Goal: Task Accomplishment & Management: Manage account settings

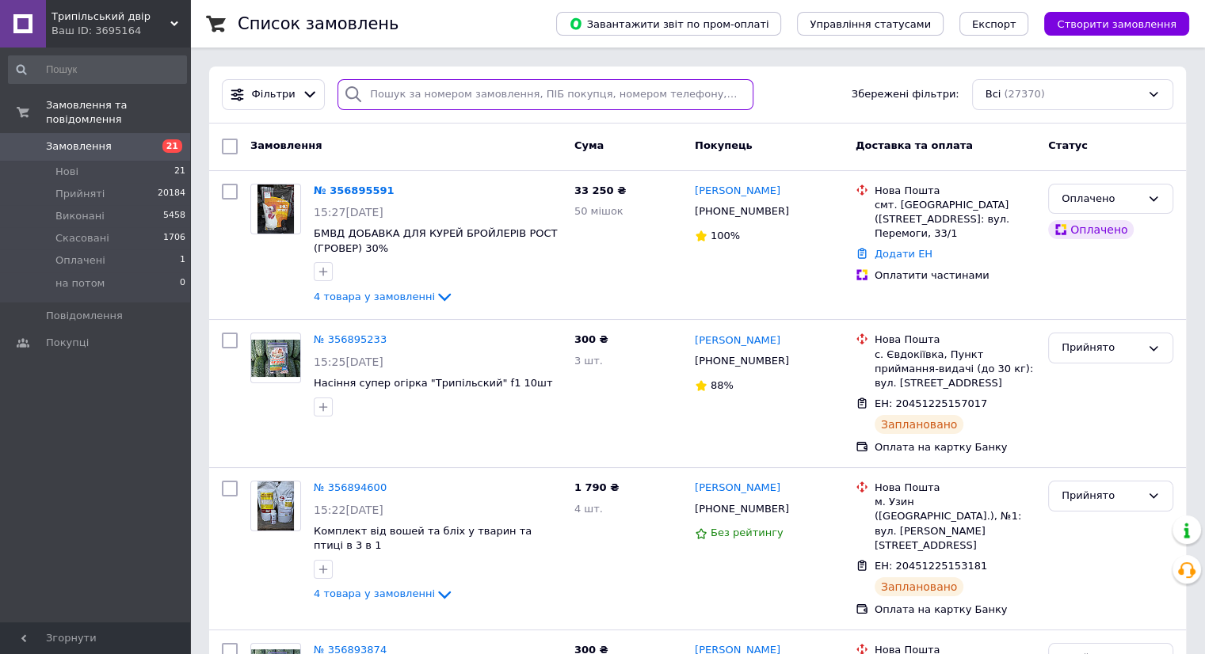
paste input "[PHONE_NUMBER]"
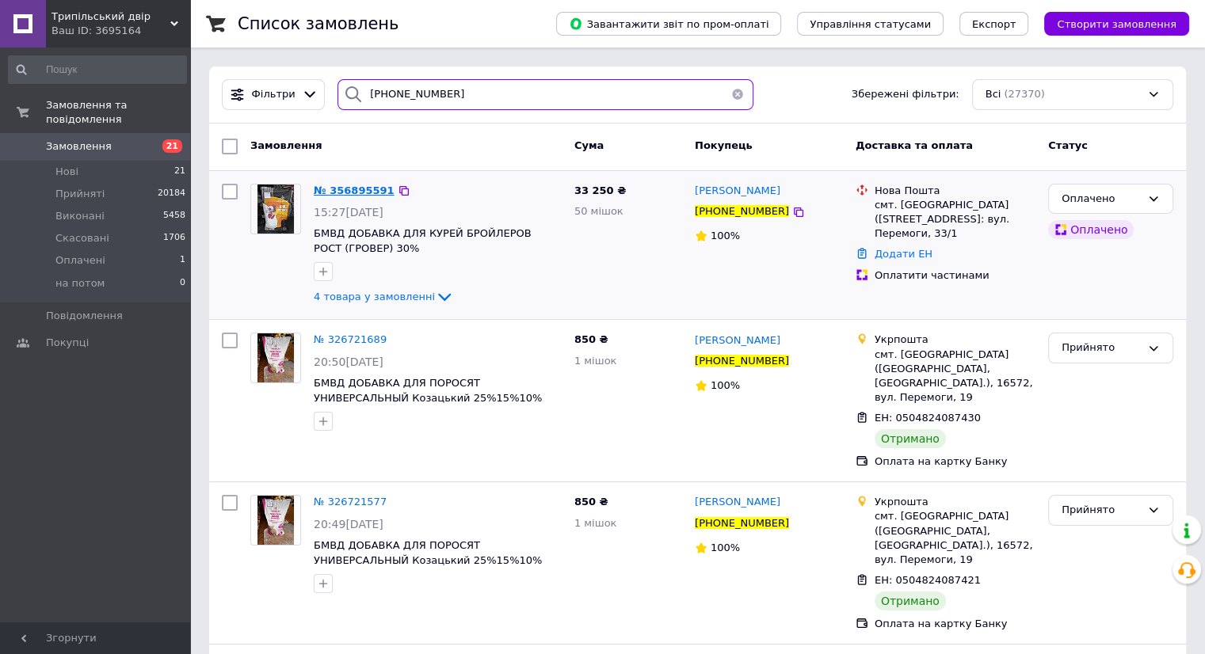
type input "[PHONE_NUMBER]"
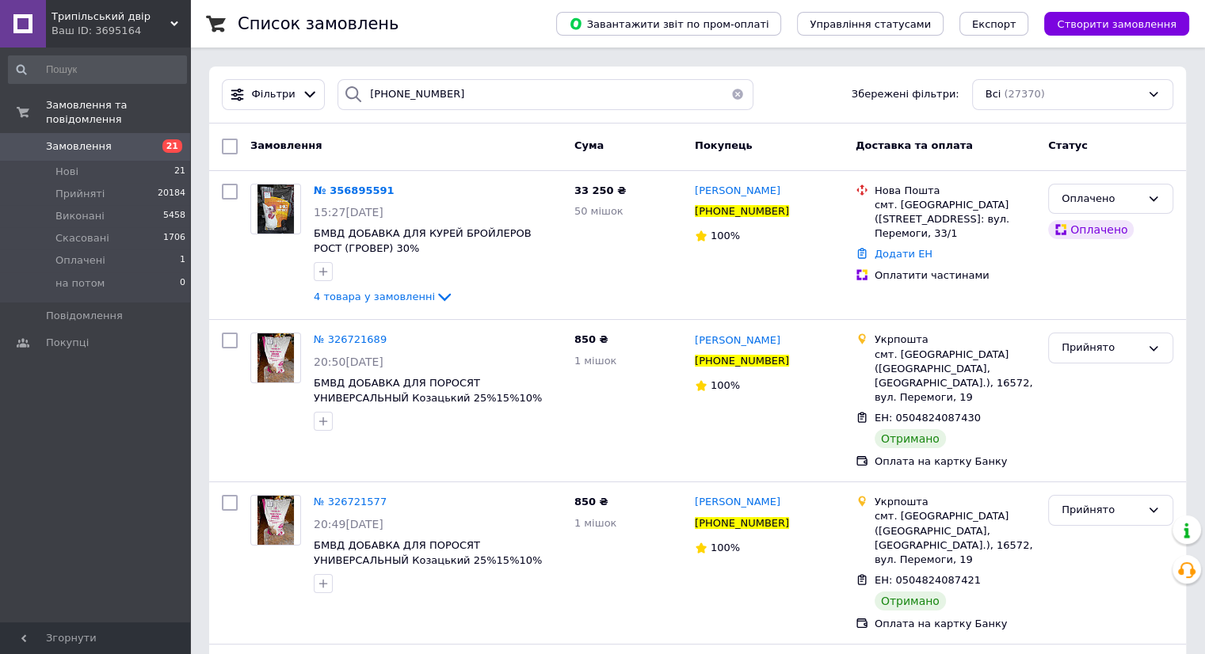
click at [355, 192] on span "№ 356895591" at bounding box center [354, 191] width 81 height 12
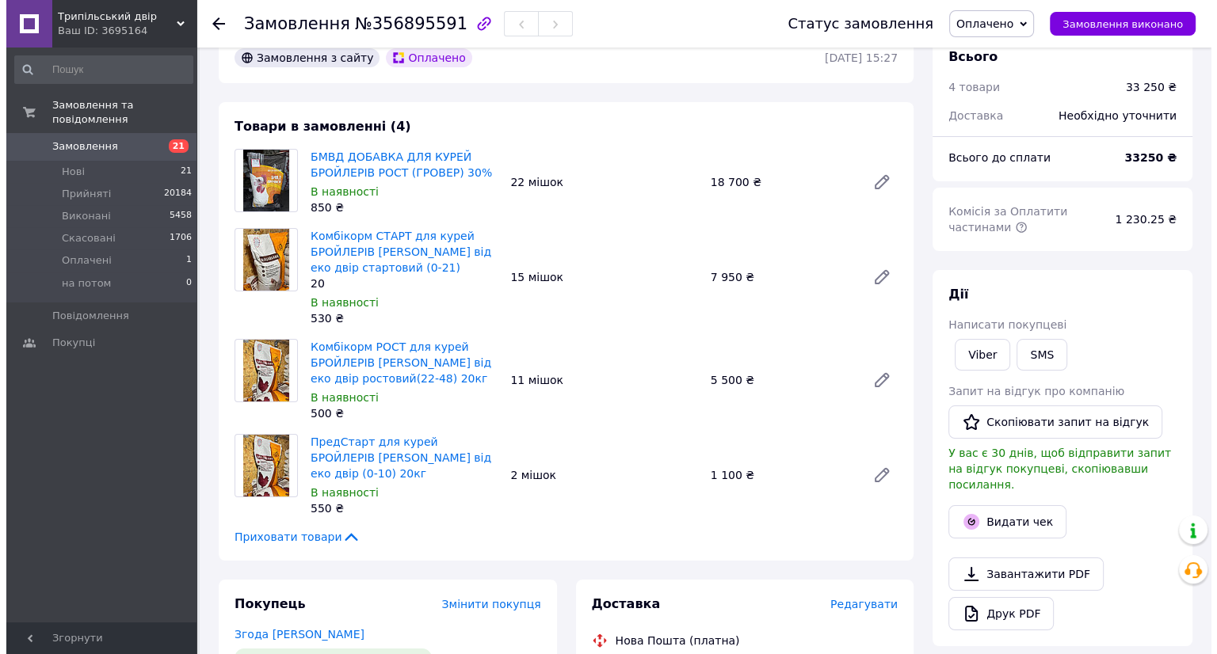
scroll to position [238, 0]
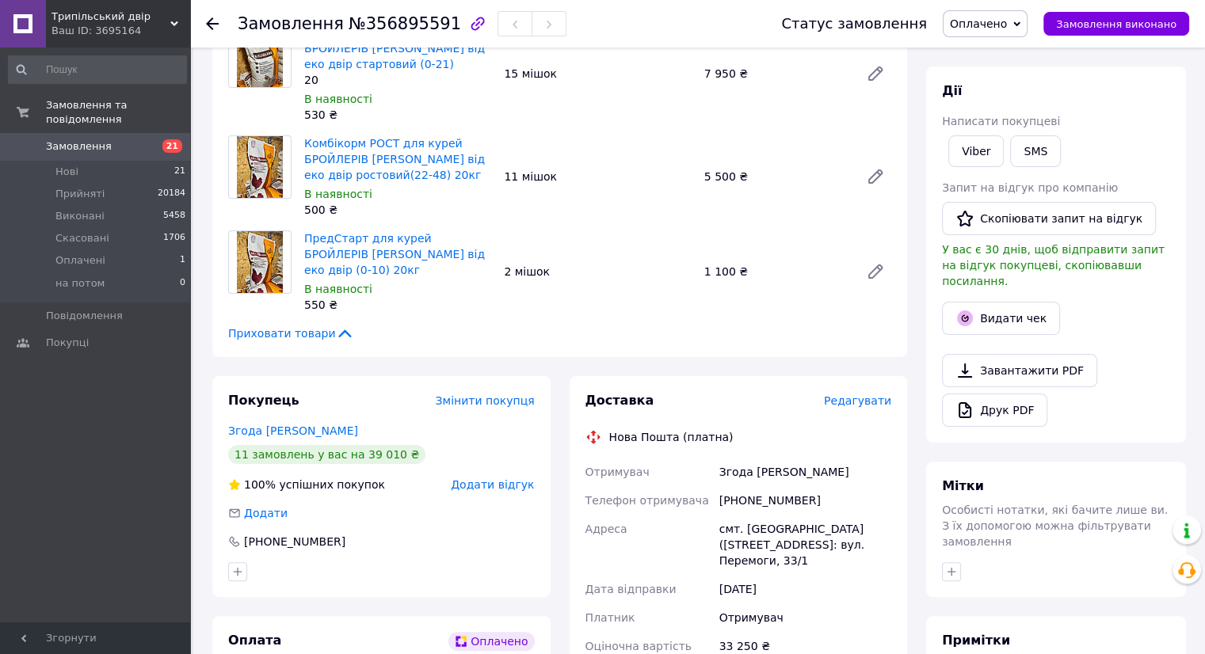
click at [858, 394] on span "Редагувати" at bounding box center [857, 400] width 67 height 13
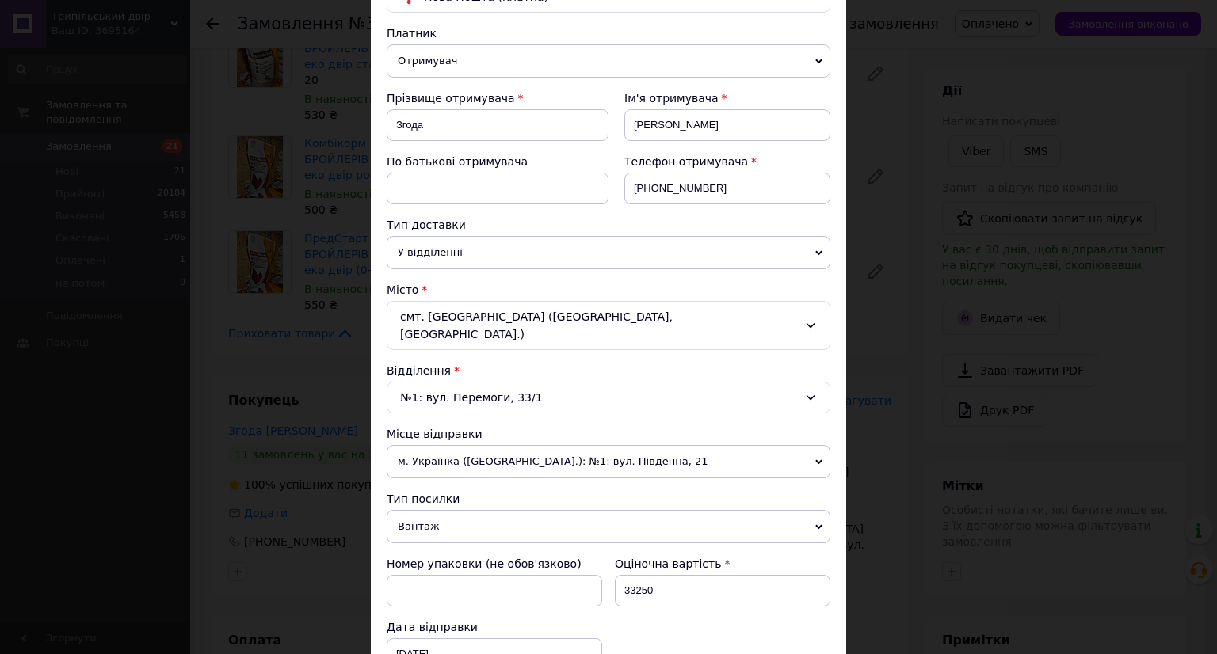
scroll to position [158, 0]
click at [507, 248] on span "У відділенні" at bounding box center [609, 251] width 444 height 33
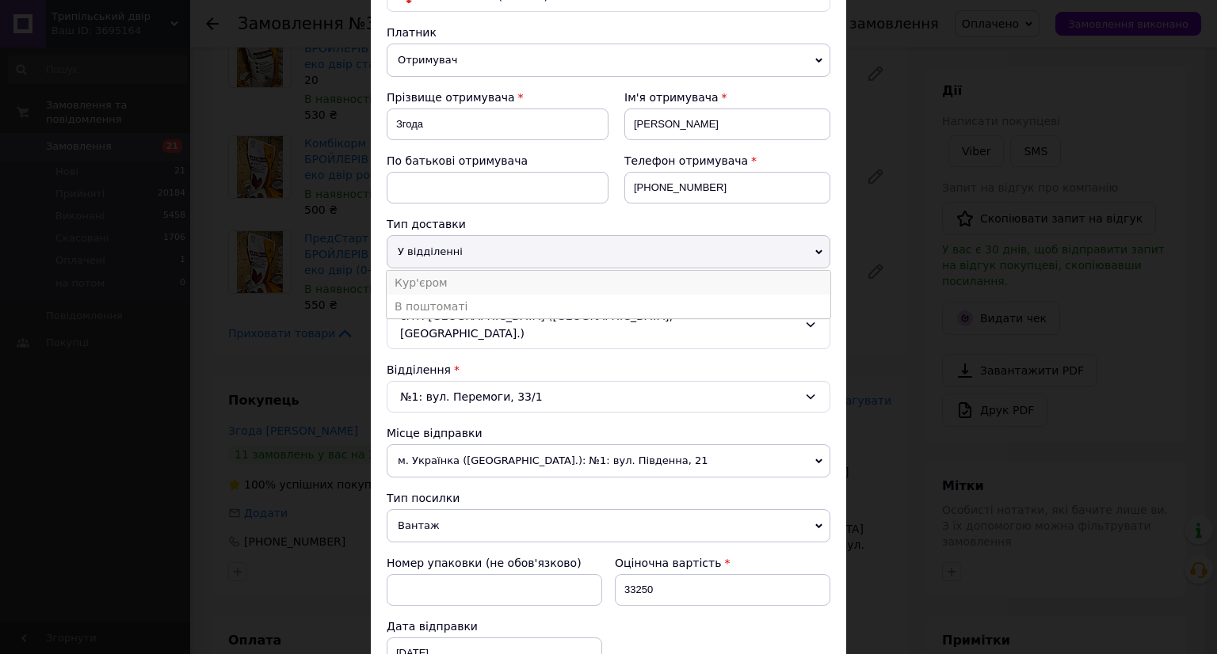
click at [520, 284] on li "Кур'єром" at bounding box center [609, 283] width 444 height 24
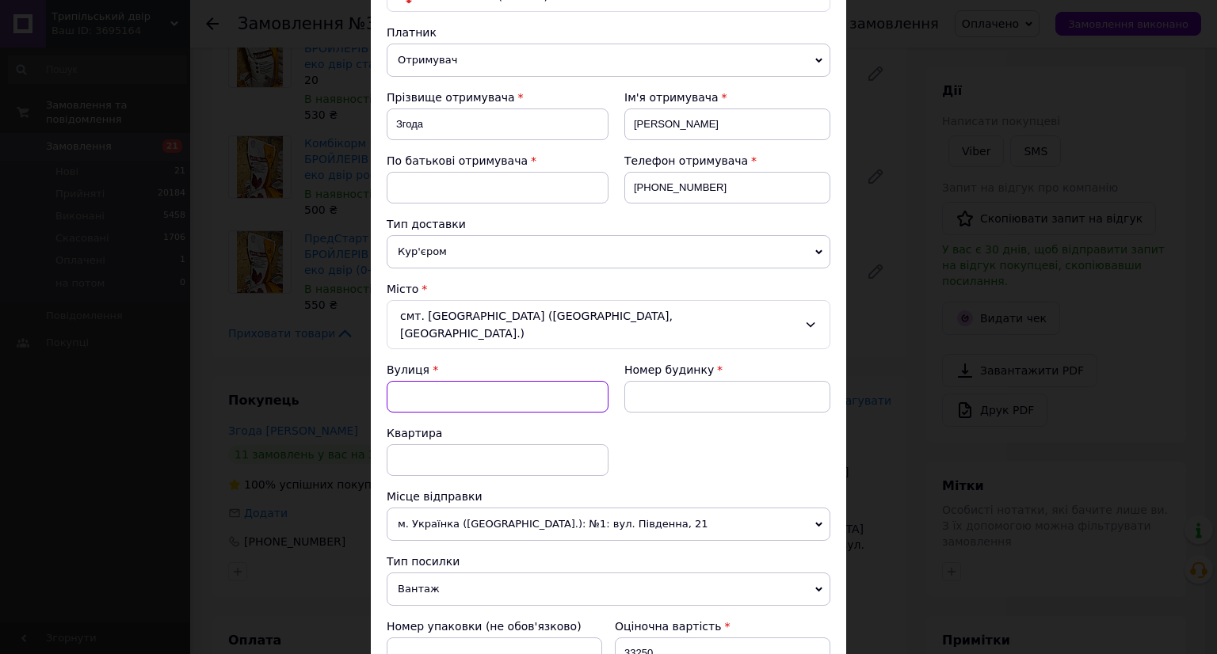
click at [479, 381] on input "Вулиця" at bounding box center [498, 397] width 222 height 32
paste input "[PERSON_NAME]"
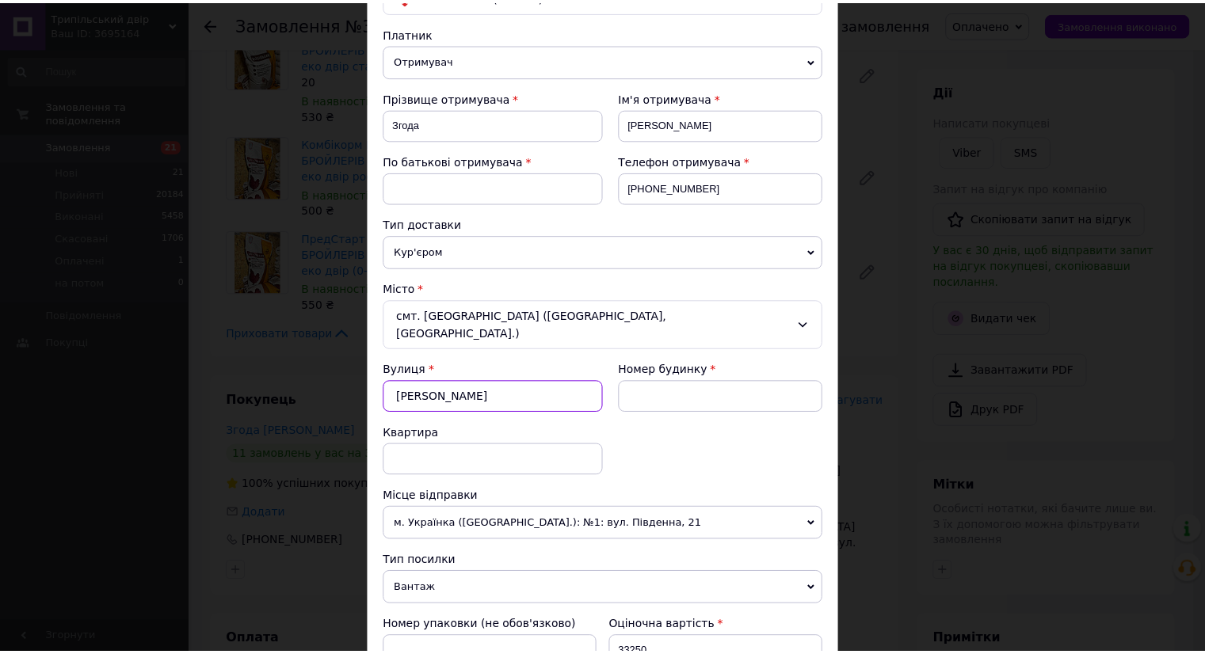
scroll to position [396, 0]
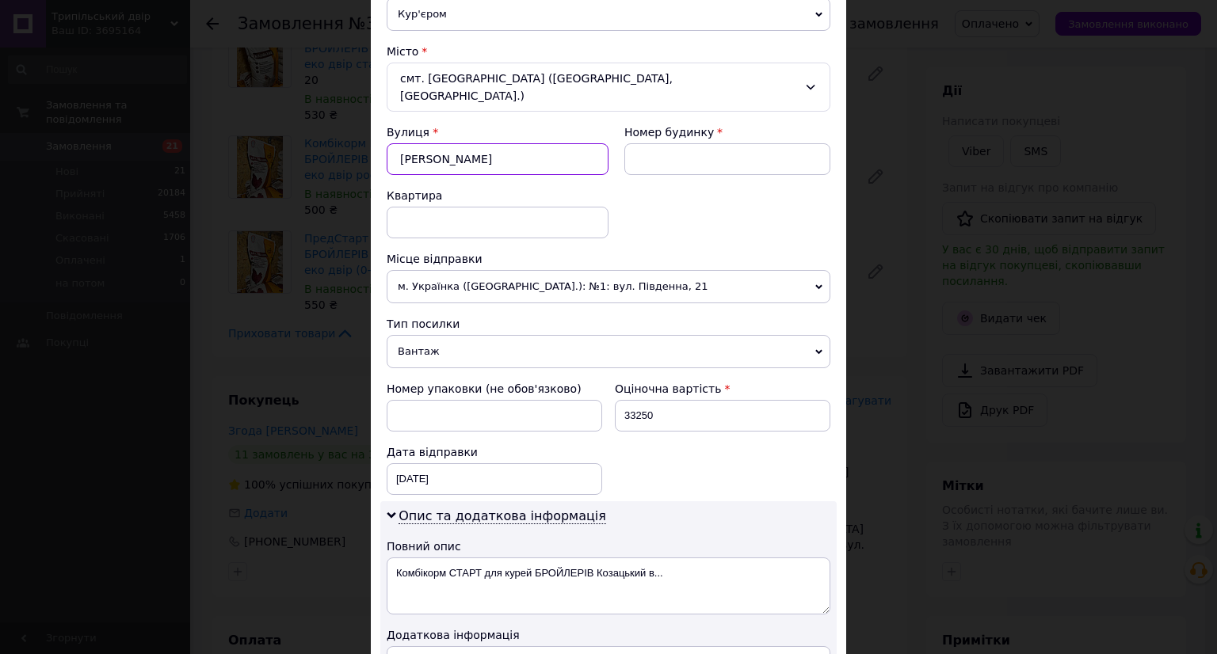
type input "[PERSON_NAME]"
click at [1009, 186] on div "× Редагування доставки Спосіб доставки Нова Пошта (платна) Платник Отримувач Ві…" at bounding box center [608, 327] width 1217 height 654
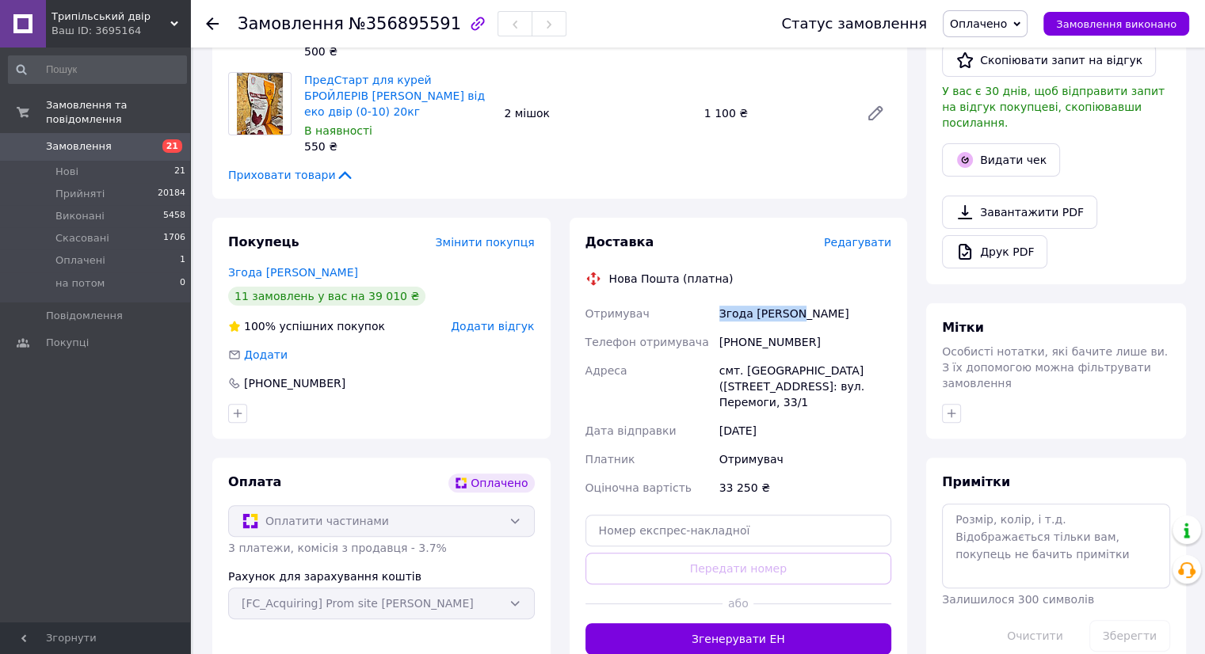
drag, startPoint x: 789, startPoint y: 298, endPoint x: 716, endPoint y: 308, distance: 73.6
click at [716, 308] on div "Згода [PERSON_NAME]" at bounding box center [805, 313] width 178 height 29
copy div "Згода [PERSON_NAME]"
drag, startPoint x: 794, startPoint y: 325, endPoint x: 733, endPoint y: 327, distance: 61.0
click at [733, 328] on div "[PHONE_NUMBER]" at bounding box center [805, 342] width 178 height 29
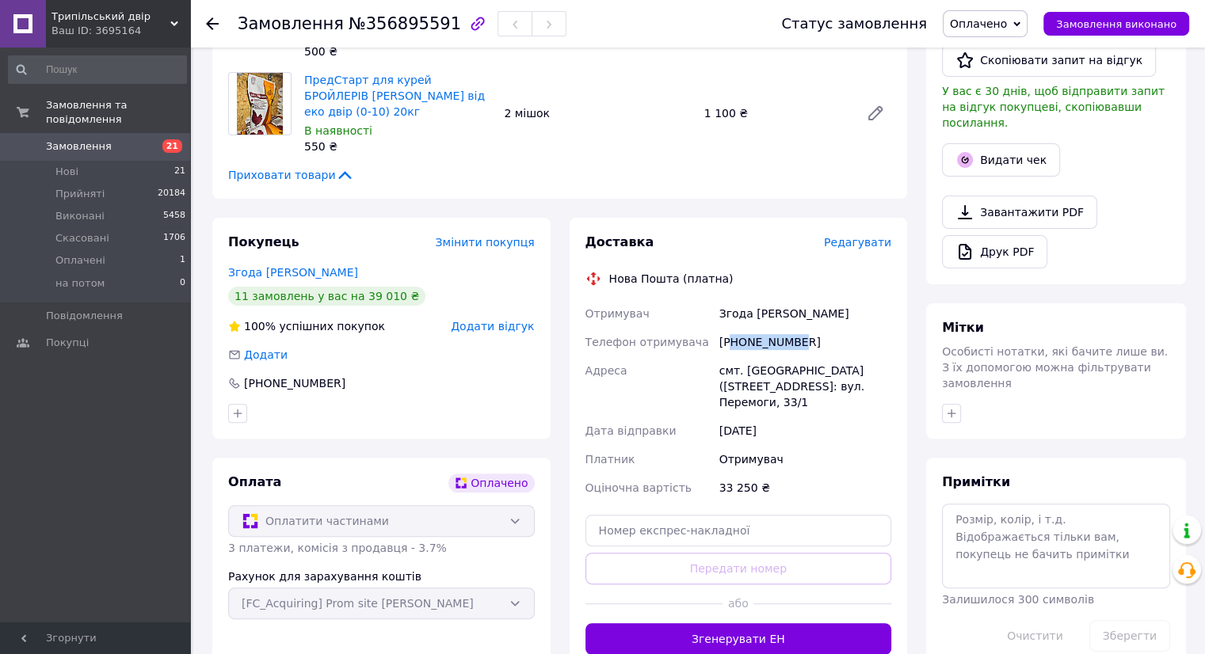
click at [733, 328] on div "[PHONE_NUMBER]" at bounding box center [805, 342] width 178 height 29
drag, startPoint x: 721, startPoint y: 326, endPoint x: 767, endPoint y: 326, distance: 46.7
click at [810, 328] on div "[PHONE_NUMBER]" at bounding box center [805, 342] width 178 height 29
copy div "[PHONE_NUMBER]"
drag, startPoint x: 794, startPoint y: 353, endPoint x: 784, endPoint y: 356, distance: 10.0
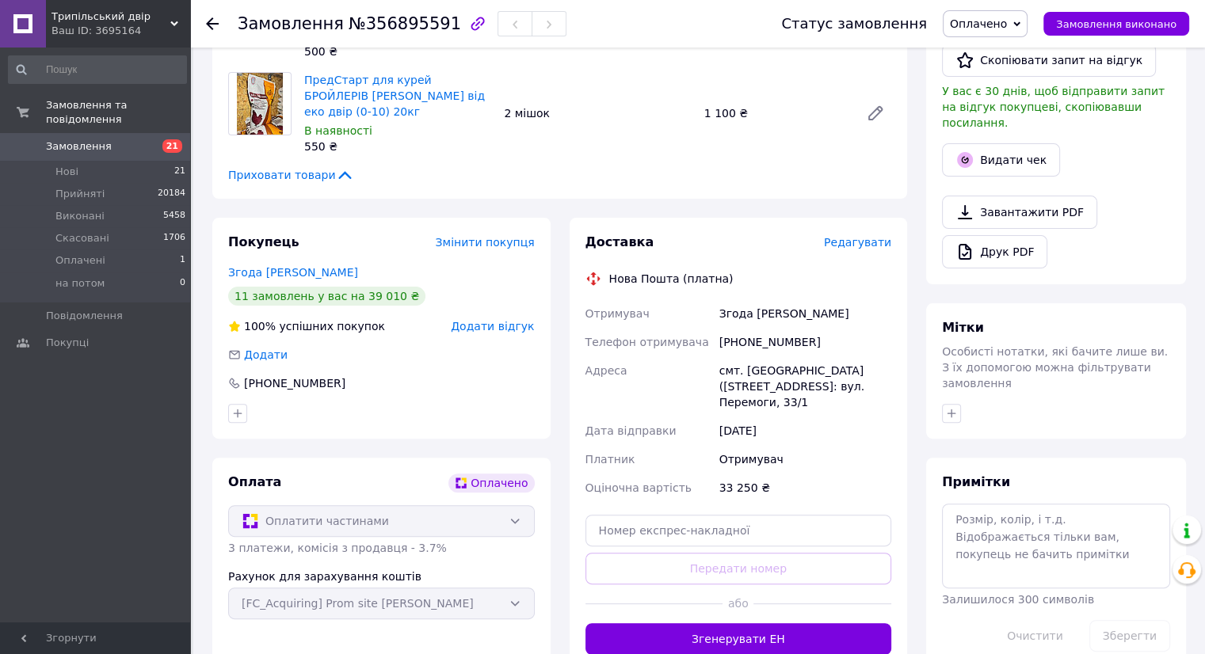
click at [792, 356] on div "смт. [GEOGRAPHIC_DATA] ([STREET_ADDRESS]: вул. Перемоги, 33/1" at bounding box center [805, 386] width 178 height 60
drag, startPoint x: 803, startPoint y: 370, endPoint x: 716, endPoint y: 357, distance: 88.0
click at [716, 357] on div "смт. [GEOGRAPHIC_DATA] ([STREET_ADDRESS]: вул. Перемоги, 33/1" at bounding box center [805, 386] width 178 height 60
copy div "смт. Дмитрівка (Чернігівська обл., Ніжинський р-н."
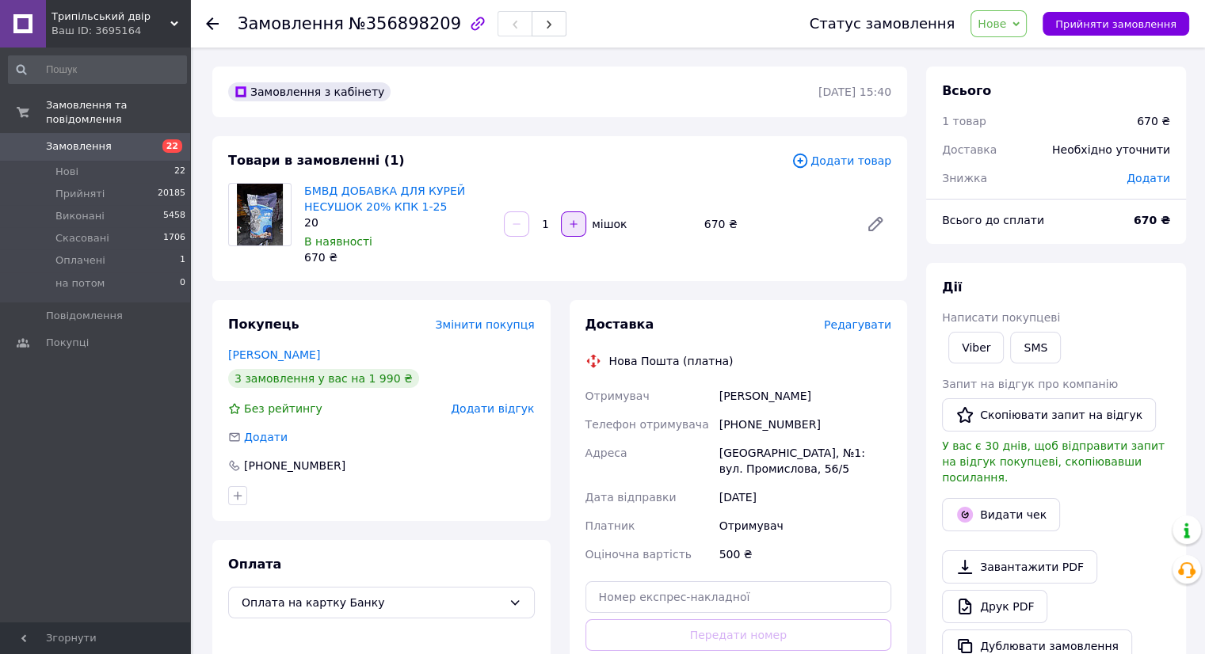
click at [568, 228] on icon "button" at bounding box center [573, 224] width 11 height 11
type input "2"
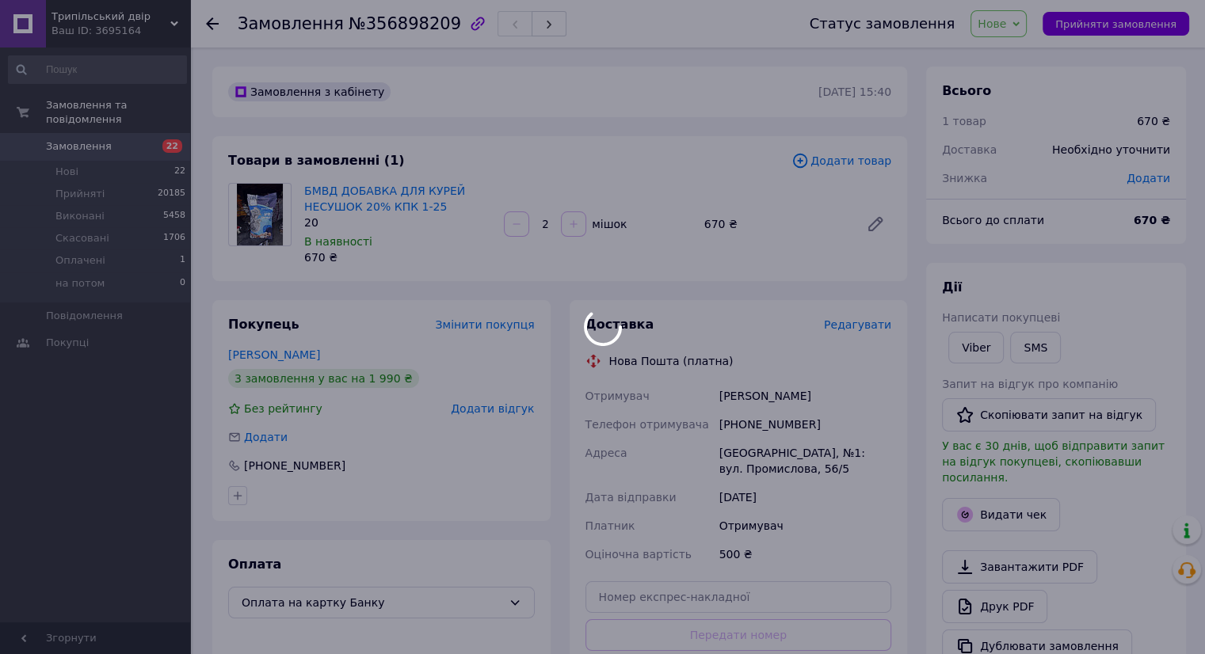
click at [839, 169] on div "Додати товар" at bounding box center [841, 161] width 100 height 18
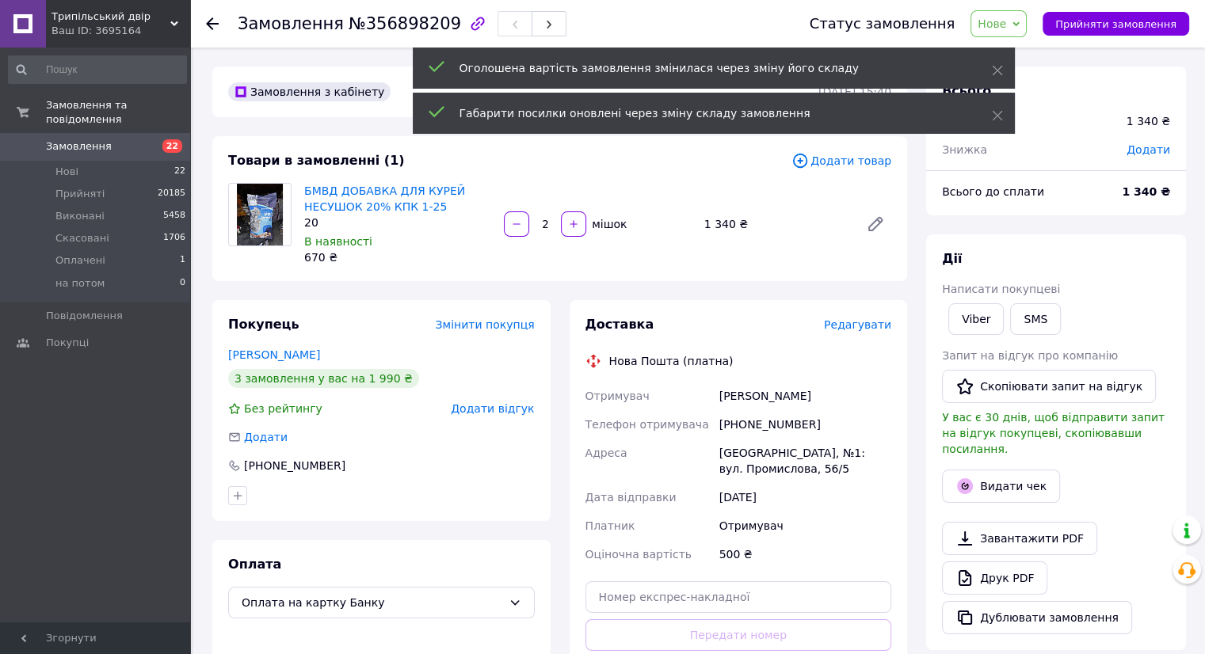
click at [846, 163] on span "Додати товар" at bounding box center [841, 160] width 100 height 17
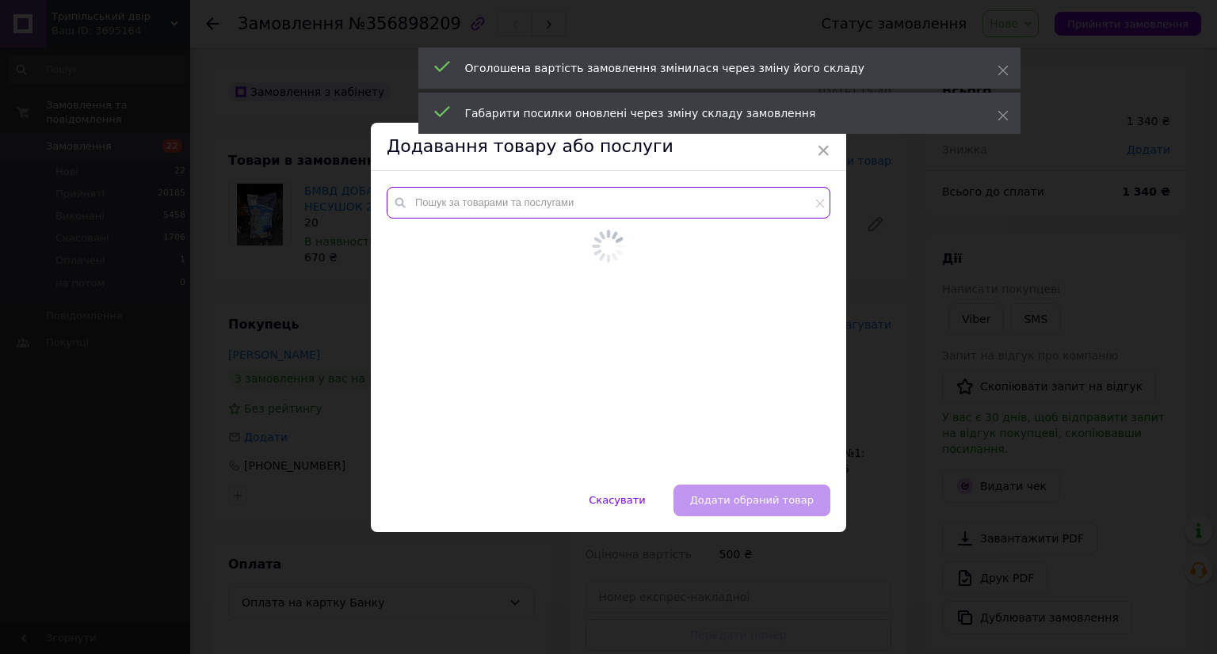
click at [561, 213] on input "text" at bounding box center [609, 203] width 444 height 32
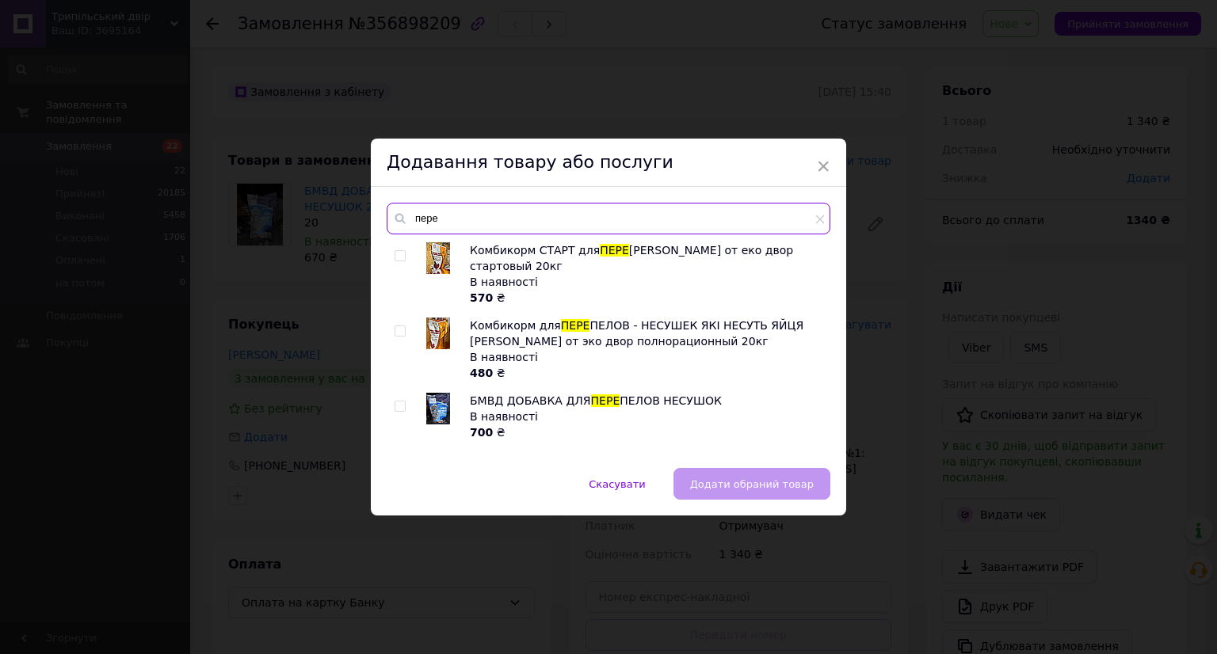
type input "пере"
click at [437, 334] on img at bounding box center [438, 334] width 24 height 32
checkbox input "true"
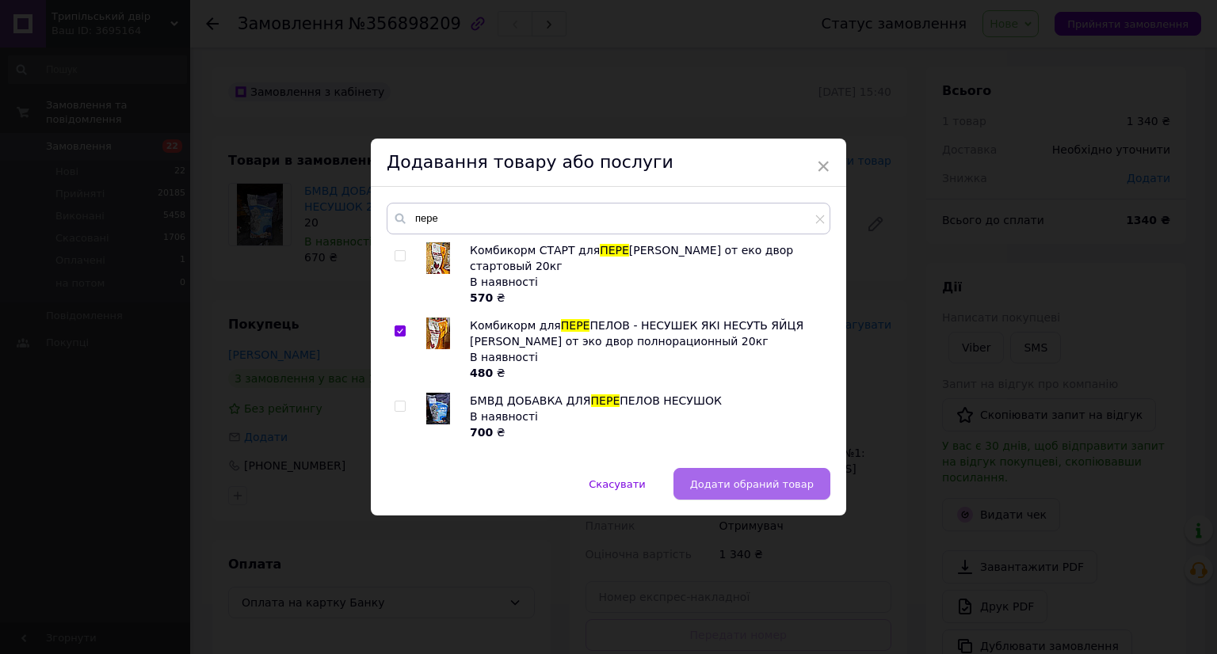
click at [749, 479] on span "Додати обраний товар" at bounding box center [752, 484] width 124 height 12
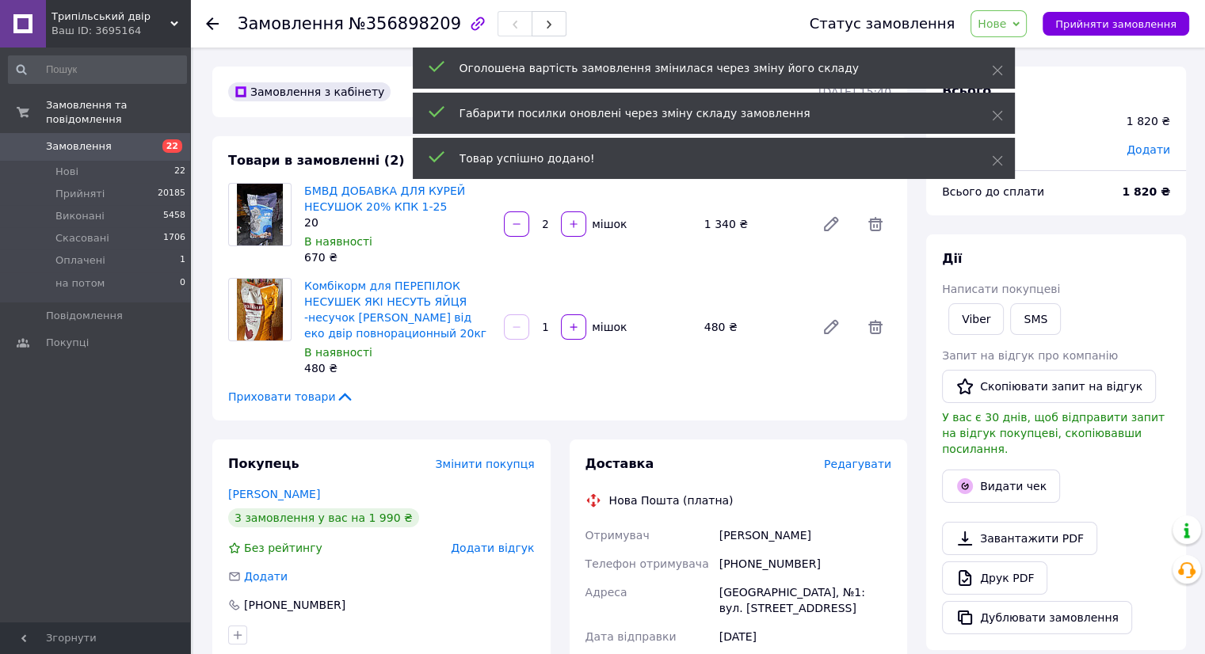
click at [859, 460] on span "Редагувати" at bounding box center [857, 464] width 67 height 13
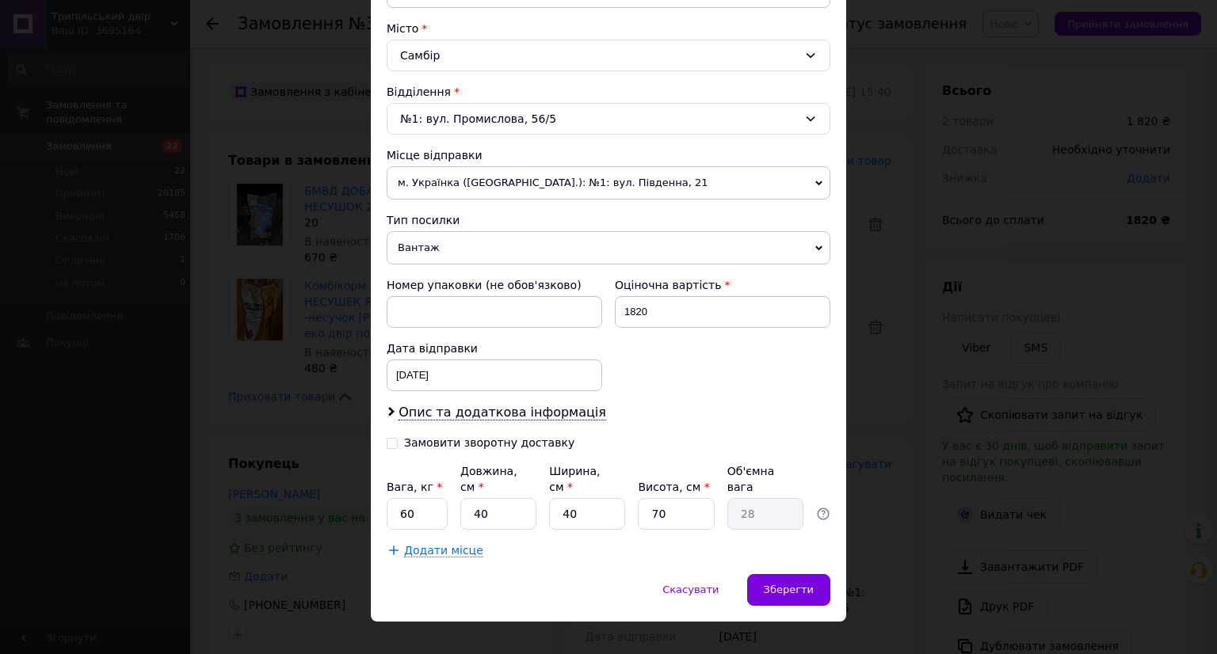
scroll to position [421, 0]
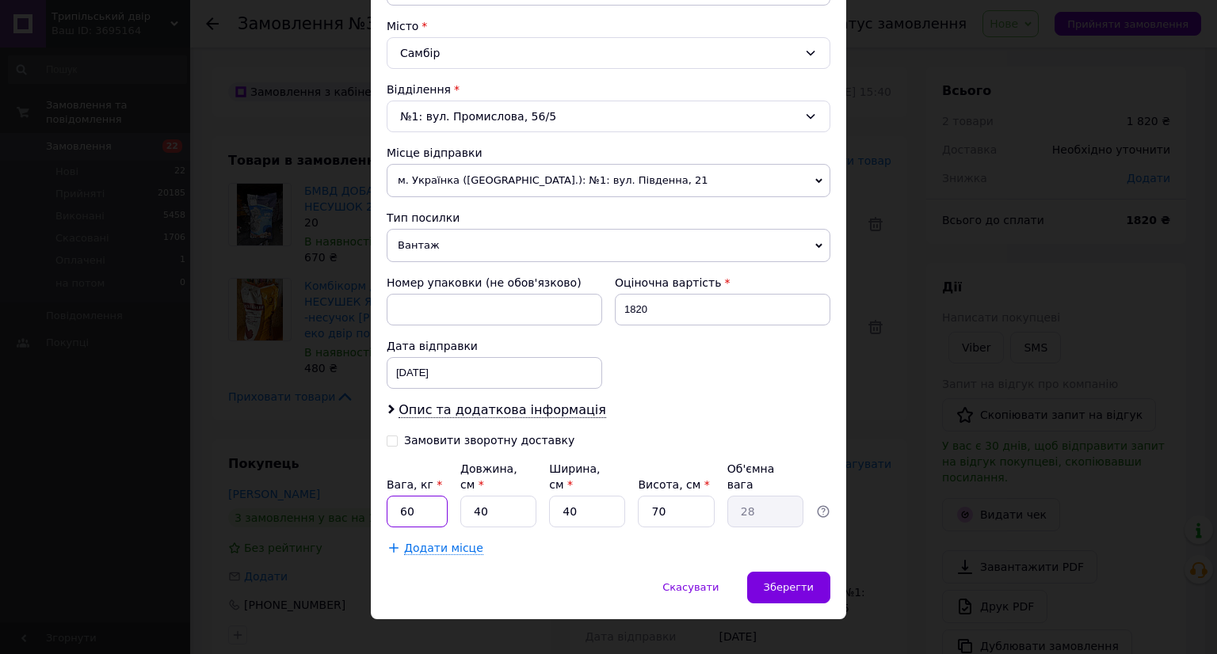
click at [410, 496] on input "60" at bounding box center [417, 512] width 61 height 32
type input "26"
click at [404, 542] on span "Додати місце" at bounding box center [443, 548] width 79 height 13
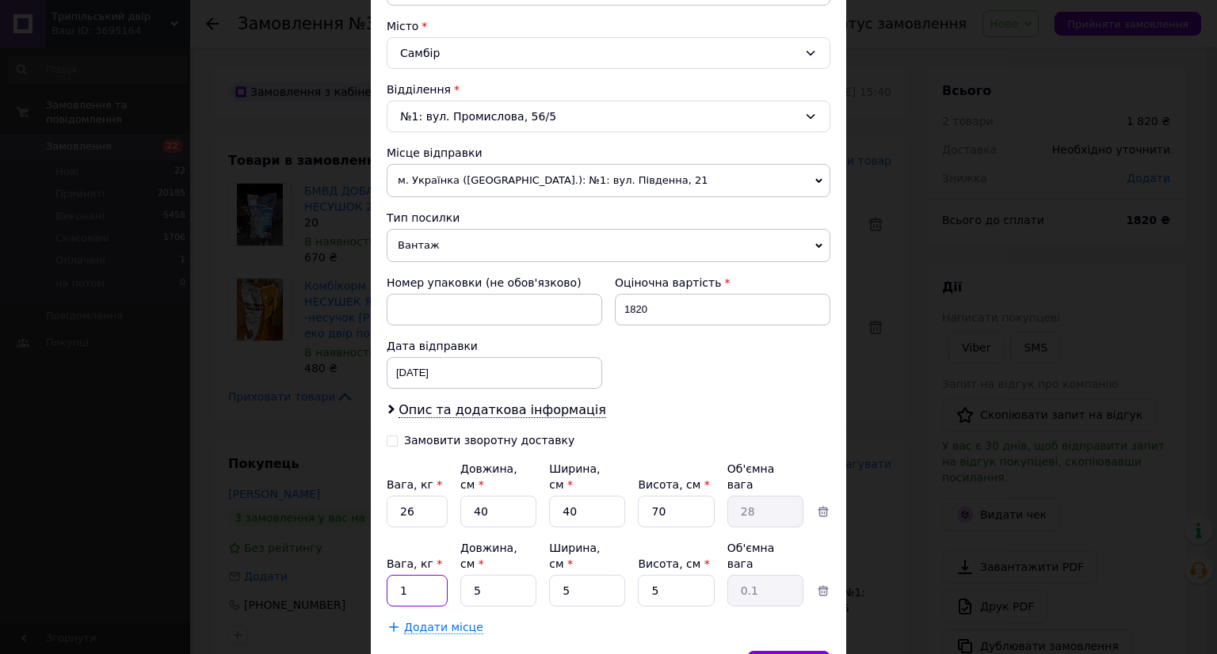
click at [411, 528] on input "1" at bounding box center [417, 512] width 61 height 32
type input "26"
click at [412, 621] on span "Додати місце" at bounding box center [443, 627] width 79 height 13
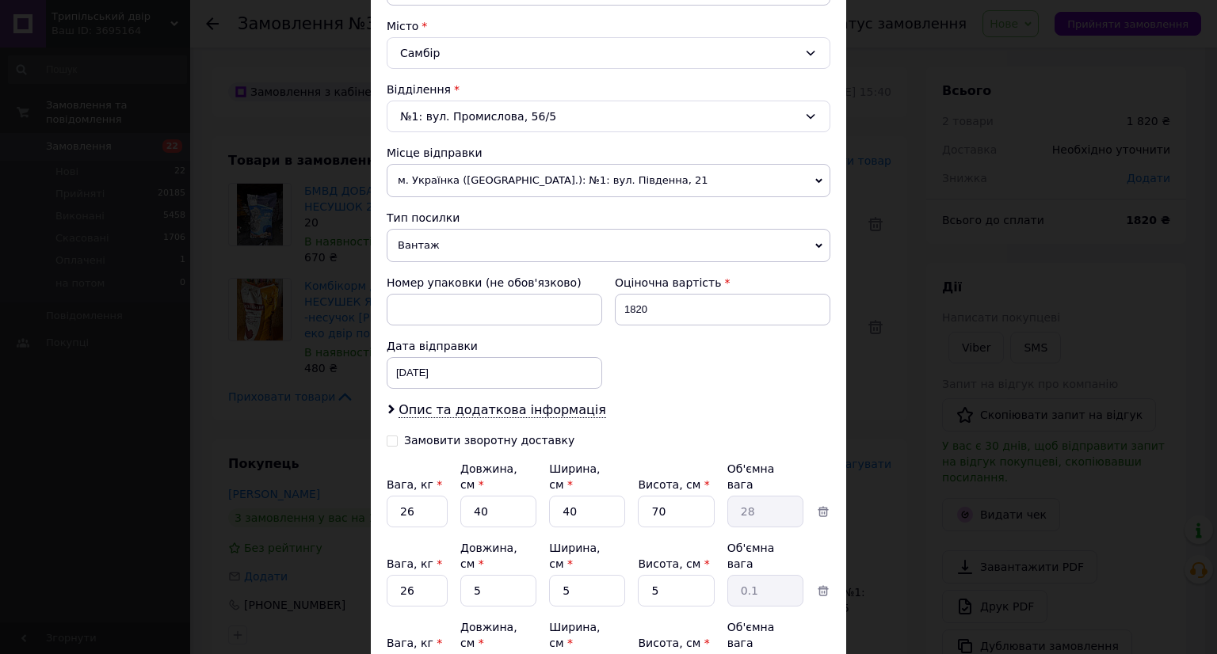
click at [413, 528] on input "1" at bounding box center [417, 512] width 61 height 32
type input "26"
click at [683, 496] on input "70" at bounding box center [676, 512] width 76 height 32
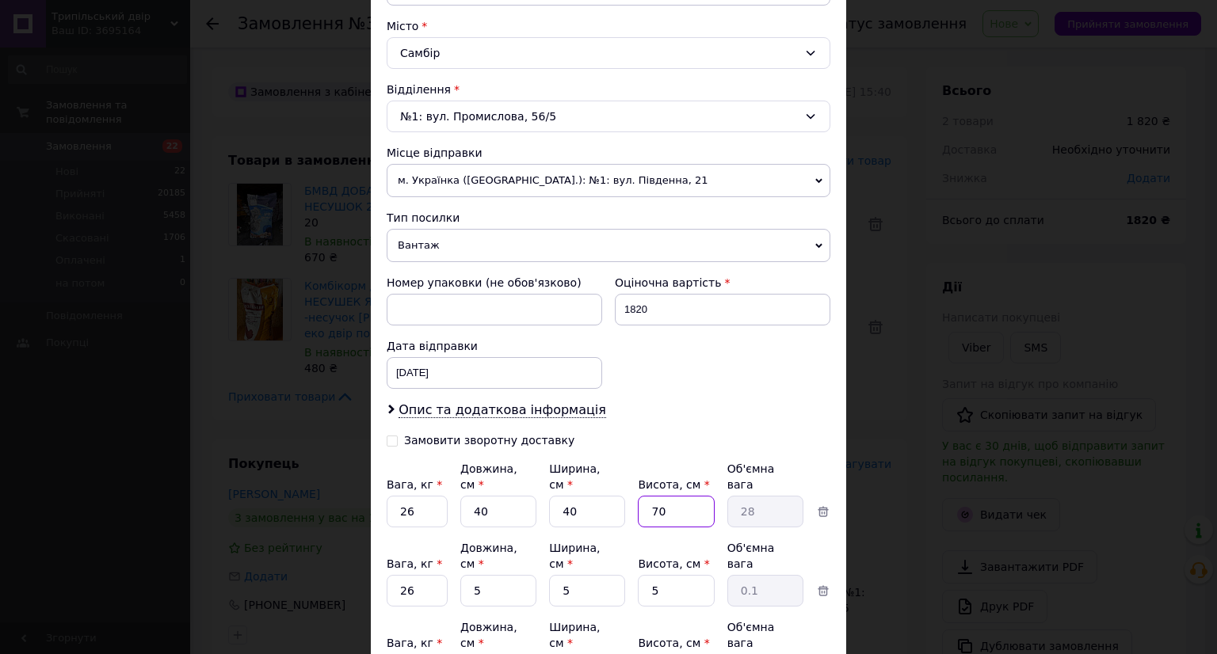
type input "5"
type input "2"
type input "50"
type input "20"
type input "50"
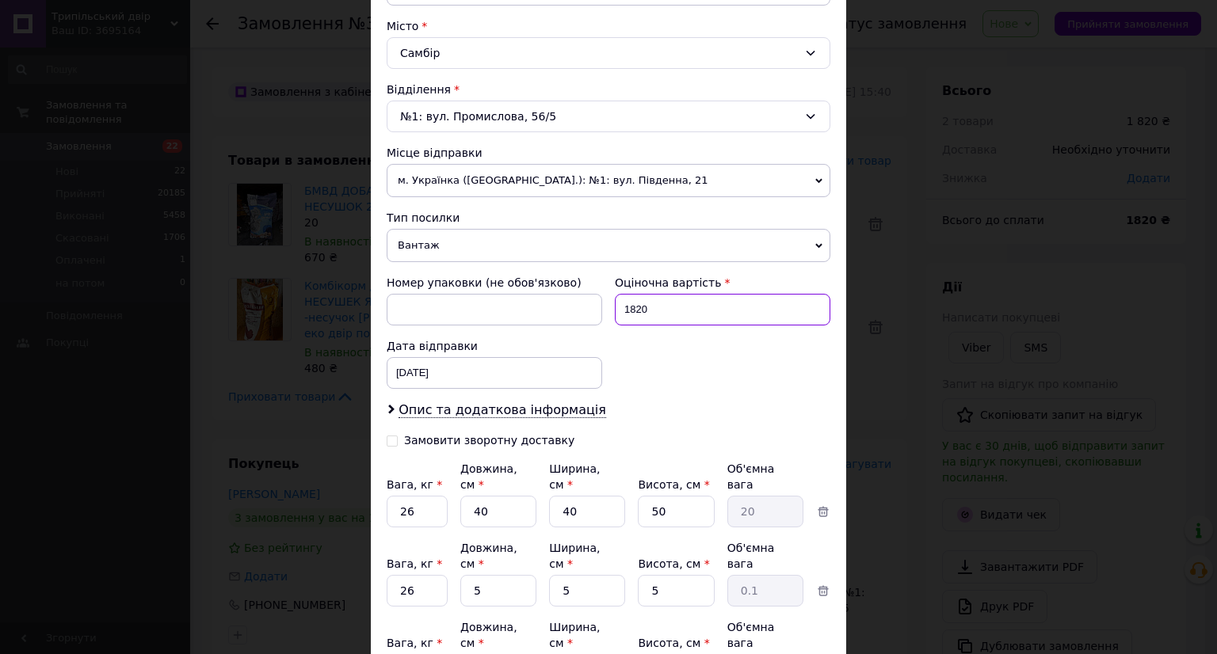
click at [668, 314] on input "1820" at bounding box center [722, 310] width 215 height 32
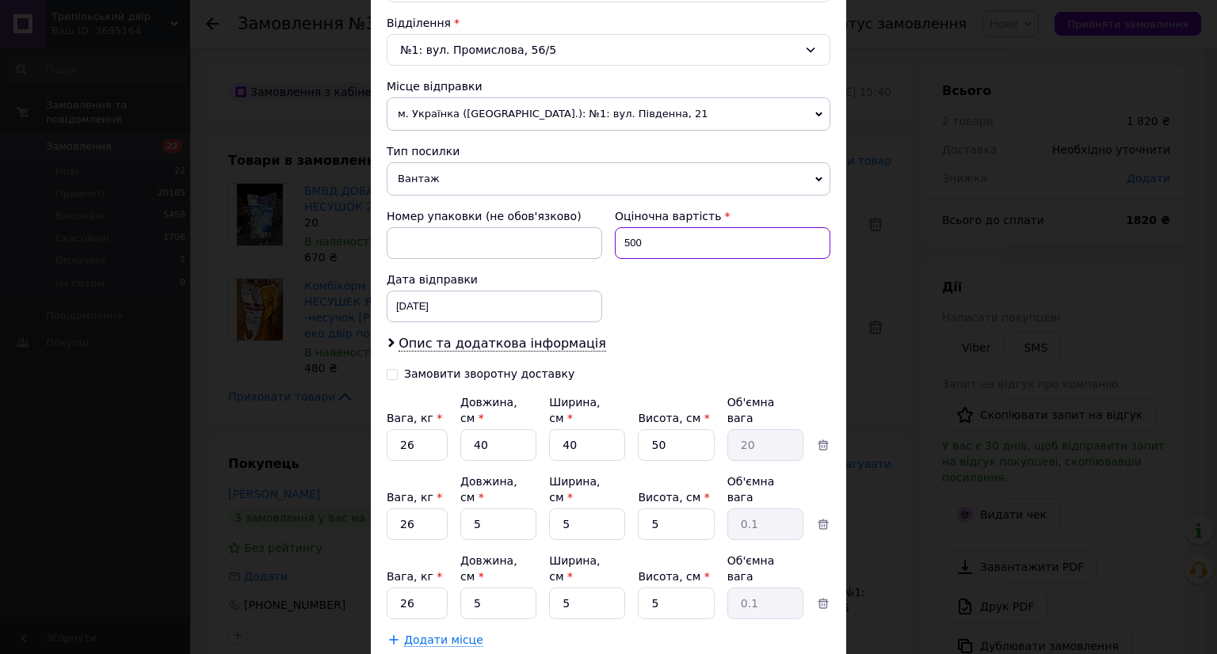
scroll to position [548, 0]
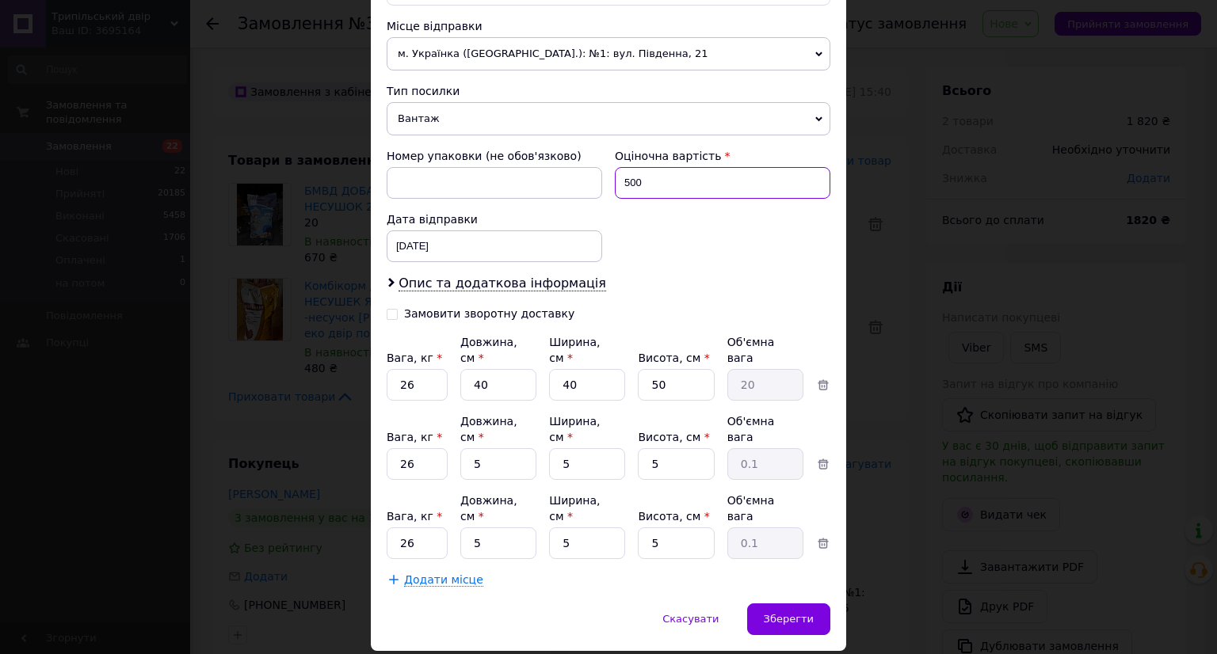
type input "500"
click at [781, 604] on div "Скасувати   Зберегти" at bounding box center [608, 628] width 475 height 48
click at [786, 613] on span "Зберегти" at bounding box center [789, 619] width 50 height 12
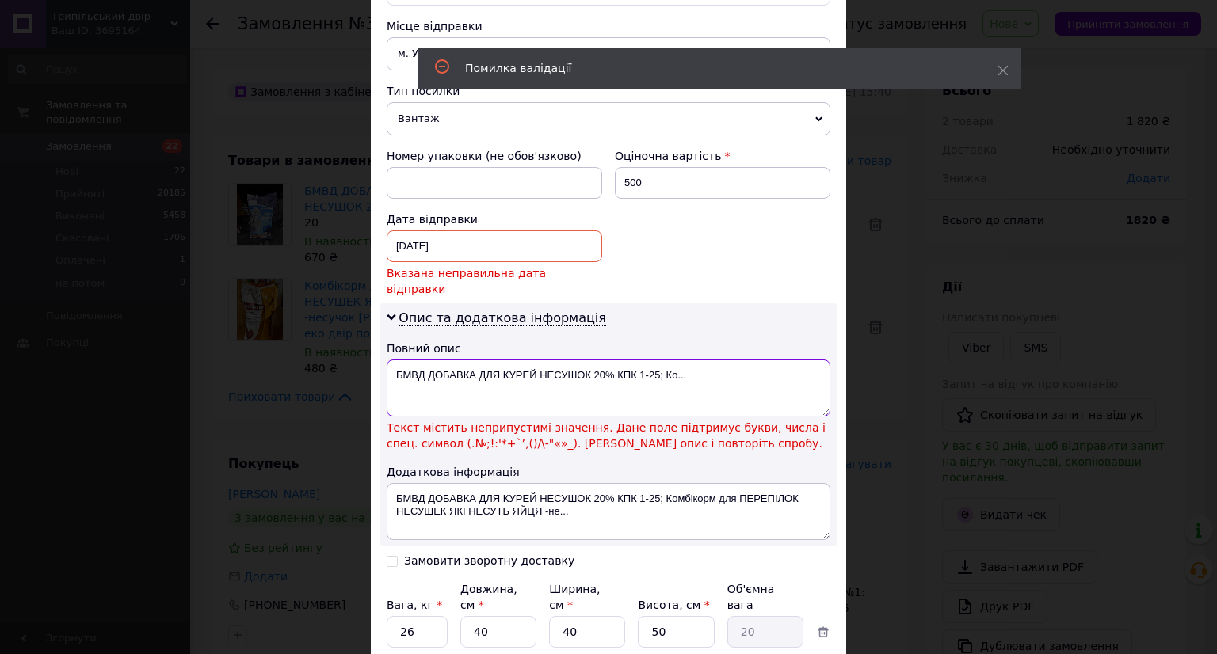
click at [608, 360] on textarea "БМВД ДОБАВКА ДЛЯ КУРЕЙ НЕСУШОК 20% КПК 1-25; Ко..." at bounding box center [609, 388] width 444 height 57
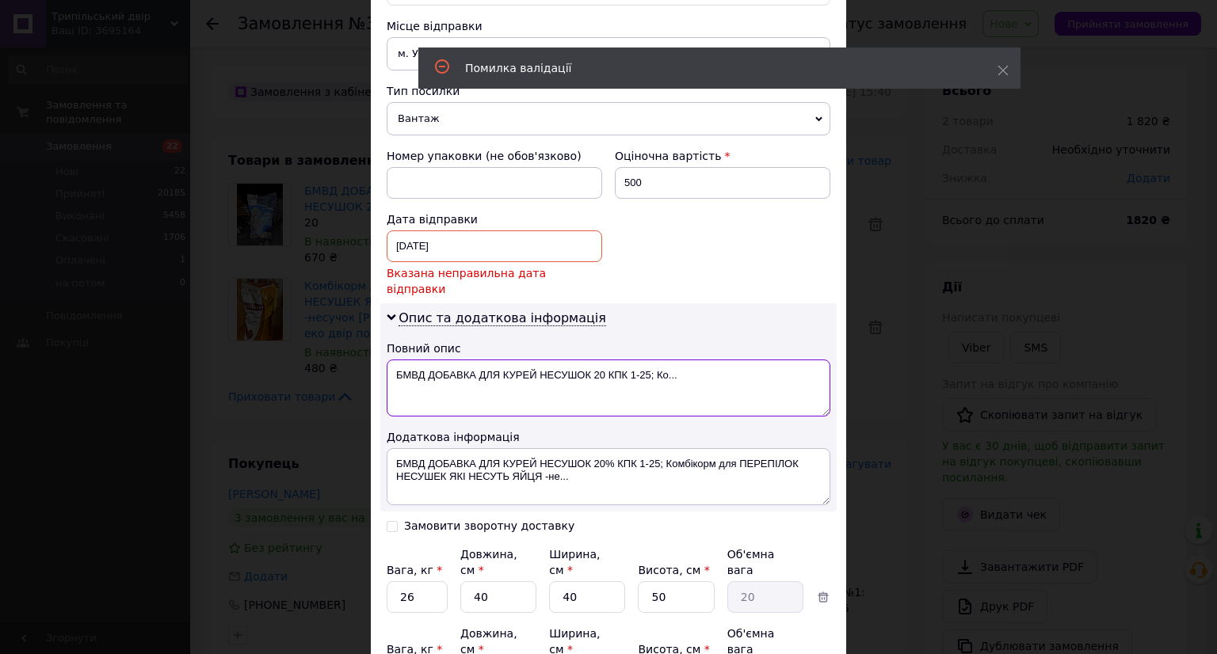
type textarea "БМВД ДОБАВКА ДЛЯ КУРЕЙ НЕСУШОК 20 КПК 1-25; Ко..."
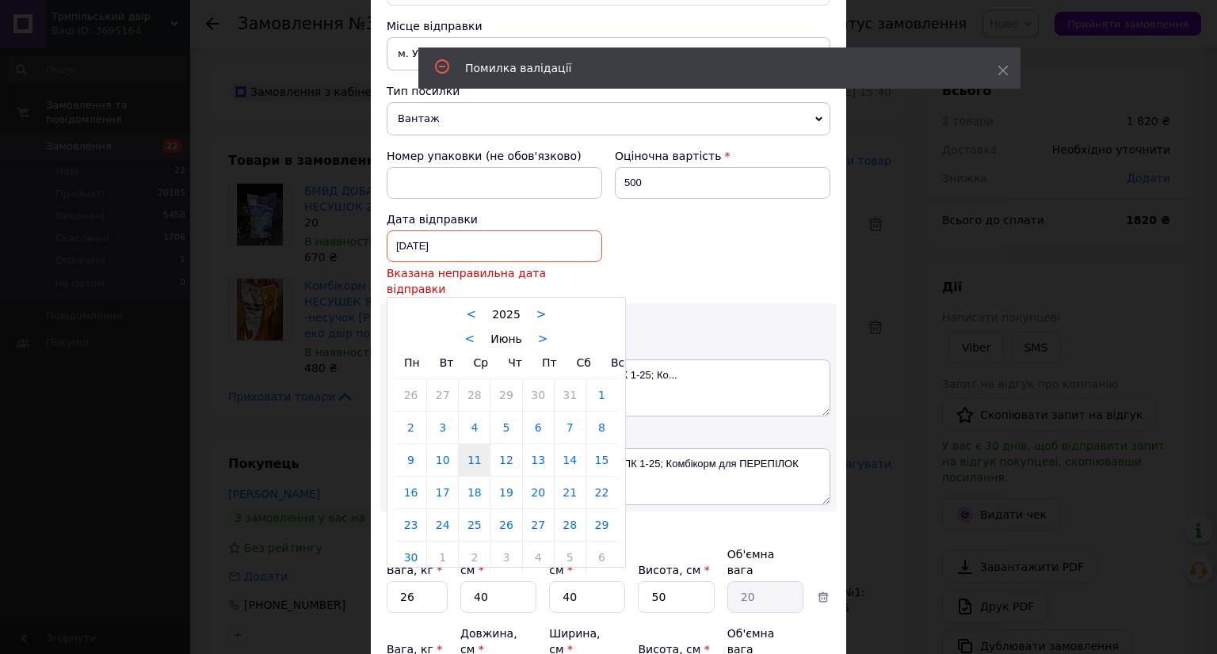
drag, startPoint x: 425, startPoint y: 234, endPoint x: 440, endPoint y: 253, distance: 25.4
click at [425, 234] on div "11.06.2025 < 2025 > < Июнь > Пн Вт Ср Чт Пт Сб Вс 26 27 28 29 30 31 1 2 3 4 5 6…" at bounding box center [494, 246] width 215 height 32
click at [538, 332] on link ">" at bounding box center [543, 339] width 10 height 14
click at [437, 444] on link "12" at bounding box center [442, 460] width 31 height 32
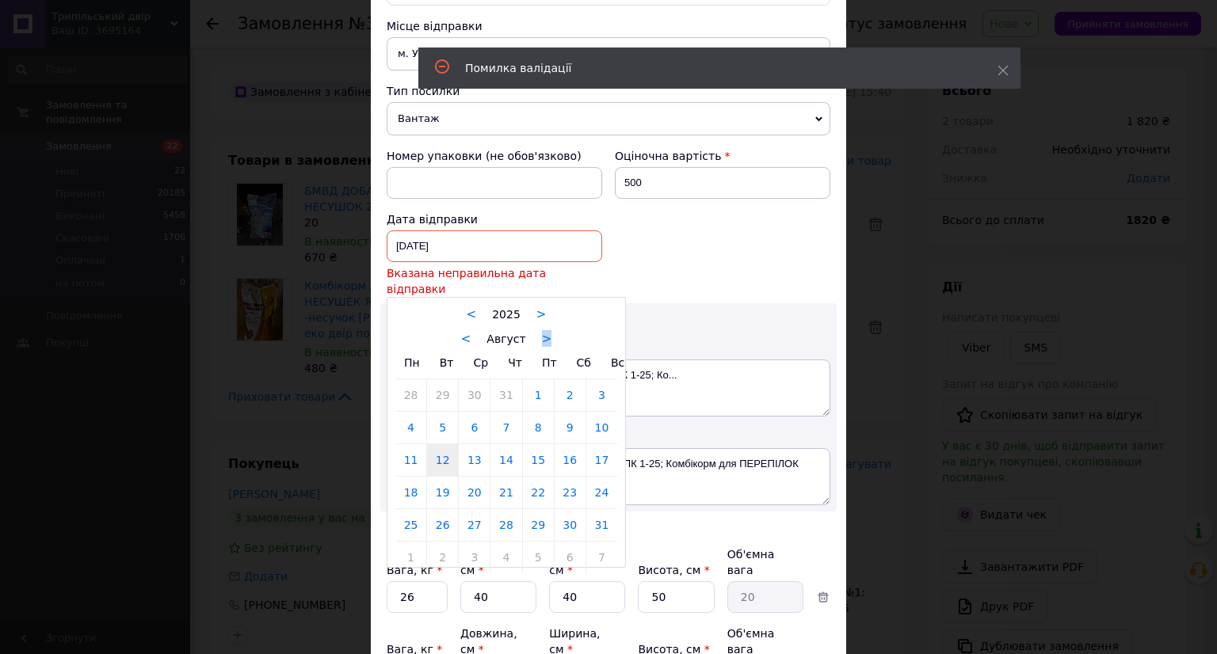
type input "[DATE]"
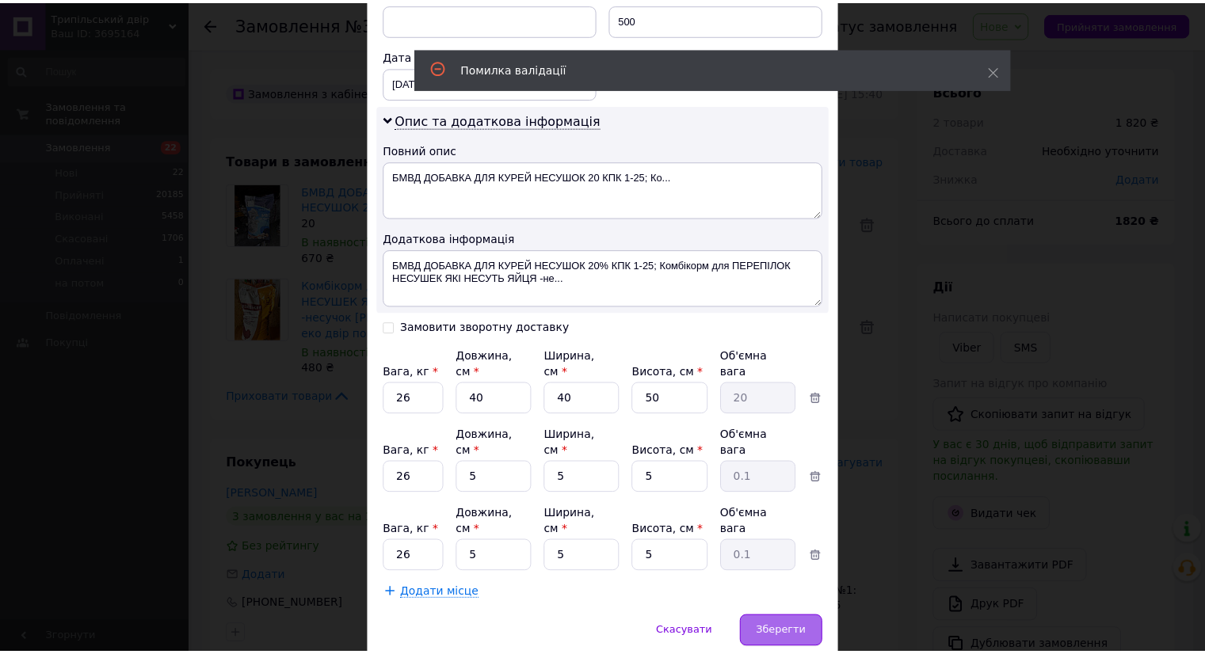
scroll to position [725, 0]
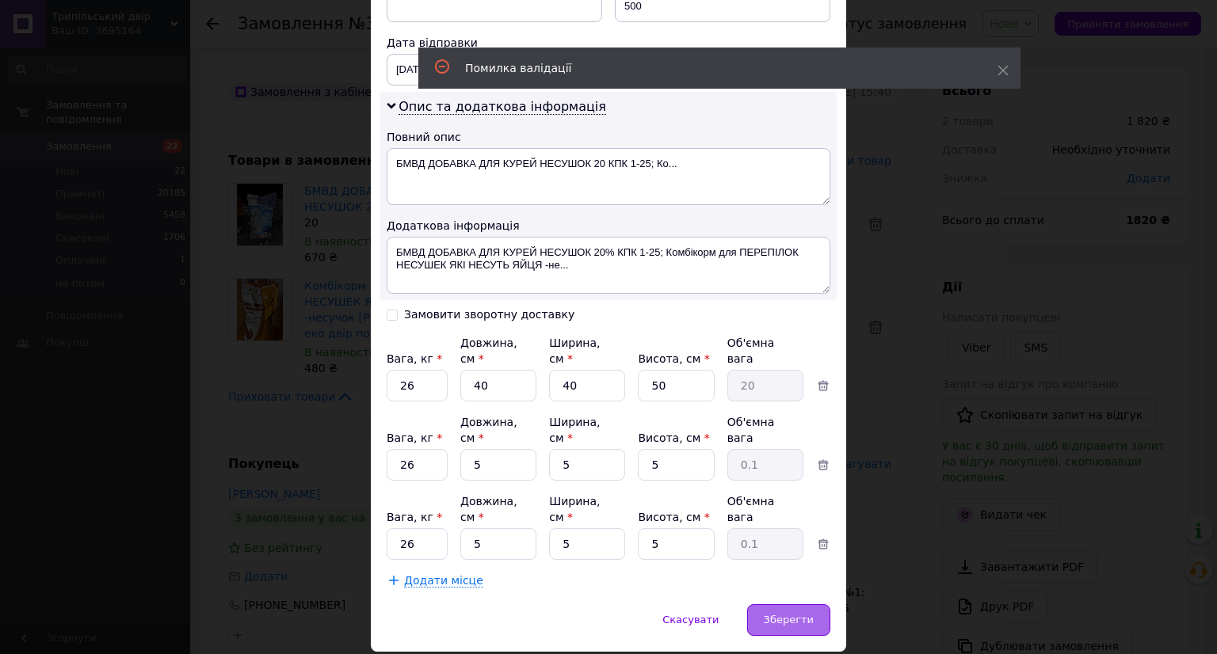
click at [793, 614] on span "Зберегти" at bounding box center [789, 620] width 50 height 12
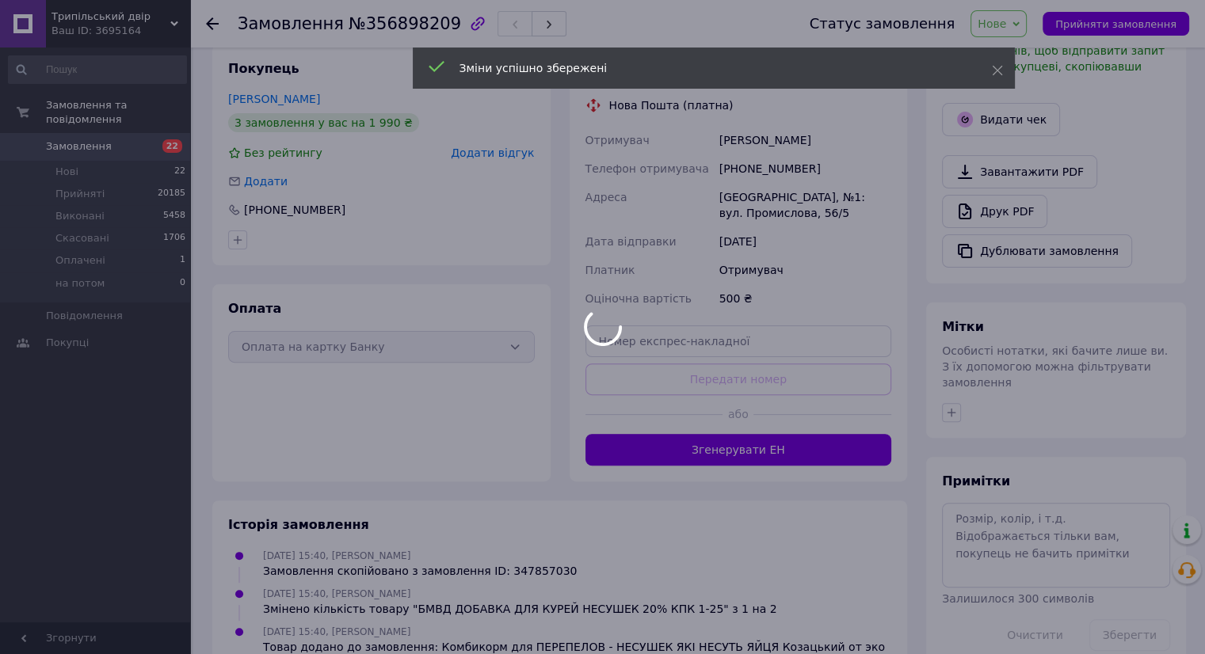
scroll to position [396, 0]
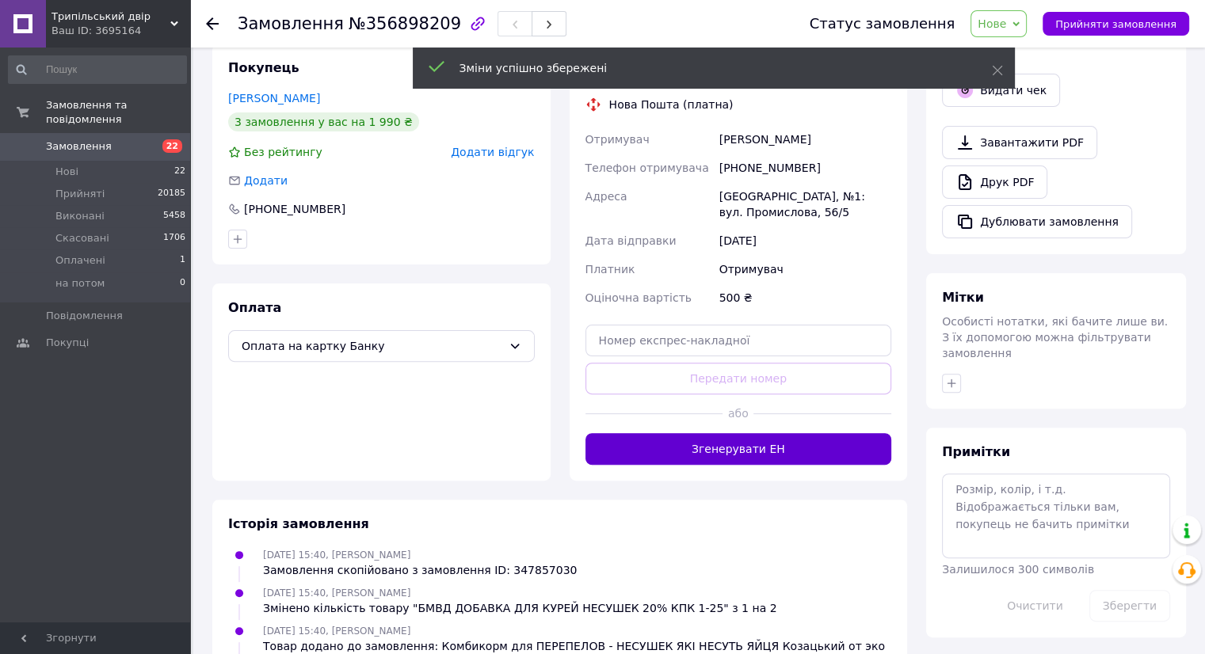
click at [736, 440] on button "Згенерувати ЕН" at bounding box center [738, 449] width 307 height 32
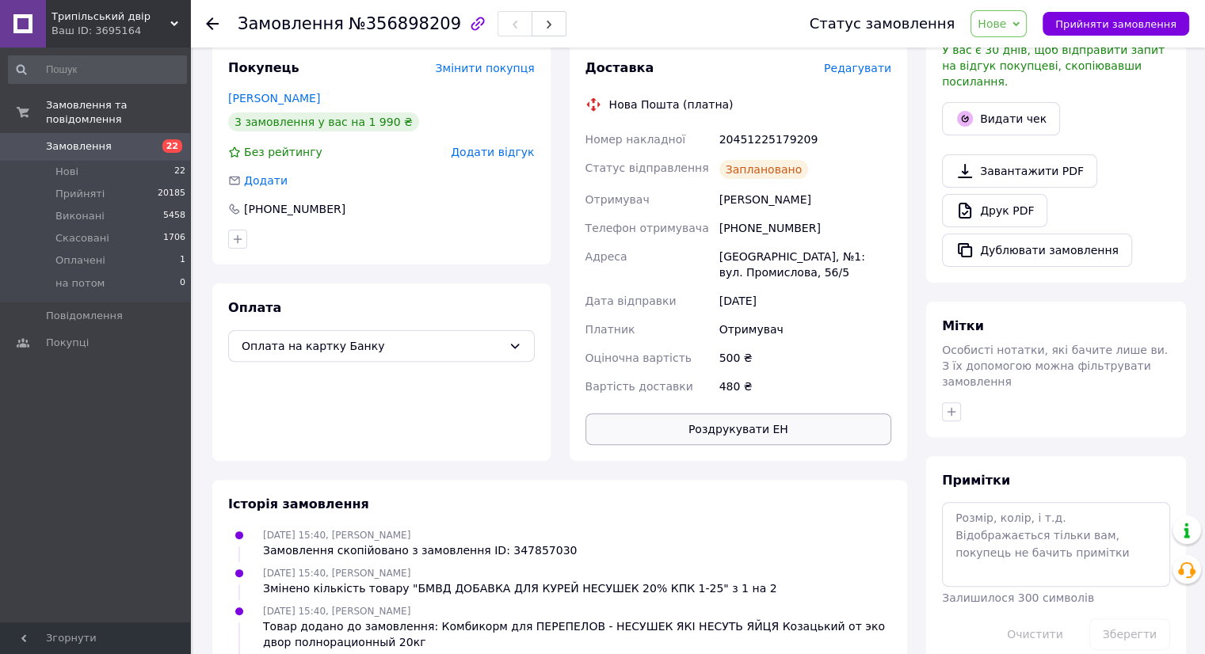
click at [737, 437] on button "Роздрукувати ЕН" at bounding box center [738, 429] width 307 height 32
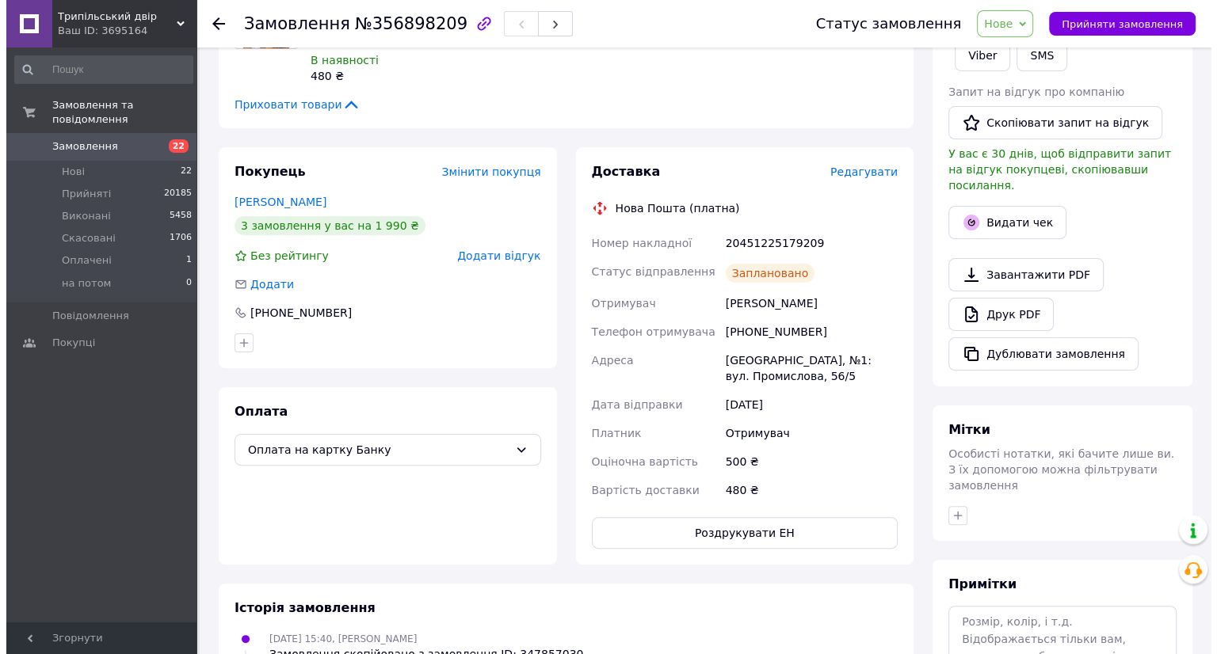
scroll to position [79, 0]
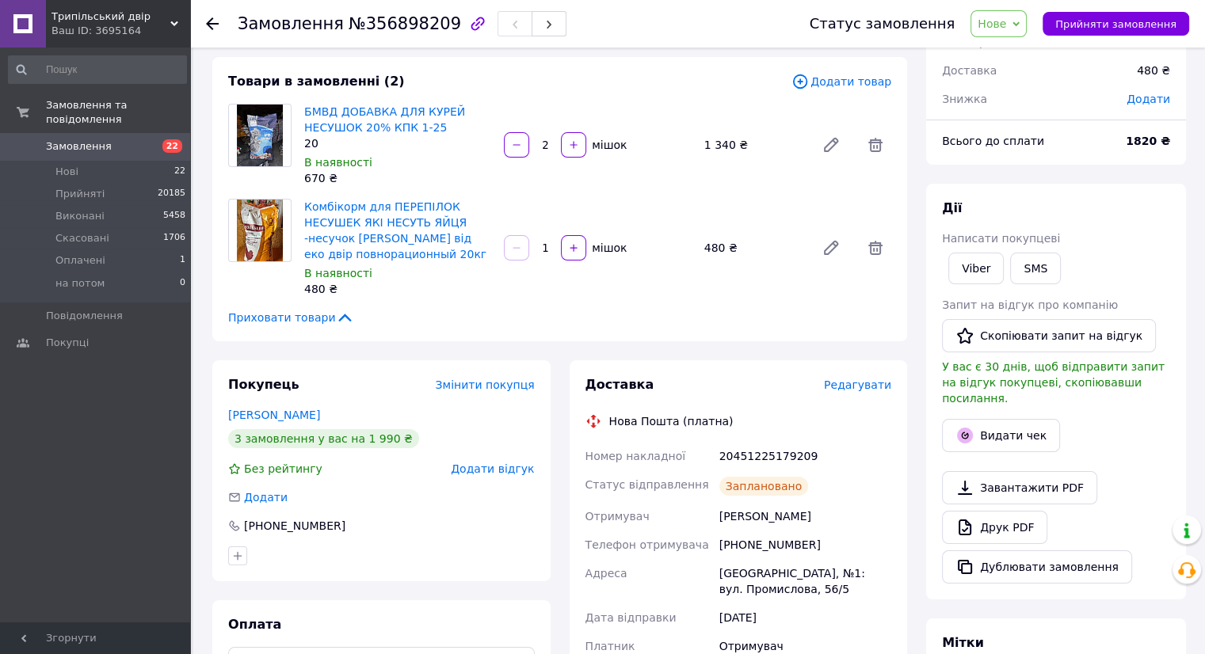
drag, startPoint x: 767, startPoint y: 336, endPoint x: 843, endPoint y: 368, distance: 81.6
click at [768, 337] on div "Товари в замовленні (2) Додати товар БМВД ДОБАВКА ДЛЯ КУРЕЙ НЕСУШОК 20% КПК 1-2…" at bounding box center [559, 199] width 695 height 284
click at [857, 387] on span "Редагувати" at bounding box center [857, 385] width 67 height 13
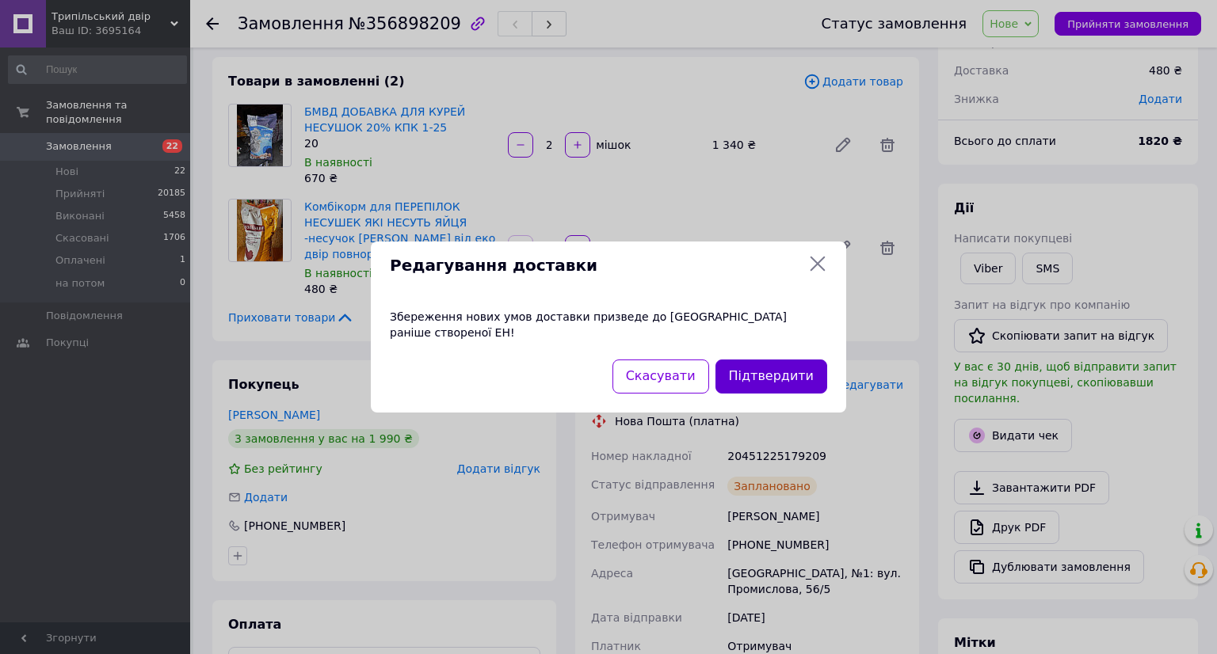
click at [783, 368] on button "Підтвердити" at bounding box center [771, 377] width 112 height 34
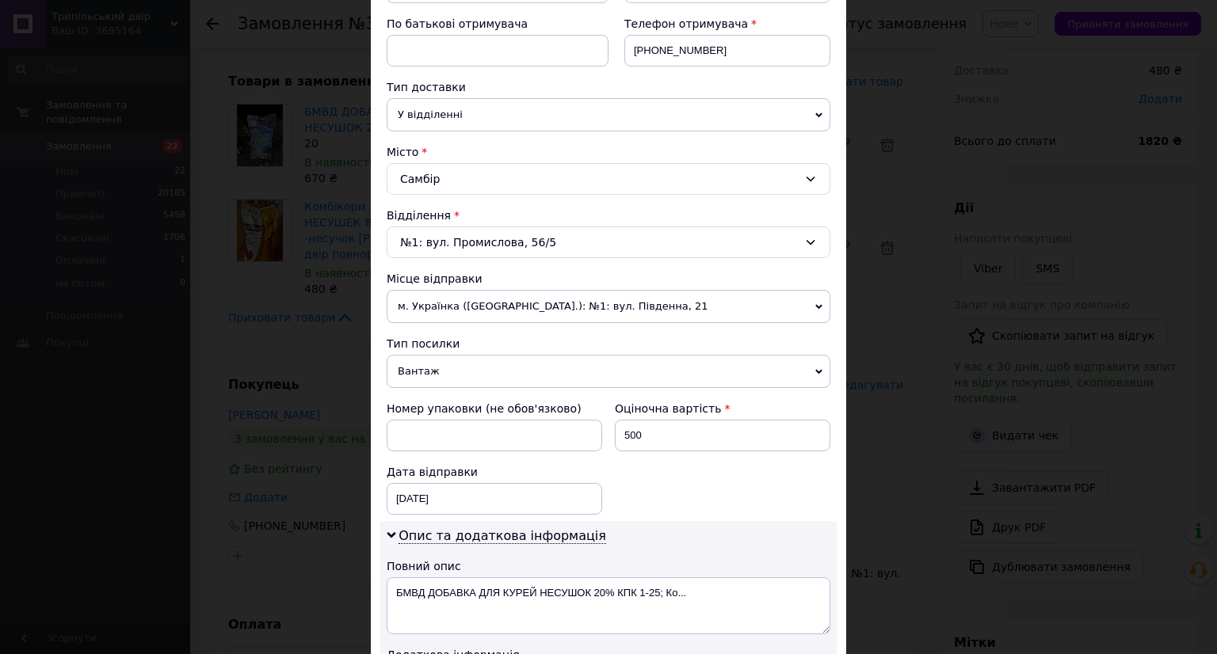
scroll to position [170, 0]
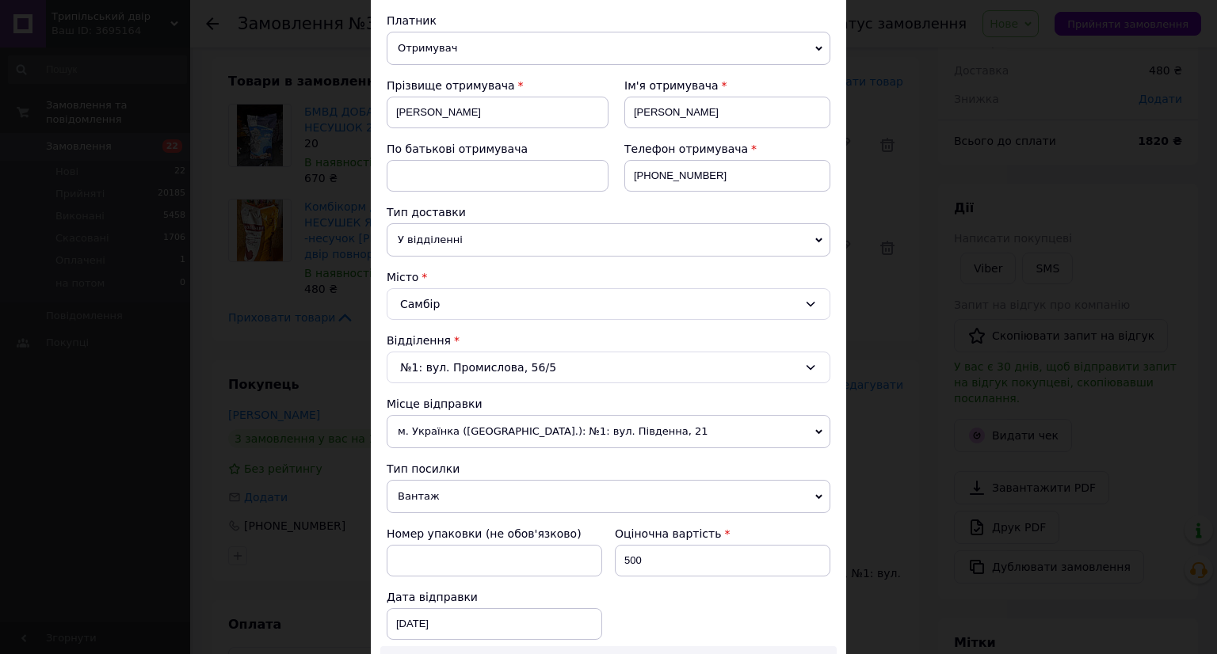
click at [491, 299] on div "Самбір" at bounding box center [609, 304] width 444 height 32
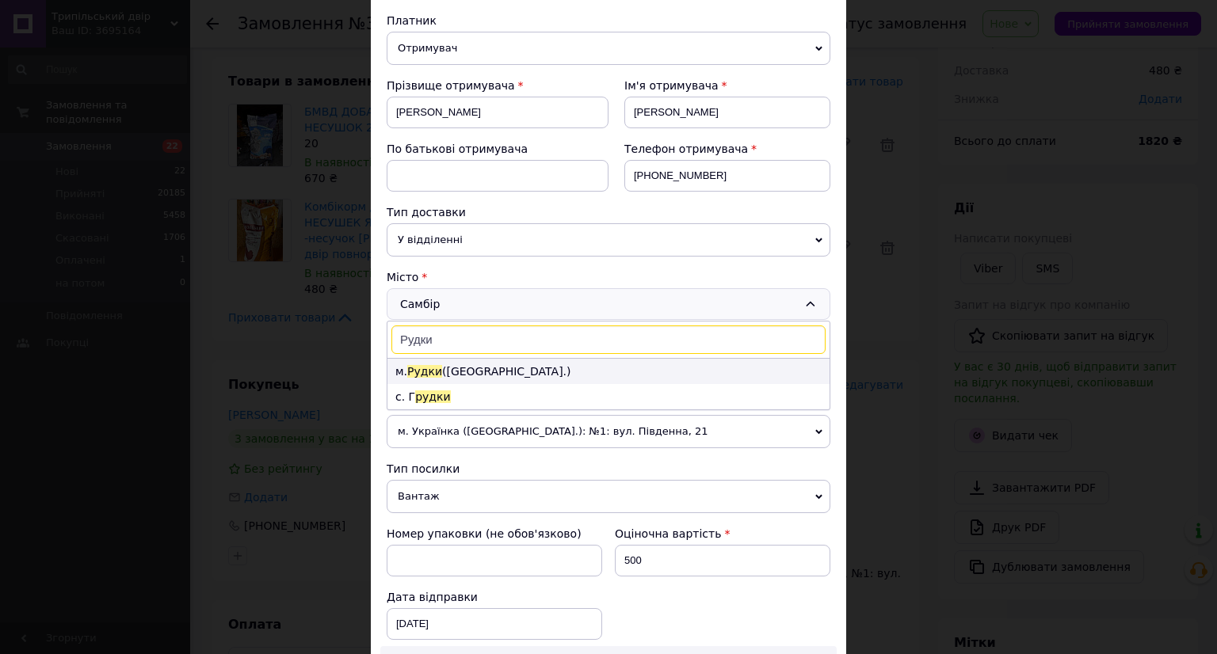
type input "Рудки"
click at [524, 364] on li "м. Рудки (Львівська обл.)" at bounding box center [608, 371] width 442 height 25
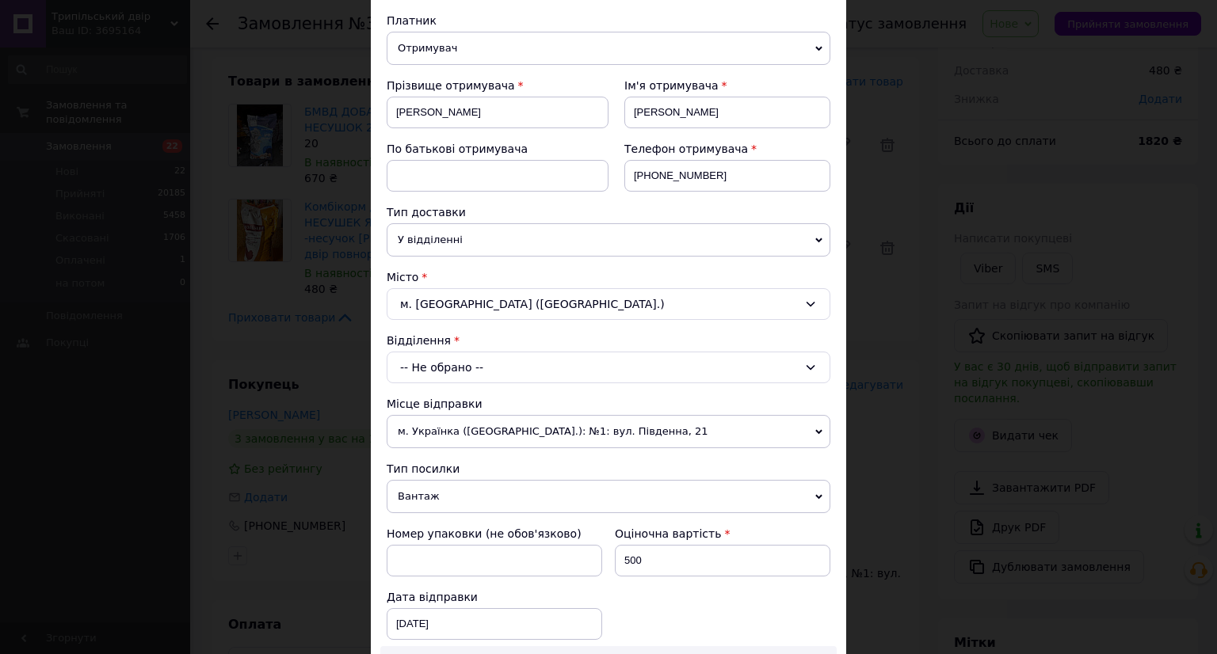
click at [521, 375] on div "-- Не обрано --" at bounding box center [609, 368] width 444 height 32
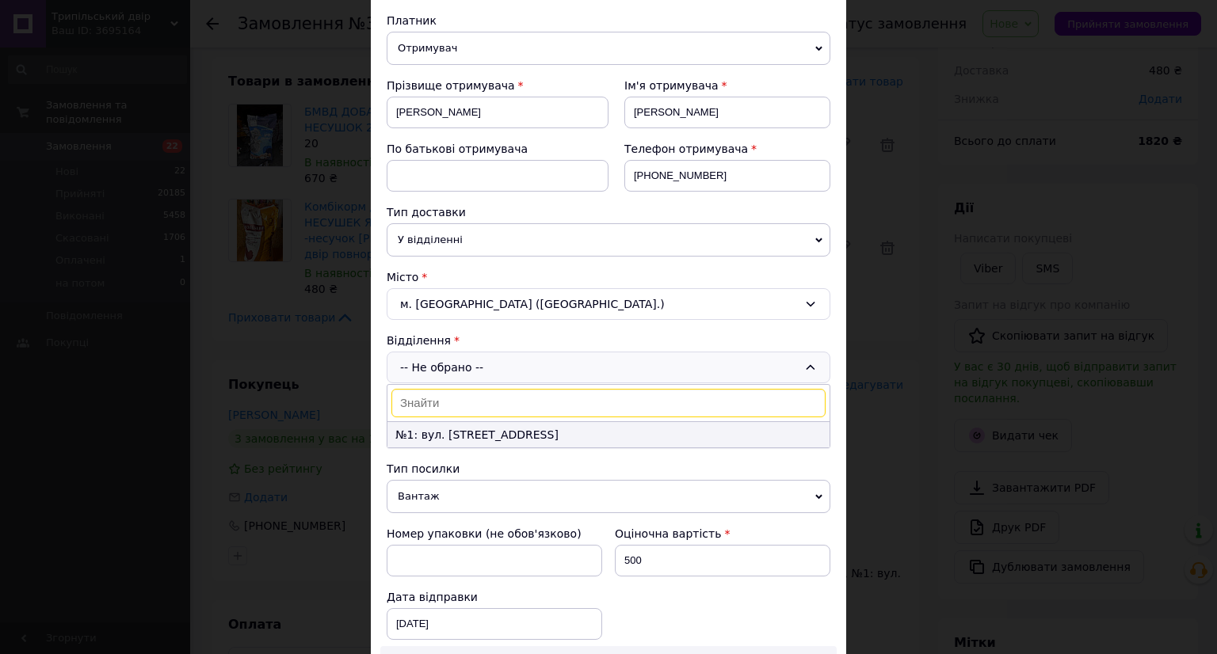
click at [532, 435] on li "№1: вул. Валова, 12" at bounding box center [608, 434] width 442 height 25
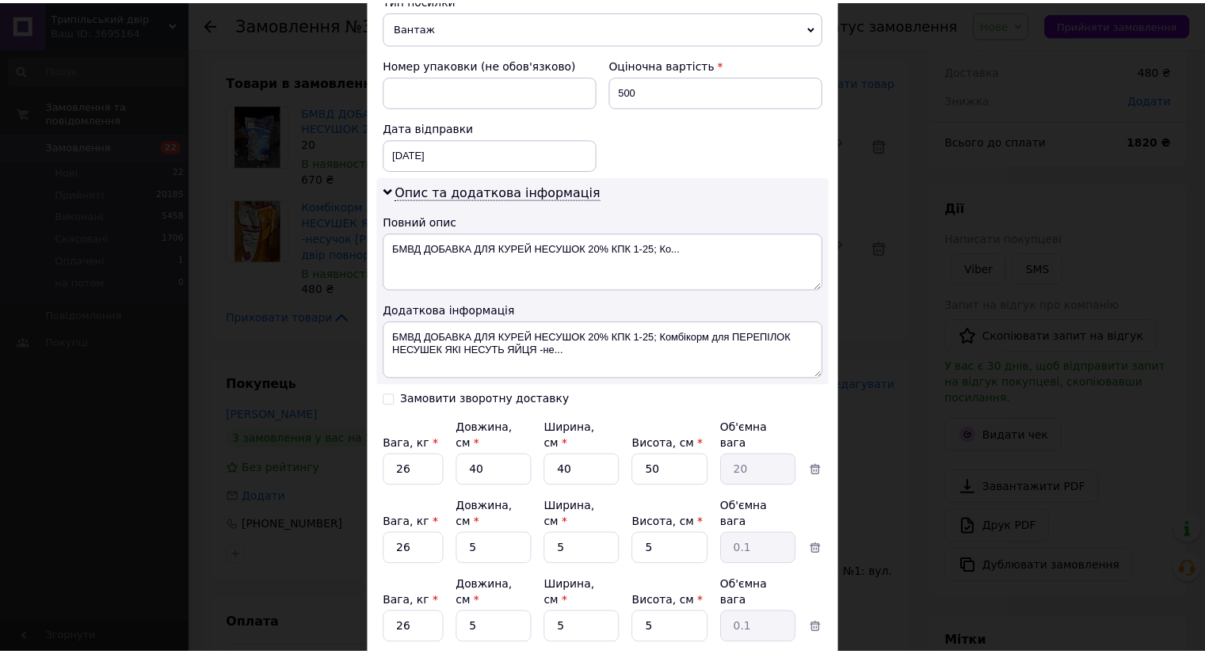
scroll to position [725, 0]
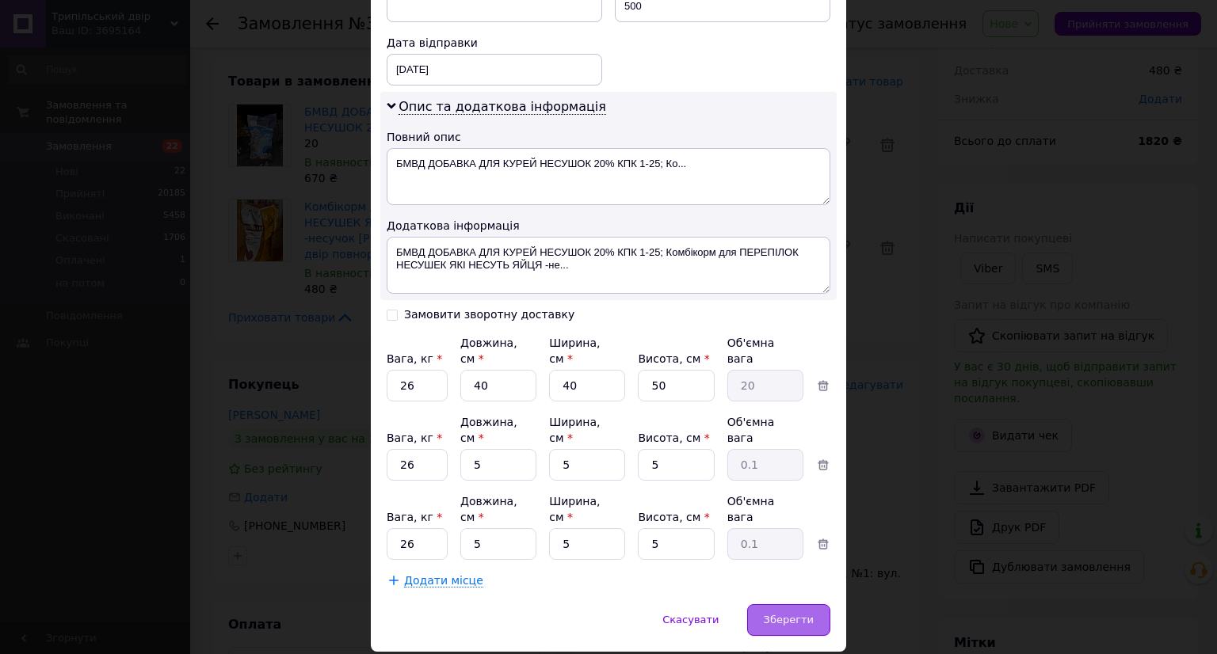
click at [802, 614] on span "Зберегти" at bounding box center [789, 620] width 50 height 12
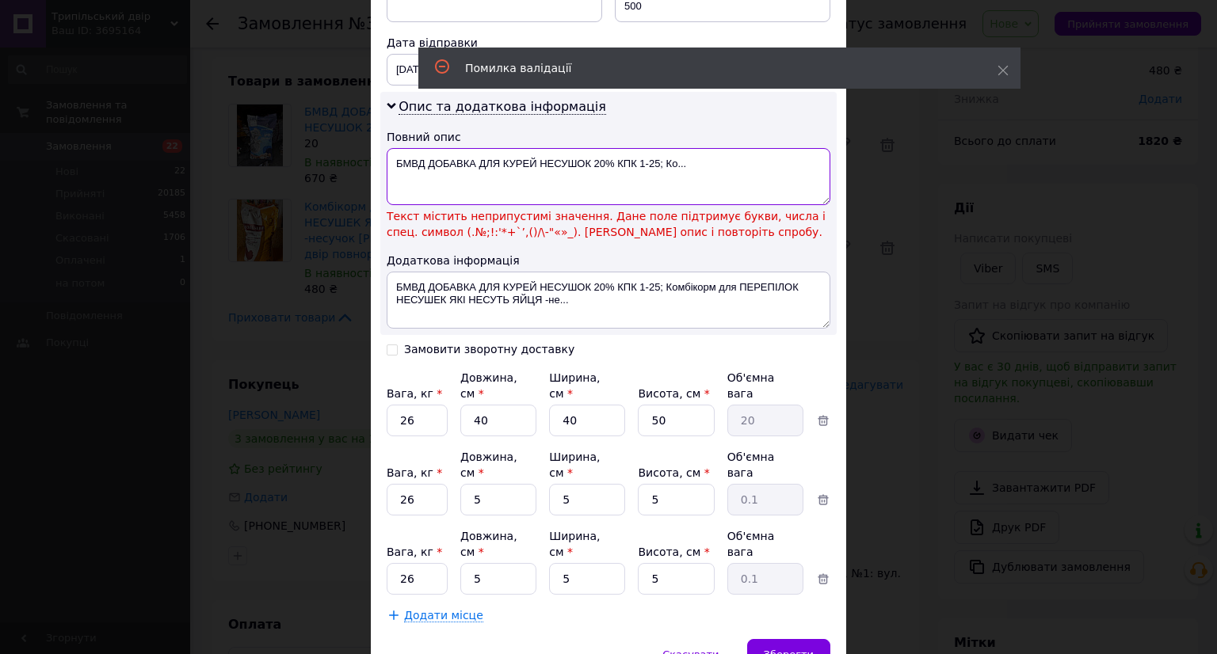
click at [609, 158] on textarea "БМВД ДОБАВКА ДЛЯ КУРЕЙ НЕСУШОК 20% КПК 1-25; Ко..." at bounding box center [609, 176] width 444 height 57
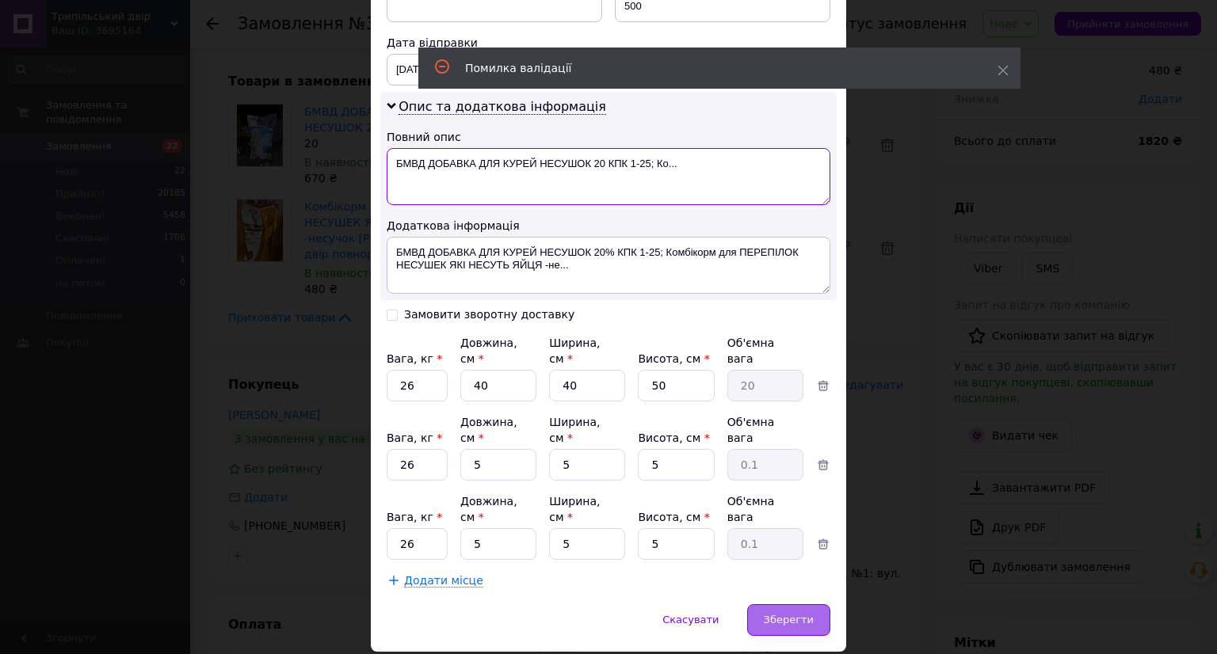
type textarea "БМВД ДОБАВКА ДЛЯ КУРЕЙ НЕСУШОК 20 КПК 1-25; Ко..."
click at [785, 614] on span "Зберегти" at bounding box center [789, 620] width 50 height 12
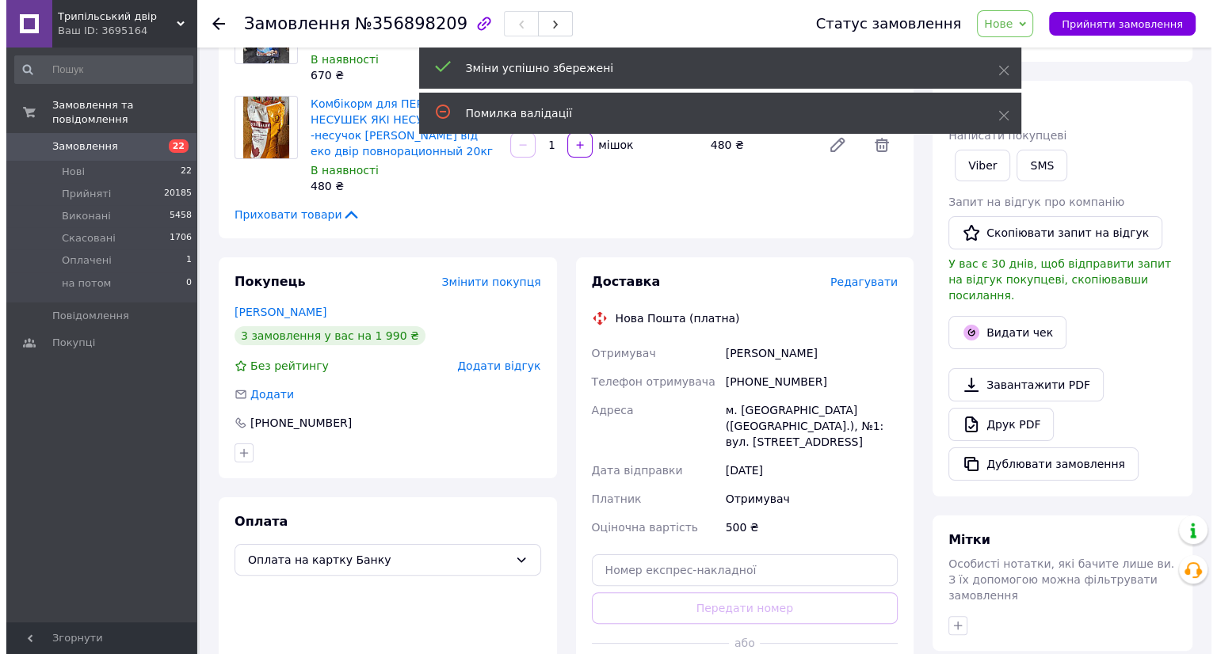
scroll to position [475, 0]
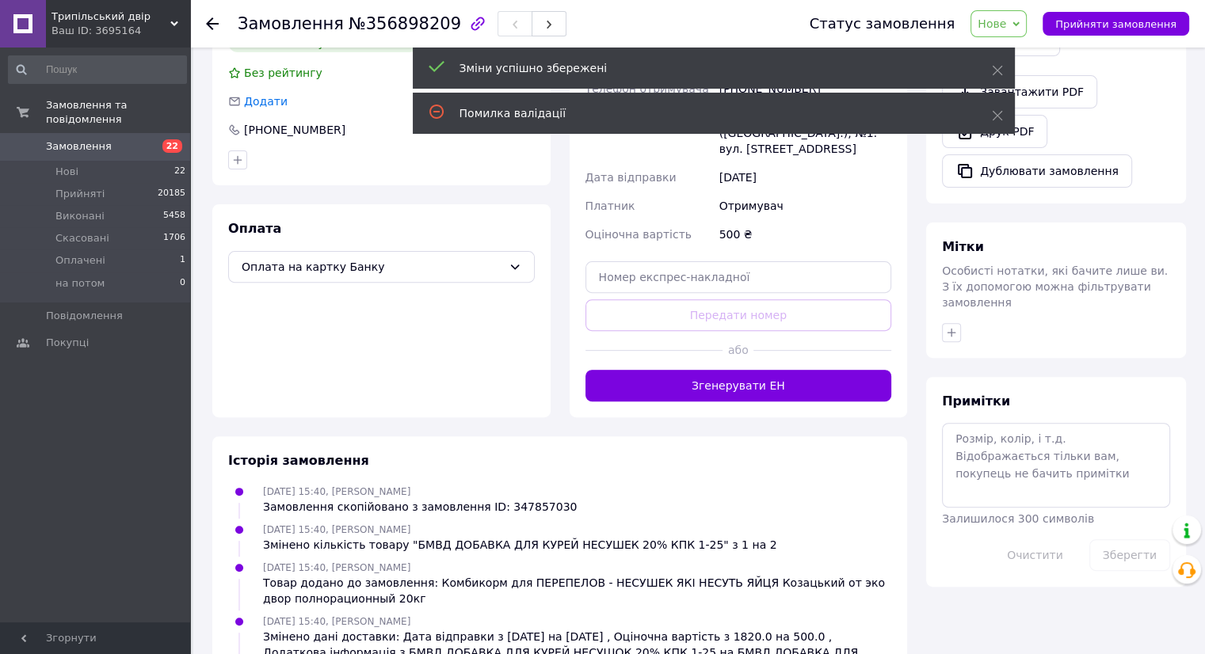
click at [736, 387] on div "Доставка Редагувати Нова Пошта (платна) Отримувач Рущишин Андрій Телефон отриму…" at bounding box center [738, 190] width 338 height 453
click at [736, 384] on button "Згенерувати ЕН" at bounding box center [738, 386] width 307 height 32
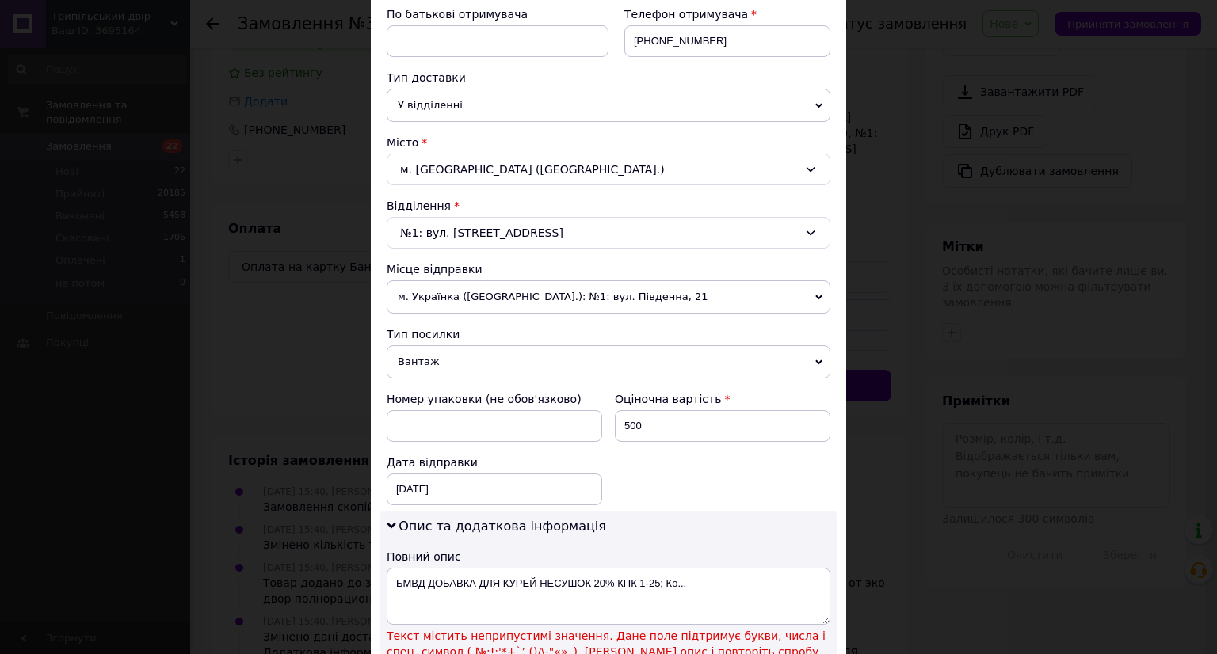
scroll to position [554, 0]
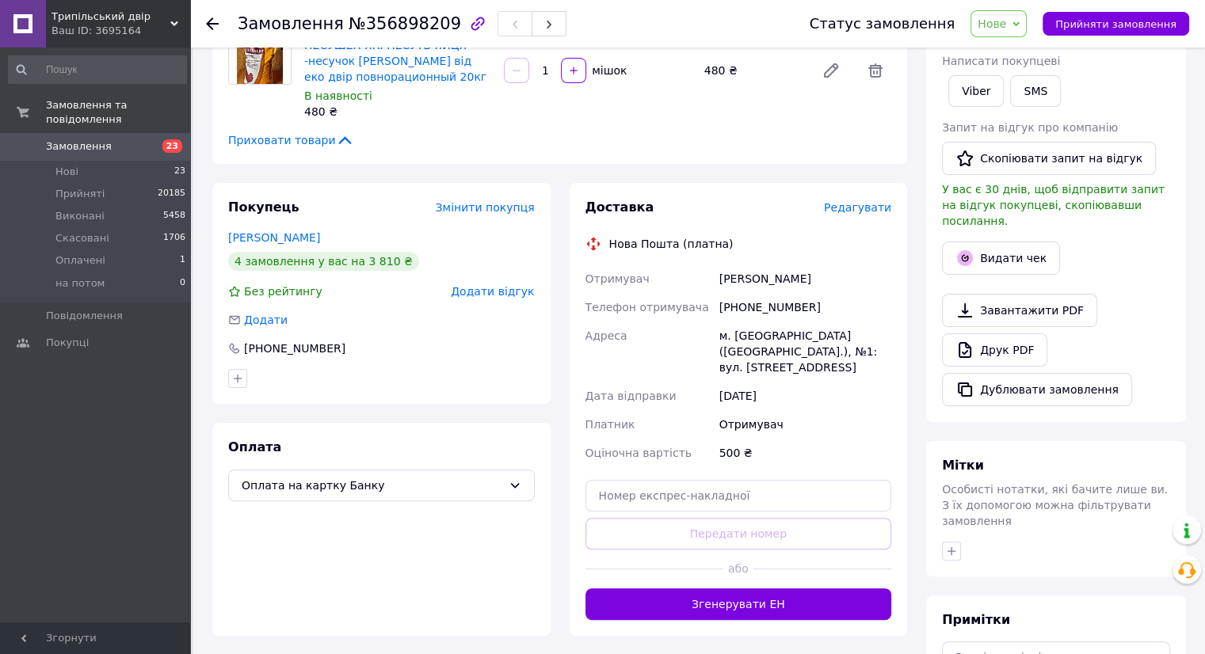
scroll to position [466, 0]
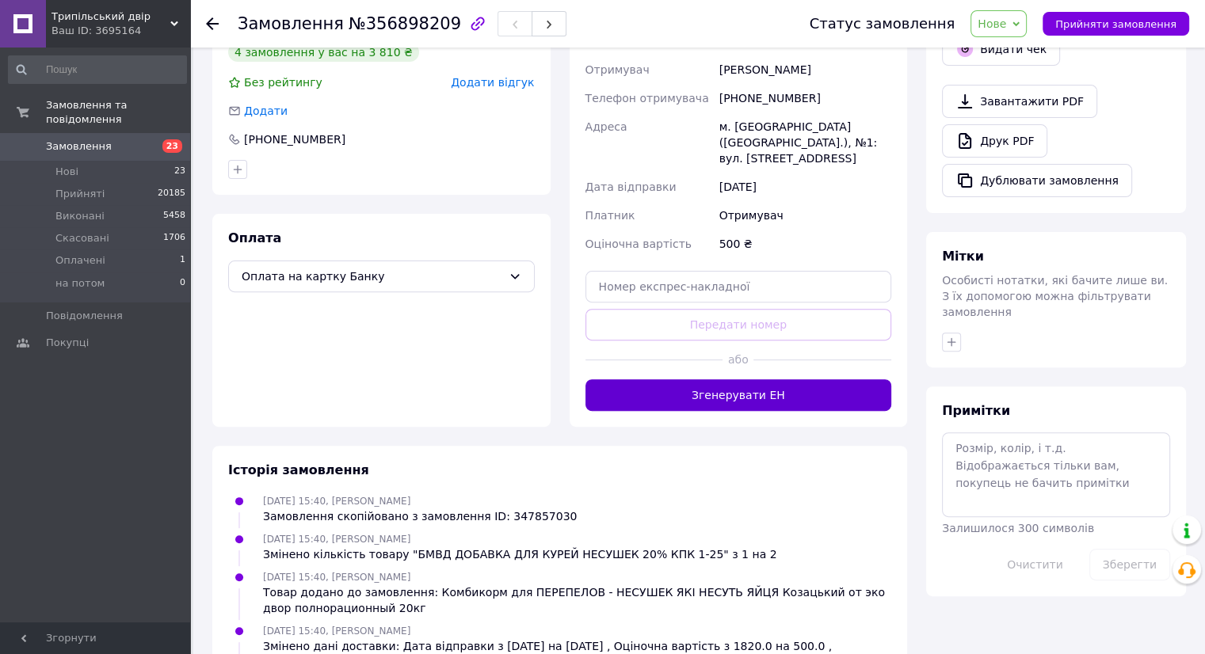
click at [743, 379] on button "Згенерувати ЕН" at bounding box center [738, 395] width 307 height 32
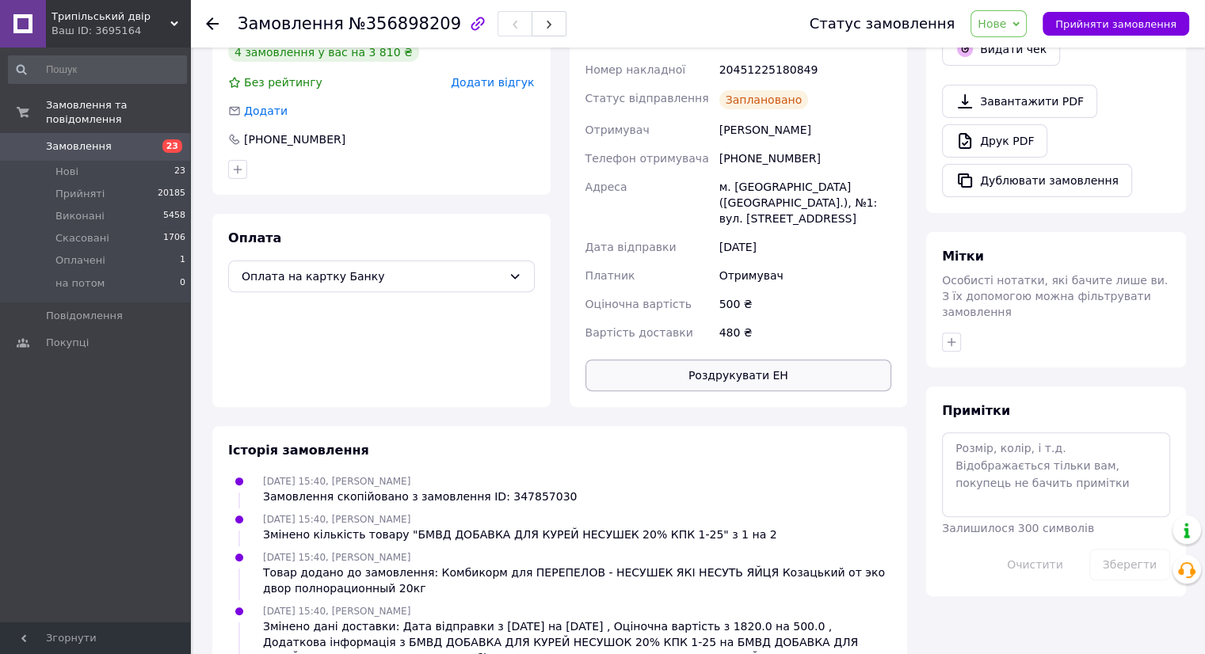
click at [745, 360] on button "Роздрукувати ЕН" at bounding box center [738, 376] width 307 height 32
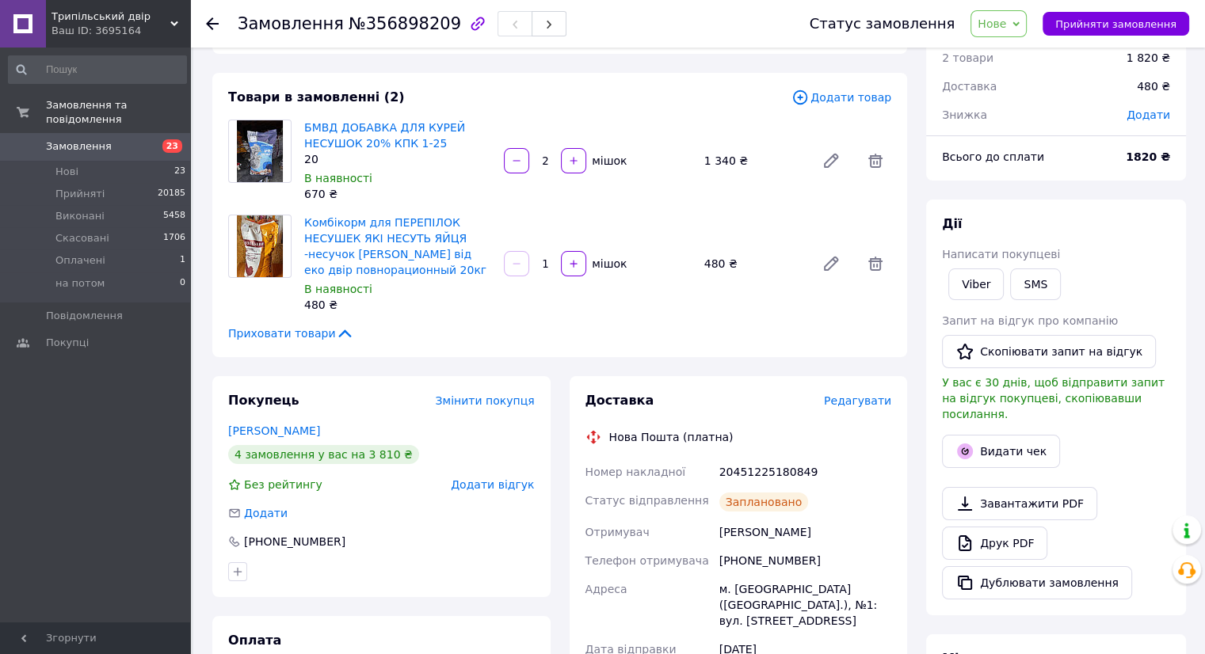
scroll to position [0, 0]
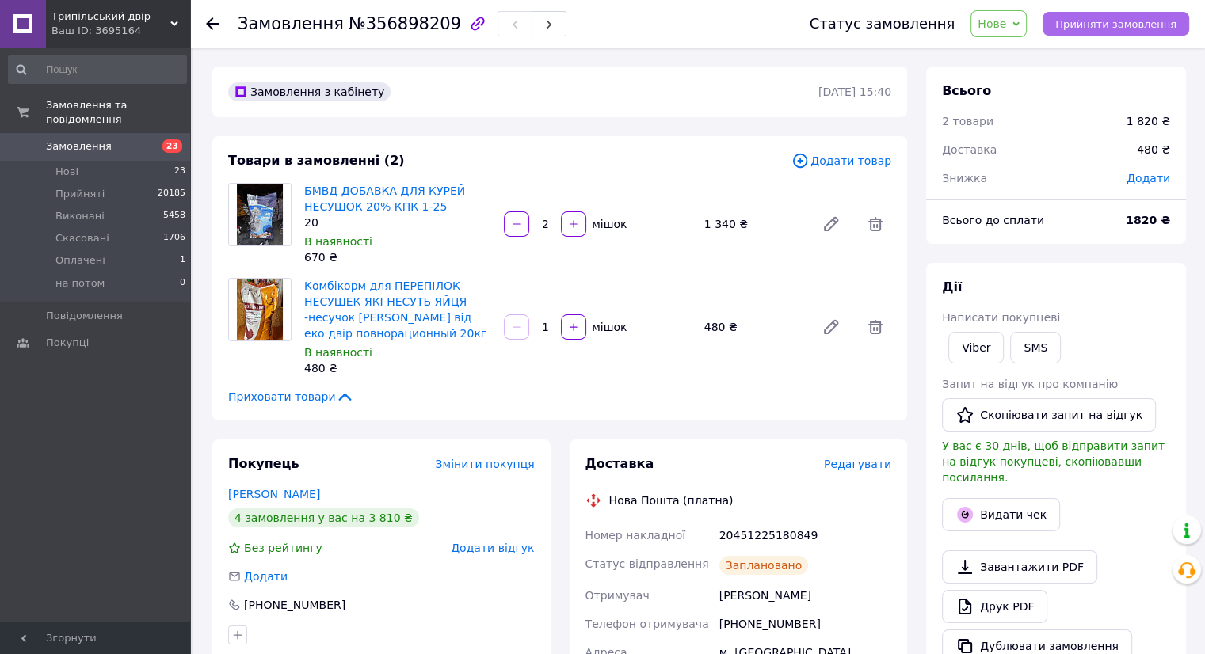
click at [1105, 26] on span "Прийняти замовлення" at bounding box center [1115, 24] width 121 height 12
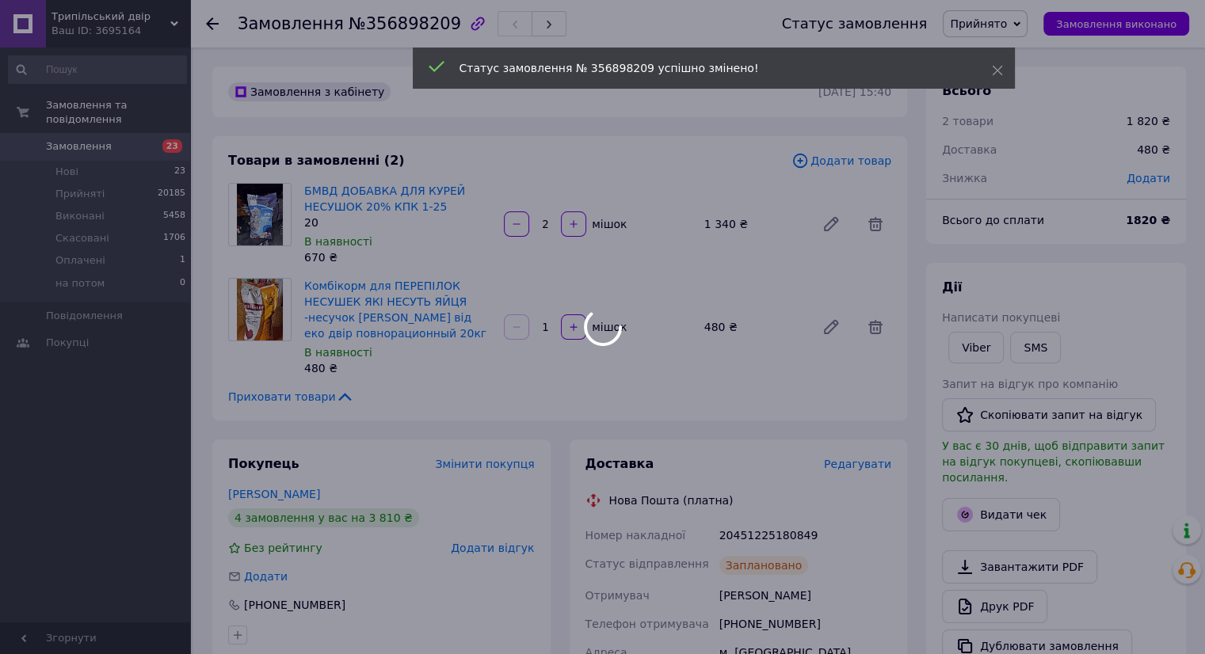
click at [136, 131] on div at bounding box center [602, 327] width 1205 height 654
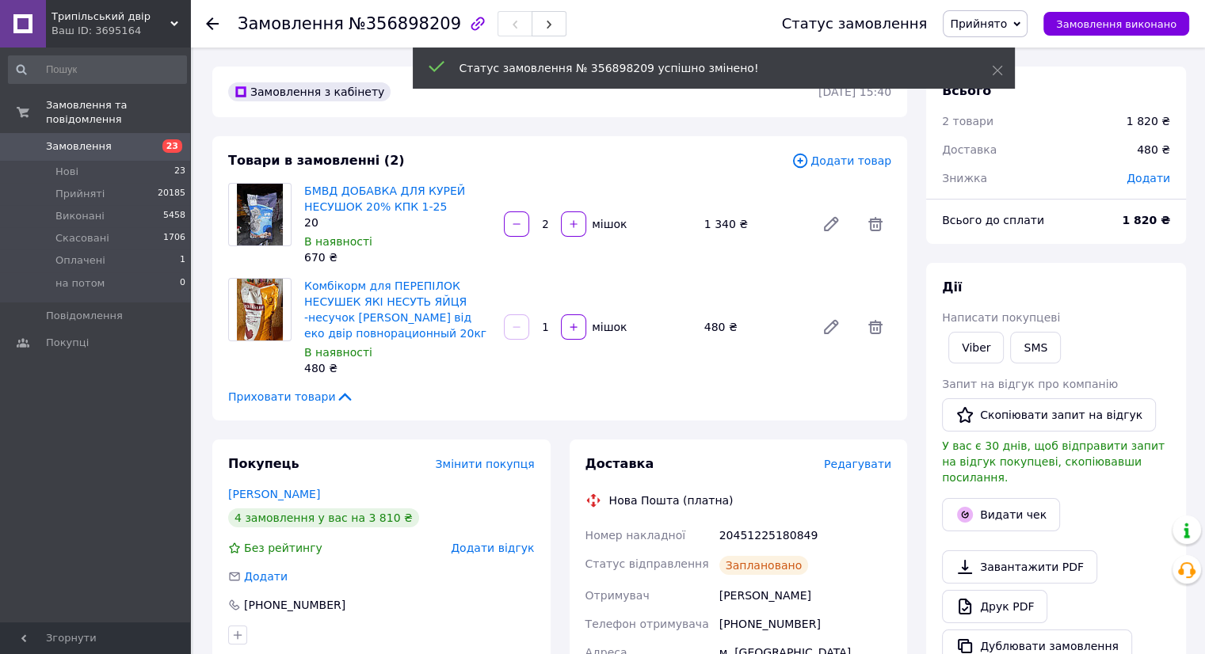
click at [139, 139] on span "Замовлення" at bounding box center [96, 146] width 101 height 14
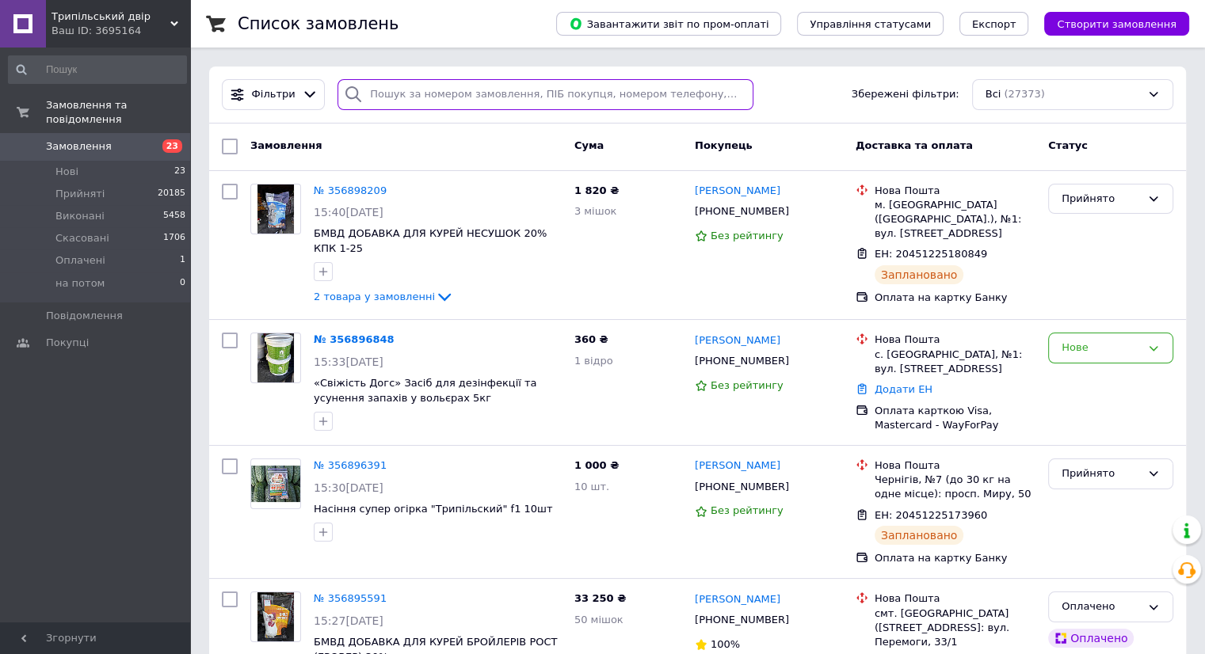
paste input "+380935071410"
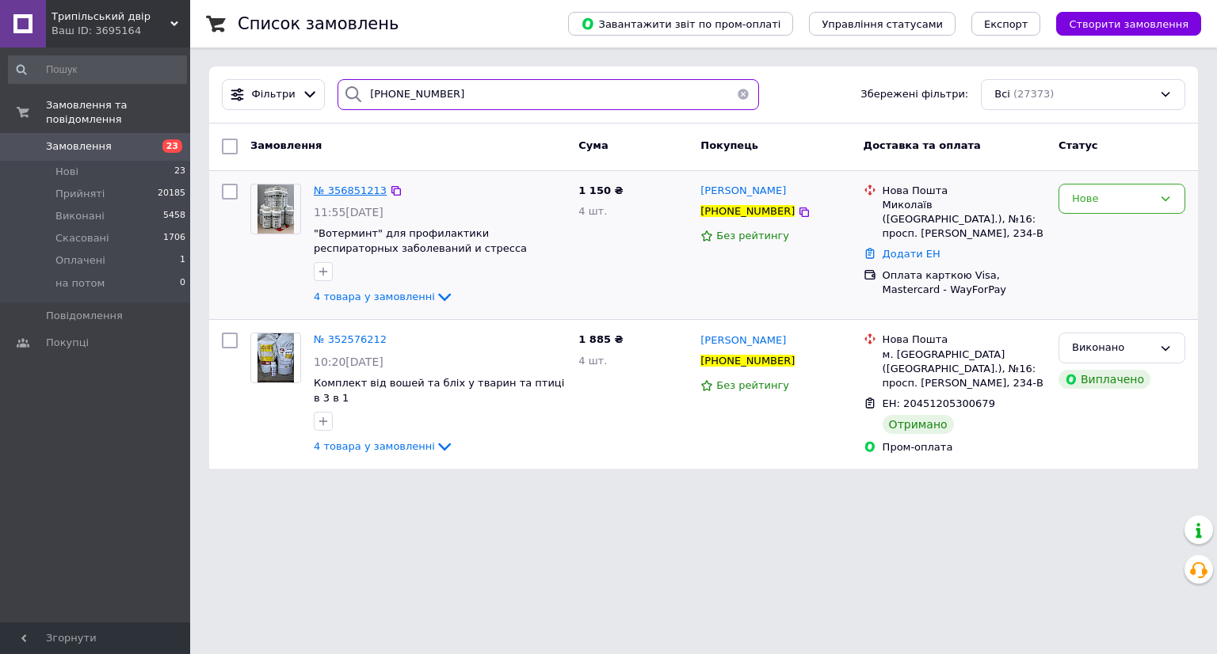
type input "+380935071410"
click at [348, 189] on span "№ 356851213" at bounding box center [350, 191] width 73 height 12
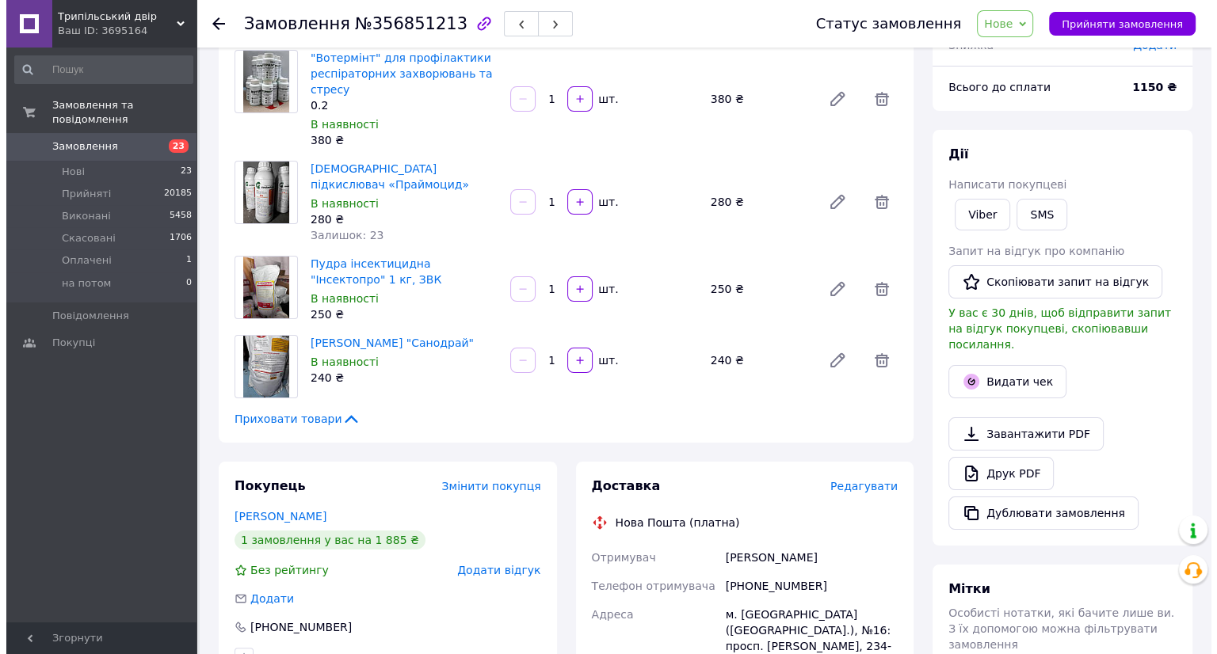
scroll to position [158, 0]
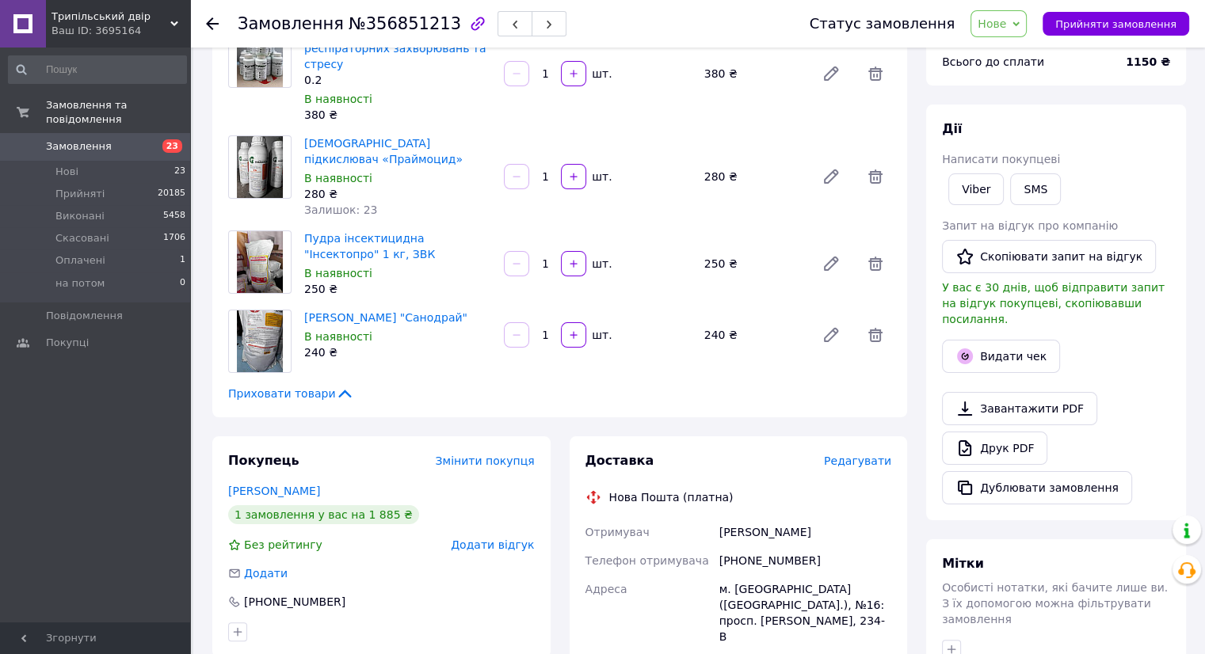
click at [868, 455] on span "Редагувати" at bounding box center [857, 461] width 67 height 13
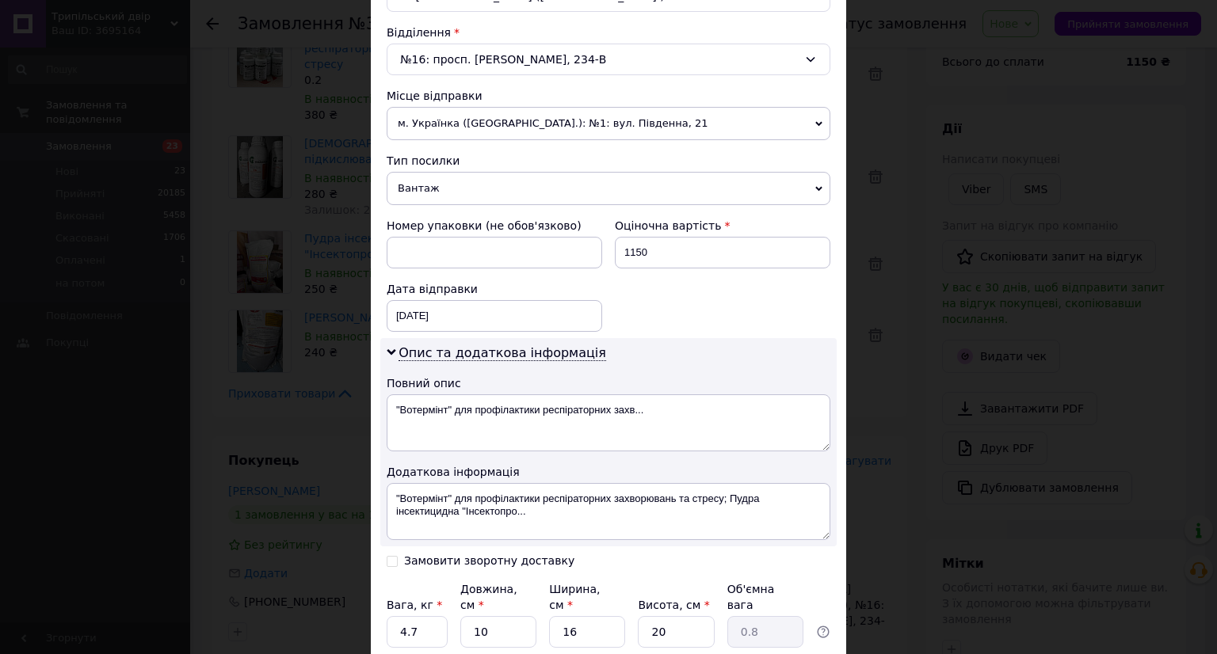
scroll to position [599, 0]
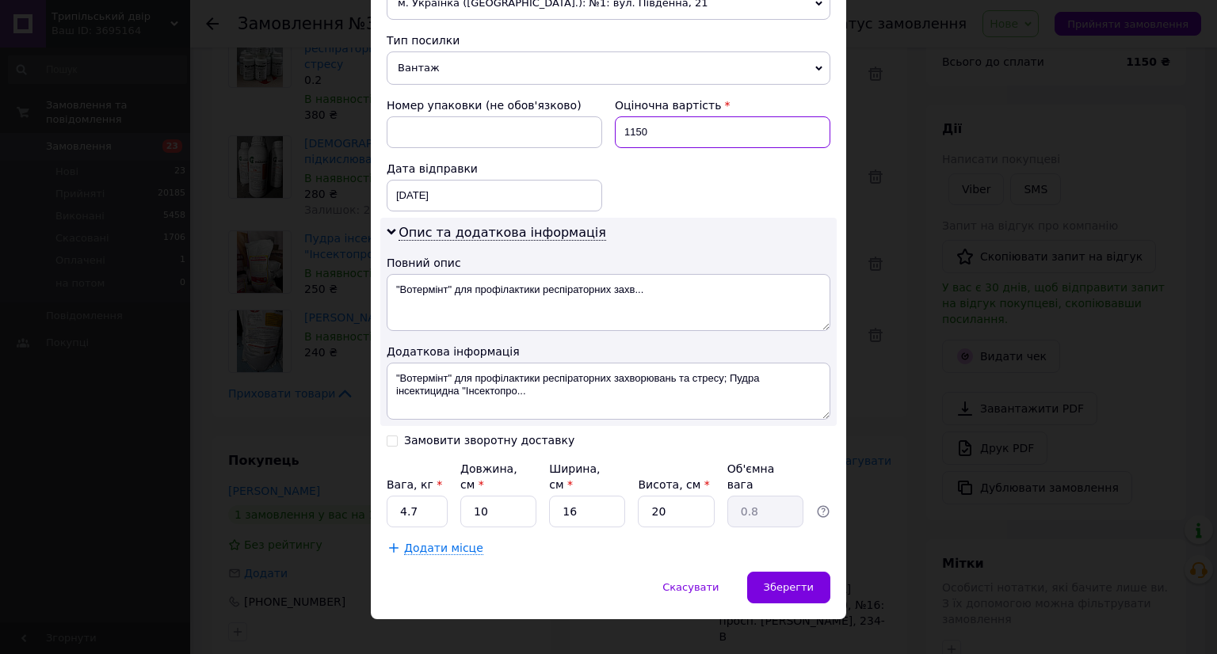
click at [696, 133] on input "1150" at bounding box center [722, 132] width 215 height 32
type input "500"
click at [794, 581] on span "Зберегти" at bounding box center [789, 587] width 50 height 12
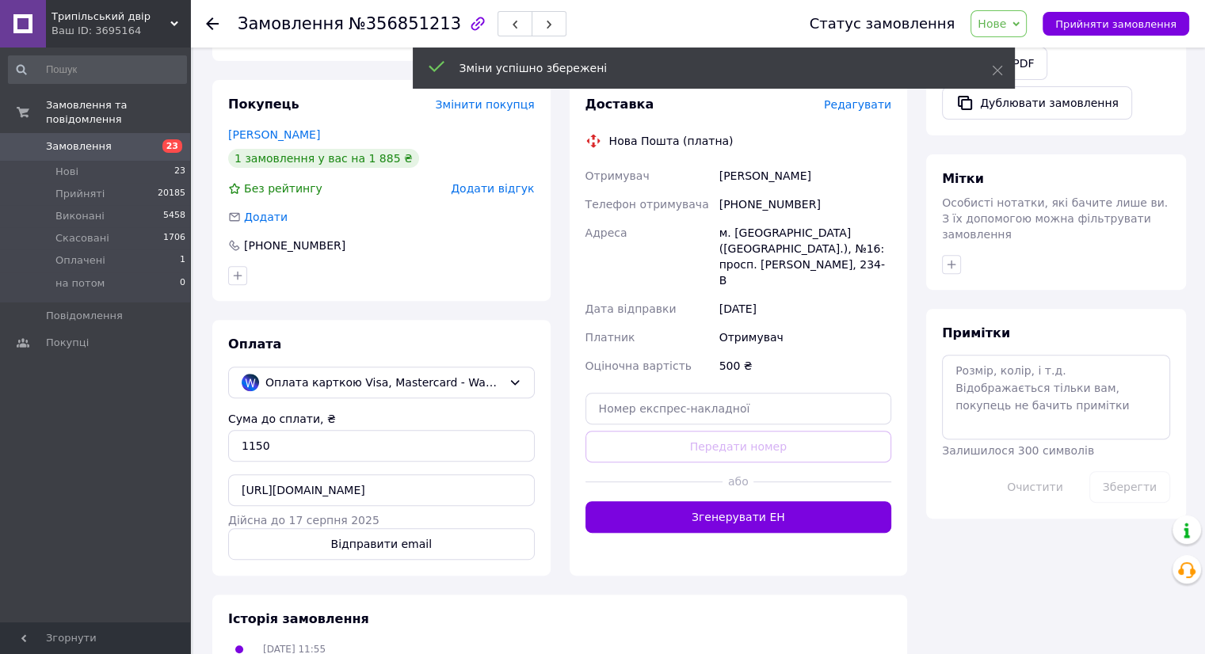
scroll to position [686, 0]
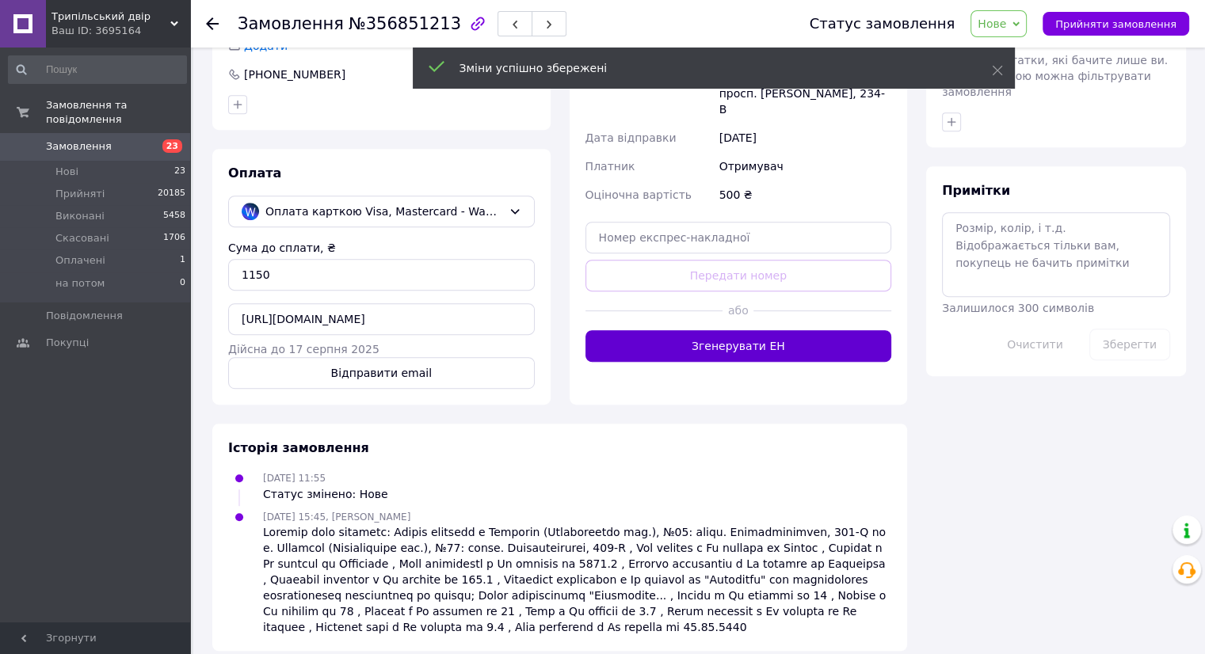
click at [741, 330] on button "Згенерувати ЕН" at bounding box center [738, 346] width 307 height 32
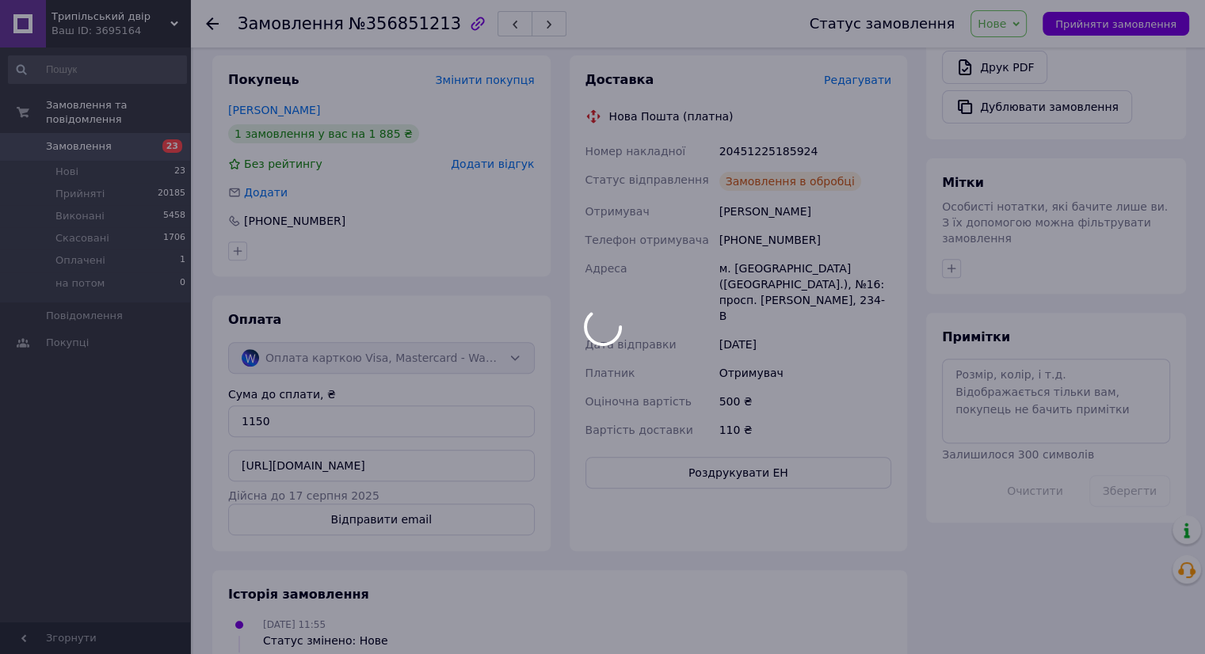
scroll to position [607, 0]
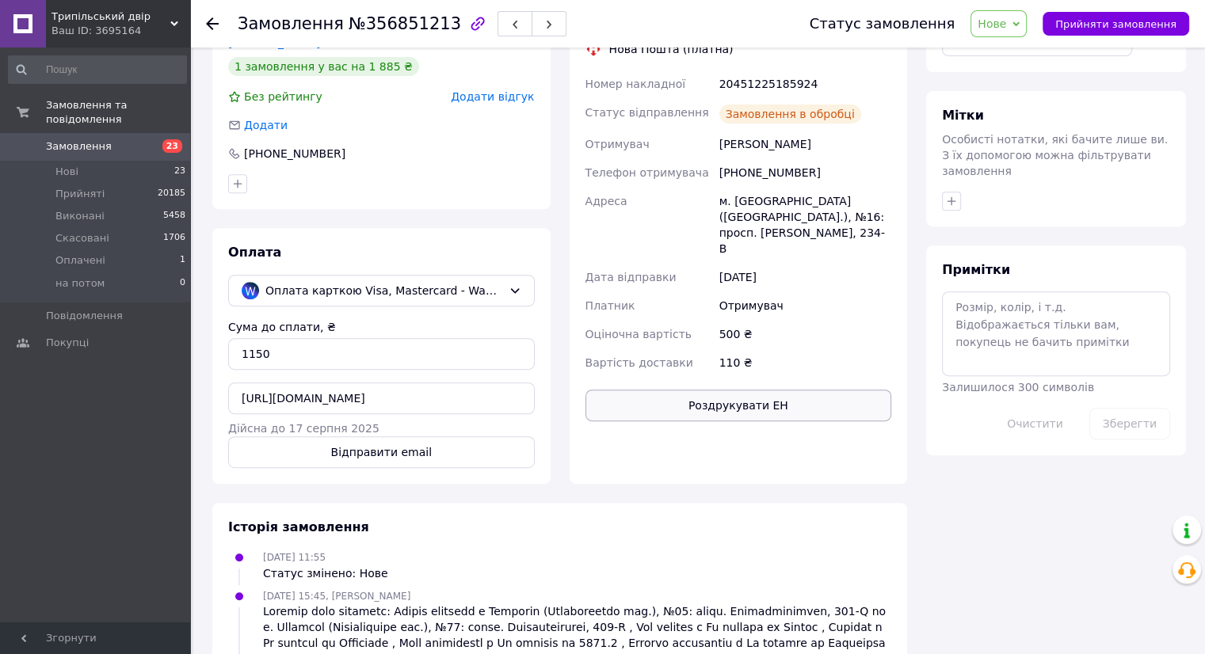
click at [736, 390] on button "Роздрукувати ЕН" at bounding box center [738, 406] width 307 height 32
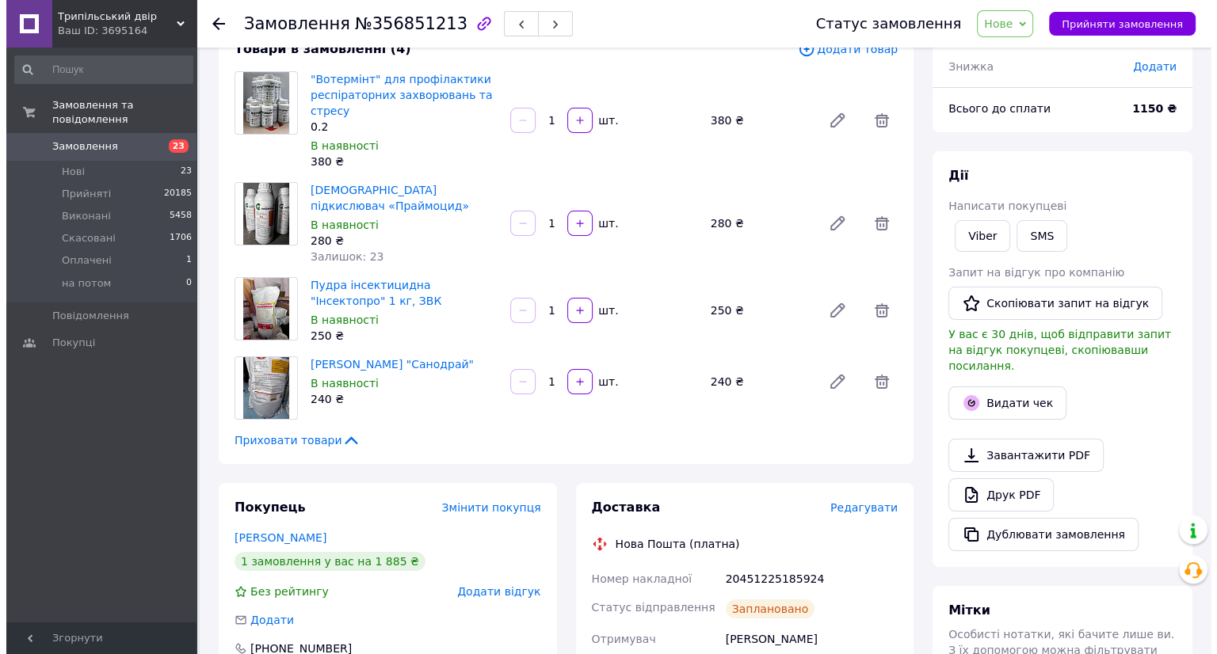
scroll to position [0, 0]
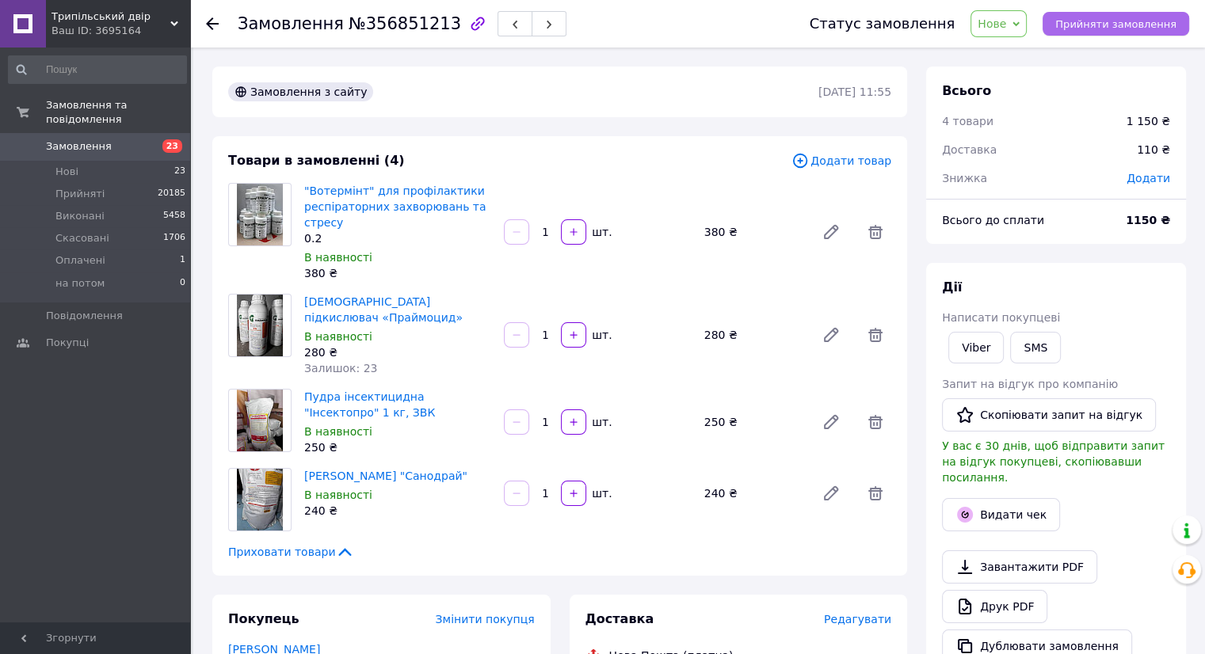
click at [1080, 19] on span "Прийняти замовлення" at bounding box center [1115, 24] width 121 height 12
click at [150, 139] on span "23" at bounding box center [169, 146] width 44 height 14
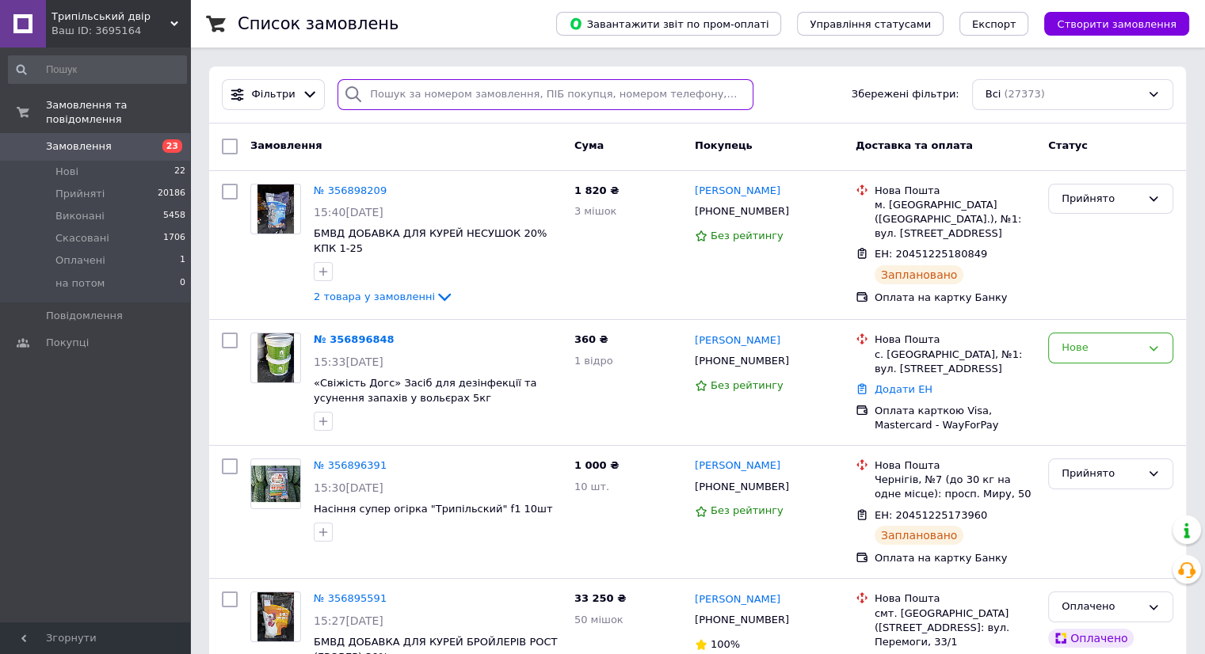
paste input "0688876642"
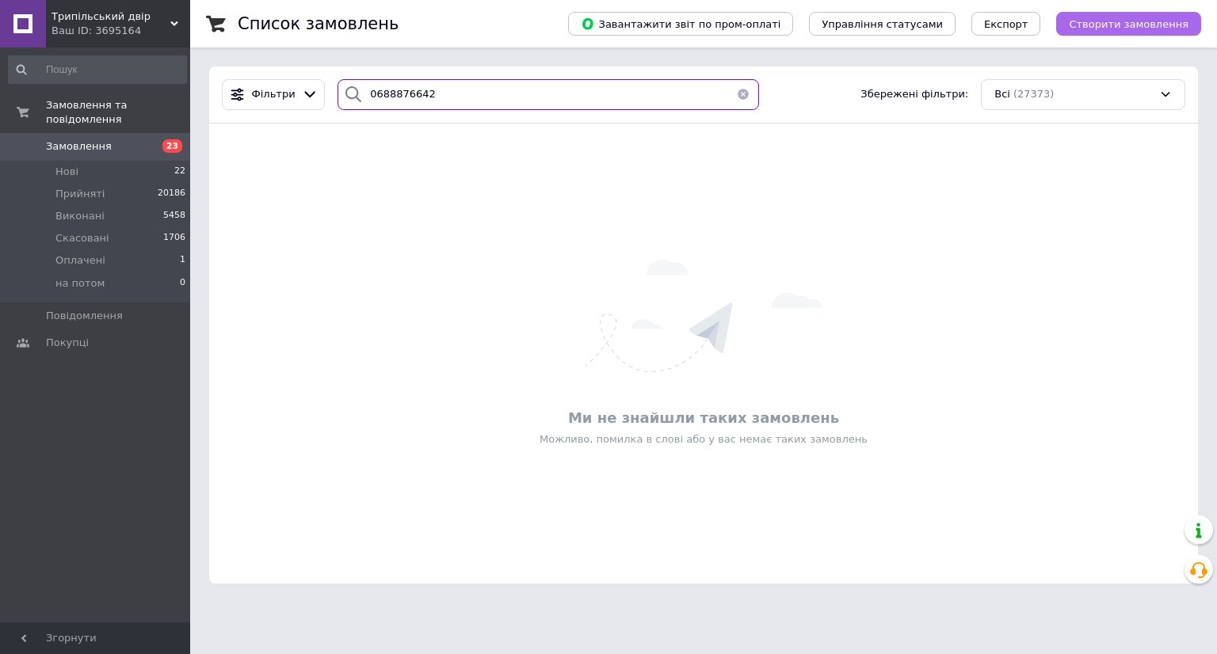
type input "0688876642"
click at [1125, 25] on span "Створити замовлення" at bounding box center [1128, 24] width 120 height 12
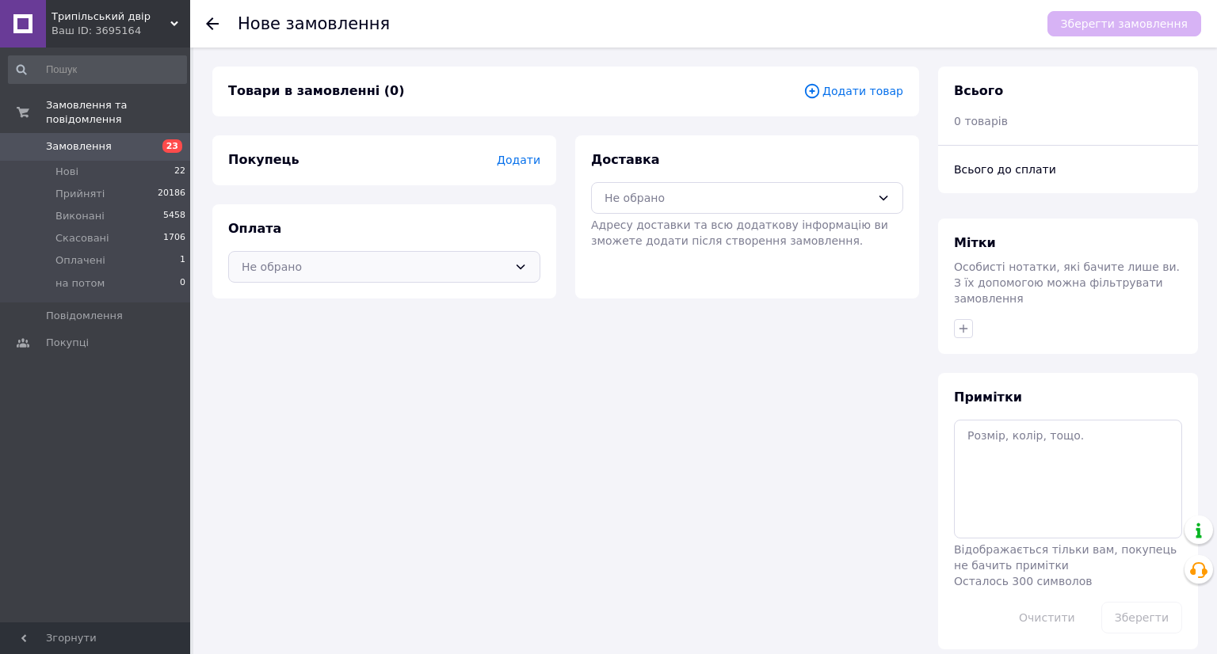
click at [371, 272] on div "Не обрано" at bounding box center [375, 266] width 266 height 17
click at [358, 329] on span "Оплата на картку Банку" at bounding box center [384, 330] width 285 height 16
click at [528, 162] on span "Додати" at bounding box center [519, 160] width 44 height 13
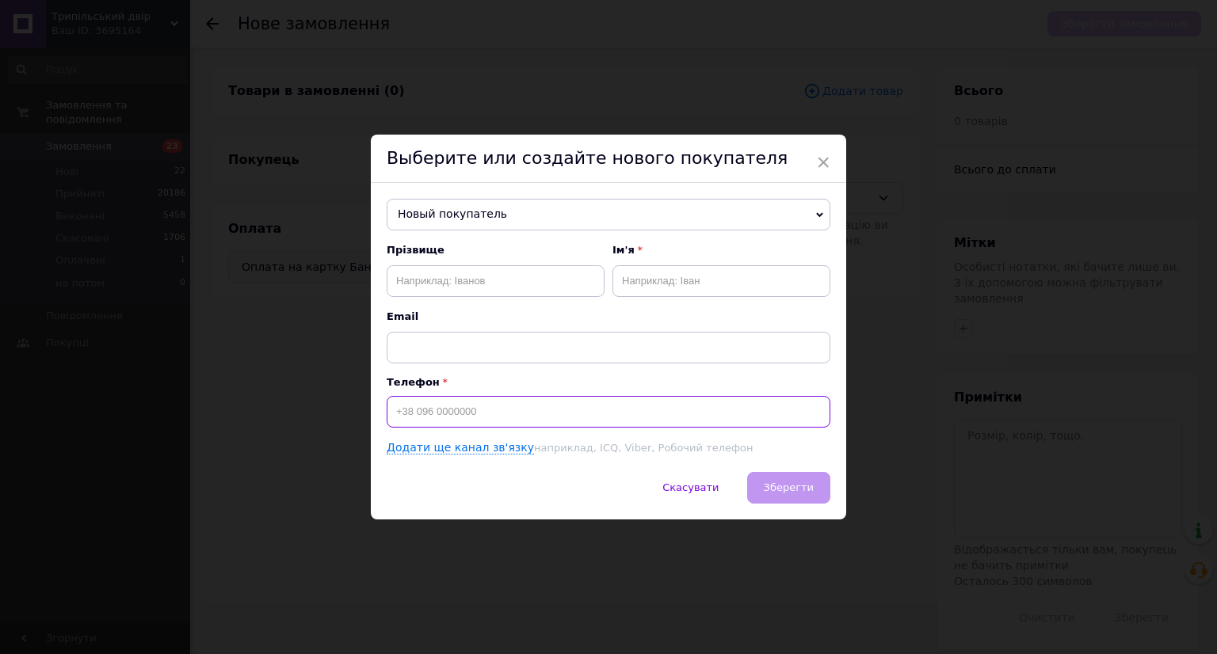
paste input "0688876642"
click at [388, 413] on input "0688876642" at bounding box center [609, 412] width 444 height 32
type input "+380688876642"
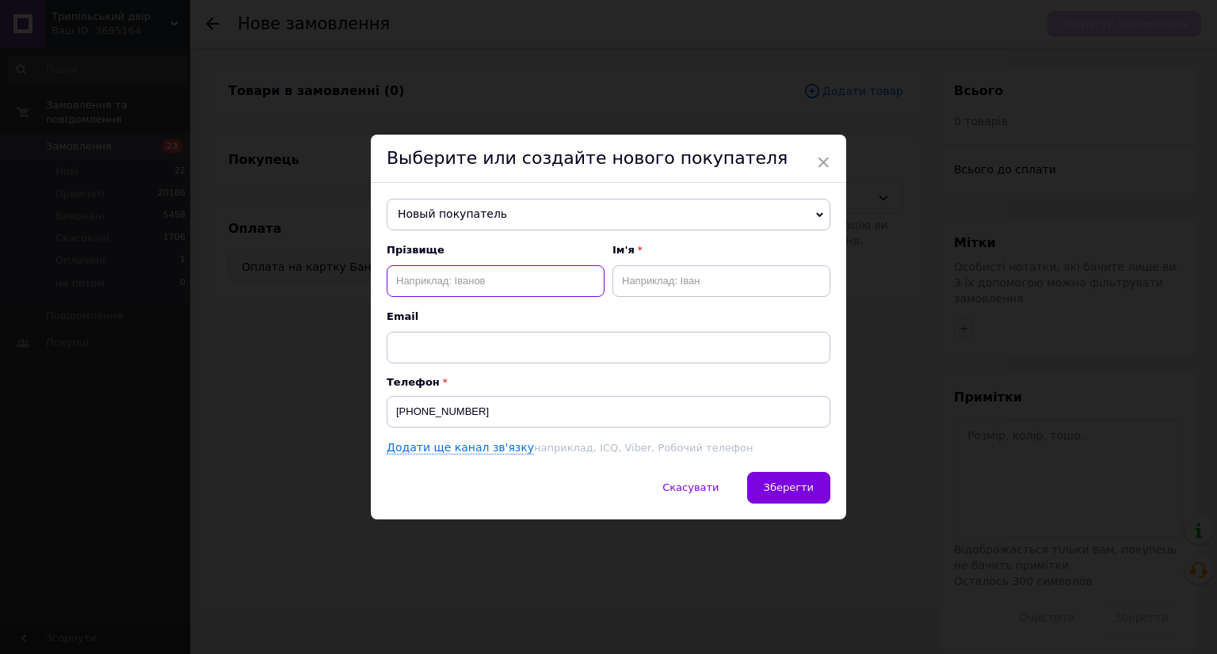
paste input "Кулібаба"
type input "Кулібаба"
paste input "Олексій"
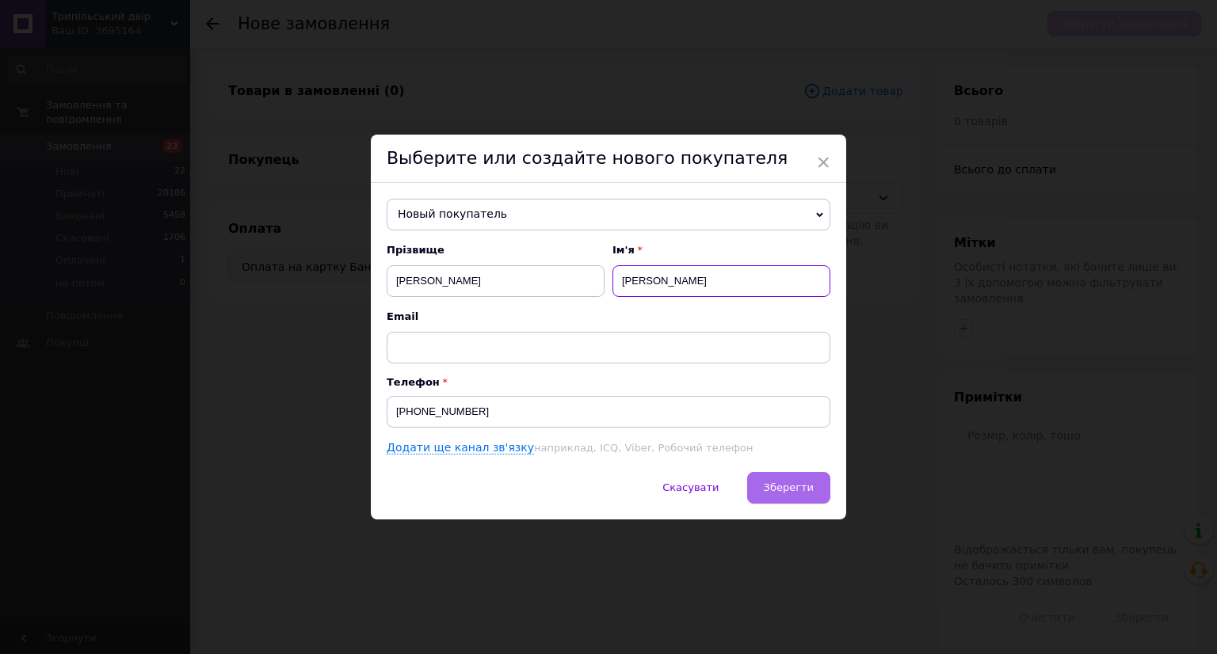
type input "Олексій"
click at [794, 495] on button "Зберегти" at bounding box center [788, 488] width 83 height 32
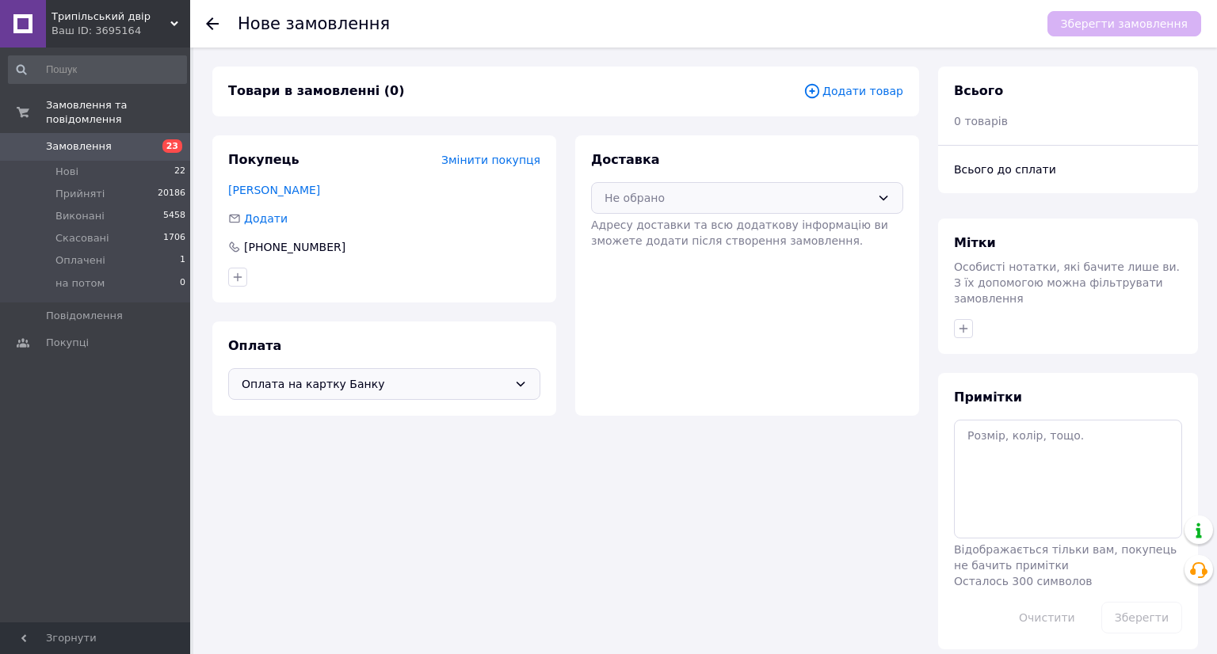
click at [680, 197] on div "Не обрано" at bounding box center [737, 197] width 266 height 17
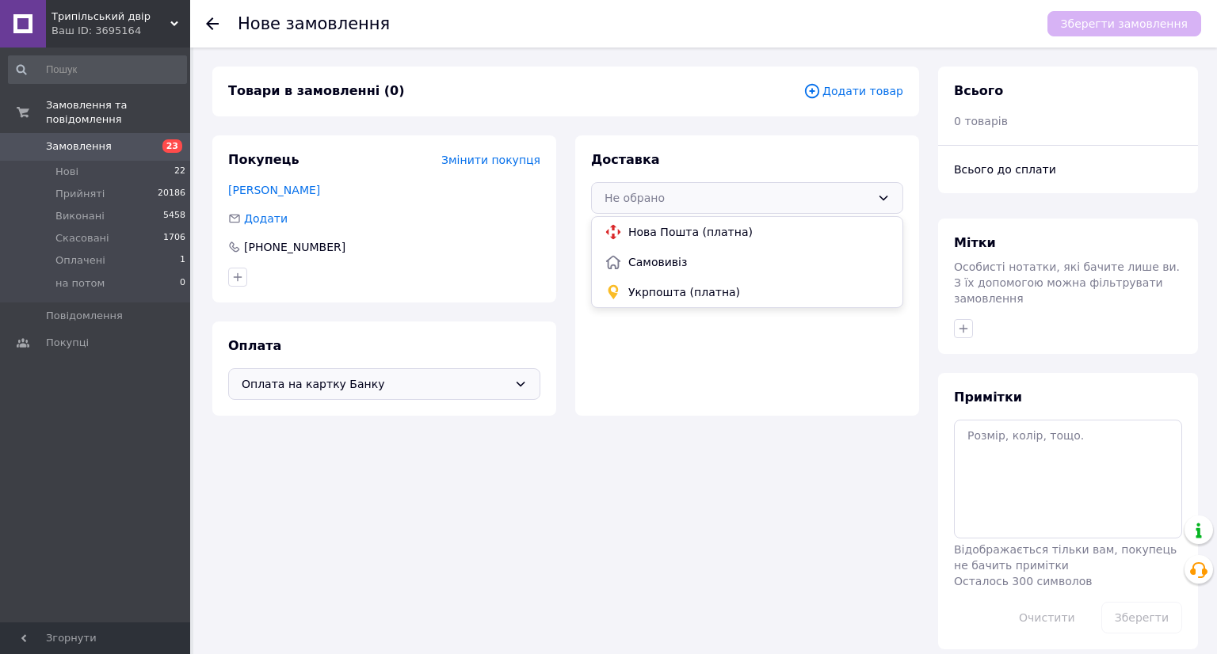
drag, startPoint x: 677, startPoint y: 226, endPoint x: 695, endPoint y: 219, distance: 18.5
click at [677, 226] on span "Нова Пошта (платна)" at bounding box center [758, 232] width 261 height 16
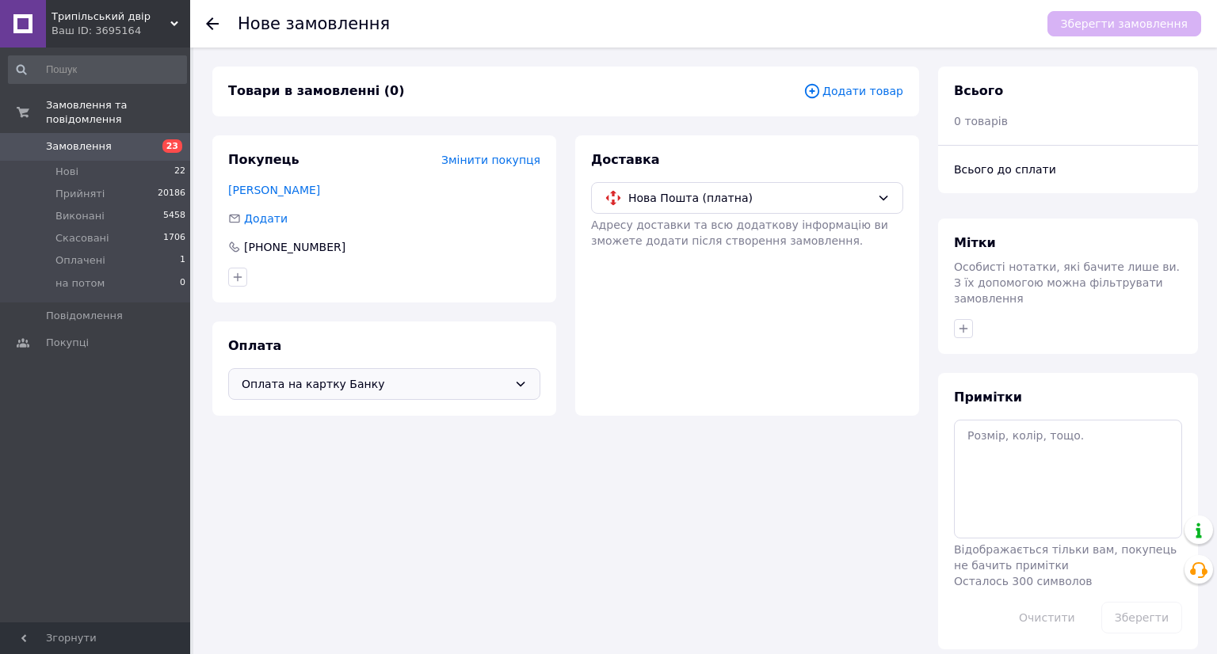
click at [854, 92] on span "Додати товар" at bounding box center [853, 90] width 100 height 17
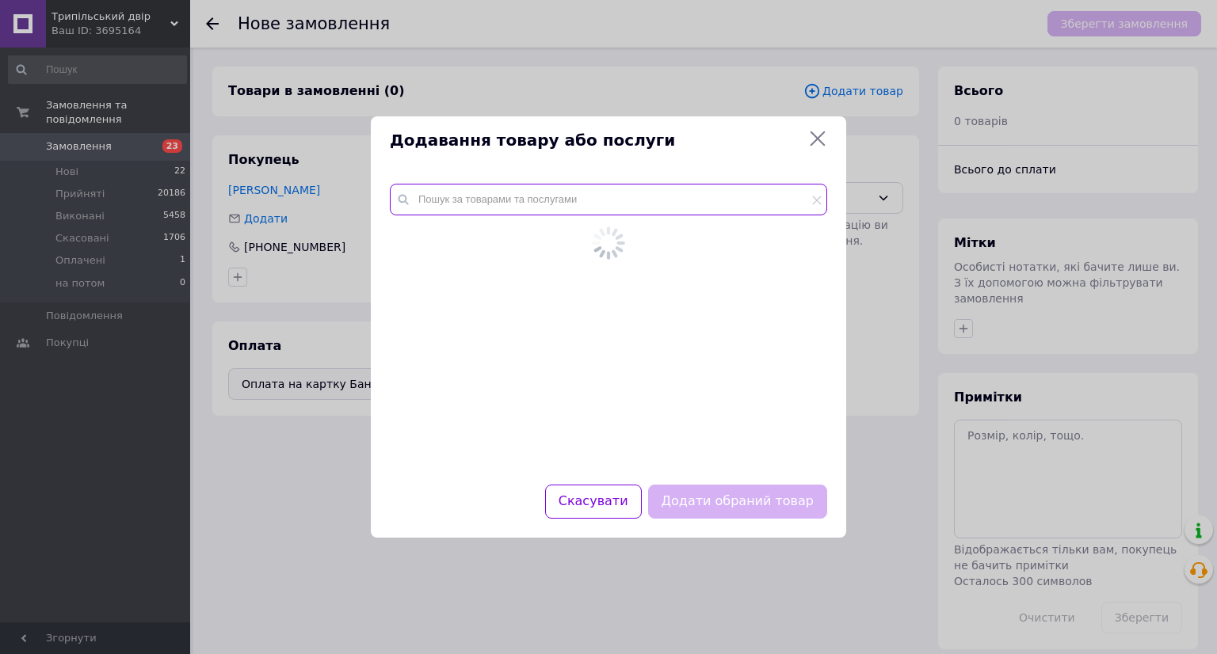
click at [494, 197] on input "text" at bounding box center [608, 200] width 437 height 32
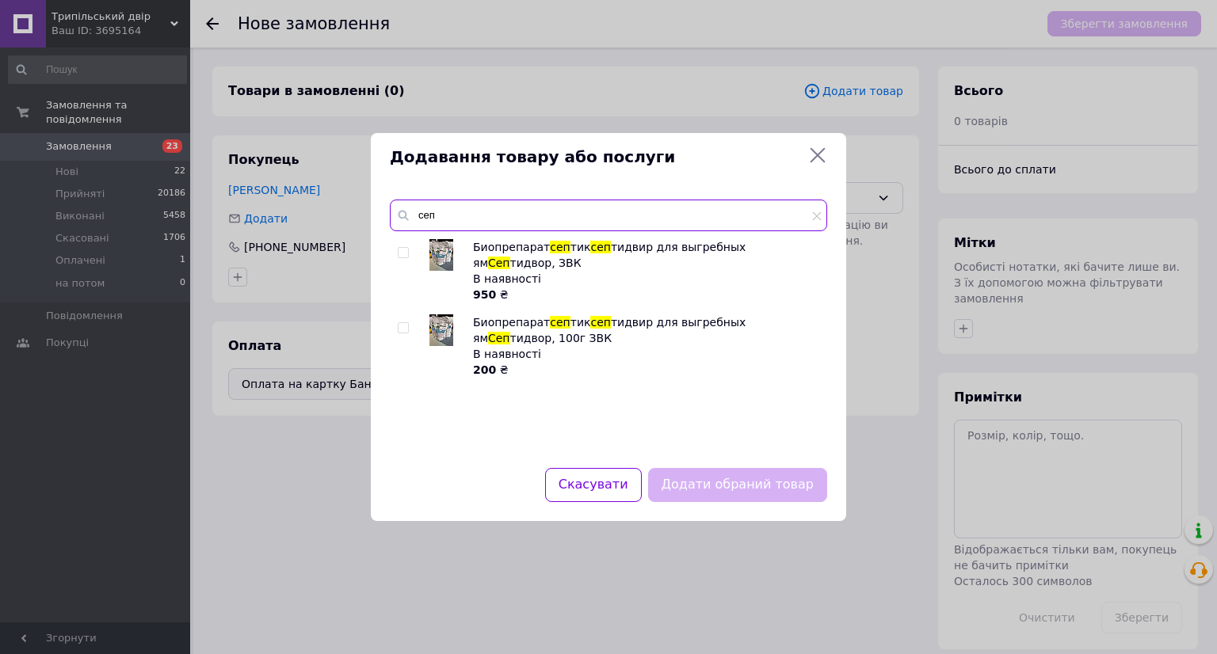
type input "сеп"
click at [444, 251] on img at bounding box center [441, 255] width 24 height 32
checkbox input "true"
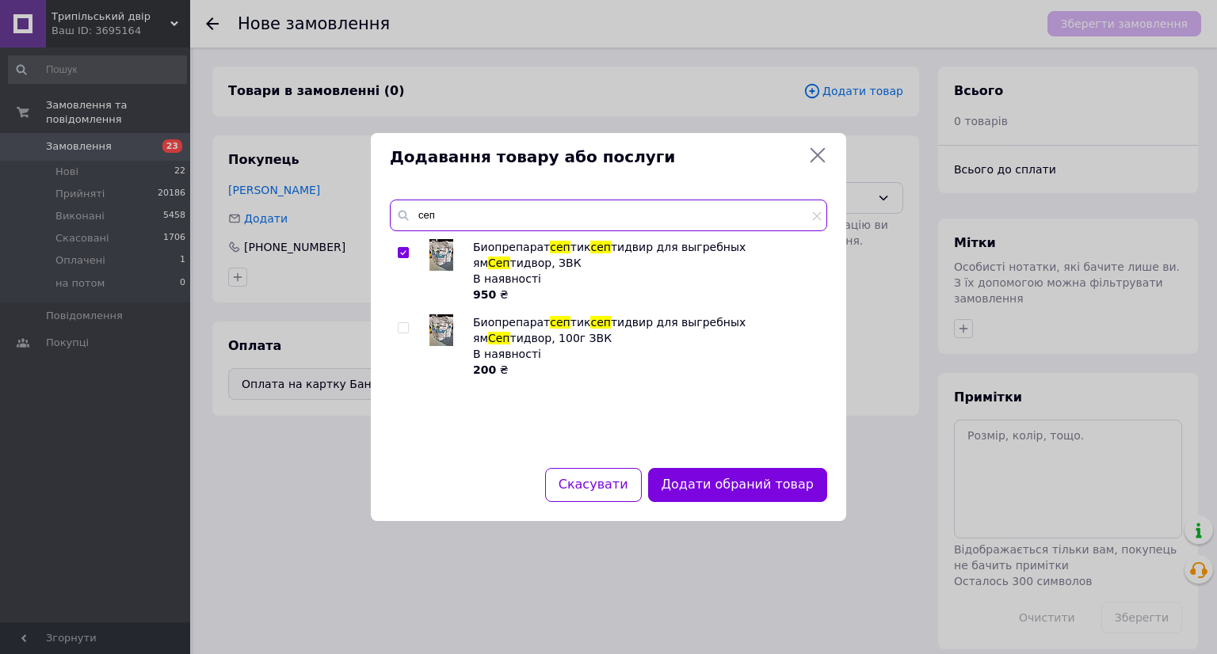
click at [463, 219] on input "сеп" at bounding box center [608, 216] width 437 height 32
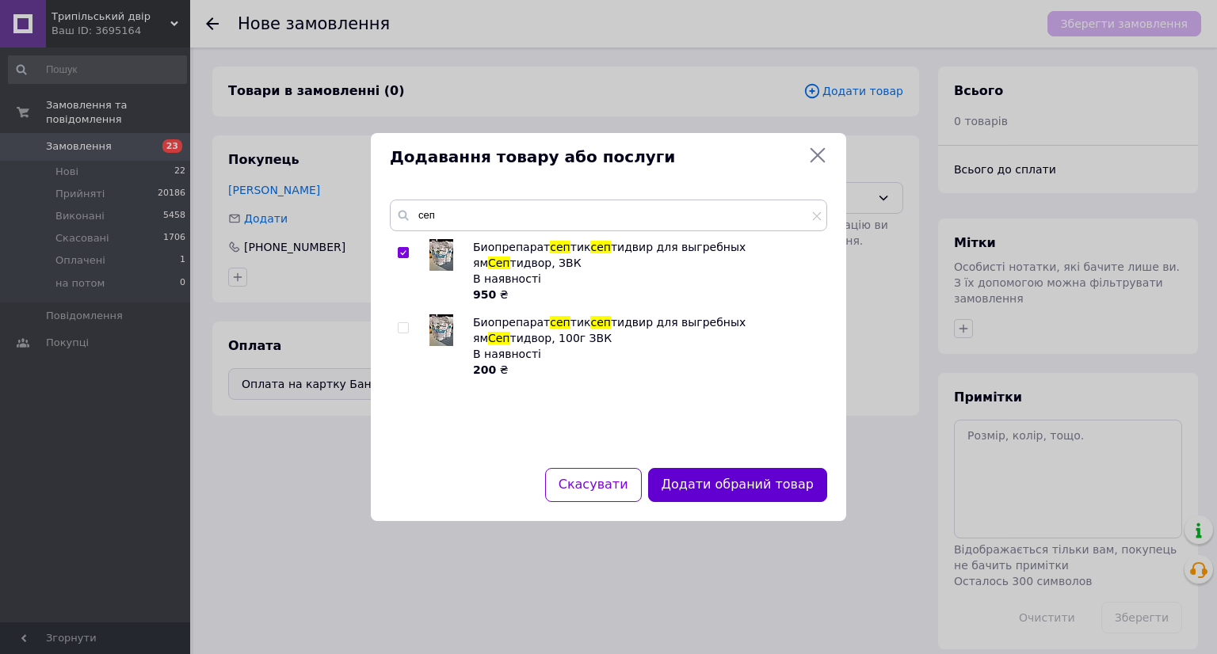
click at [735, 478] on button "Додати обраний товар" at bounding box center [737, 485] width 179 height 34
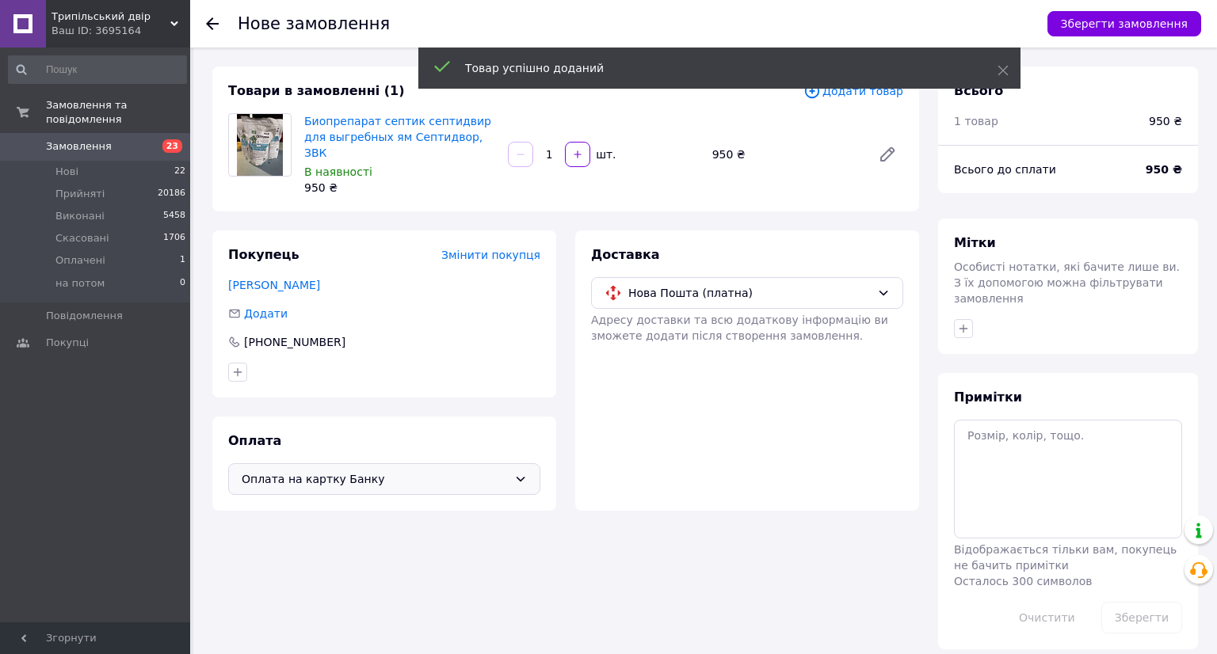
click at [556, 149] on input "1" at bounding box center [548, 155] width 25 height 12
type input "10"
drag, startPoint x: 1118, startPoint y: 10, endPoint x: 1103, endPoint y: 27, distance: 23.0
click at [1118, 10] on div "Зберегти замовлення" at bounding box center [1115, 24] width 169 height 48
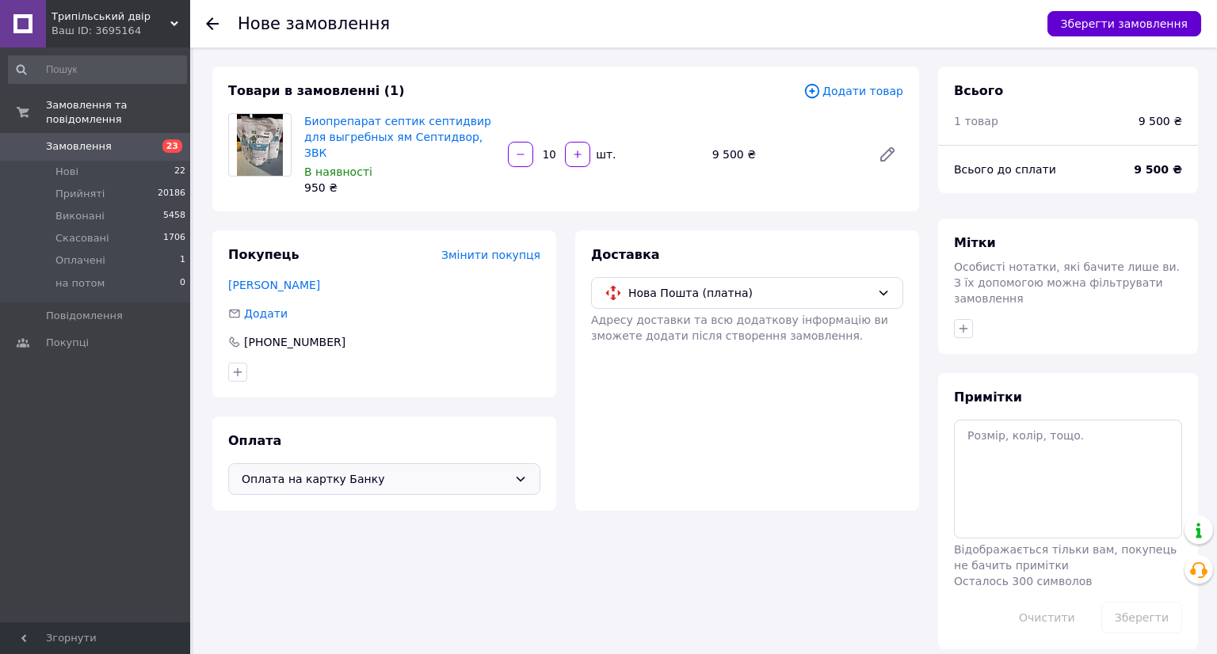
click at [1144, 18] on button "Зберегти замовлення" at bounding box center [1124, 23] width 154 height 25
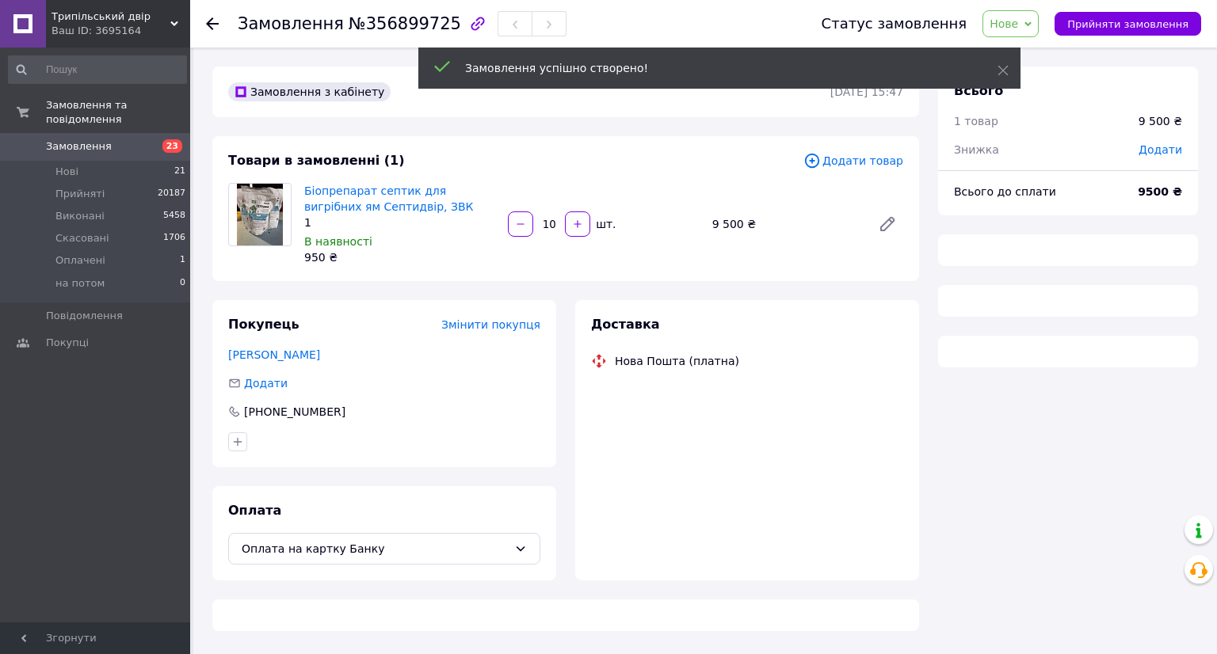
click at [1172, 148] on div "Всього 1 товар 9 500 ₴ Знижка Додати" at bounding box center [1068, 112] width 260 height 91
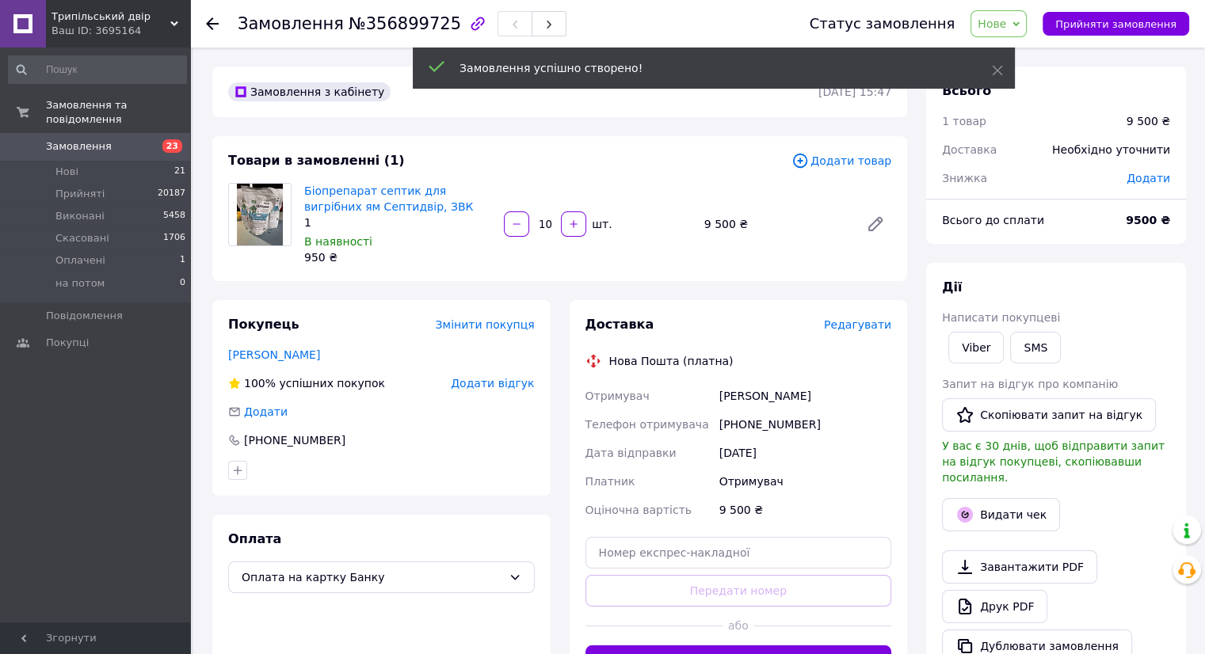
click at [1153, 176] on span "Додати" at bounding box center [1148, 178] width 44 height 13
click at [1030, 234] on input "text" at bounding box center [1038, 243] width 93 height 32
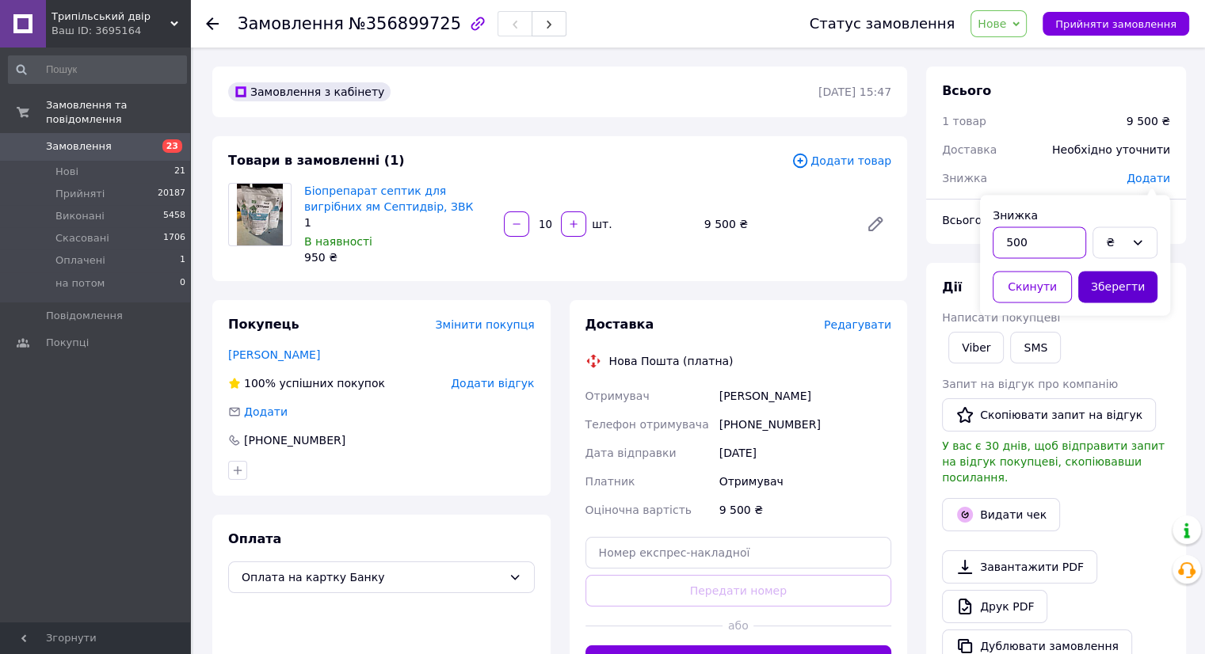
type input "500"
drag, startPoint x: 1125, startPoint y: 286, endPoint x: 1012, endPoint y: 381, distance: 147.3
click at [1123, 292] on button "Зберегти" at bounding box center [1117, 287] width 79 height 32
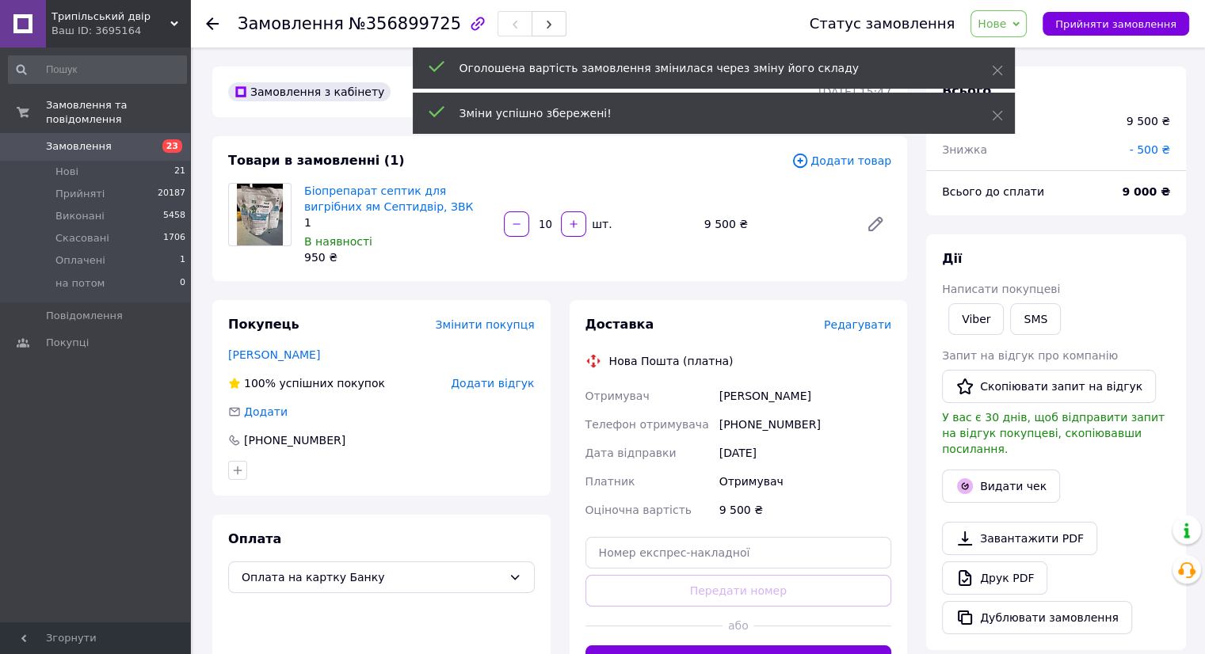
click at [867, 325] on span "Редагувати" at bounding box center [857, 324] width 67 height 13
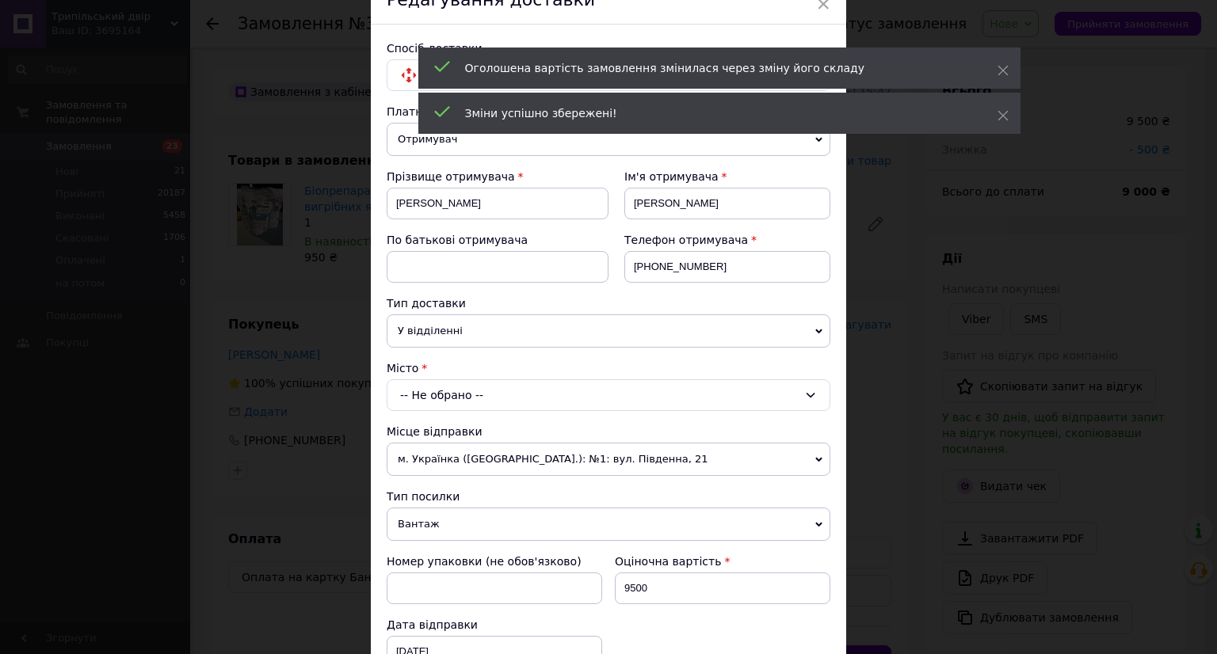
scroll to position [158, 0]
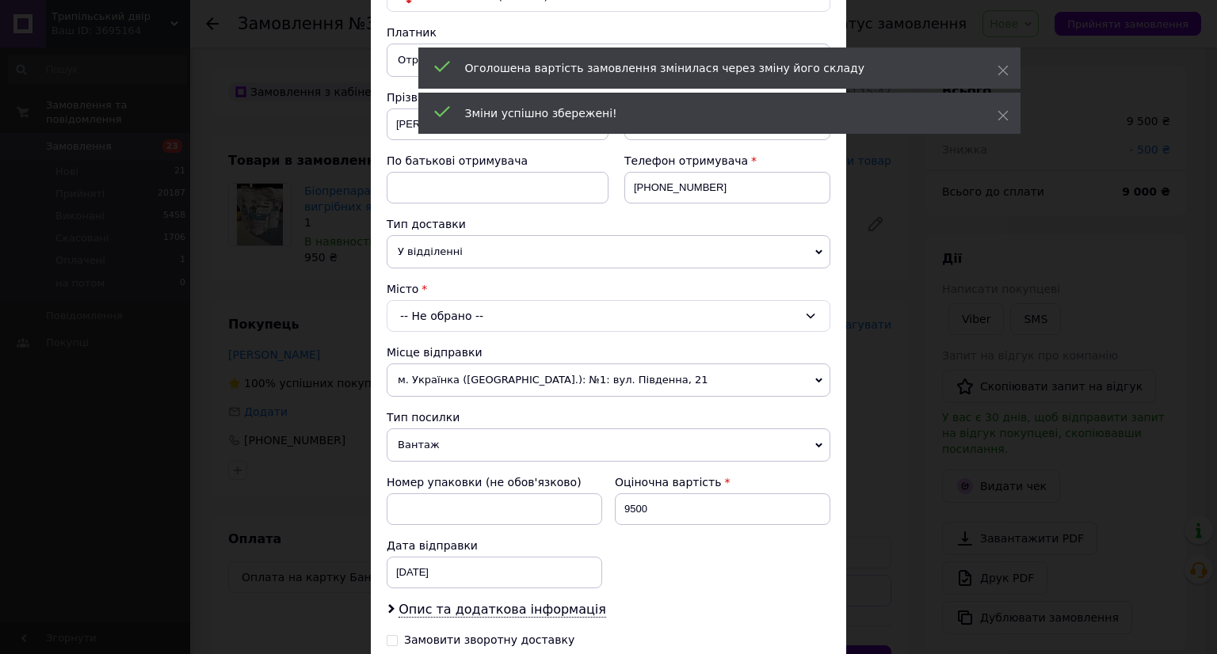
click at [512, 318] on div "-- Не обрано --" at bounding box center [609, 316] width 444 height 32
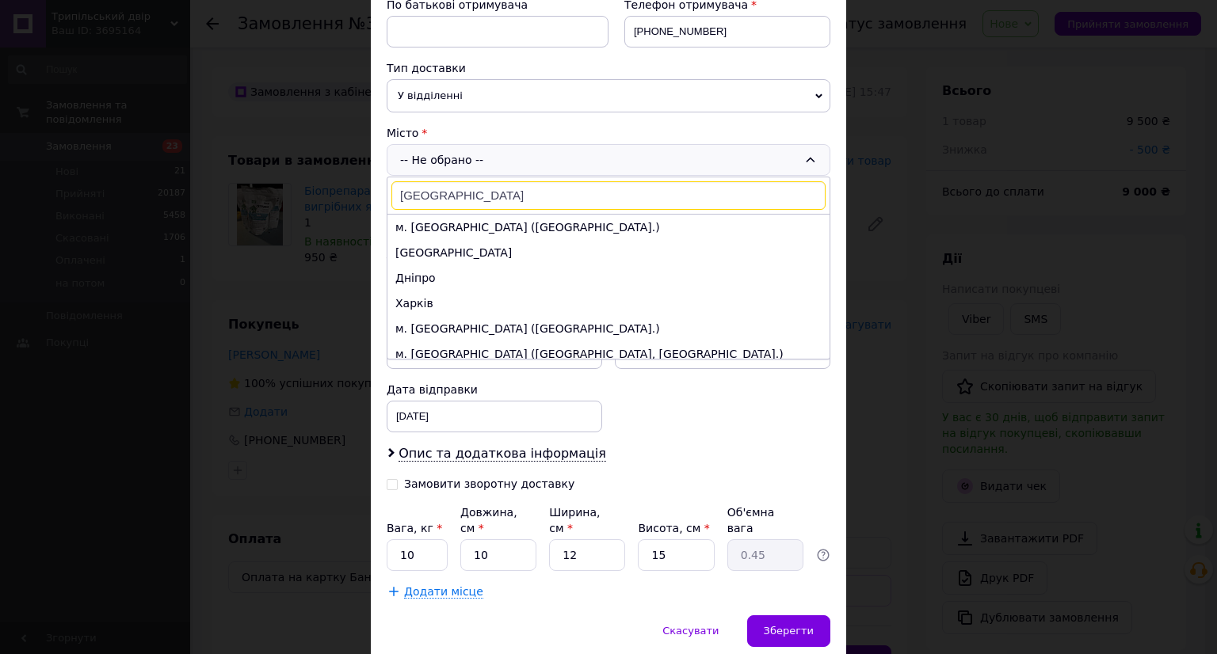
scroll to position [317, 0]
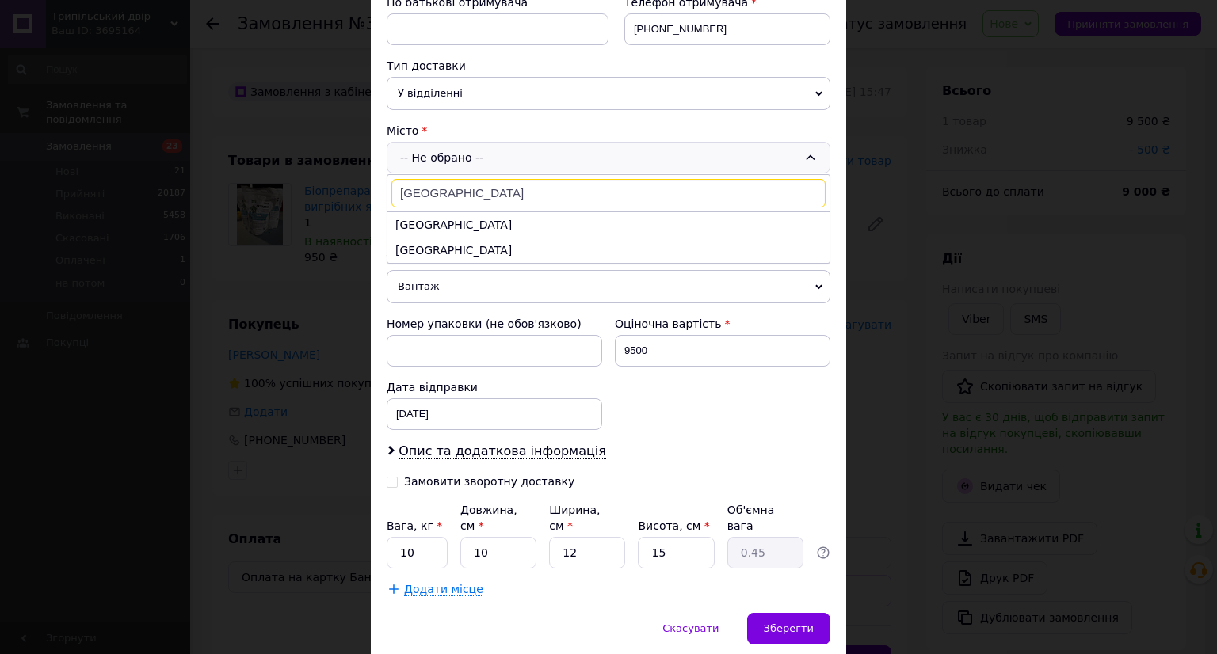
type input "Одесса"
click at [547, 220] on li "[GEOGRAPHIC_DATA]" at bounding box center [608, 224] width 442 height 25
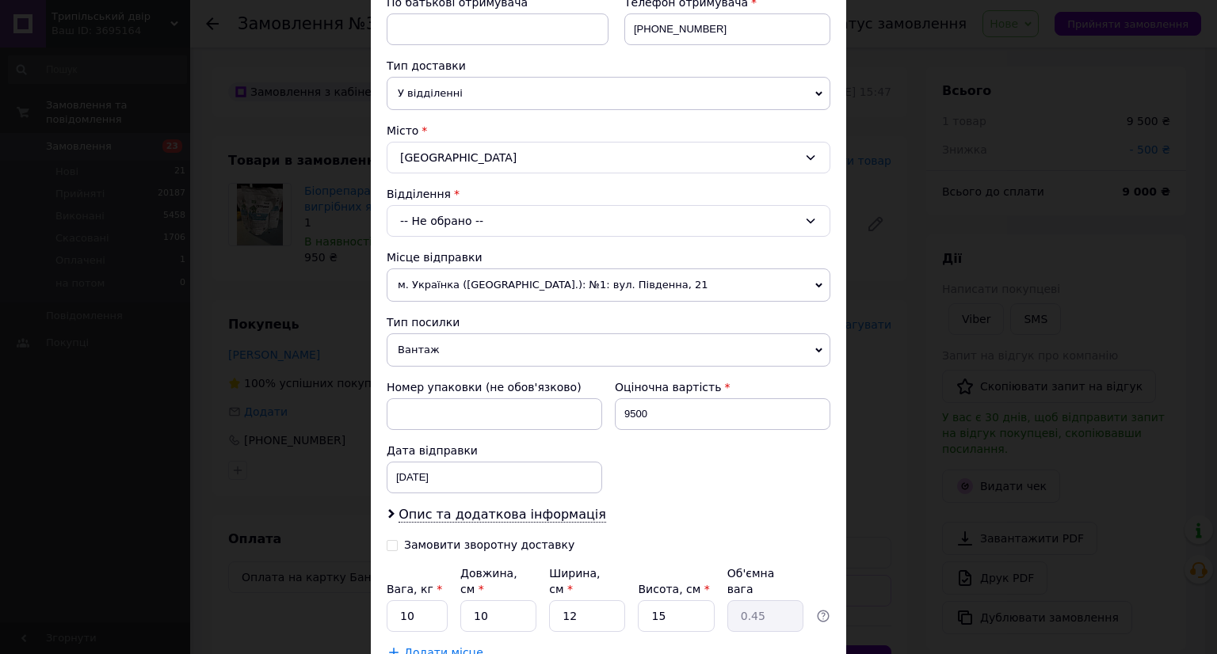
click at [547, 221] on div "-- Не обрано --" at bounding box center [609, 221] width 444 height 32
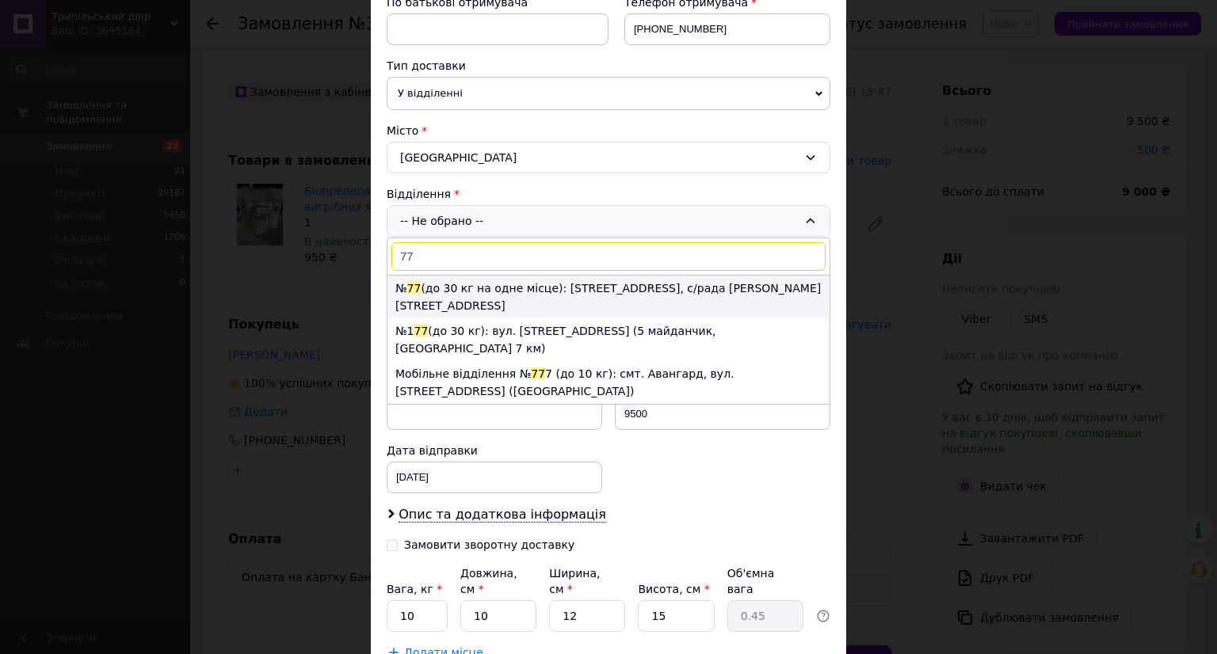
type input "77"
click at [539, 296] on li "№ 77 (до 30 кг на одне місце): вул. 28 бригади, 12, с/рада Крижанівська, Радісн…" at bounding box center [608, 297] width 442 height 43
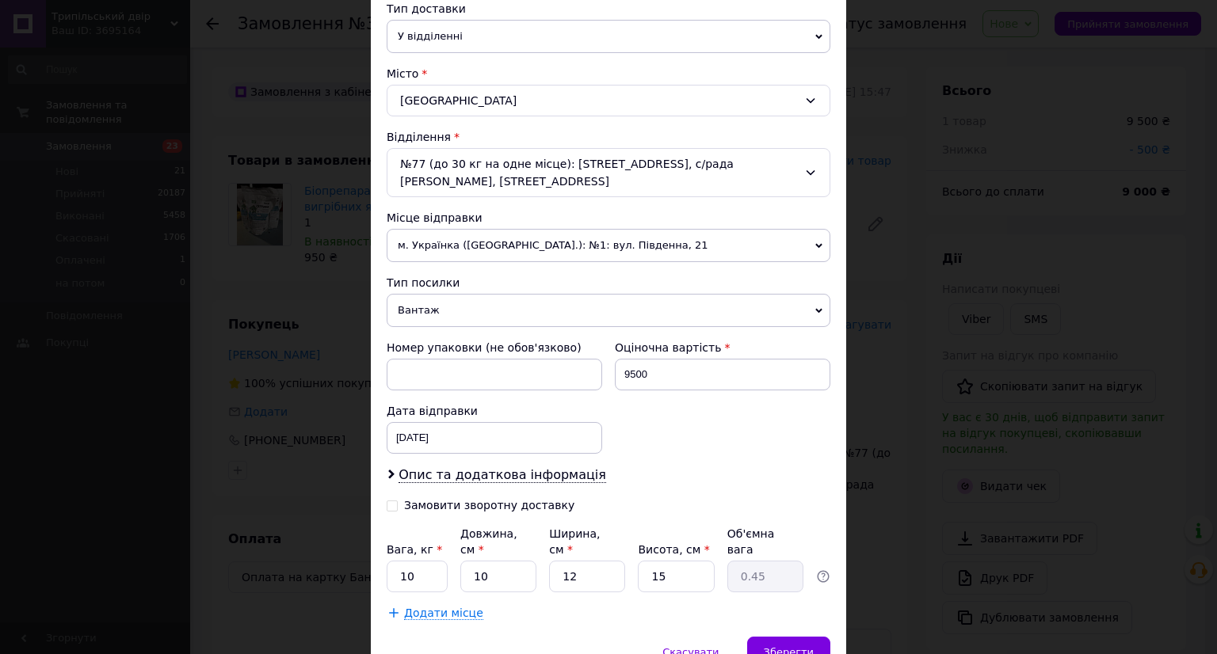
scroll to position [440, 0]
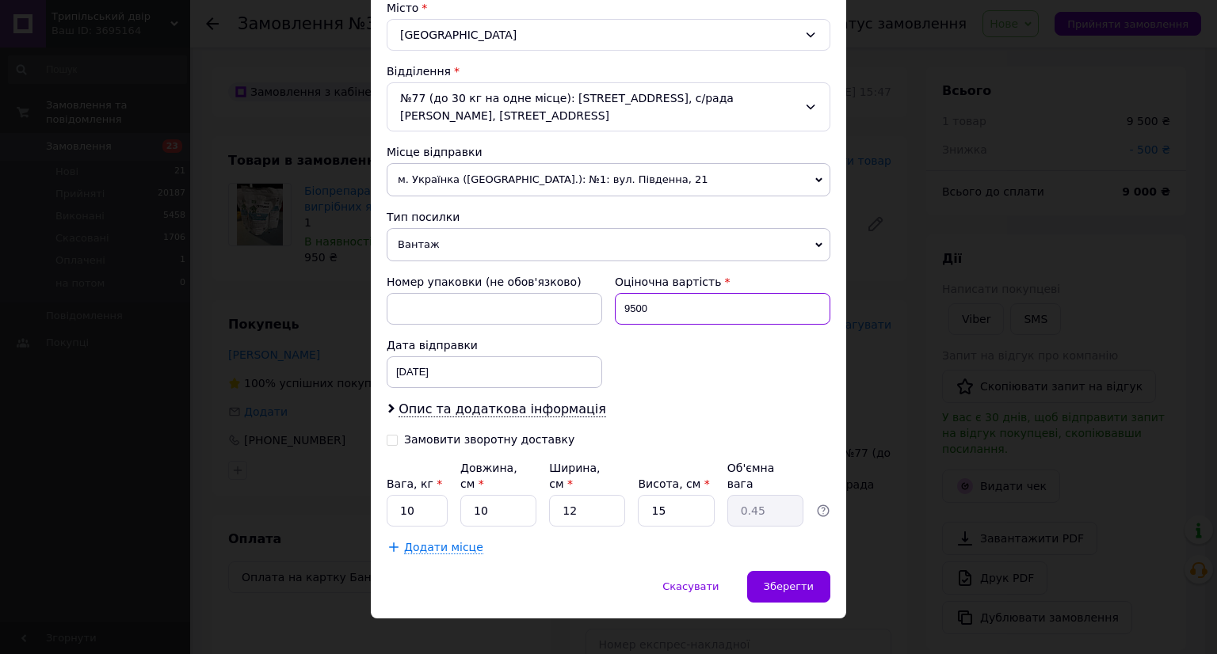
click at [638, 308] on input "9500" at bounding box center [722, 309] width 215 height 32
click at [393, 437] on input "Замовити зворотну доставку" at bounding box center [392, 438] width 11 height 11
checkbox input "true"
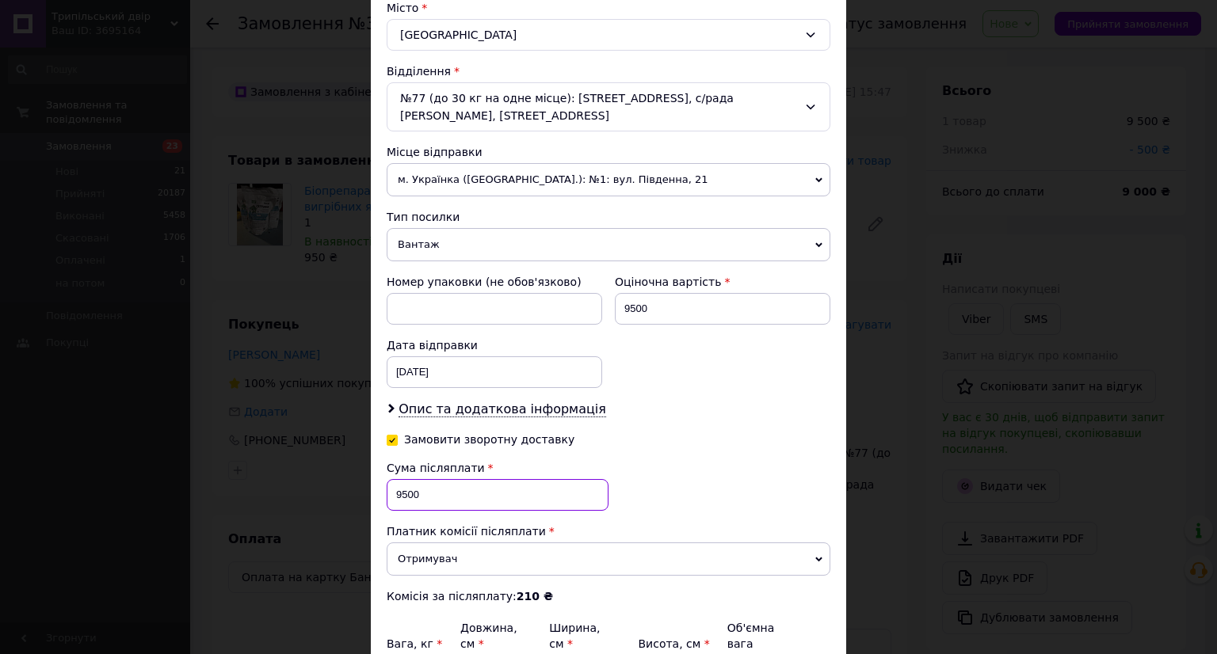
click at [422, 479] on input "9500" at bounding box center [498, 495] width 222 height 32
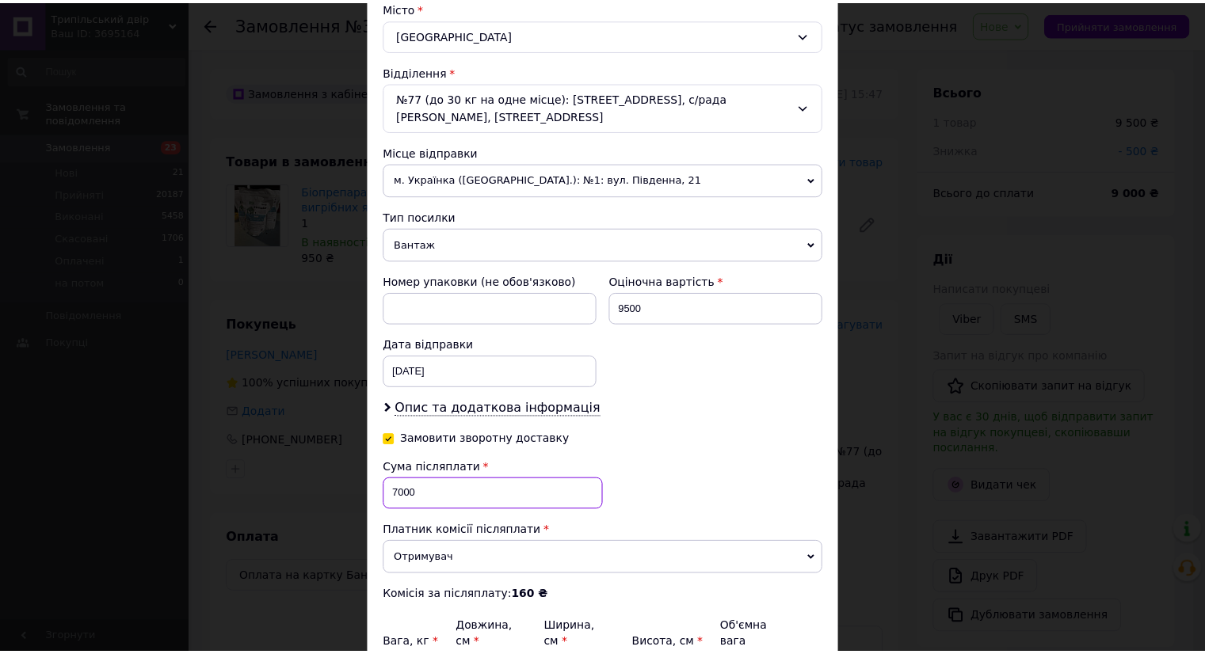
scroll to position [599, 0]
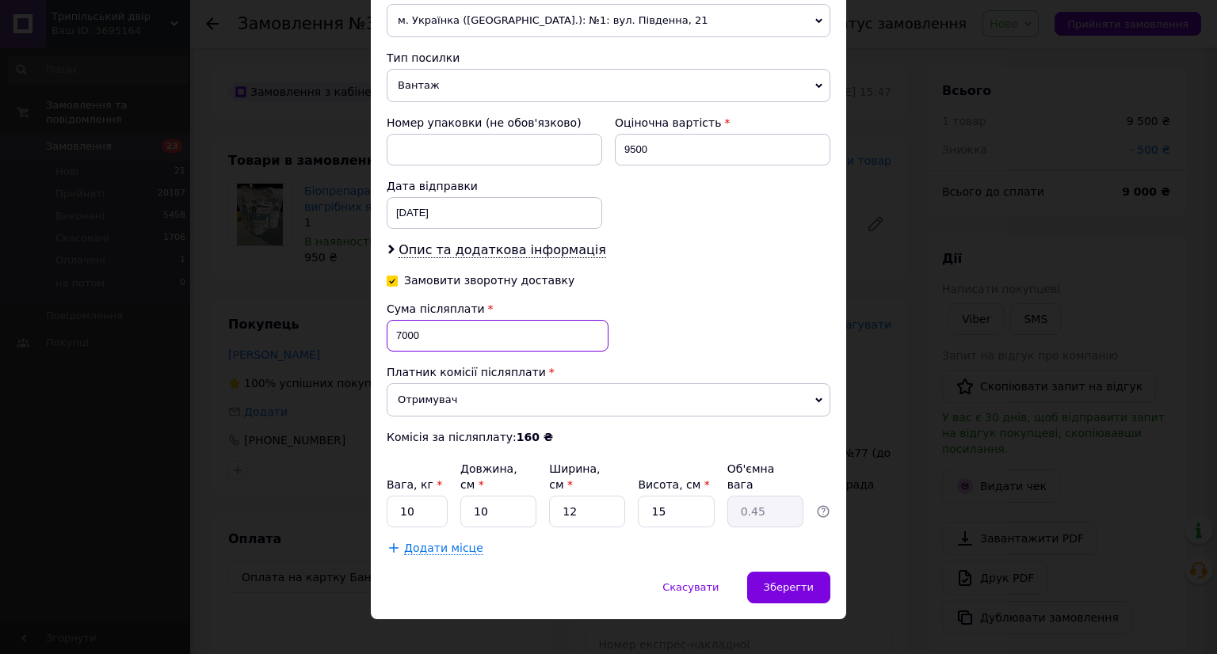
type input "7000"
click at [651, 157] on input "9500" at bounding box center [722, 150] width 215 height 32
type input "500"
click at [794, 581] on span "Зберегти" at bounding box center [789, 587] width 50 height 12
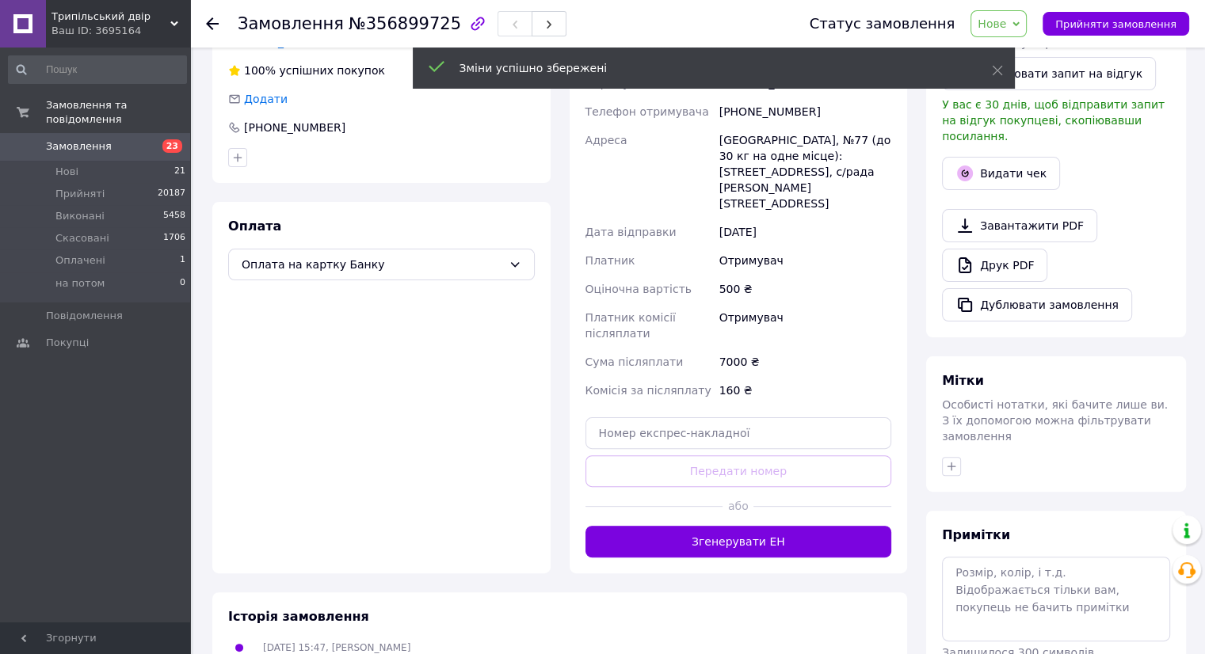
scroll to position [317, 0]
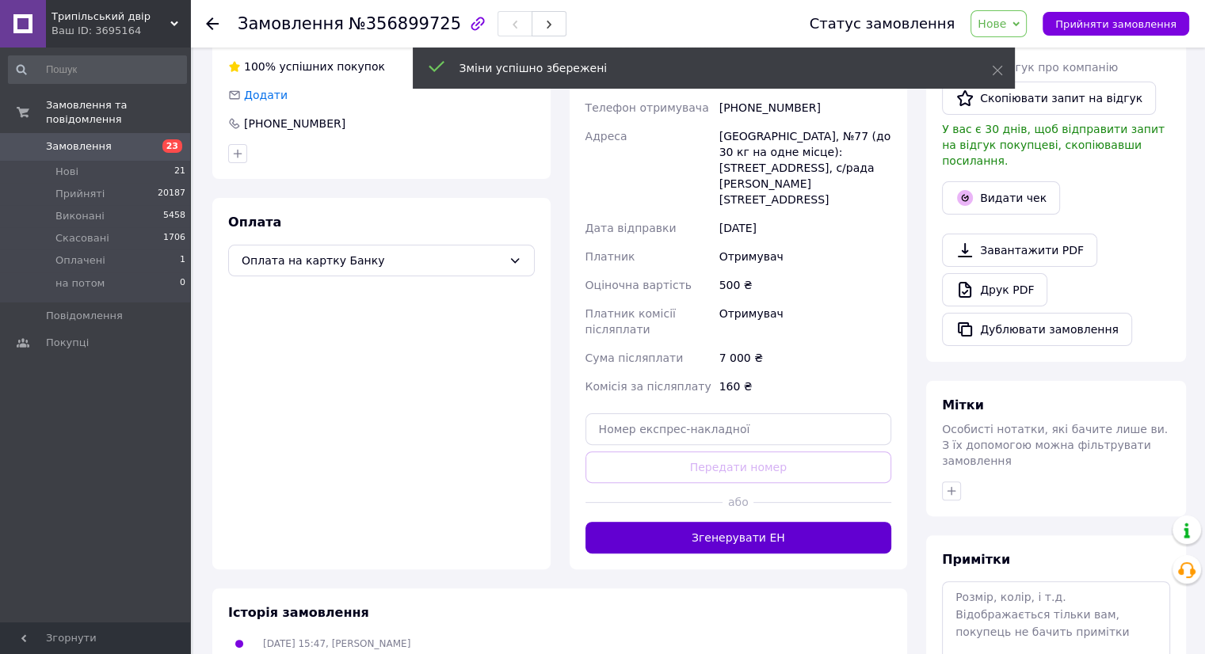
click at [718, 522] on button "Згенерувати ЕН" at bounding box center [738, 538] width 307 height 32
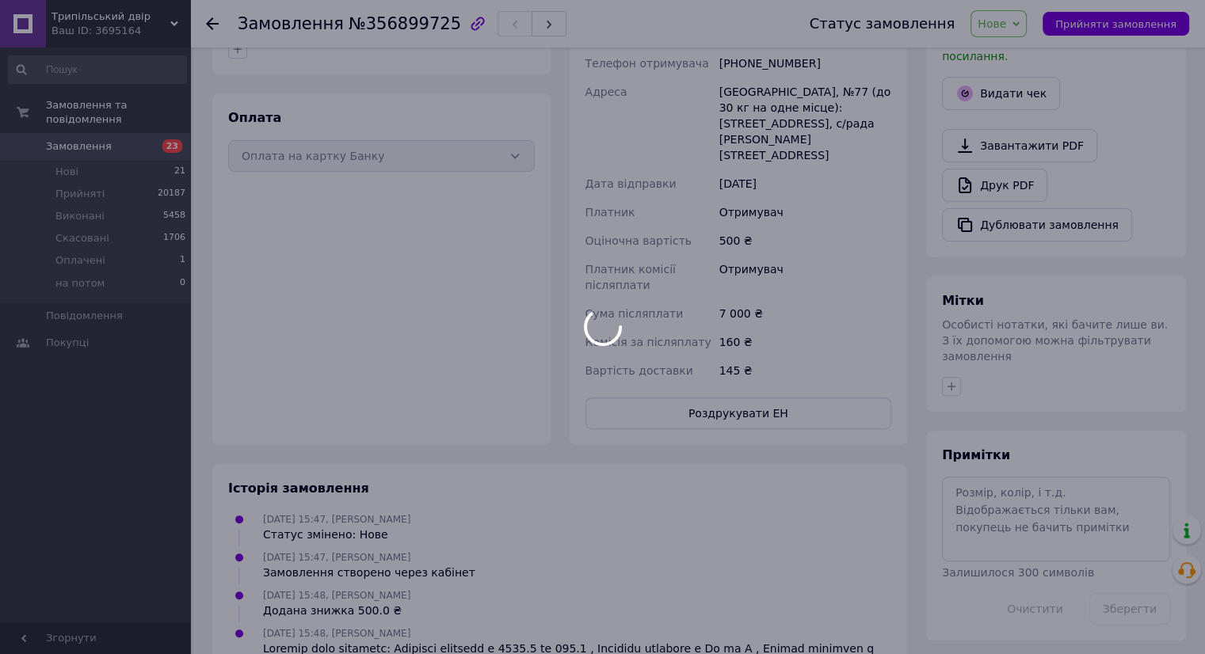
scroll to position [507, 0]
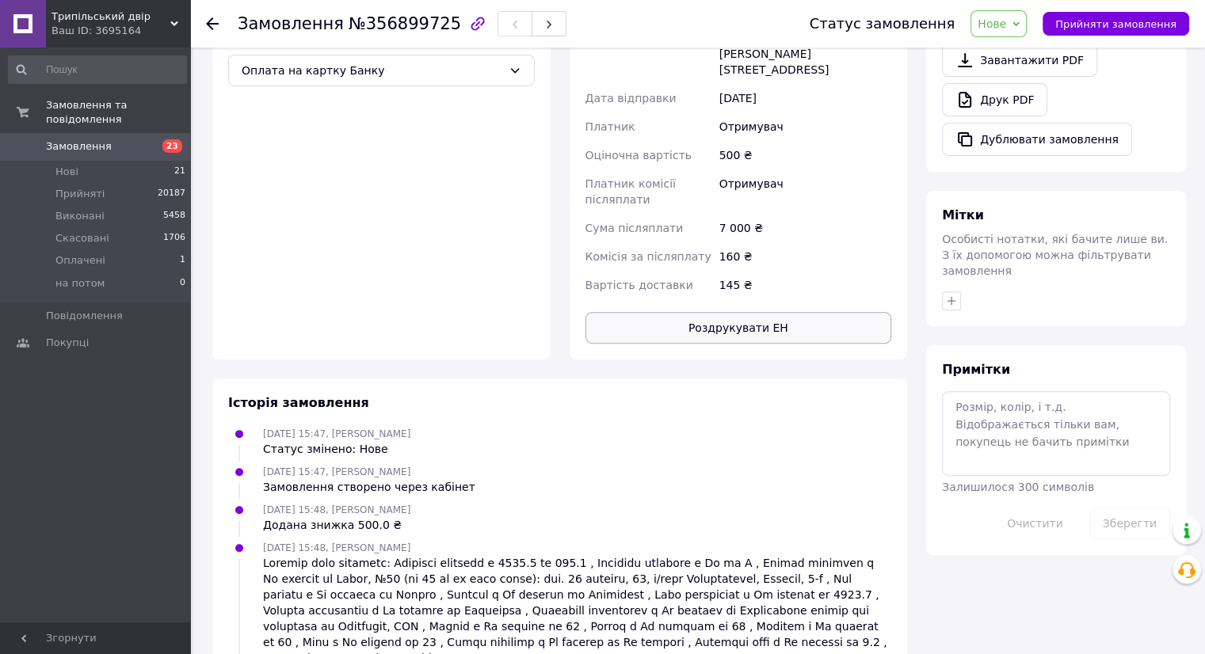
click at [726, 312] on button "Роздрукувати ЕН" at bounding box center [738, 328] width 307 height 32
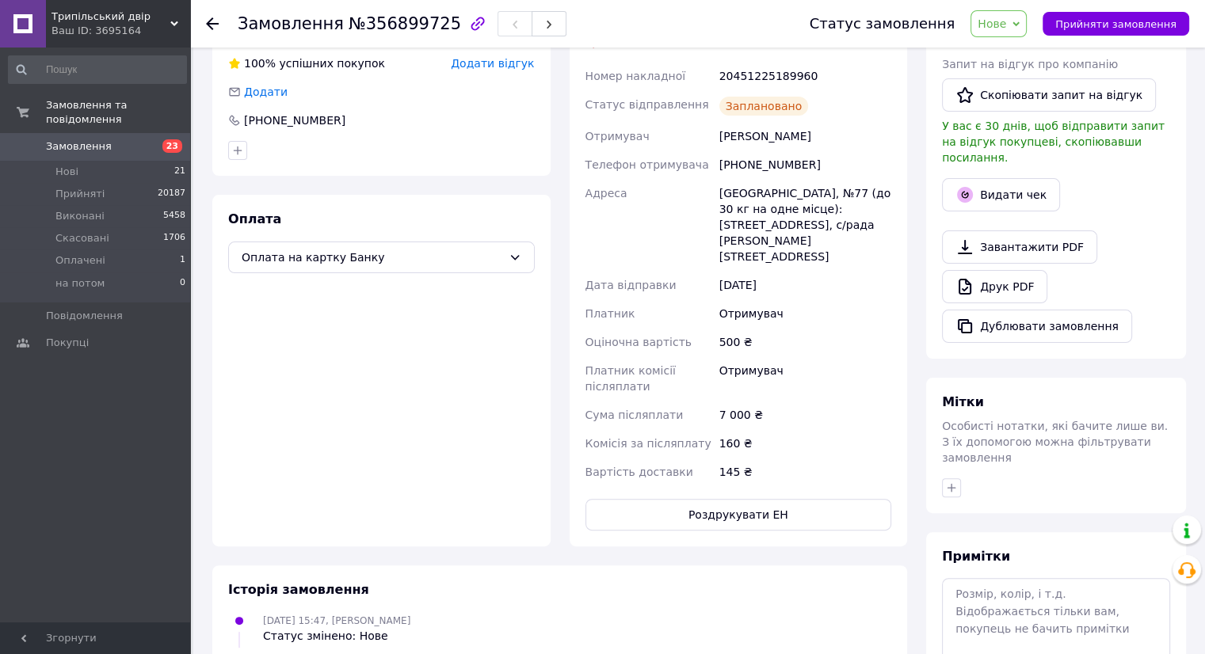
scroll to position [111, 0]
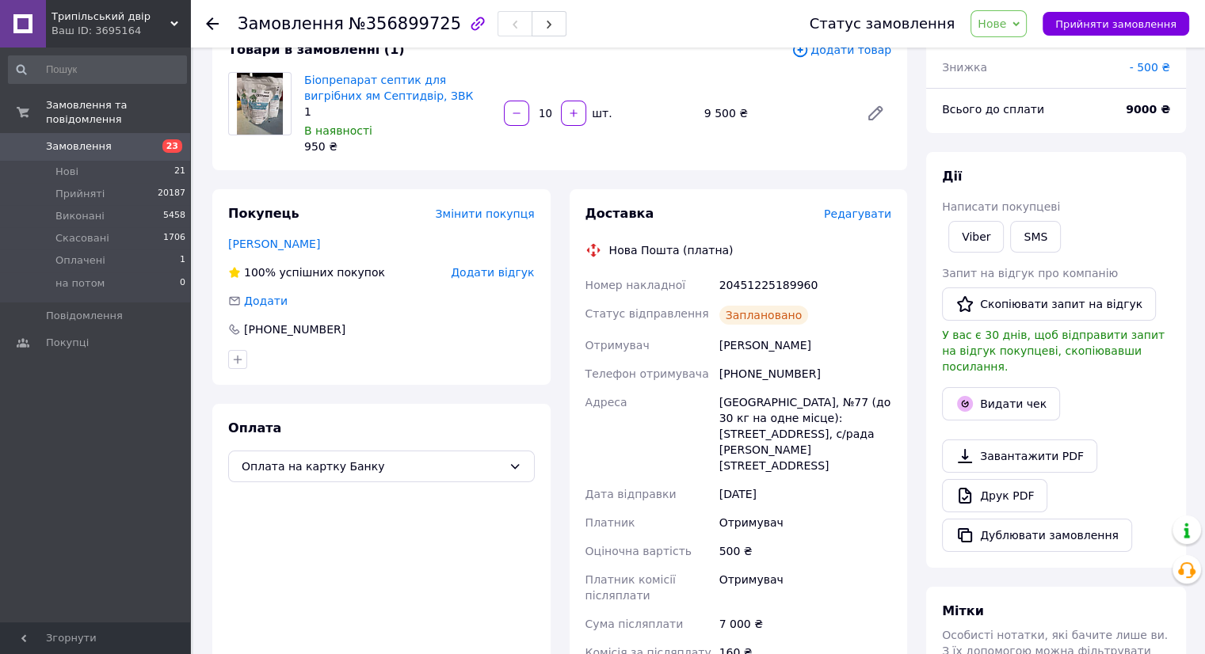
click at [741, 80] on div "Біопрепарат септик для вигрібних ям Септидвір, ЗВК 1 В наявності 950 ₴ 10   шт.…" at bounding box center [598, 113] width 600 height 89
click at [1105, 13] on button "Прийняти замовлення" at bounding box center [1115, 24] width 147 height 24
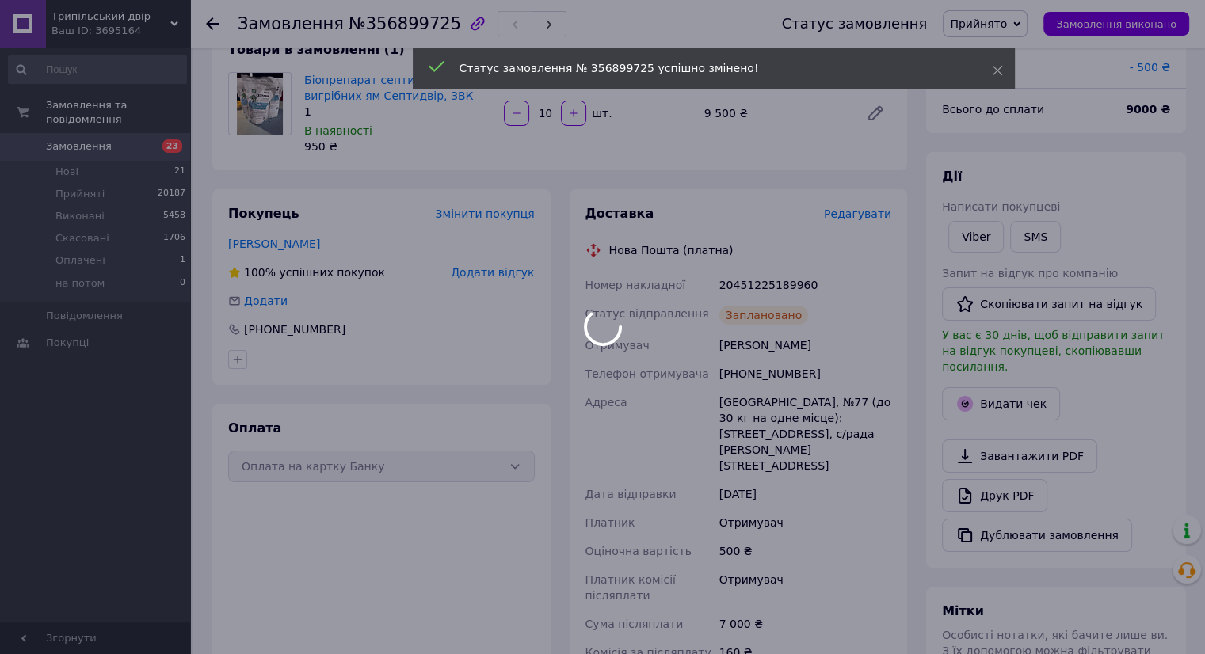
click at [139, 139] on span "Замовлення" at bounding box center [96, 146] width 101 height 14
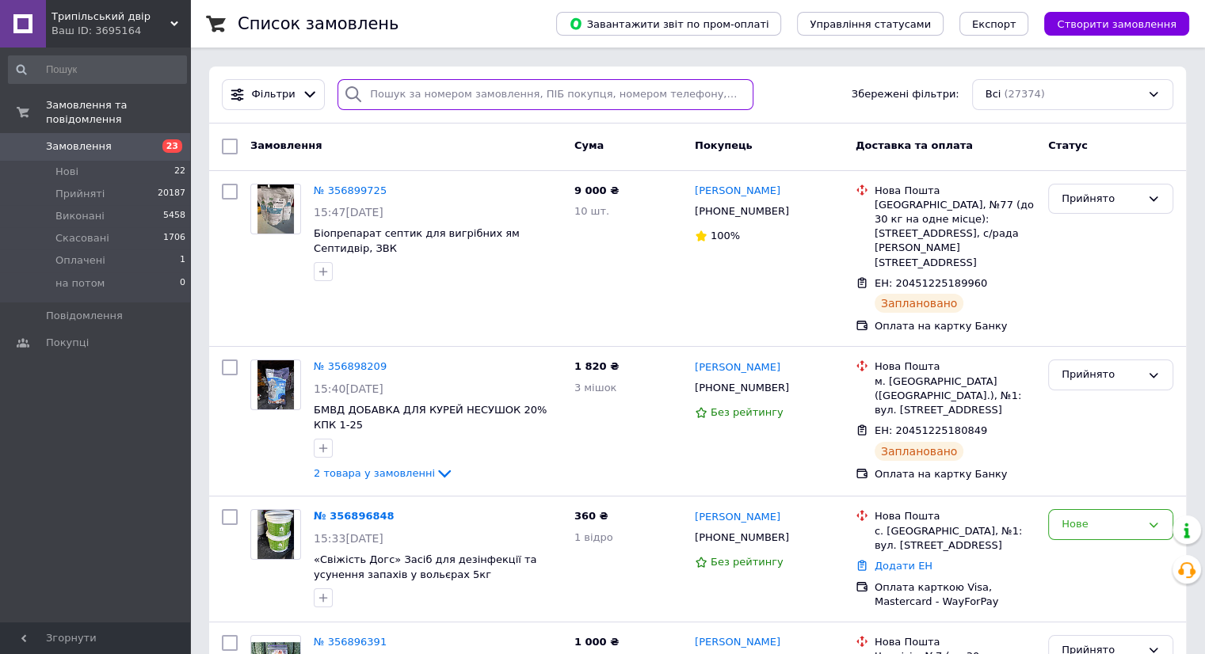
paste input "380982559400"
type input "380982559400"
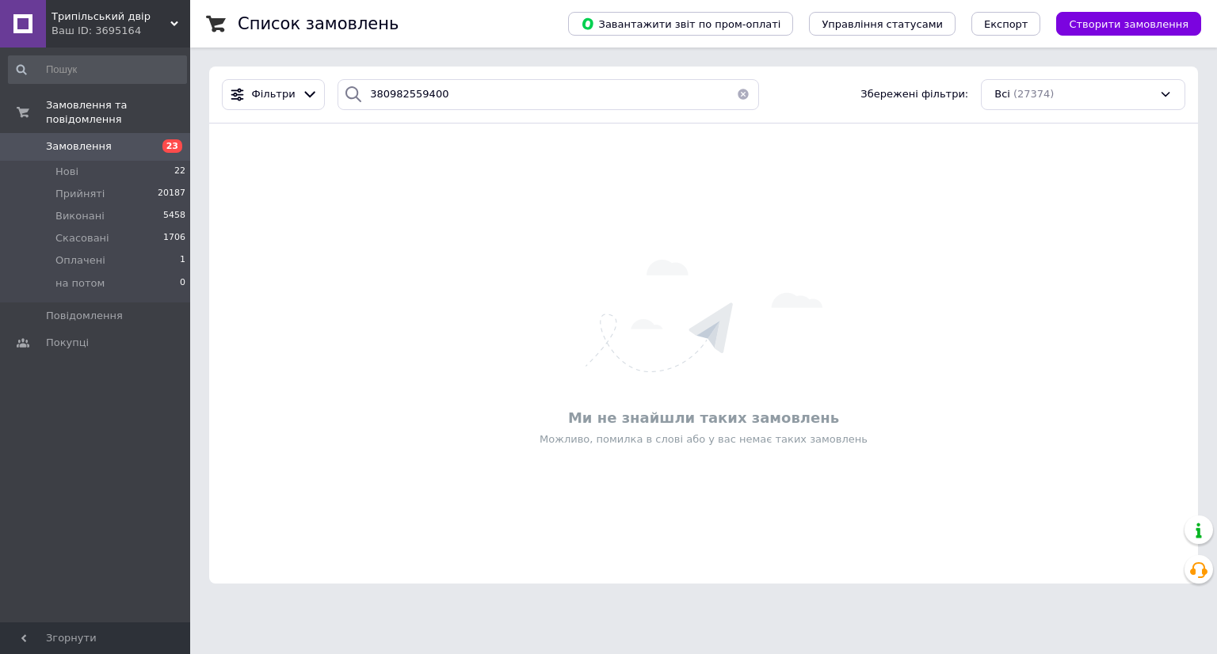
click at [1102, 22] on span "Створити замовлення" at bounding box center [1128, 24] width 120 height 12
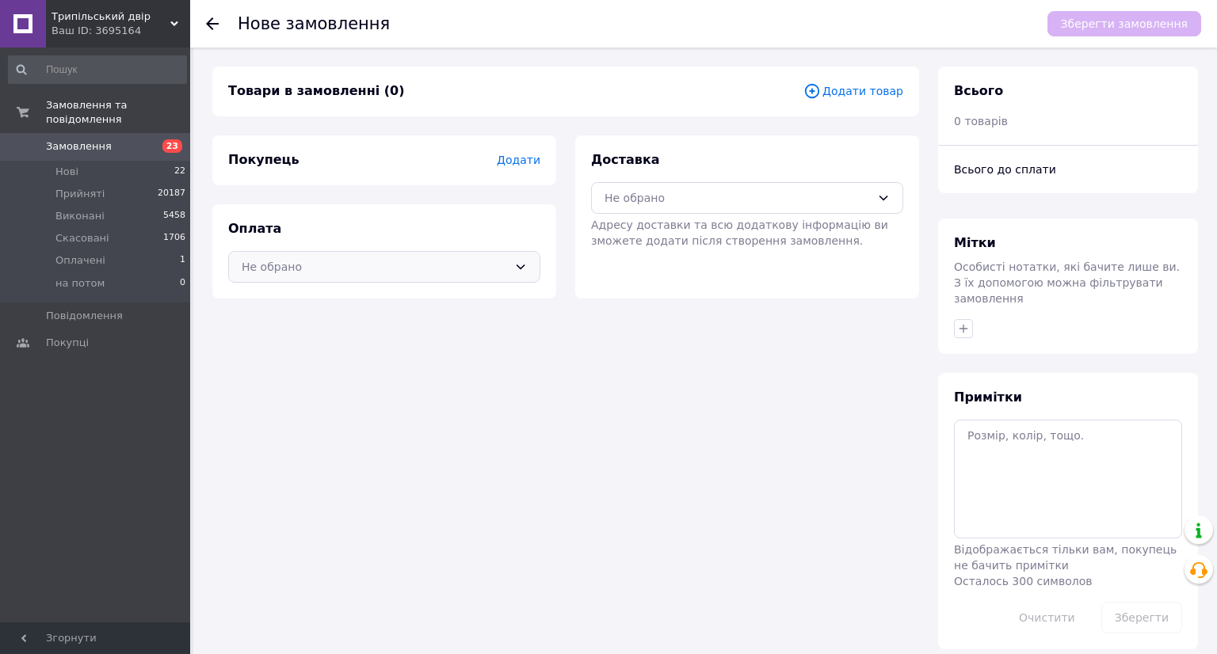
click at [355, 272] on div "Не обрано" at bounding box center [375, 266] width 266 height 17
drag, startPoint x: 351, startPoint y: 329, endPoint x: 473, endPoint y: 219, distance: 164.8
click at [352, 329] on span "Оплата на картку Банку" at bounding box center [384, 330] width 285 height 16
click at [520, 159] on span "Додати" at bounding box center [519, 160] width 44 height 13
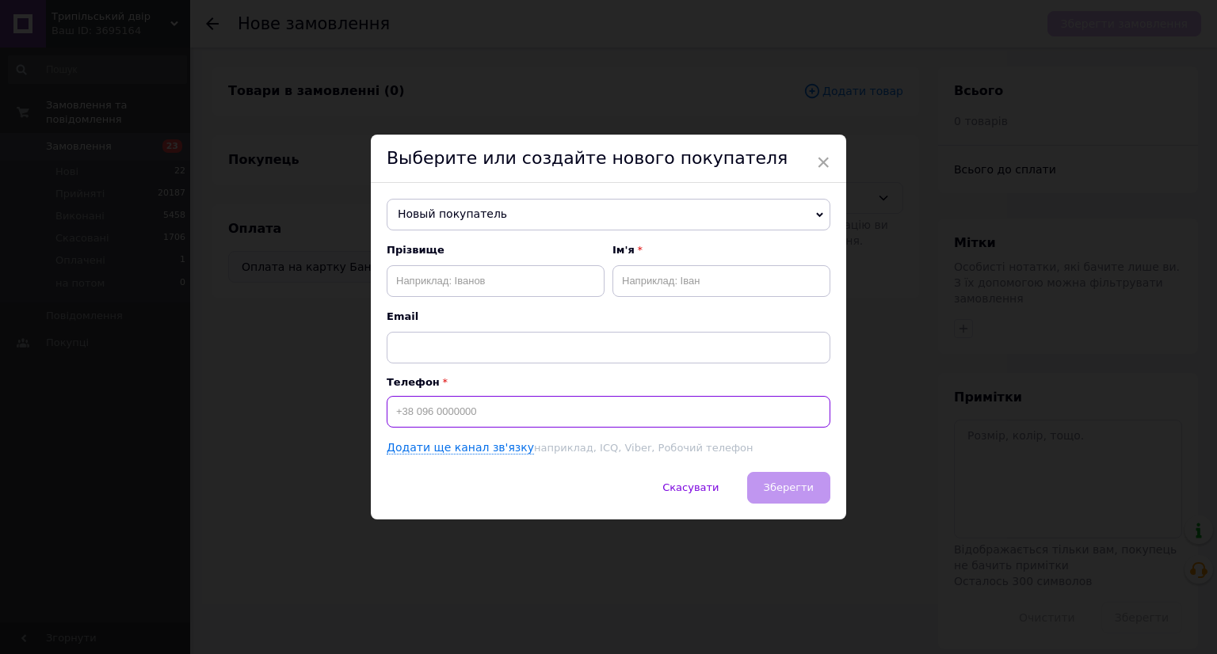
paste input "380982559400"
click at [394, 409] on input "380982559400" at bounding box center [609, 412] width 444 height 32
type input "[PHONE_NUMBER]"
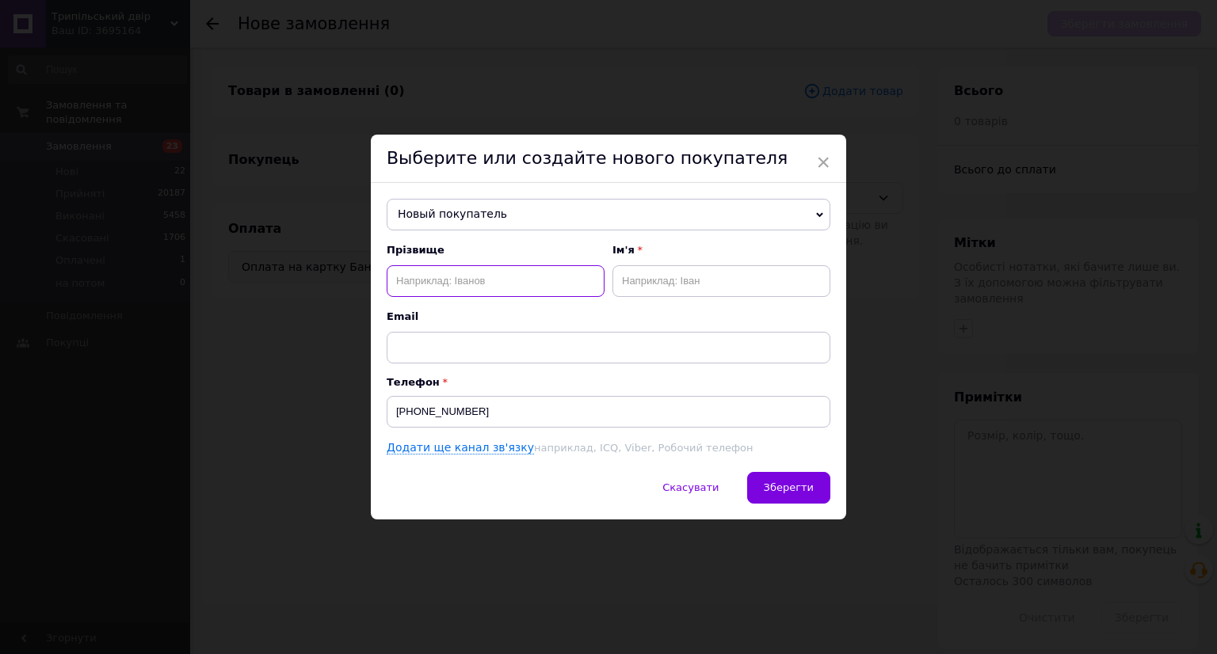
paste input "Каліновська"
type input "Каліновська"
paste input "Іліана"
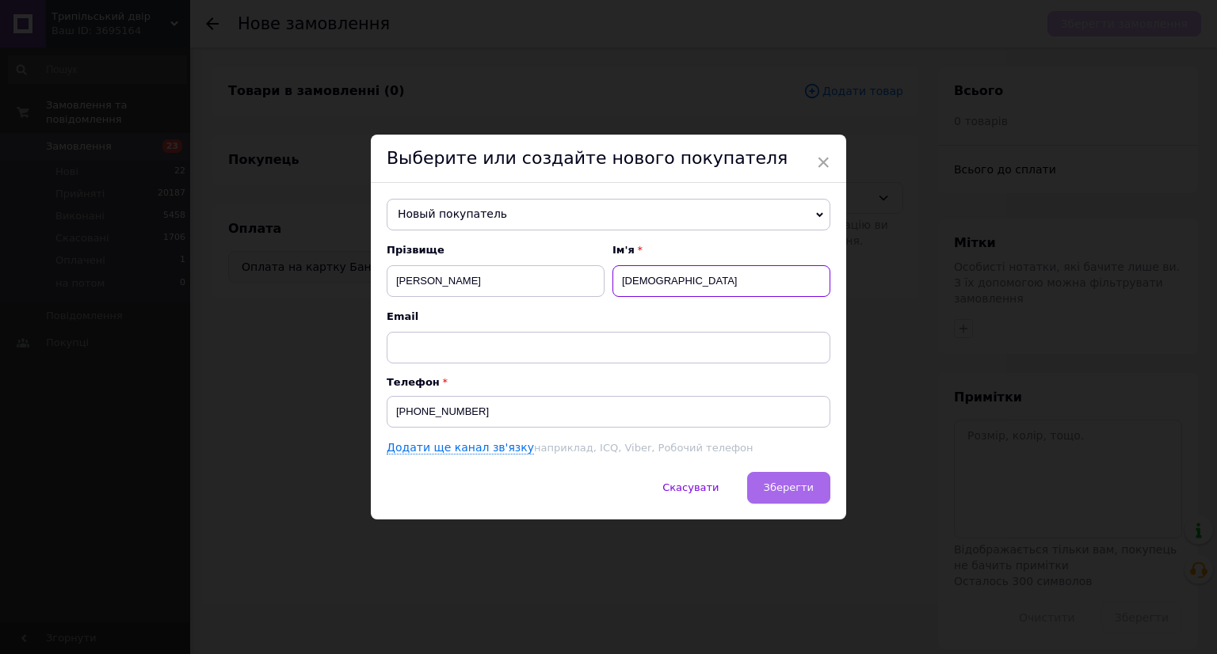
type input "Іліана"
click at [779, 491] on span "Зберегти" at bounding box center [789, 488] width 50 height 12
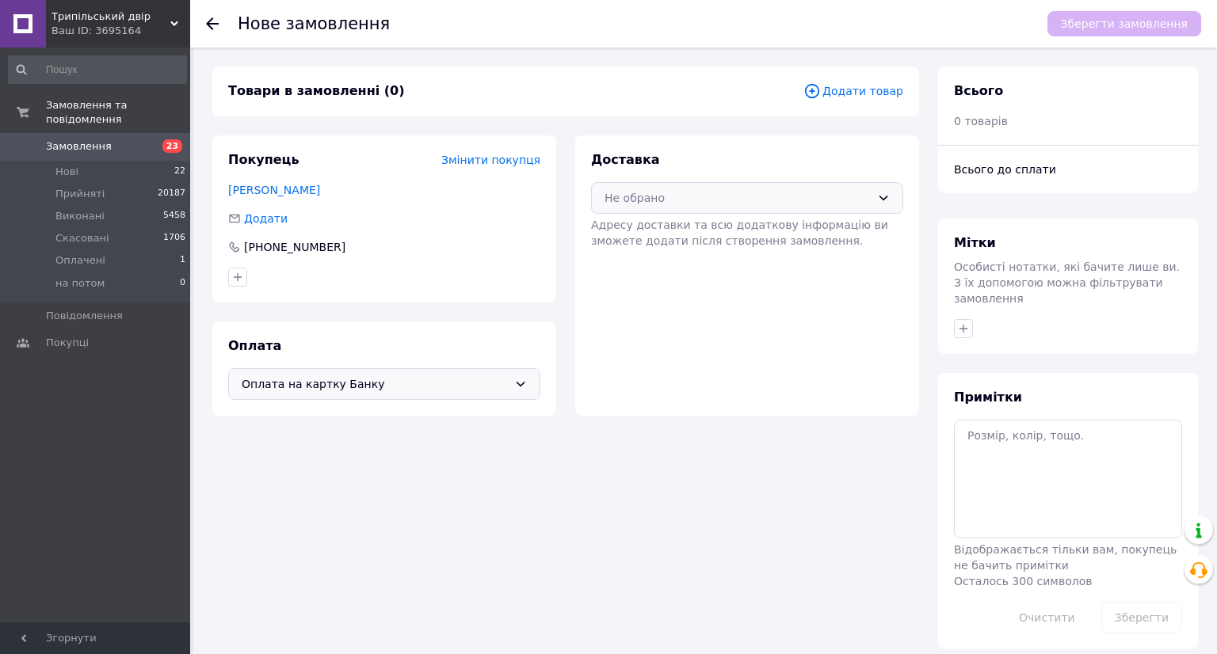
click at [732, 192] on div "Не обрано" at bounding box center [737, 197] width 266 height 17
click at [705, 228] on span "Нова Пошта (платна)" at bounding box center [758, 232] width 261 height 16
click at [849, 87] on span "Додати товар" at bounding box center [853, 90] width 100 height 17
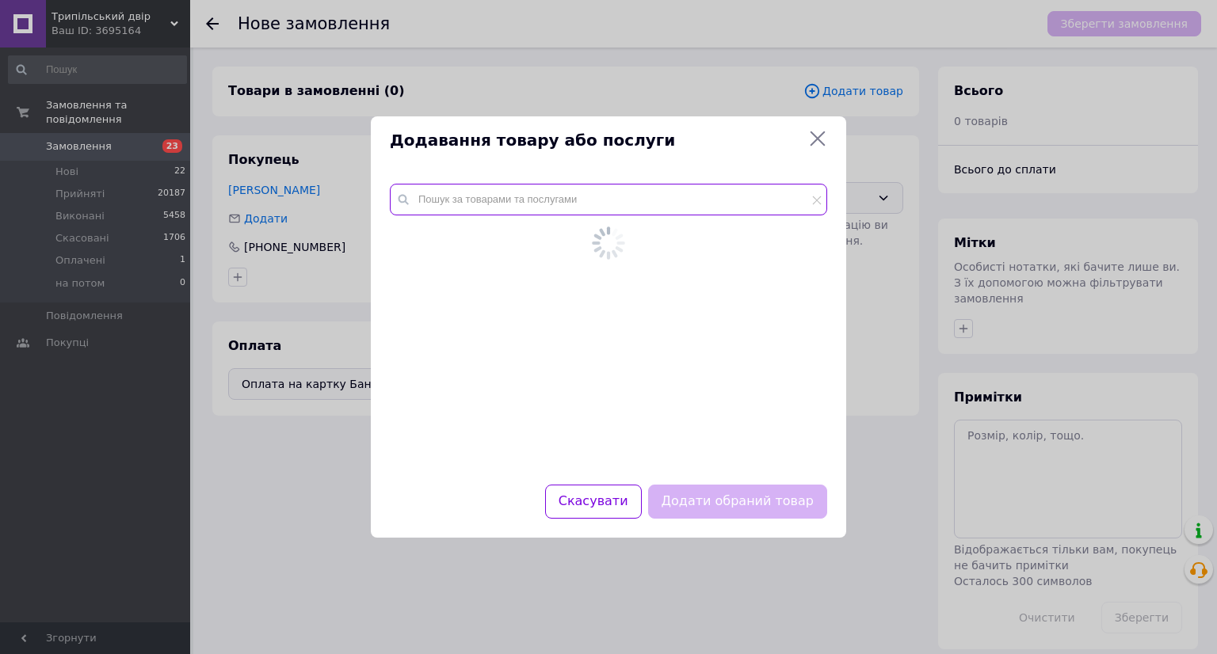
click at [482, 204] on input "text" at bounding box center [608, 200] width 437 height 32
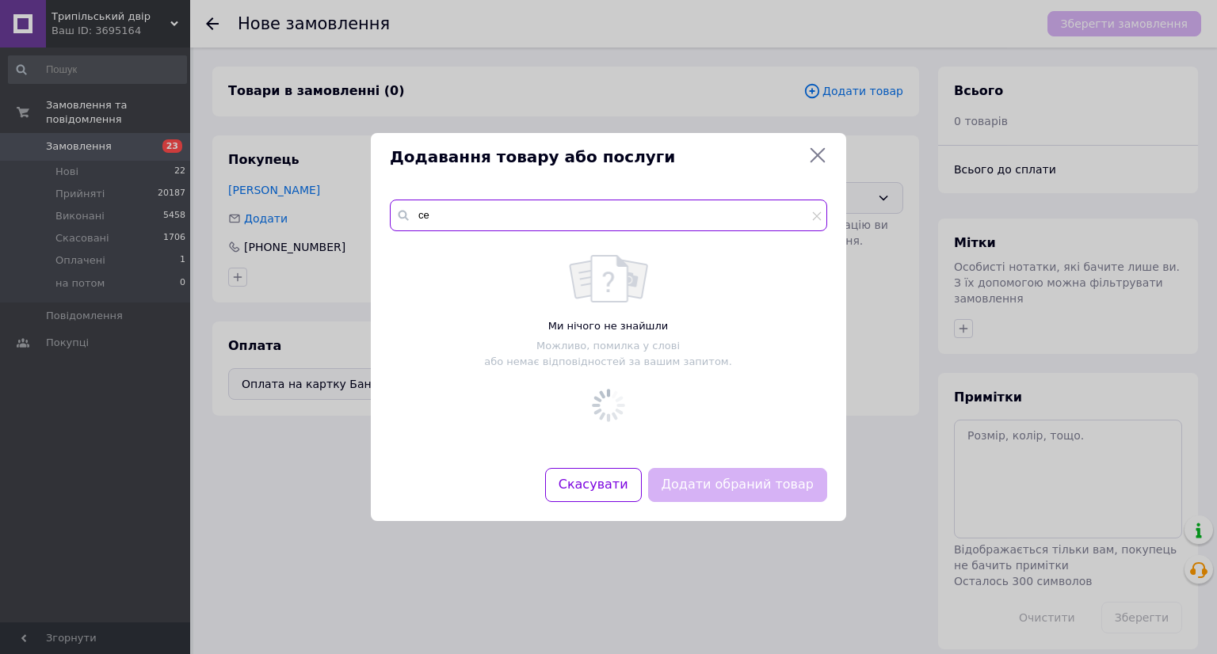
type input "с"
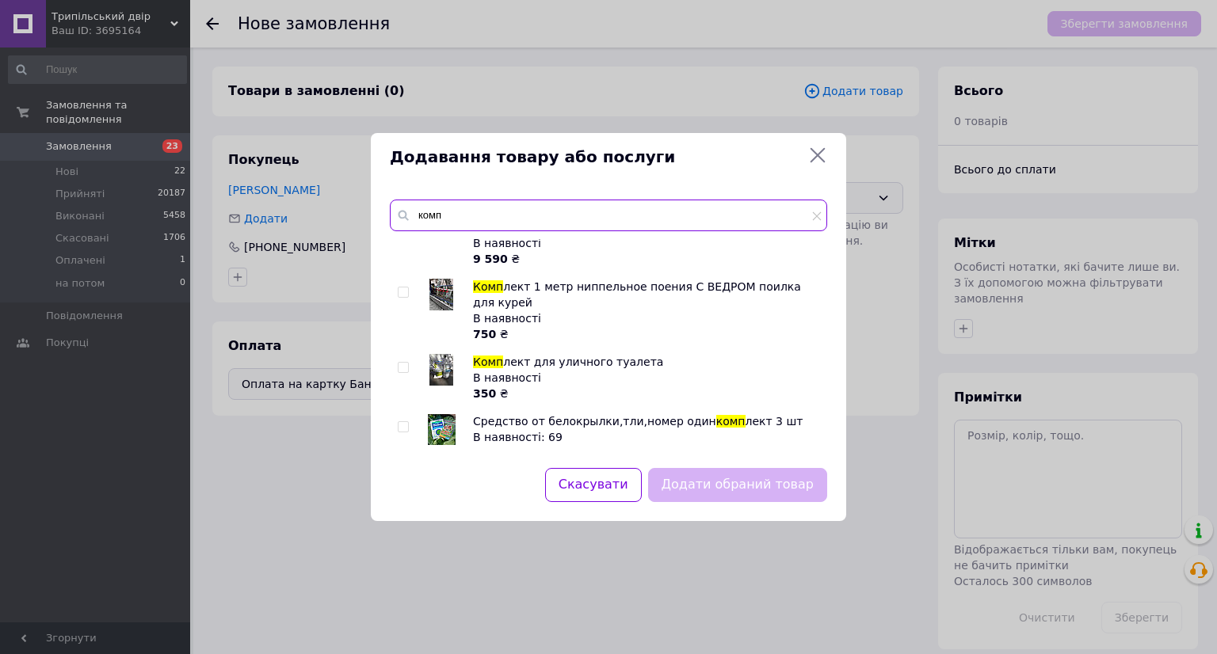
scroll to position [672, 0]
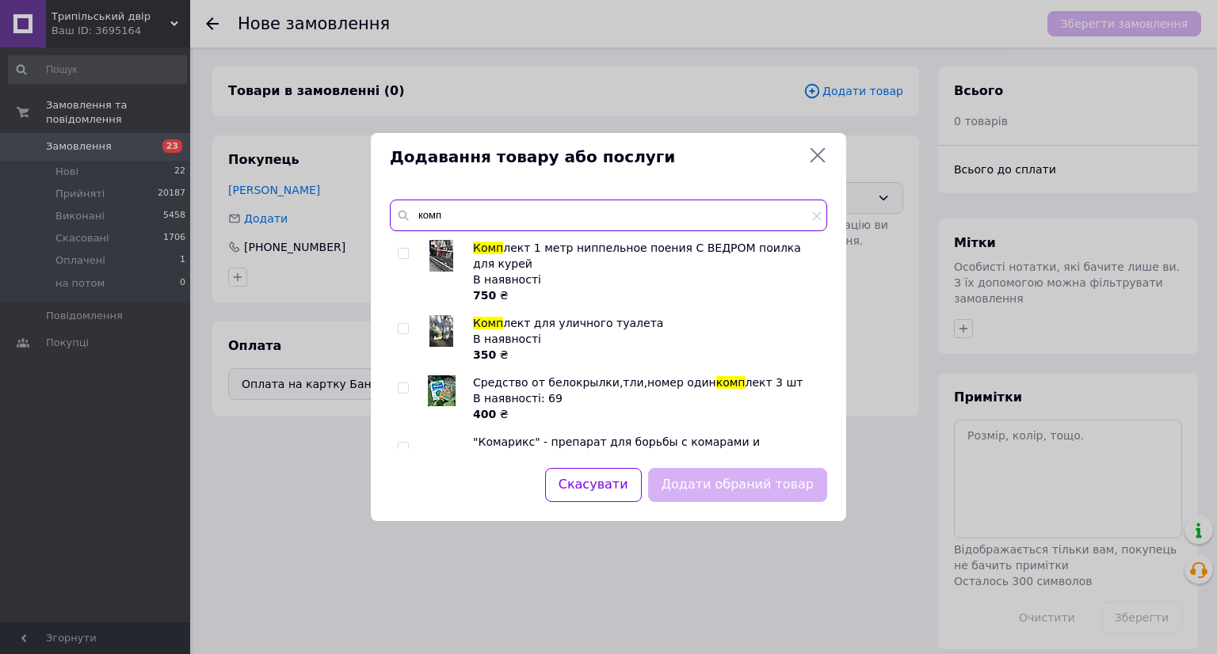
type input "комп"
click at [440, 315] on img at bounding box center [441, 331] width 24 height 32
checkbox input "true"
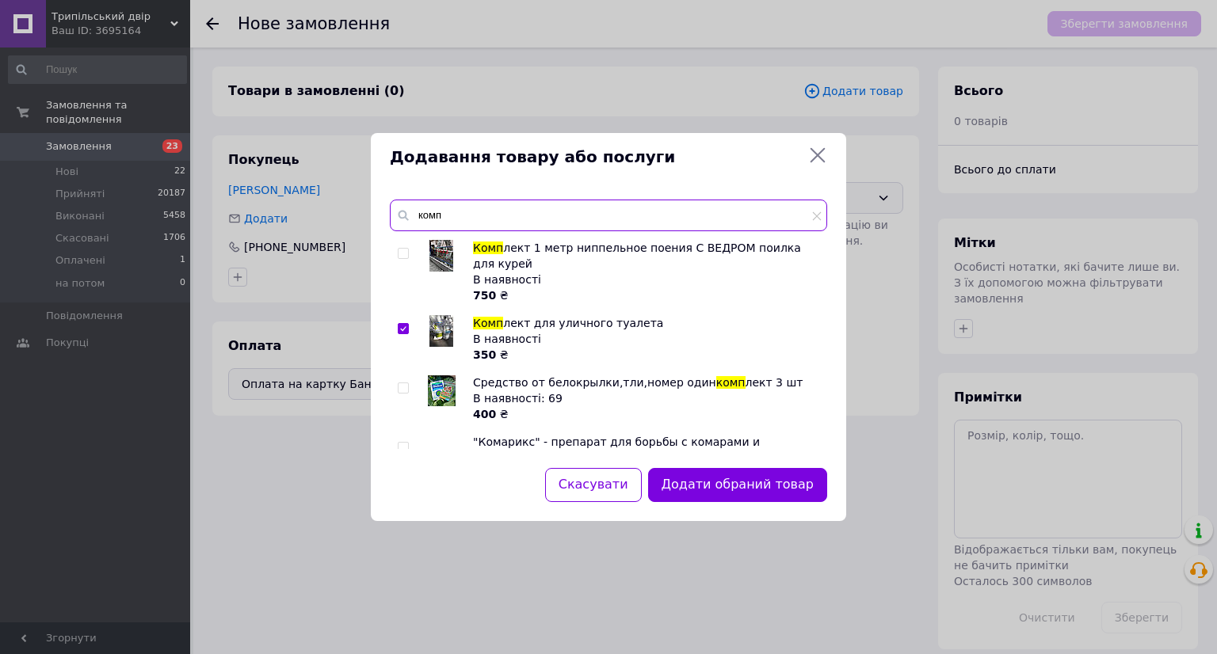
click at [453, 215] on input "комп" at bounding box center [608, 216] width 437 height 32
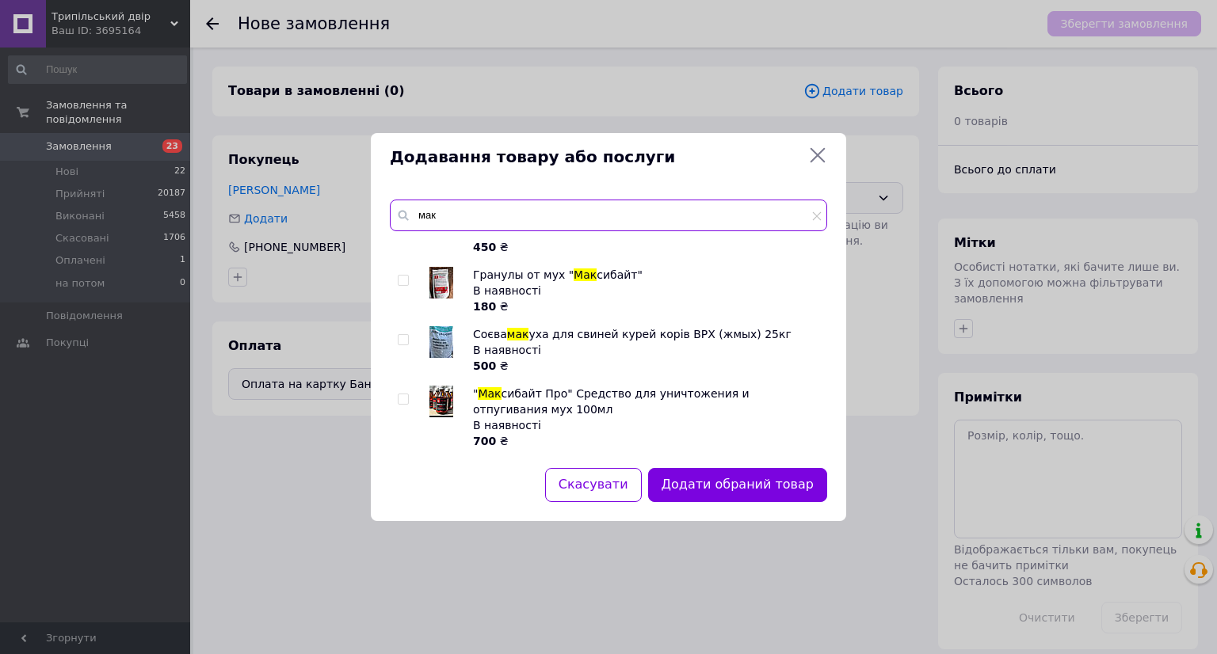
scroll to position [48, 0]
type input "мак"
click at [437, 406] on img at bounding box center [441, 402] width 24 height 32
checkbox input "true"
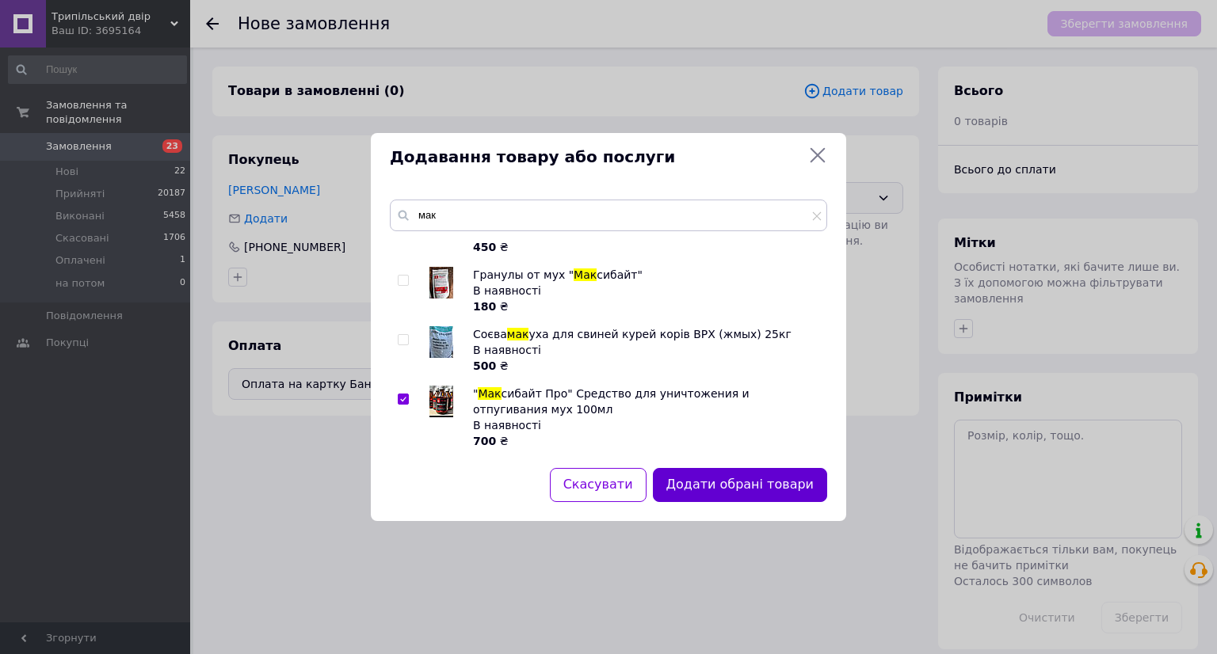
click at [780, 492] on button "Додати обрані товари" at bounding box center [740, 485] width 174 height 34
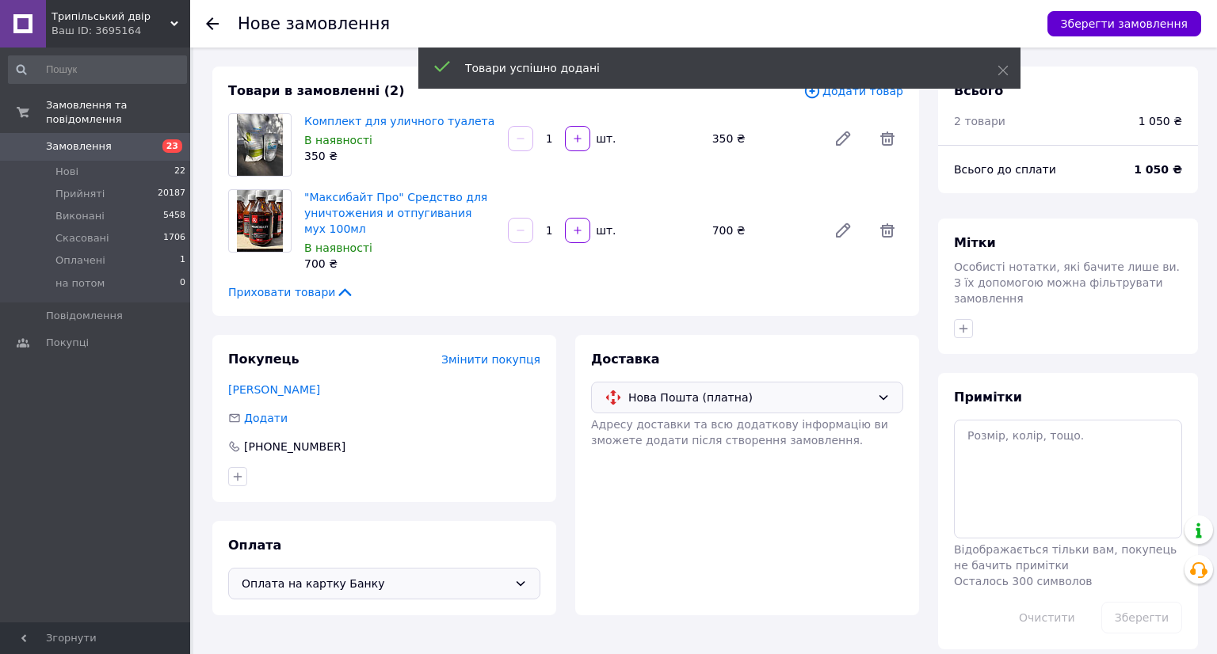
click at [1090, 20] on button "Зберегти замовлення" at bounding box center [1124, 23] width 154 height 25
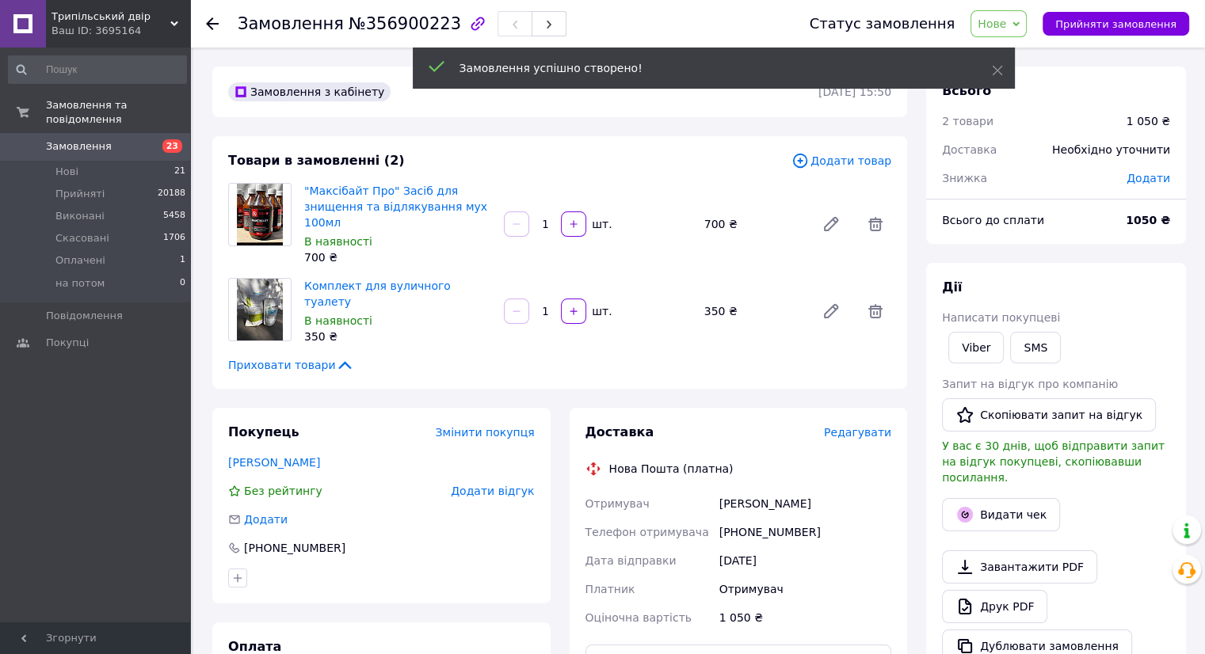
click at [863, 429] on span "Редагувати" at bounding box center [857, 432] width 67 height 13
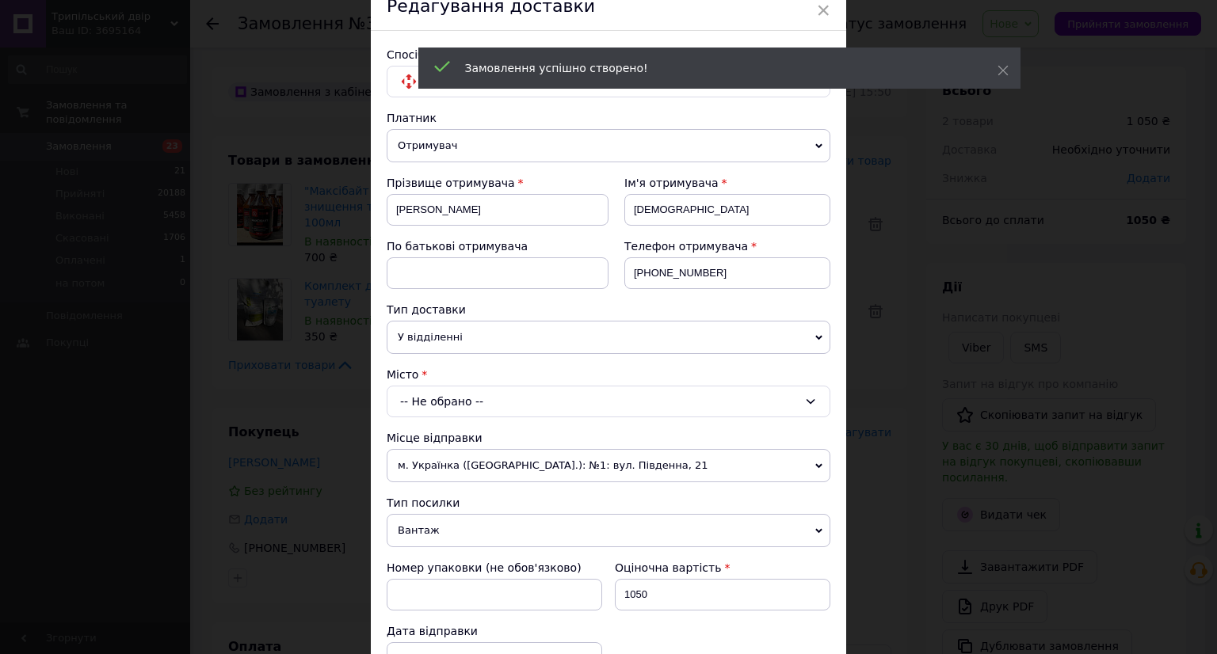
scroll to position [158, 0]
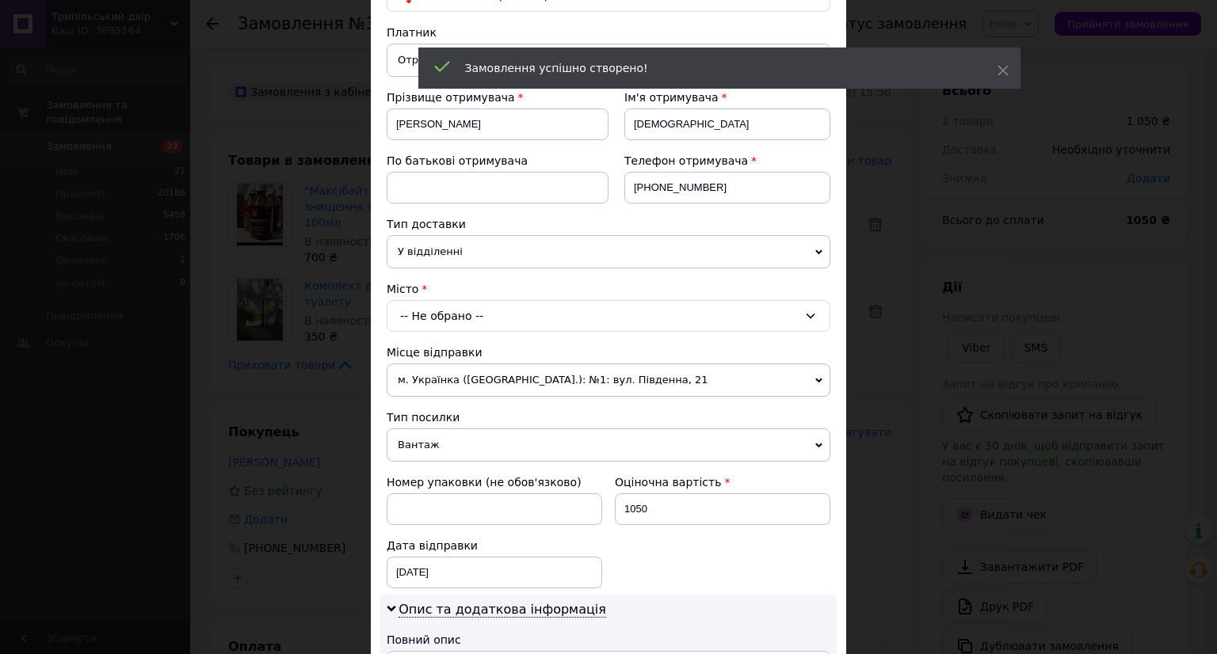
drag, startPoint x: 550, startPoint y: 311, endPoint x: 541, endPoint y: 328, distance: 18.8
click at [549, 311] on div "-- Не обрано --" at bounding box center [609, 316] width 444 height 32
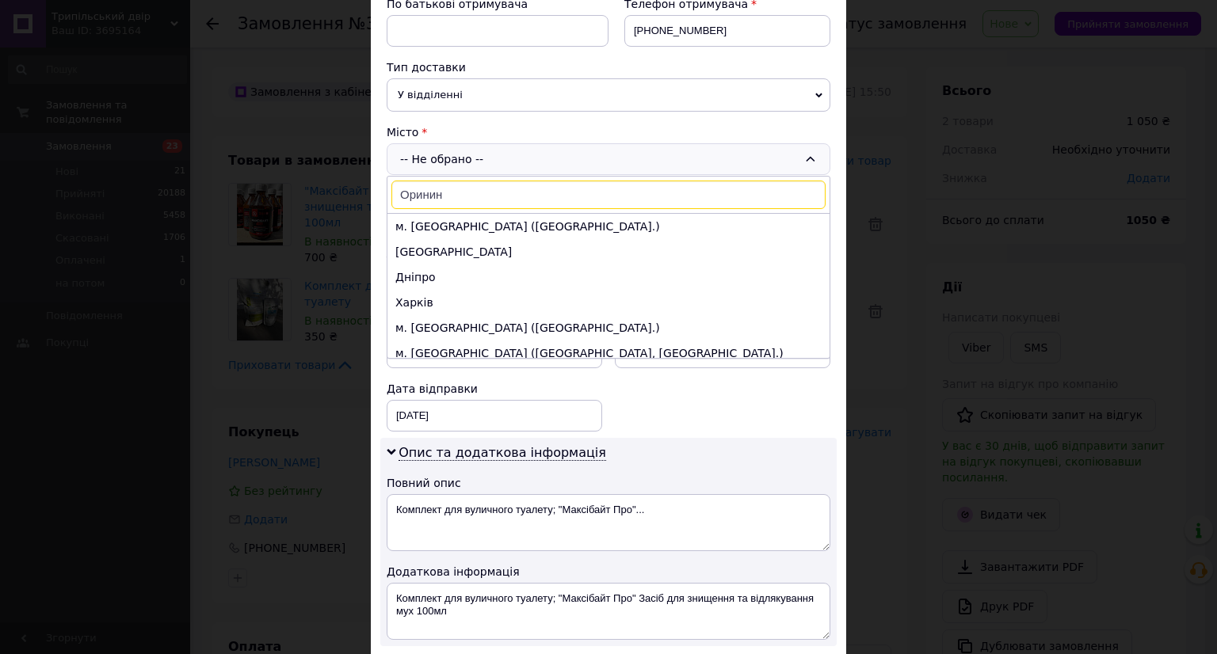
scroll to position [317, 0]
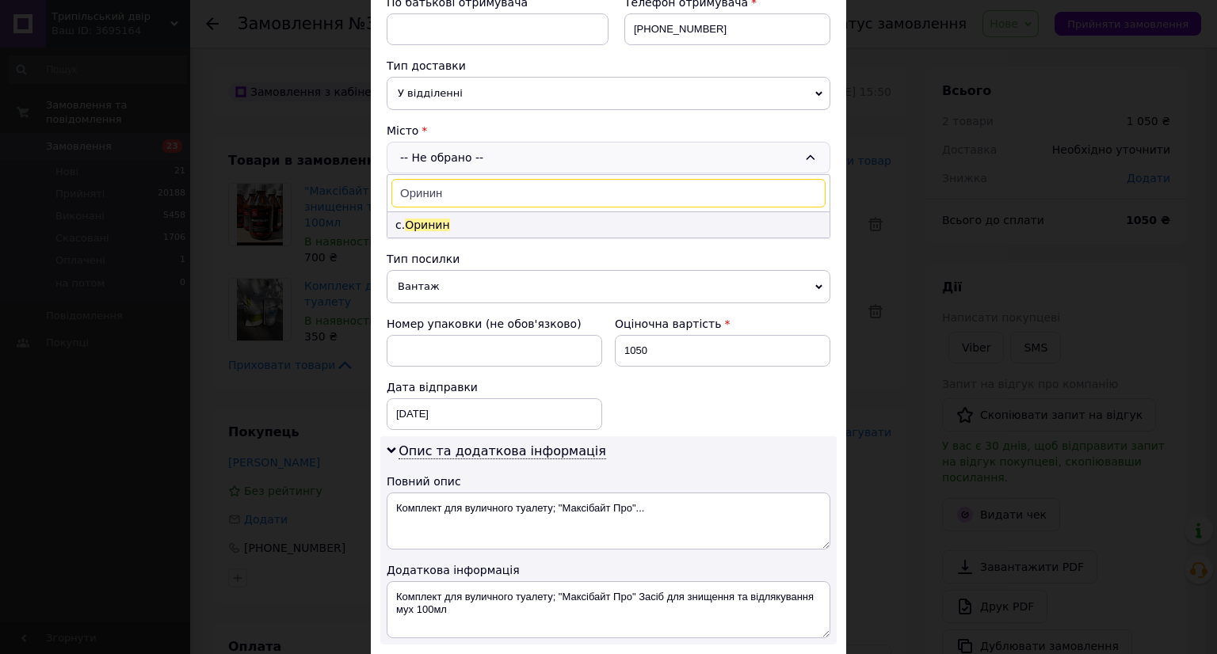
type input "Оринин"
click at [537, 215] on li "с. Оринин" at bounding box center [608, 224] width 442 height 25
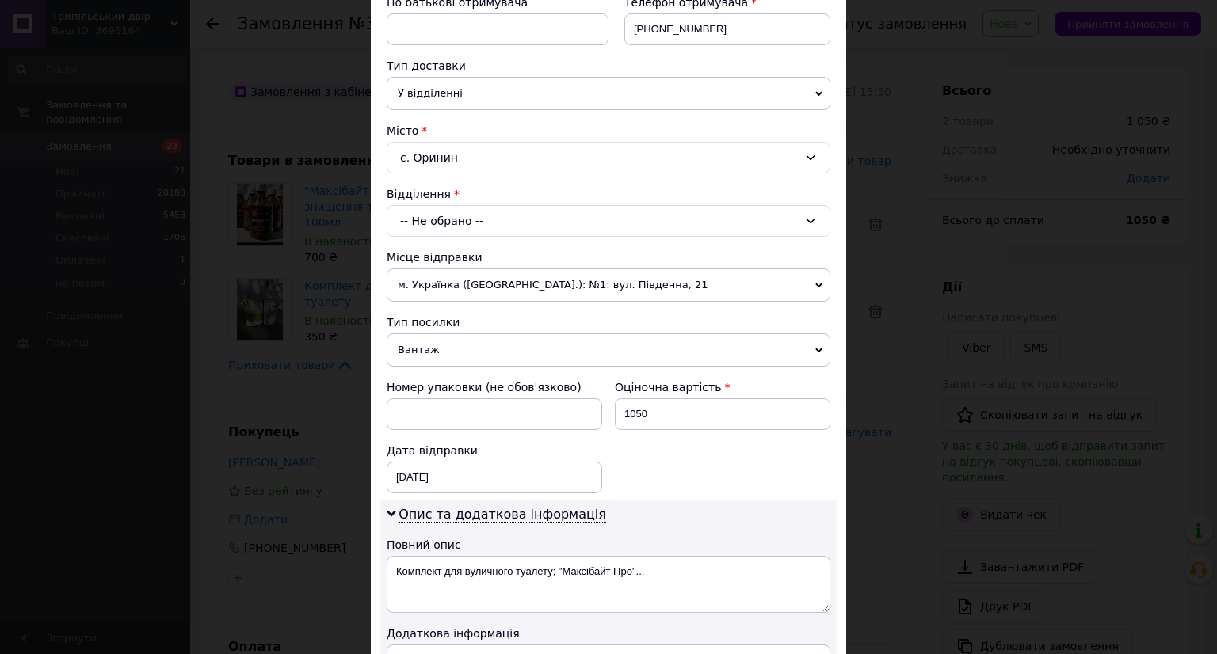
click at [533, 223] on div "-- Не обрано --" at bounding box center [609, 221] width 444 height 32
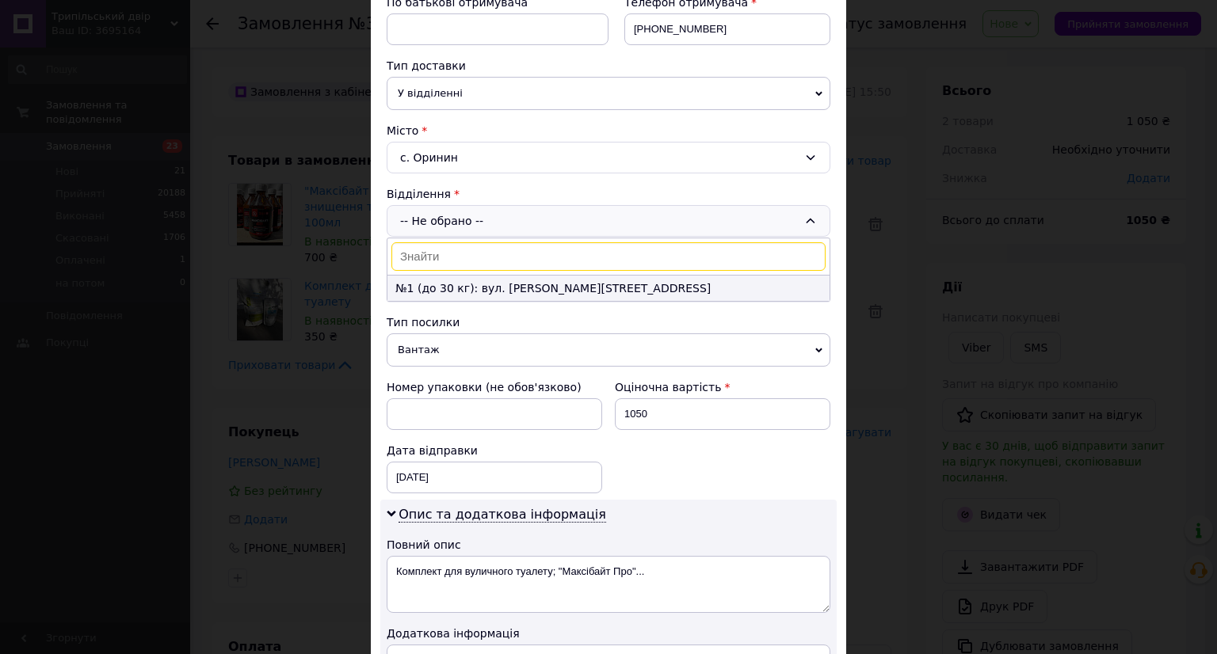
click at [548, 281] on li "№1 (до 30 кг): вул. Тараса Шевченка, 53А" at bounding box center [608, 288] width 442 height 25
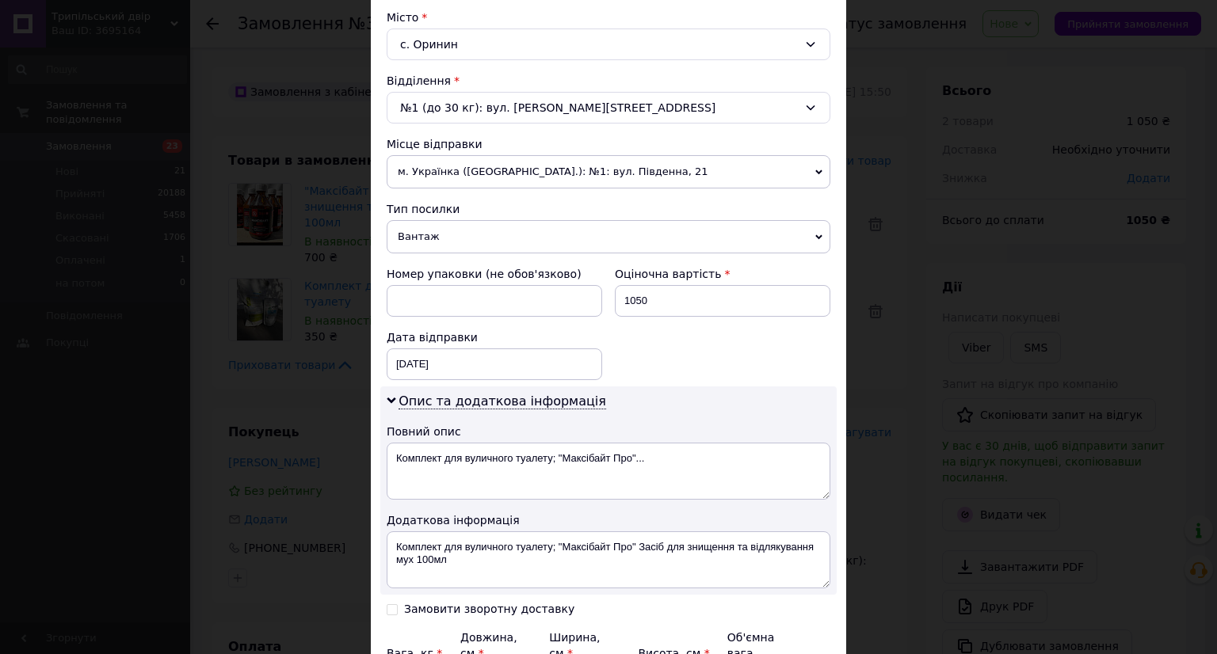
scroll to position [599, 0]
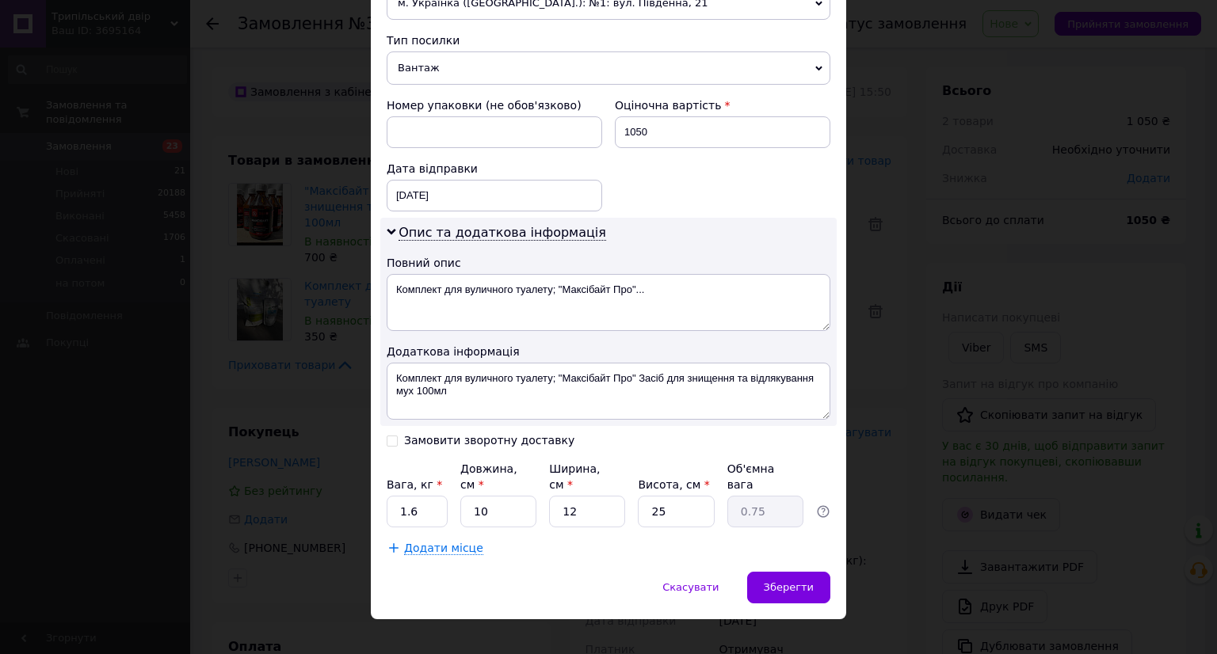
click at [391, 436] on input "Замовити зворотну доставку" at bounding box center [392, 439] width 11 height 11
checkbox input "true"
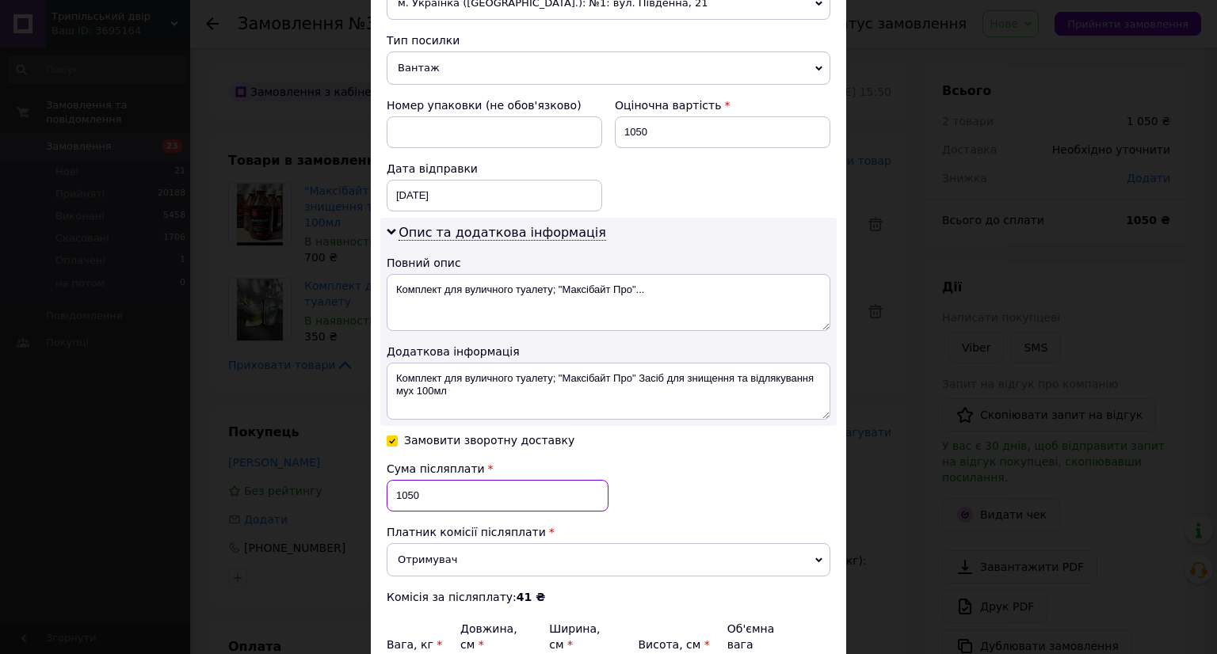
click at [447, 489] on input "1050" at bounding box center [498, 496] width 222 height 32
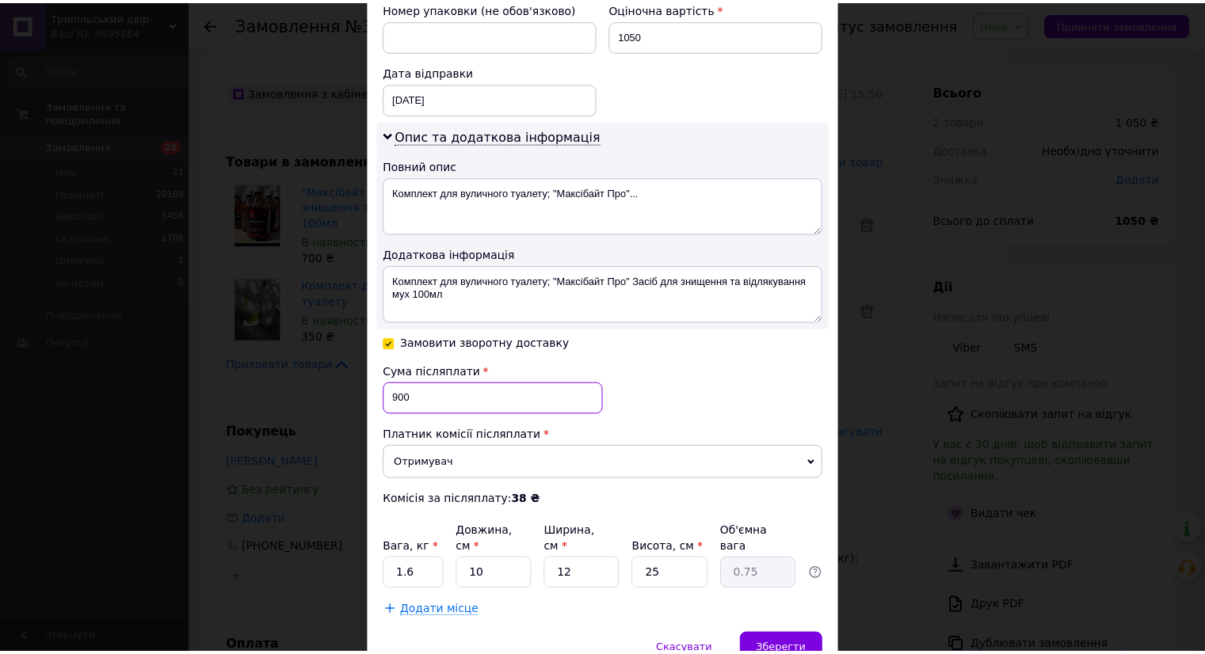
scroll to position [758, 0]
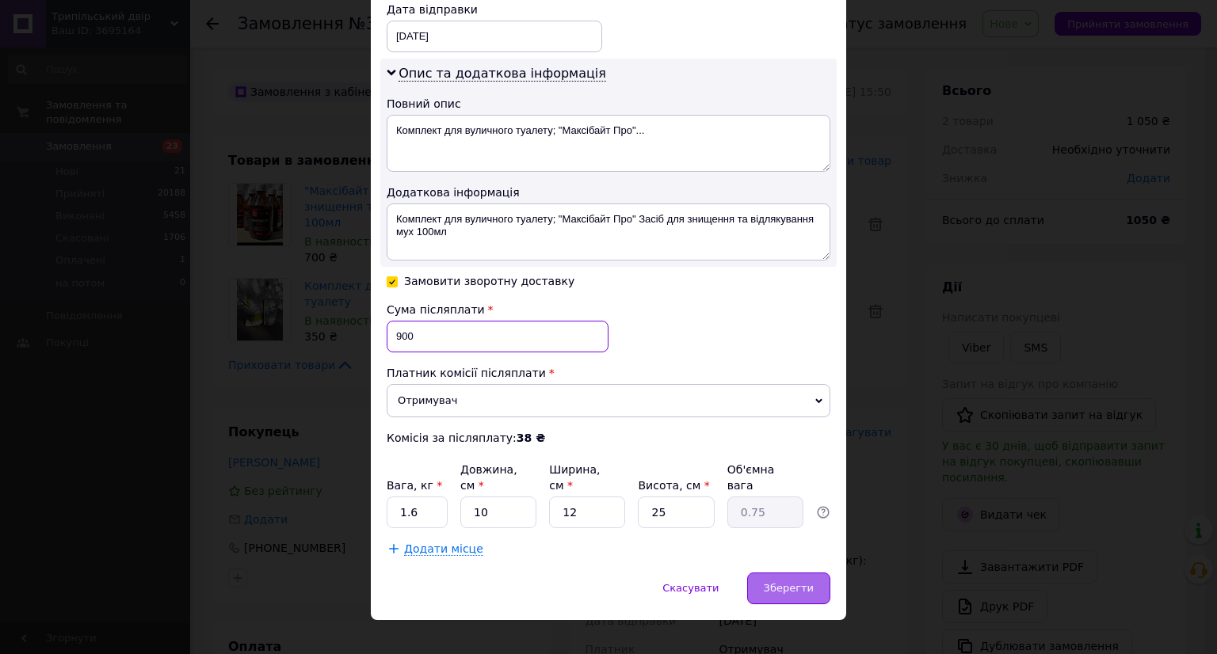
type input "900"
click at [790, 573] on div "Зберегти" at bounding box center [788, 589] width 83 height 32
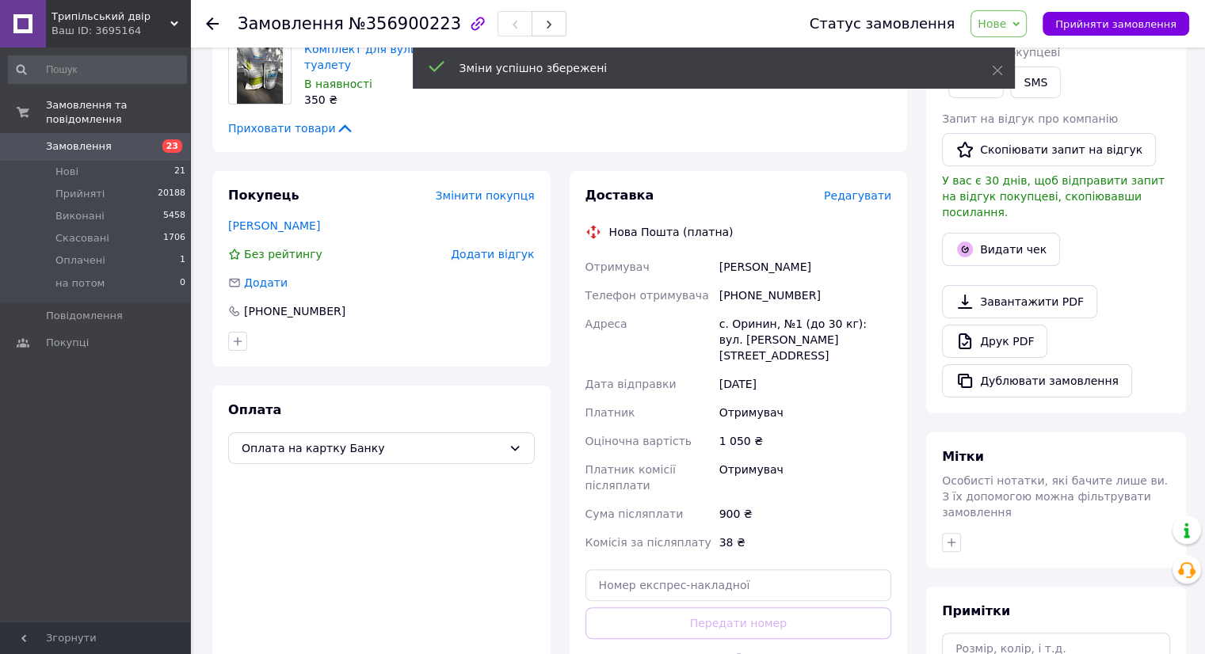
scroll to position [475, 0]
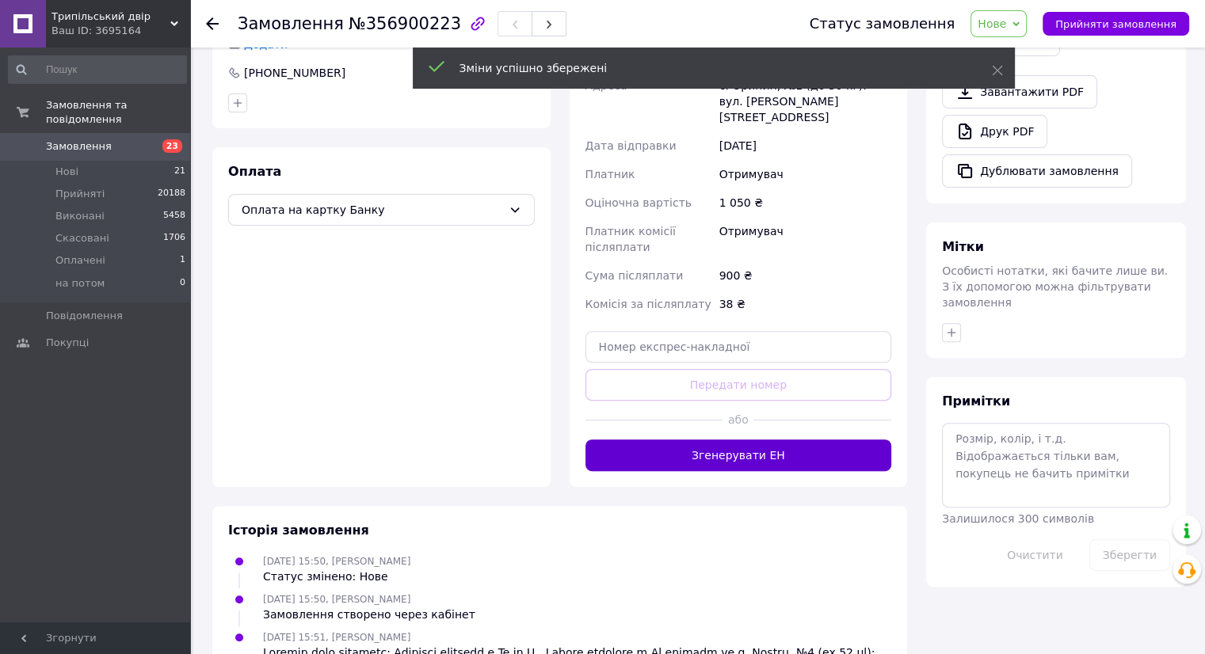
click at [728, 440] on button "Згенерувати ЕН" at bounding box center [738, 456] width 307 height 32
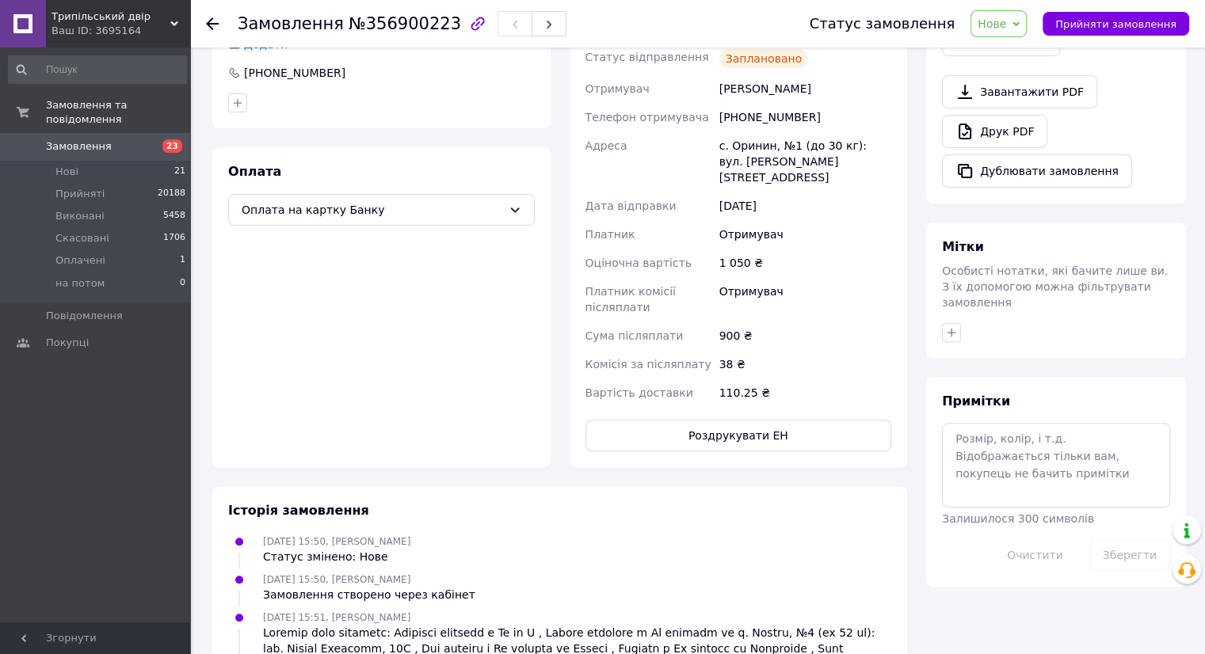
click at [764, 428] on button "Роздрукувати ЕН" at bounding box center [738, 436] width 307 height 32
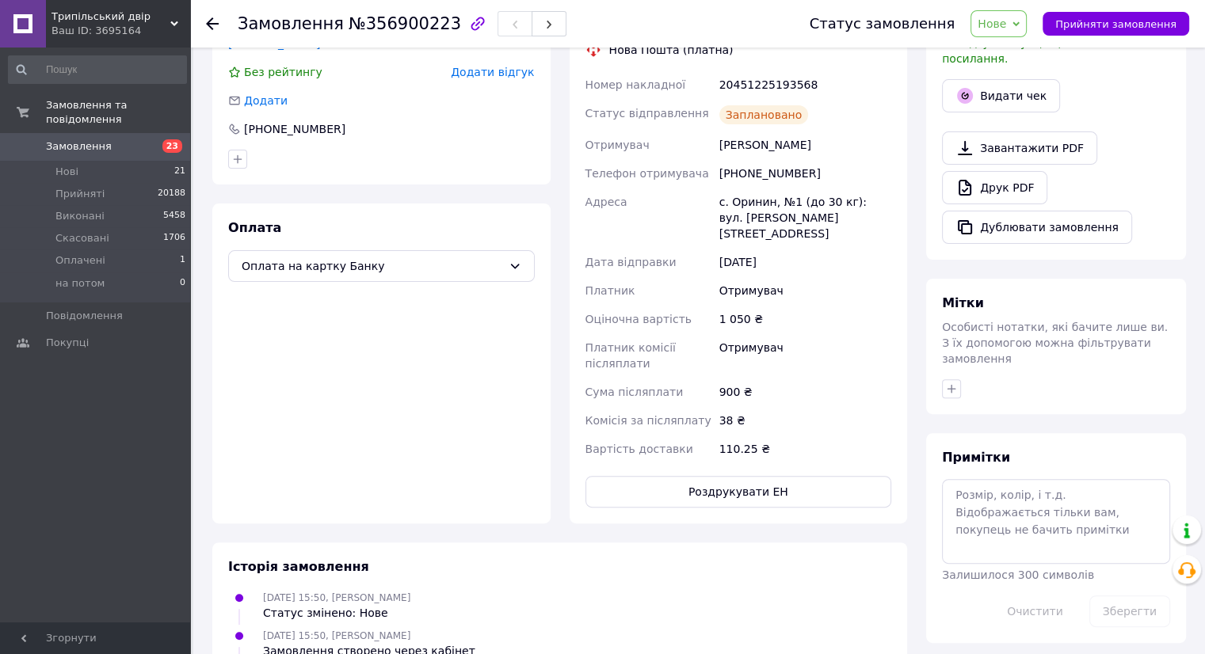
scroll to position [396, 0]
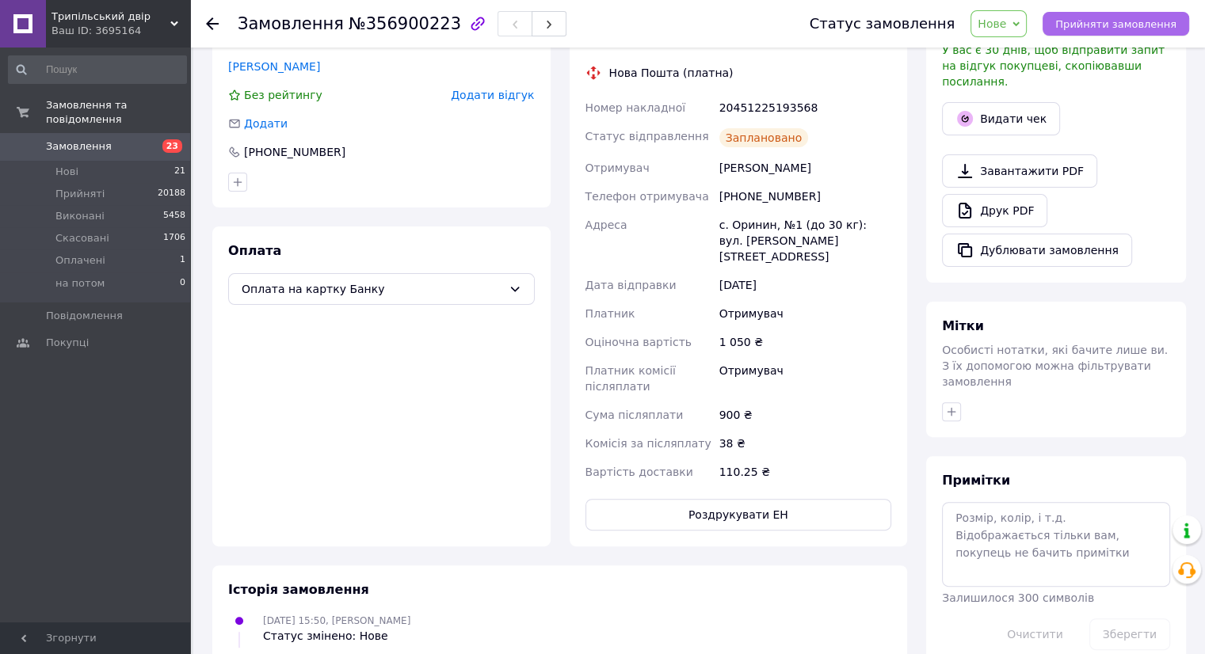
click at [1101, 23] on span "Прийняти замовлення" at bounding box center [1115, 24] width 121 height 12
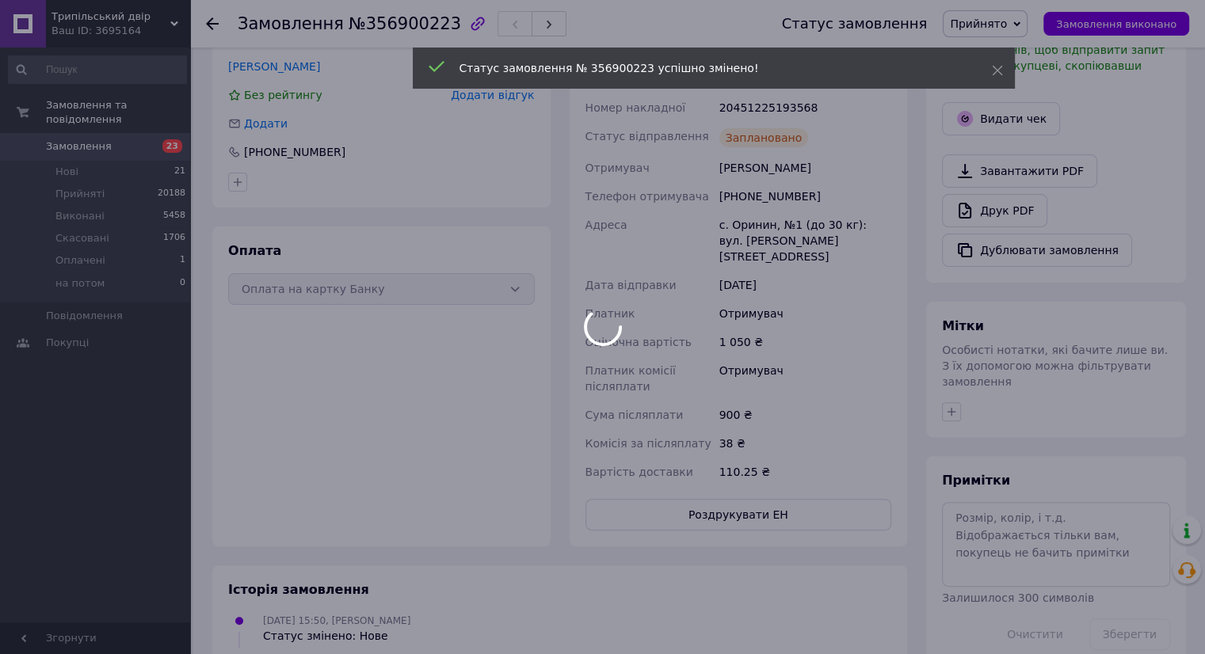
click at [147, 131] on body "Трипільський двір Ваш ID: 3695164 Сайт Трипільський двір Кабінет покупця Переві…" at bounding box center [602, 246] width 1205 height 1284
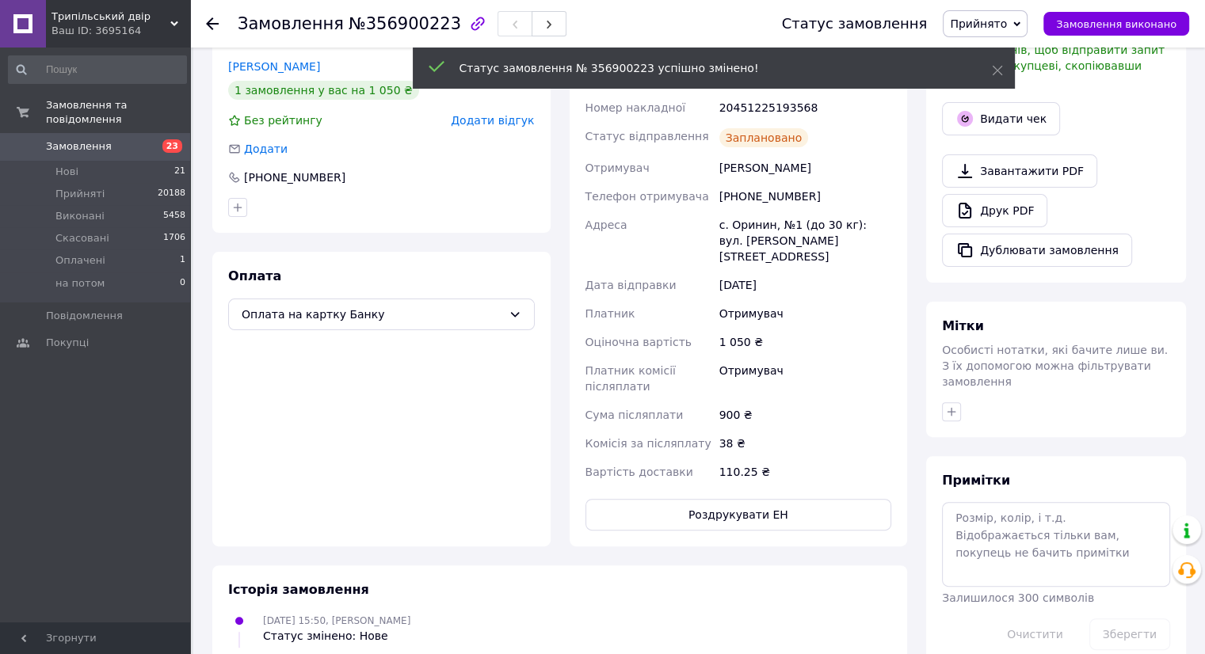
click at [149, 139] on span "23" at bounding box center [169, 146] width 44 height 14
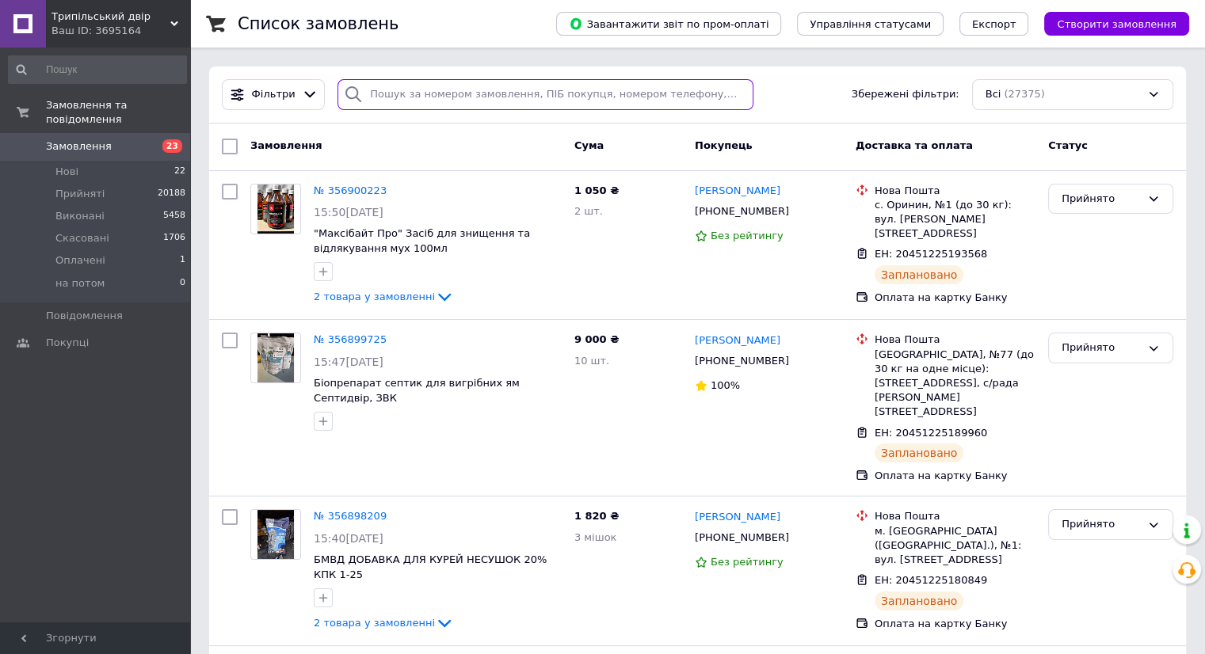
paste input "+380980908252"
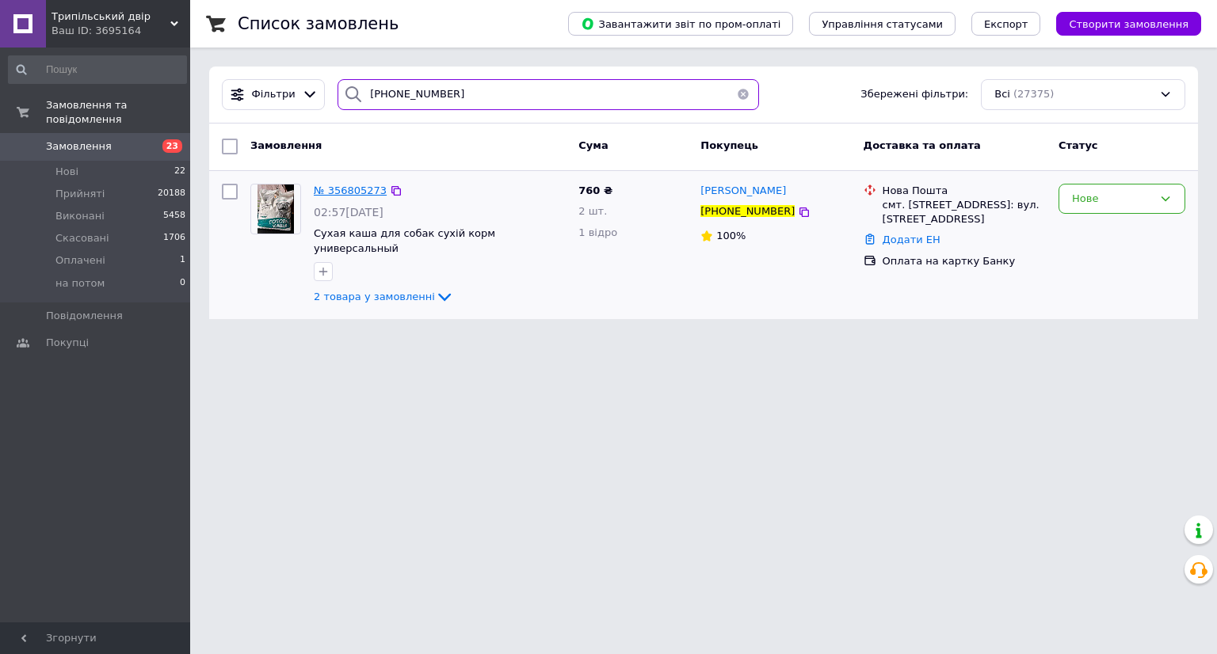
type input "+380980908252"
click at [338, 190] on span "№ 356805273" at bounding box center [350, 191] width 73 height 12
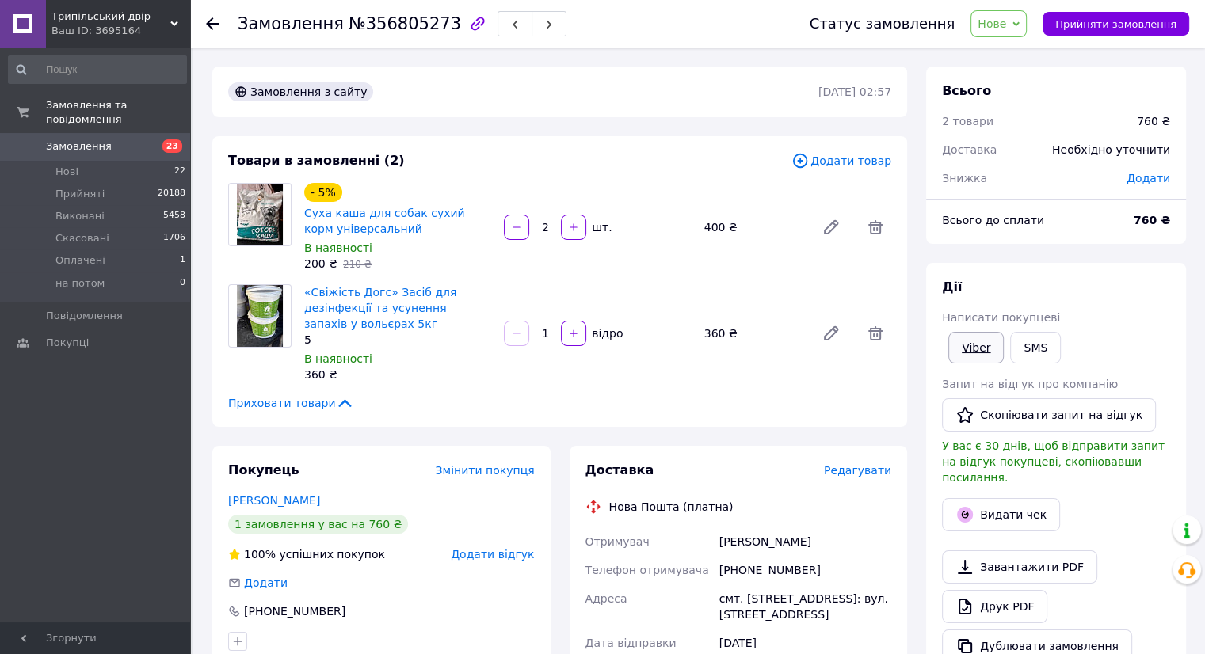
click at [988, 349] on link "Viber" at bounding box center [975, 348] width 55 height 32
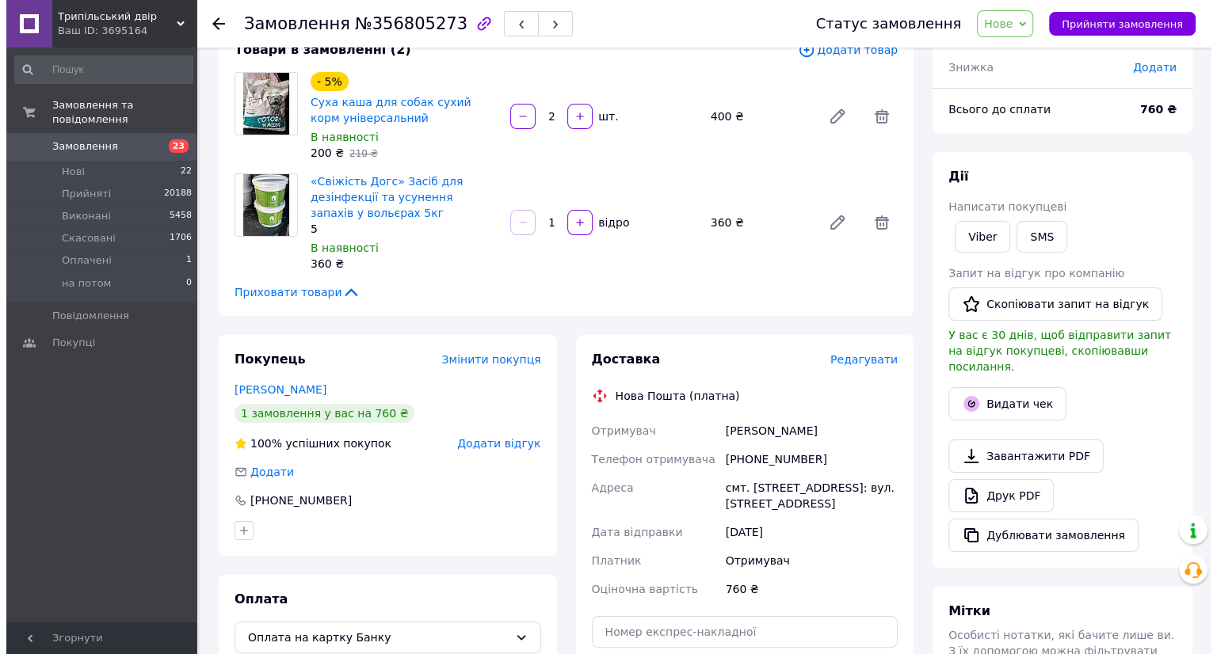
scroll to position [238, 0]
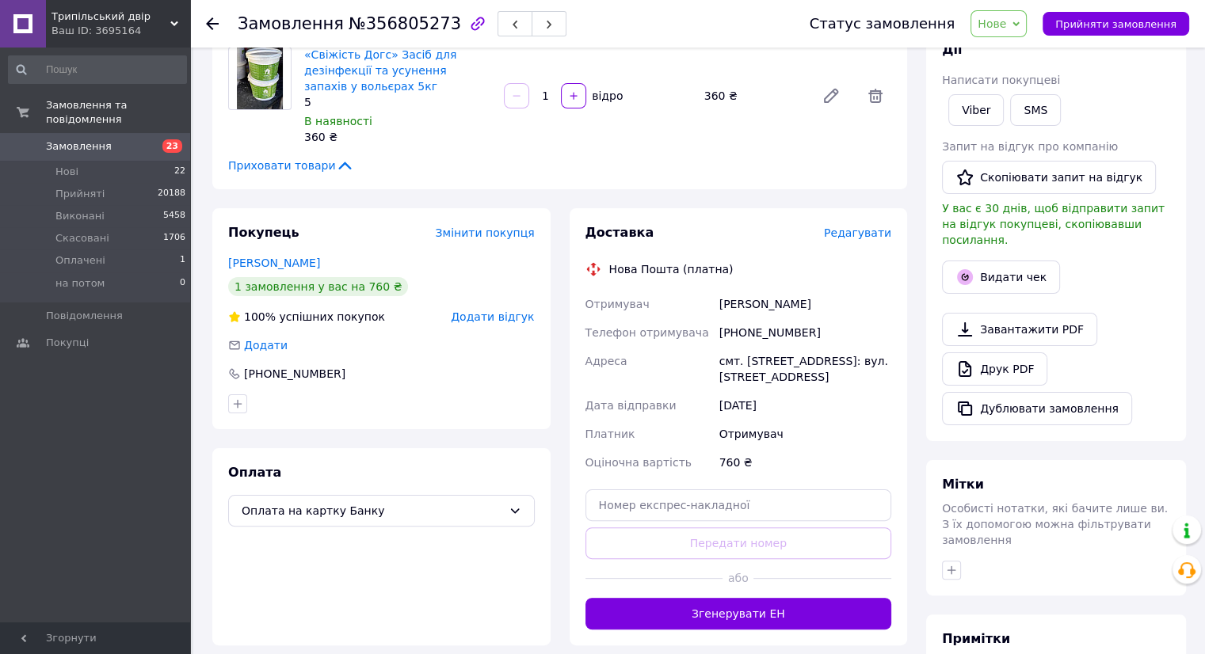
click at [863, 238] on span "Редагувати" at bounding box center [857, 233] width 67 height 13
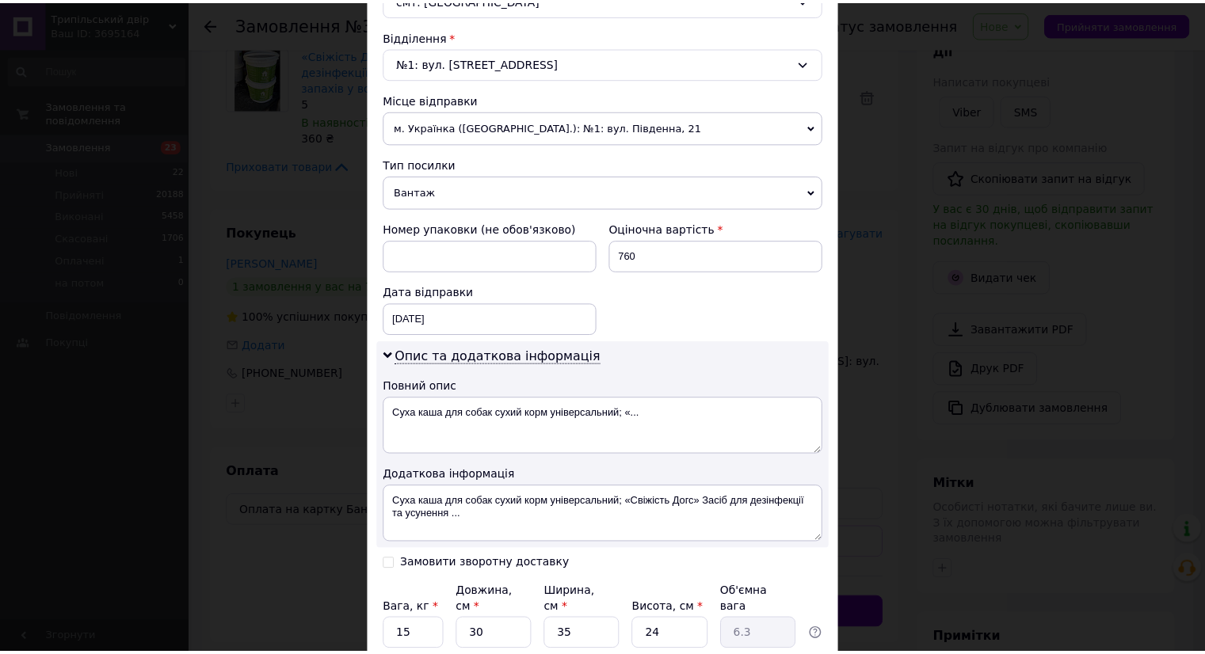
scroll to position [599, 0]
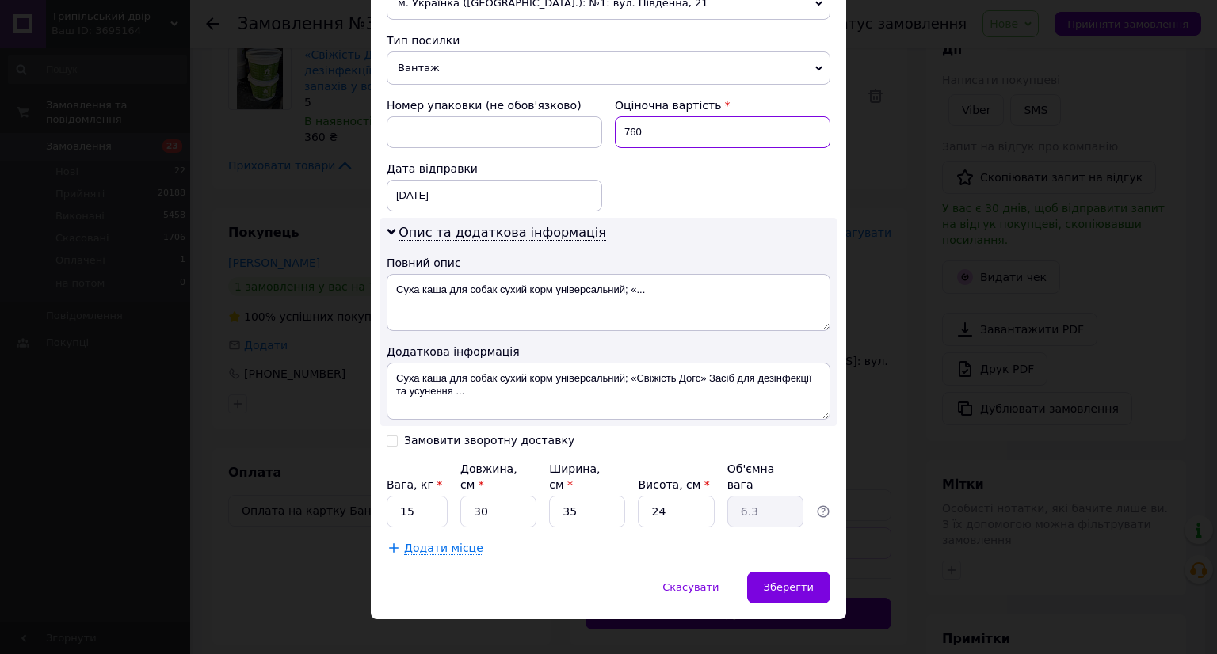
click at [714, 133] on input "760" at bounding box center [722, 132] width 215 height 32
type input "500"
click at [783, 550] on div "Спосіб доставки Нова Пошта (платна) Платник Отримувач Відправник Прізвище отрим…" at bounding box center [608, 38] width 475 height 1067
click at [785, 572] on div "Зберегти" at bounding box center [788, 588] width 83 height 32
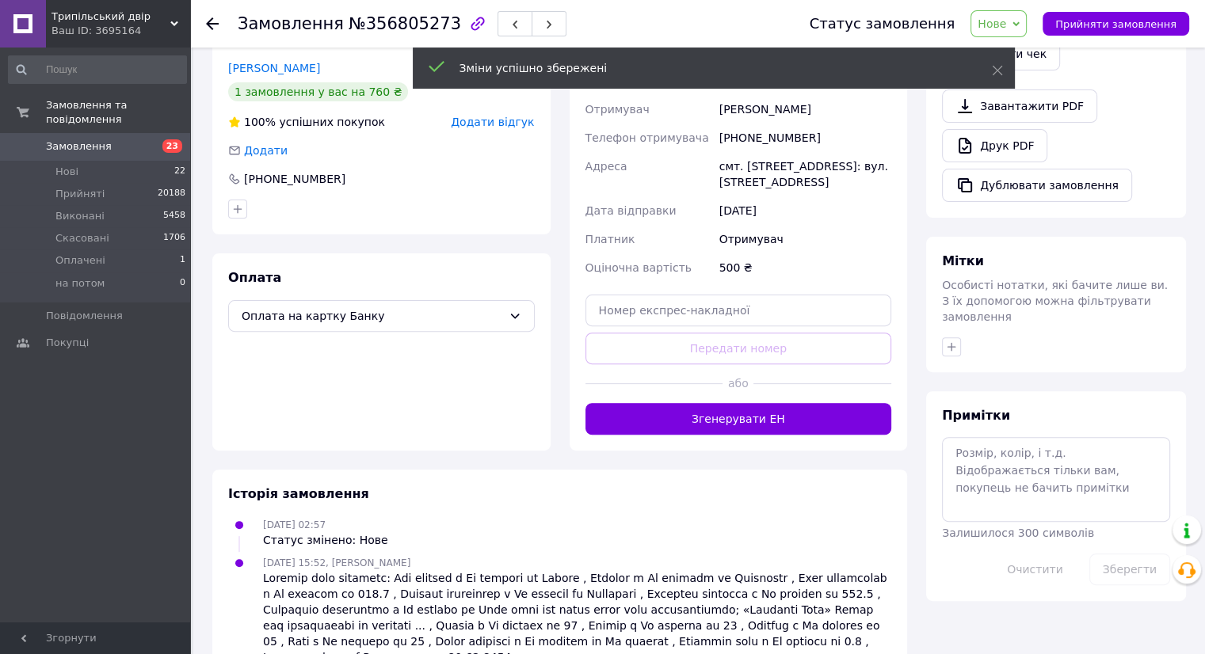
scroll to position [472, 0]
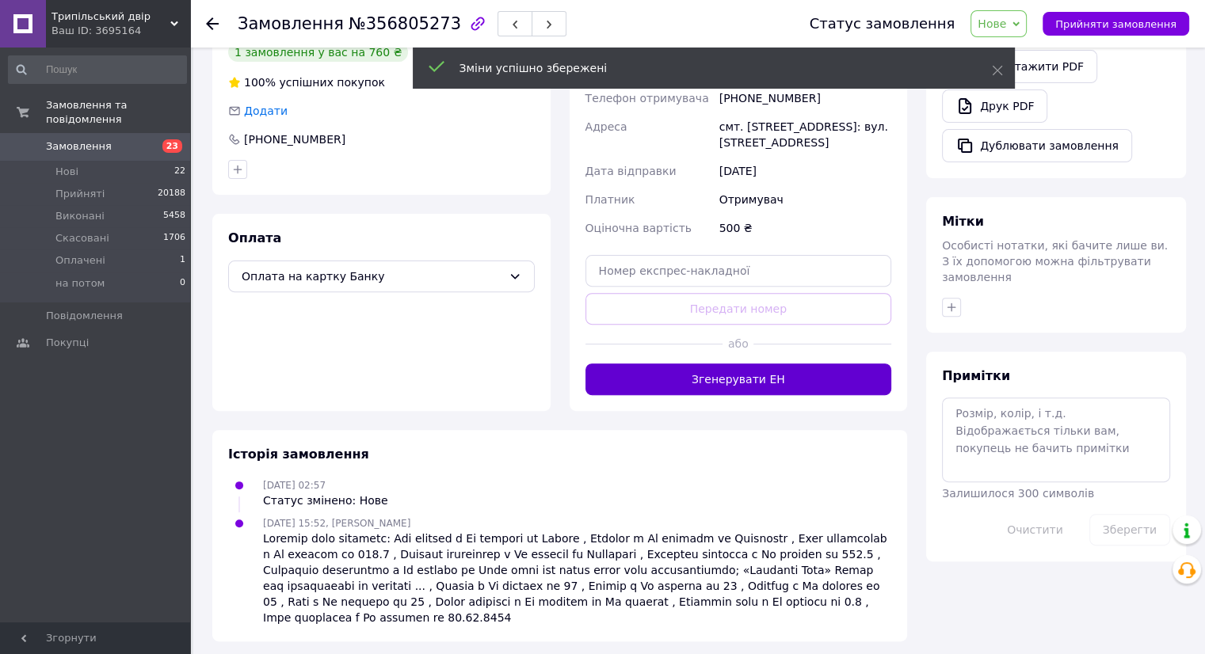
click at [741, 366] on button "Згенерувати ЕН" at bounding box center [738, 380] width 307 height 32
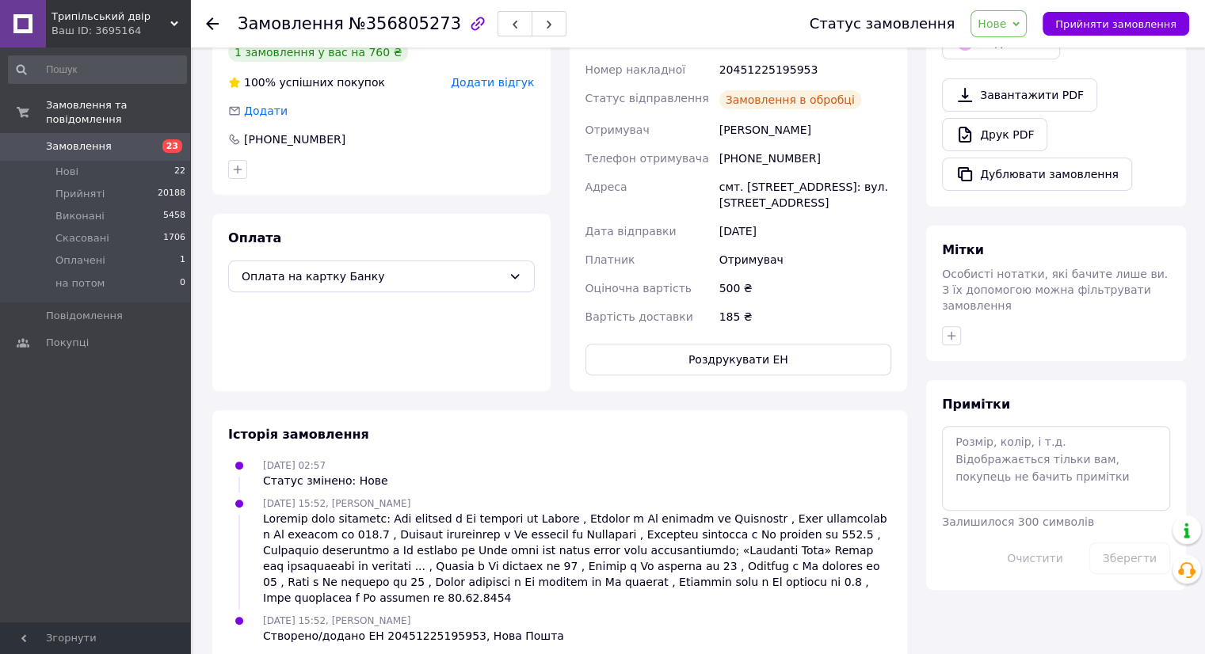
click at [738, 368] on button "Роздрукувати ЕН" at bounding box center [738, 360] width 307 height 32
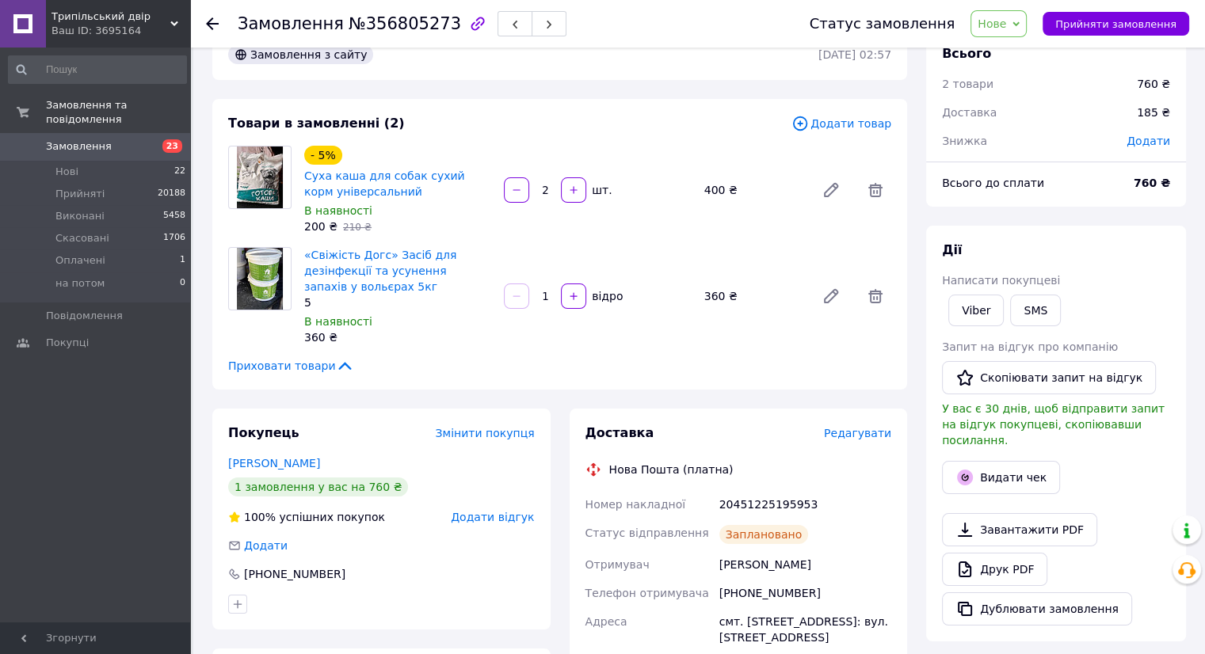
scroll to position [0, 0]
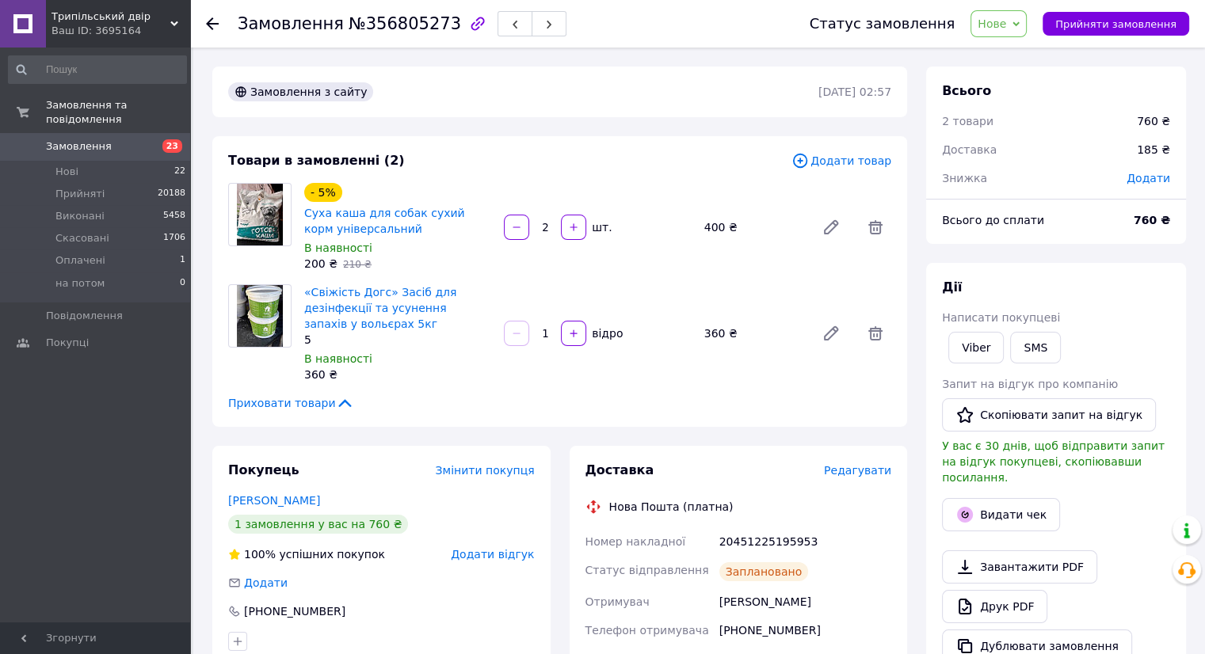
click at [678, 115] on div "Замовлення з сайту 12.08.2025 | 02:57" at bounding box center [559, 92] width 695 height 51
drag, startPoint x: 1093, startPoint y: 23, endPoint x: 538, endPoint y: 140, distance: 567.5
click at [1093, 24] on span "Прийняти замовлення" at bounding box center [1115, 24] width 121 height 12
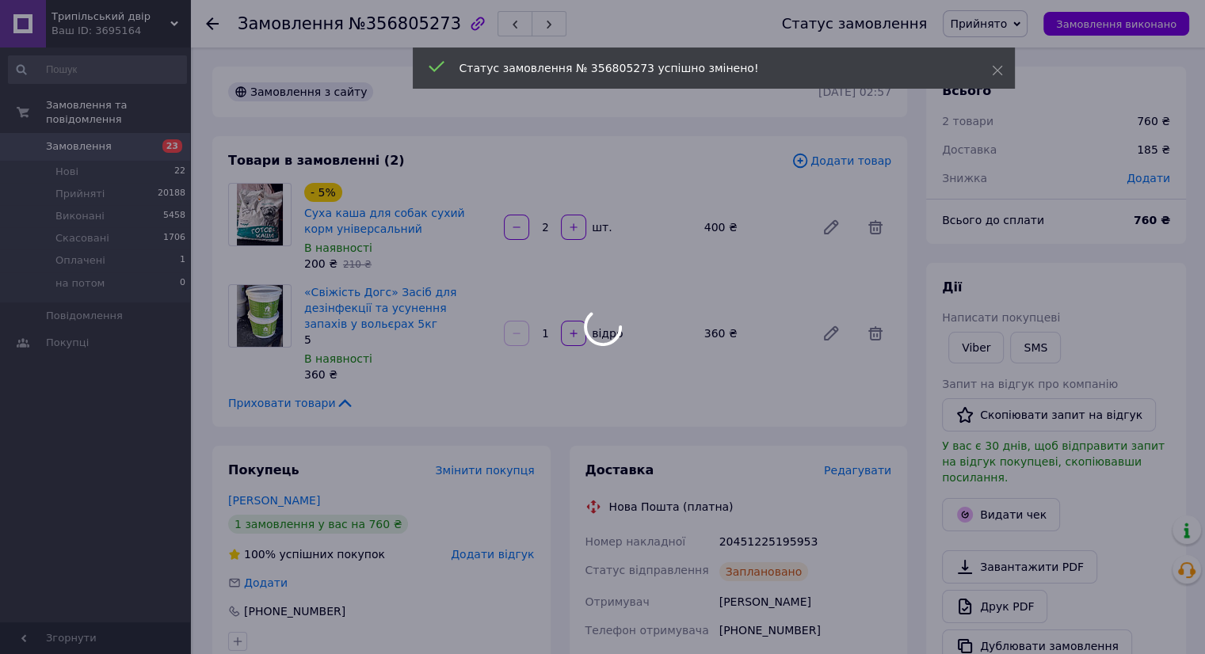
click at [164, 139] on span "23" at bounding box center [172, 145] width 20 height 13
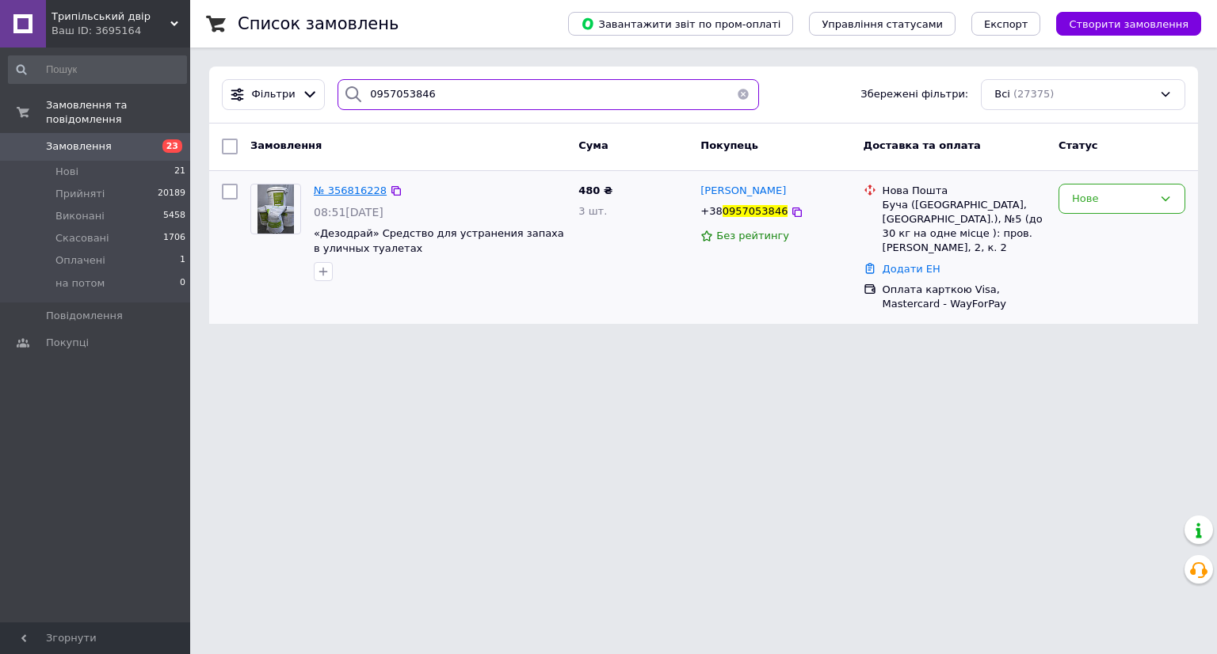
type input "0957053846"
click at [348, 188] on span "№ 356816228" at bounding box center [350, 191] width 73 height 12
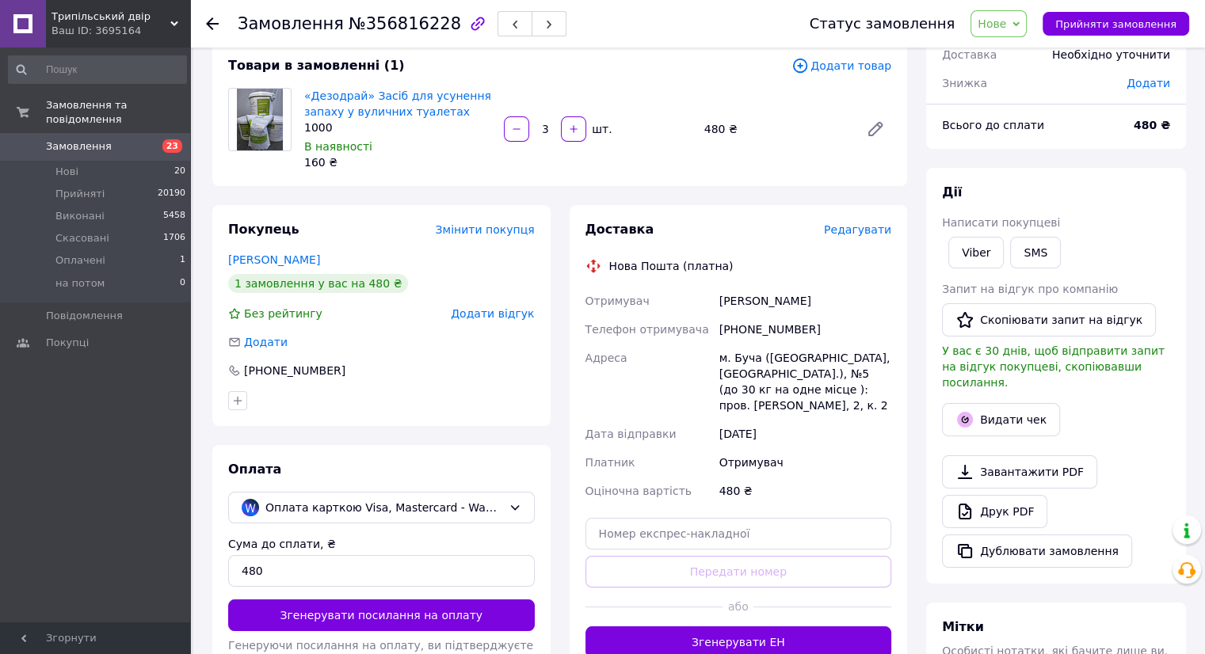
scroll to position [238, 0]
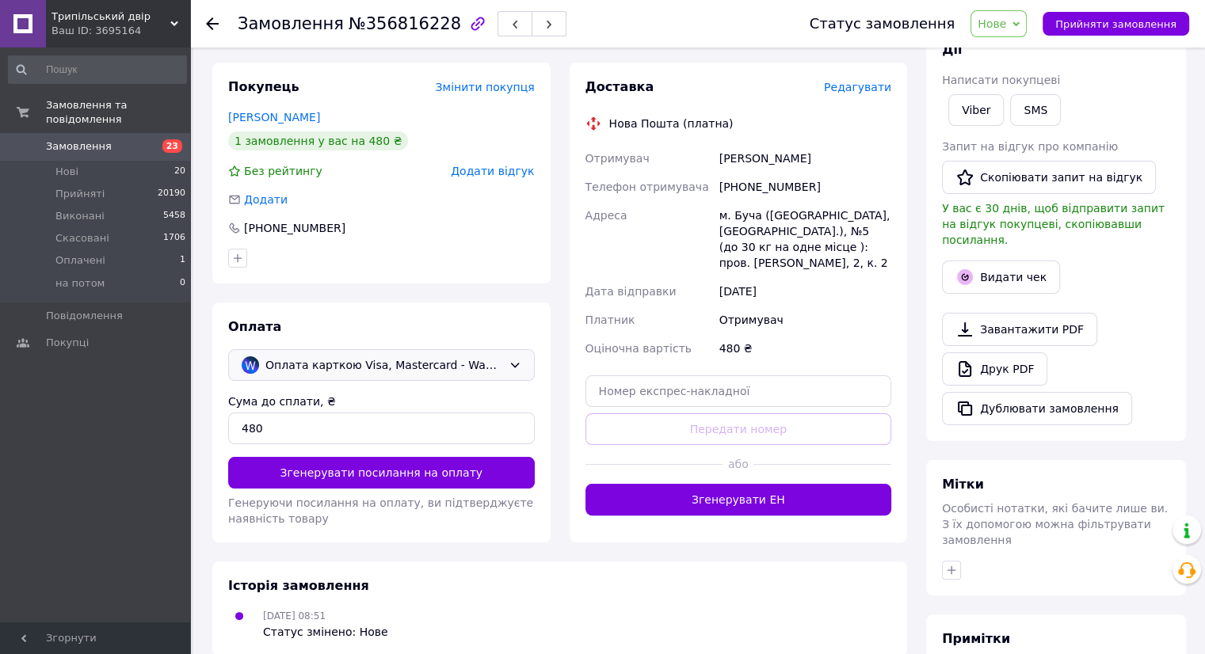
click at [482, 368] on span "Оплата карткою Visa, Mastercard - WayForPay" at bounding box center [383, 364] width 237 height 17
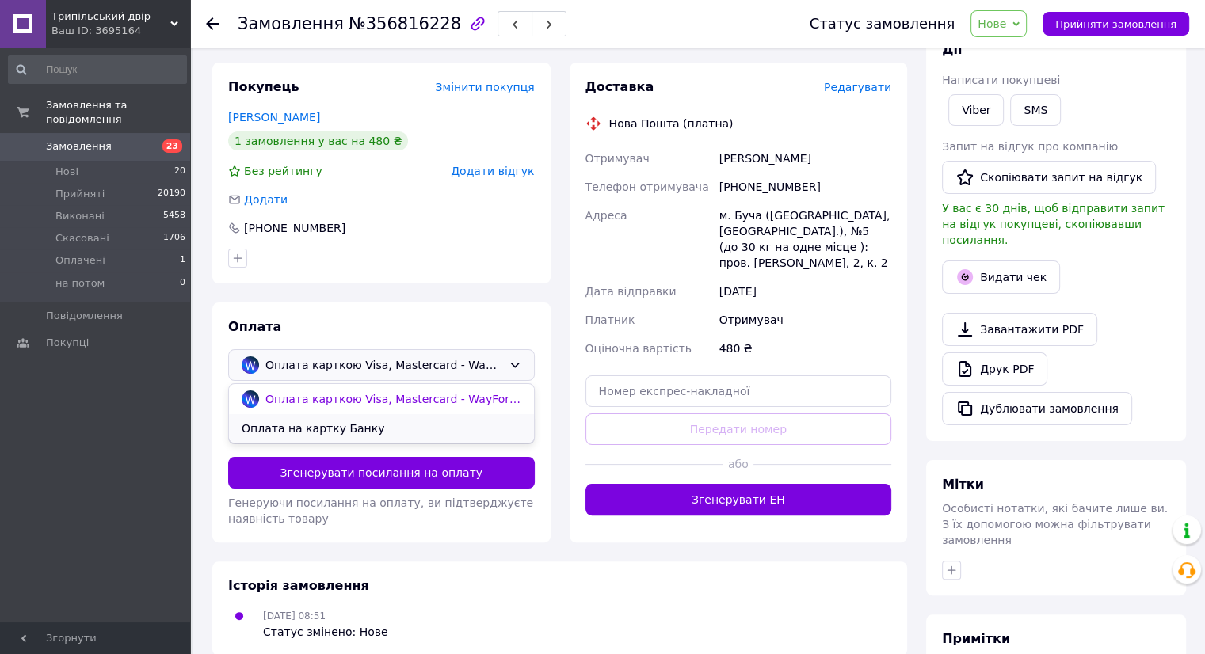
click at [472, 436] on span "Оплата на картку Банку" at bounding box center [382, 429] width 280 height 16
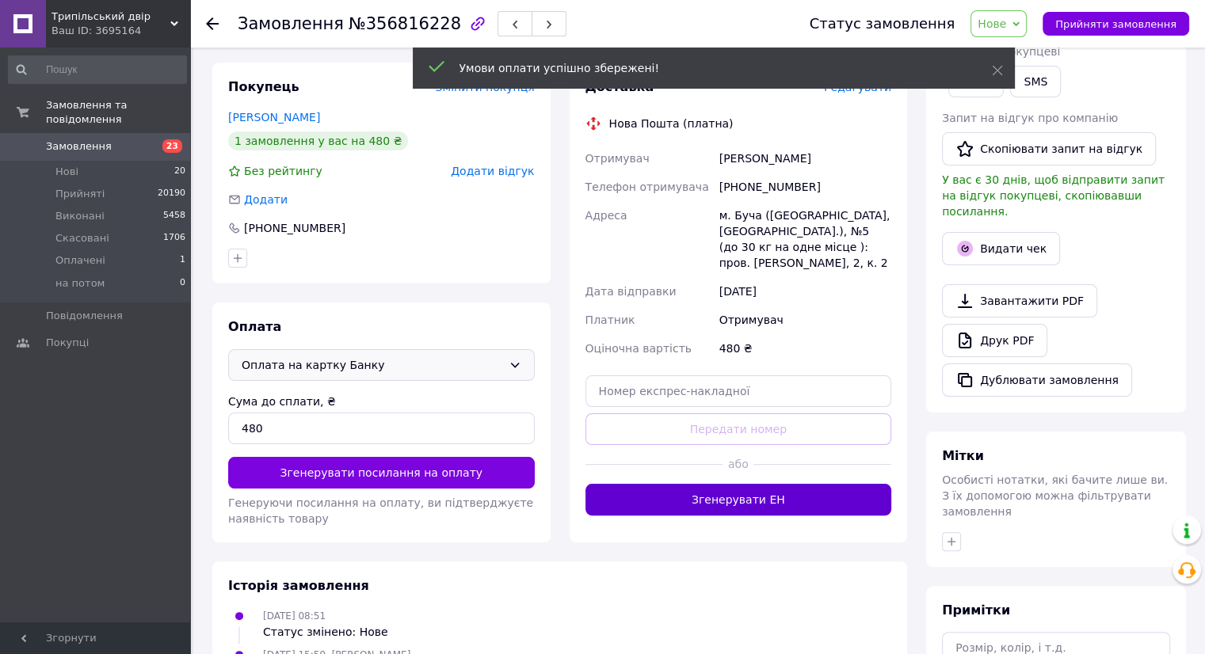
click at [743, 496] on button "Згенерувати ЕН" at bounding box center [738, 500] width 307 height 32
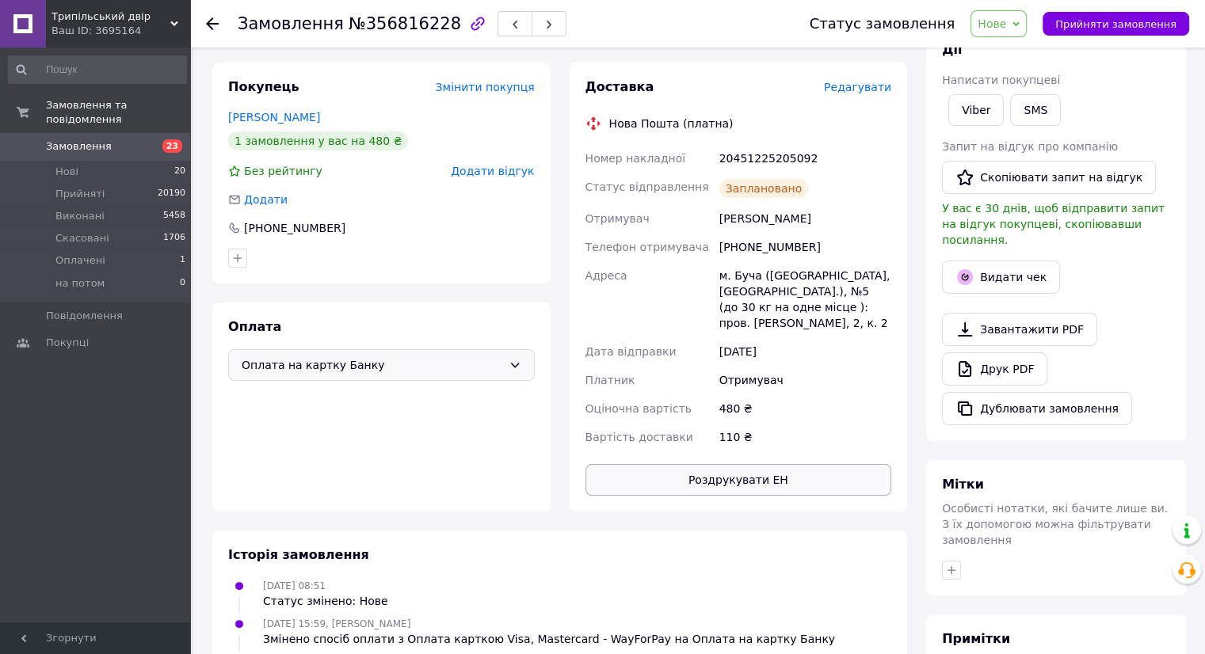
click at [781, 480] on button "Роздрукувати ЕН" at bounding box center [738, 480] width 307 height 32
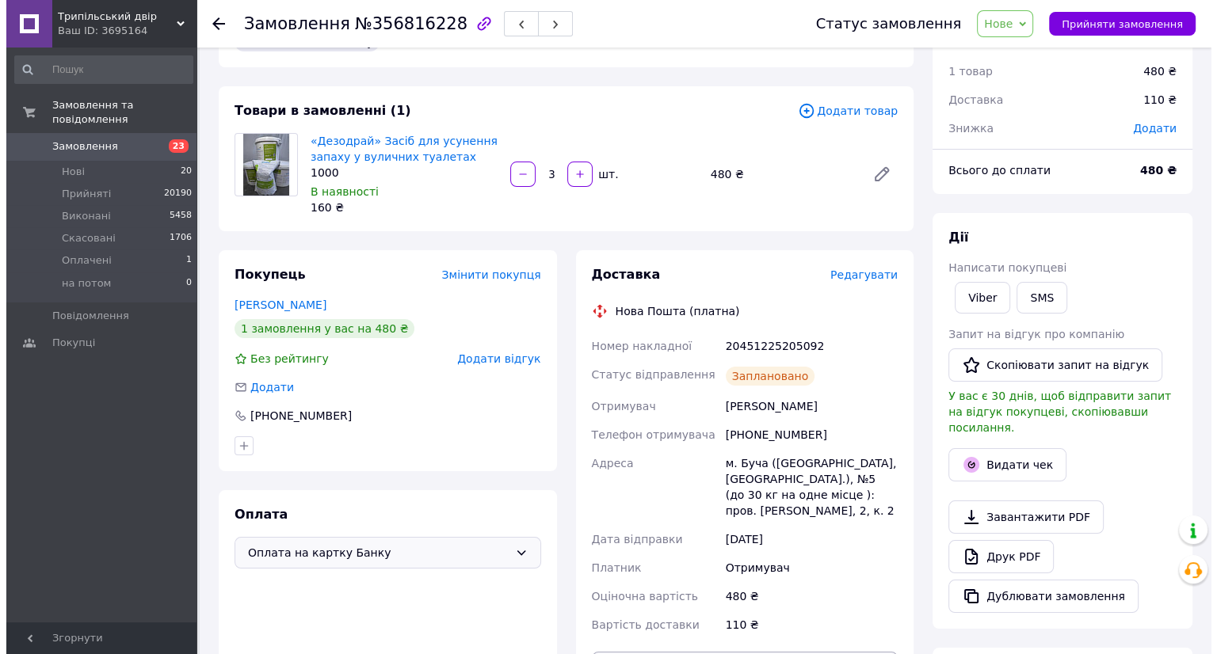
scroll to position [0, 0]
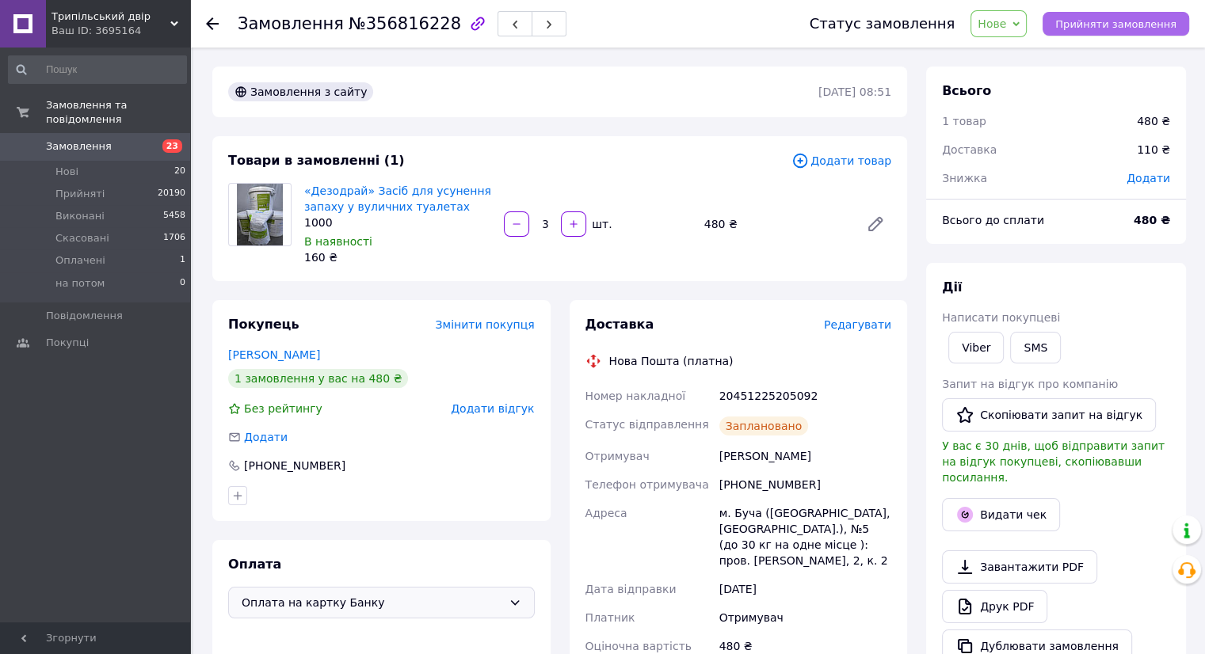
click at [1150, 21] on span "Прийняти замовлення" at bounding box center [1115, 24] width 121 height 12
click at [181, 139] on span "23" at bounding box center [172, 145] width 20 height 13
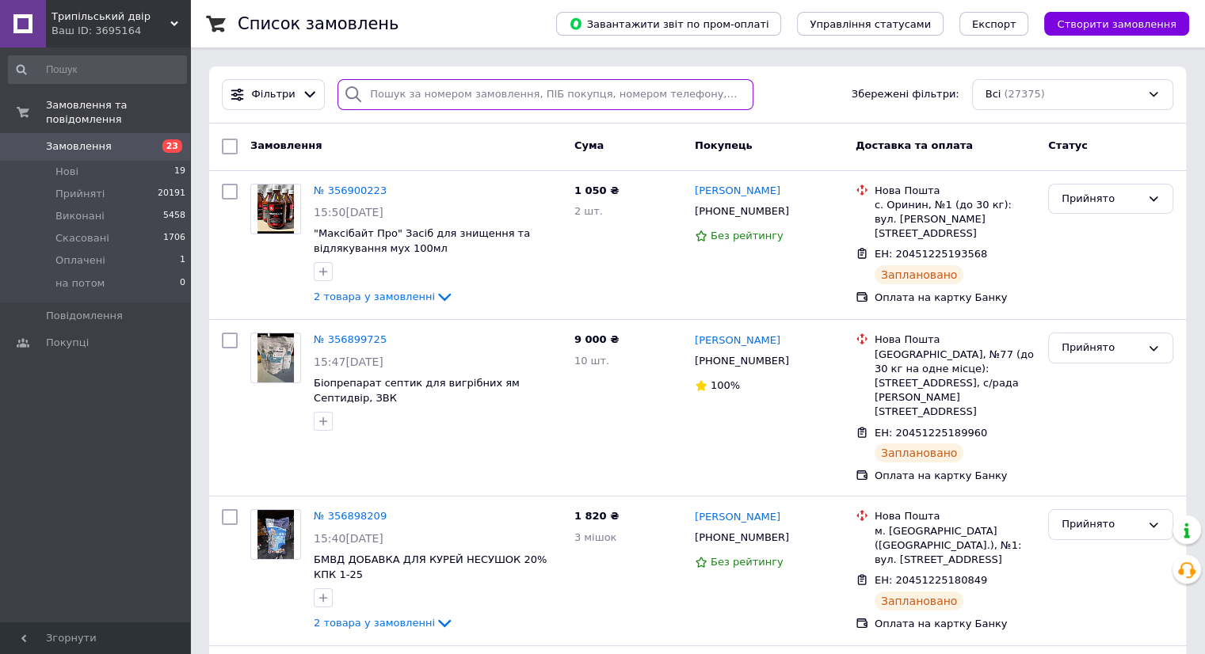
drag, startPoint x: 517, startPoint y: 79, endPoint x: 434, endPoint y: 90, distance: 83.8
click at [434, 90] on input "search" at bounding box center [545, 94] width 416 height 31
paste input "+380997553640"
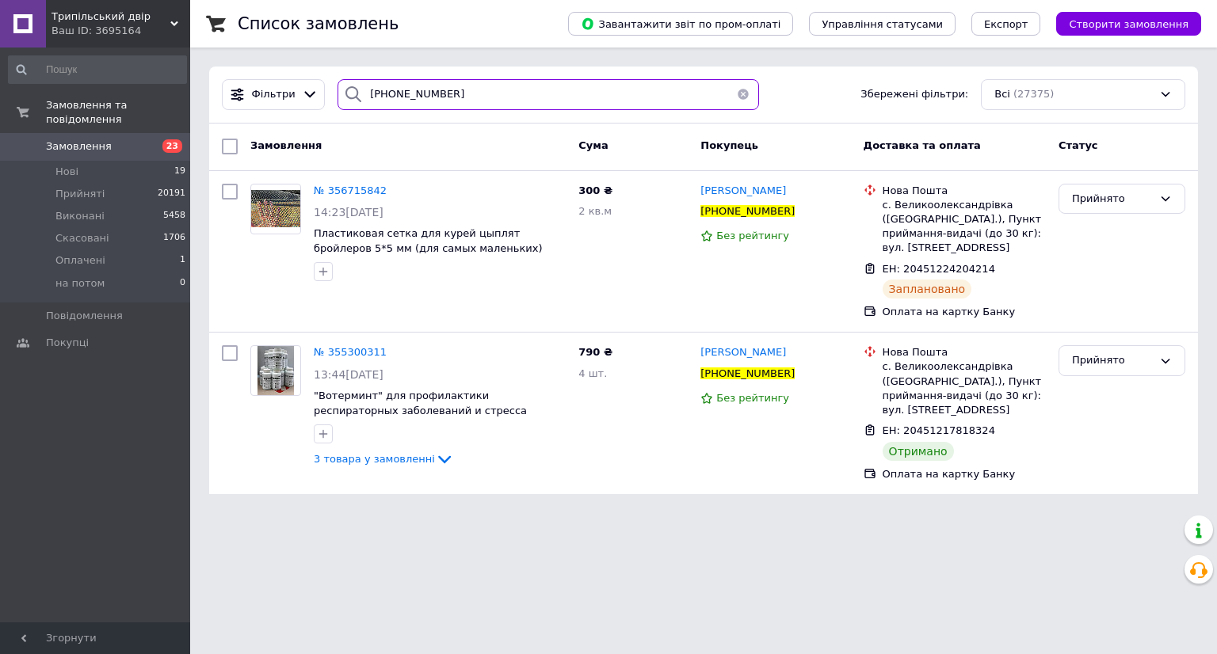
type input "+380997553640"
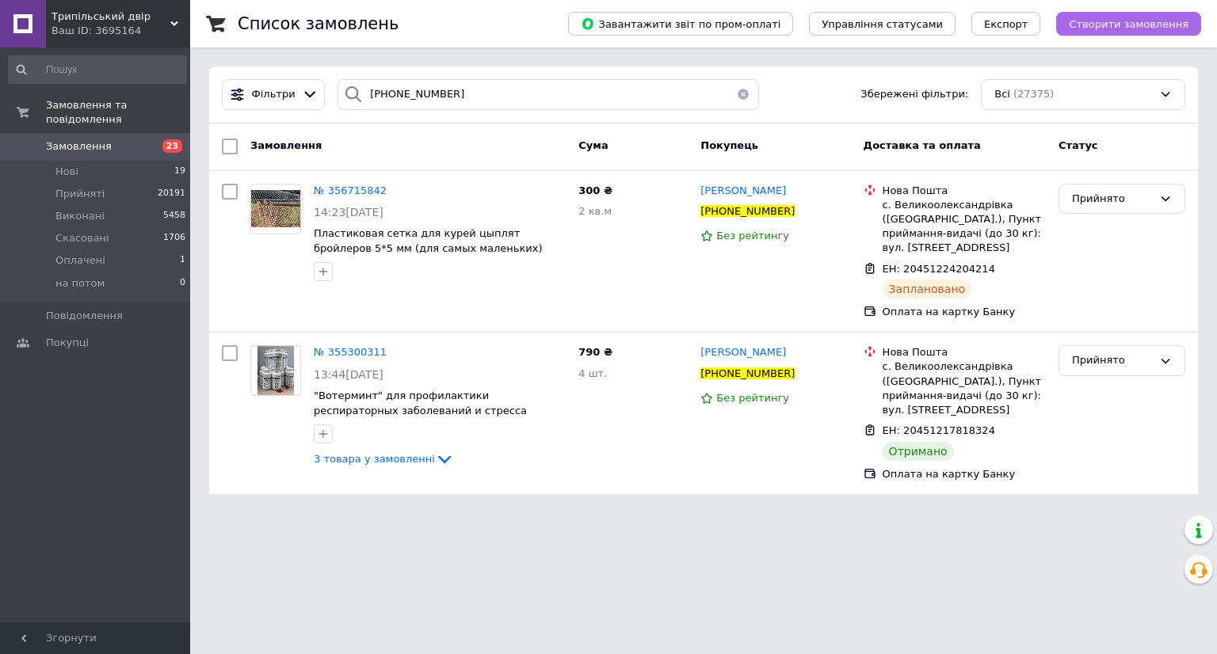
click at [1136, 22] on span "Створити замовлення" at bounding box center [1128, 24] width 120 height 12
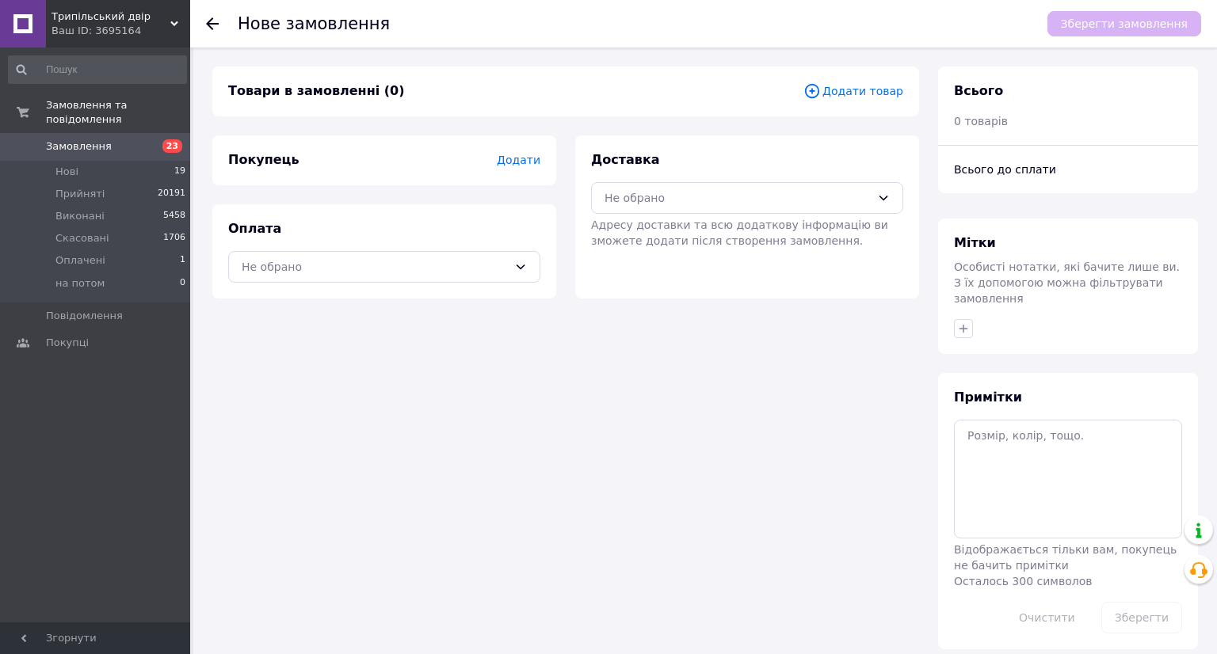
click at [835, 86] on span "Додати товар" at bounding box center [853, 90] width 100 height 17
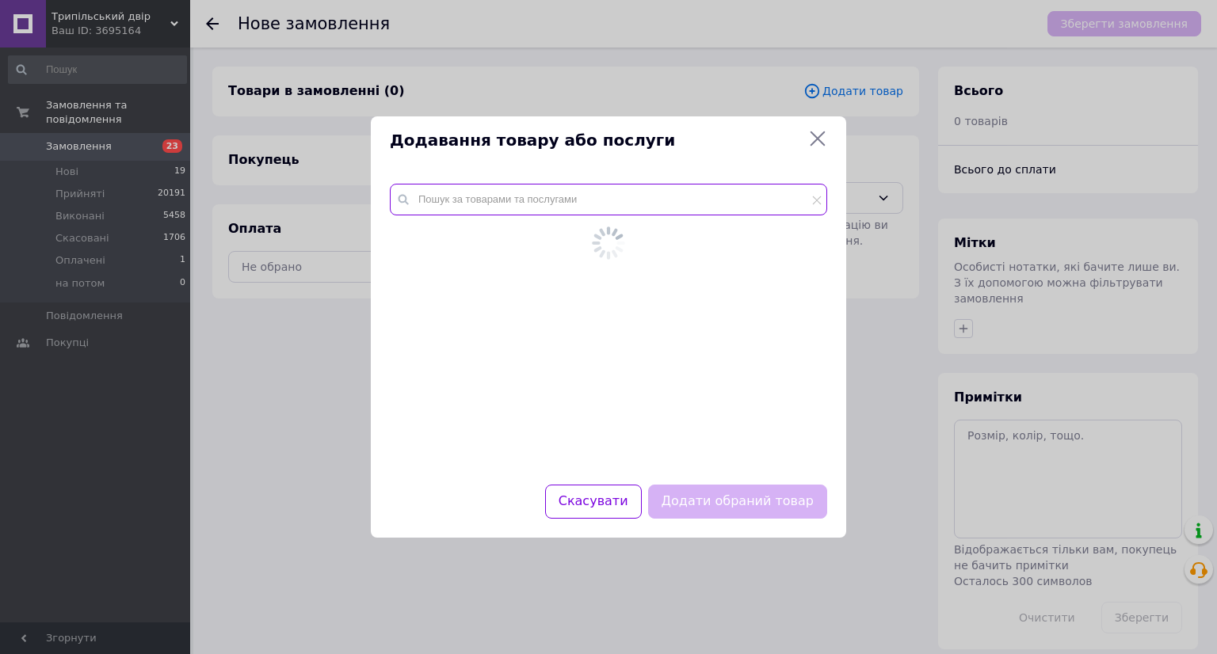
click at [444, 210] on input "text" at bounding box center [608, 200] width 437 height 32
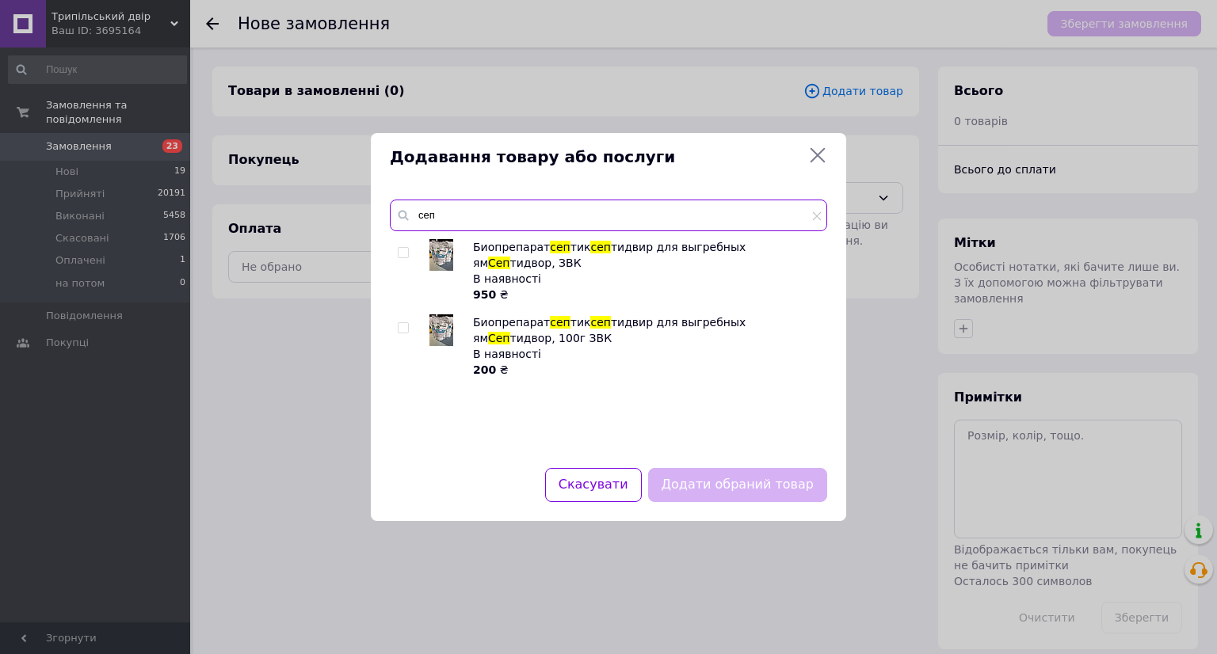
type input "сеп"
click at [444, 314] on img at bounding box center [441, 330] width 24 height 32
checkbox input "true"
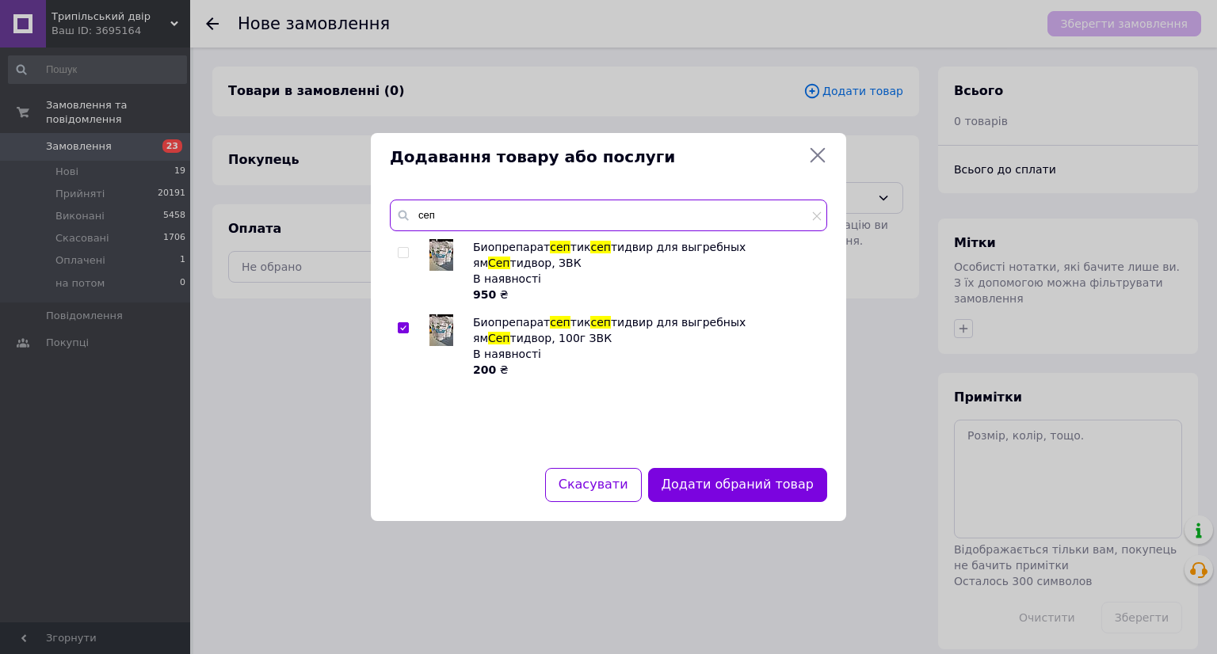
click at [465, 210] on input "сеп" at bounding box center [608, 216] width 437 height 32
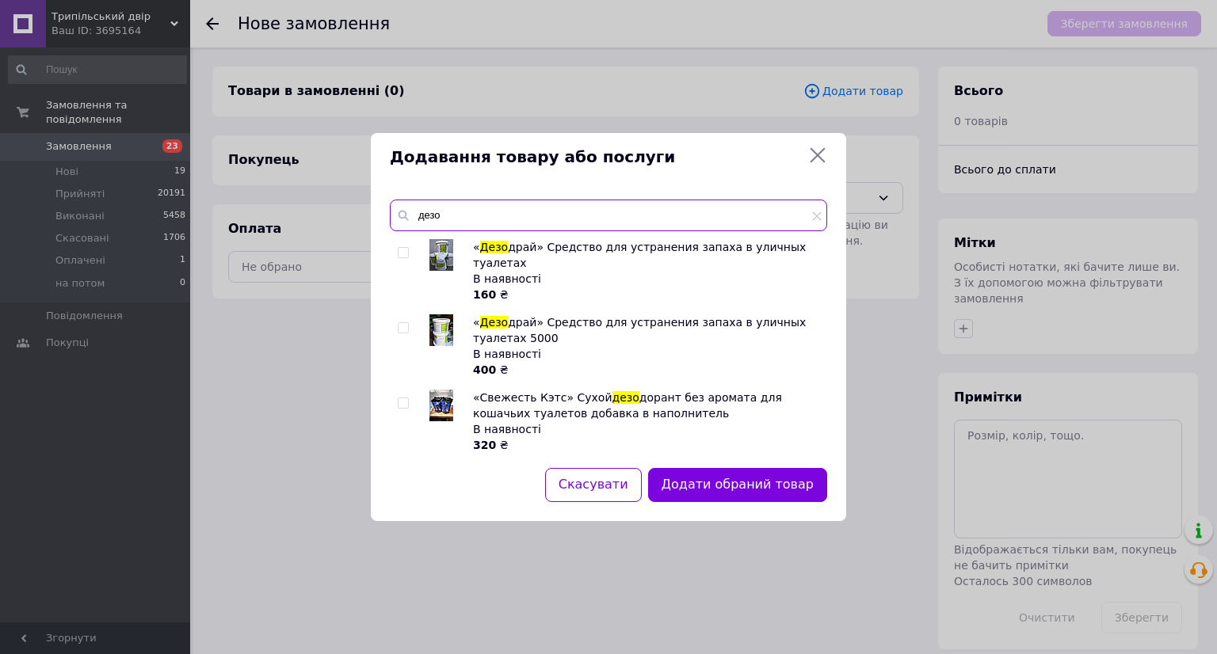
type input "дезо"
click at [447, 251] on img at bounding box center [441, 255] width 24 height 32
checkbox input "true"
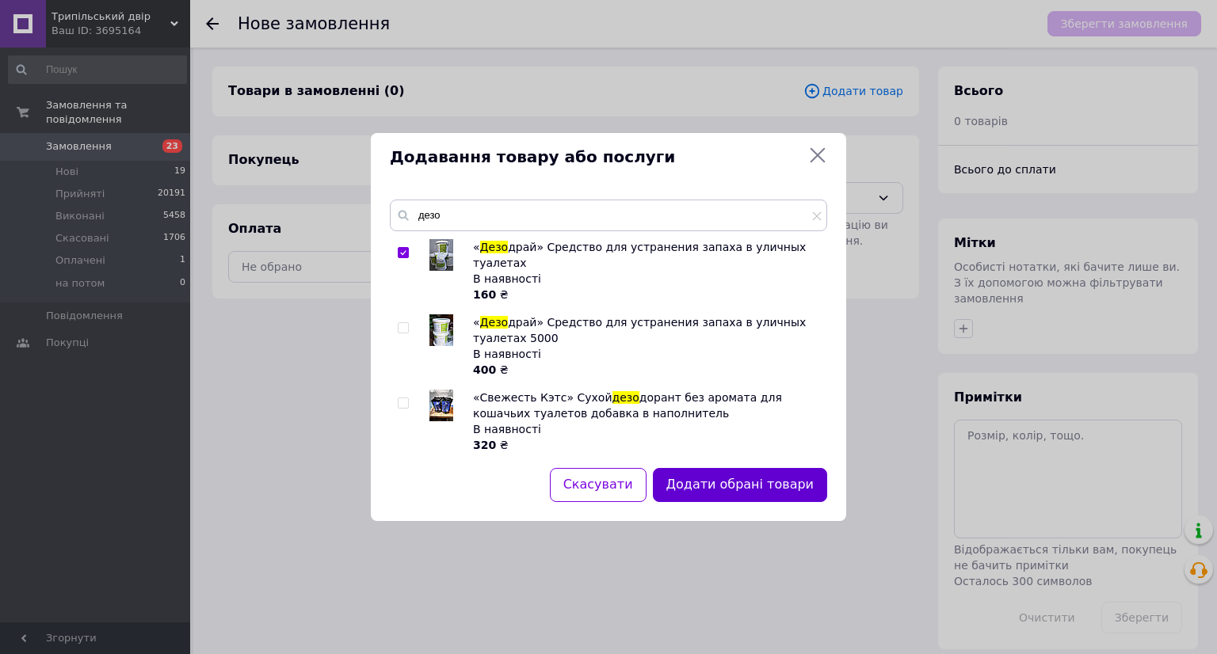
click at [734, 482] on button "Додати обрані товари" at bounding box center [740, 485] width 174 height 34
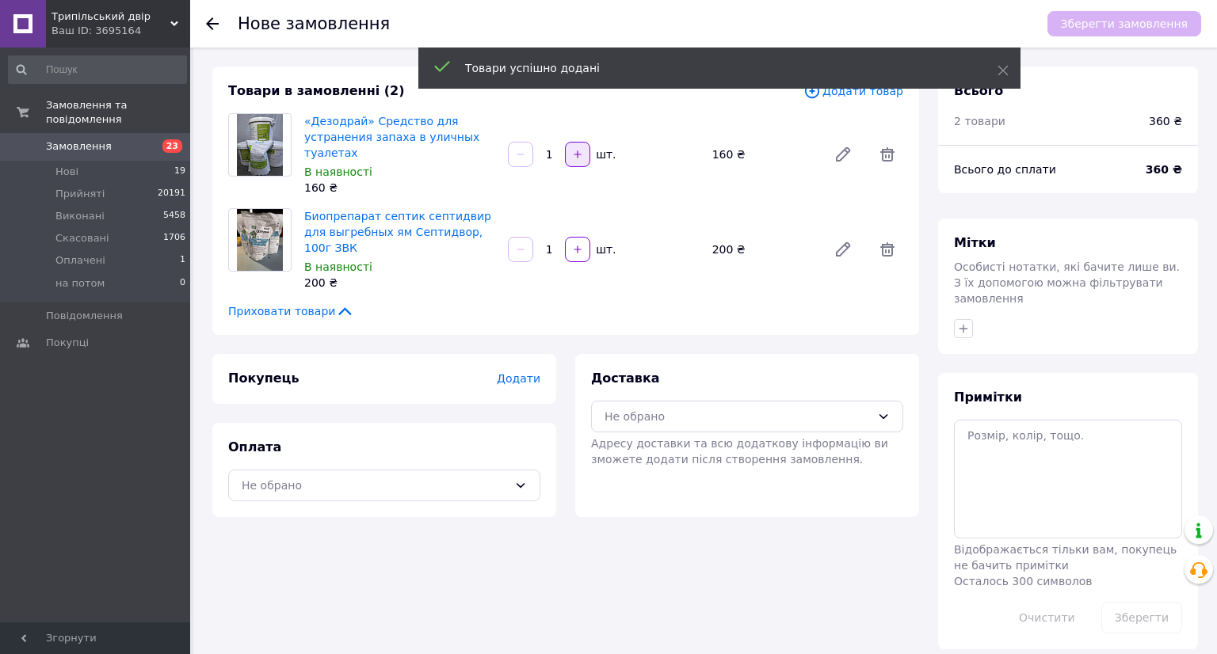
click at [570, 156] on button "button" at bounding box center [577, 154] width 25 height 25
type input "2"
click at [568, 242] on button "button" at bounding box center [577, 249] width 25 height 25
type input "3"
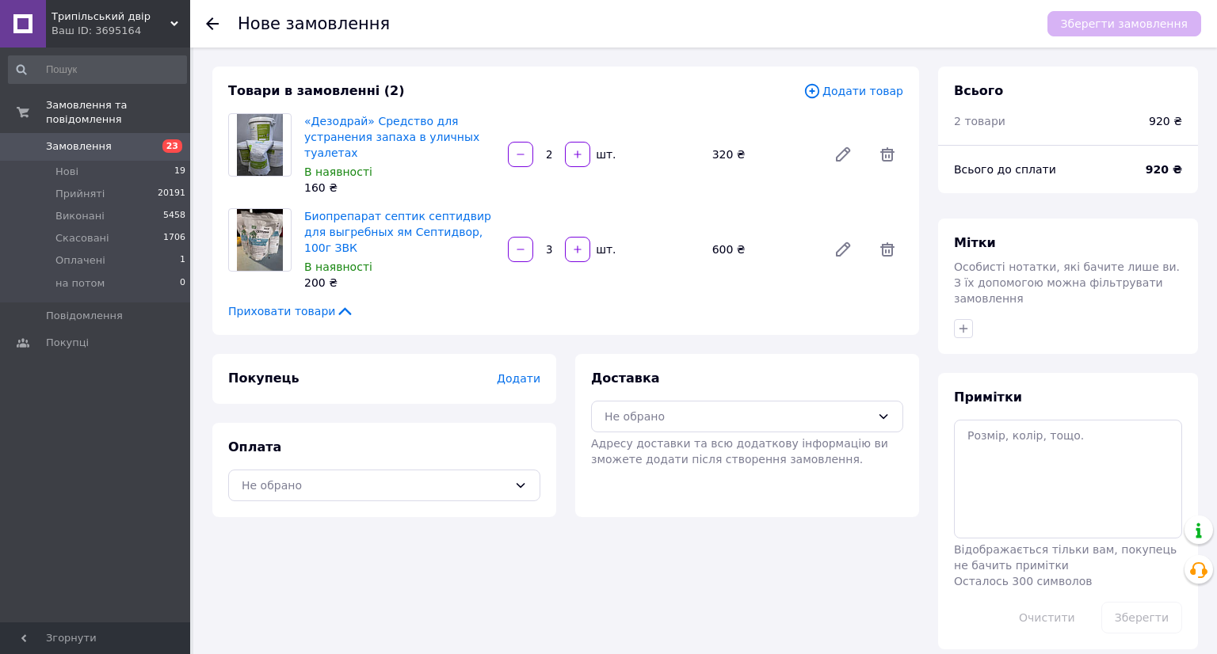
click at [869, 99] on div "Товари в замовленні (2) Додати товар «Дезодрай» Средство для устранения запаха …" at bounding box center [565, 201] width 707 height 269
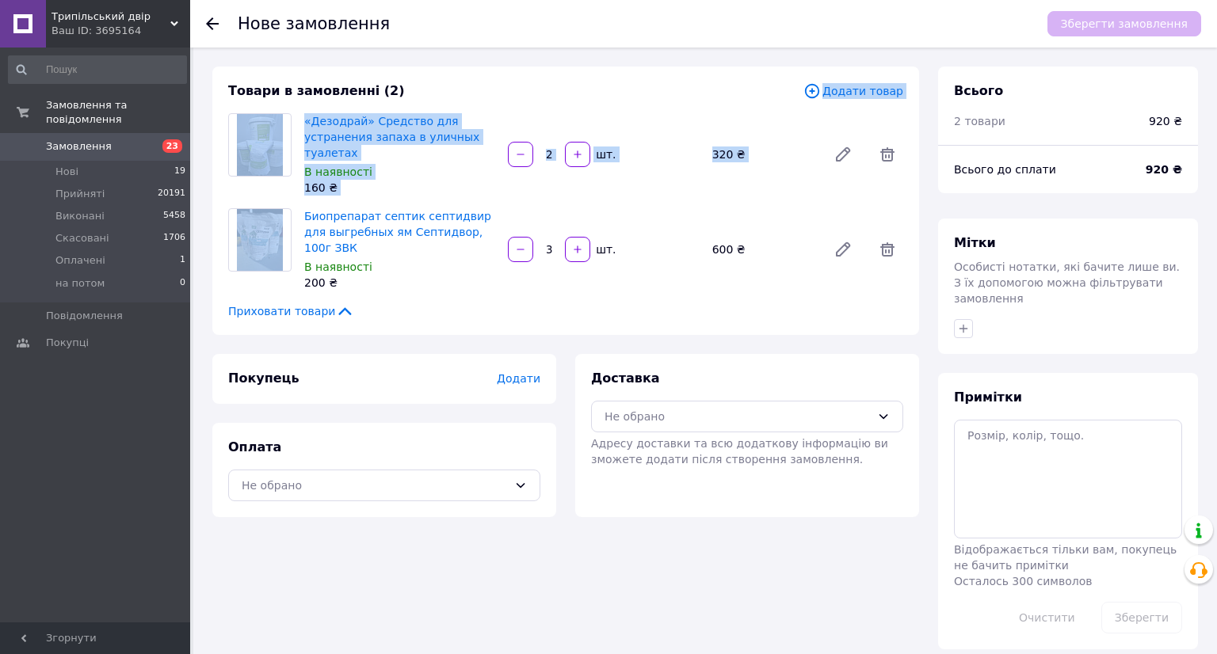
click at [843, 87] on span "Додати товар" at bounding box center [853, 90] width 100 height 17
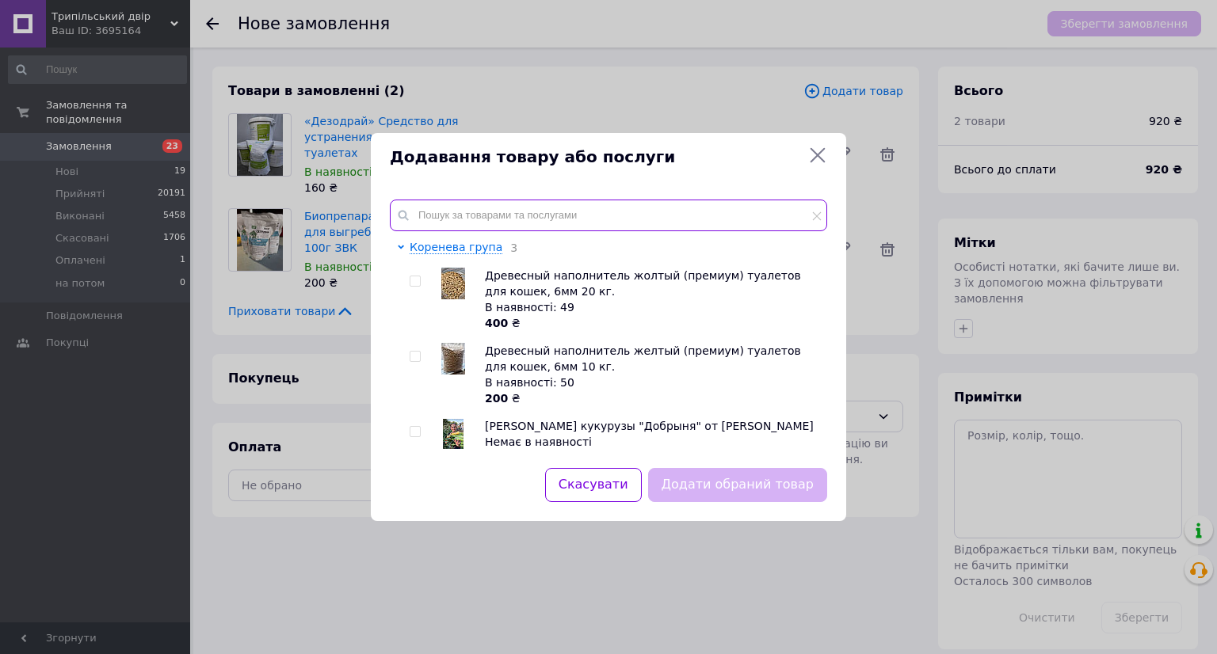
click at [493, 230] on input "text" at bounding box center [608, 216] width 437 height 32
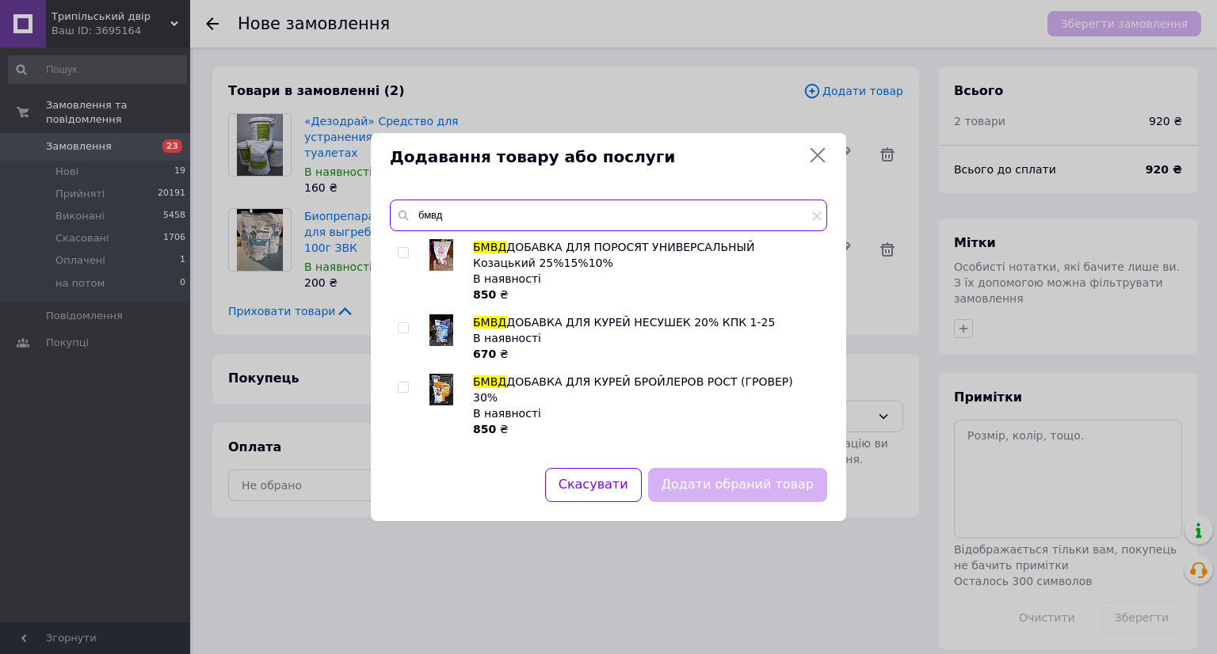
type input "бмвд"
click at [447, 390] on img at bounding box center [441, 390] width 24 height 32
checkbox input "true"
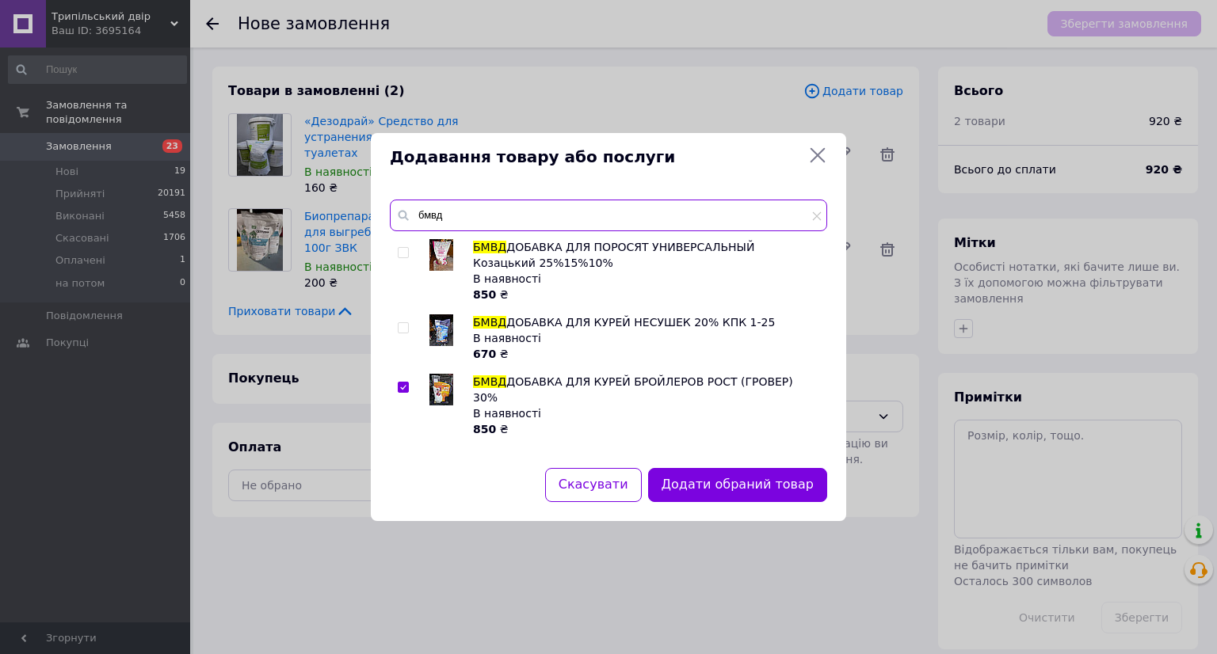
click at [481, 206] on input "бмвд" at bounding box center [608, 216] width 437 height 32
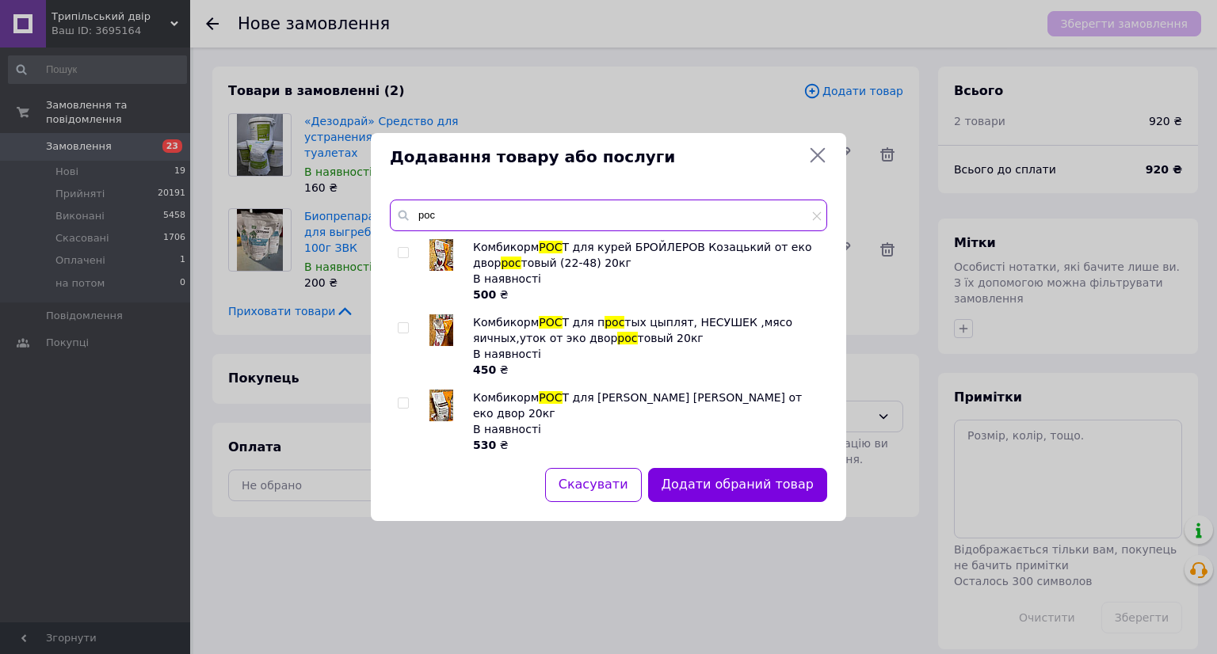
type input "рос"
click at [442, 257] on img at bounding box center [441, 255] width 24 height 32
checkbox input "true"
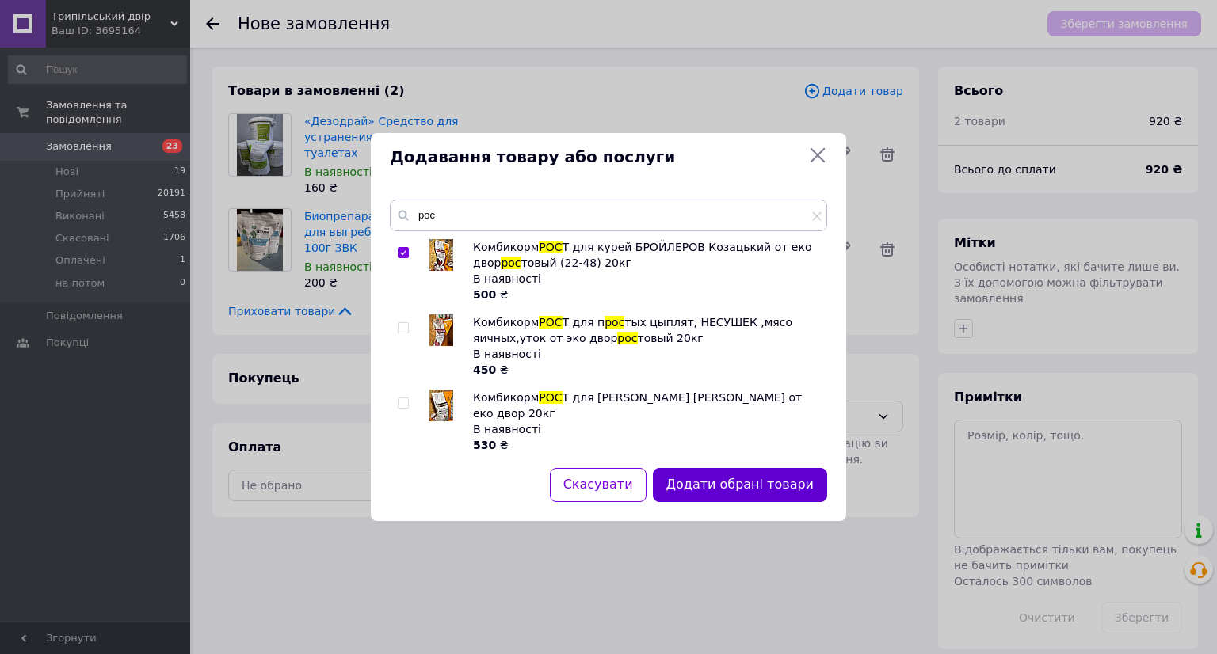
click at [779, 478] on button "Додати обрані товари" at bounding box center [740, 485] width 174 height 34
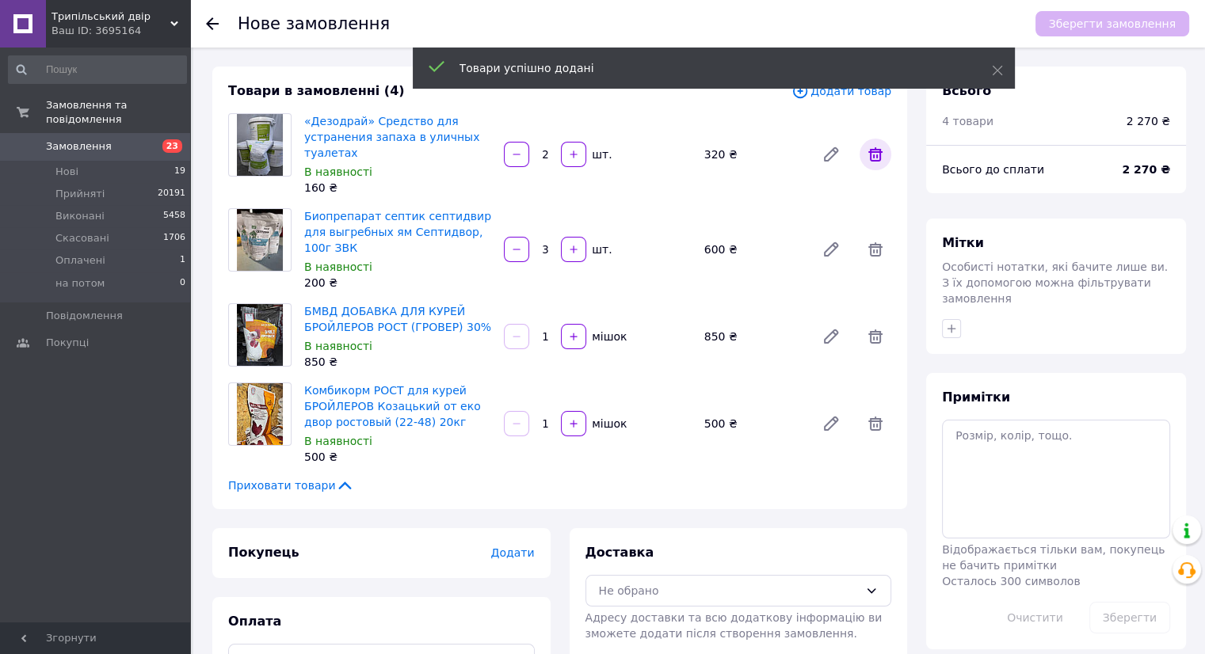
click at [874, 152] on icon at bounding box center [875, 154] width 14 height 14
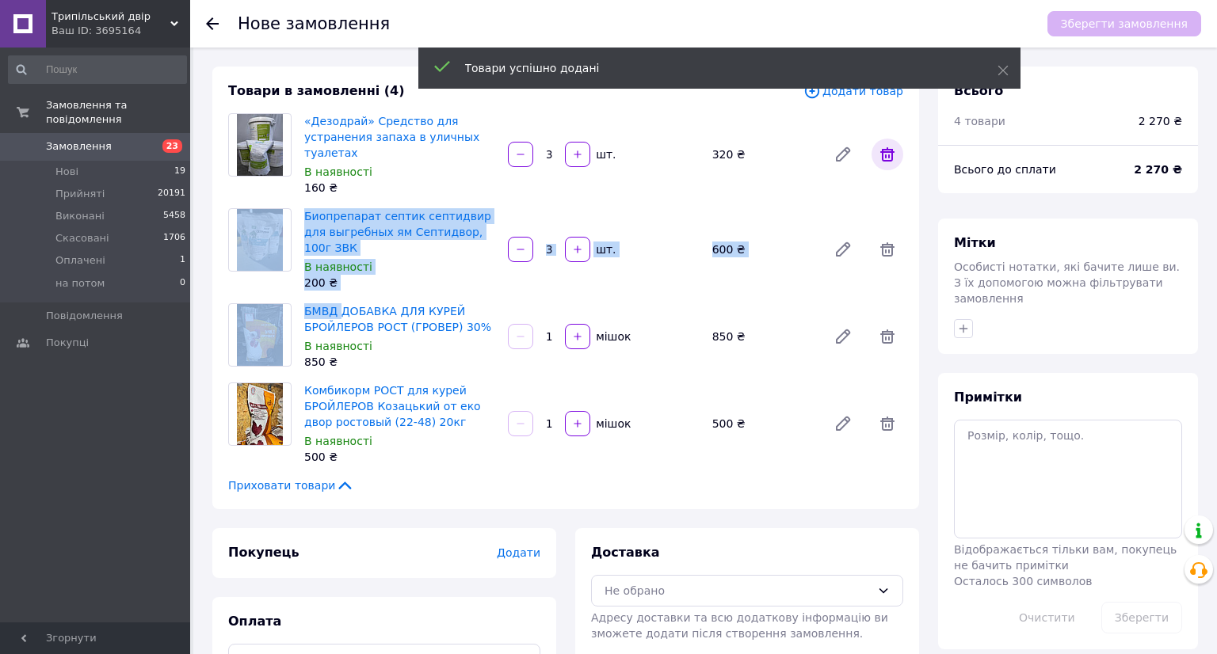
click at [874, 152] on span at bounding box center [887, 155] width 32 height 32
type input "1"
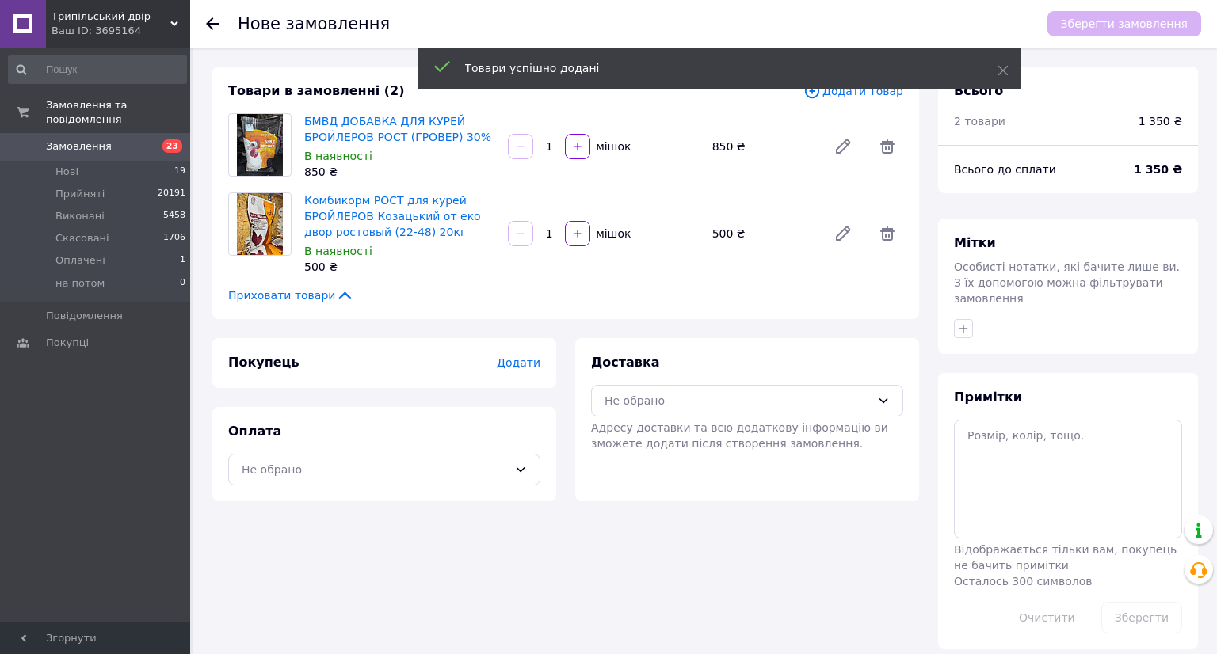
click at [649, 192] on div "Комбикорм РОСТ для курей БРОЙЛЕРОВ Козацький от еко двор ростовый (22-48) 20кг …" at bounding box center [603, 233] width 611 height 89
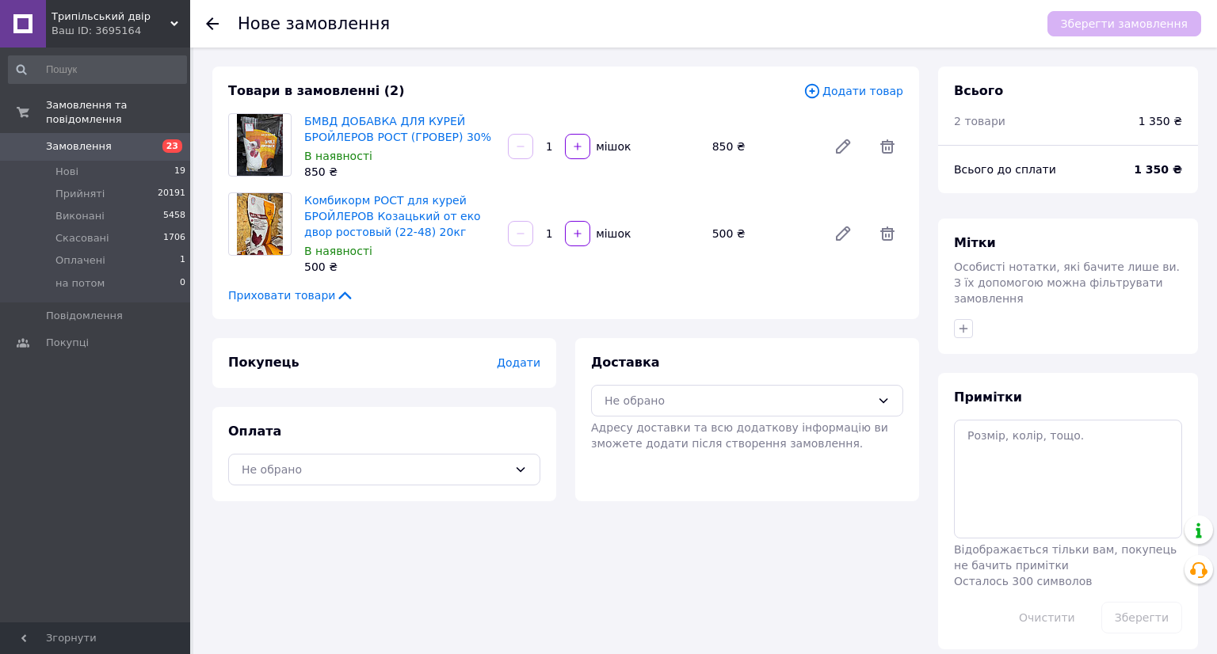
click at [867, 92] on span "Додати товар" at bounding box center [853, 90] width 100 height 17
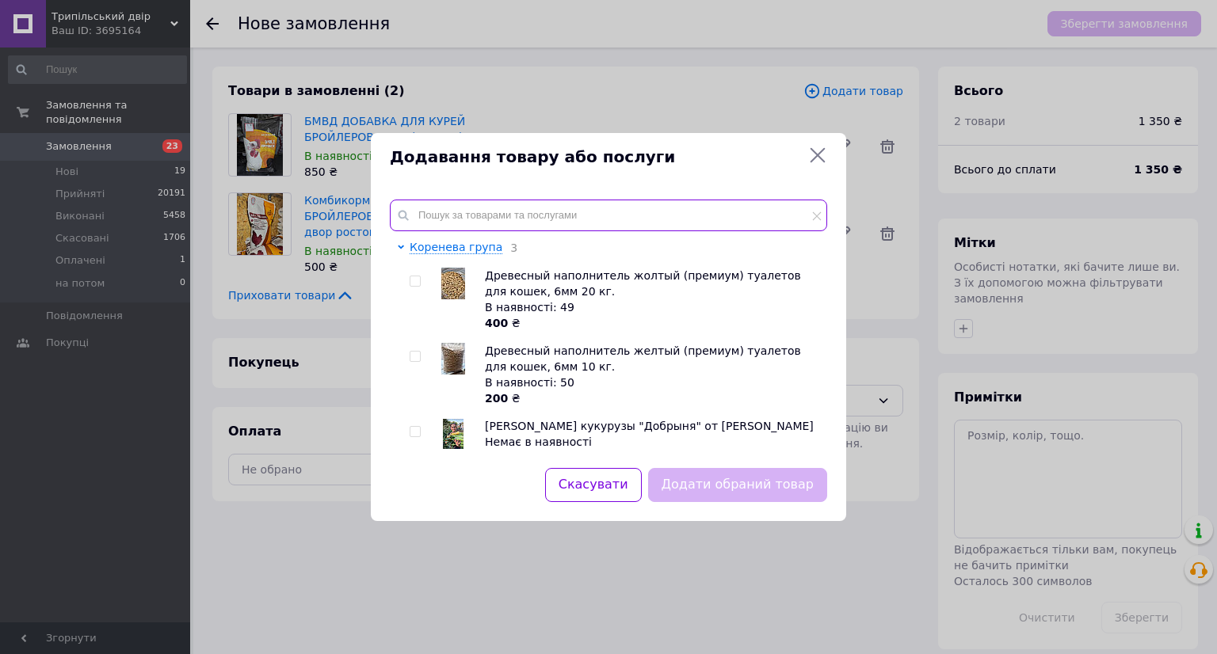
click at [558, 211] on input "text" at bounding box center [608, 216] width 437 height 32
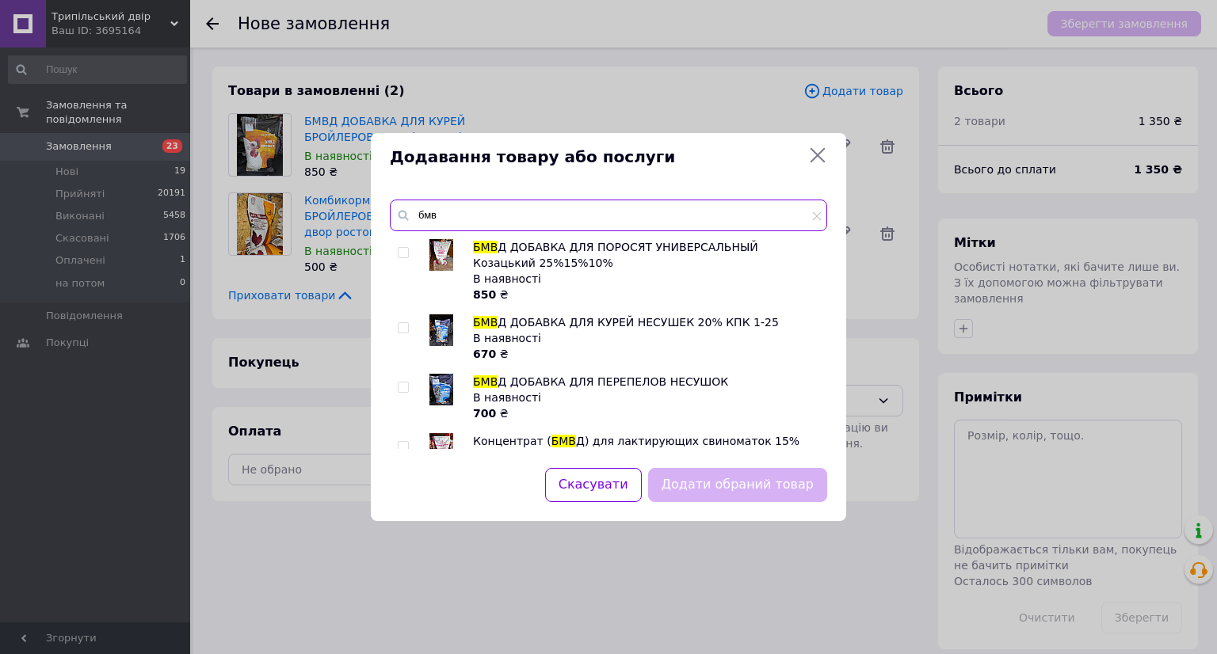
type input "бмв"
click at [447, 333] on img at bounding box center [441, 330] width 24 height 32
checkbox input "true"
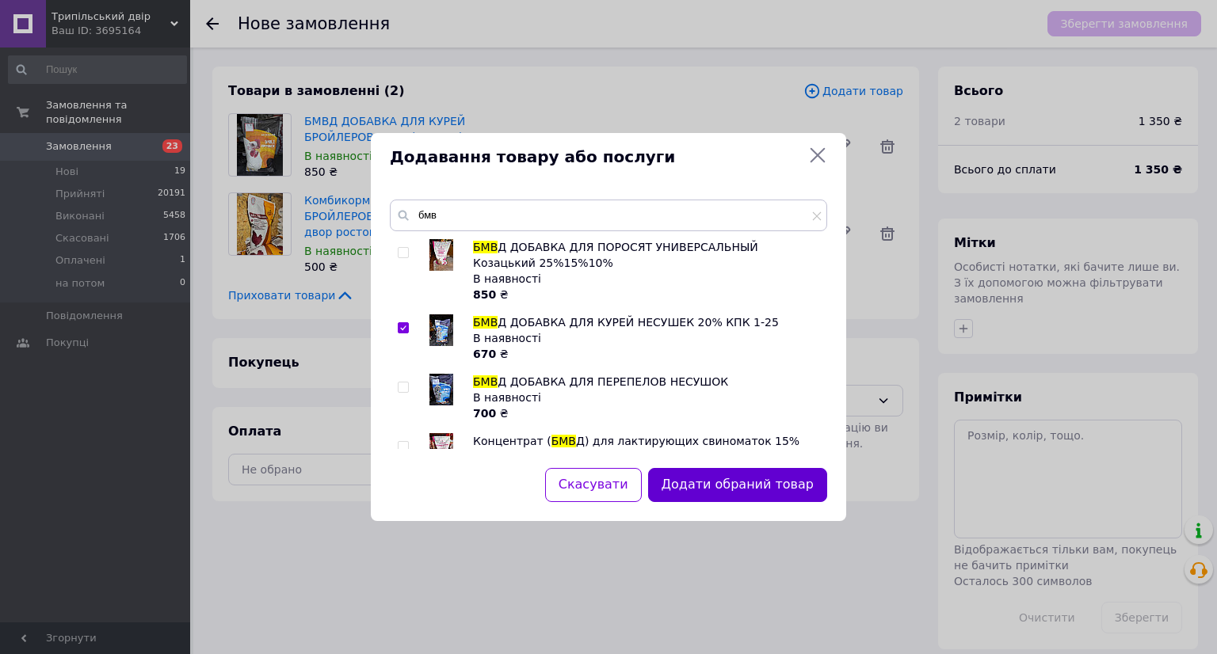
click at [717, 473] on button "Додати обраний товар" at bounding box center [737, 485] width 179 height 34
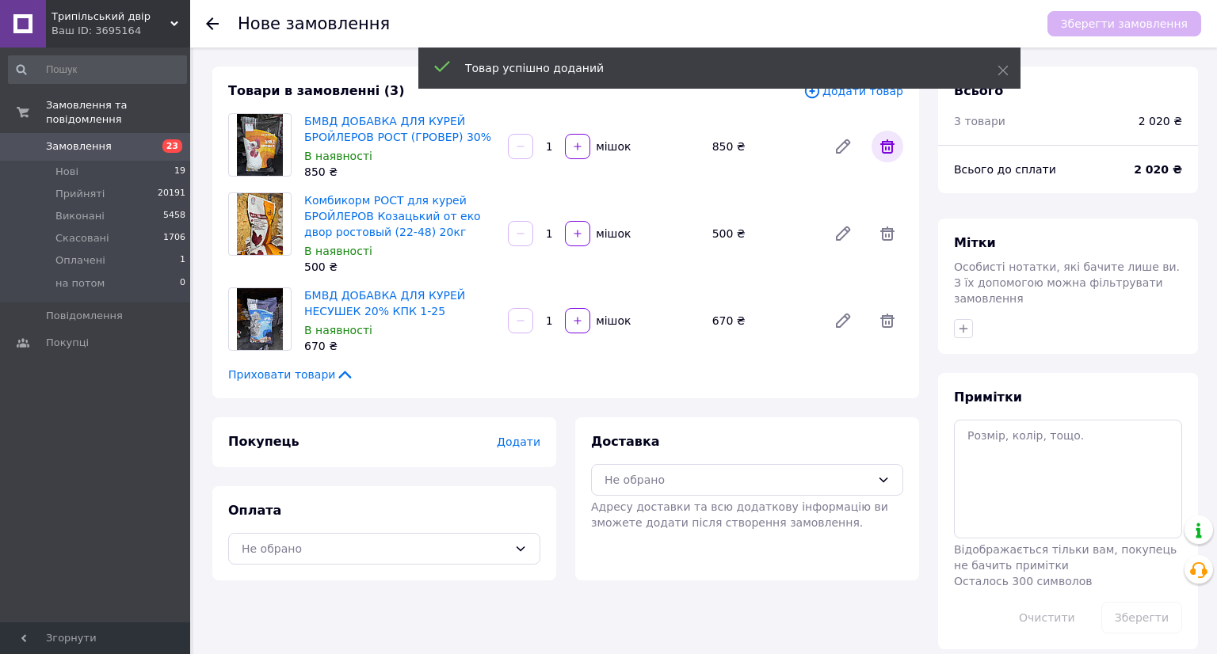
click at [888, 135] on span at bounding box center [887, 147] width 32 height 32
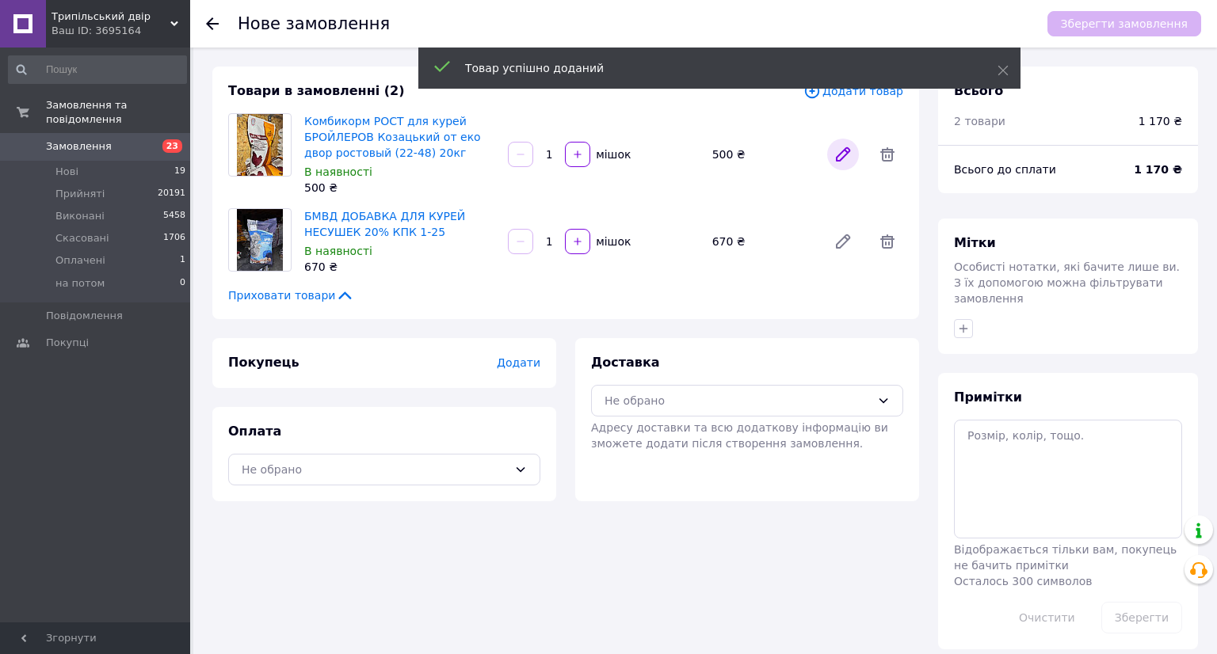
click at [889, 139] on span at bounding box center [887, 155] width 32 height 32
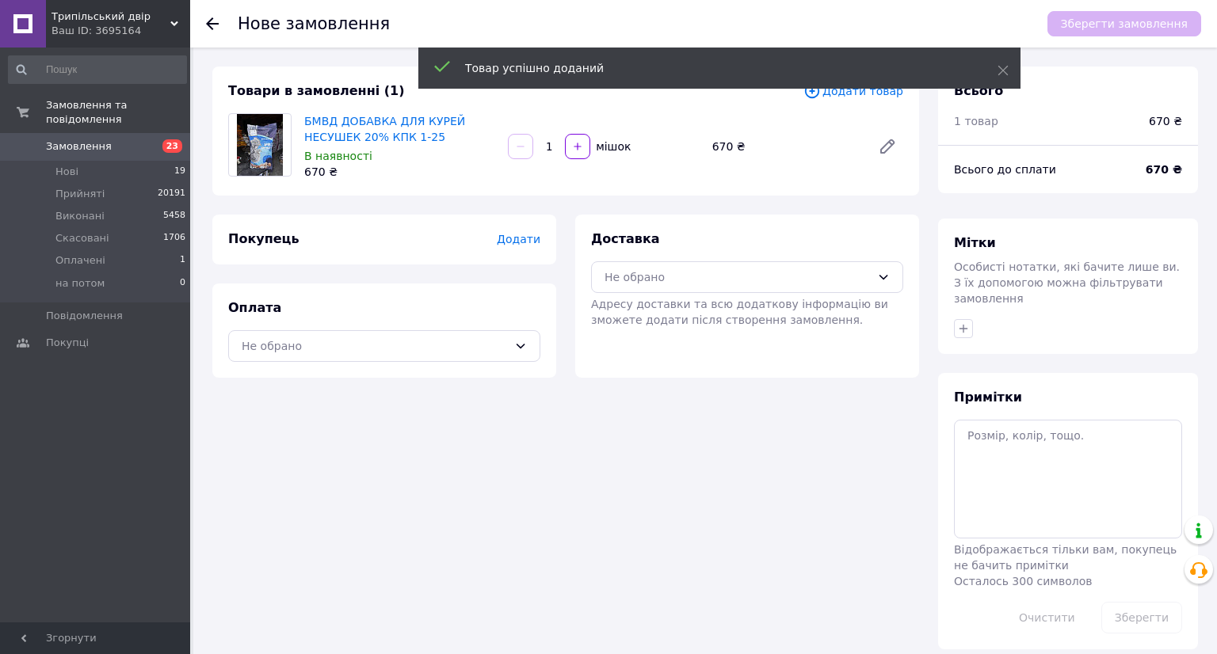
click at [787, 177] on div "БМВД ДОБАВКА ДЛЯ КУРЕЙ НЕСУШЕК 20% КПК 1-25 В наявності 670 ₴ 1   мішок 670 ₴" at bounding box center [603, 146] width 611 height 73
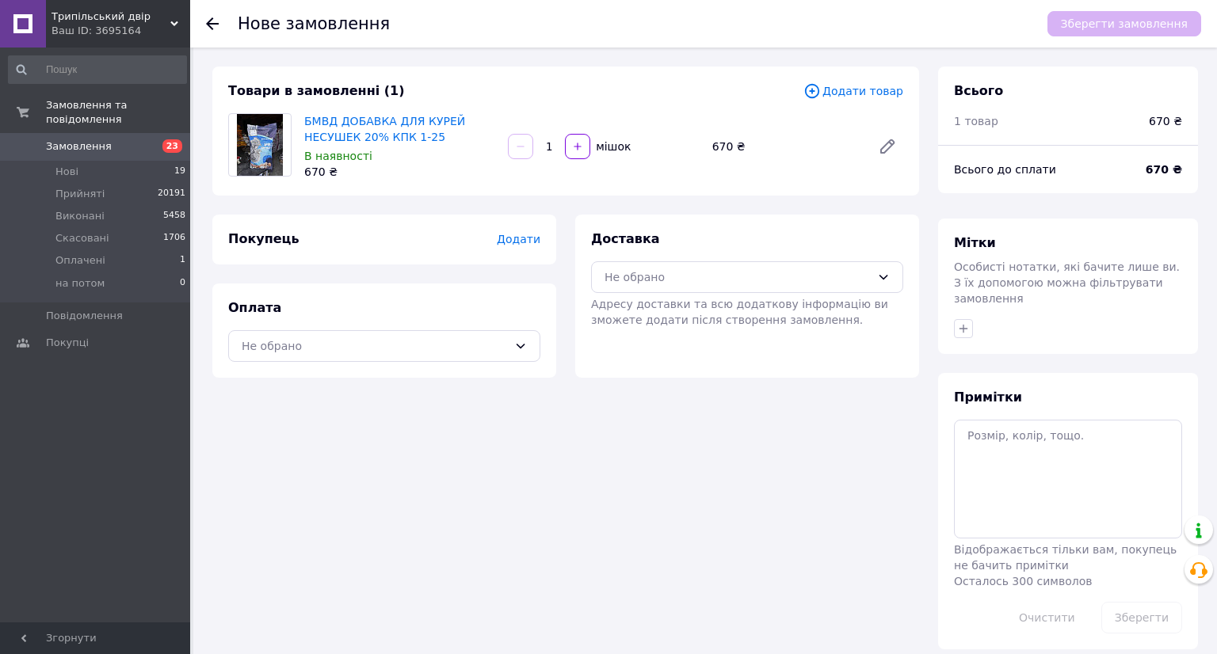
click at [868, 90] on span "Додати товар" at bounding box center [853, 90] width 100 height 17
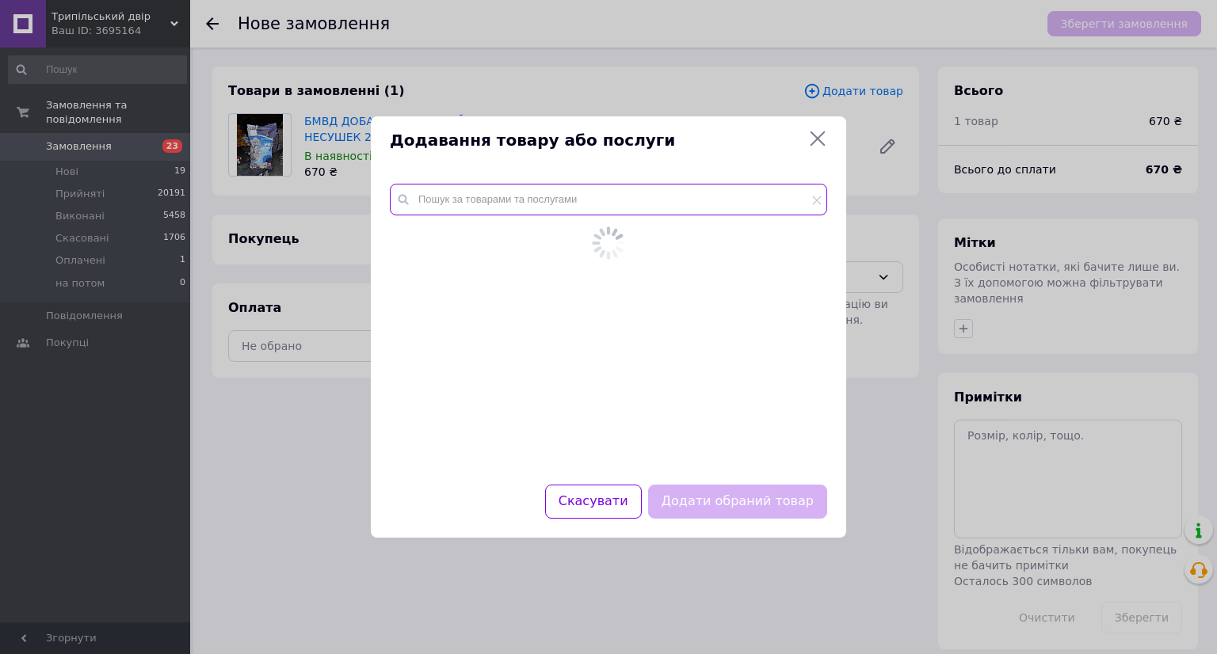
click at [522, 203] on input "text" at bounding box center [608, 200] width 437 height 32
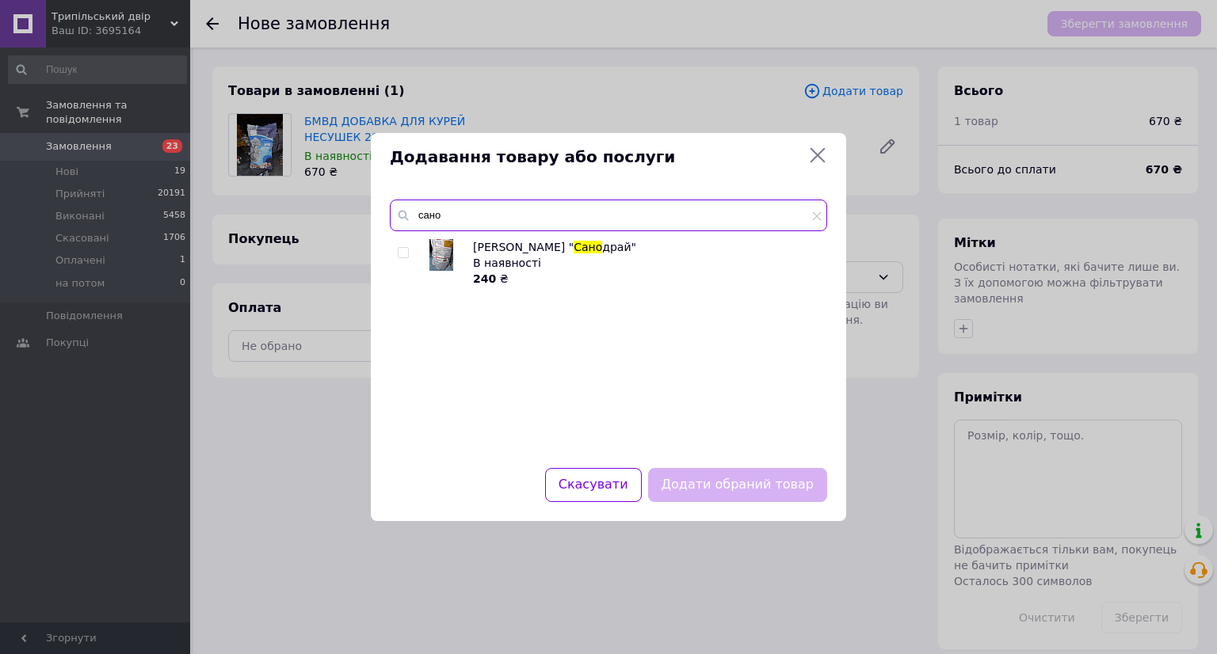
type input "сано"
click at [448, 258] on img at bounding box center [441, 255] width 24 height 32
checkbox input "true"
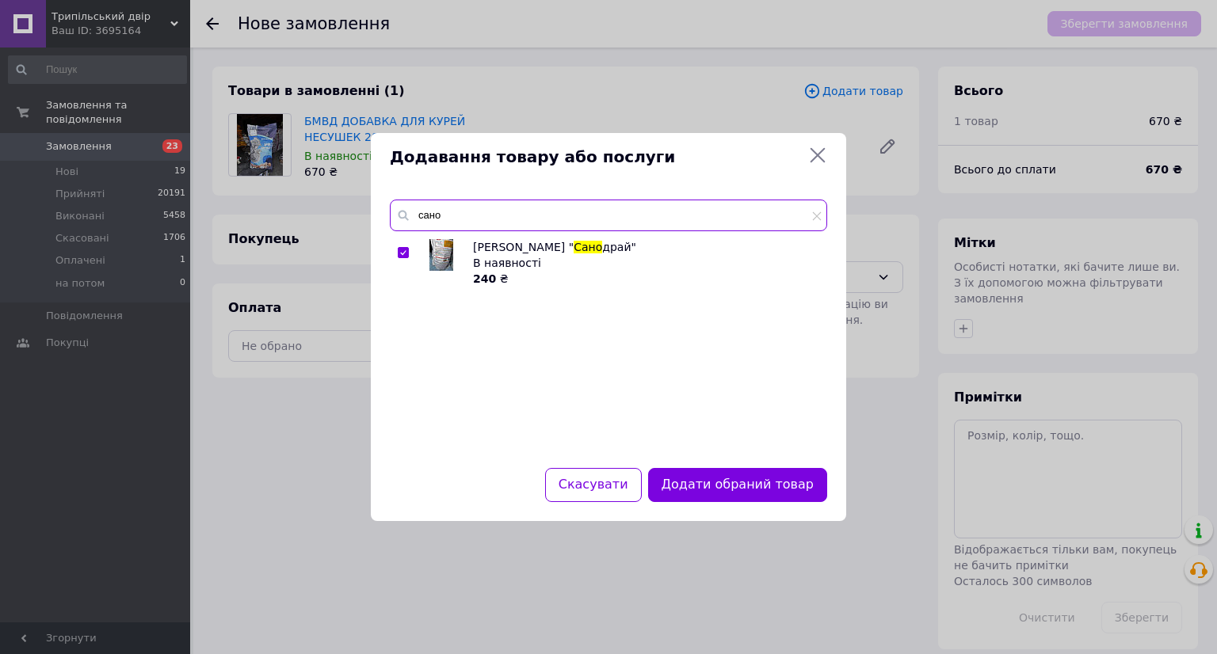
click at [469, 219] on input "сано" at bounding box center [608, 216] width 437 height 32
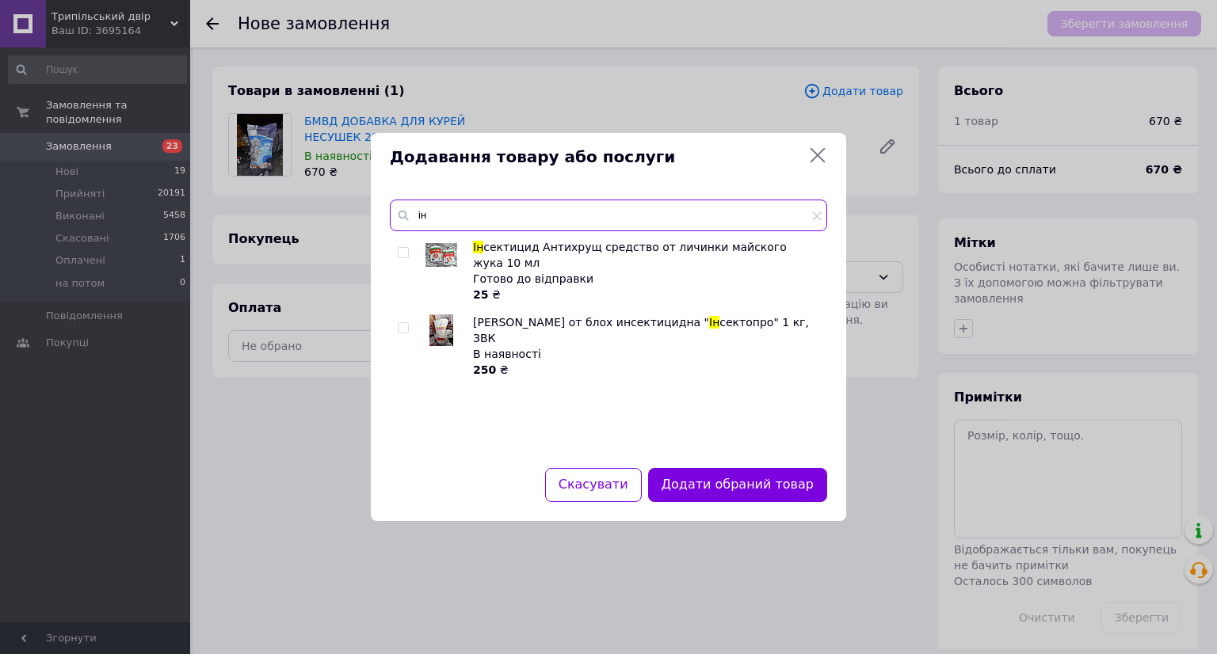
type input "і"
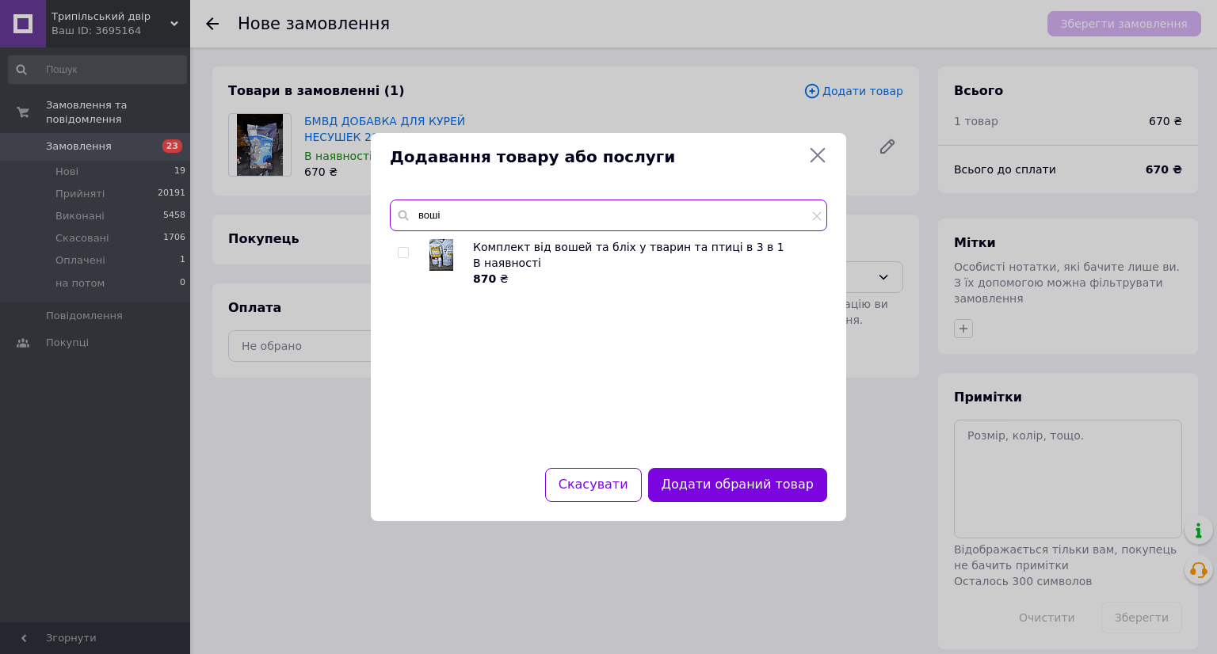
type input "воші"
click at [441, 261] on img at bounding box center [441, 255] width 24 height 32
checkbox input "true"
click at [459, 218] on input "воші" at bounding box center [608, 216] width 437 height 32
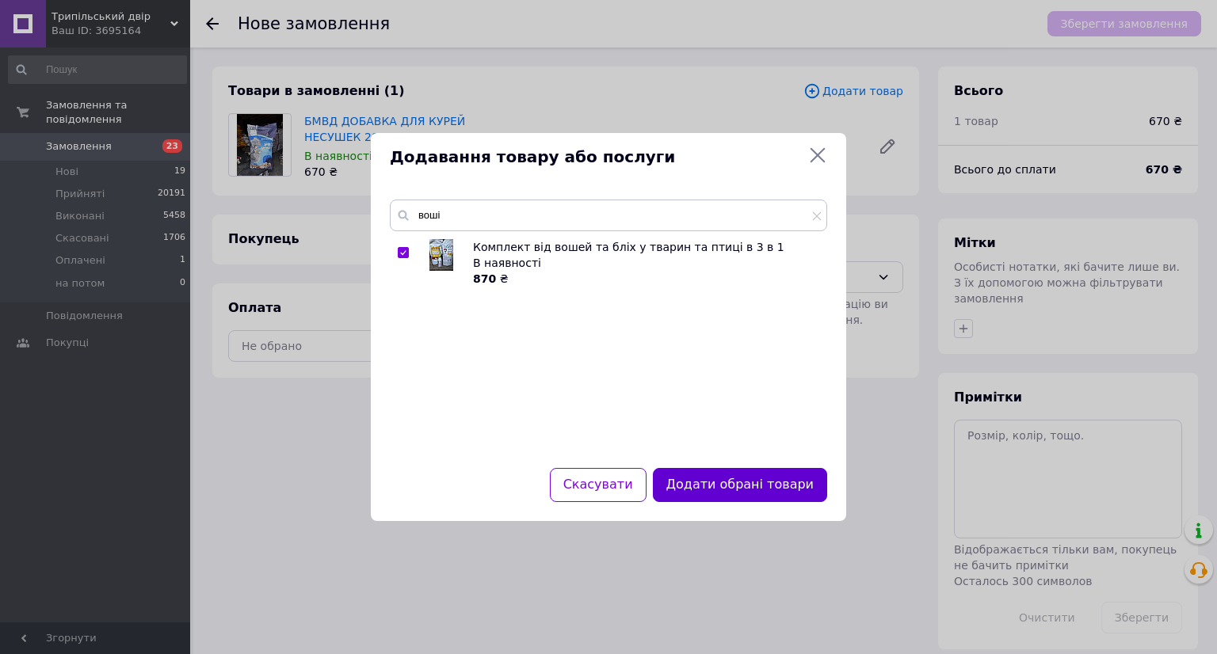
click at [760, 481] on button "Додати обрані товари" at bounding box center [740, 485] width 174 height 34
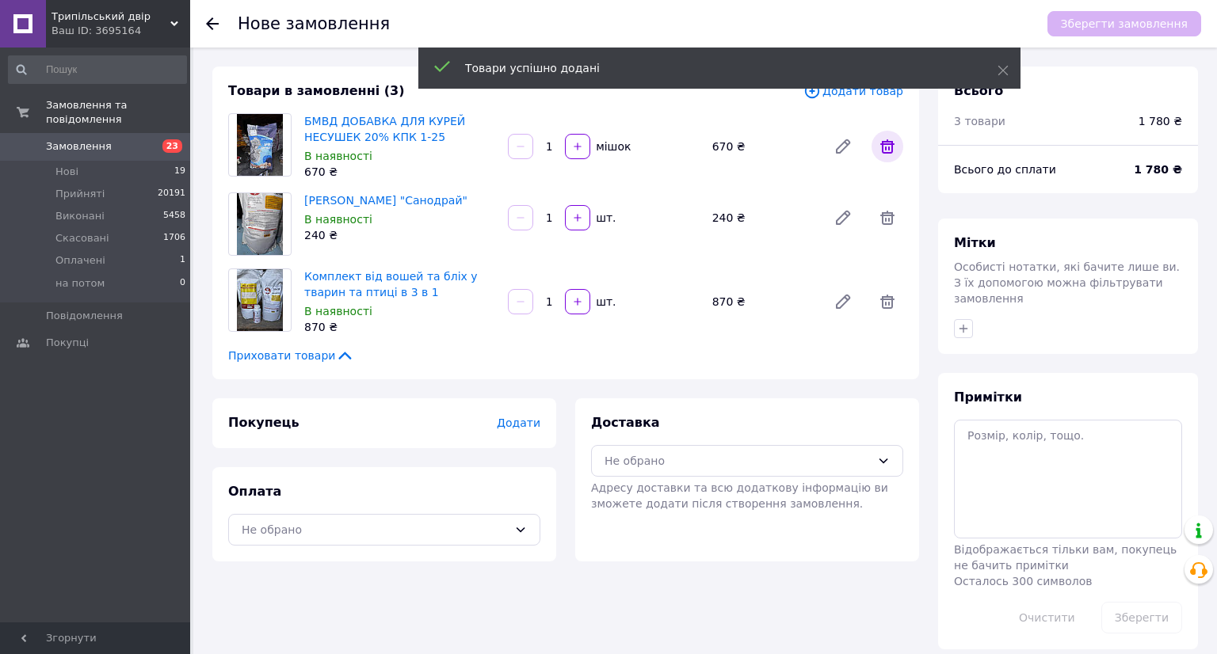
click at [881, 147] on icon at bounding box center [887, 146] width 19 height 19
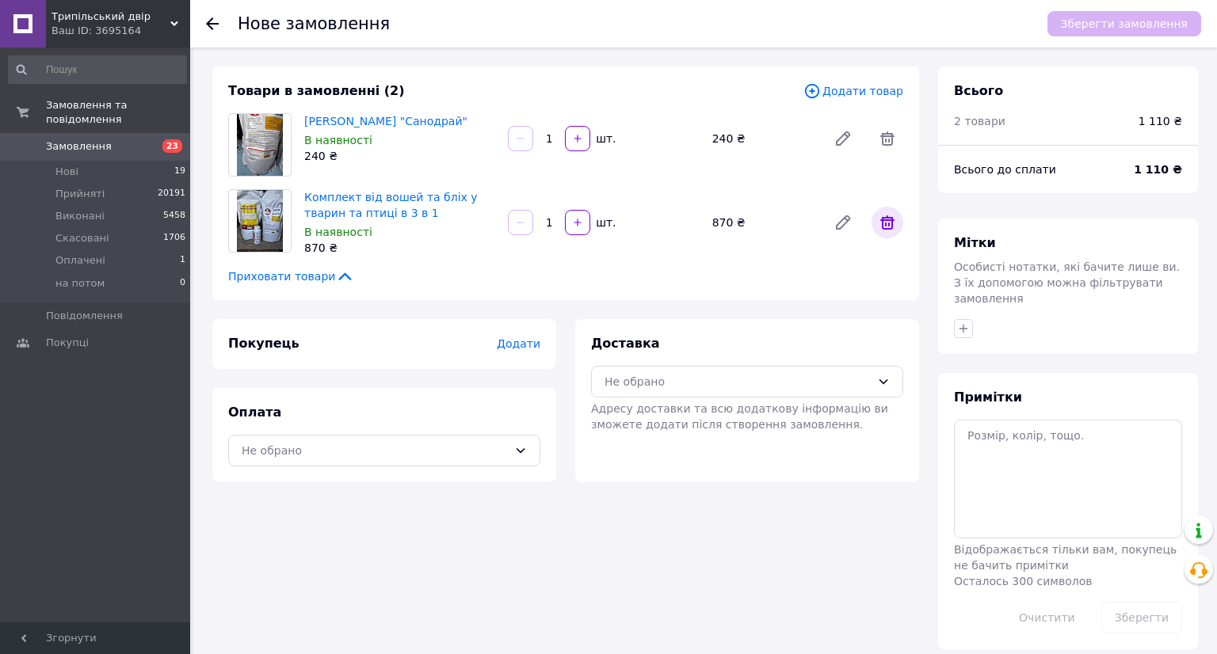
click at [886, 219] on icon at bounding box center [887, 222] width 14 height 14
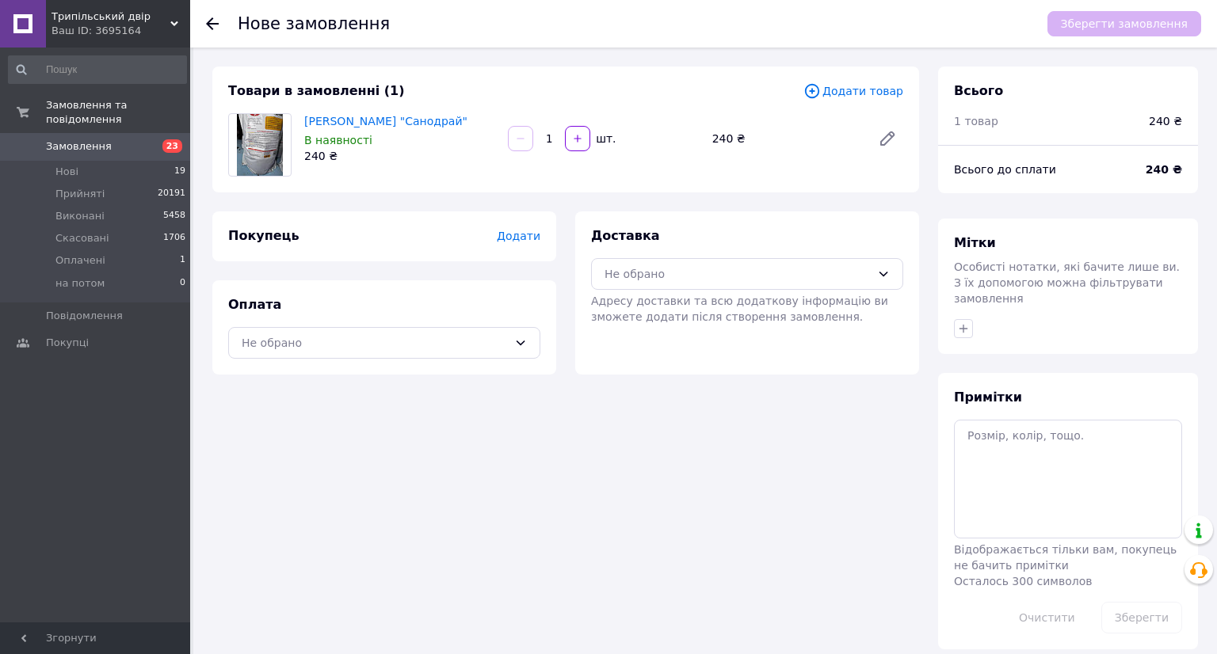
click at [878, 94] on span "Додати товар" at bounding box center [853, 90] width 100 height 17
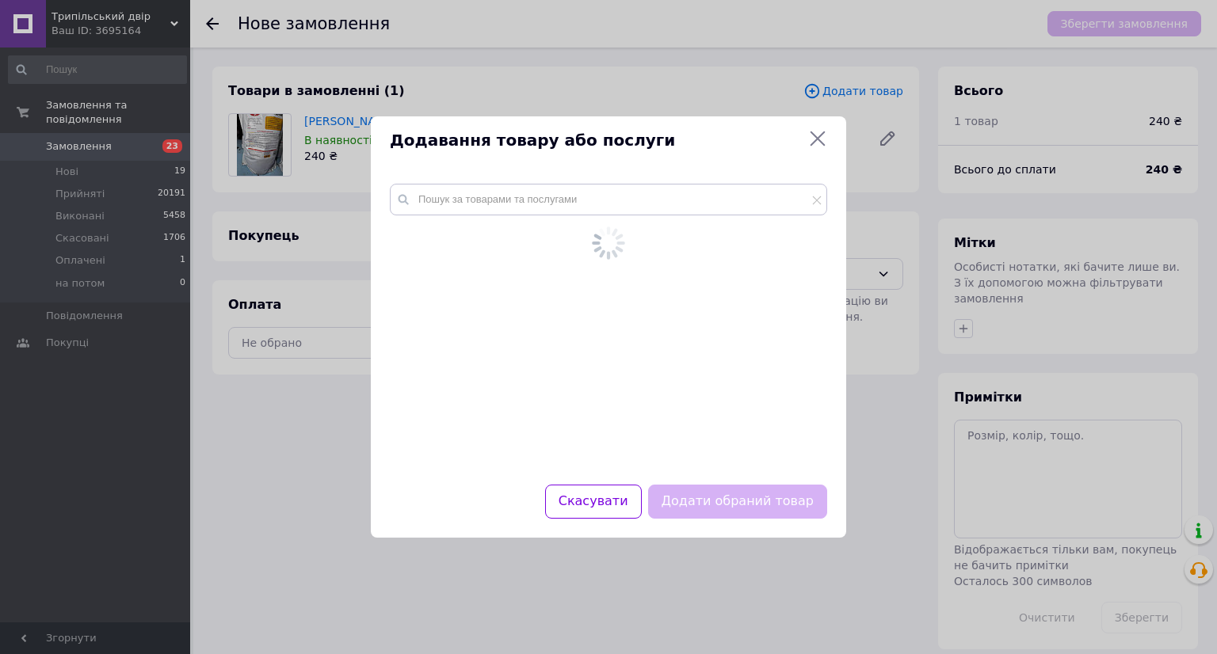
click at [488, 217] on div at bounding box center [608, 308] width 437 height 249
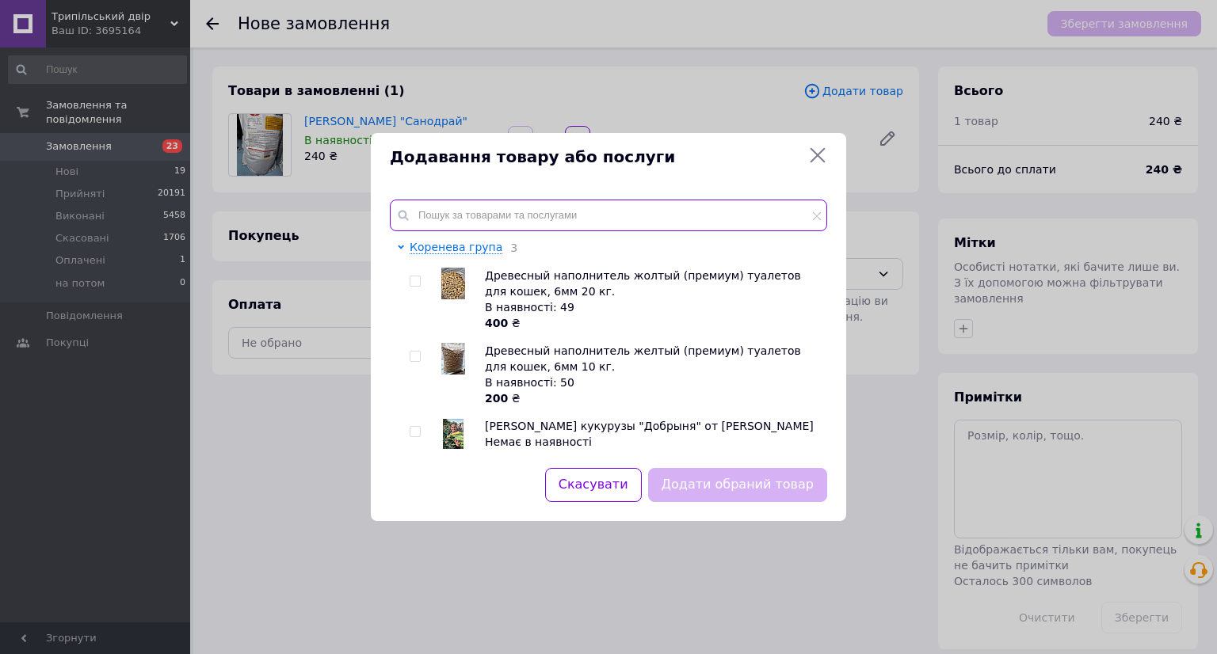
click at [488, 217] on input "text" at bounding box center [608, 216] width 437 height 32
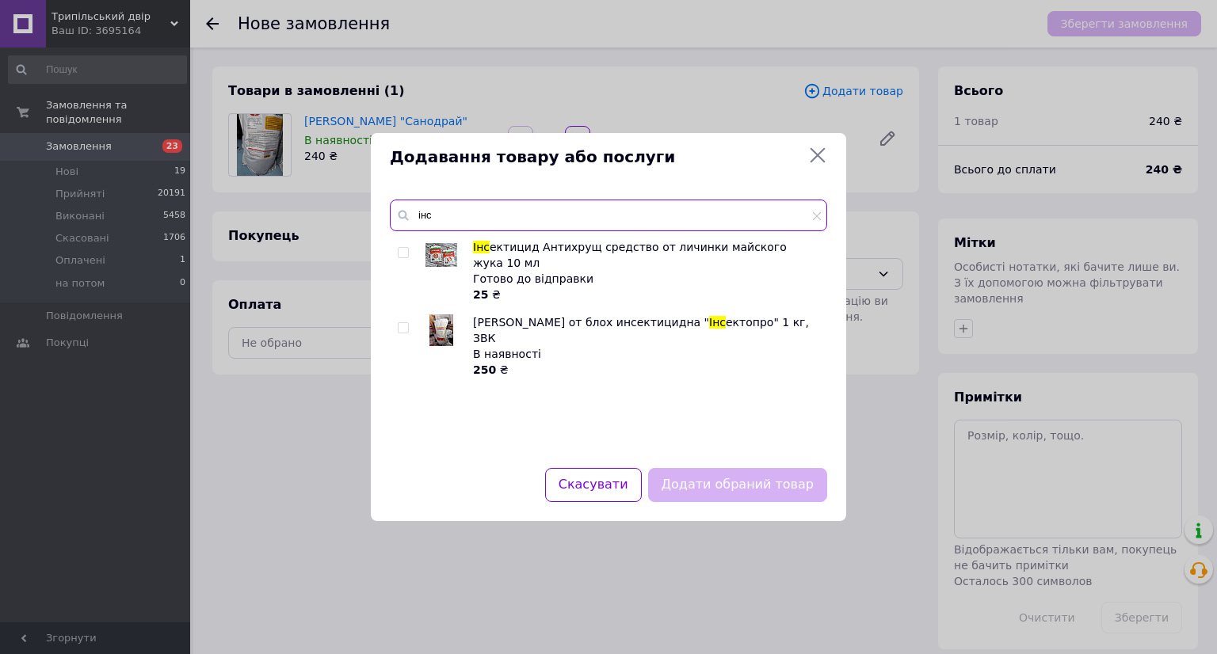
type input "інс"
click at [444, 314] on img at bounding box center [441, 330] width 24 height 32
checkbox input "true"
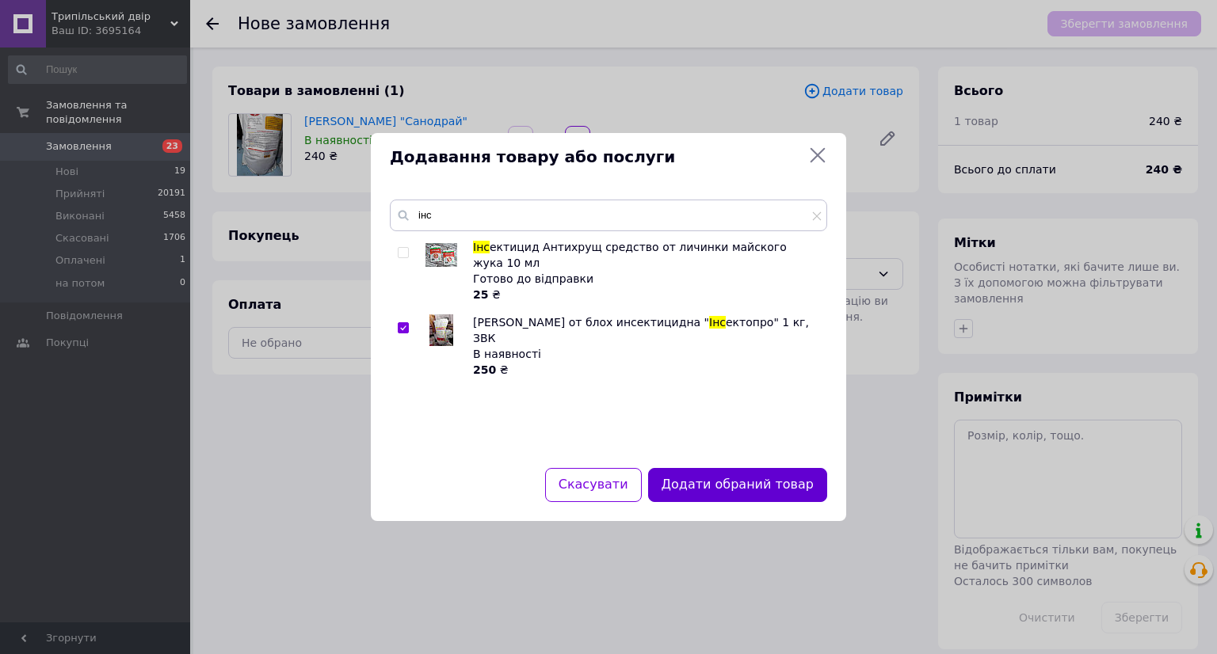
click at [732, 486] on button "Додати обраний товар" at bounding box center [737, 485] width 179 height 34
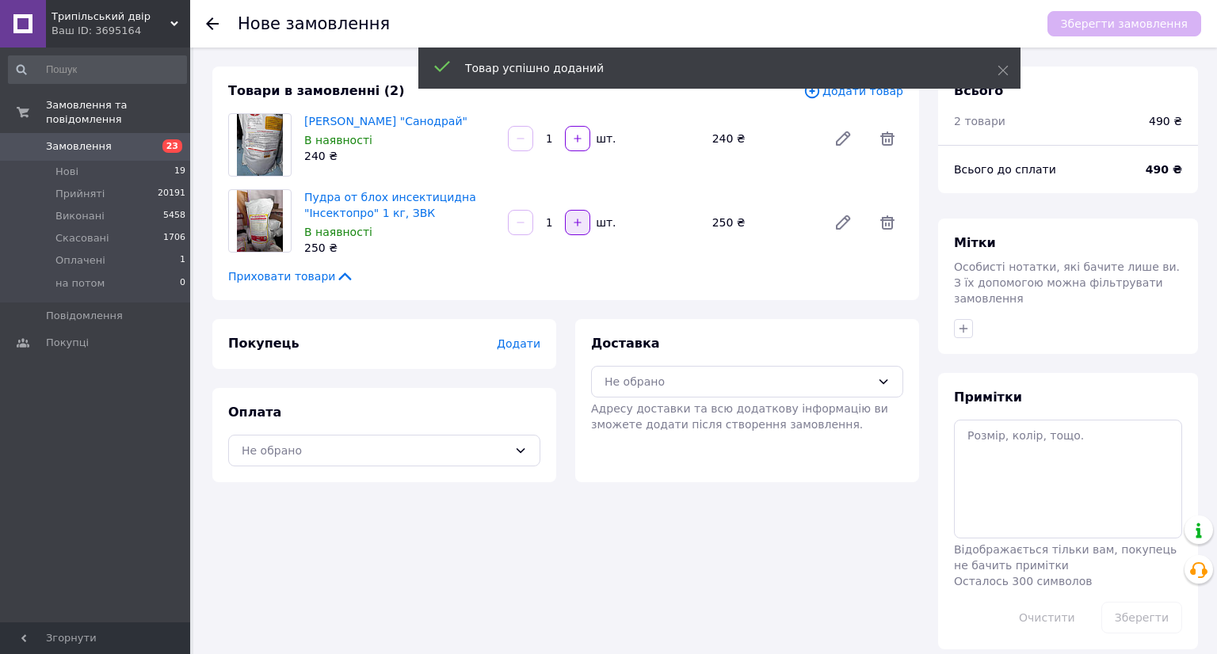
click at [575, 223] on icon "button" at bounding box center [577, 222] width 11 height 11
click at [530, 223] on button "button" at bounding box center [520, 222] width 25 height 25
type input "1"
click at [571, 128] on button "button" at bounding box center [577, 138] width 25 height 25
type input "2"
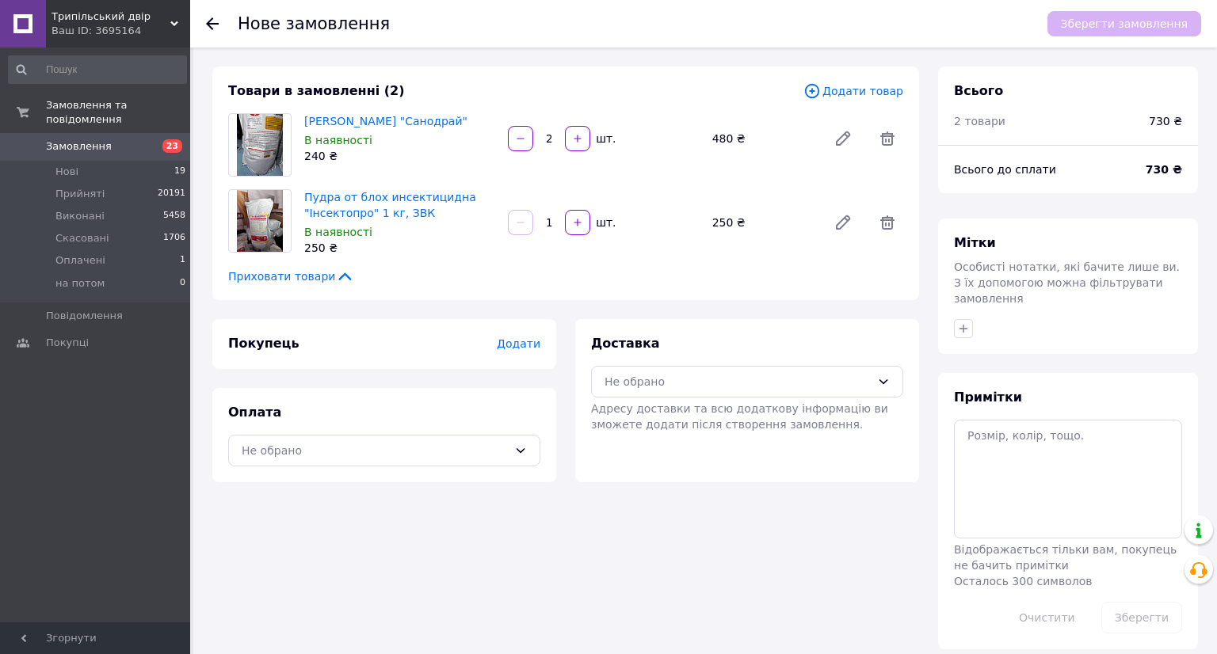
click at [868, 88] on span "Додати товар" at bounding box center [853, 90] width 100 height 17
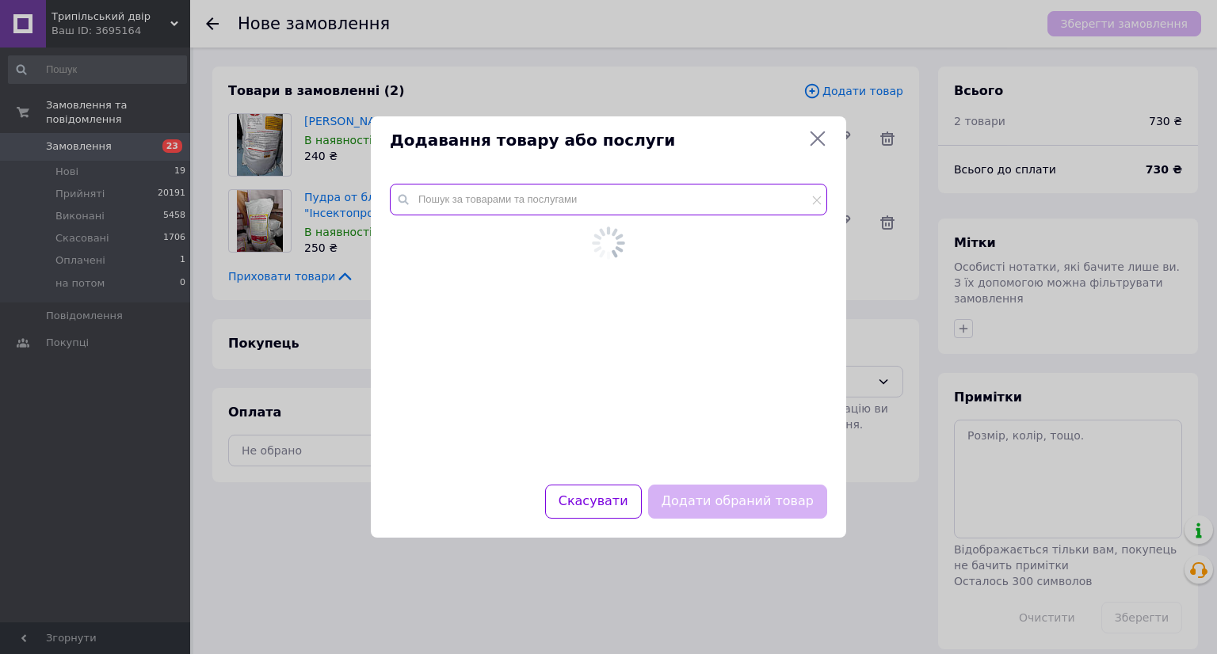
click at [478, 204] on input "text" at bounding box center [608, 200] width 437 height 32
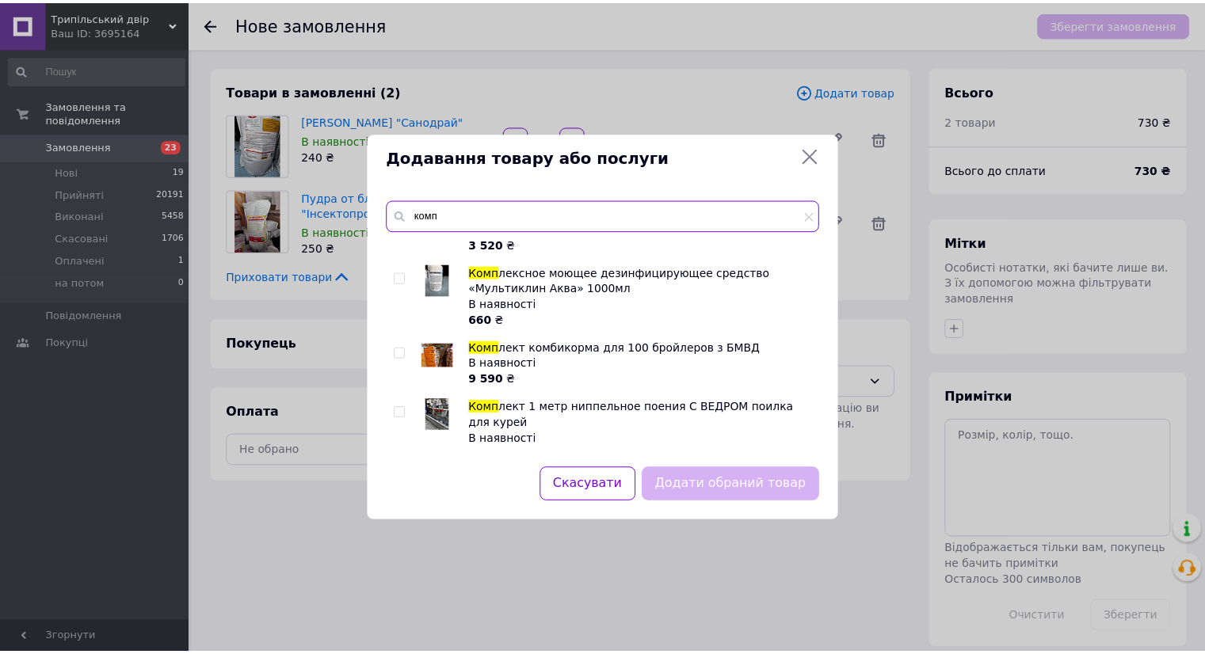
scroll to position [672, 0]
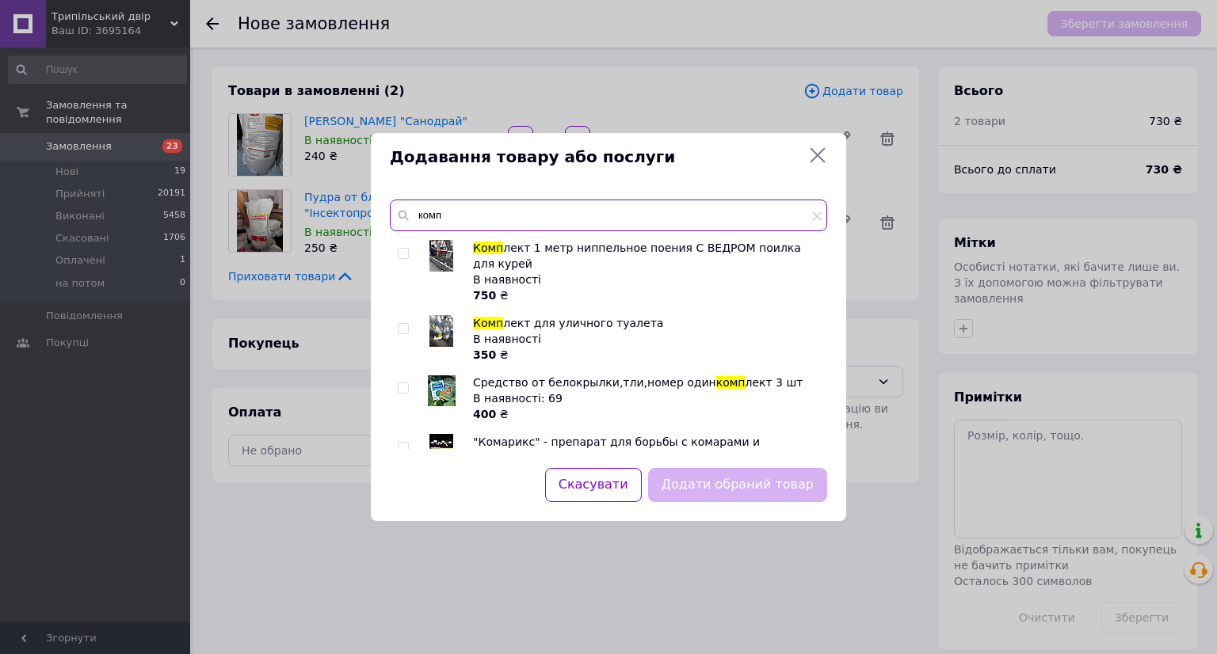
type input "комп"
click at [444, 315] on img at bounding box center [441, 331] width 24 height 32
checkbox input "true"
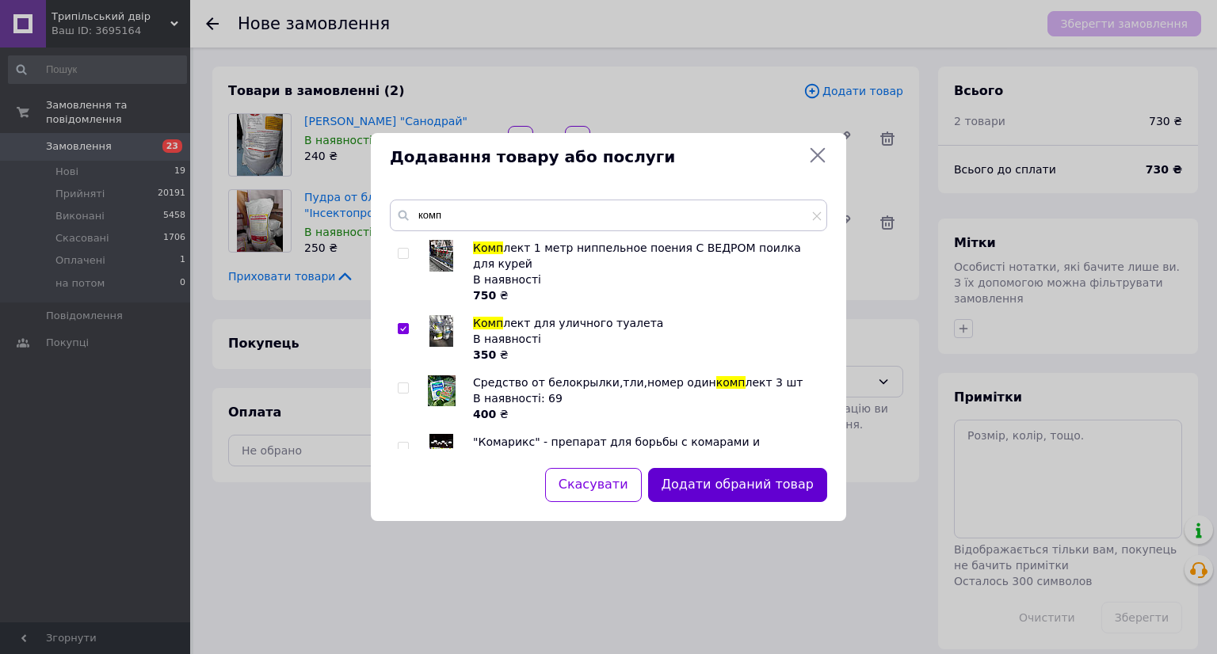
click at [748, 486] on button "Додати обраний товар" at bounding box center [737, 485] width 179 height 34
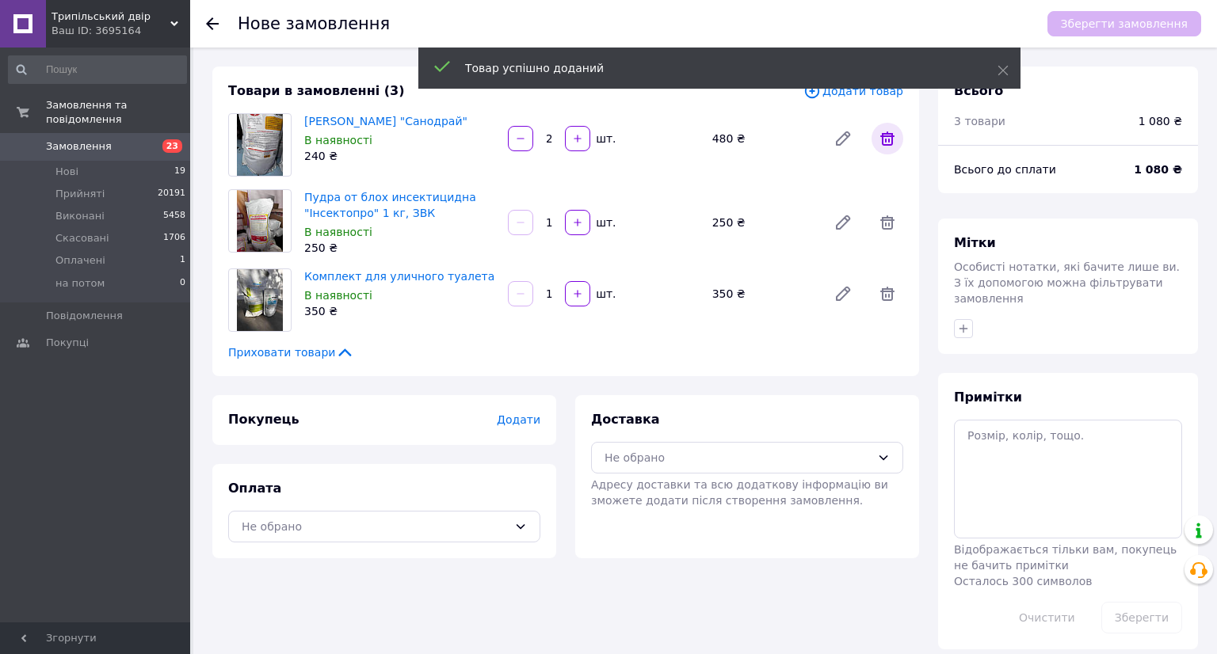
click at [889, 134] on icon at bounding box center [887, 138] width 14 height 14
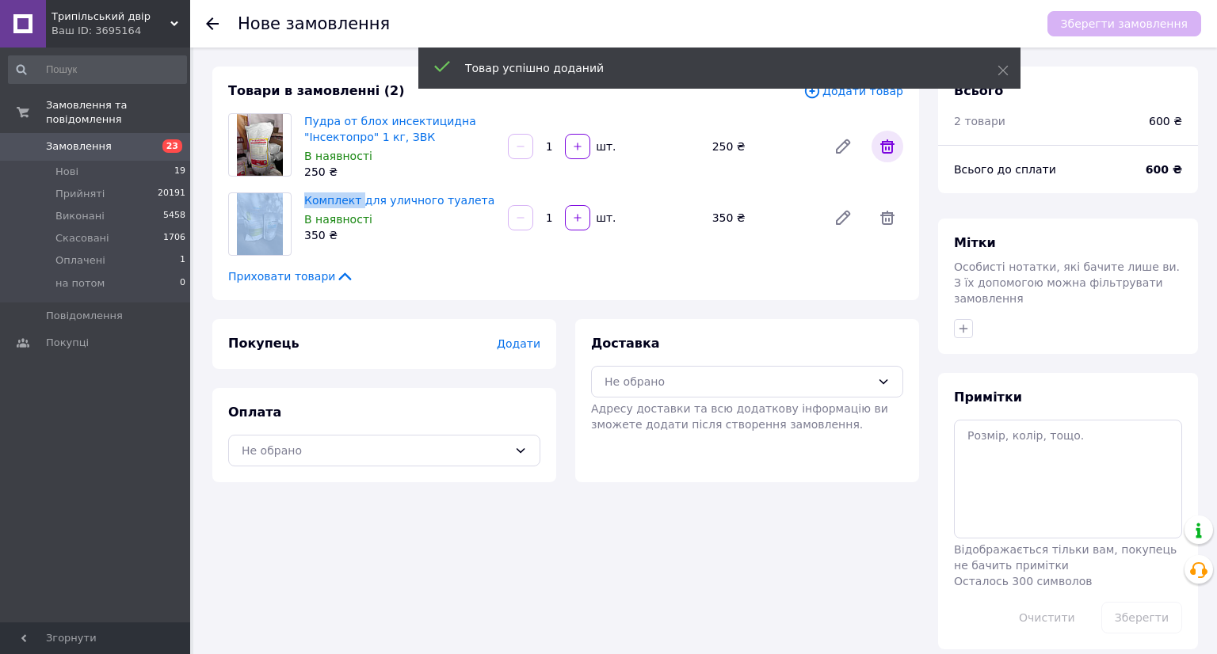
click at [889, 134] on span at bounding box center [887, 147] width 32 height 32
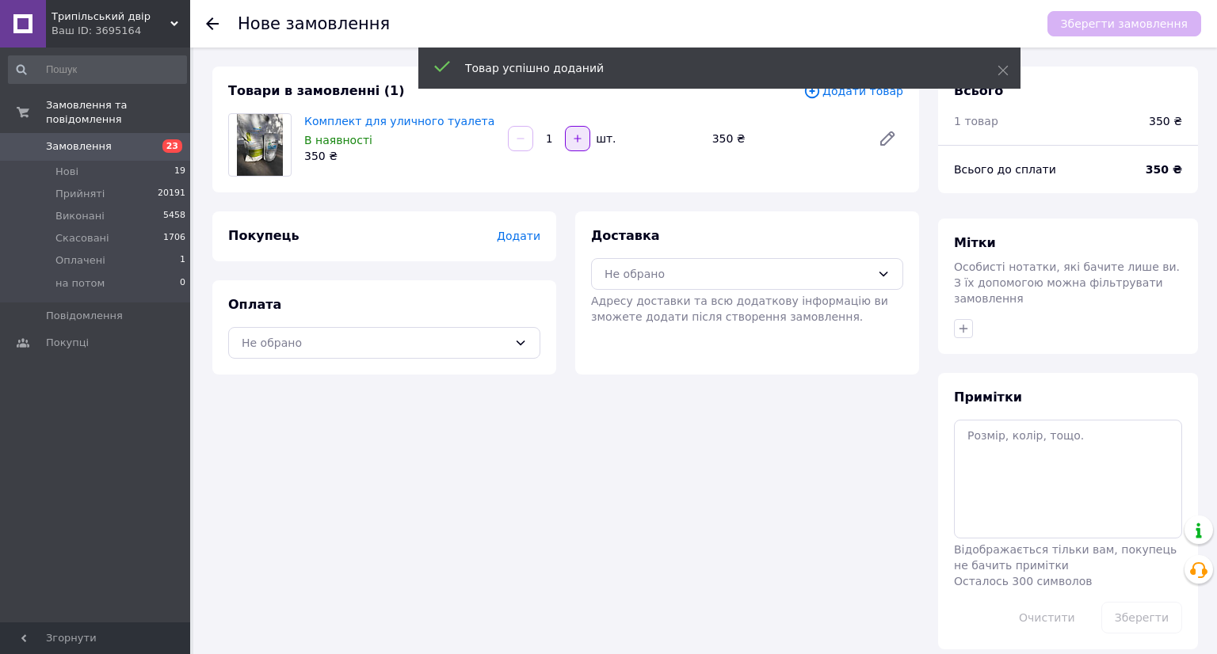
click at [562, 139] on div "1" at bounding box center [549, 139] width 29 height 16
drag, startPoint x: 584, startPoint y: 138, endPoint x: 583, endPoint y: 150, distance: 11.9
click at [584, 140] on button "button" at bounding box center [577, 138] width 25 height 25
type input "2"
click at [579, 183] on div "Товари в замовленні (1) Додати товар Комплект для уличного туалета В наявності …" at bounding box center [565, 130] width 707 height 126
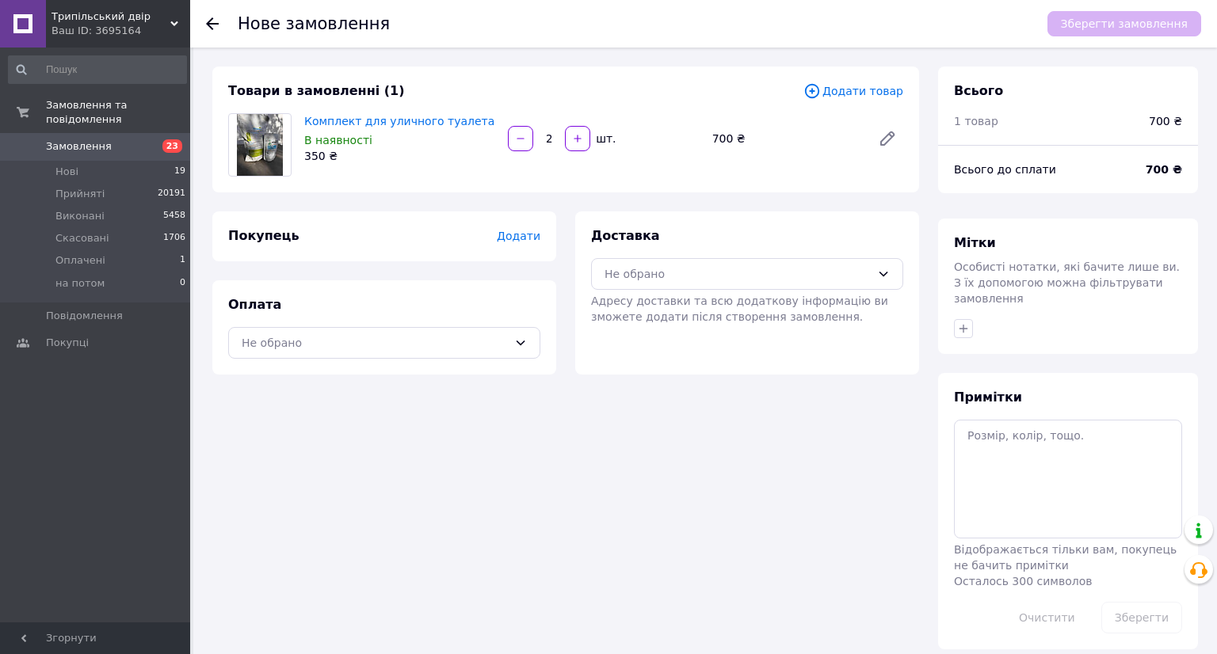
click at [851, 93] on span "Додати товар" at bounding box center [853, 90] width 100 height 17
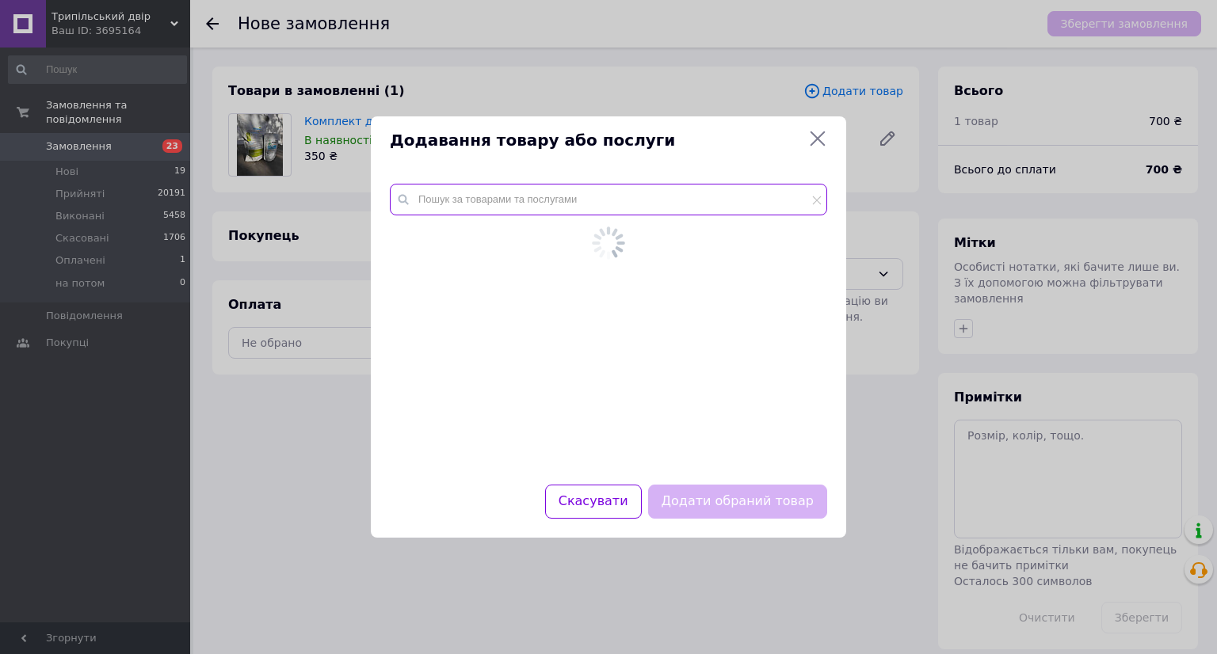
click at [470, 202] on input "text" at bounding box center [608, 200] width 437 height 32
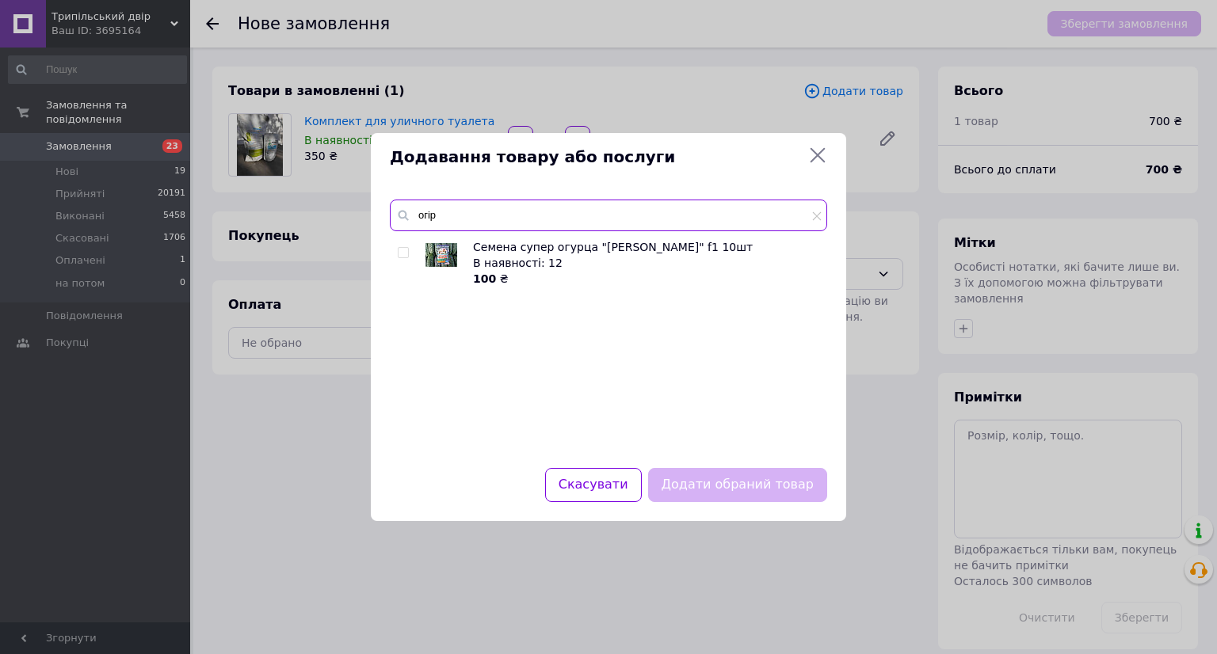
type input "огір"
click at [431, 245] on img at bounding box center [441, 255] width 32 height 24
checkbox input "true"
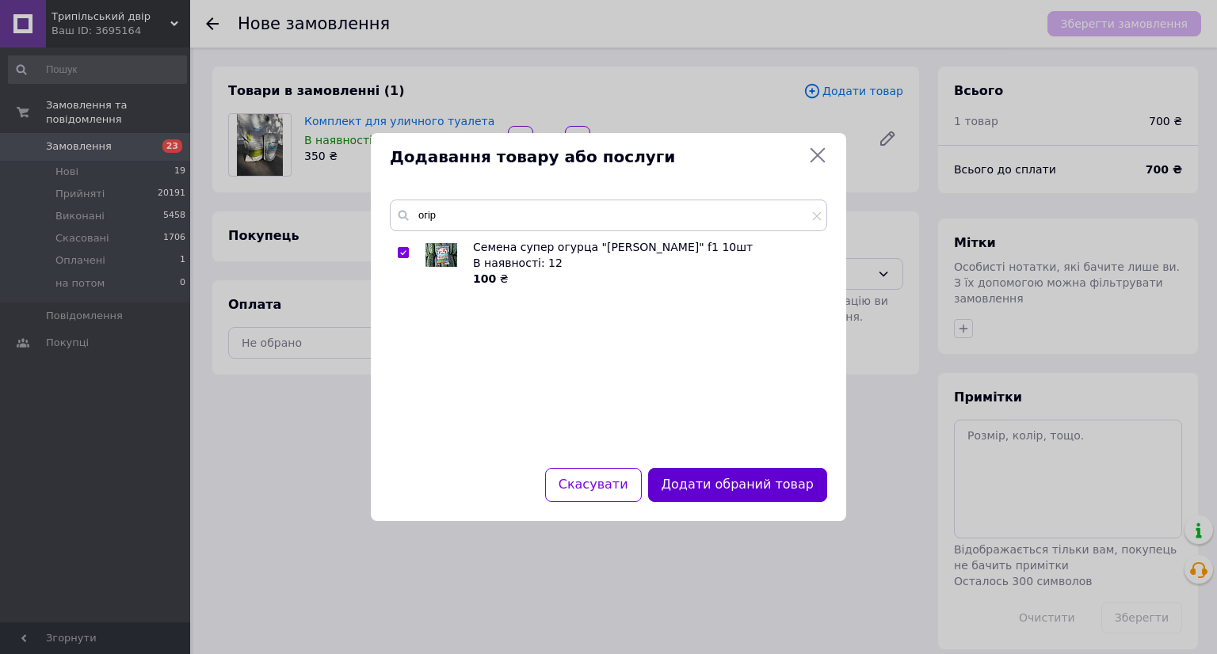
click at [745, 475] on button "Додати обраний товар" at bounding box center [737, 485] width 179 height 34
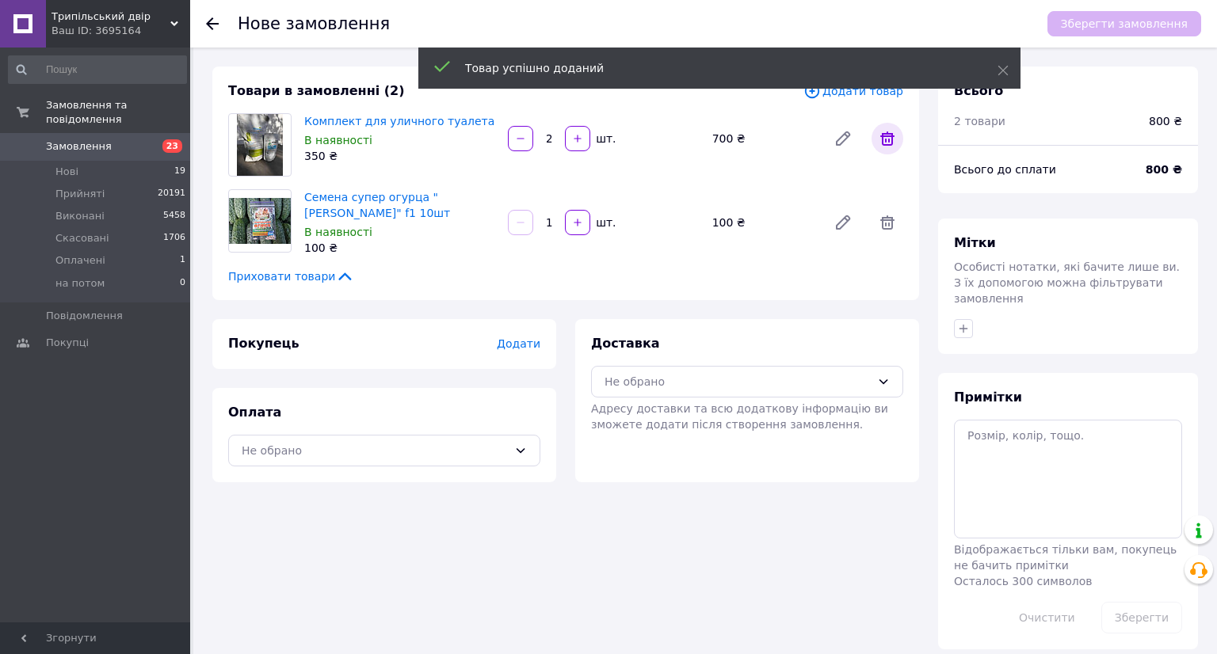
click at [884, 141] on icon at bounding box center [887, 138] width 19 height 19
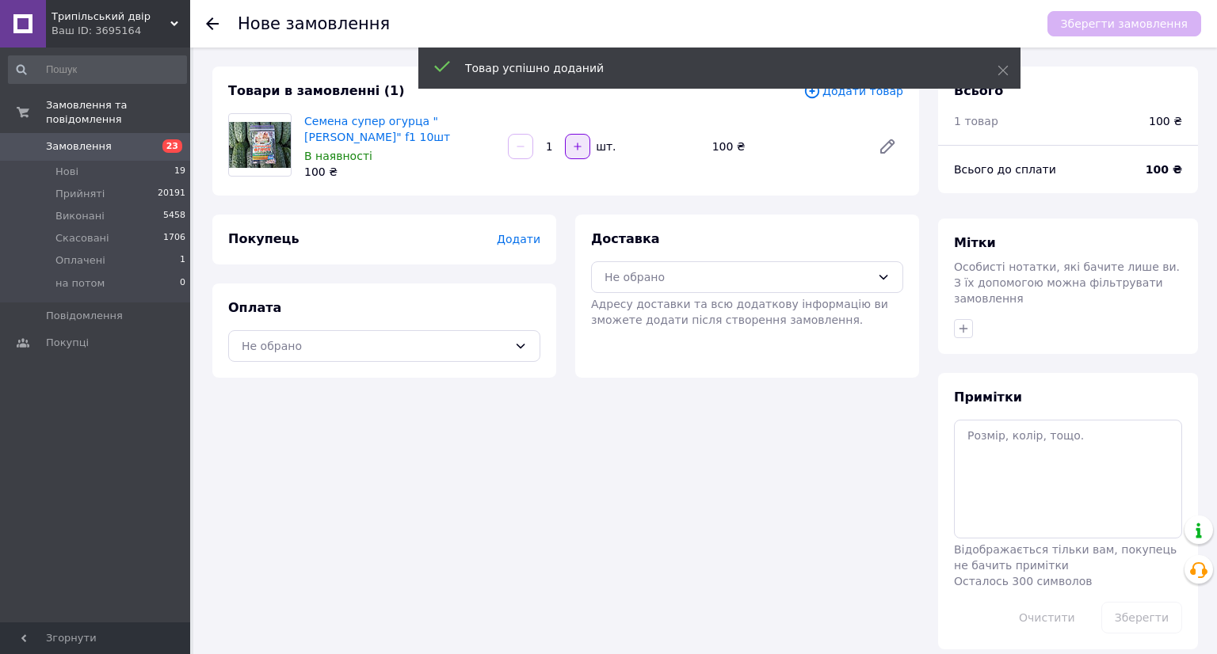
click at [569, 153] on button "button" at bounding box center [577, 146] width 25 height 25
type input "2"
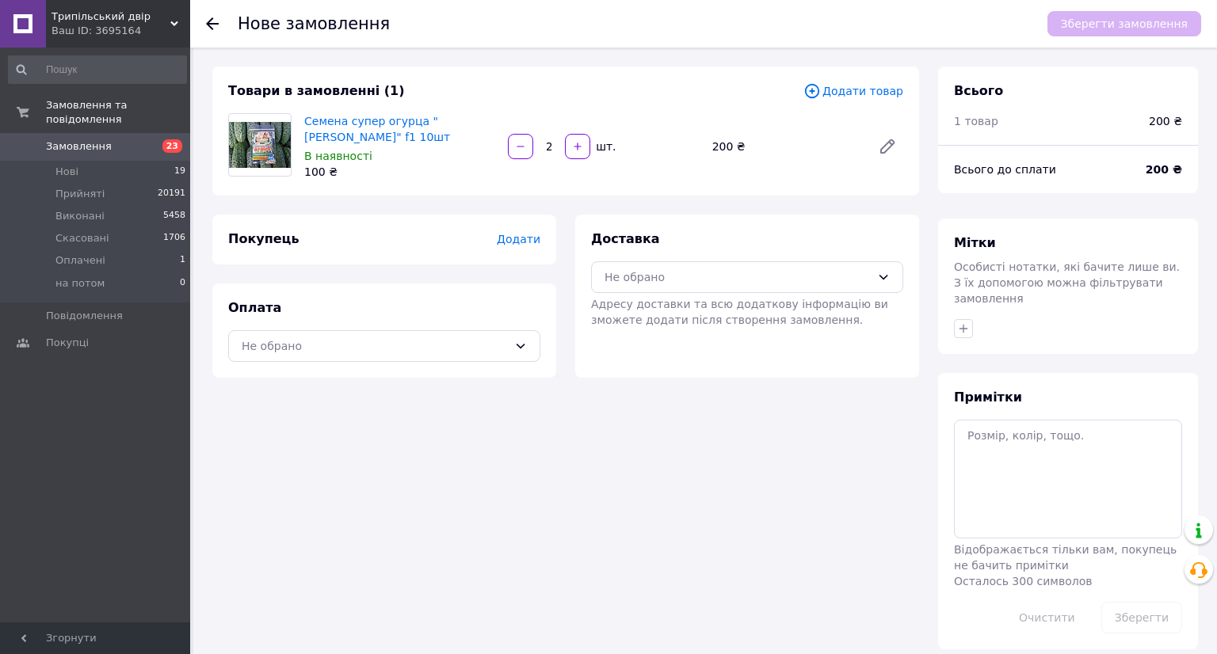
click at [143, 139] on span "Замовлення" at bounding box center [96, 146] width 101 height 14
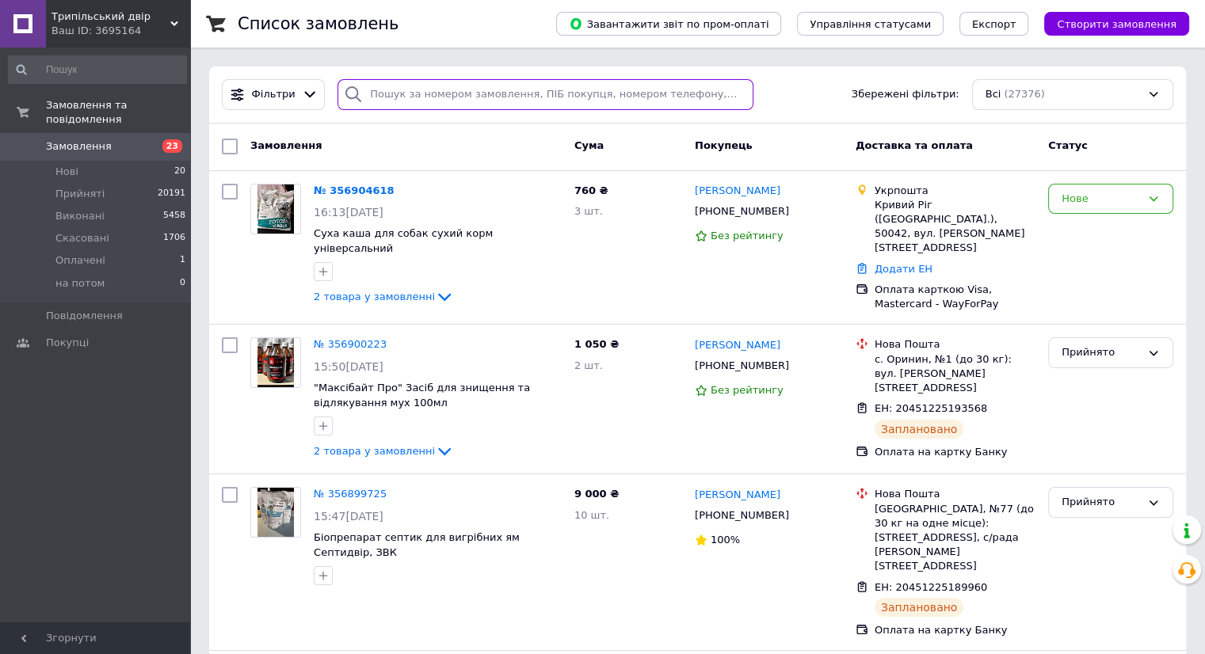
paste input "+380961774063"
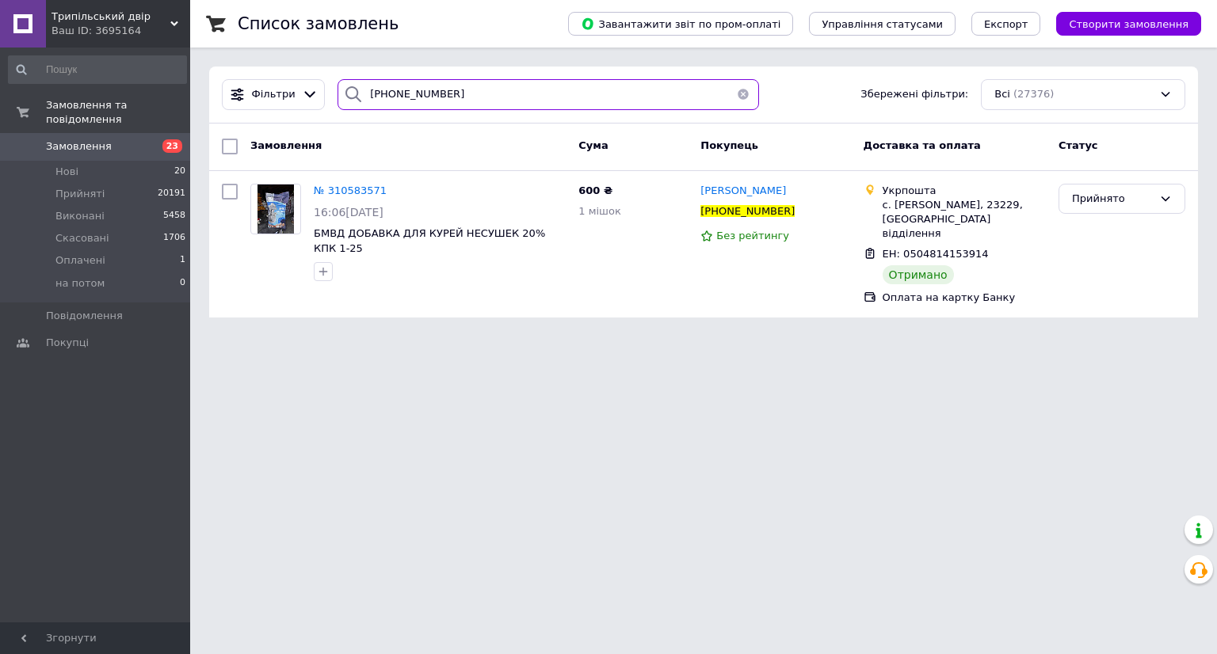
type input "+380961774063"
click at [162, 139] on span "23" at bounding box center [169, 146] width 44 height 14
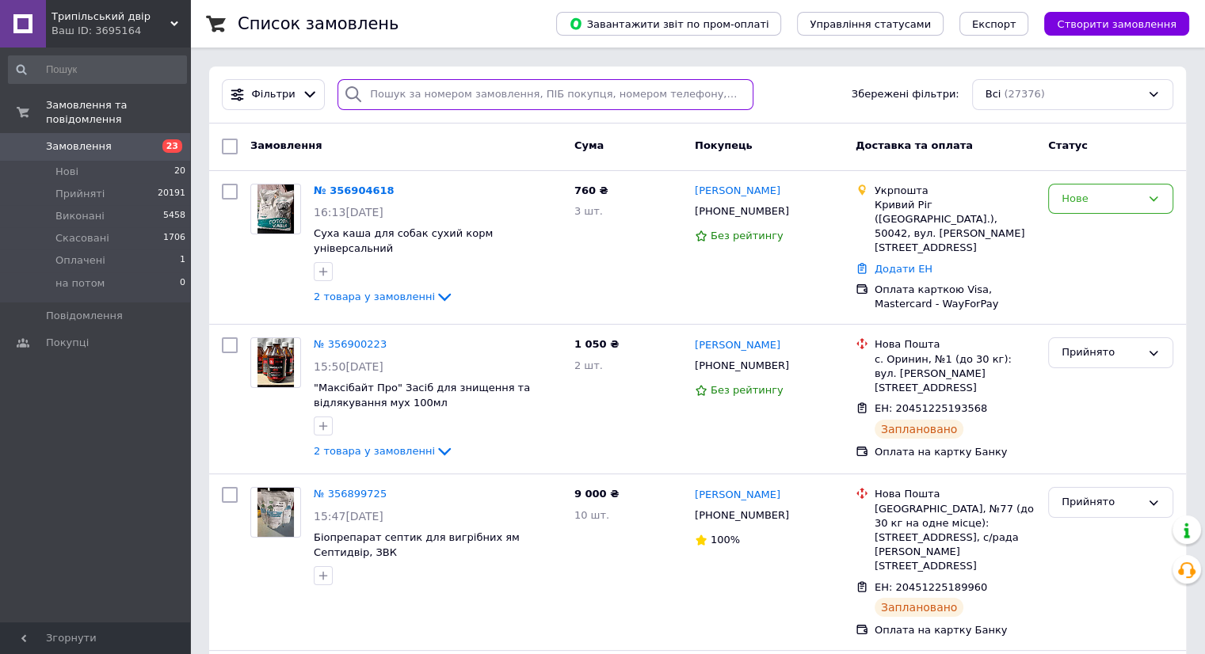
click at [441, 93] on input "search" at bounding box center [545, 94] width 416 height 31
paste input "0990422598"
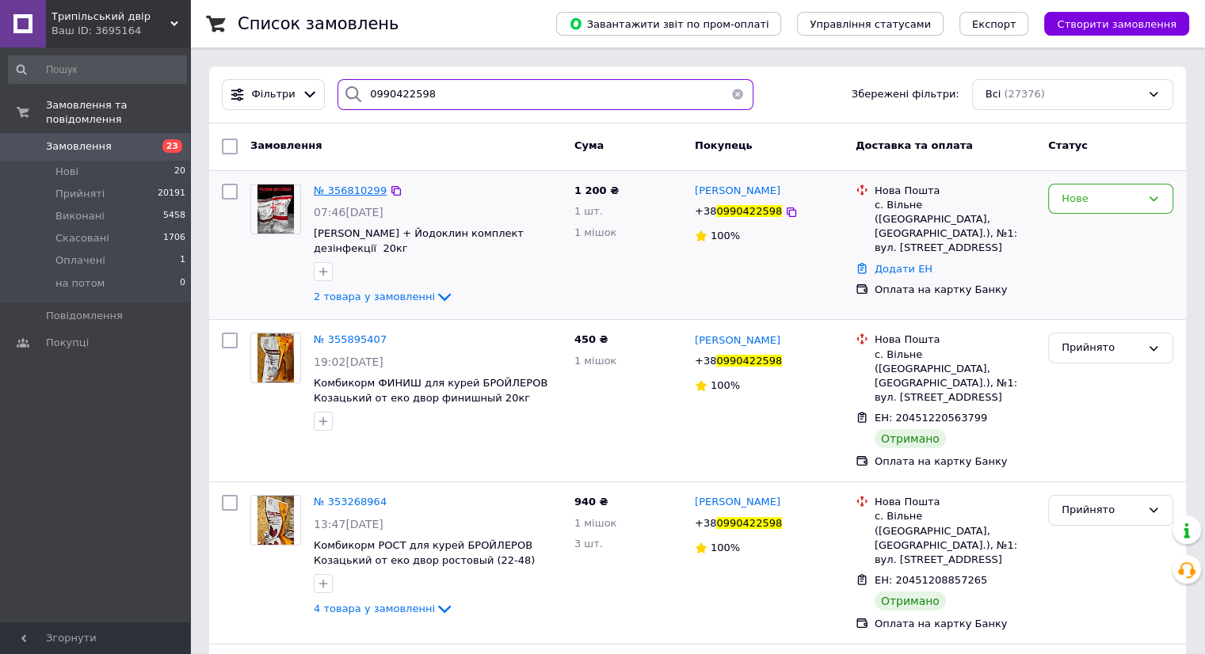
type input "0990422598"
click at [359, 189] on span "№ 356810299" at bounding box center [350, 191] width 73 height 12
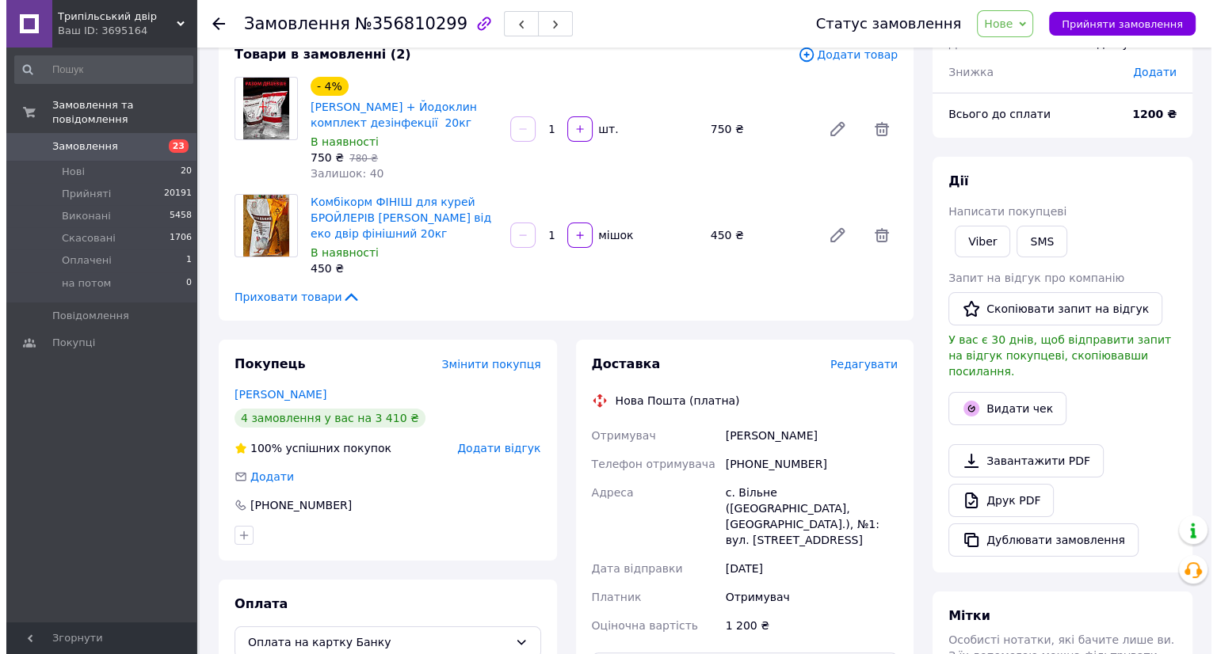
scroll to position [79, 0]
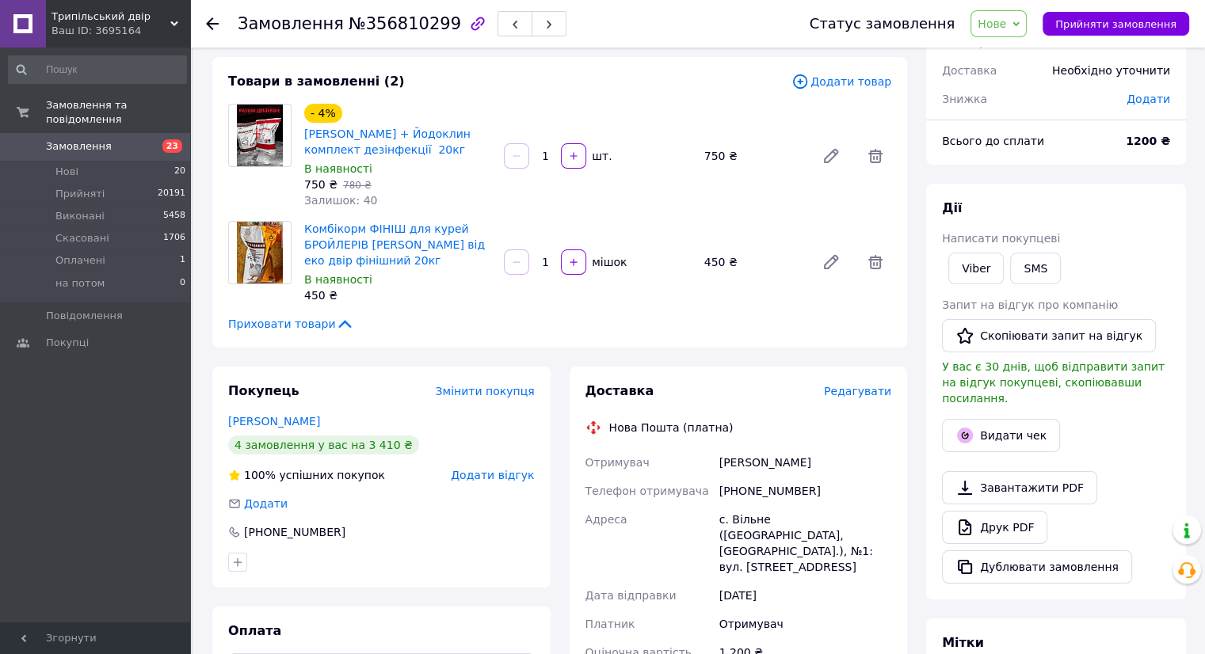
click at [852, 391] on span "Редагувати" at bounding box center [857, 391] width 67 height 13
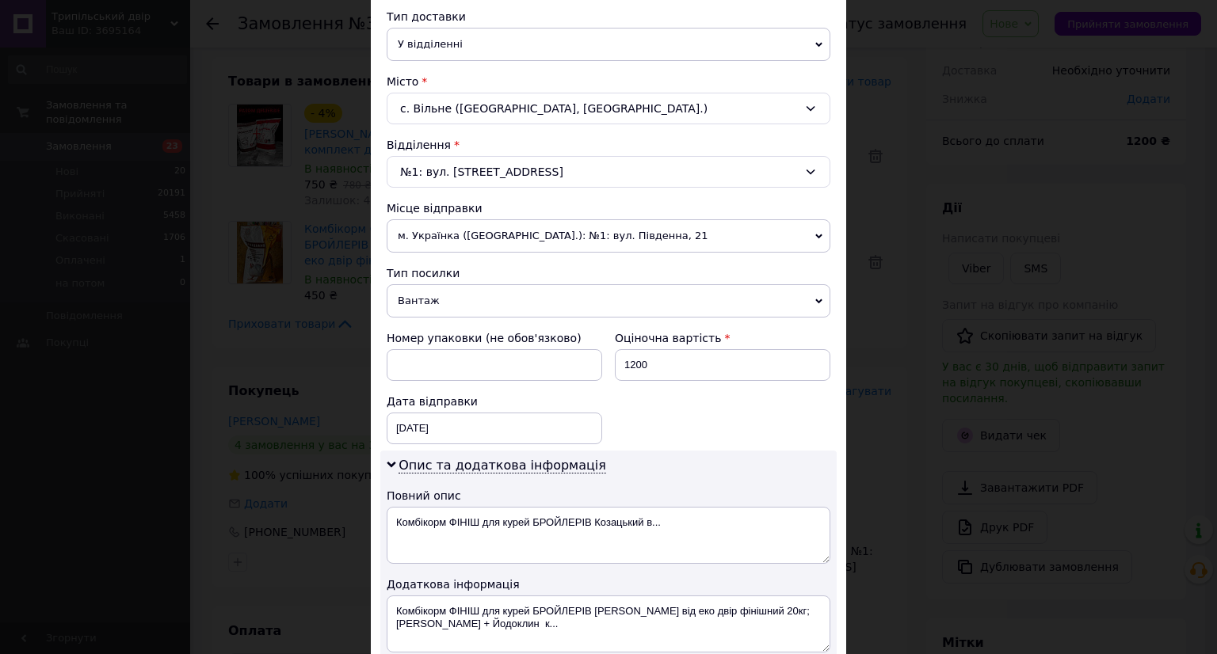
scroll to position [554, 0]
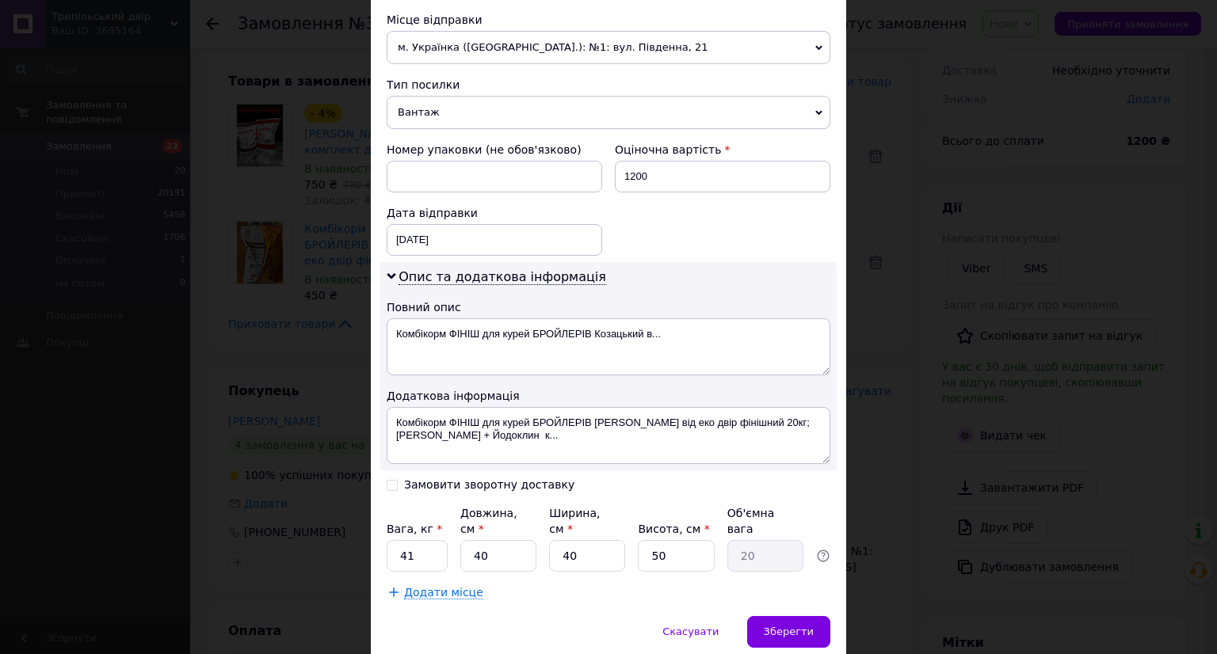
click at [412, 586] on span "Додати місце" at bounding box center [443, 592] width 79 height 13
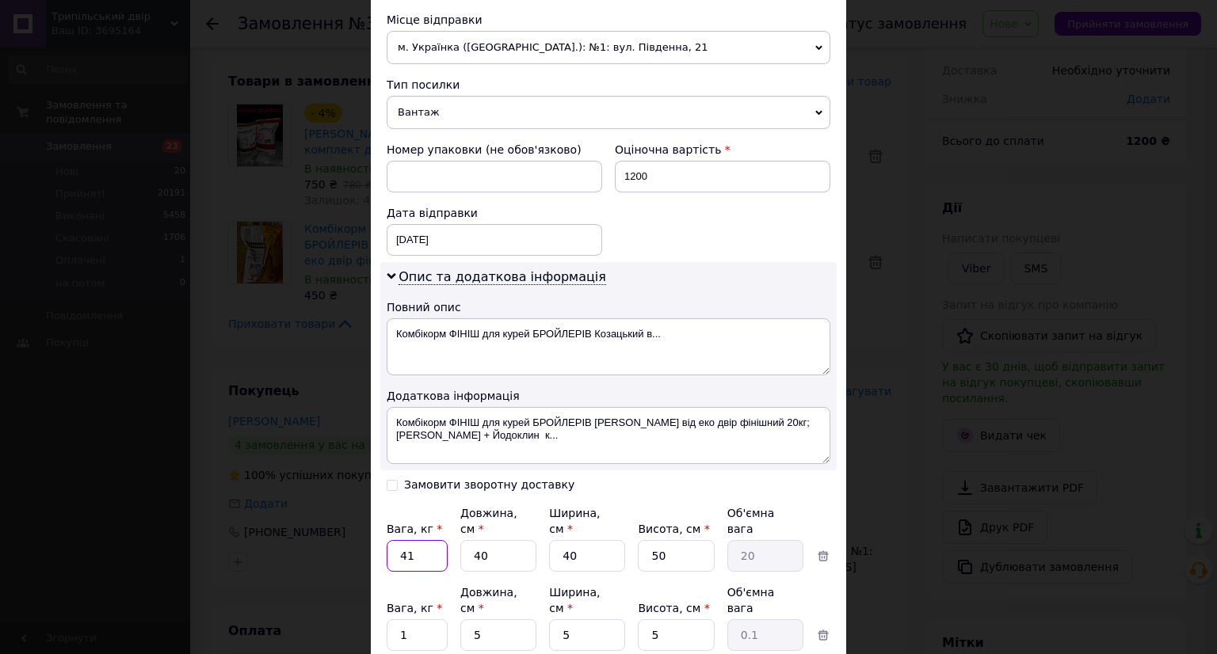
click at [418, 540] on input "41" at bounding box center [417, 556] width 61 height 32
type input "26"
click at [387, 572] on input "1" at bounding box center [417, 556] width 61 height 32
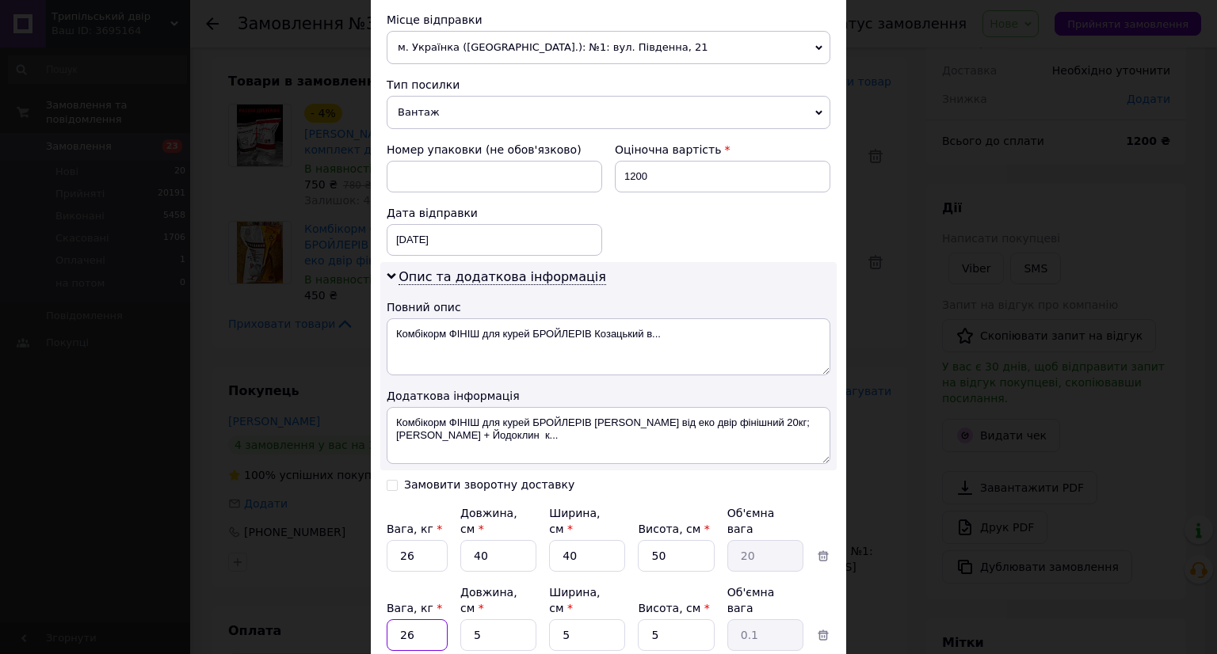
type input "26"
click at [673, 183] on input "1200" at bounding box center [722, 177] width 215 height 32
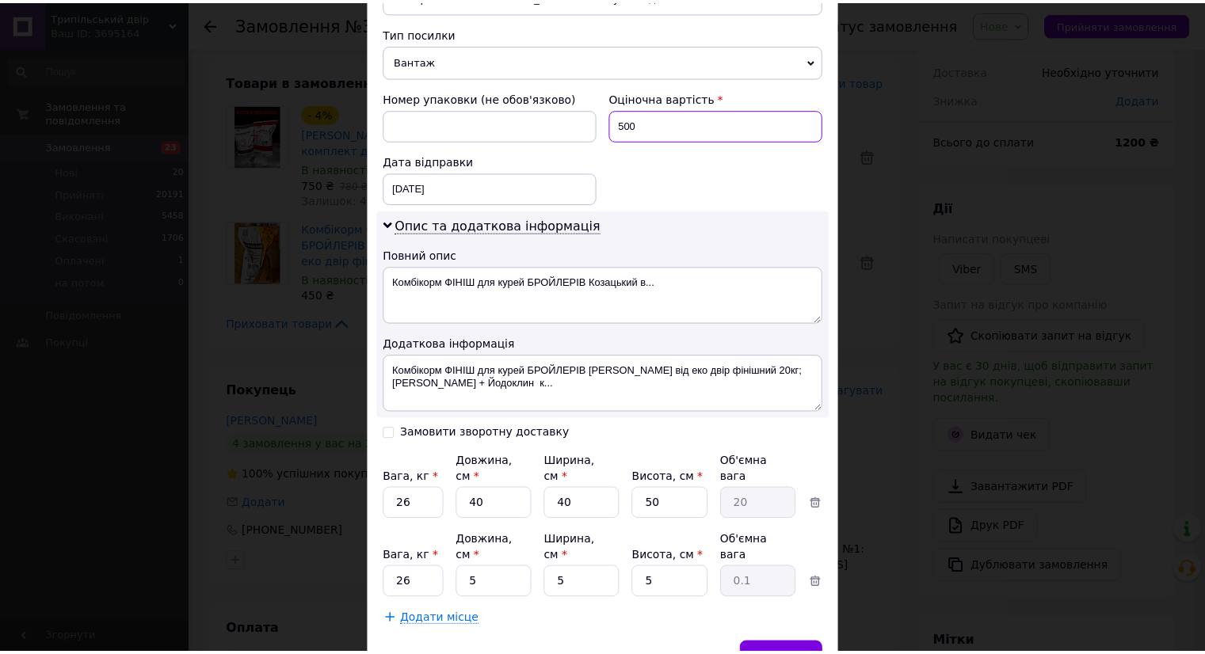
scroll to position [634, 0]
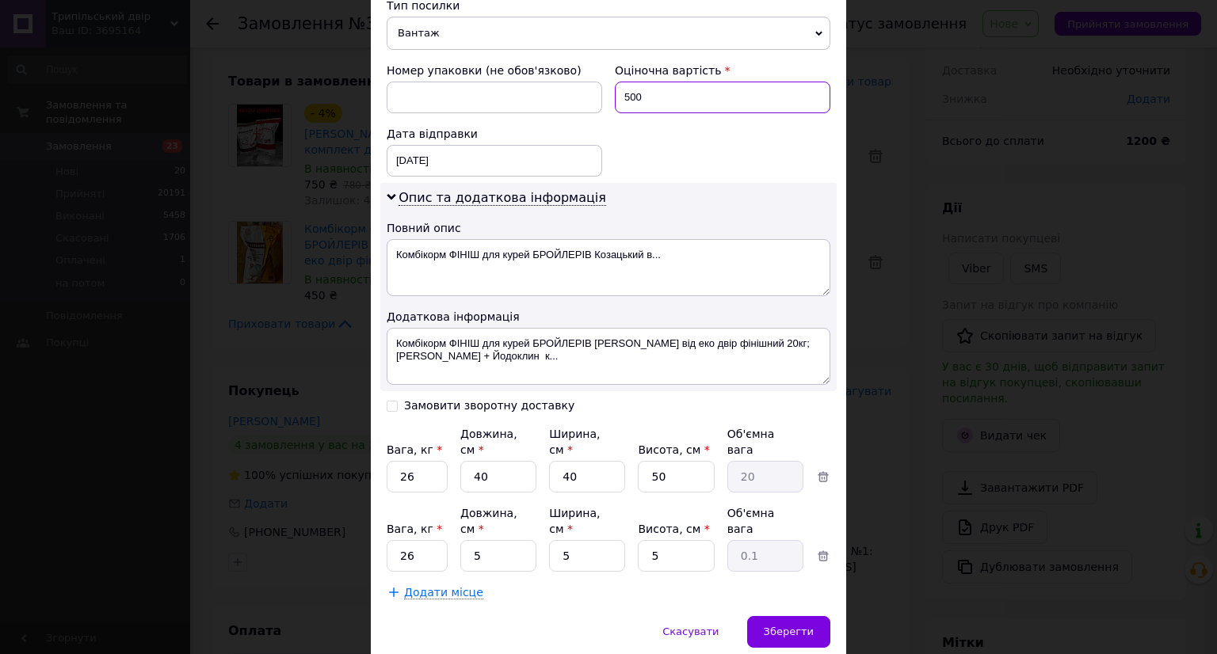
type input "500"
click at [779, 573] on div "Спосіб доставки Нова Пошта (платна) Платник Отримувач Відправник Прізвище отрим…" at bounding box center [608, 43] width 475 height 1146
drag, startPoint x: 773, startPoint y: 593, endPoint x: 771, endPoint y: 582, distance: 11.3
click at [773, 626] on span "Зберегти" at bounding box center [789, 632] width 50 height 12
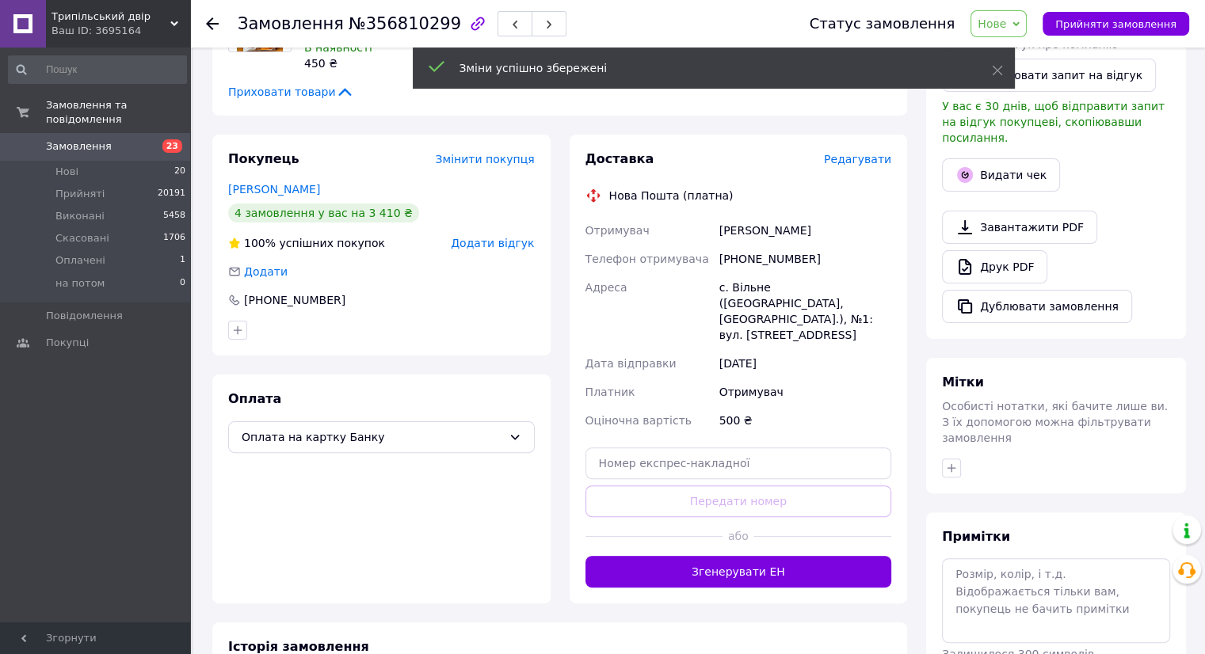
scroll to position [475, 0]
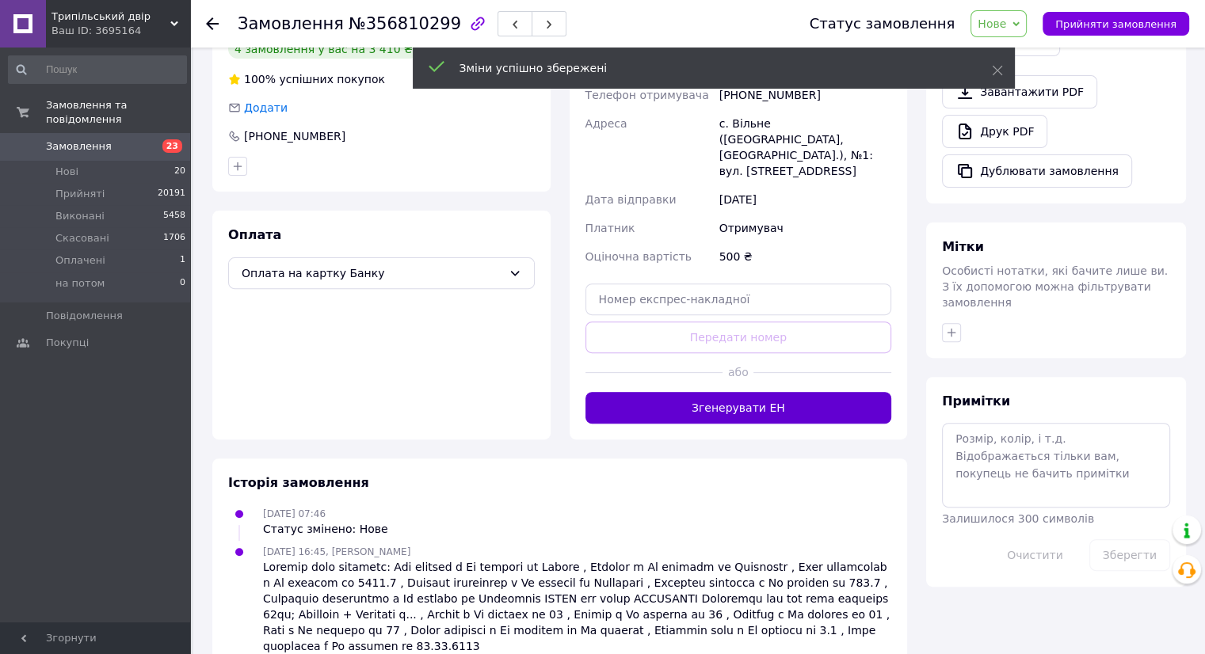
click at [716, 396] on button "Згенерувати ЕН" at bounding box center [738, 408] width 307 height 32
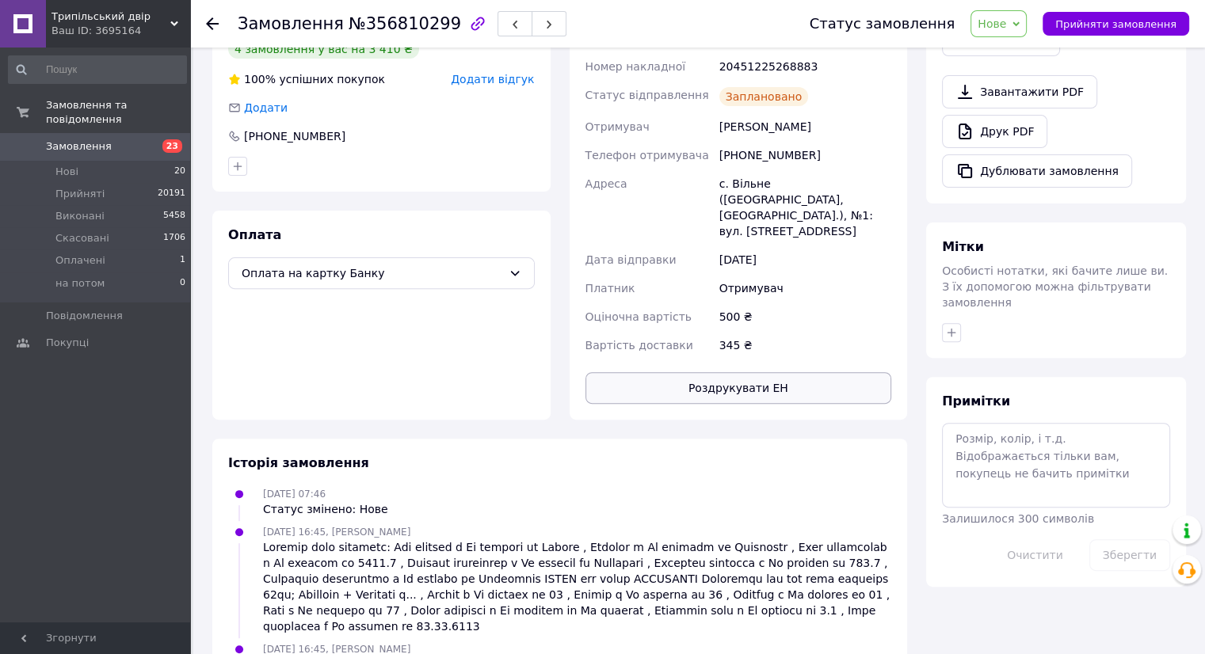
click at [732, 375] on button "Роздрукувати ЕН" at bounding box center [738, 388] width 307 height 32
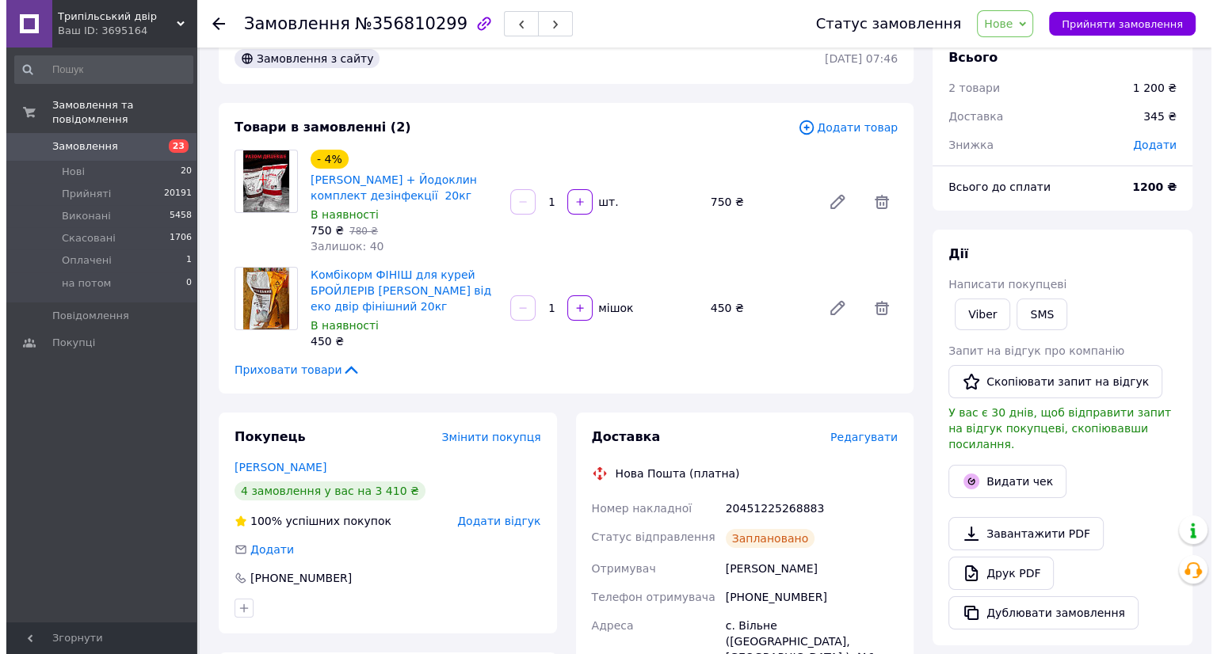
scroll to position [0, 0]
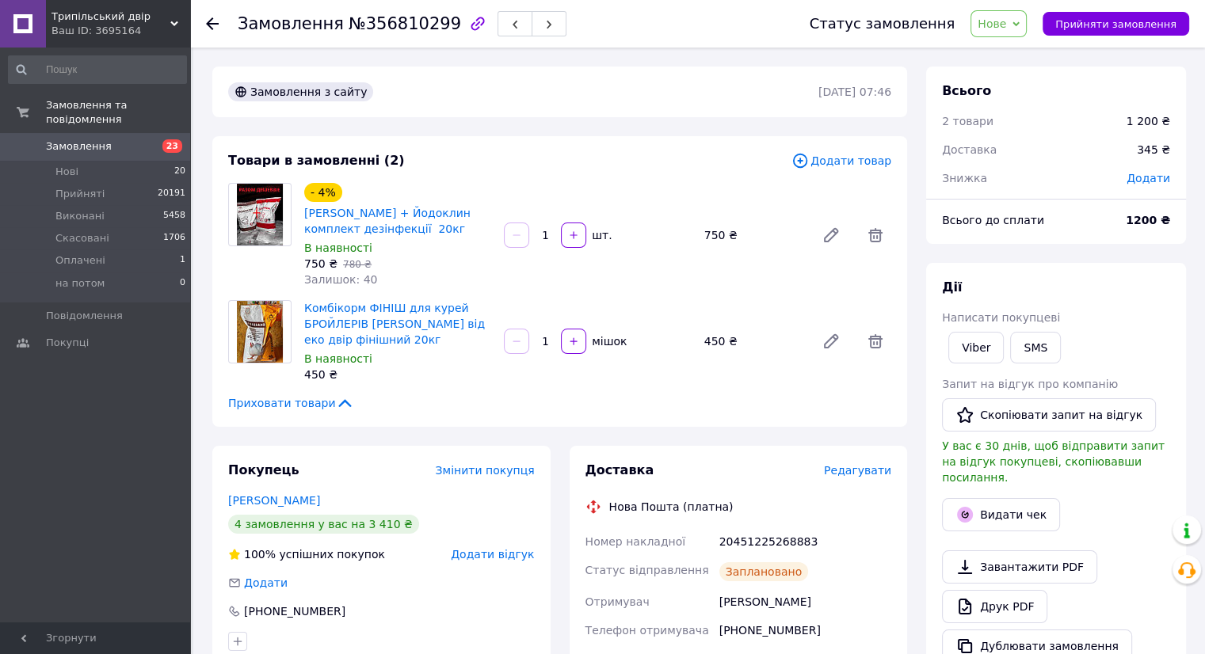
drag, startPoint x: 1106, startPoint y: 23, endPoint x: 1050, endPoint y: 41, distance: 58.4
click at [1105, 25] on span "Прийняти замовлення" at bounding box center [1115, 24] width 121 height 12
click at [79, 142] on link "Замовлення 23" at bounding box center [97, 146] width 195 height 27
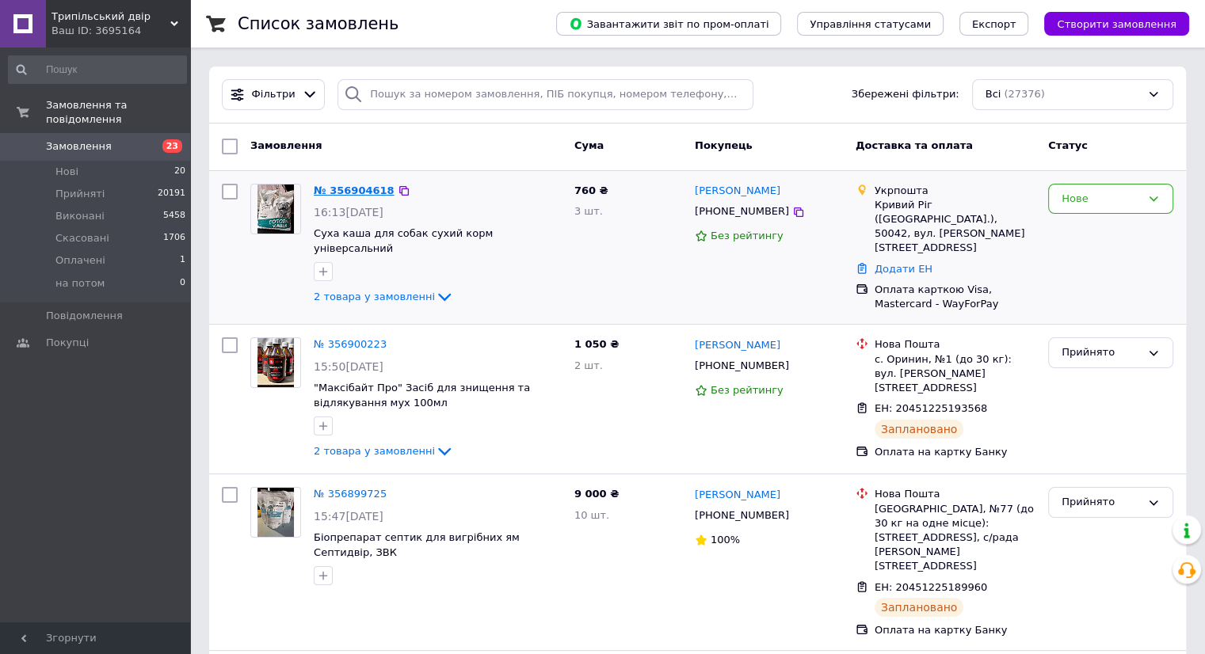
click at [353, 189] on link "№ 356904618" at bounding box center [354, 191] width 81 height 12
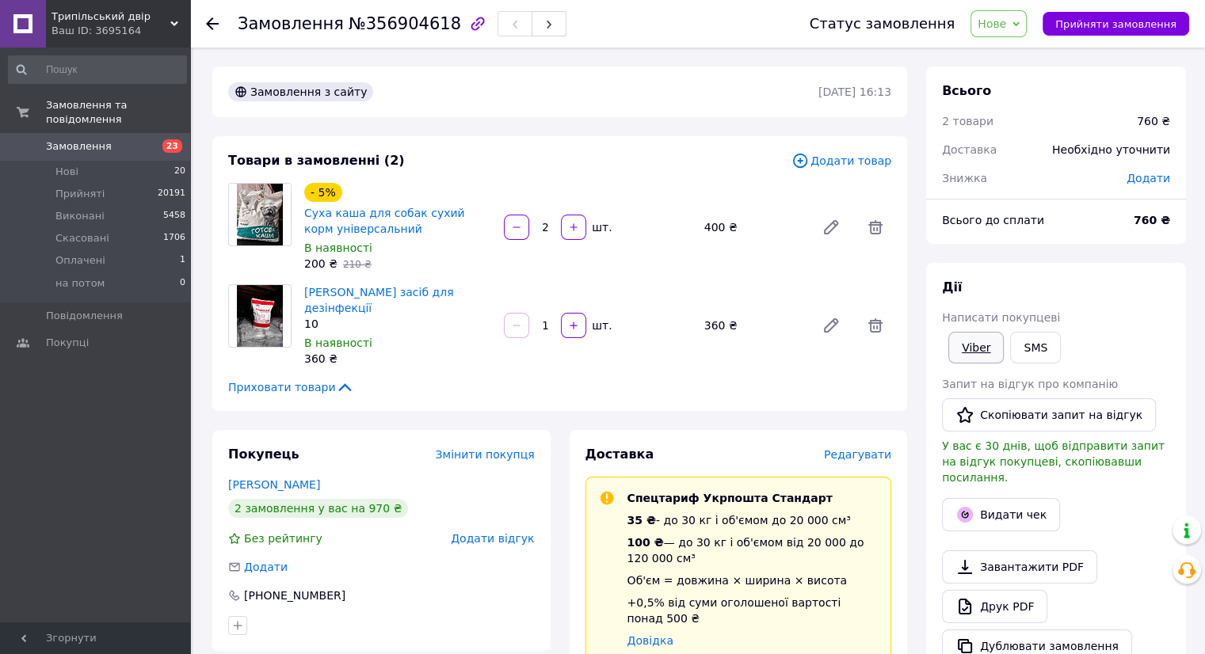
click at [971, 352] on link "Viber" at bounding box center [975, 348] width 55 height 32
click at [169, 139] on span "23" at bounding box center [172, 145] width 20 height 13
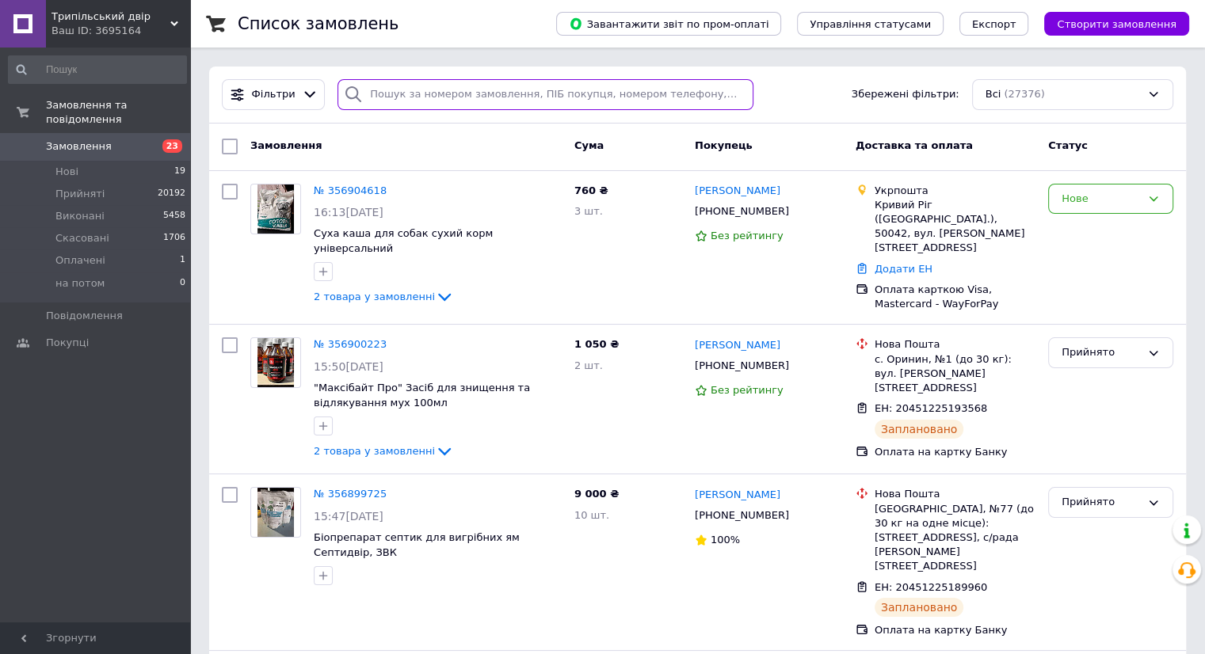
paste input "0953031042"
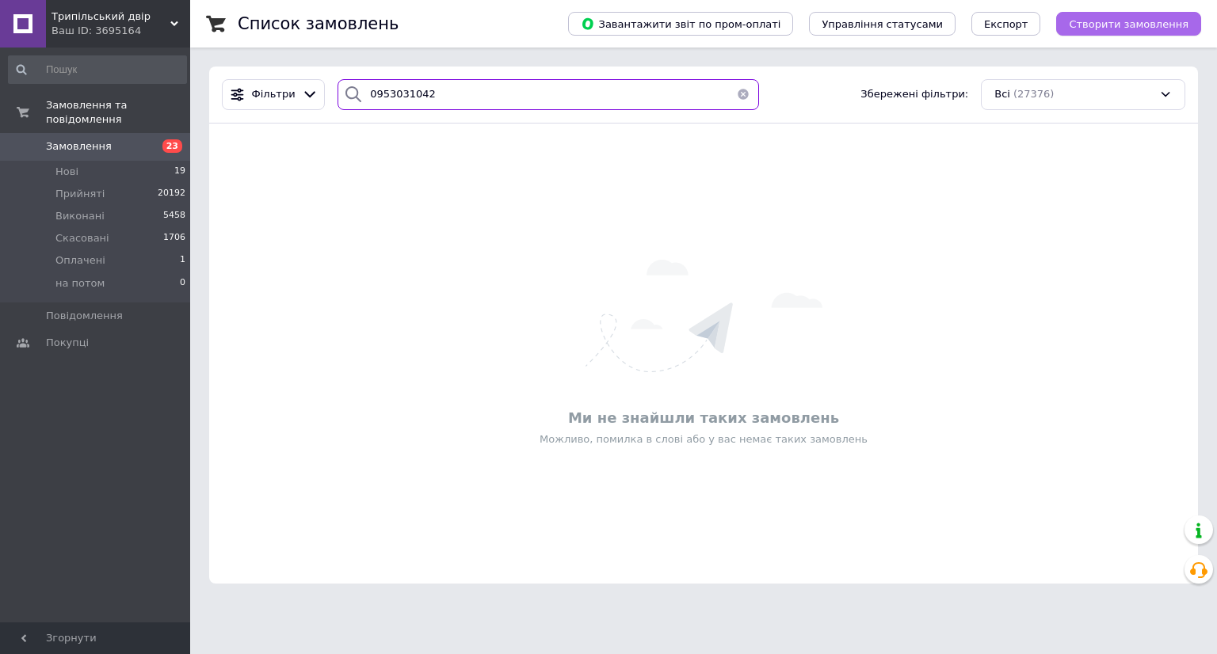
type input "0953031042"
click at [1109, 23] on span "Створити замовлення" at bounding box center [1128, 24] width 120 height 12
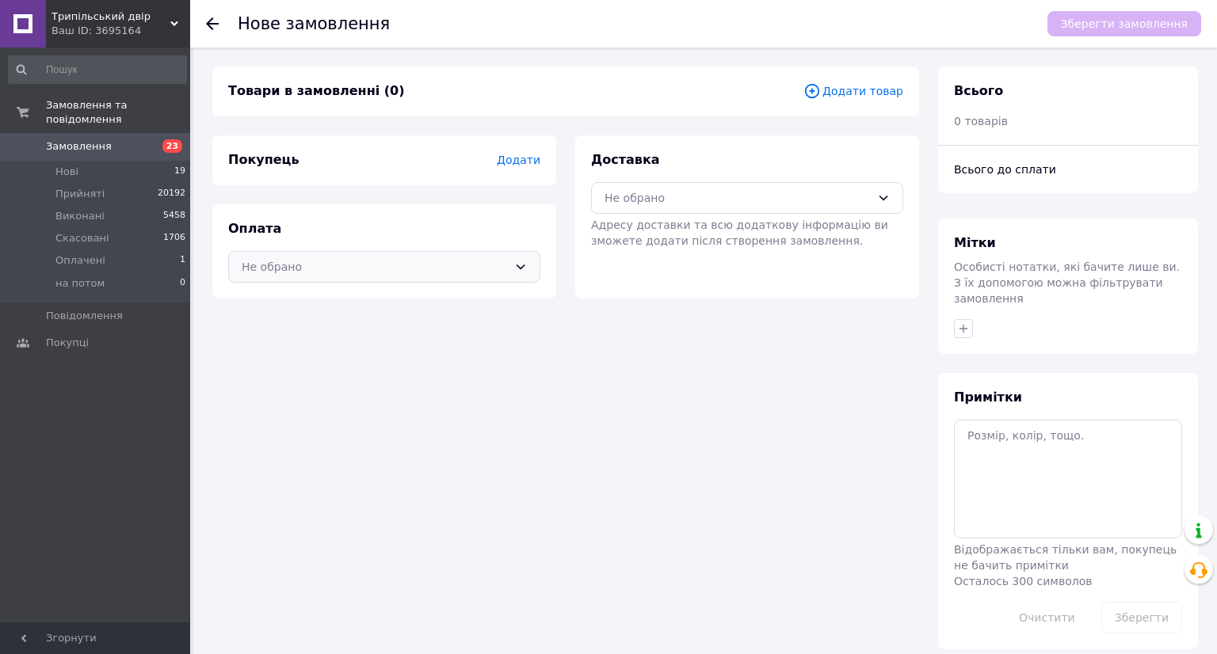
click at [372, 265] on div "Не обрано" at bounding box center [375, 266] width 266 height 17
click at [336, 326] on span "Оплата на картку Банку" at bounding box center [384, 330] width 285 height 16
click at [520, 158] on span "Додати" at bounding box center [519, 160] width 44 height 13
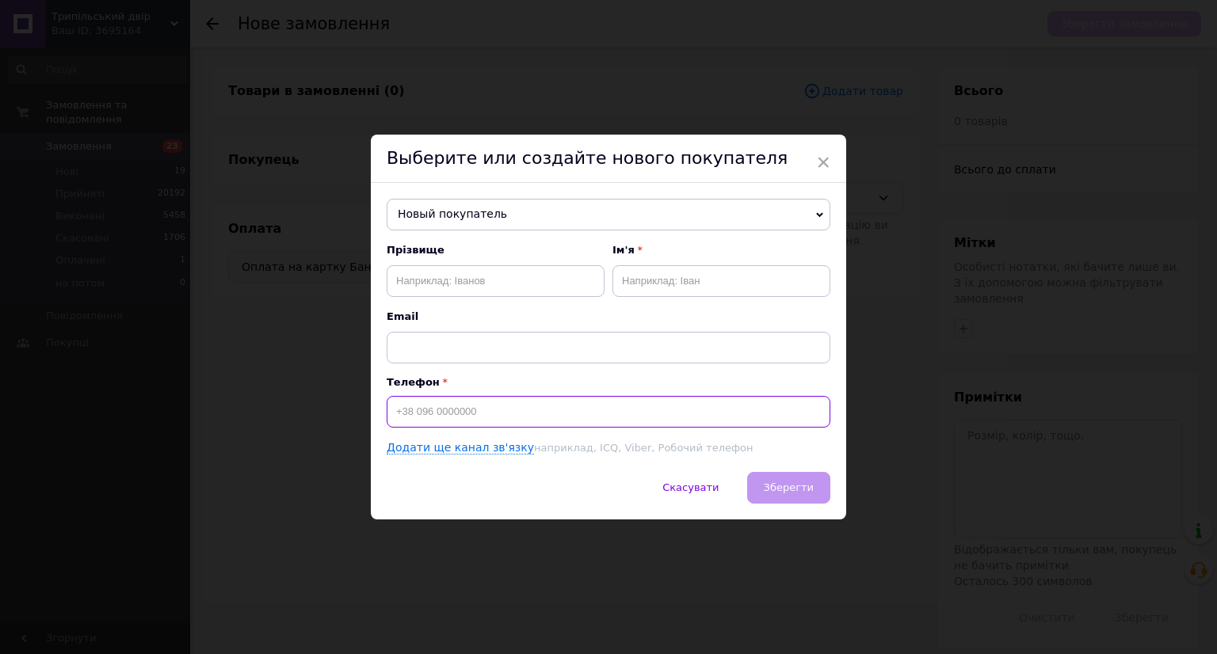
paste input "0953031042"
click at [390, 406] on input "0953031042" at bounding box center [609, 412] width 444 height 32
type input "+380953031042"
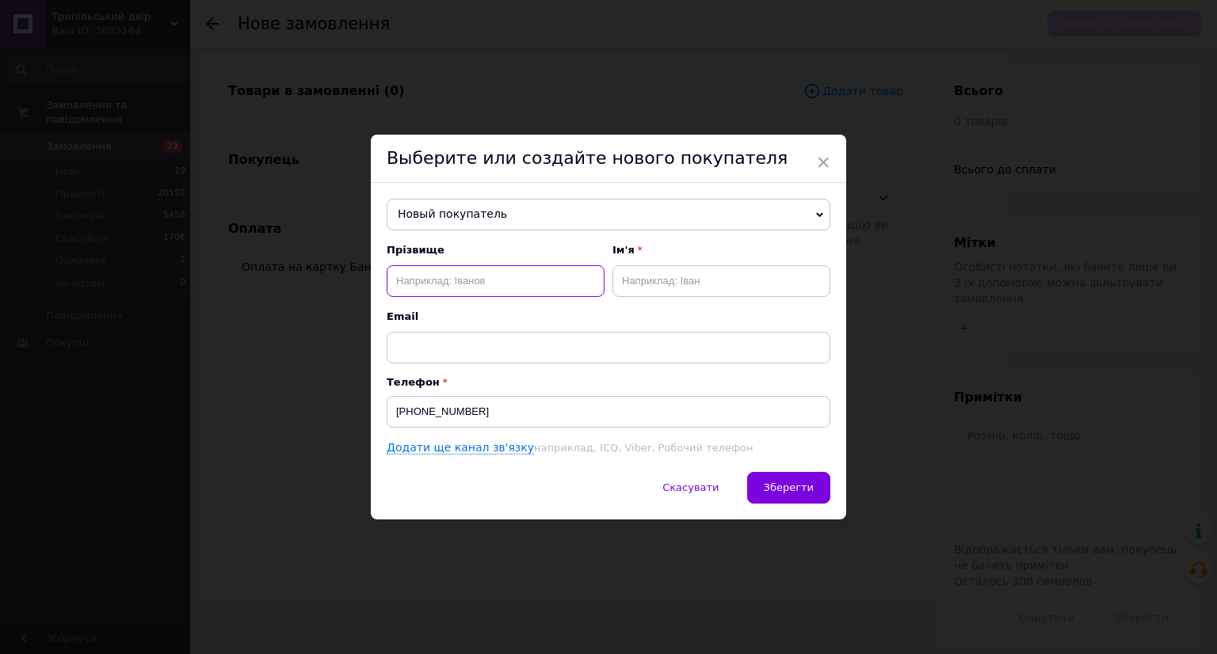
paste input "Фисун"
type input "Фисун"
paste input "Юрій"
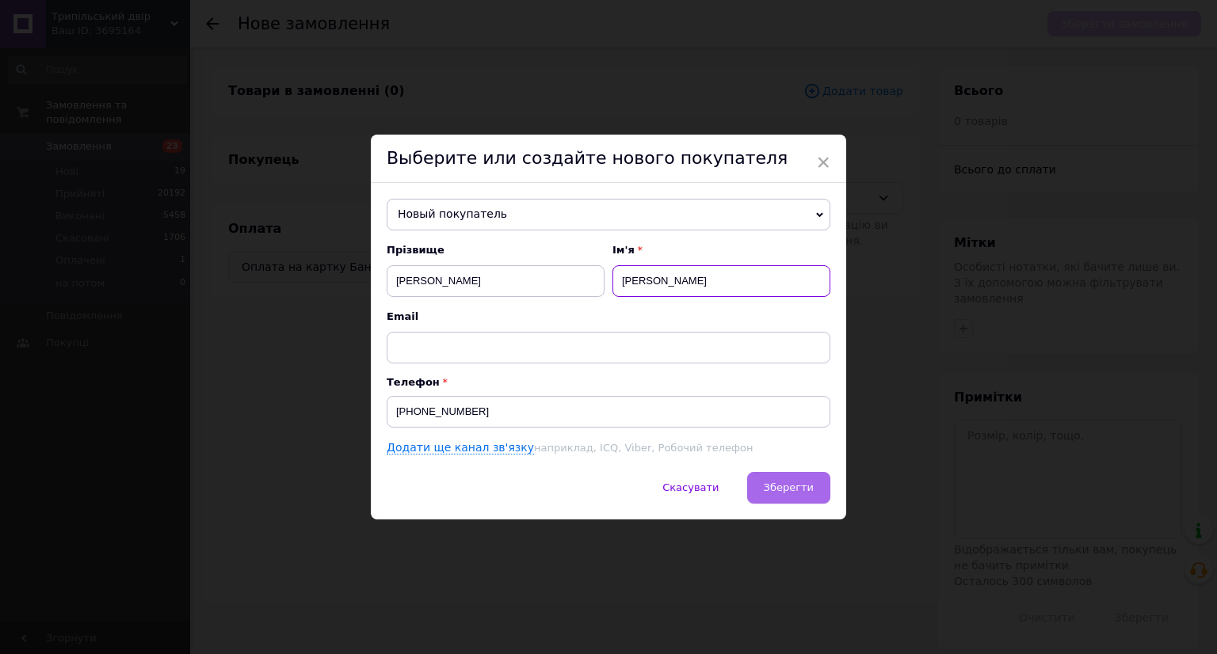
type input "Юрій"
click at [781, 472] on button "Зберегти" at bounding box center [788, 488] width 83 height 32
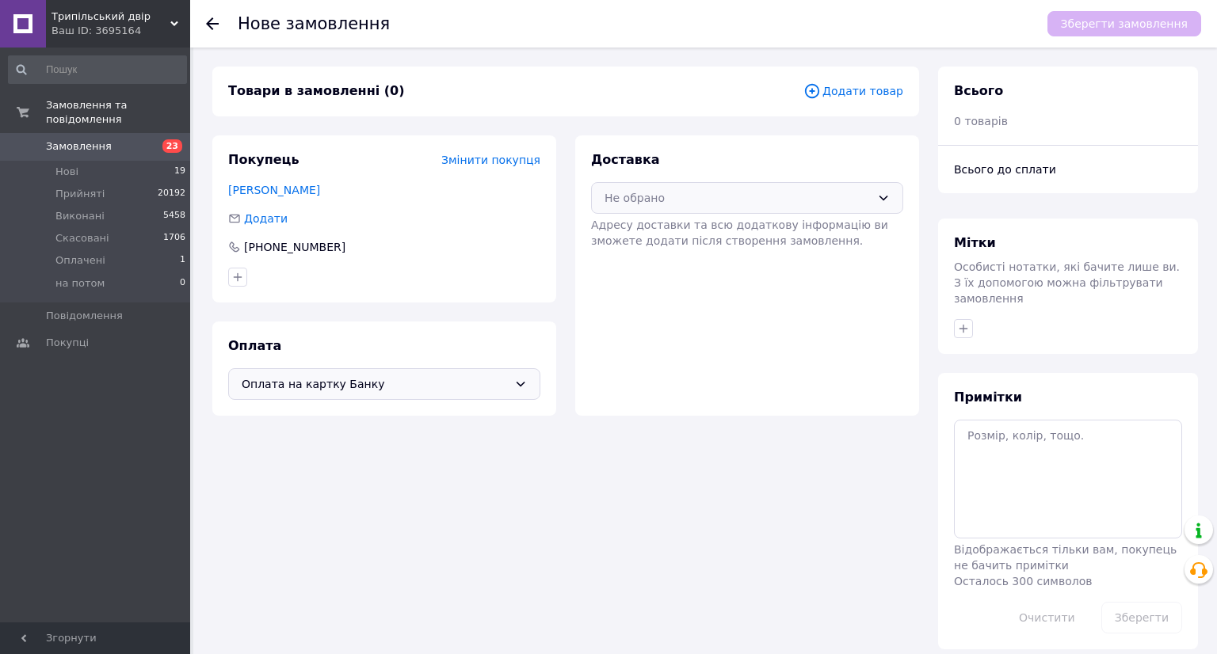
drag, startPoint x: 719, startPoint y: 197, endPoint x: 714, endPoint y: 207, distance: 10.6
click at [718, 198] on div "Не обрано" at bounding box center [737, 197] width 266 height 17
click at [694, 238] on span "Нова Пошта (платна)" at bounding box center [758, 232] width 261 height 16
click at [839, 90] on span "Додати товар" at bounding box center [853, 90] width 100 height 17
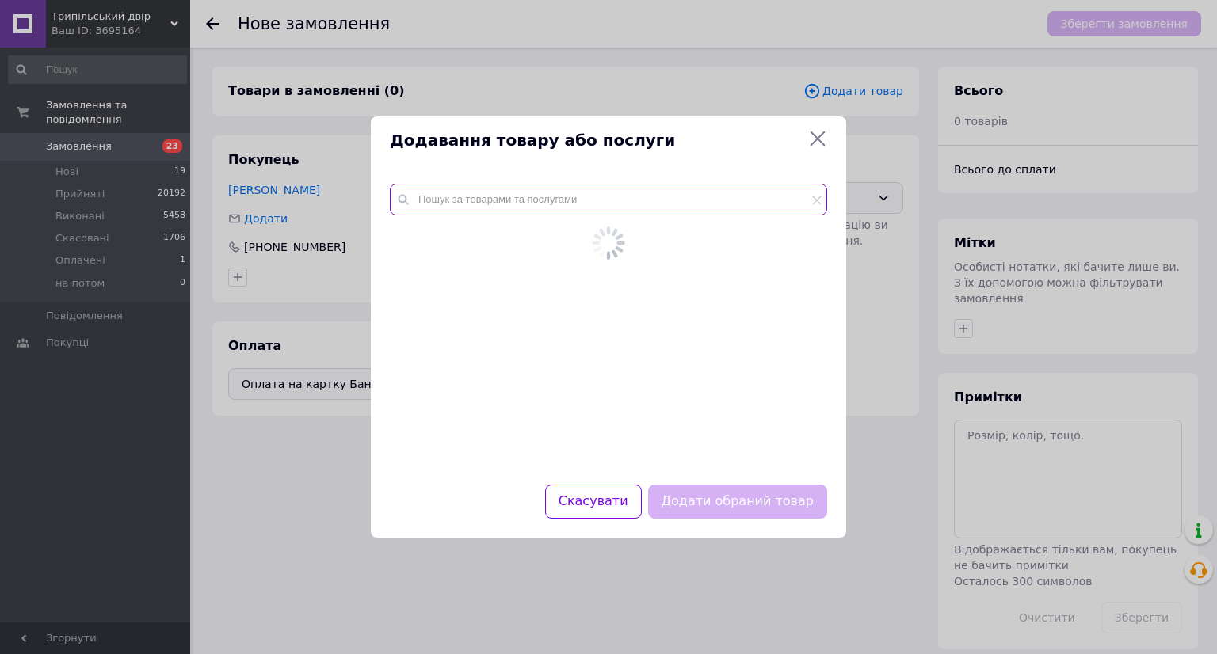
click at [528, 195] on div at bounding box center [608, 325] width 475 height 320
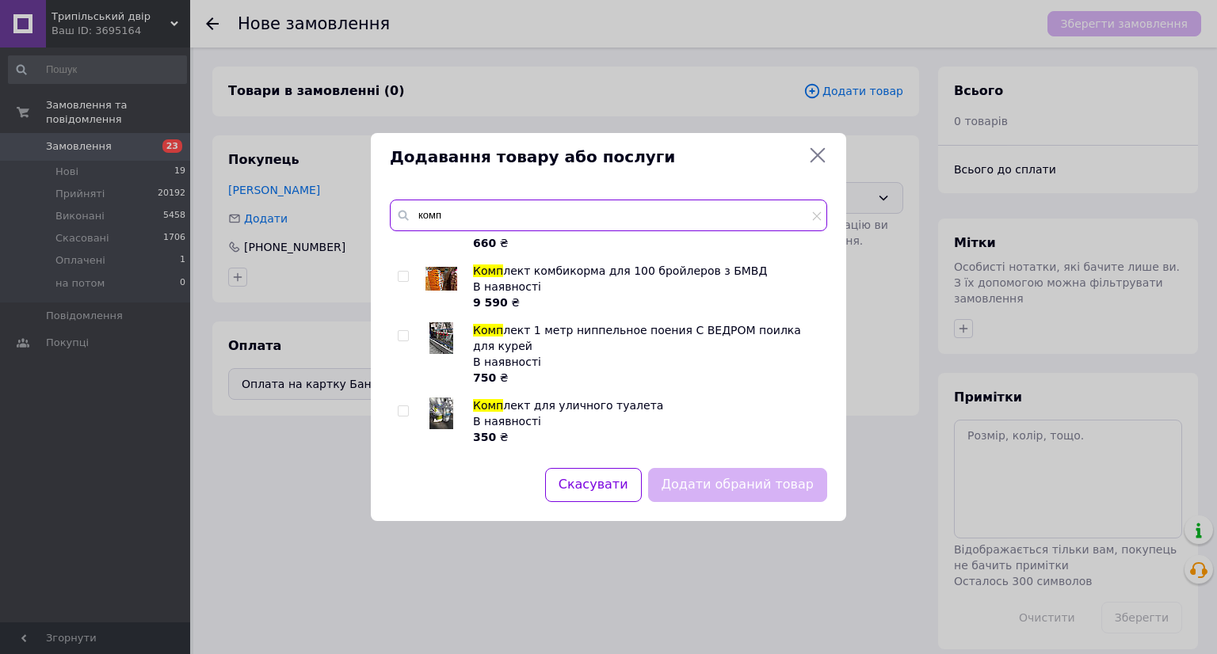
scroll to position [672, 0]
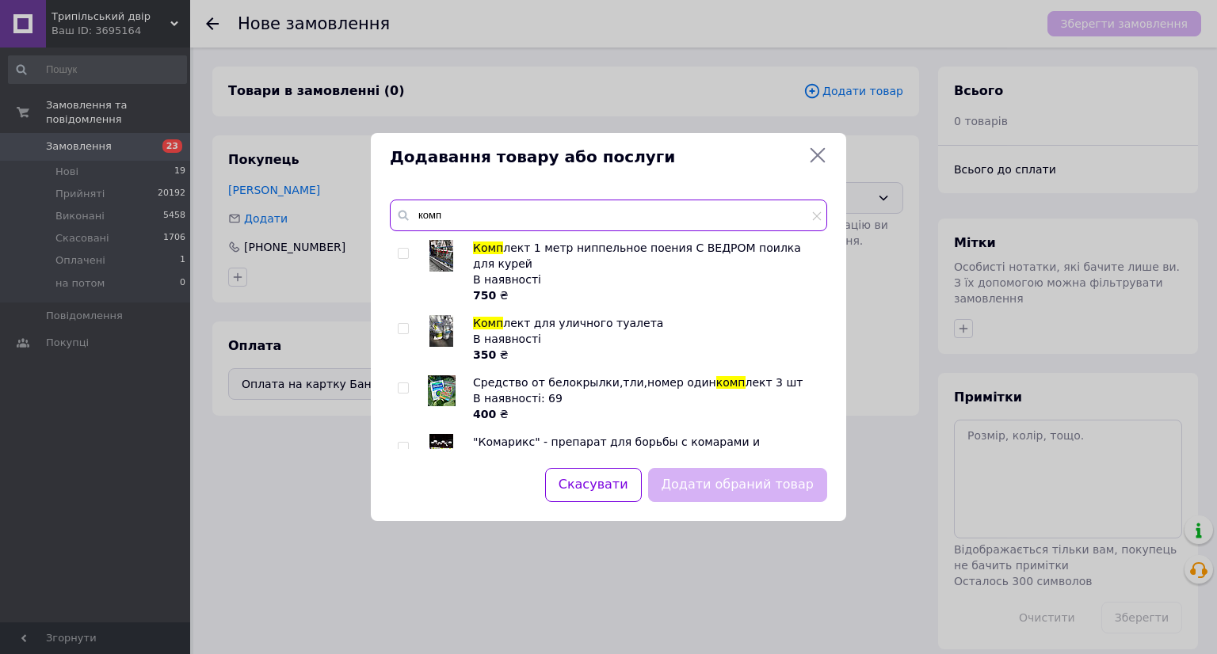
type input "комп"
click at [442, 315] on img at bounding box center [441, 331] width 24 height 32
checkbox input "true"
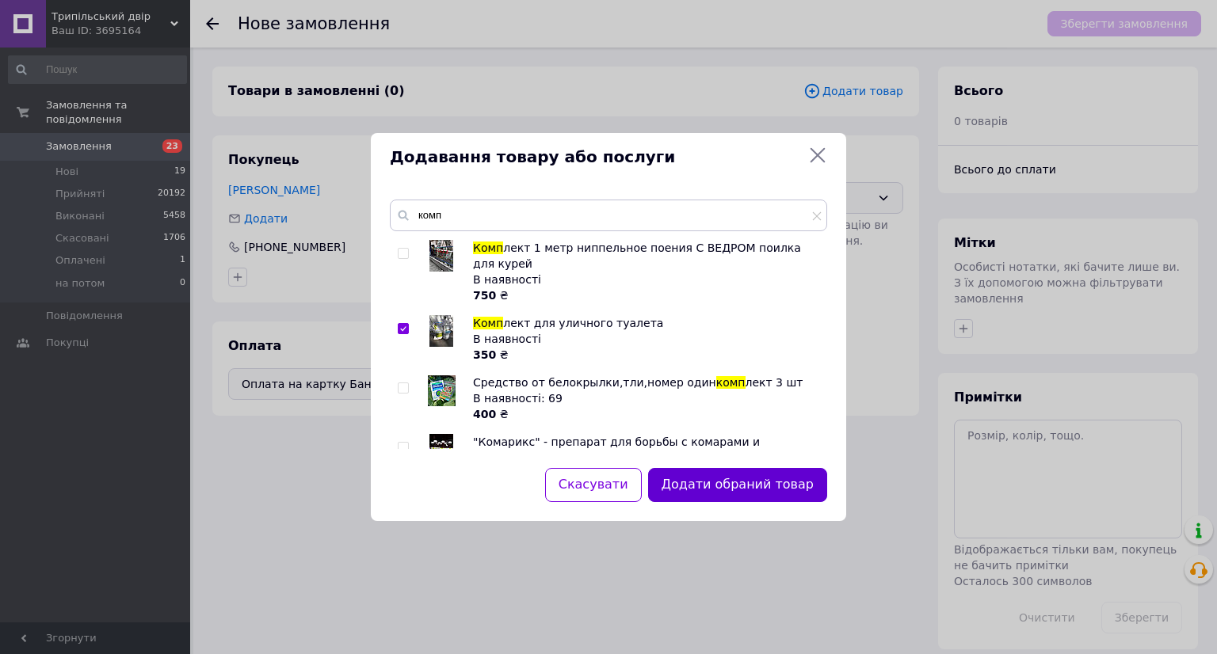
click at [771, 478] on button "Додати обраний товар" at bounding box center [737, 485] width 179 height 34
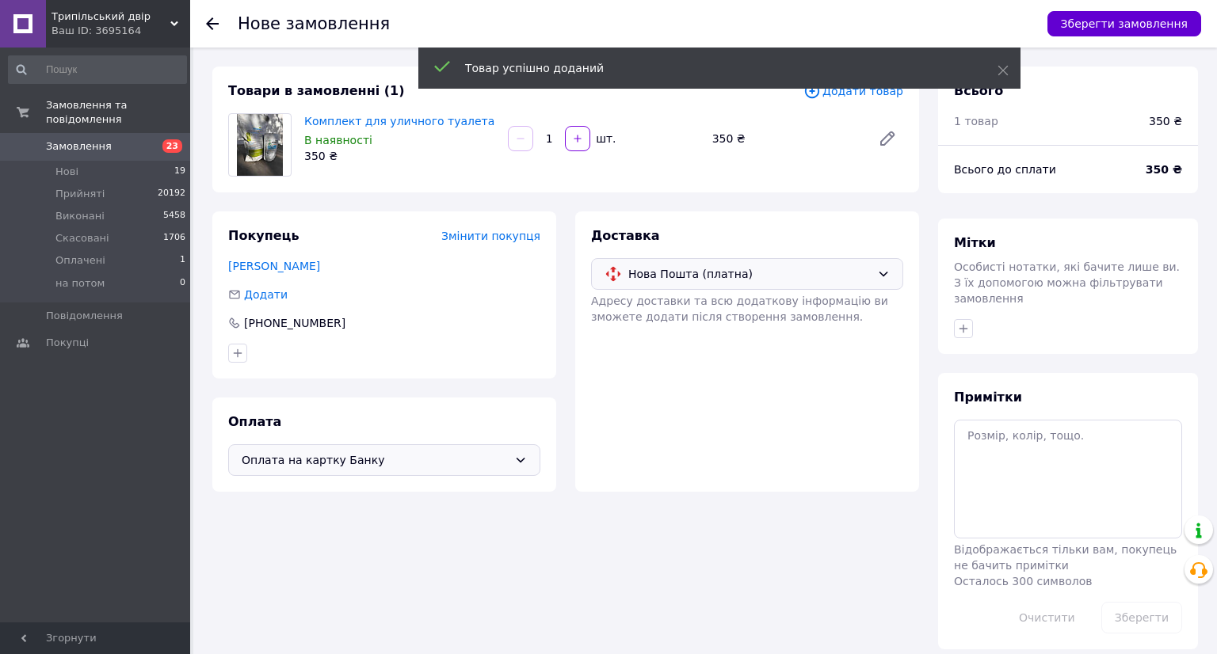
click at [1150, 19] on button "Зберегти замовлення" at bounding box center [1124, 23] width 154 height 25
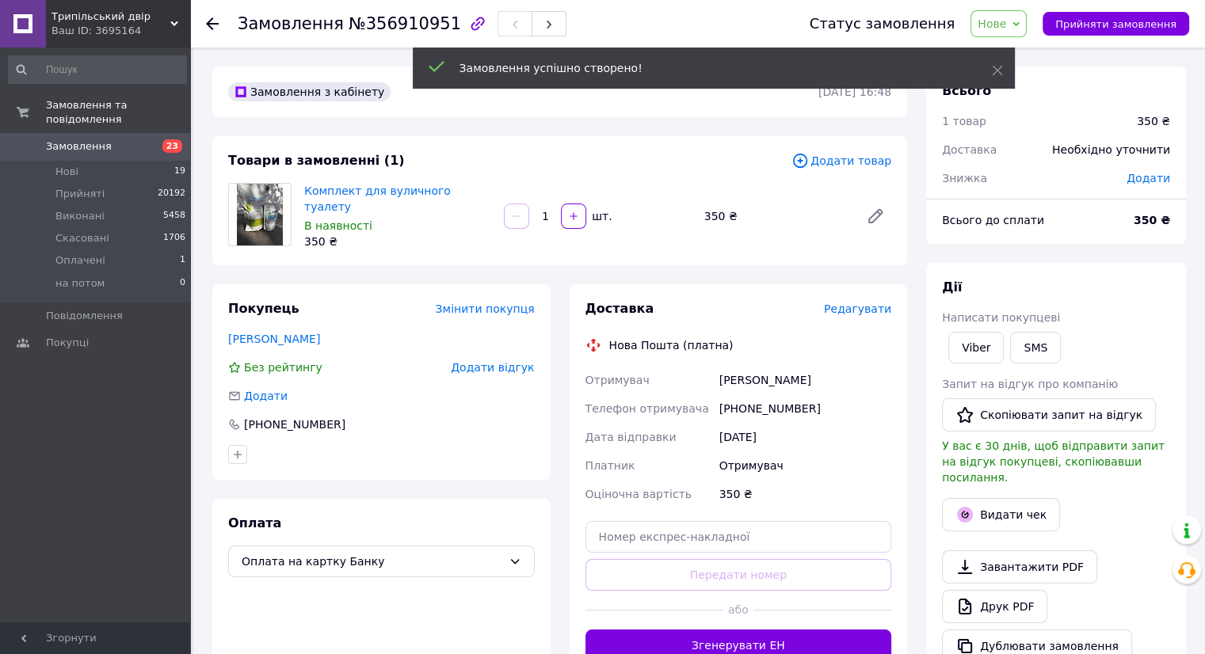
click at [850, 304] on span "Редагувати" at bounding box center [857, 309] width 67 height 13
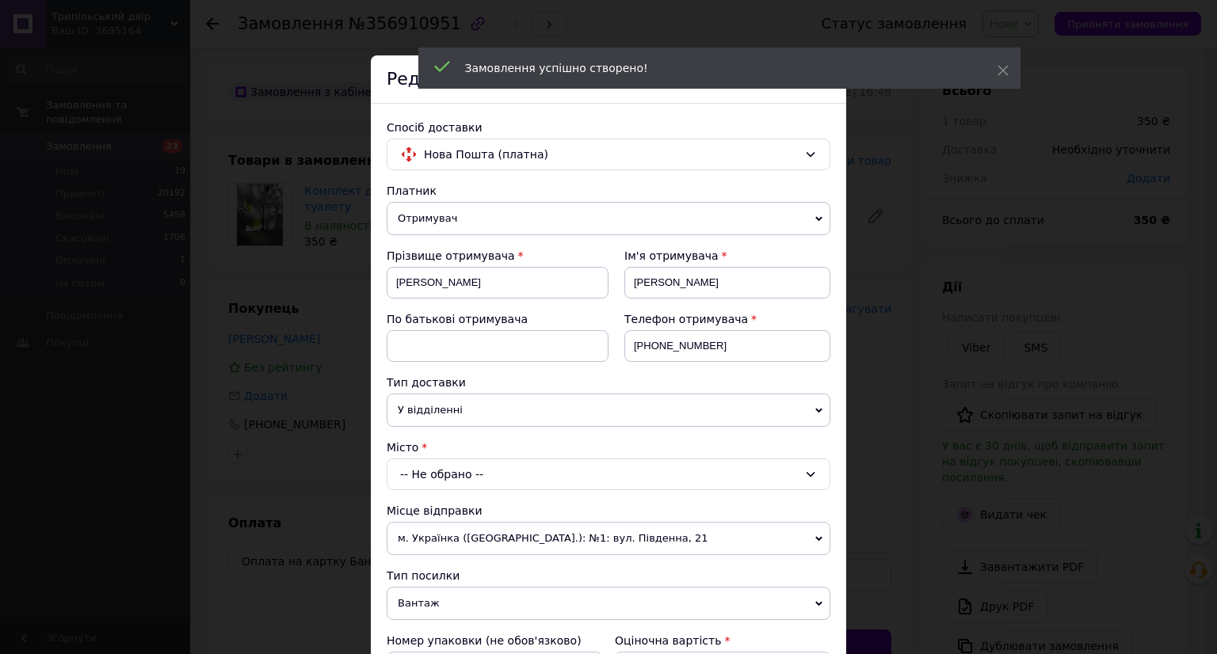
scroll to position [158, 0]
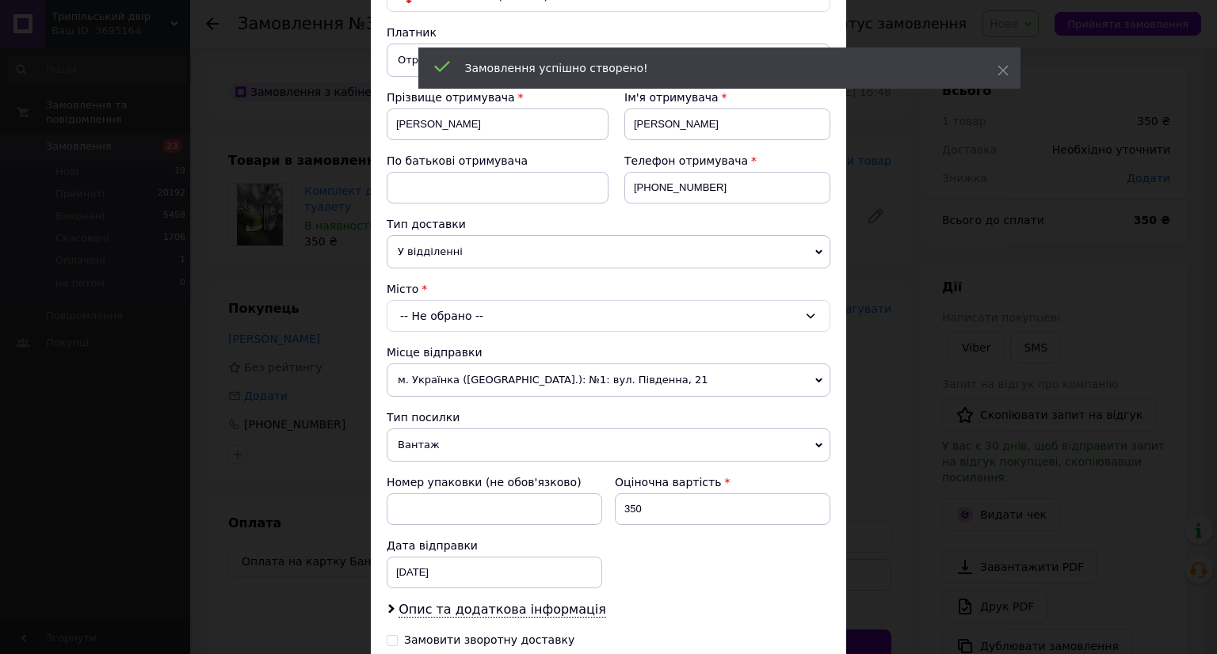
click at [524, 317] on div "-- Не обрано --" at bounding box center [609, 316] width 444 height 32
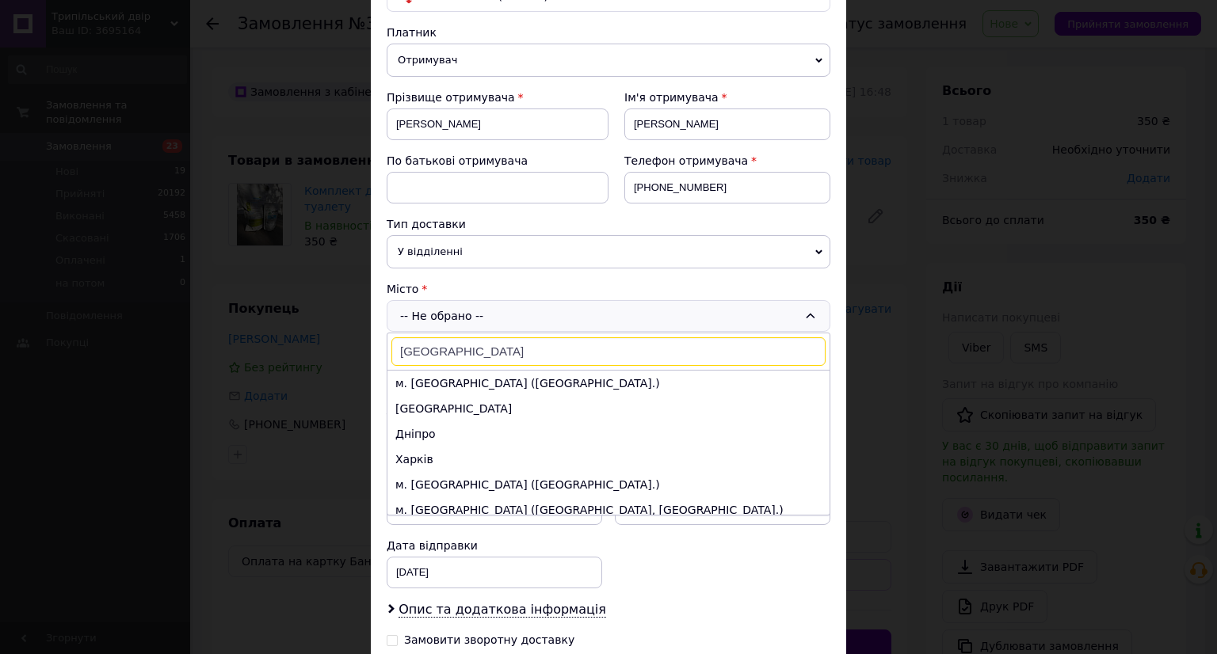
scroll to position [317, 0]
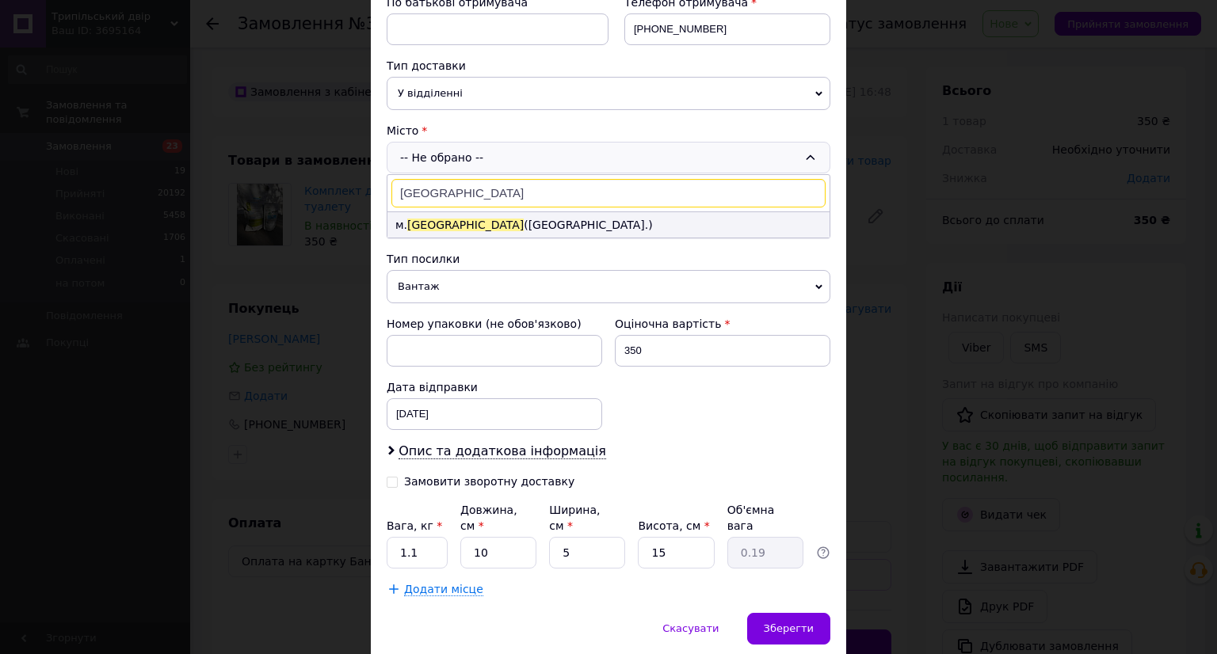
type input "Полтава"
click at [566, 213] on li "м. Полтава (Полтавська обл.)" at bounding box center [608, 224] width 442 height 25
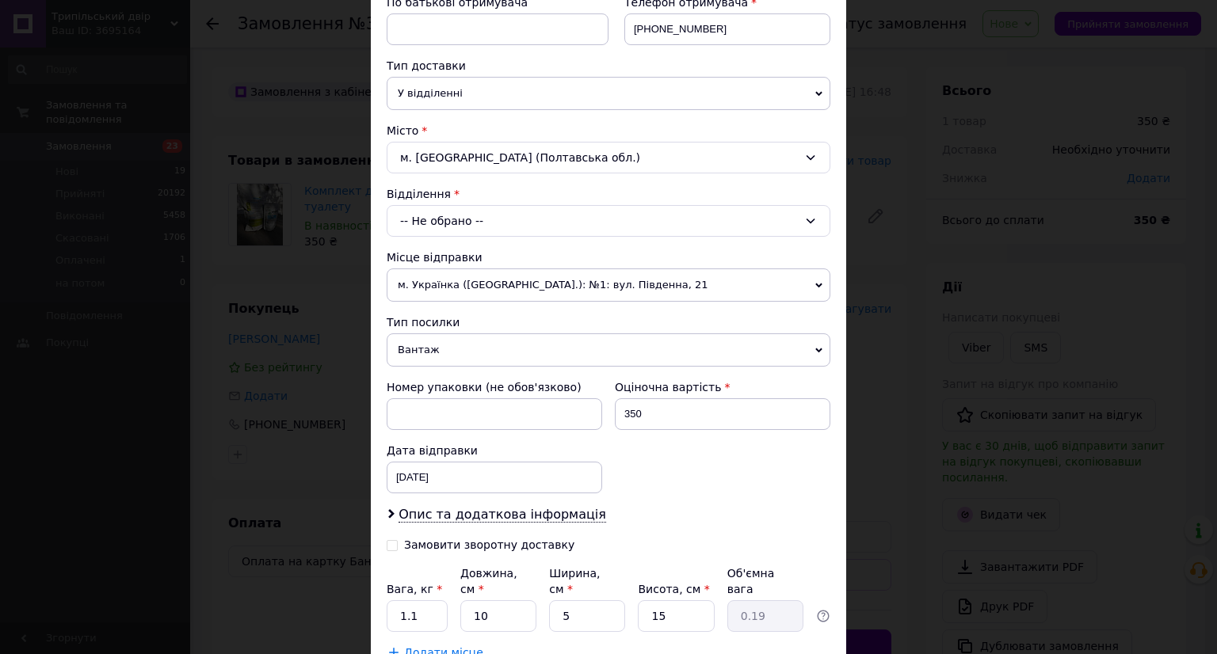
click at [566, 215] on div "-- Не обрано --" at bounding box center [609, 221] width 444 height 32
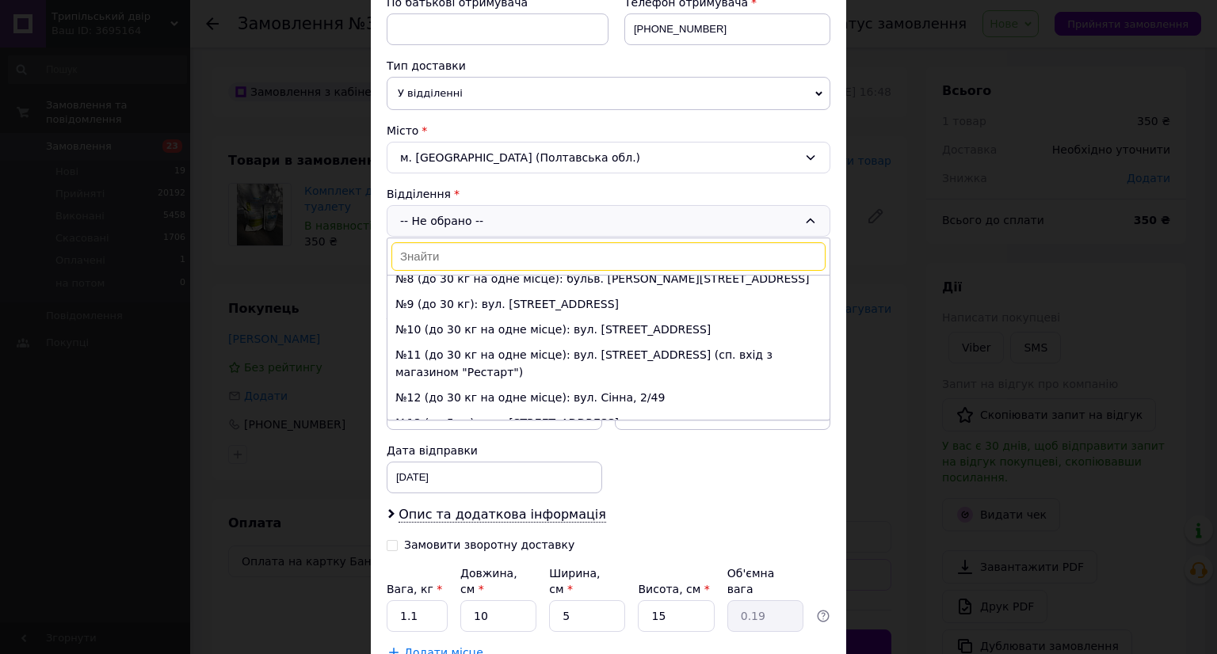
scroll to position [238, 0]
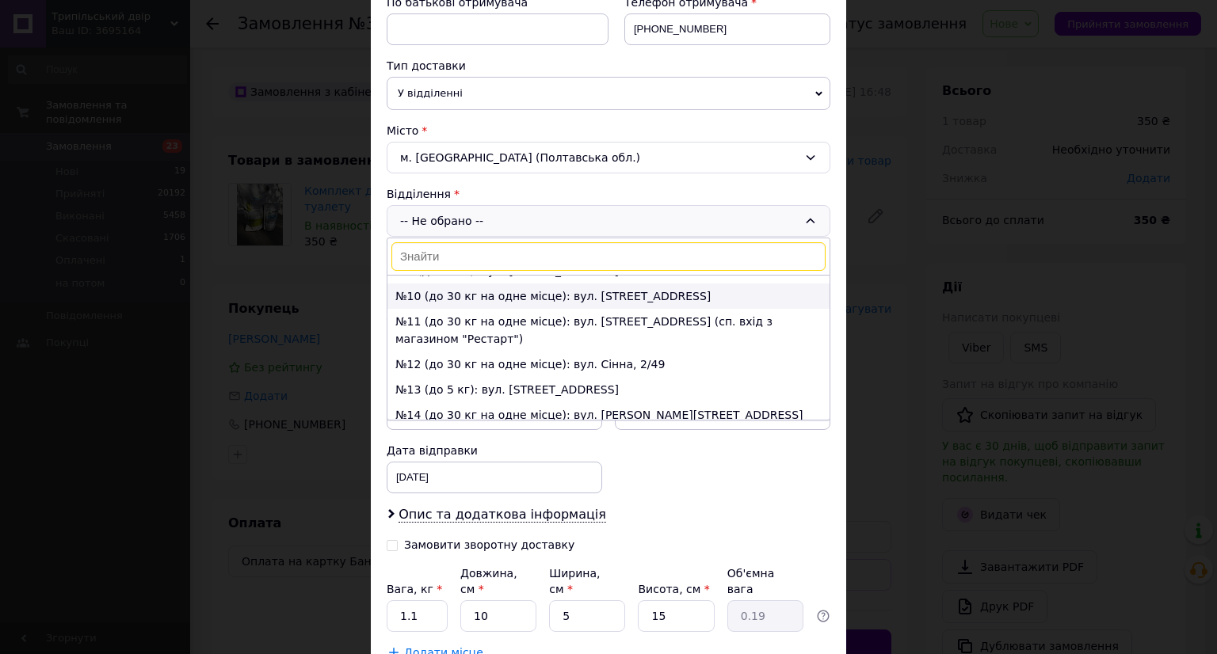
click at [529, 284] on li "№10 (до 30 кг на одне місце): вул. Європейська, 63" at bounding box center [608, 296] width 442 height 25
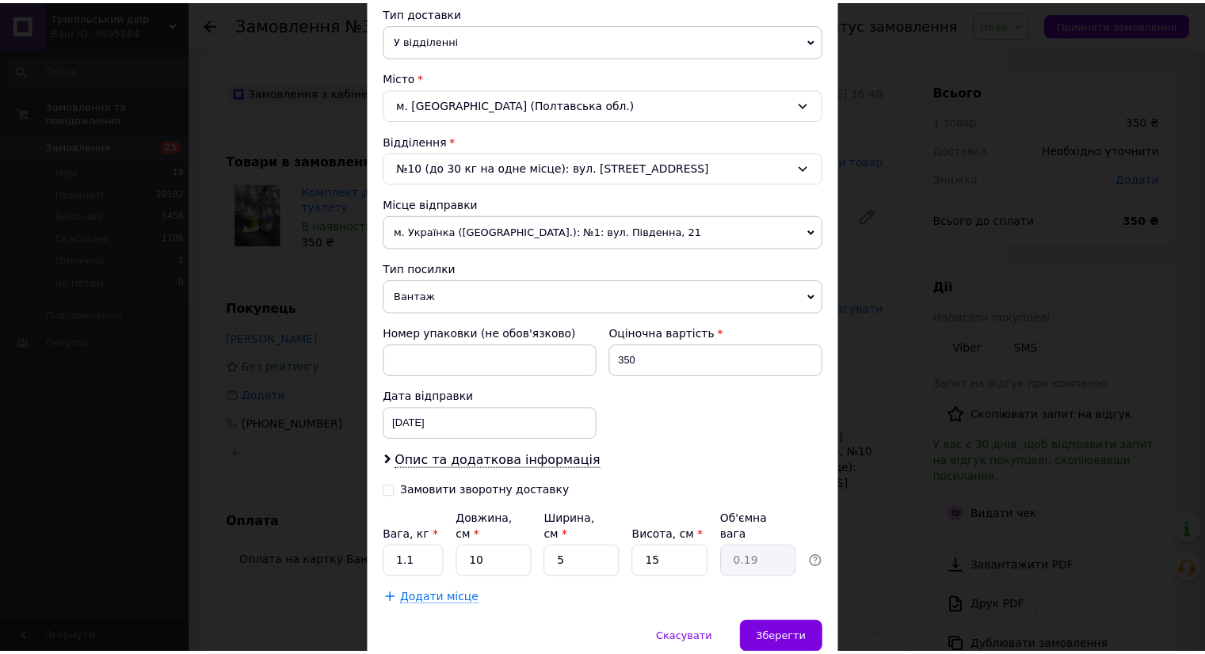
scroll to position [421, 0]
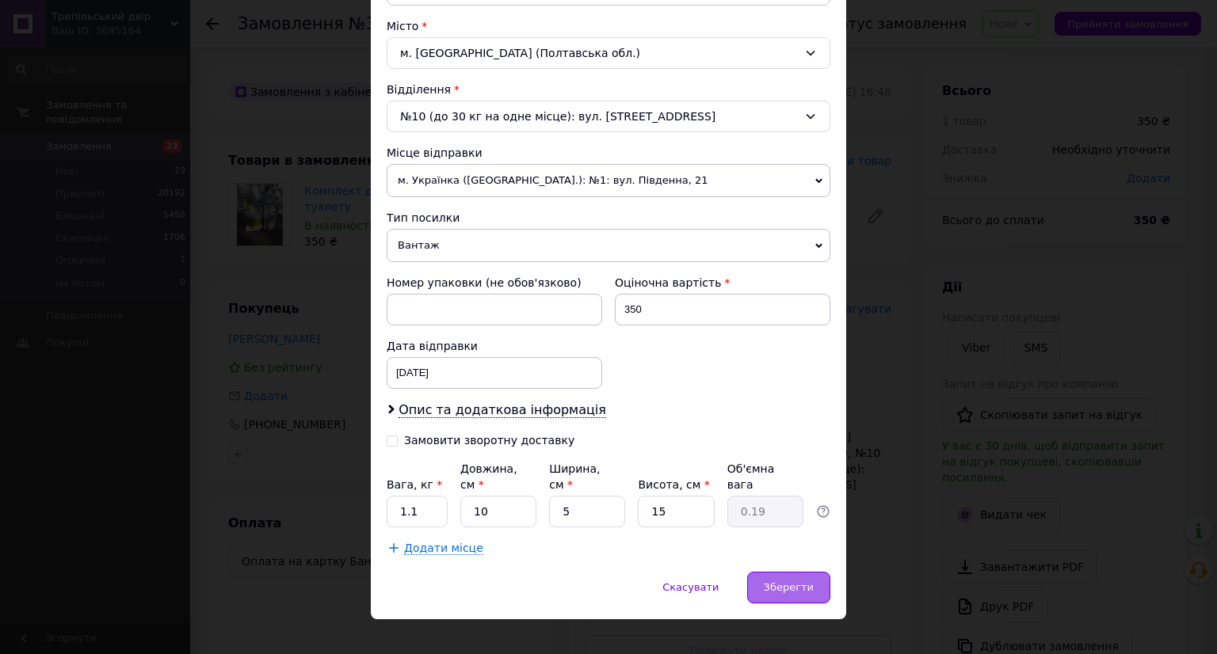
click at [776, 581] on span "Зберегти" at bounding box center [789, 587] width 50 height 12
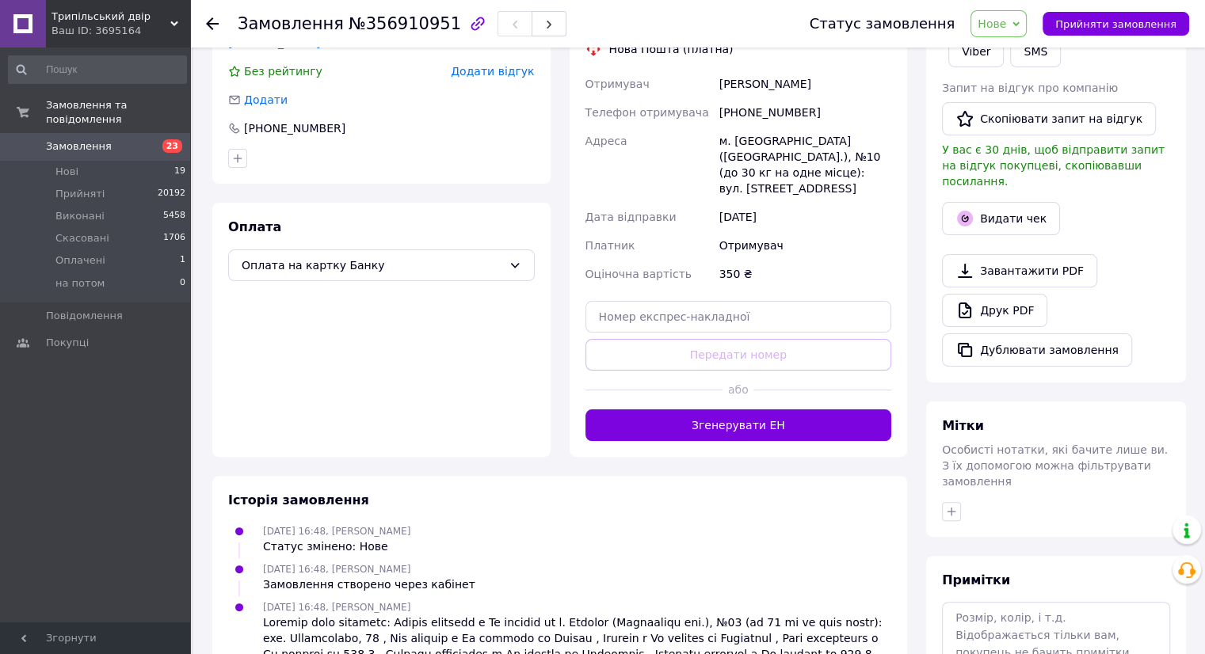
scroll to position [317, 0]
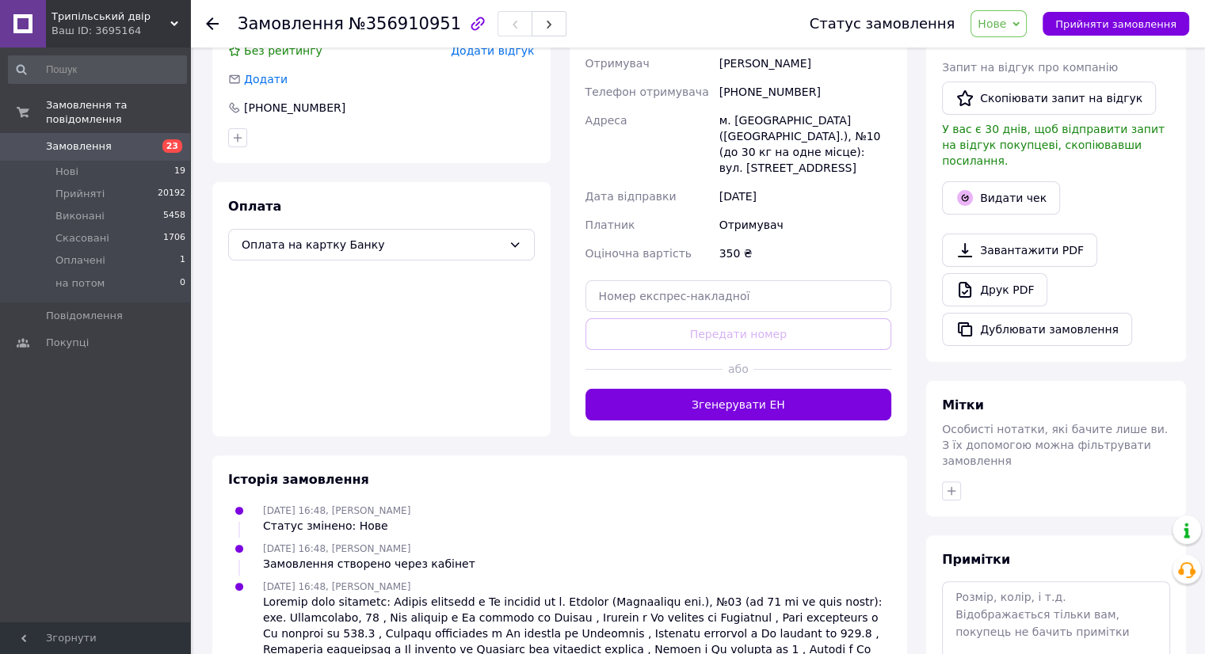
click at [781, 365] on div at bounding box center [822, 369] width 138 height 39
click at [768, 389] on button "Згенерувати ЕН" at bounding box center [738, 405] width 307 height 32
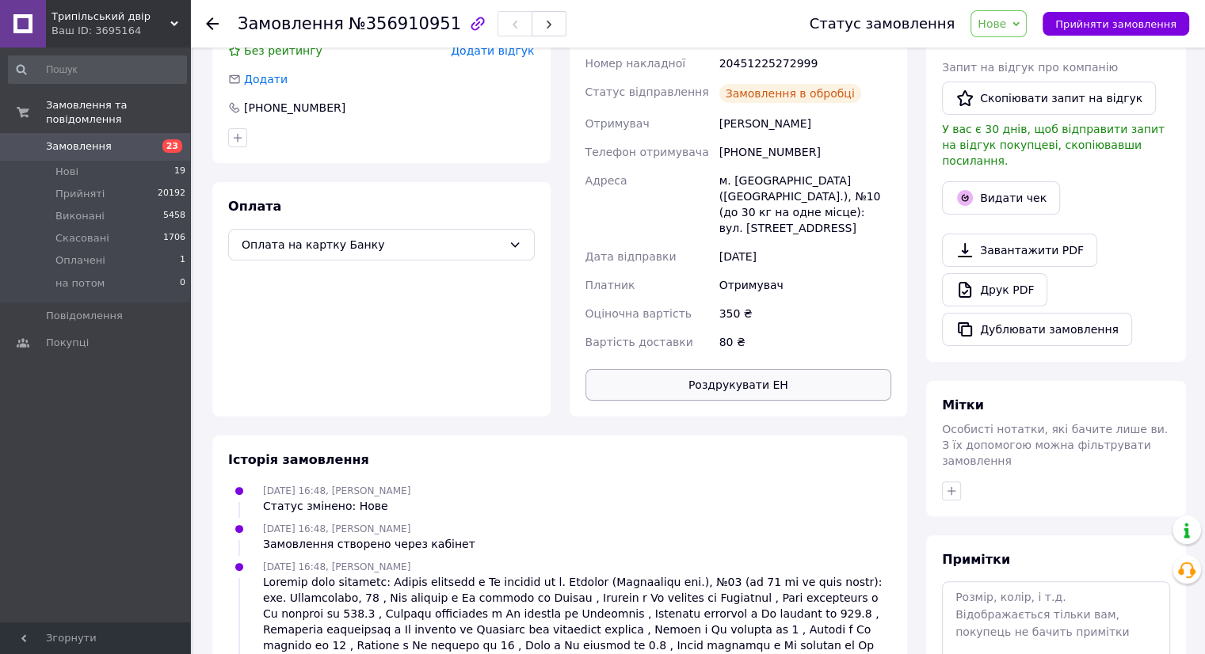
click at [728, 369] on button "Роздрукувати ЕН" at bounding box center [738, 385] width 307 height 32
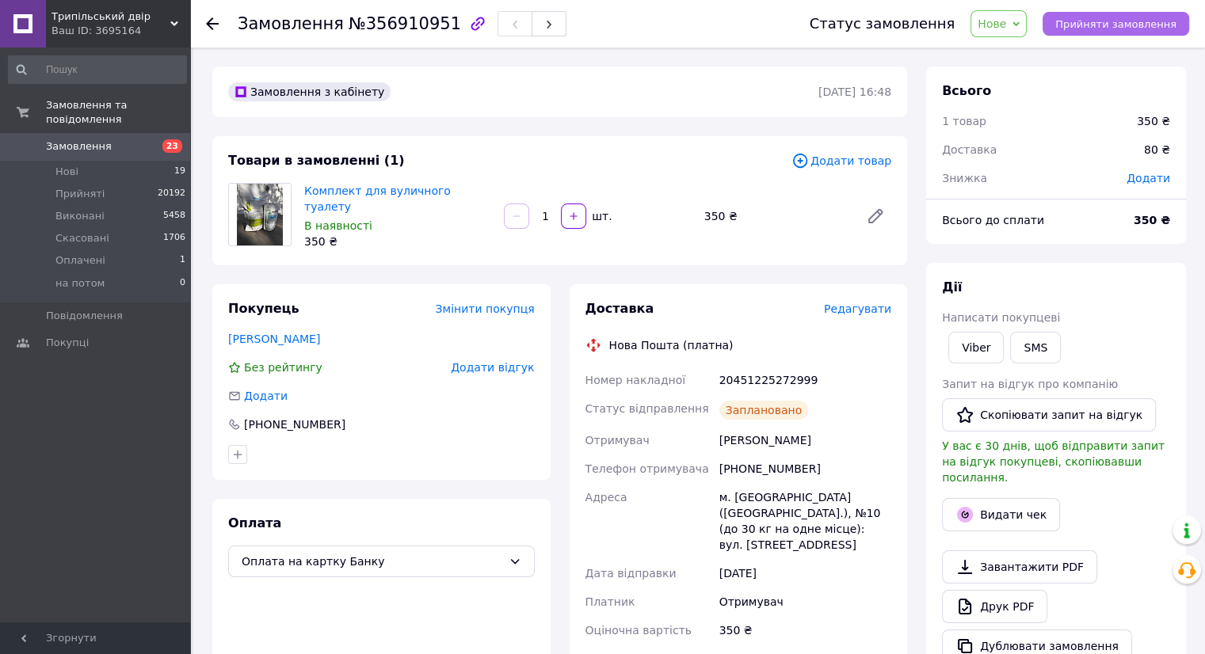
click at [1099, 25] on span "Прийняти замовлення" at bounding box center [1115, 24] width 121 height 12
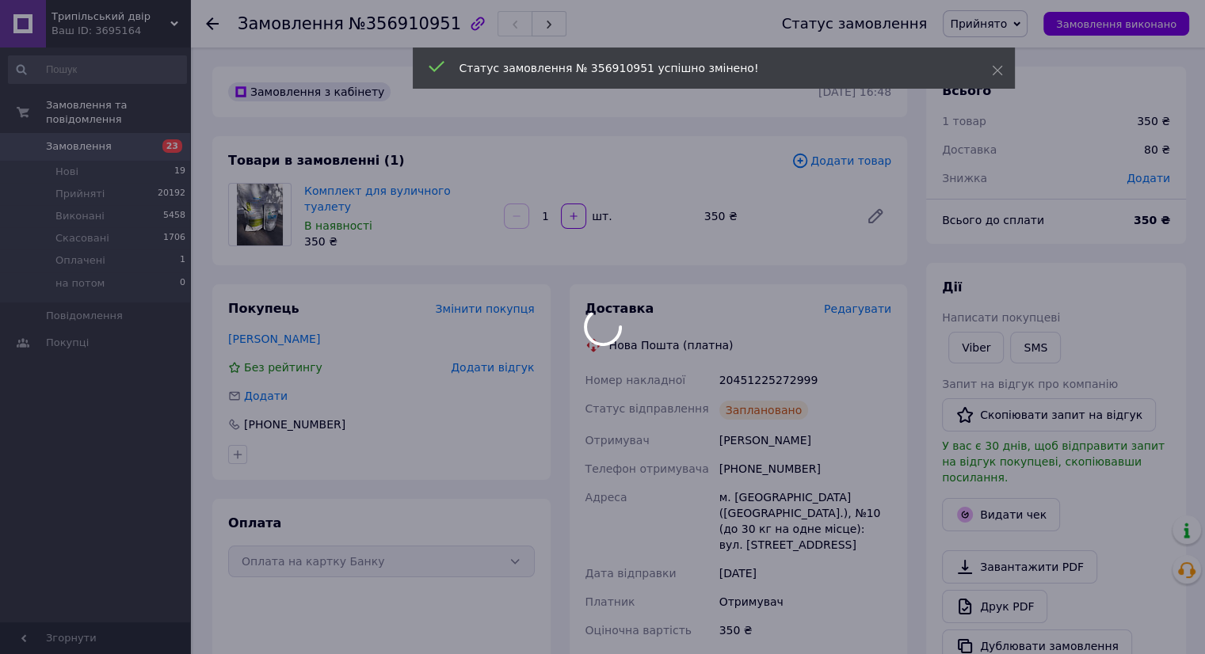
click at [164, 132] on body "Трипільський двір Ваш ID: 3695164 Сайт Трипільський двір Кабінет покупця Переві…" at bounding box center [602, 540] width 1205 height 1081
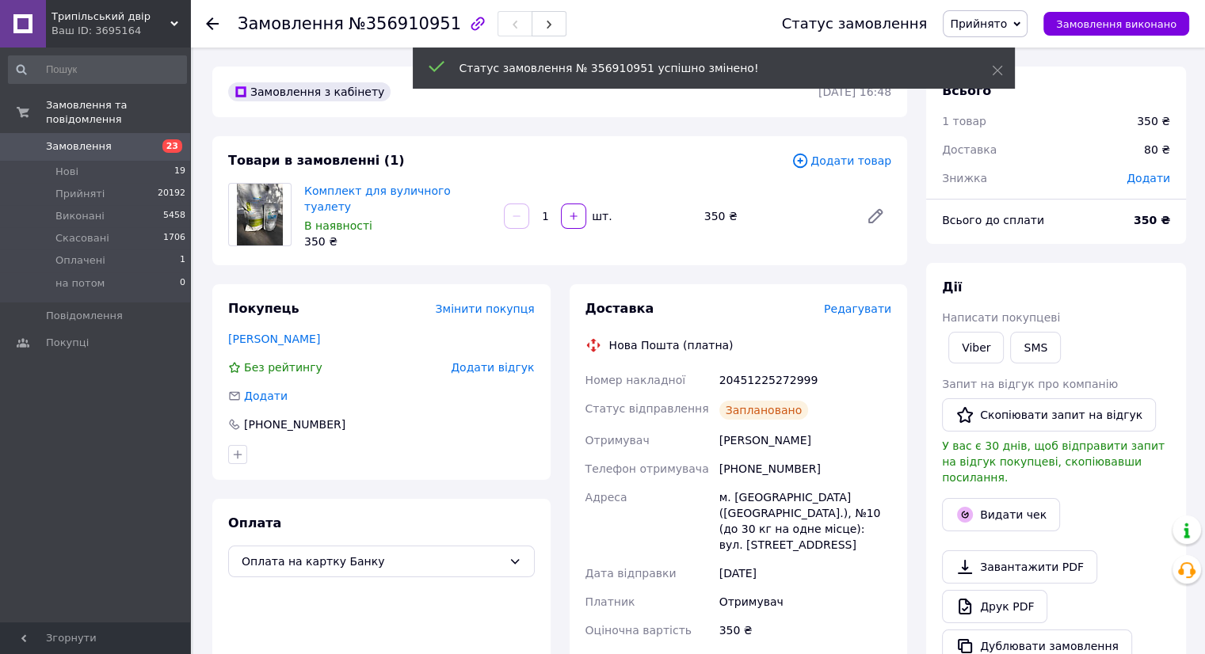
click at [159, 139] on span "23" at bounding box center [169, 146] width 44 height 14
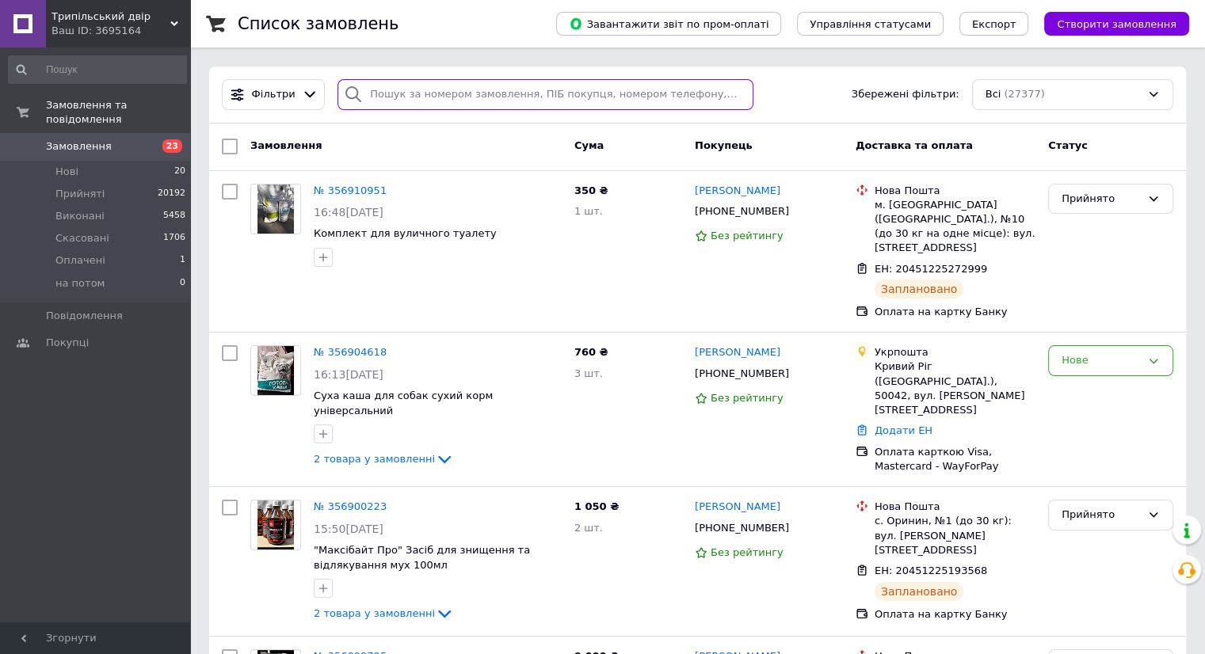
paste input "+380666319115"
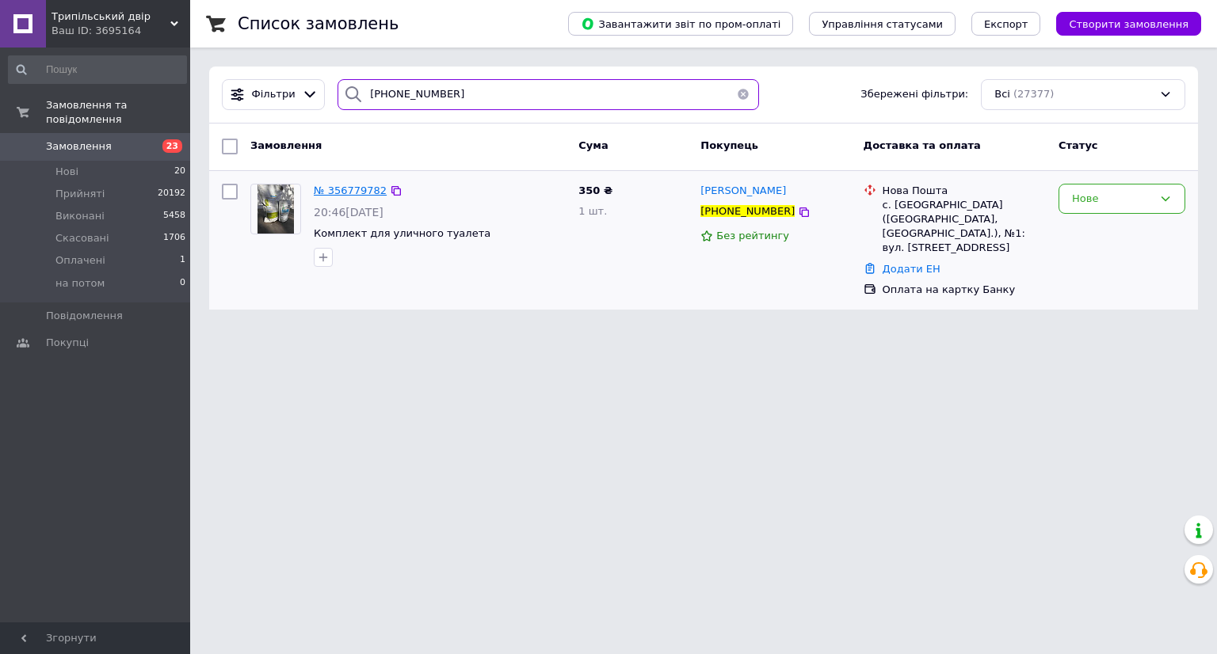
type input "+380666319115"
click at [356, 192] on span "№ 356779782" at bounding box center [350, 191] width 73 height 12
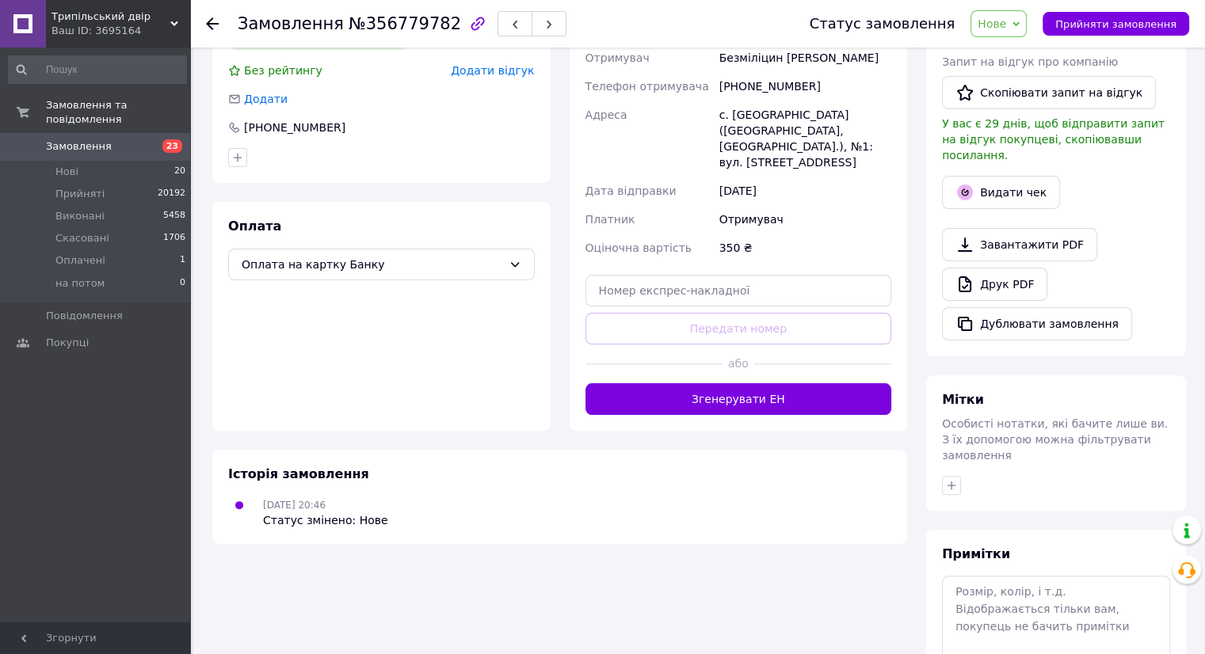
scroll to position [393, 0]
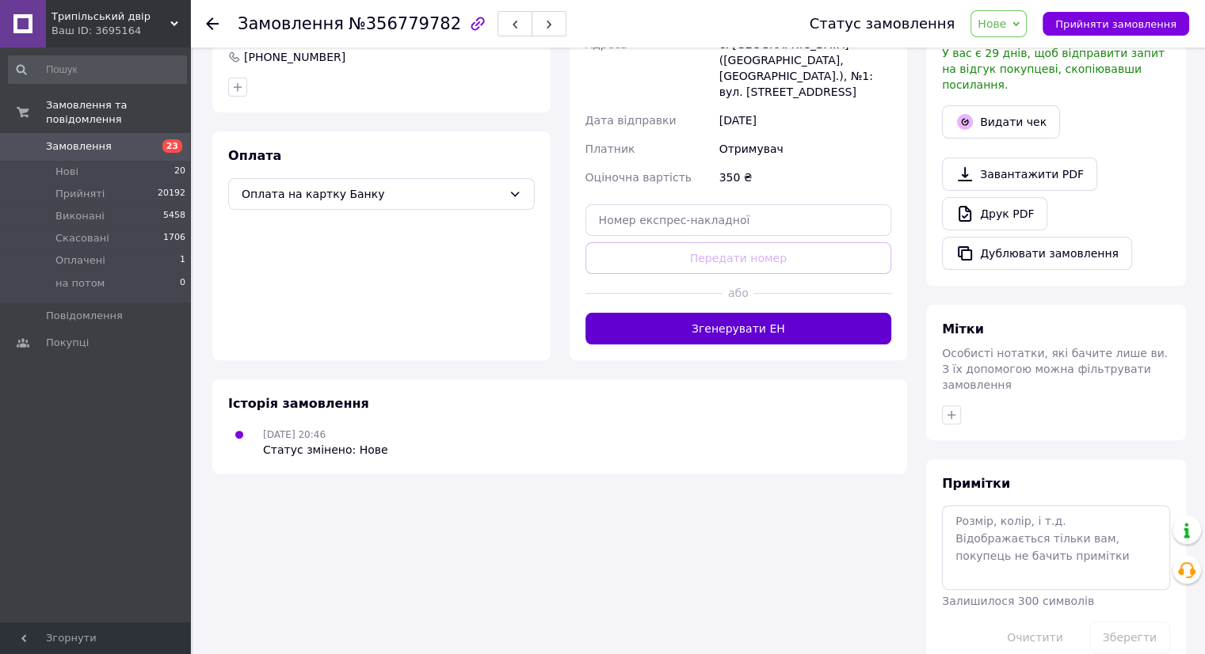
click at [741, 313] on button "Згенерувати ЕН" at bounding box center [738, 329] width 307 height 32
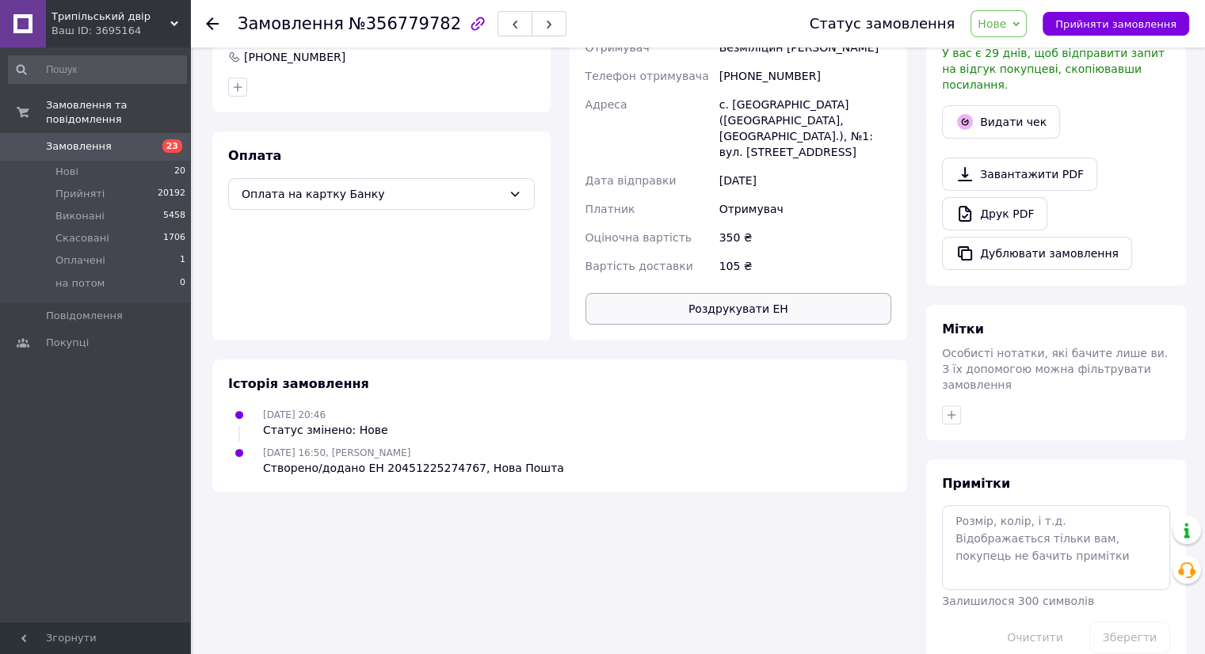
click at [726, 293] on button "Роздрукувати ЕН" at bounding box center [738, 309] width 307 height 32
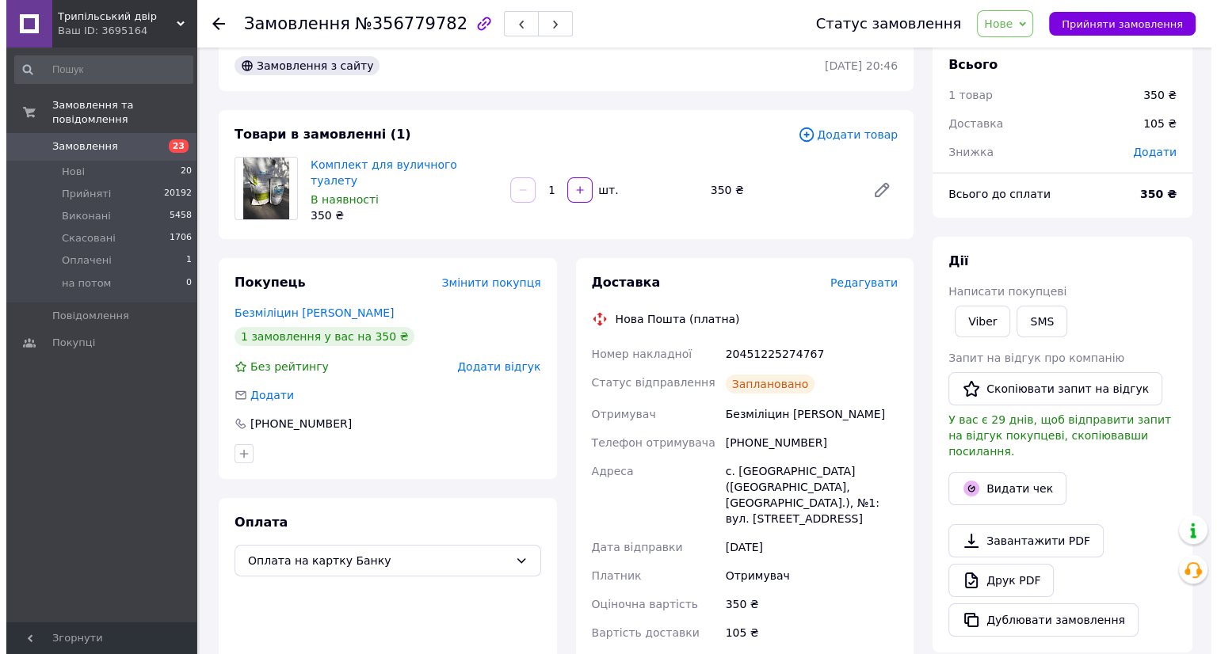
scroll to position [0, 0]
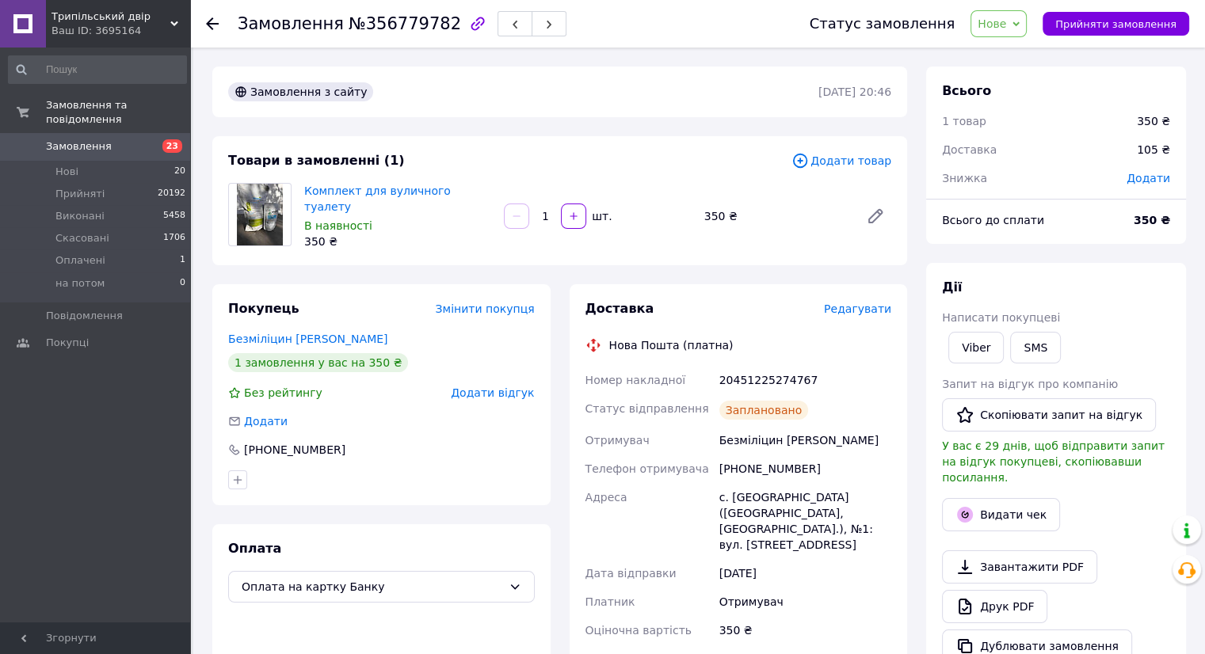
click at [646, 176] on div "Товари в замовленні (1) Додати товар Комплект для вуличного туалету В наявності…" at bounding box center [559, 200] width 695 height 129
click at [1081, 23] on span "Прийняти замовлення" at bounding box center [1115, 24] width 121 height 12
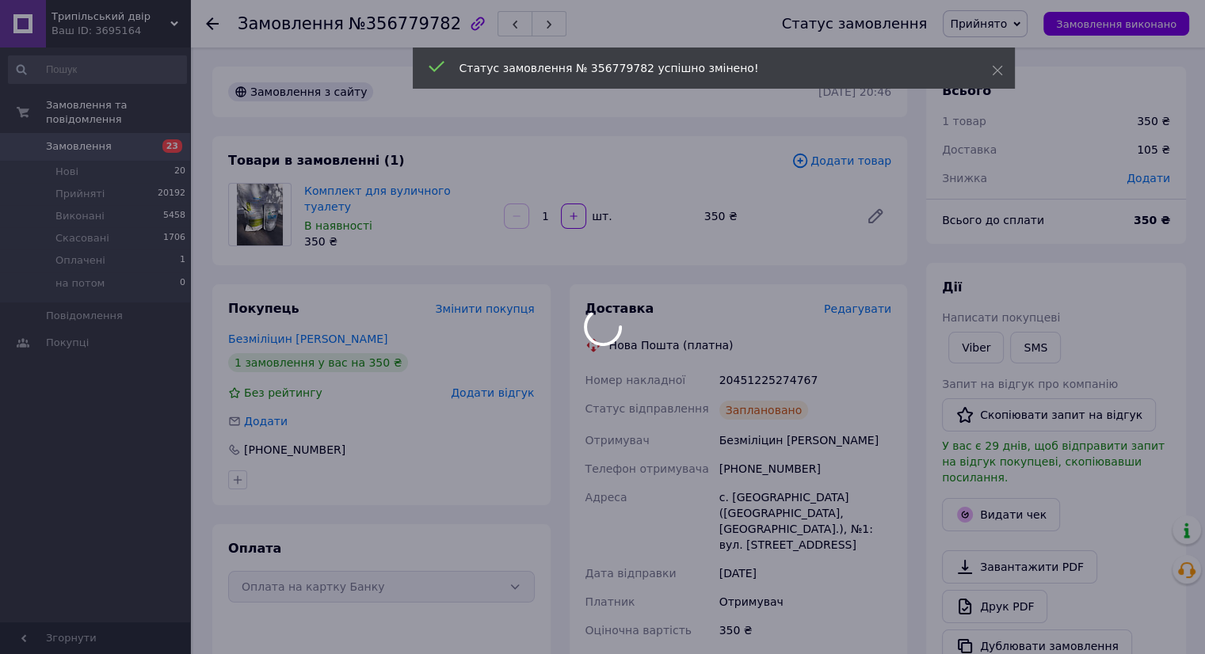
click at [136, 139] on span "Замовлення" at bounding box center [96, 146] width 101 height 14
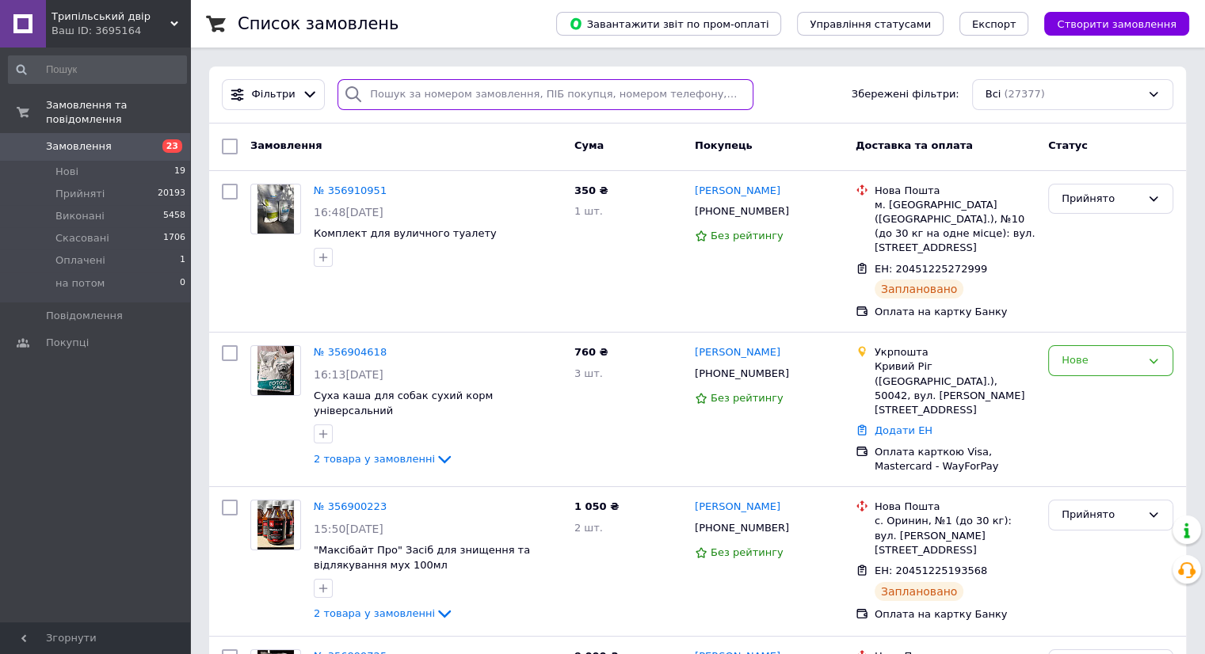
paste input "0633333314"
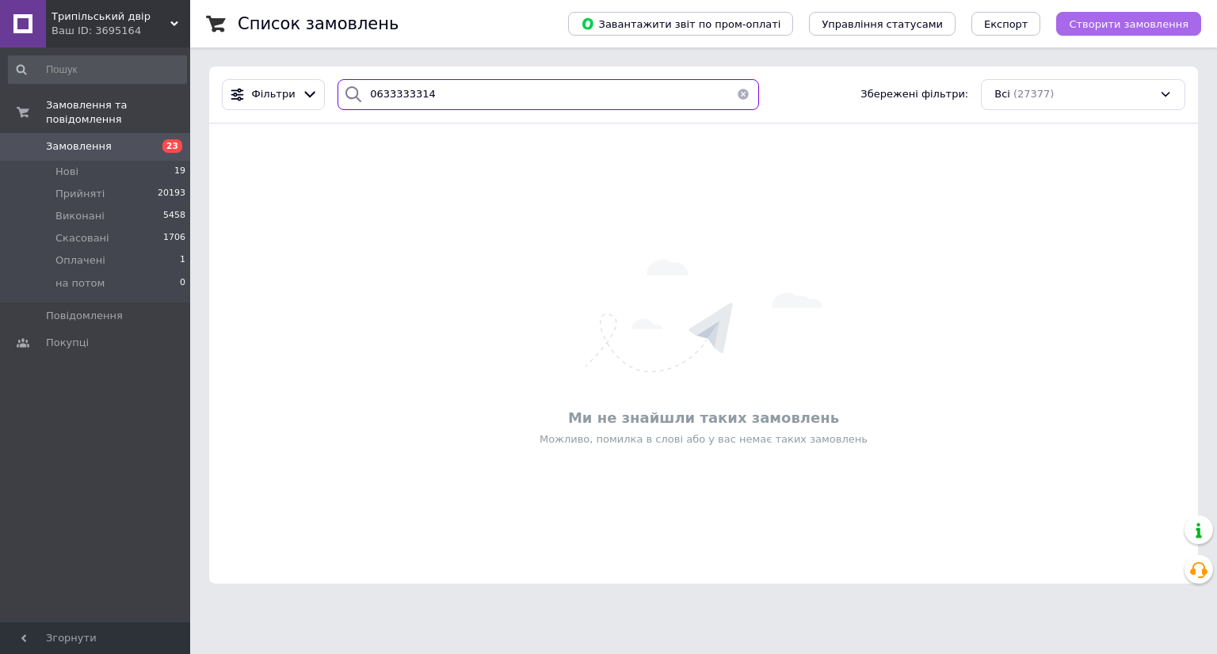
type input "0633333314"
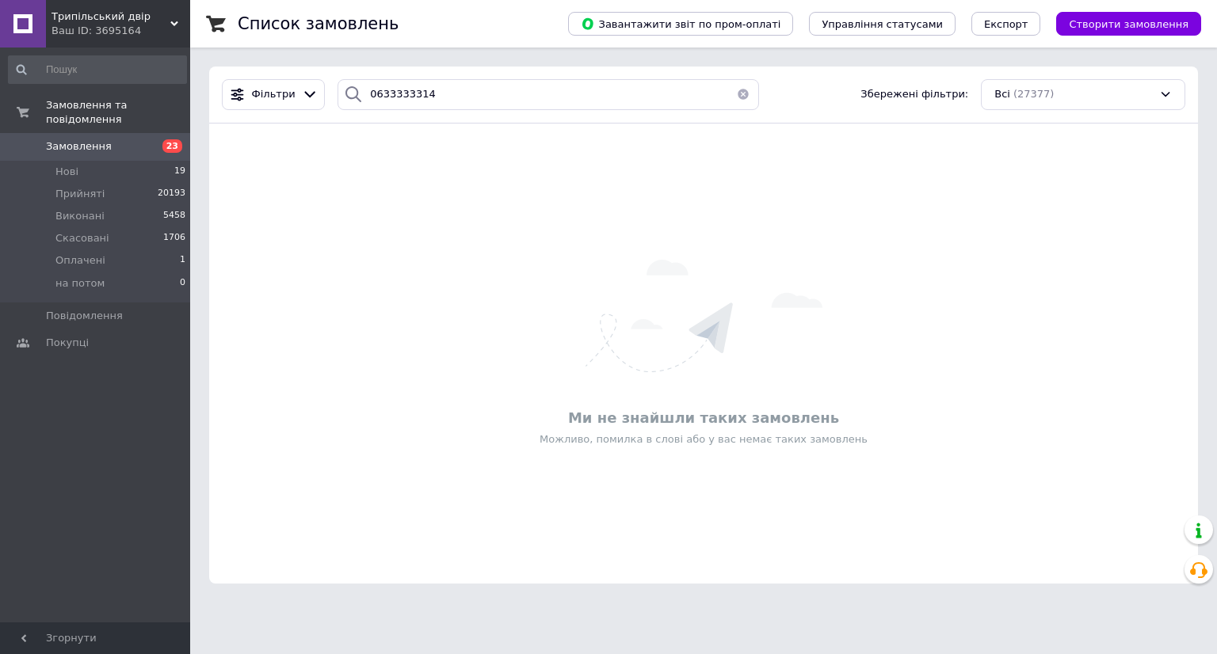
click at [1085, 29] on span "Створити замовлення" at bounding box center [1128, 24] width 120 height 12
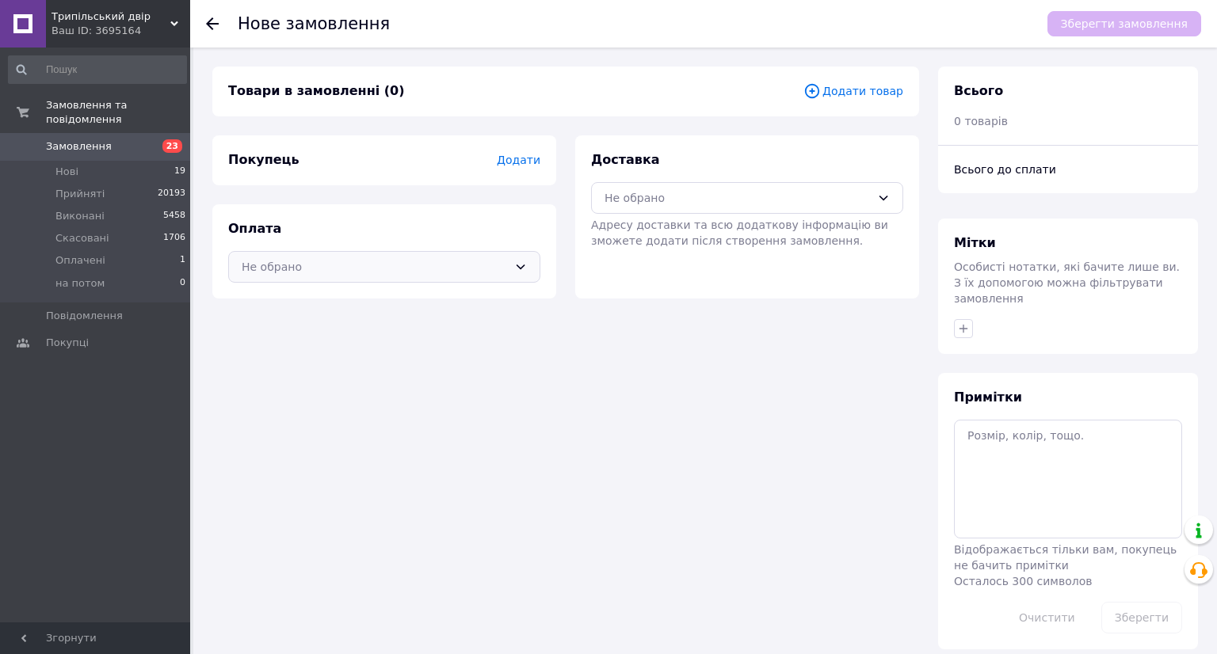
click at [342, 272] on div "Не обрано" at bounding box center [375, 266] width 266 height 17
click at [369, 329] on span "Оплата на картку Банку" at bounding box center [384, 330] width 285 height 16
click at [516, 162] on span "Додати" at bounding box center [519, 160] width 44 height 13
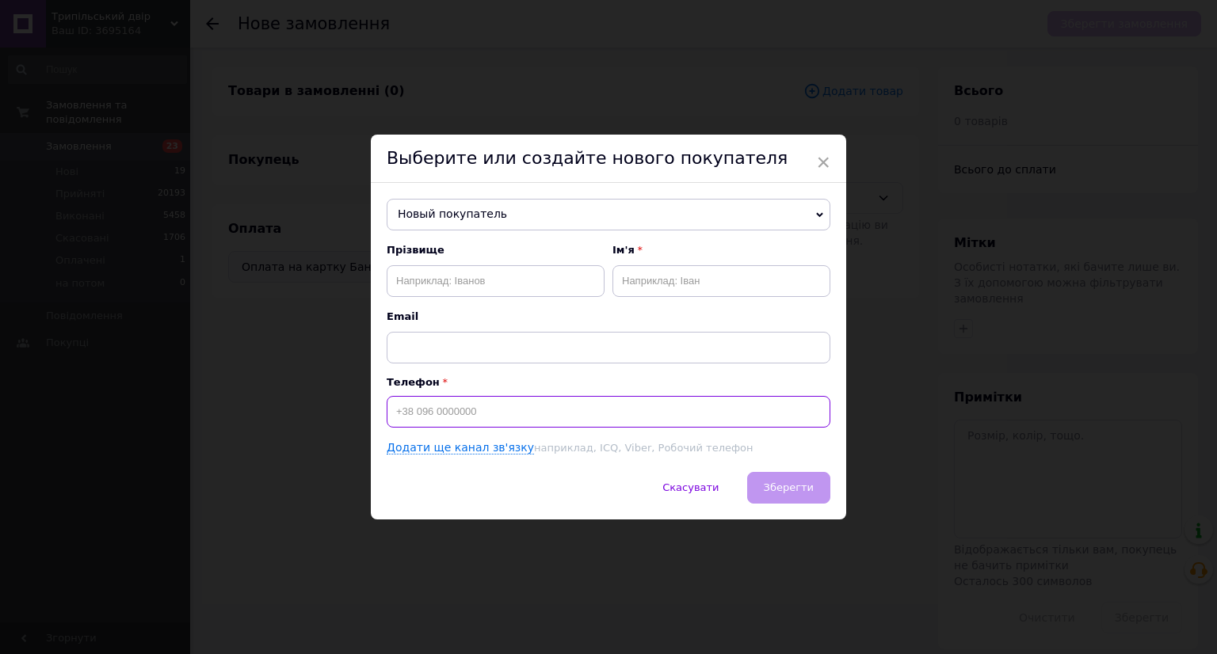
paste input "0633333314"
click at [387, 418] on input "0633333314" at bounding box center [609, 412] width 444 height 32
type input "[PHONE_NUMBER]"
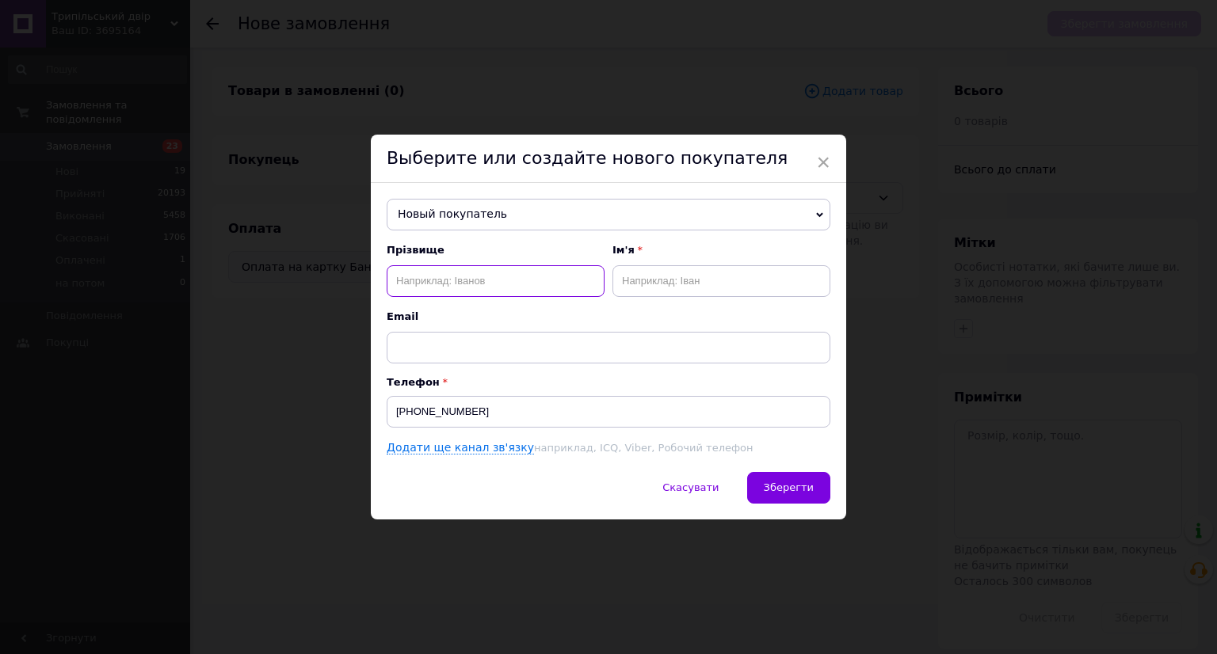
paste input "цікаленко"
type input "цікаленко"
paste input "[PERSON_NAME]"
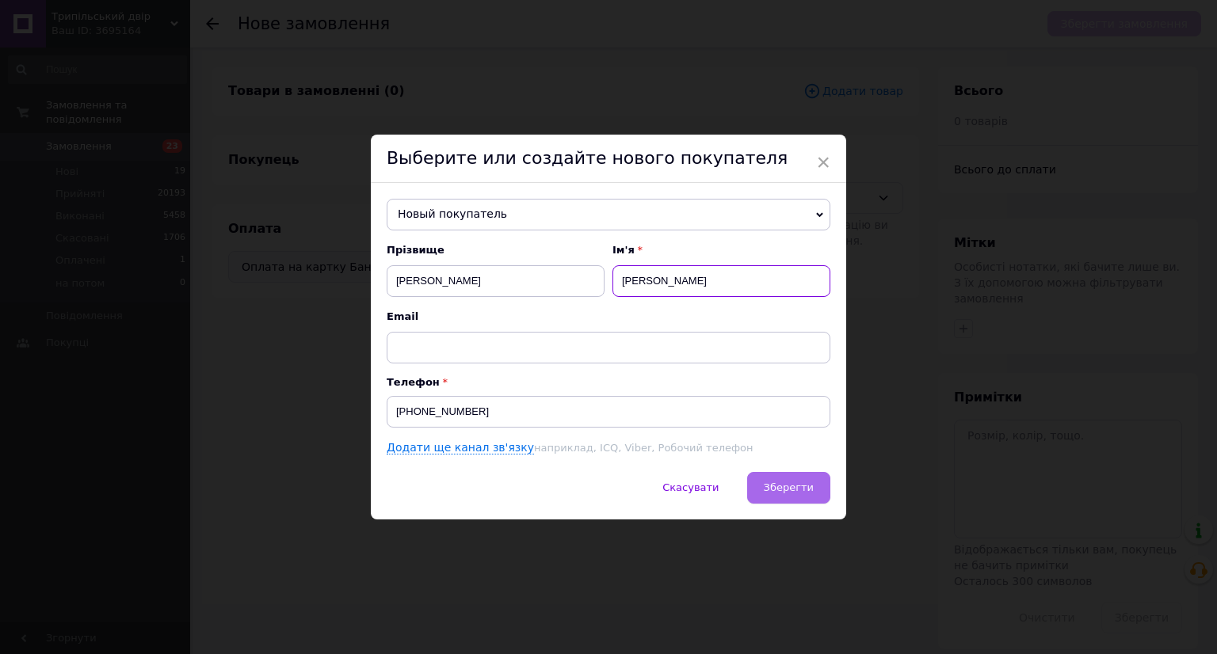
type input "[PERSON_NAME]"
click at [778, 482] on span "Зберегти" at bounding box center [789, 488] width 50 height 12
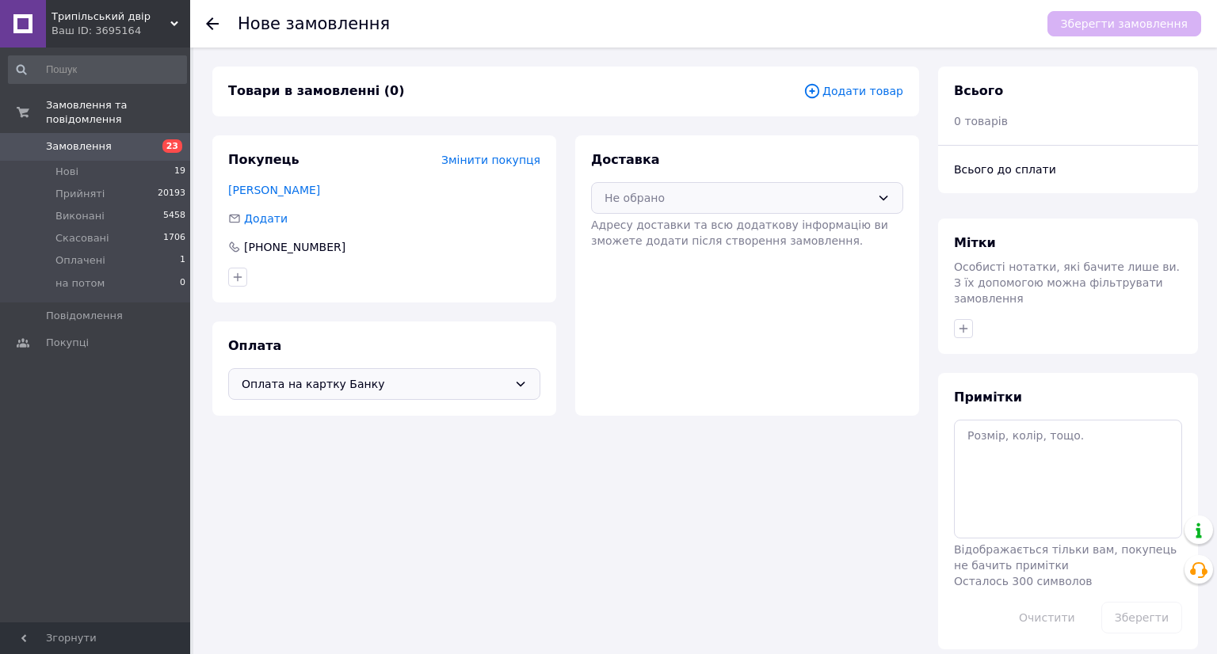
click at [671, 197] on div "Не обрано" at bounding box center [737, 197] width 266 height 17
click at [675, 234] on span "Нова Пошта (платна)" at bounding box center [758, 232] width 261 height 16
click at [840, 90] on span "Додати товар" at bounding box center [853, 90] width 100 height 17
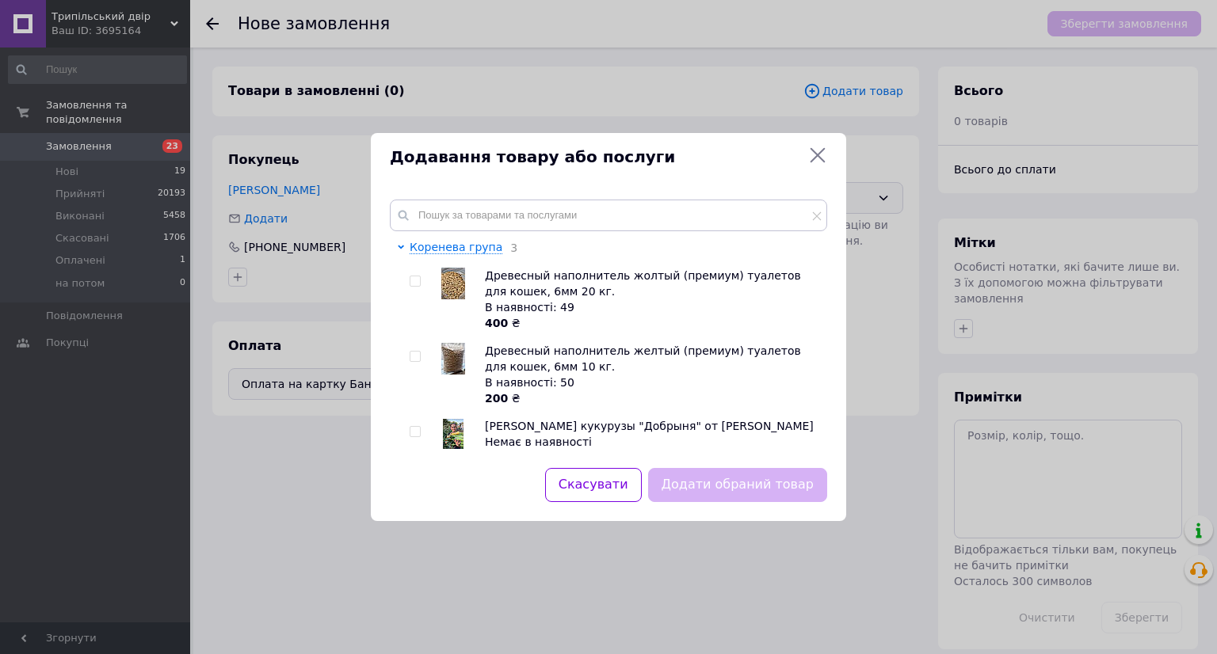
click at [510, 197] on div "Коренева група 3 Древесный наполнитель жолтый (премиум) туалетов для кошек, 6мм…" at bounding box center [608, 325] width 475 height 288
click at [510, 207] on input "text" at bounding box center [608, 216] width 437 height 32
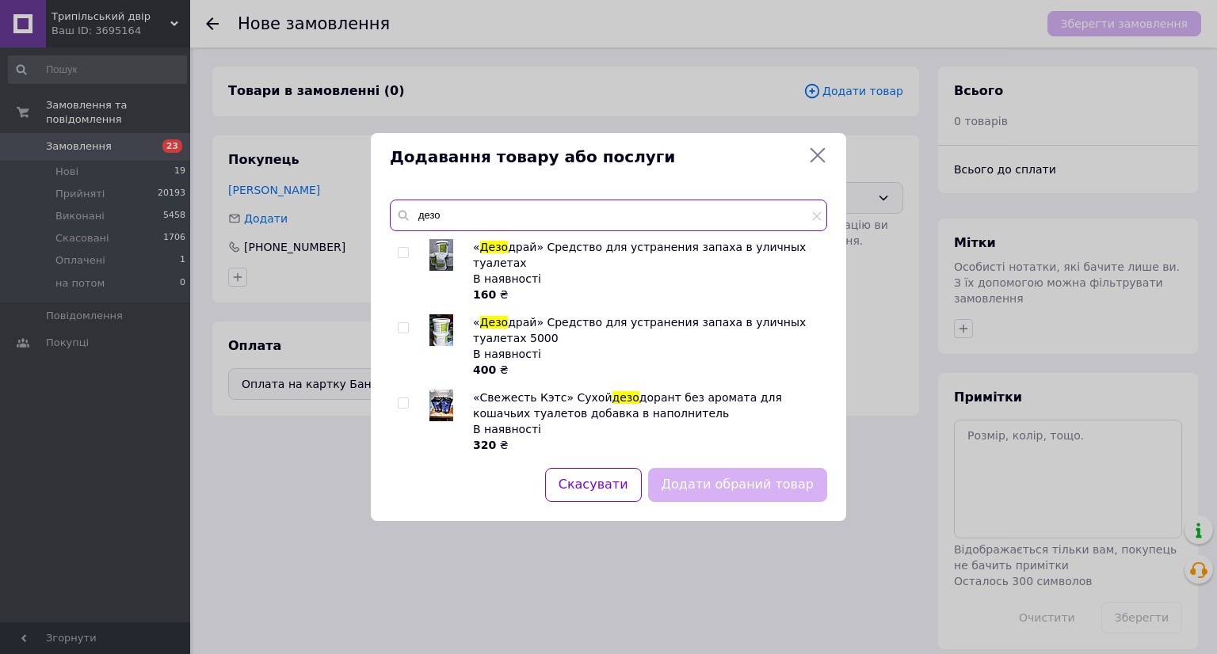
click at [510, 207] on input "дезо" at bounding box center [608, 216] width 437 height 32
type input "дезо"
drag, startPoint x: 434, startPoint y: 308, endPoint x: 626, endPoint y: 441, distance: 233.3
click at [435, 314] on img at bounding box center [441, 330] width 24 height 32
checkbox input "true"
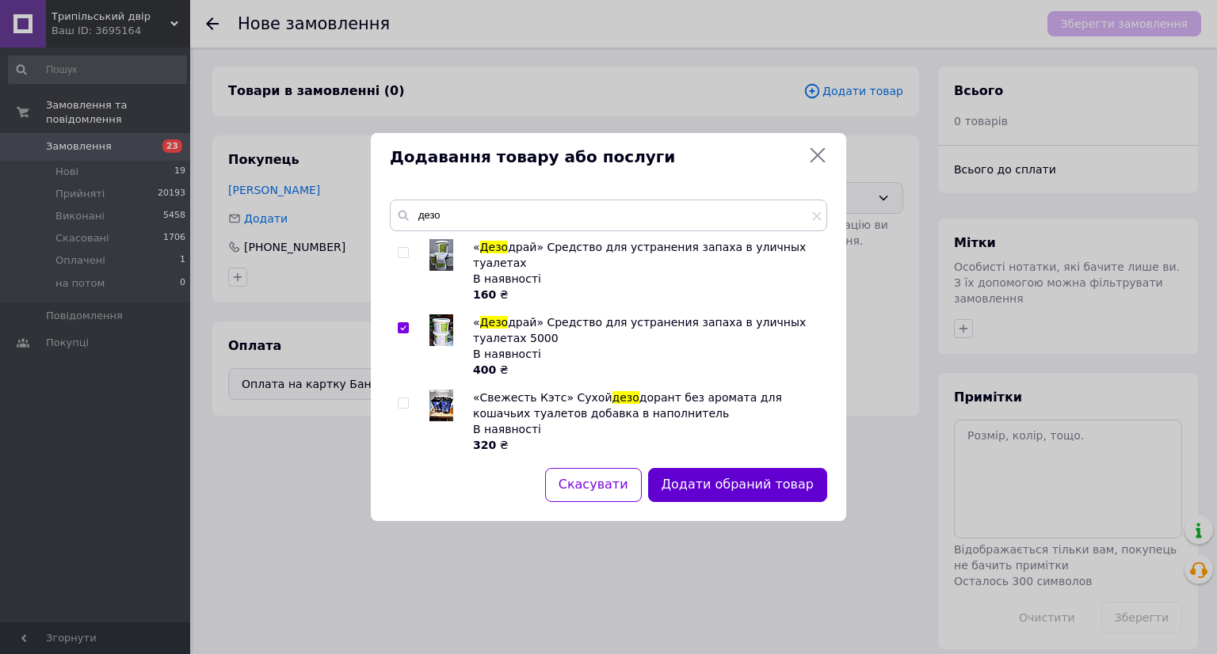
click at [719, 492] on button "Додати обраний товар" at bounding box center [737, 485] width 179 height 34
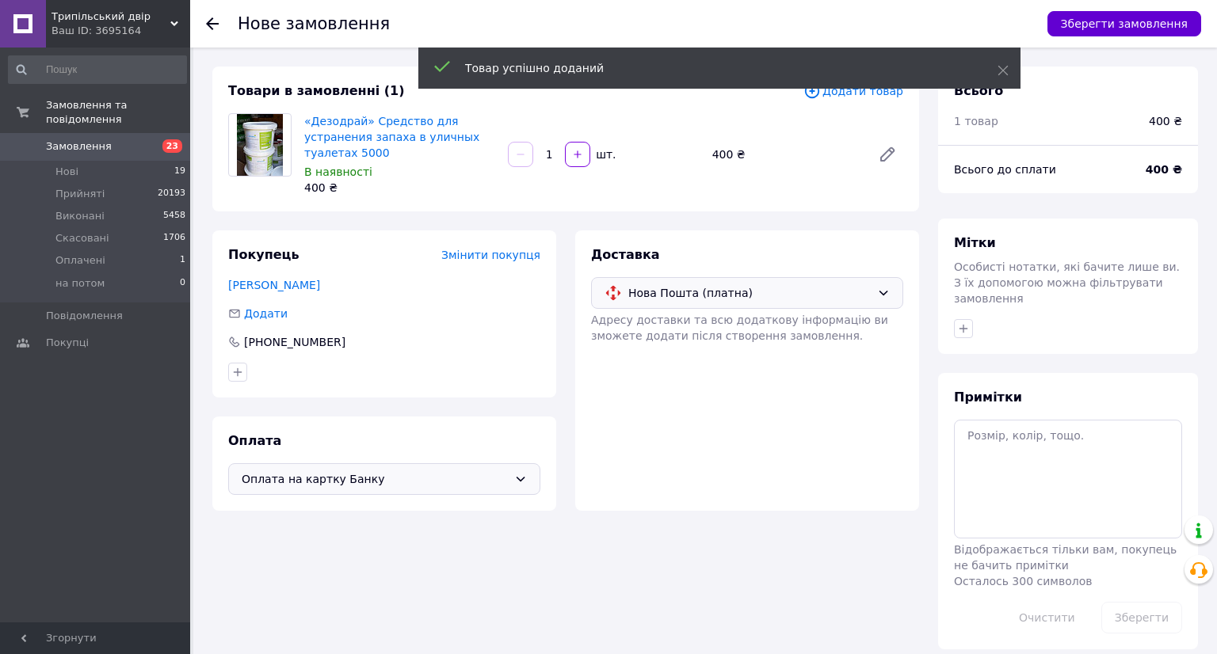
click at [1141, 21] on button "Зберегти замовлення" at bounding box center [1124, 23] width 154 height 25
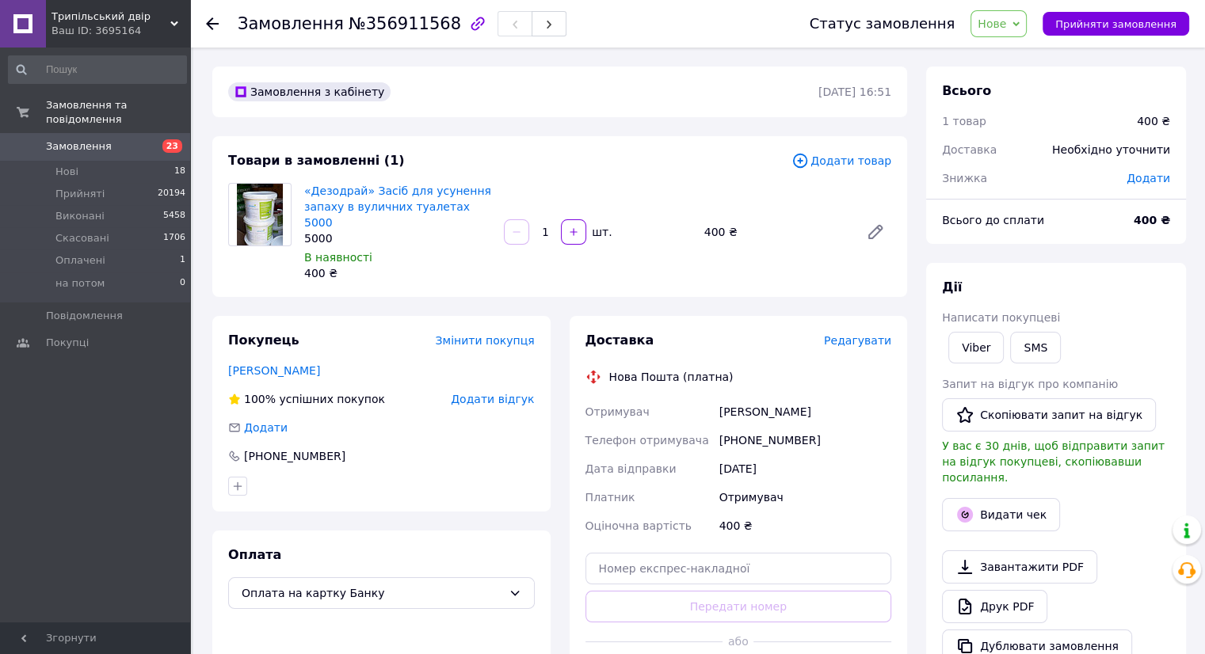
click at [849, 334] on span "Редагувати" at bounding box center [857, 340] width 67 height 13
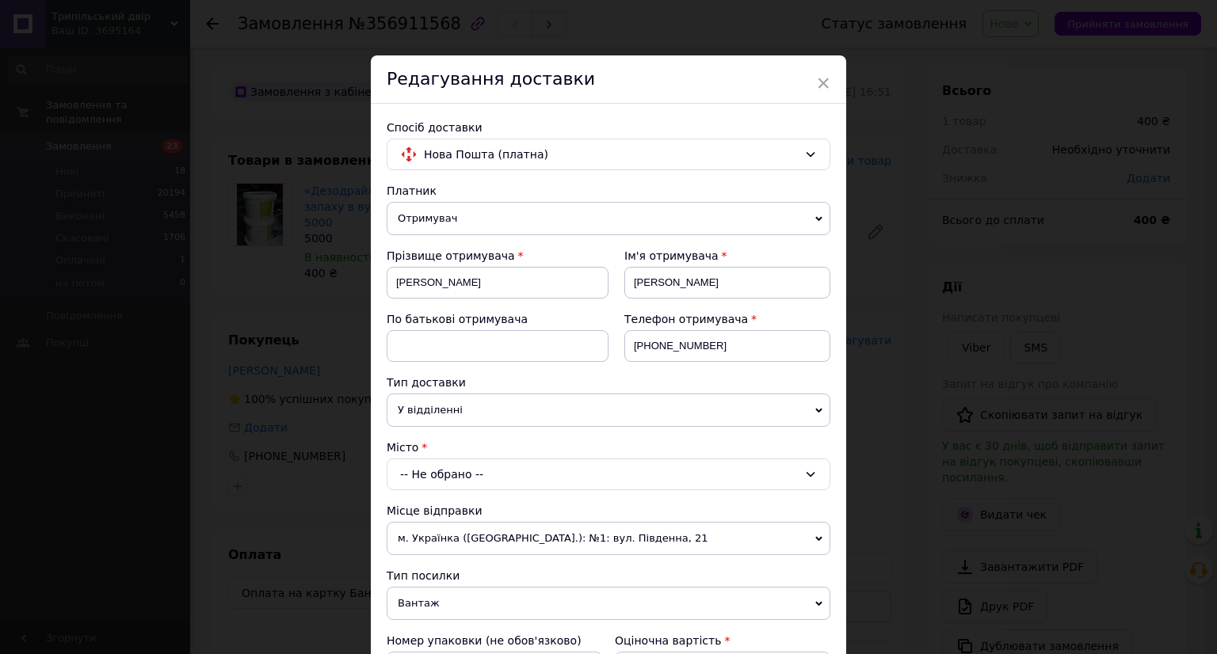
scroll to position [79, 0]
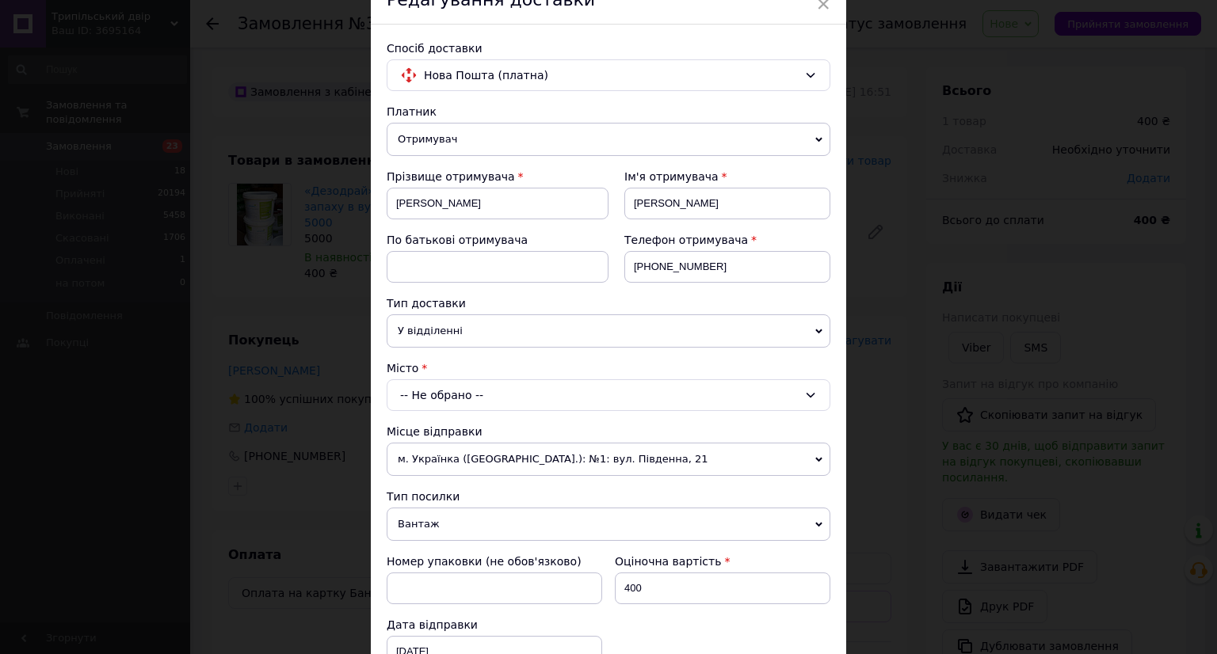
click at [505, 384] on div "-- Не обрано --" at bounding box center [609, 395] width 444 height 32
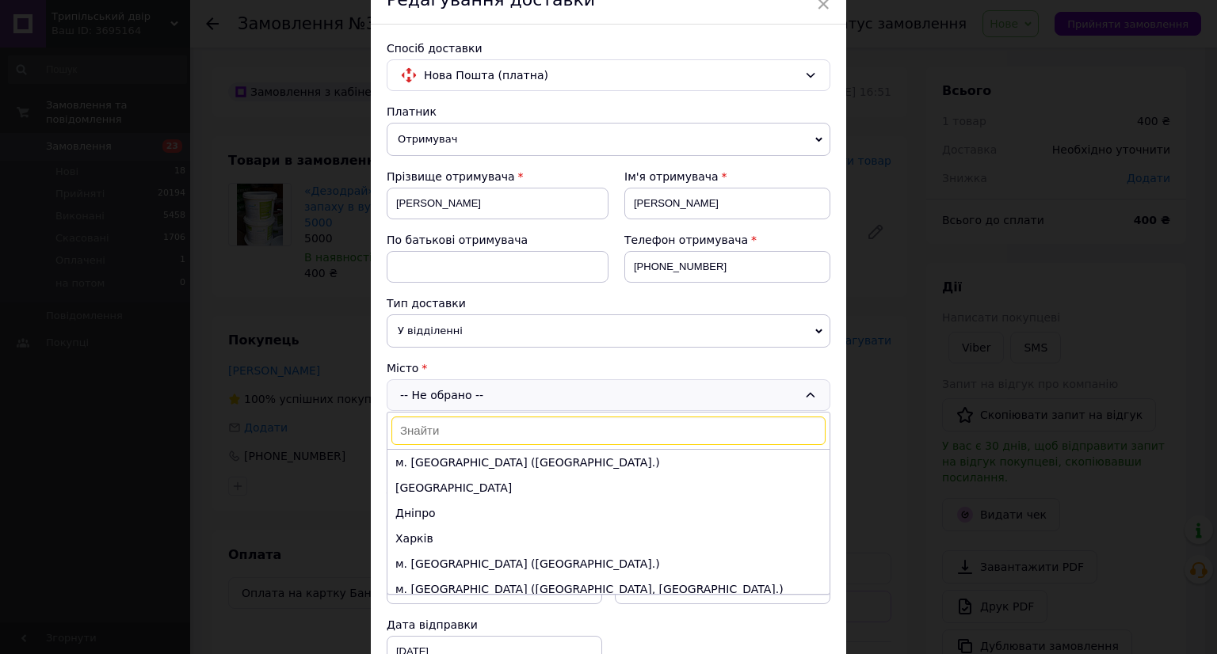
paste input "хотів"
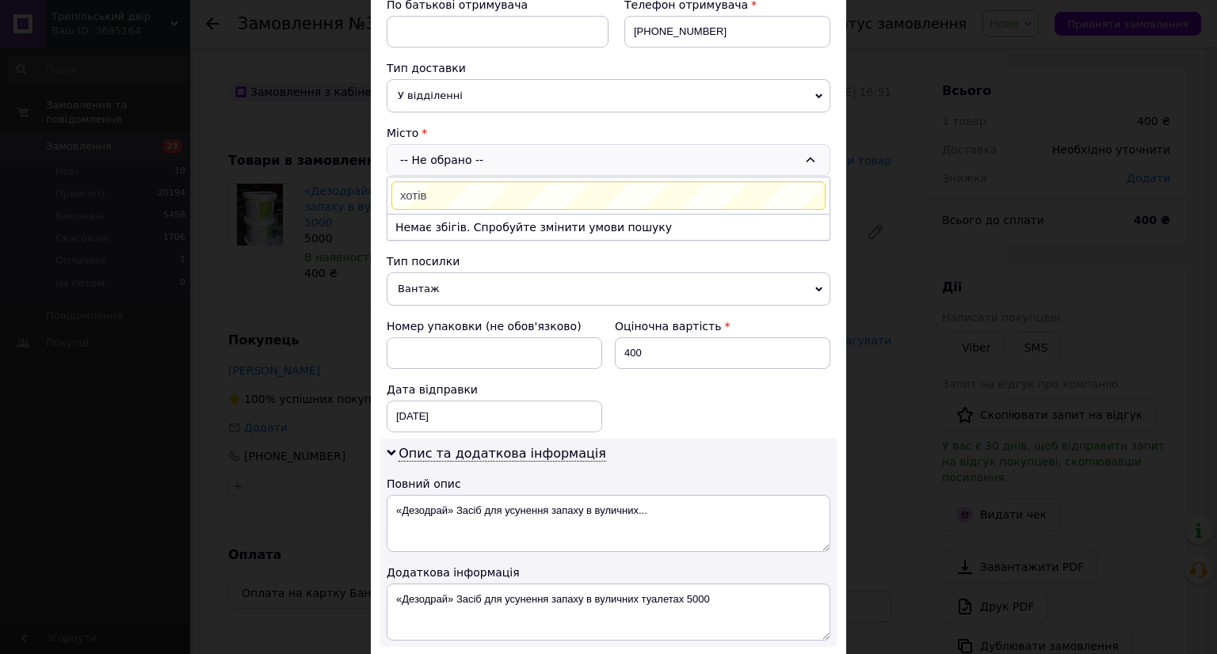
scroll to position [317, 0]
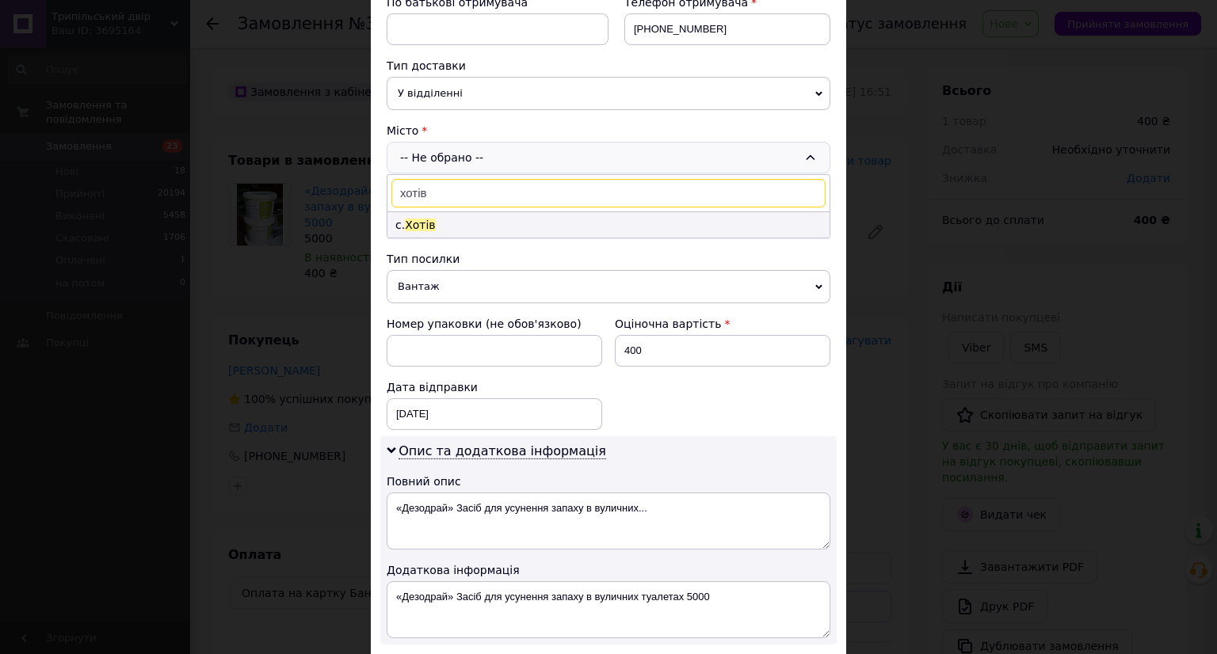
type input "хотів"
click at [544, 227] on li "с. Хотів" at bounding box center [608, 224] width 442 height 25
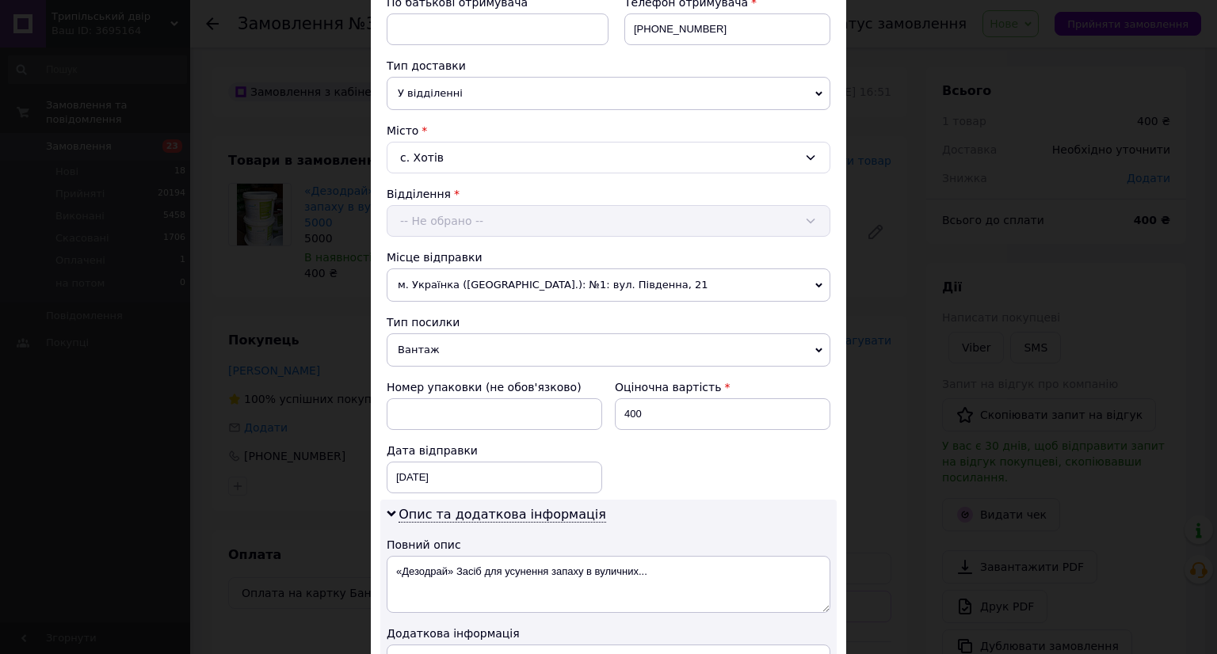
click at [539, 218] on div "-- Не обрано --" at bounding box center [609, 221] width 444 height 32
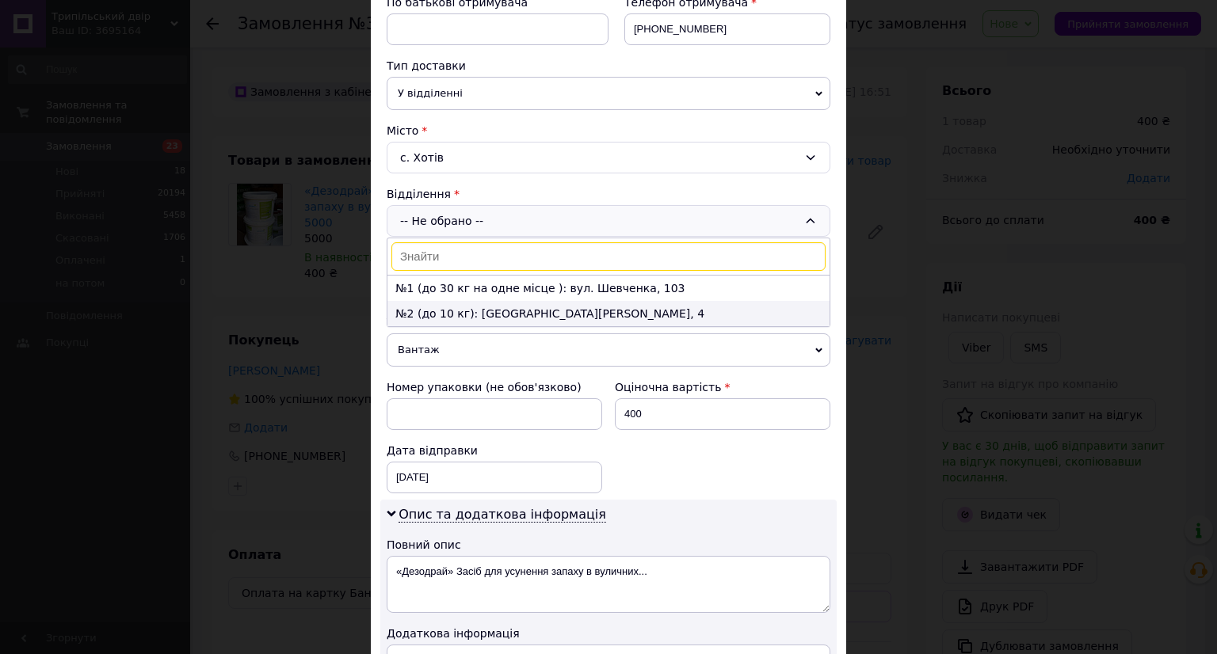
click at [555, 308] on li "№2 (до 10 кг): площа Паширова, 4" at bounding box center [608, 313] width 442 height 25
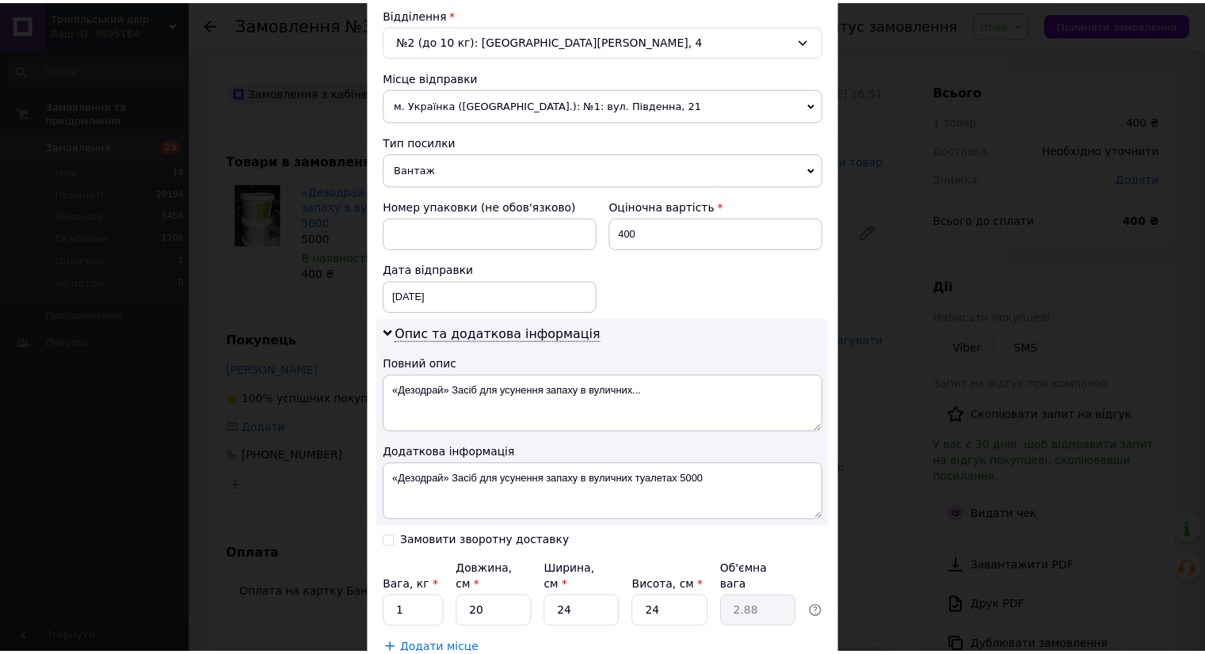
scroll to position [599, 0]
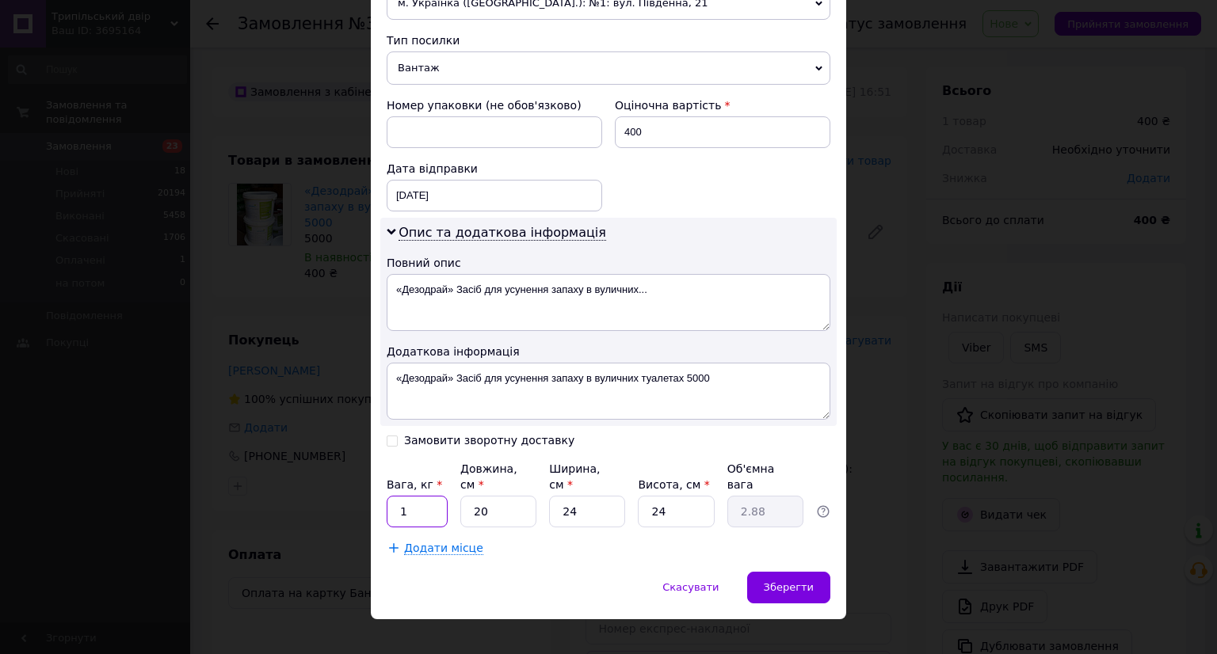
click at [409, 496] on input "1" at bounding box center [417, 512] width 61 height 32
type input "5"
click at [783, 581] on span "Зберегти" at bounding box center [789, 587] width 50 height 12
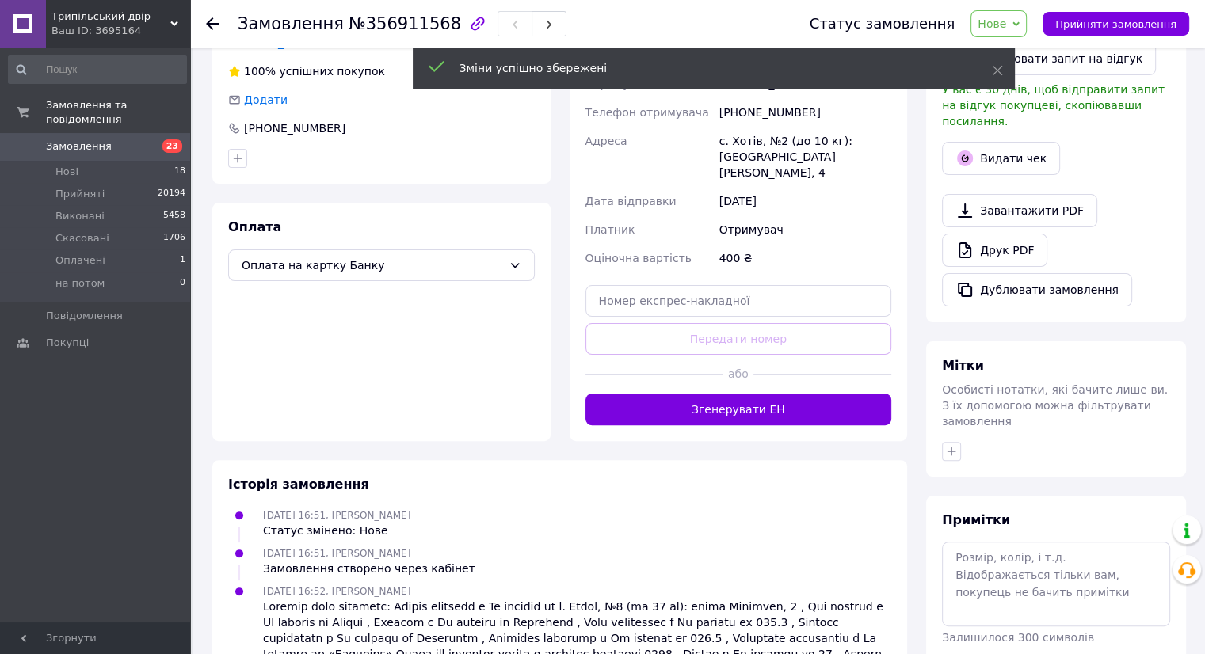
scroll to position [371, 0]
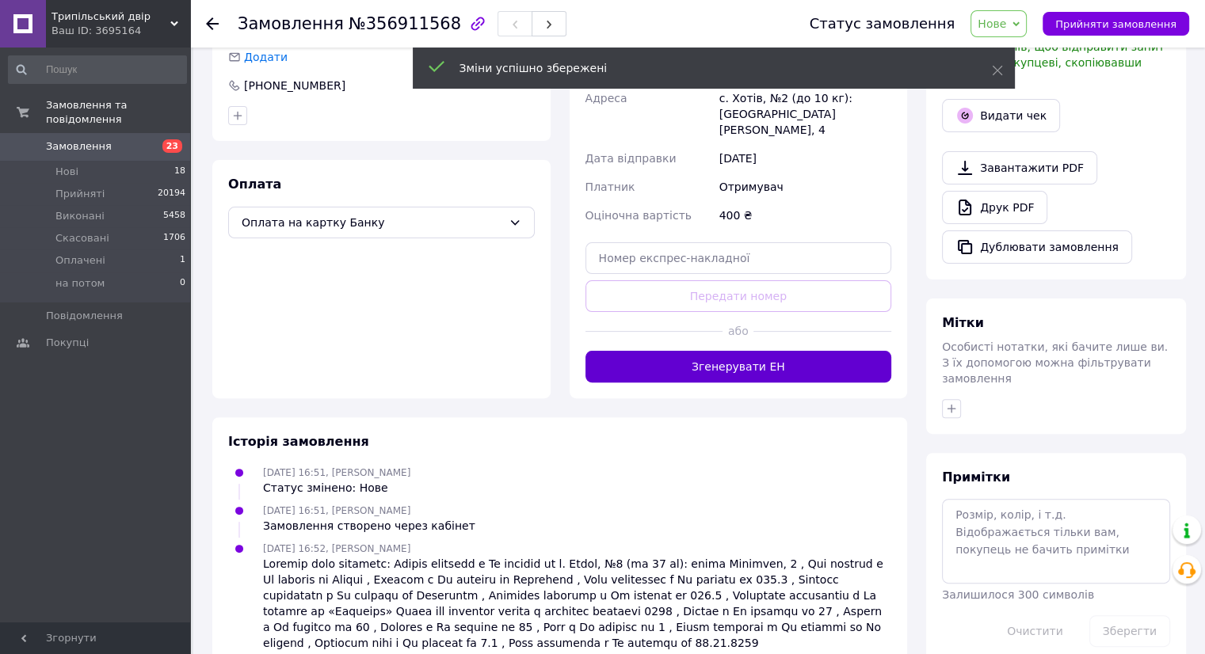
click at [722, 351] on button "Згенерувати ЕН" at bounding box center [738, 367] width 307 height 32
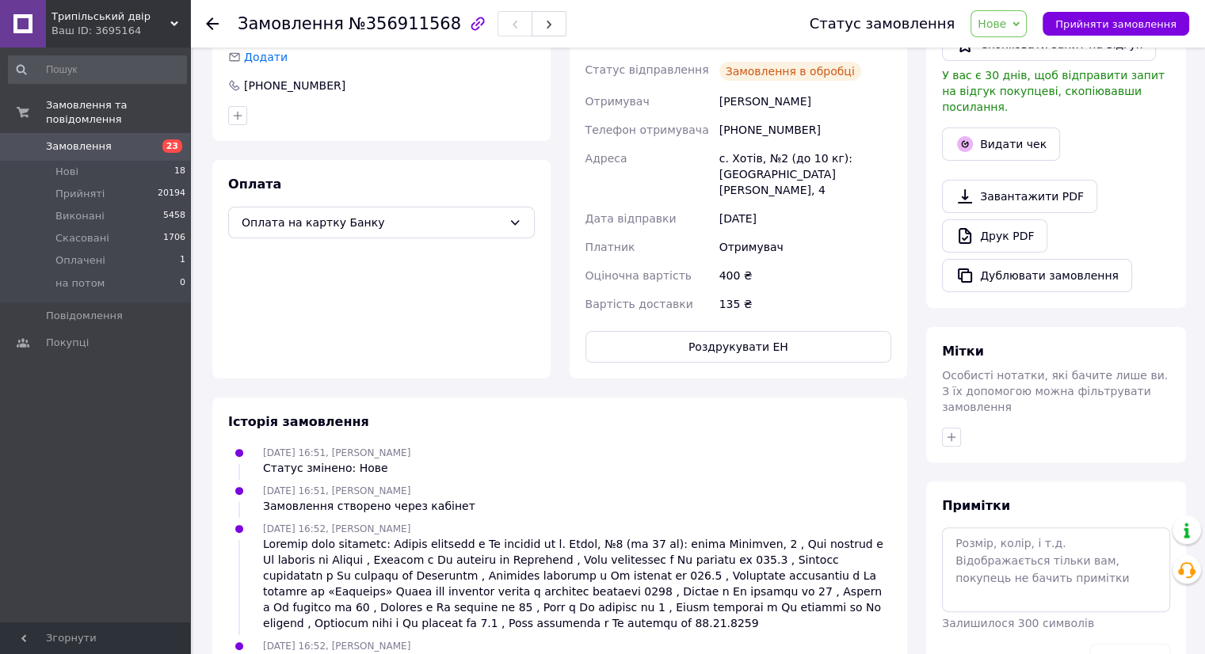
click at [731, 331] on button "Роздрукувати ЕН" at bounding box center [738, 347] width 307 height 32
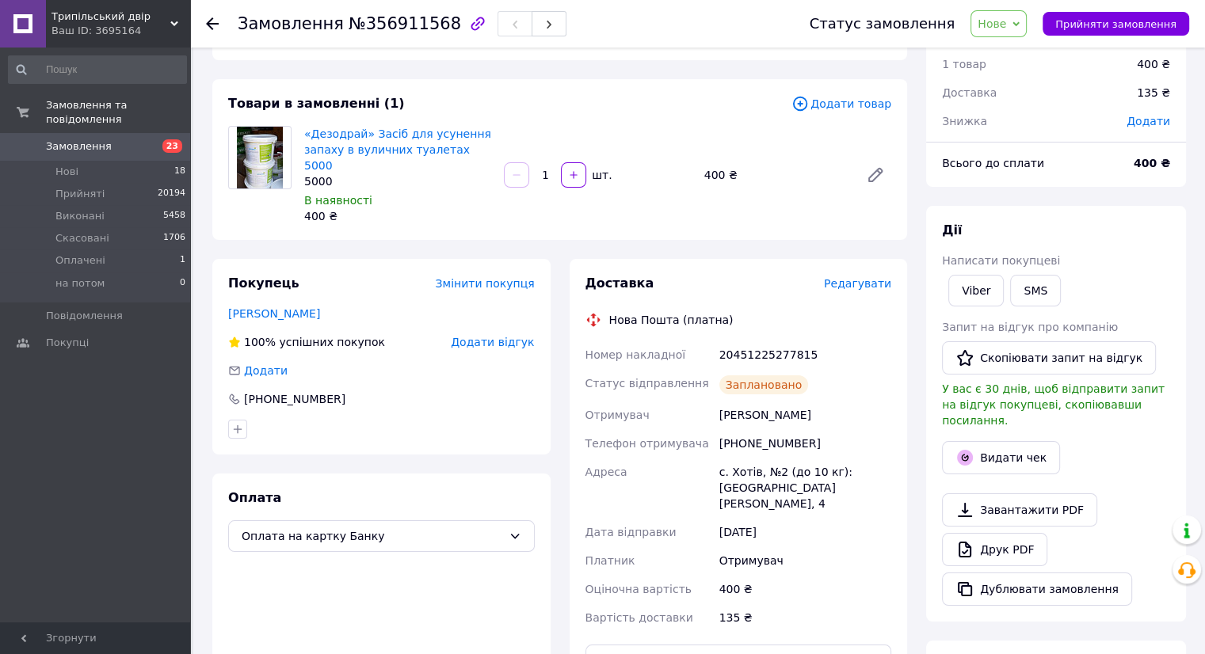
scroll to position [54, 0]
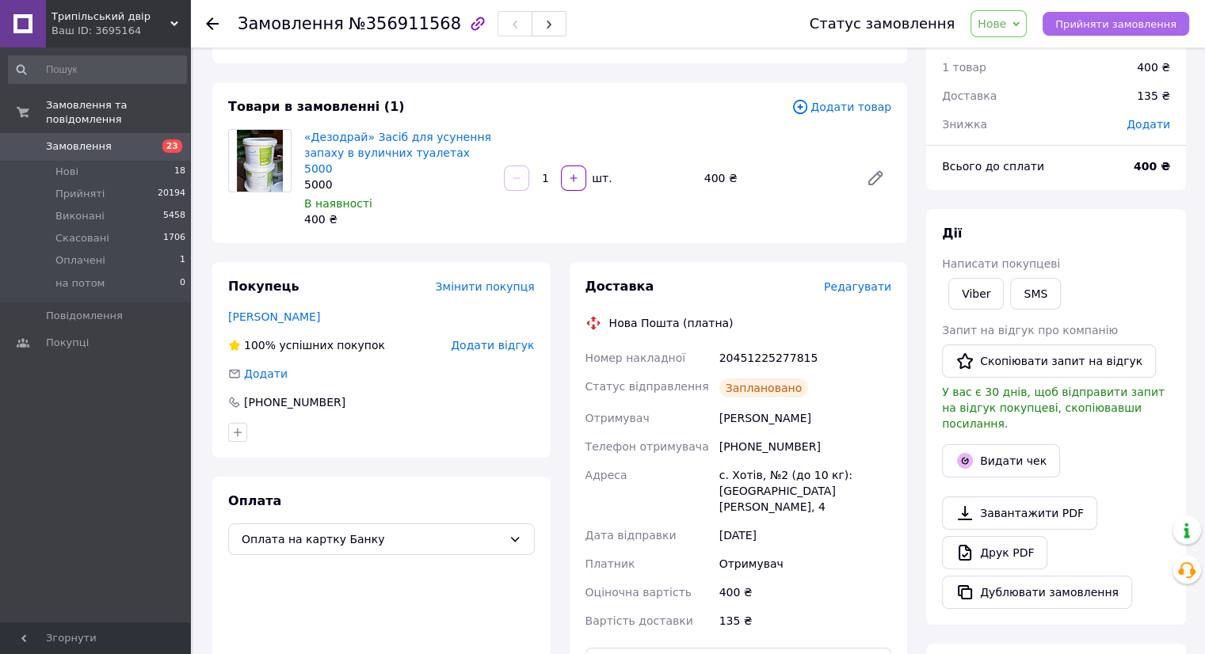
click at [1099, 21] on span "Прийняти замовлення" at bounding box center [1115, 24] width 121 height 12
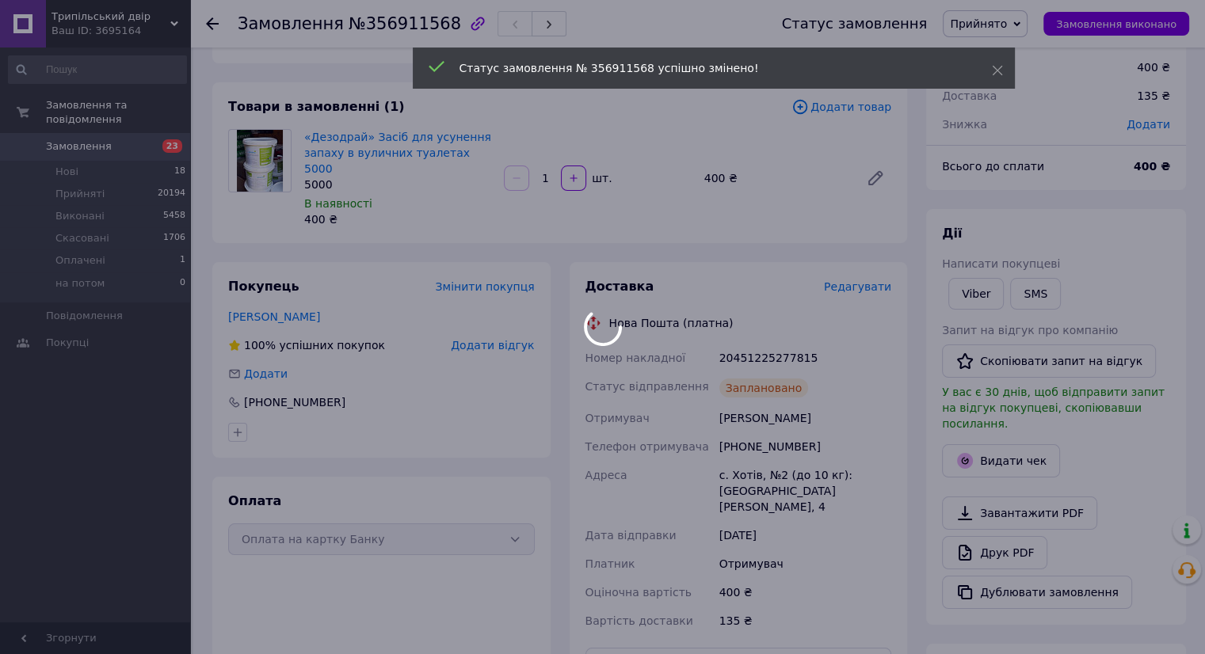
click at [156, 131] on body "Трипільський двір Ваш ID: 3695164 Сайт Трипільський двір Кабінет покупця Переві…" at bounding box center [602, 486] width 1205 height 1081
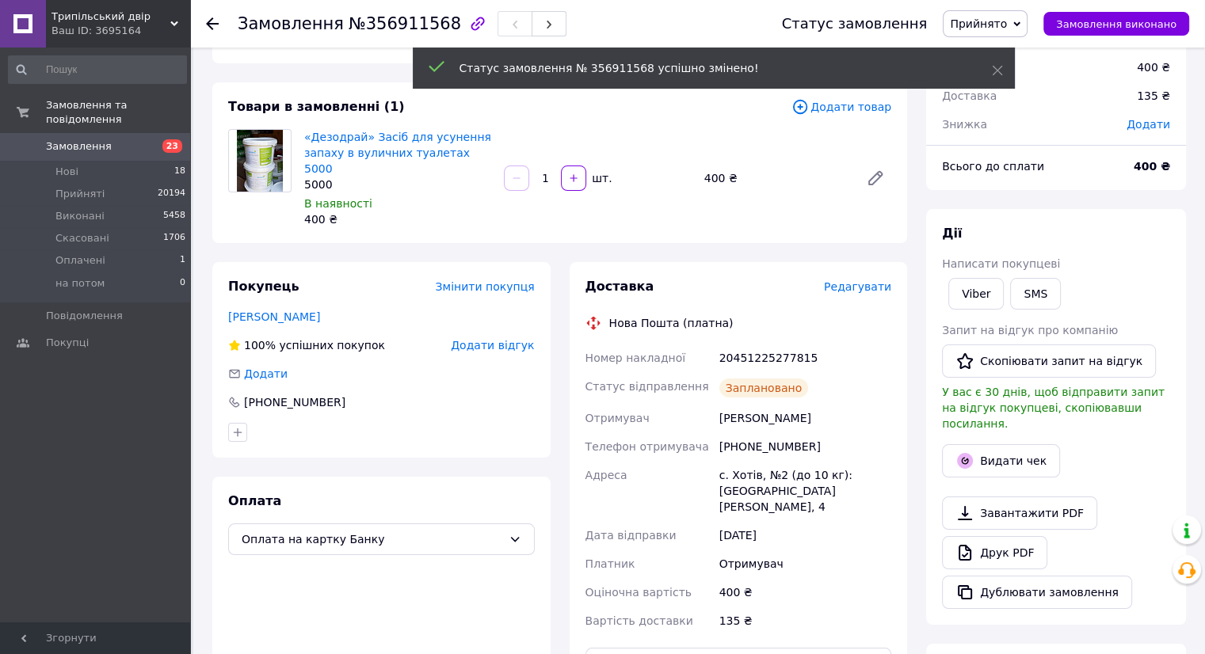
click at [156, 139] on span "23" at bounding box center [169, 146] width 44 height 14
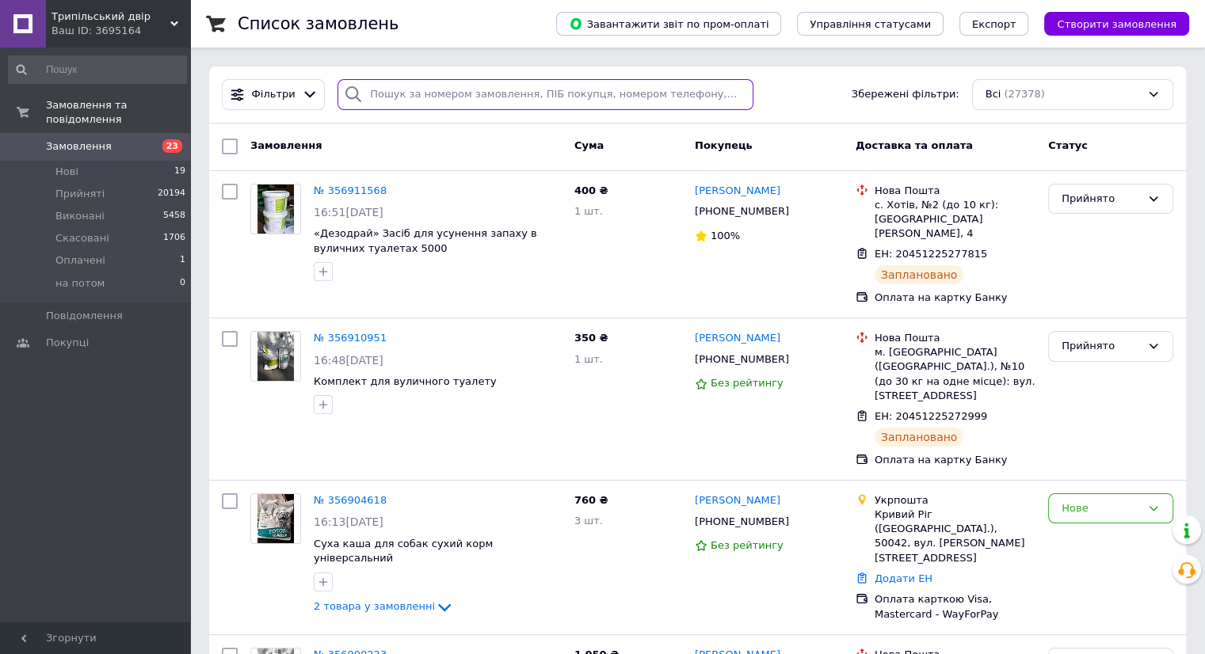
click at [456, 93] on input "search" at bounding box center [545, 94] width 416 height 31
paste input "0979776633"
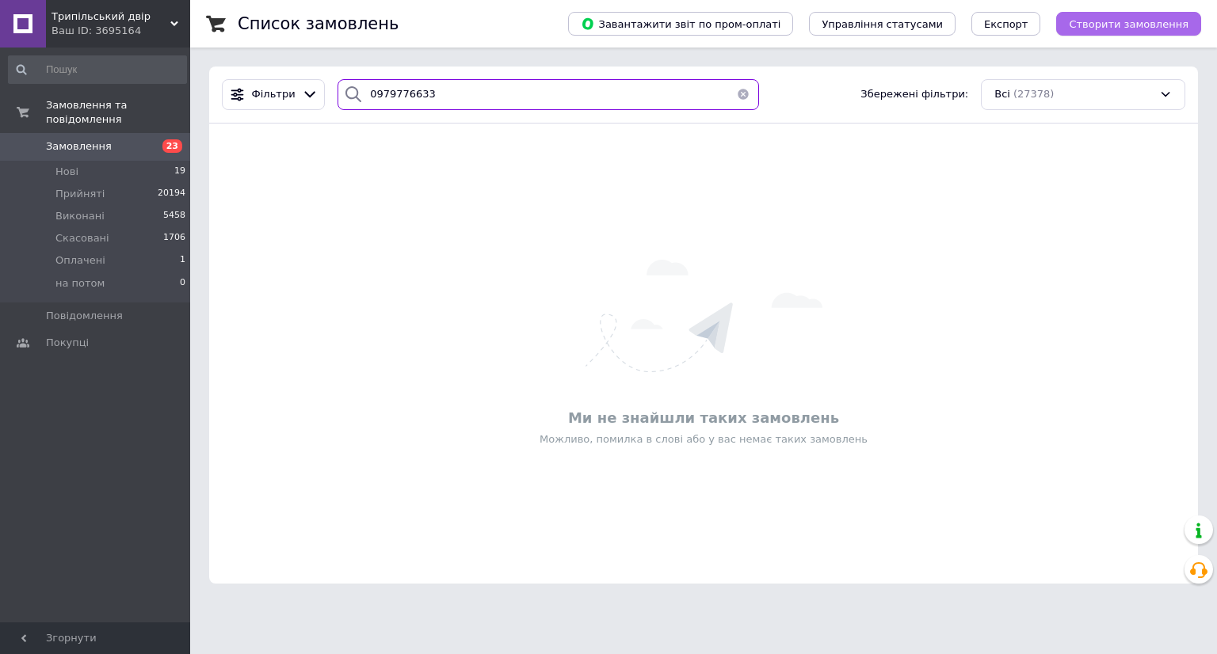
type input "0979776633"
click at [1118, 29] on span "Створити замовлення" at bounding box center [1128, 24] width 120 height 12
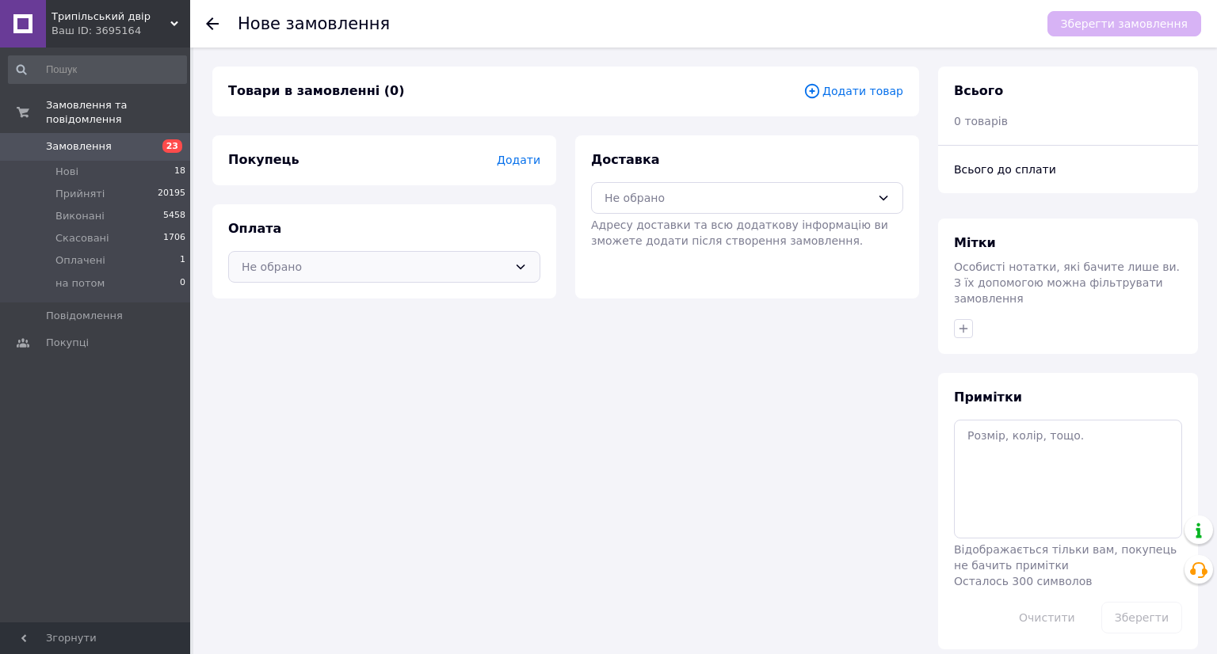
click at [451, 265] on div "Не обрано" at bounding box center [375, 266] width 266 height 17
click at [444, 330] on span "Оплата на картку Банку" at bounding box center [384, 330] width 285 height 16
click at [531, 156] on span "Додати" at bounding box center [519, 160] width 44 height 13
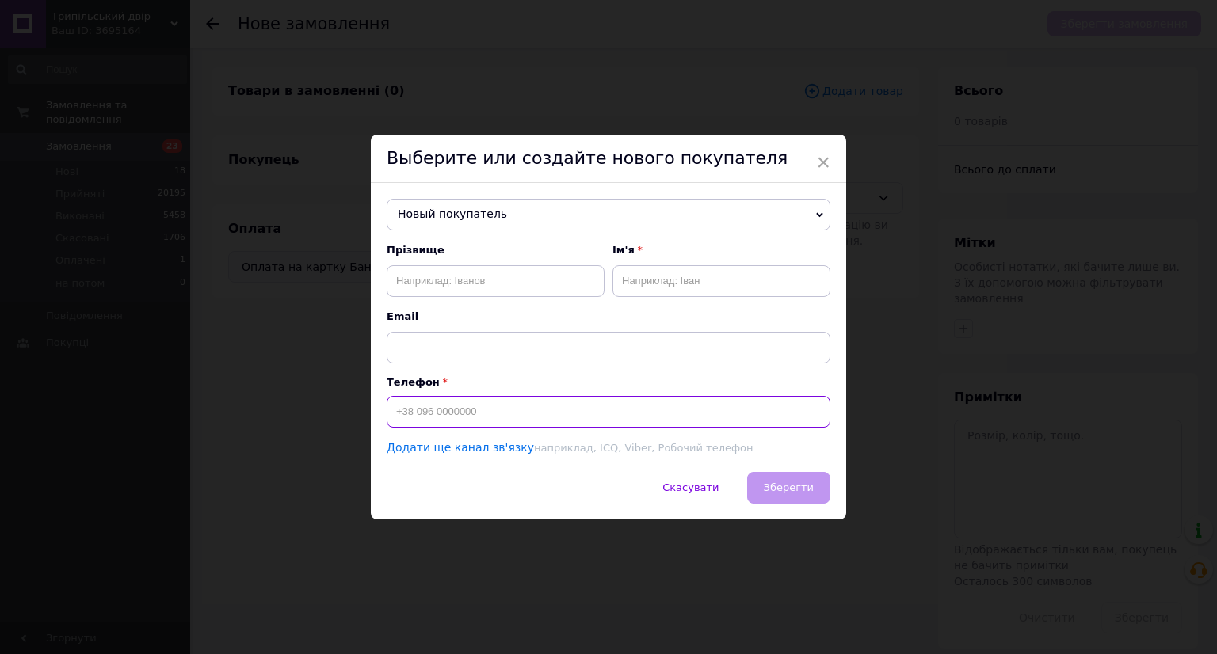
paste input "0979776633"
click at [390, 416] on input "0979776633" at bounding box center [609, 412] width 444 height 32
type input "[PHONE_NUMBER]"
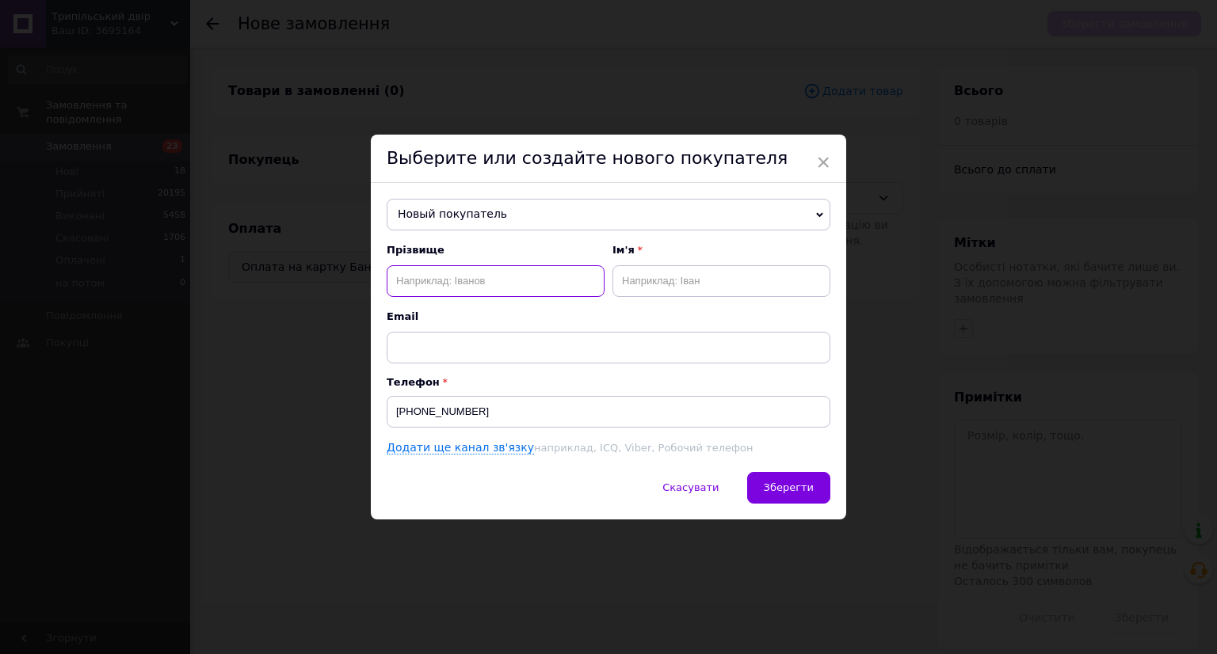
paste input "Пепчук"
type input "Пепчук"
paste input "Сергій"
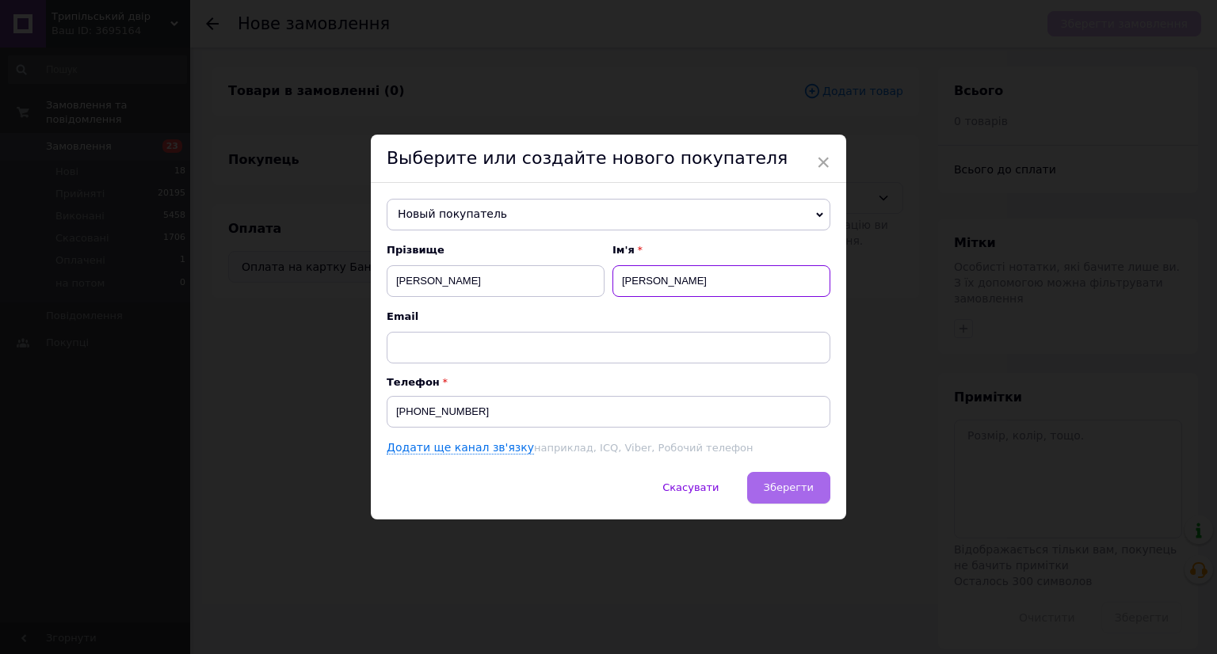
type input "Сергій"
drag, startPoint x: 783, startPoint y: 486, endPoint x: 779, endPoint y: 544, distance: 57.9
click at [783, 488] on span "Зберегти" at bounding box center [789, 488] width 50 height 12
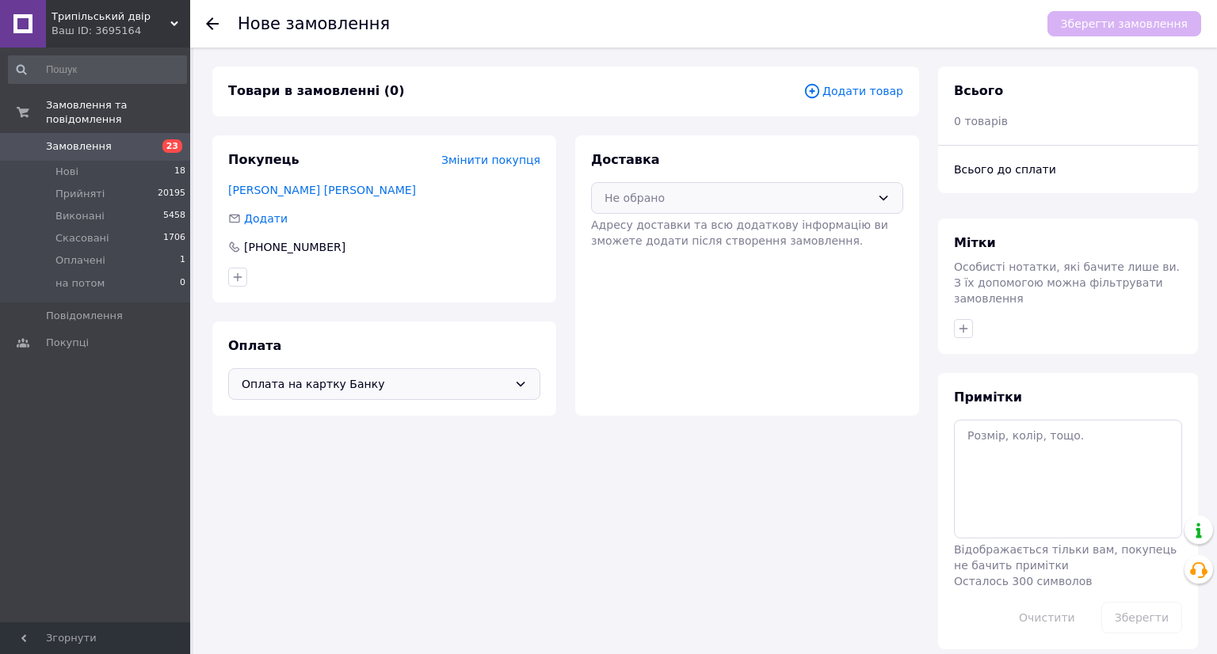
drag, startPoint x: 706, startPoint y: 194, endPoint x: 695, endPoint y: 214, distance: 22.3
click at [705, 196] on div "Не обрано" at bounding box center [737, 197] width 266 height 17
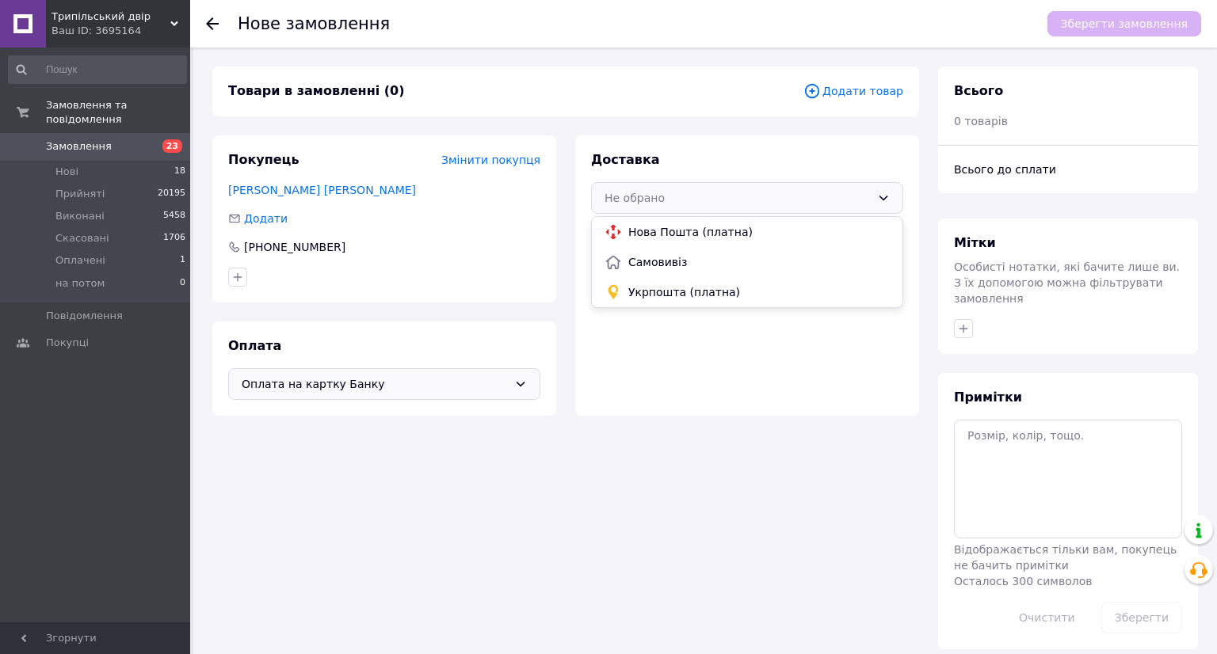
click at [681, 235] on span "Нова Пошта (платна)" at bounding box center [758, 232] width 261 height 16
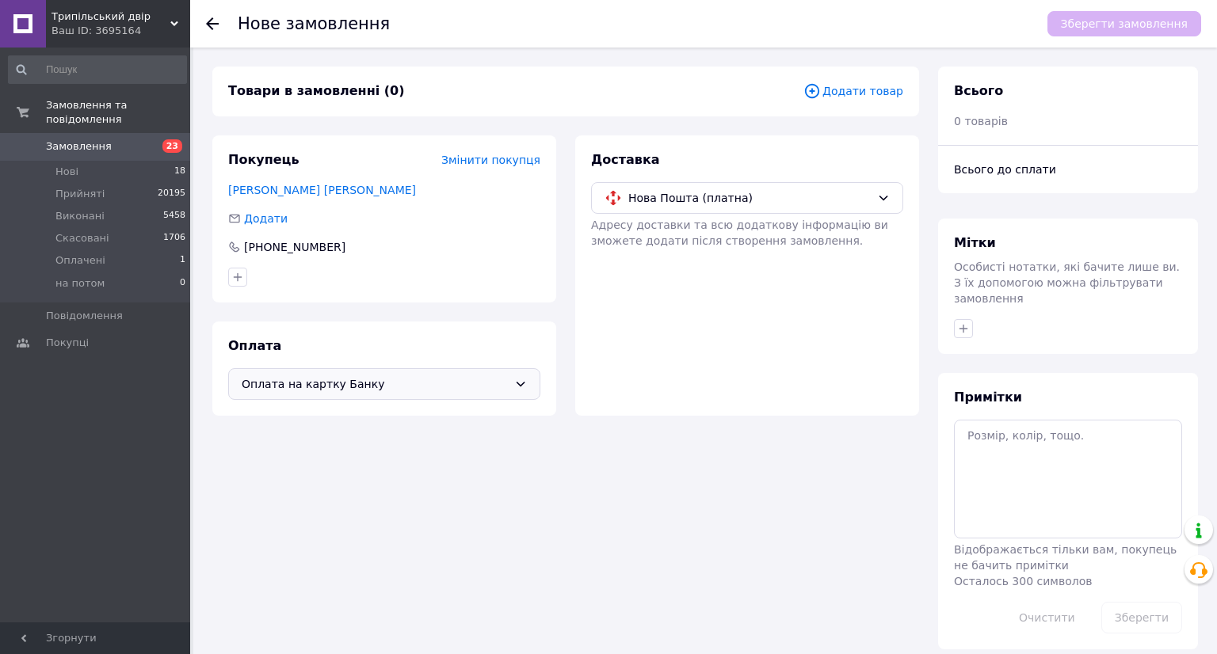
click at [878, 90] on span "Додати товар" at bounding box center [853, 90] width 100 height 17
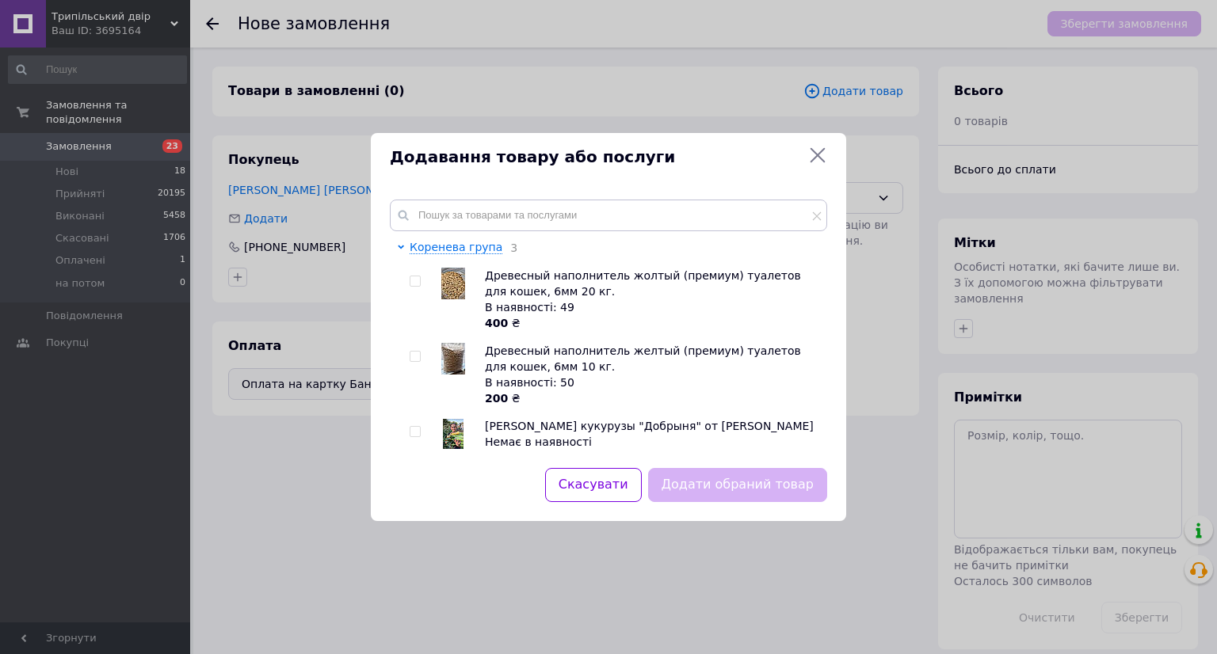
click at [508, 199] on div "Коренева група 3 Древесный наполнитель жолтый (премиум) туалетов для кошек, 6мм…" at bounding box center [608, 325] width 475 height 288
click at [507, 215] on input "text" at bounding box center [608, 216] width 437 height 32
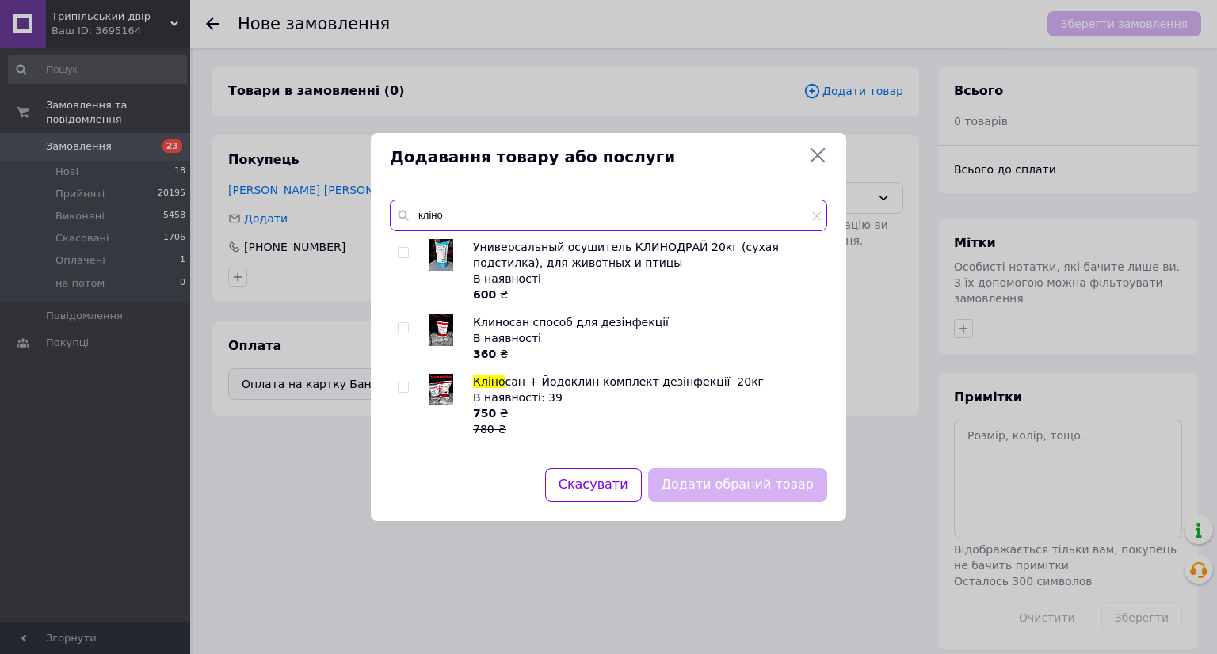
type input "кліно"
click at [444, 327] on img at bounding box center [441, 330] width 24 height 32
checkbox input "true"
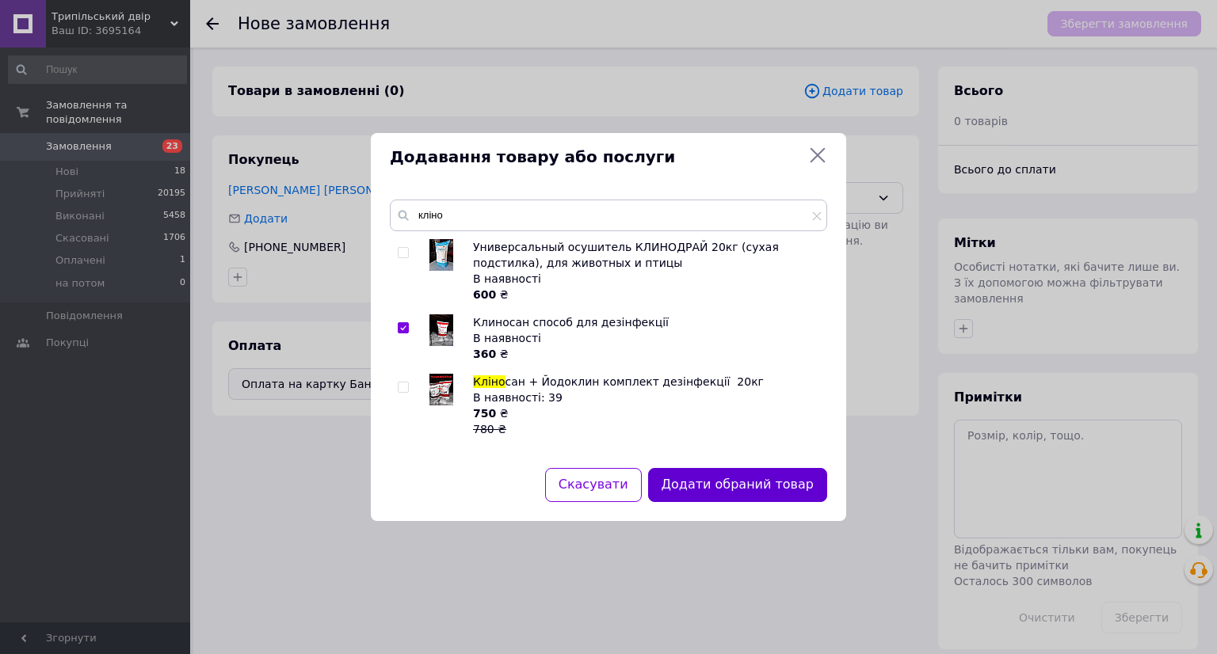
click at [754, 483] on button "Додати обраний товар" at bounding box center [737, 485] width 179 height 34
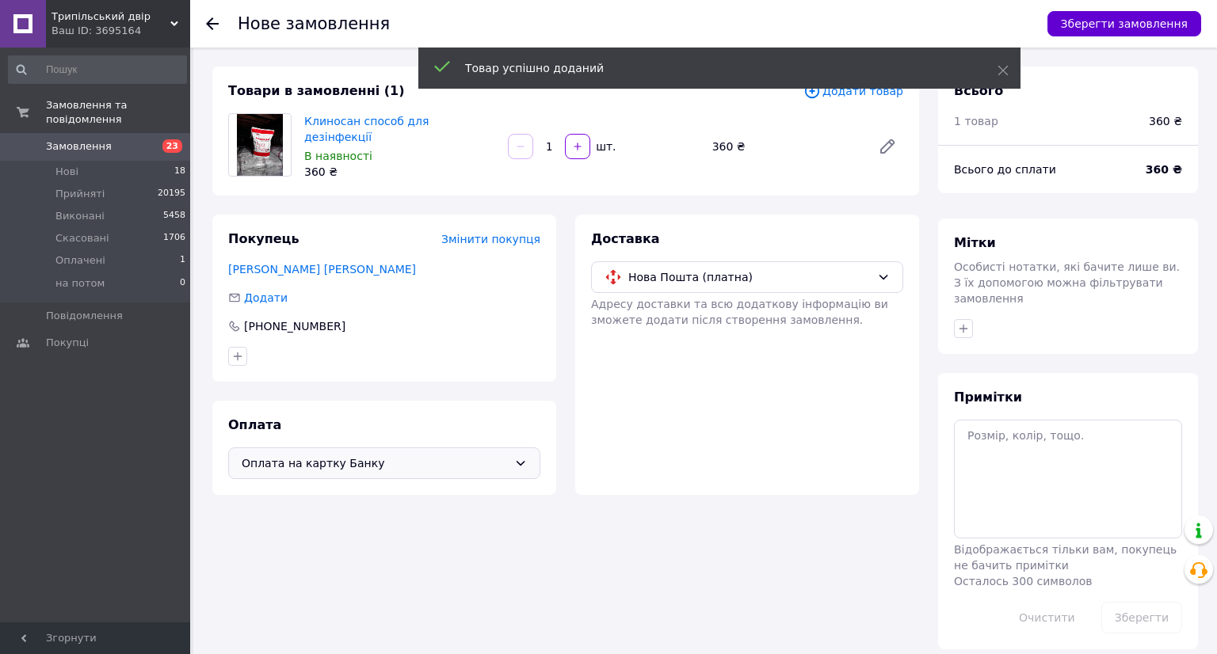
click at [1128, 20] on button "Зберегти замовлення" at bounding box center [1124, 23] width 154 height 25
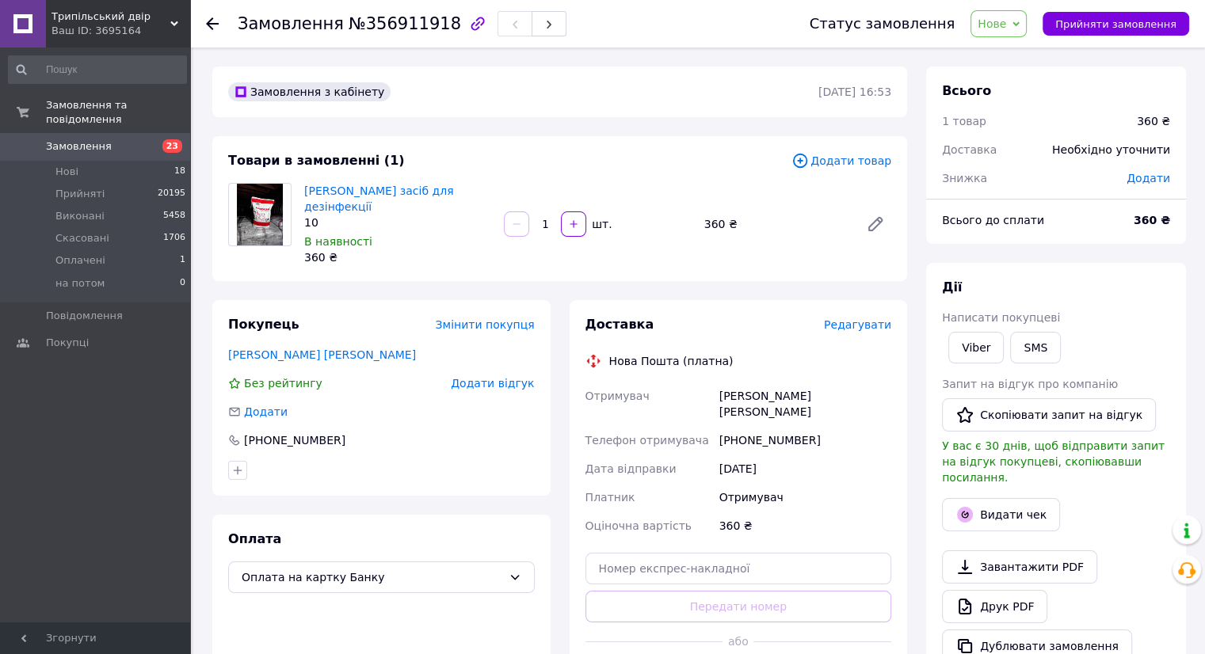
click at [882, 318] on span "Редагувати" at bounding box center [857, 324] width 67 height 13
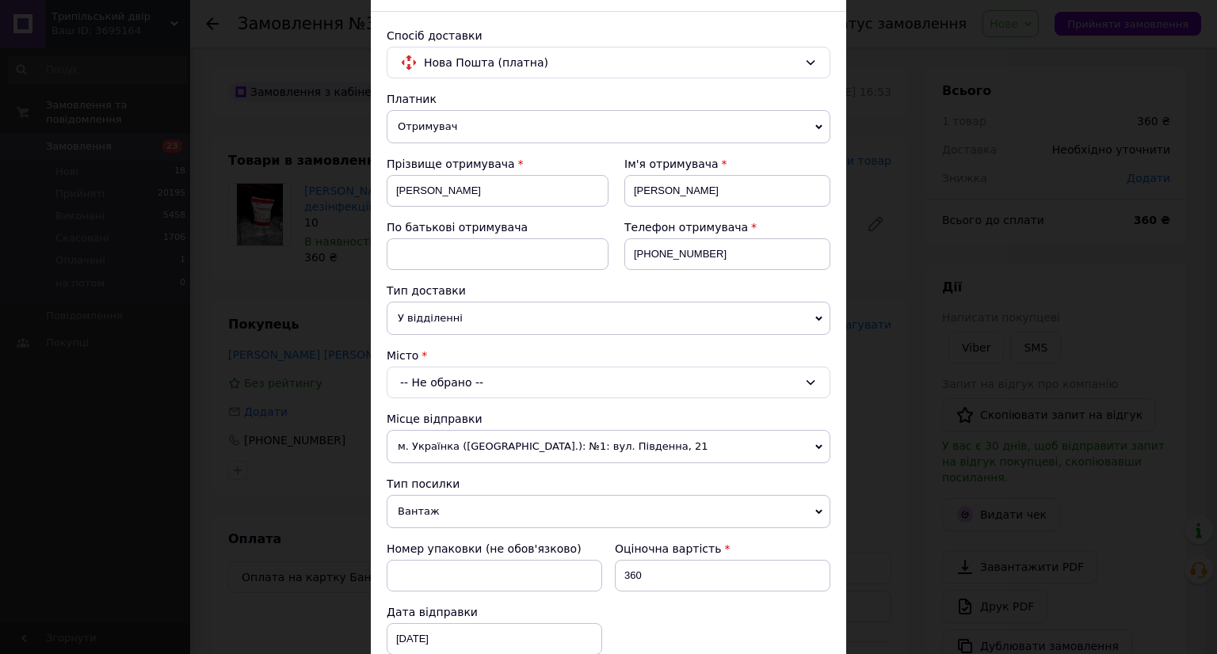
scroll to position [158, 0]
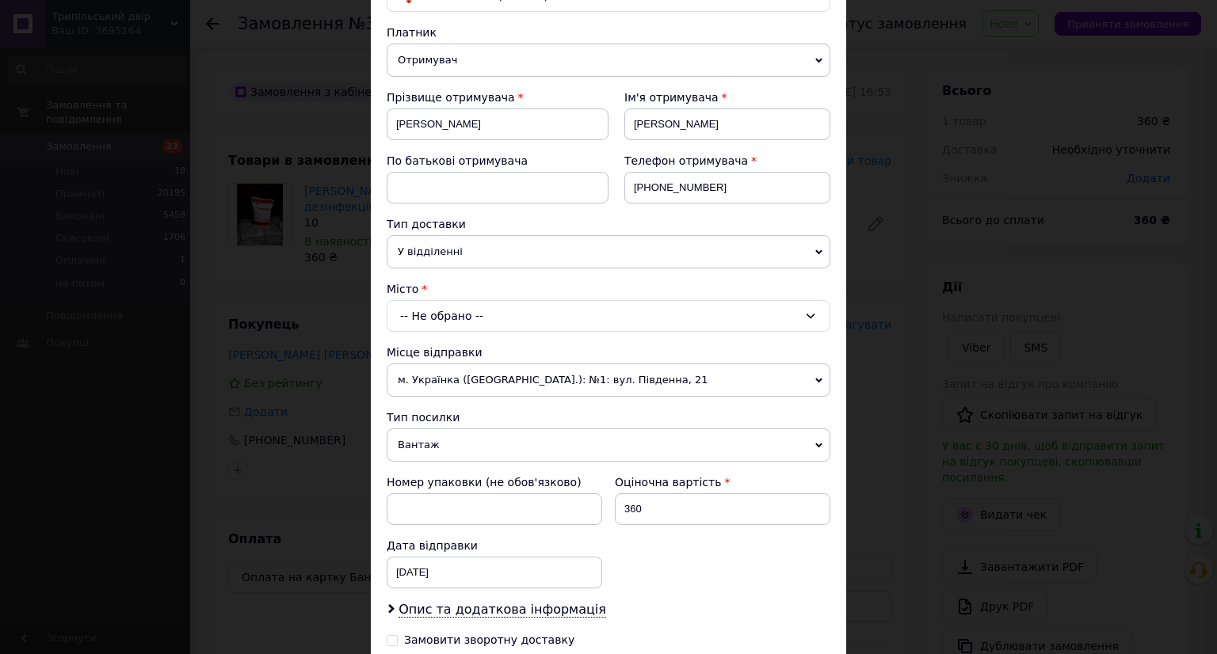
drag, startPoint x: 510, startPoint y: 314, endPoint x: 513, endPoint y: 328, distance: 14.6
click at [510, 316] on div "-- Не обрано --" at bounding box center [609, 316] width 444 height 32
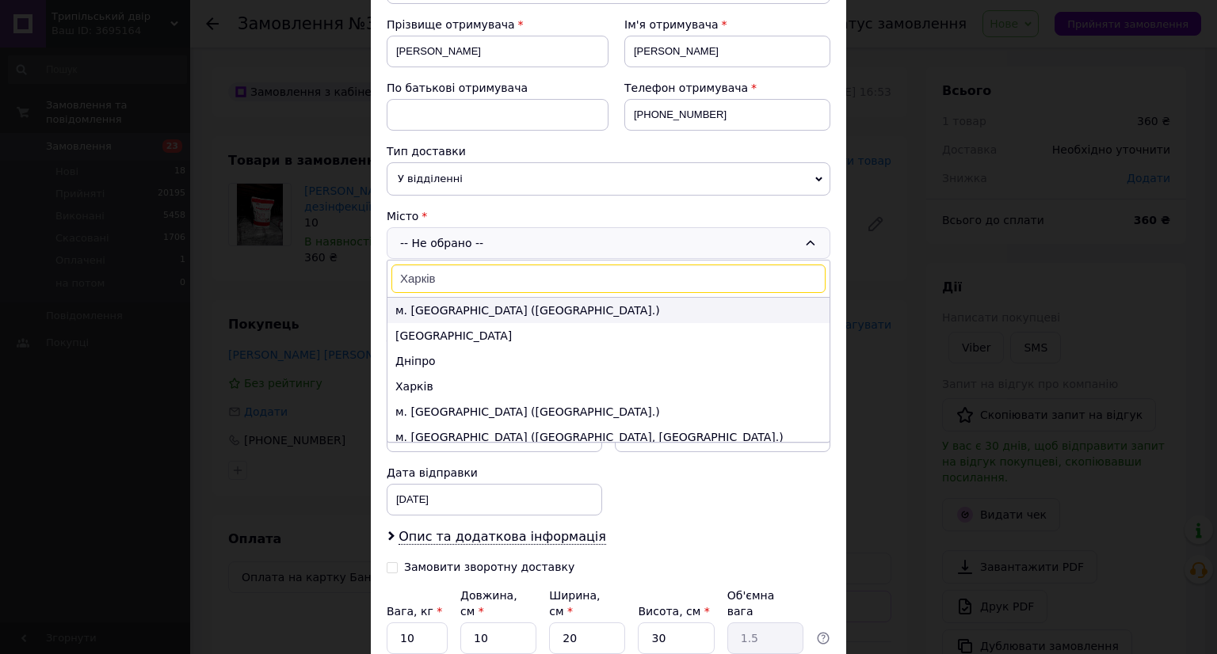
scroll to position [317, 0]
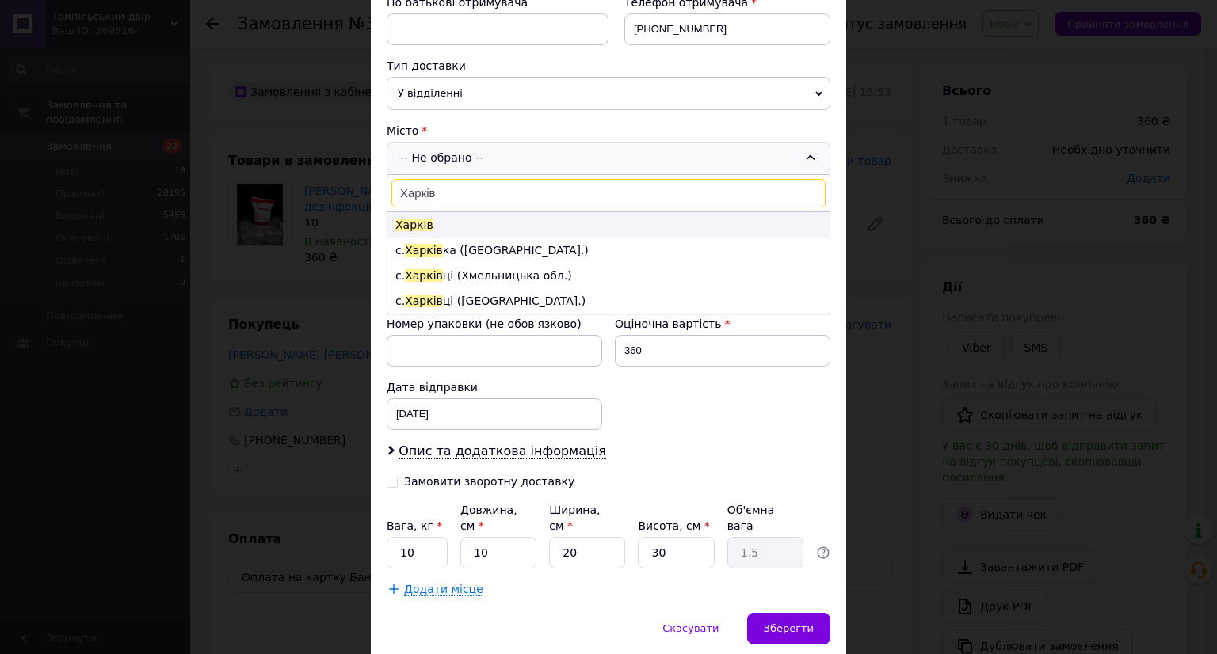
type input "Харків"
click at [552, 222] on li "Харків" at bounding box center [608, 224] width 442 height 25
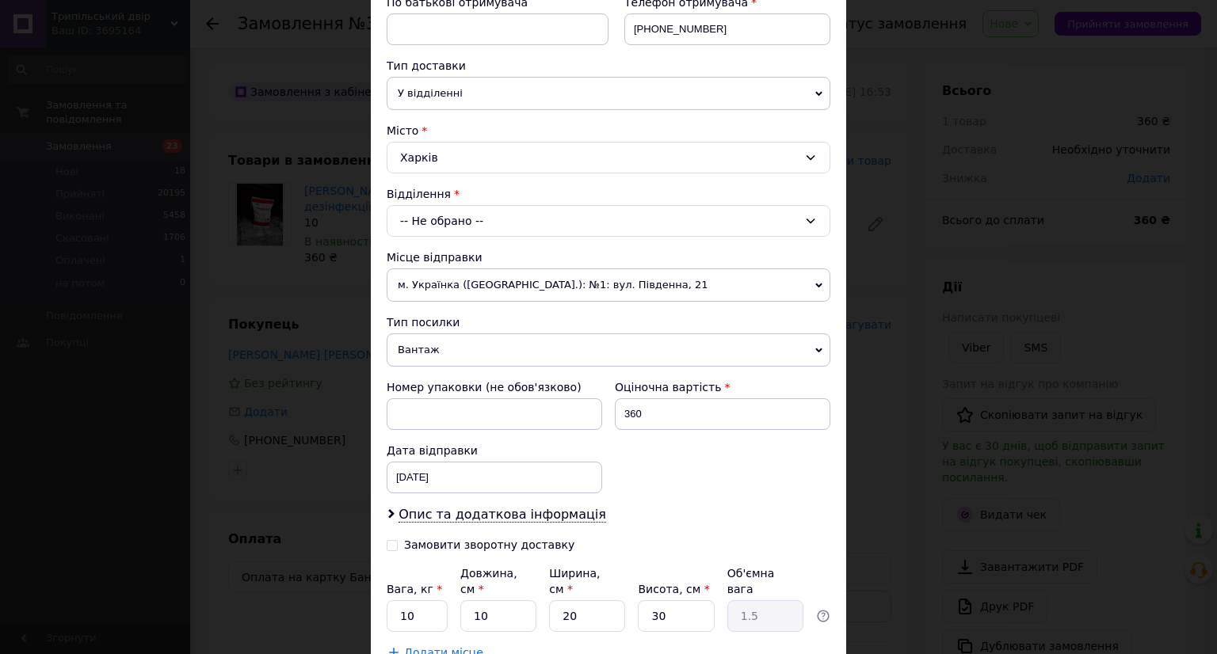
click at [568, 223] on div "-- Не обрано --" at bounding box center [609, 221] width 444 height 32
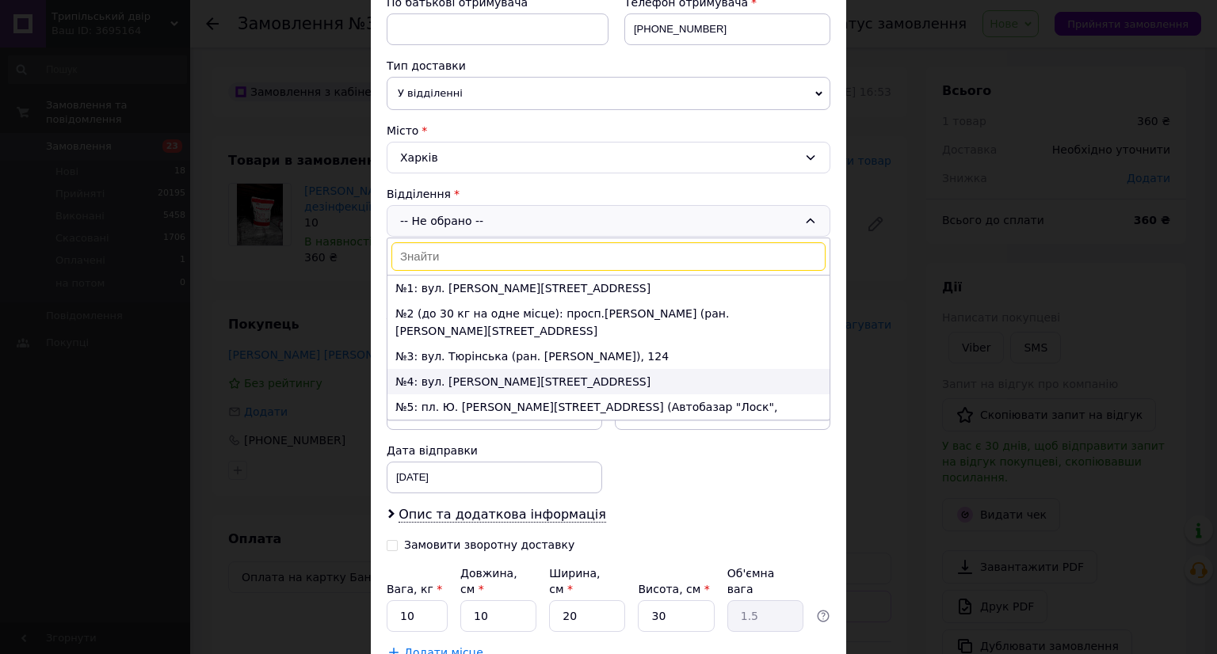
scroll to position [79, 0]
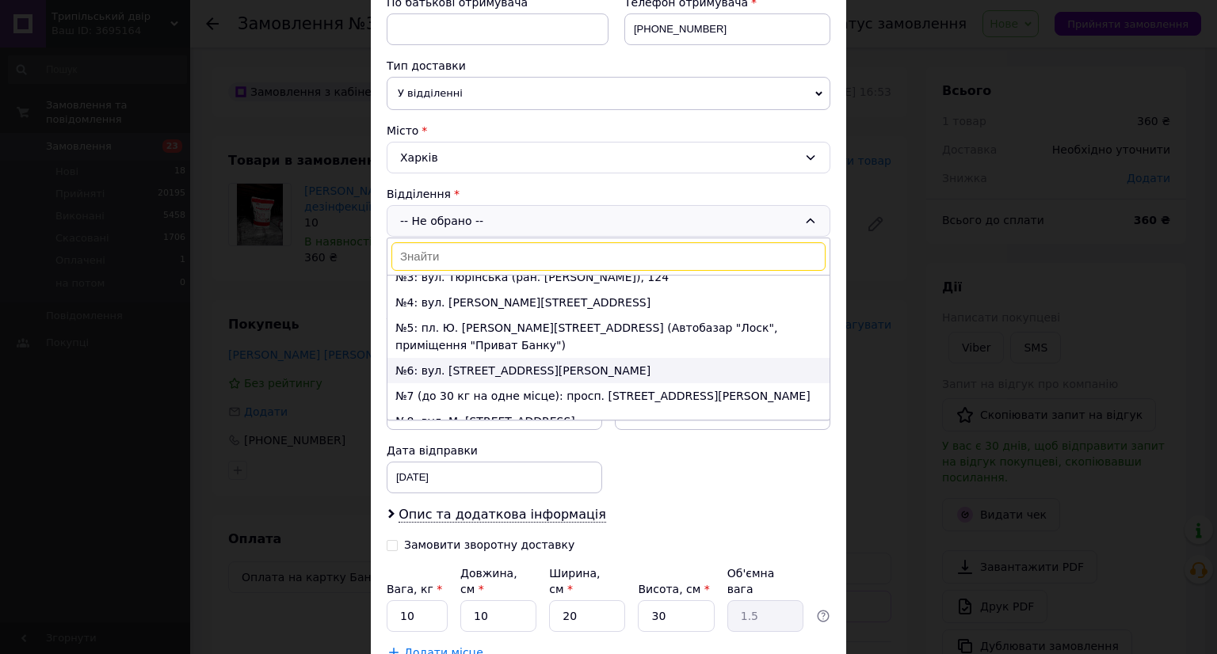
click at [553, 358] on li "№6: вул. Академіка Павлова, 120" at bounding box center [608, 370] width 442 height 25
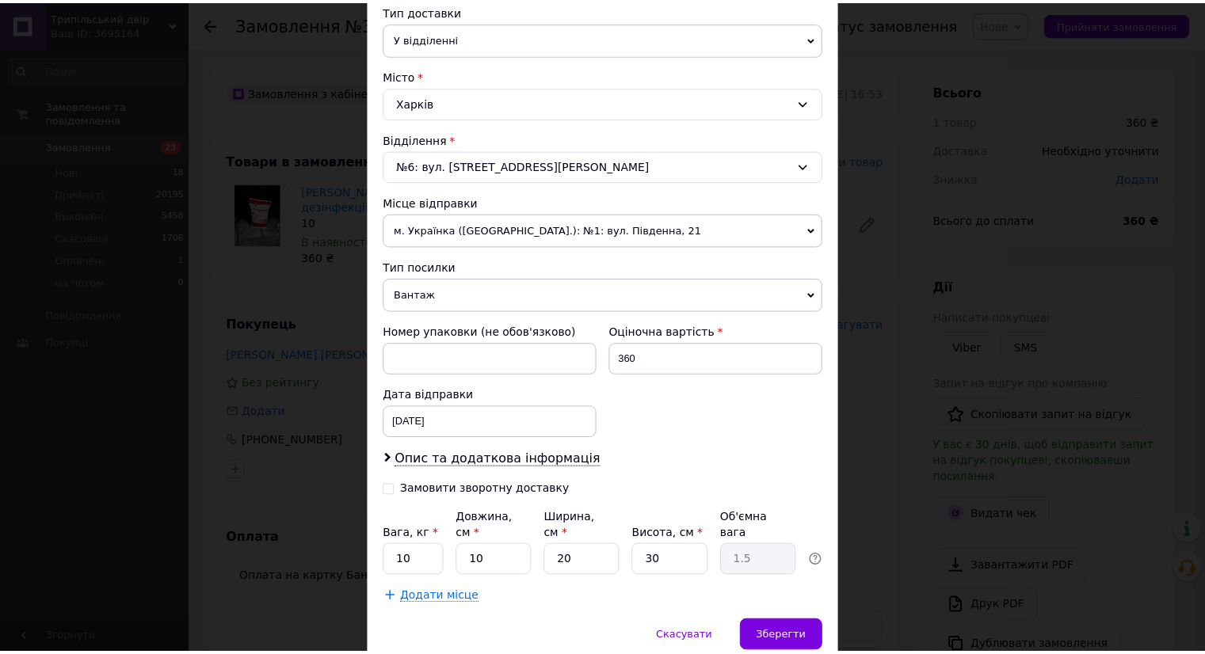
scroll to position [421, 0]
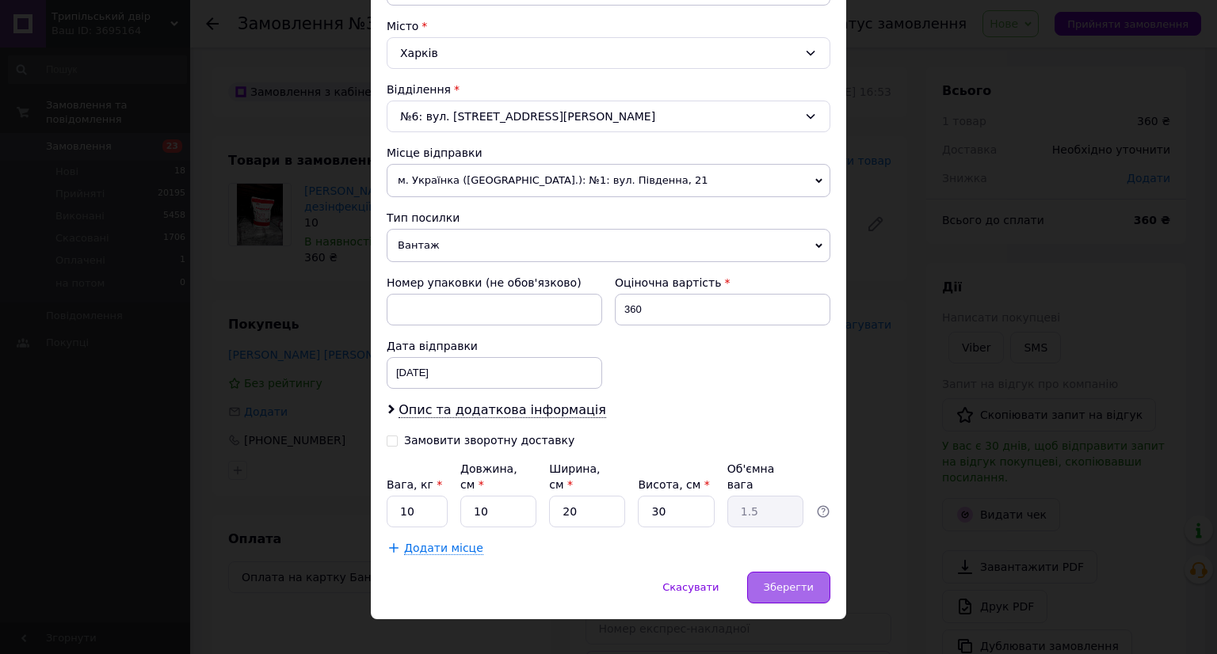
click at [781, 581] on span "Зберегти" at bounding box center [789, 587] width 50 height 12
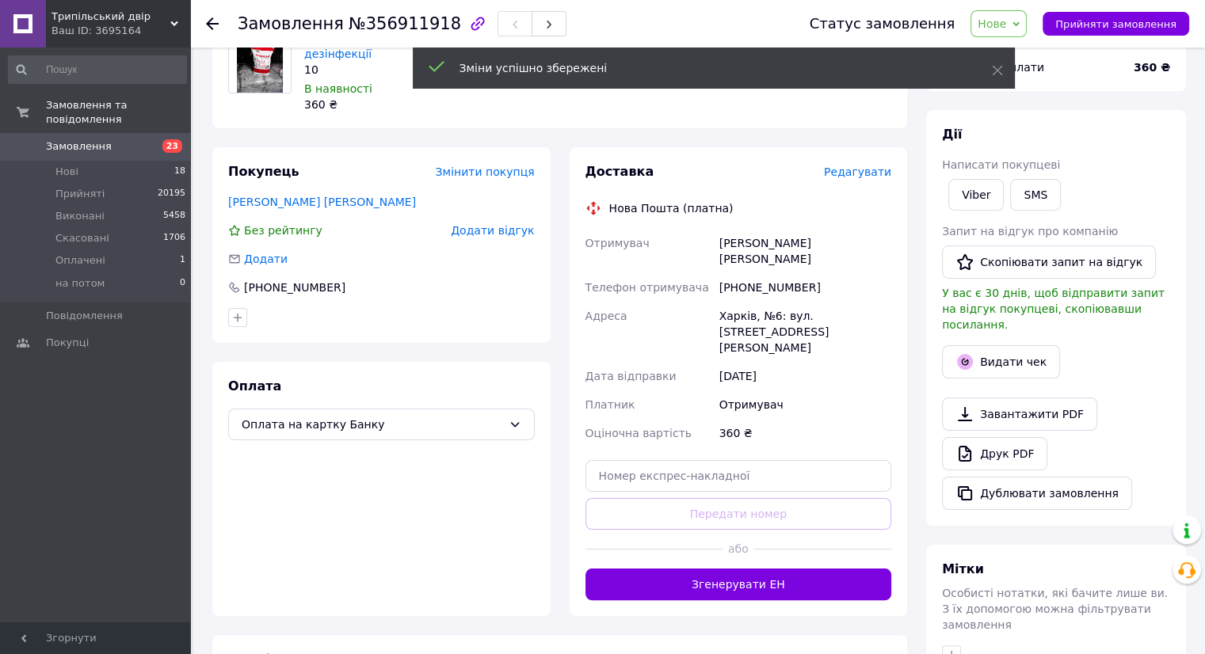
scroll to position [317, 0]
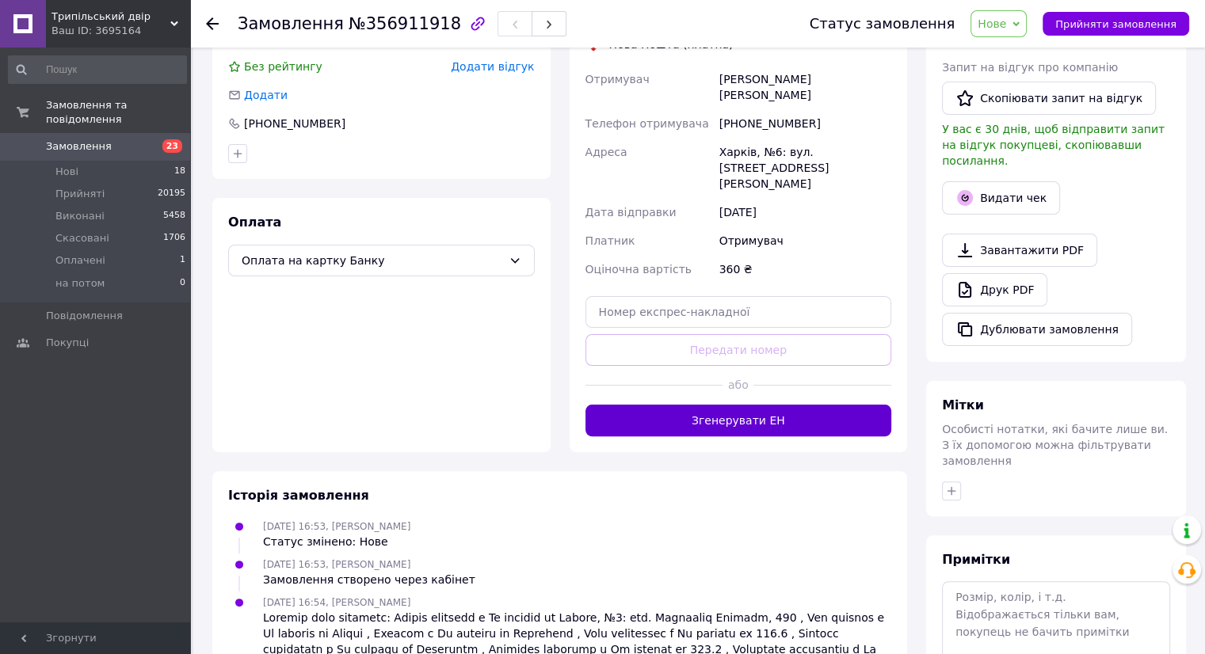
click at [735, 405] on button "Згенерувати ЕН" at bounding box center [738, 421] width 307 height 32
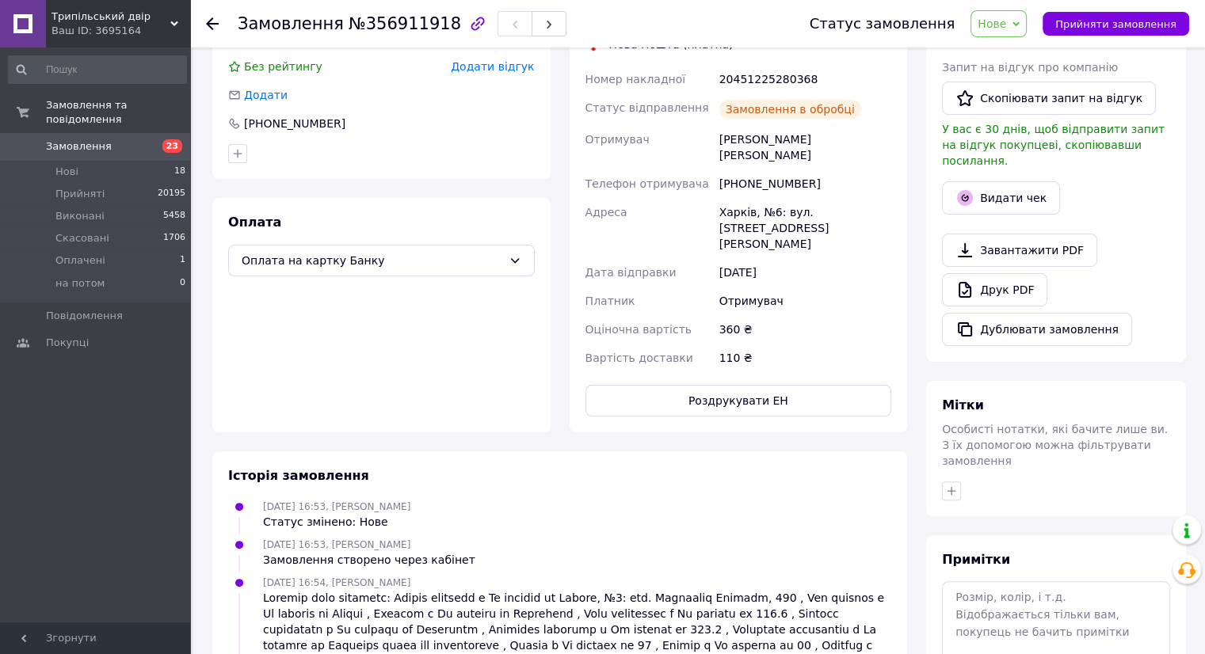
click at [755, 385] on button "Роздрукувати ЕН" at bounding box center [738, 401] width 307 height 32
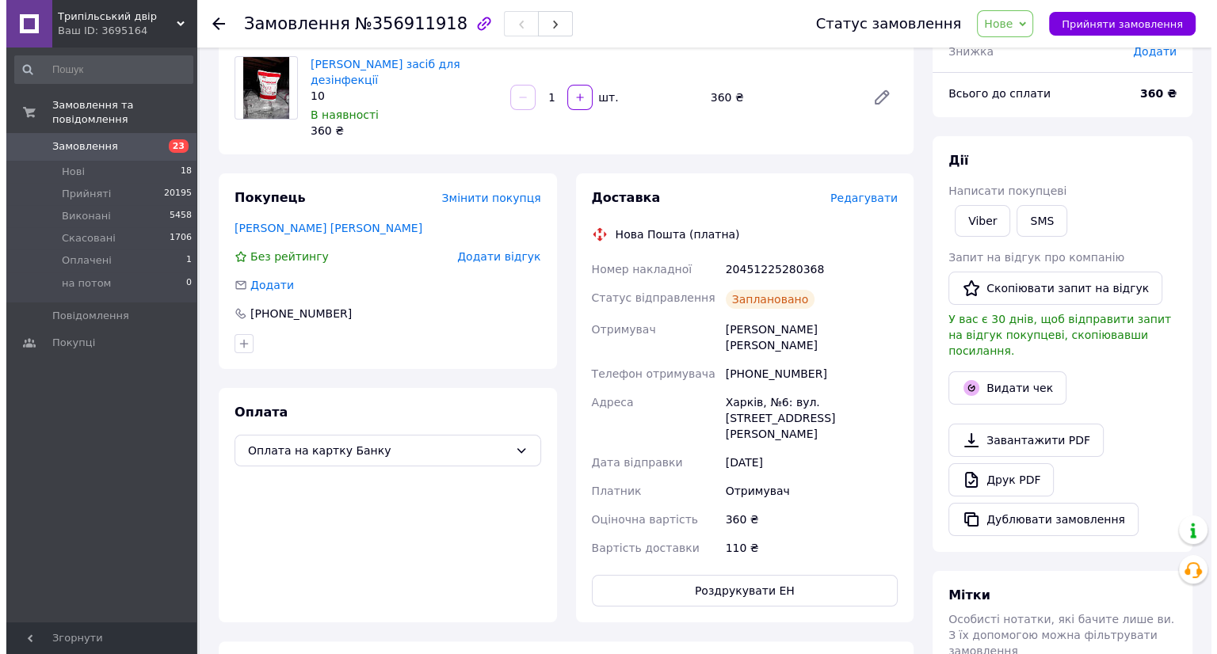
scroll to position [0, 0]
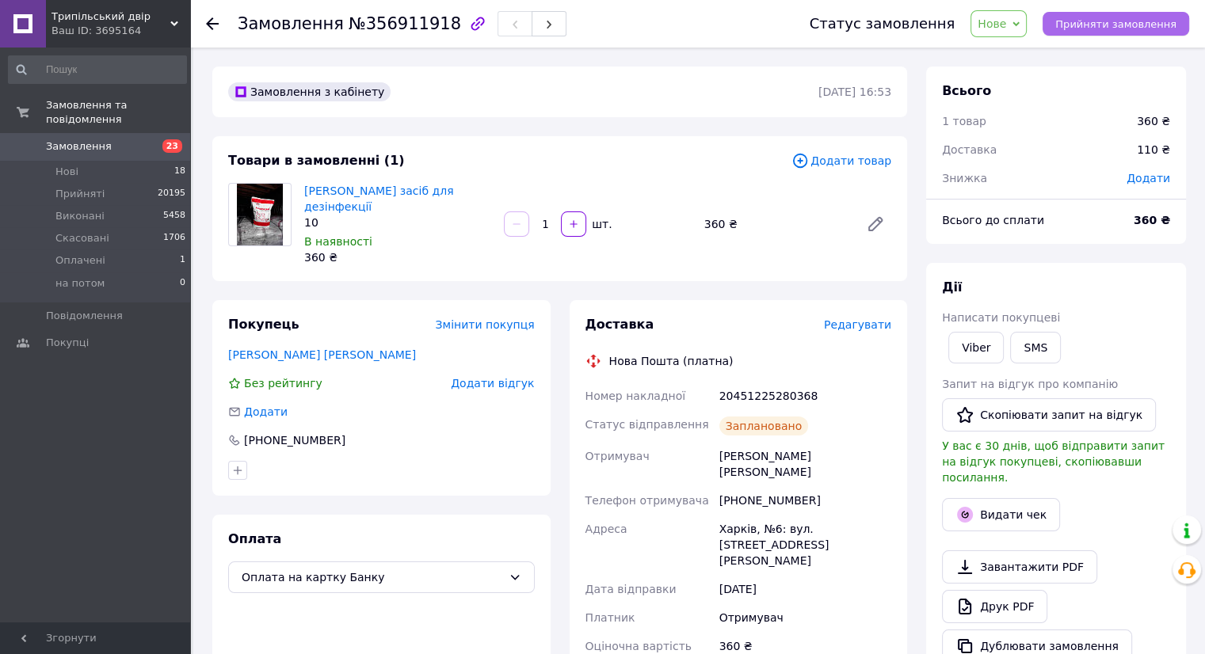
click at [1091, 18] on span "Прийняти замовлення" at bounding box center [1115, 24] width 121 height 12
click at [132, 139] on span "Замовлення" at bounding box center [96, 146] width 101 height 14
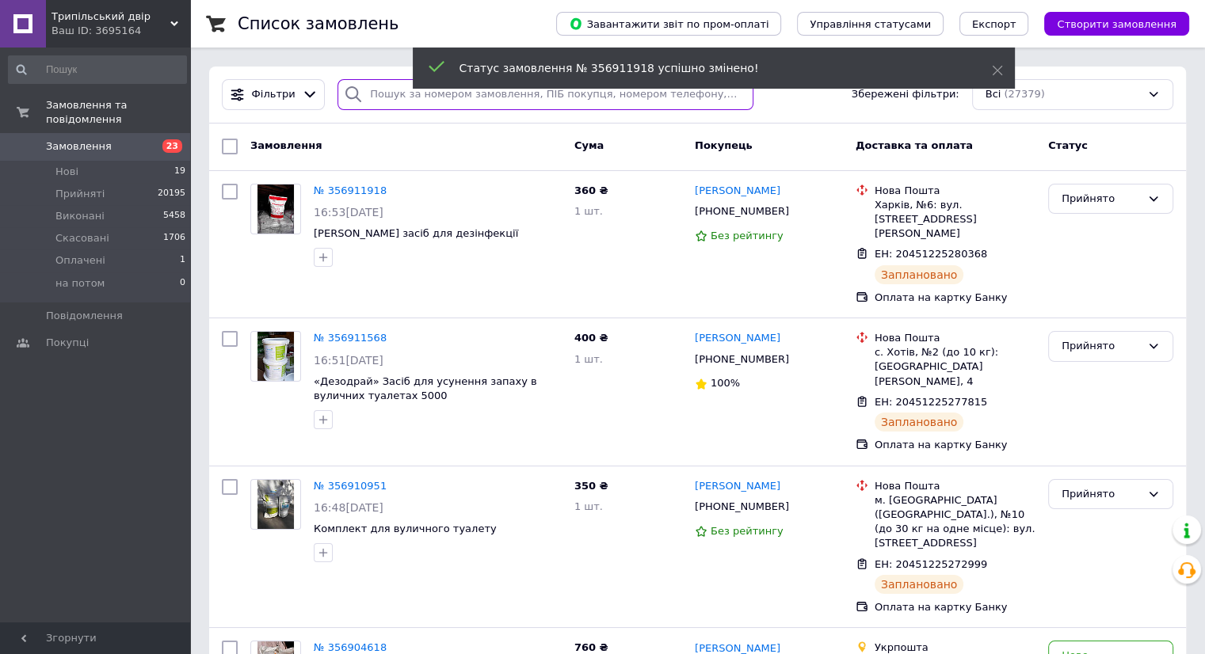
paste input "0966581889"
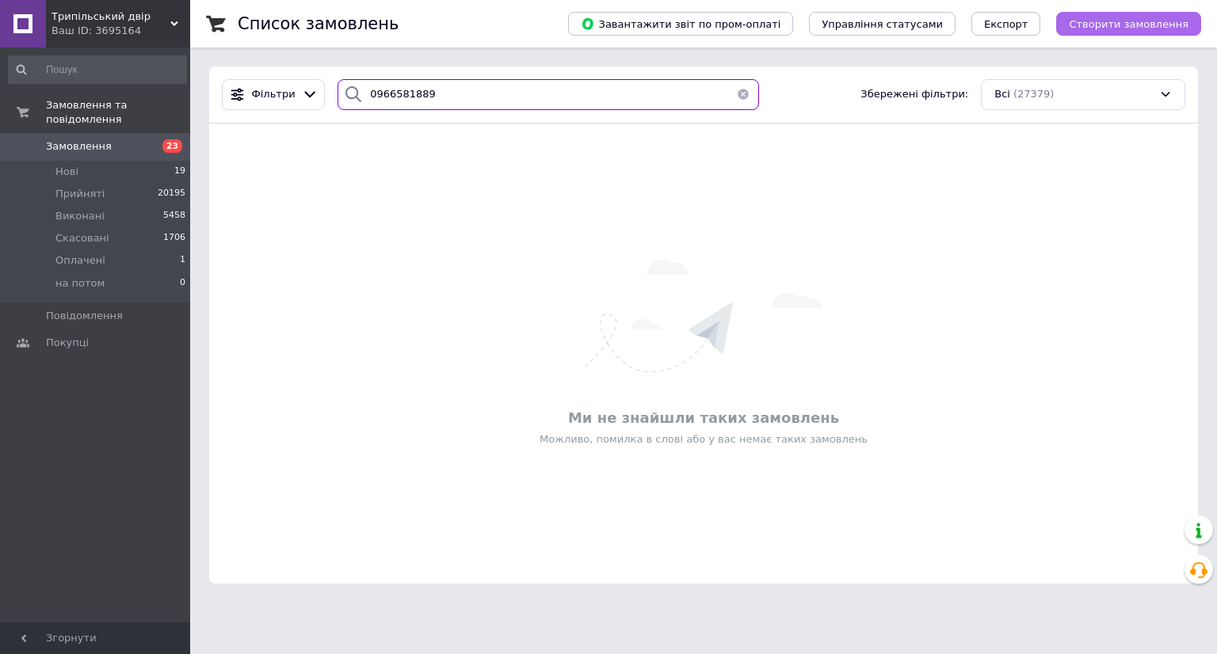
type input "0966581889"
click at [1101, 21] on span "Створити замовлення" at bounding box center [1128, 24] width 120 height 12
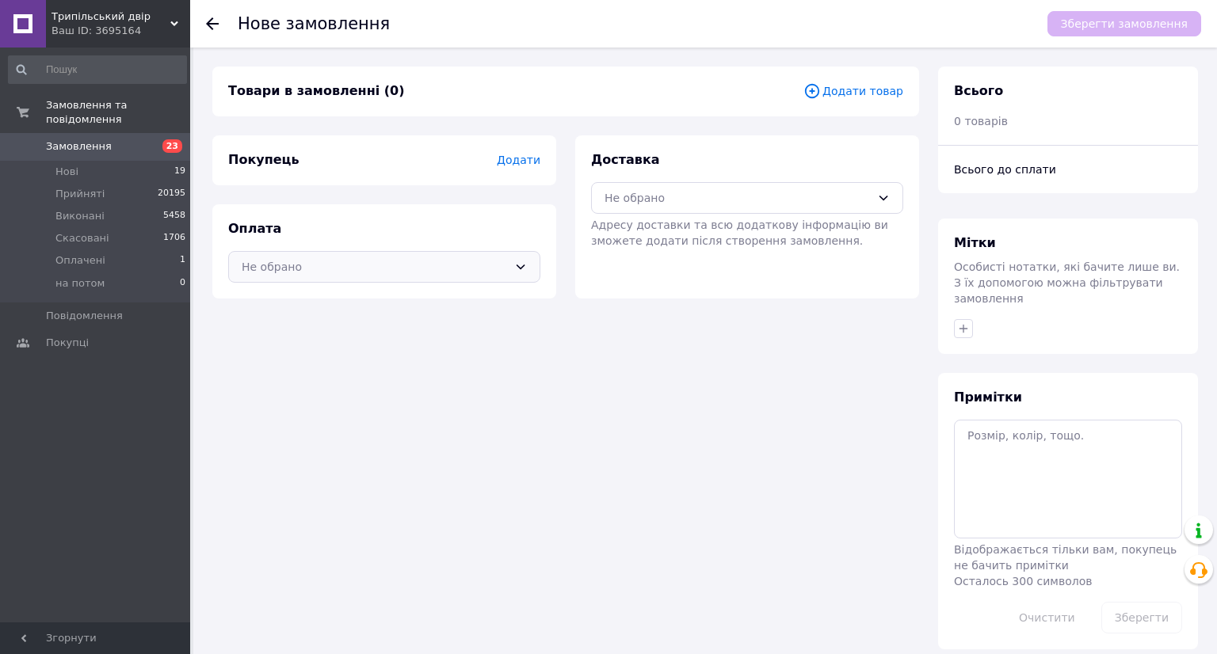
drag, startPoint x: 329, startPoint y: 261, endPoint x: 331, endPoint y: 282, distance: 21.4
click at [329, 265] on div "Не обрано" at bounding box center [375, 266] width 266 height 17
click at [353, 327] on span "Оплата на картку Банку" at bounding box center [384, 330] width 285 height 16
click at [523, 158] on span "Додати" at bounding box center [519, 160] width 44 height 13
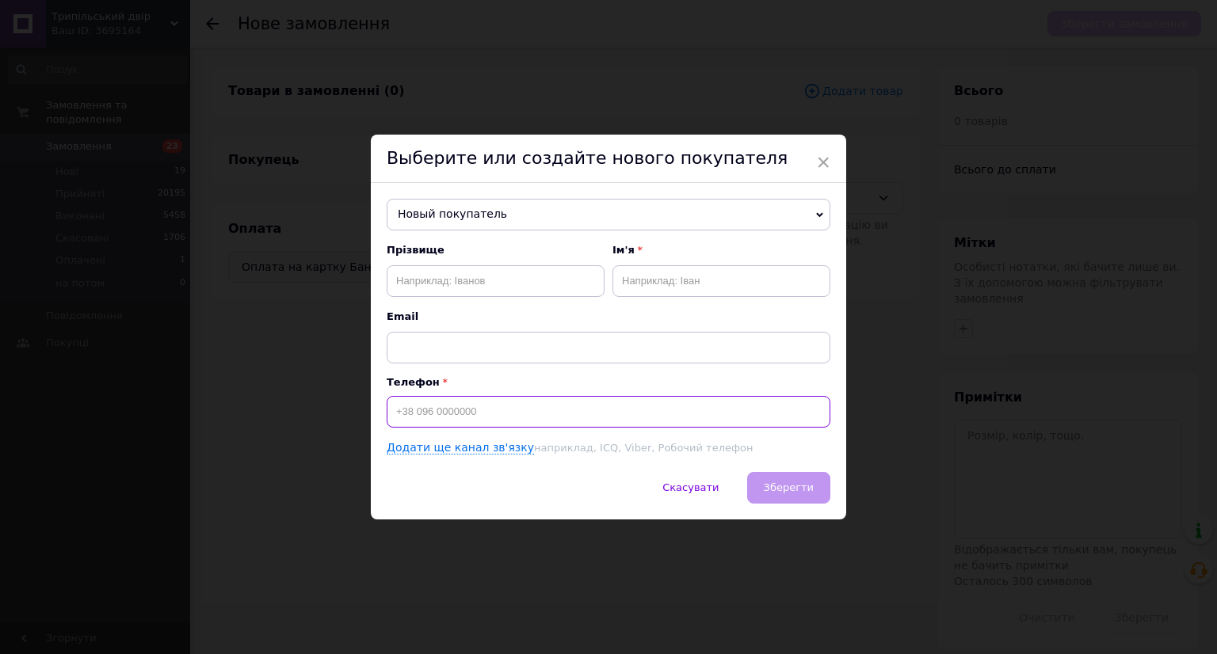
paste input "0966581889"
click at [395, 408] on input "0966581889" at bounding box center [609, 412] width 444 height 32
type input "[PHONE_NUMBER]"
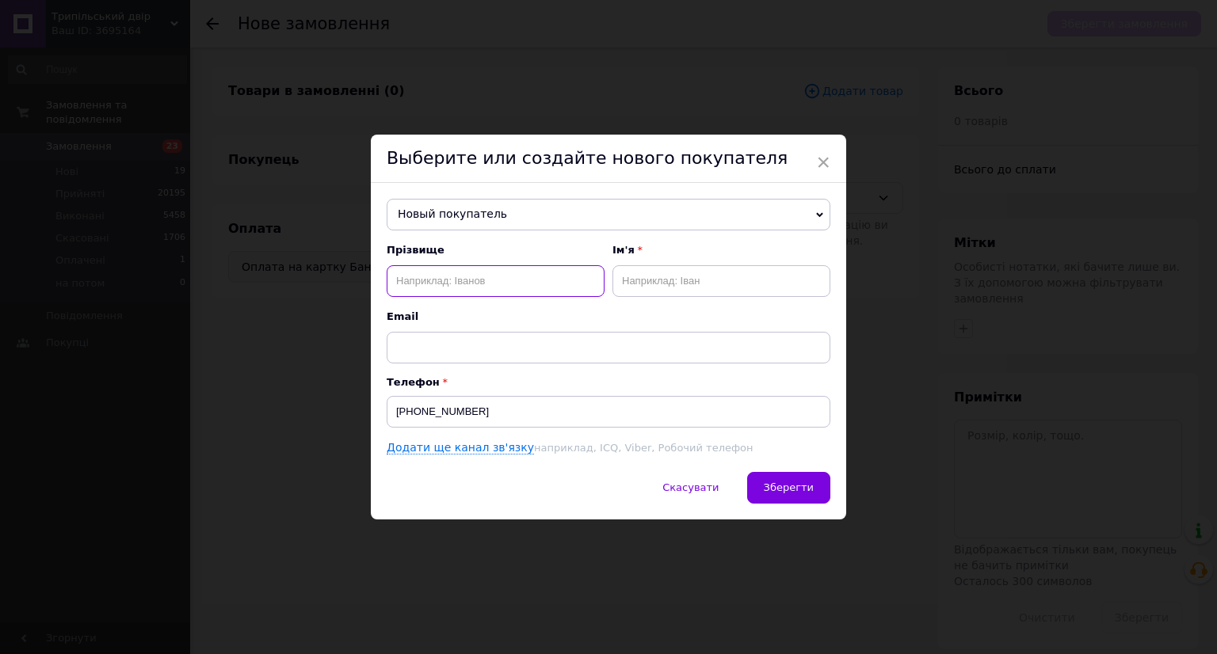
paste input "Романишин"
type input "Романишин"
paste input "Іван"
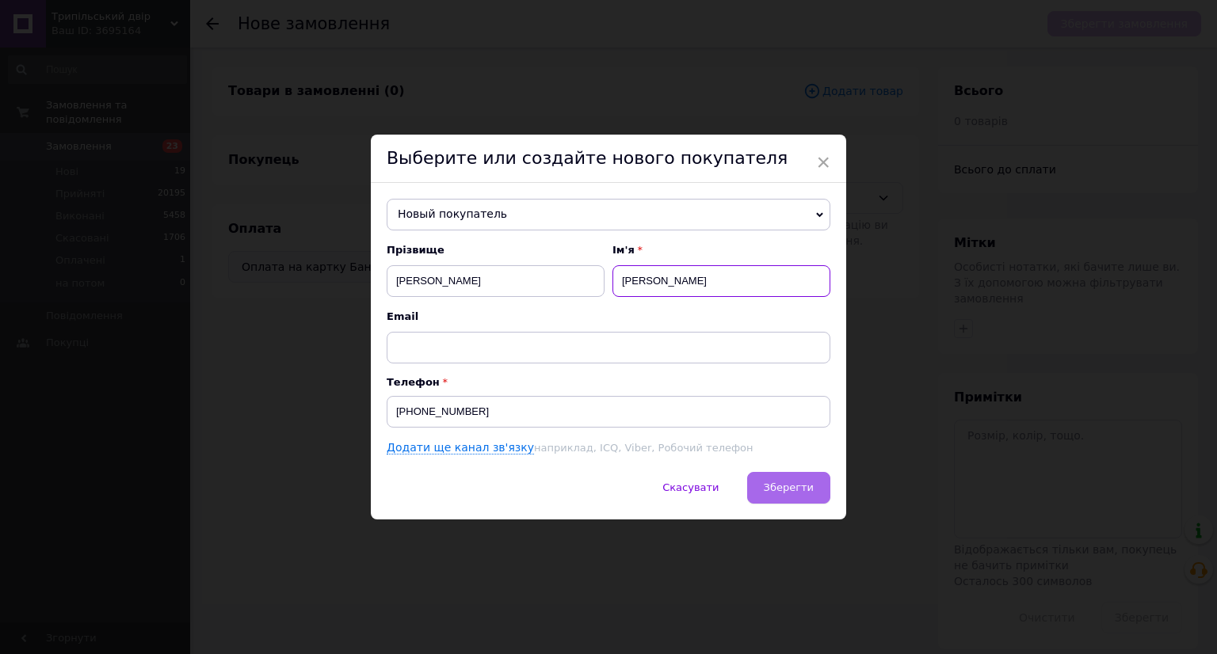
type input "Іван"
click at [789, 478] on button "Зберегти" at bounding box center [788, 488] width 83 height 32
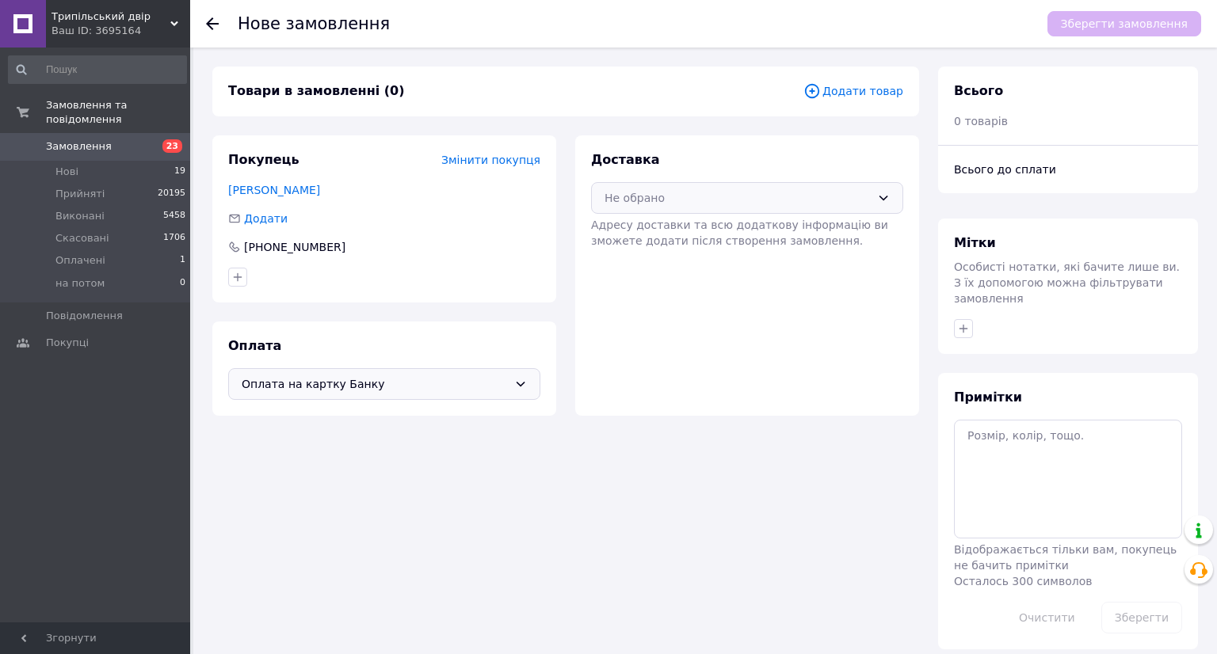
click at [717, 198] on div "Не обрано" at bounding box center [737, 197] width 266 height 17
click at [667, 234] on span "Нова Пошта (платна)" at bounding box center [758, 232] width 261 height 16
click at [843, 97] on span "Додати товар" at bounding box center [853, 90] width 100 height 17
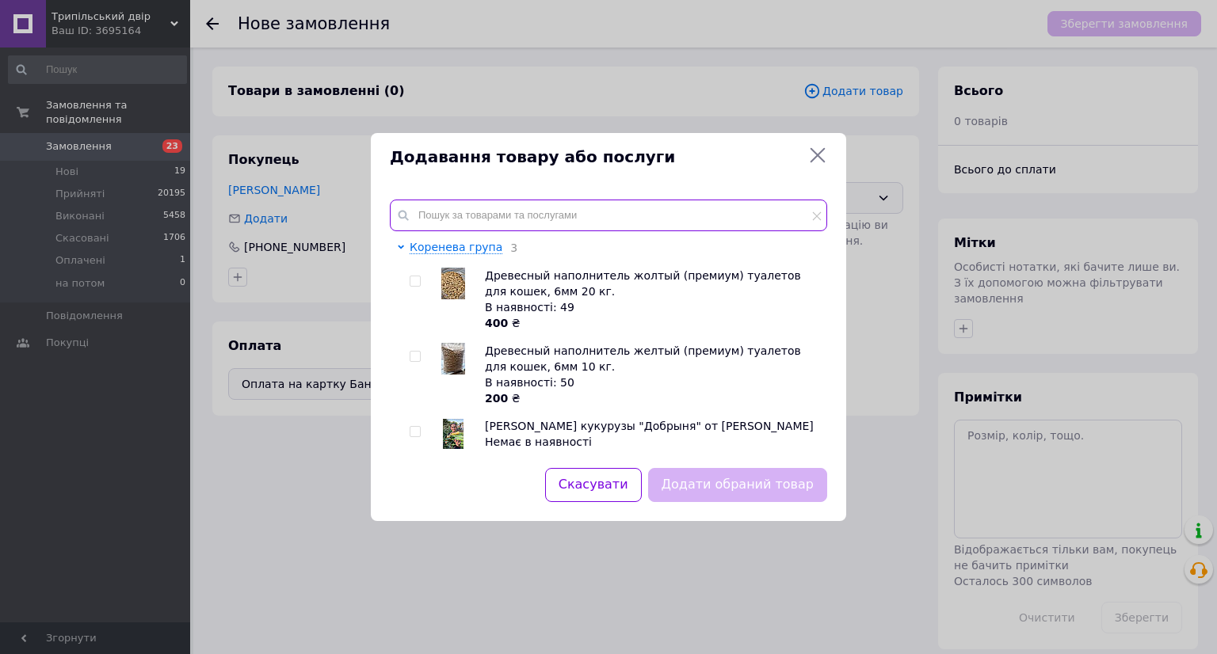
click at [497, 208] on input "text" at bounding box center [608, 216] width 437 height 32
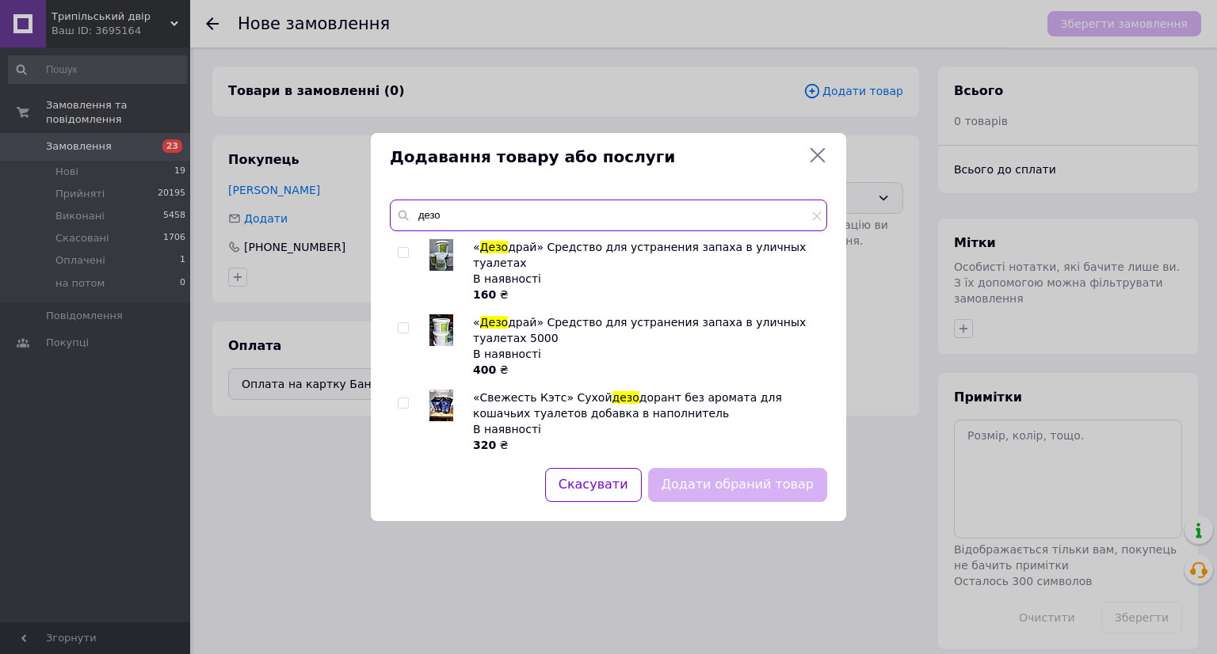
type input "дезо"
click at [434, 314] on img at bounding box center [441, 330] width 24 height 32
checkbox input "true"
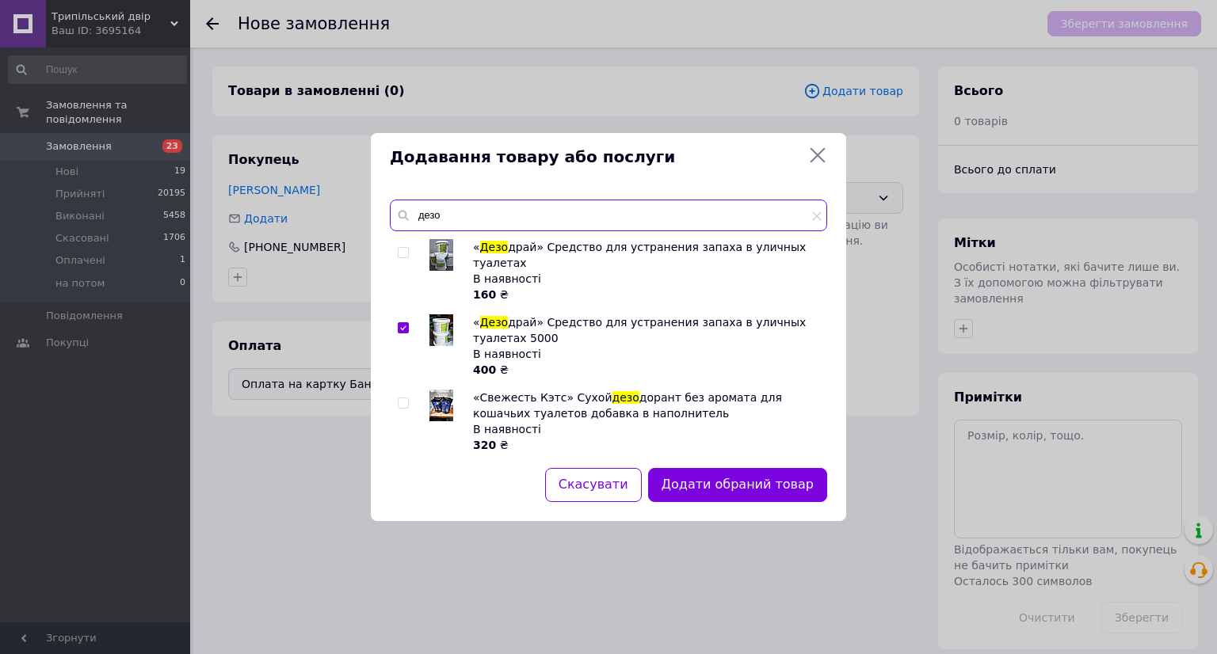
click at [475, 210] on input "дезо" at bounding box center [608, 216] width 437 height 32
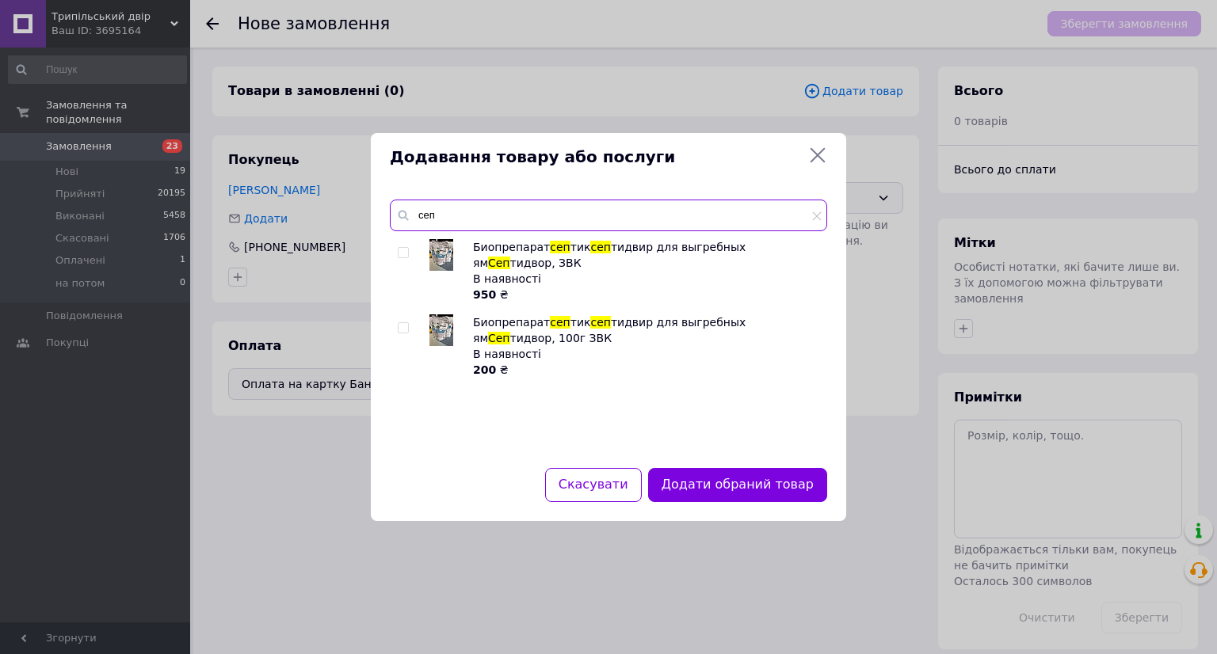
type input "сеп"
drag, startPoint x: 444, startPoint y: 251, endPoint x: 450, endPoint y: 264, distance: 13.8
click at [444, 251] on img at bounding box center [441, 255] width 24 height 32
checkbox input "true"
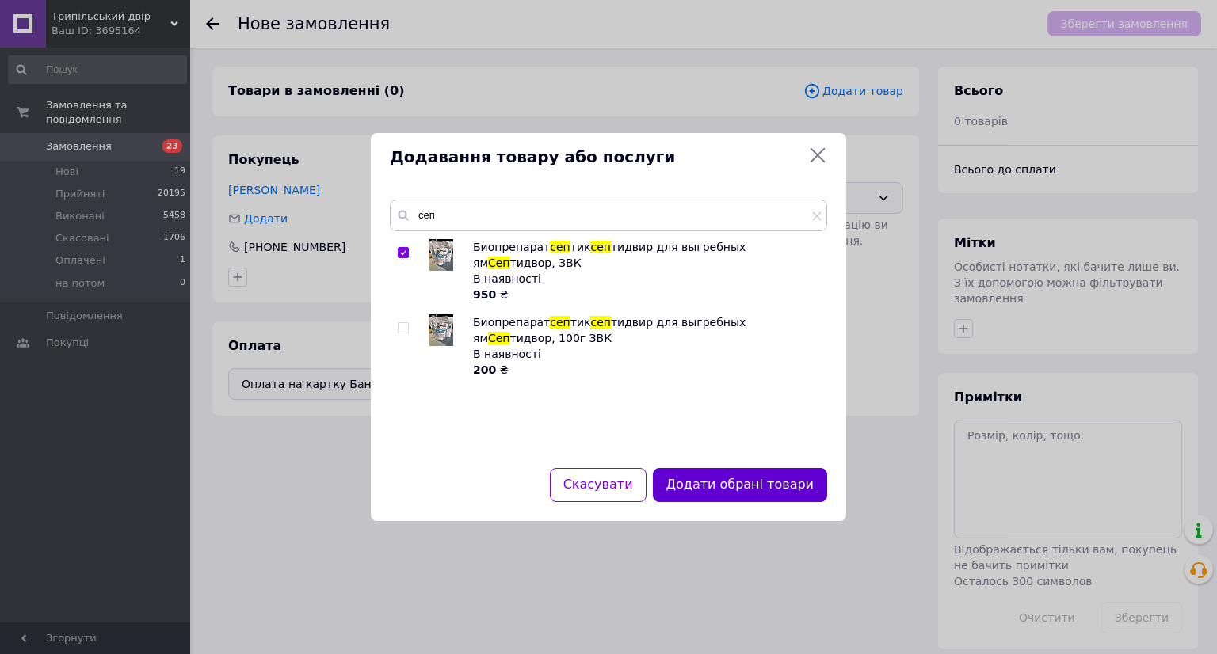
click at [726, 494] on button "Додати обрані товари" at bounding box center [740, 485] width 174 height 34
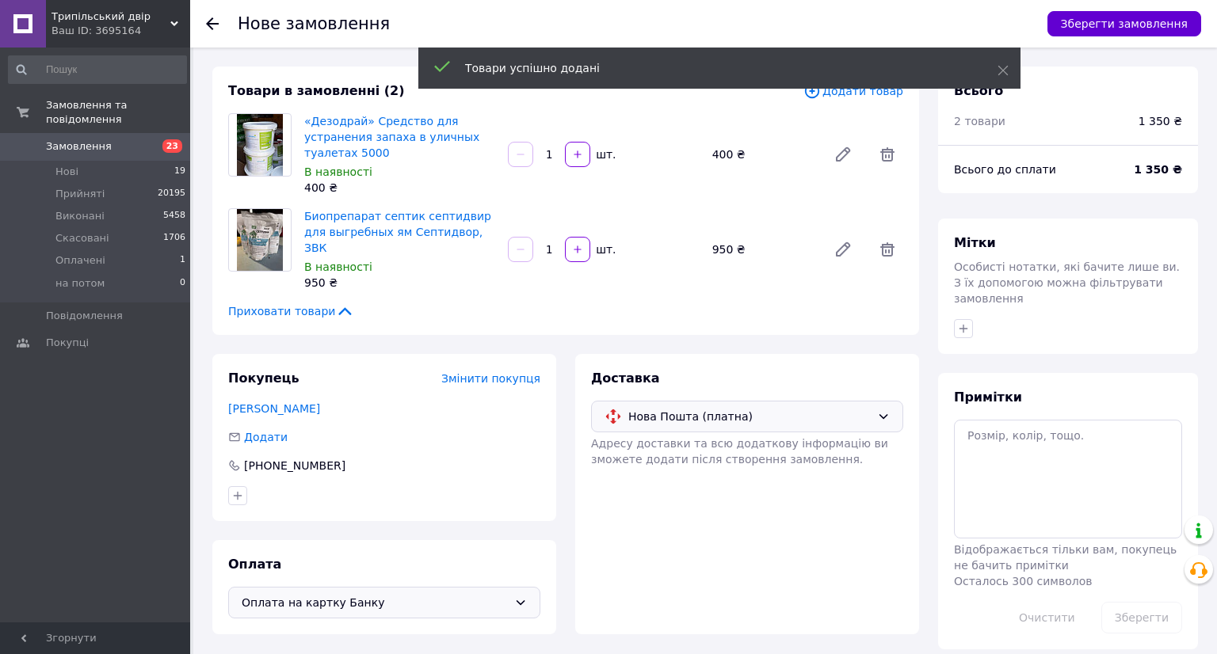
click at [1103, 25] on button "Зберегти замовлення" at bounding box center [1124, 23] width 154 height 25
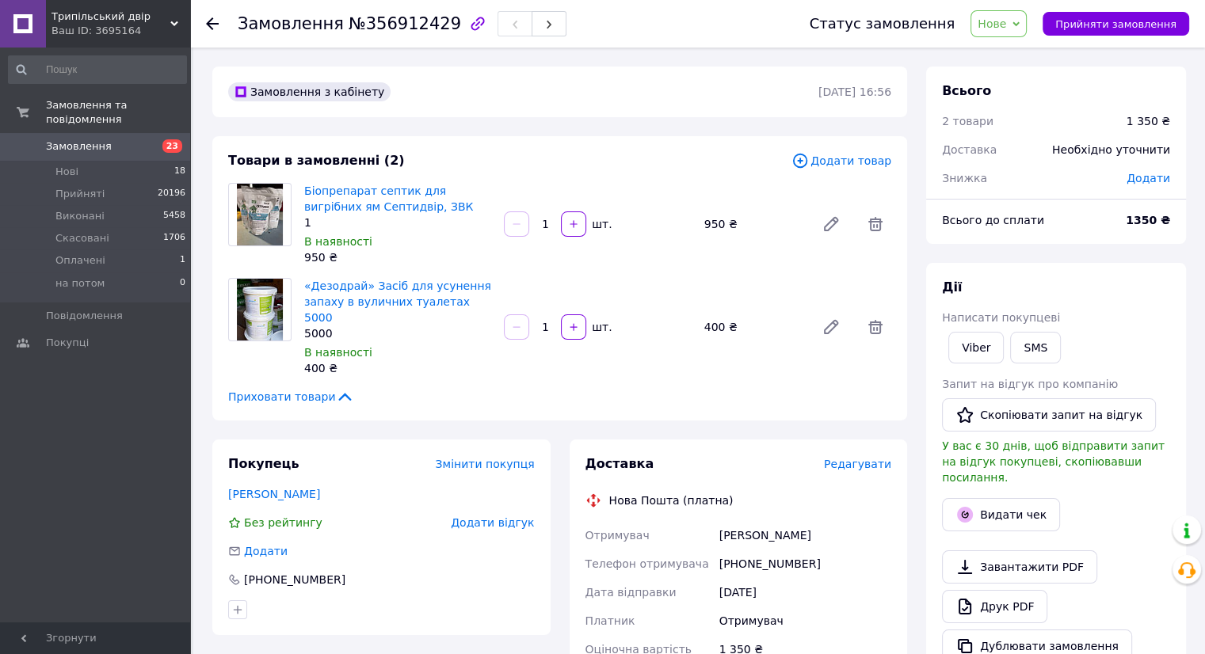
click at [858, 458] on span "Редагувати" at bounding box center [857, 464] width 67 height 13
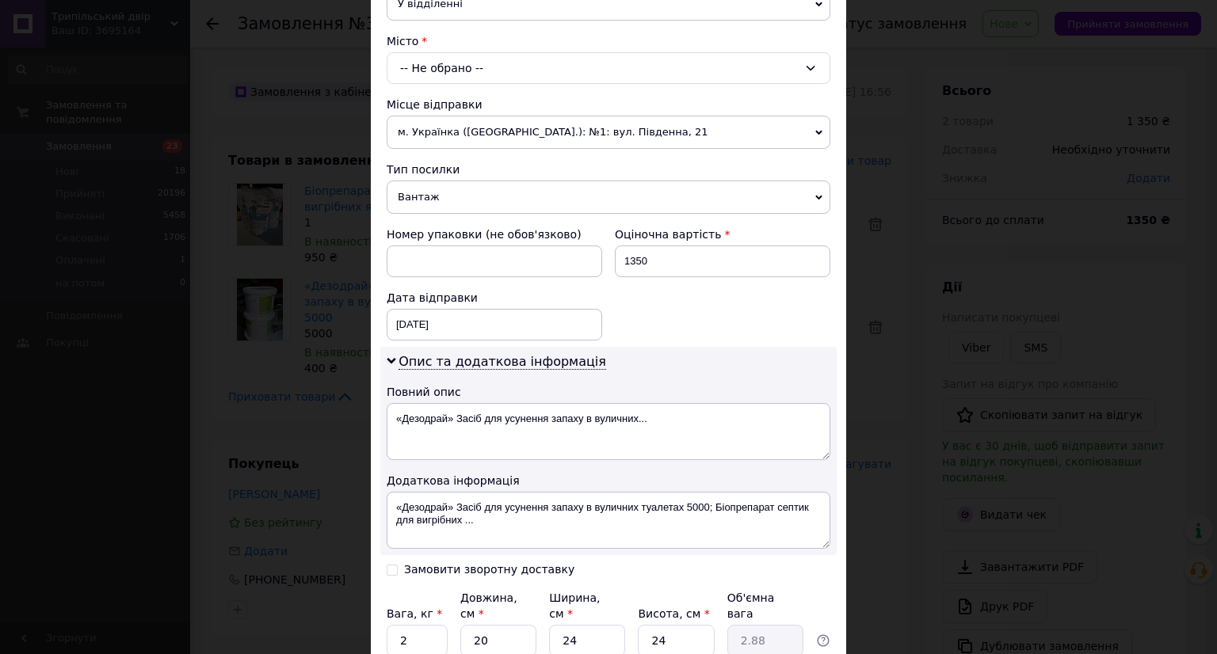
scroll to position [535, 0]
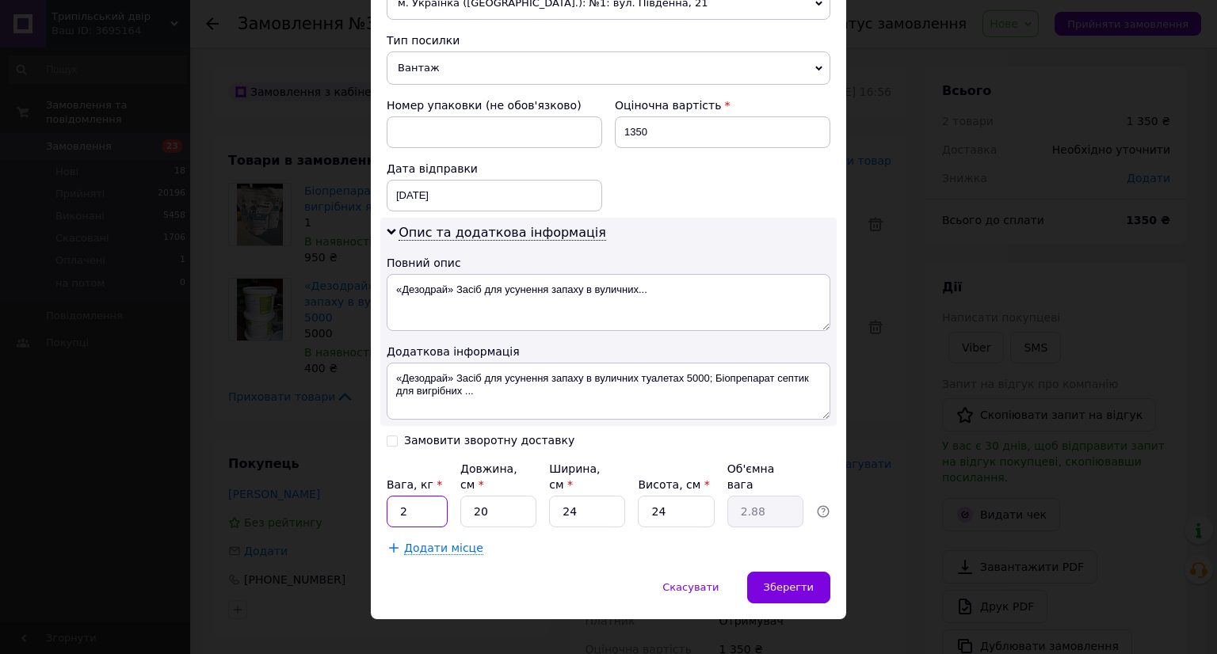
click at [415, 496] on input "2" at bounding box center [417, 512] width 61 height 32
type input "6"
click at [393, 435] on input "Замовити зворотну доставку" at bounding box center [392, 439] width 11 height 11
checkbox input "true"
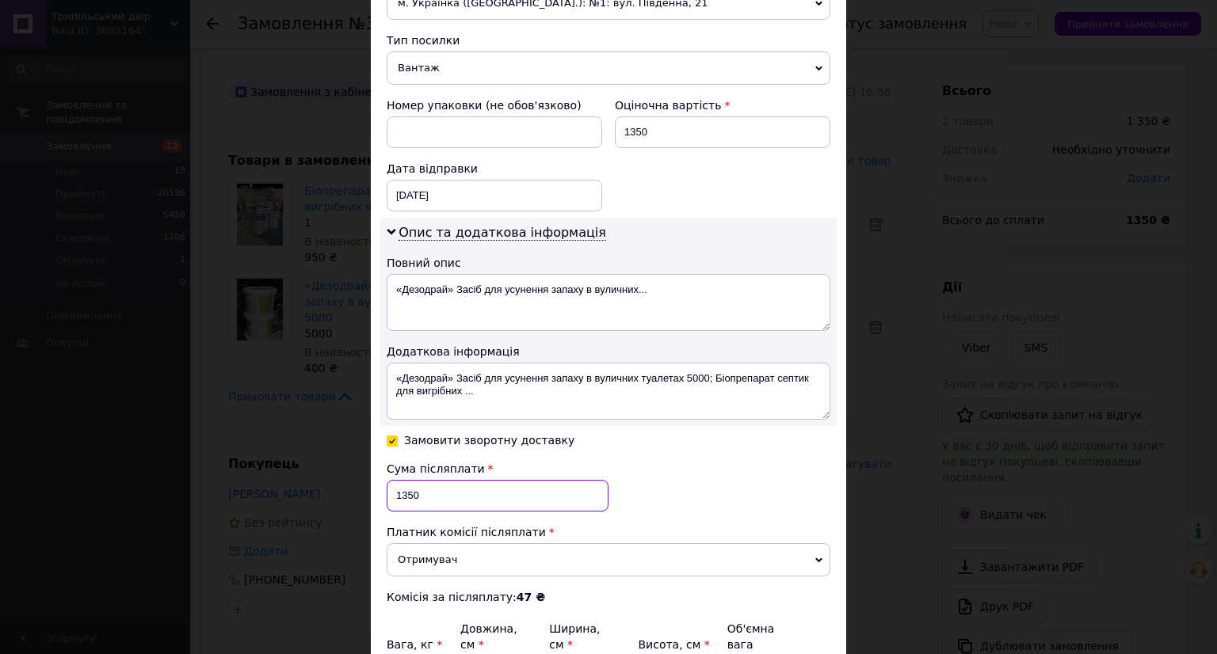
click at [444, 504] on input "1350" at bounding box center [498, 496] width 222 height 32
type input "7"
type input "1200"
click at [691, 125] on input "1350" at bounding box center [722, 132] width 215 height 32
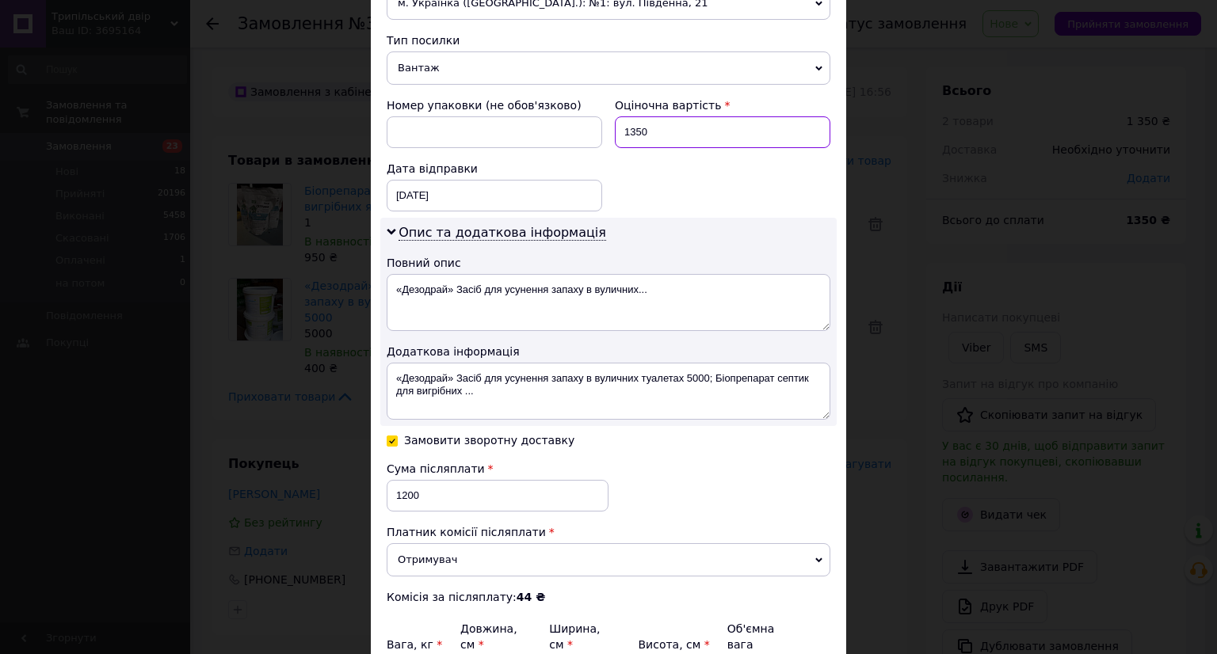
click at [691, 125] on input "1350" at bounding box center [722, 132] width 215 height 32
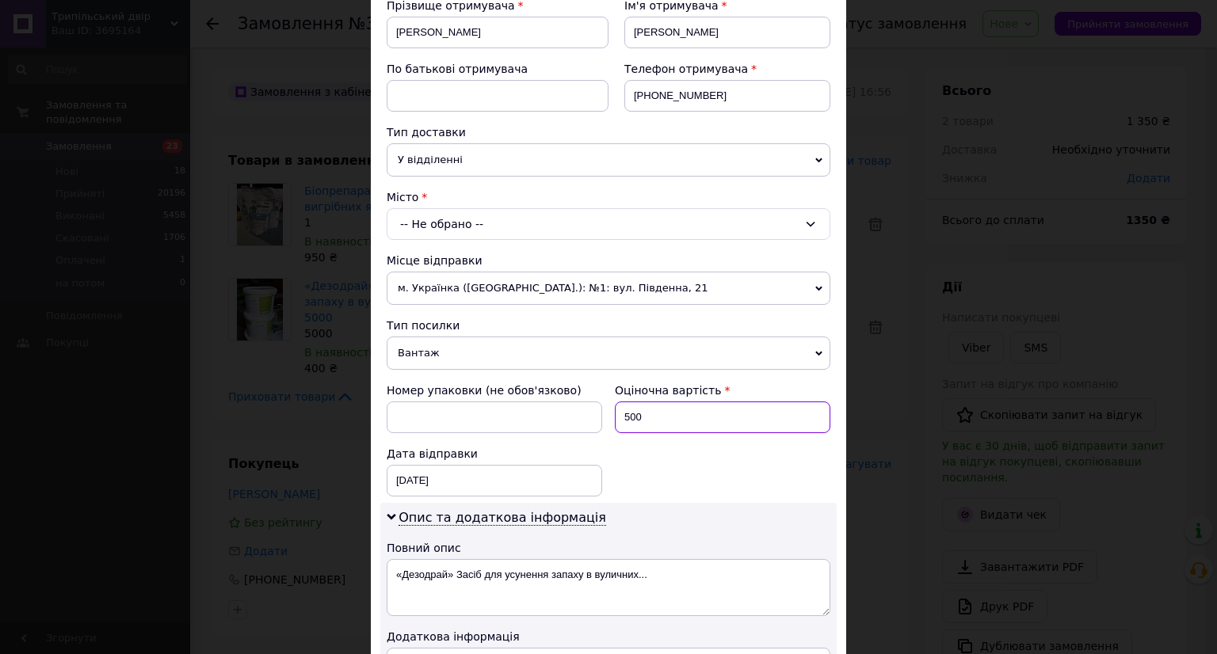
scroll to position [219, 0]
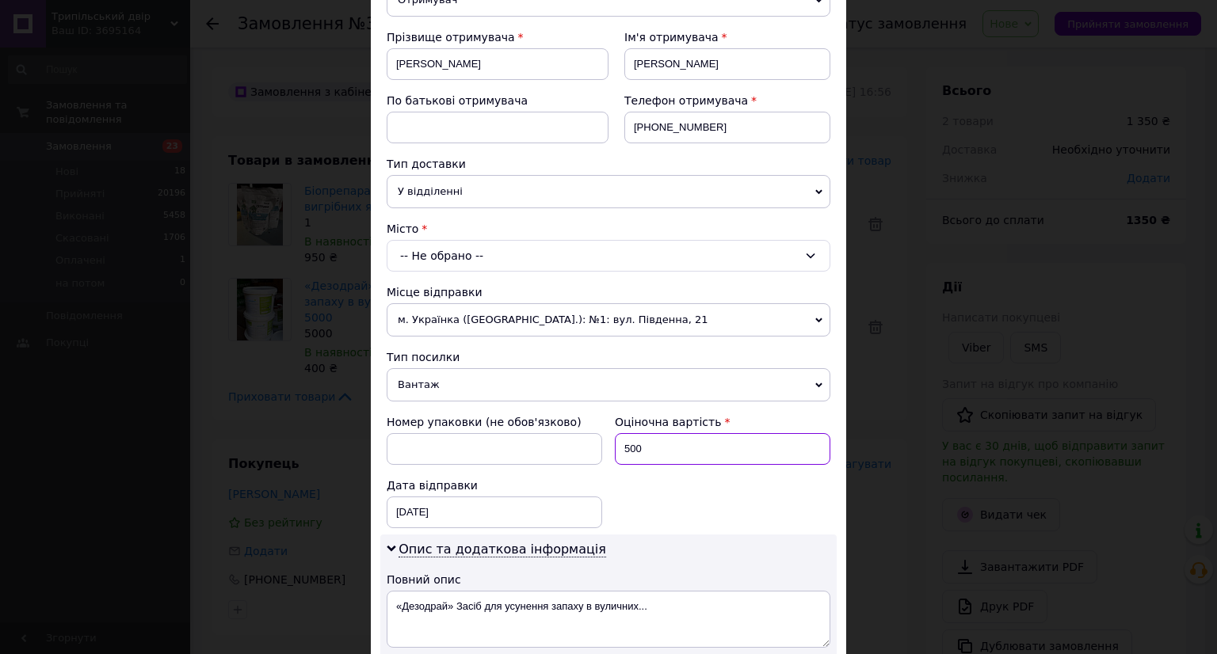
type input "500"
click at [558, 256] on div "-- Не обрано --" at bounding box center [609, 256] width 444 height 32
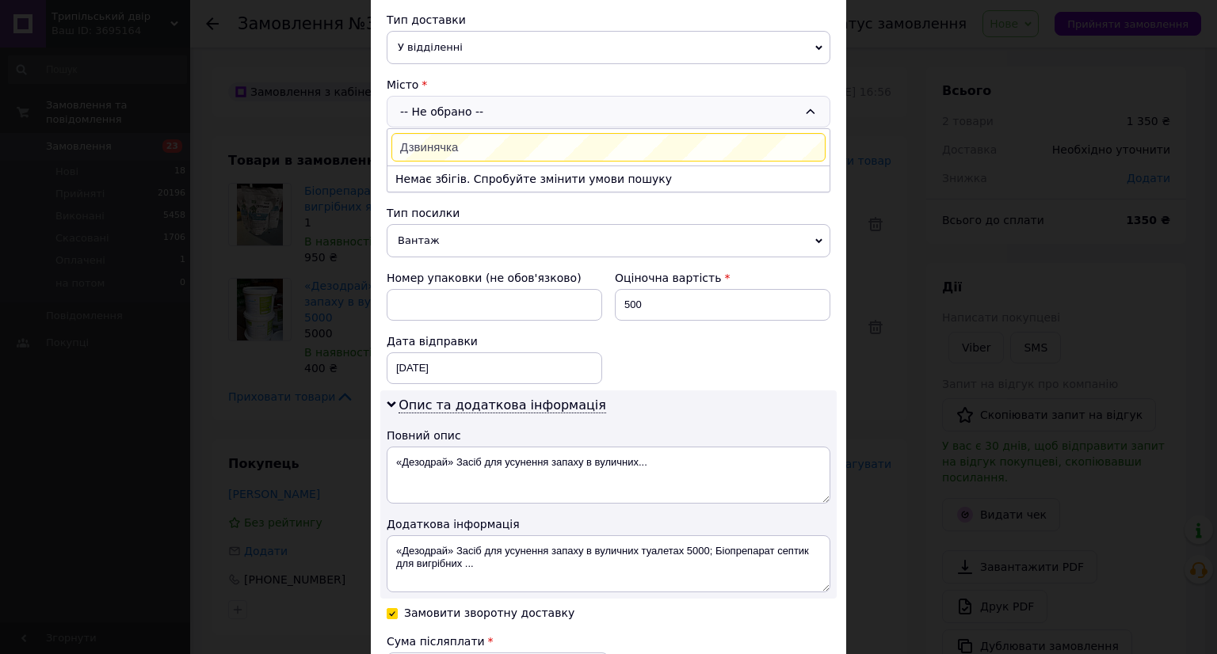
scroll to position [377, 0]
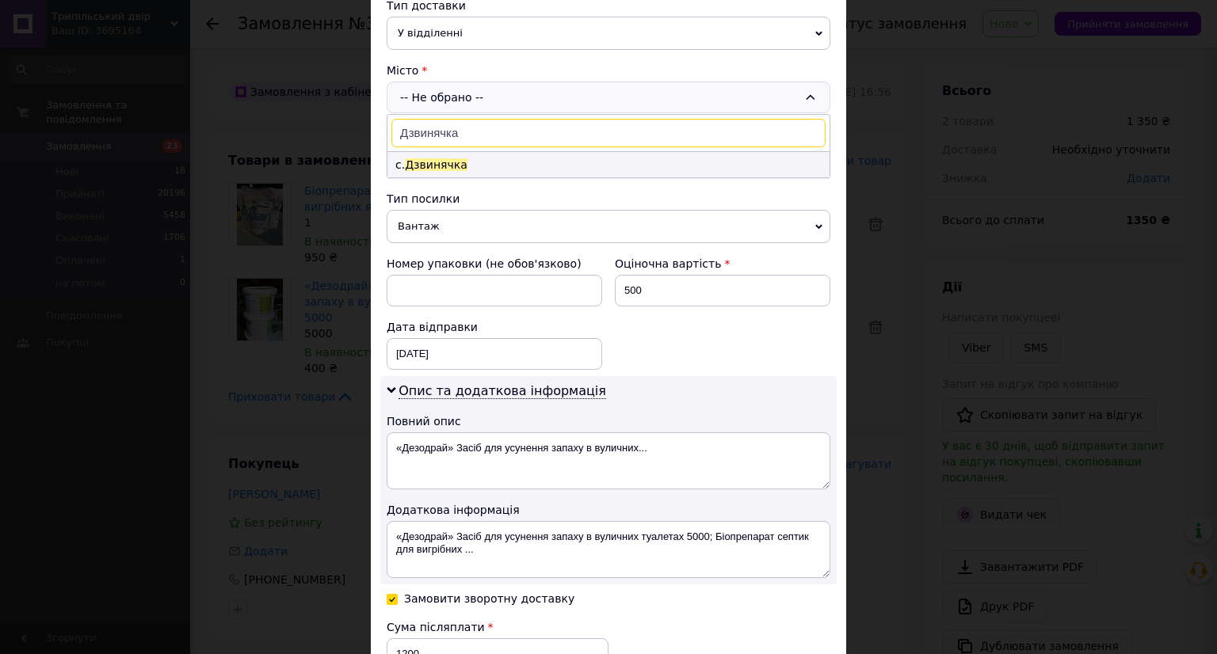
type input "Дзвинячка"
click at [573, 152] on li "с. Дзвинячка" at bounding box center [608, 164] width 442 height 25
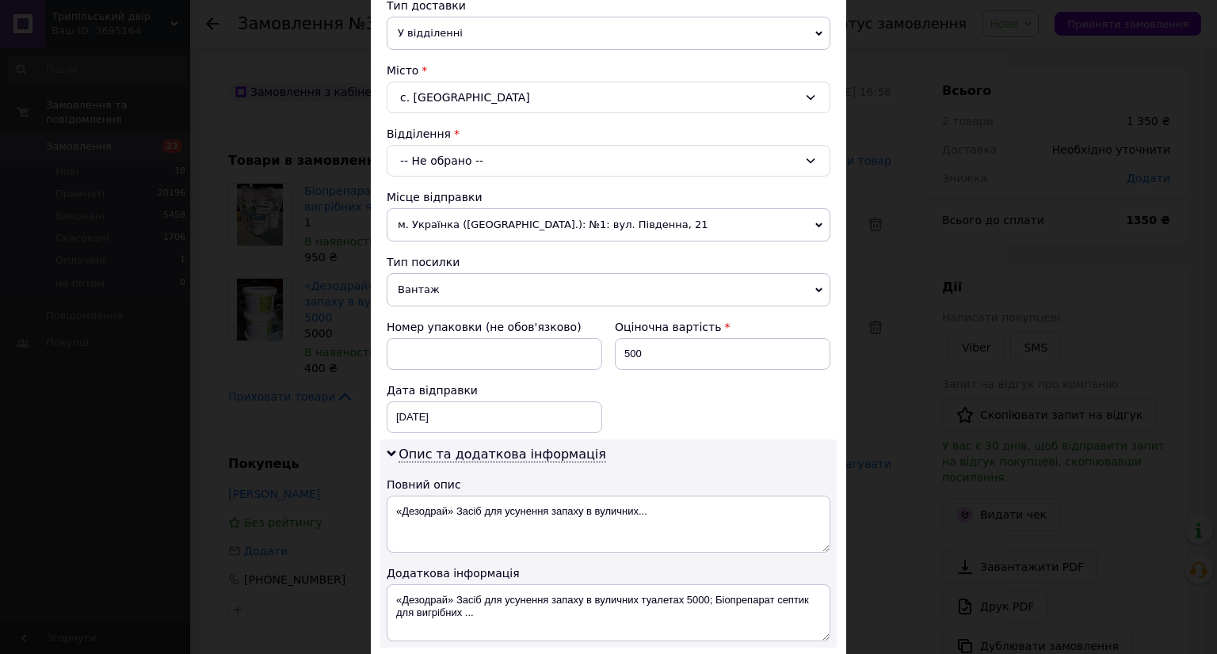
click at [573, 156] on div "-- Не обрано --" at bounding box center [609, 161] width 444 height 32
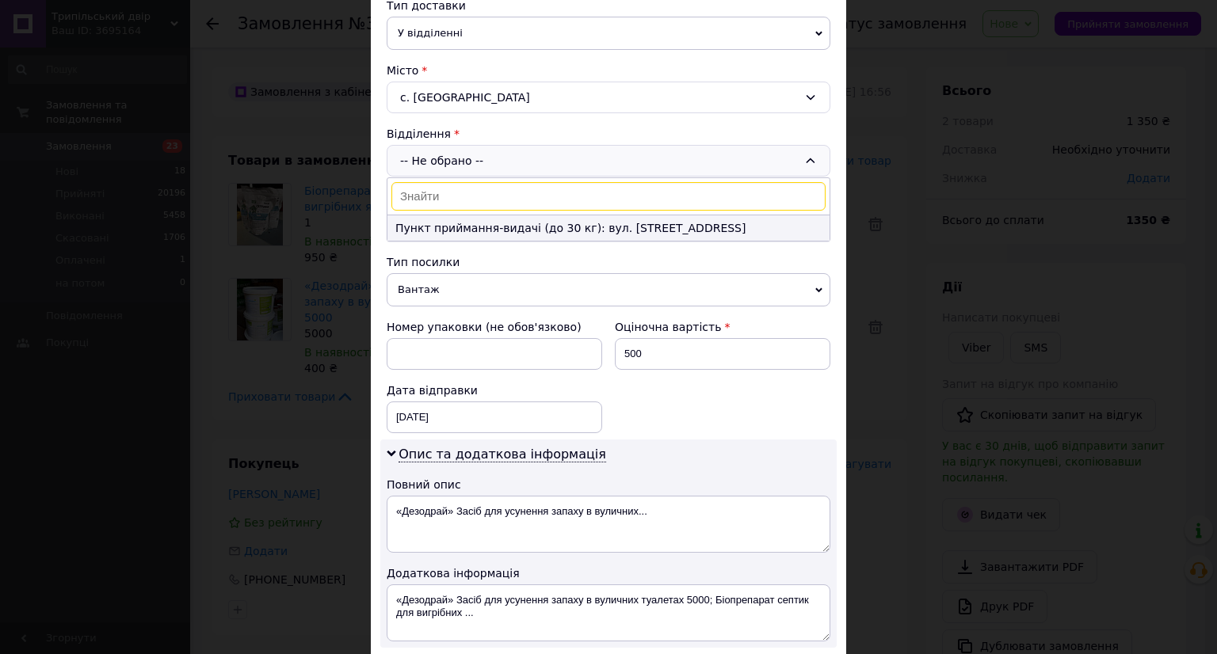
click at [586, 219] on li "Пункт приймання-видачі (до 30 кг): вул. Центральна,1" at bounding box center [608, 227] width 442 height 25
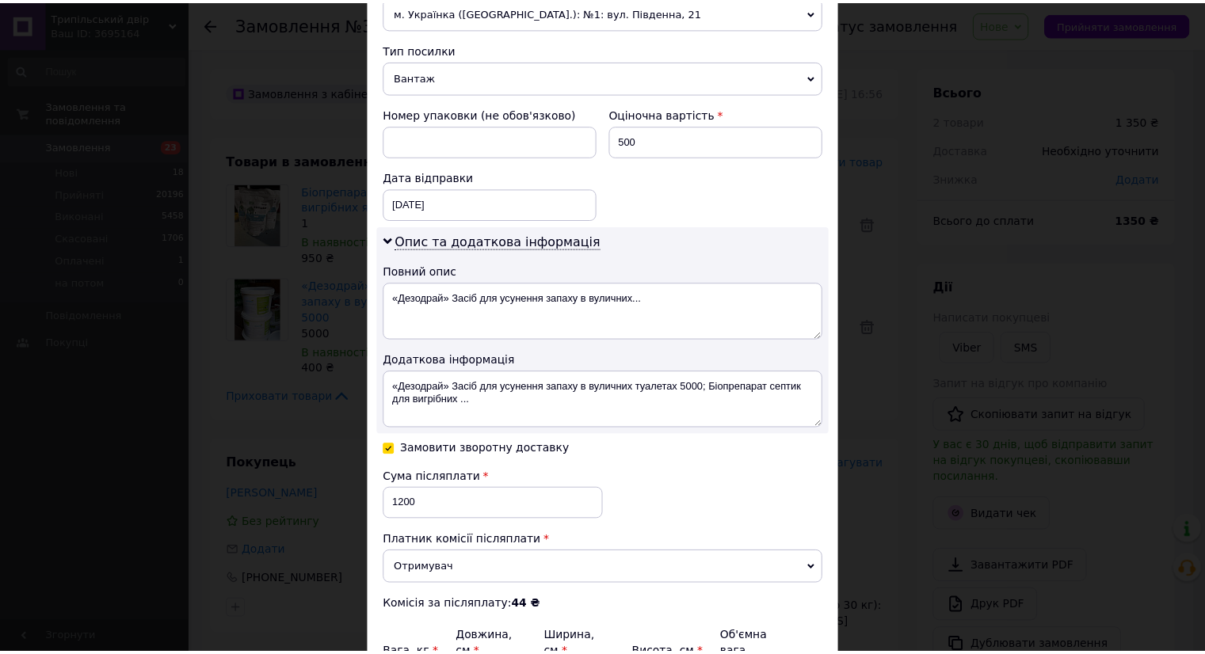
scroll to position [758, 0]
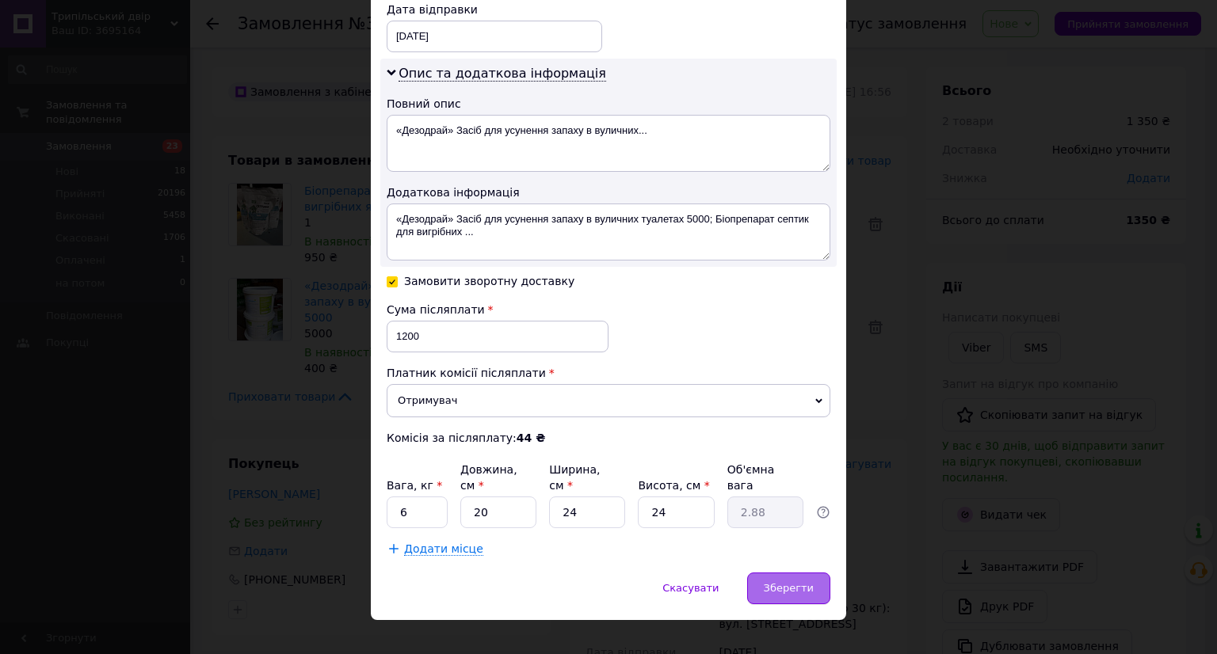
click at [794, 582] on span "Зберегти" at bounding box center [789, 588] width 50 height 12
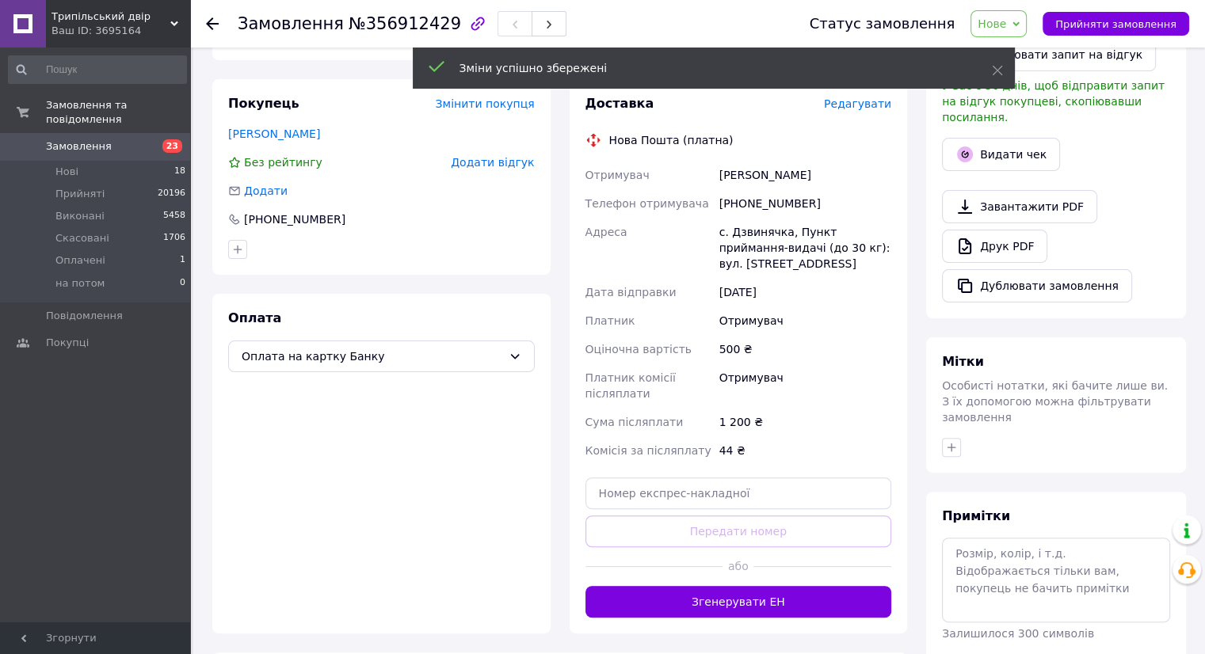
scroll to position [396, 0]
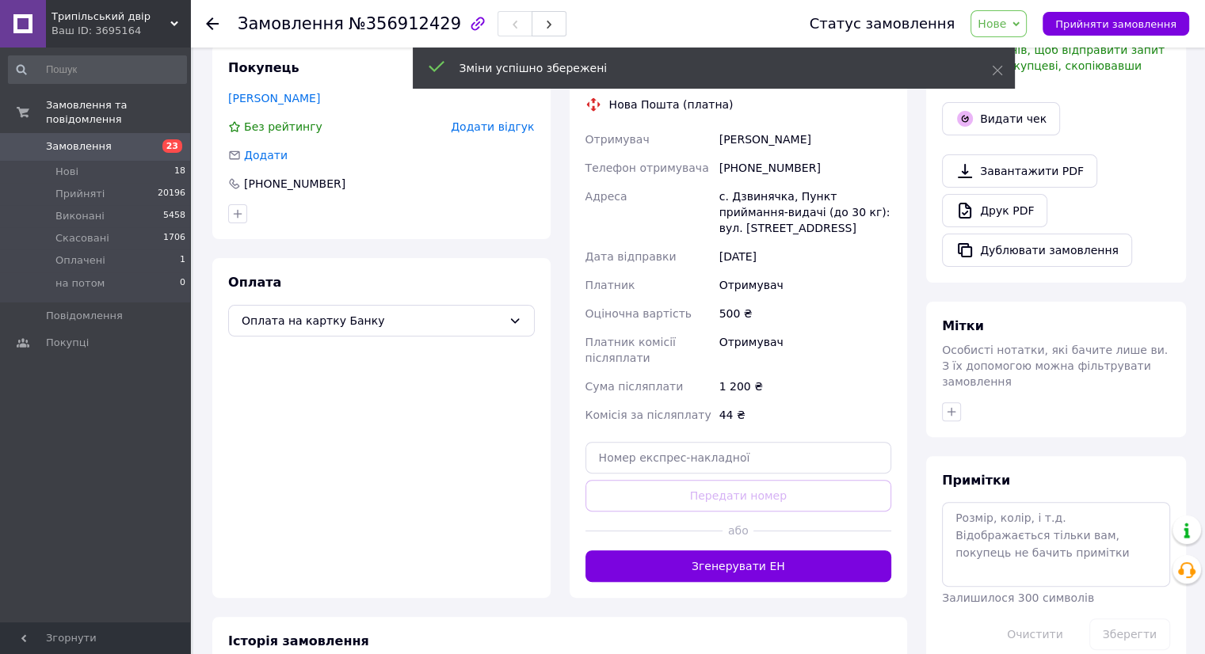
click at [758, 550] on button "Згенерувати ЕН" at bounding box center [738, 566] width 307 height 32
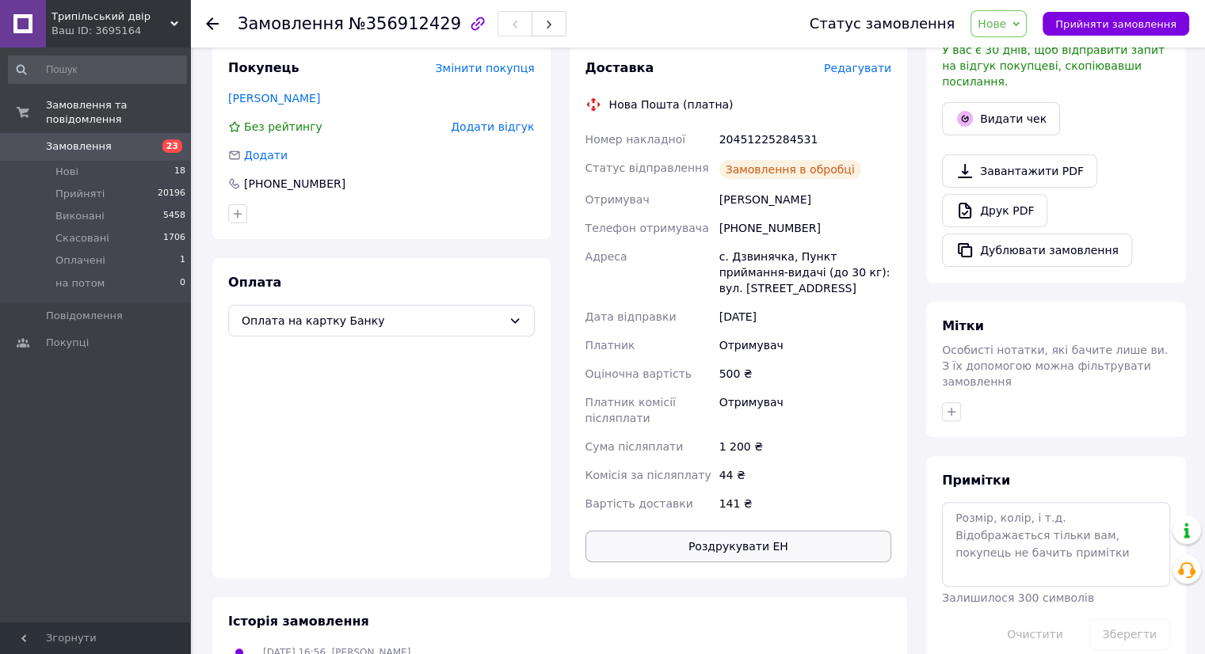
click at [733, 536] on button "Роздрукувати ЕН" at bounding box center [738, 547] width 307 height 32
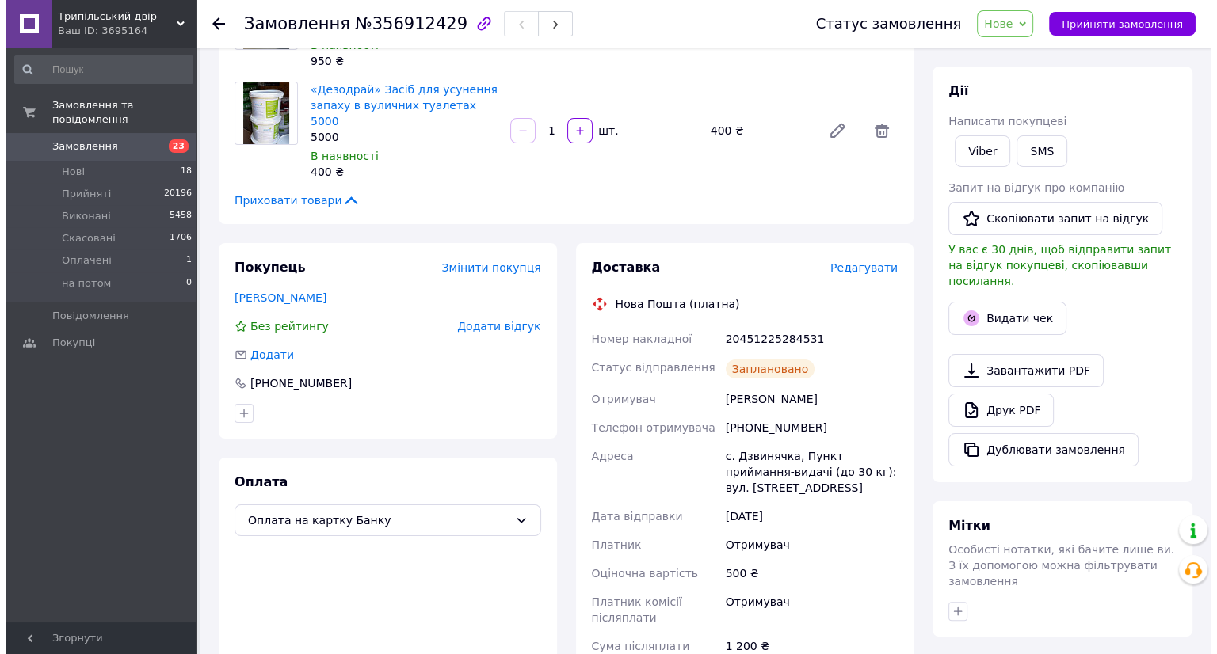
scroll to position [0, 0]
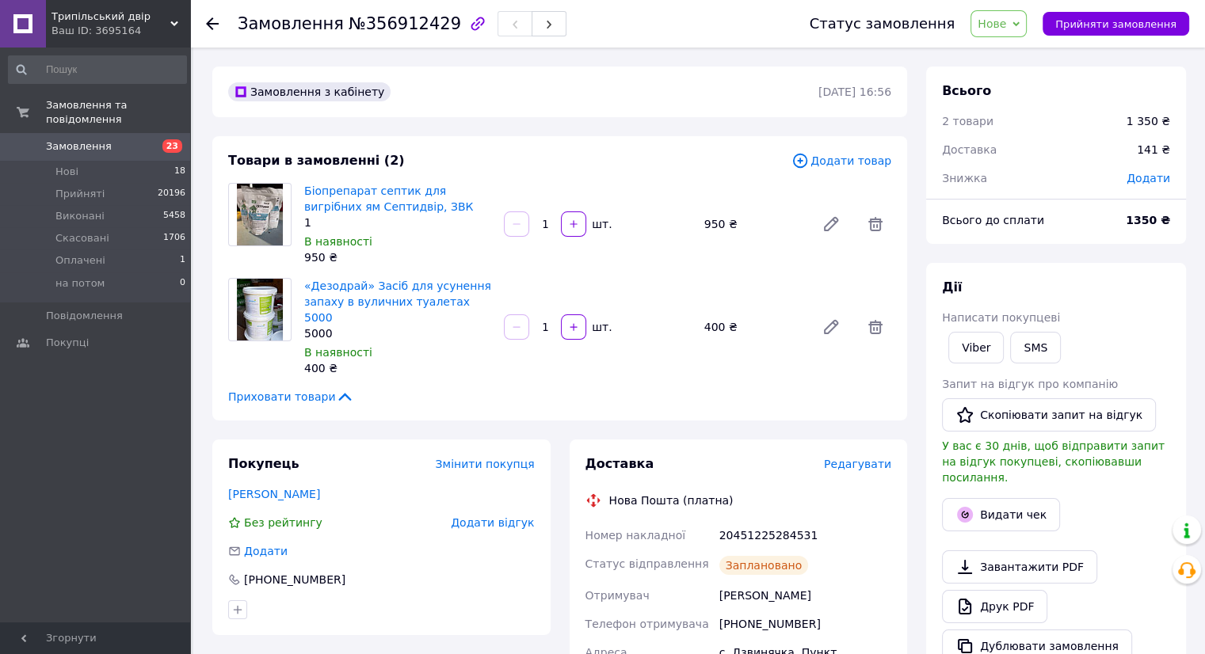
drag, startPoint x: 665, startPoint y: 145, endPoint x: 878, endPoint y: 98, distance: 217.4
click at [668, 144] on div "Товари в замовленні (2) Додати товар Біопрепарат септик для вигрібних ям Септид…" at bounding box center [559, 278] width 695 height 284
drag, startPoint x: 1129, startPoint y: 19, endPoint x: 1091, endPoint y: 38, distance: 42.5
click at [1125, 24] on span "Прийняти замовлення" at bounding box center [1115, 24] width 121 height 12
click at [128, 139] on span "Замовлення" at bounding box center [96, 146] width 101 height 14
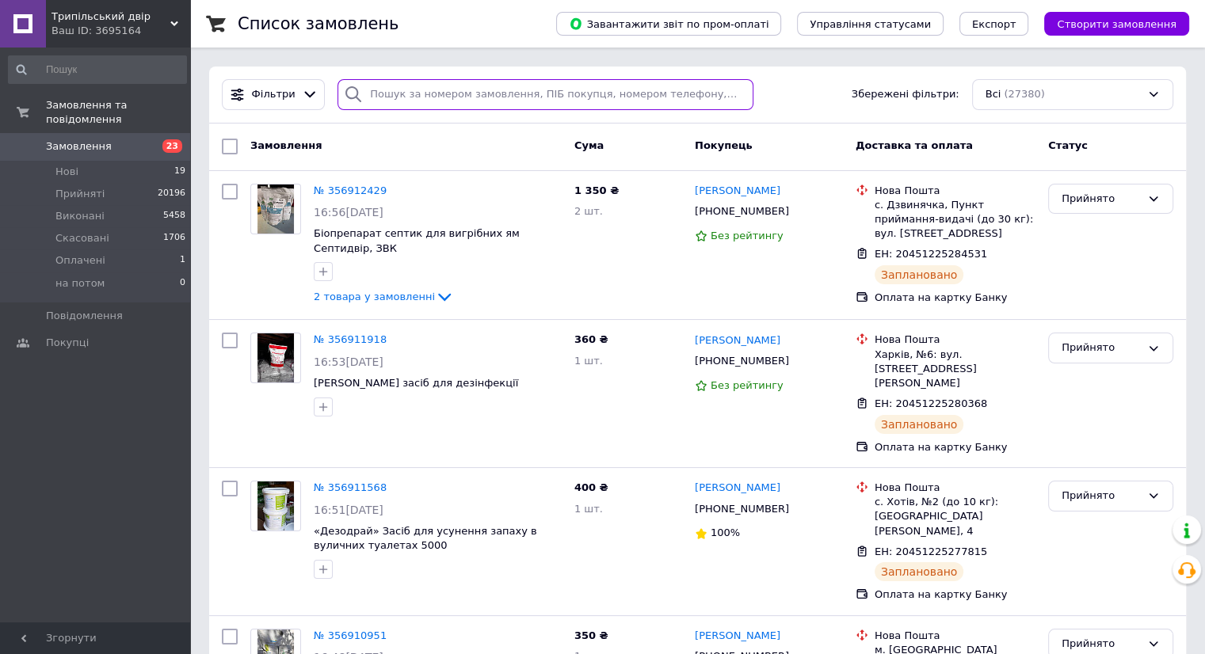
paste input "0979843711"
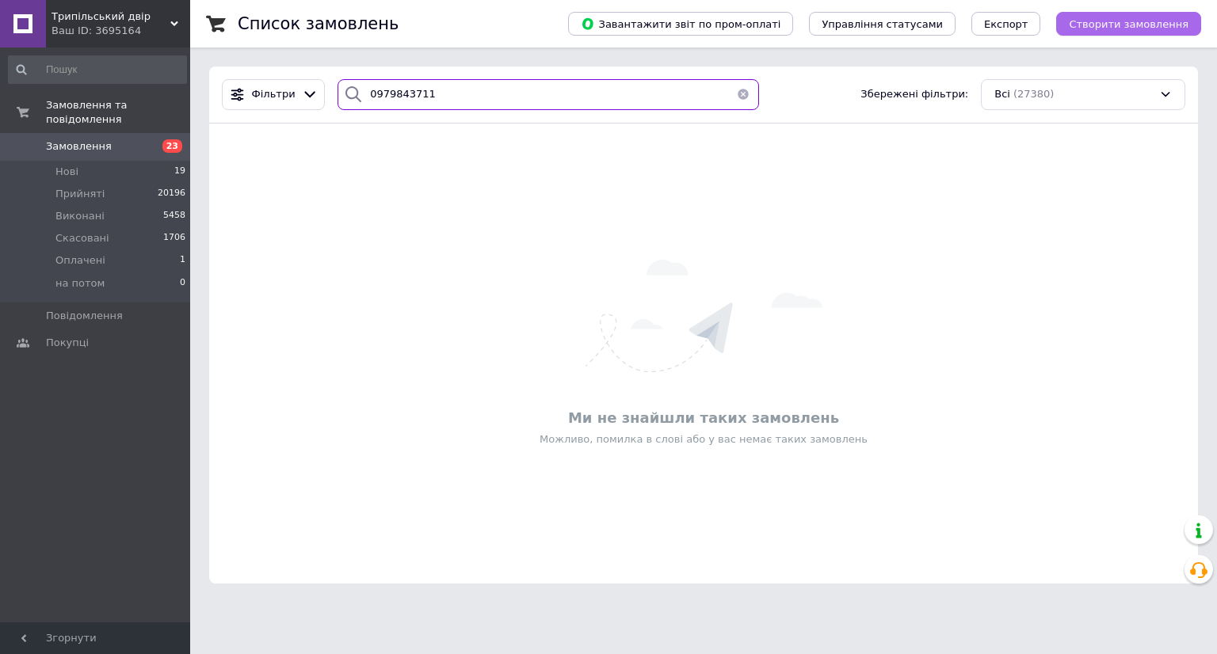
type input "0979843711"
click at [1129, 21] on span "Створити замовлення" at bounding box center [1128, 24] width 120 height 12
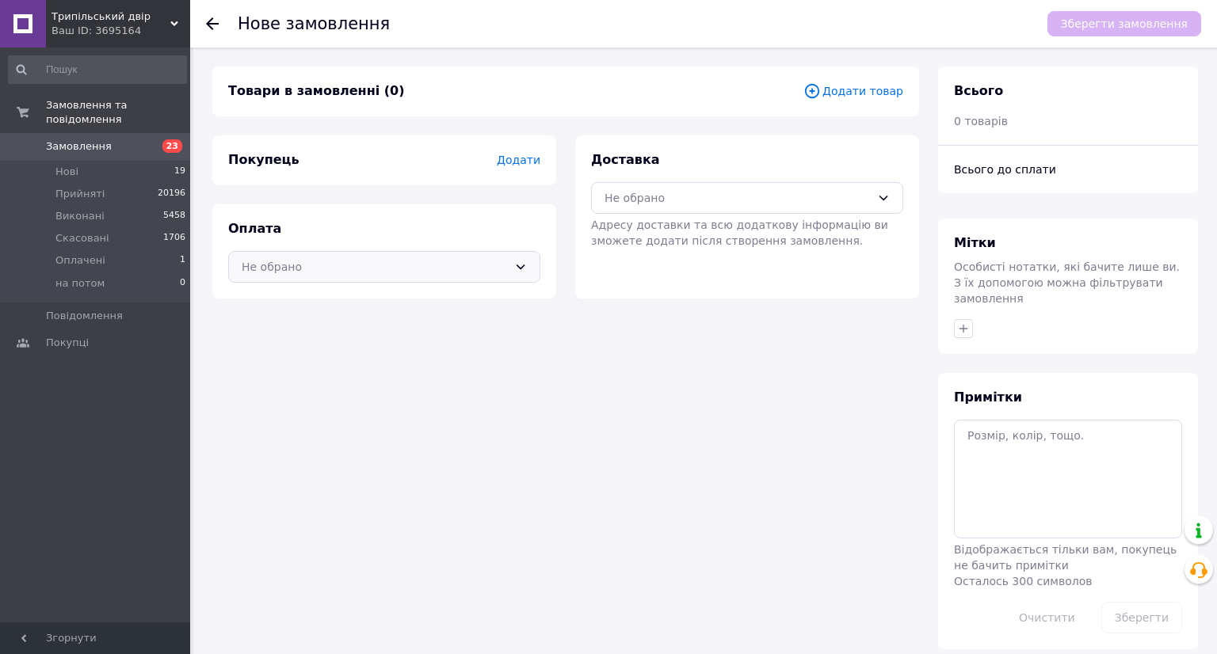
click at [362, 273] on div "Не обрано" at bounding box center [375, 266] width 266 height 17
click at [364, 336] on span "Оплата на картку Банку" at bounding box center [384, 330] width 285 height 16
click at [533, 163] on span "Додати" at bounding box center [519, 160] width 44 height 13
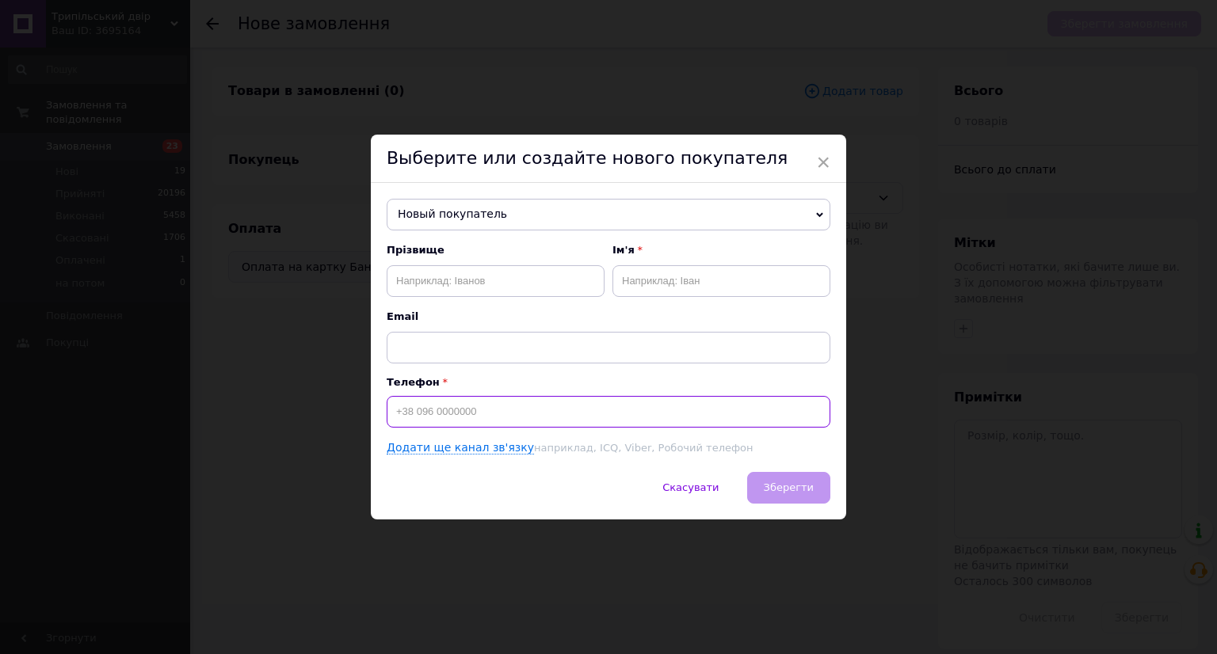
paste input "0979843711"
click at [387, 415] on input "0979843711" at bounding box center [609, 412] width 444 height 32
type input "[PHONE_NUMBER]"
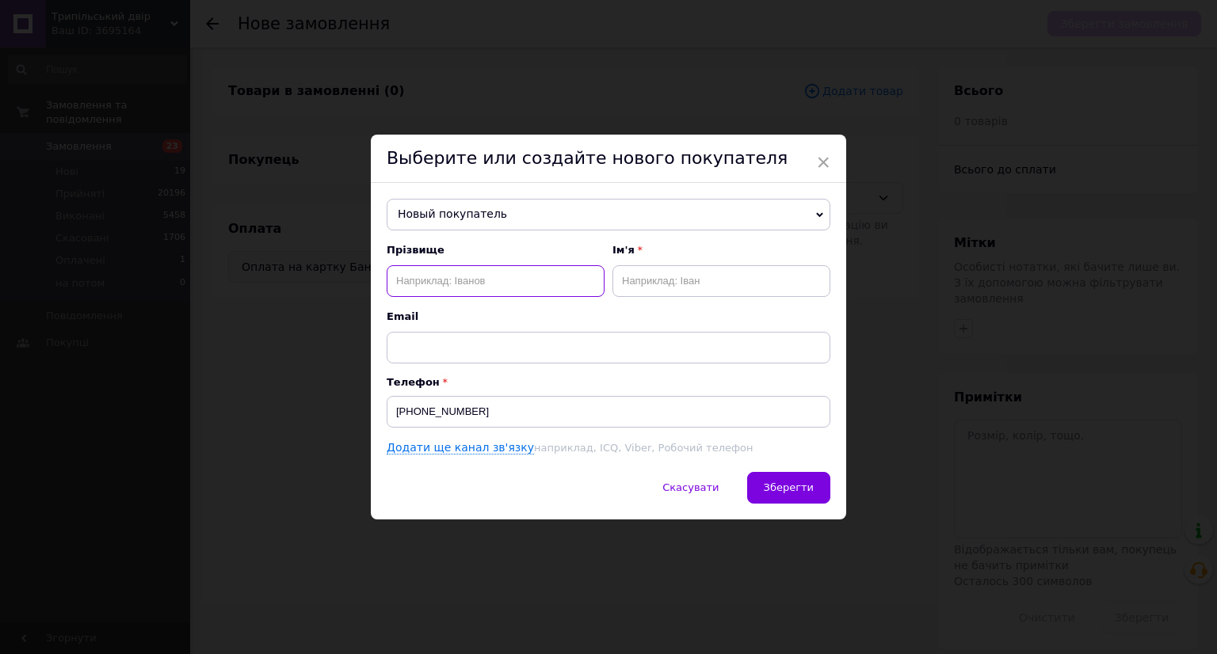
paste input "Суска"
type input "Суска"
paste input "Анастасія"
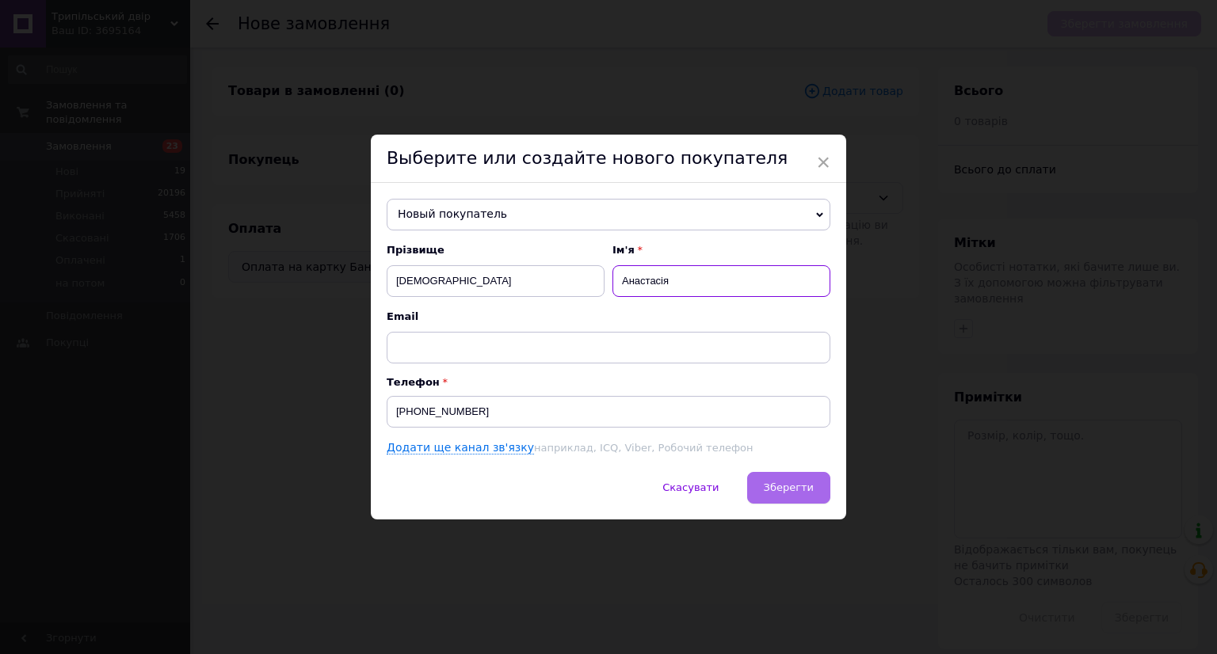
type input "Анастасія"
click at [780, 476] on button "Зберегти" at bounding box center [788, 488] width 83 height 32
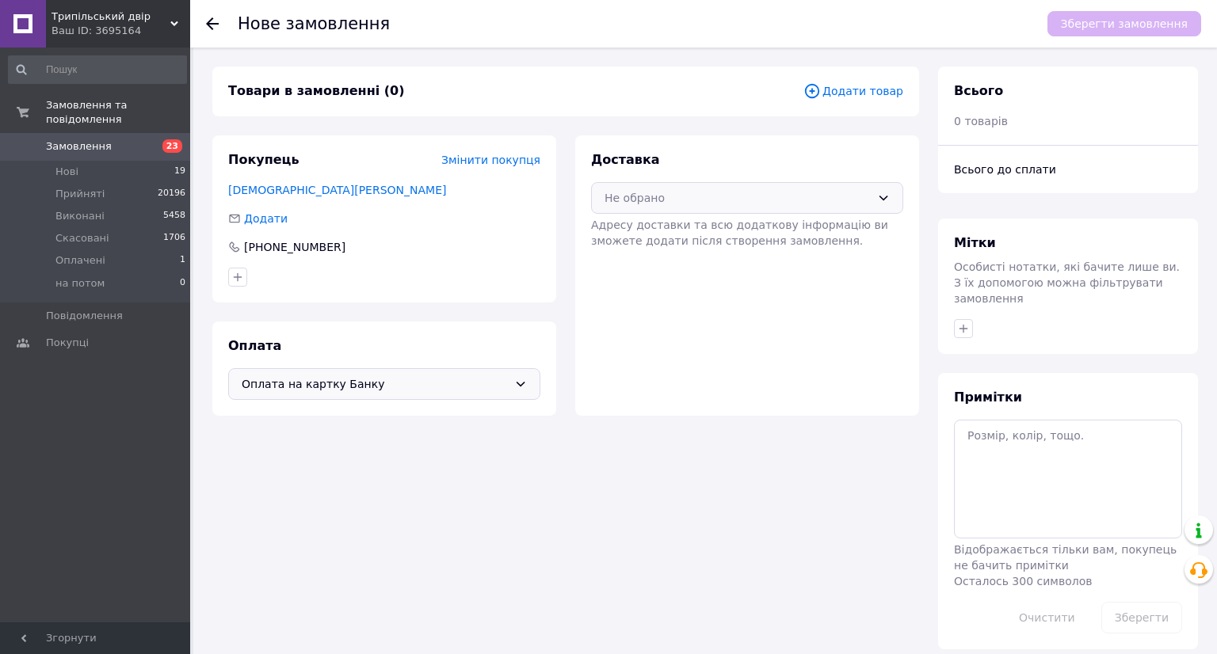
click at [684, 210] on div "Не обрано" at bounding box center [747, 198] width 312 height 32
click at [684, 237] on span "Нова Пошта (платна)" at bounding box center [758, 232] width 261 height 16
click at [821, 93] on icon at bounding box center [811, 90] width 17 height 17
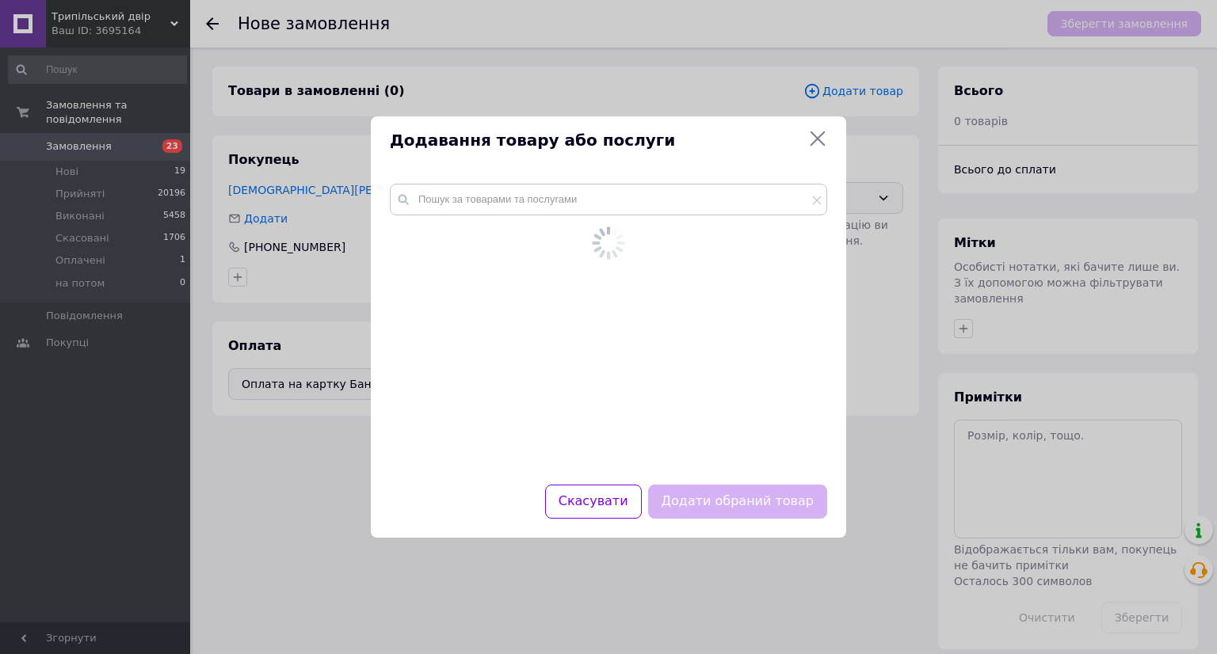
drag, startPoint x: 553, startPoint y: 180, endPoint x: 529, endPoint y: 192, distance: 26.9
click at [551, 182] on div at bounding box center [608, 325] width 475 height 320
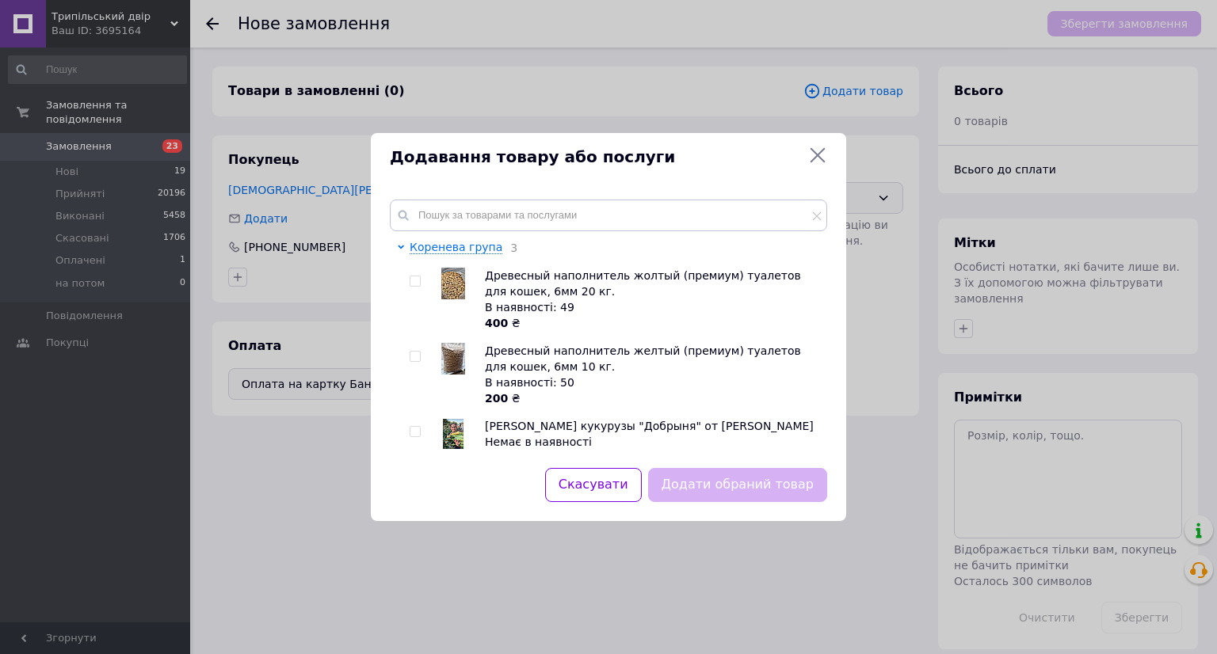
click at [529, 192] on div "Коренева група 3 Древесный наполнитель жолтый (премиум) туалетов для кошек, 6мм…" at bounding box center [608, 325] width 475 height 288
click at [512, 220] on input "text" at bounding box center [608, 216] width 437 height 32
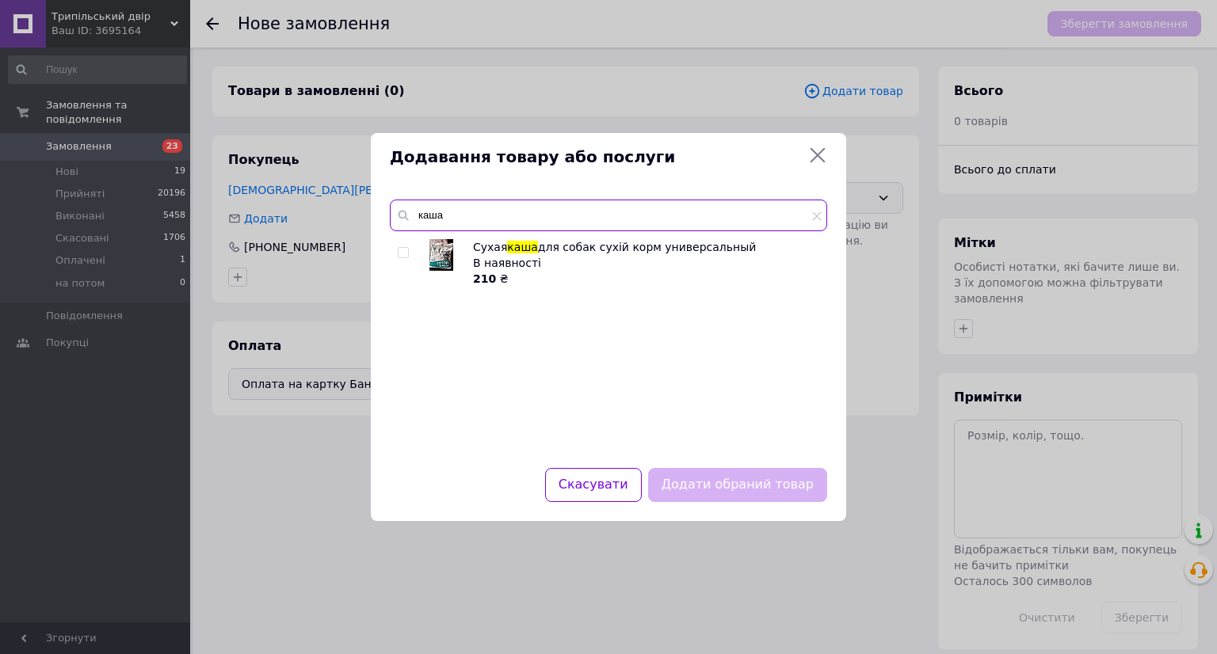
type input "каша"
click at [432, 250] on img at bounding box center [441, 255] width 24 height 32
checkbox input "true"
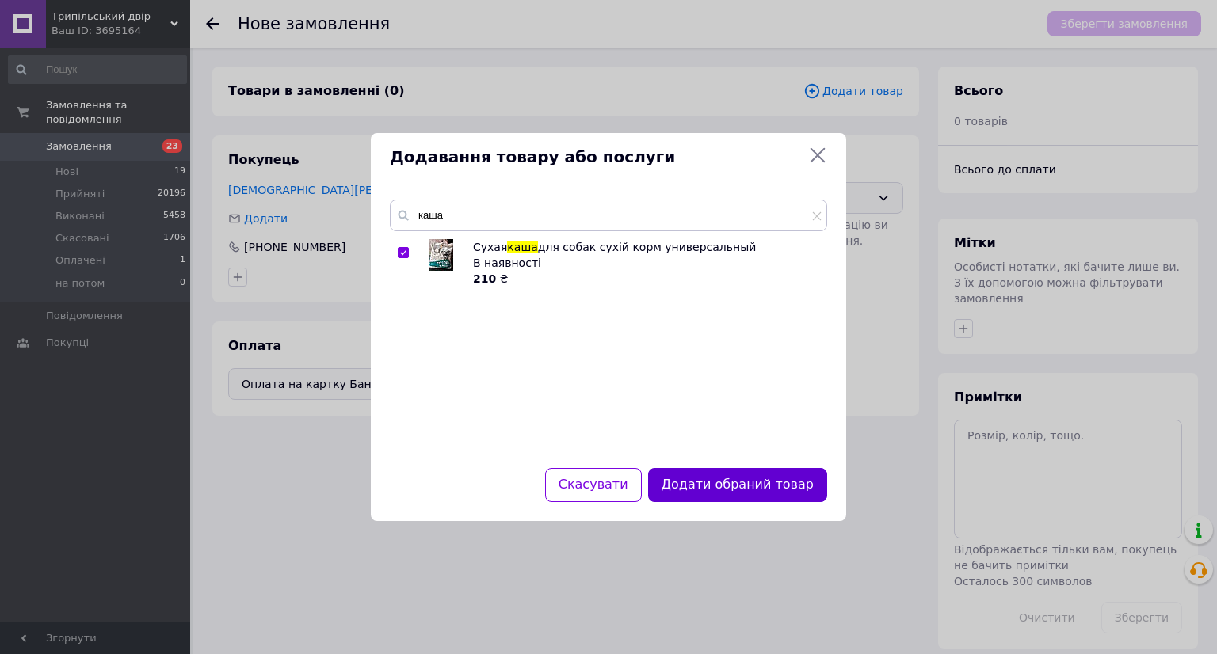
click at [789, 491] on button "Додати обраний товар" at bounding box center [737, 485] width 179 height 34
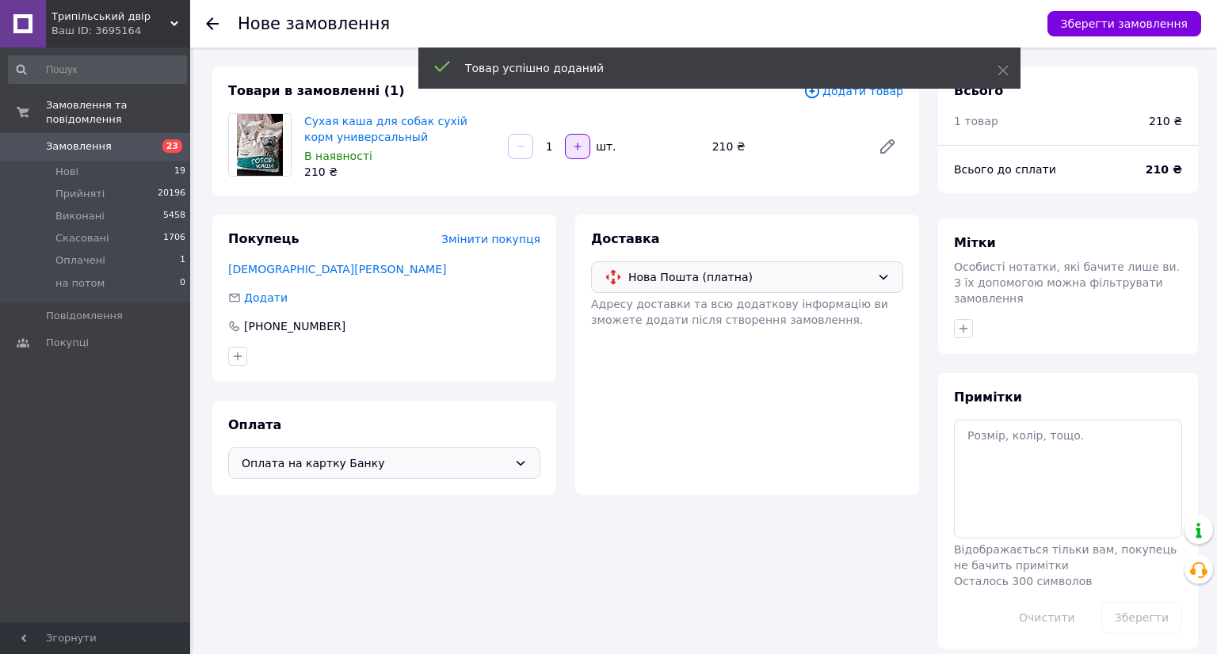
click at [579, 152] on button "button" at bounding box center [577, 146] width 25 height 25
type input "2"
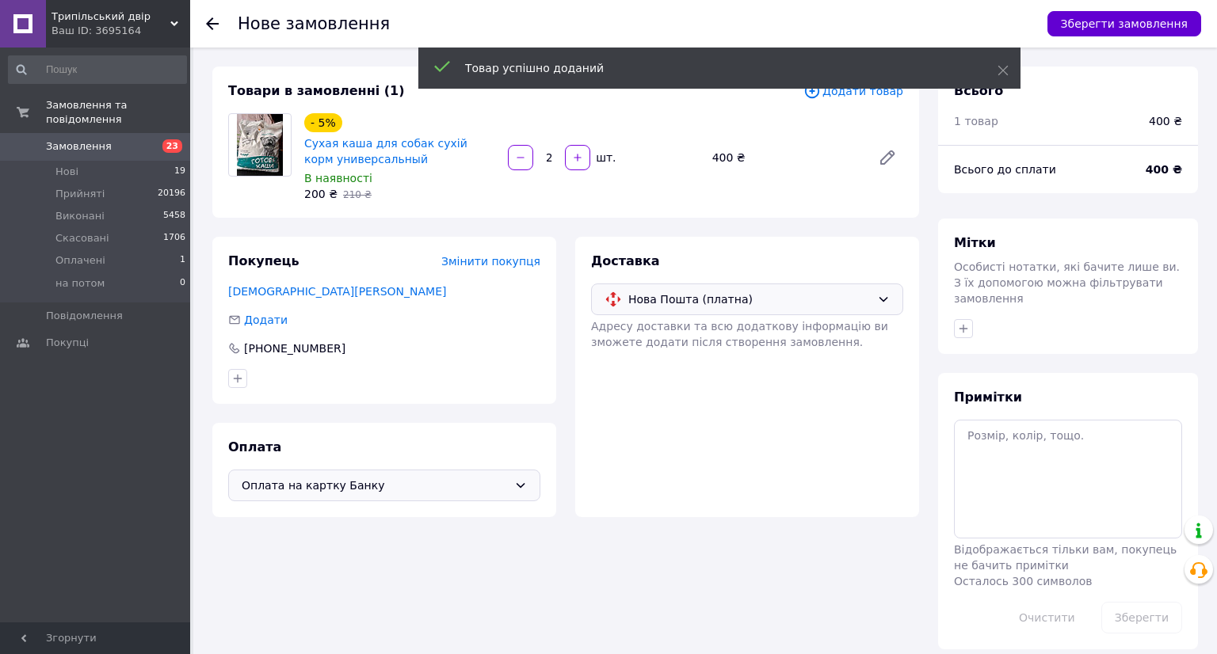
click at [1109, 13] on button "Зберегти замовлення" at bounding box center [1124, 23] width 154 height 25
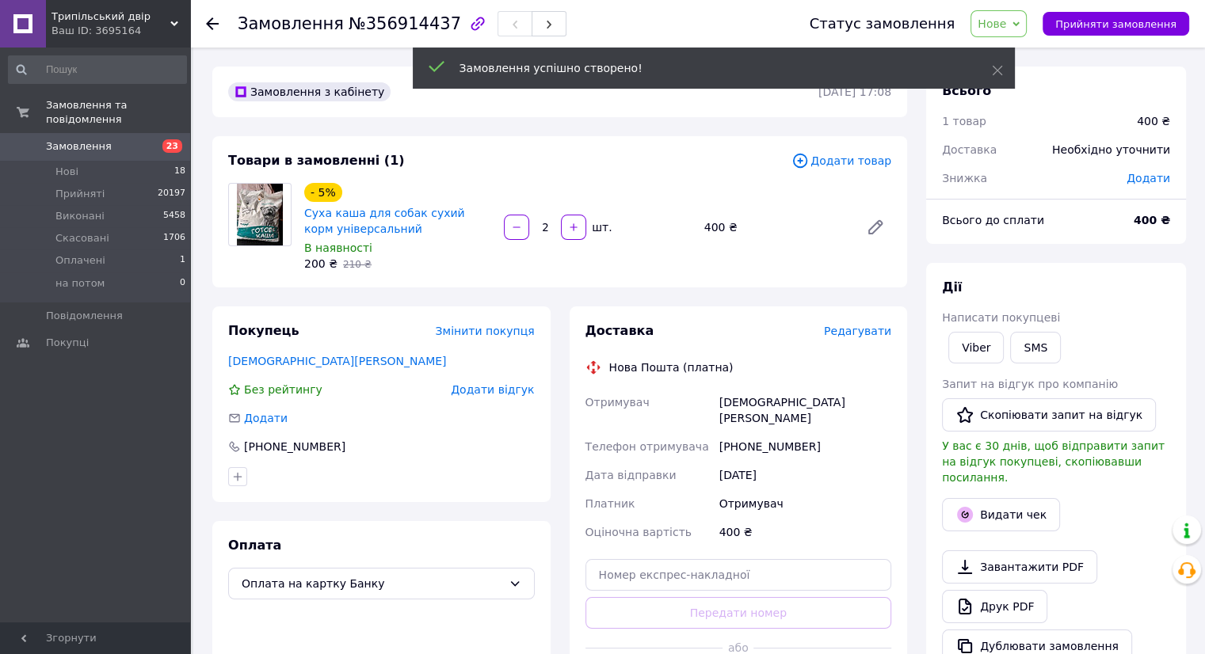
click at [860, 337] on span "Редагувати" at bounding box center [857, 331] width 67 height 13
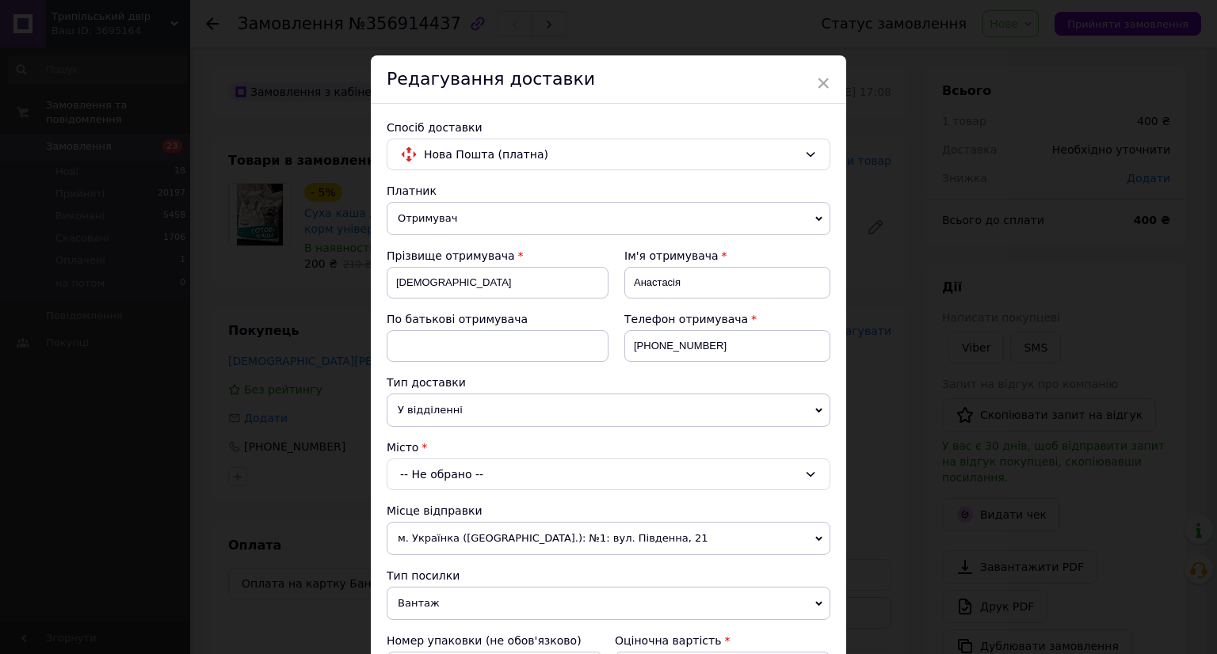
scroll to position [158, 0]
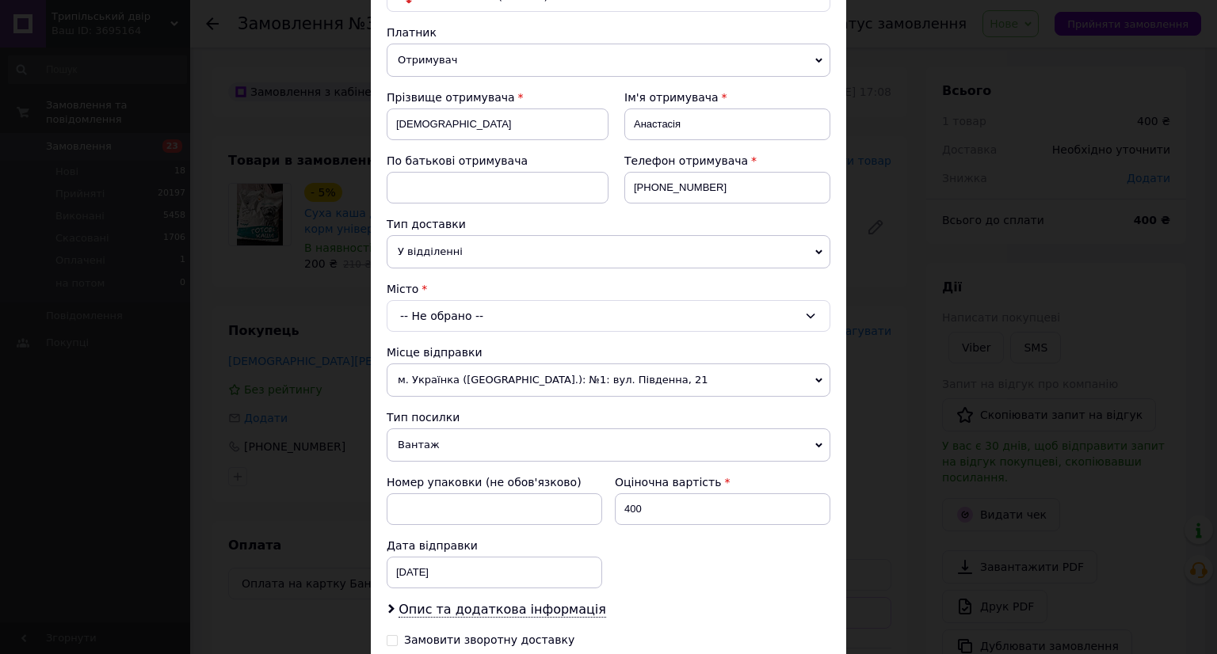
click at [558, 308] on div "-- Не обрано --" at bounding box center [609, 316] width 444 height 32
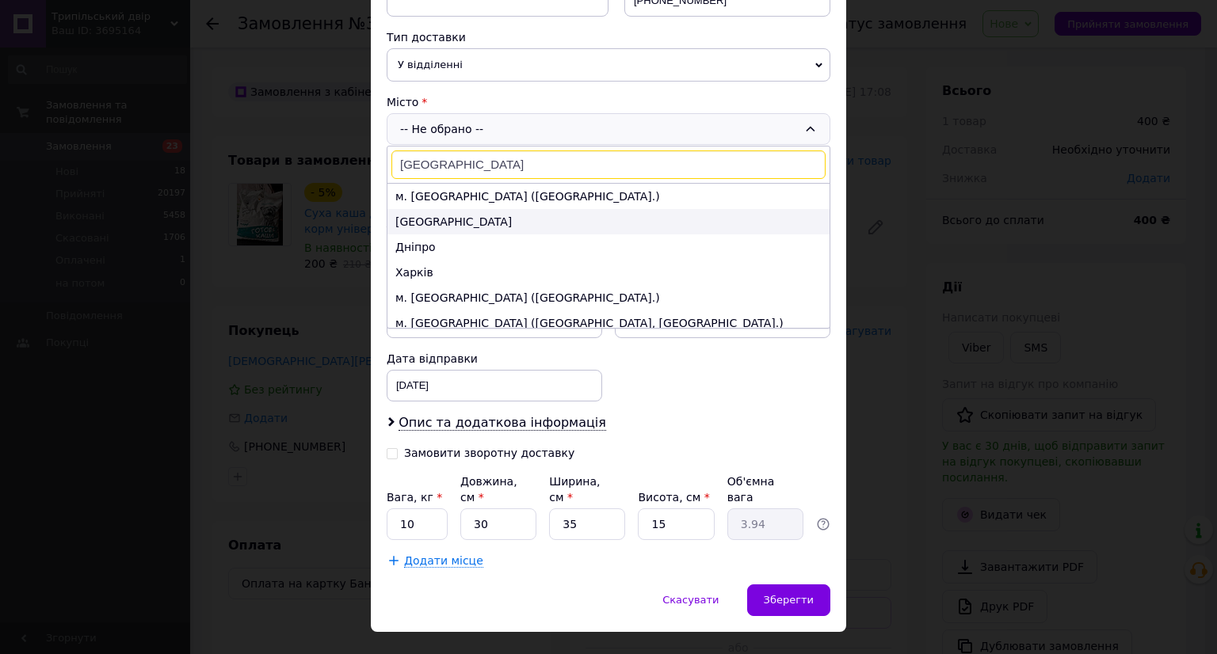
scroll to position [359, 0]
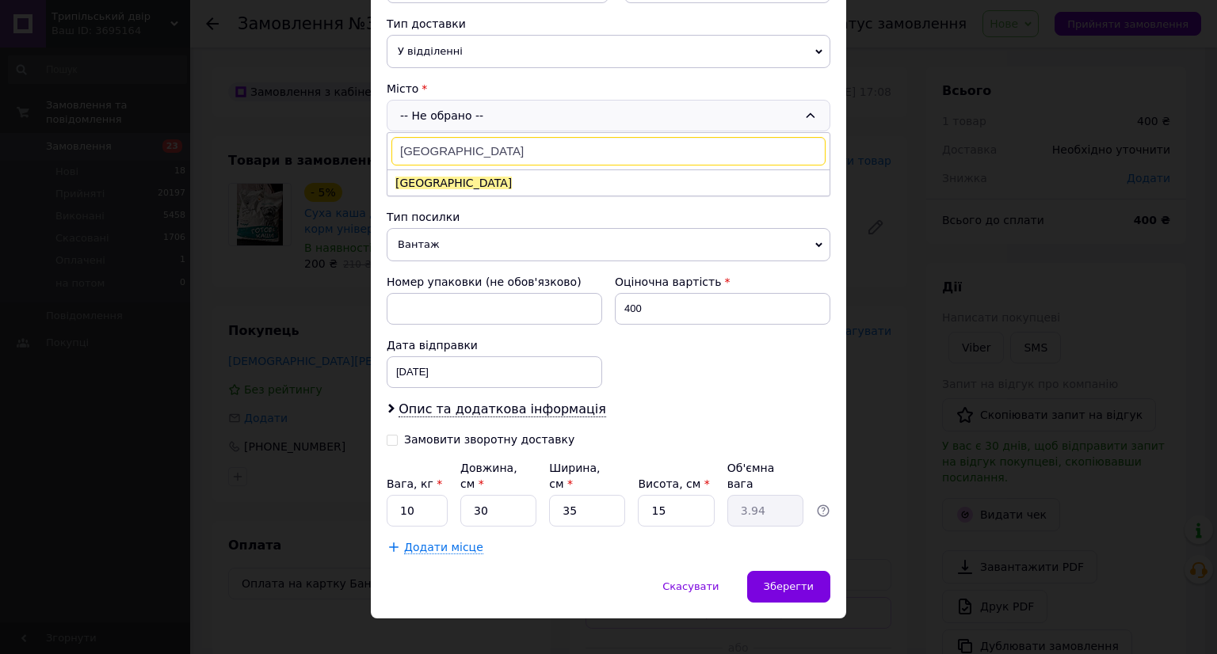
type input "Ужгород"
click at [558, 175] on li "Ужгород" at bounding box center [608, 182] width 442 height 25
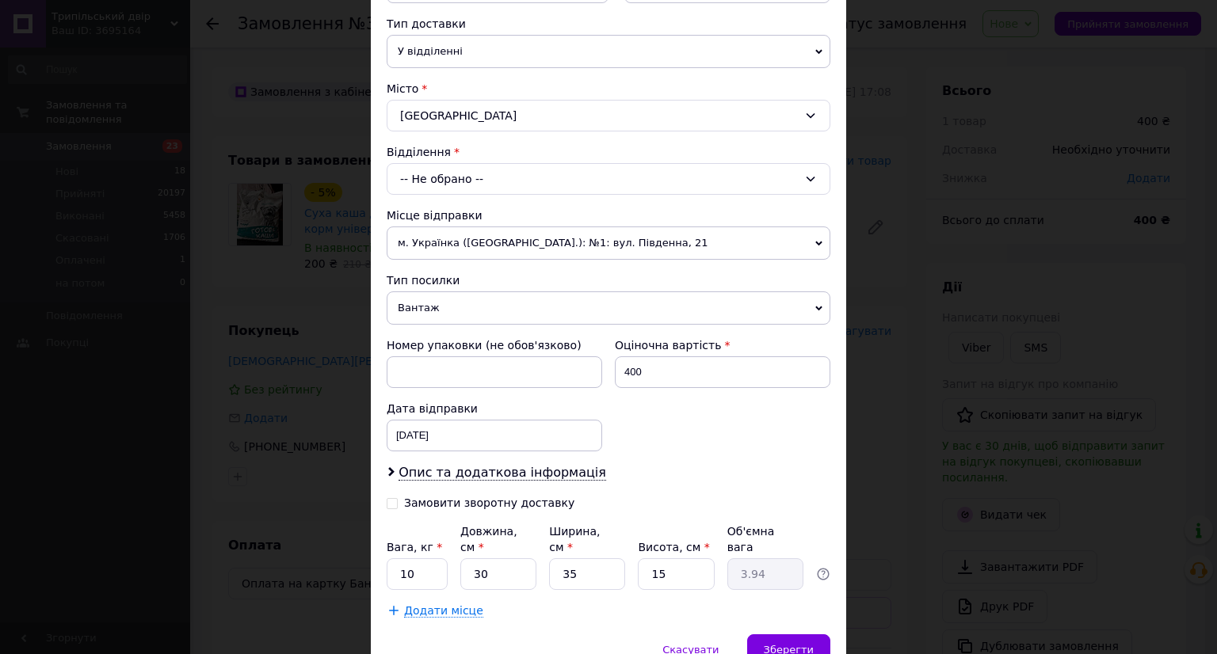
click at [558, 175] on div "-- Не обрано --" at bounding box center [609, 179] width 444 height 32
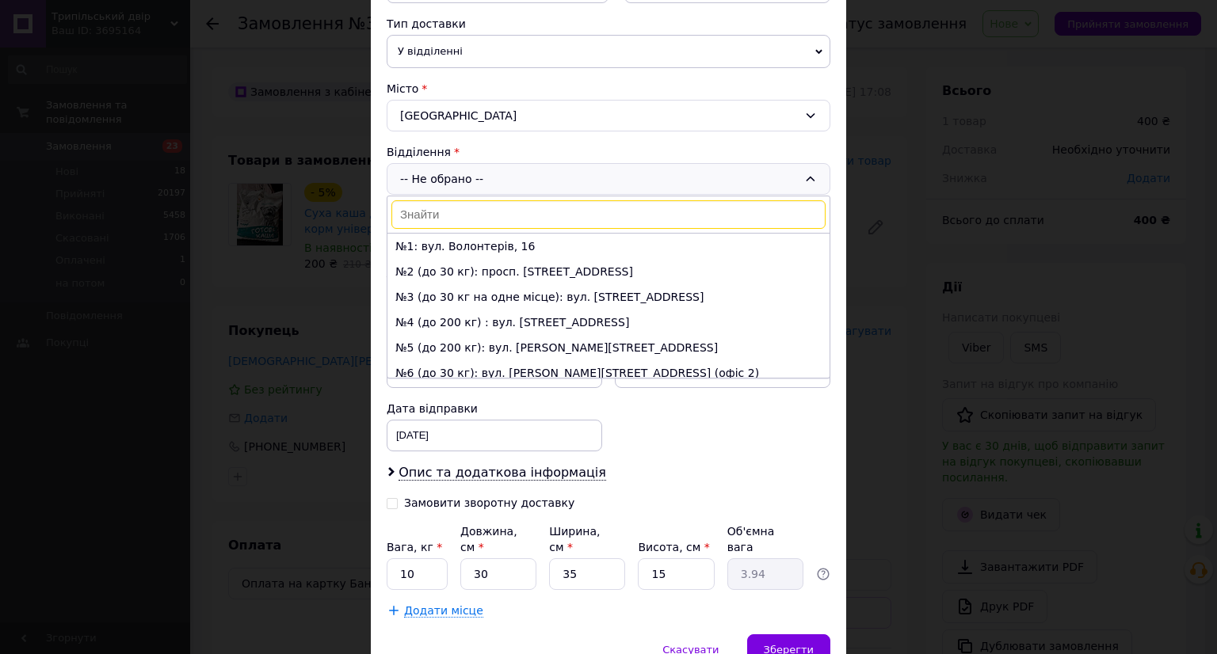
drag, startPoint x: 561, startPoint y: 238, endPoint x: 566, endPoint y: 314, distance: 76.2
click at [561, 248] on li "№1: вул. Волонтерів, 16" at bounding box center [608, 246] width 442 height 25
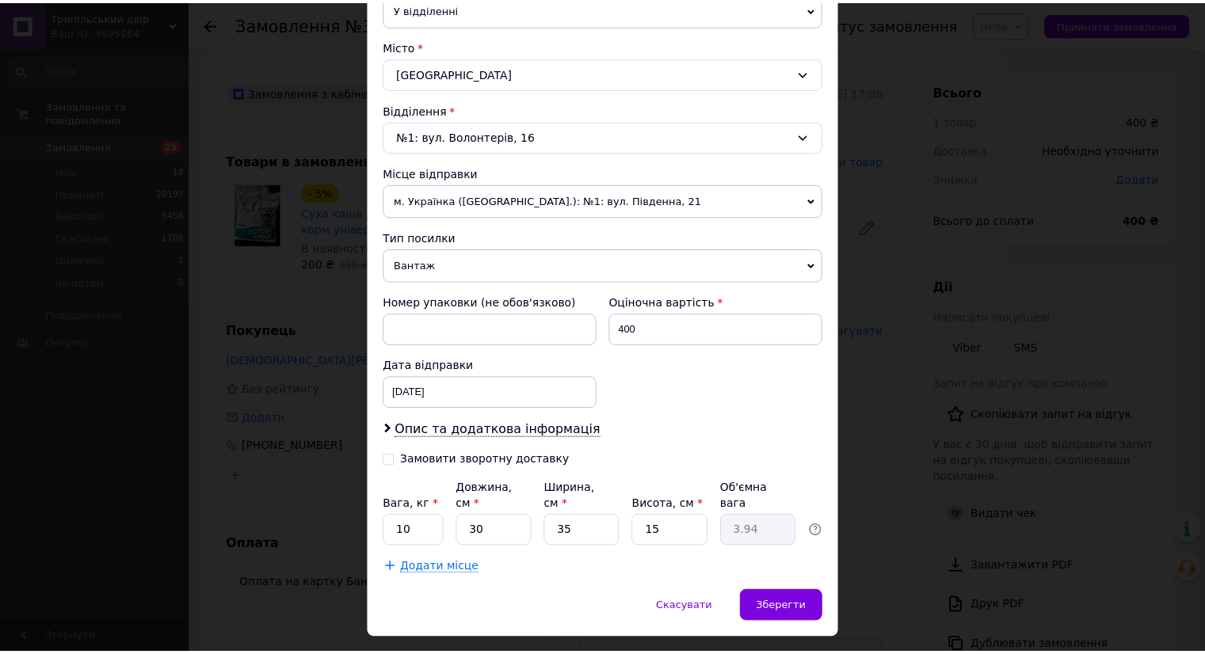
scroll to position [421, 0]
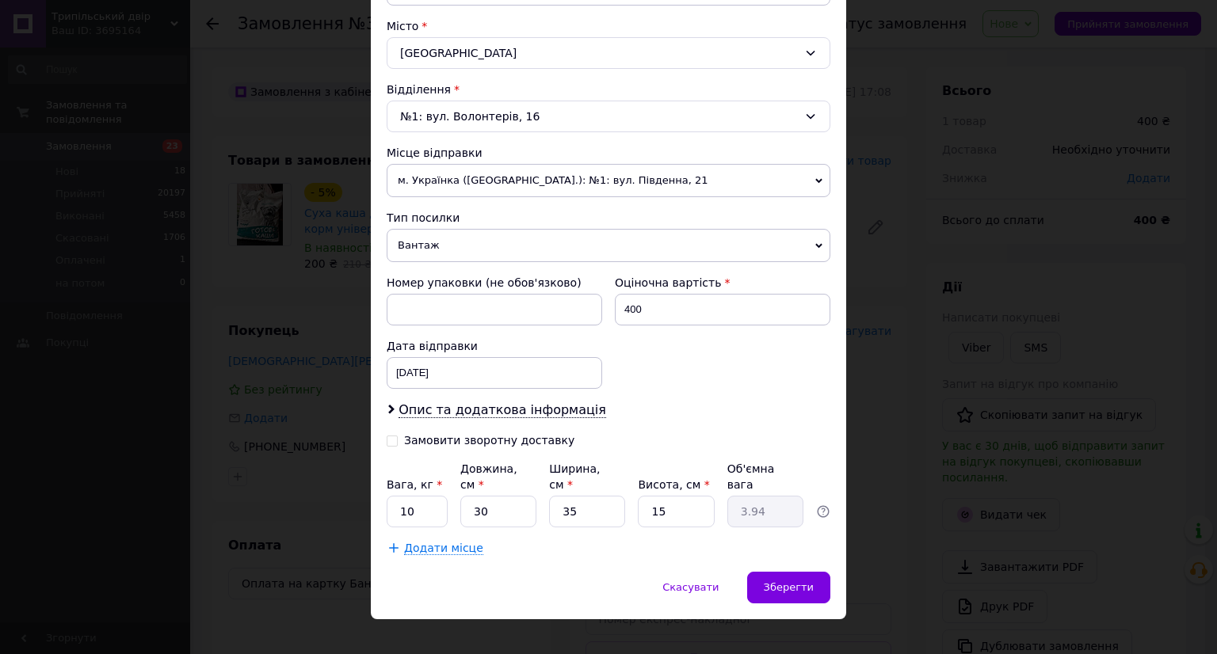
click at [790, 547] on div "Спосіб доставки Нова Пошта (платна) Платник Отримувач Відправник Прізвище отрим…" at bounding box center [608, 126] width 475 height 889
click at [789, 581] on span "Зберегти" at bounding box center [789, 587] width 50 height 12
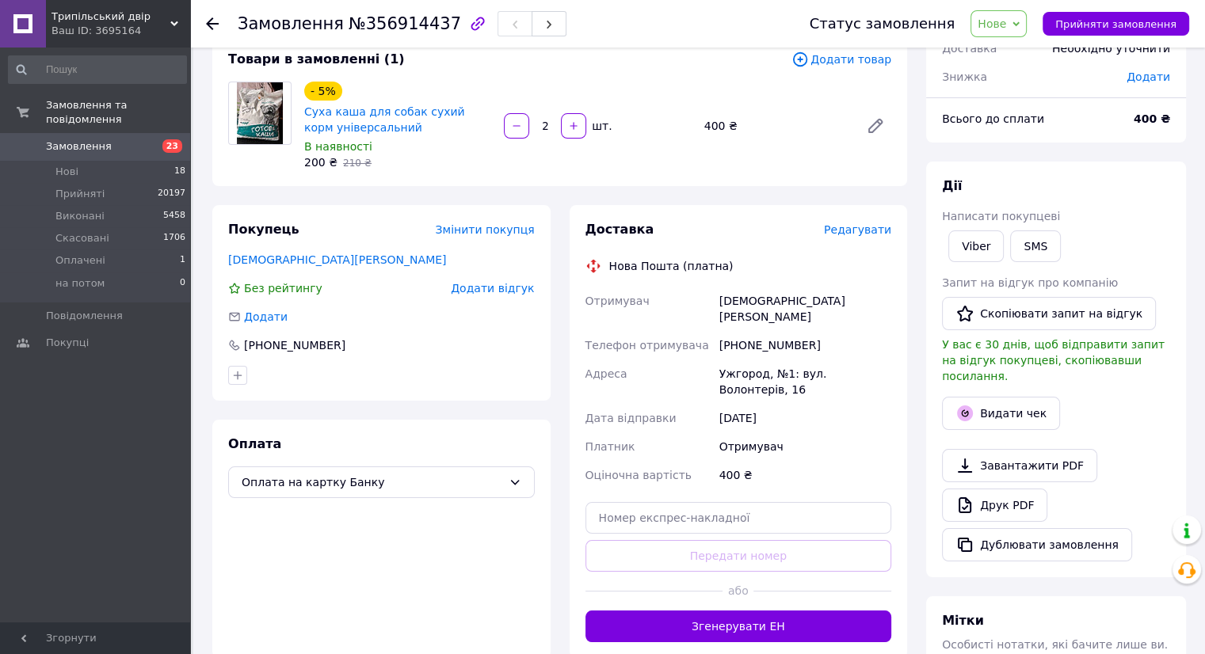
scroll to position [317, 0]
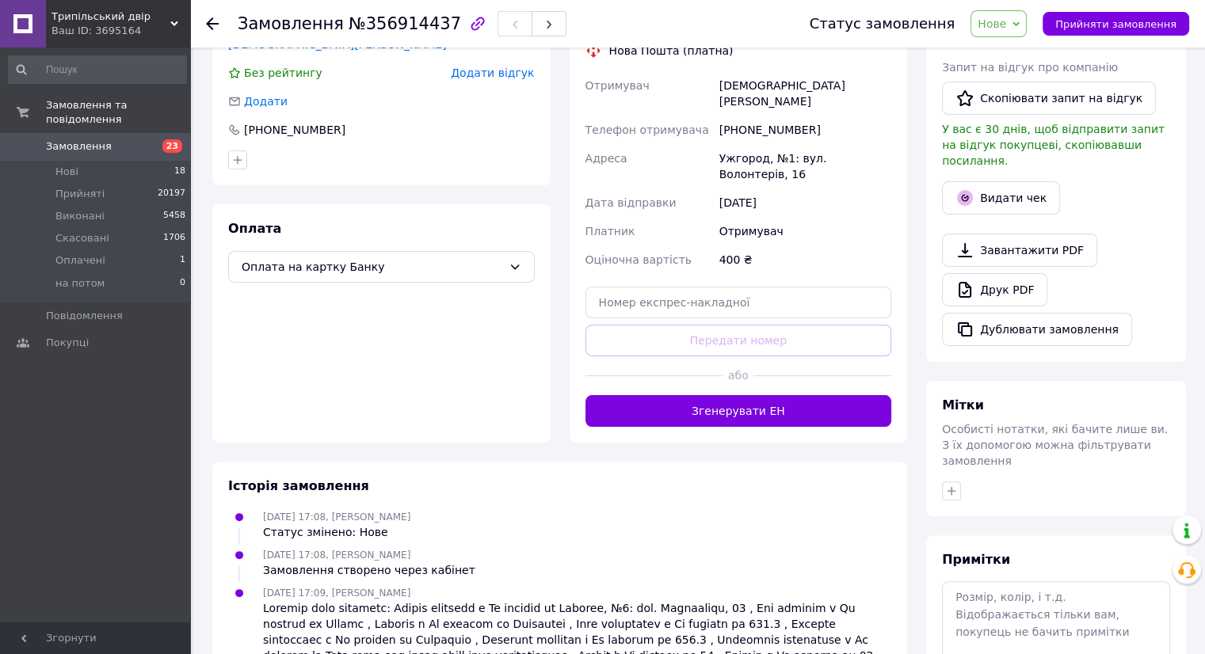
click at [751, 360] on div "або" at bounding box center [738, 375] width 307 height 39
click at [748, 395] on button "Згенерувати ЕН" at bounding box center [738, 411] width 307 height 32
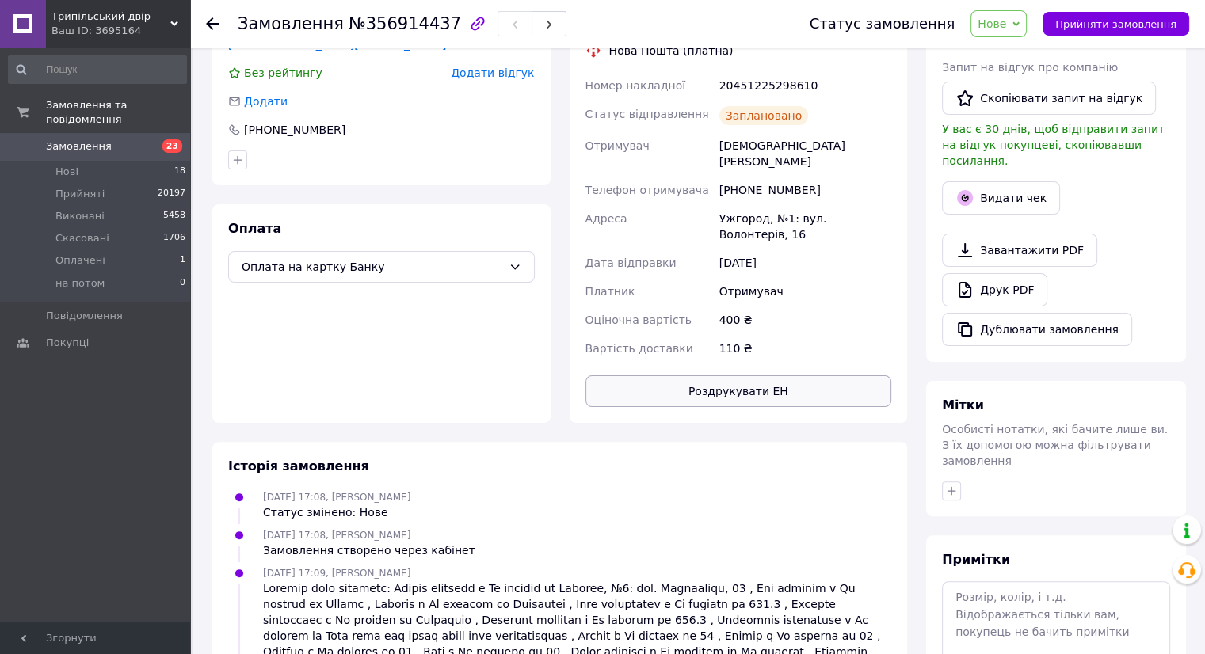
click at [735, 375] on button "Роздрукувати ЕН" at bounding box center [738, 391] width 307 height 32
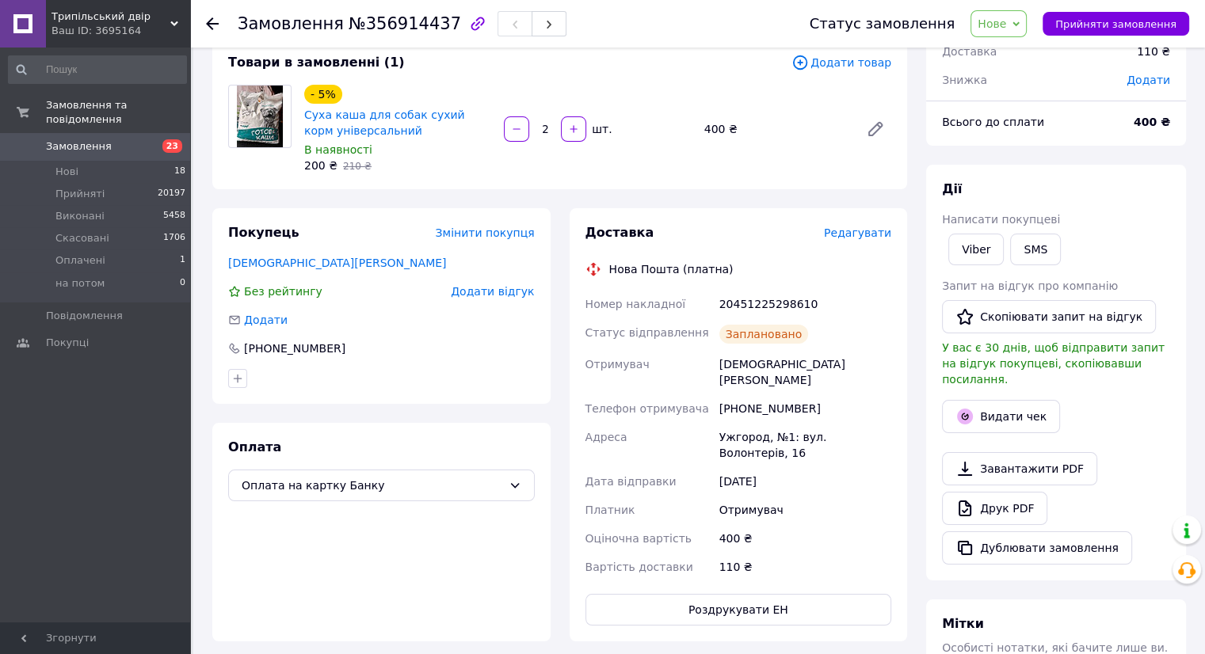
scroll to position [0, 0]
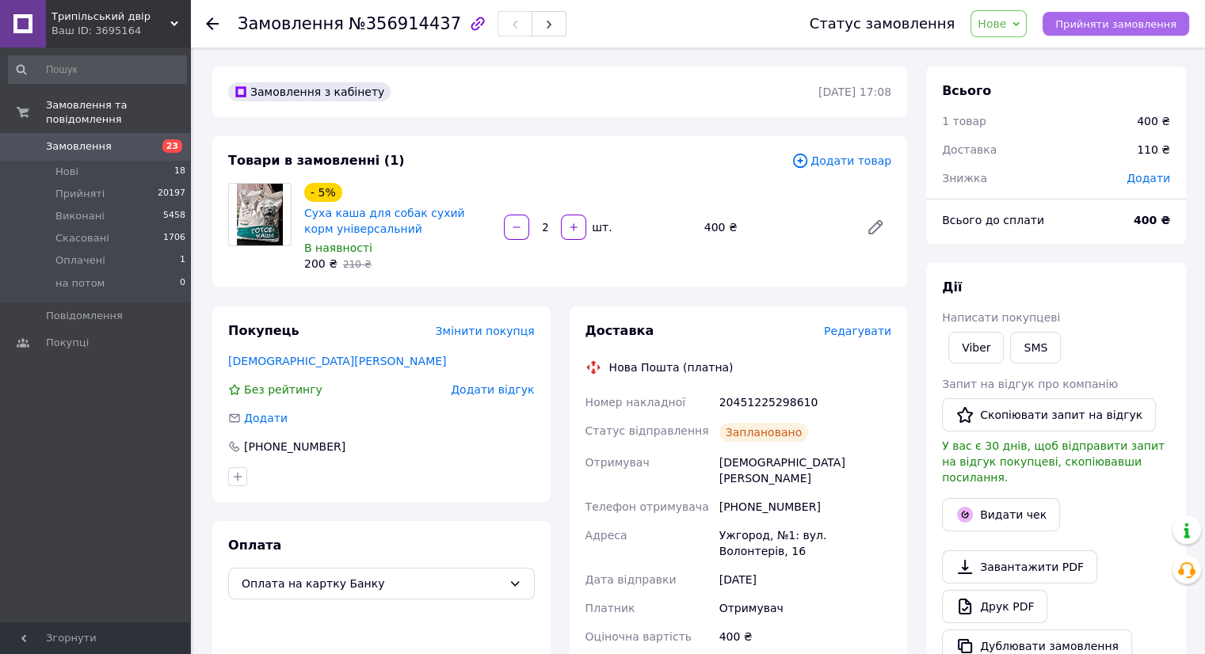
click at [1087, 22] on span "Прийняти замовлення" at bounding box center [1115, 24] width 121 height 12
click at [157, 140] on link "Замовлення 23" at bounding box center [97, 146] width 195 height 27
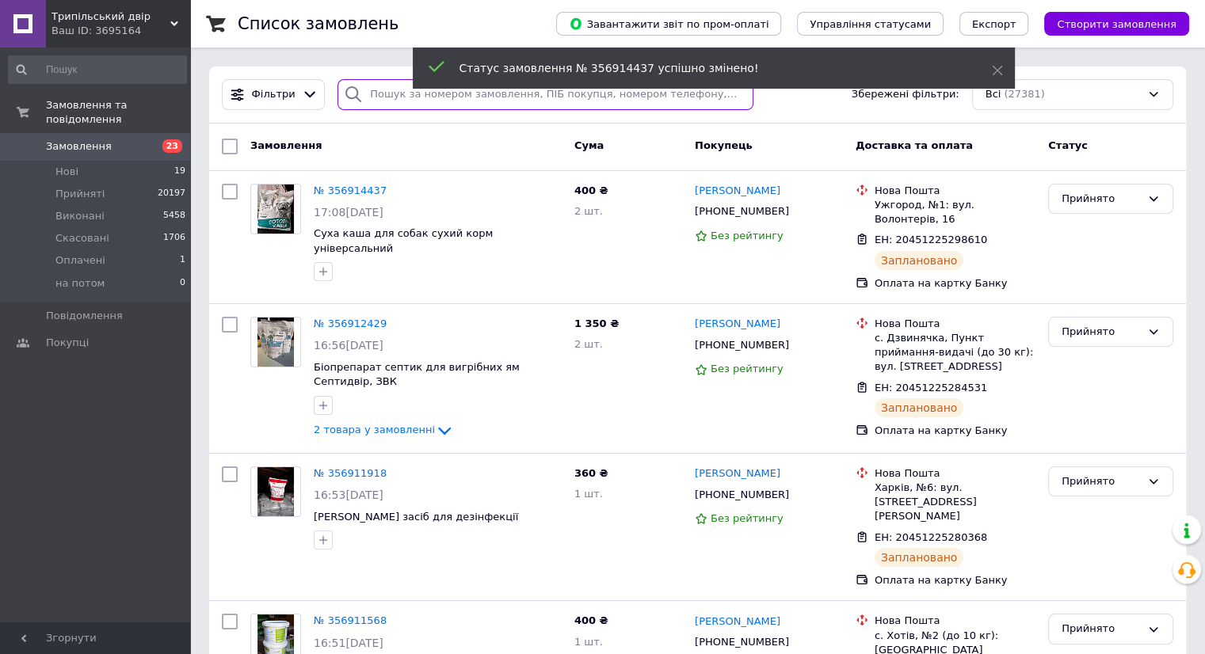
paste input "[PHONE_NUMBER]"
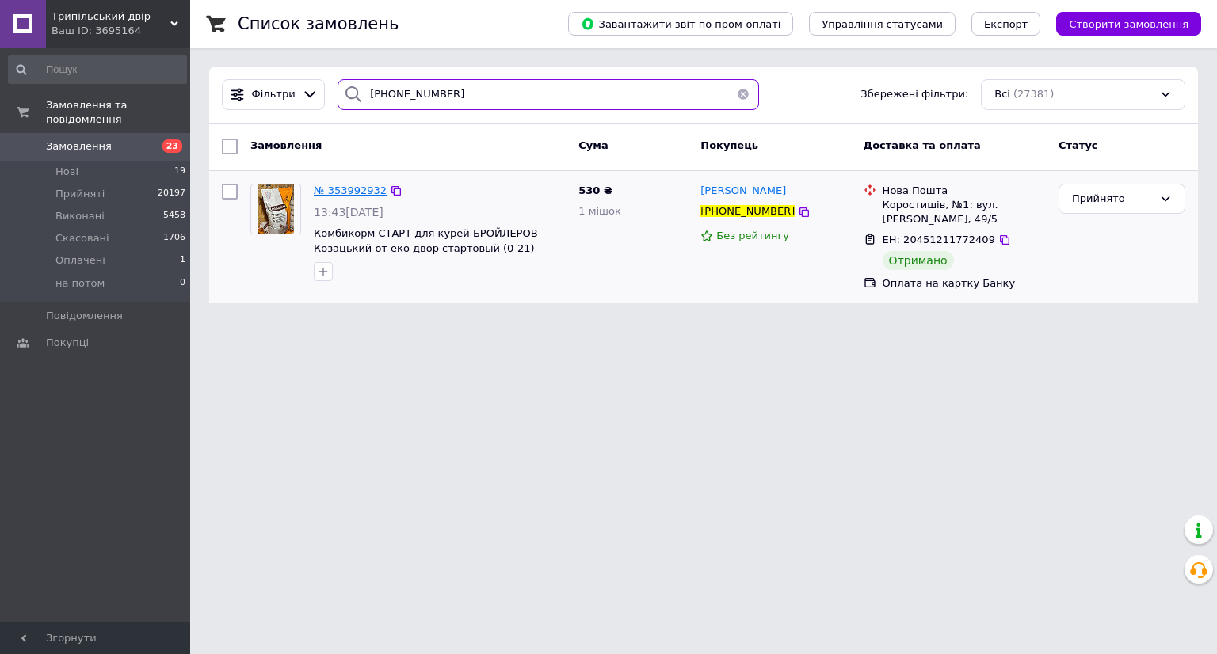
type input "[PHONE_NUMBER]"
click at [349, 185] on span "№ 353992932" at bounding box center [350, 191] width 73 height 12
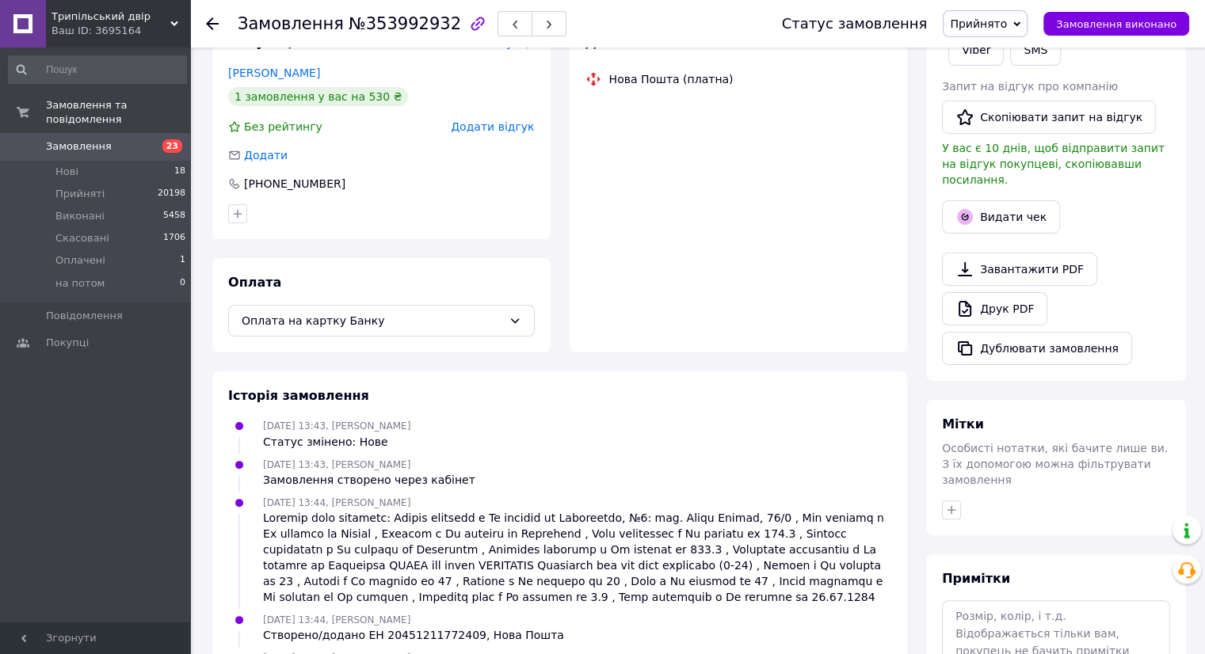
scroll to position [317, 0]
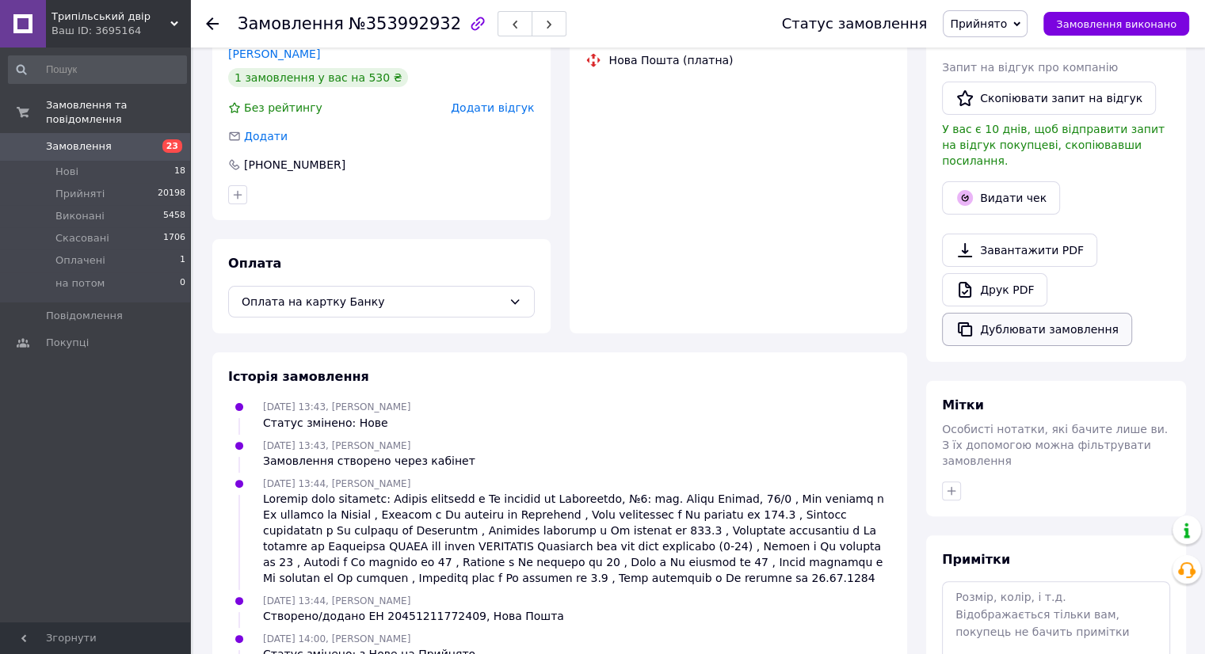
drag, startPoint x: 1039, startPoint y: 309, endPoint x: 859, endPoint y: 509, distance: 269.8
click at [1036, 318] on button "Дублювати замовлення" at bounding box center [1037, 329] width 190 height 33
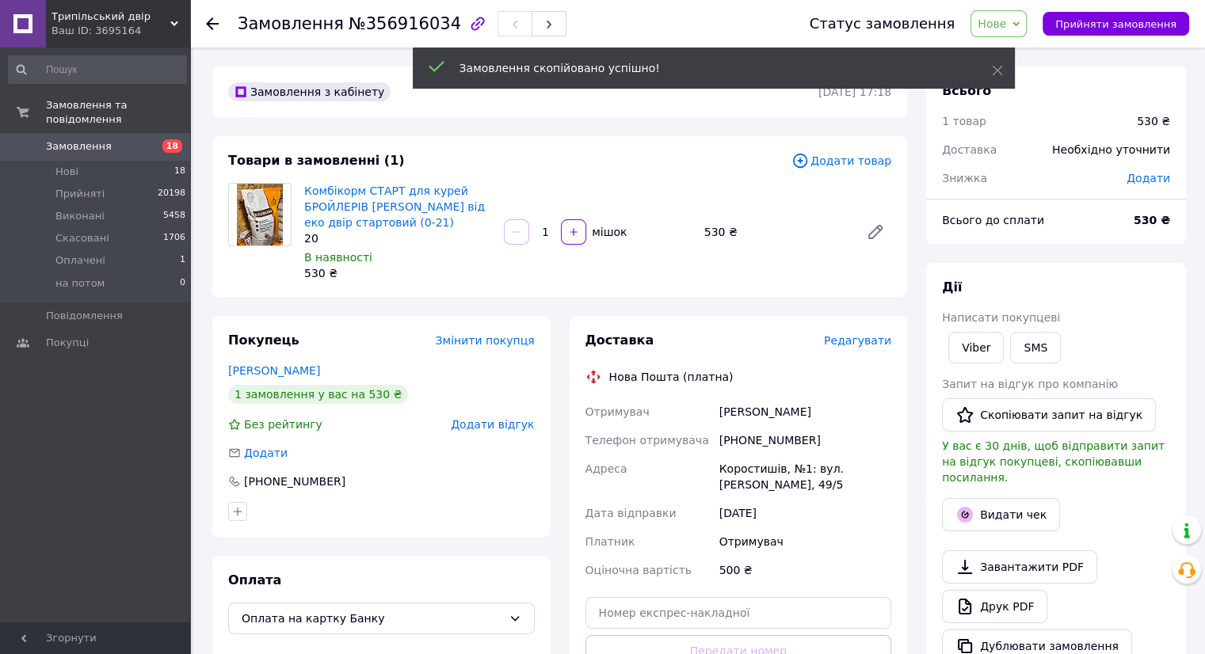
click at [855, 161] on span "Додати товар" at bounding box center [841, 160] width 100 height 17
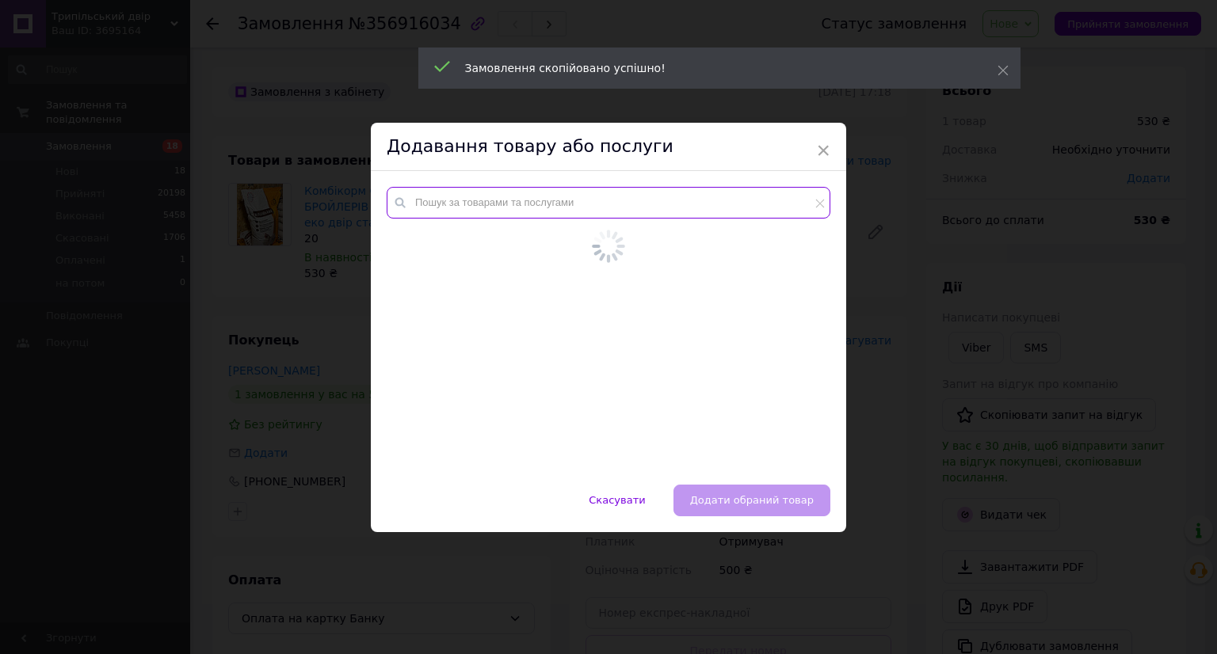
click at [583, 211] on input "text" at bounding box center [609, 203] width 444 height 32
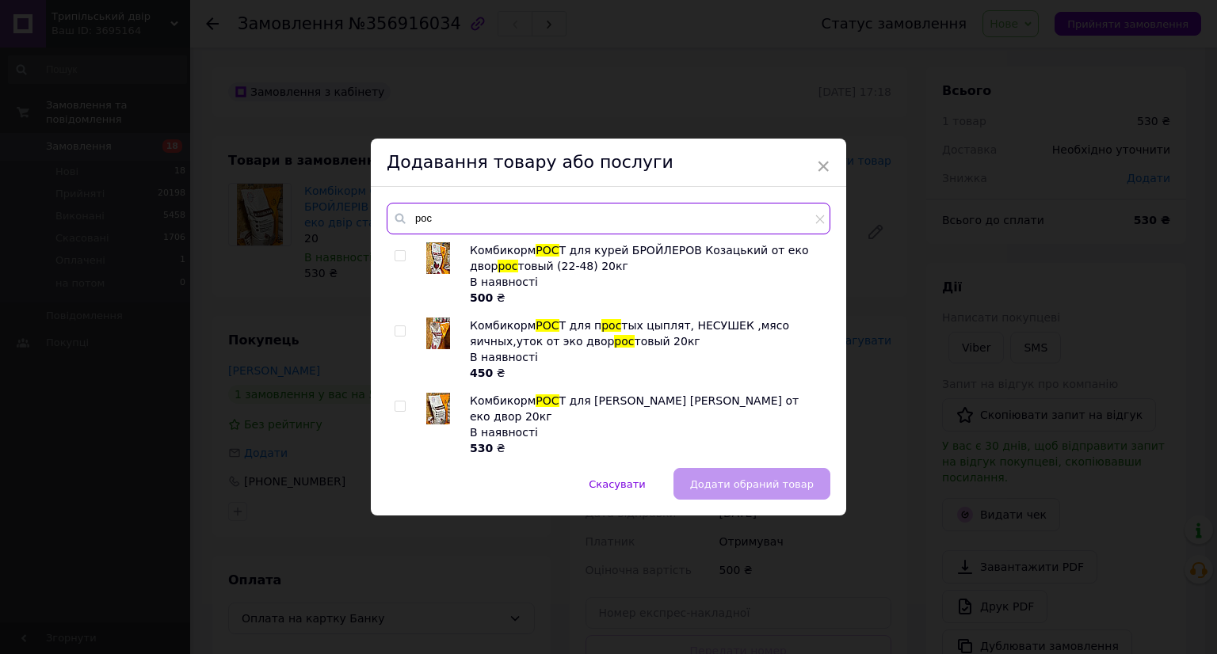
type input "рос"
click at [434, 261] on img at bounding box center [438, 258] width 24 height 32
checkbox input "true"
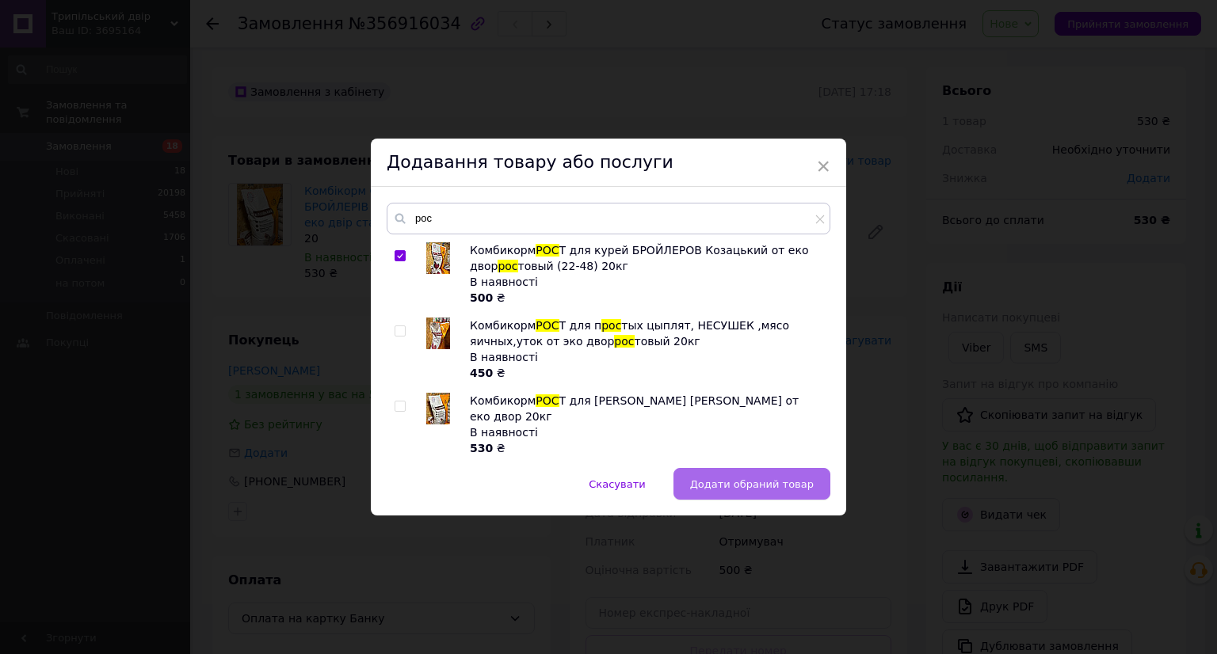
click at [806, 486] on span "Додати обраний товар" at bounding box center [752, 484] width 124 height 12
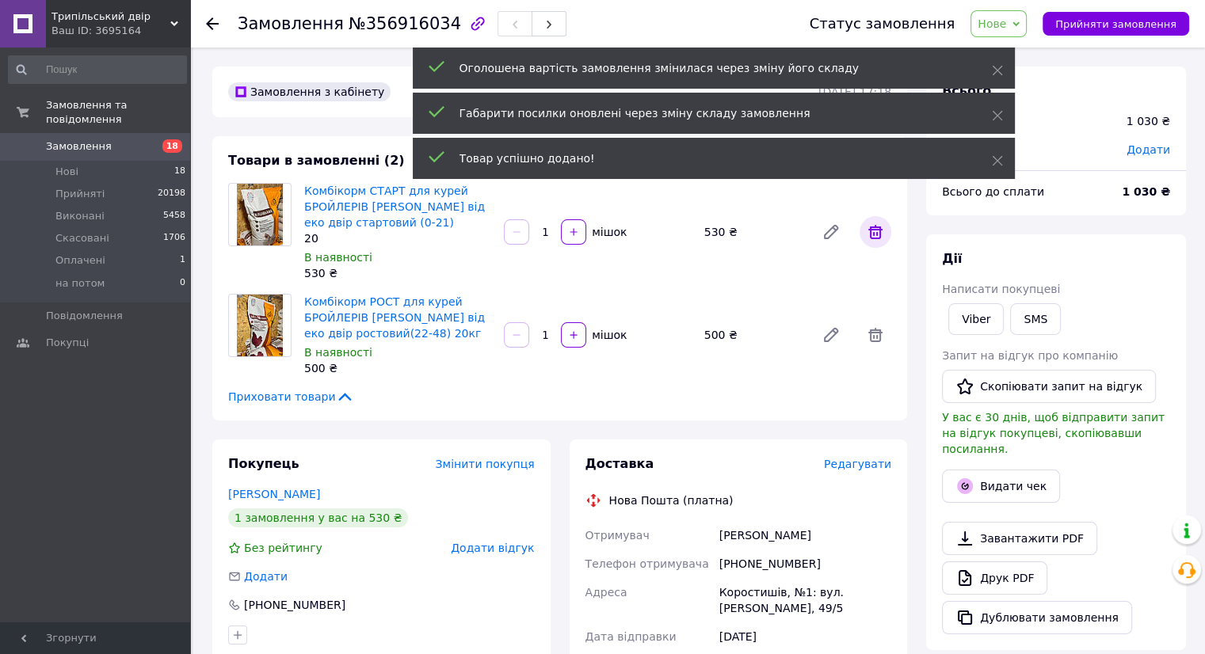
click at [876, 225] on icon at bounding box center [875, 232] width 19 height 19
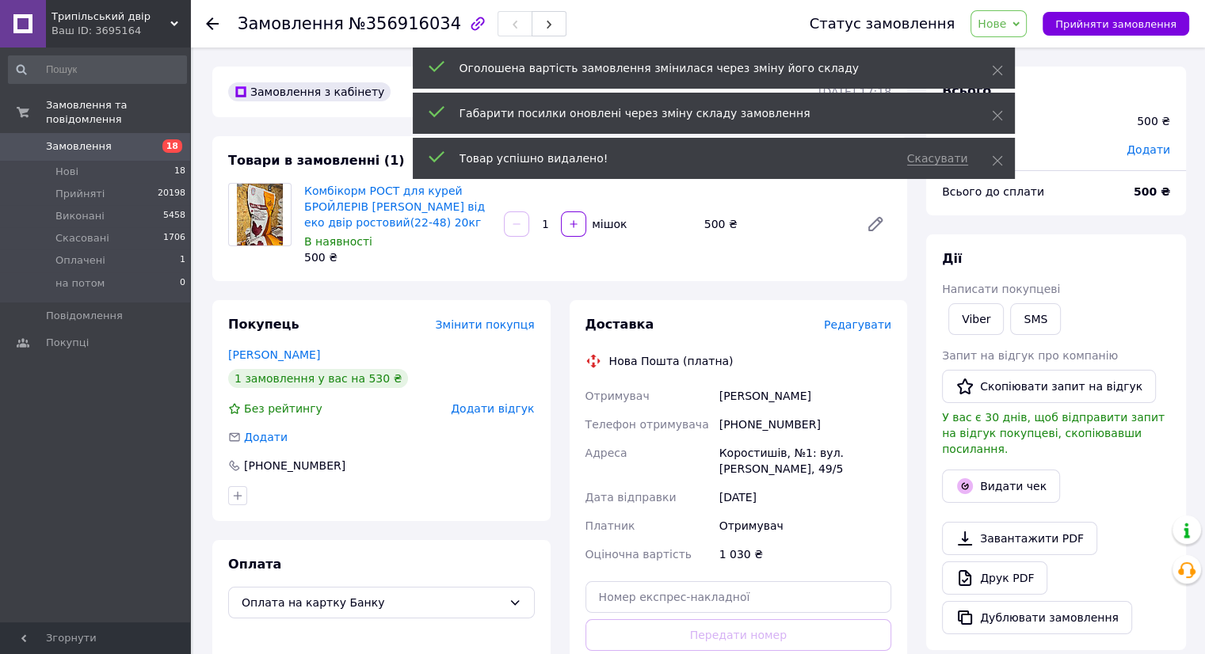
click at [874, 327] on span "Редагувати" at bounding box center [857, 324] width 67 height 13
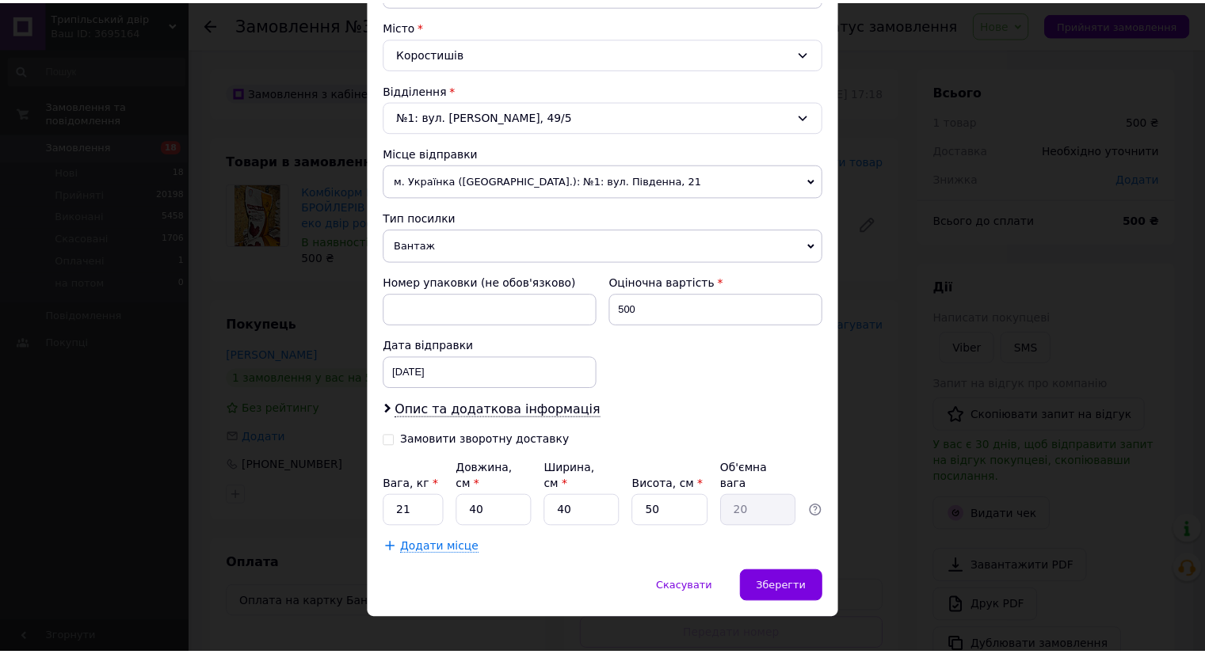
scroll to position [421, 0]
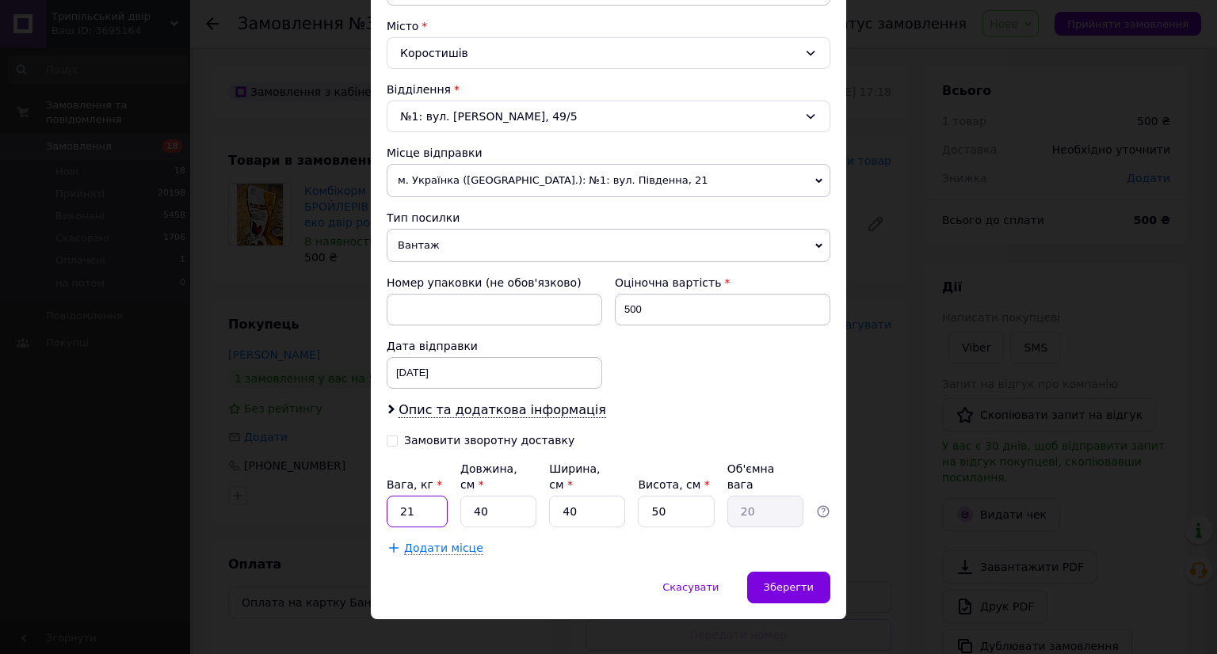
click at [419, 498] on input "21" at bounding box center [417, 512] width 61 height 32
type input "26"
click at [790, 581] on span "Зберегти" at bounding box center [789, 587] width 50 height 12
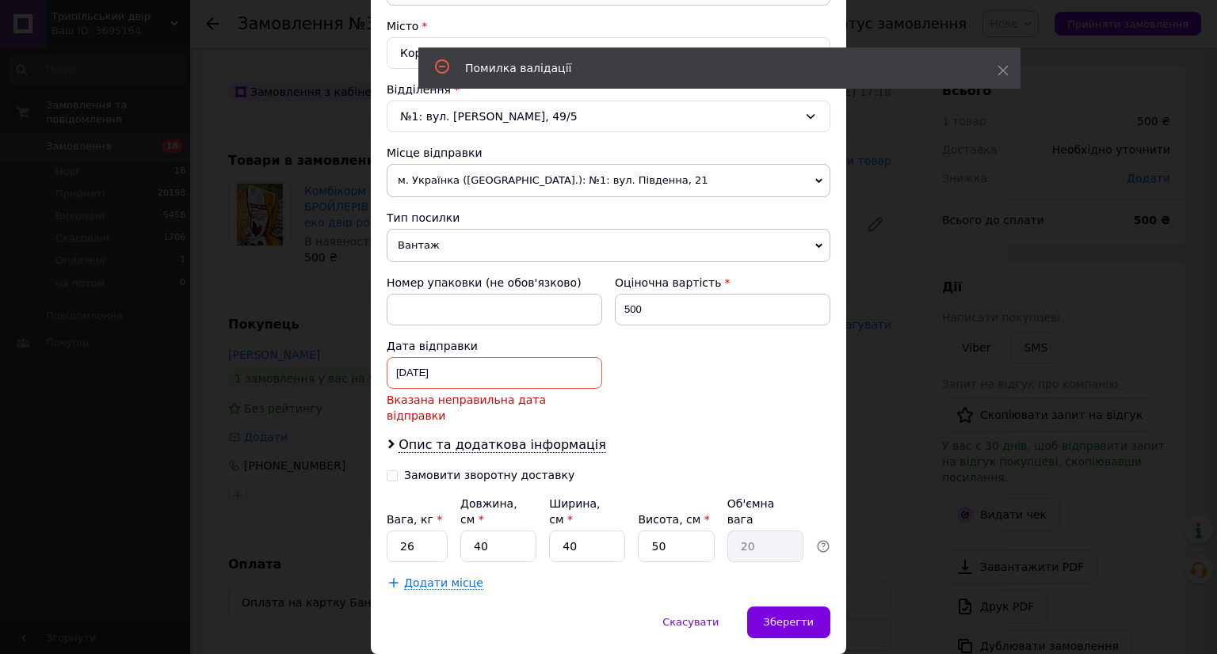
click at [510, 371] on div "23.07.2025 < 2025 > < Июль > Пн Вт Ср Чт Пт Сб Вс 30 1 2 3 4 5 6 7 8 9 10 11 12…" at bounding box center [494, 373] width 215 height 32
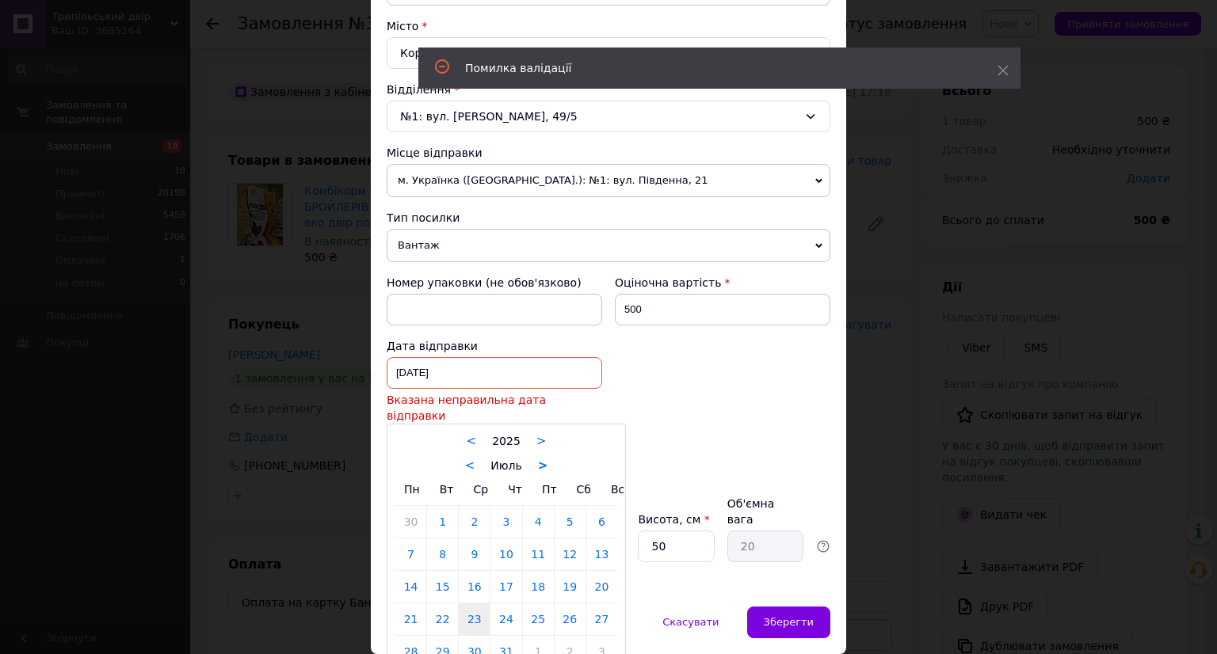
click at [539, 459] on link ">" at bounding box center [543, 466] width 10 height 14
click at [417, 574] on link "11" at bounding box center [410, 587] width 31 height 32
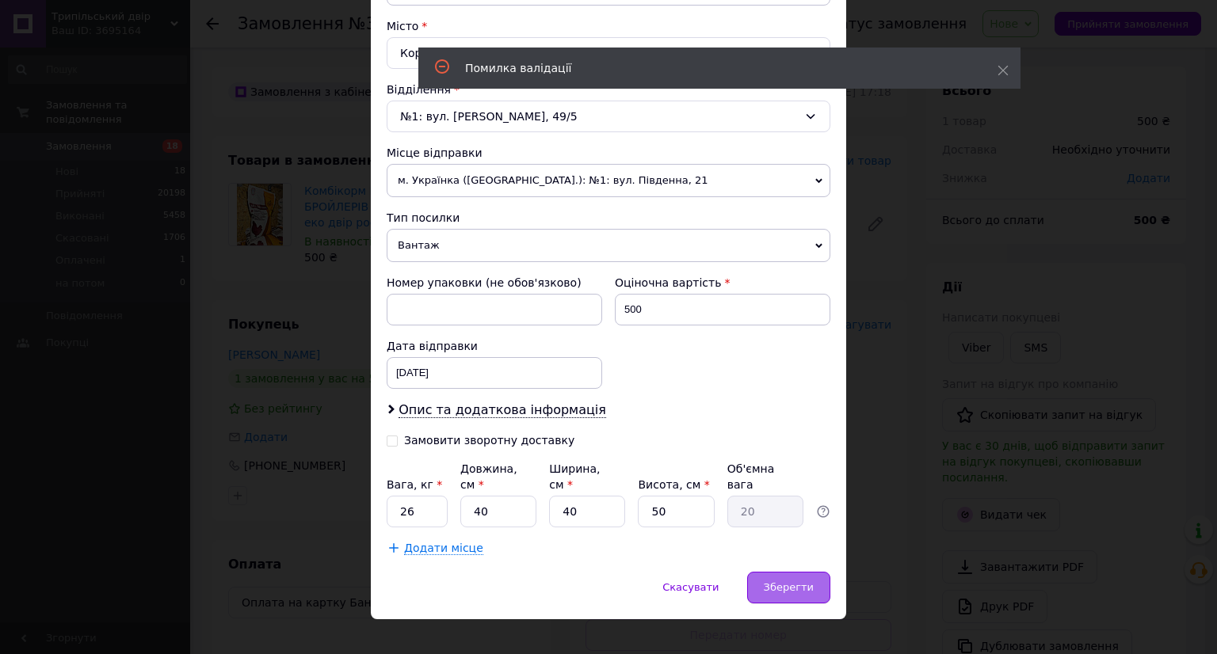
click at [792, 581] on span "Зберегти" at bounding box center [789, 587] width 50 height 12
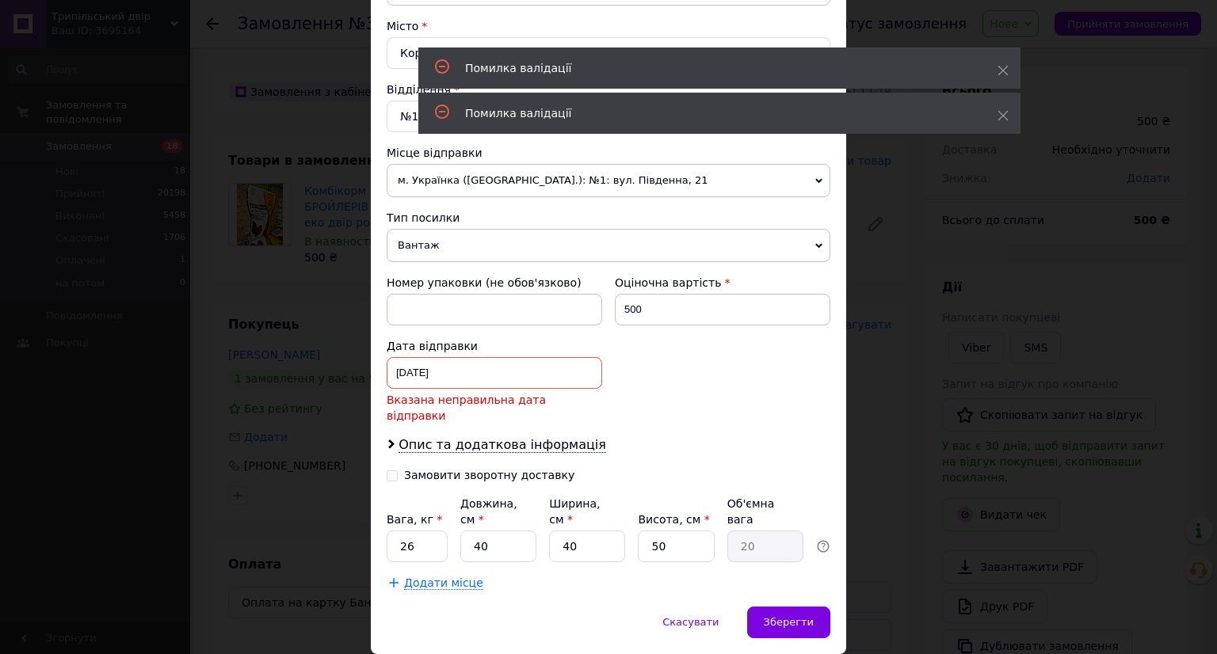
click at [459, 371] on div "11.08.2025 < 2025 > < Август > Пн Вт Ср Чт Пт Сб Вс 28 29 30 31 1 2 3 4 5 6 7 8…" at bounding box center [494, 373] width 215 height 32
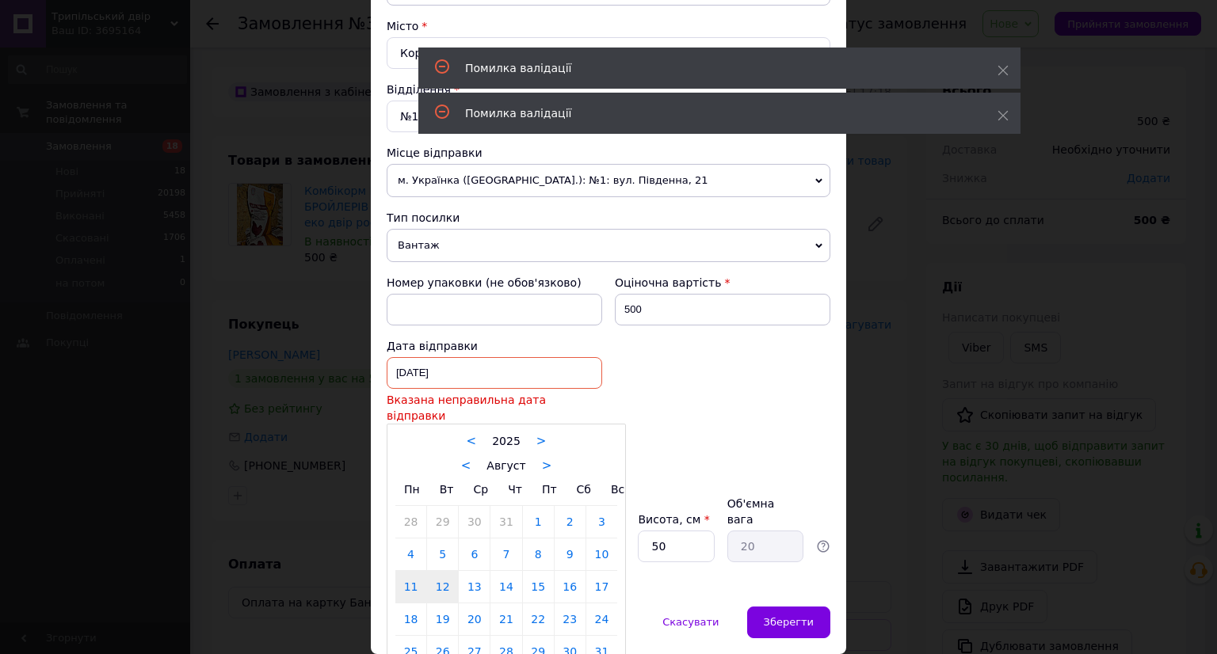
click at [450, 571] on link "12" at bounding box center [442, 587] width 31 height 32
type input "[DATE]"
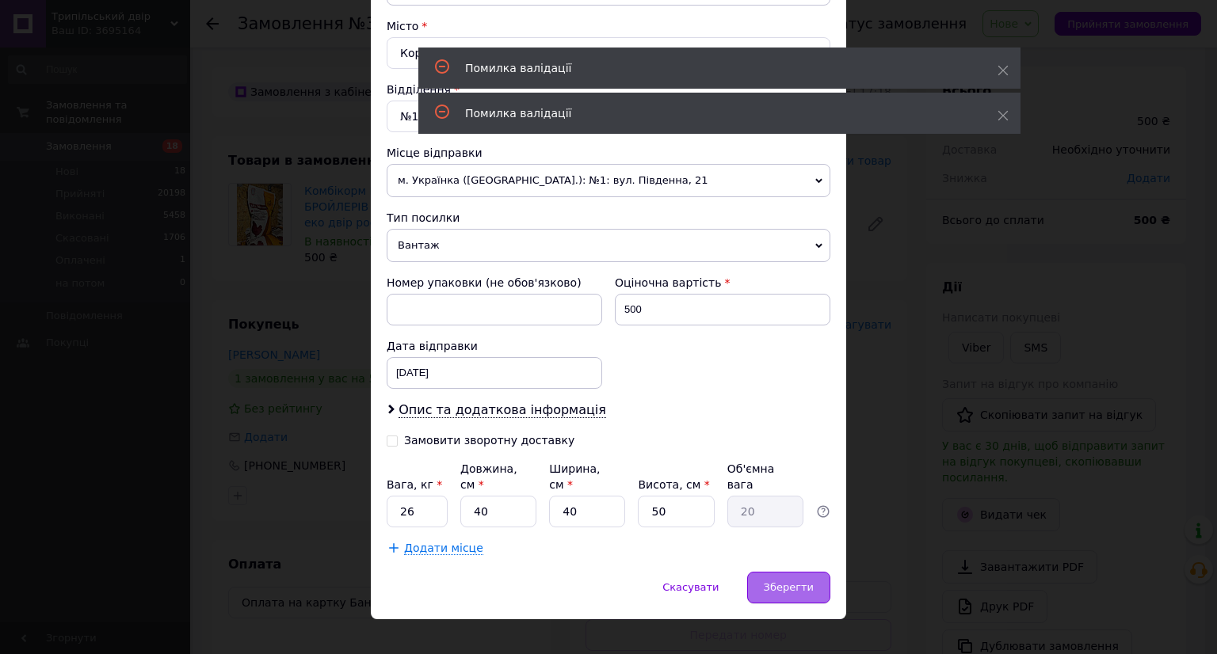
click at [783, 581] on span "Зберегти" at bounding box center [789, 587] width 50 height 12
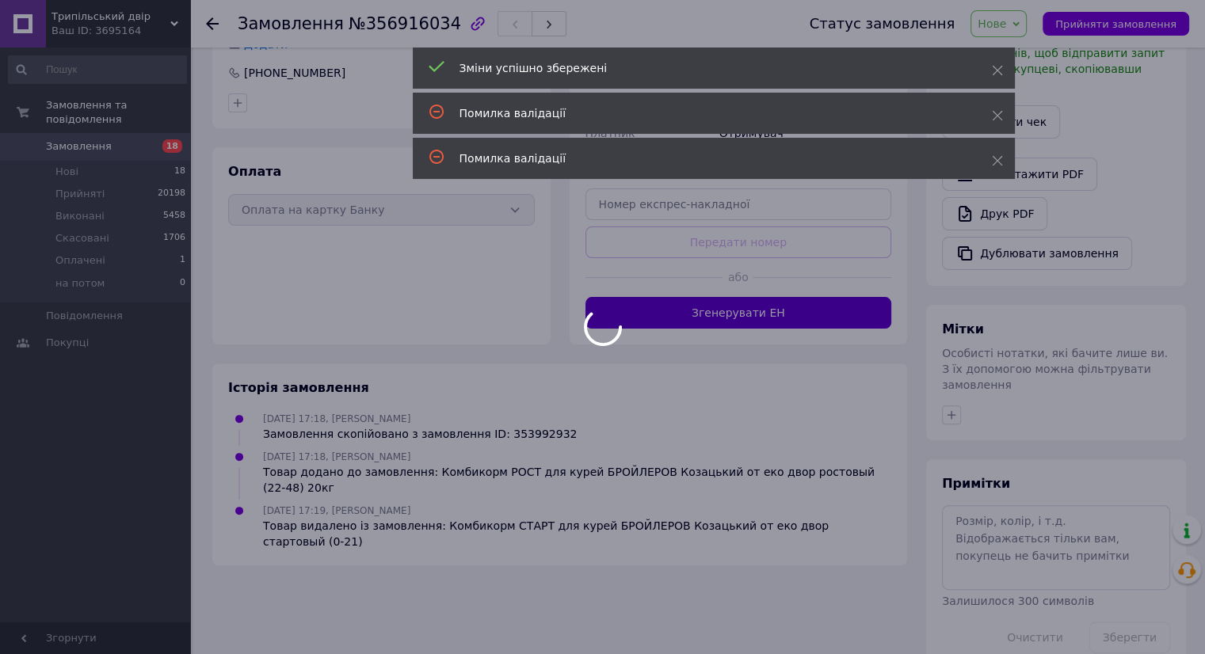
scroll to position [377, 0]
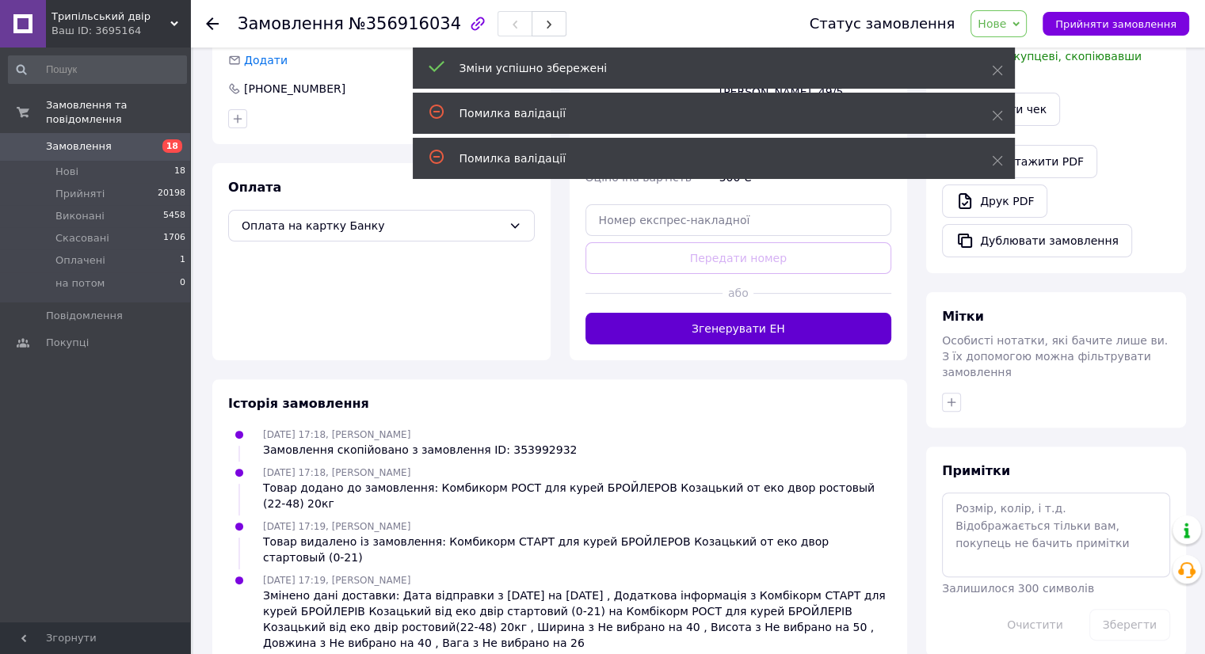
click at [716, 324] on button "Згенерувати ЕН" at bounding box center [738, 329] width 307 height 32
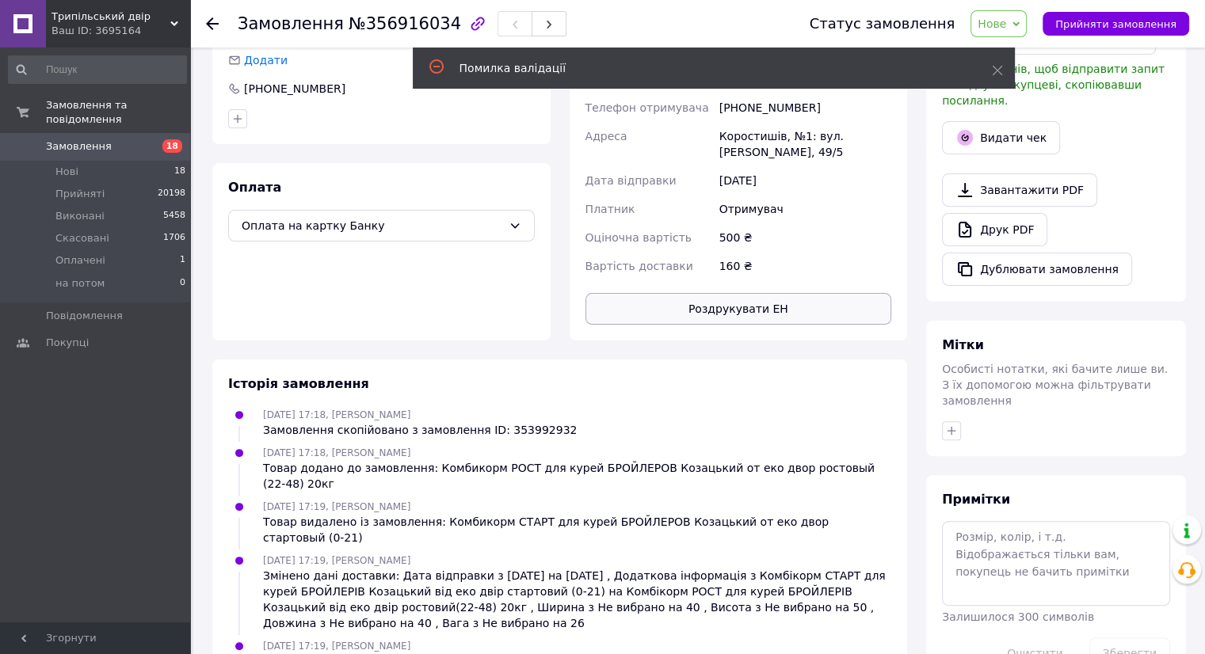
click at [725, 304] on button "Роздрукувати ЕН" at bounding box center [738, 309] width 307 height 32
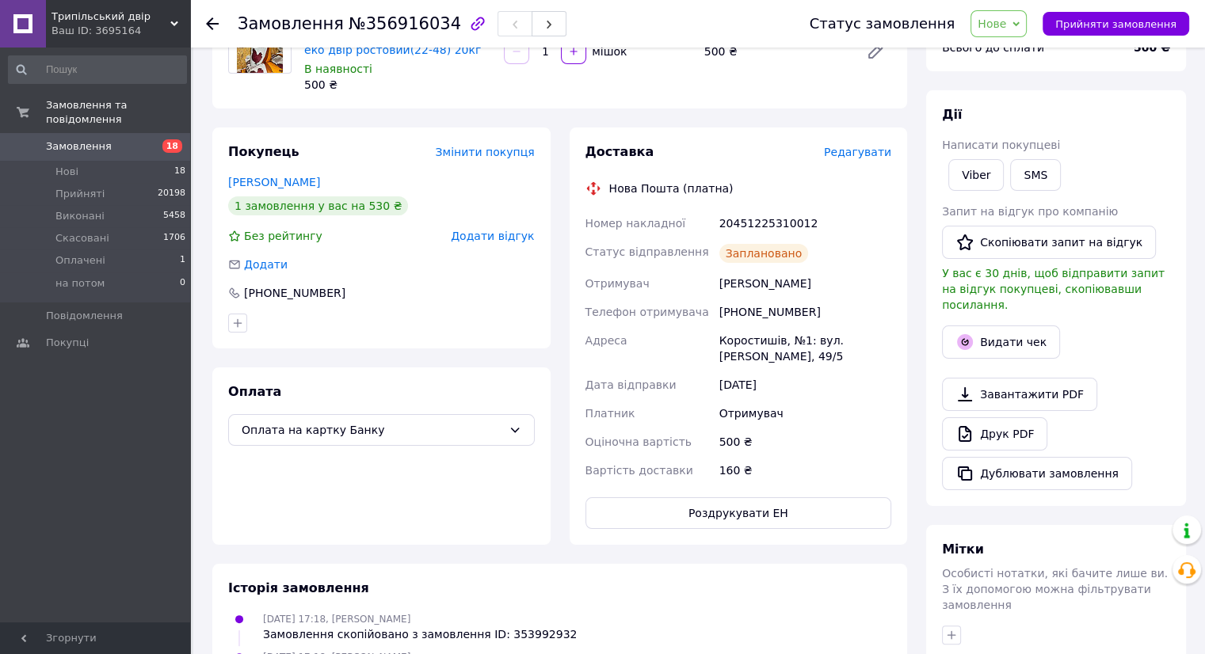
scroll to position [0, 0]
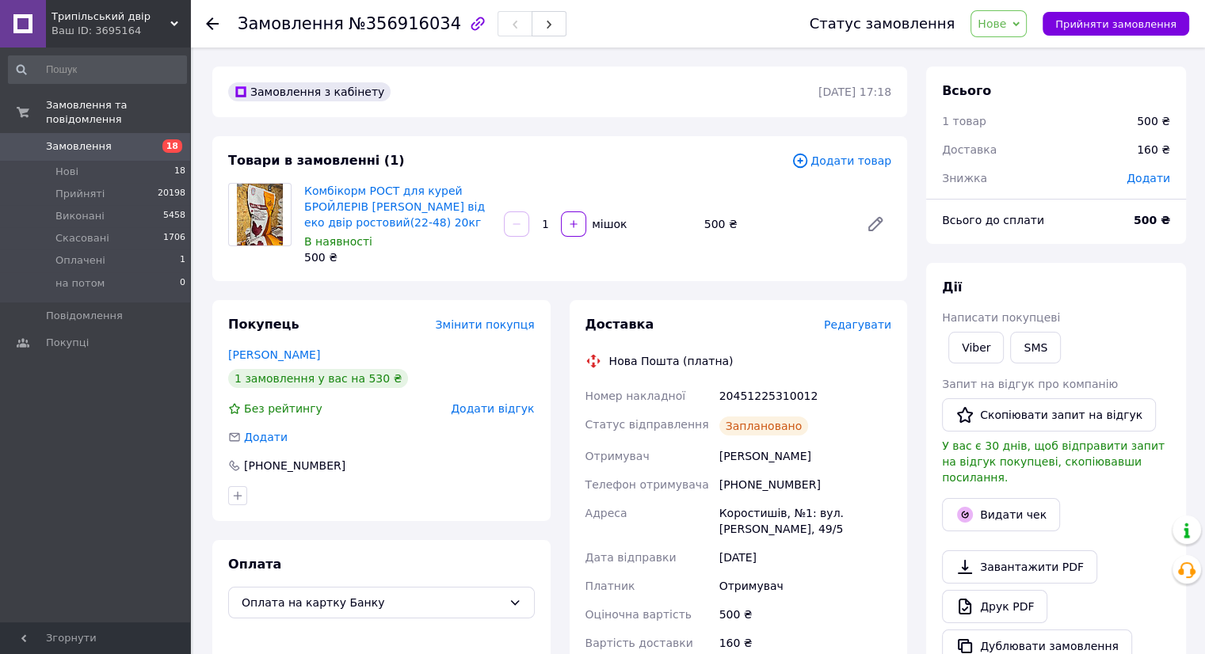
click at [670, 130] on div "Замовлення з кабінету 12.08.2025 | 17:18 Товари в замовленні (1) Додати товар К…" at bounding box center [560, 565] width 714 height 996
click at [1105, 26] on span "Прийняти замовлення" at bounding box center [1115, 24] width 121 height 12
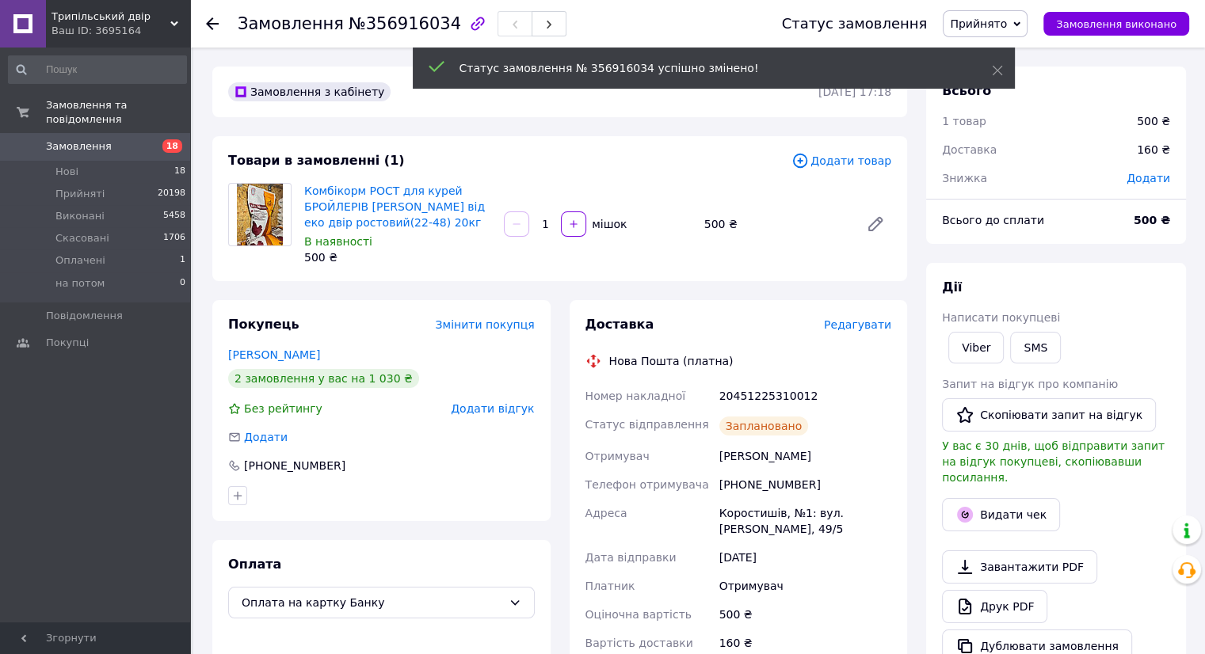
click at [120, 139] on span "Замовлення" at bounding box center [96, 146] width 101 height 14
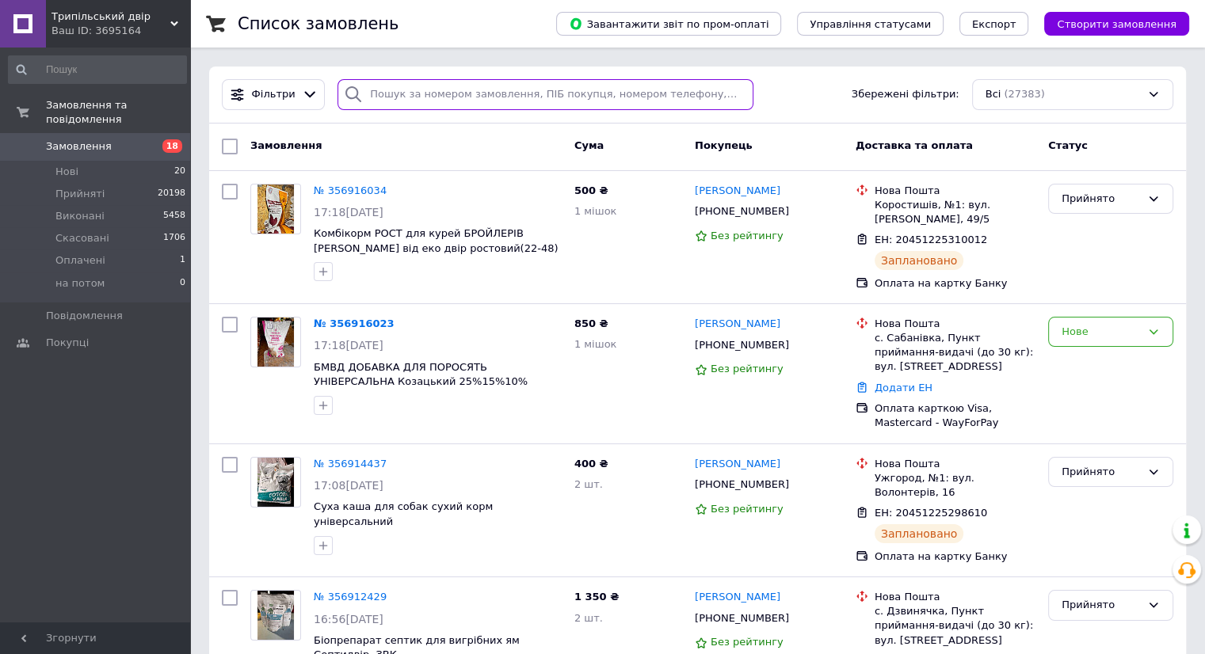
paste input "[PHONE_NUMBER]"
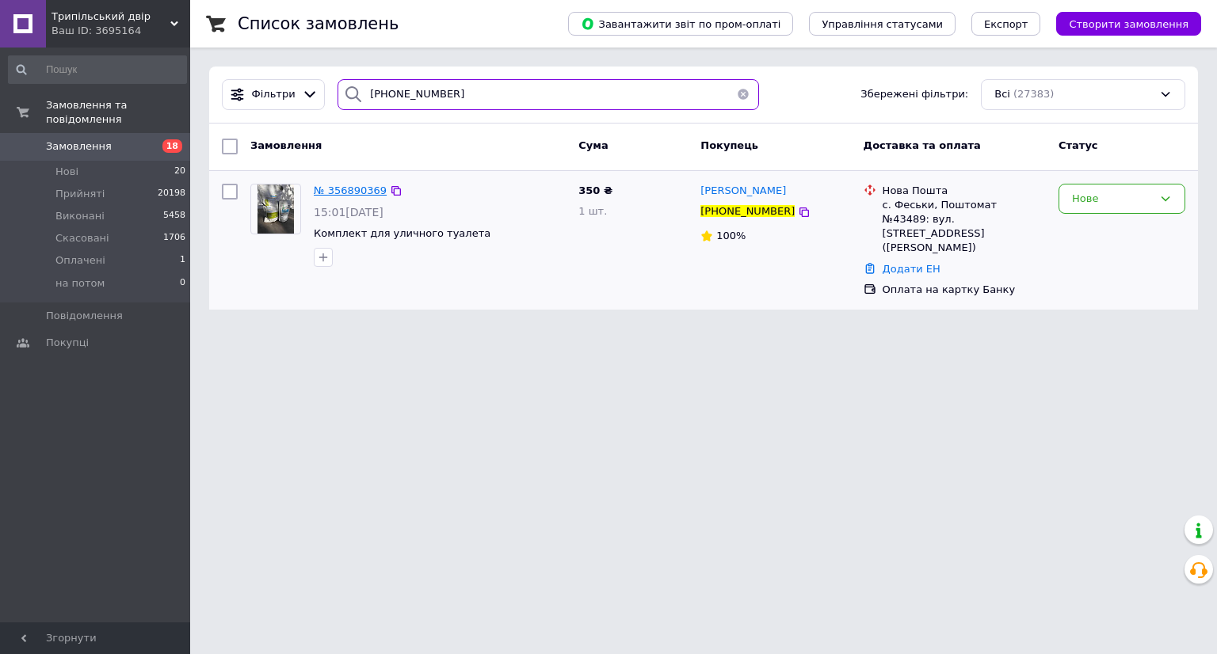
type input "[PHONE_NUMBER]"
click at [368, 187] on span "№ 356890369" at bounding box center [350, 191] width 73 height 12
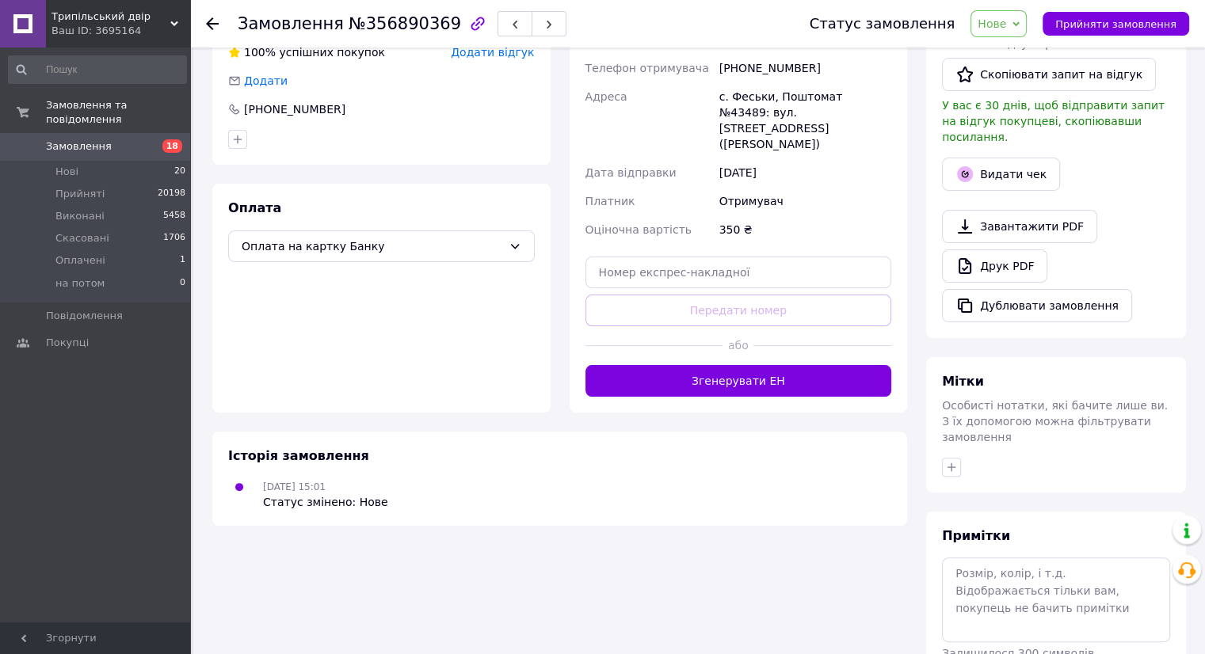
scroll to position [393, 0]
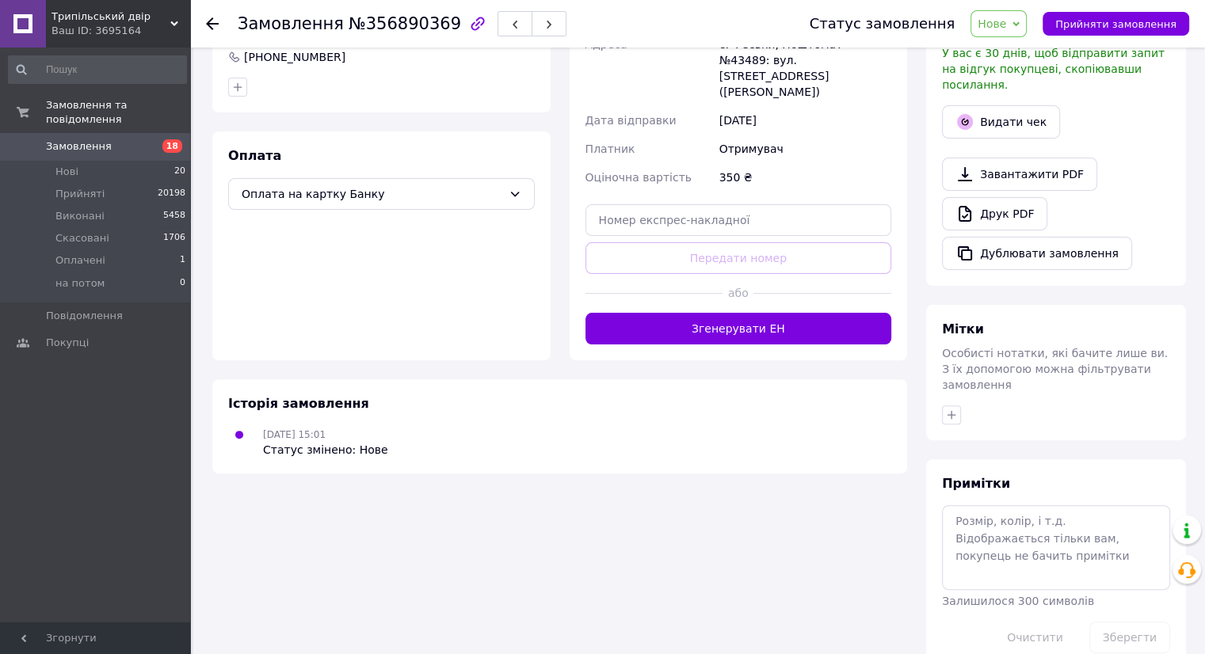
drag, startPoint x: 741, startPoint y: 281, endPoint x: 742, endPoint y: 454, distance: 172.7
click at [742, 313] on button "Згенерувати ЕН" at bounding box center [738, 329] width 307 height 32
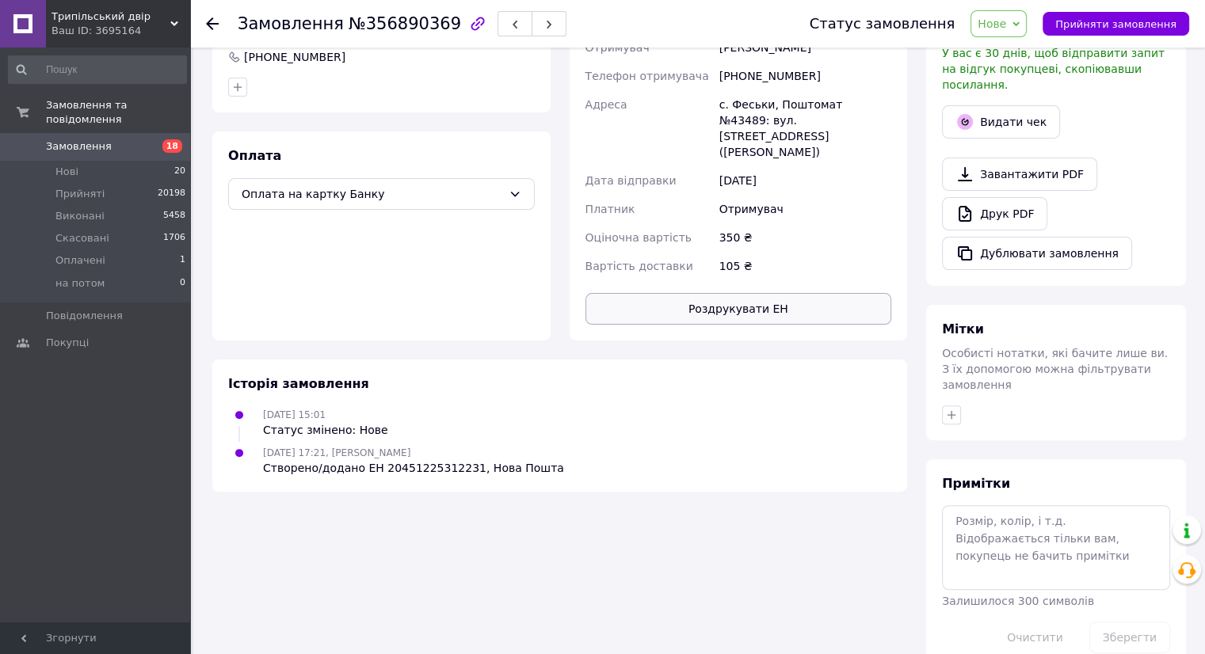
click at [764, 293] on button "Роздрукувати ЕН" at bounding box center [738, 309] width 307 height 32
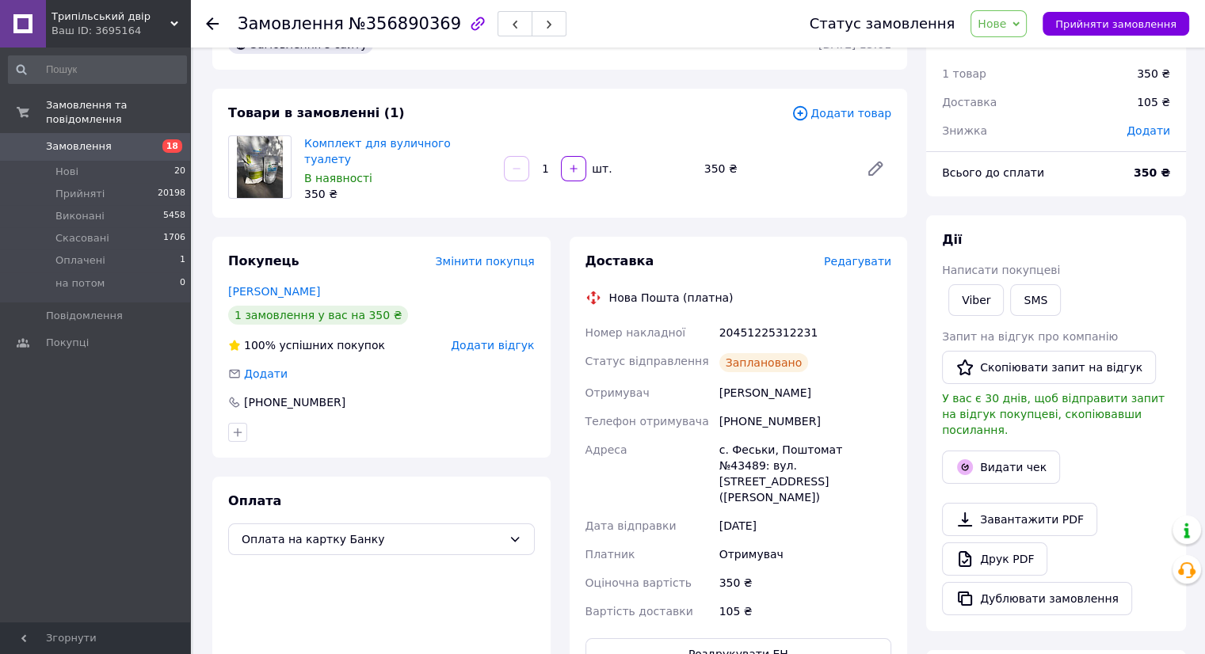
scroll to position [0, 0]
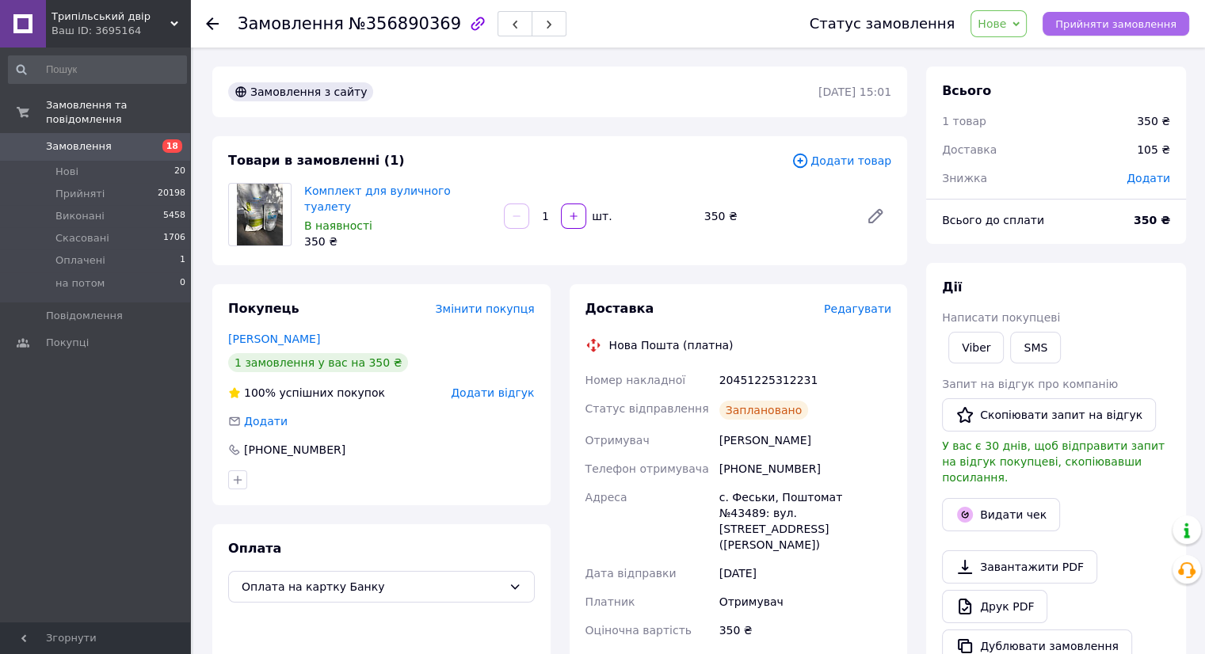
click at [1089, 21] on span "Прийняти замовлення" at bounding box center [1115, 24] width 121 height 12
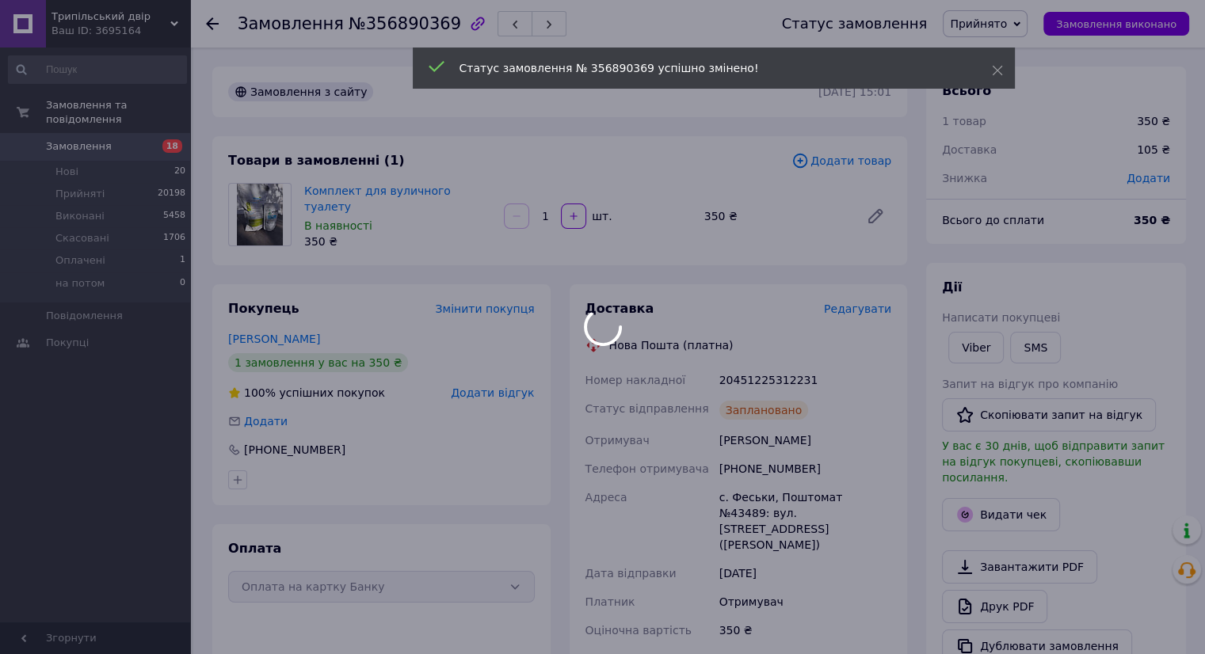
click at [101, 139] on span "Замовлення" at bounding box center [79, 146] width 66 height 14
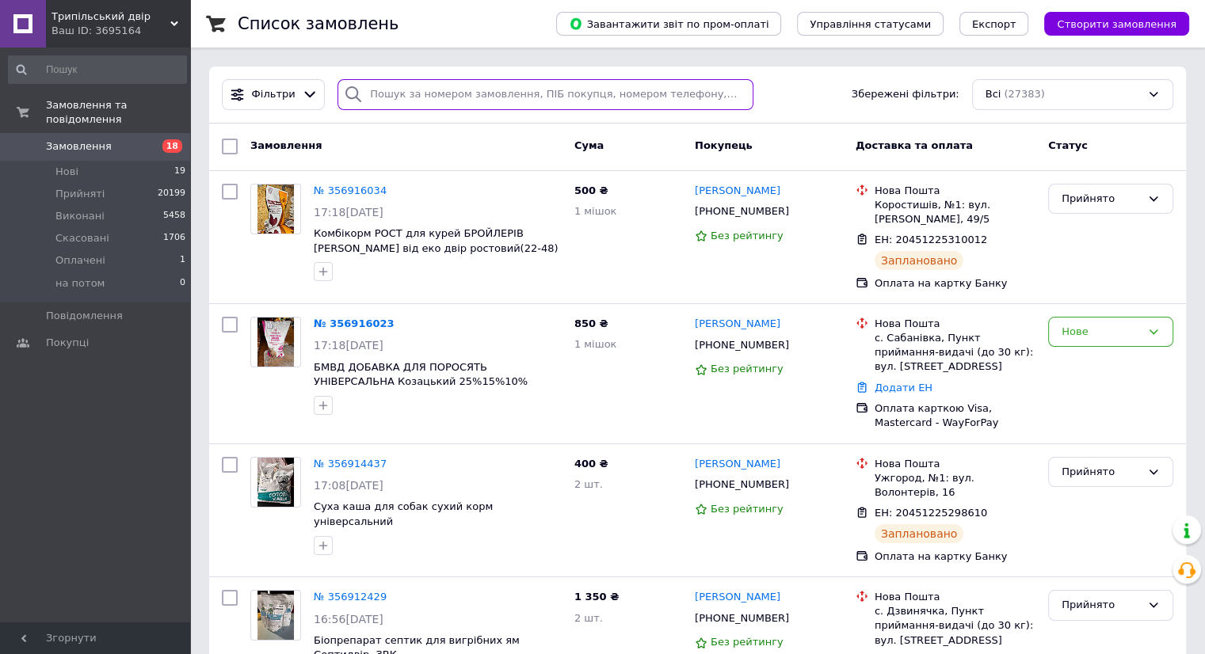
paste input "0999174556"
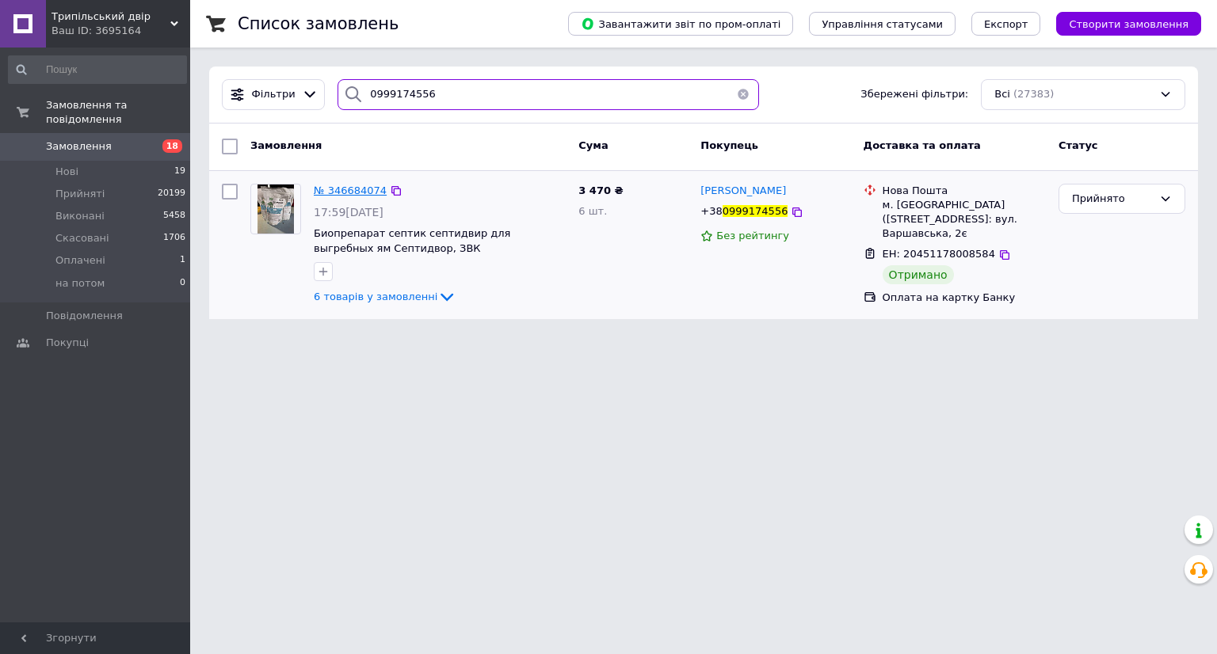
type input "0999174556"
click at [362, 189] on span "№ 346684074" at bounding box center [350, 191] width 73 height 12
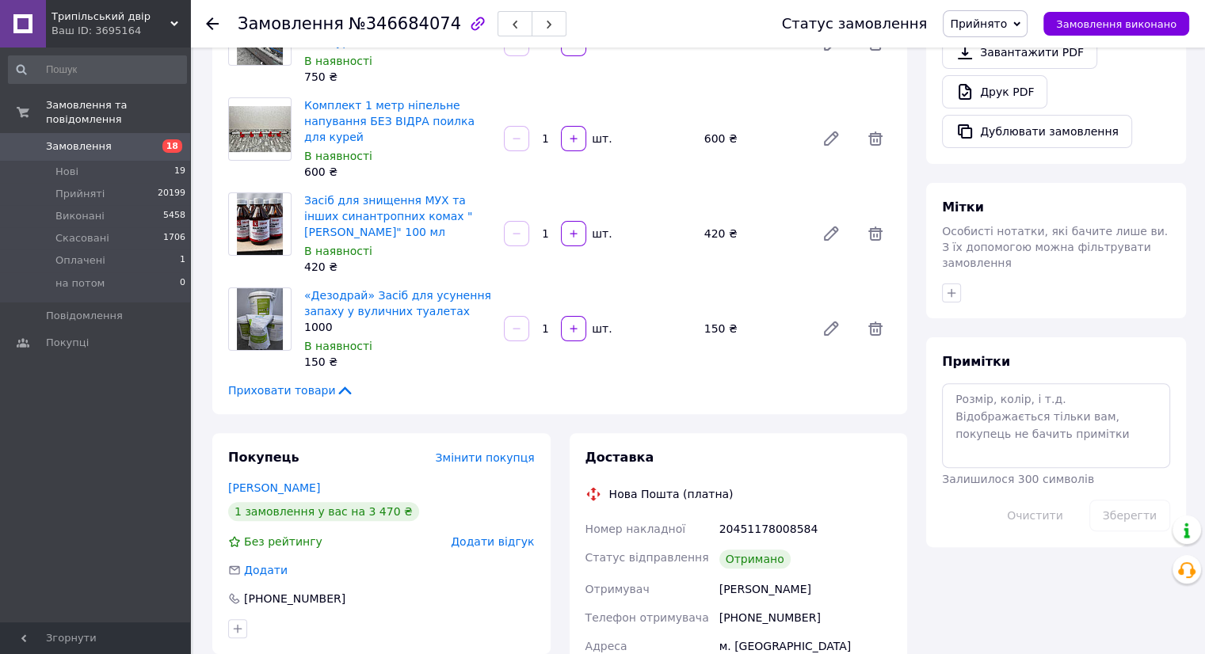
scroll to position [396, 0]
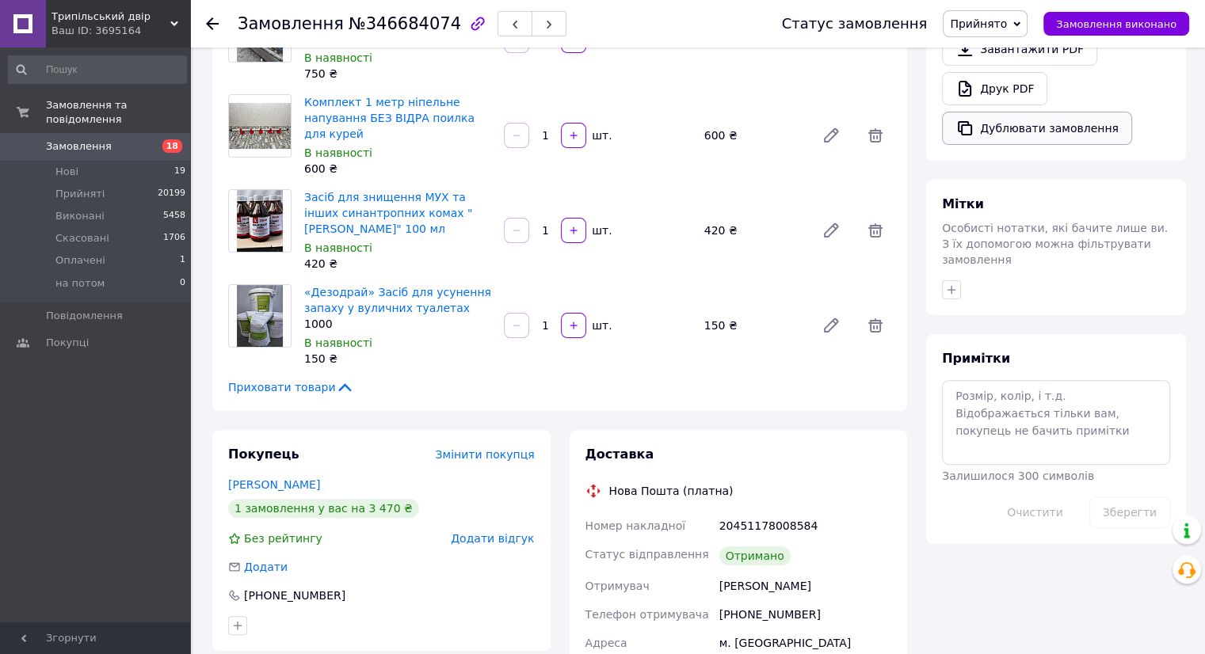
click at [1023, 129] on button "Дублювати замовлення" at bounding box center [1037, 128] width 190 height 33
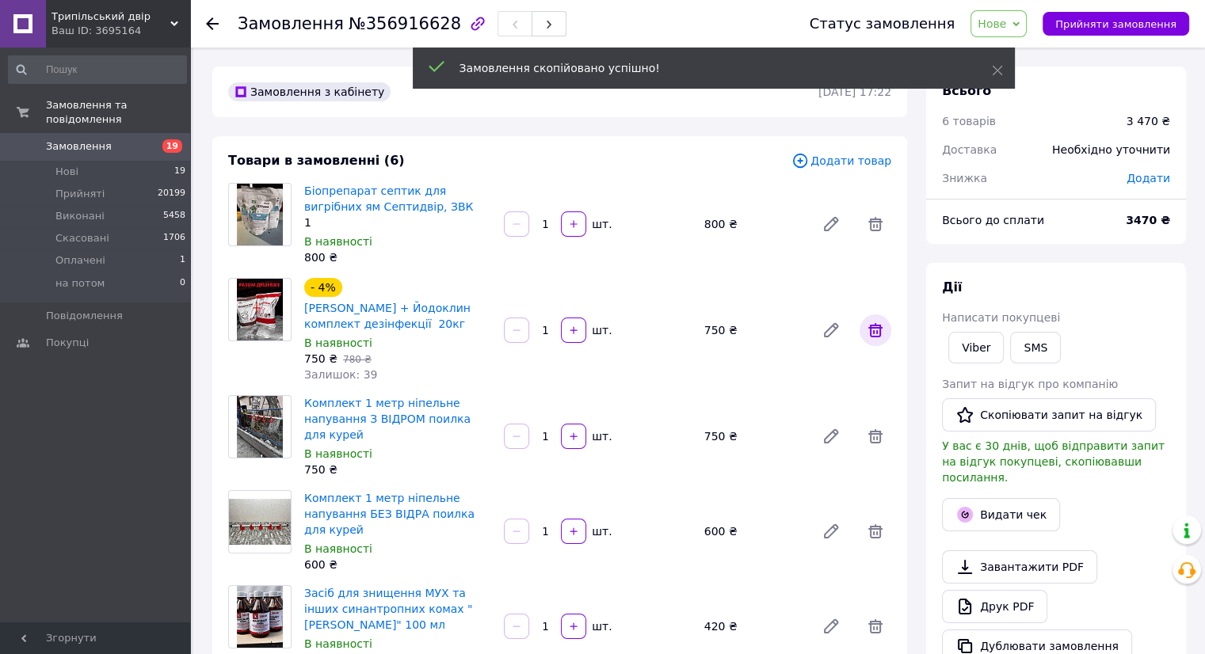
click at [876, 328] on icon at bounding box center [875, 330] width 14 height 14
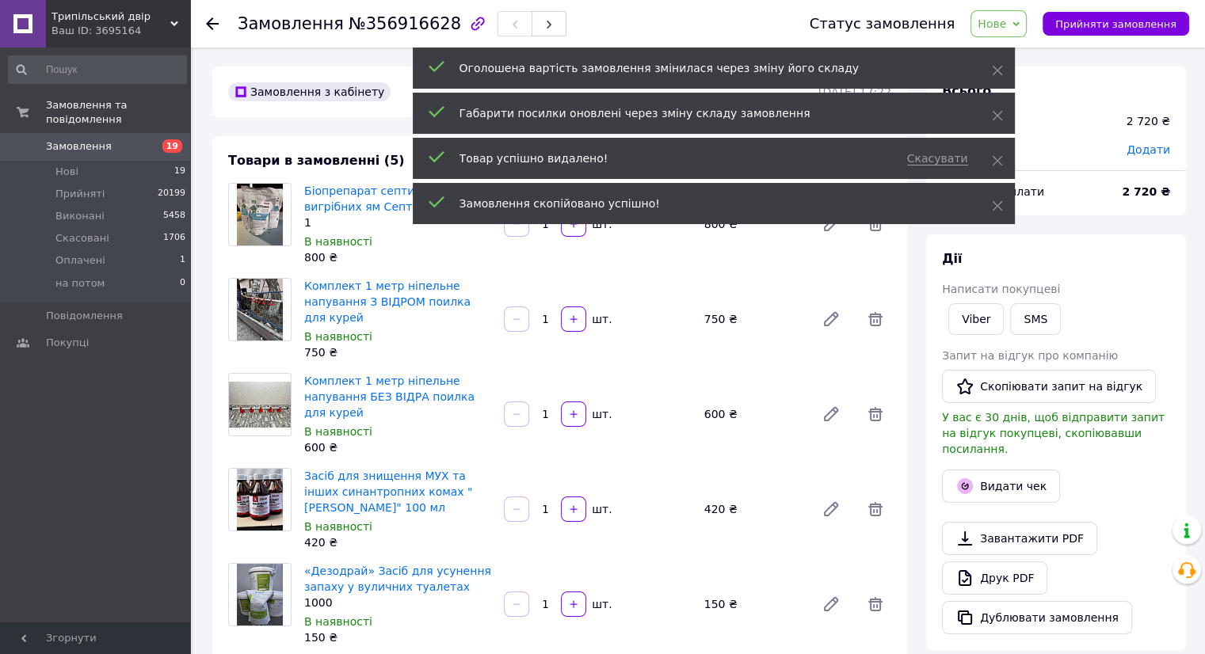
click at [876, 328] on icon at bounding box center [875, 319] width 19 height 19
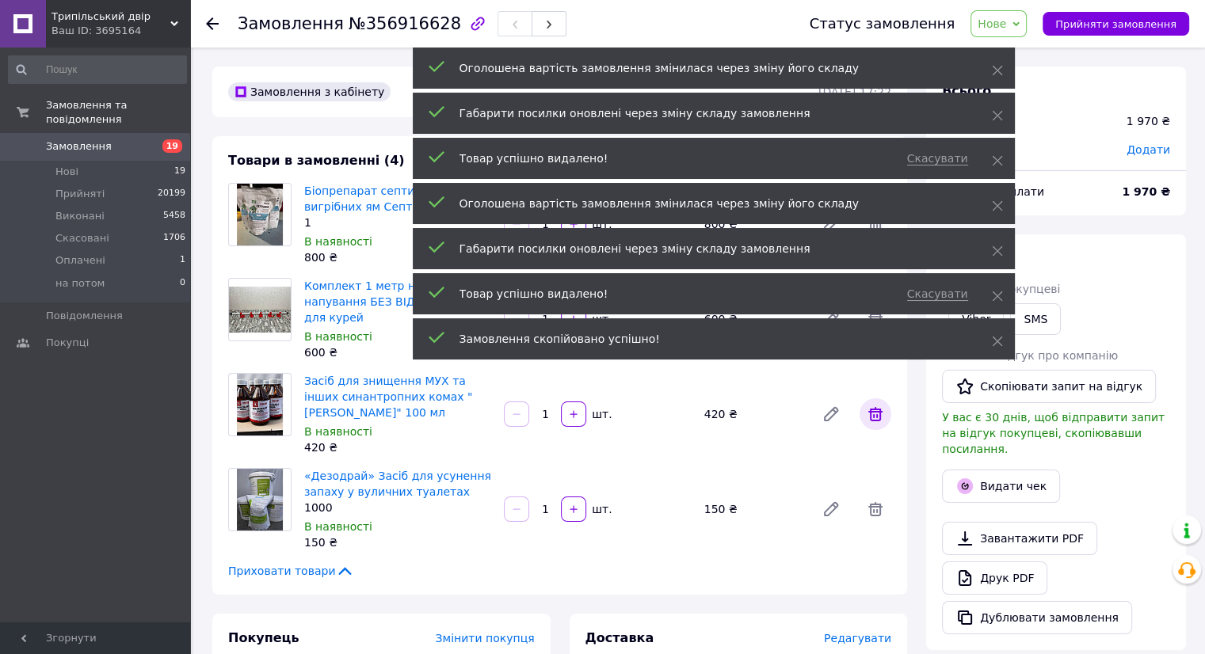
click at [866, 413] on icon at bounding box center [875, 414] width 19 height 19
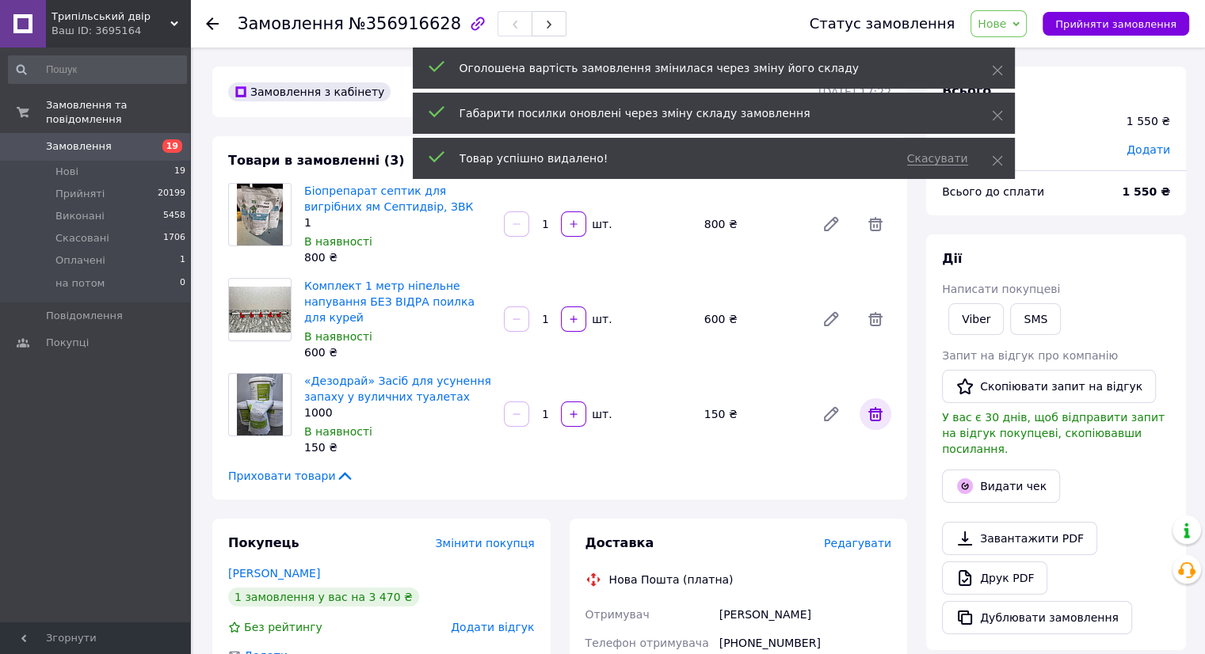
click at [873, 411] on icon at bounding box center [875, 414] width 14 height 14
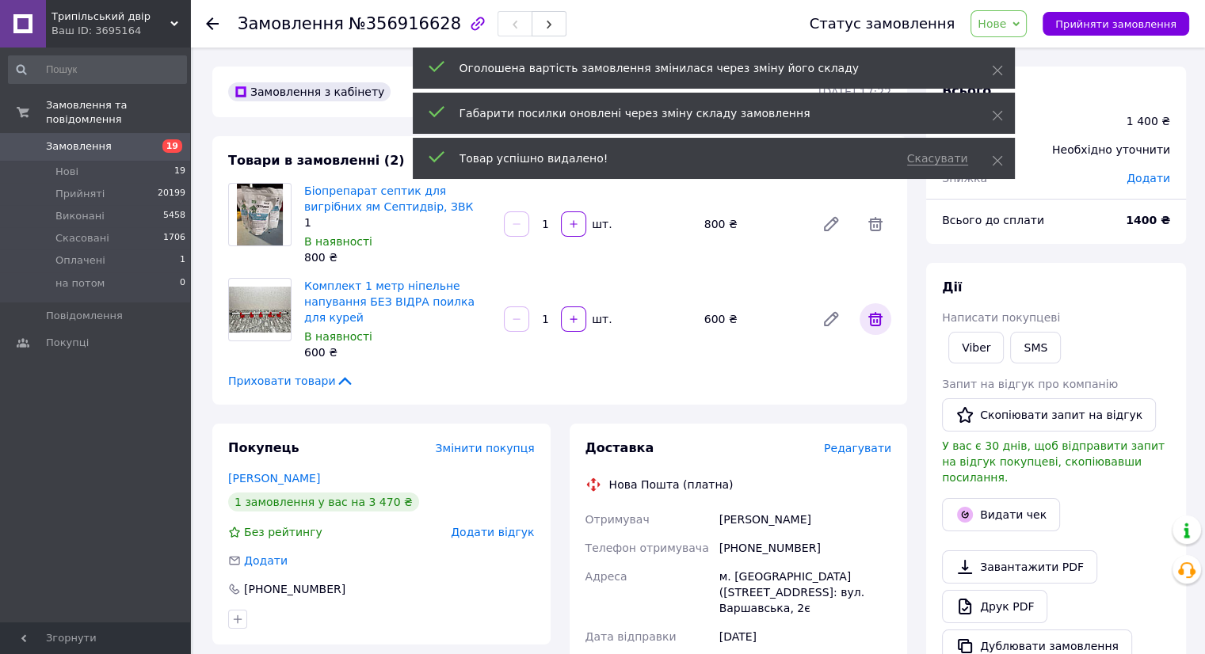
click at [880, 319] on icon at bounding box center [875, 319] width 14 height 14
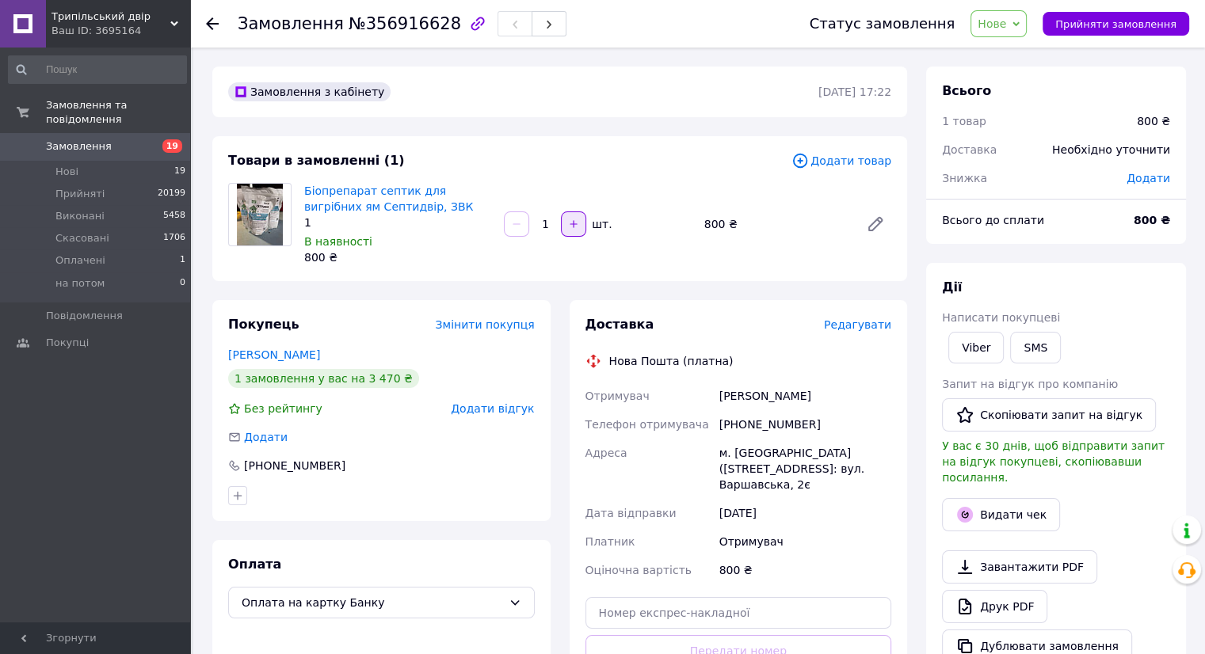
click at [573, 230] on button "button" at bounding box center [573, 223] width 25 height 25
type input "4"
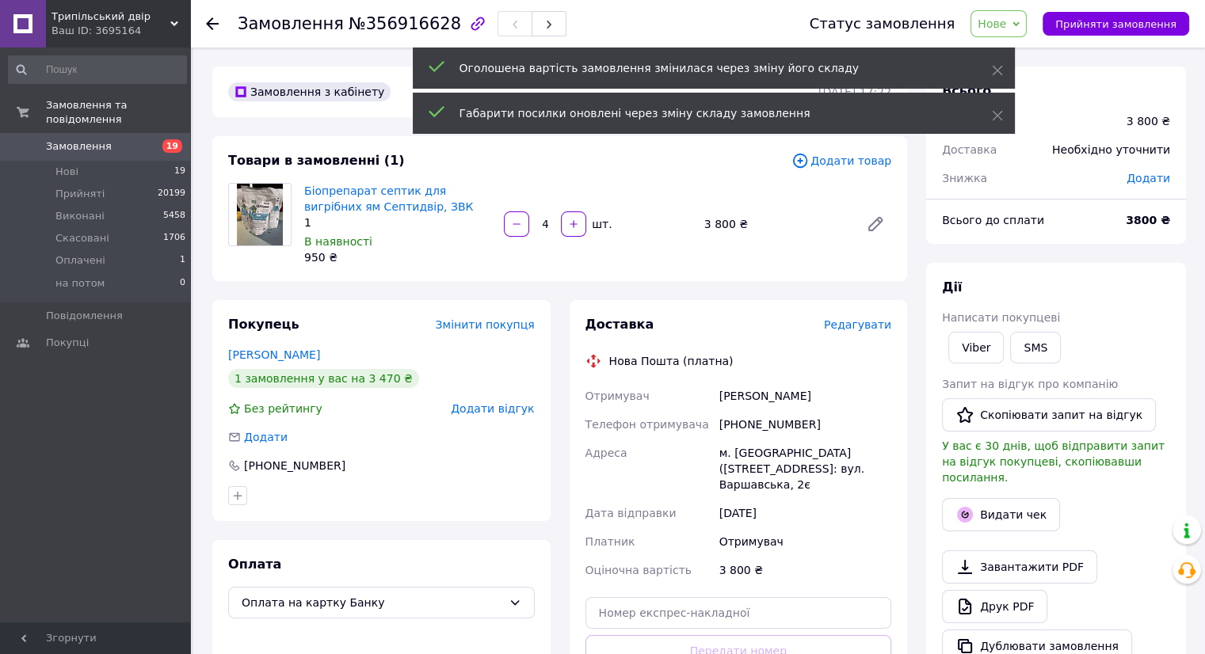
click at [851, 326] on span "Редагувати" at bounding box center [857, 324] width 67 height 13
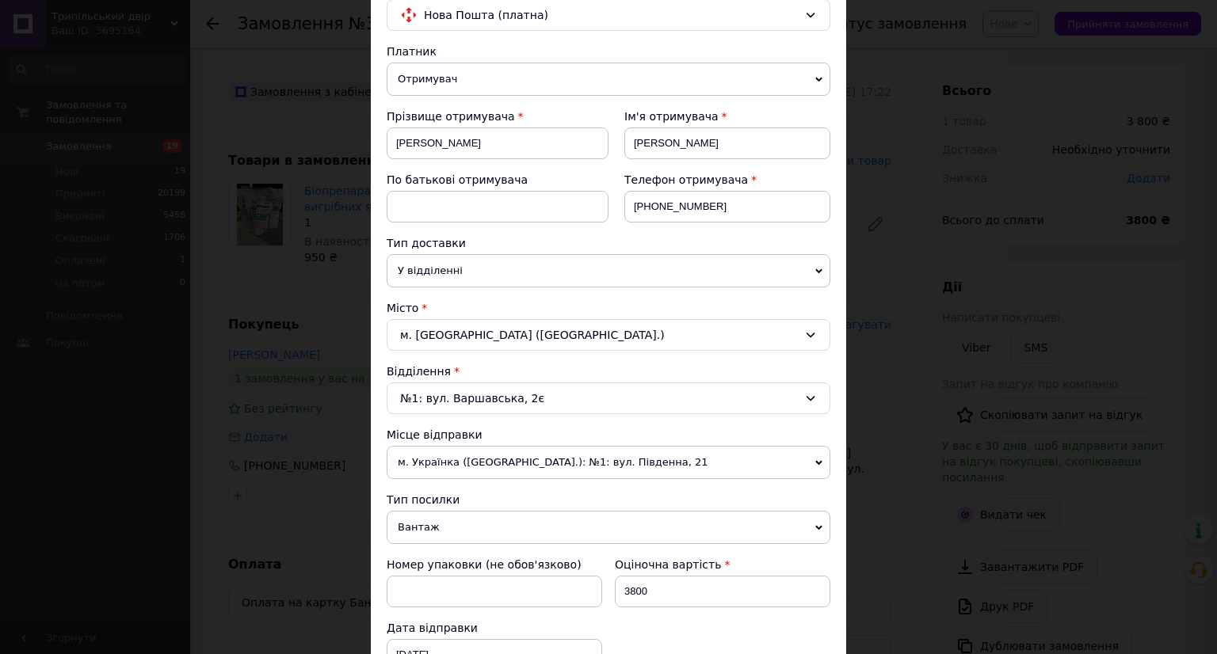
scroll to position [421, 0]
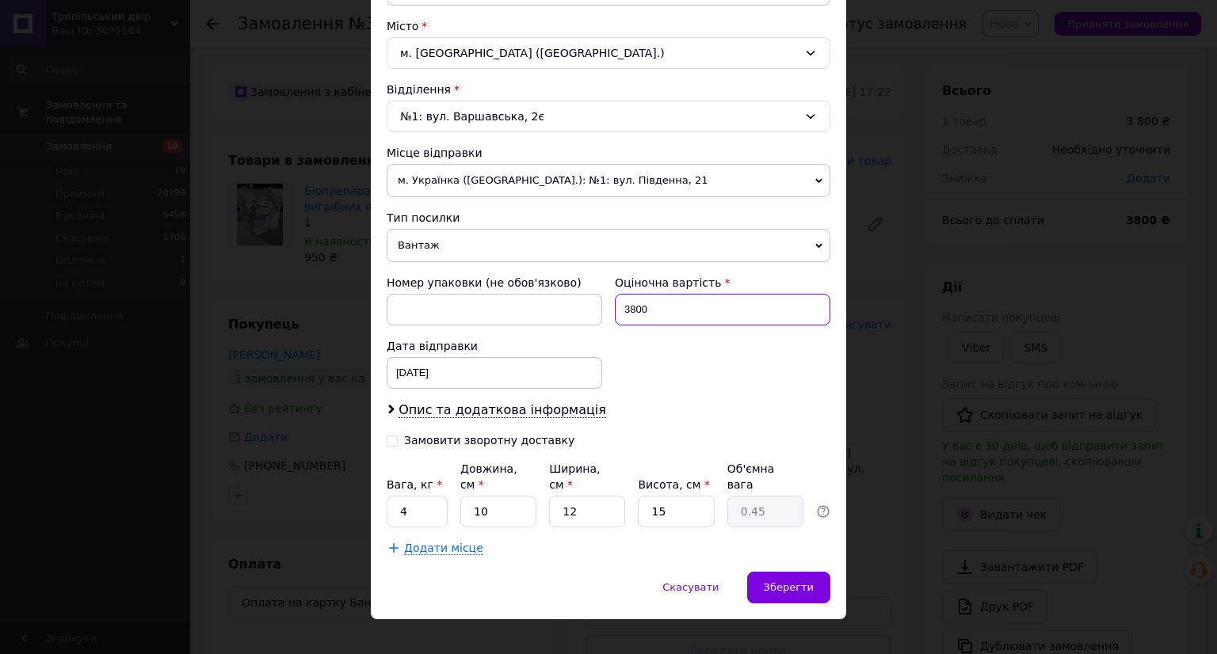
click at [695, 316] on input "3800" at bounding box center [722, 310] width 215 height 32
type input "500"
click at [596, 103] on div "№1: вул. Варшавська, 2є" at bounding box center [609, 117] width 444 height 32
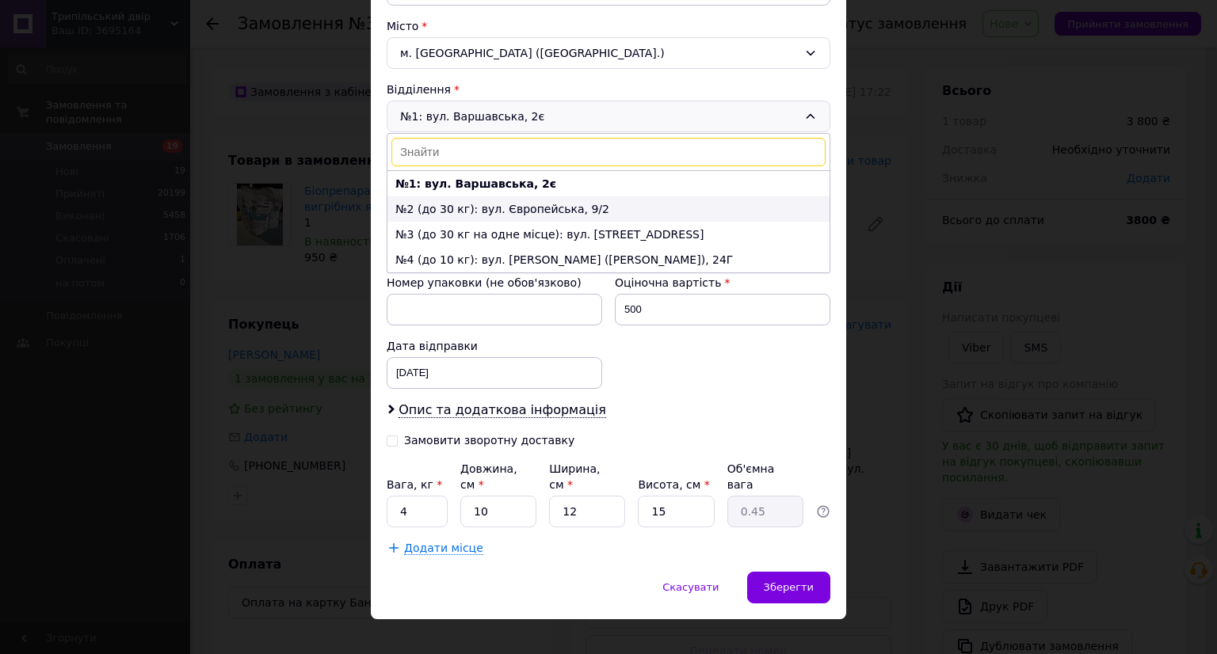
click at [578, 200] on li "№2 (до 30 кг): вул. Європейська, 9/2" at bounding box center [608, 208] width 442 height 25
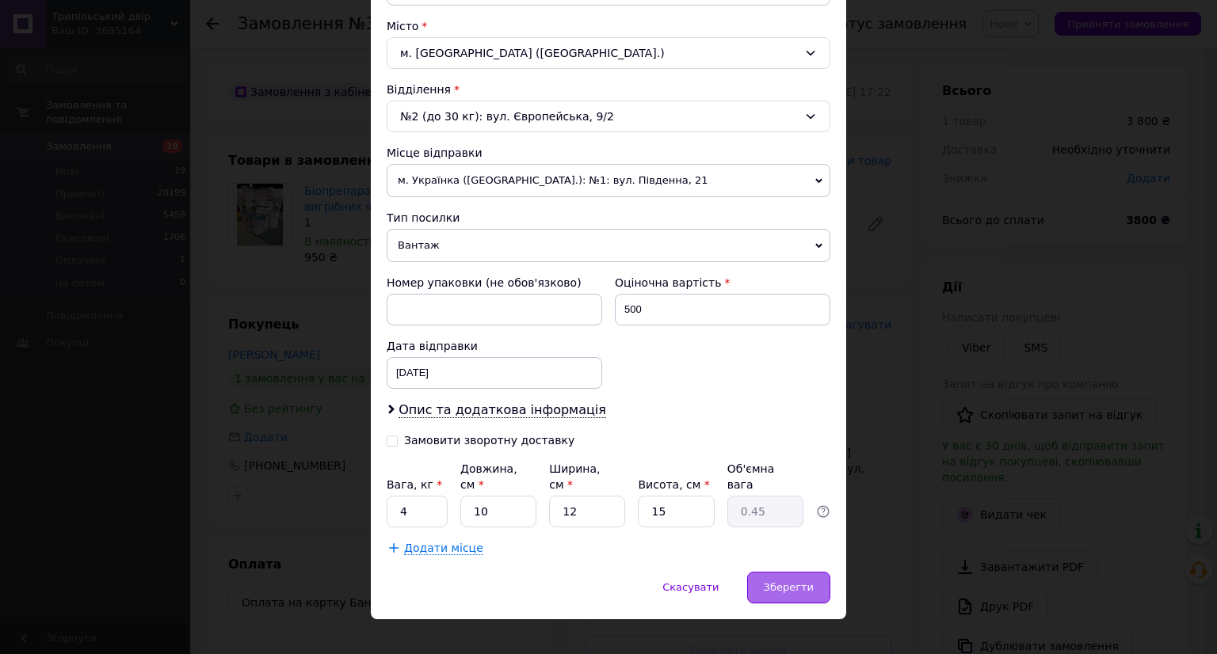
click at [798, 581] on span "Зберегти" at bounding box center [789, 587] width 50 height 12
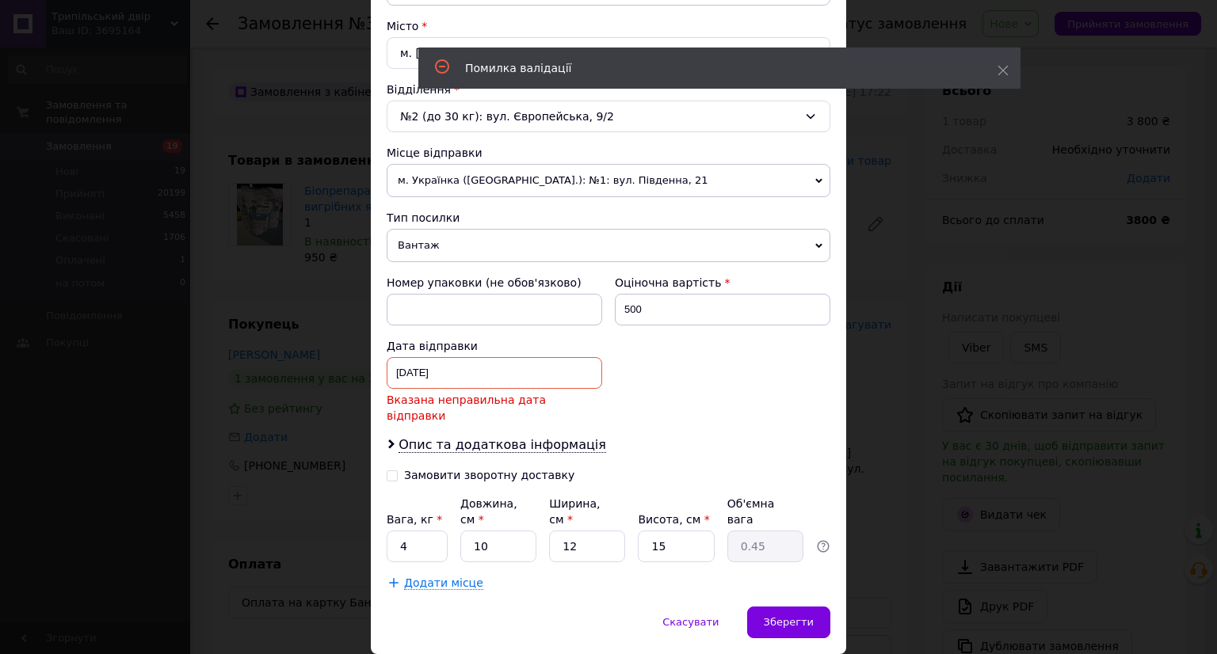
click at [523, 371] on div "03.06.2025 < 2025 > < Июнь > Пн Вт Ср Чт Пт Сб Вс 26 27 28 29 30 31 1 2 3 4 5 6…" at bounding box center [494, 373] width 215 height 32
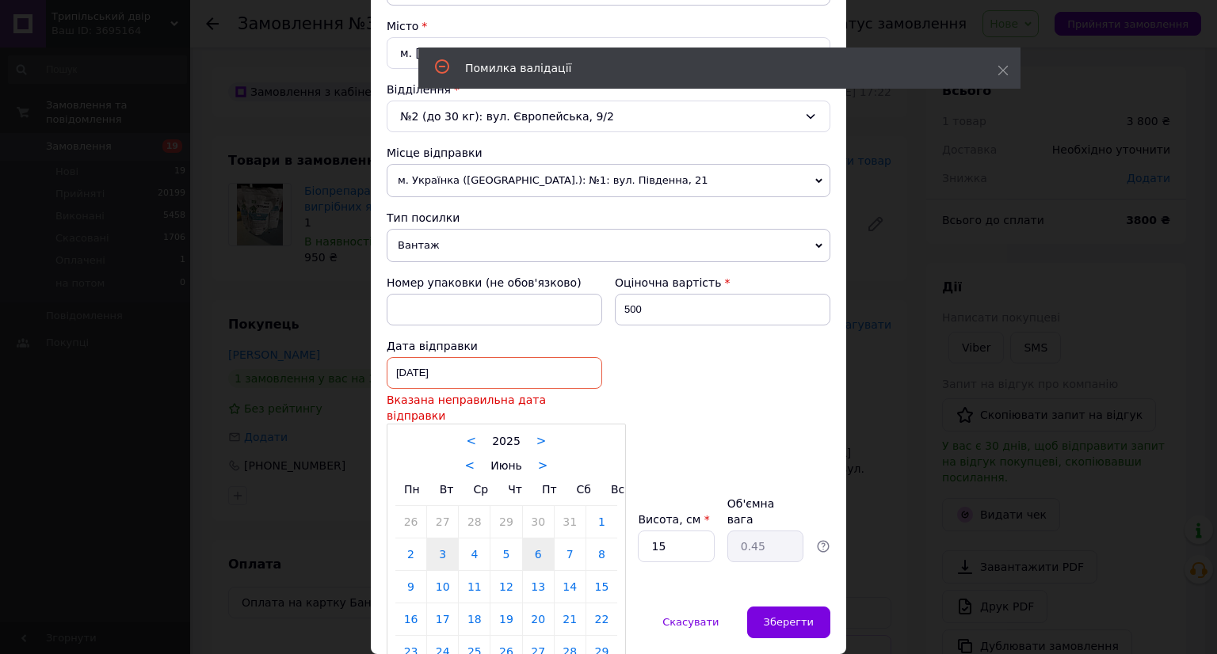
scroll to position [449, 0]
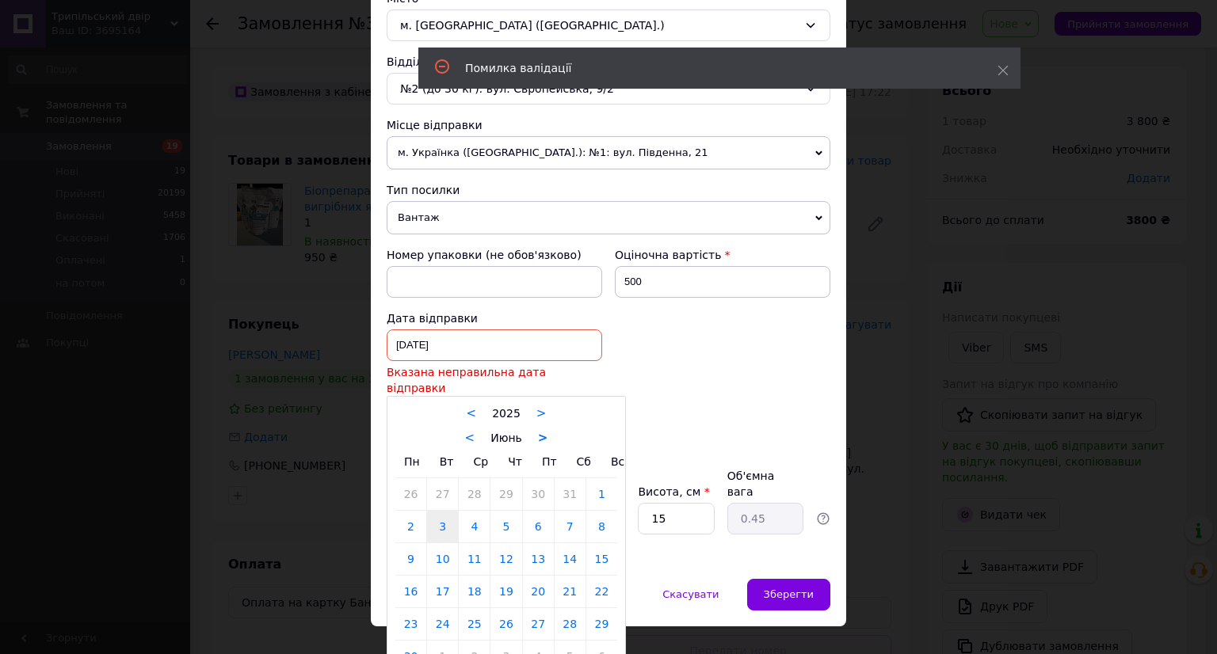
click at [538, 431] on link ">" at bounding box center [543, 438] width 10 height 14
click at [542, 431] on link ">" at bounding box center [547, 438] width 10 height 14
drag, startPoint x: 459, startPoint y: 417, endPoint x: 459, endPoint y: 429, distance: 11.9
click at [459, 431] on link "<" at bounding box center [457, 438] width 10 height 14
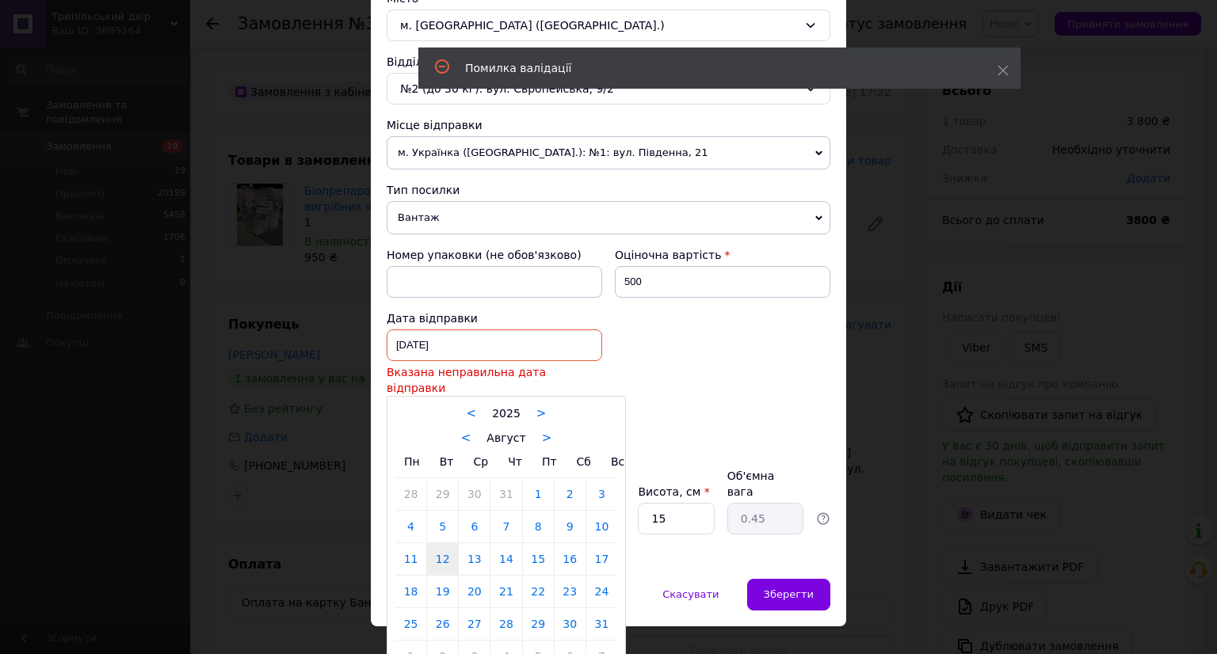
click at [440, 543] on link "12" at bounding box center [442, 559] width 31 height 32
type input "[DATE]"
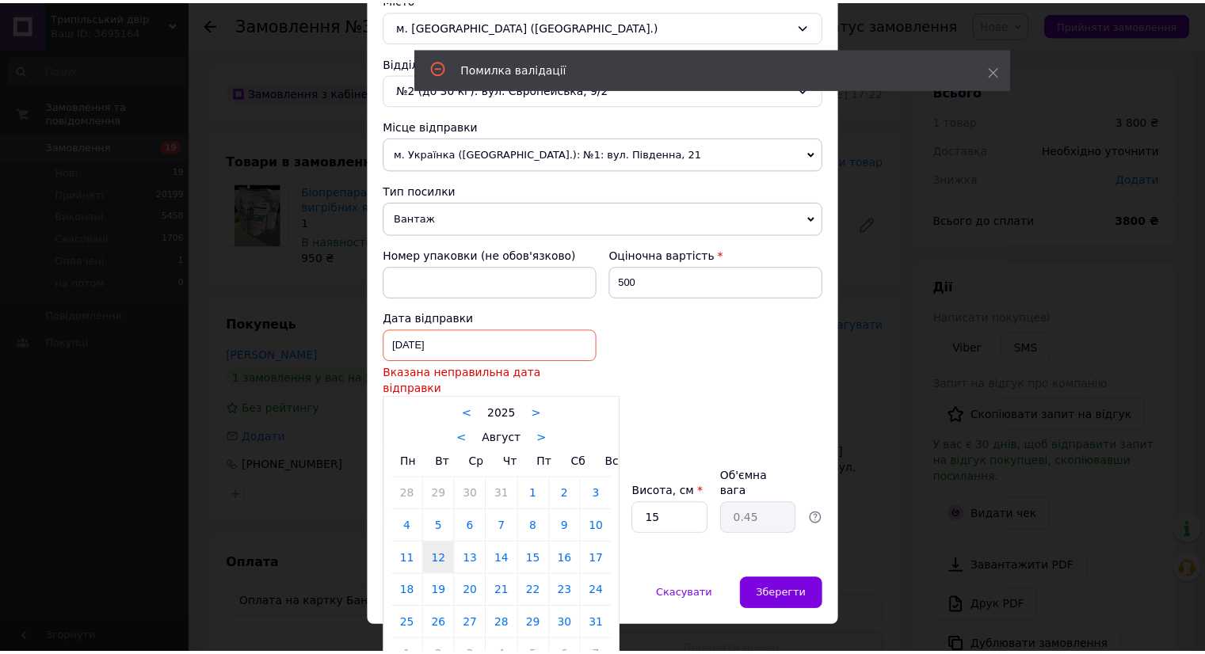
scroll to position [421, 0]
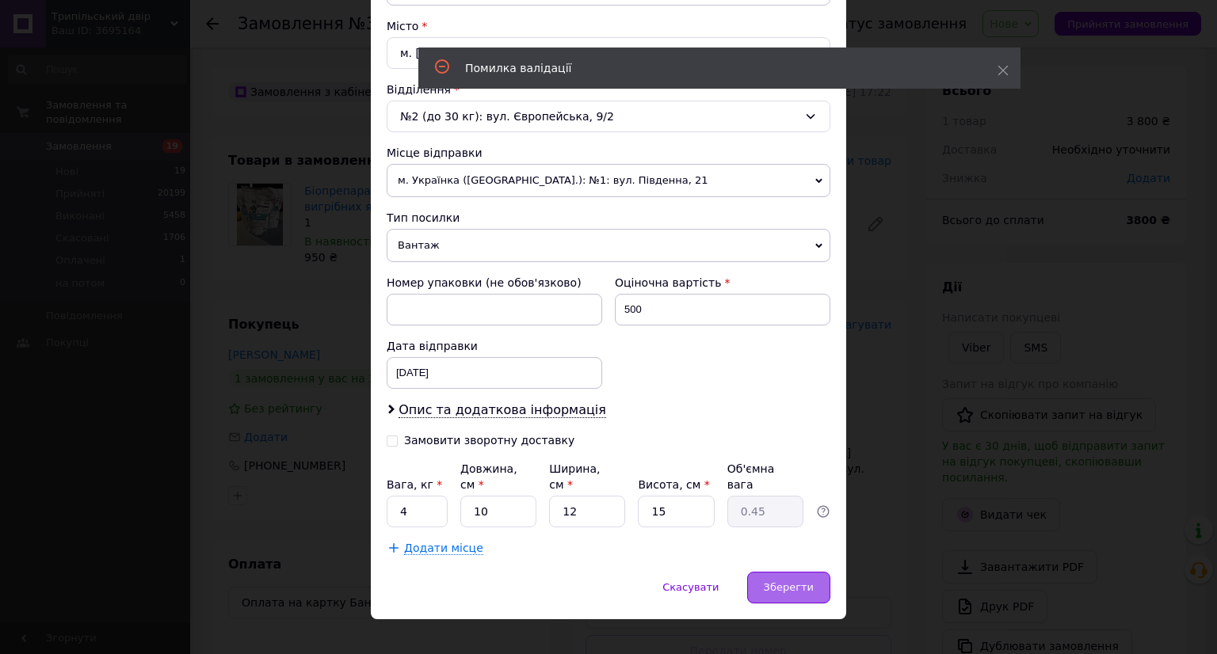
click at [805, 581] on span "Зберегти" at bounding box center [789, 587] width 50 height 12
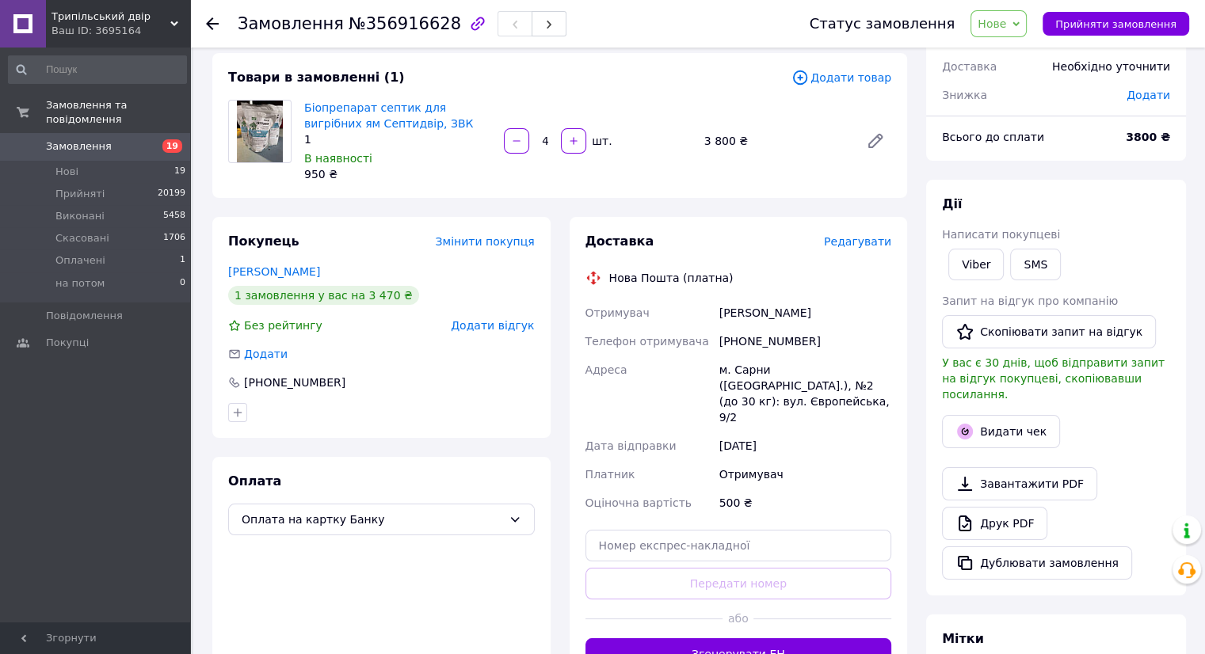
scroll to position [317, 0]
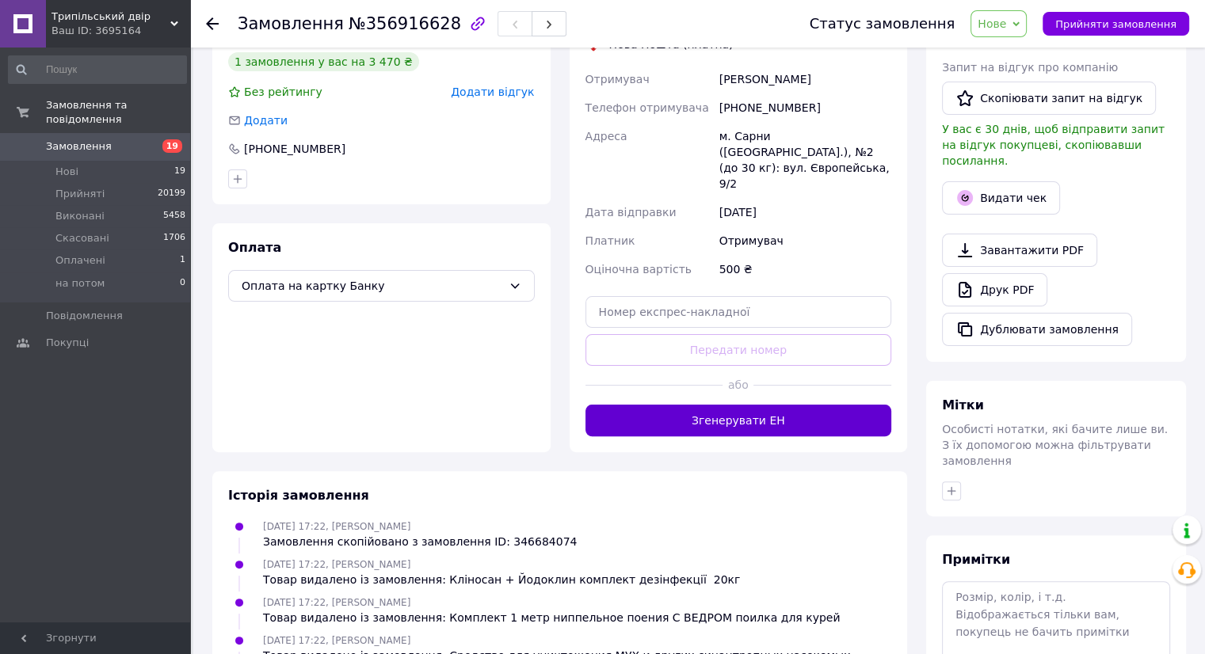
click at [755, 405] on button "Згенерувати ЕН" at bounding box center [738, 421] width 307 height 32
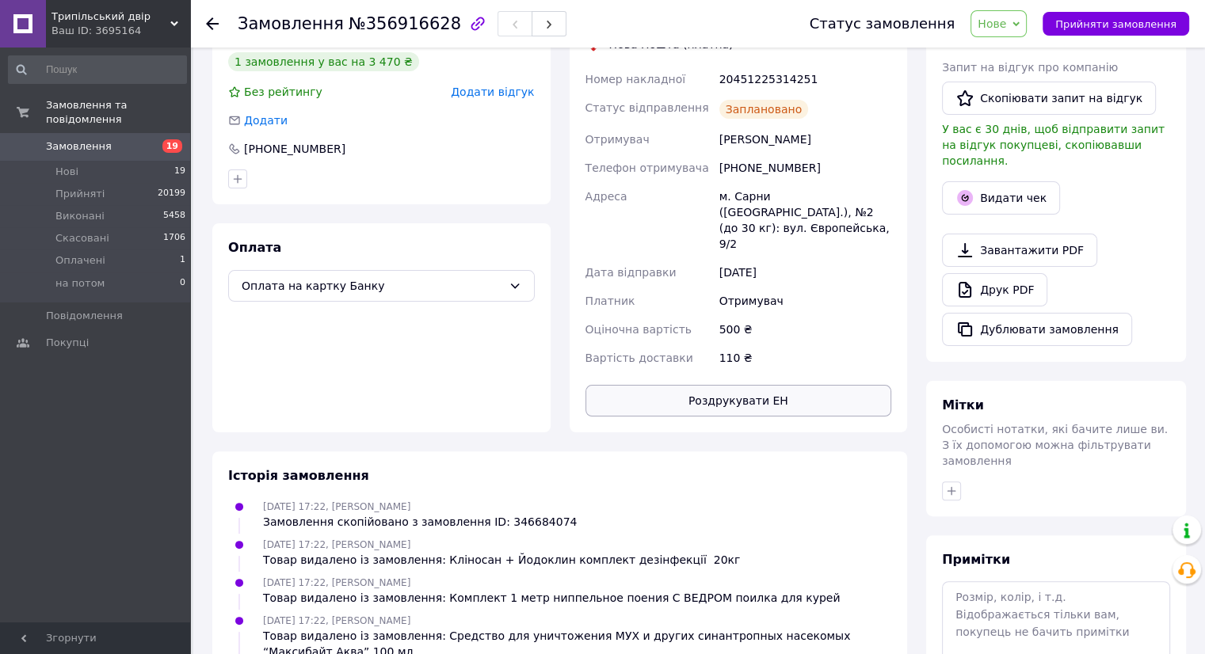
click at [737, 385] on button "Роздрукувати ЕН" at bounding box center [738, 401] width 307 height 32
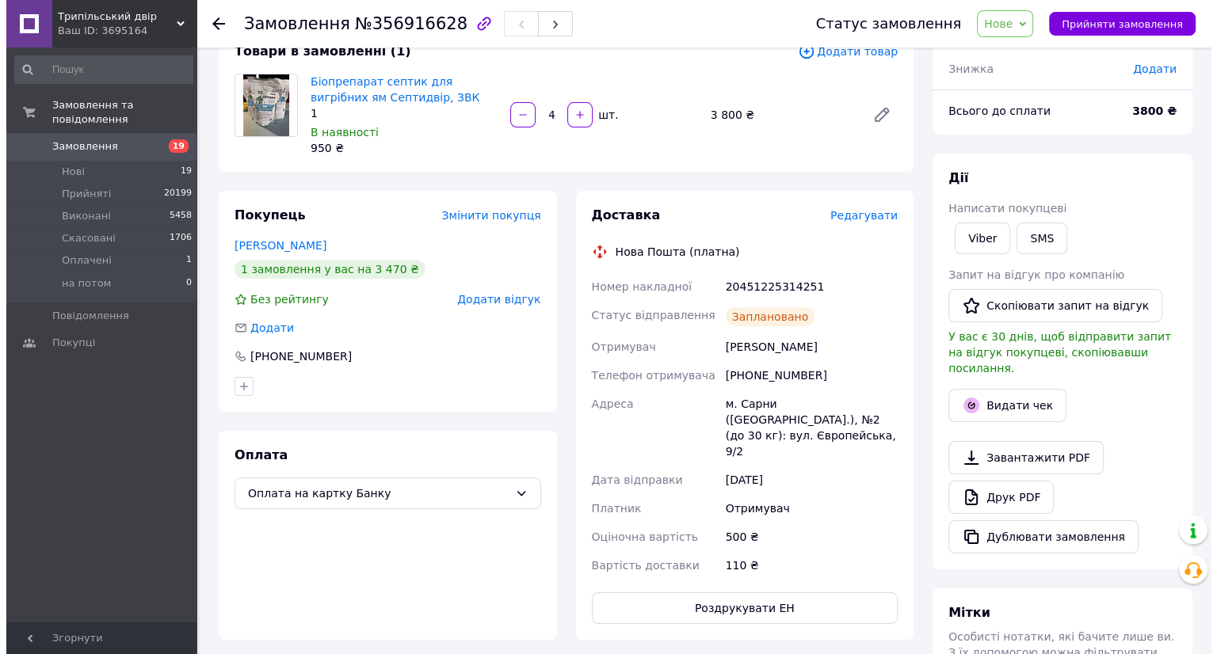
scroll to position [0, 0]
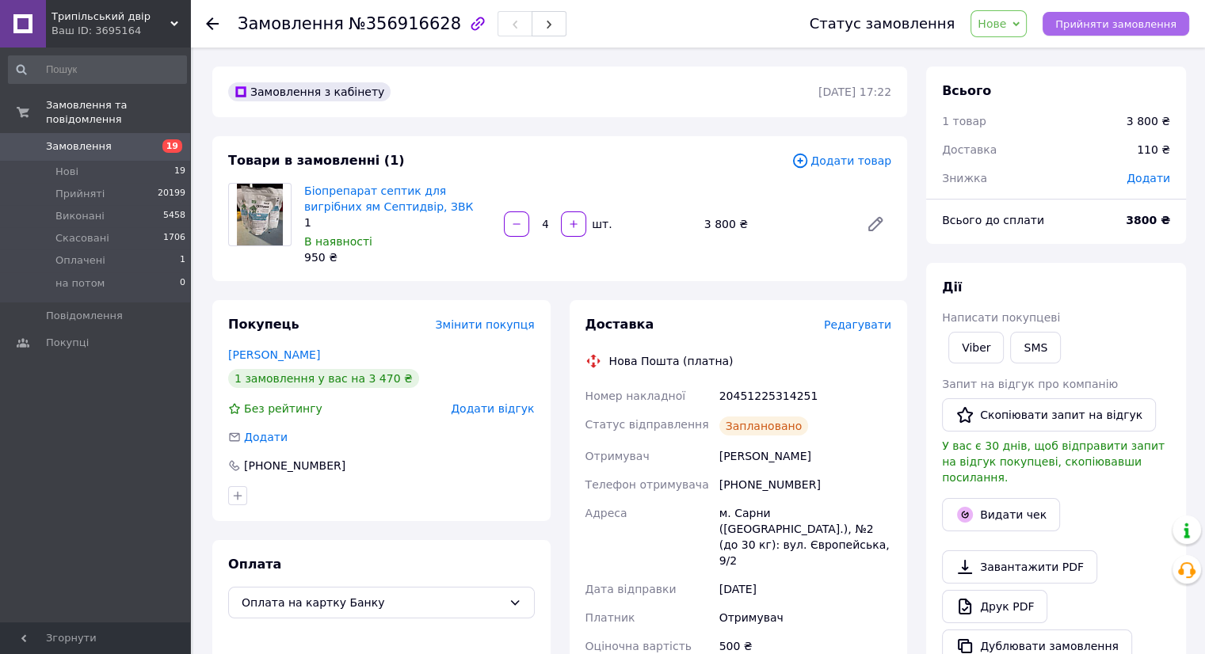
click at [1087, 20] on span "Прийняти замовлення" at bounding box center [1115, 24] width 121 height 12
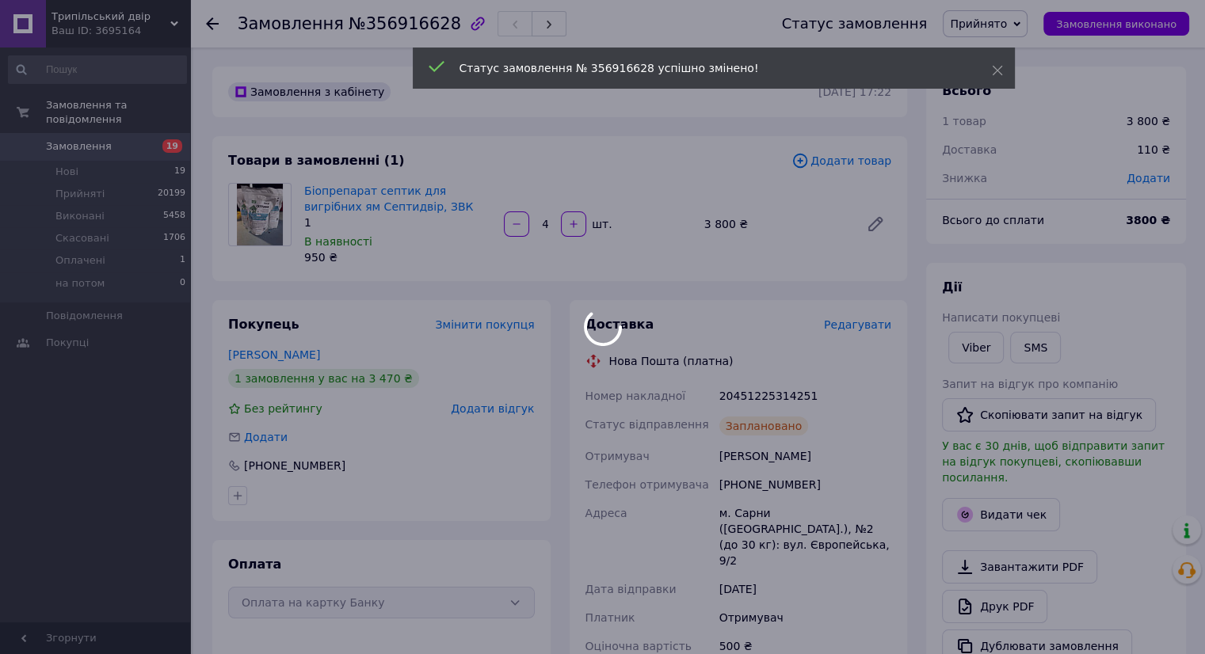
click at [133, 144] on body "Трипільський двір Ваш ID: 3695164 Сайт Трипільський двір Кабінет покупця Переві…" at bounding box center [602, 641] width 1205 height 1282
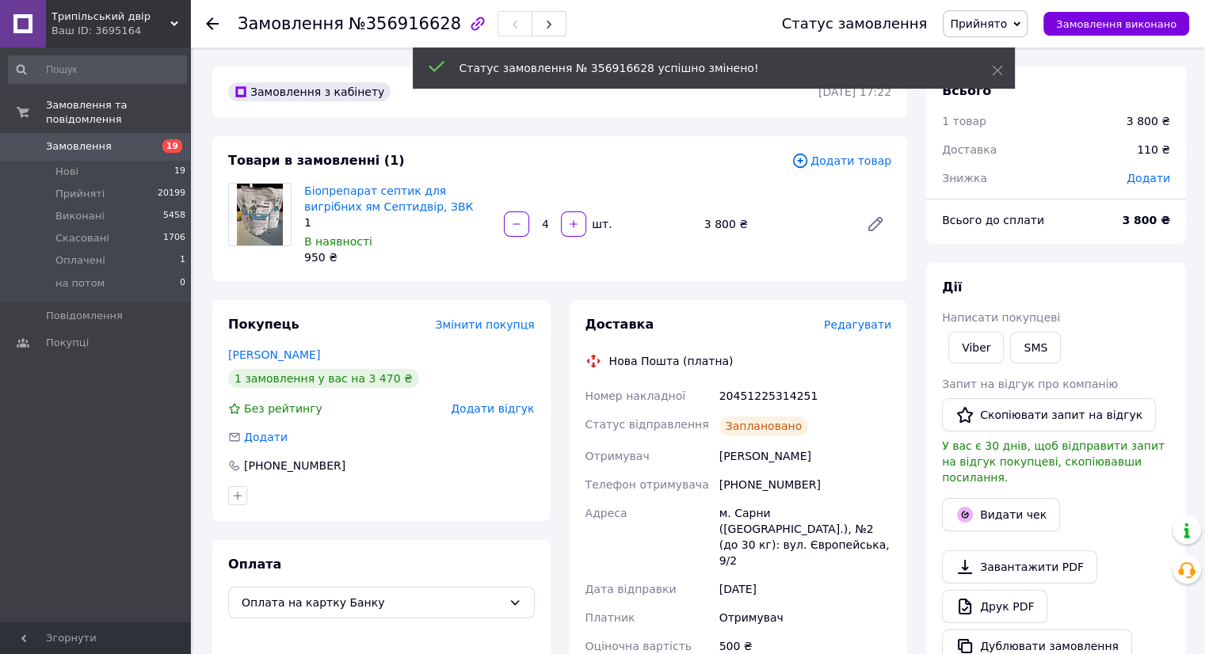
click at [151, 139] on span "19" at bounding box center [169, 146] width 44 height 14
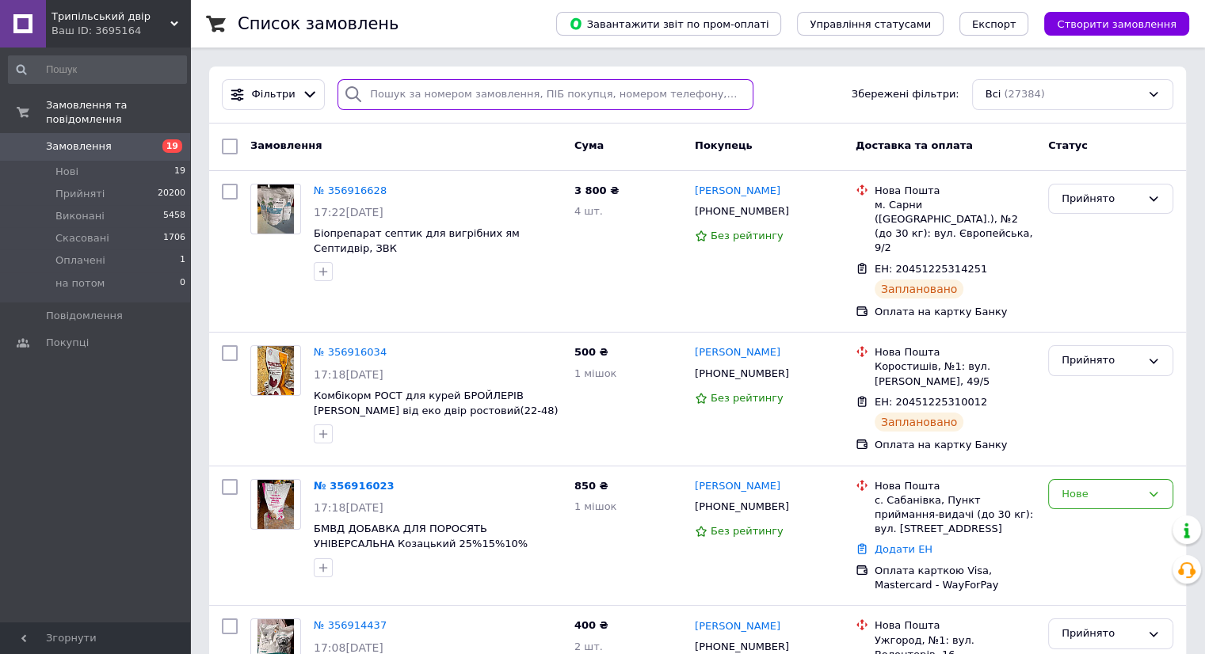
paste input "+380993661404"
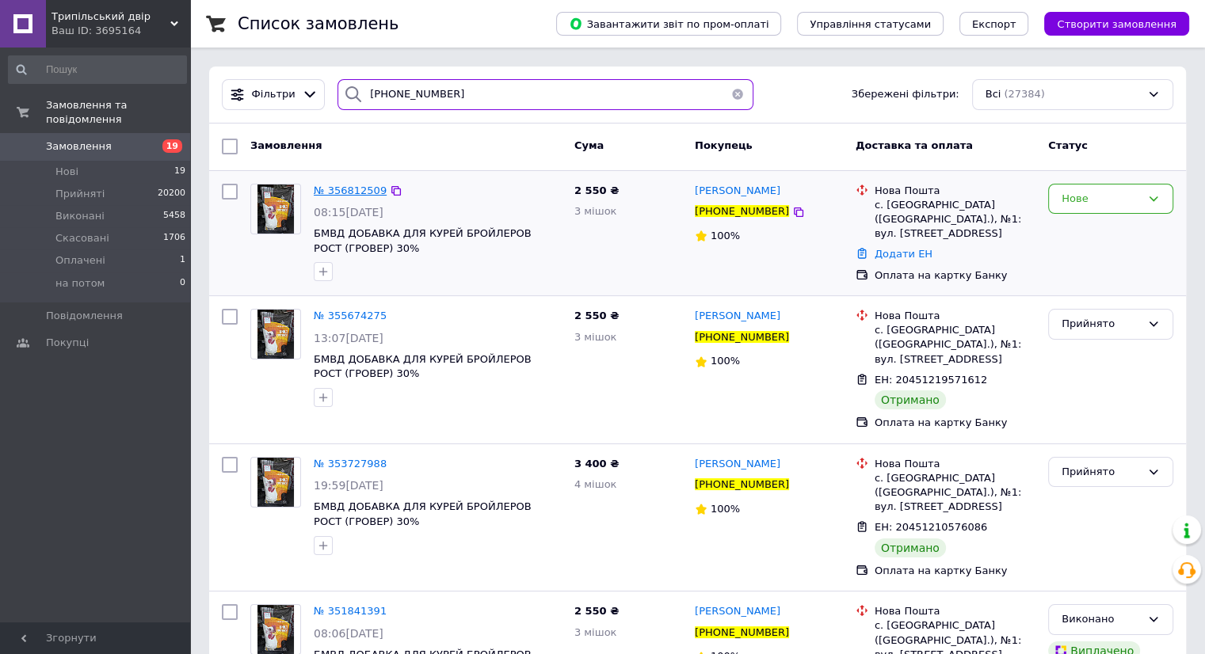
type input "+380993661404"
click at [353, 191] on span "№ 356812509" at bounding box center [350, 191] width 73 height 12
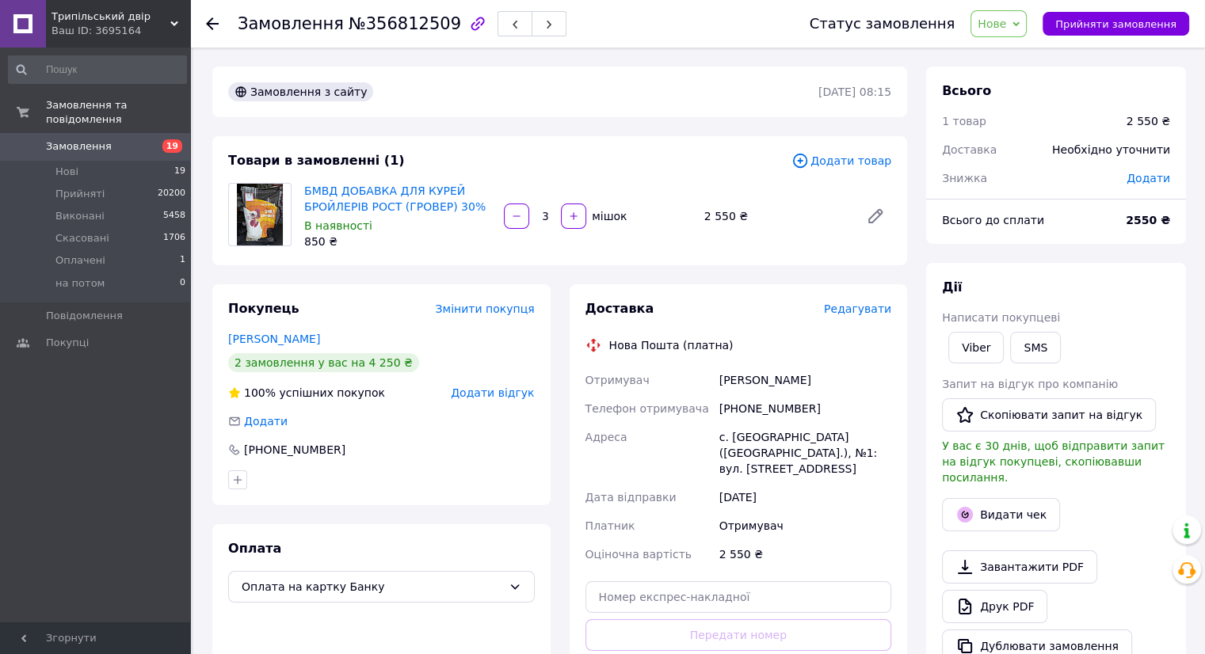
click at [868, 309] on span "Редагувати" at bounding box center [857, 309] width 67 height 13
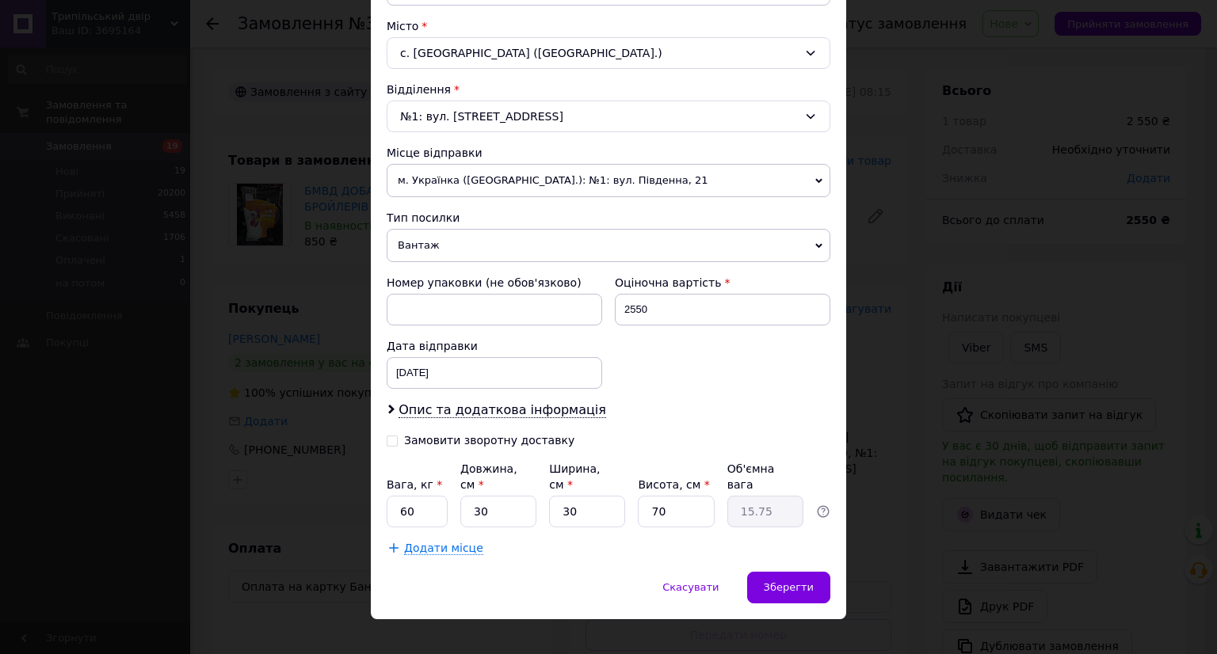
scroll to position [421, 0]
click at [406, 541] on div "Спосіб доставки Нова Пошта (платна) Платник Отримувач Відправник Прізвище отрим…" at bounding box center [608, 126] width 475 height 889
click at [413, 542] on span "Додати місце" at bounding box center [443, 548] width 79 height 13
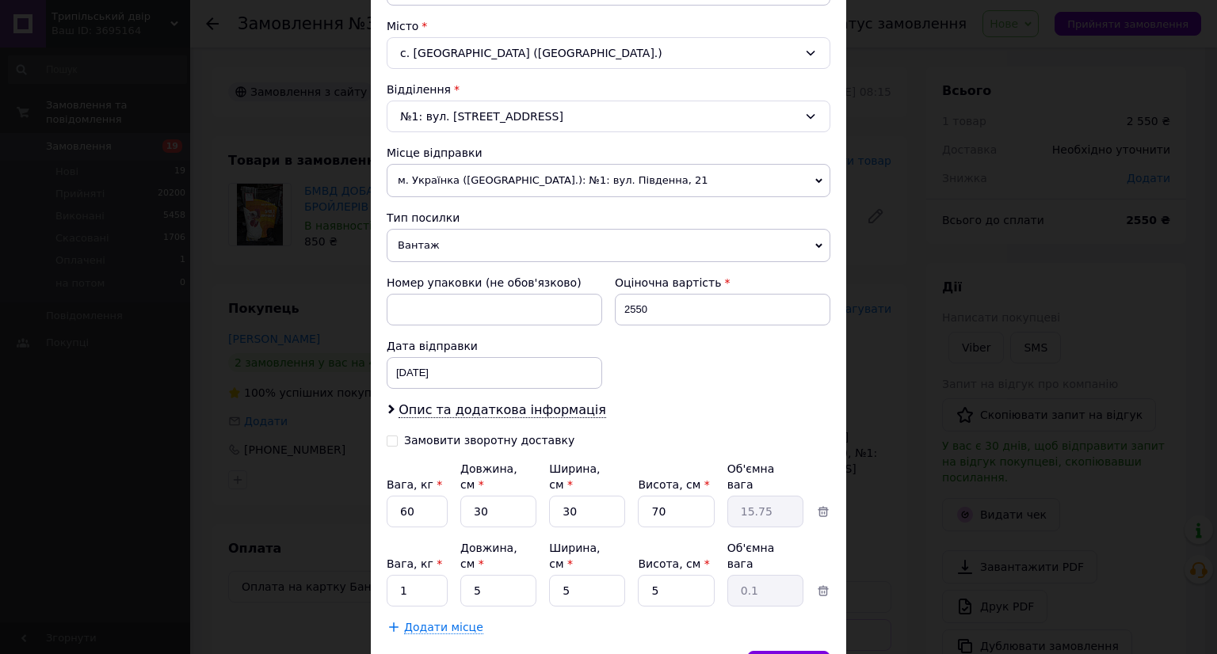
scroll to position [485, 0]
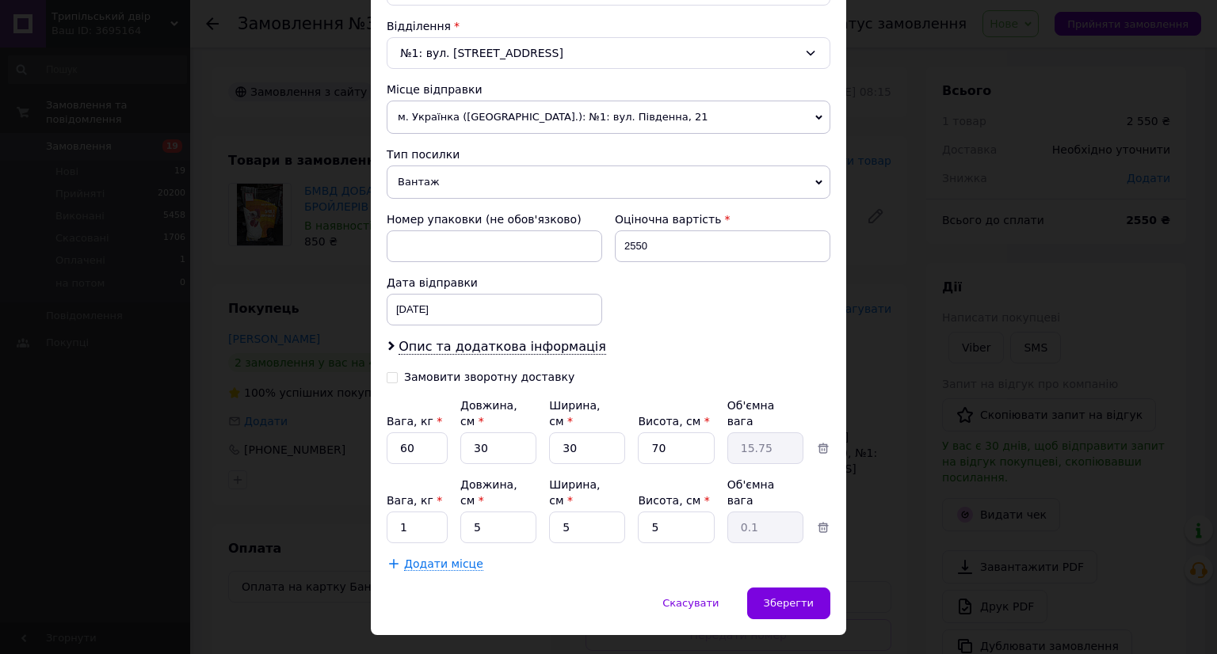
click at [417, 558] on span "Додати місце" at bounding box center [443, 564] width 79 height 13
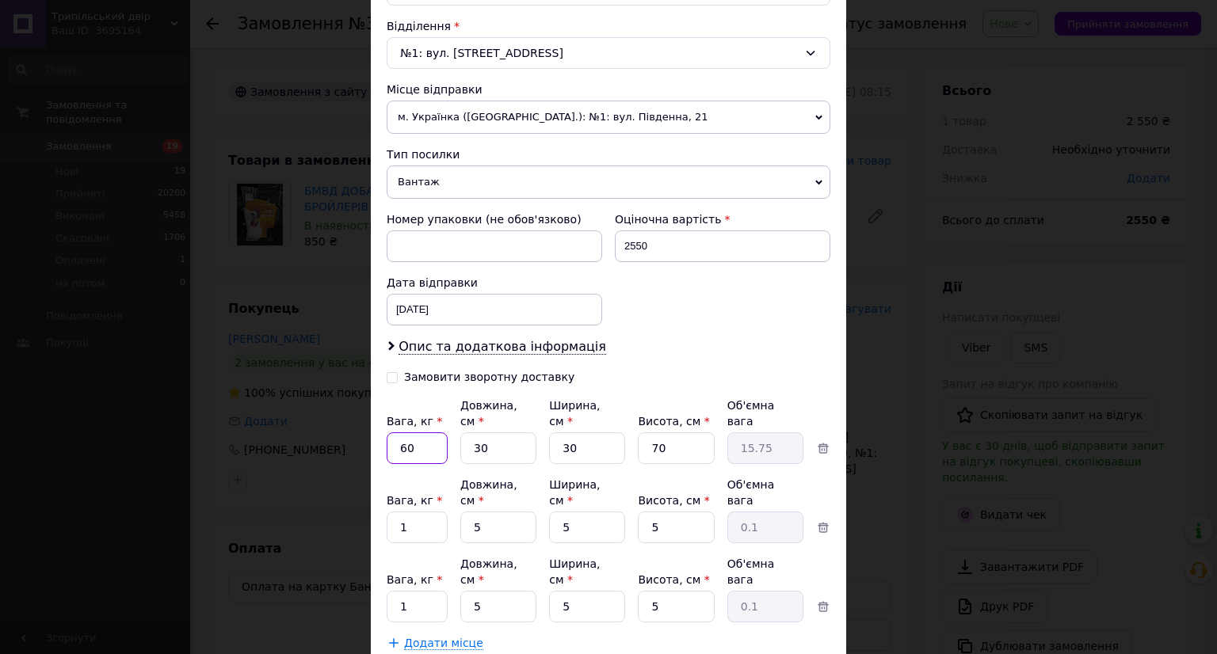
click at [417, 435] on input "60" at bounding box center [417, 448] width 61 height 32
type input "26"
click at [393, 464] on input "1" at bounding box center [417, 448] width 61 height 32
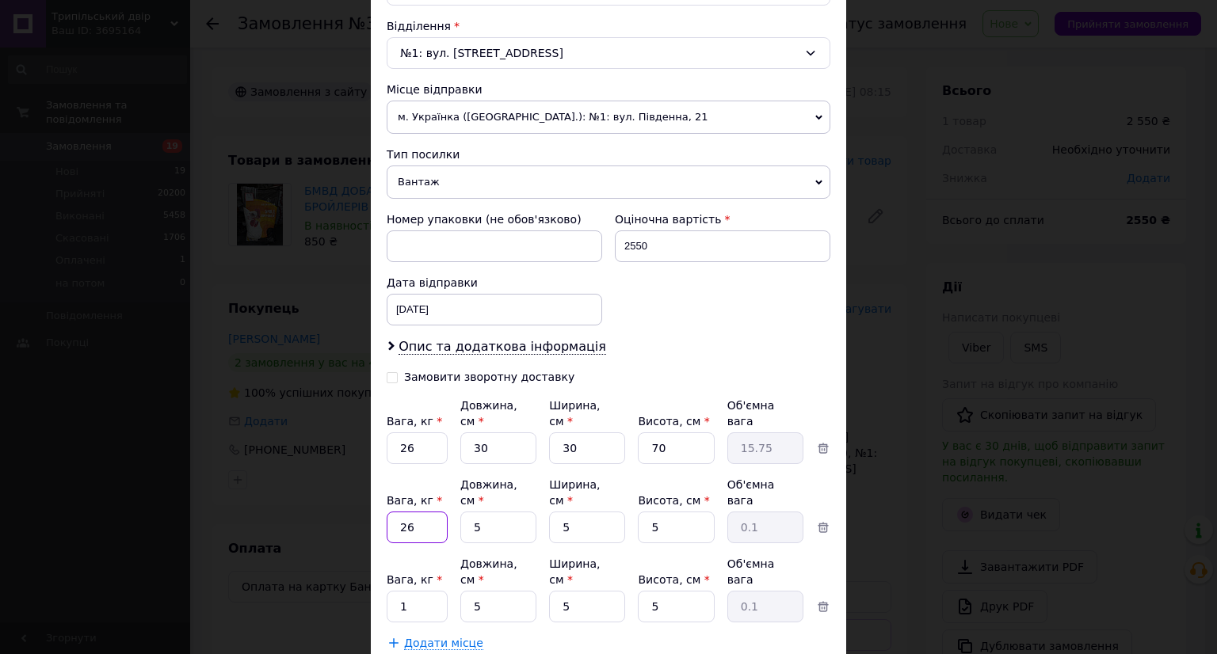
type input "26"
click at [392, 464] on input "1" at bounding box center [417, 448] width 61 height 32
type input "26"
click at [699, 241] on input "2550" at bounding box center [722, 246] width 215 height 32
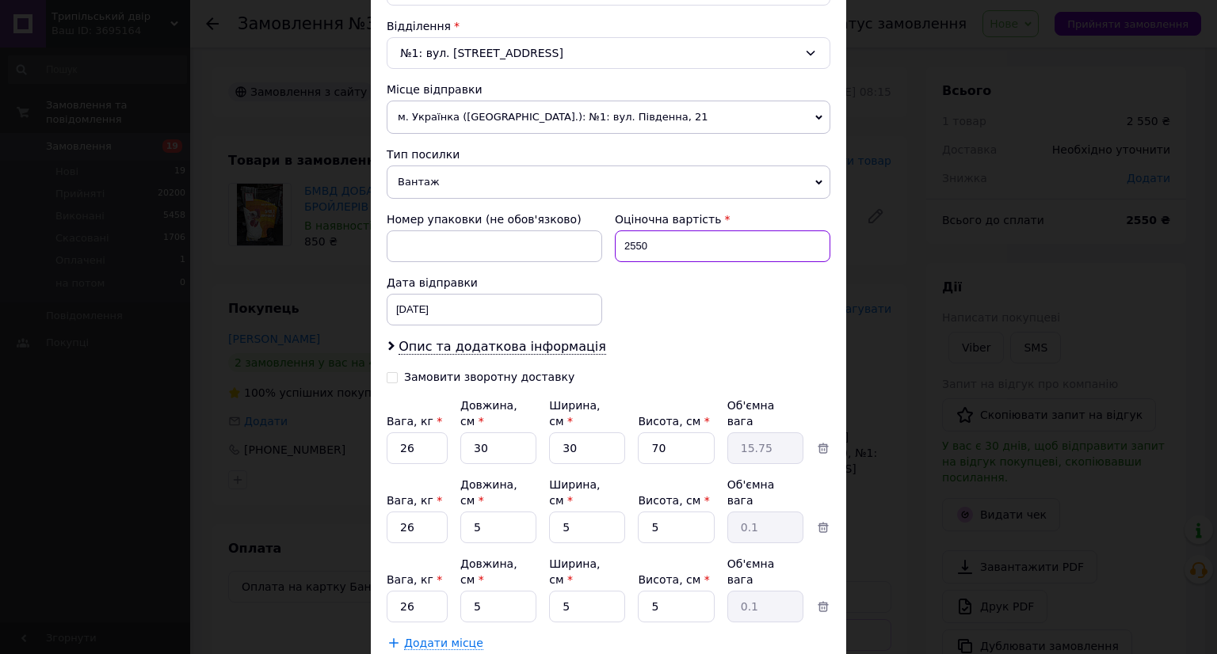
click at [699, 241] on input "2550" at bounding box center [722, 246] width 215 height 32
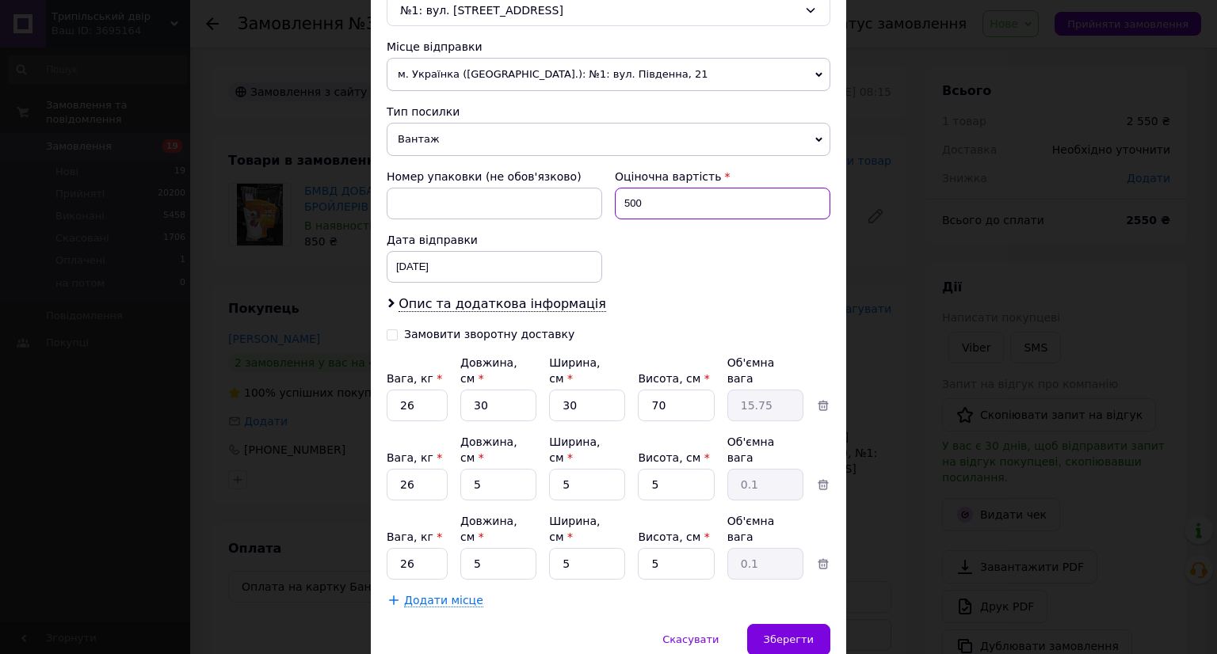
scroll to position [548, 0]
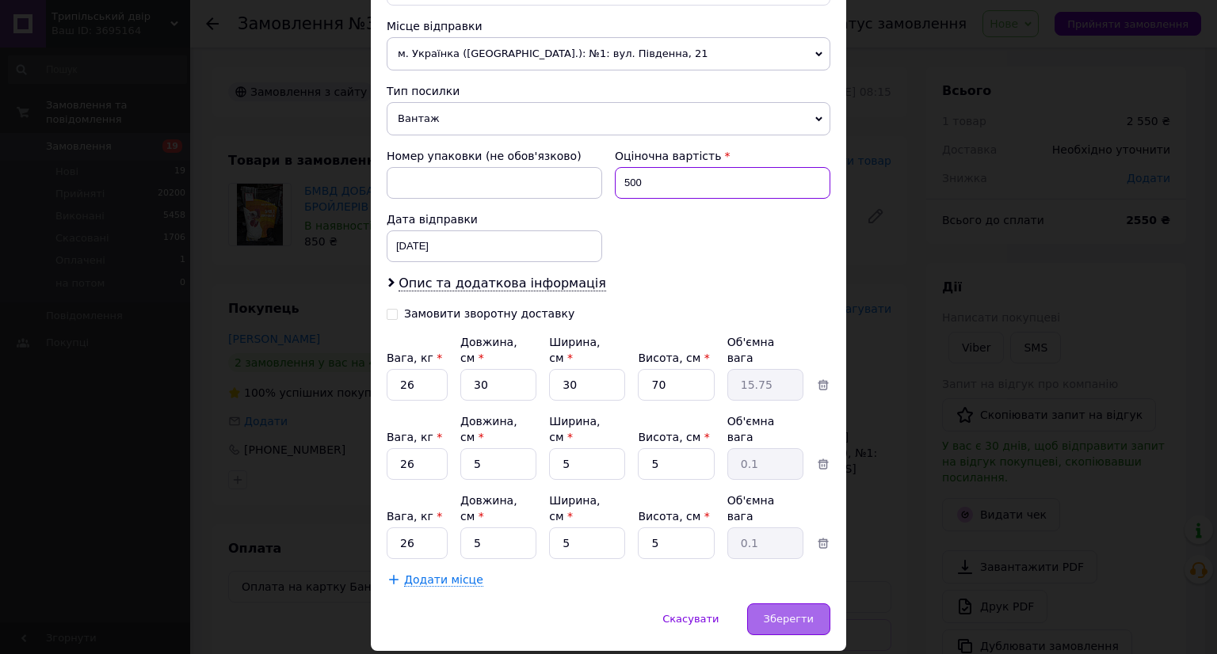
type input "500"
click at [788, 604] on div "Зберегти" at bounding box center [788, 620] width 83 height 32
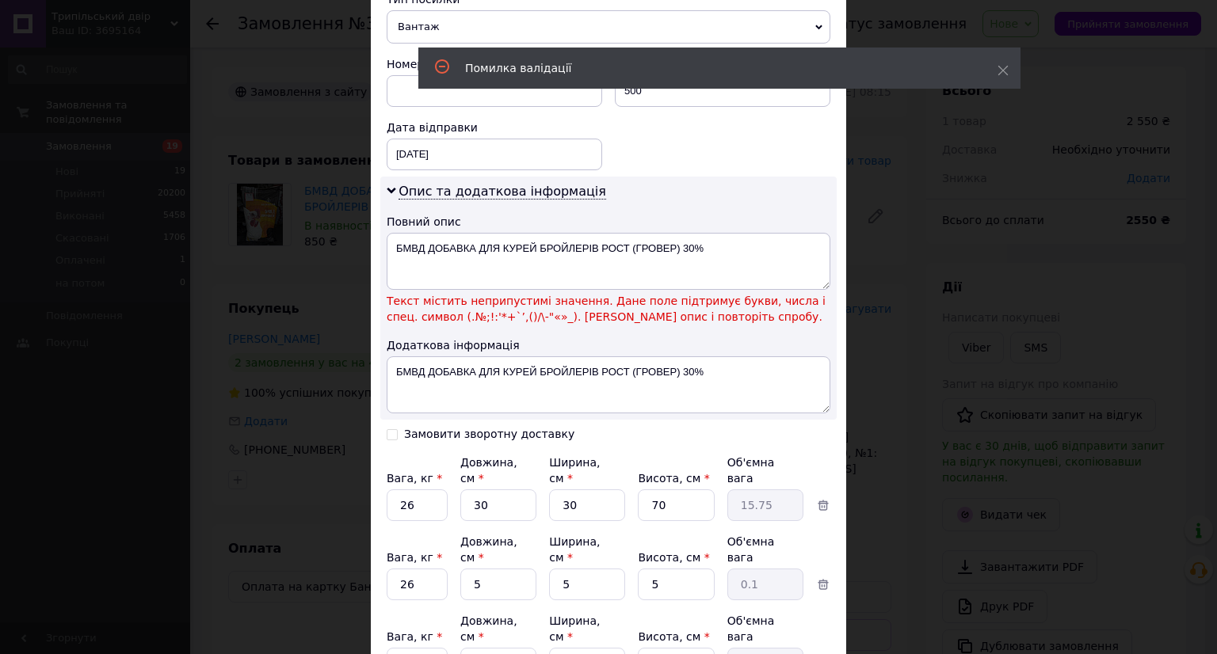
scroll to position [760, 0]
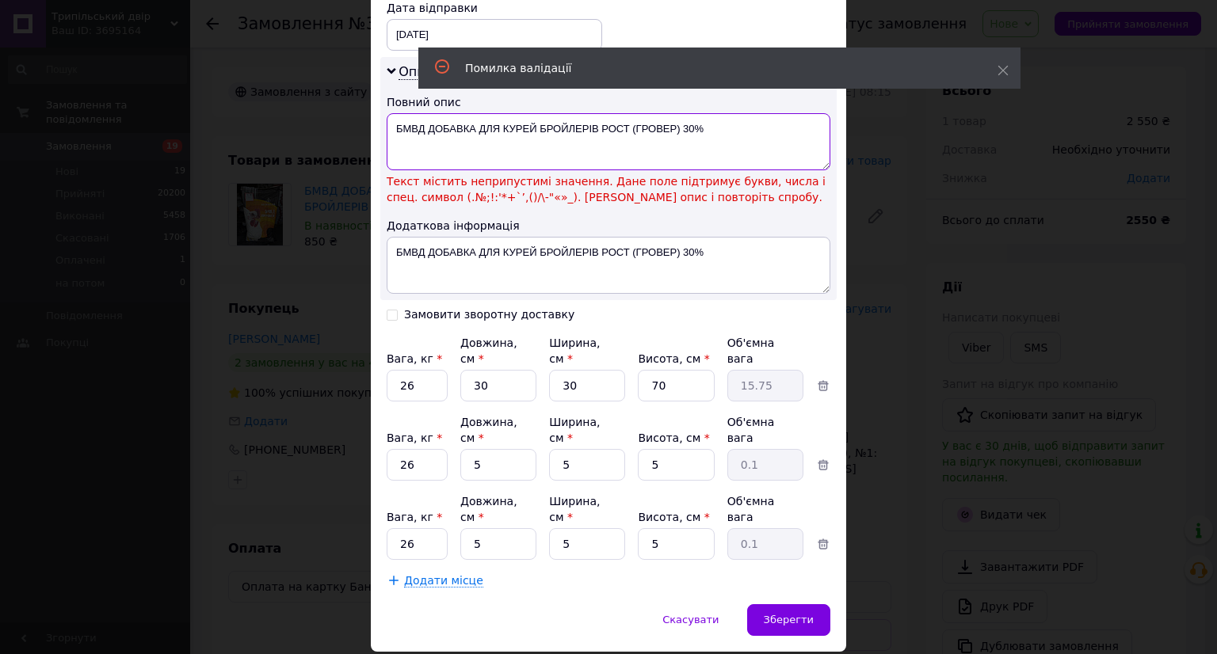
click at [707, 121] on textarea "БМВД ДОБАВКА ДЛЯ КУРЕЙ БРОЙЛЕРІВ РОСТ (ГРОВЕР) 30%" at bounding box center [609, 141] width 444 height 57
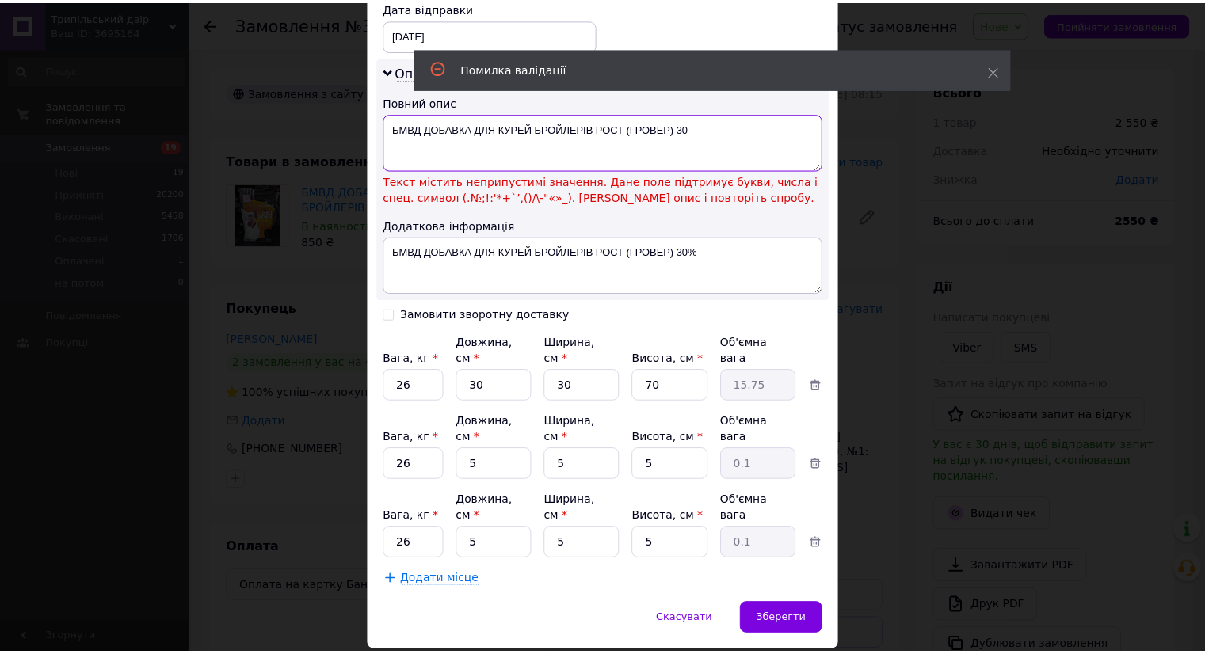
scroll to position [725, 0]
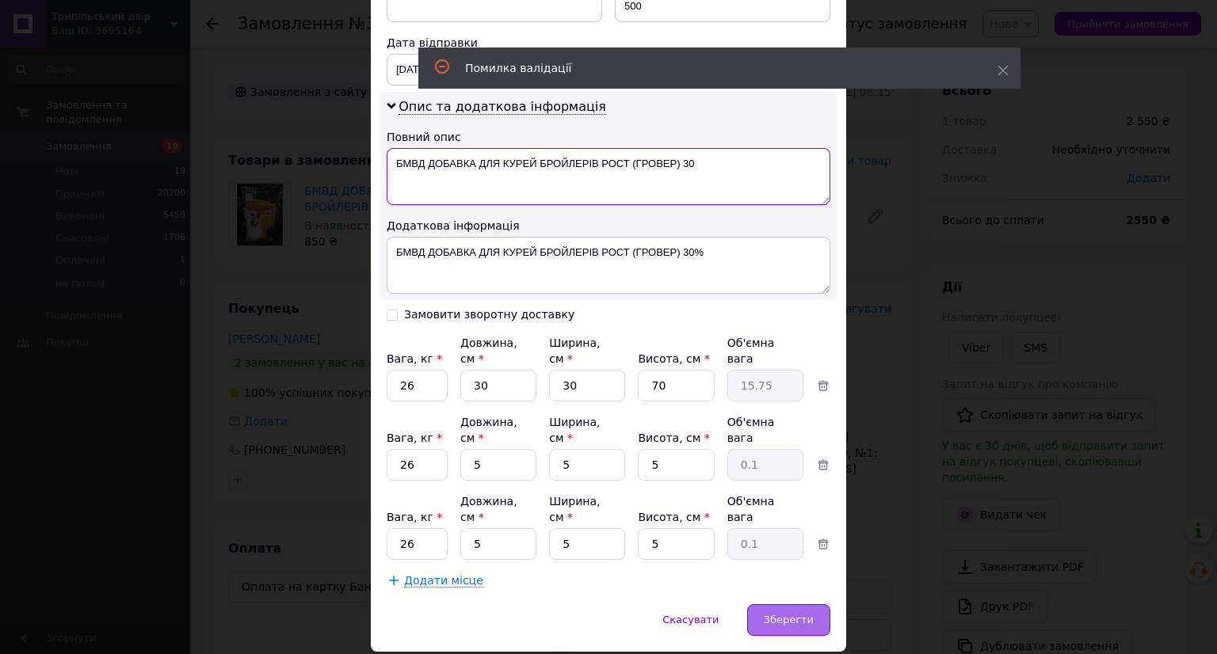
type textarea "БМВД ДОБАВКА ДЛЯ КУРЕЙ БРОЙЛЕРІВ РОСТ (ГРОВЕР) 30"
click at [790, 614] on span "Зберегти" at bounding box center [789, 620] width 50 height 12
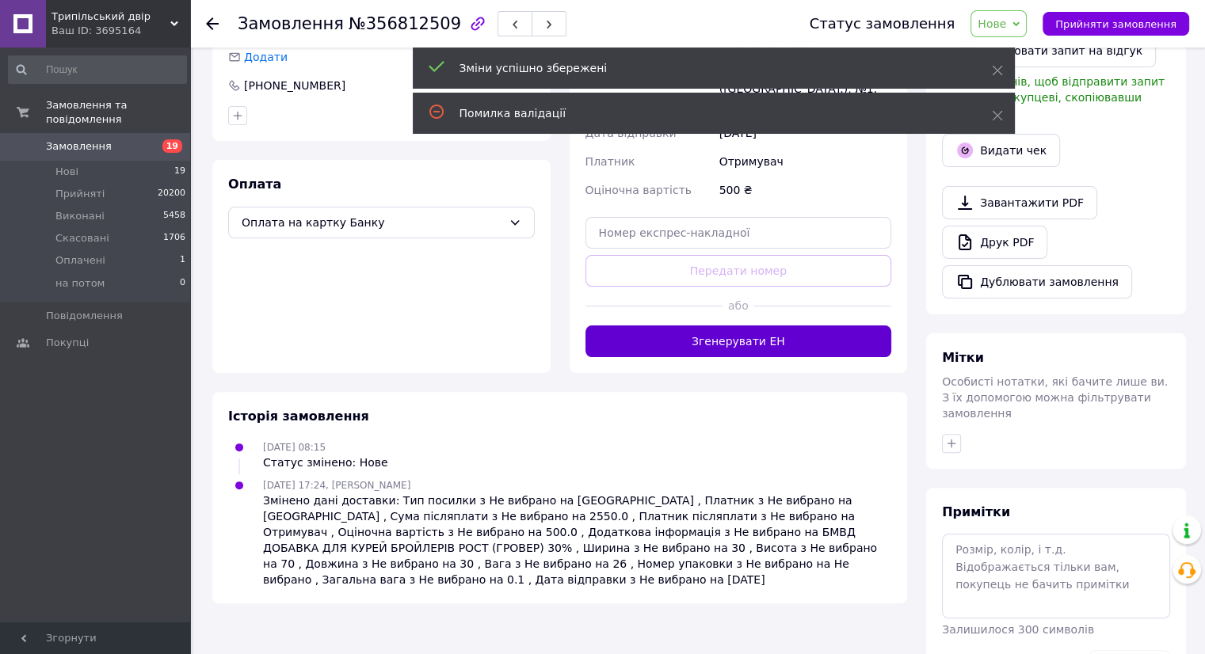
scroll to position [393, 0]
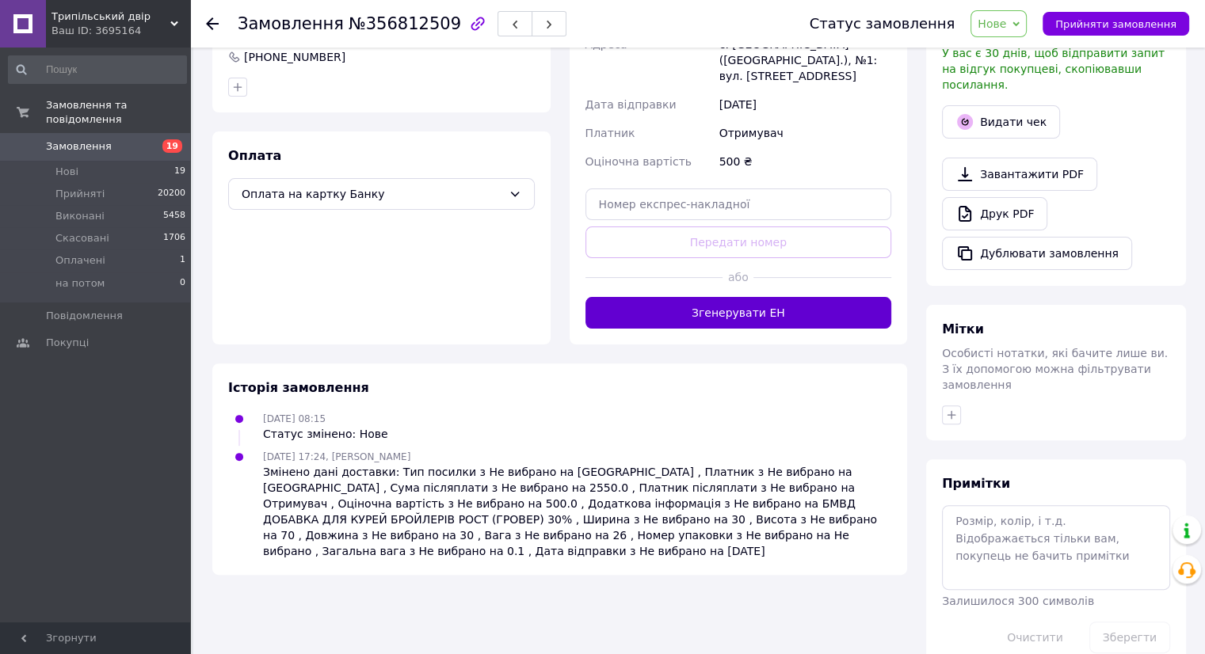
click at [738, 297] on button "Згенерувати ЕН" at bounding box center [738, 313] width 307 height 32
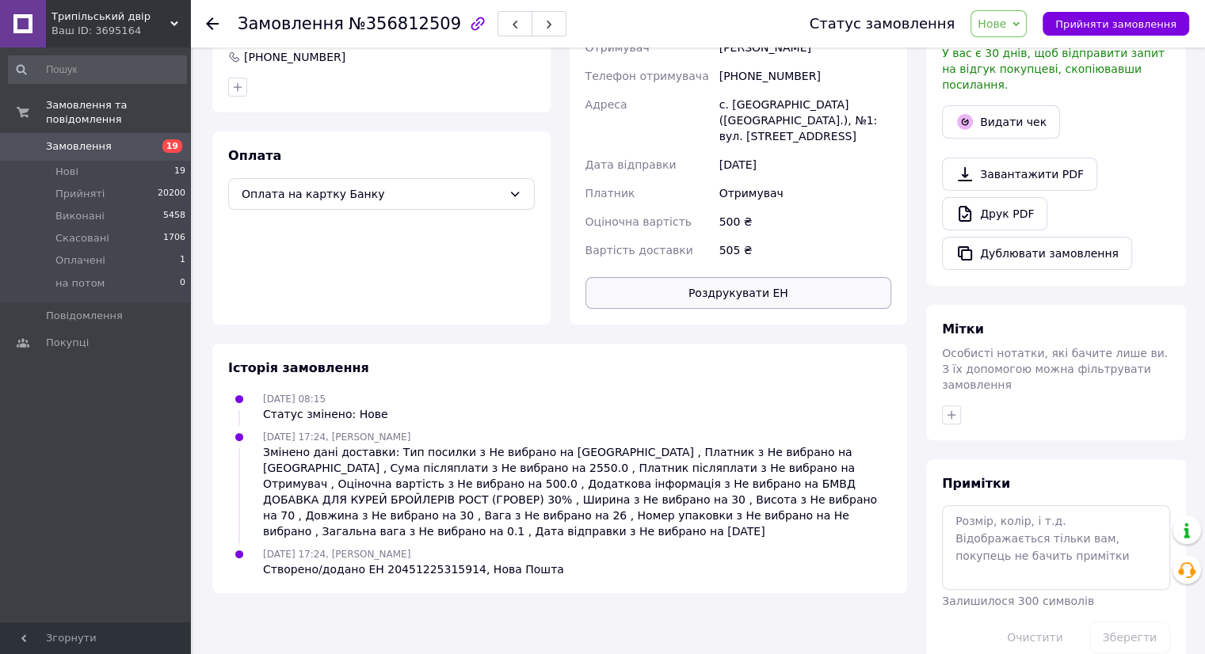
click at [736, 277] on button "Роздрукувати ЕН" at bounding box center [738, 293] width 307 height 32
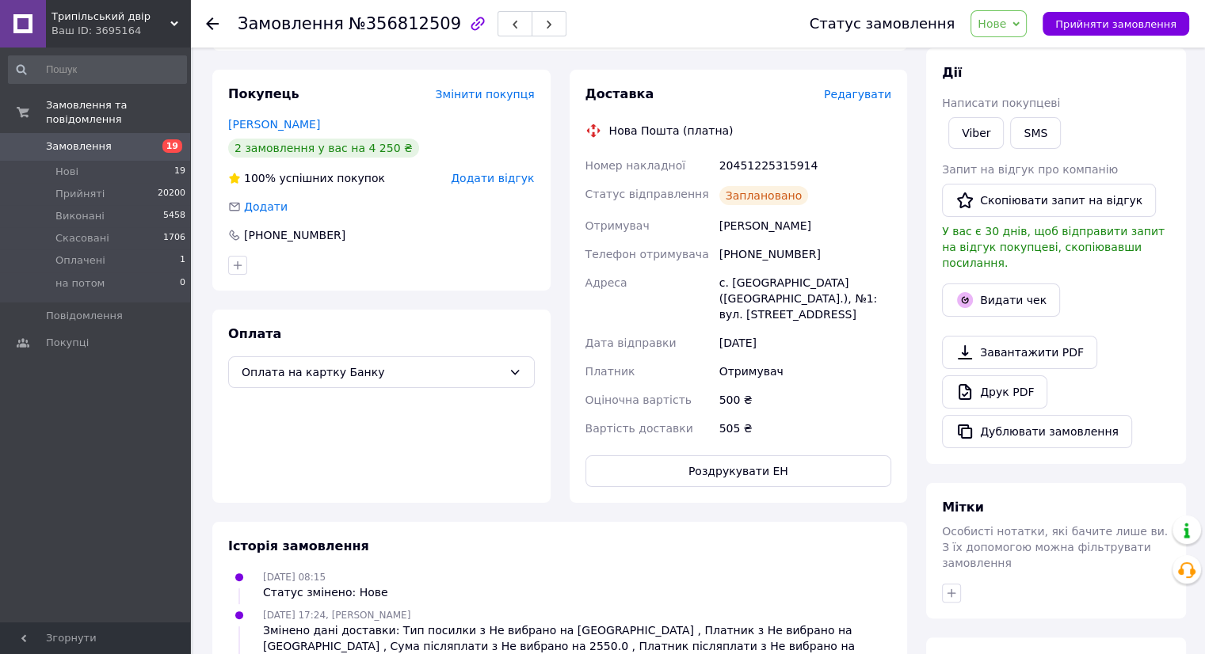
scroll to position [0, 0]
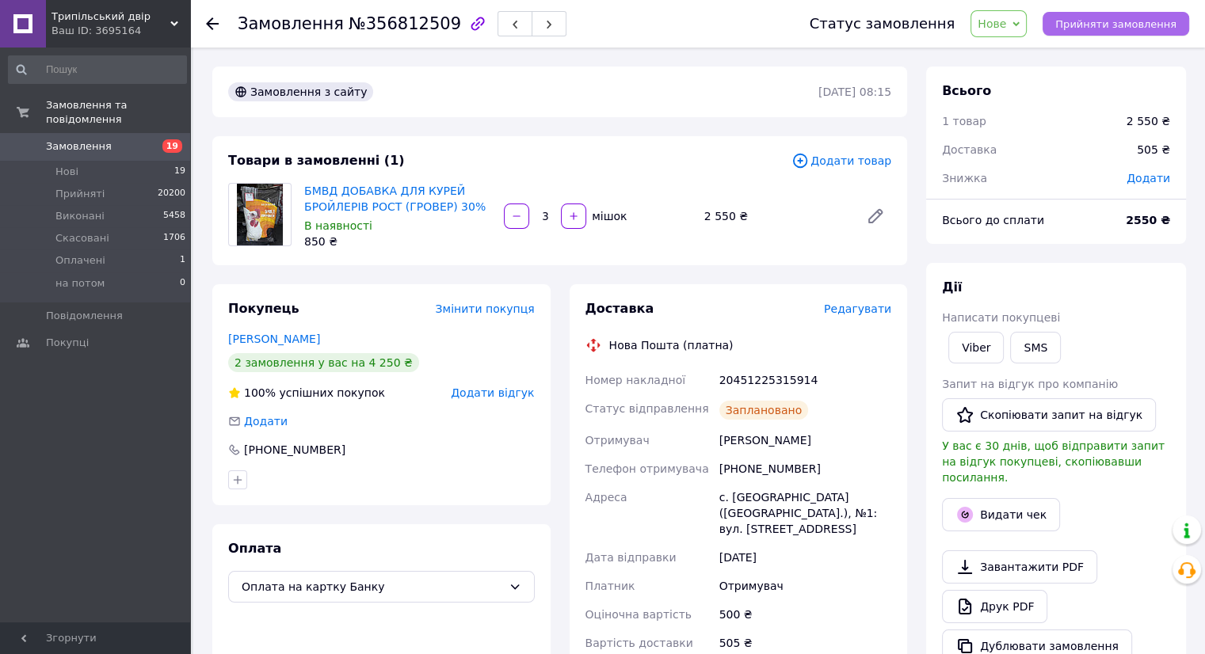
click at [1155, 20] on span "Прийняти замовлення" at bounding box center [1115, 24] width 121 height 12
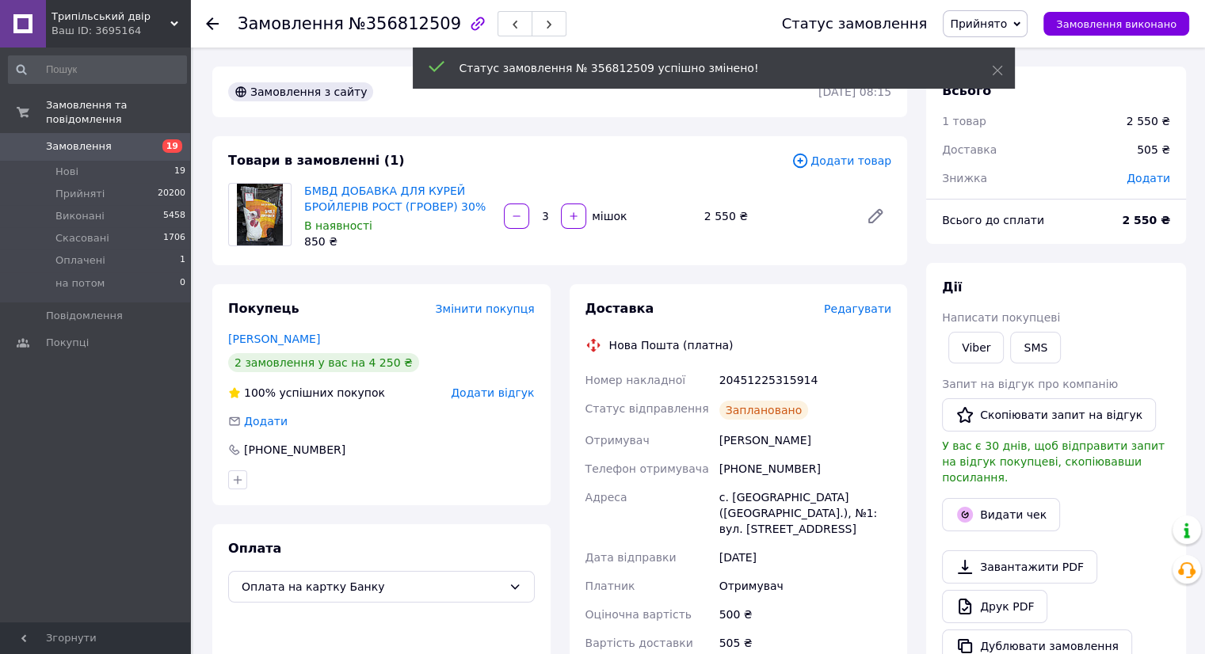
click at [109, 139] on span "Замовлення" at bounding box center [96, 146] width 101 height 14
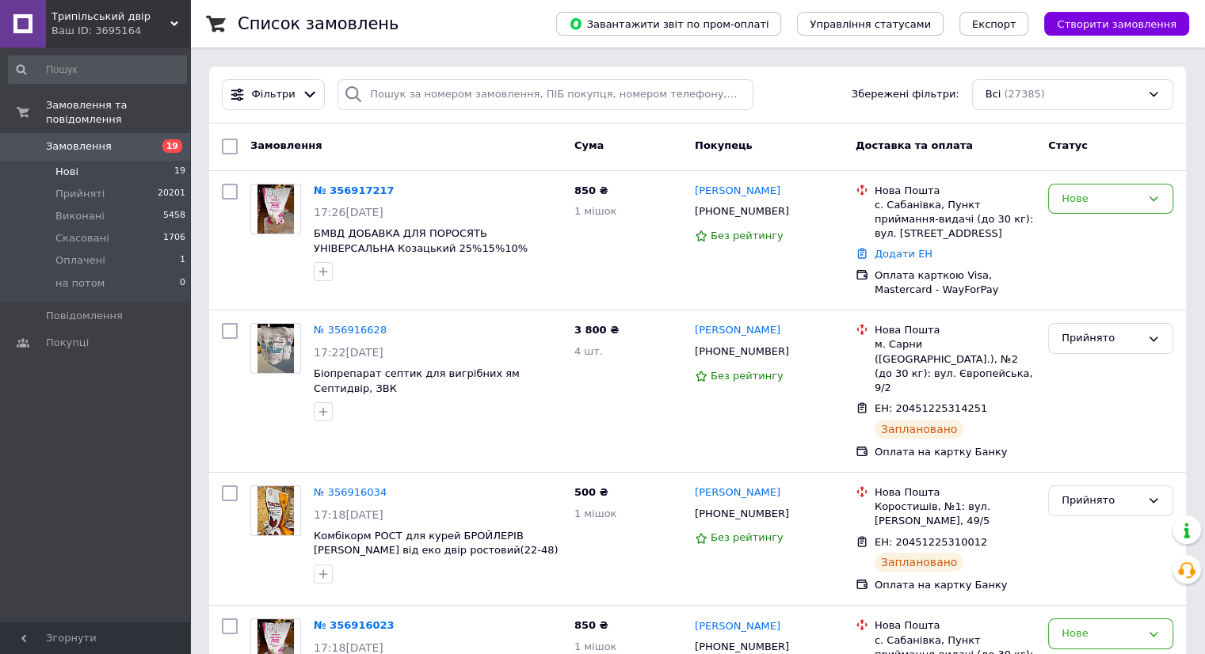
click at [163, 161] on li "Нові 19" at bounding box center [97, 172] width 195 height 22
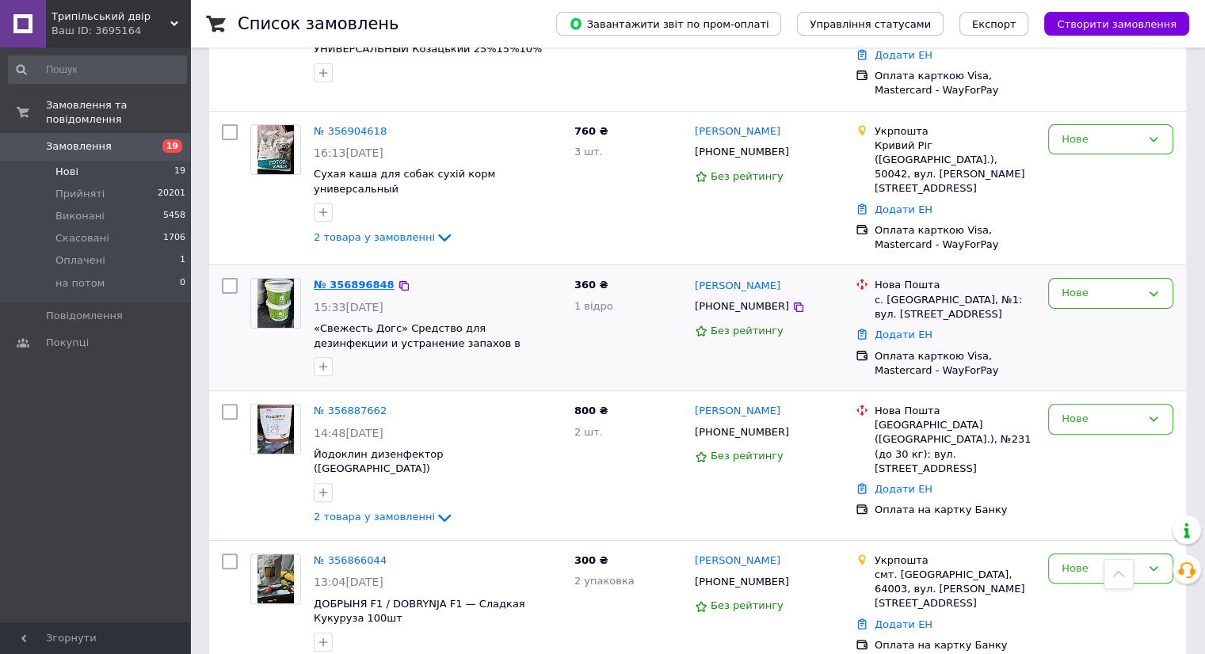
click at [353, 279] on link "№ 356896848" at bounding box center [354, 285] width 81 height 12
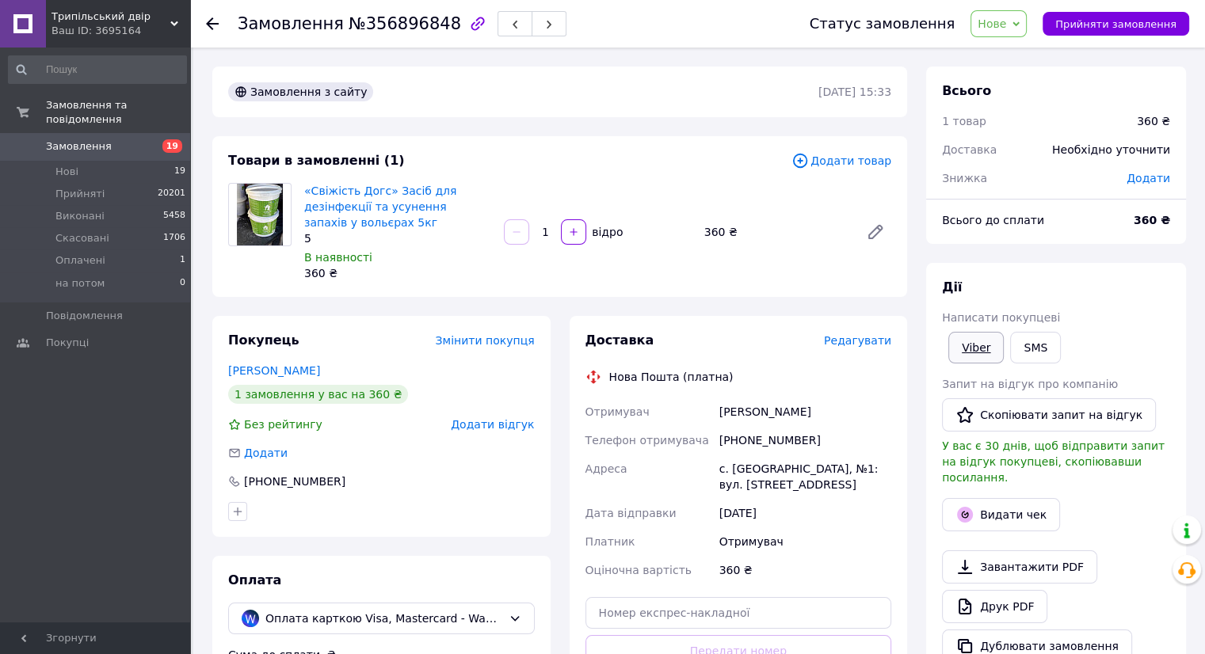
click at [969, 352] on link "Viber" at bounding box center [975, 348] width 55 height 32
click at [165, 161] on li "Нові 19" at bounding box center [97, 172] width 195 height 22
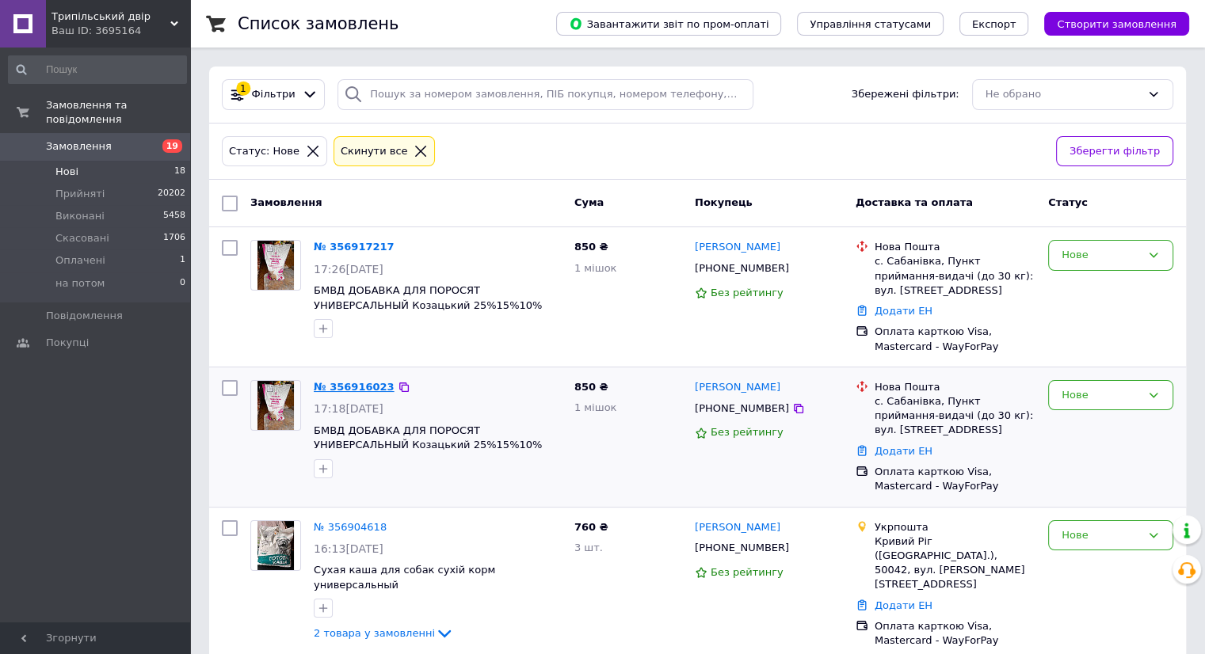
click at [352, 388] on link "№ 356916023" at bounding box center [354, 387] width 81 height 12
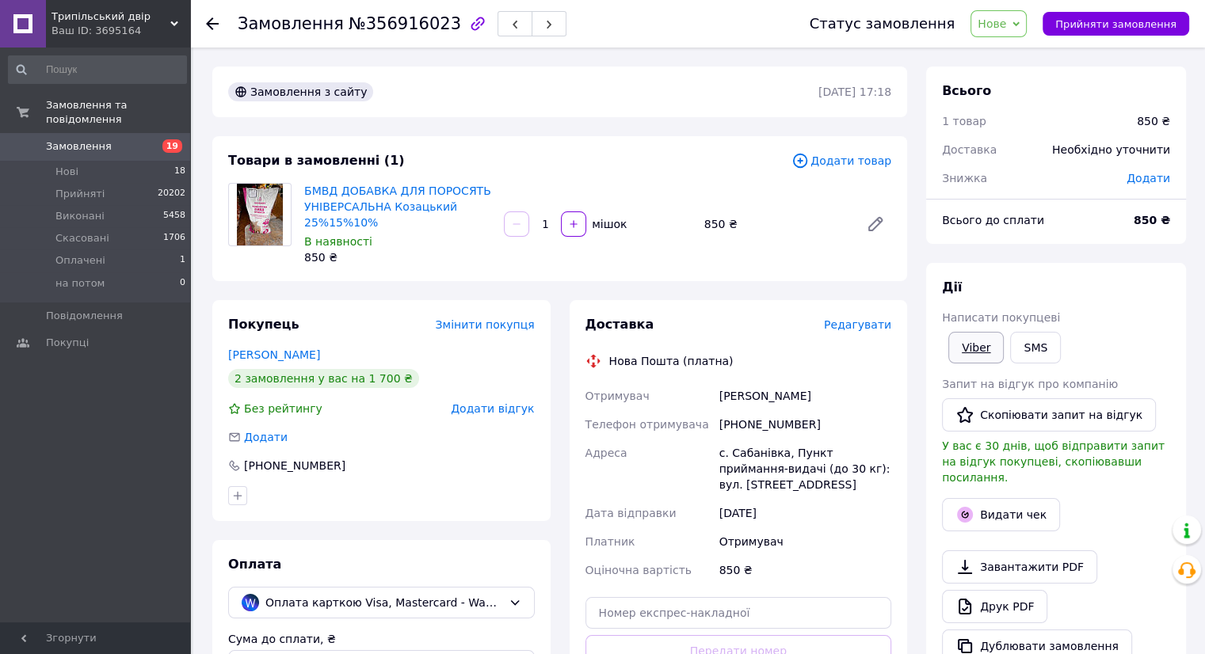
click at [979, 352] on link "Viber" at bounding box center [975, 348] width 55 height 32
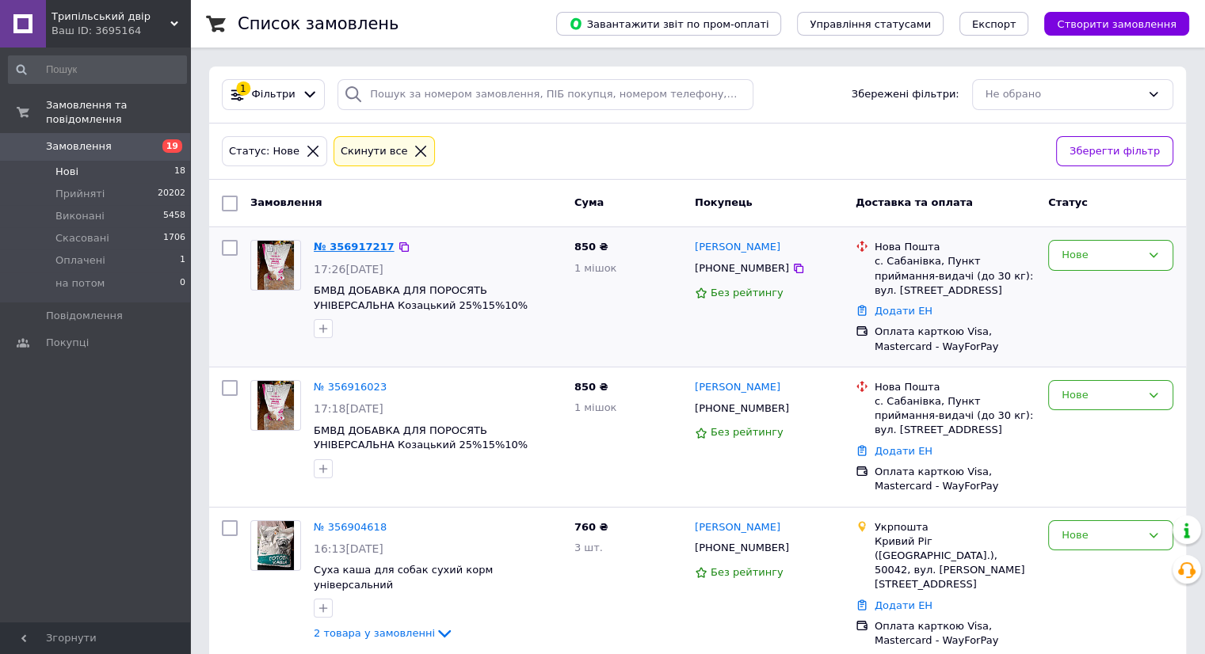
click at [339, 242] on link "№ 356917217" at bounding box center [354, 247] width 81 height 12
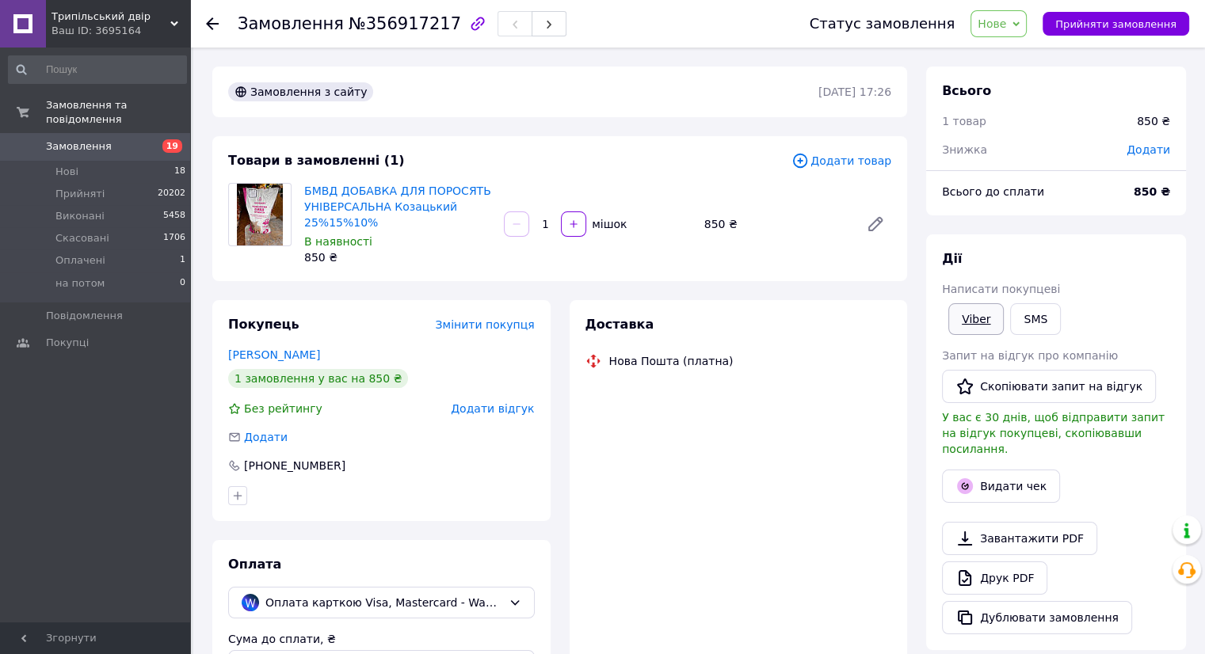
click at [977, 318] on link "Viber" at bounding box center [975, 319] width 55 height 32
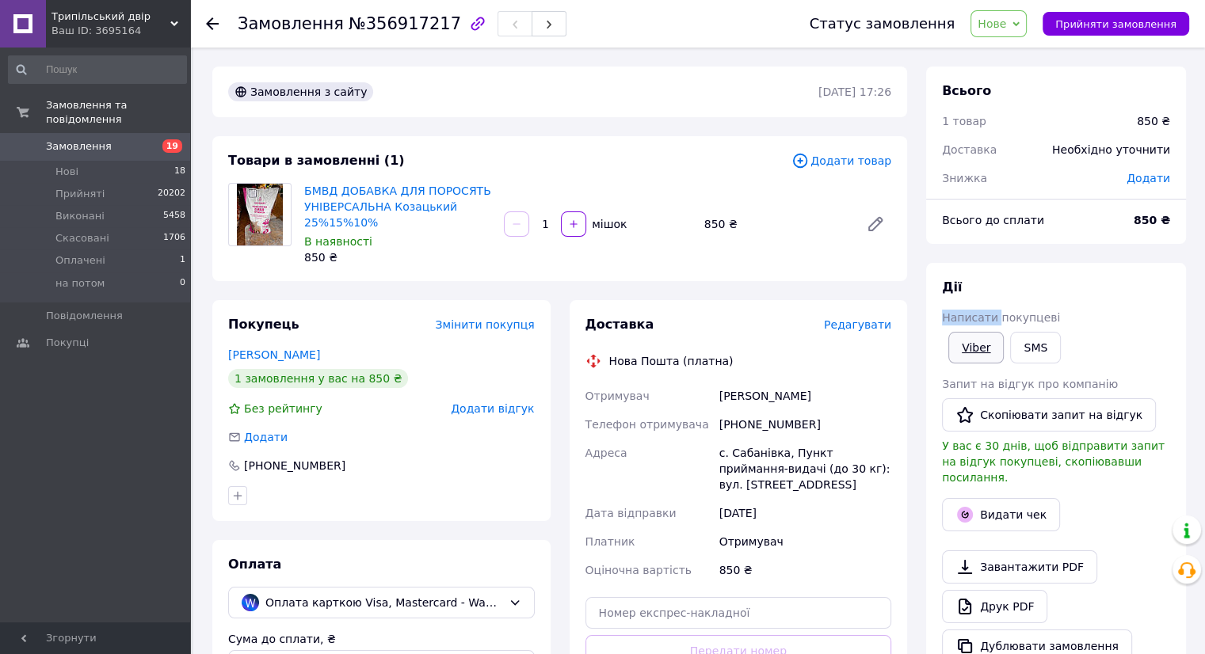
click at [977, 318] on span "Написати покупцеві" at bounding box center [1001, 317] width 118 height 13
click at [975, 338] on link "Viber" at bounding box center [975, 348] width 55 height 32
click at [973, 340] on link "Viber" at bounding box center [975, 348] width 55 height 32
click at [895, 366] on div "Доставка Редагувати Нова Пошта (платна) Отримувач Галущак Назар Телефон отримув…" at bounding box center [738, 540] width 338 height 480
click at [124, 133] on link "Замовлення 19" at bounding box center [97, 146] width 195 height 27
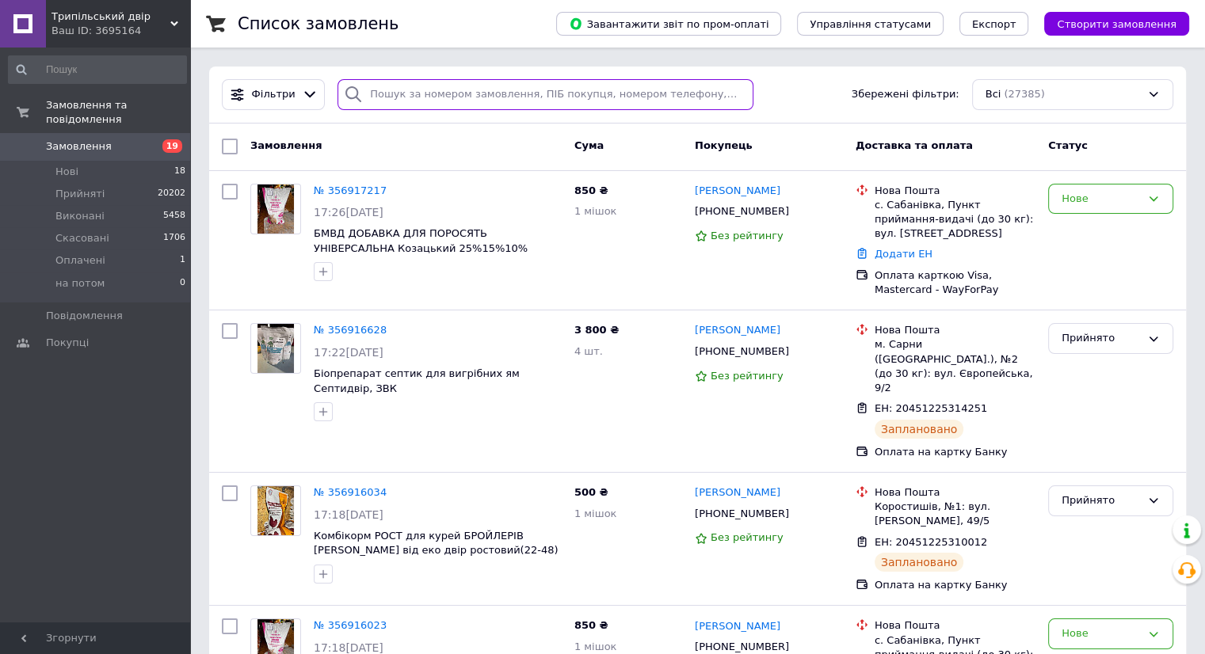
paste input "[PHONE_NUMBER]"
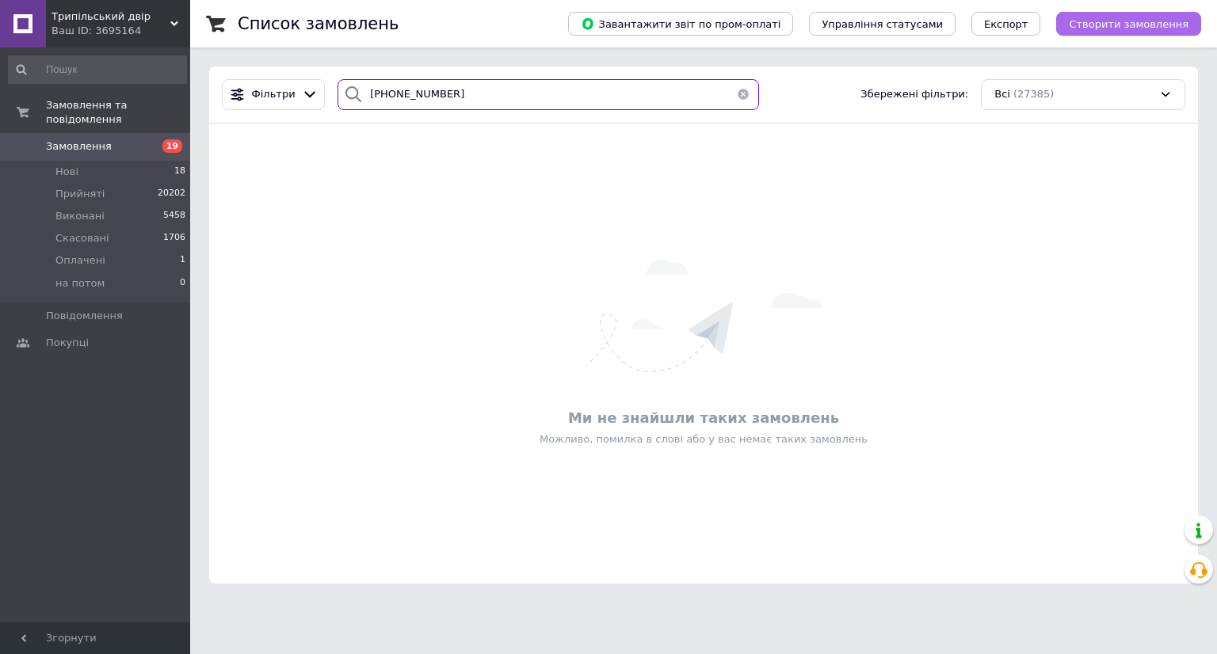
type input "[PHONE_NUMBER]"
click at [1087, 29] on span "Створити замовлення" at bounding box center [1128, 24] width 120 height 12
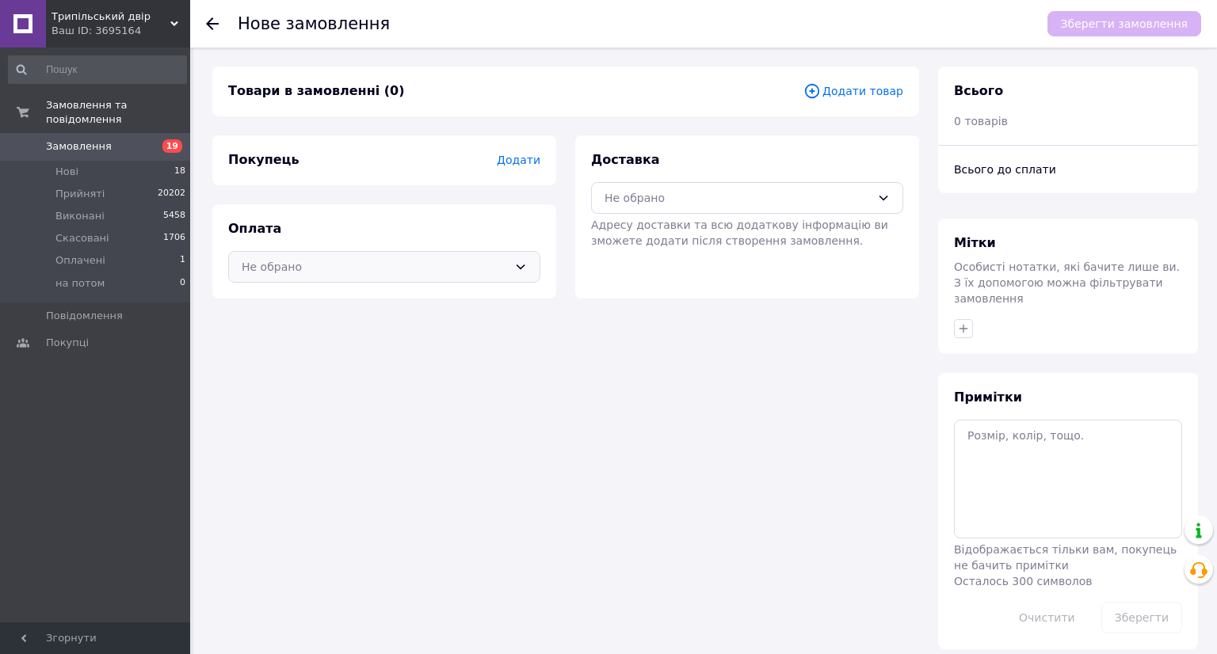
drag, startPoint x: 360, startPoint y: 263, endPoint x: 360, endPoint y: 279, distance: 15.9
click at [360, 264] on div "Не обрано" at bounding box center [375, 266] width 266 height 17
click at [346, 330] on span "Оплата на картку Банку" at bounding box center [384, 330] width 285 height 16
click at [516, 158] on span "Додати" at bounding box center [519, 160] width 44 height 13
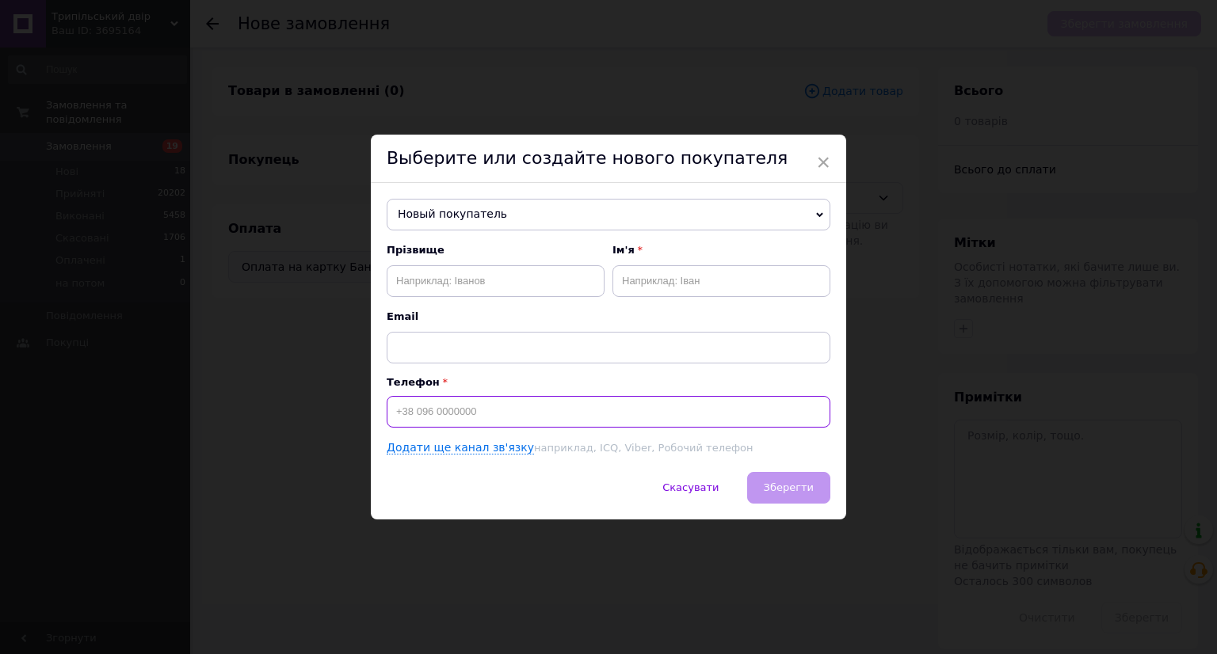
paste input "[PHONE_NUMBER]"
type input "[PHONE_NUMBER]"
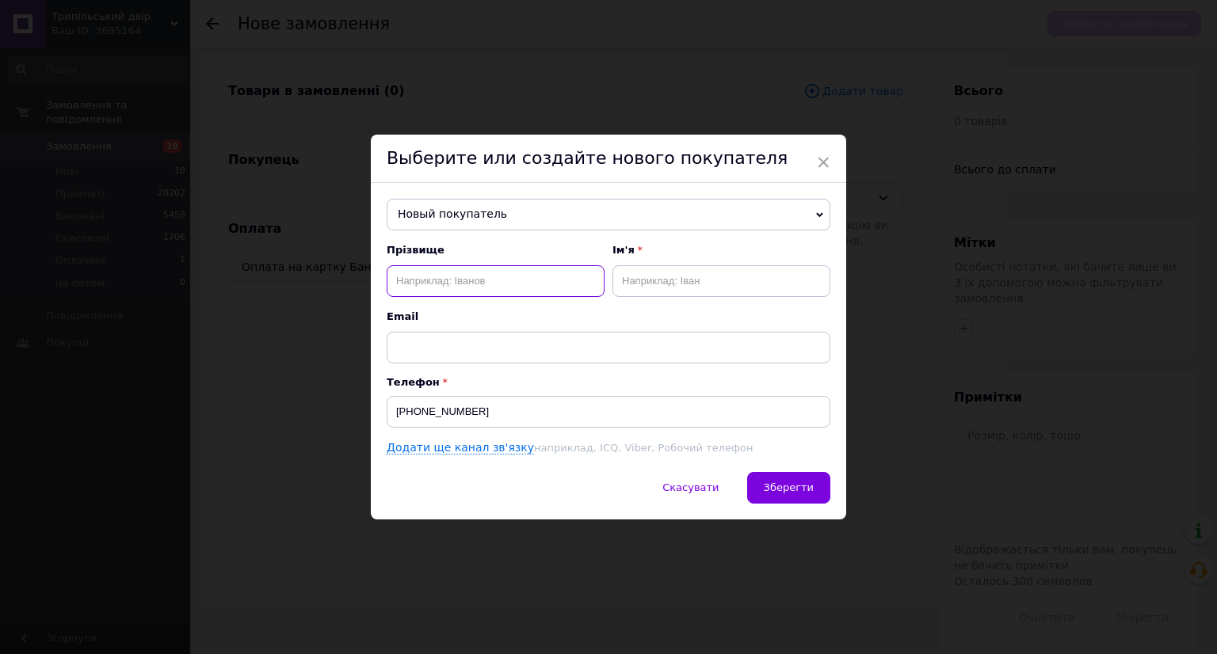
paste input "Гончаренко"
type input "Гончаренко"
paste input "Ігор"
type input "Ігор"
click at [783, 504] on div "Скасувати   Зберегти" at bounding box center [608, 496] width 475 height 48
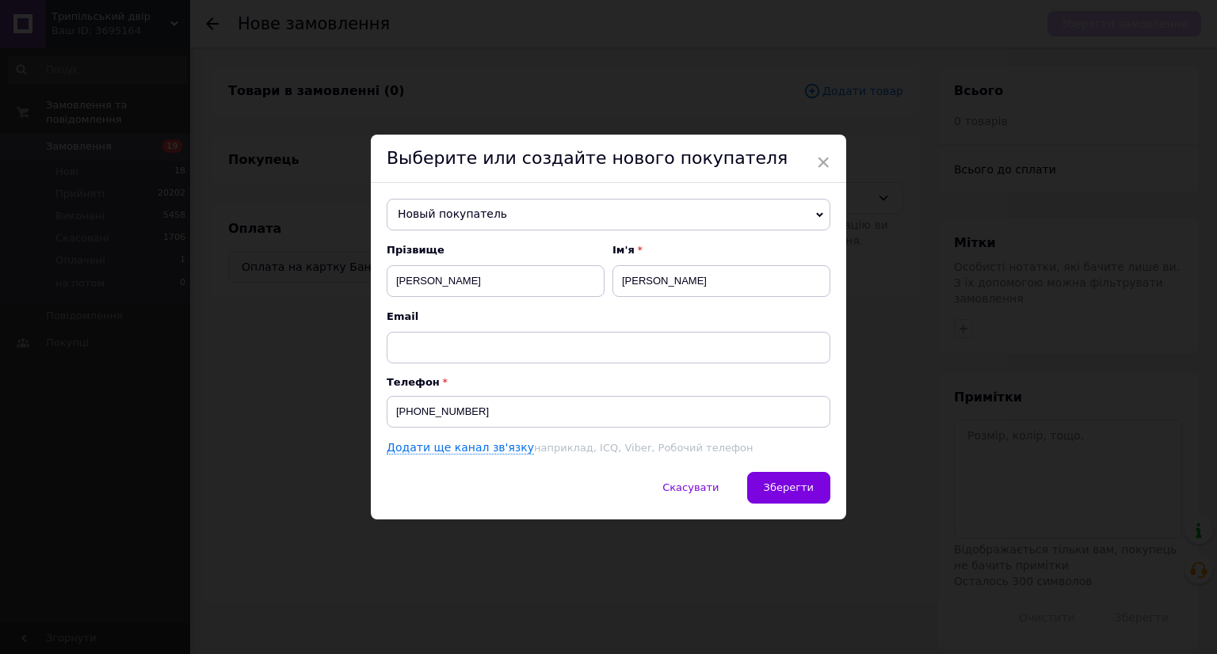
click at [779, 470] on div "Новый покупатель Ігнатова Ілона +380950782728 Бартошик Ярослав +380669870797 Бе…" at bounding box center [608, 327] width 475 height 289
click at [785, 478] on button "Зберегти" at bounding box center [788, 488] width 83 height 32
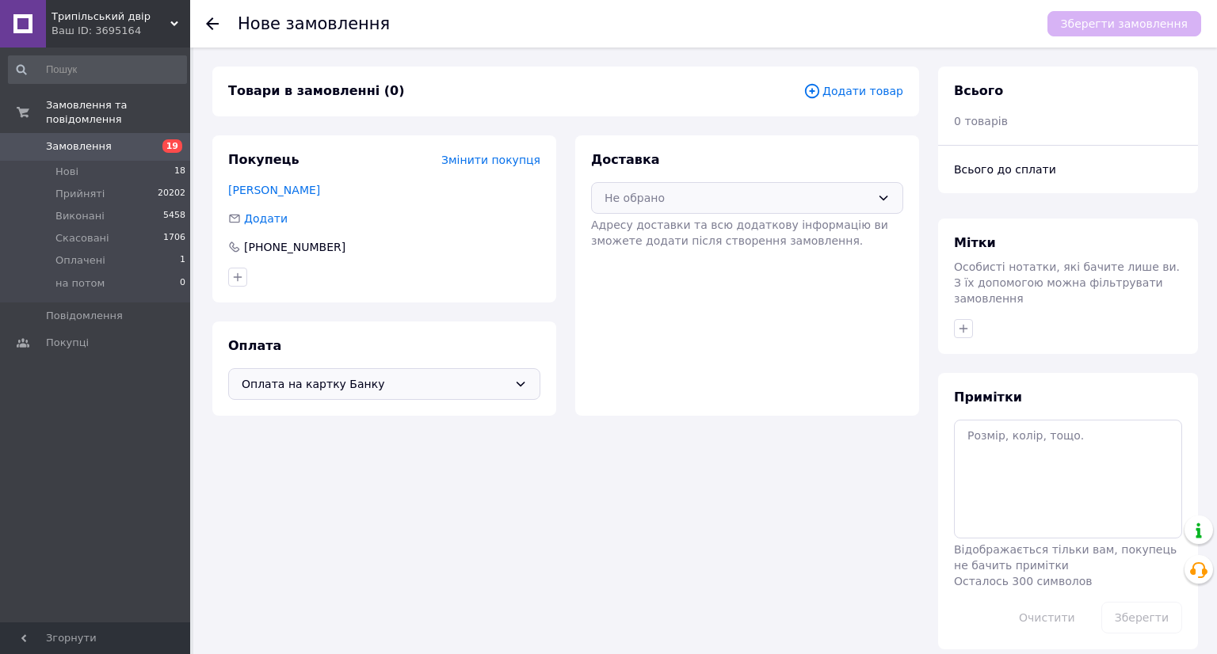
click at [707, 197] on div "Не обрано" at bounding box center [737, 197] width 266 height 17
click at [710, 232] on span "Нова Пошта (платна)" at bounding box center [758, 232] width 261 height 16
click at [821, 96] on icon at bounding box center [811, 90] width 17 height 17
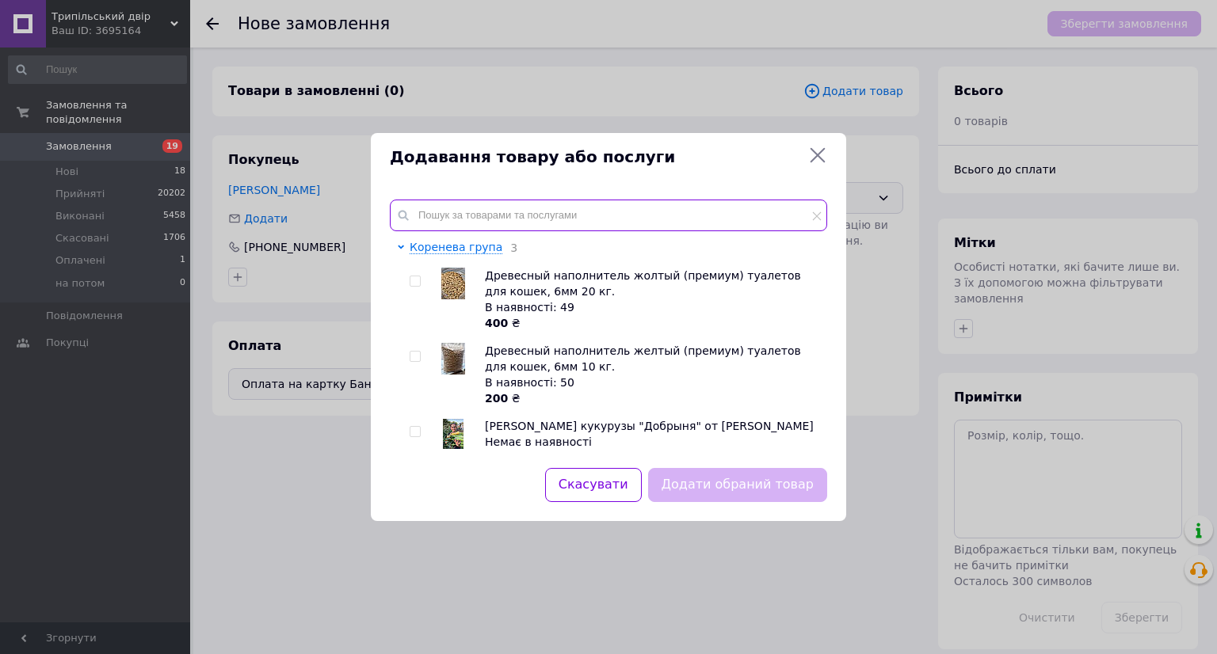
click at [530, 201] on input "text" at bounding box center [608, 216] width 437 height 32
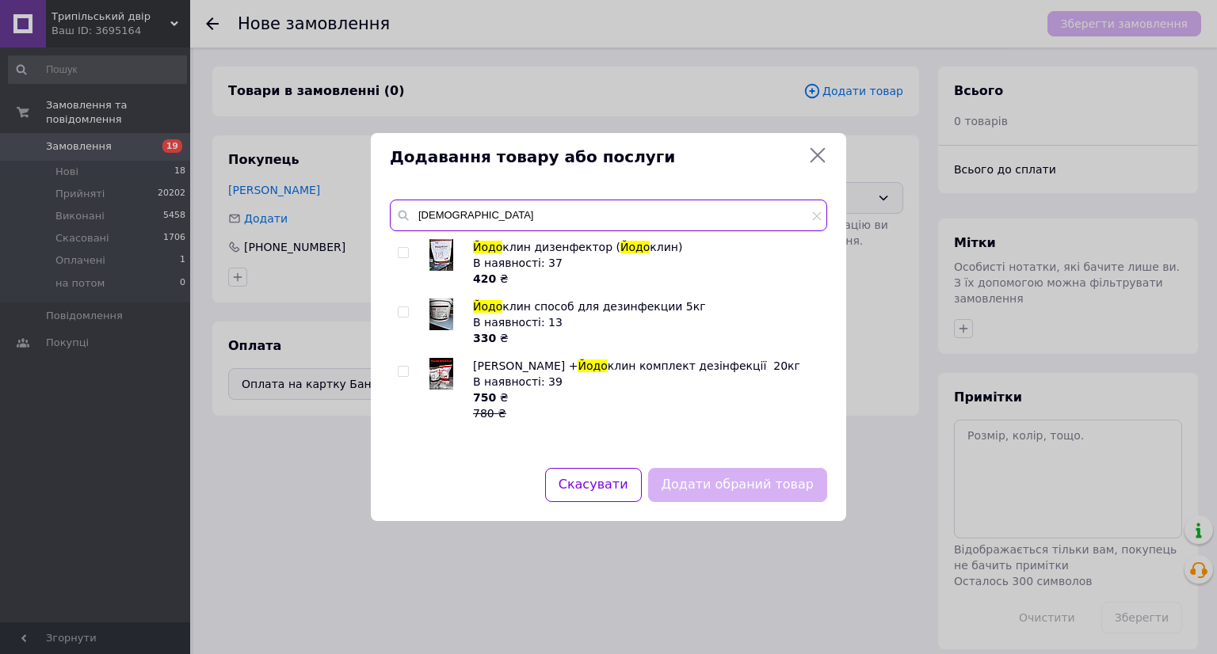
type input "йодо"
click at [443, 260] on img at bounding box center [441, 255] width 24 height 32
checkbox input "true"
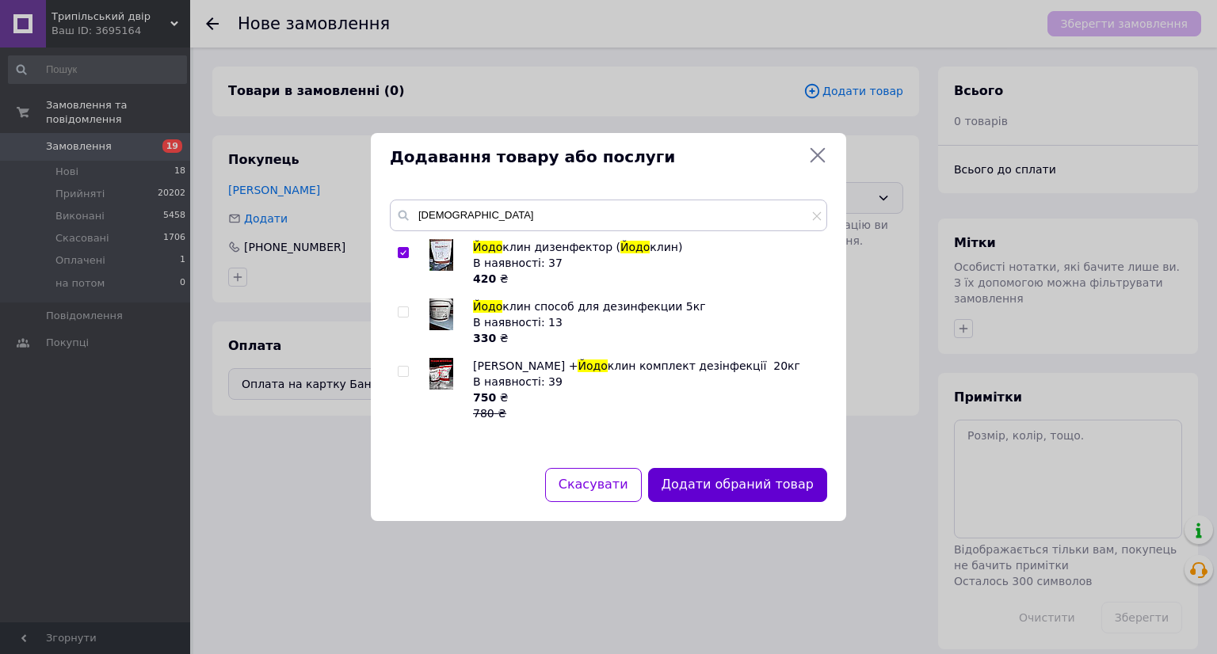
click at [741, 480] on button "Додати обраний товар" at bounding box center [737, 485] width 179 height 34
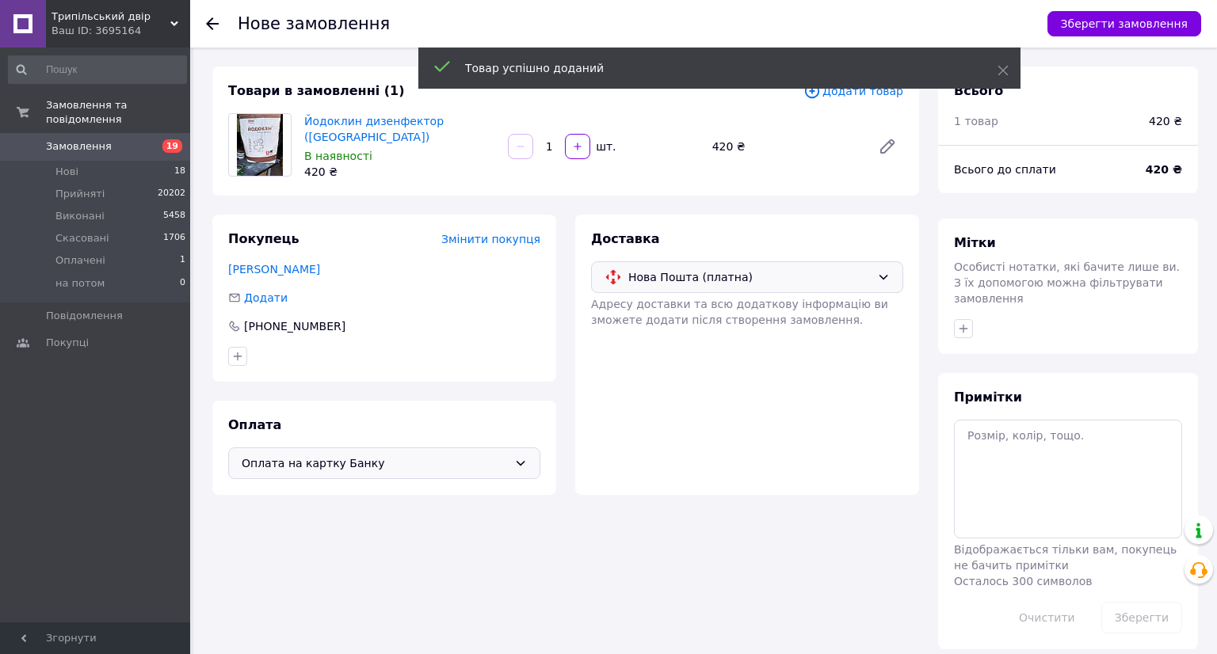
drag, startPoint x: 1141, startPoint y: 22, endPoint x: 1102, endPoint y: 104, distance: 90.3
click at [1141, 30] on button "Зберегти замовлення" at bounding box center [1124, 23] width 154 height 25
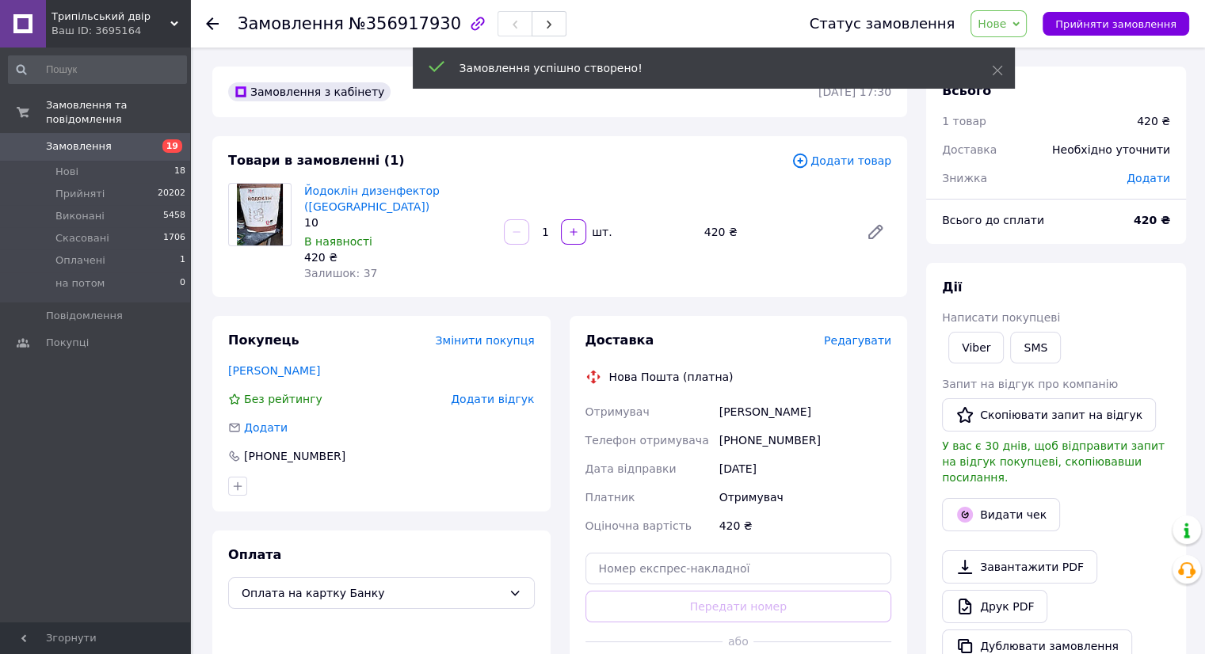
click at [867, 334] on span "Редагувати" at bounding box center [857, 340] width 67 height 13
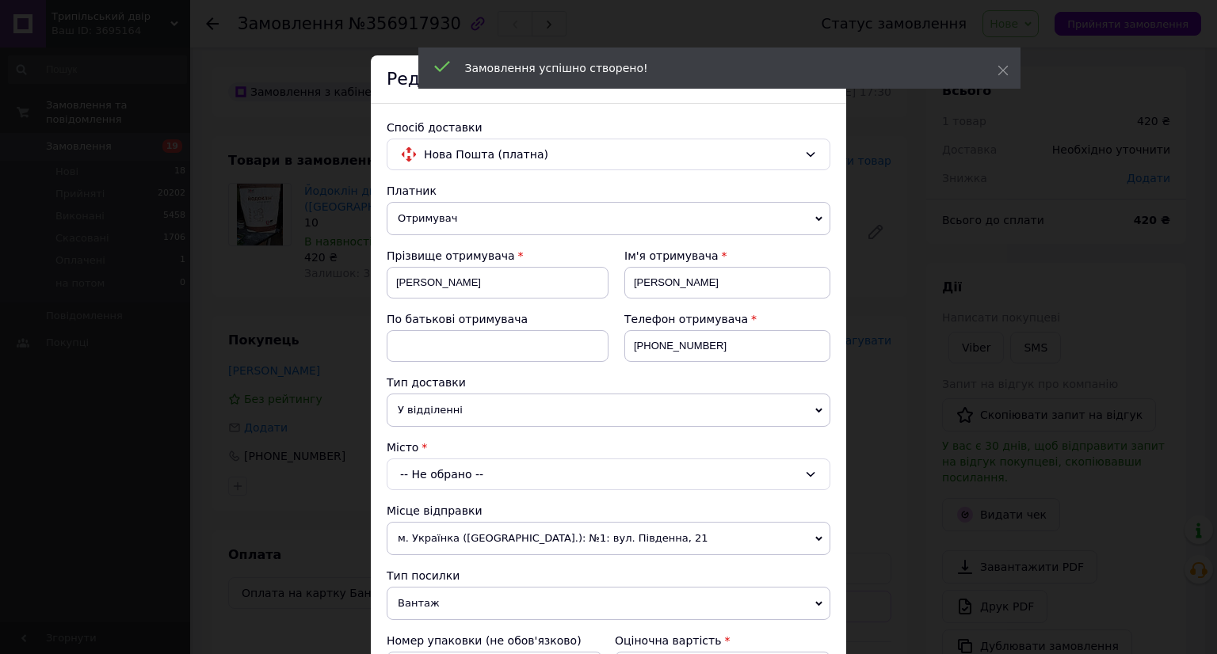
scroll to position [158, 0]
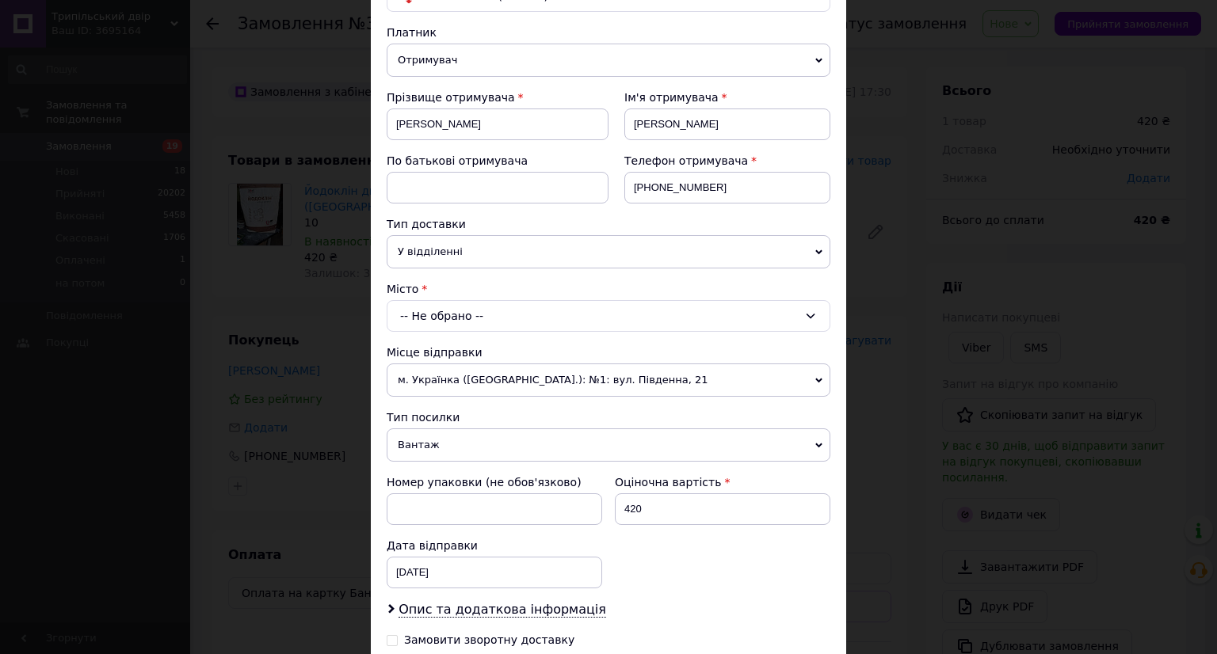
click at [548, 319] on div "-- Не обрано --" at bounding box center [609, 316] width 444 height 32
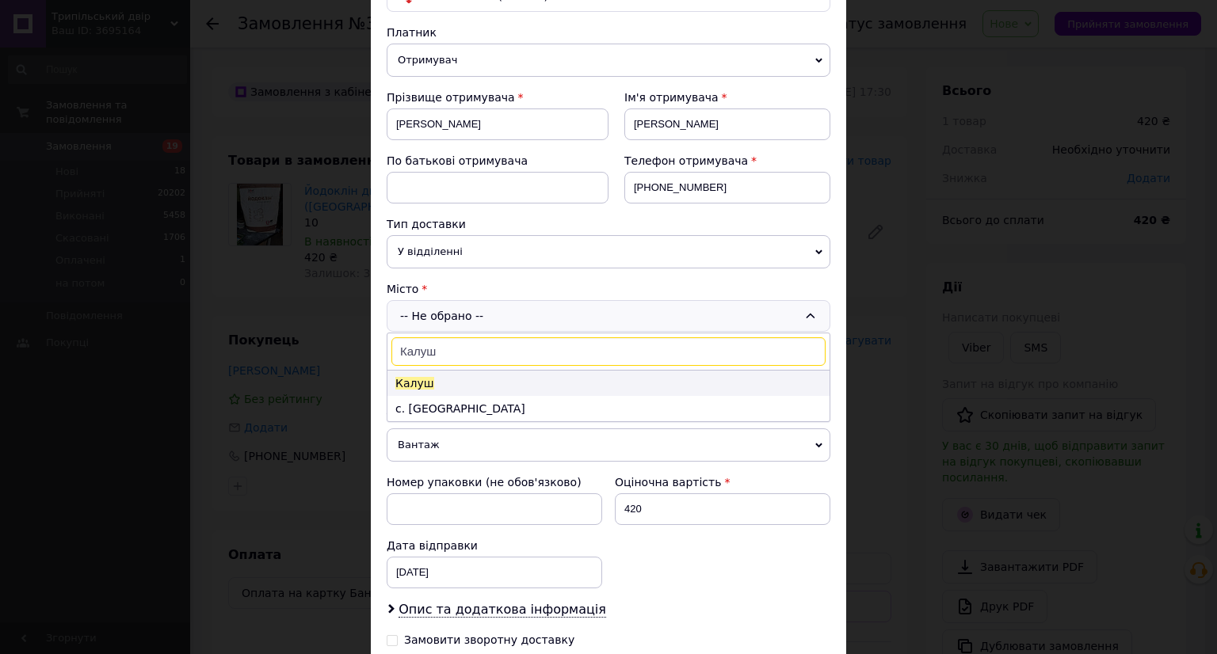
type input "Калуш"
click at [581, 386] on li "Калуш" at bounding box center [608, 383] width 442 height 25
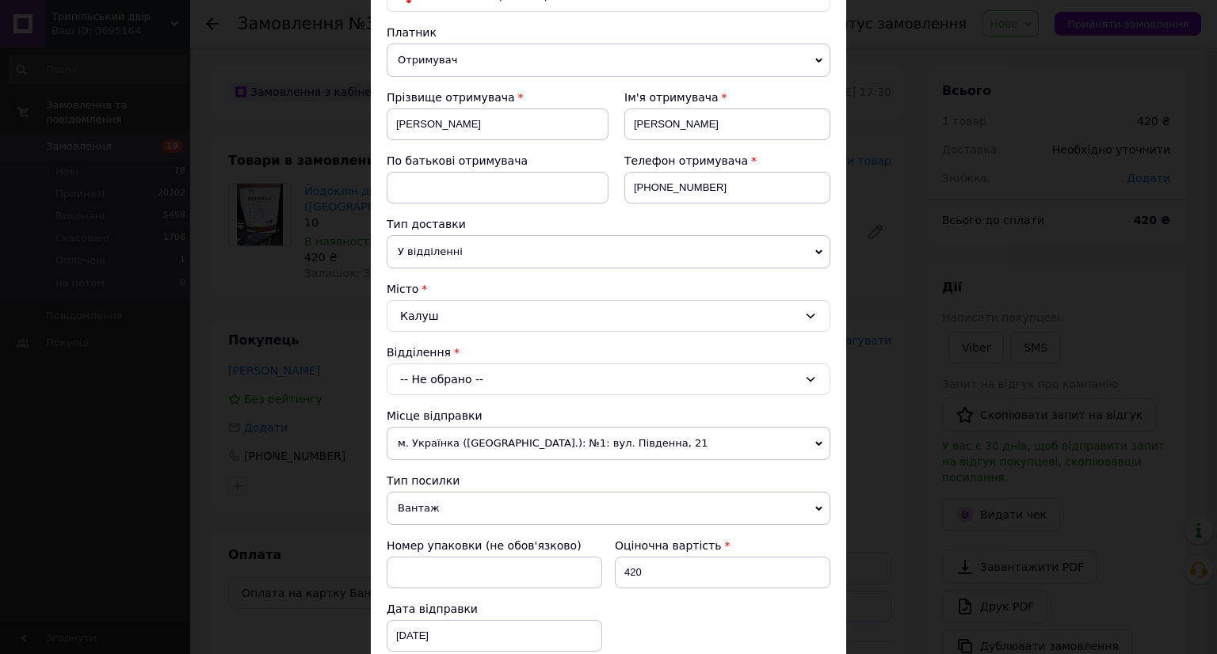
click at [576, 368] on div "-- Не обрано --" at bounding box center [609, 380] width 444 height 32
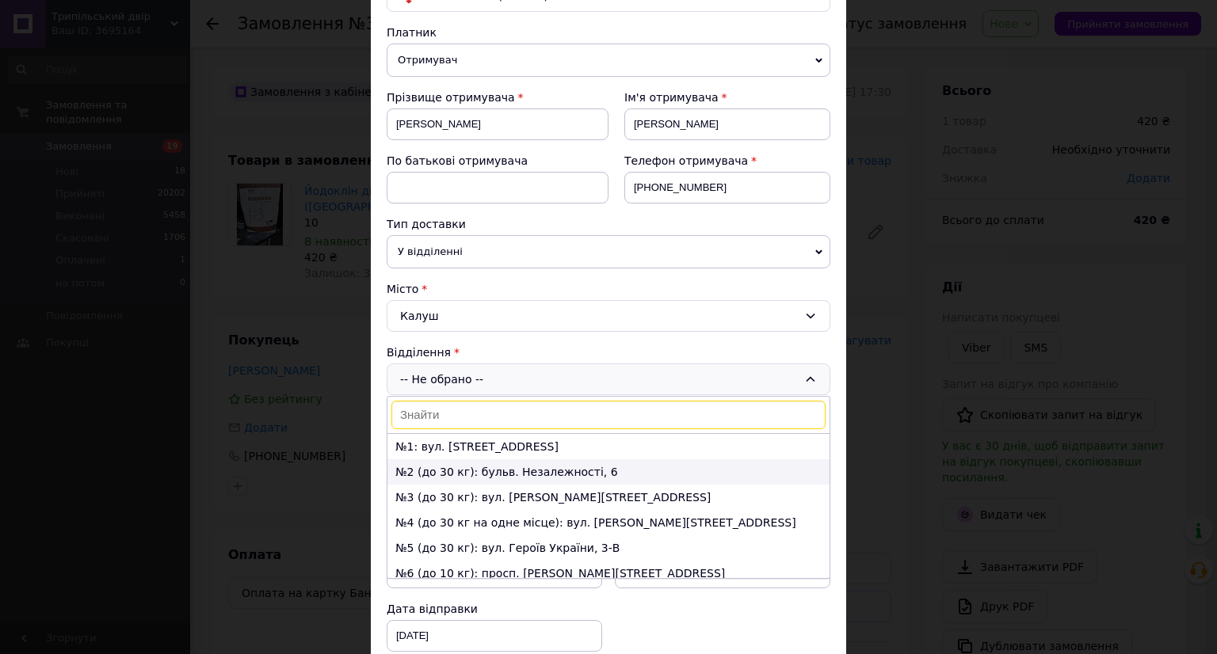
click at [546, 472] on li "№2 (до 30 кг): бульв. Незалежності, 6" at bounding box center [608, 471] width 442 height 25
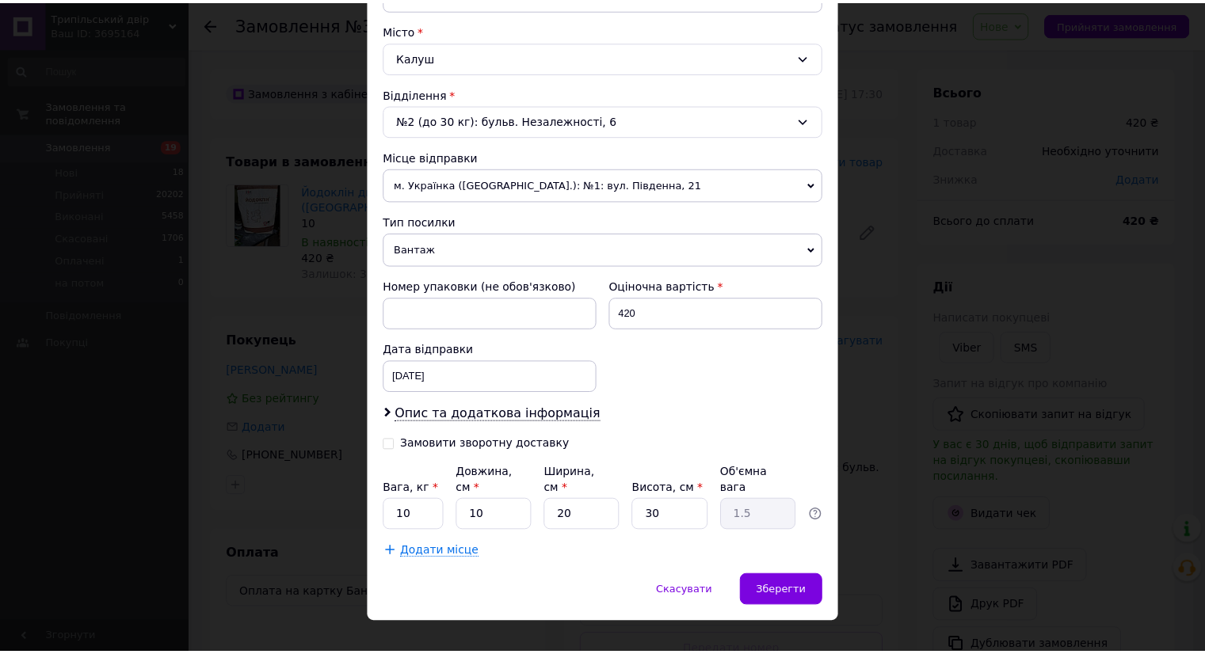
scroll to position [421, 0]
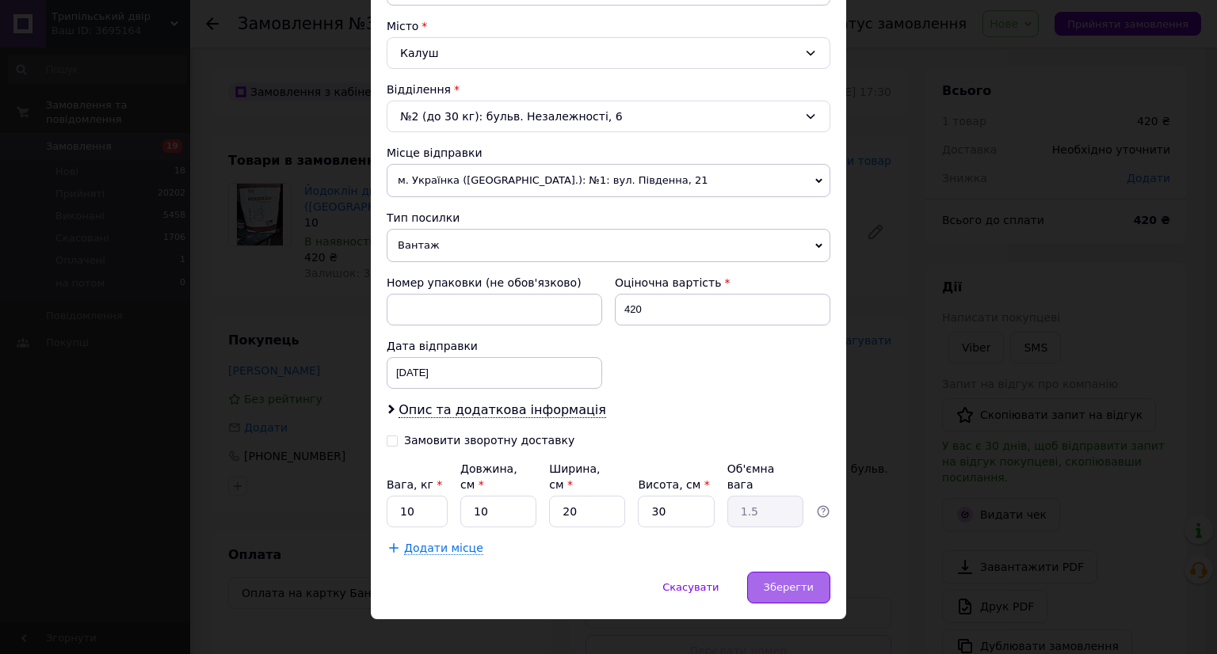
click at [792, 572] on div "Зберегти" at bounding box center [788, 588] width 83 height 32
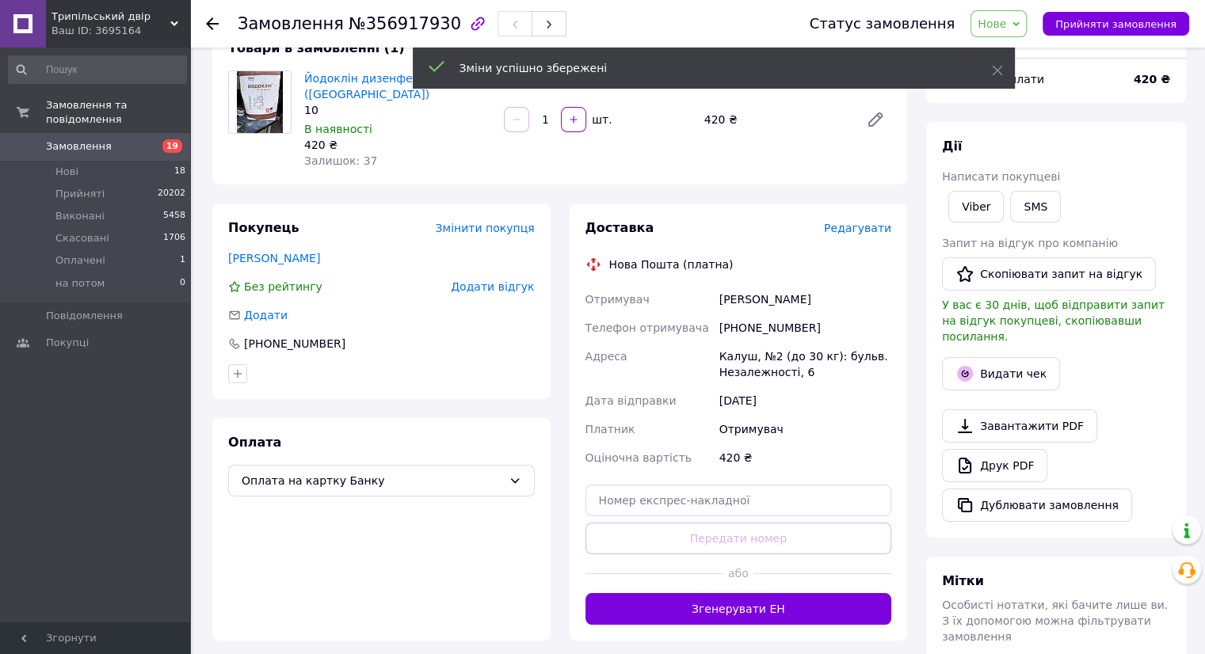
scroll to position [371, 0]
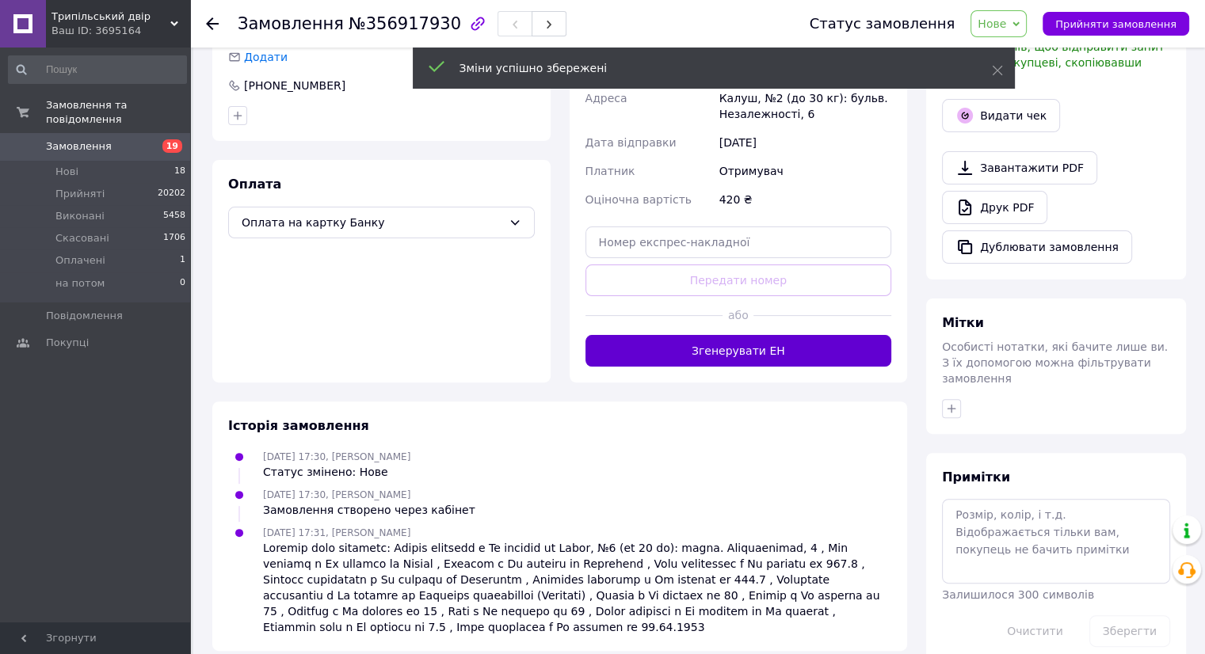
click at [729, 335] on button "Згенерувати ЕН" at bounding box center [738, 351] width 307 height 32
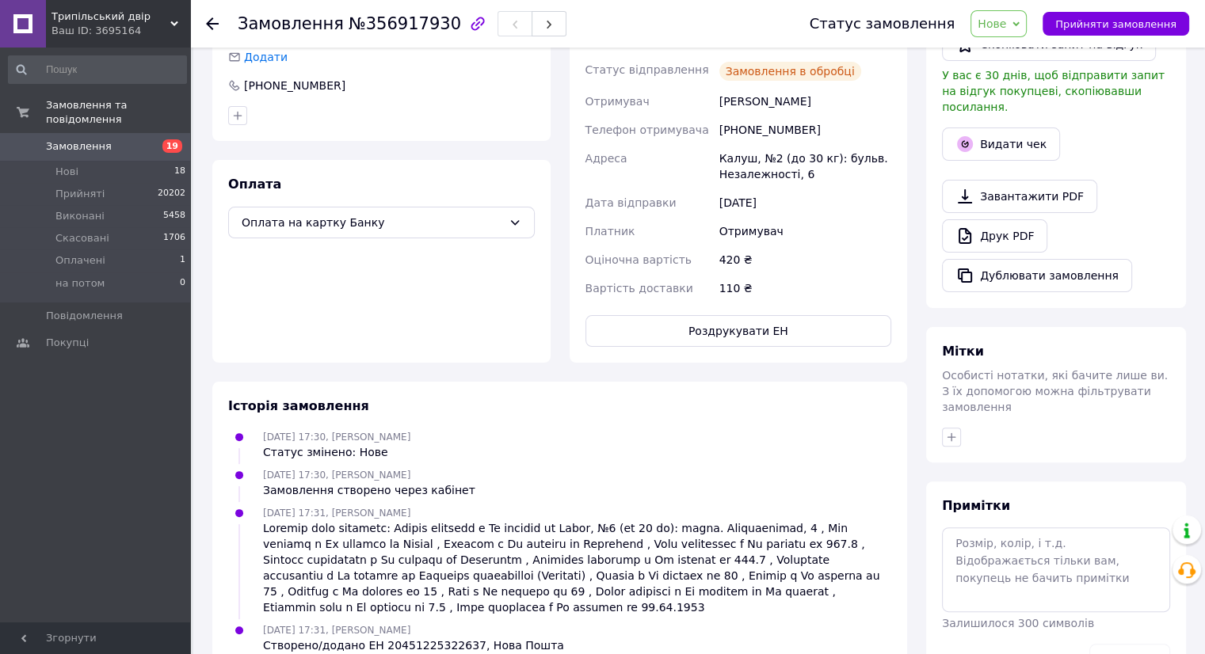
click at [725, 315] on button "Роздрукувати ЕН" at bounding box center [738, 331] width 307 height 32
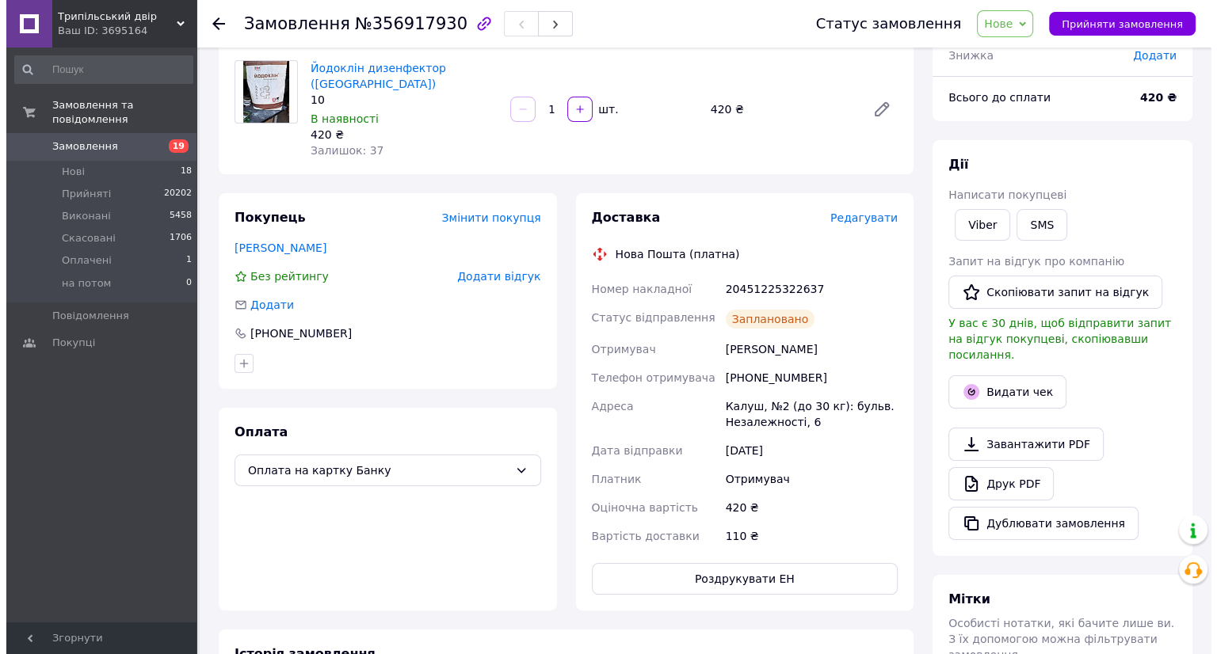
scroll to position [0, 0]
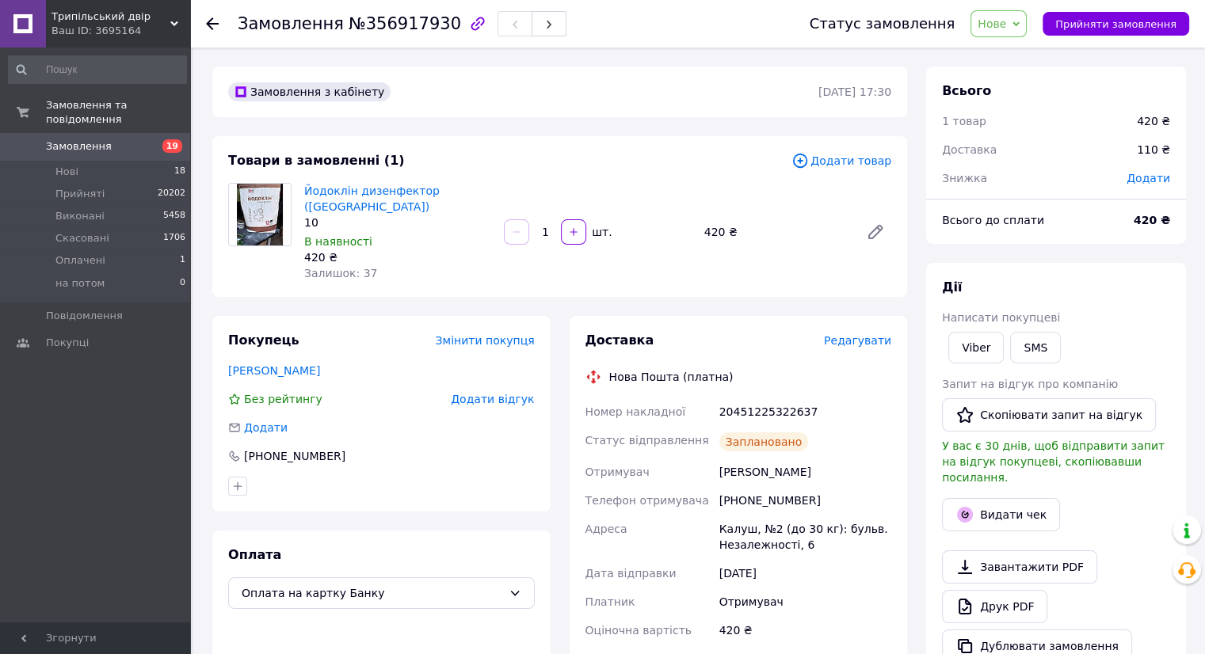
click at [676, 157] on div "Товари в замовленні (1)" at bounding box center [509, 161] width 563 height 18
drag, startPoint x: 1068, startPoint y: 16, endPoint x: 600, endPoint y: 140, distance: 483.6
click at [1064, 24] on button "Прийняти замовлення" at bounding box center [1115, 24] width 147 height 24
click at [132, 133] on link "Замовлення 19" at bounding box center [97, 146] width 195 height 27
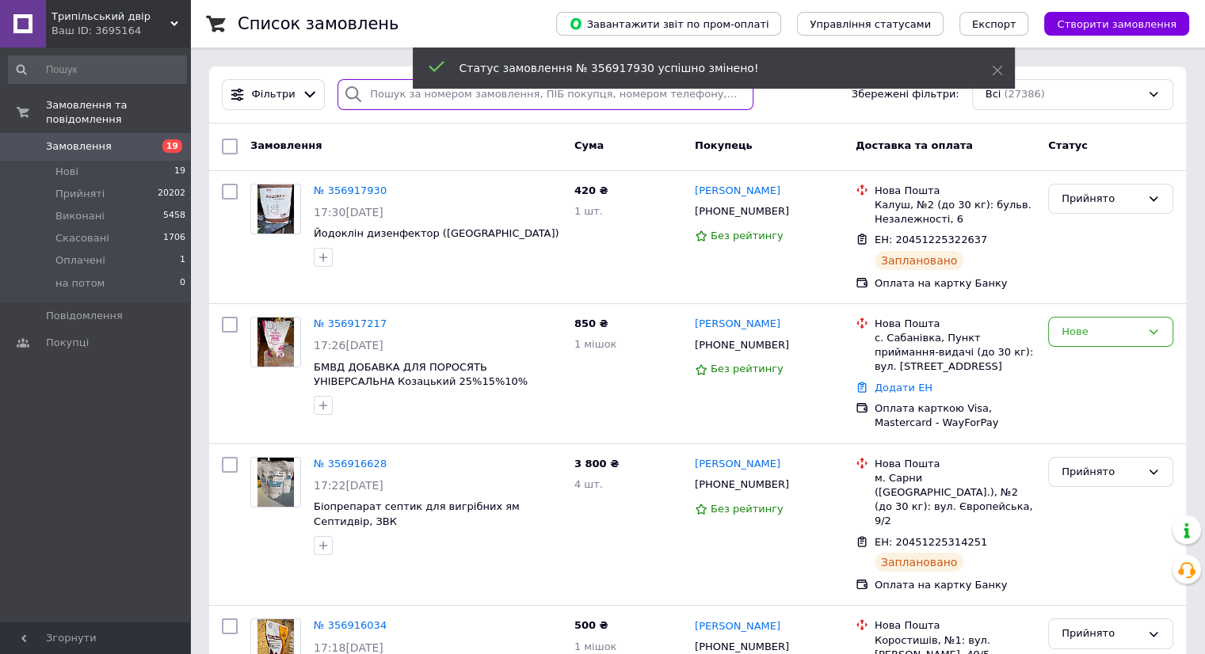
paste input "380661039920"
type input "380661039920"
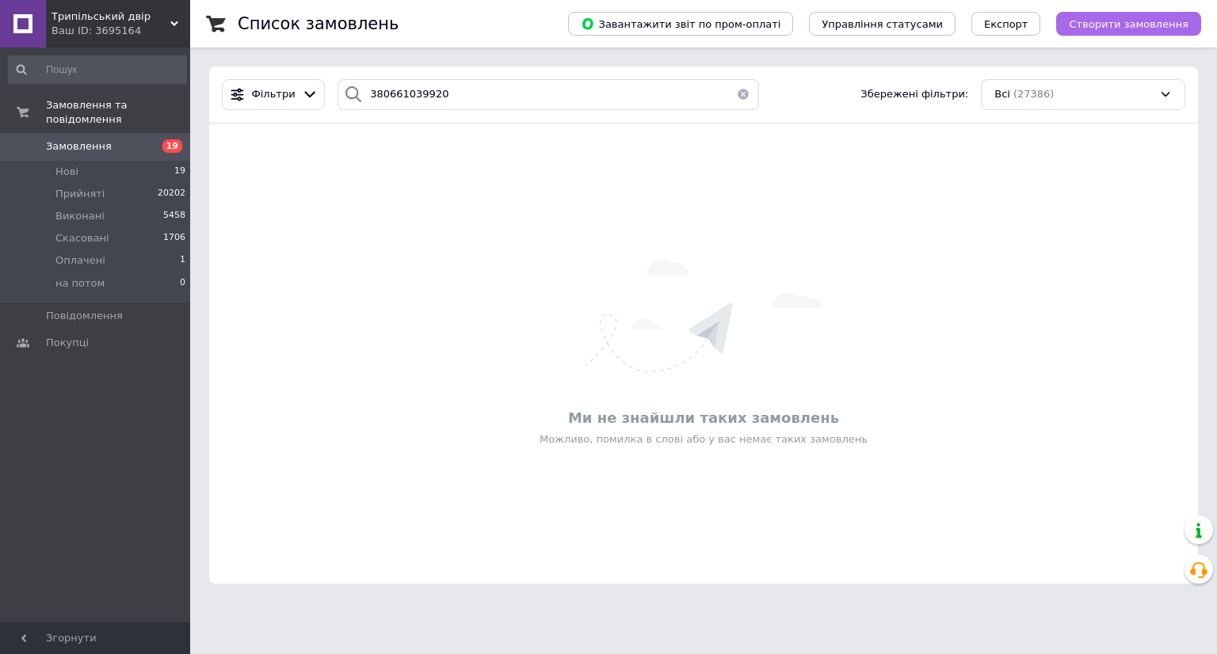
click at [1094, 18] on span "Створити замовлення" at bounding box center [1128, 24] width 120 height 12
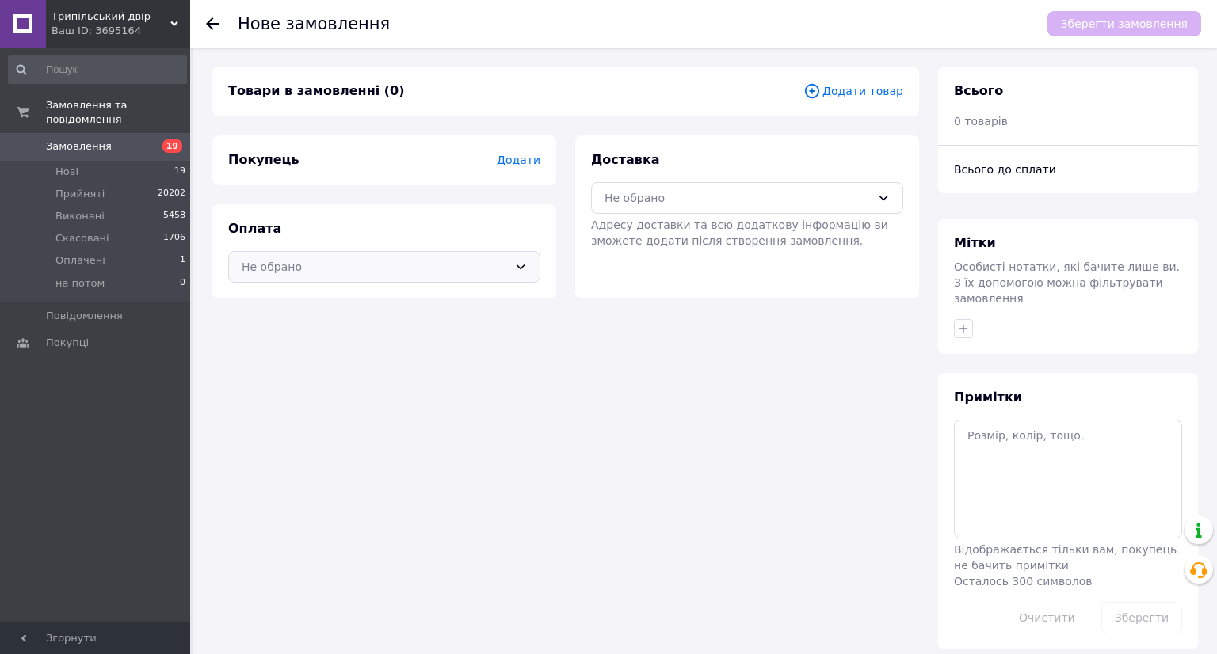
click at [355, 261] on div "Не обрано" at bounding box center [375, 266] width 266 height 17
click at [353, 329] on span "Оплата на картку Банку" at bounding box center [384, 330] width 285 height 16
click at [526, 159] on span "Додати" at bounding box center [519, 160] width 44 height 13
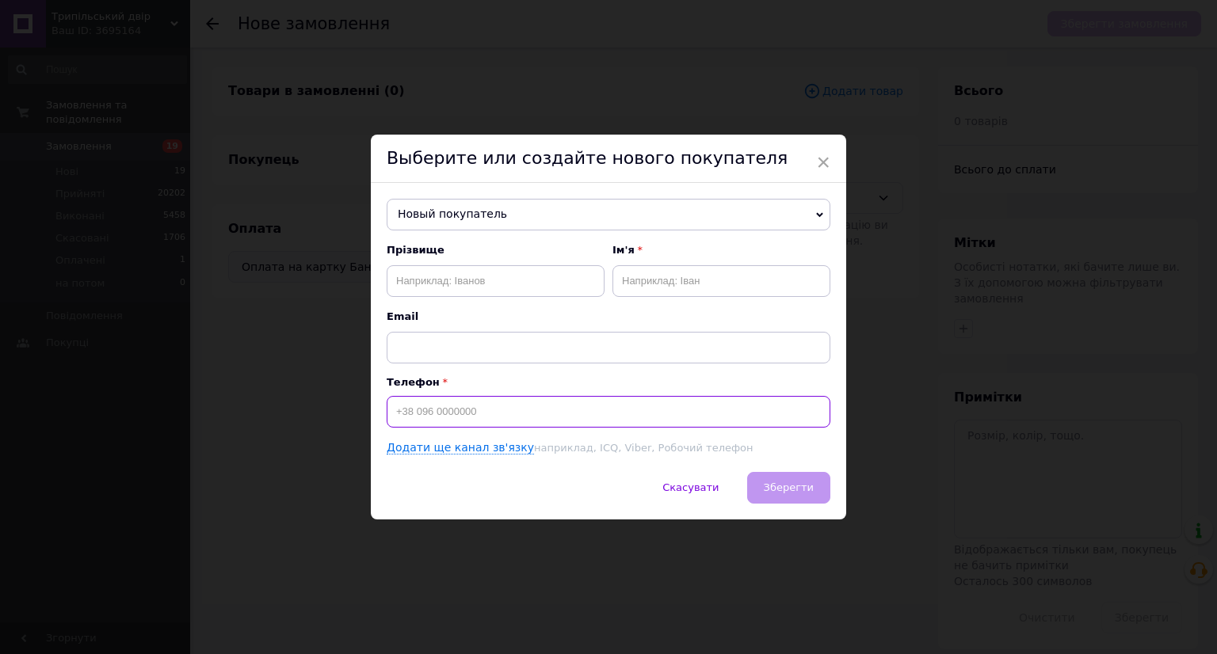
paste input "380661039920"
click at [387, 417] on input "380661039920" at bounding box center [609, 412] width 444 height 32
type input "[PHONE_NUMBER]"
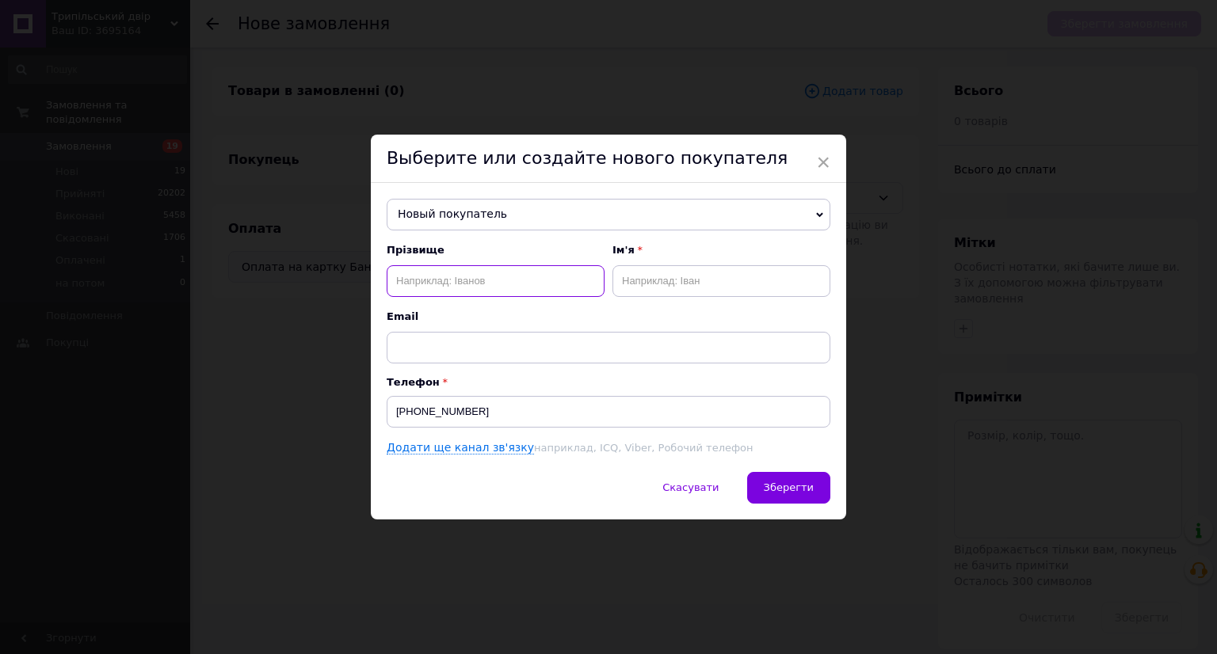
paste input "Садурська"
type input "Садурська"
paste input "Софія"
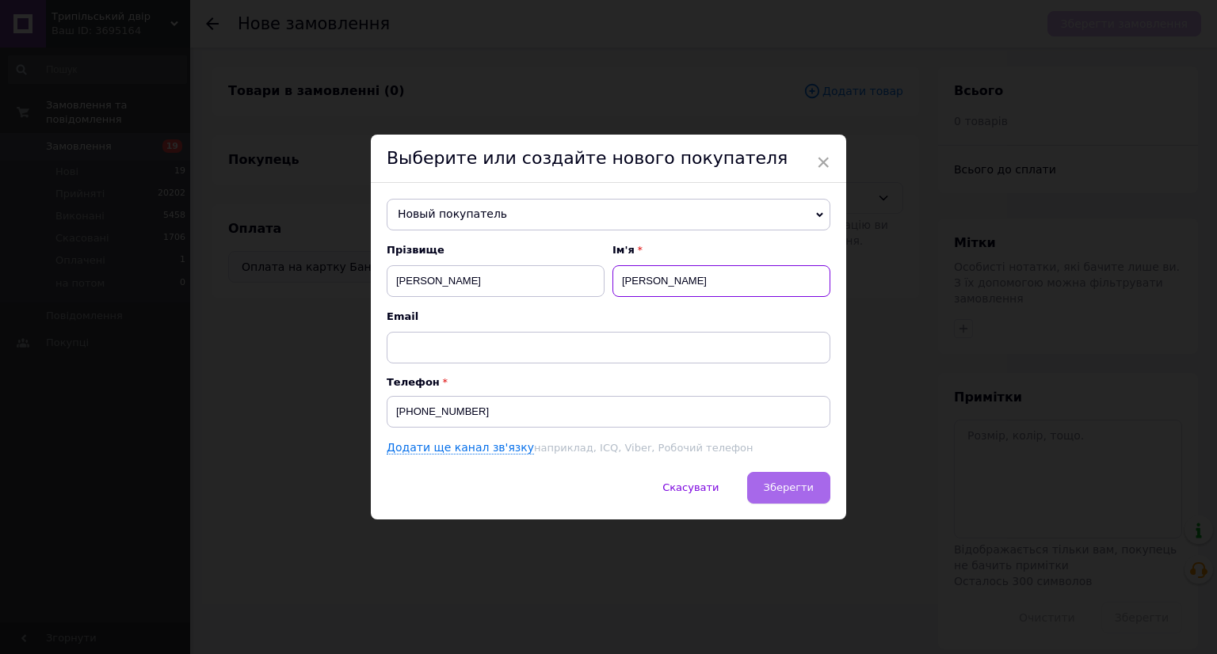
type input "Софія"
click at [795, 489] on span "Зберегти" at bounding box center [789, 488] width 50 height 12
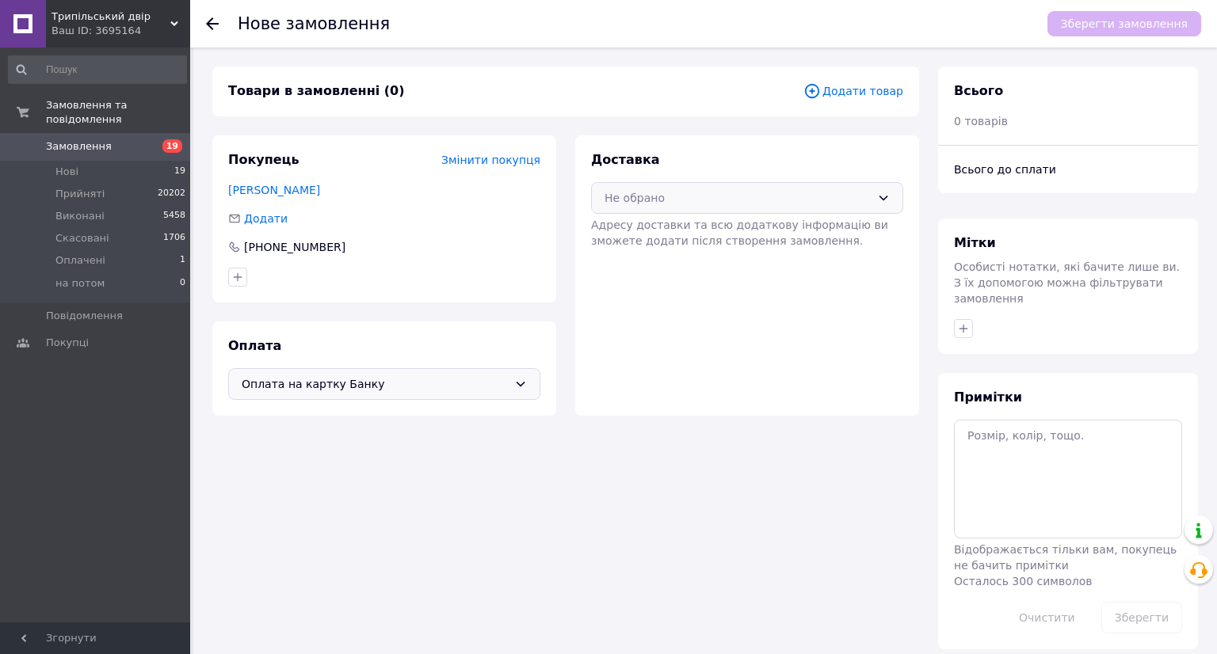
click at [704, 197] on div "Не обрано" at bounding box center [737, 197] width 266 height 17
click at [694, 238] on span "Нова Пошта (платна)" at bounding box center [758, 232] width 261 height 16
click at [863, 93] on span "Додати товар" at bounding box center [853, 90] width 100 height 17
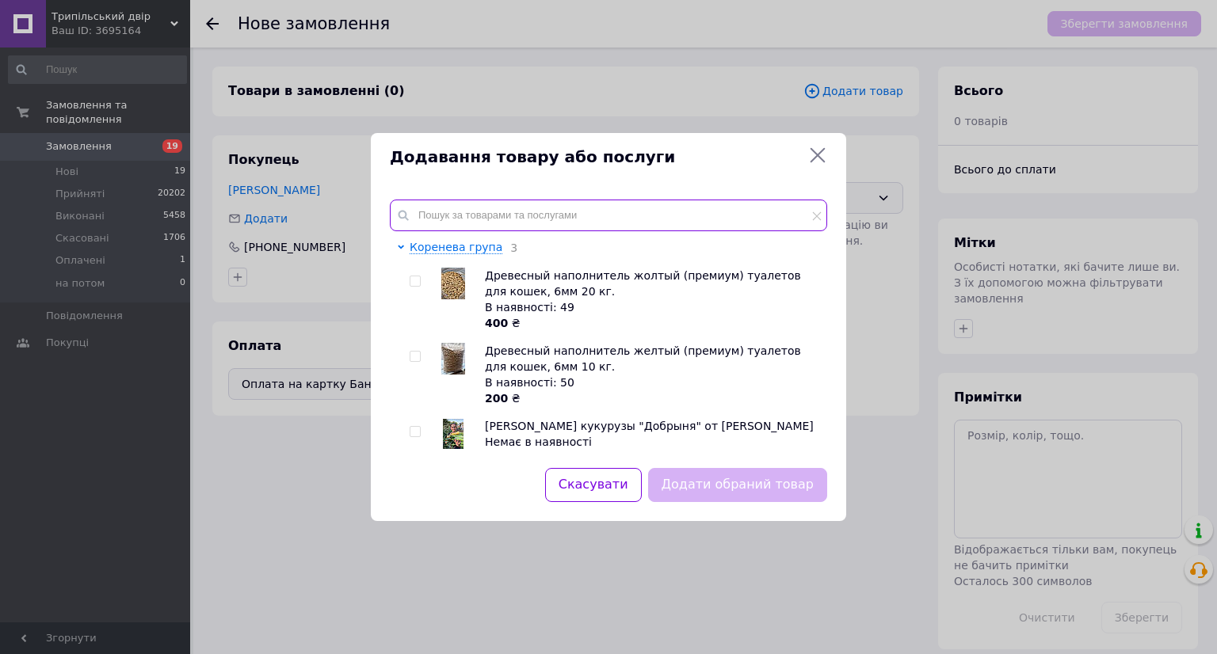
click at [445, 200] on input "text" at bounding box center [608, 216] width 437 height 32
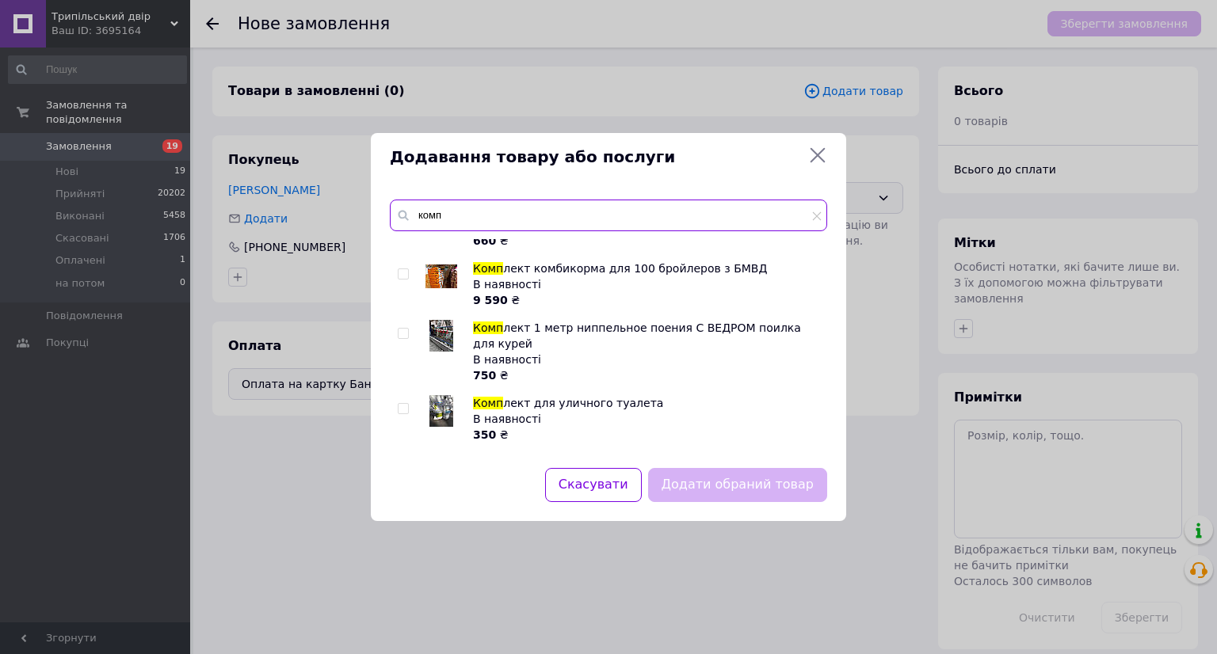
scroll to position [672, 0]
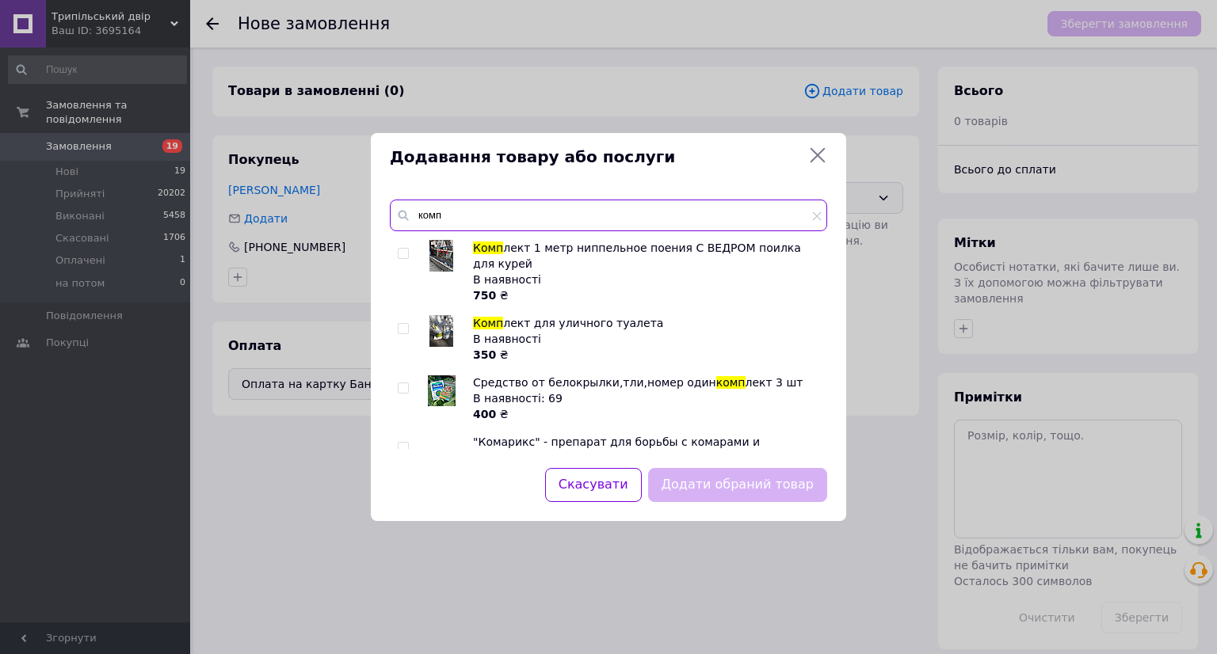
type input "комп"
drag, startPoint x: 442, startPoint y: 284, endPoint x: 511, endPoint y: 322, distance: 79.1
click at [442, 315] on img at bounding box center [441, 331] width 24 height 32
checkbox input "true"
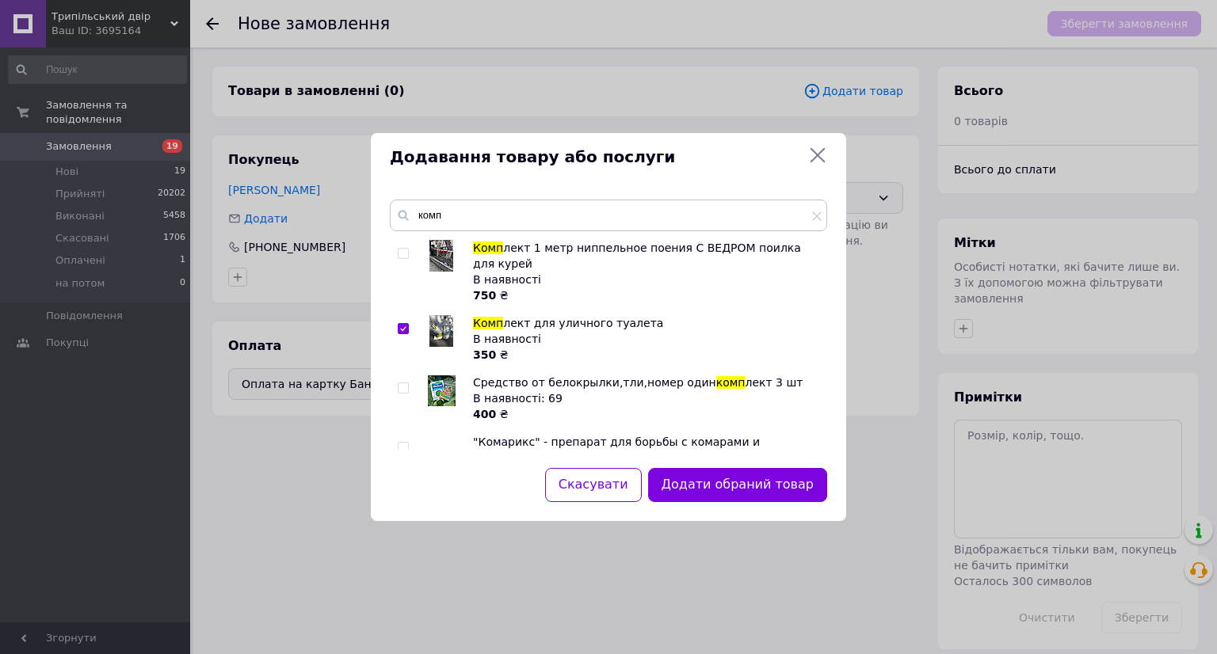
click at [732, 481] on button "Додати обраний товар" at bounding box center [737, 485] width 179 height 34
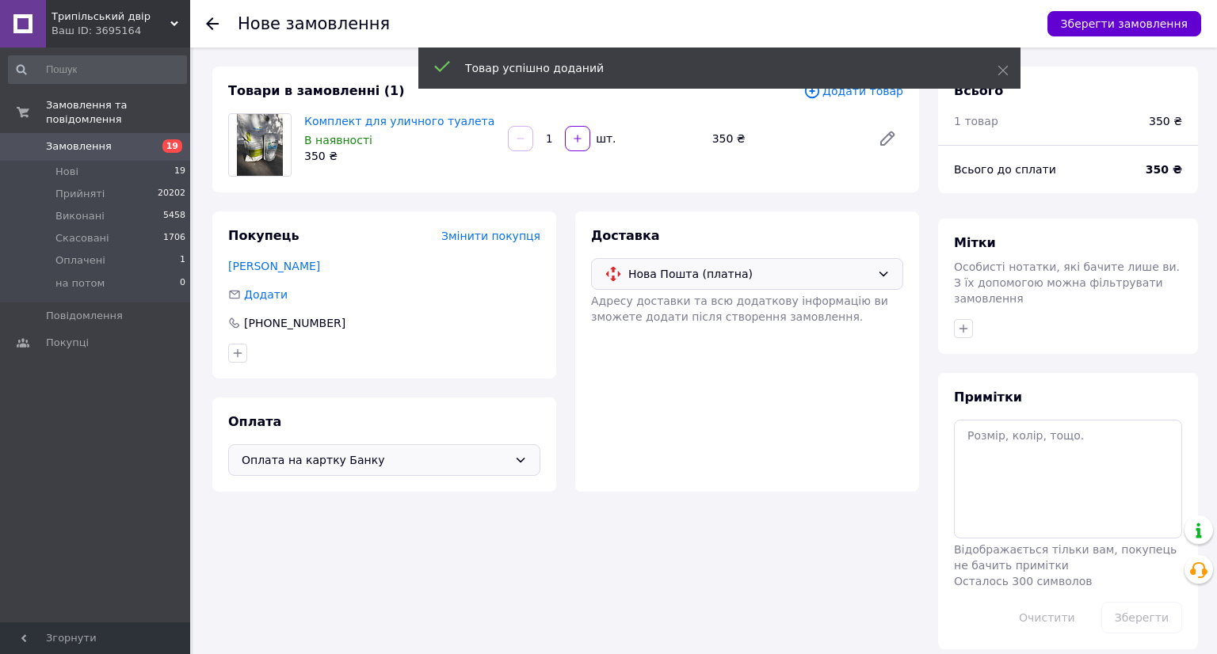
click at [1076, 21] on button "Зберегти замовлення" at bounding box center [1124, 23] width 154 height 25
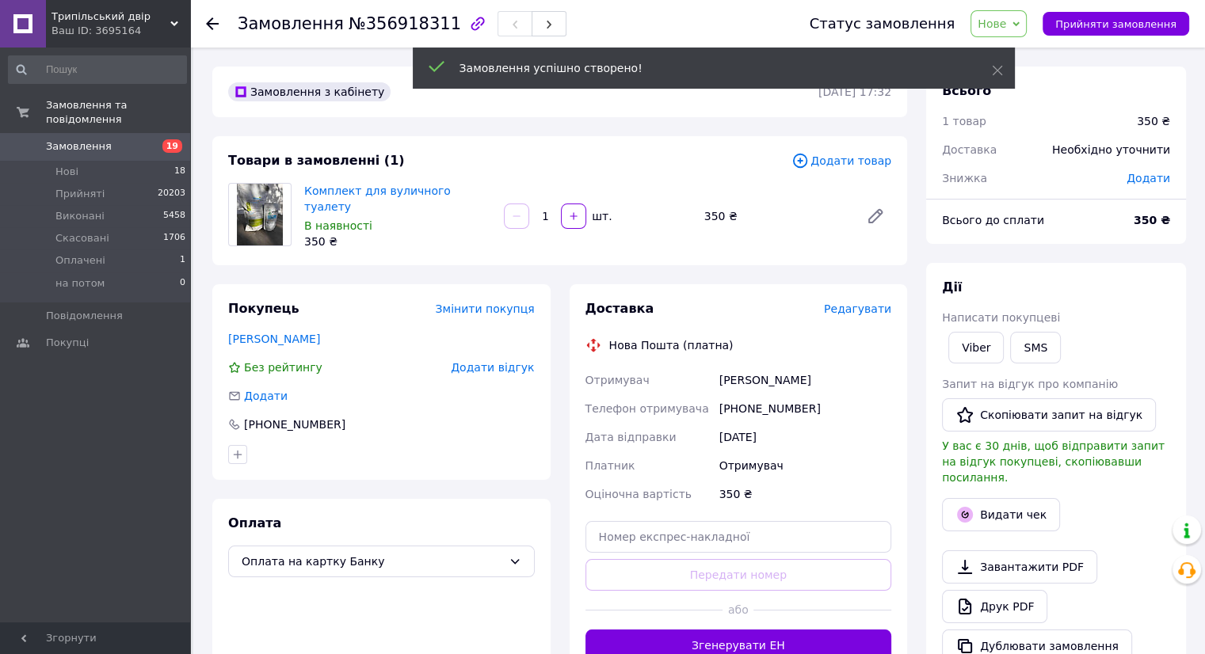
click at [854, 307] on span "Редагувати" at bounding box center [857, 309] width 67 height 13
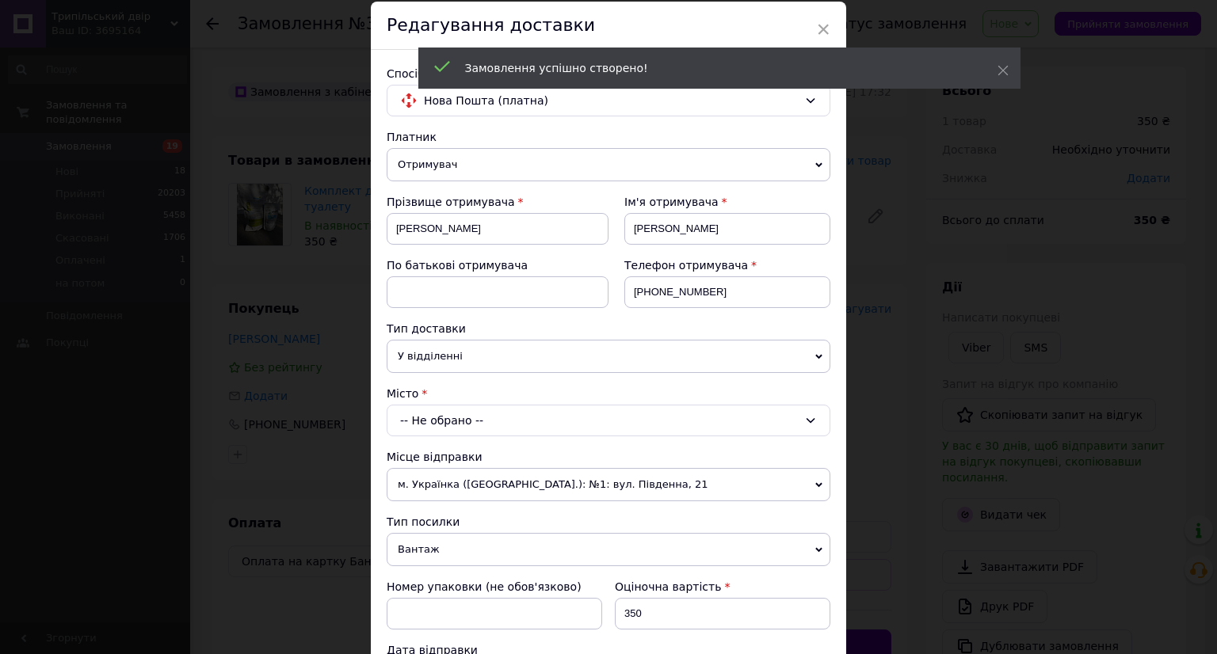
scroll to position [158, 0]
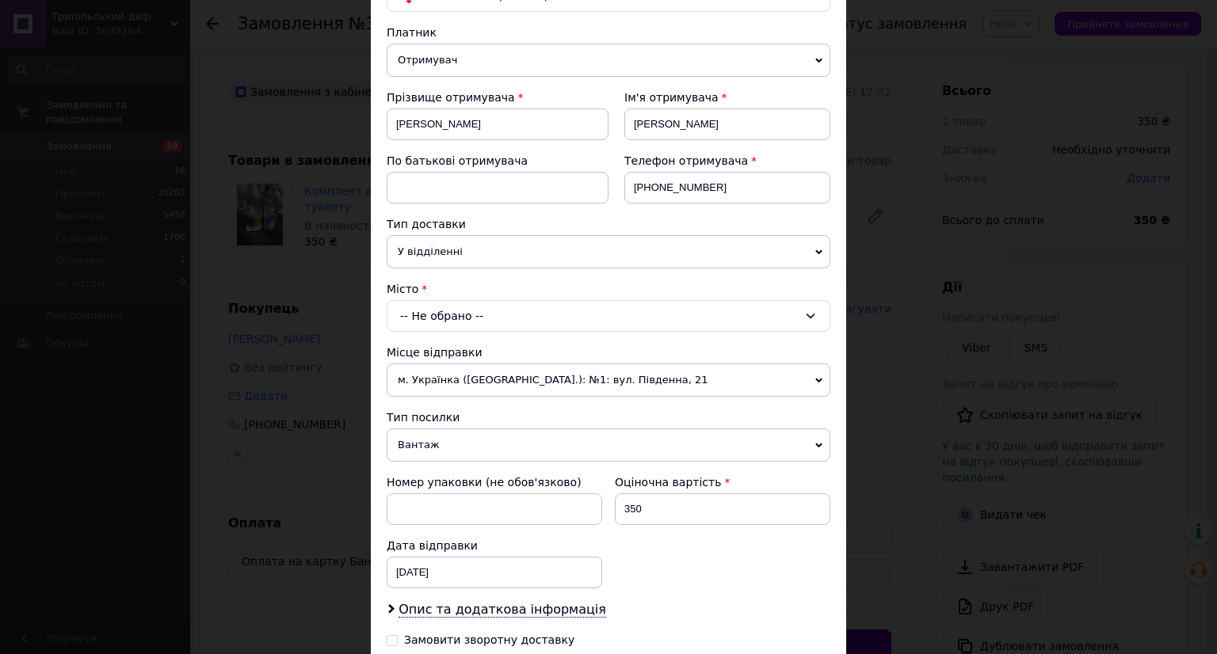
click at [514, 329] on div "-- Не обрано --" at bounding box center [609, 316] width 444 height 32
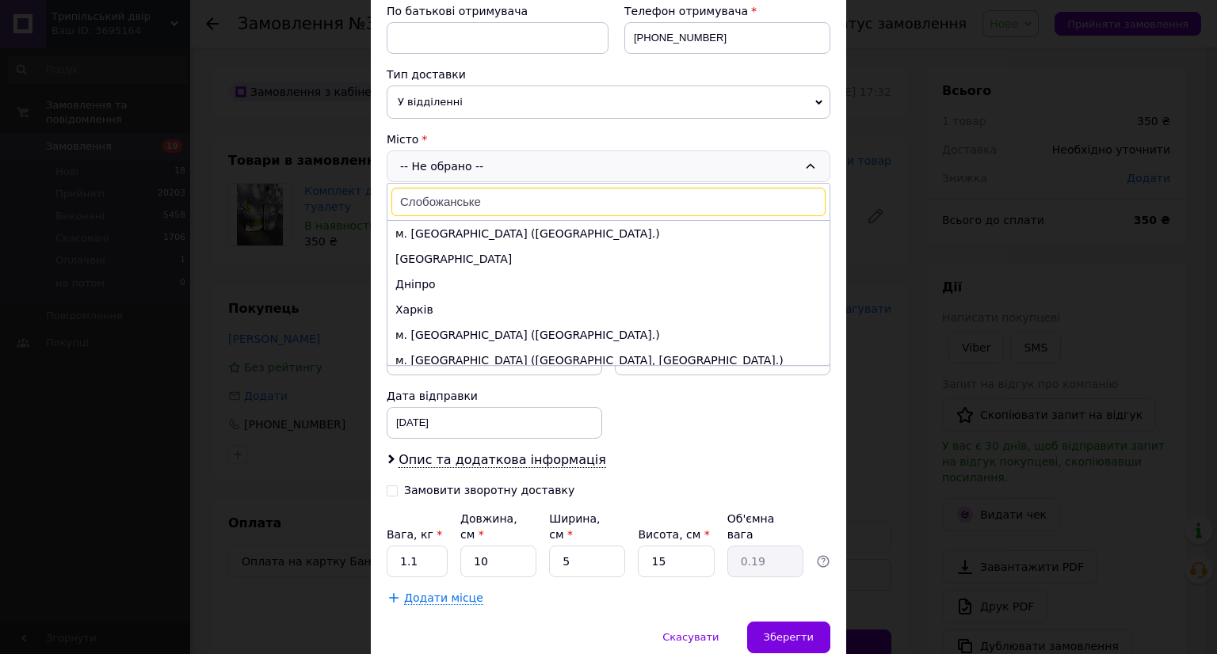
scroll to position [317, 0]
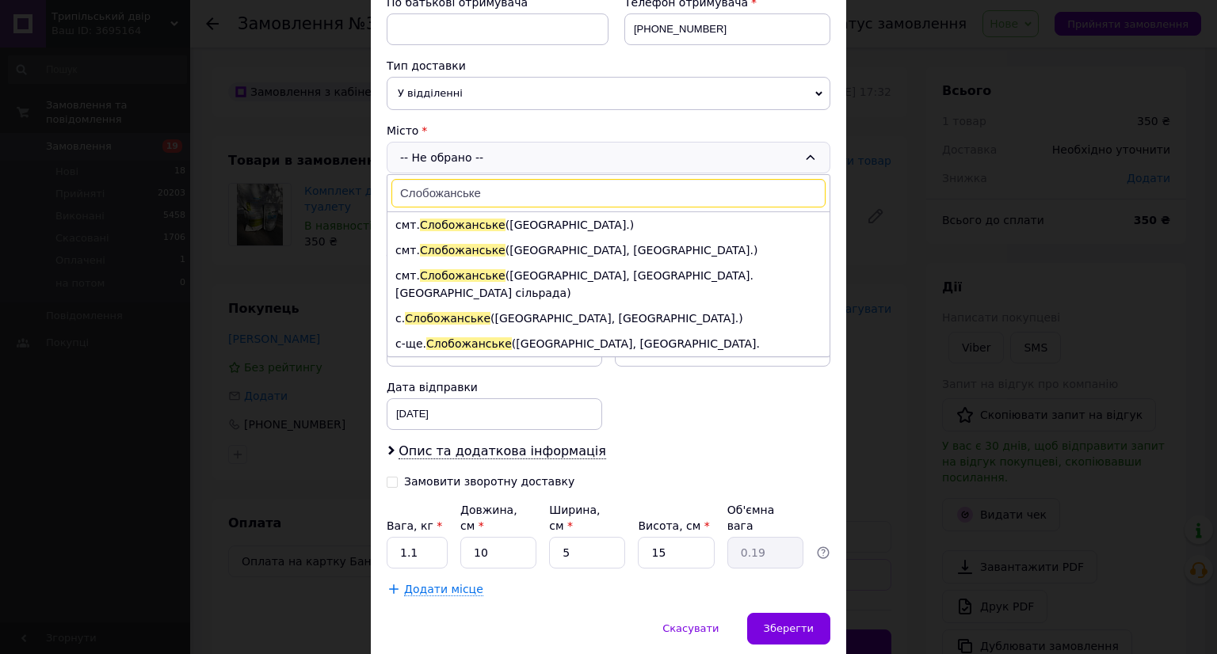
type input "Слобожанське"
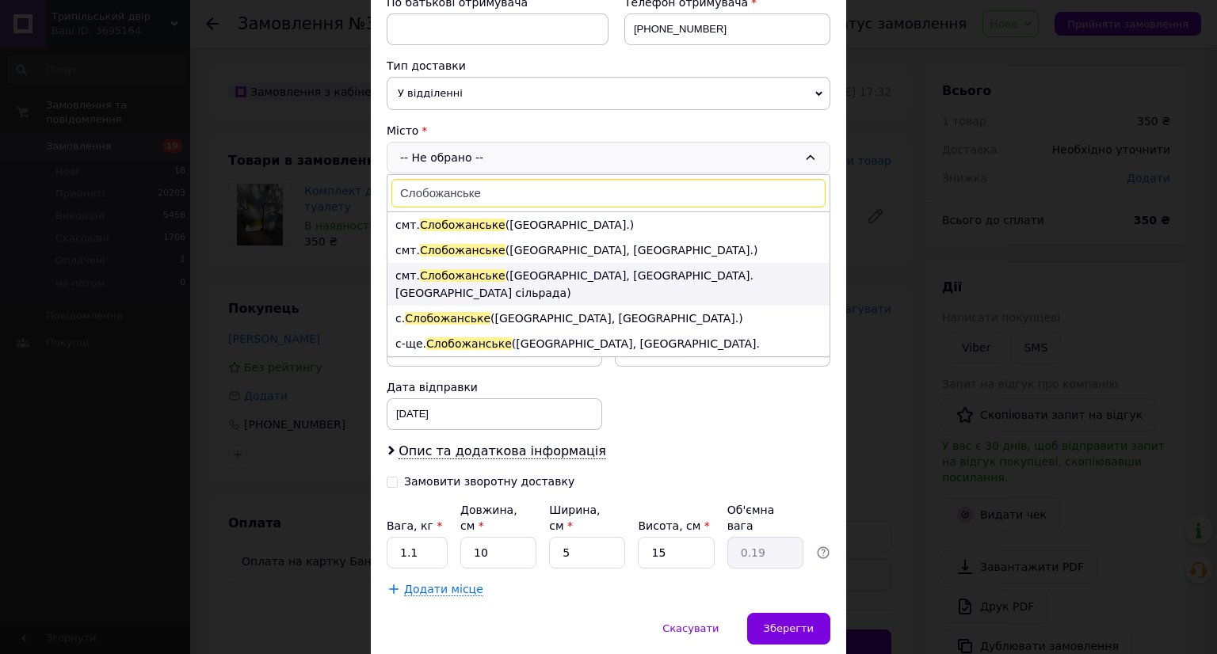
click at [646, 269] on li "смт. Слобожанське (Харківська обл., Красноградський р-н. Кегичівська сільрада)" at bounding box center [608, 284] width 442 height 43
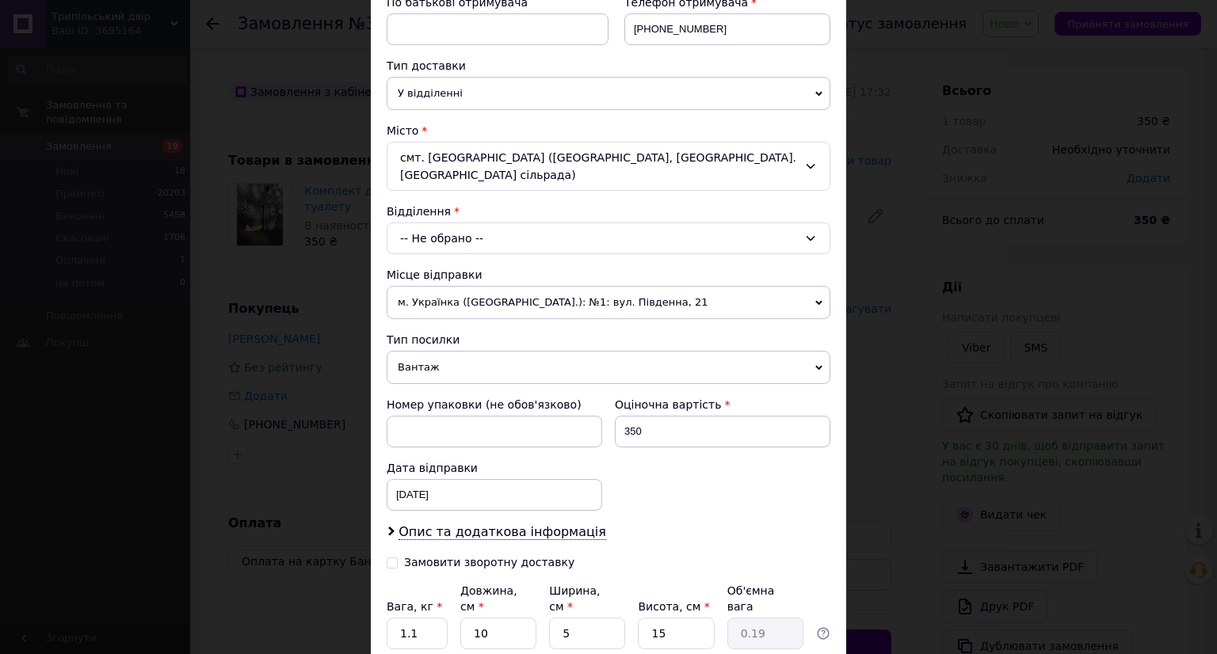
click at [608, 242] on div "-- Не обрано --" at bounding box center [609, 239] width 444 height 32
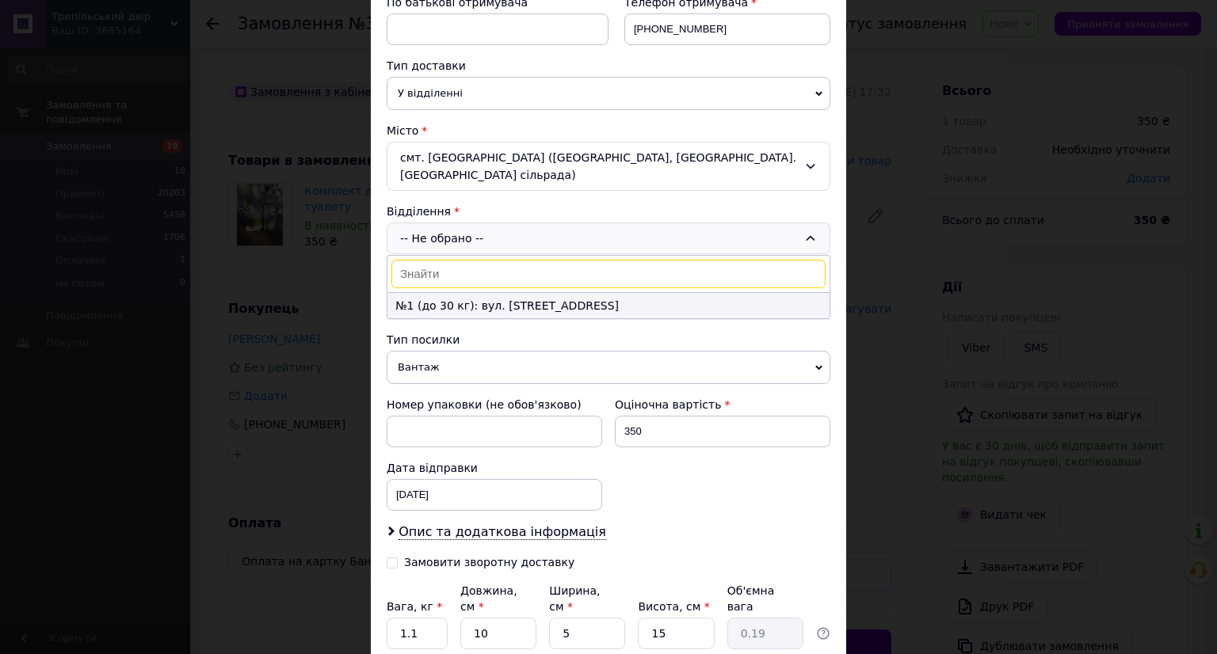
click at [589, 300] on li "№1 (до 30 кг): вул. Набережна,1А" at bounding box center [608, 305] width 442 height 25
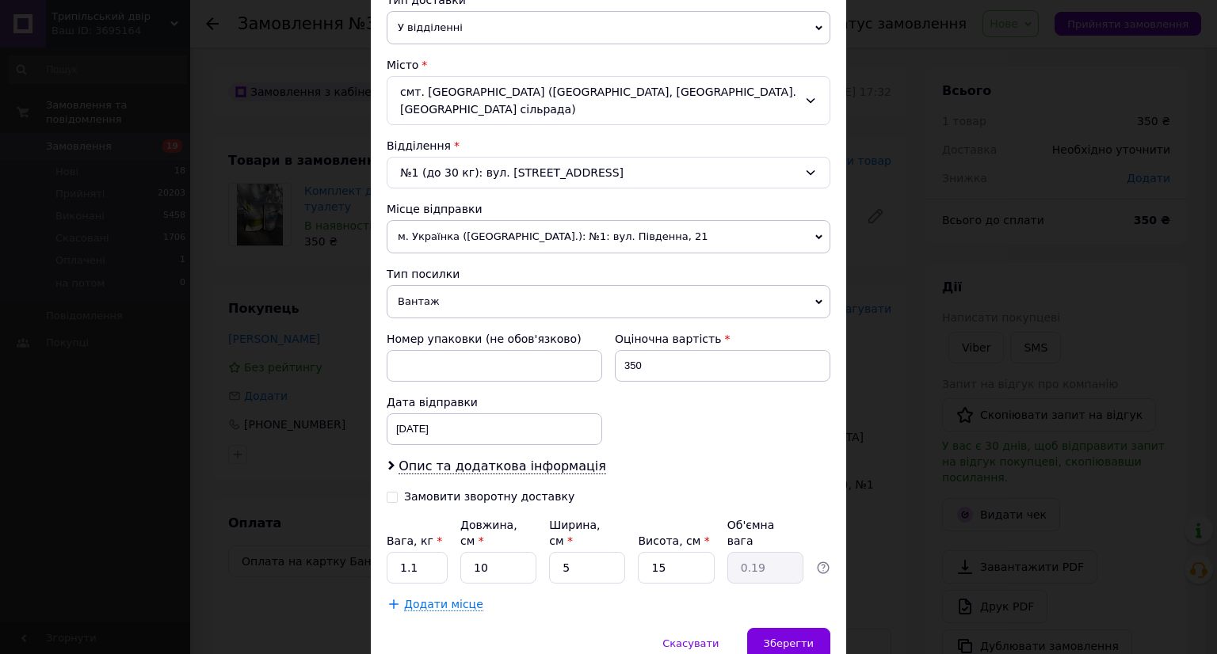
scroll to position [440, 0]
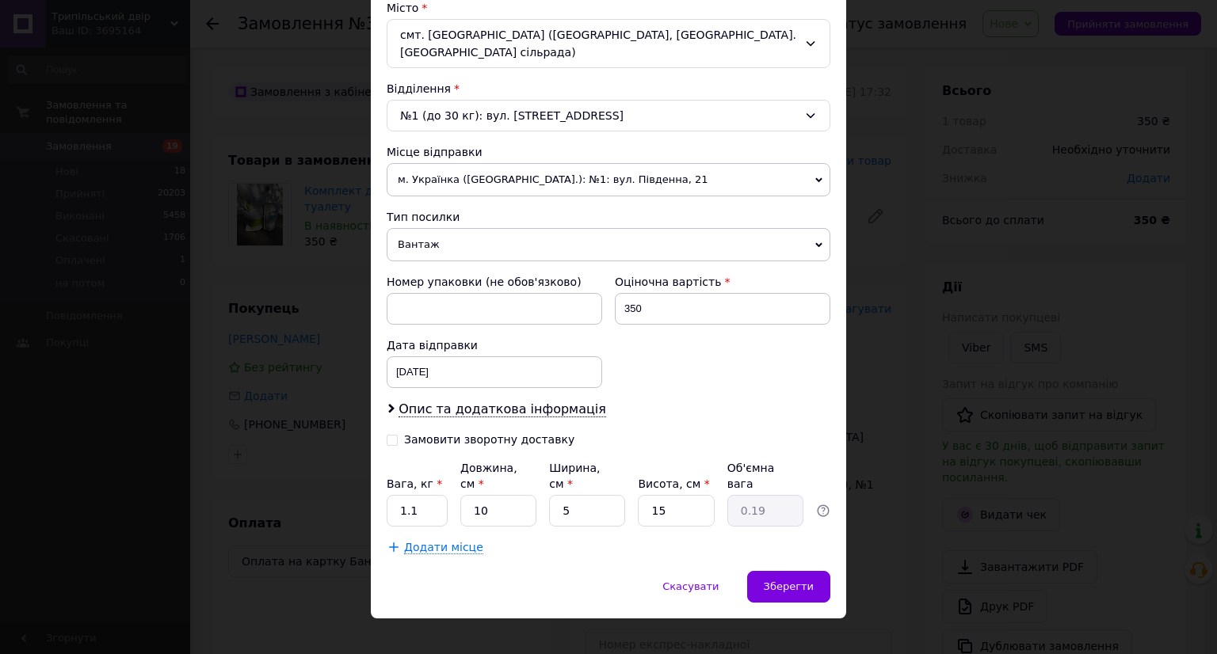
click at [394, 435] on input "Замовити зворотну доставку" at bounding box center [392, 438] width 11 height 11
checkbox input "true"
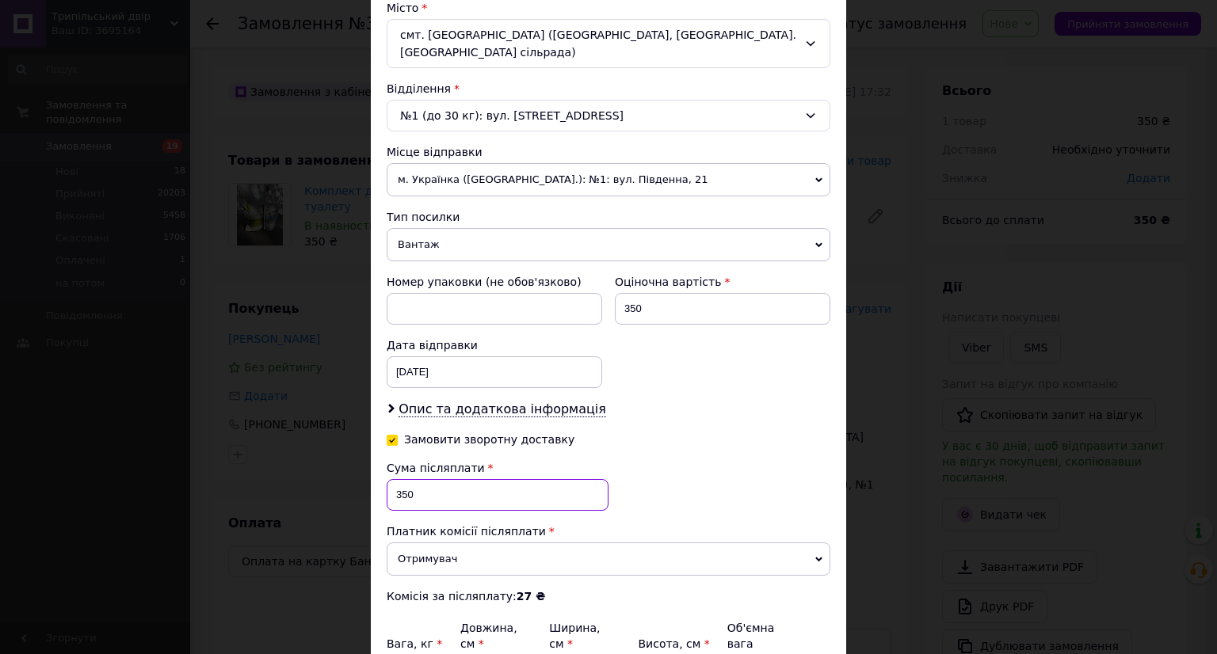
click at [441, 498] on input "350" at bounding box center [498, 495] width 222 height 32
drag, startPoint x: 401, startPoint y: 448, endPoint x: 444, endPoint y: 498, distance: 66.3
click at [444, 498] on input "350" at bounding box center [498, 495] width 222 height 32
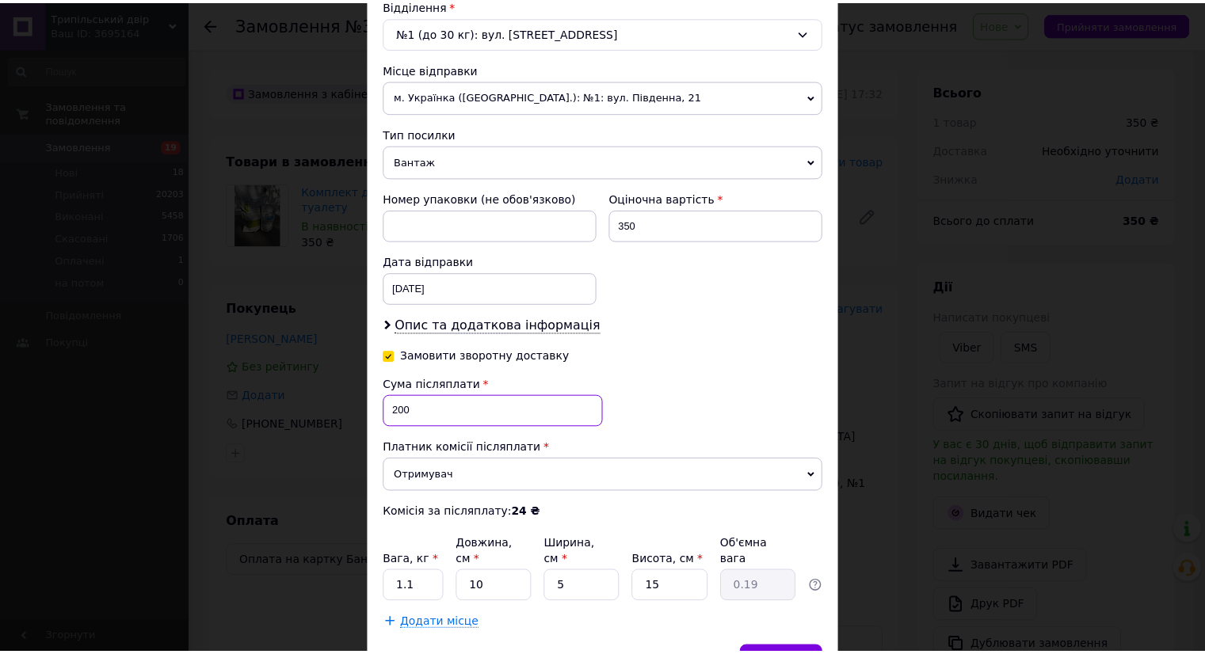
scroll to position [599, 0]
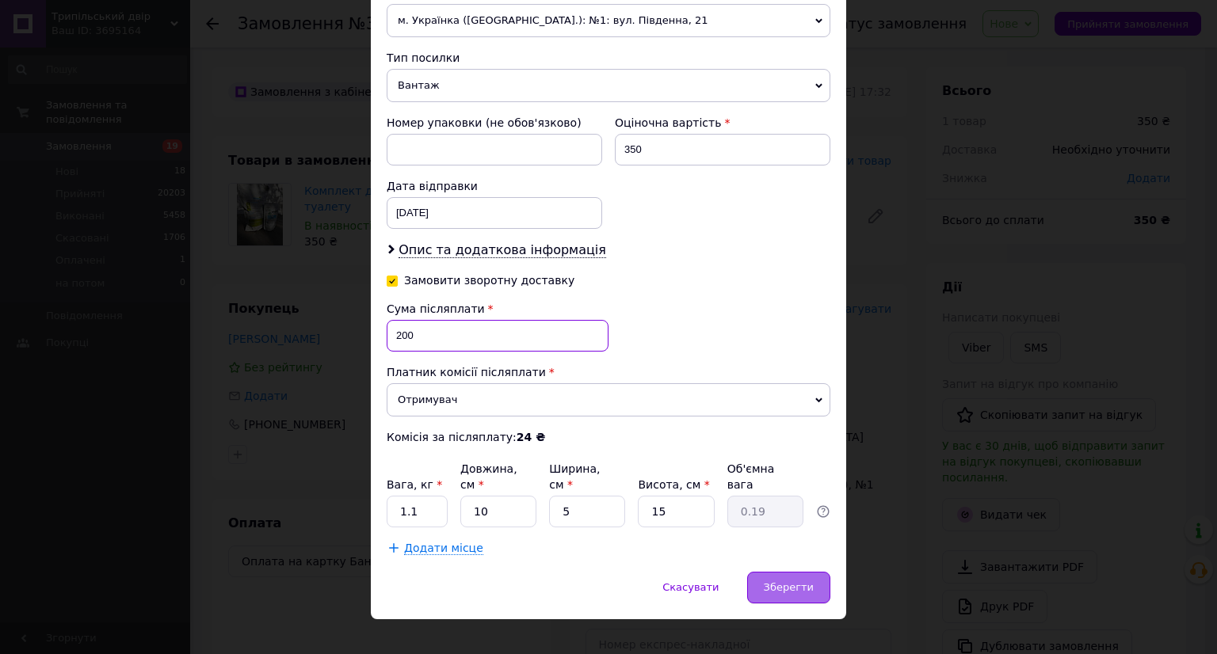
type input "200"
click at [798, 581] on span "Зберегти" at bounding box center [789, 587] width 50 height 12
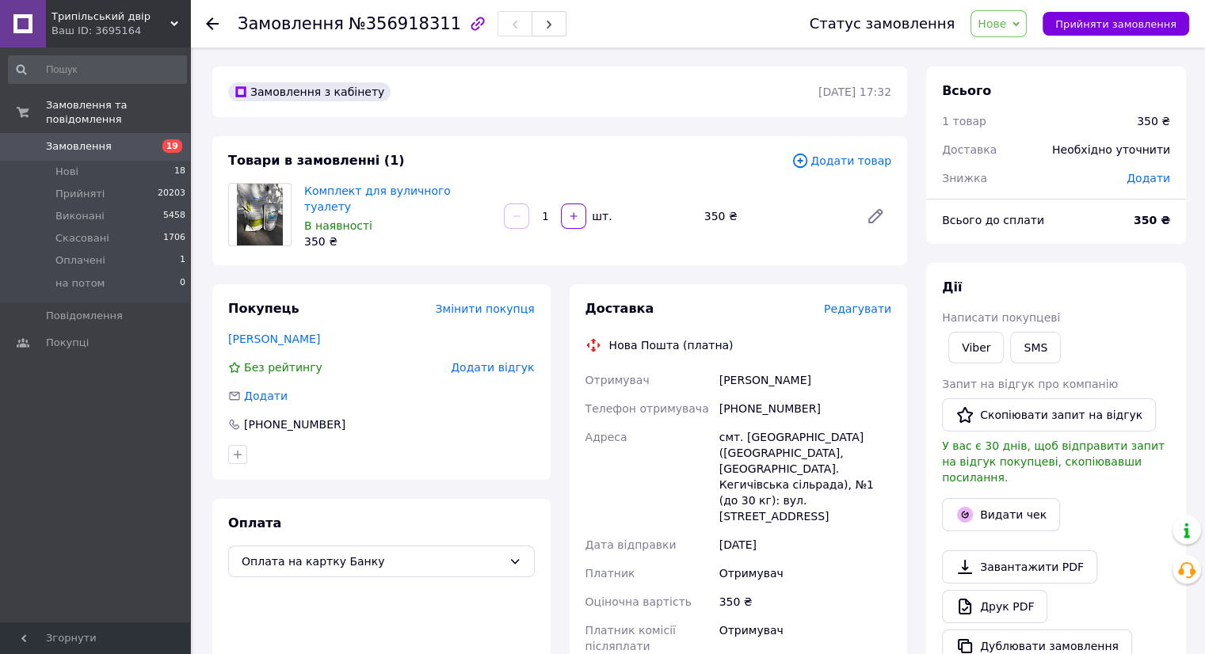
scroll to position [396, 0]
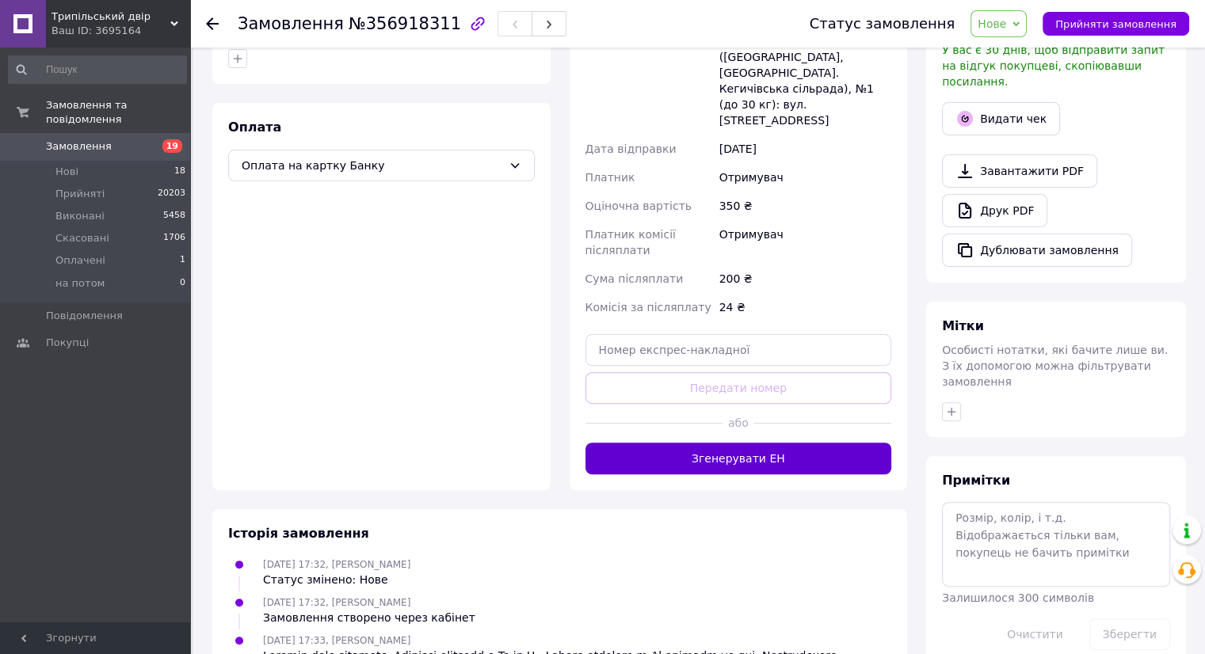
click at [732, 443] on button "Згенерувати ЕН" at bounding box center [738, 459] width 307 height 32
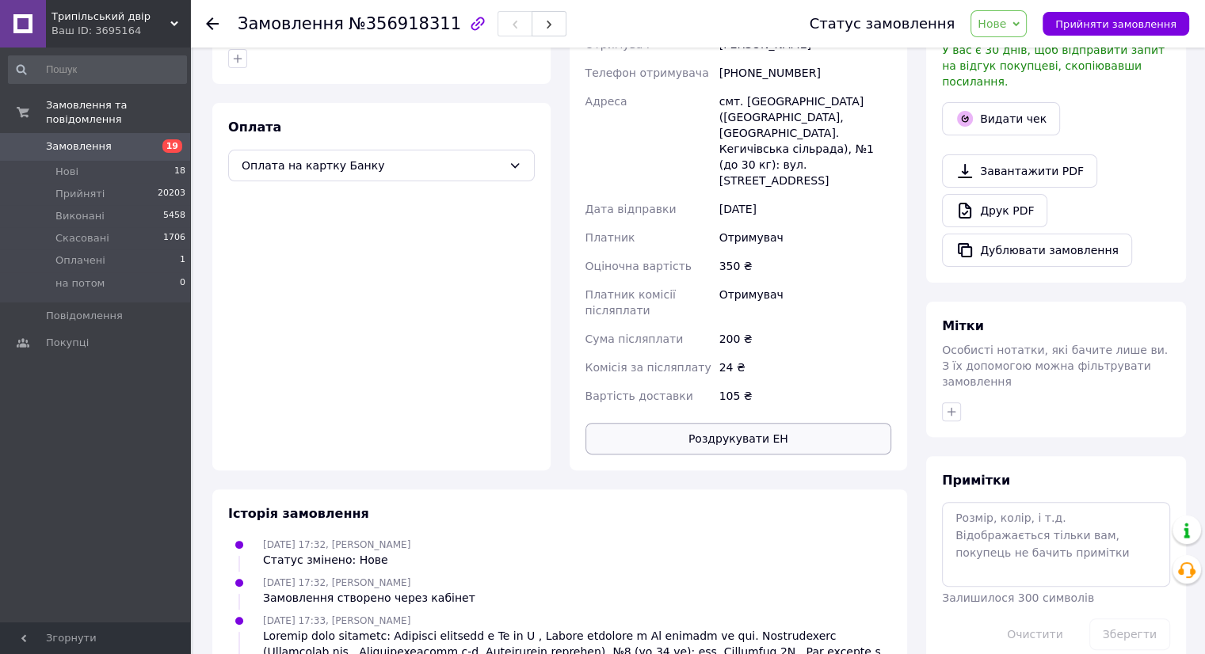
click at [735, 423] on button "Роздрукувати ЕН" at bounding box center [738, 439] width 307 height 32
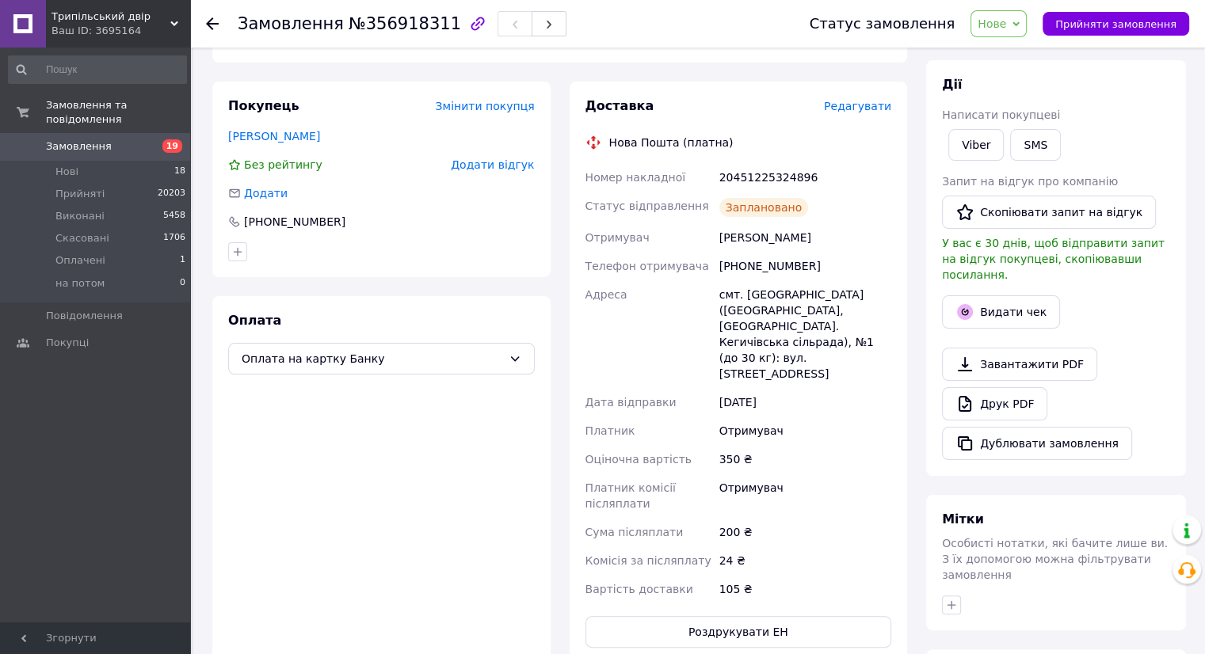
scroll to position [0, 0]
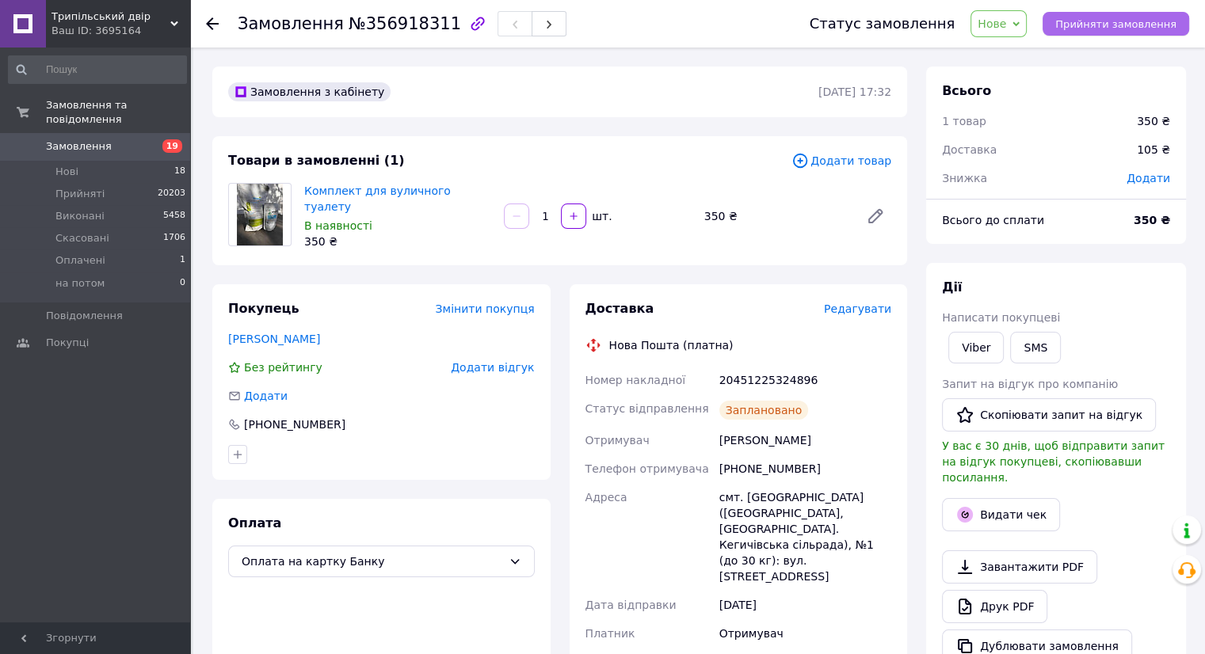
click at [1115, 16] on button "Прийняти замовлення" at bounding box center [1115, 24] width 147 height 24
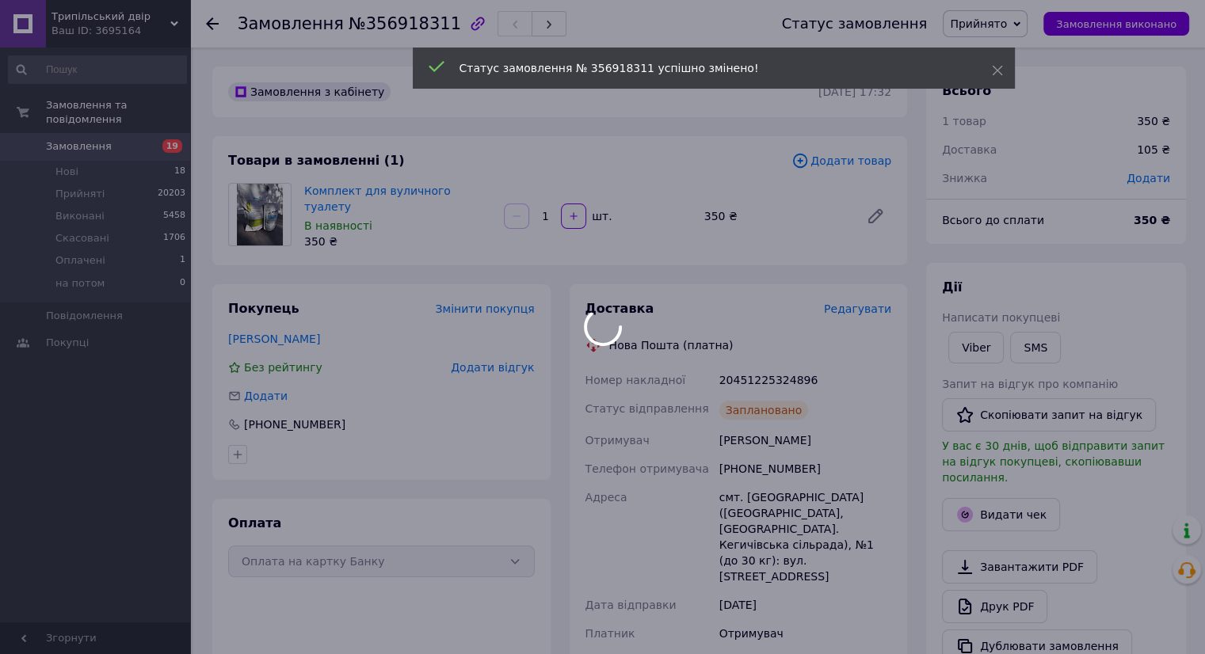
click at [119, 139] on body "Трипільський двір Ваш ID: 3695164 Сайт Трипільський двір Кабінет покупця Переві…" at bounding box center [602, 604] width 1205 height 1208
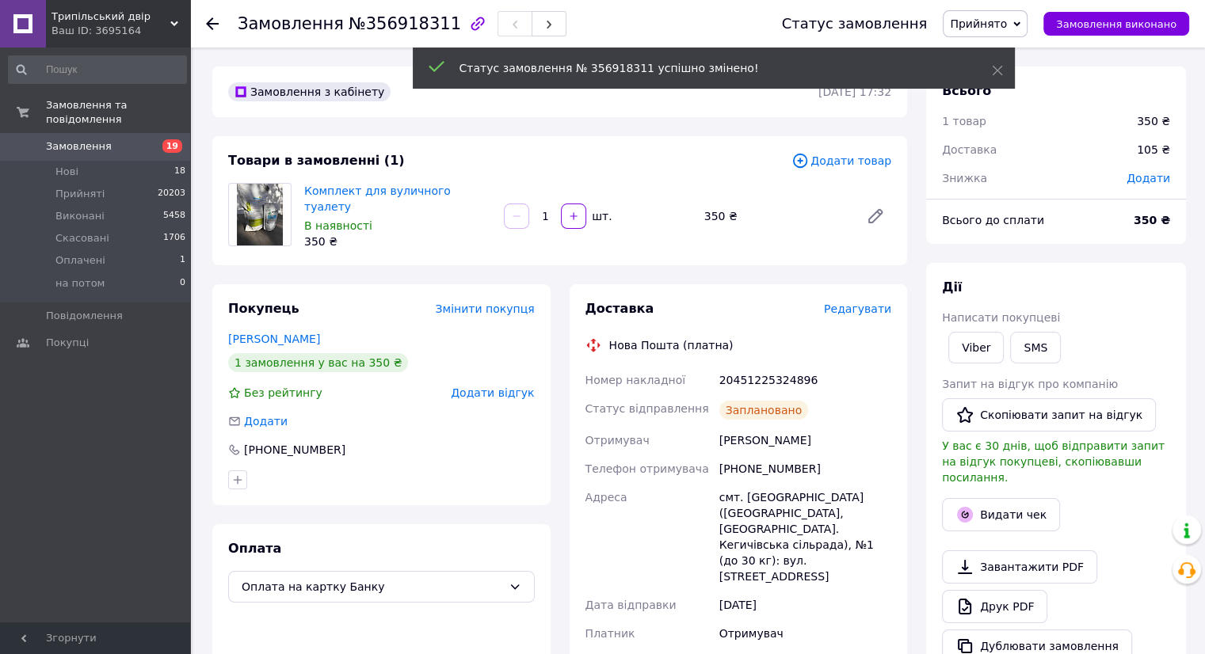
click at [120, 139] on span "Замовлення" at bounding box center [96, 146] width 101 height 14
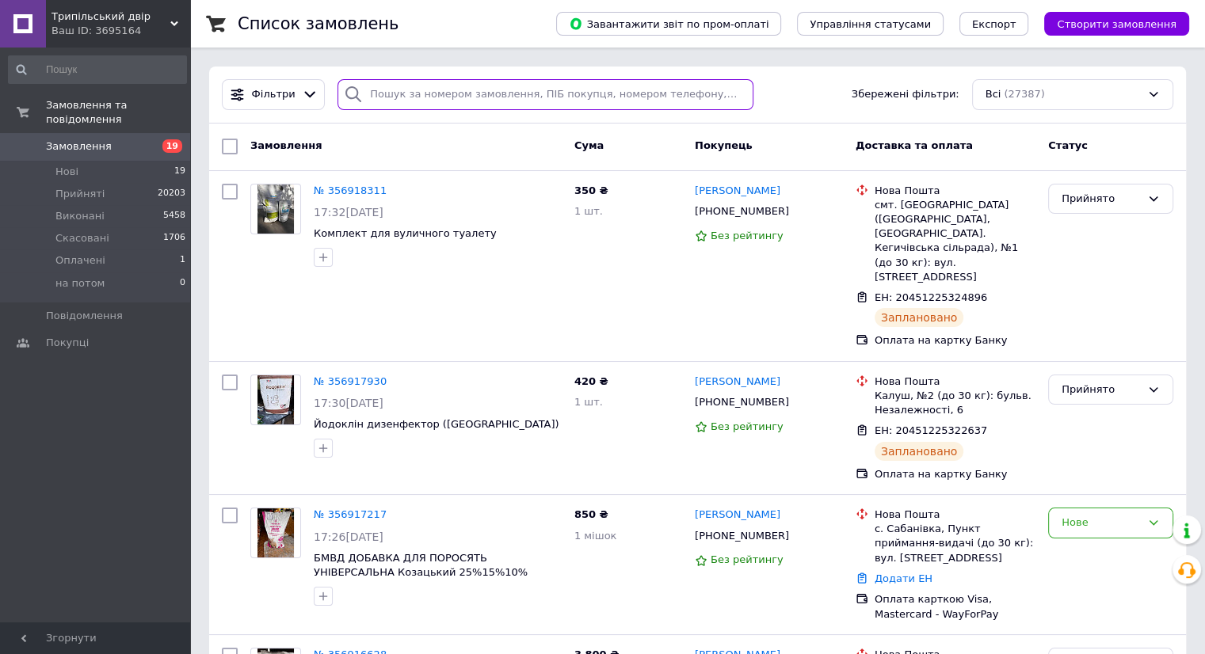
paste input "0971132717"
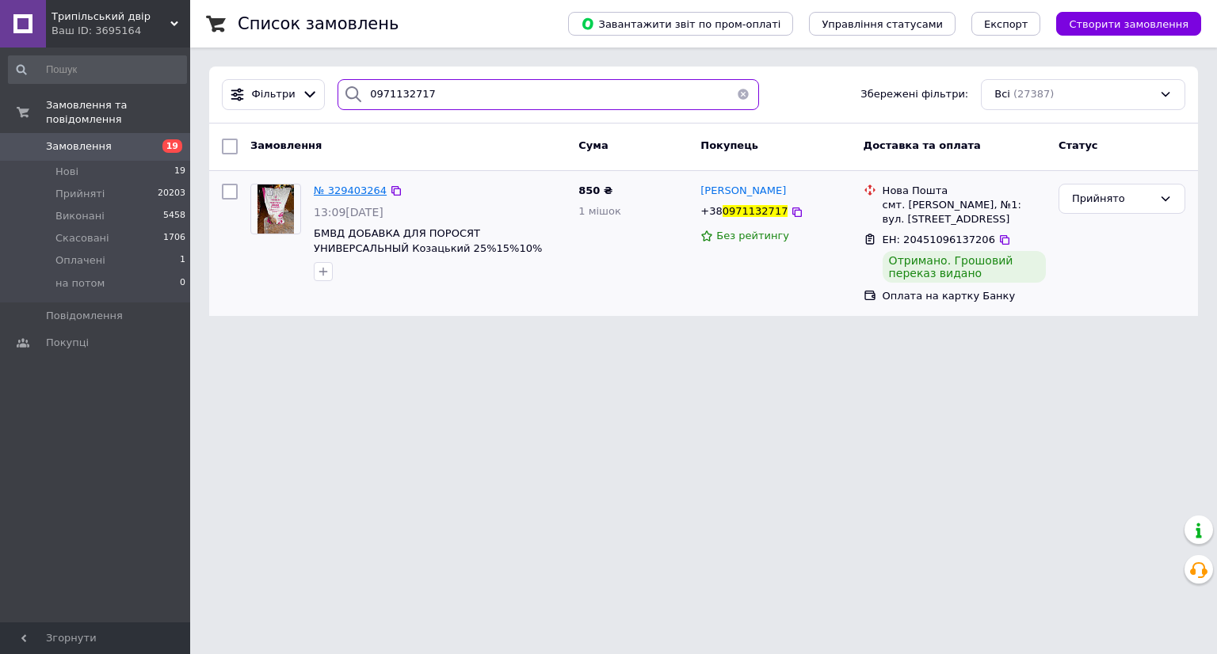
type input "0971132717"
click at [351, 193] on span "№ 329403264" at bounding box center [350, 191] width 73 height 12
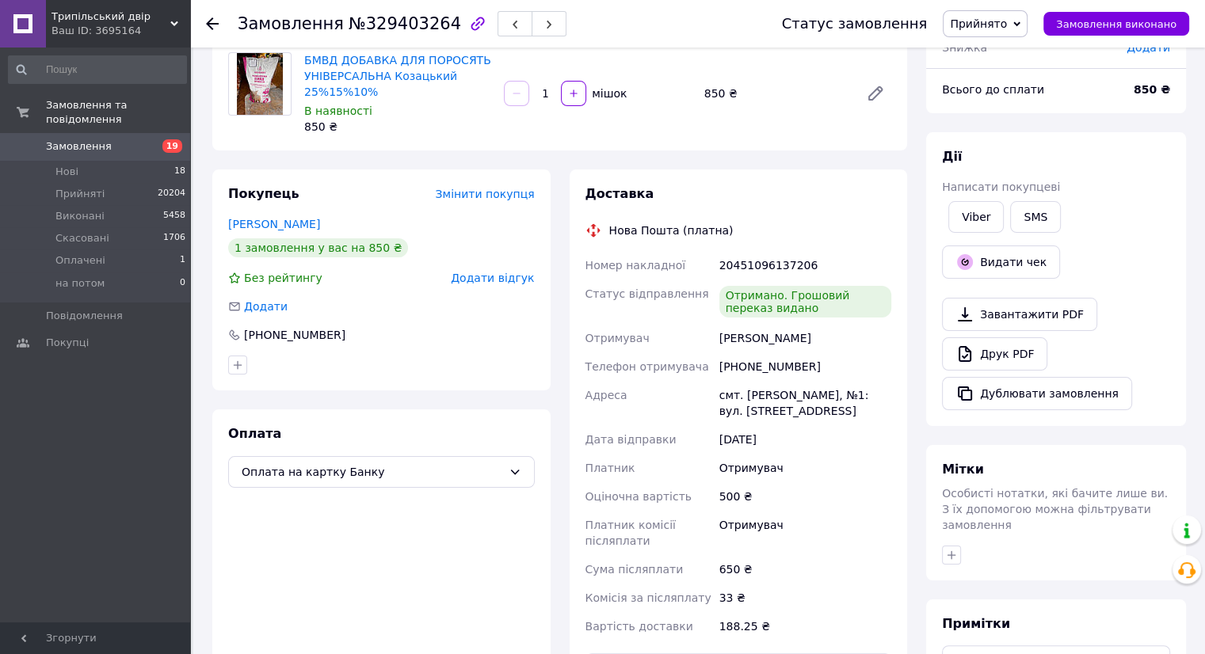
scroll to position [158, 0]
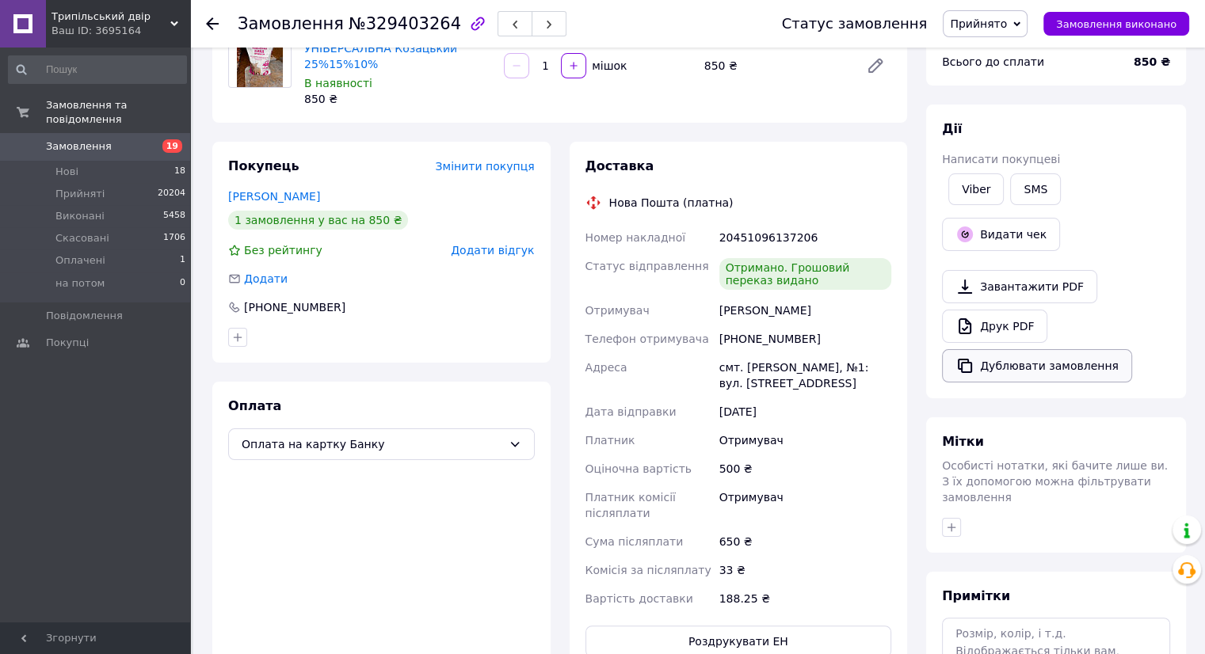
click at [1041, 366] on button "Дублювати замовлення" at bounding box center [1037, 365] width 190 height 33
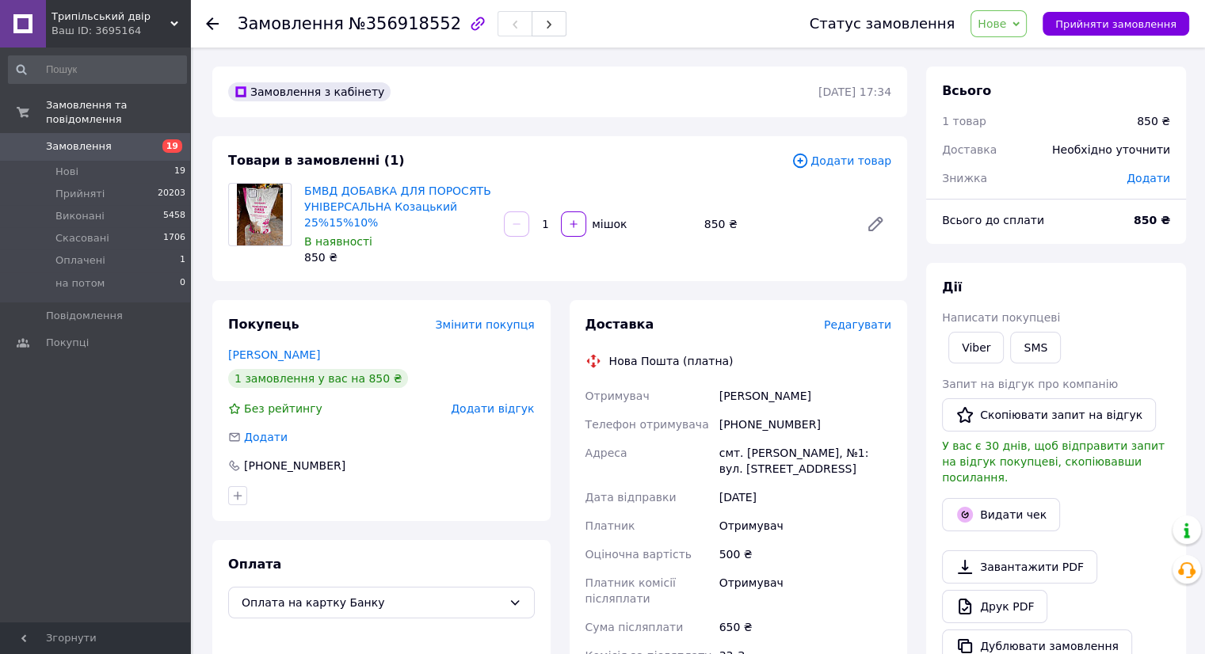
click at [865, 325] on span "Редагувати" at bounding box center [857, 324] width 67 height 13
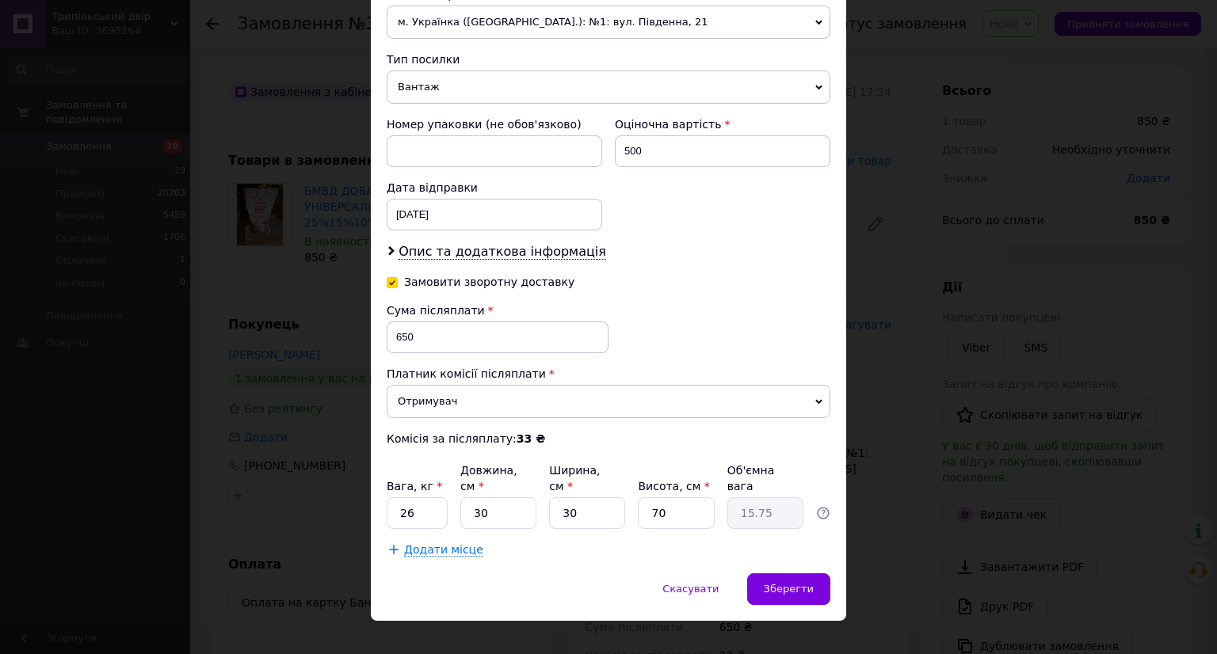
scroll to position [581, 0]
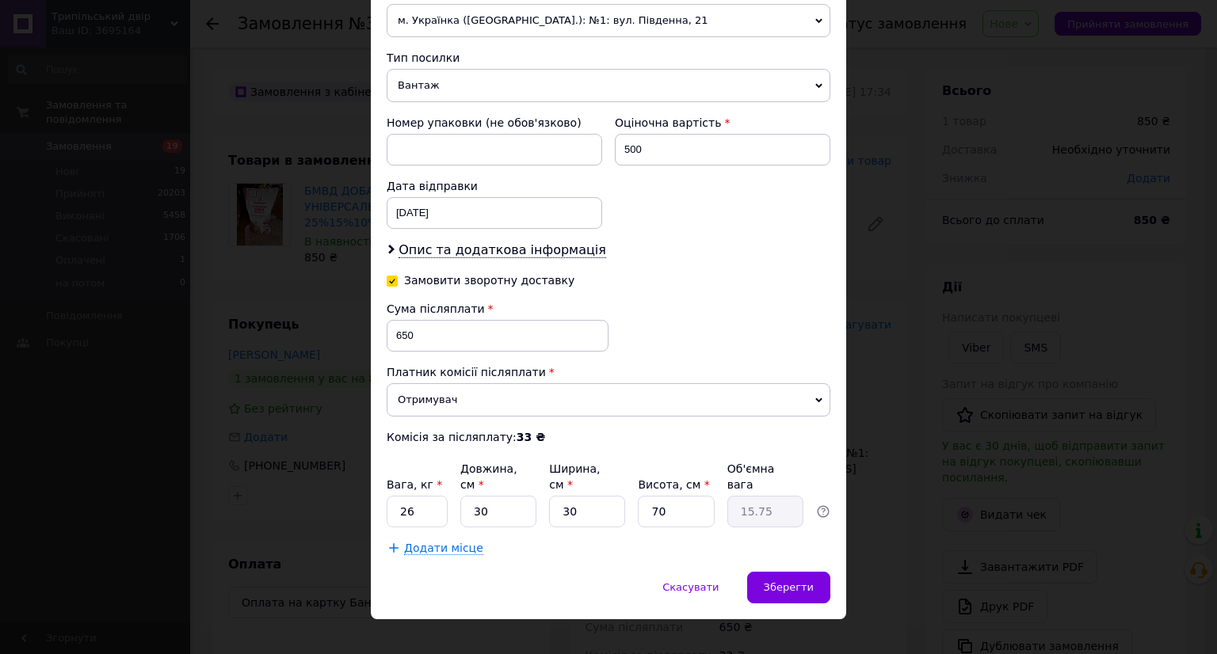
click at [391, 274] on input "Замовити зворотну доставку" at bounding box center [392, 279] width 11 height 11
checkbox input "false"
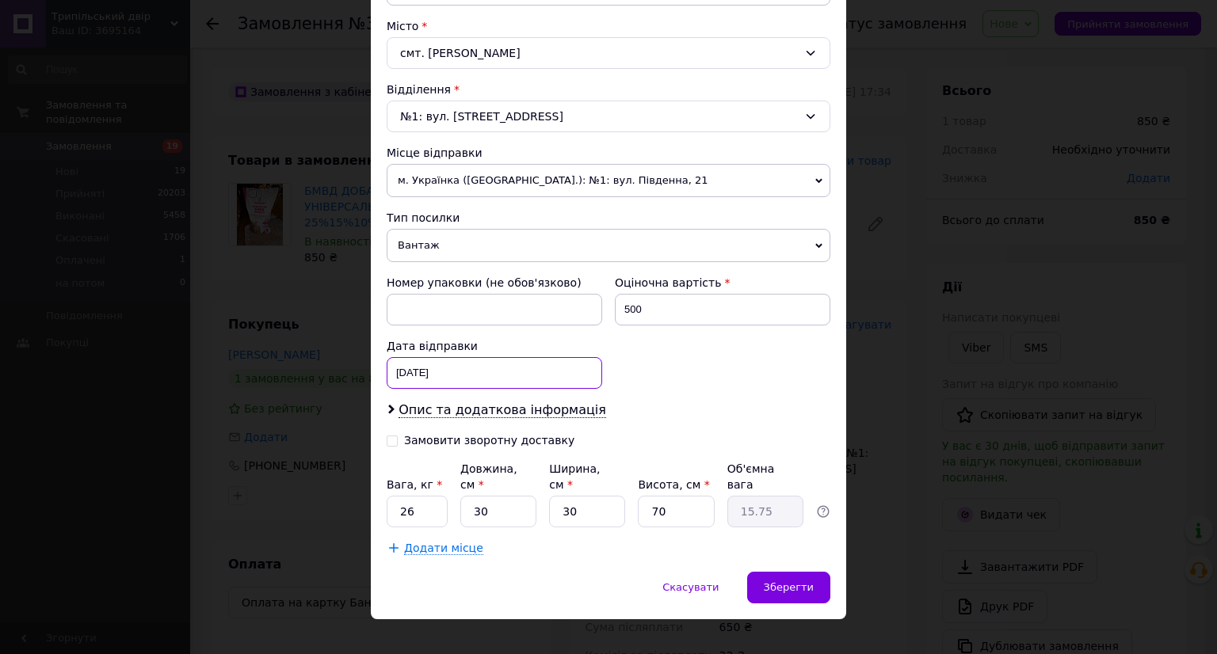
click at [450, 371] on div "[DATE] < 2025 > < Февраль > Пн Вт Ср Чт Пт Сб Вс 27 28 29 30 31 1 2 3 4 5 6 7 8…" at bounding box center [494, 373] width 215 height 32
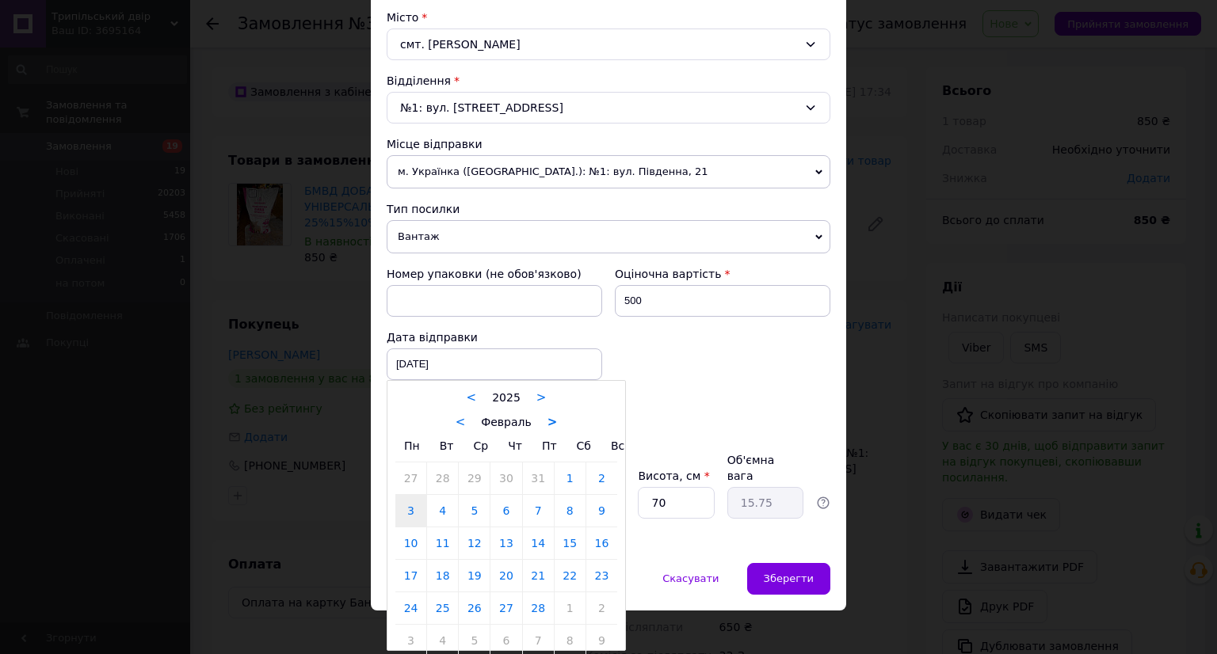
click at [547, 422] on link ">" at bounding box center [552, 422] width 10 height 14
click at [537, 416] on link ">" at bounding box center [542, 422] width 10 height 14
click at [543, 424] on link ">" at bounding box center [548, 422] width 10 height 14
click at [535, 424] on link ">" at bounding box center [539, 422] width 10 height 14
click at [538, 423] on link ">" at bounding box center [543, 422] width 10 height 14
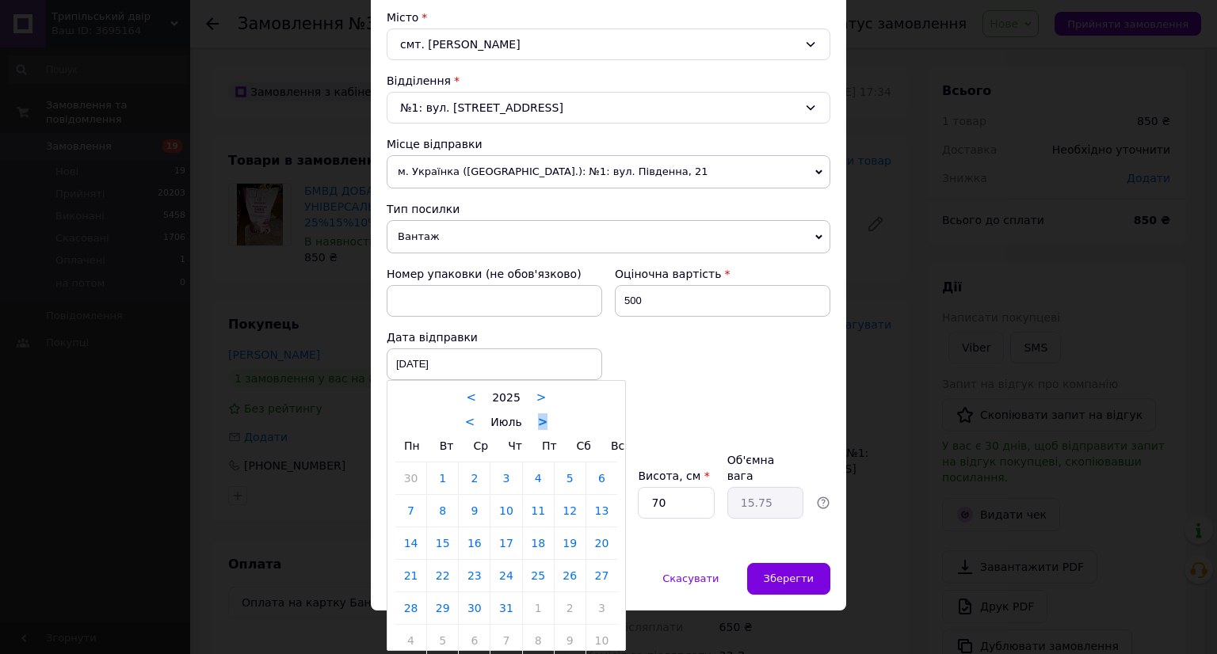
click at [538, 423] on link ">" at bounding box center [543, 422] width 10 height 14
click at [447, 540] on link "12" at bounding box center [442, 544] width 31 height 32
type input "[DATE]"
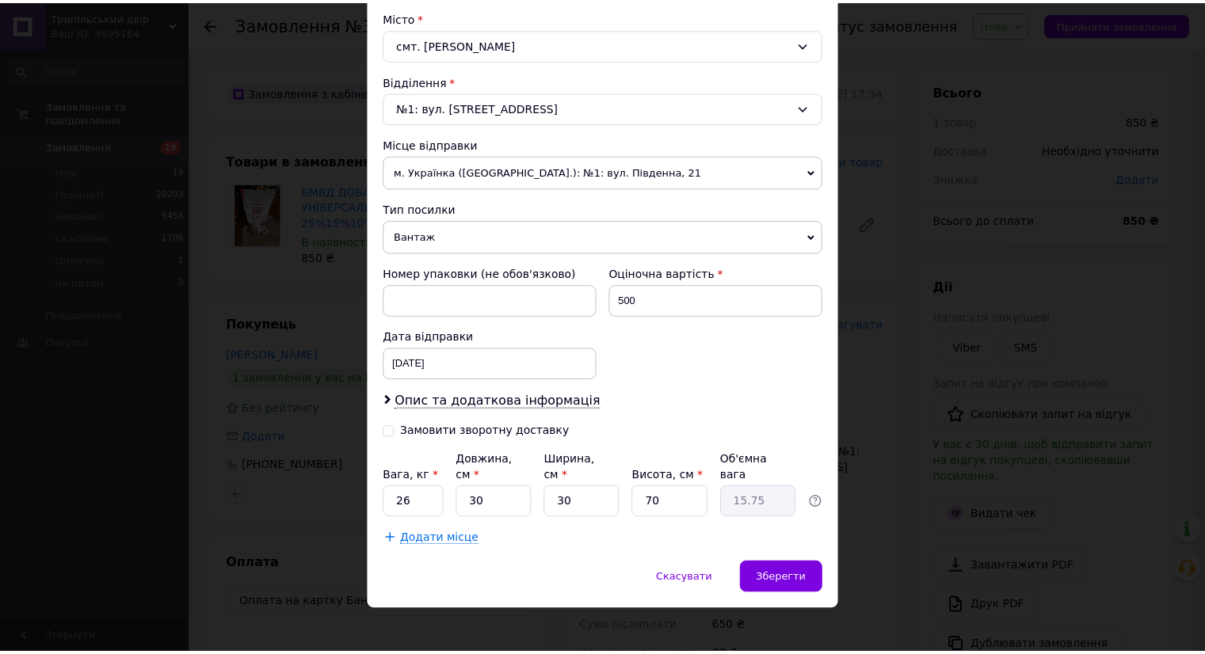
scroll to position [421, 0]
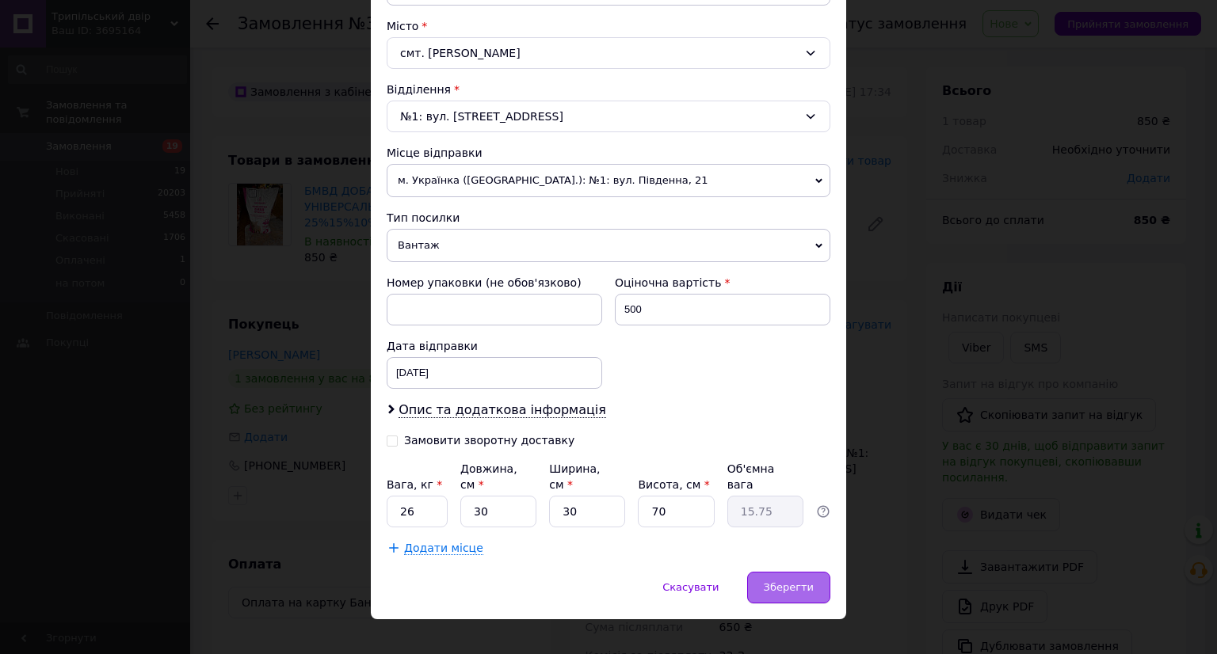
click at [817, 574] on div "Зберегти" at bounding box center [788, 588] width 83 height 32
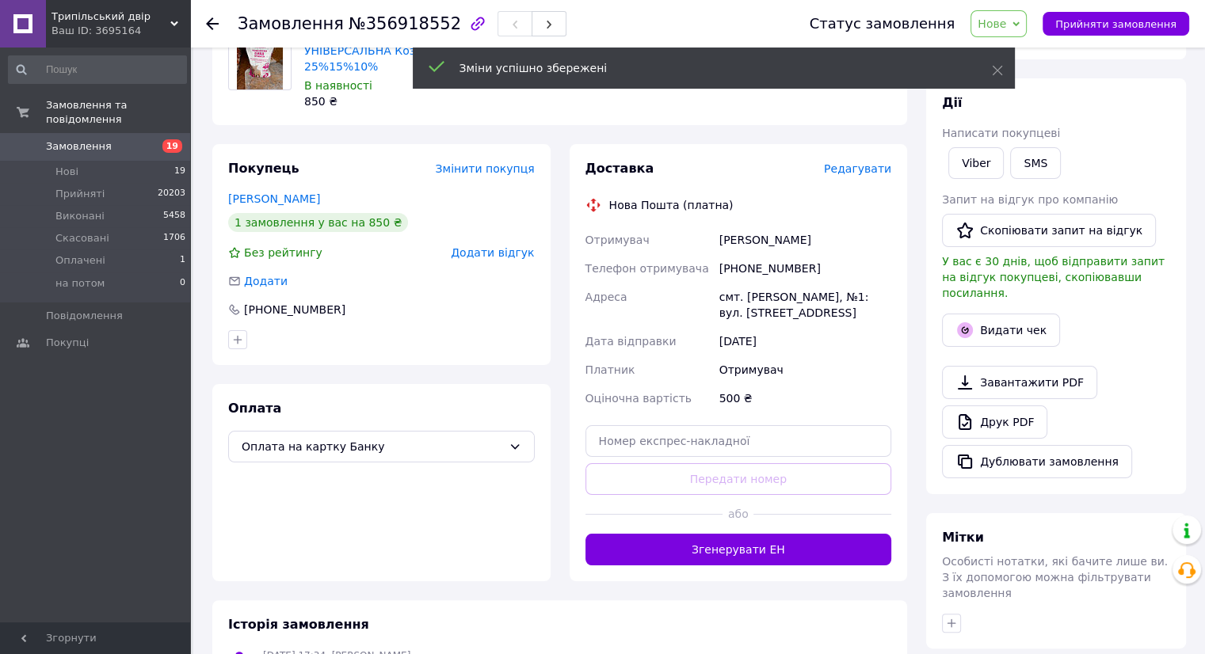
scroll to position [158, 0]
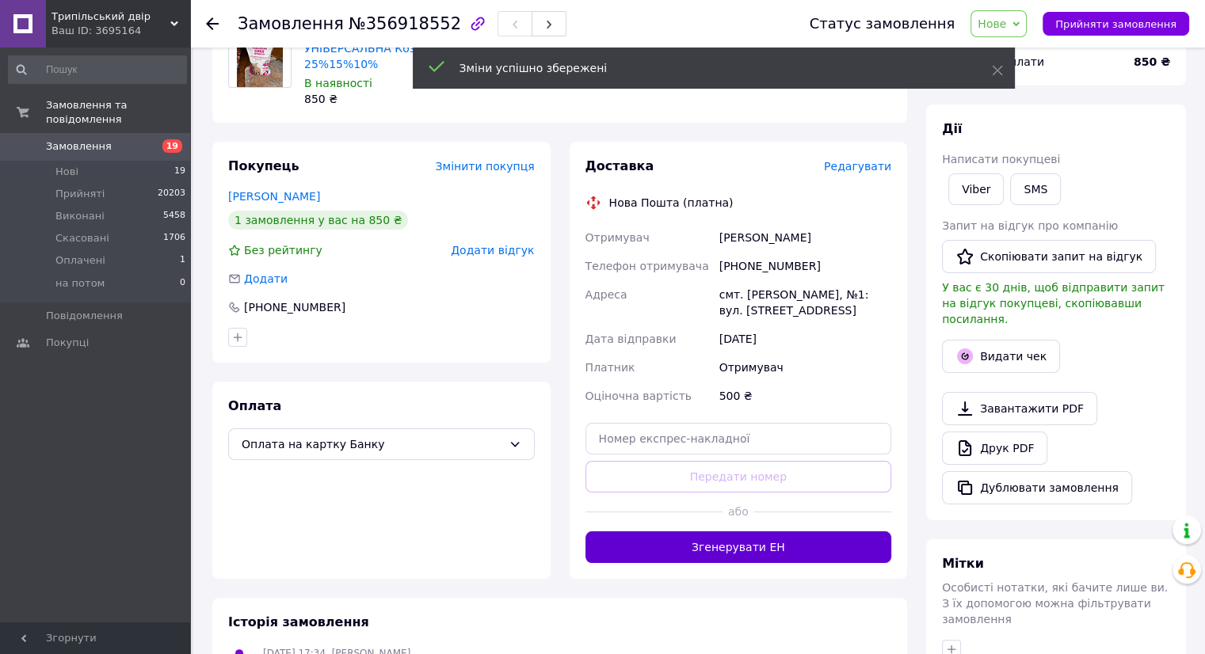
click at [735, 554] on button "Згенерувати ЕН" at bounding box center [738, 547] width 307 height 32
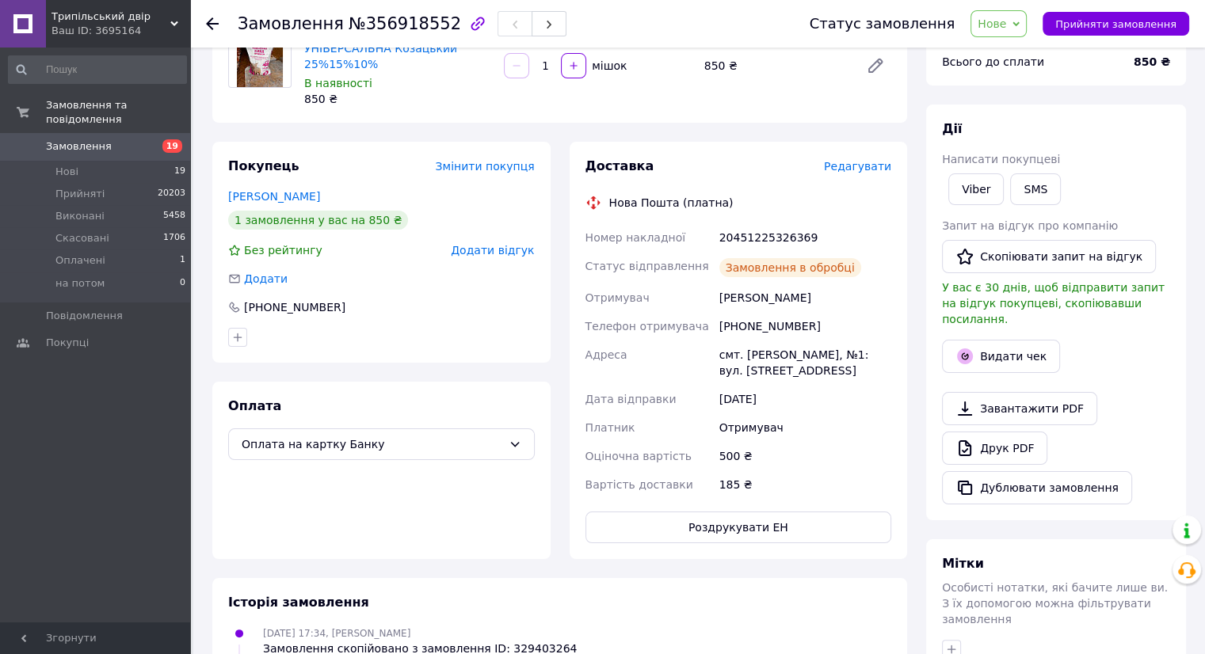
click at [745, 535] on button "Роздрукувати ЕН" at bounding box center [738, 528] width 307 height 32
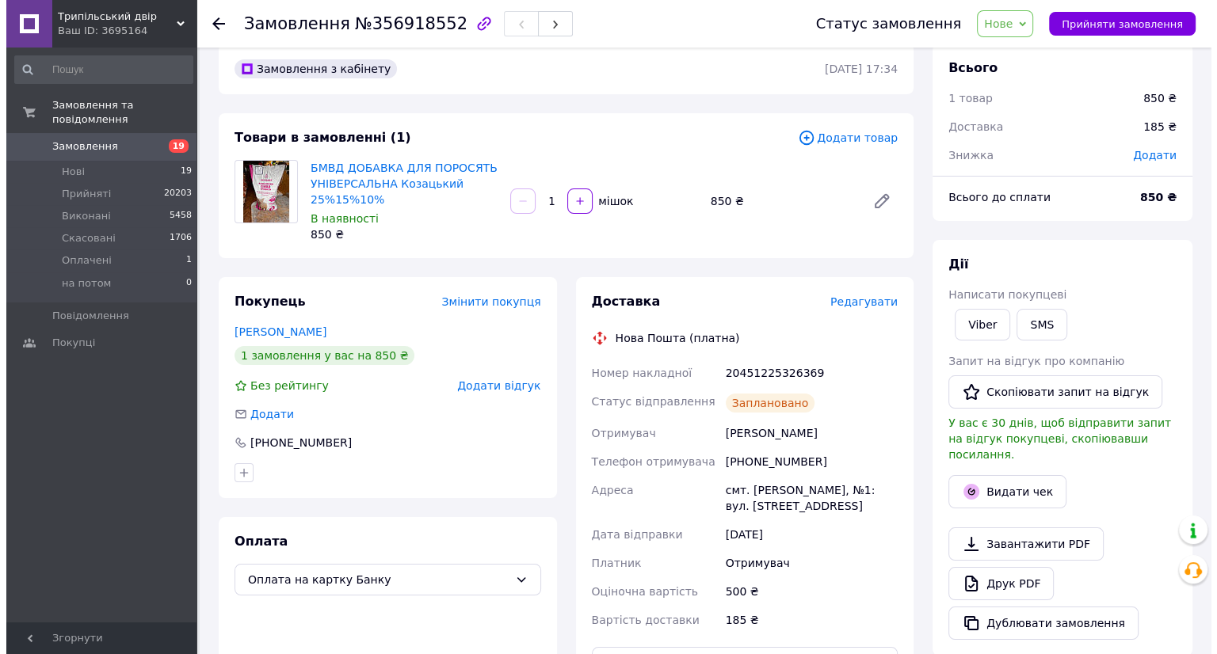
scroll to position [0, 0]
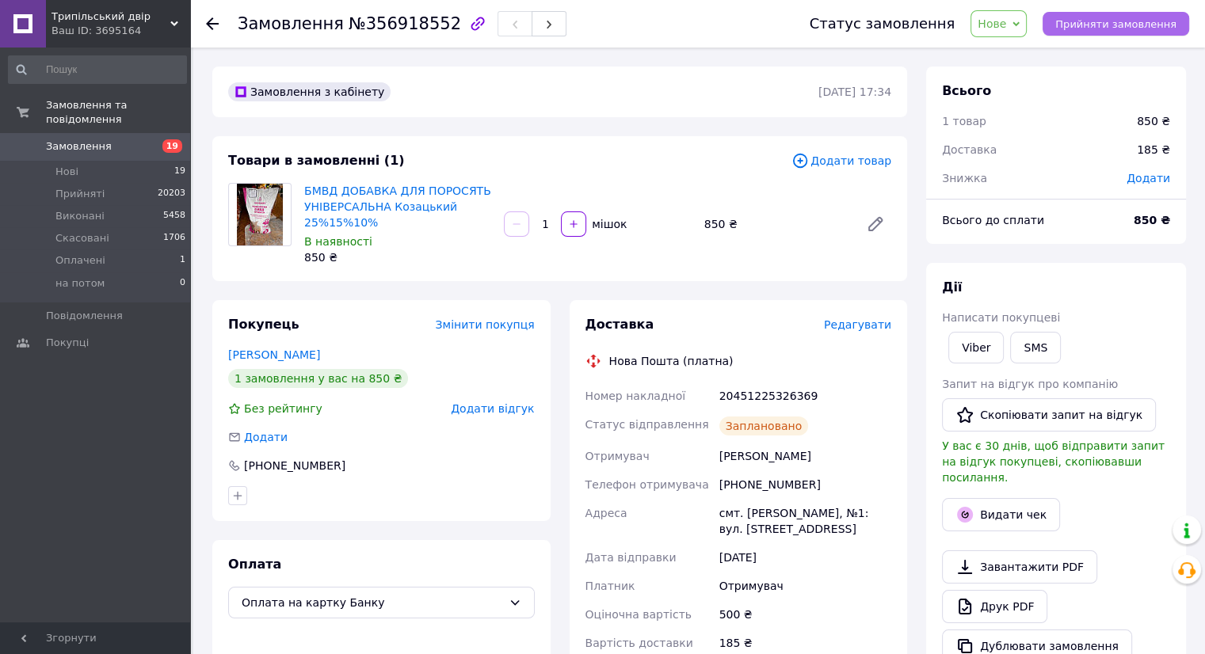
click at [1107, 20] on span "Прийняти замовлення" at bounding box center [1115, 24] width 121 height 12
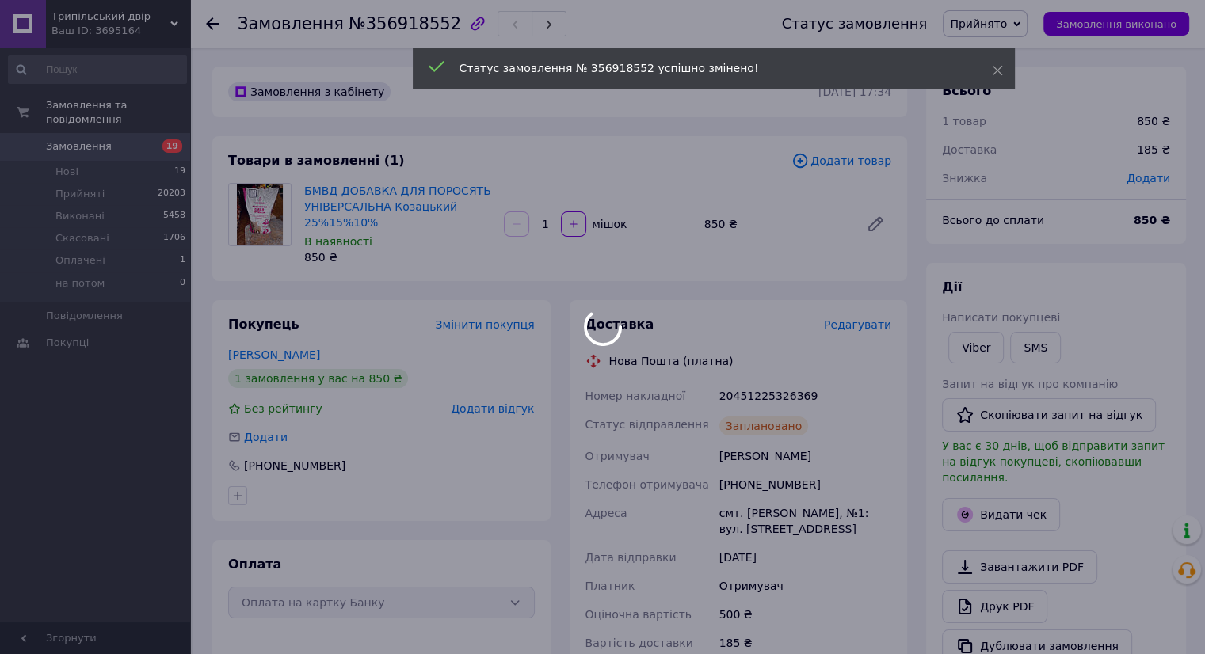
click at [171, 139] on span "19" at bounding box center [172, 145] width 20 height 13
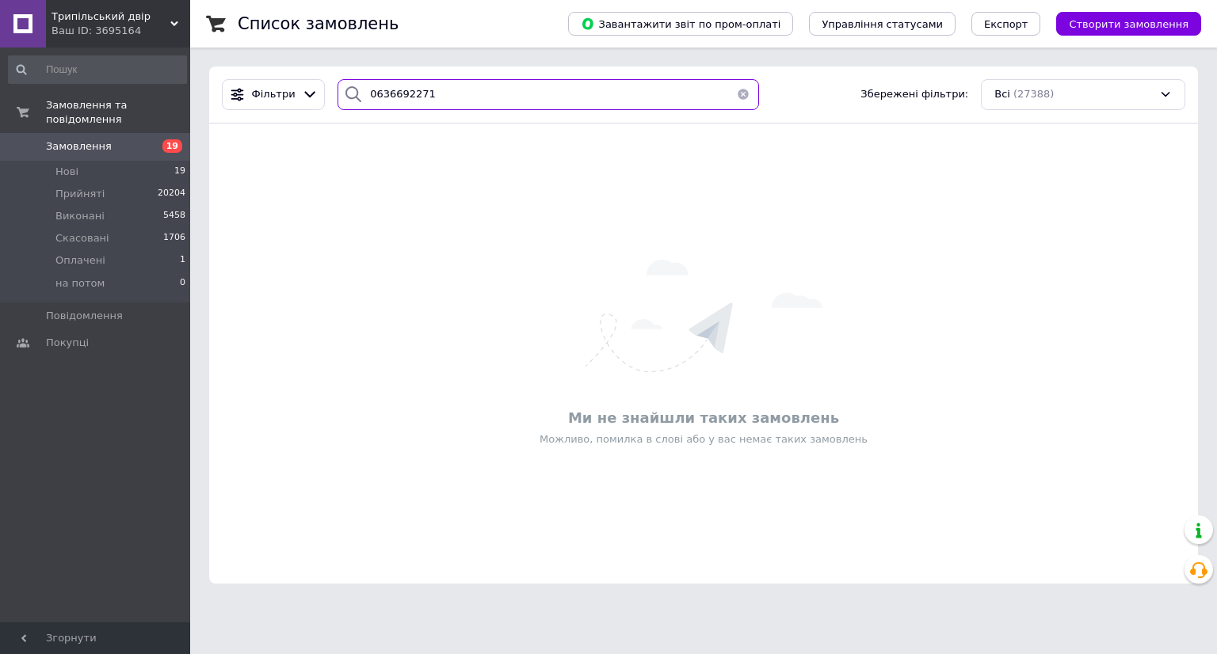
type input "0636692271"
click at [1096, 25] on span "Створити замовлення" at bounding box center [1128, 24] width 120 height 12
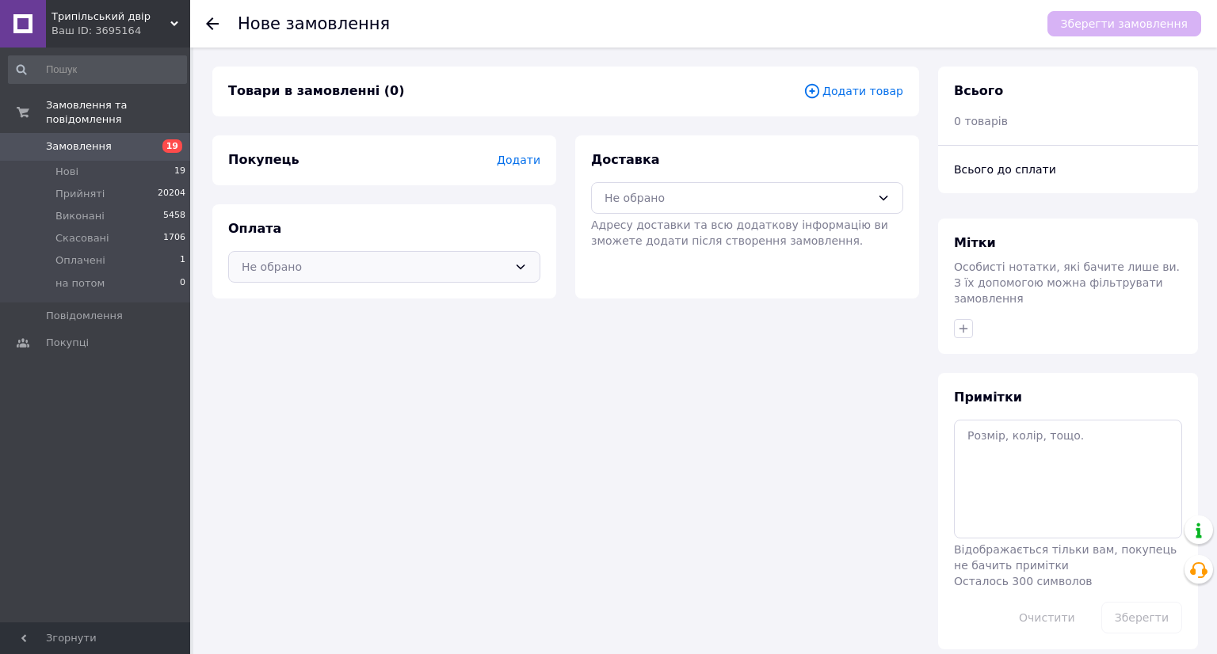
click at [336, 267] on div "Не обрано" at bounding box center [375, 266] width 266 height 17
click at [337, 323] on span "Оплата на картку Банку" at bounding box center [384, 330] width 285 height 16
click at [523, 157] on span "Додати" at bounding box center [519, 160] width 44 height 13
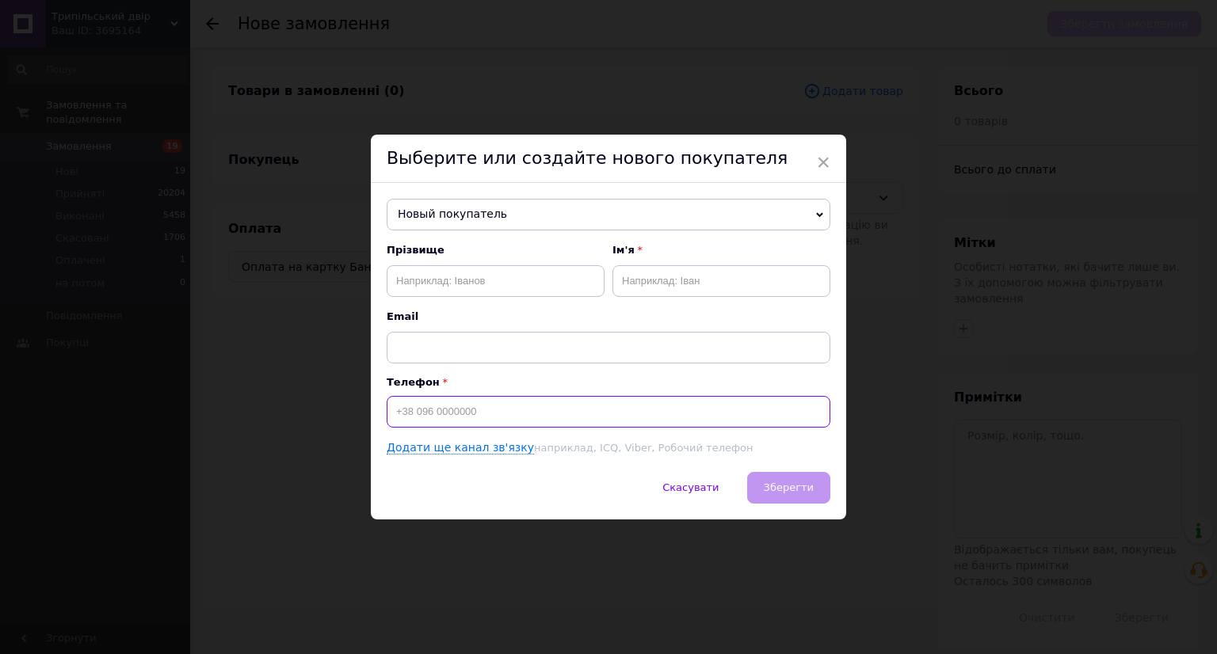
paste input "0636692271"
click at [387, 414] on input "0636692271" at bounding box center [609, 412] width 444 height 32
type input "[PHONE_NUMBER]"
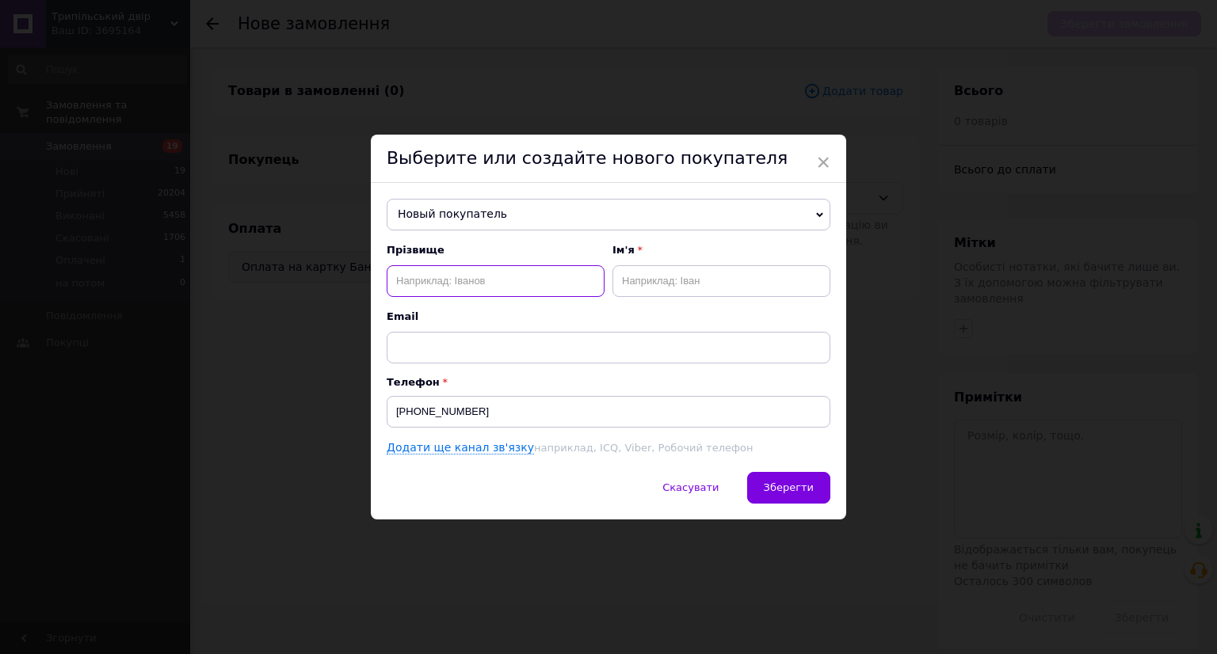
drag, startPoint x: 469, startPoint y: 262, endPoint x: 448, endPoint y: 280, distance: 27.0
click at [448, 280] on input "text" at bounding box center [496, 281] width 218 height 32
paste input "[PERSON_NAME]"
type input "[PERSON_NAME]"
paste input "[PERSON_NAME]"
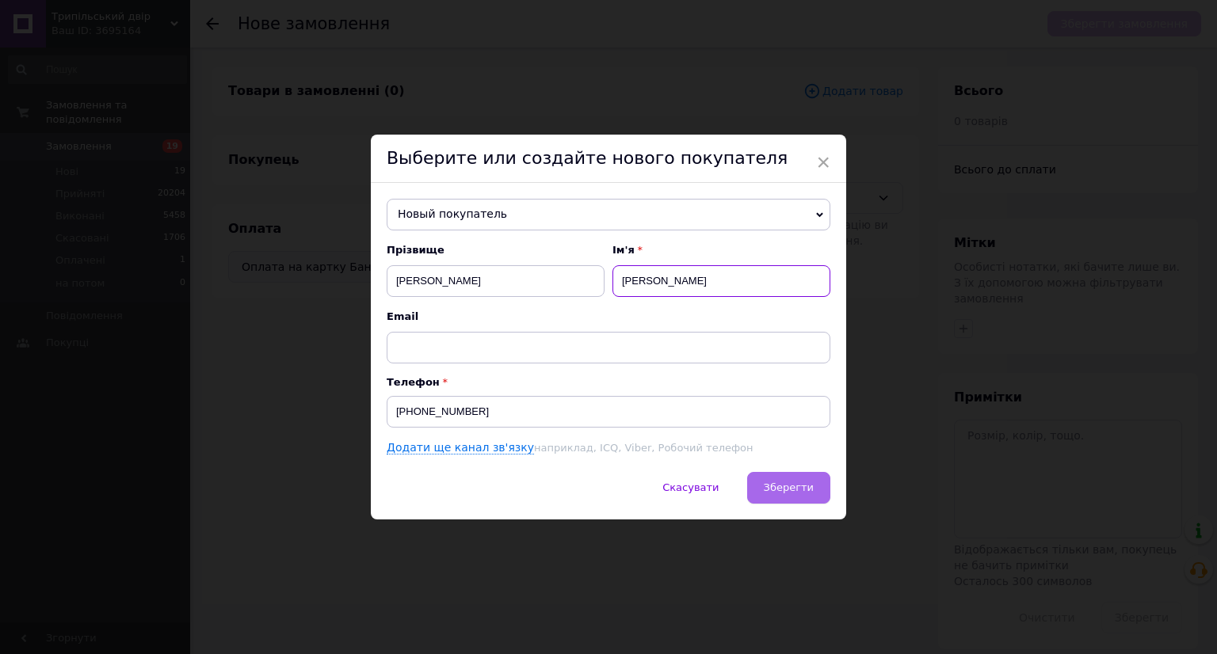
type input "[PERSON_NAME]"
click at [789, 489] on span "Зберегти" at bounding box center [789, 488] width 50 height 12
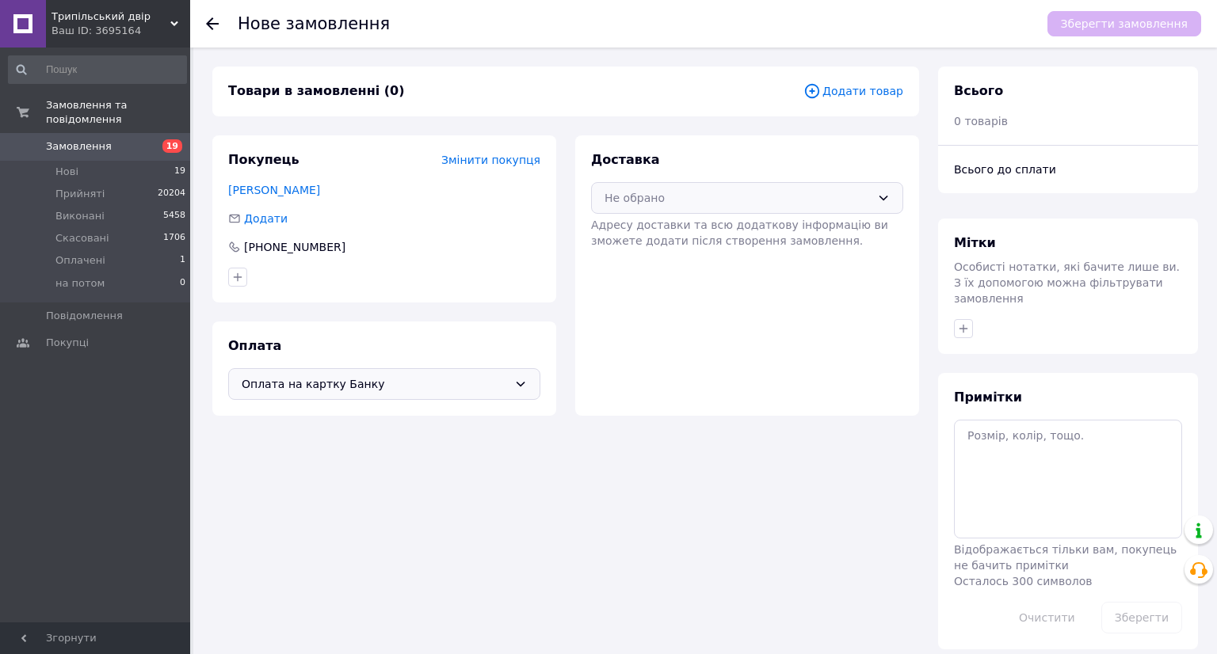
click at [724, 199] on div "Не обрано" at bounding box center [737, 197] width 266 height 17
click at [701, 230] on span "Нова Пошта (платна)" at bounding box center [758, 232] width 261 height 16
click at [832, 93] on span "Додати товар" at bounding box center [853, 90] width 100 height 17
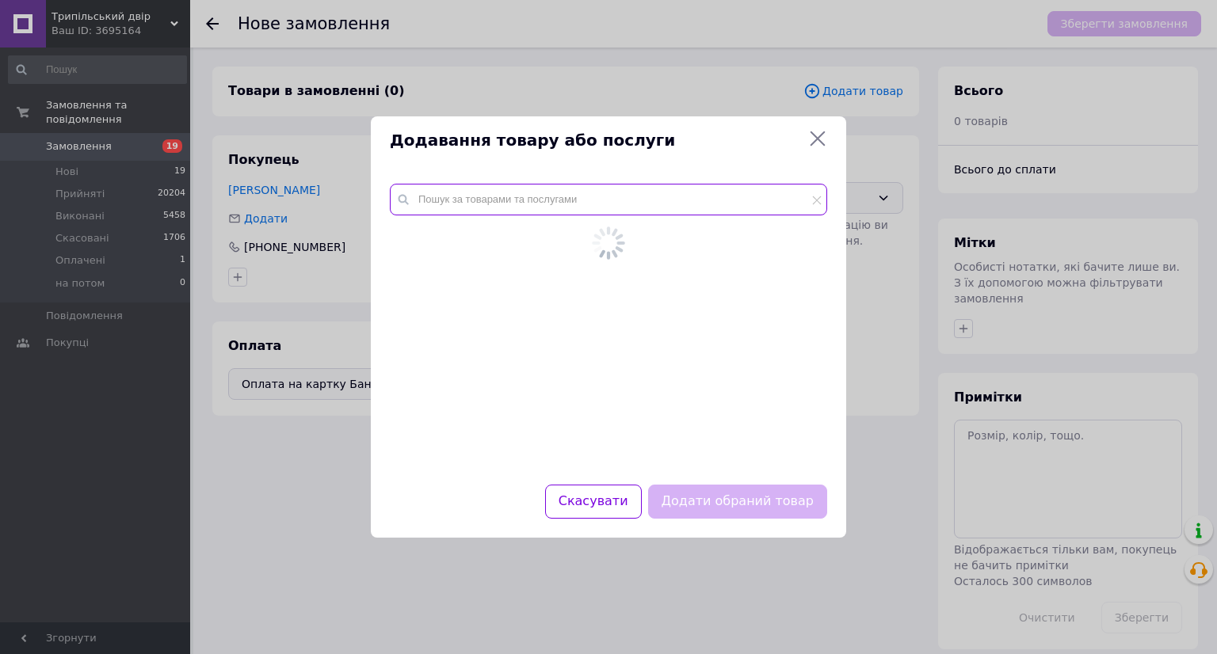
click at [461, 192] on div at bounding box center [608, 325] width 475 height 320
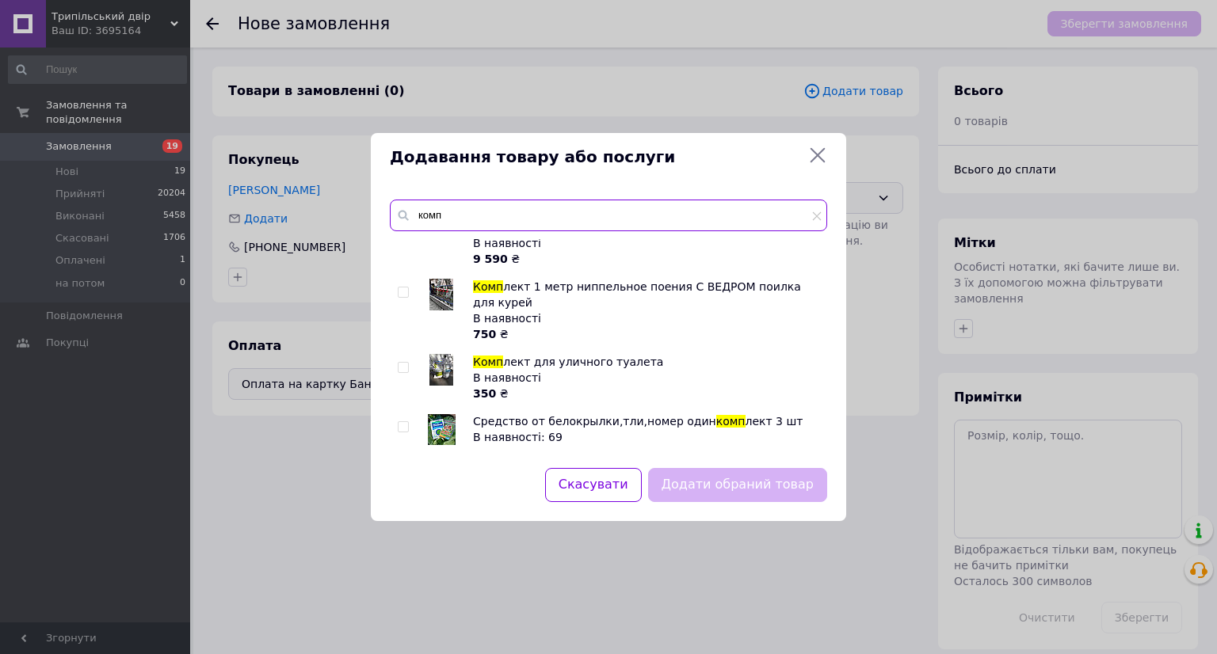
scroll to position [672, 0]
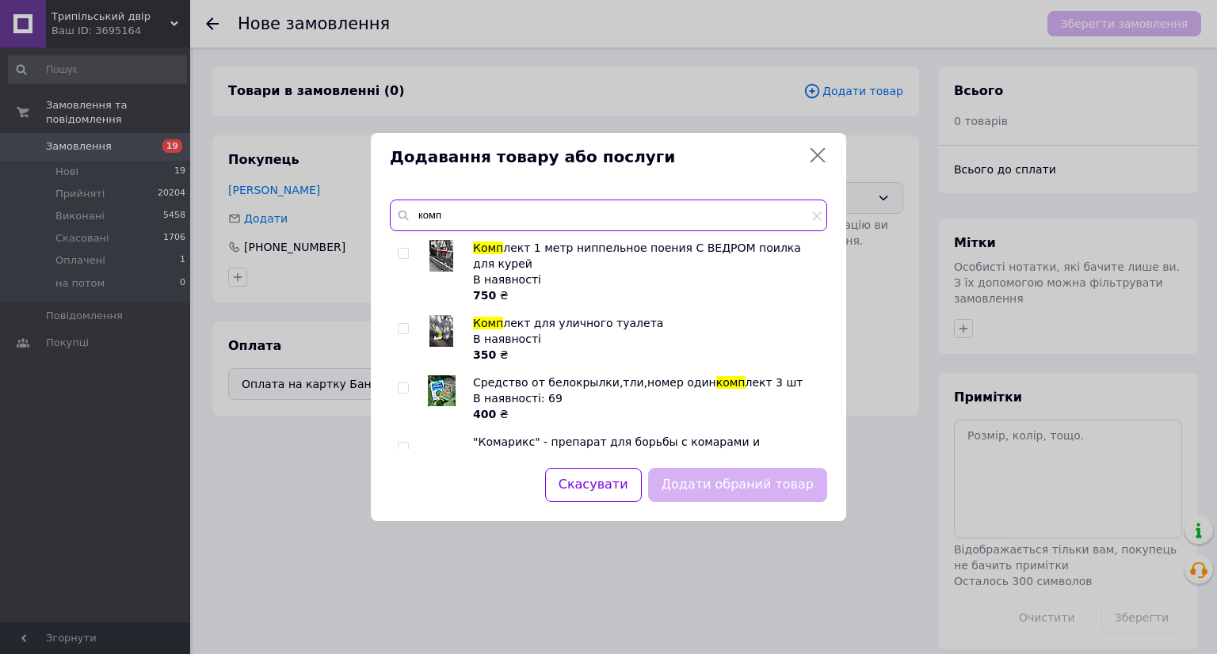
type input "комп"
click at [444, 315] on img at bounding box center [441, 331] width 24 height 32
checkbox input "true"
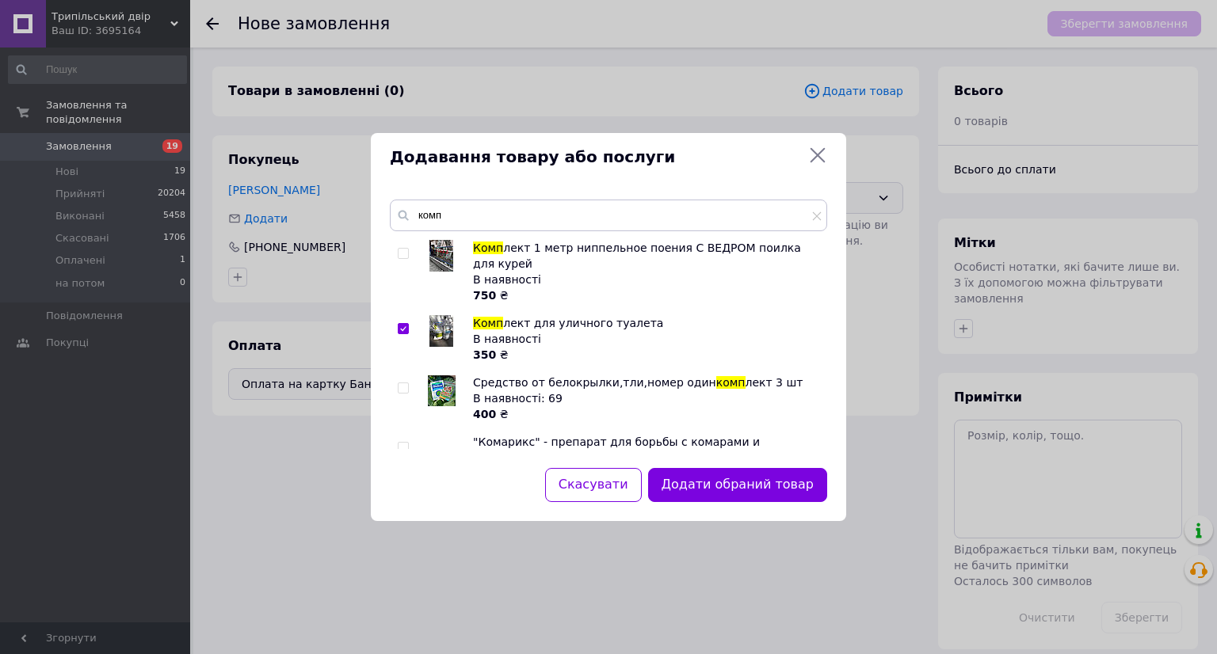
click at [704, 475] on button "Додати обраний товар" at bounding box center [737, 485] width 179 height 34
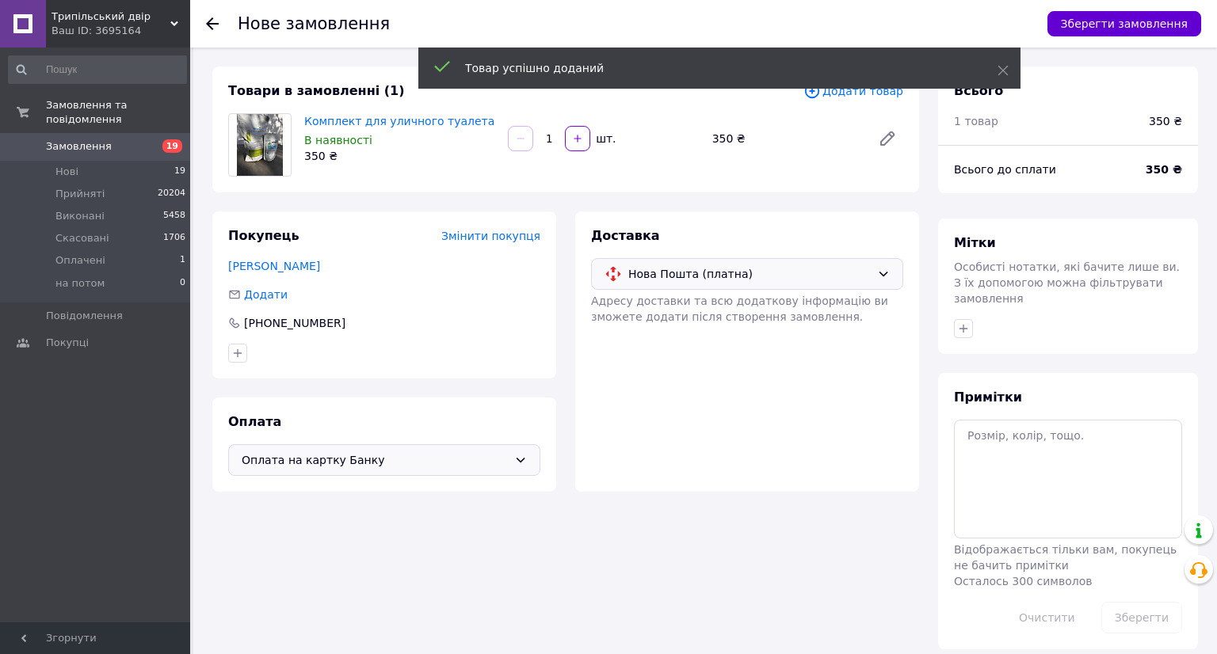
click at [1142, 17] on button "Зберегти замовлення" at bounding box center [1124, 23] width 154 height 25
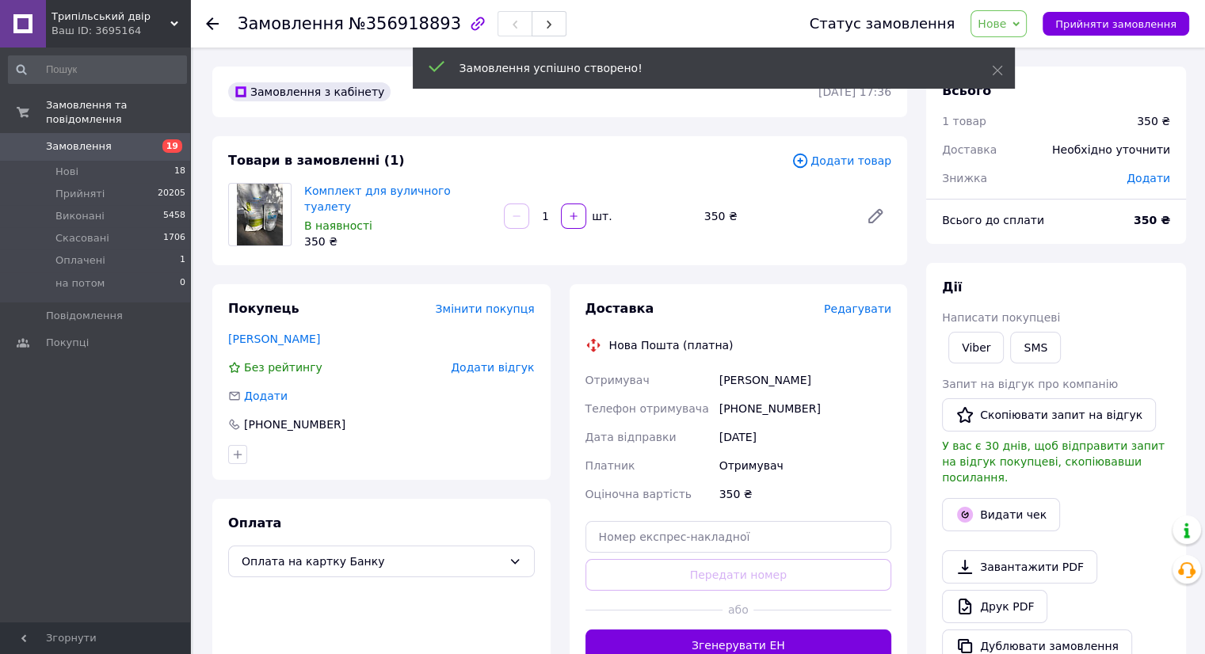
click at [867, 310] on span "Редагувати" at bounding box center [857, 309] width 67 height 13
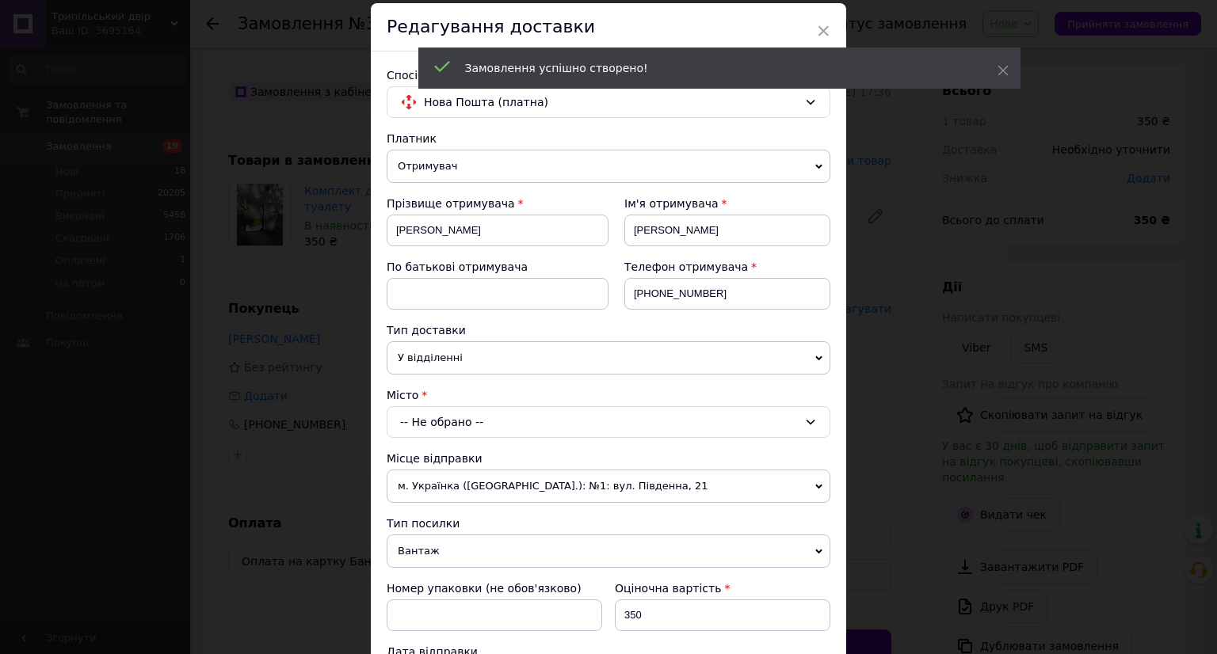
scroll to position [158, 0]
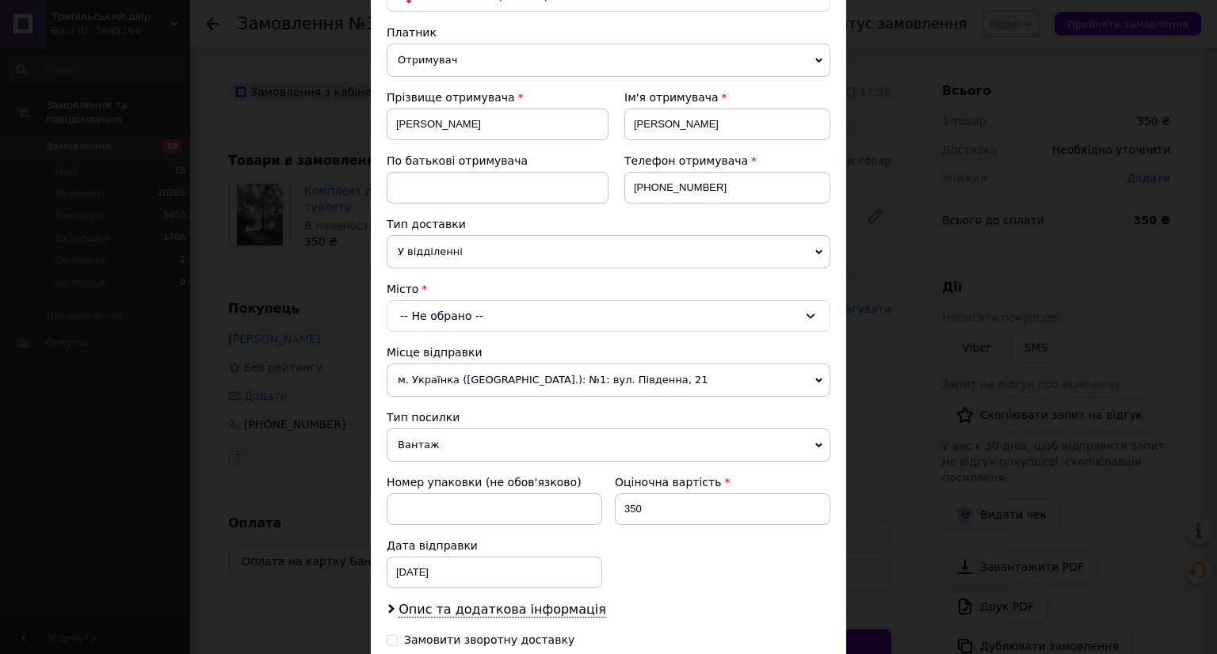
drag, startPoint x: 530, startPoint y: 318, endPoint x: 526, endPoint y: 329, distance: 12.5
click at [529, 321] on div "-- Не обрано --" at bounding box center [609, 316] width 444 height 32
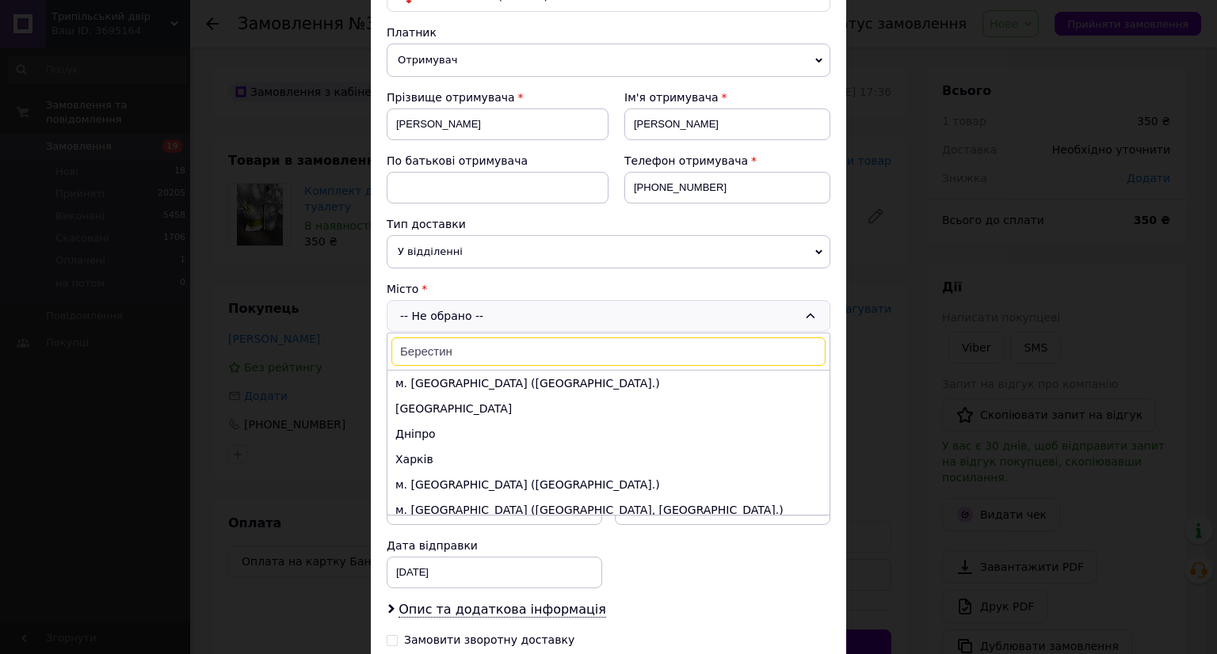
scroll to position [359, 0]
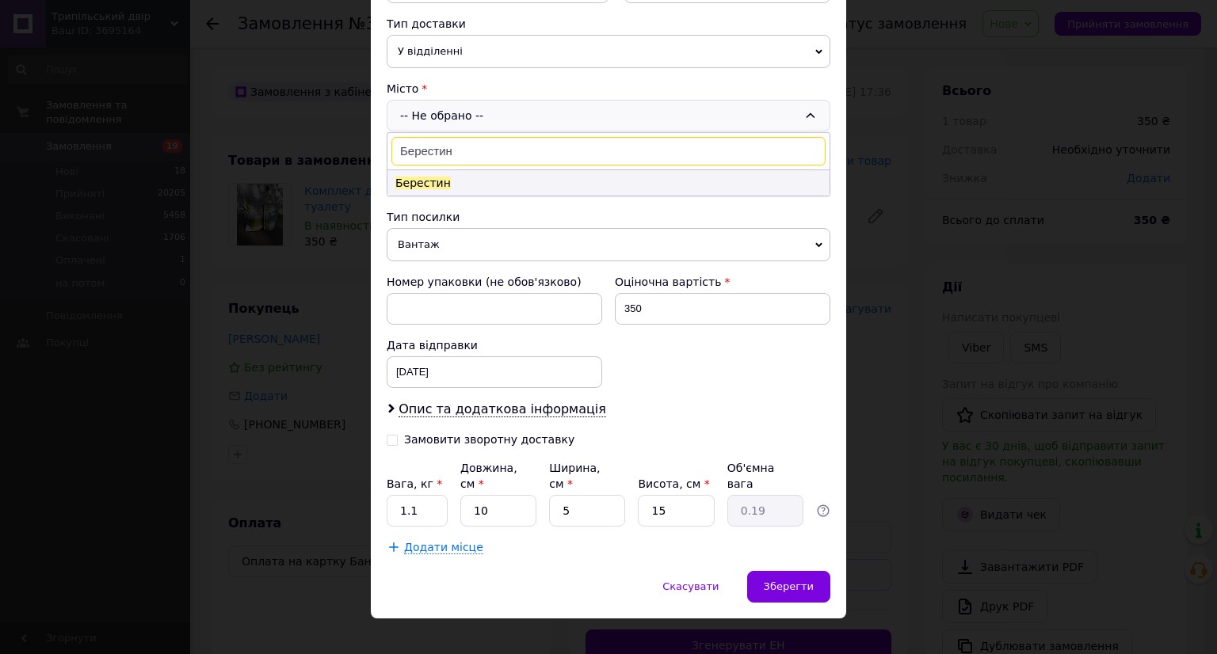
type input "Берестин"
click at [518, 179] on li "Берестин" at bounding box center [608, 182] width 442 height 25
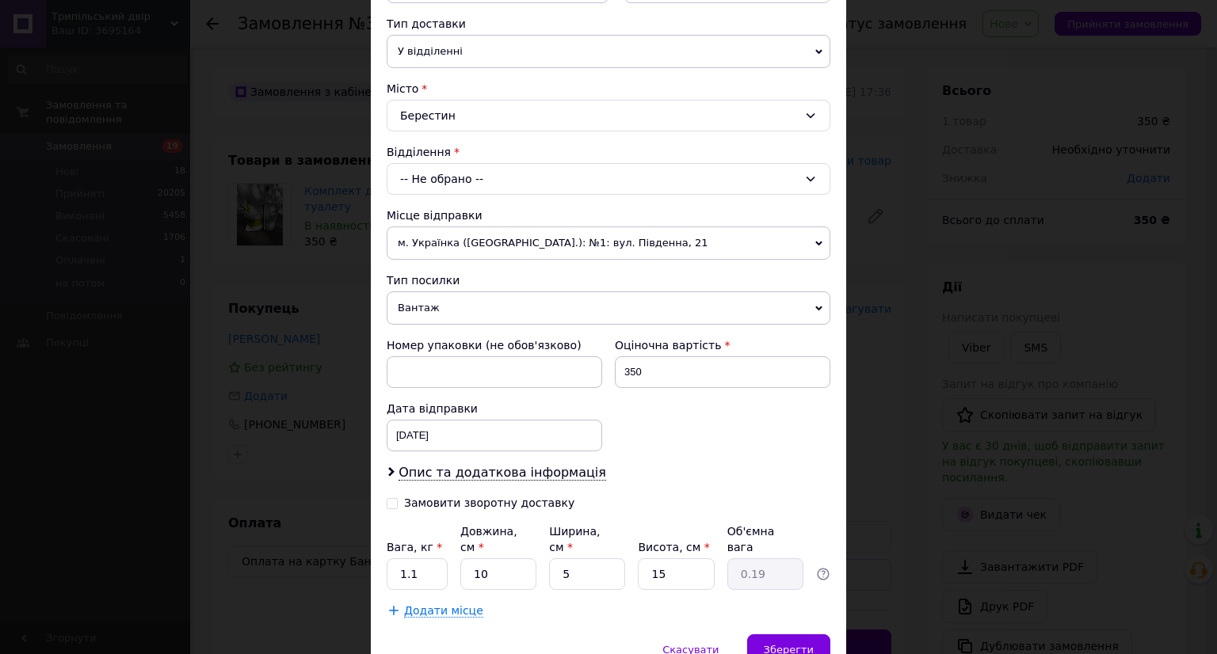
click at [516, 181] on div "-- Не обрано --" at bounding box center [609, 179] width 444 height 32
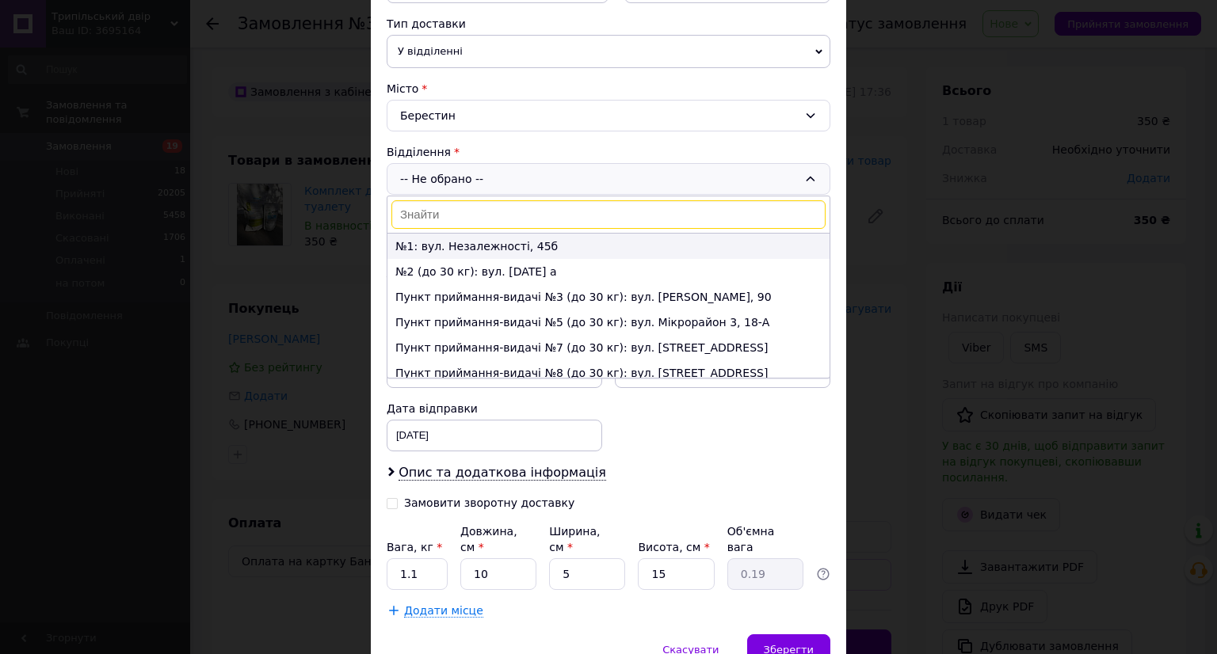
click at [525, 238] on li "№1: вул. Незалежності, 45б" at bounding box center [608, 246] width 442 height 25
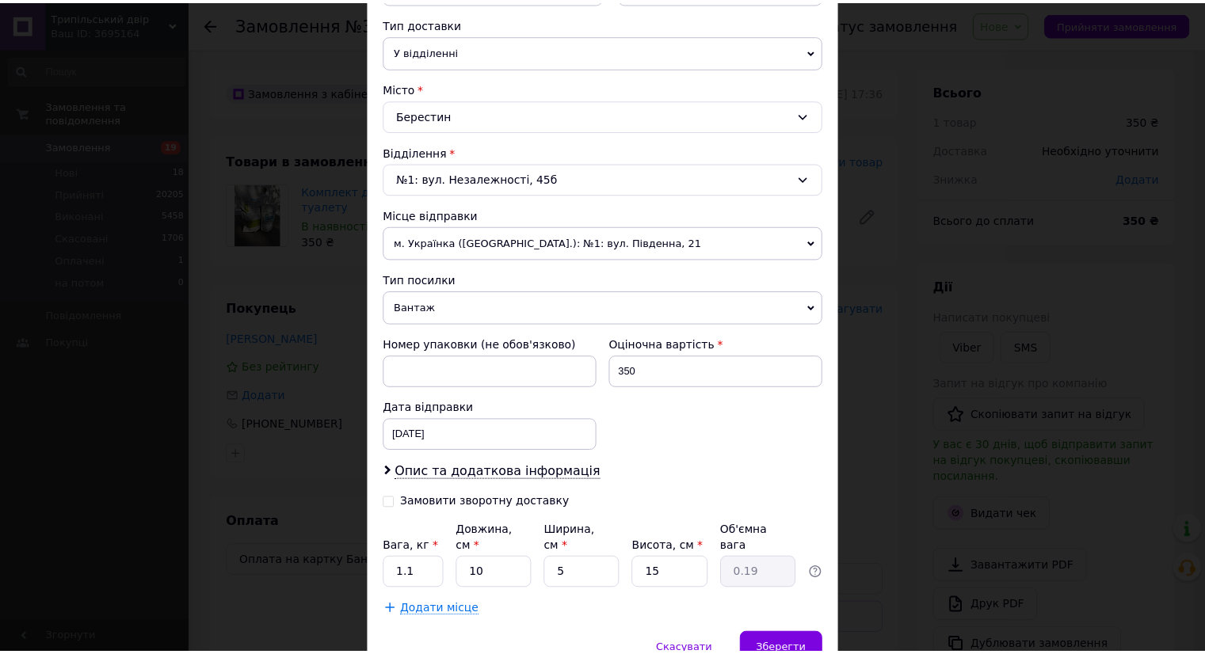
scroll to position [421, 0]
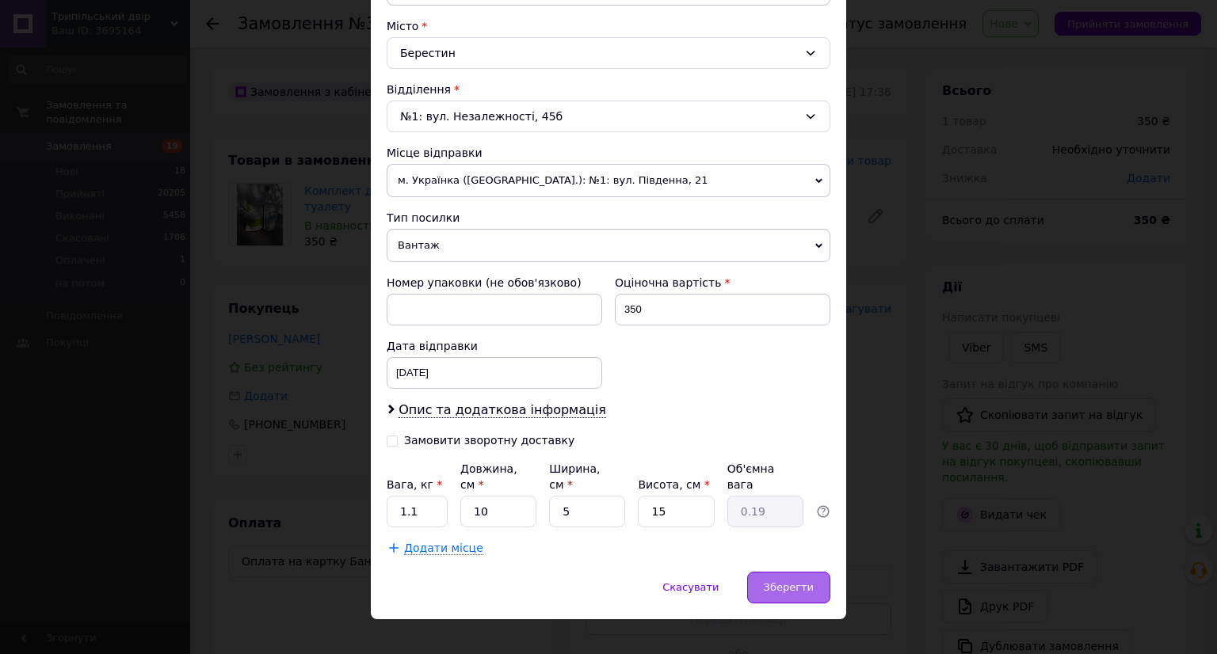
click at [798, 581] on span "Зберегти" at bounding box center [789, 587] width 50 height 12
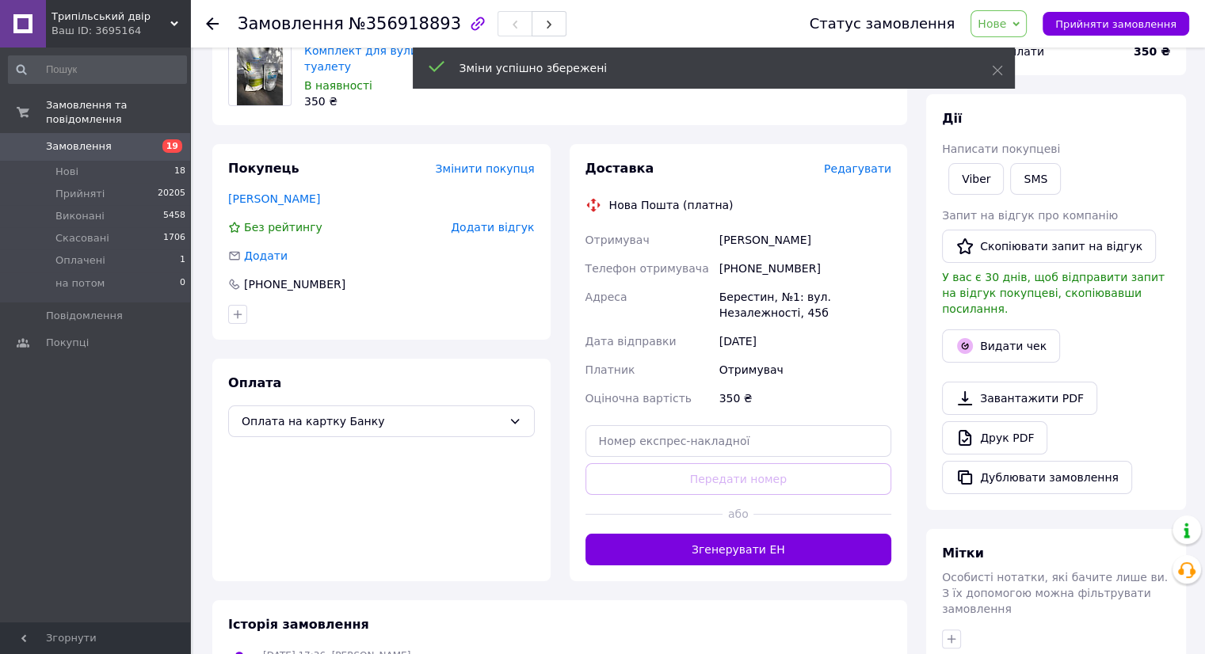
scroll to position [238, 0]
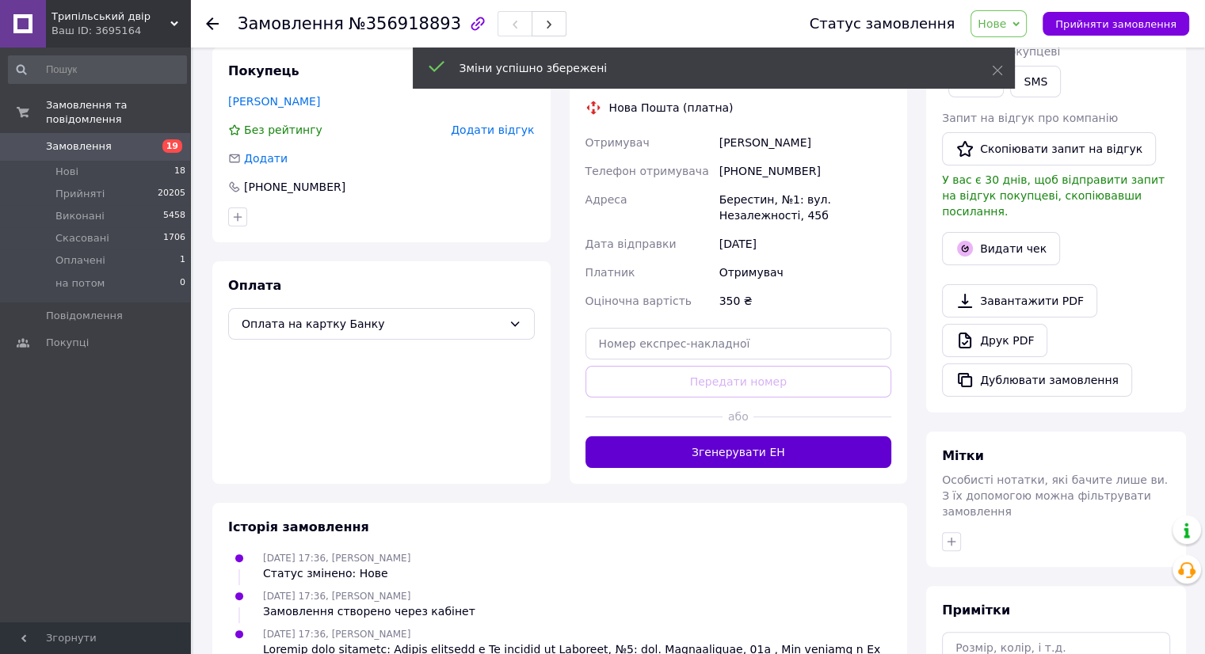
click at [733, 444] on button "Згенерувати ЕН" at bounding box center [738, 452] width 307 height 32
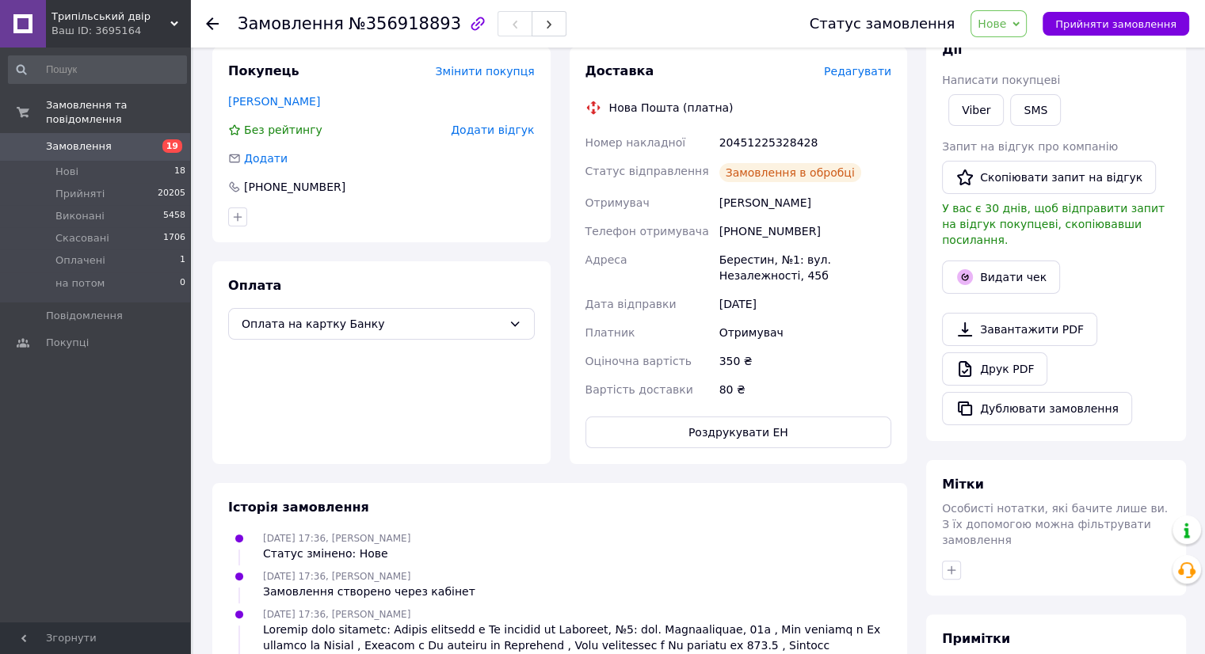
click at [733, 432] on button "Роздрукувати ЕН" at bounding box center [738, 433] width 307 height 32
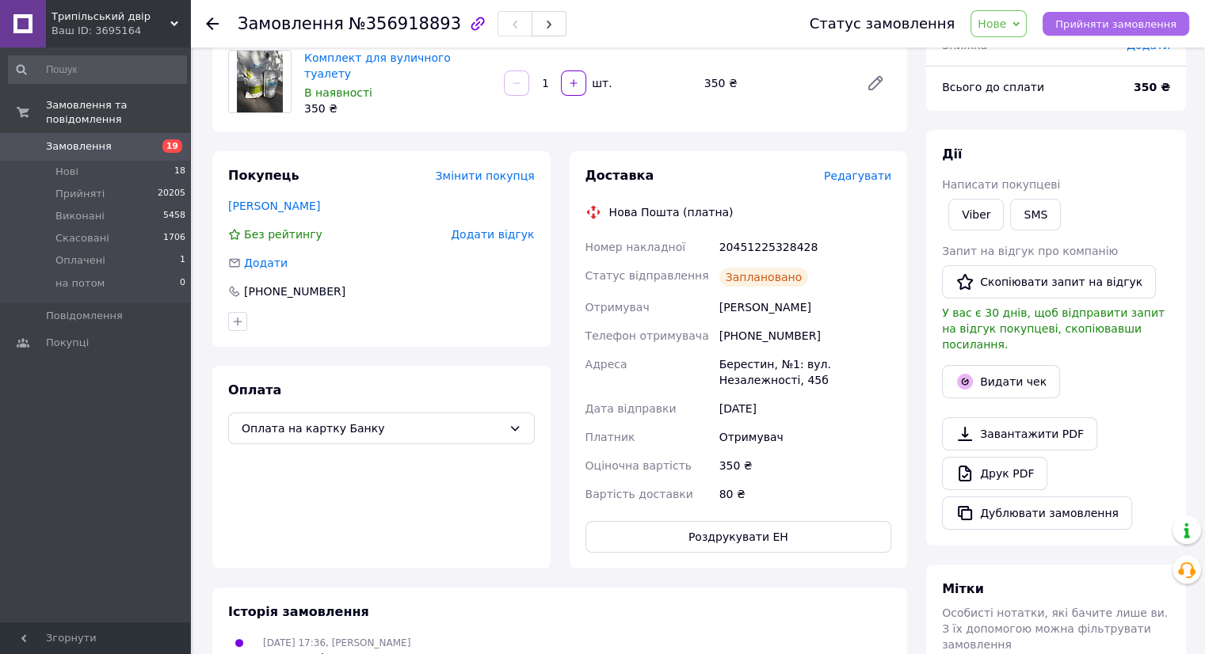
scroll to position [79, 0]
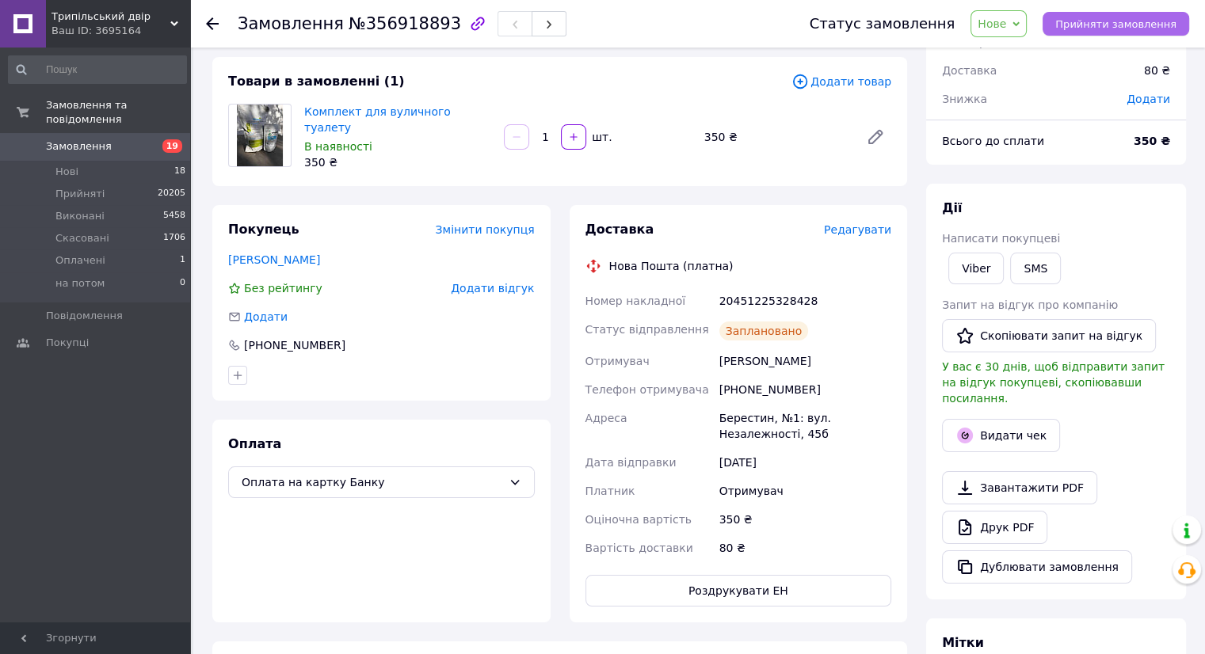
click at [1105, 23] on span "Прийняти замовлення" at bounding box center [1115, 24] width 121 height 12
click at [158, 133] on link "Замовлення 19" at bounding box center [97, 146] width 195 height 27
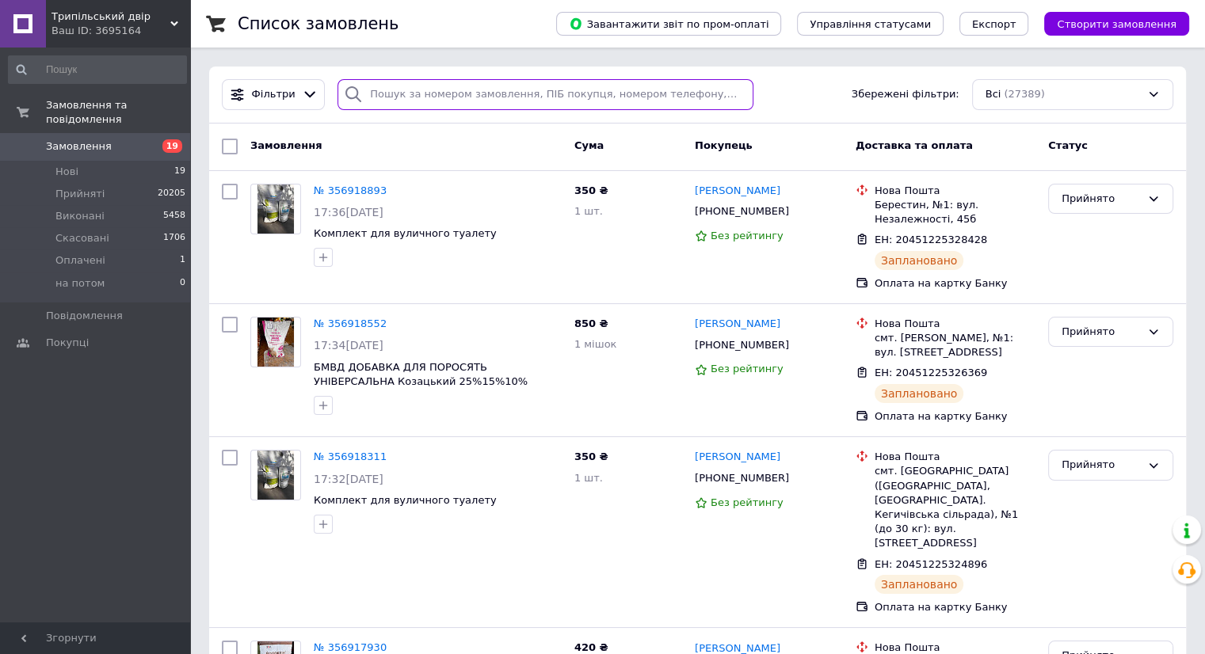
paste input "+380979533180"
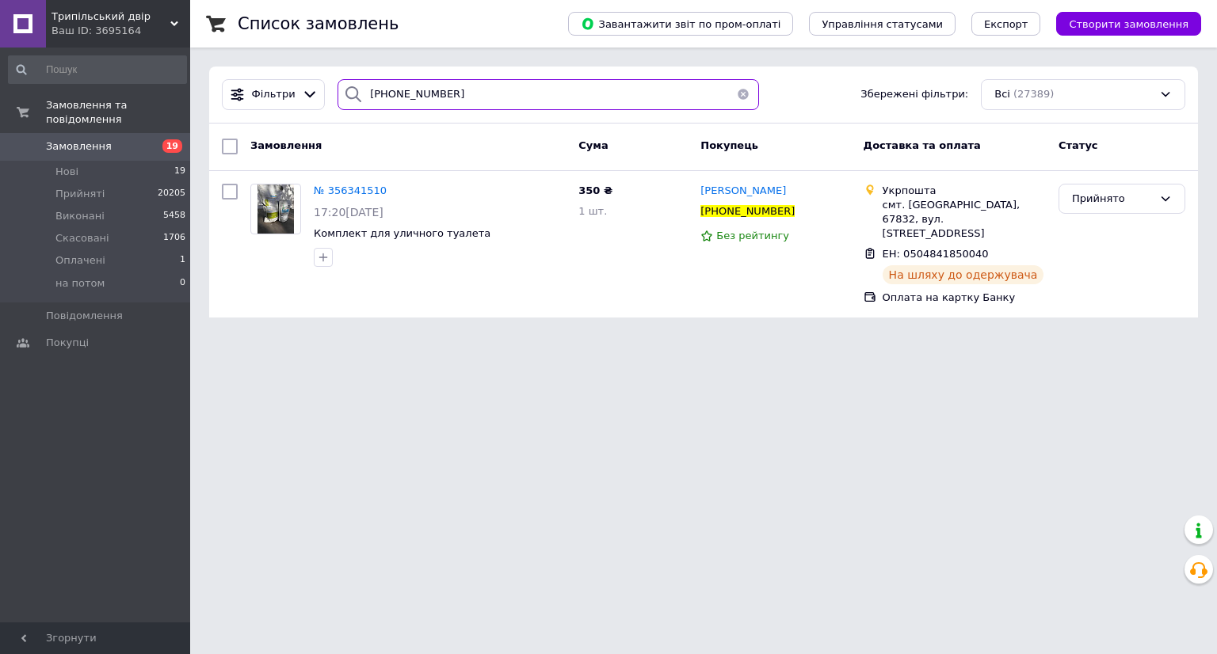
type input "+380979533180"
click at [150, 139] on span "19" at bounding box center [169, 146] width 44 height 14
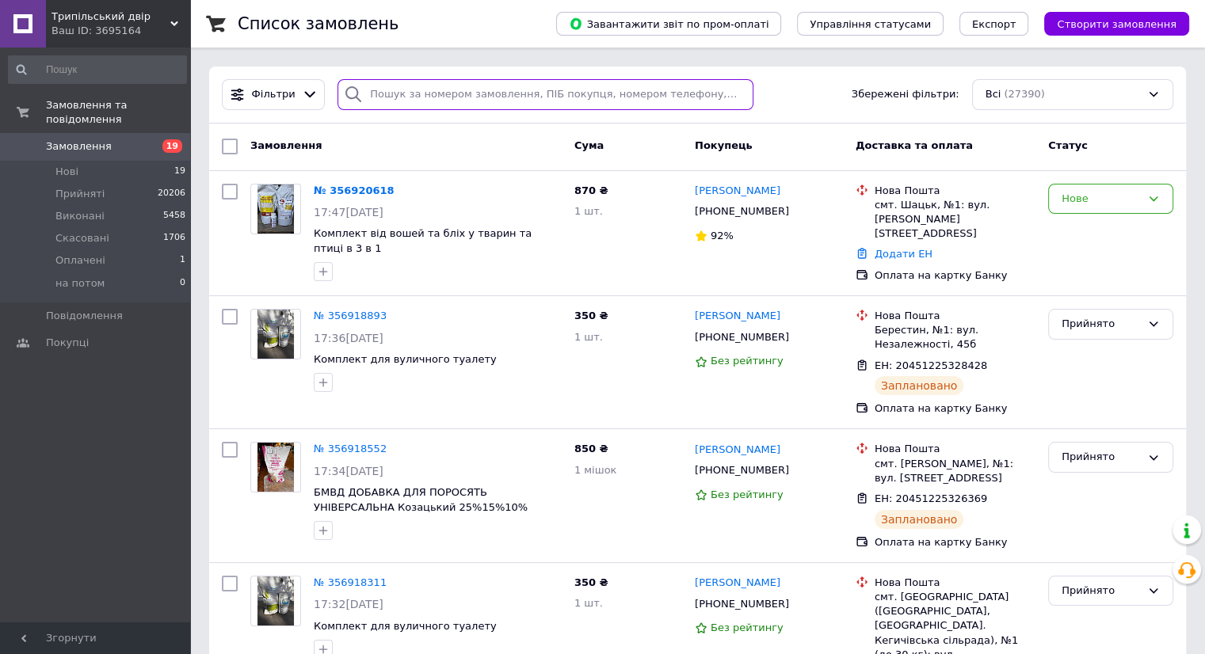
paste input "0673562749"
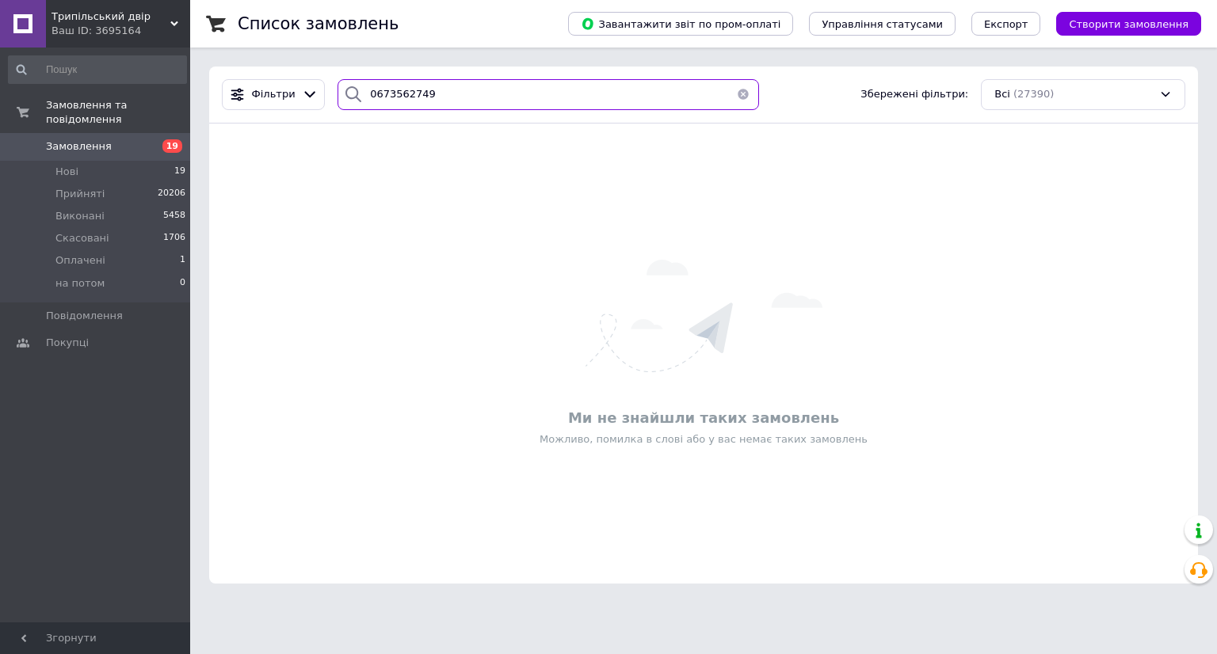
type input "0673562749"
click at [1122, 13] on button "Створити замовлення" at bounding box center [1128, 24] width 145 height 24
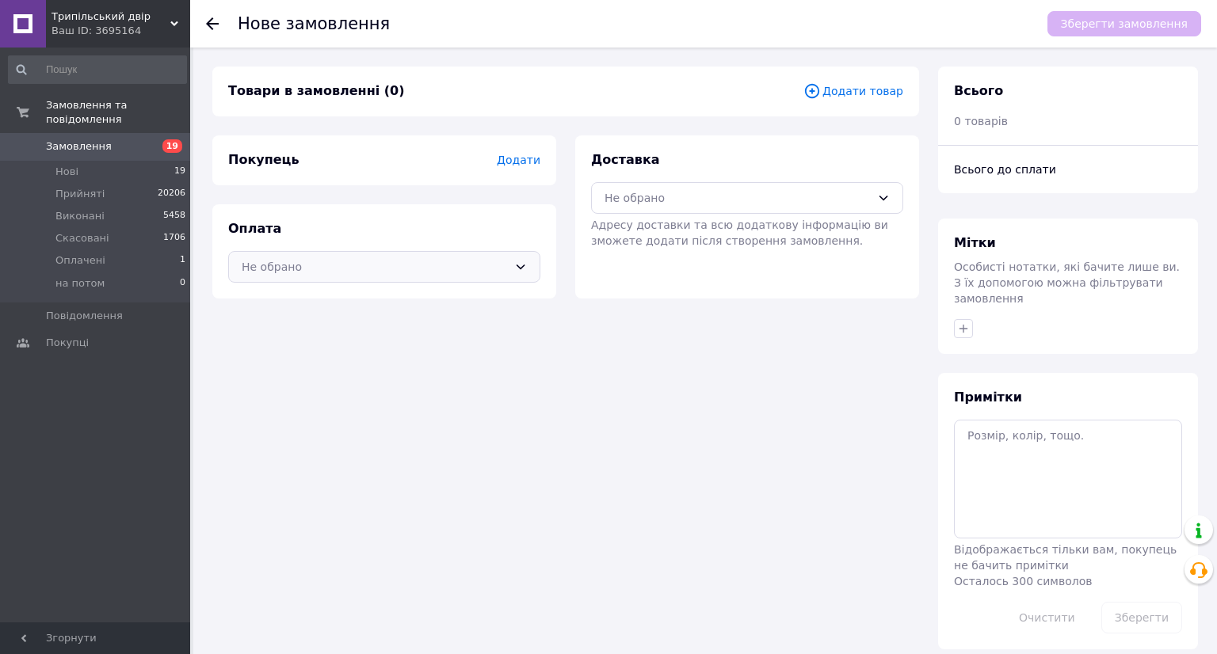
click at [320, 268] on div "Не обрано" at bounding box center [375, 266] width 266 height 17
click at [338, 326] on span "Оплата на картку Банку" at bounding box center [384, 330] width 285 height 16
click at [524, 158] on span "Додати" at bounding box center [519, 160] width 44 height 13
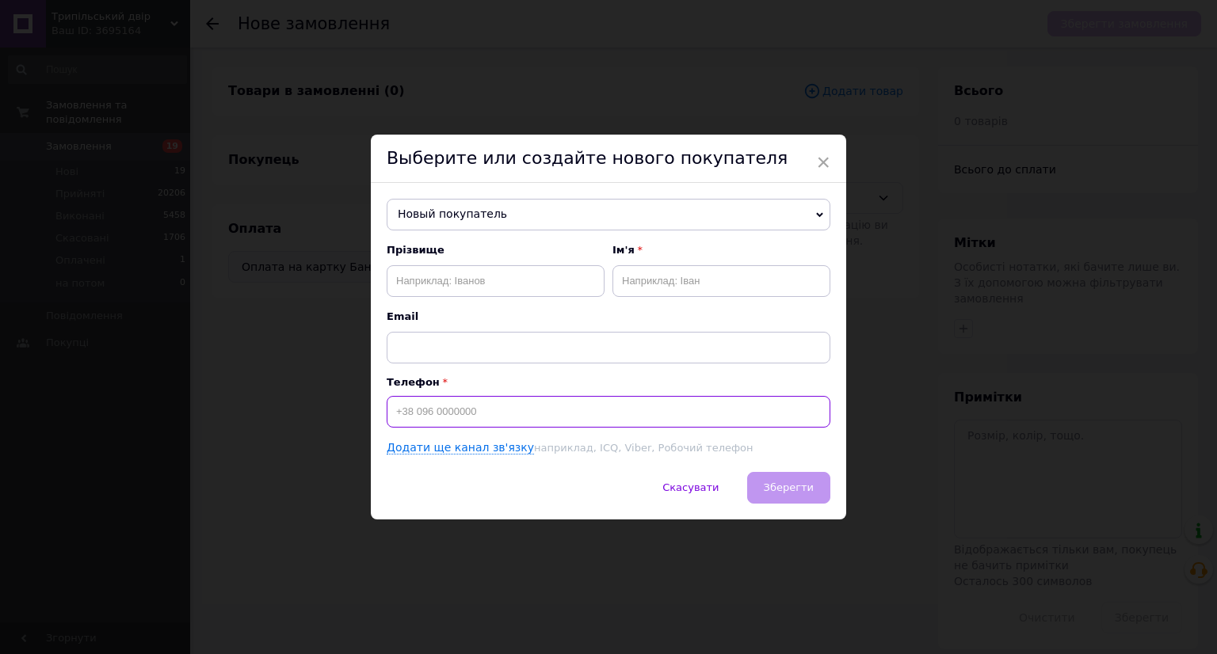
paste input "0673562749"
click at [392, 403] on input "0673562749" at bounding box center [609, 412] width 444 height 32
type input "[PHONE_NUMBER]"
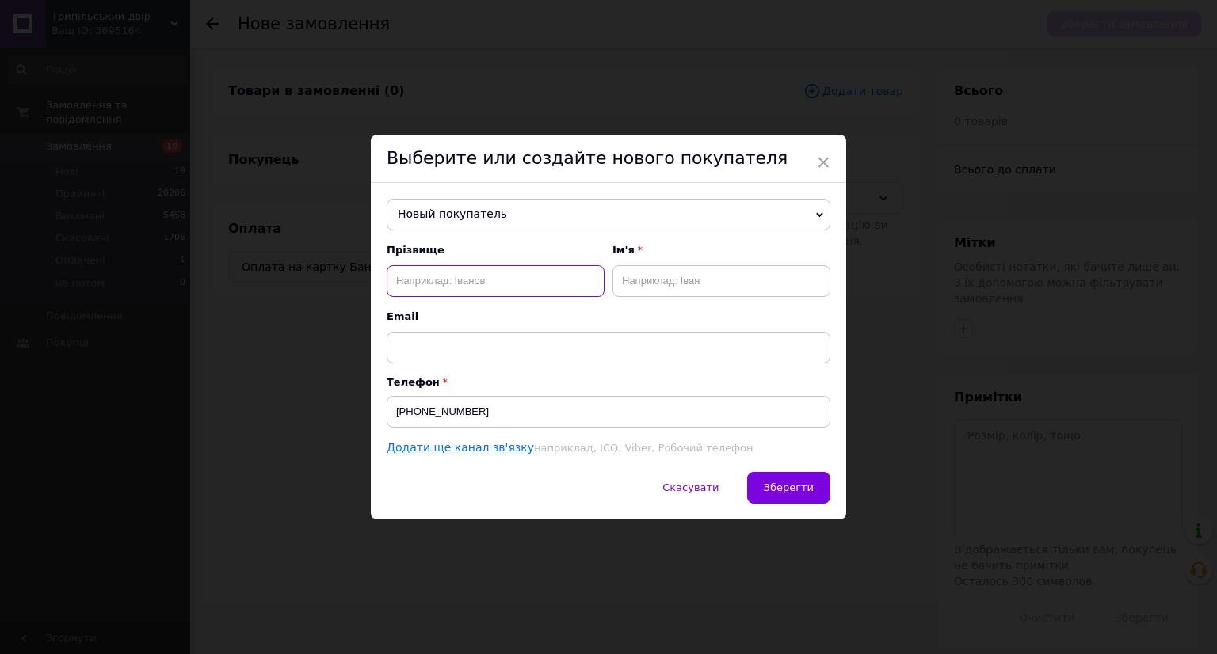
drag, startPoint x: 470, startPoint y: 273, endPoint x: 478, endPoint y: 284, distance: 12.5
paste input "Стоянчук"
type input "Стоянчук"
paste input "Оксана"
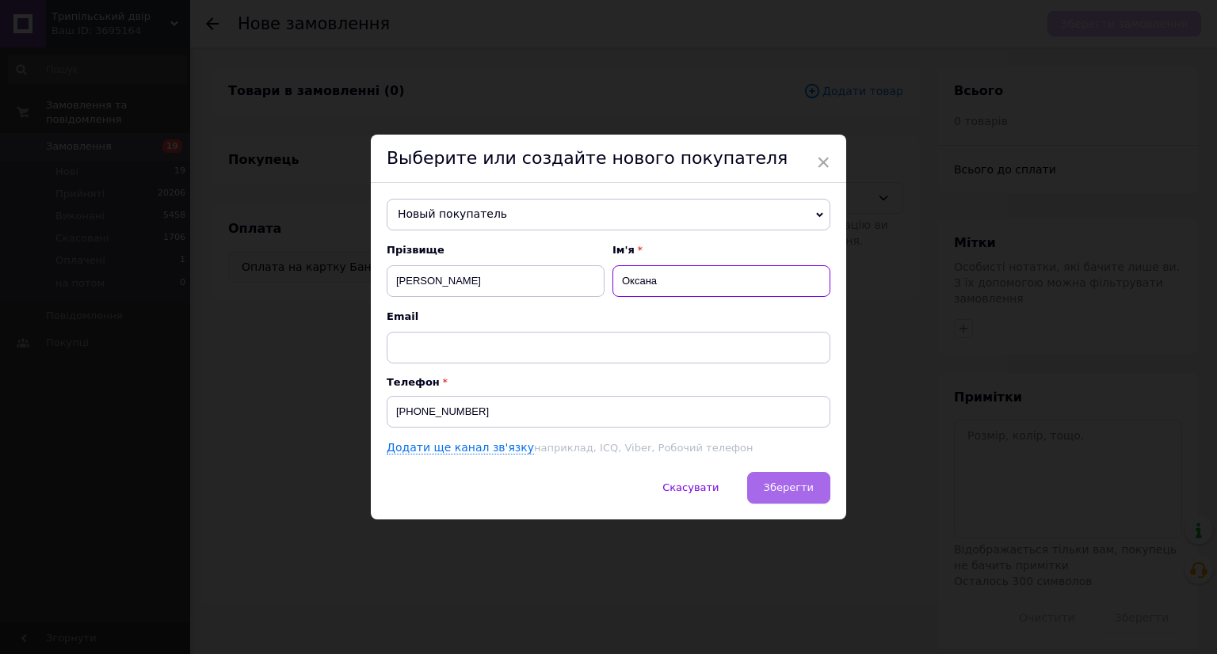
type input "Оксана"
click at [779, 489] on span "Зберегти" at bounding box center [789, 488] width 50 height 12
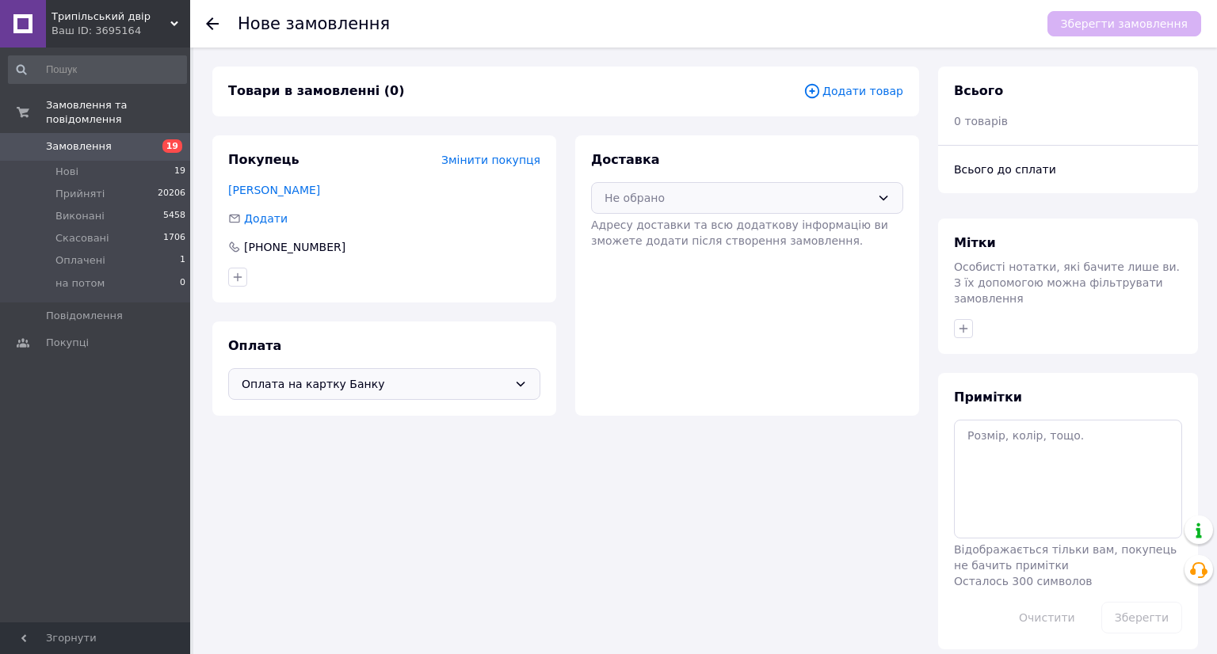
click at [710, 197] on div "Не обрано" at bounding box center [737, 197] width 266 height 17
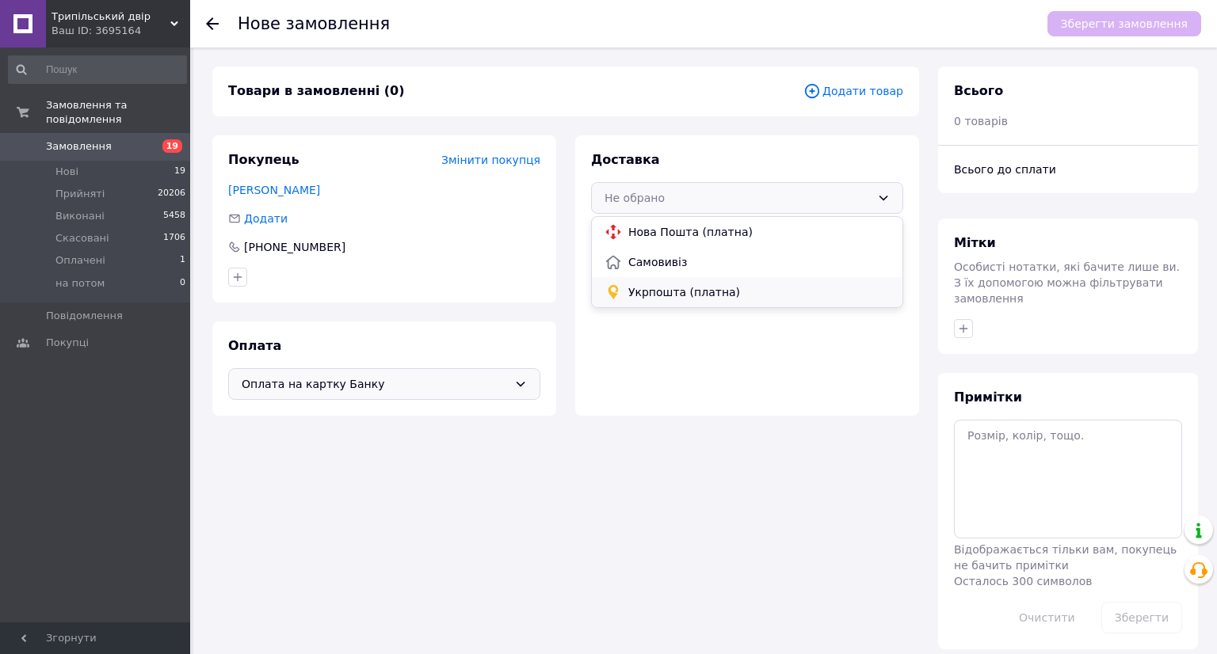
click at [695, 294] on span "Укрпошта (платна)" at bounding box center [758, 292] width 261 height 16
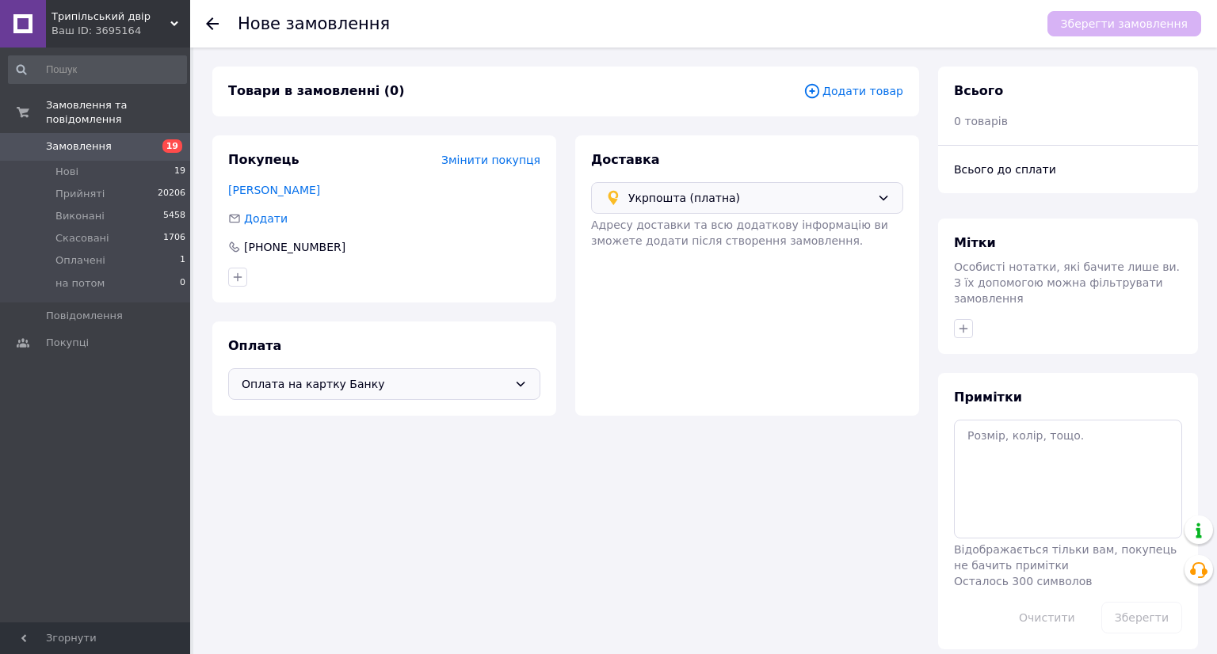
click at [850, 86] on span "Додати товар" at bounding box center [853, 90] width 100 height 17
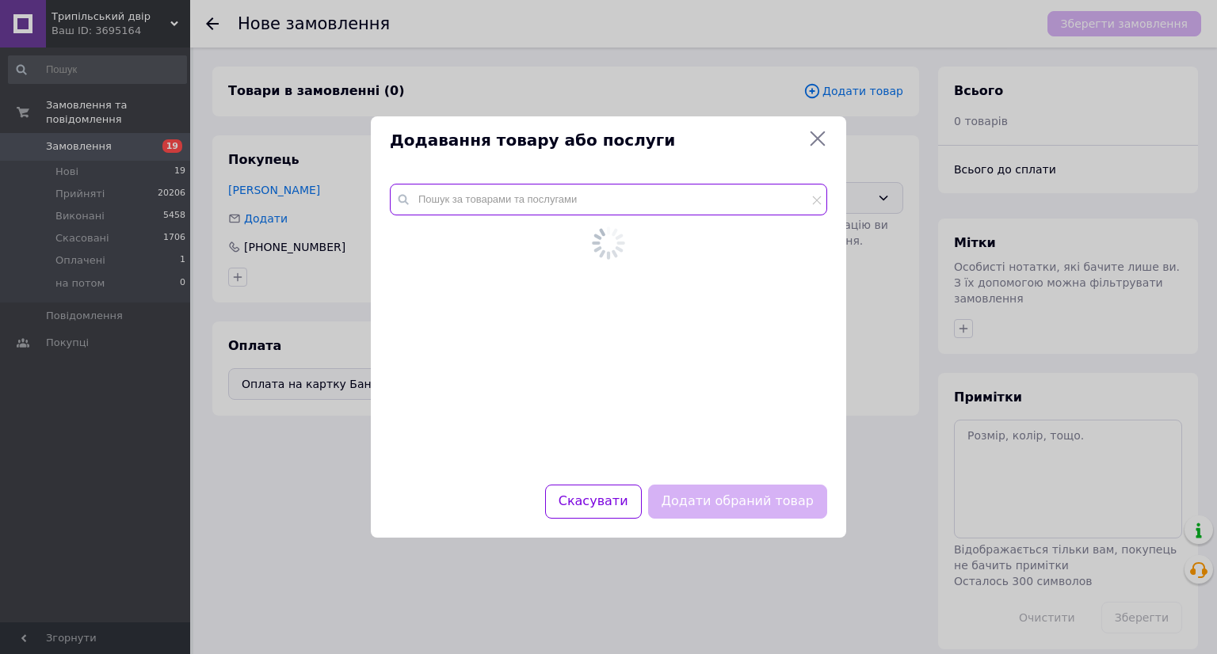
click at [520, 201] on input "text" at bounding box center [608, 200] width 437 height 32
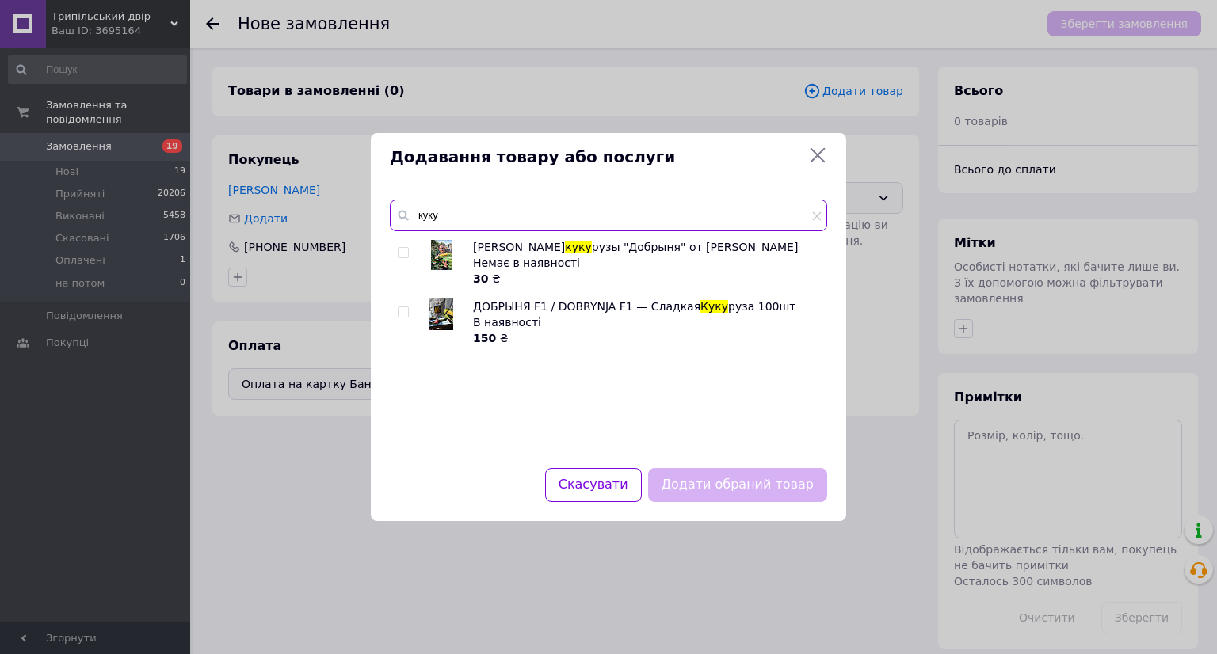
type input "куку"
click at [436, 308] on img at bounding box center [441, 315] width 24 height 32
checkbox input "true"
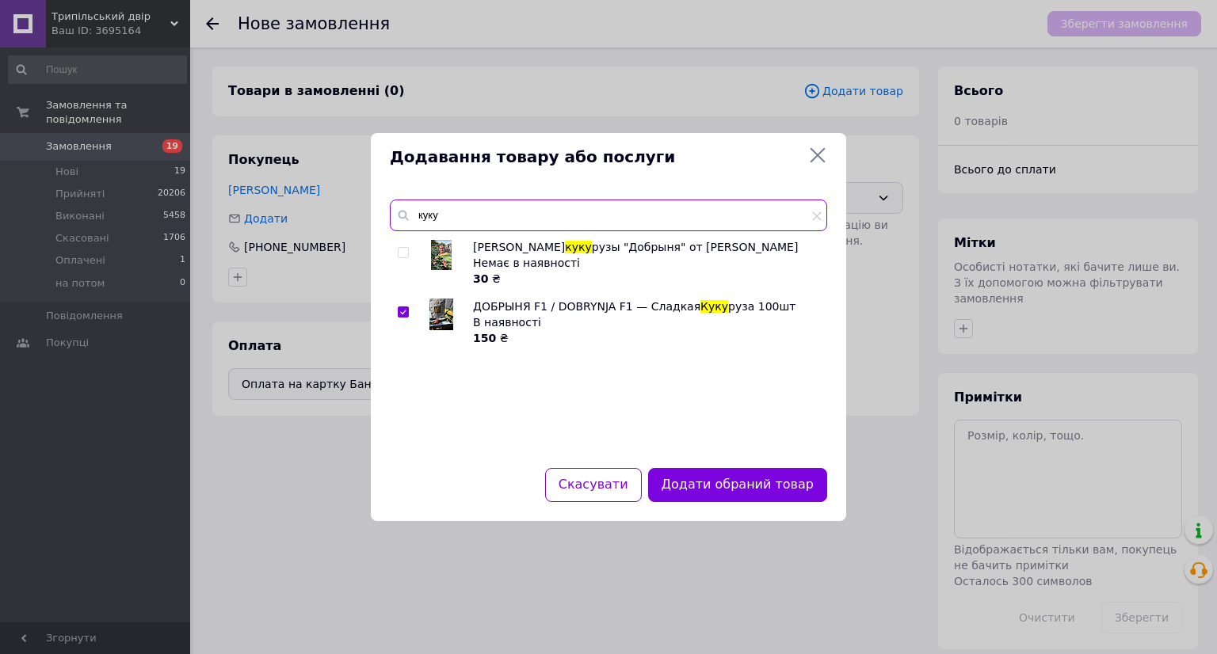
click at [467, 208] on input "куку" at bounding box center [608, 216] width 437 height 32
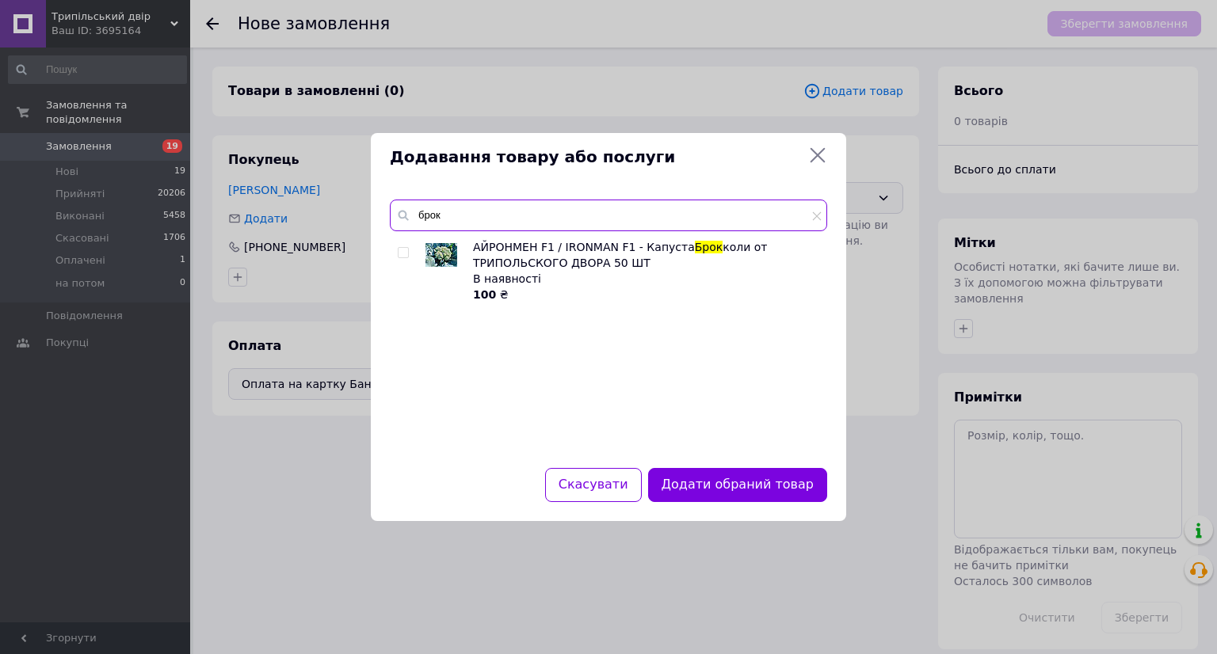
type input "брок"
click at [434, 248] on img at bounding box center [441, 255] width 32 height 24
checkbox input "true"
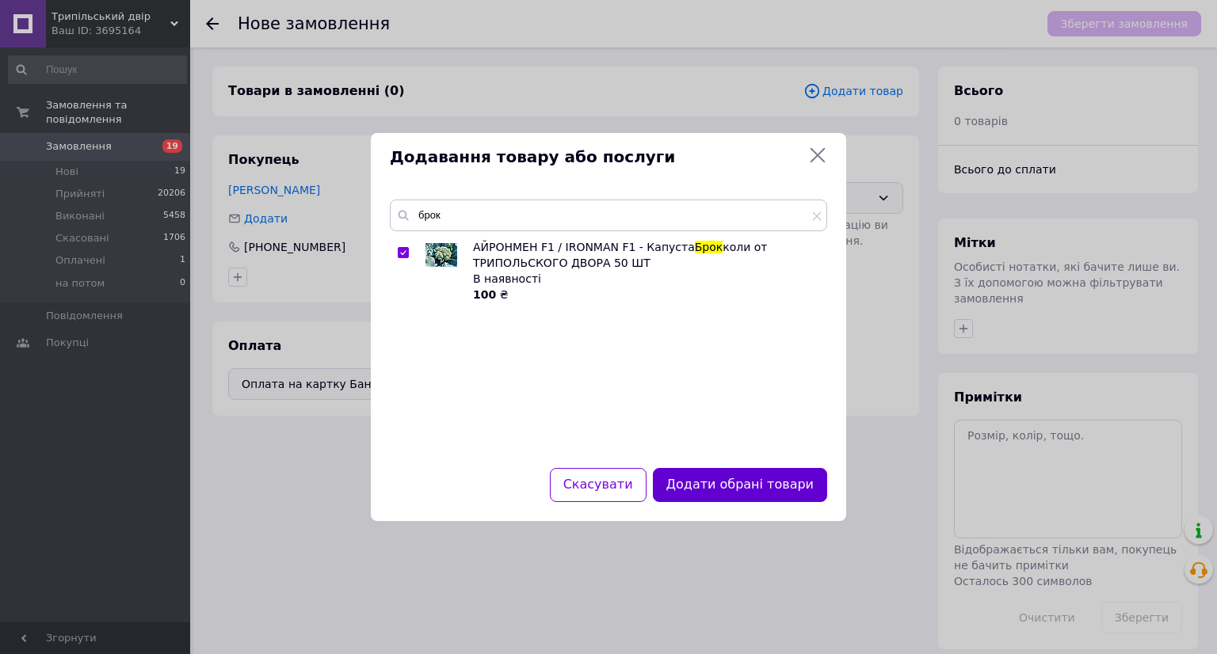
click at [751, 480] on button "Додати обрані товари" at bounding box center [740, 485] width 174 height 34
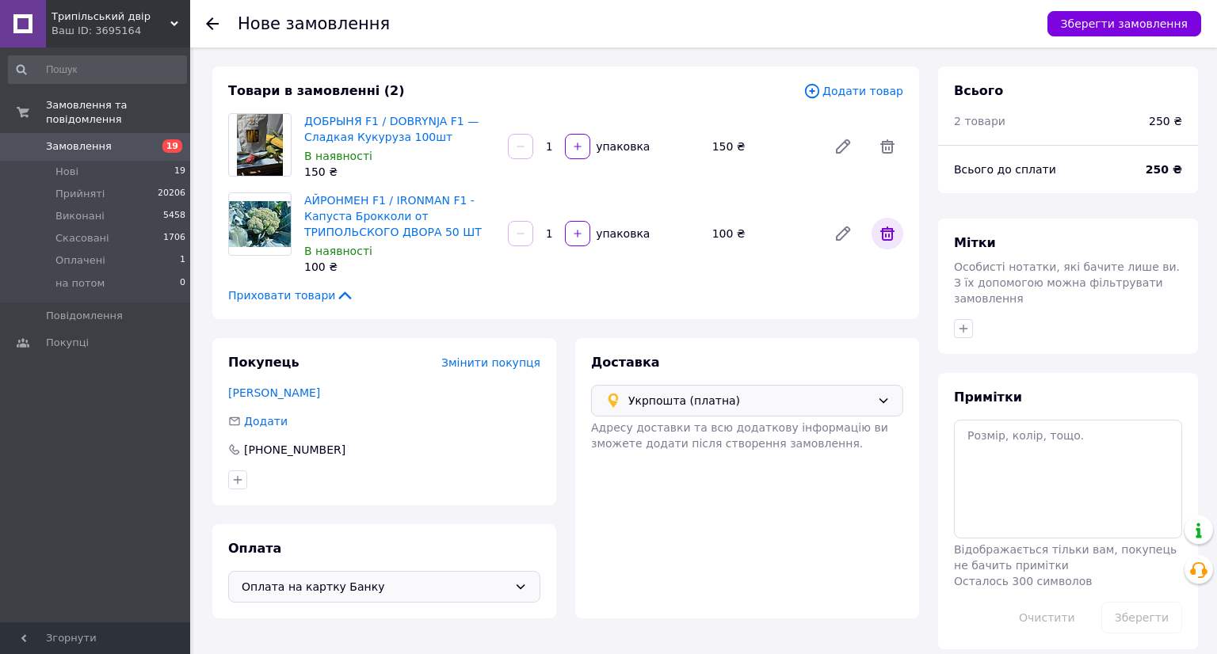
click at [878, 229] on icon at bounding box center [887, 233] width 19 height 19
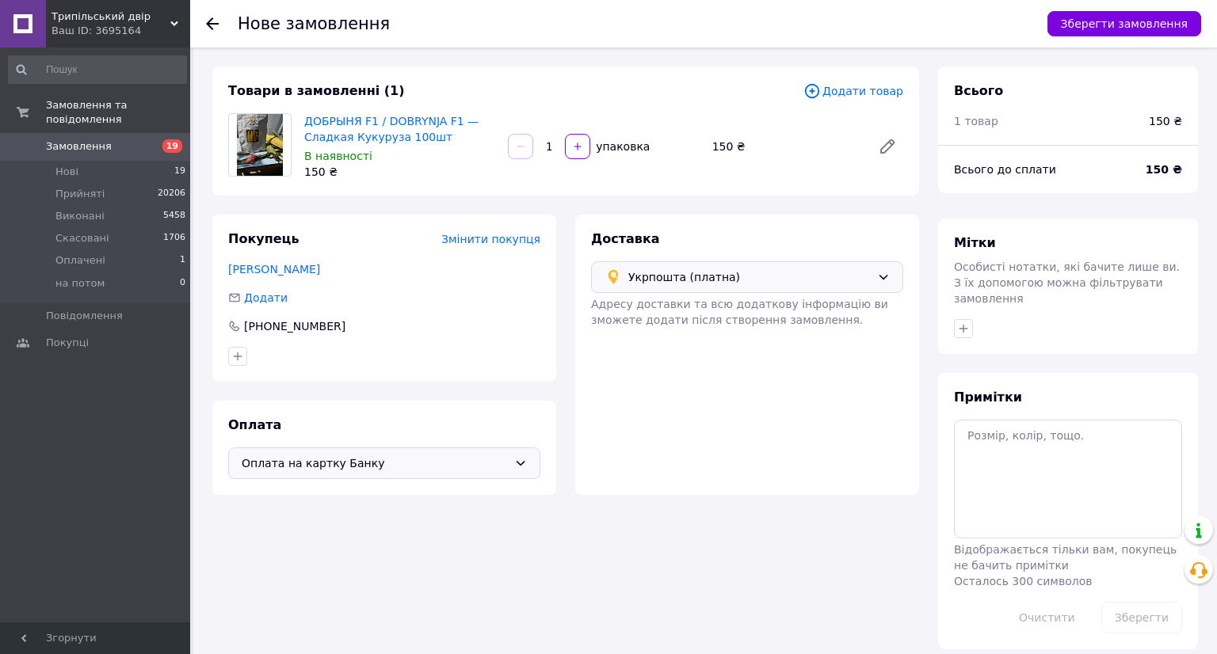
click at [844, 93] on span "Додати товар" at bounding box center [853, 90] width 100 height 17
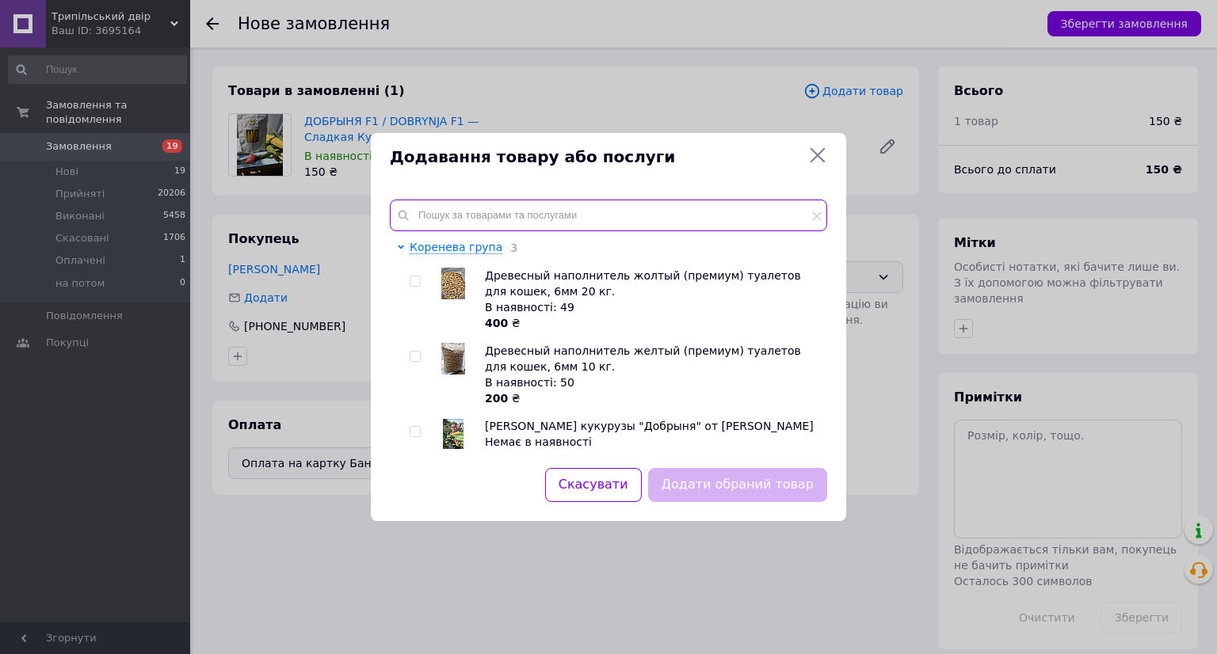
click at [488, 205] on input "text" at bounding box center [608, 216] width 437 height 32
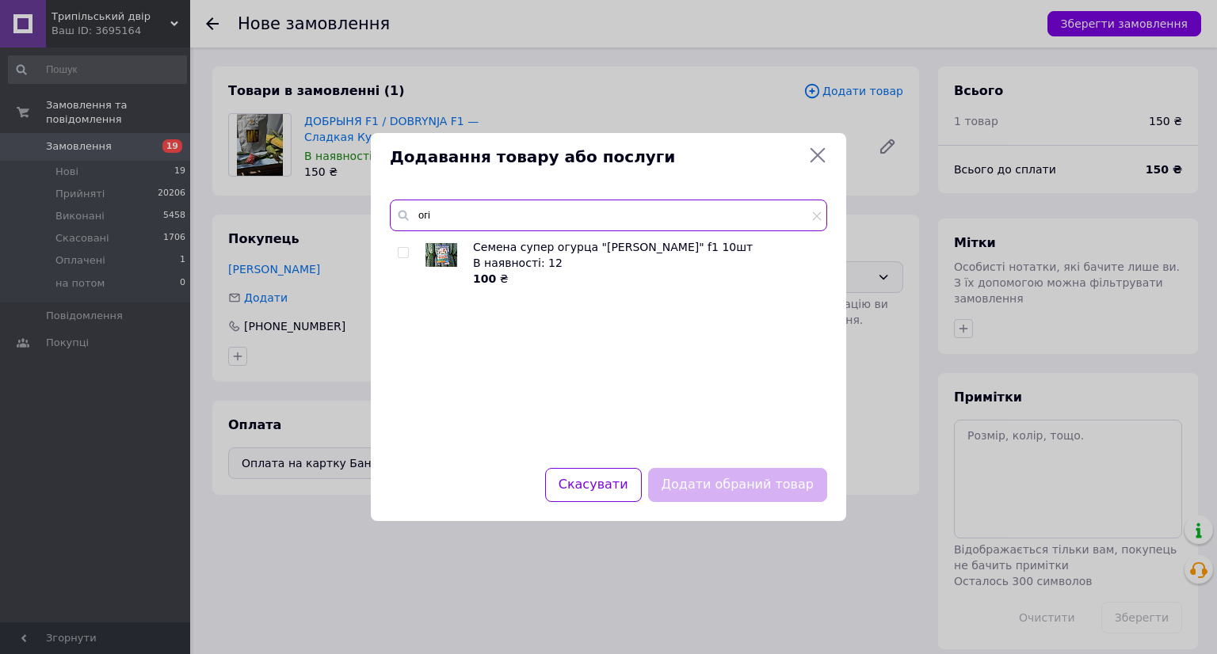
type input "огі"
click at [445, 265] on img at bounding box center [441, 255] width 32 height 24
checkbox input "true"
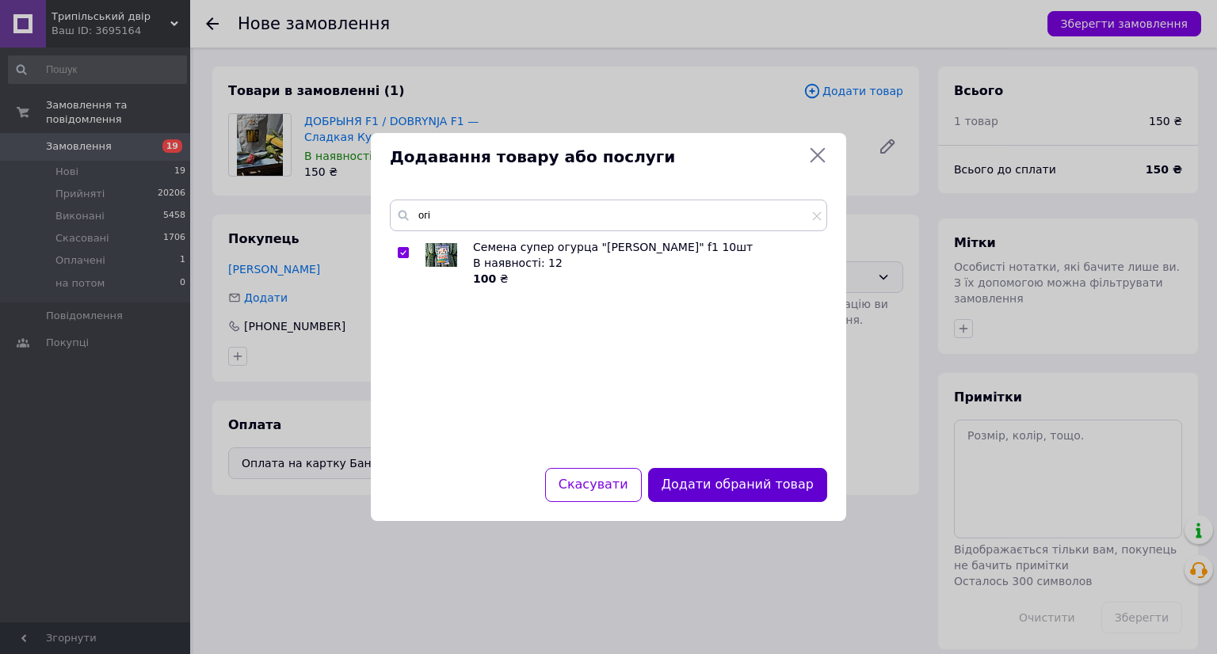
click at [734, 480] on button "Додати обраний товар" at bounding box center [737, 485] width 179 height 34
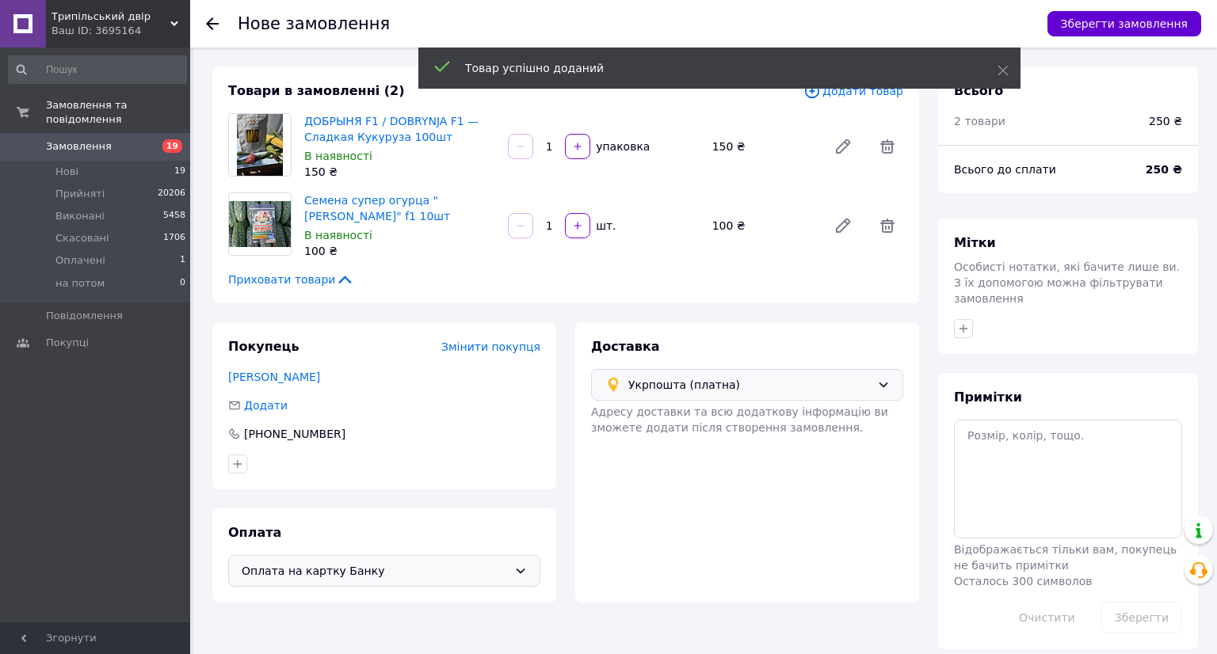
click at [1145, 22] on button "Зберегти замовлення" at bounding box center [1124, 23] width 154 height 25
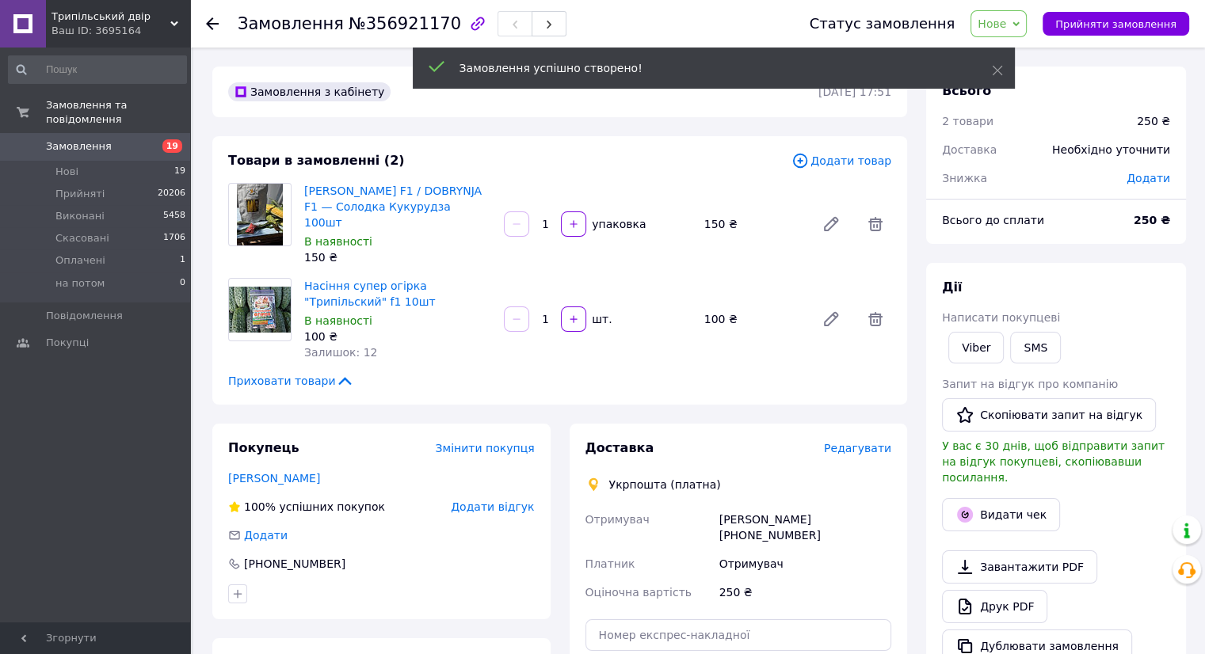
click at [860, 442] on span "Редагувати" at bounding box center [857, 448] width 67 height 13
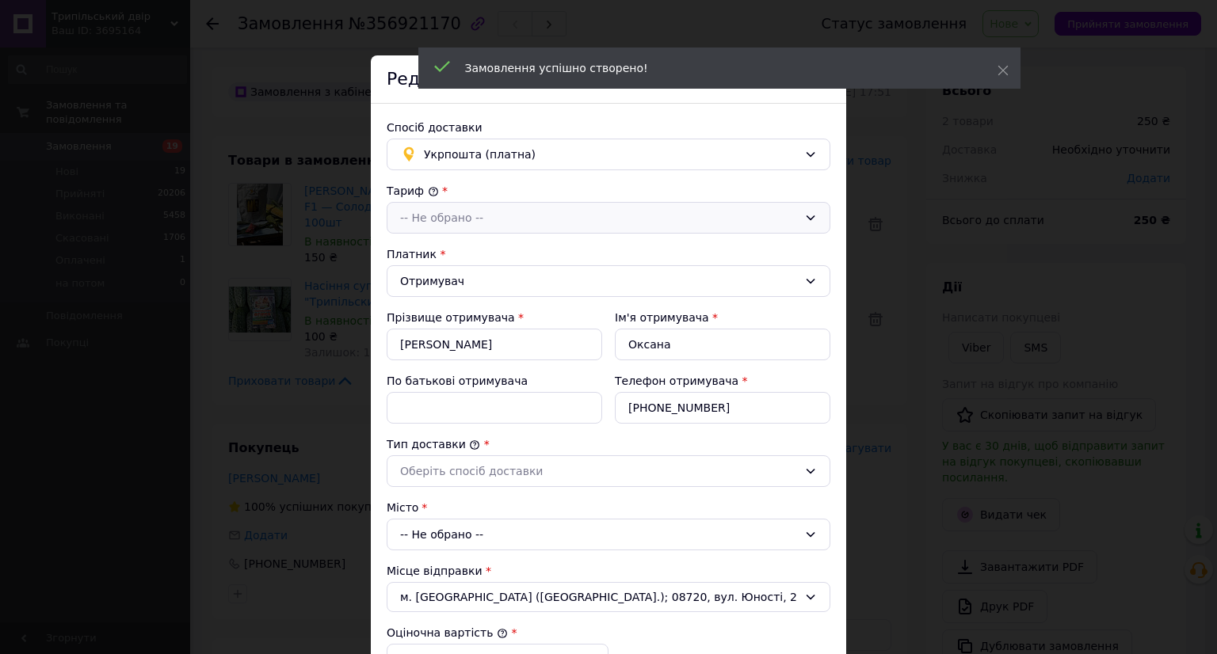
click at [488, 219] on div "-- Не обрано --" at bounding box center [599, 217] width 398 height 17
click at [513, 257] on li "Стандарт" at bounding box center [608, 252] width 442 height 30
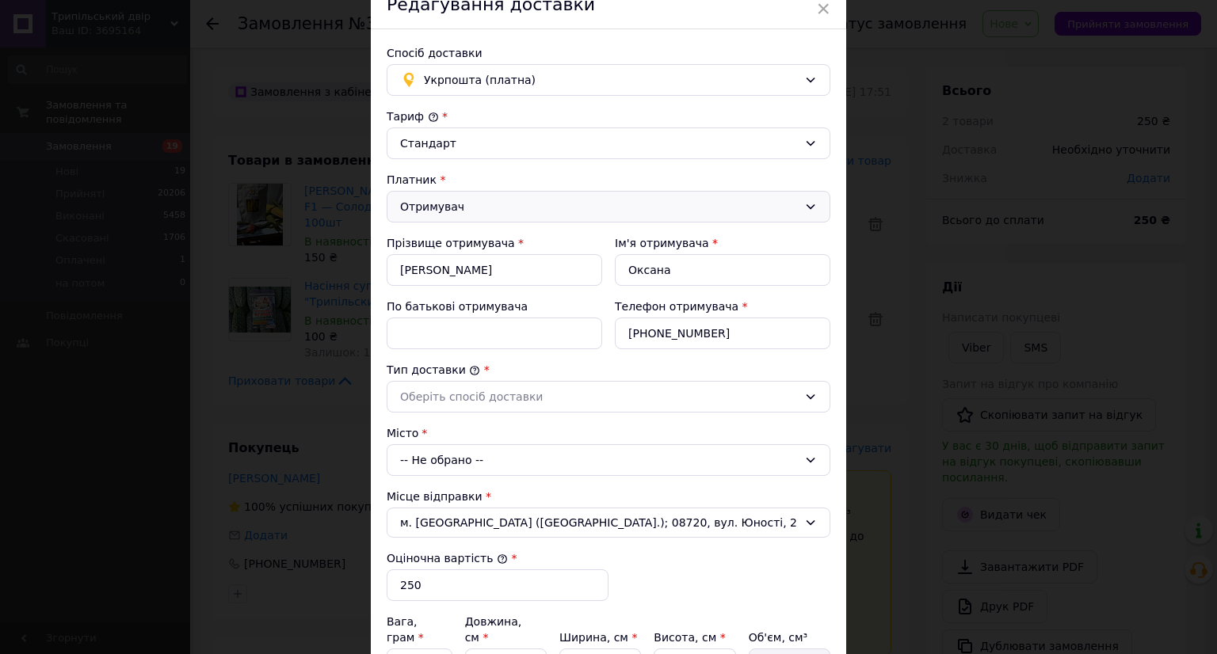
scroll to position [158, 0]
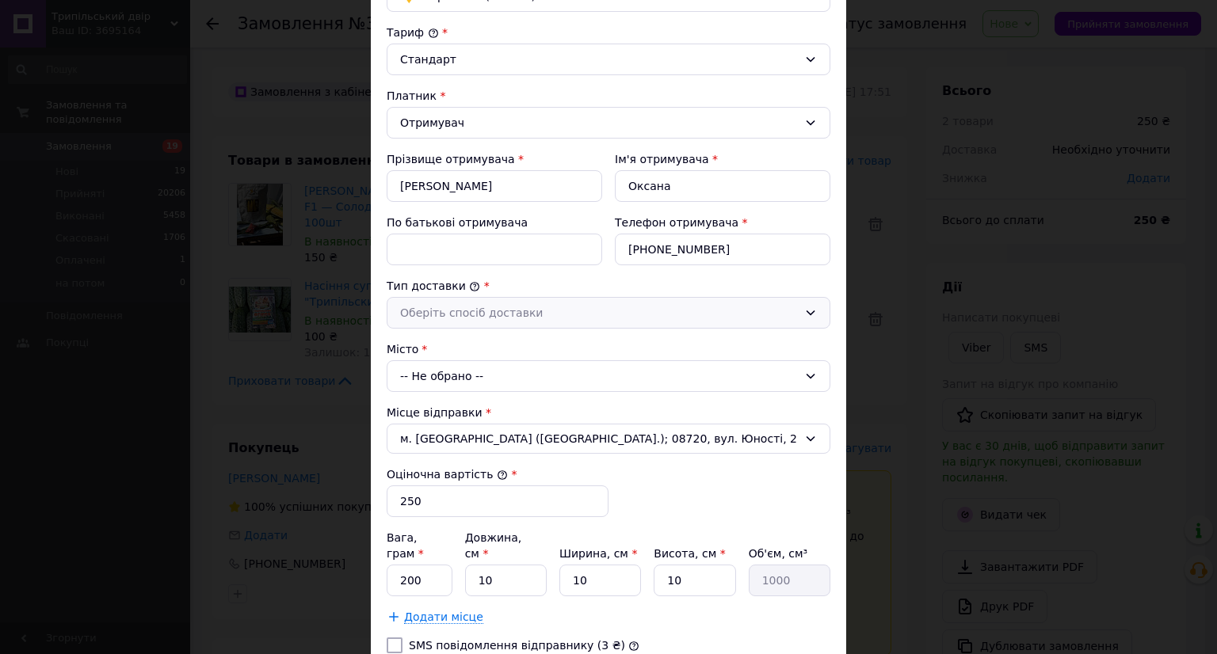
click at [520, 312] on div "Оберіть спосіб доставки" at bounding box center [599, 312] width 398 height 17
drag, startPoint x: 520, startPoint y: 326, endPoint x: 525, endPoint y: 361, distance: 35.2
click at [523, 343] on li "Склад - склад" at bounding box center [608, 347] width 442 height 30
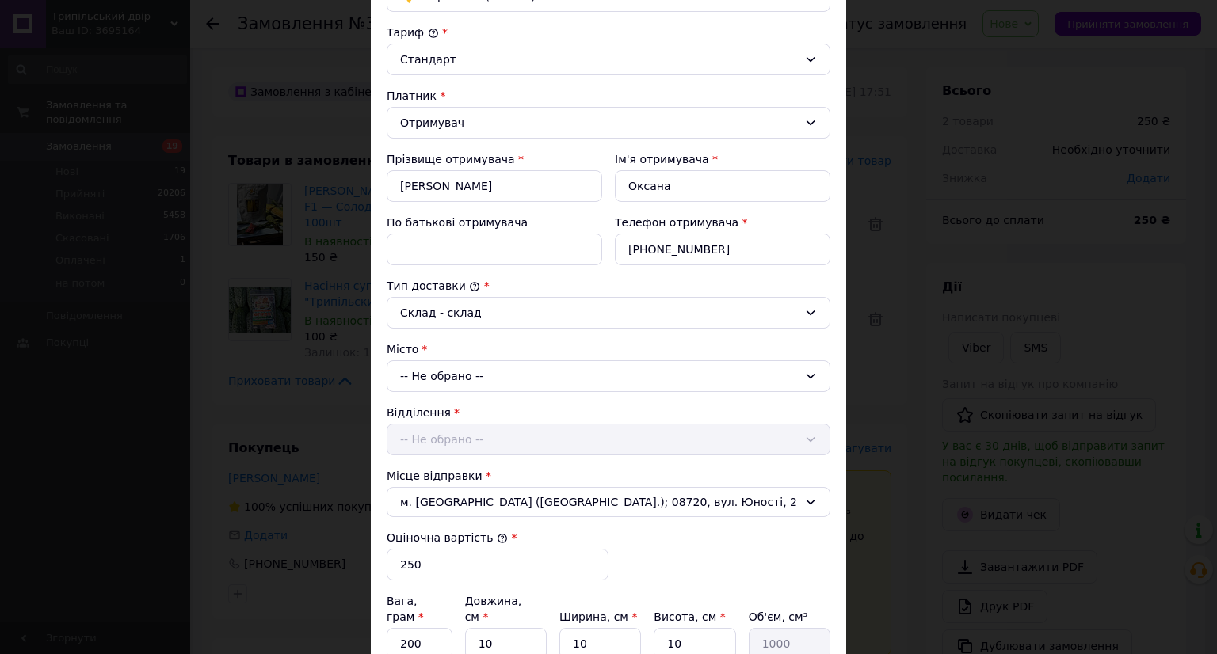
click at [524, 375] on div "-- Не обрано --" at bounding box center [609, 376] width 444 height 32
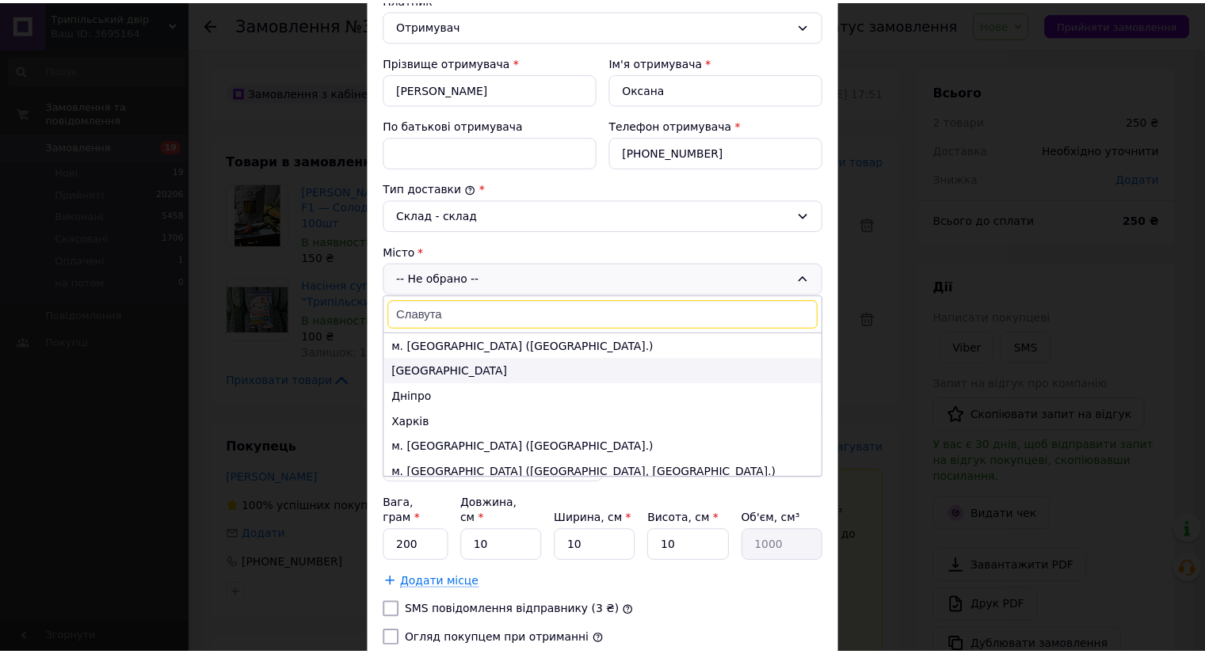
scroll to position [390, 0]
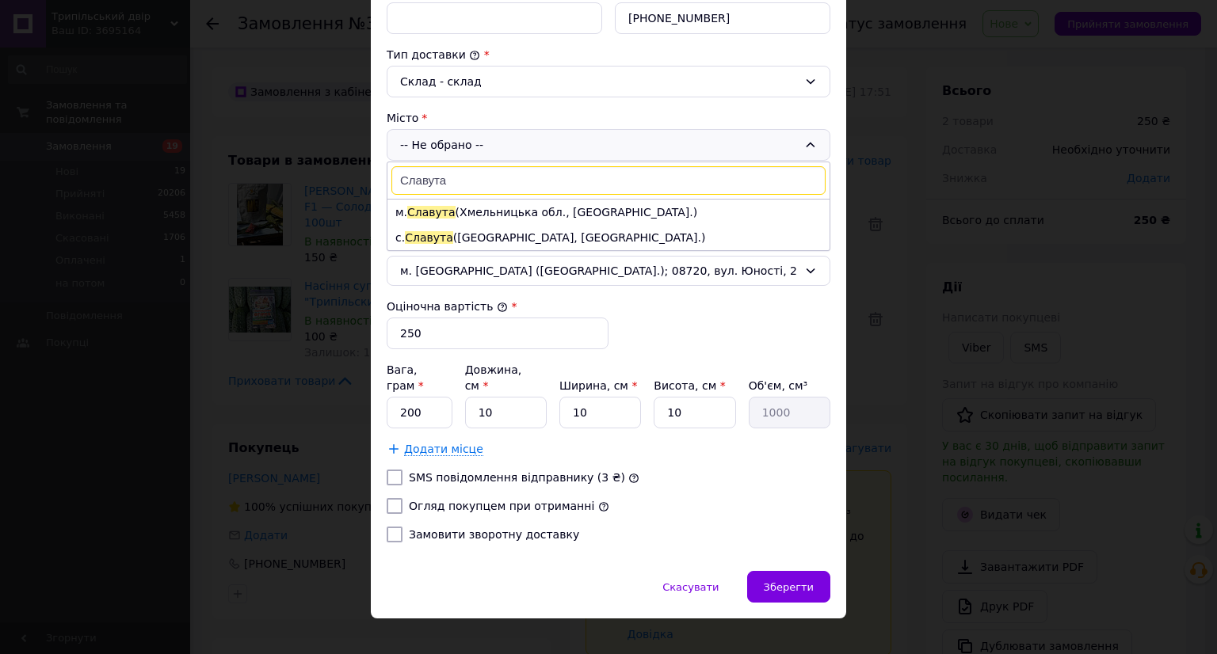
type input "Славута"
click at [535, 213] on li "м. Славута (Хмельницька обл., Шепетівський р-н.)" at bounding box center [608, 212] width 442 height 25
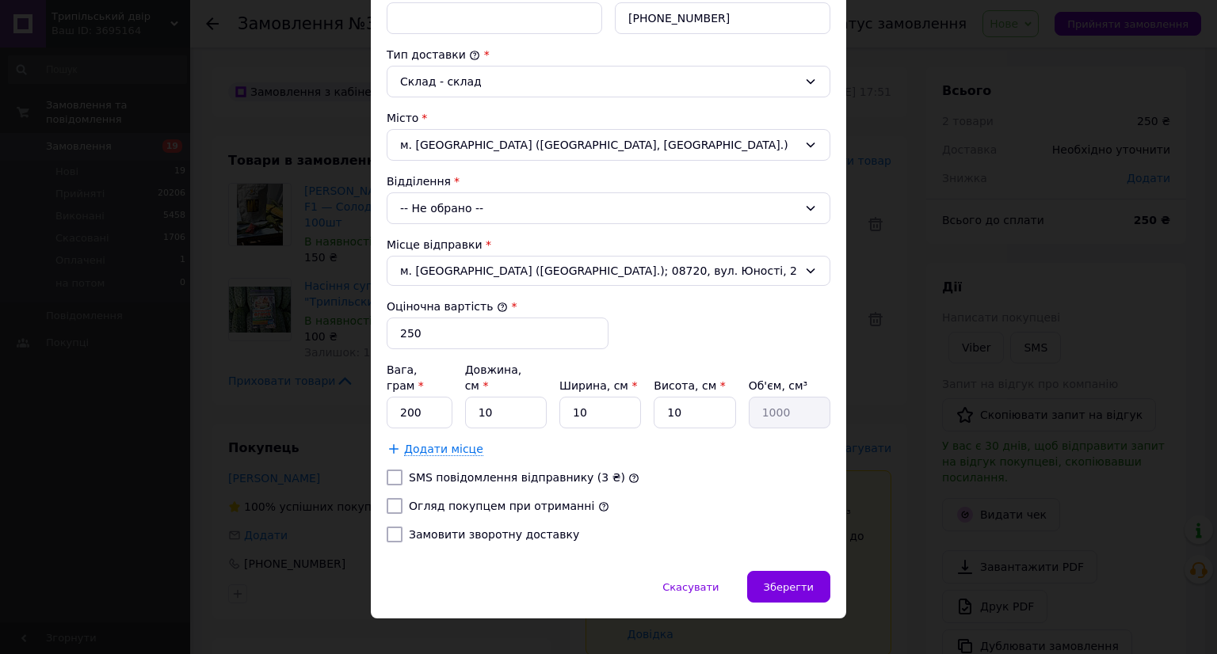
click at [535, 205] on div "-- Не обрано --" at bounding box center [609, 208] width 444 height 32
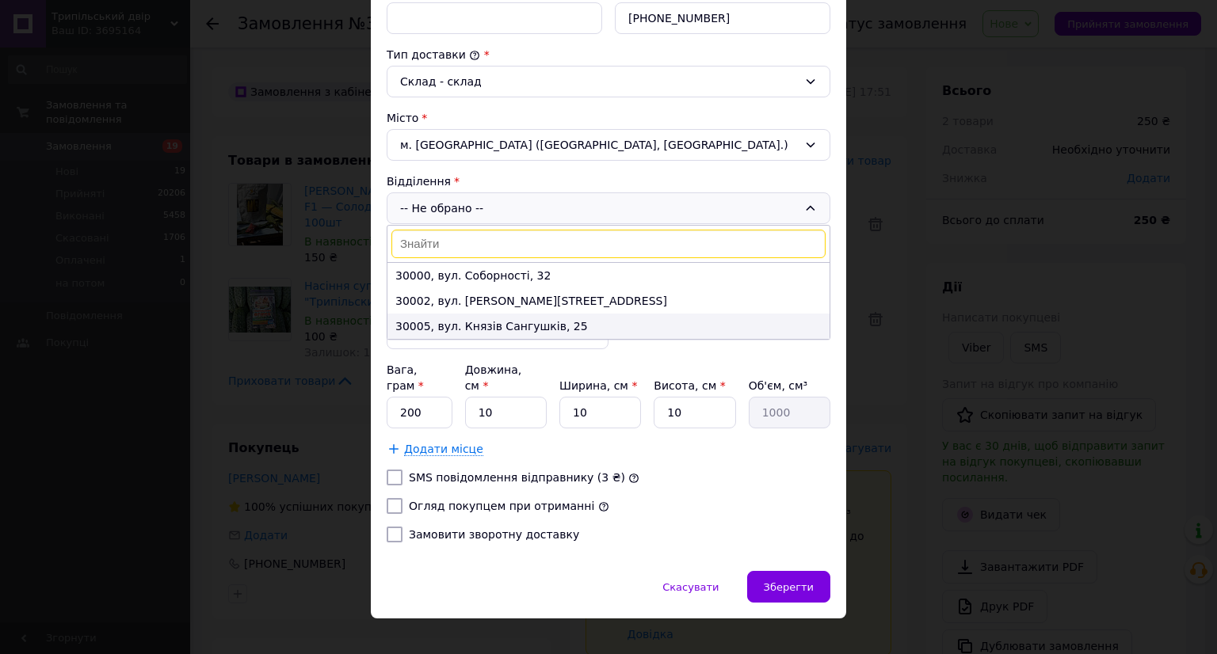
click at [542, 326] on li "30005, вул. Князів Сангушків, 25" at bounding box center [608, 326] width 442 height 25
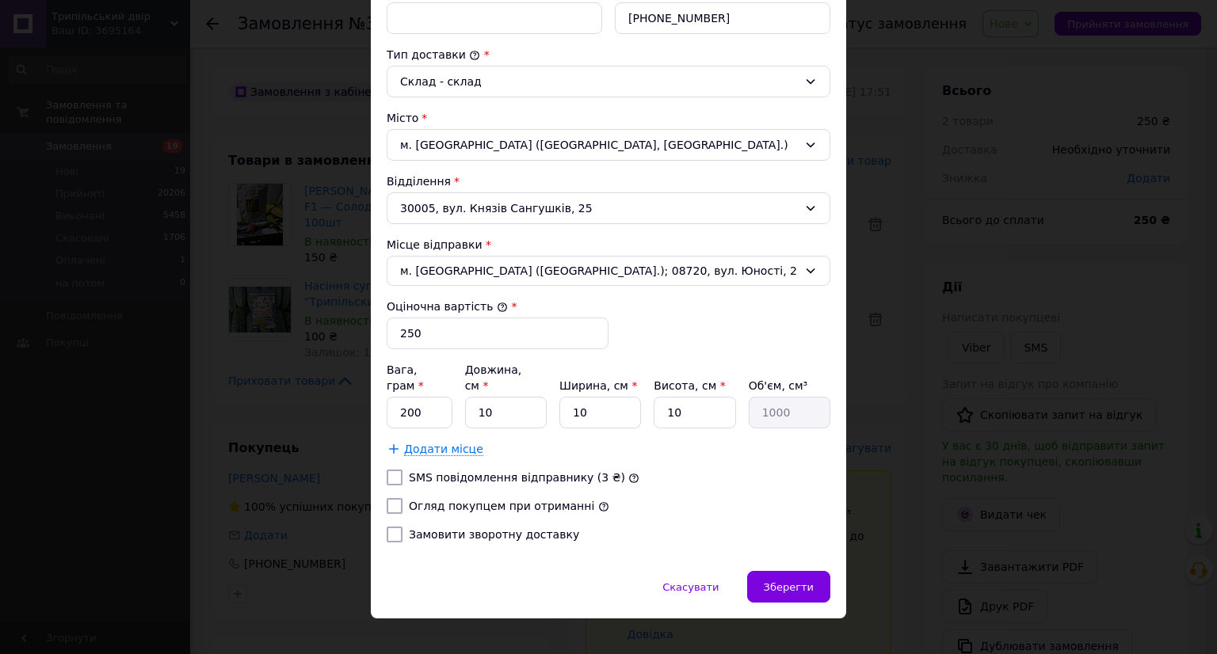
click at [493, 500] on label "Огляд покупцем при отриманні" at bounding box center [501, 506] width 185 height 13
click at [402, 498] on input "Огляд покупцем при отриманні" at bounding box center [395, 506] width 16 height 16
checkbox input "true"
click at [807, 581] on span "Зберегти" at bounding box center [789, 587] width 50 height 12
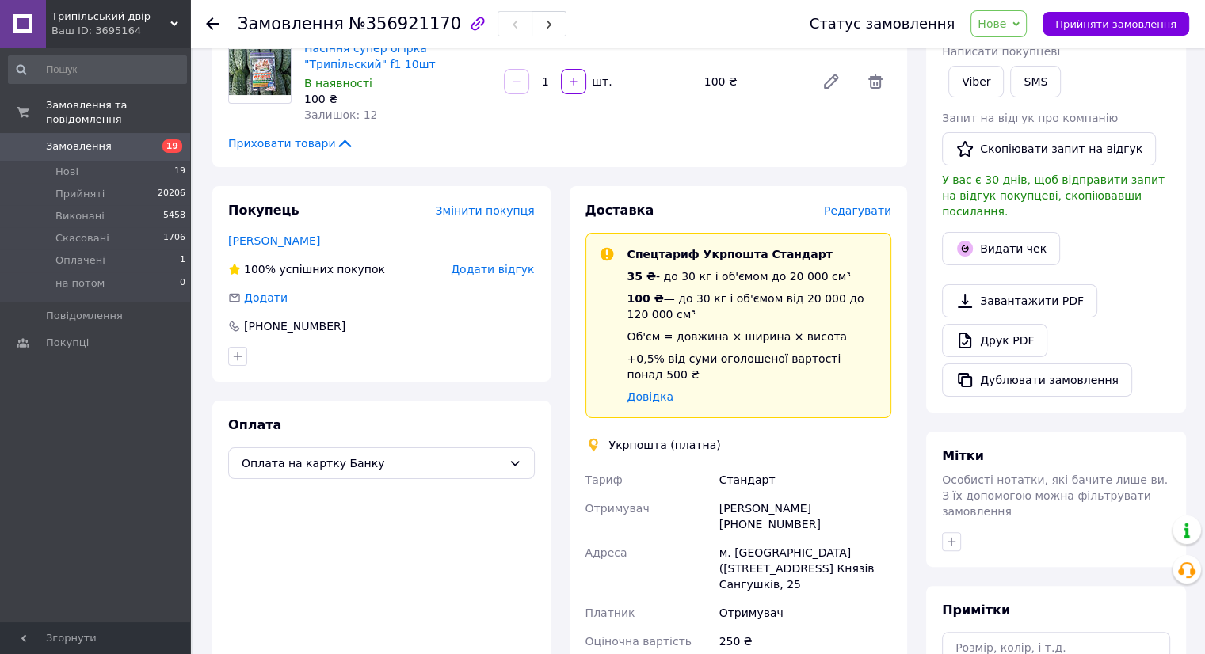
scroll to position [475, 0]
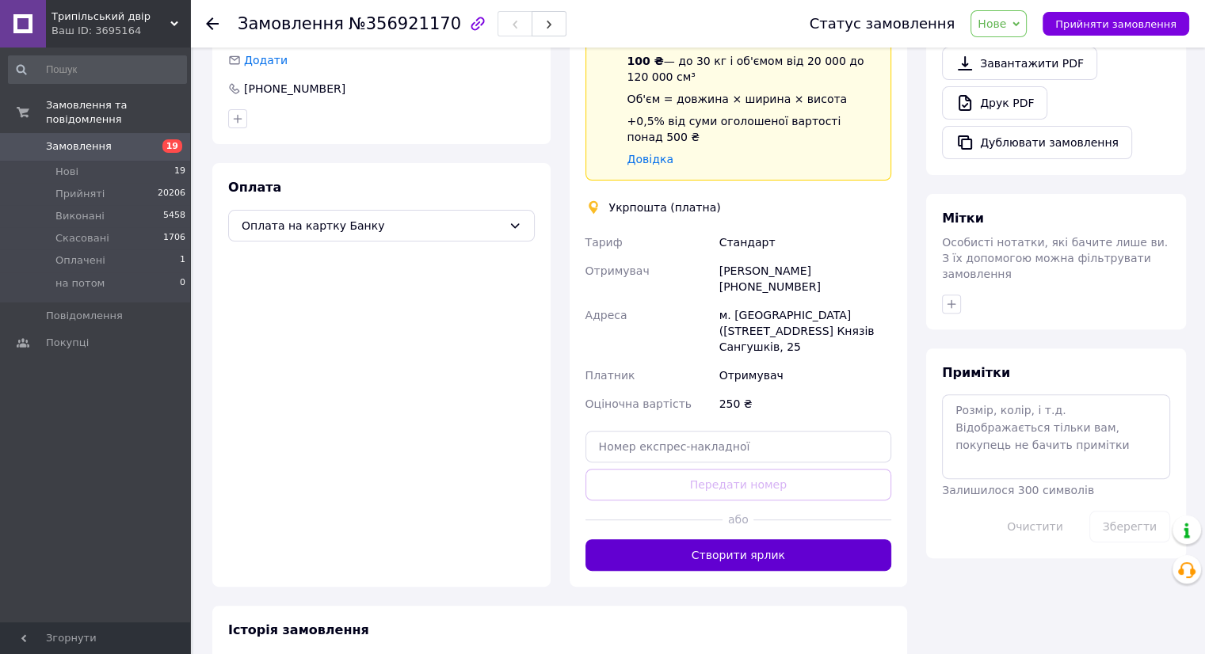
click at [721, 539] on button "Створити ярлик" at bounding box center [738, 555] width 307 height 32
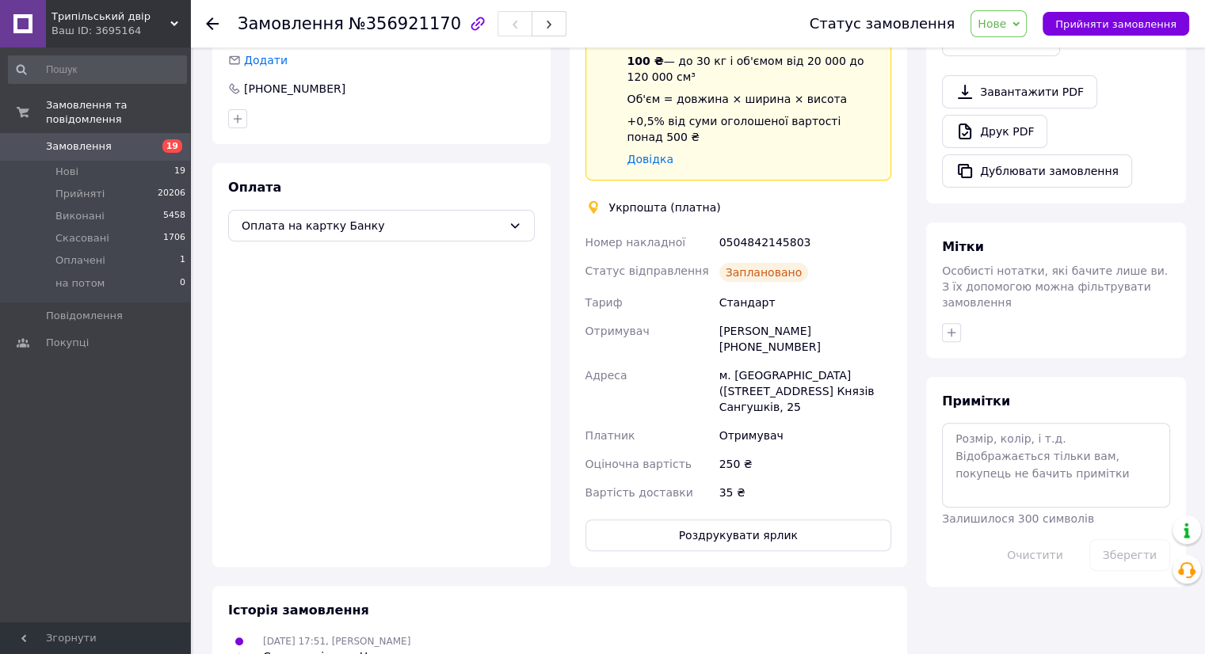
click at [721, 520] on button "Роздрукувати ярлик" at bounding box center [738, 536] width 307 height 32
click at [1083, 10] on div "Статус замовлення Нове Прийнято Виконано Скасовано Оплачено на потом Прийняти з…" at bounding box center [991, 23] width 395 height 27
click at [1106, 21] on span "Прийняти замовлення" at bounding box center [1115, 24] width 121 height 12
click at [77, 139] on span "Замовлення" at bounding box center [79, 146] width 66 height 14
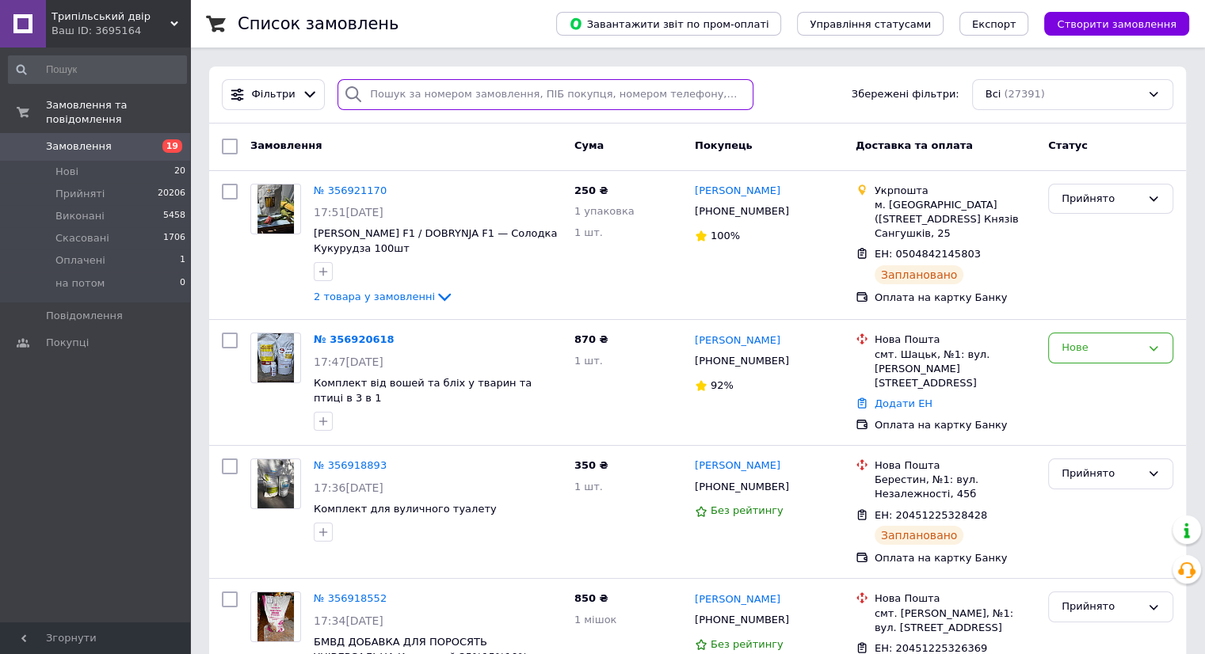
paste input "[PHONE_NUMBER]"
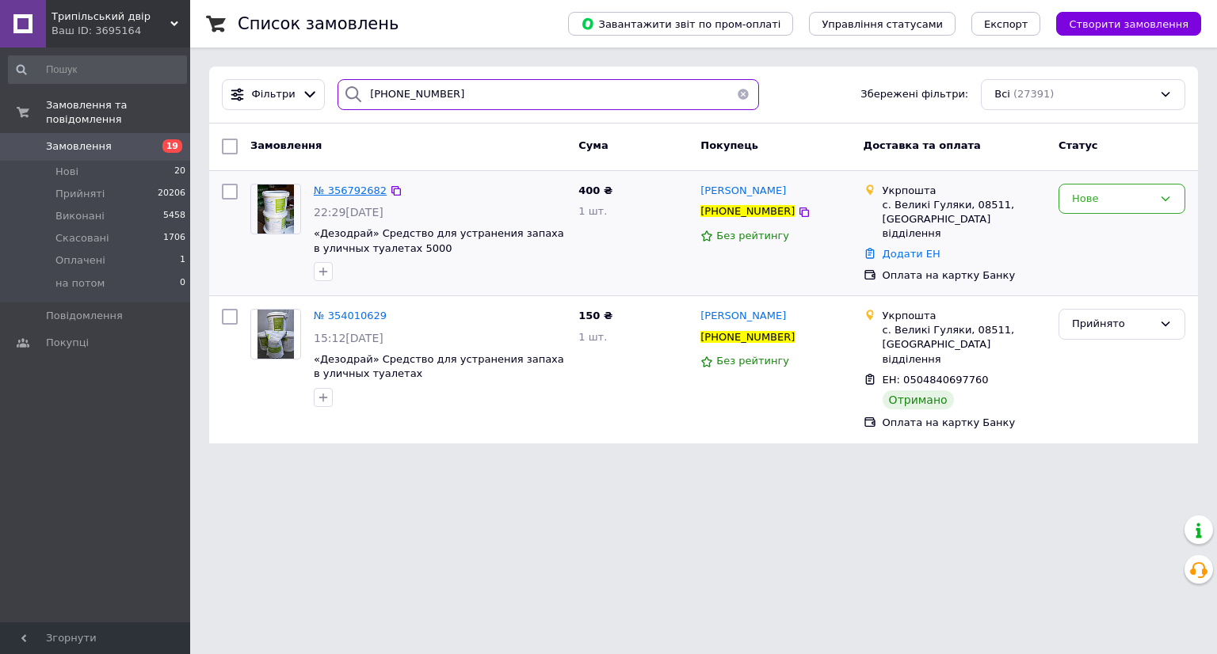
type input "[PHONE_NUMBER]"
click at [368, 191] on span "№ 356792682" at bounding box center [350, 191] width 73 height 12
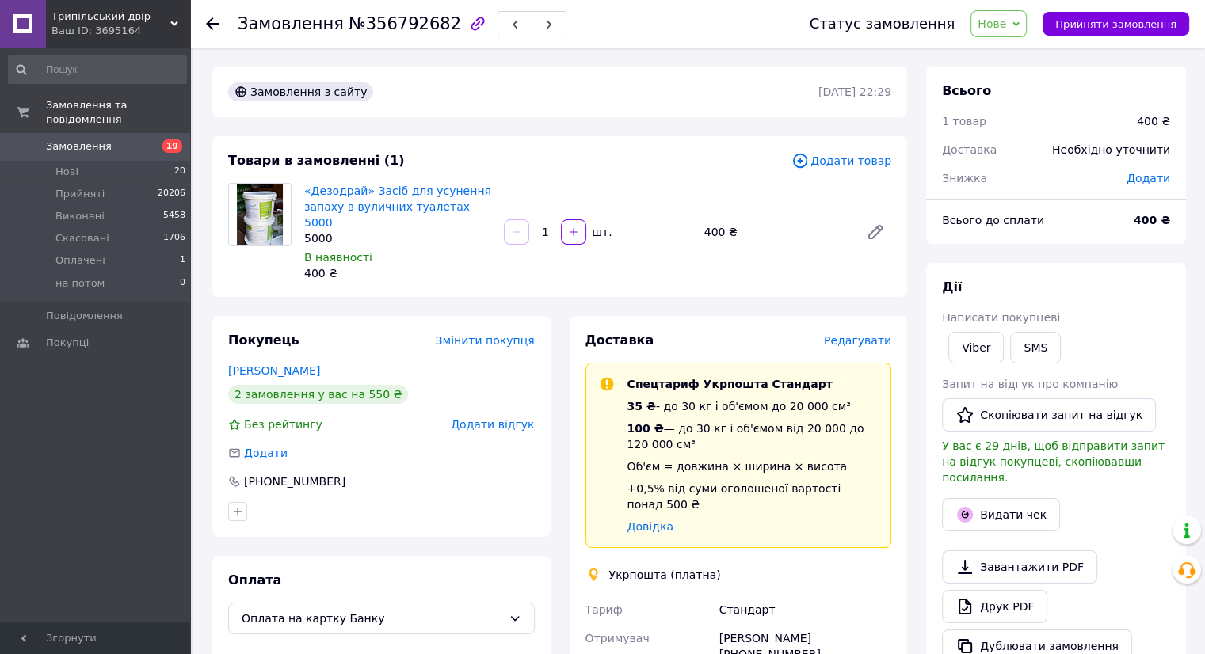
click at [861, 334] on span "Редагувати" at bounding box center [857, 340] width 67 height 13
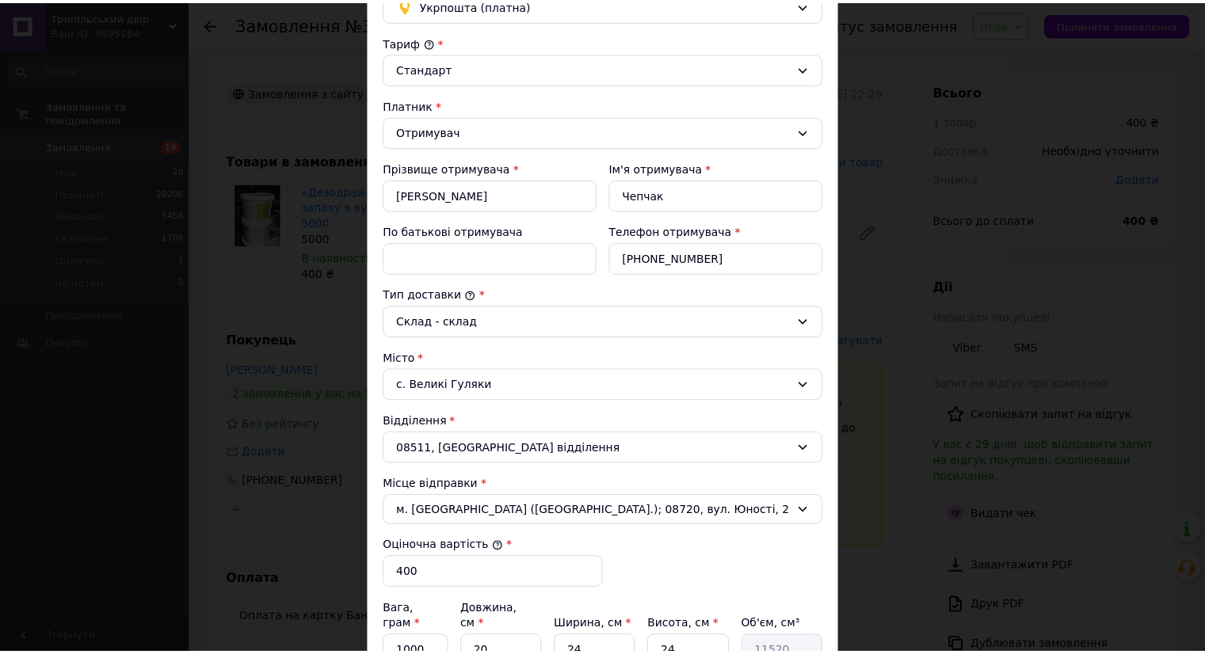
scroll to position [317, 0]
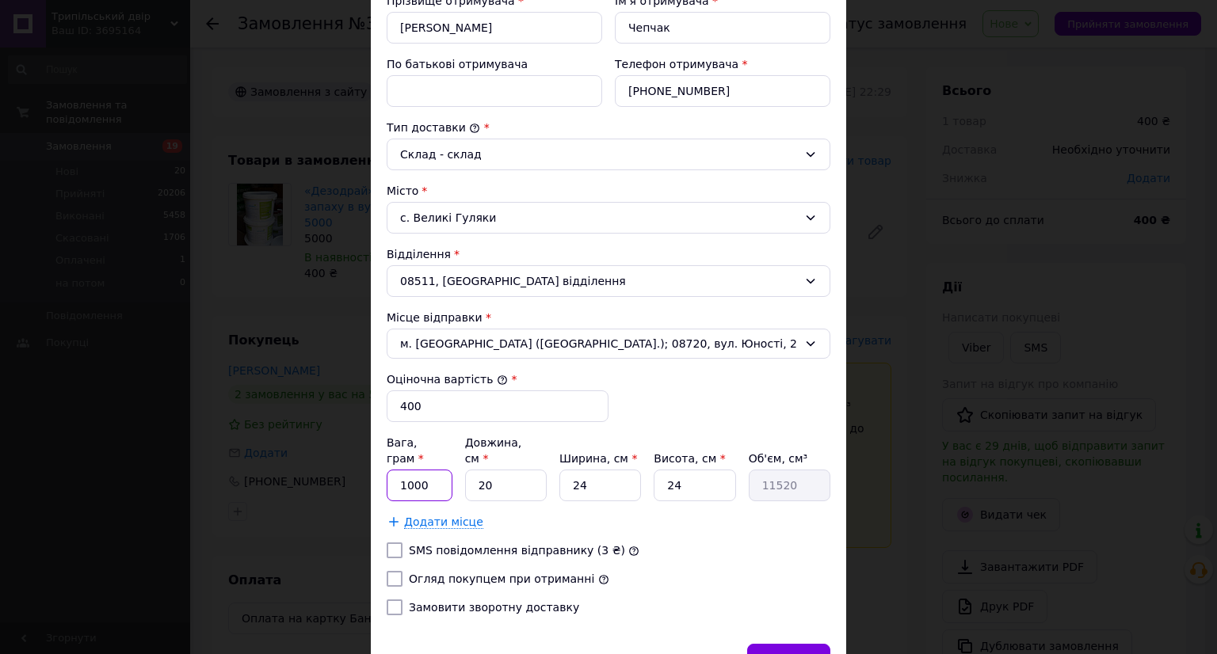
click at [406, 470] on input "1000" at bounding box center [420, 486] width 66 height 32
type input "5000"
click at [475, 573] on label "Огляд покупцем при отриманні" at bounding box center [501, 579] width 185 height 13
click at [402, 571] on input "Огляд покупцем при отриманні" at bounding box center [395, 579] width 16 height 16
checkbox input "true"
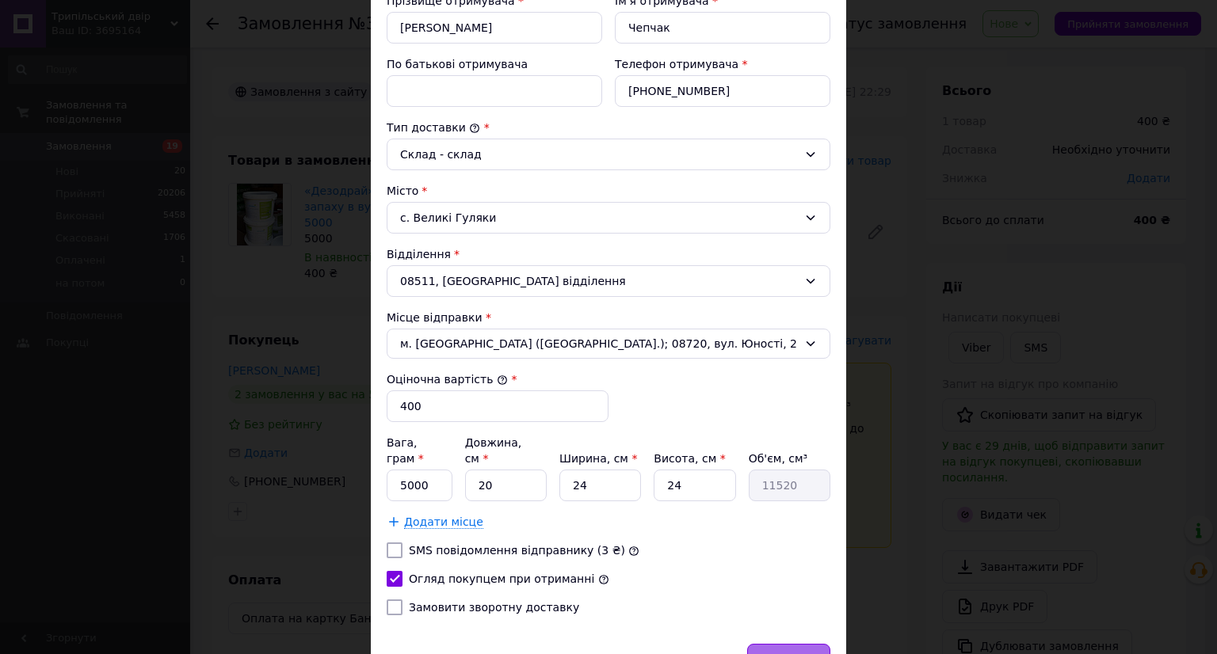
click at [804, 644] on div "Зберегти" at bounding box center [788, 660] width 83 height 32
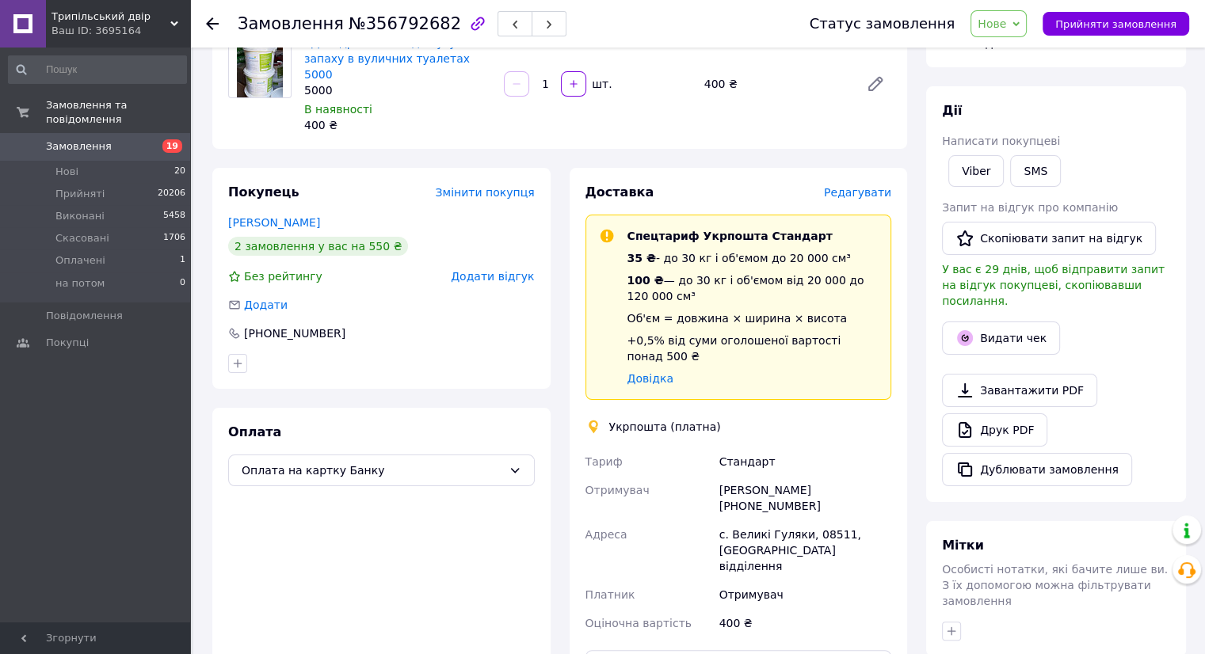
scroll to position [422, 0]
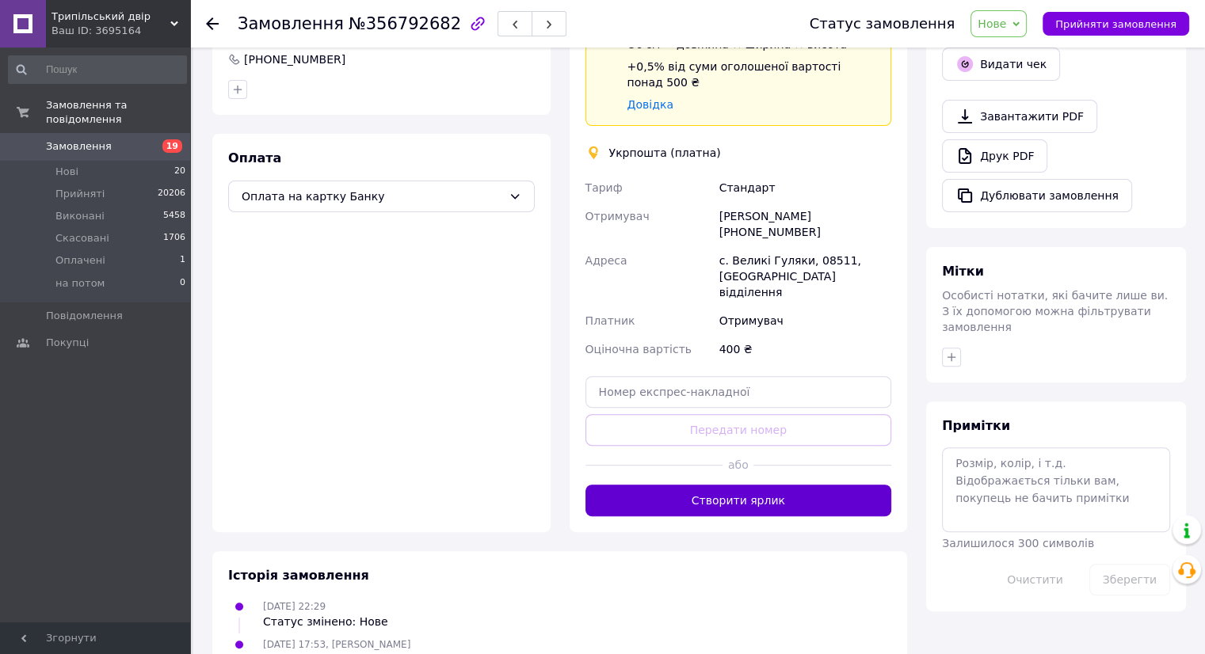
click at [720, 485] on button "Створити ярлик" at bounding box center [738, 501] width 307 height 32
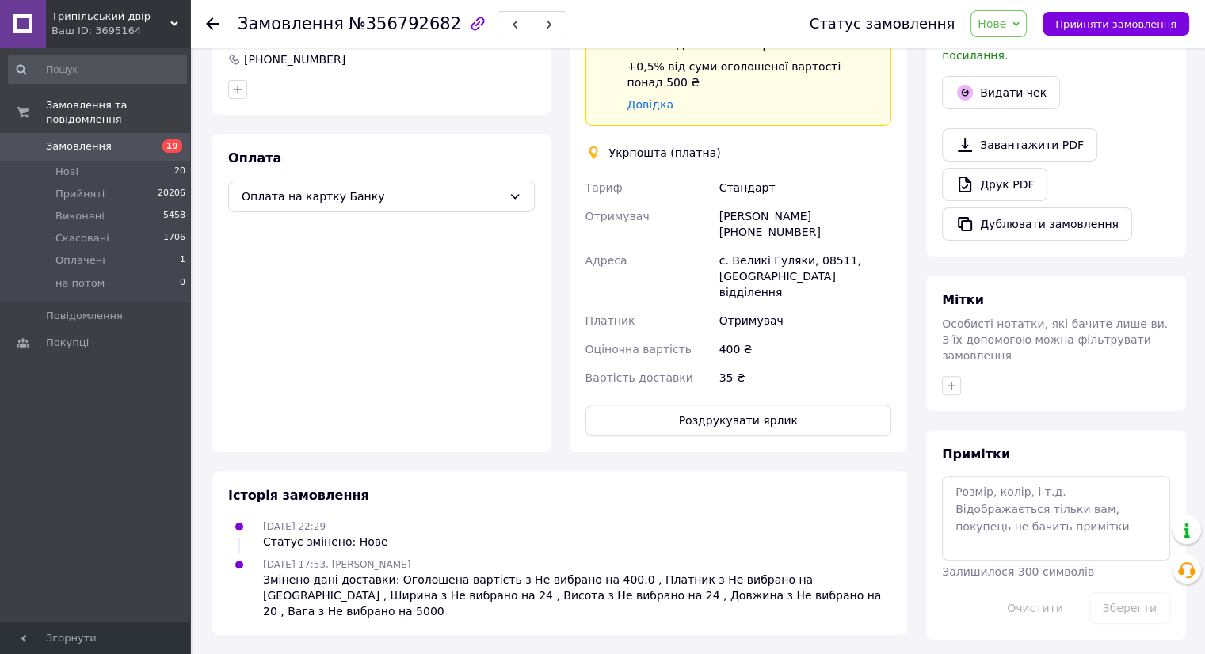
scroll to position [403, 0]
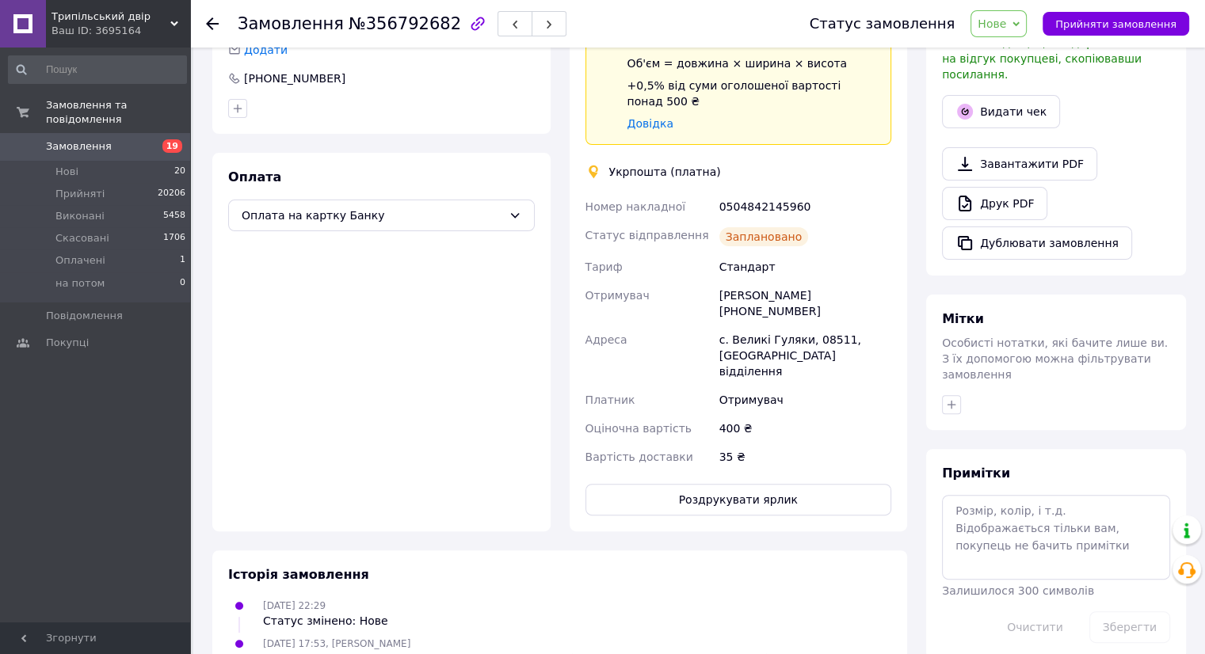
click at [737, 484] on button "Роздрукувати ярлик" at bounding box center [738, 500] width 307 height 32
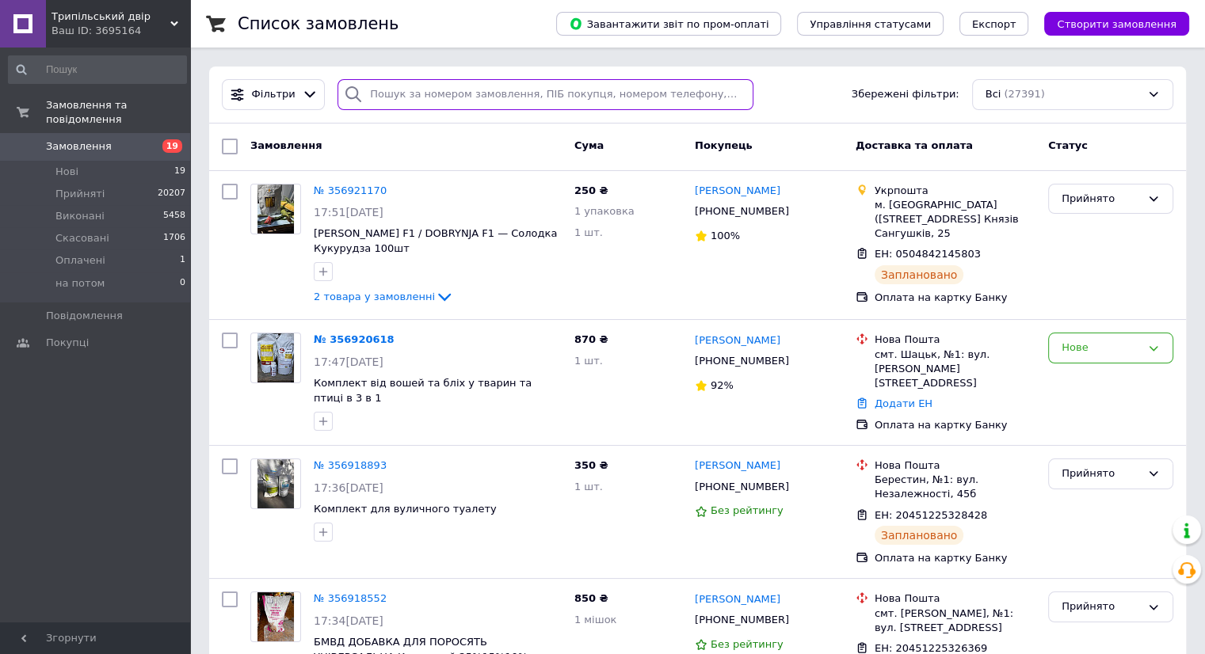
paste input "[PHONE_NUMBER]"
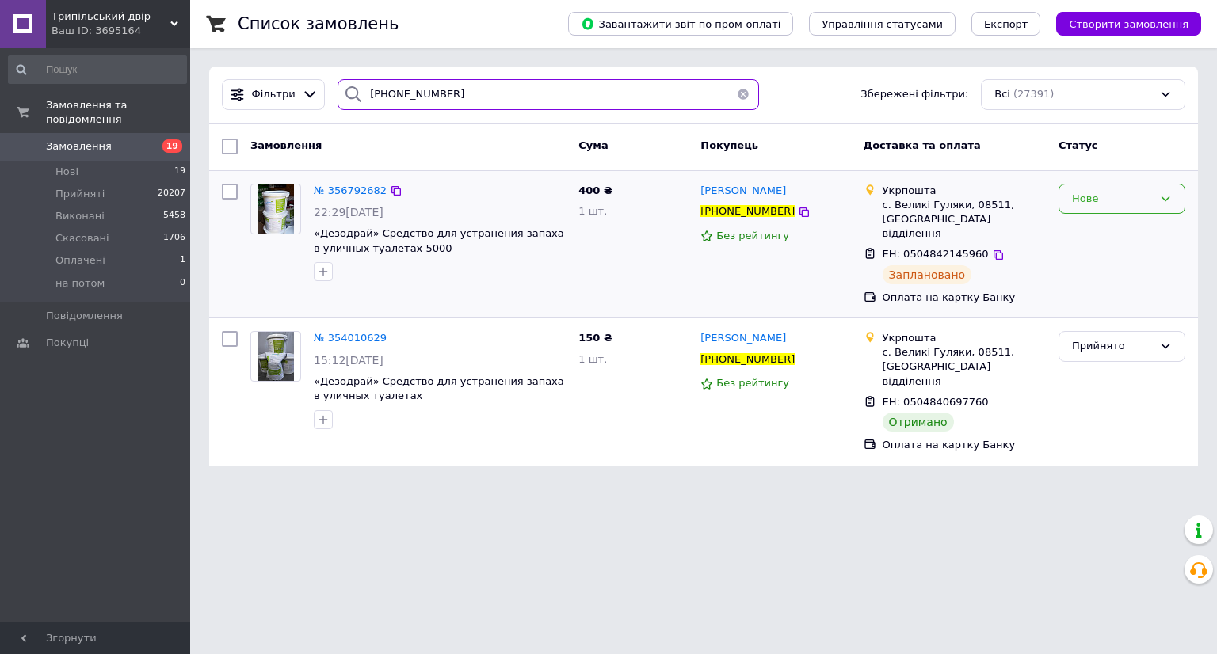
type input "[PHONE_NUMBER]"
click at [1094, 200] on div "Нове" at bounding box center [1112, 199] width 81 height 17
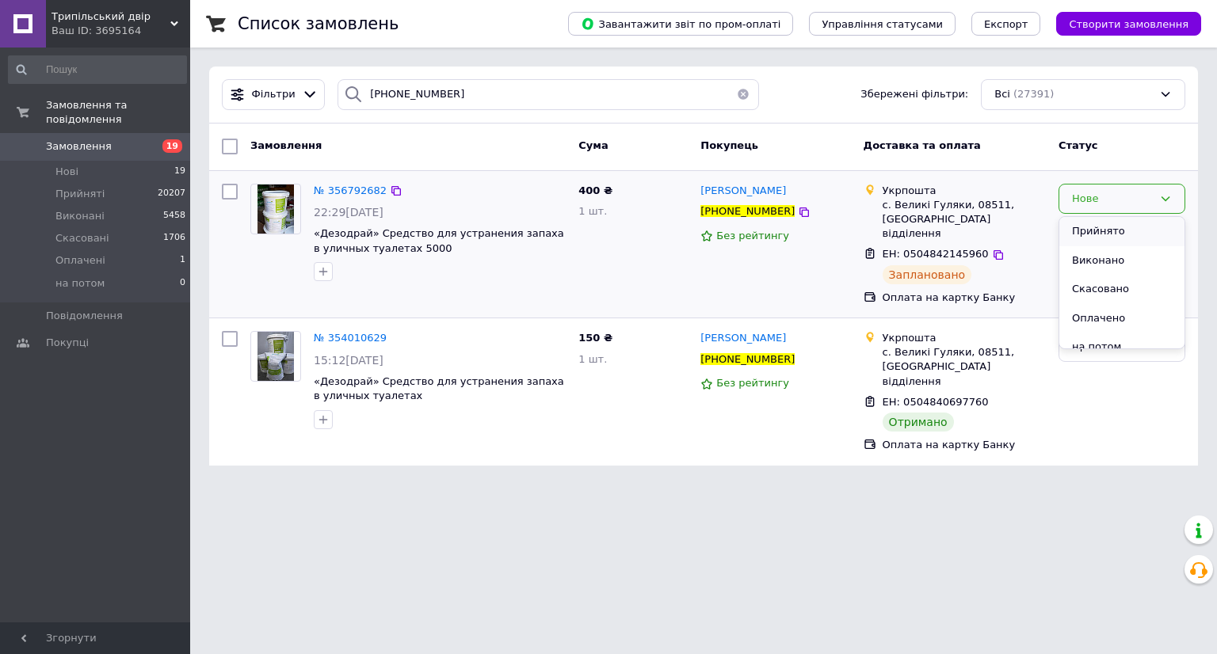
click at [1099, 223] on li "Прийнято" at bounding box center [1121, 231] width 125 height 29
click at [162, 139] on span "19" at bounding box center [169, 146] width 44 height 14
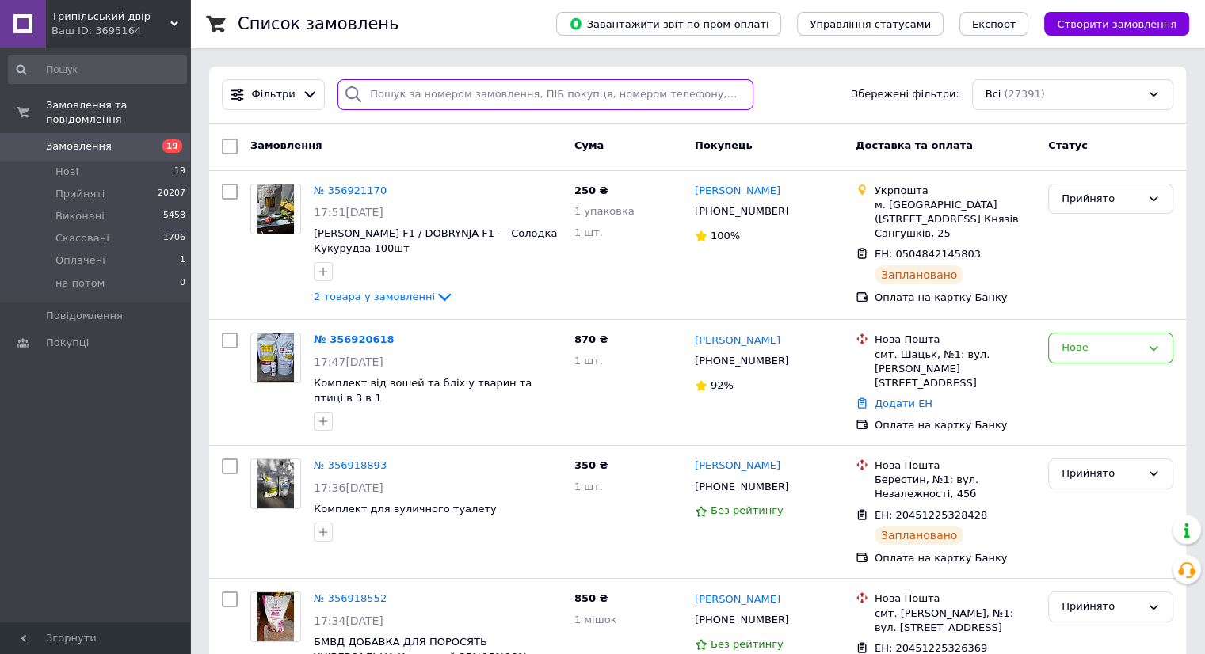
paste input "[PHONE_NUMBER]"
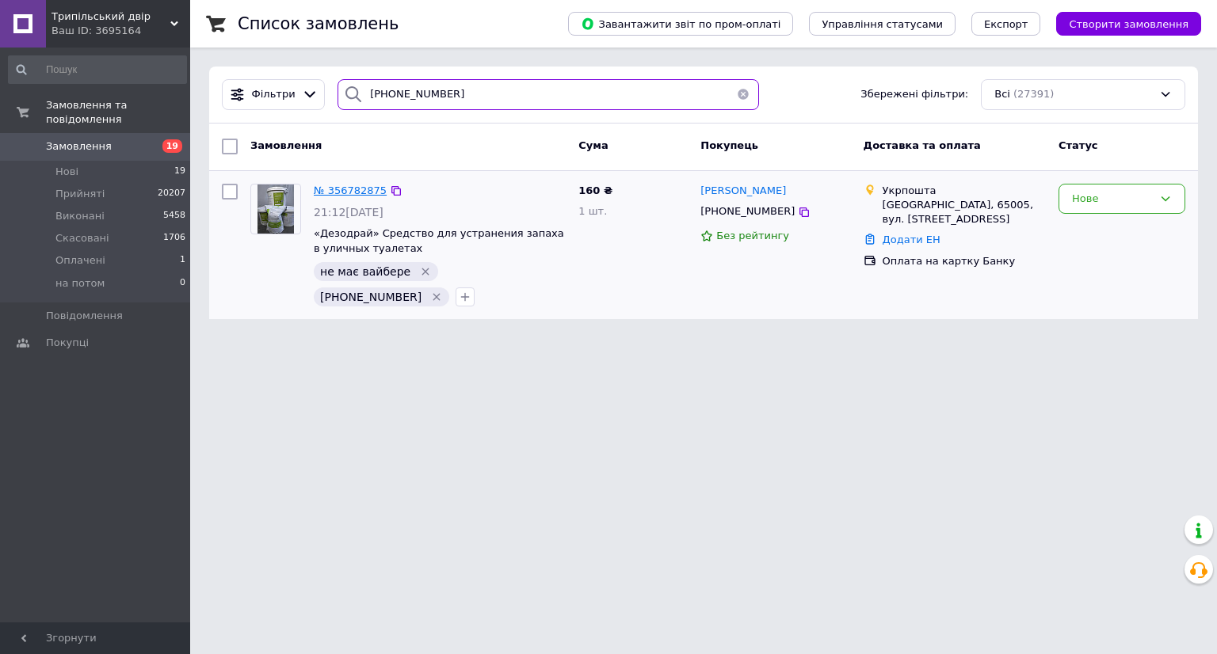
type input "[PHONE_NUMBER]"
click at [350, 191] on span "№ 356782875" at bounding box center [350, 191] width 73 height 12
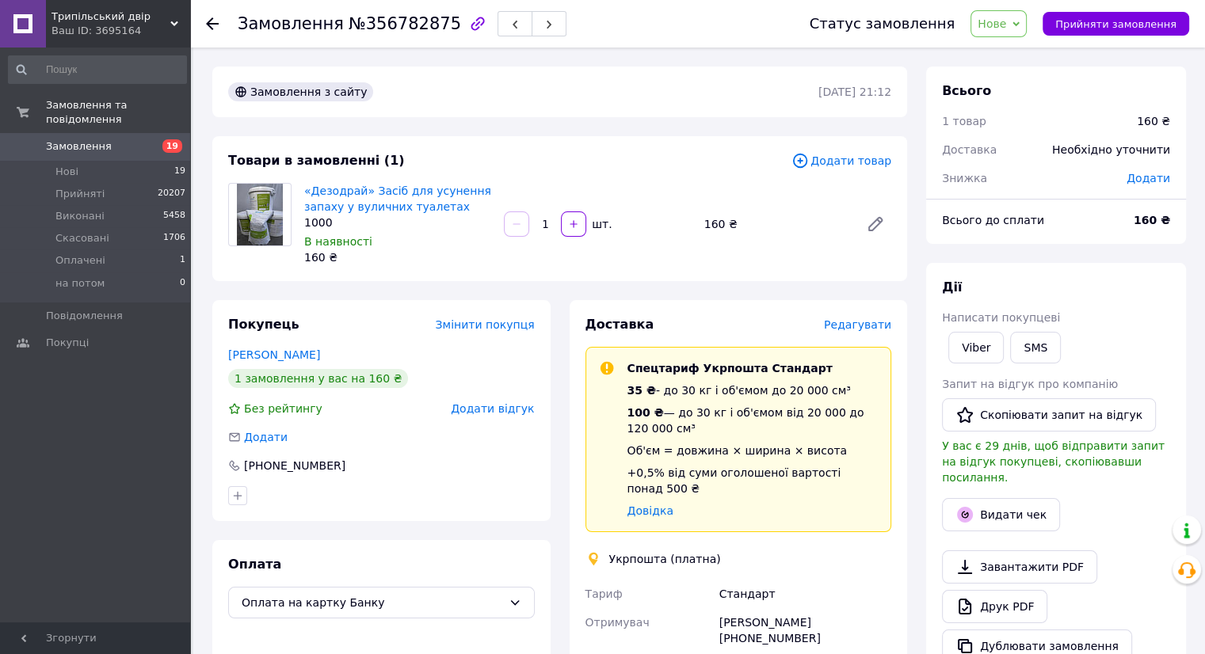
scroll to position [317, 0]
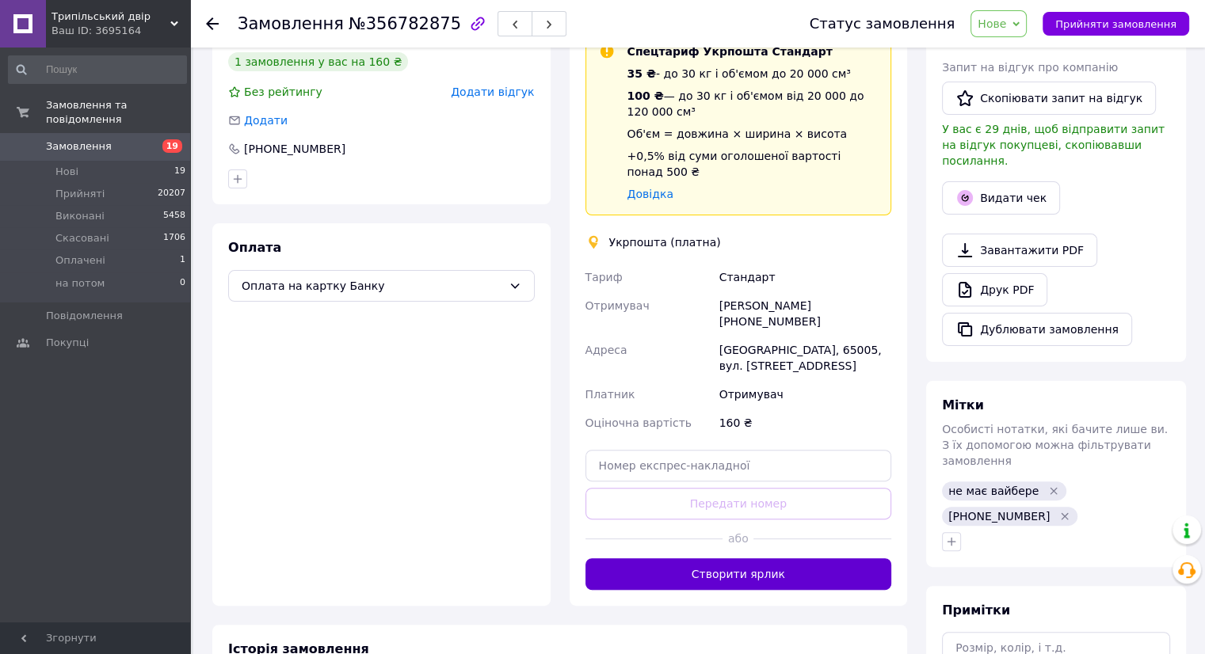
click at [729, 558] on button "Створити ярлик" at bounding box center [738, 574] width 307 height 32
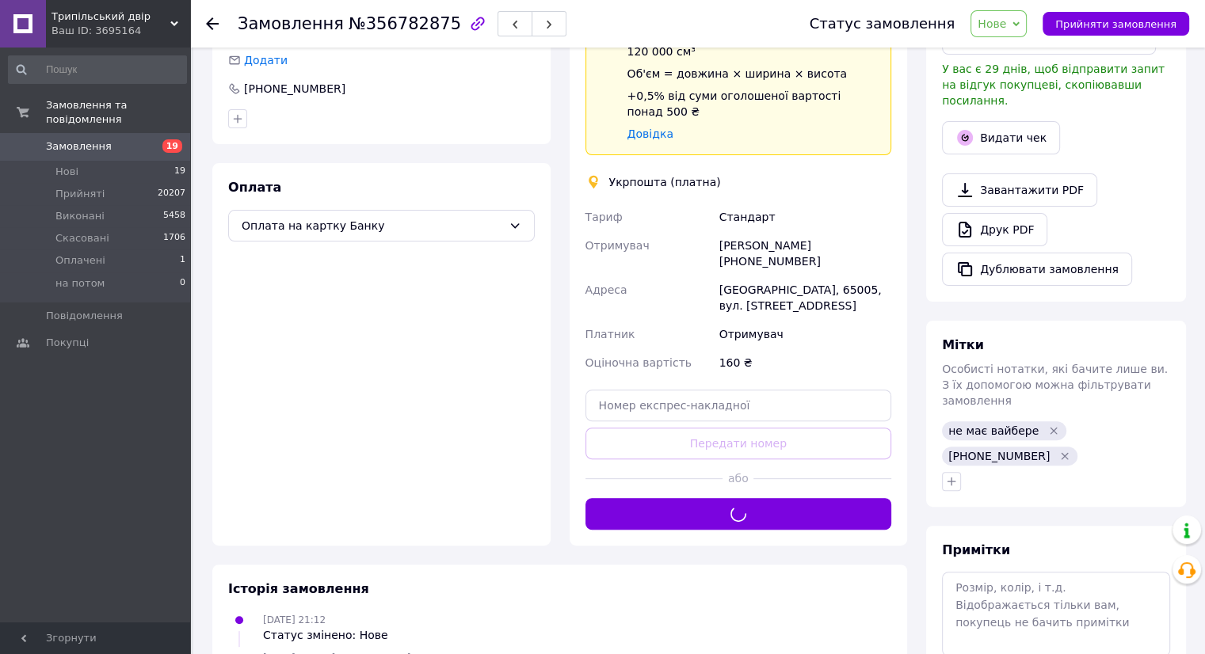
scroll to position [444, 0]
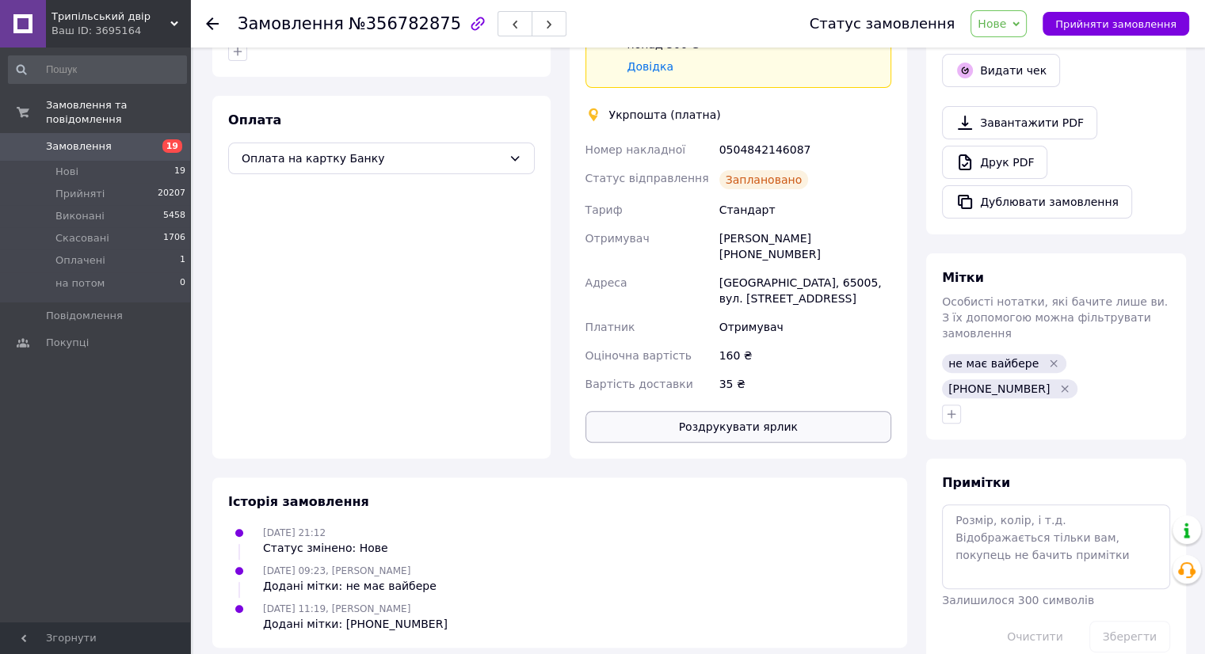
click at [750, 411] on button "Роздрукувати ярлик" at bounding box center [738, 427] width 307 height 32
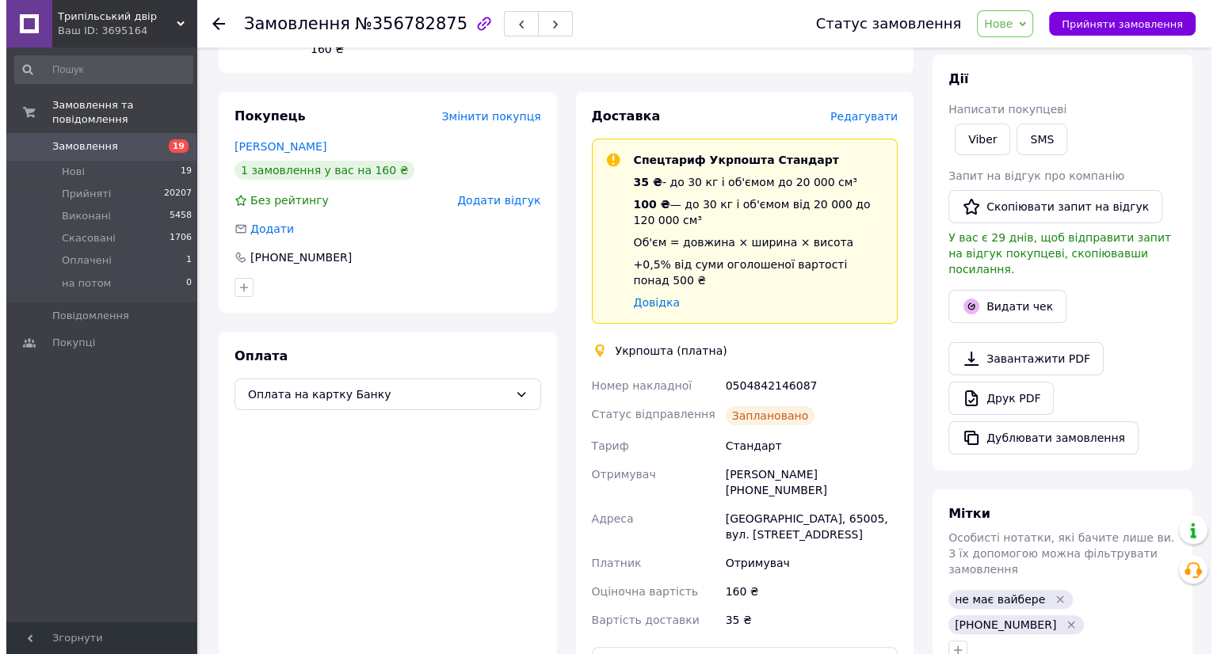
scroll to position [207, 0]
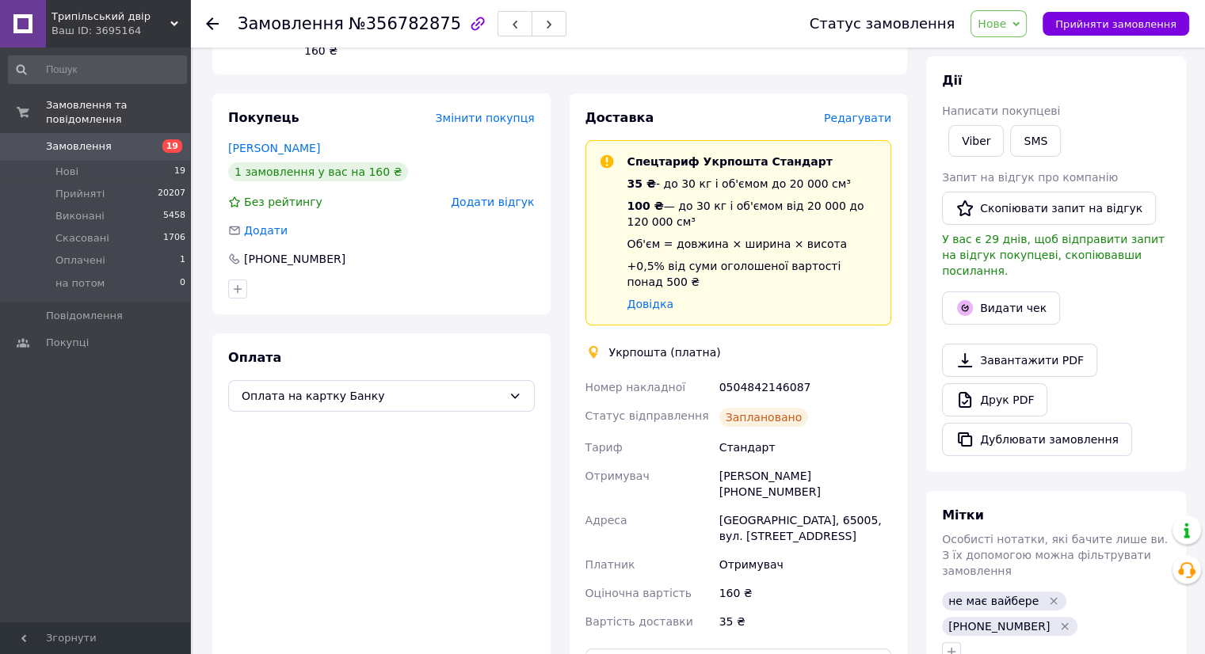
click at [862, 119] on span "Редагувати" at bounding box center [857, 118] width 67 height 13
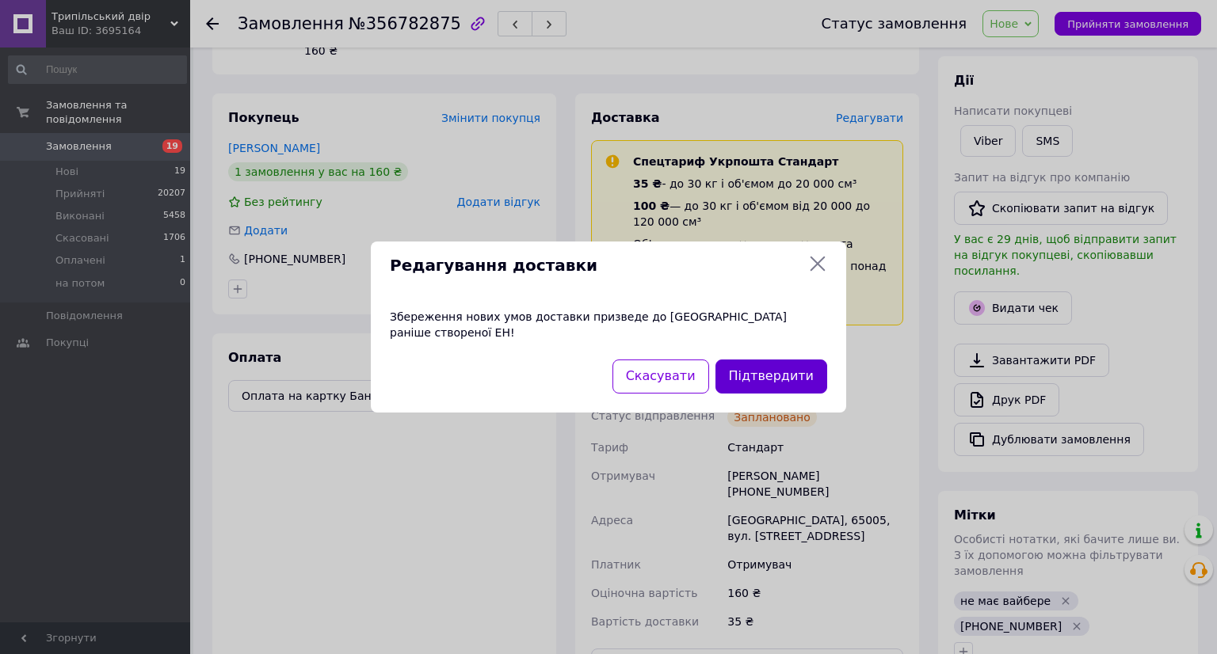
click at [768, 360] on button "Підтвердити" at bounding box center [771, 377] width 112 height 34
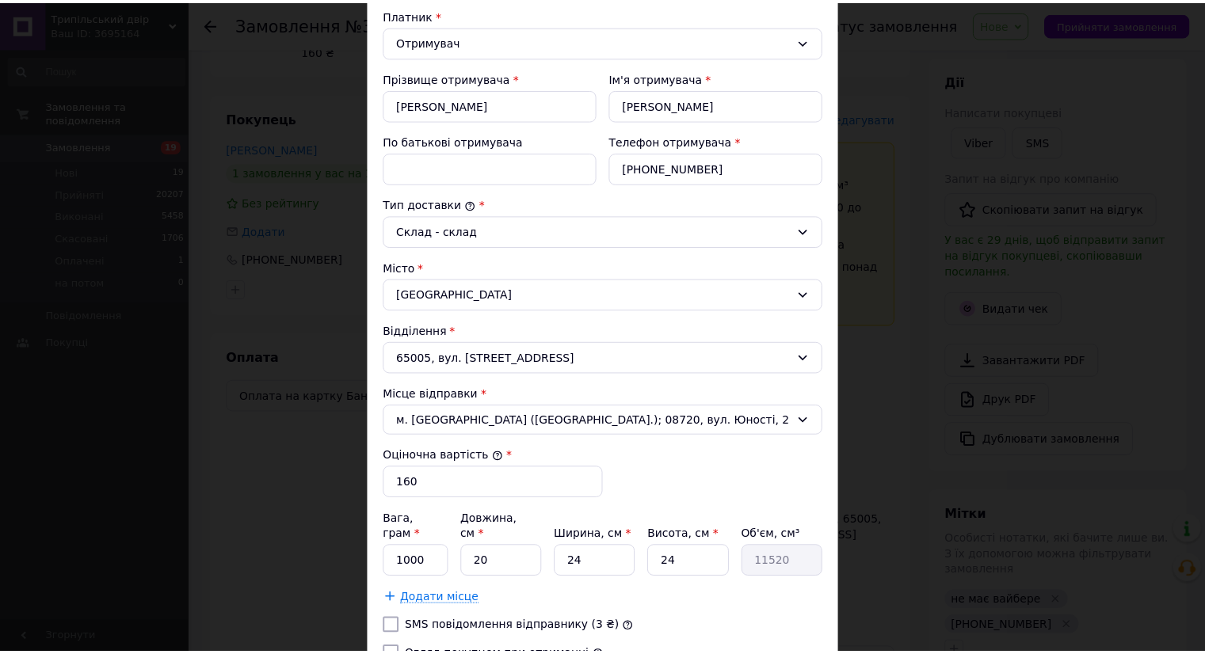
scroll to position [390, 0]
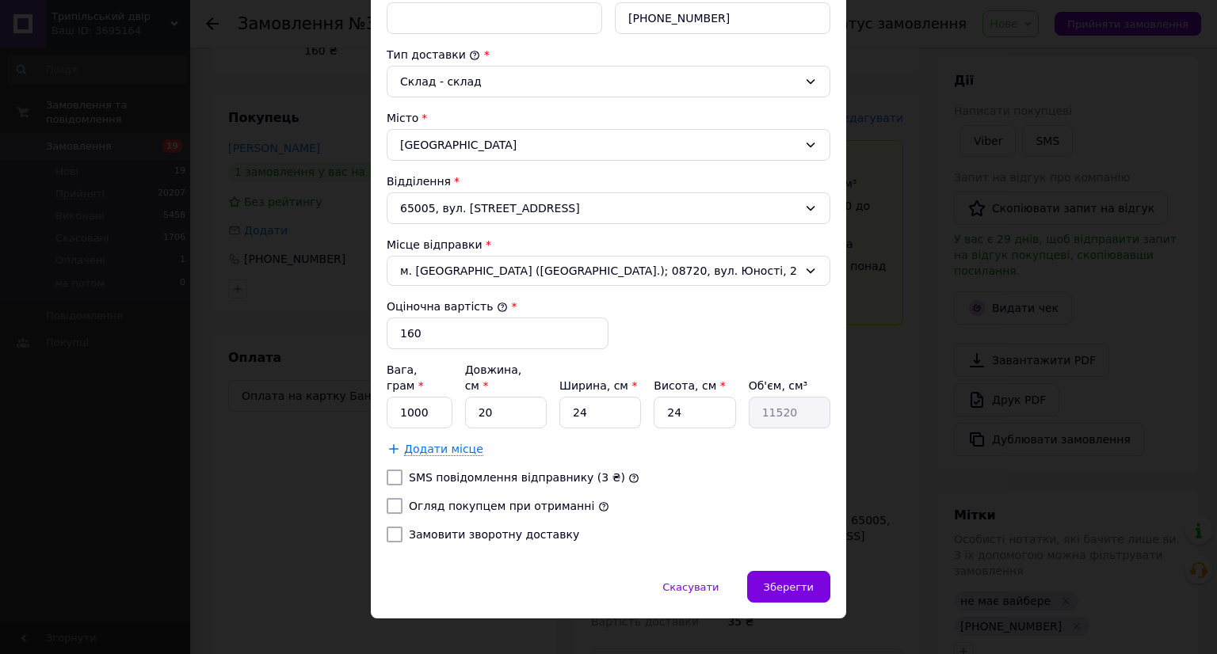
click at [417, 500] on label "Огляд покупцем при отриманні" at bounding box center [501, 506] width 185 height 13
click at [402, 498] on input "Огляд покупцем при отриманні" at bounding box center [395, 506] width 16 height 16
checkbox input "true"
click at [790, 571] on div "Зберегти" at bounding box center [788, 587] width 83 height 32
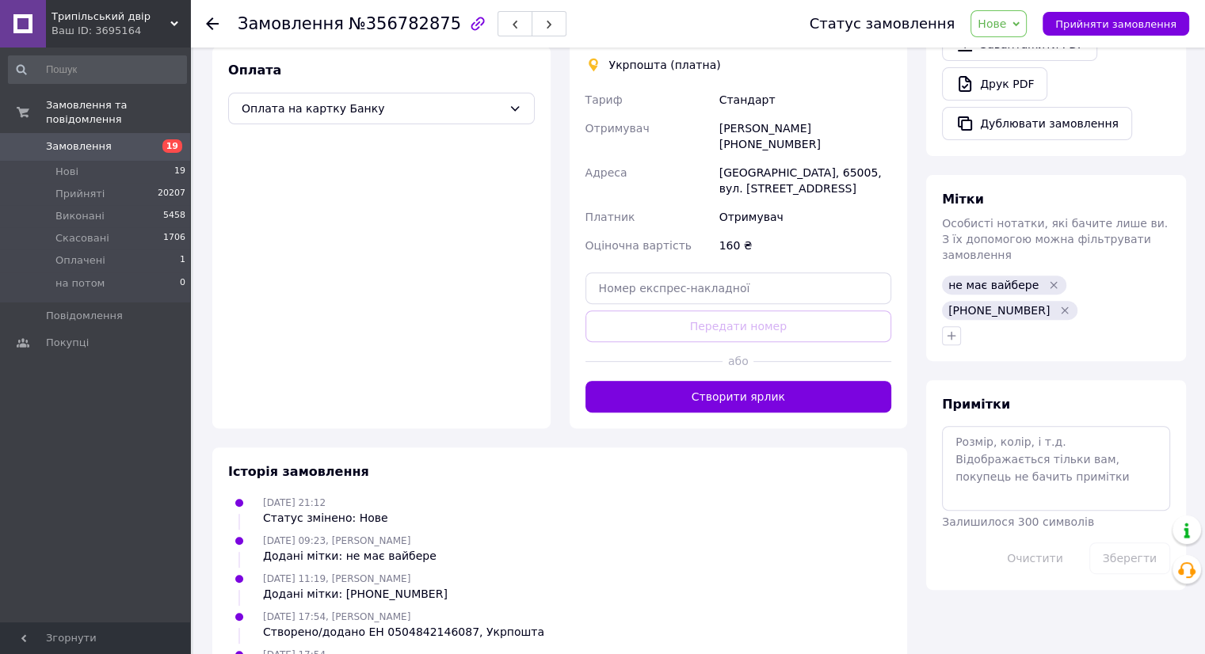
scroll to position [524, 0]
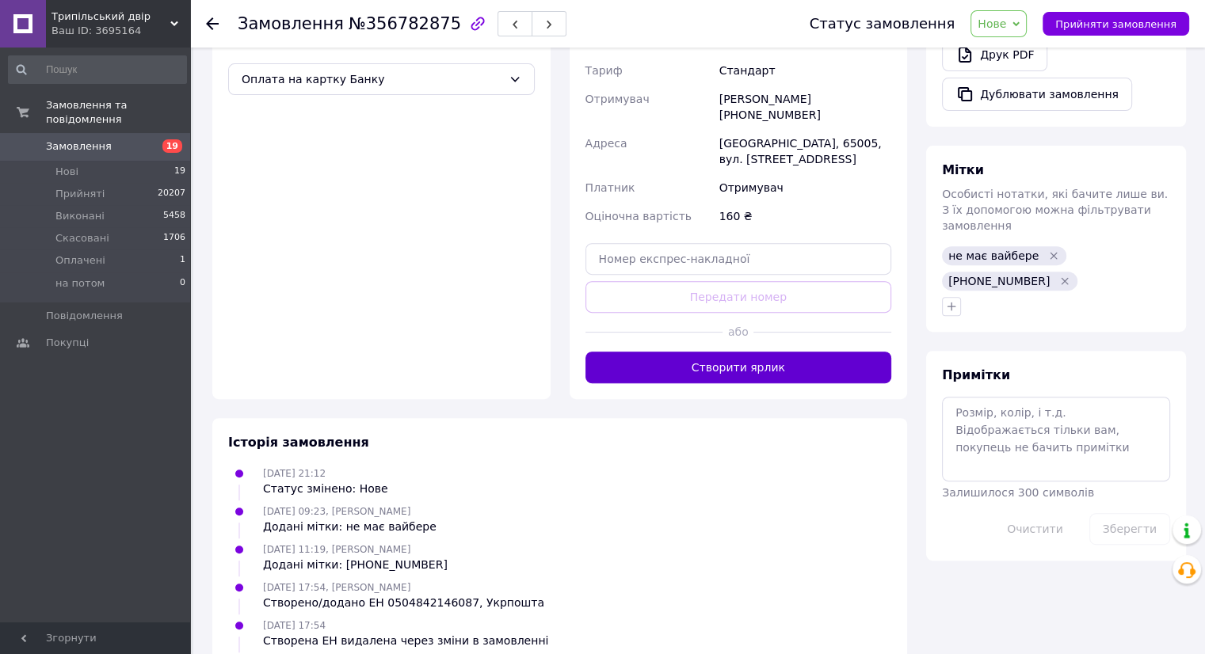
click at [779, 352] on button "Створити ярлик" at bounding box center [738, 368] width 307 height 32
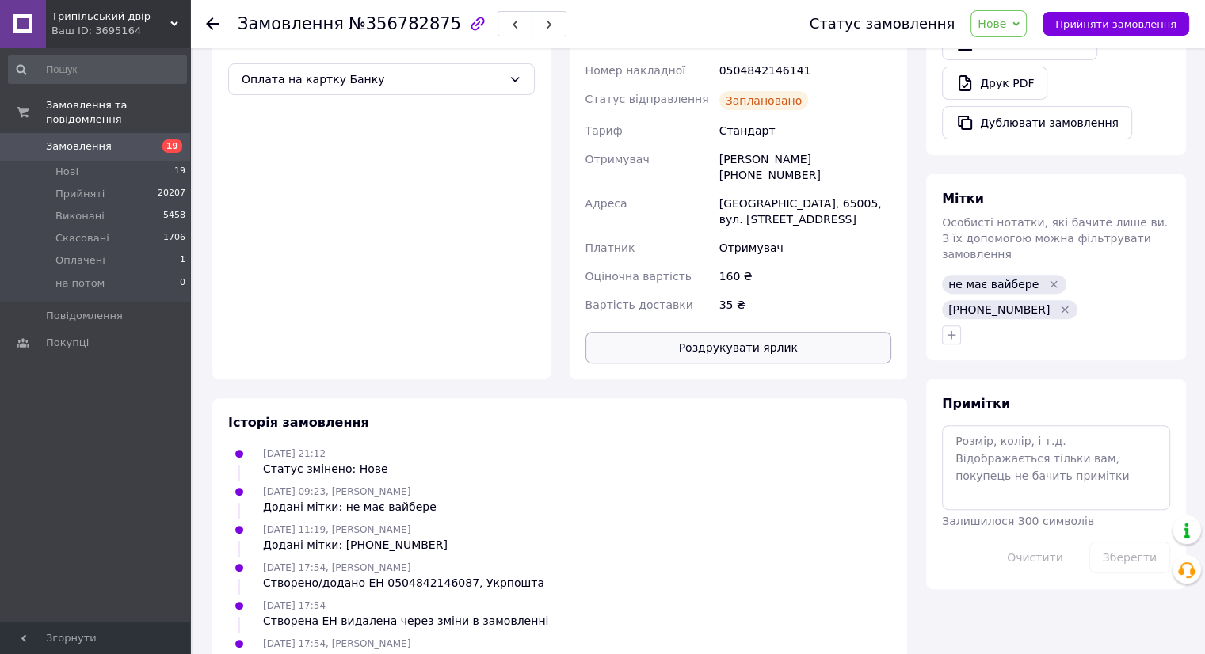
click at [778, 332] on button "Роздрукувати ярлик" at bounding box center [738, 348] width 307 height 32
click at [1087, 26] on span "Прийняти замовлення" at bounding box center [1115, 24] width 121 height 12
click at [97, 139] on span "Замовлення" at bounding box center [79, 146] width 66 height 14
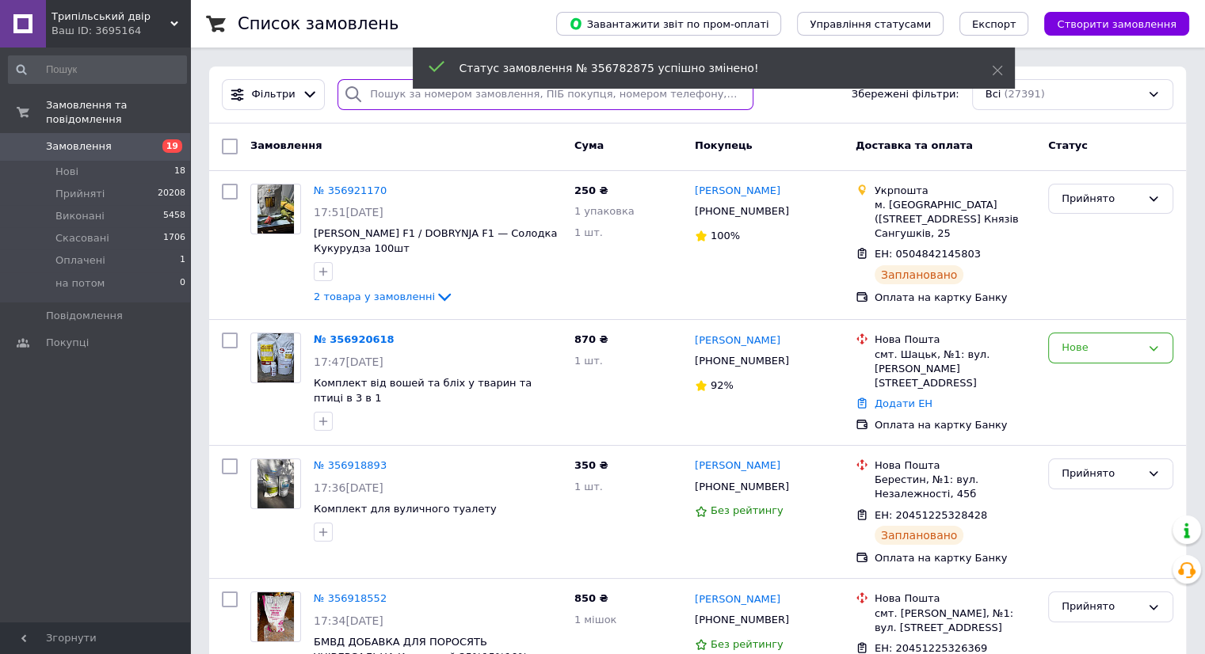
paste input "0975057061"
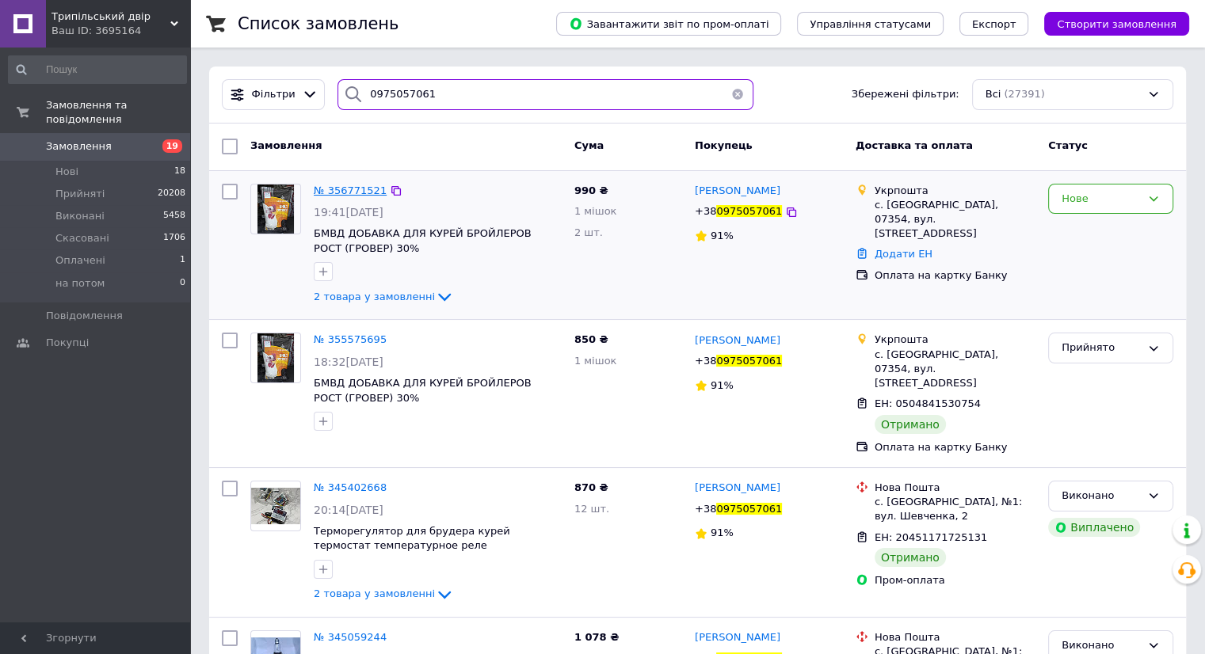
type input "0975057061"
click at [359, 186] on span "№ 356771521" at bounding box center [350, 191] width 73 height 12
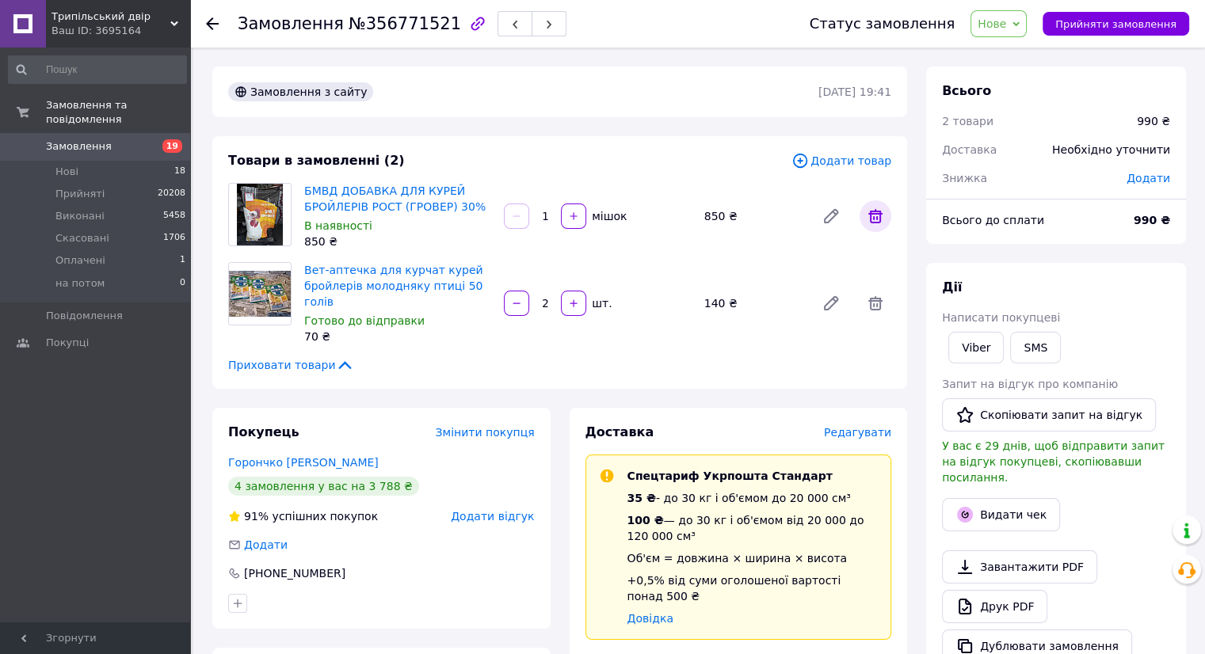
click at [877, 221] on icon at bounding box center [875, 216] width 19 height 19
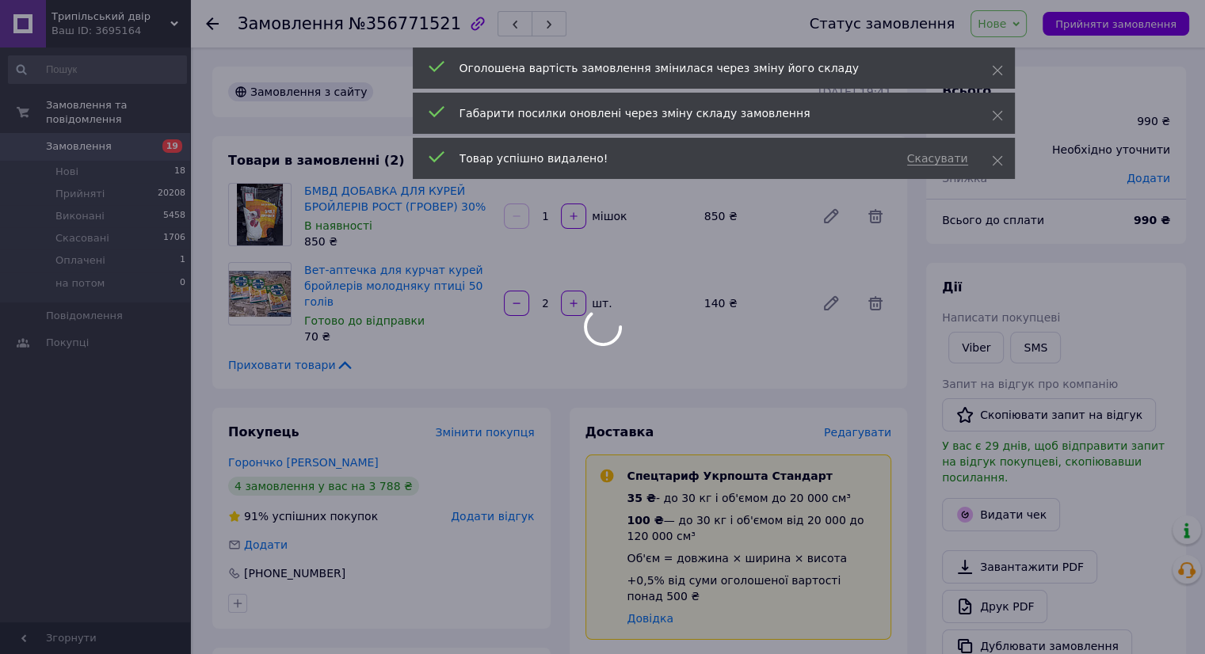
type input "2"
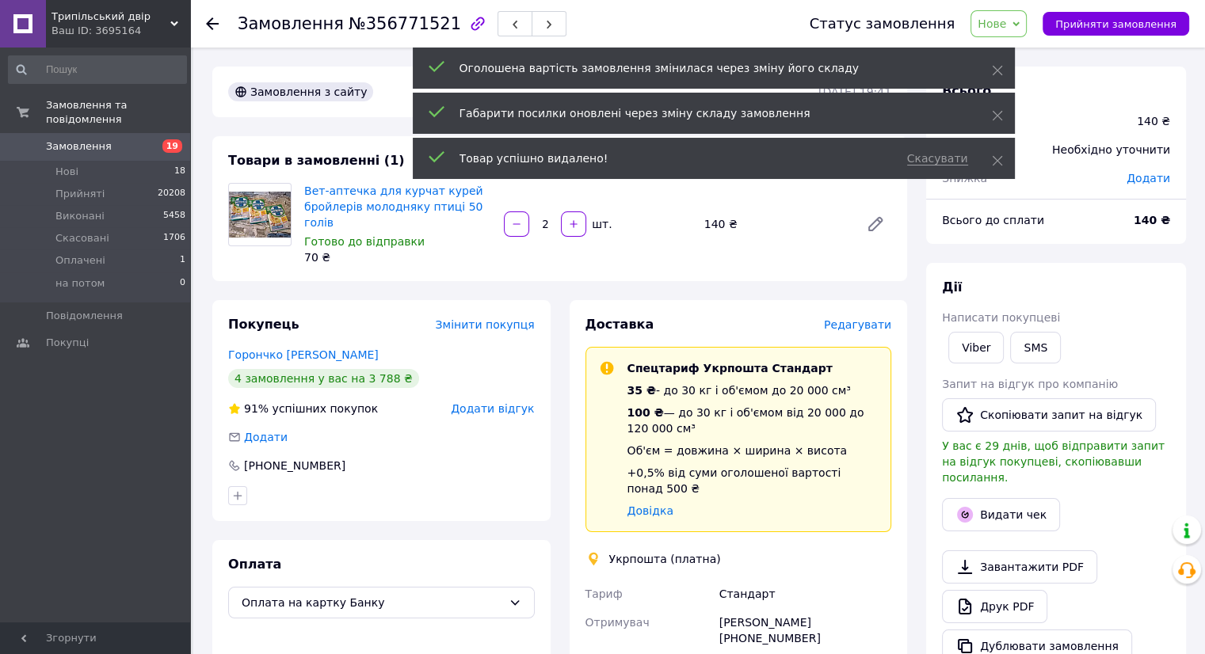
click at [874, 318] on span "Редагувати" at bounding box center [857, 324] width 67 height 13
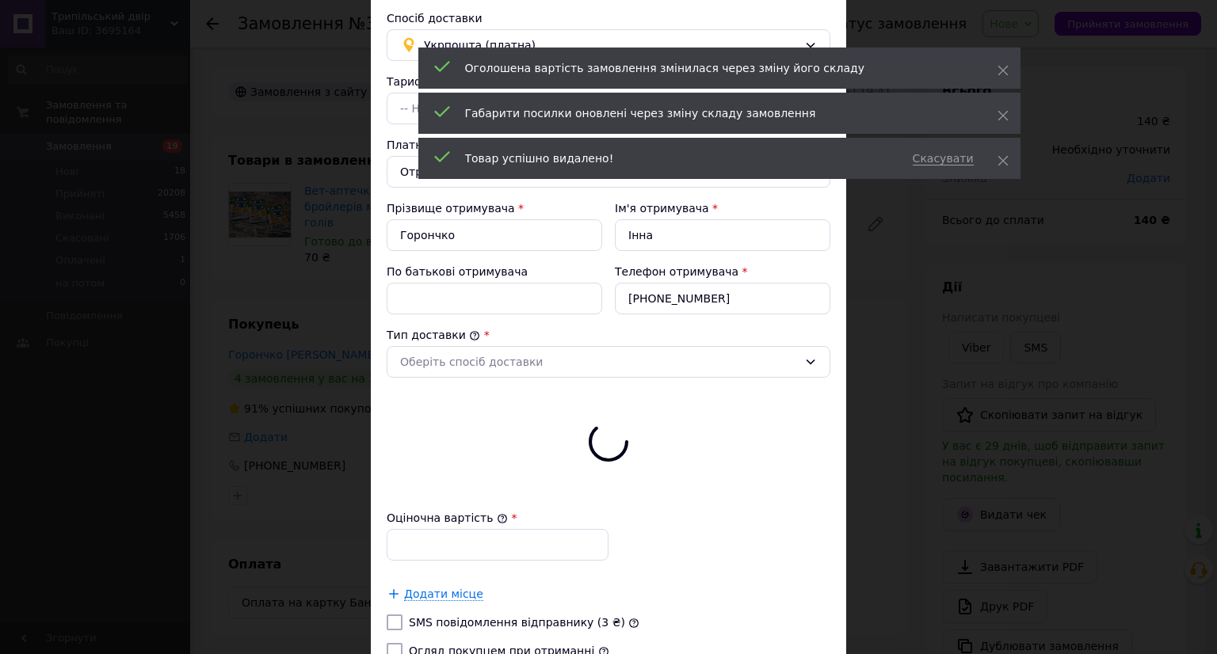
type input "140"
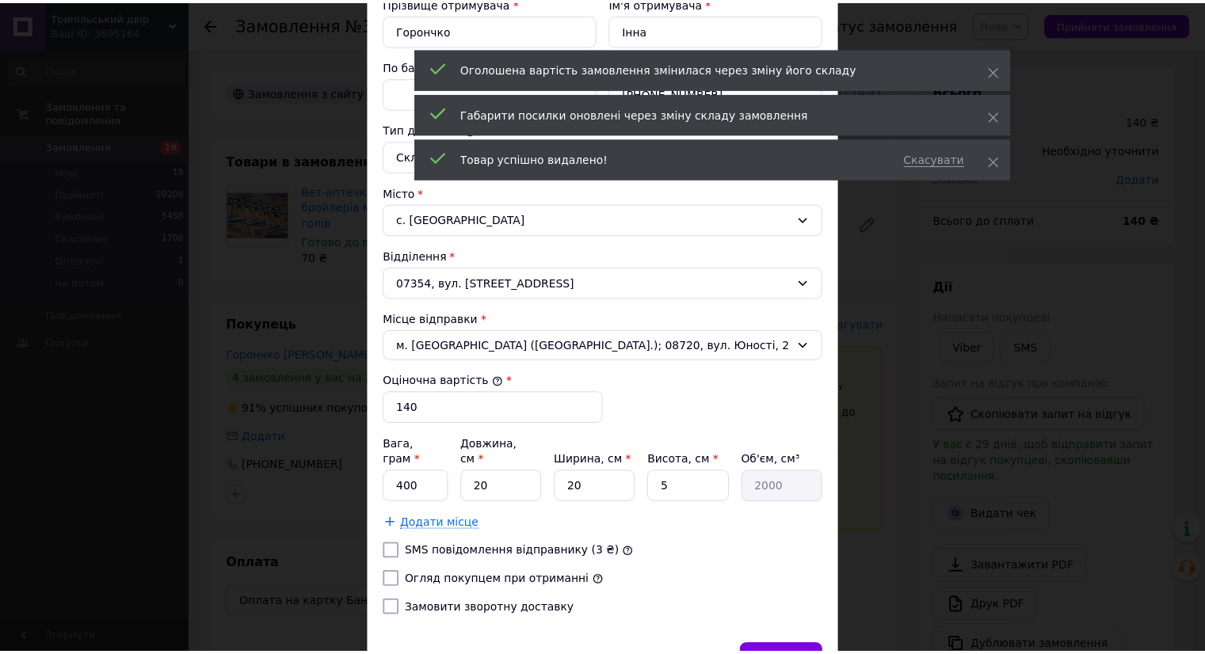
scroll to position [390, 0]
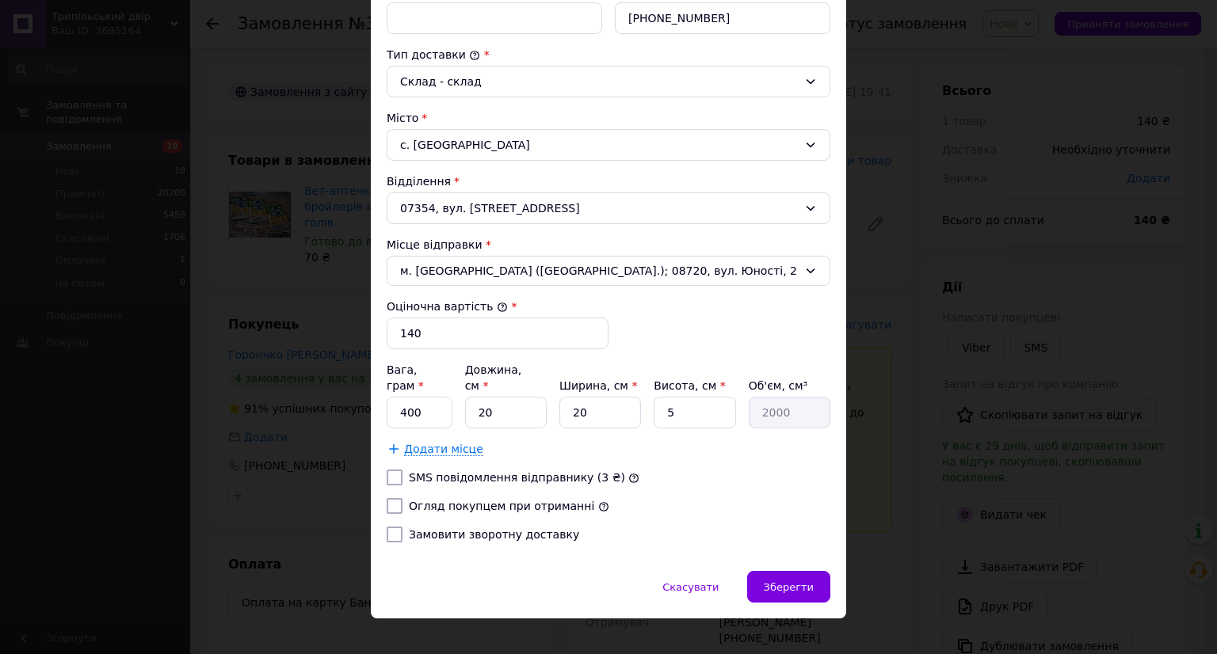
click at [447, 500] on label "Огляд покупцем при отриманні" at bounding box center [501, 506] width 185 height 13
click at [402, 498] on input "Огляд покупцем при отриманні" at bounding box center [395, 506] width 16 height 16
checkbox input "true"
click at [817, 571] on div "Зберегти" at bounding box center [788, 587] width 83 height 32
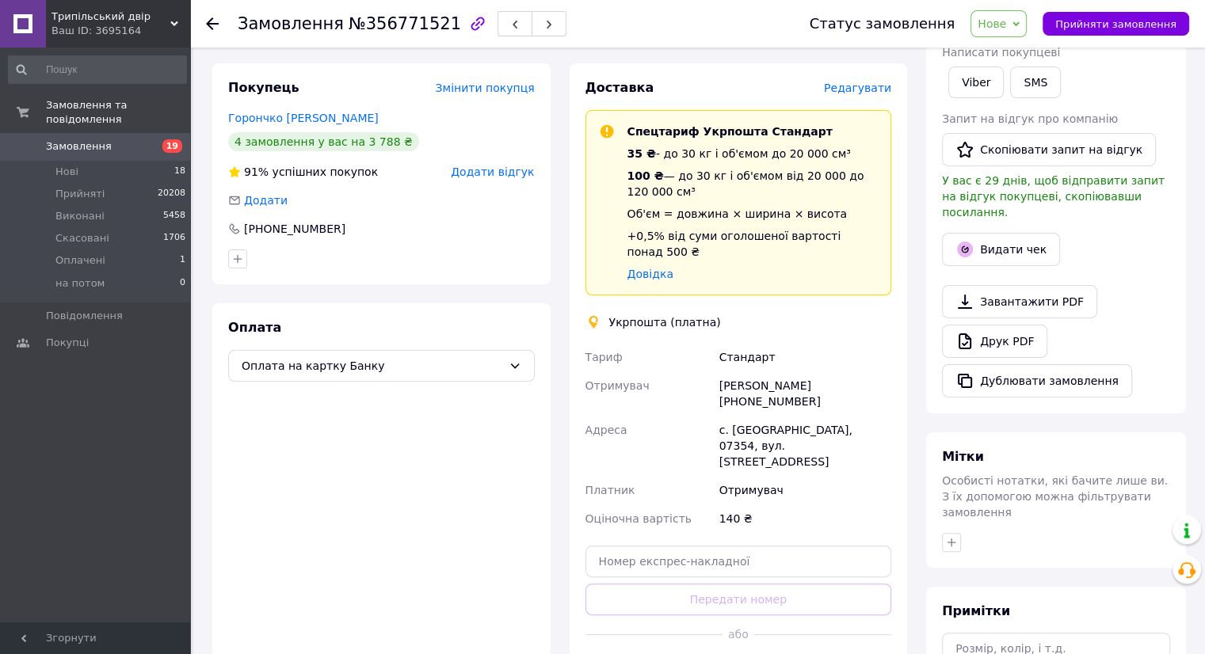
scroll to position [238, 0]
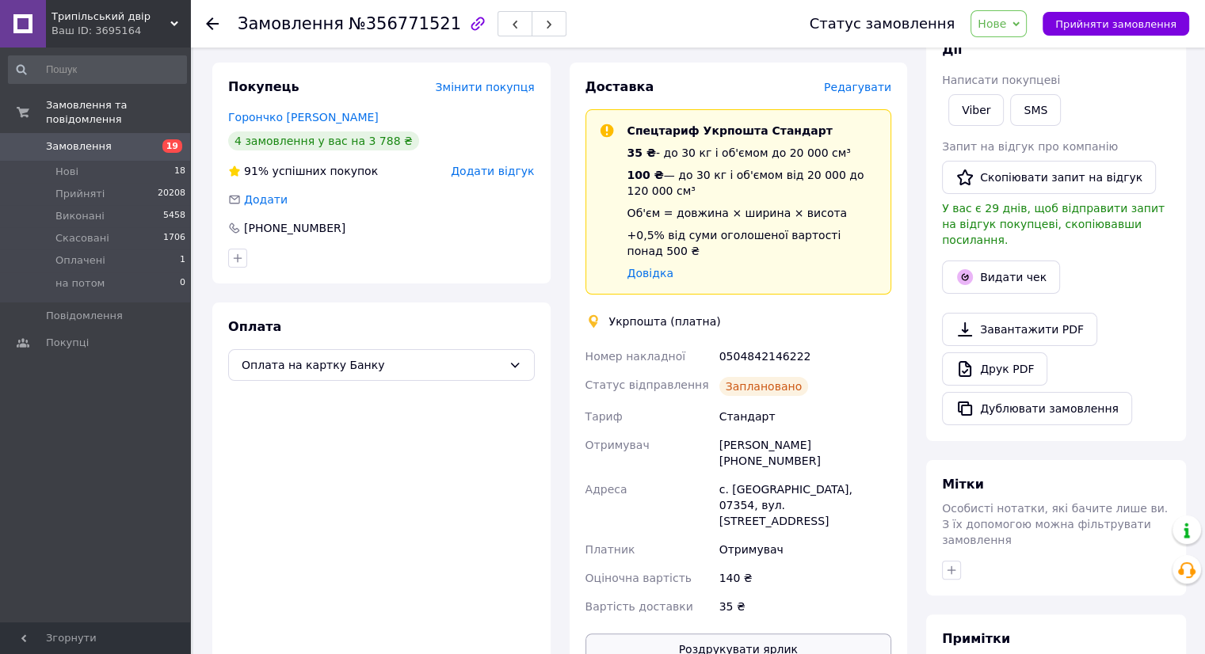
click at [750, 634] on button "Роздрукувати ярлик" at bounding box center [738, 650] width 307 height 32
drag, startPoint x: 1132, startPoint y: 23, endPoint x: 1039, endPoint y: 389, distance: 377.5
click at [1132, 26] on span "Прийняти замовлення" at bounding box center [1115, 24] width 121 height 12
click at [1023, 398] on button "Дублювати замовлення" at bounding box center [1037, 408] width 190 height 33
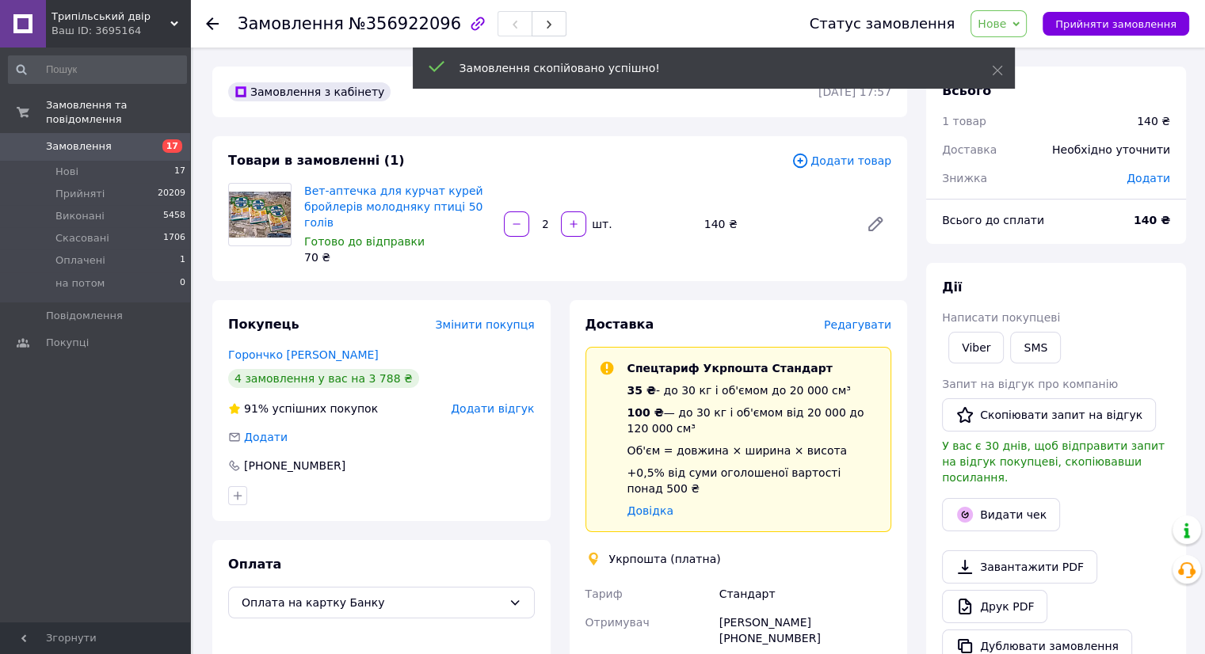
click at [861, 159] on span "Додати товар" at bounding box center [841, 160] width 100 height 17
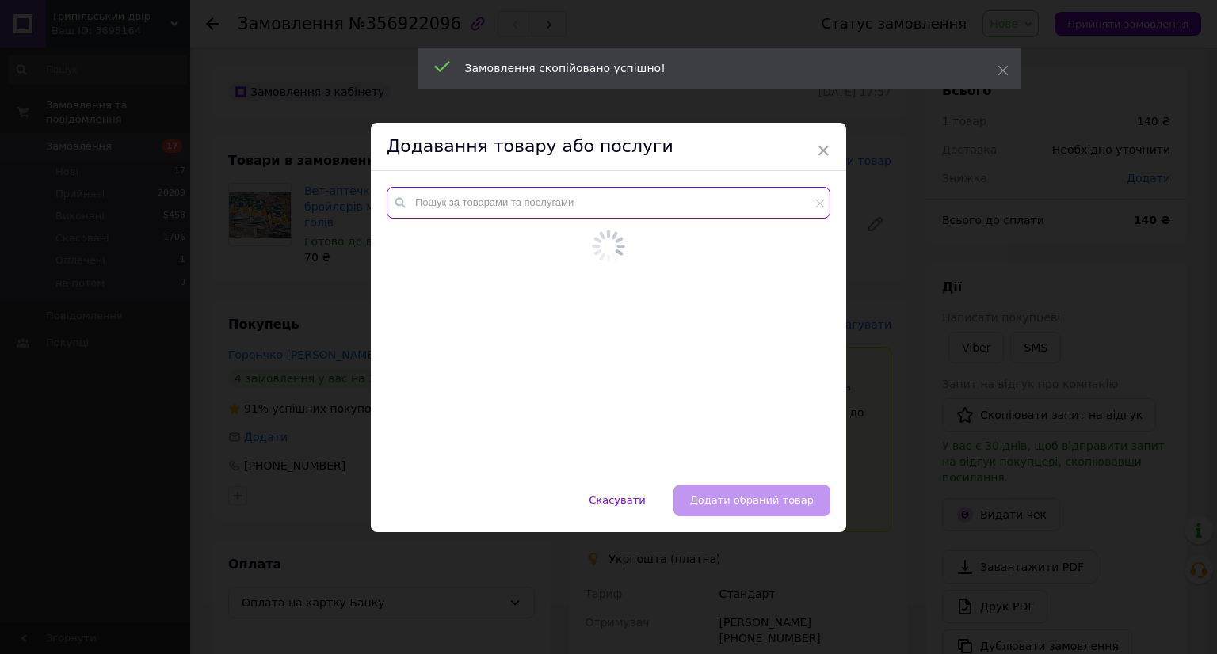
click at [567, 211] on input "text" at bounding box center [609, 203] width 444 height 32
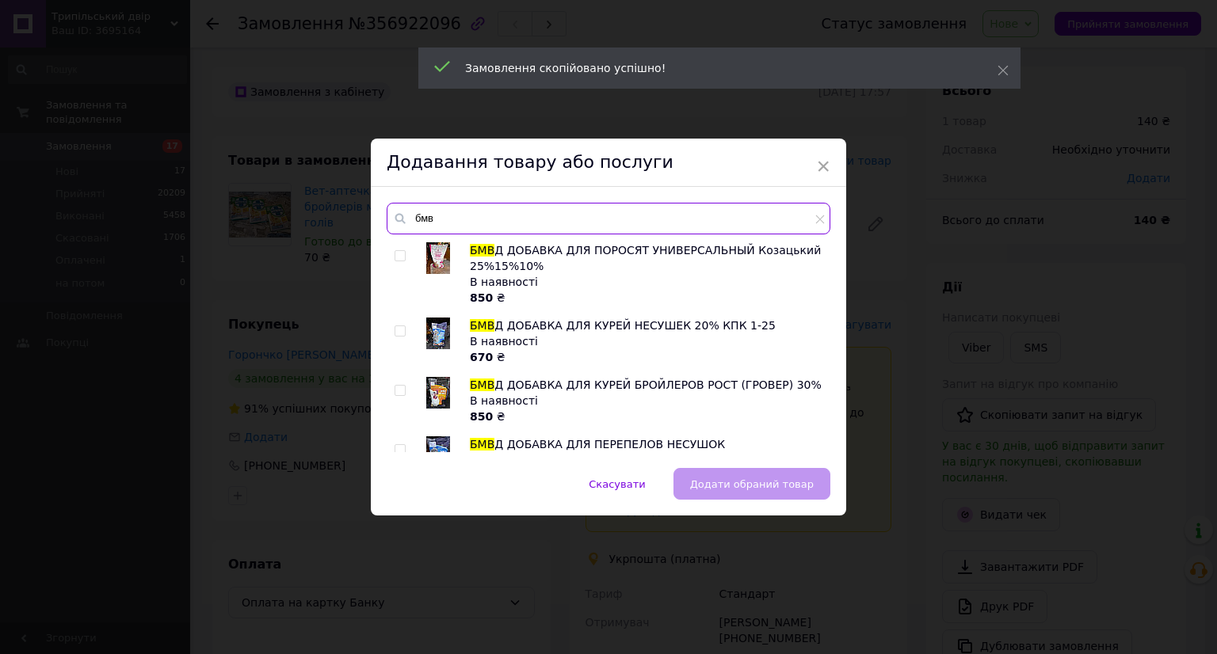
type input "бмв"
click at [444, 379] on img at bounding box center [438, 393] width 24 height 32
checkbox input "true"
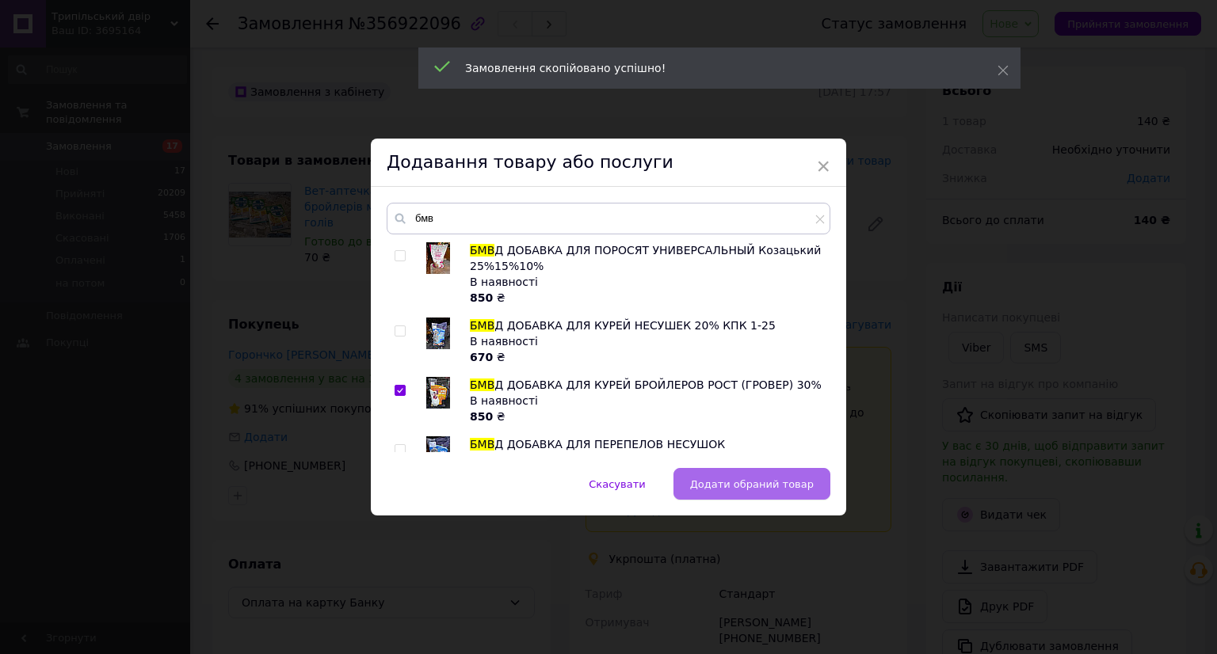
click at [720, 465] on div "бмв БМВ Д ДОБАВКА ДЛЯ ПОРОСЯТ УНИВЕРСАЛЬНЫЙ Козацький 25%15%10% В наявності 850…" at bounding box center [608, 327] width 475 height 281
click at [736, 478] on span "Додати обраний товар" at bounding box center [752, 484] width 124 height 12
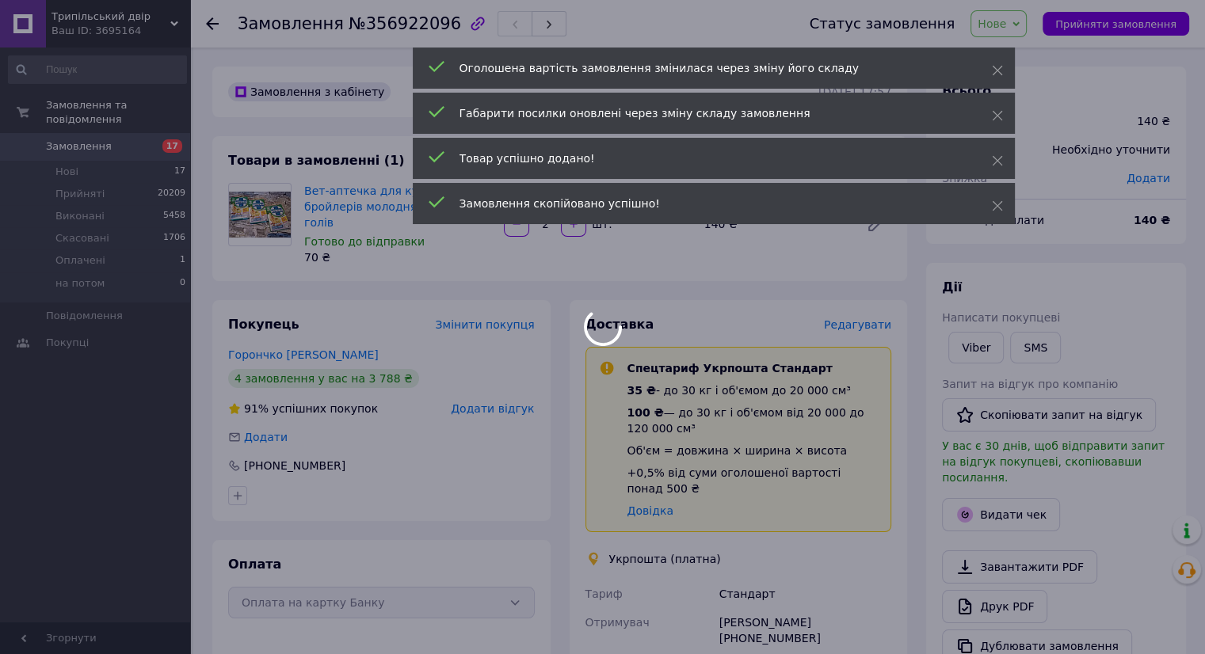
type input "1"
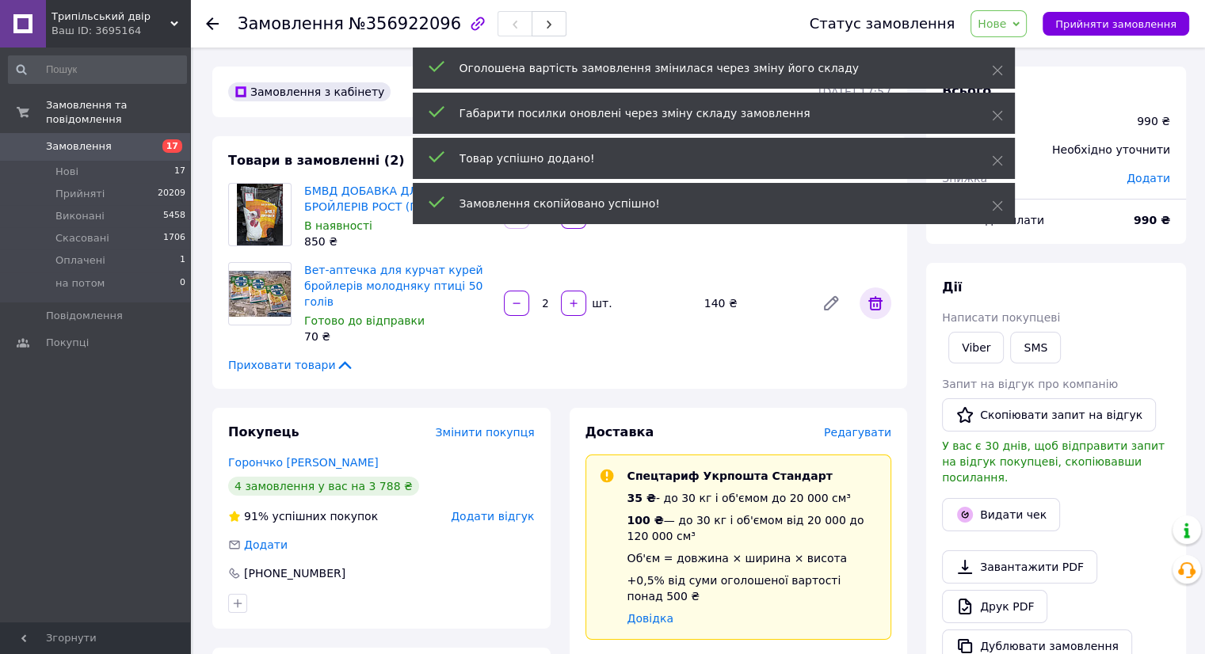
click at [870, 299] on icon at bounding box center [875, 303] width 14 height 14
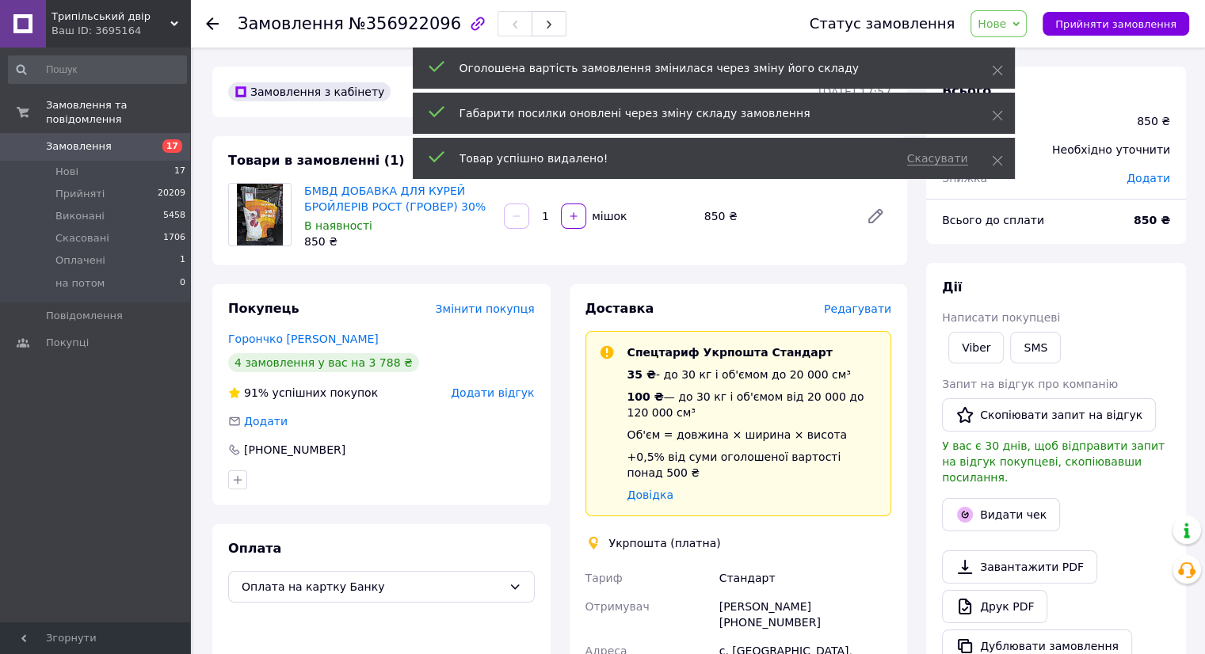
click at [870, 314] on span "Редагувати" at bounding box center [857, 309] width 67 height 13
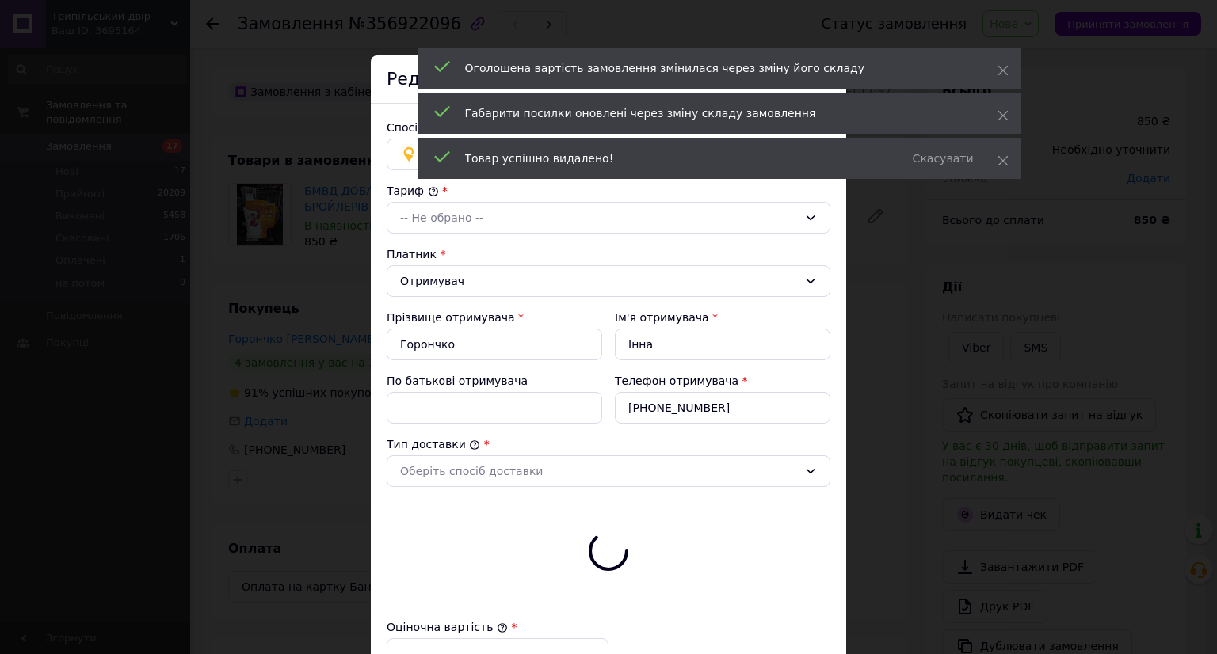
type input "850"
checkbox input "true"
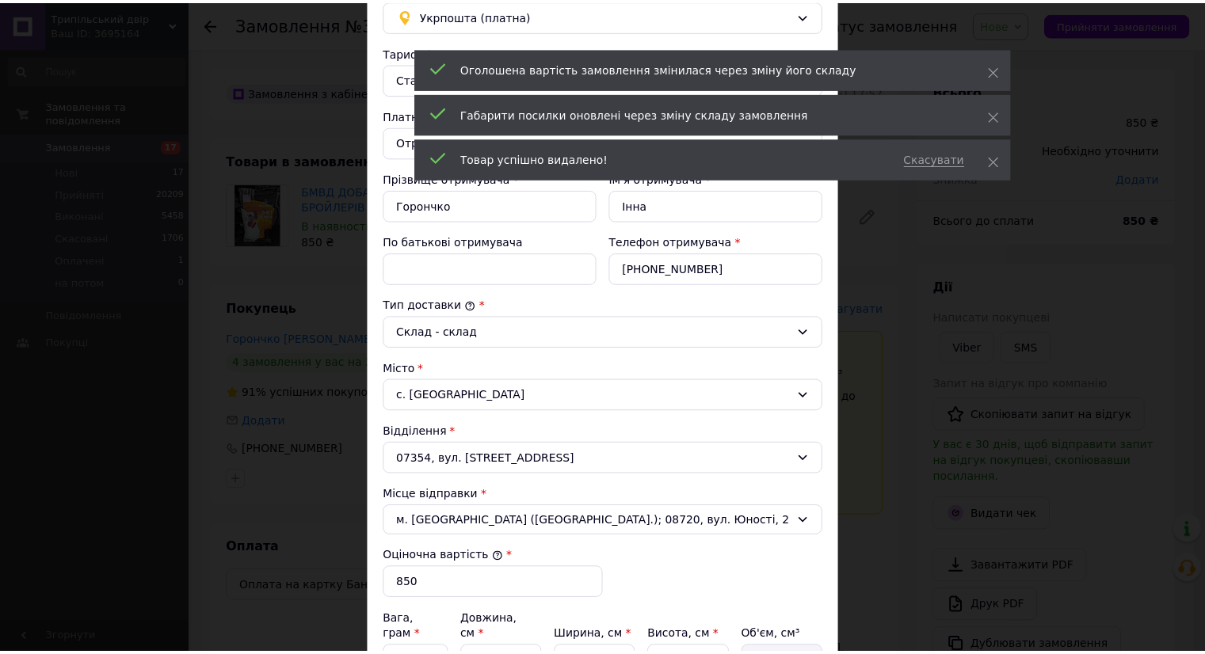
scroll to position [317, 0]
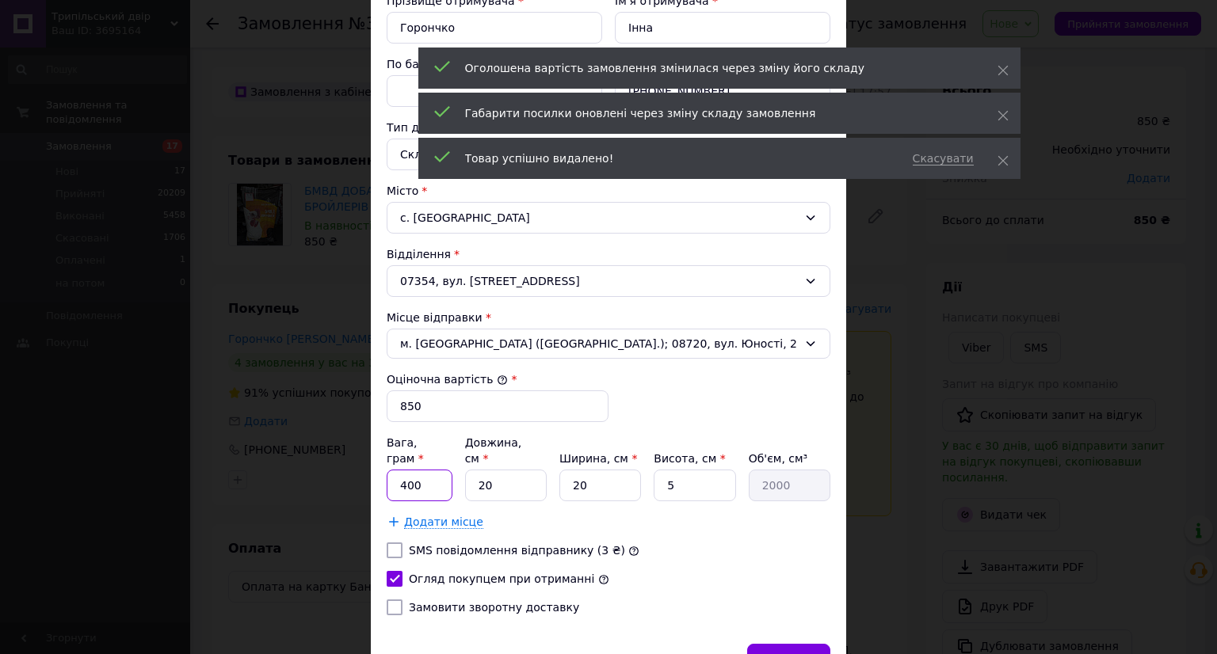
click at [417, 470] on input "400" at bounding box center [420, 486] width 66 height 32
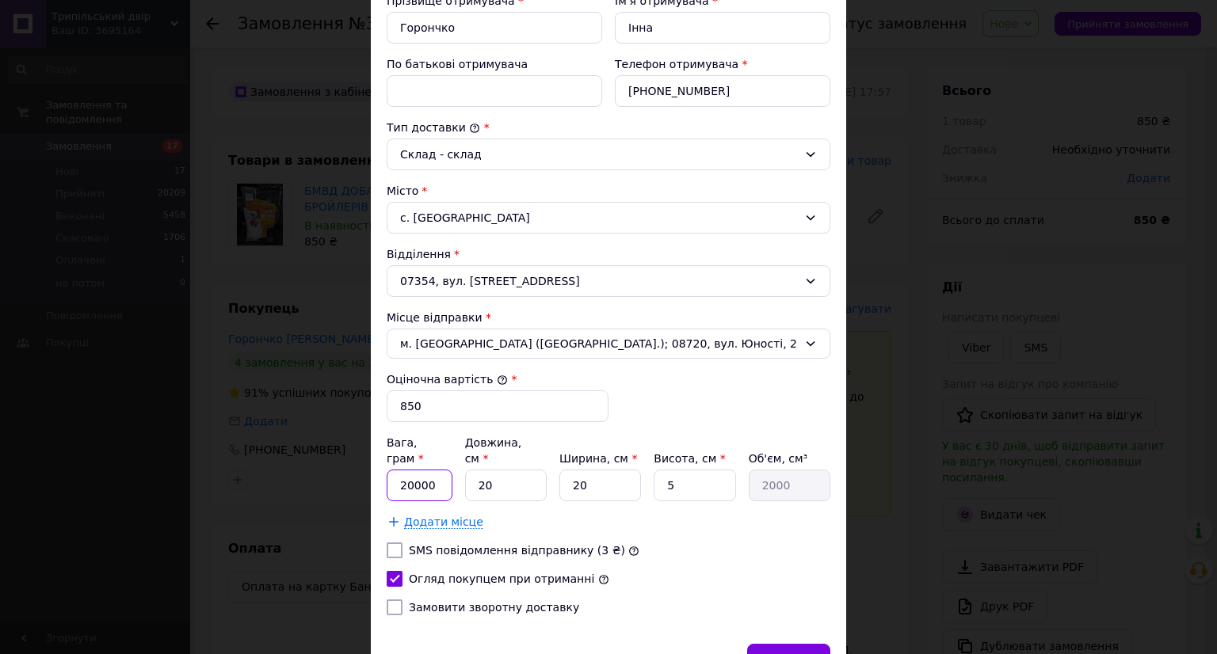
type input "20000"
click at [507, 470] on input "20" at bounding box center [506, 486] width 82 height 32
type input "4"
type input "400"
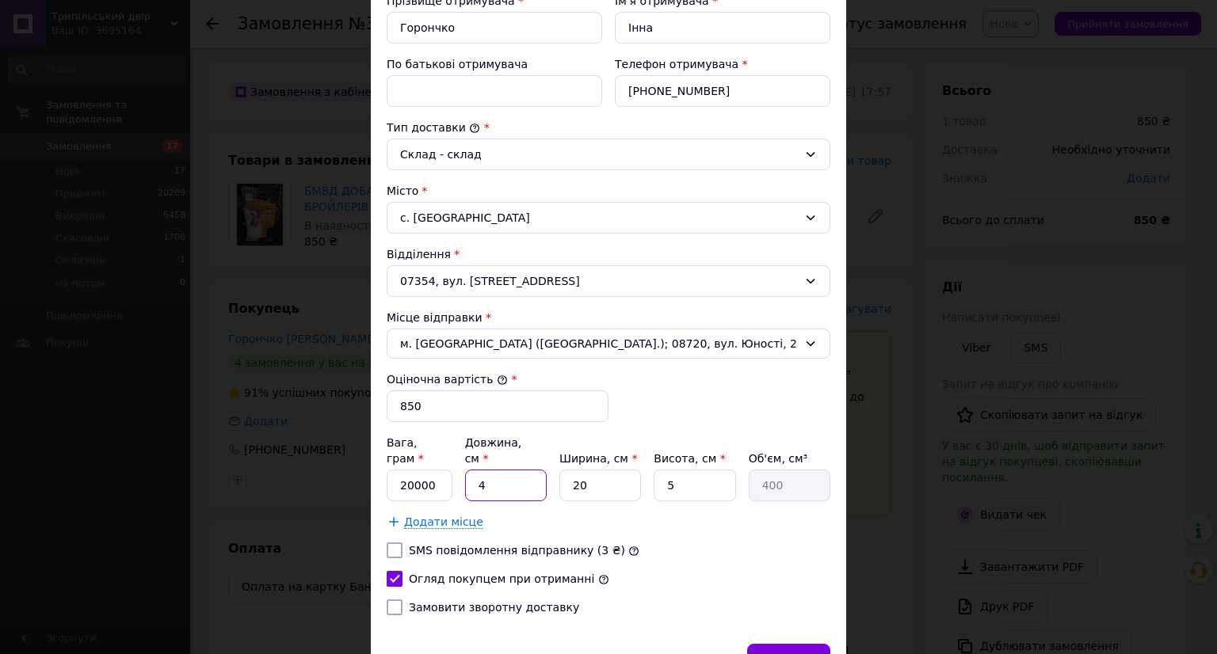
type input "40"
type input "4000"
type input "40"
click at [716, 474] on input "5" at bounding box center [694, 486] width 82 height 32
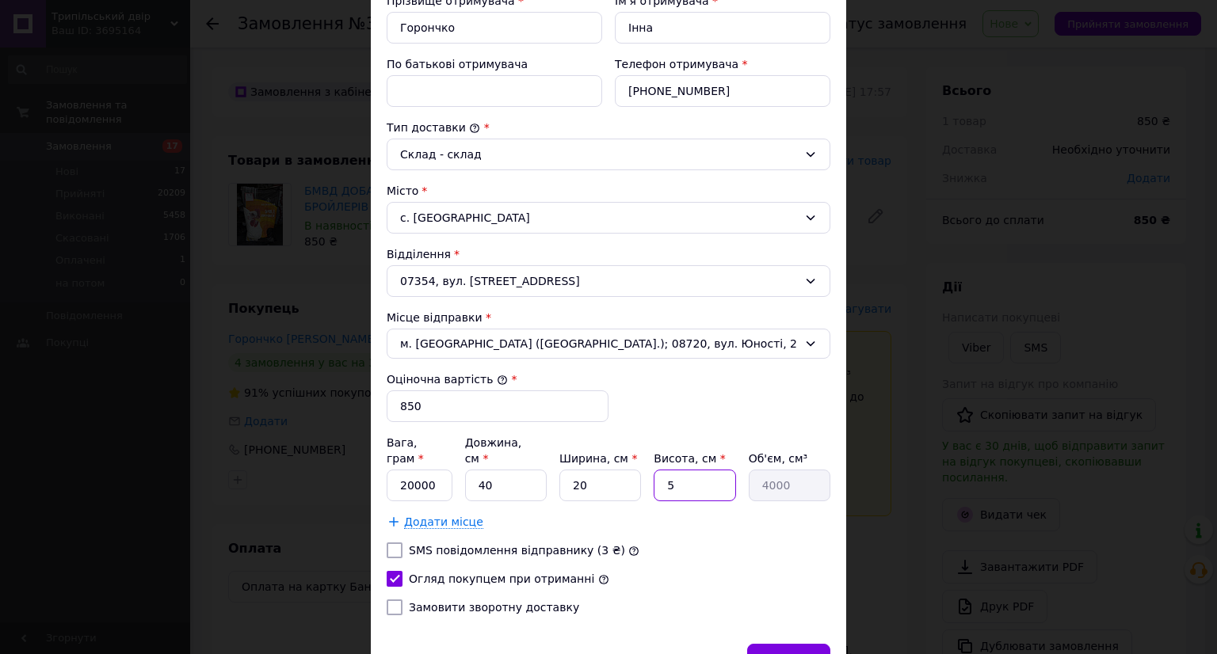
type input "4"
type input "3200"
type input "40"
type input "32000"
type input "40"
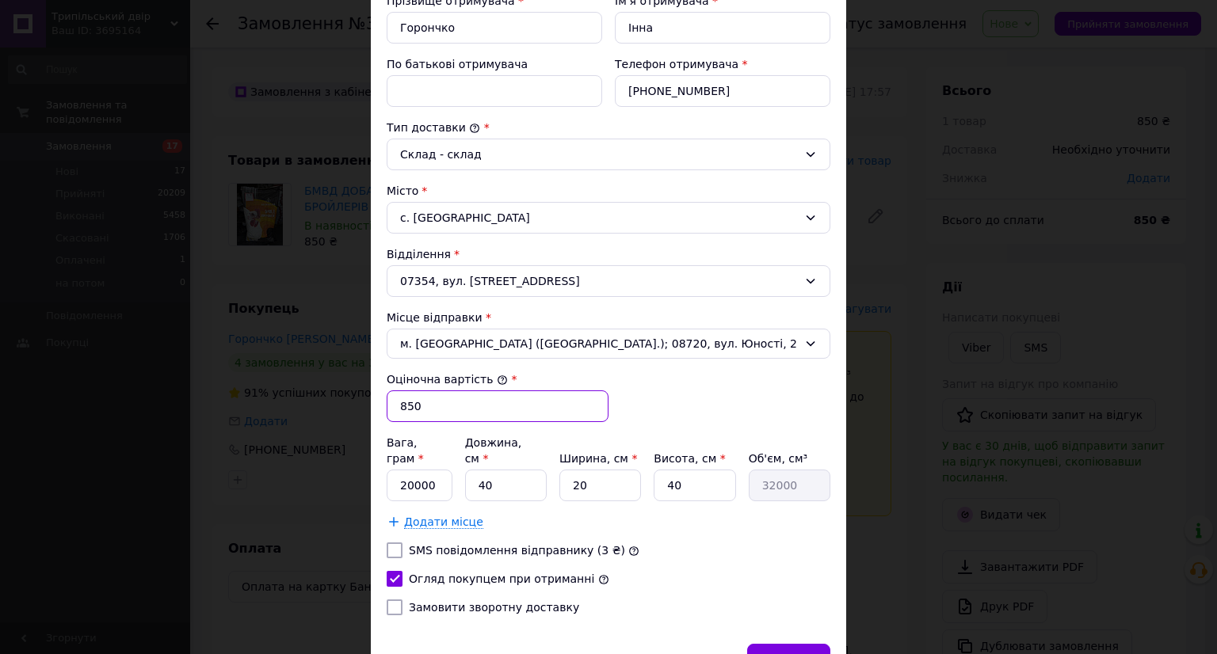
click at [577, 408] on input "850" at bounding box center [498, 406] width 222 height 32
type input "500"
click at [778, 644] on div "Зберегти" at bounding box center [788, 660] width 83 height 32
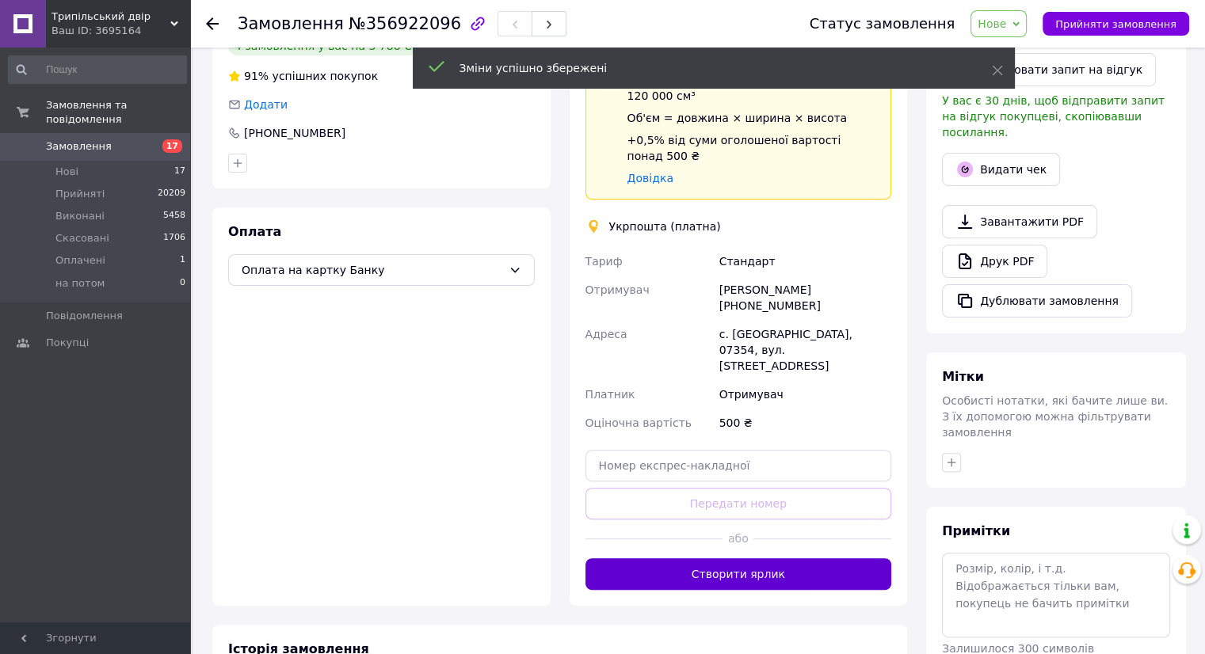
click at [720, 558] on button "Створити ярлик" at bounding box center [738, 574] width 307 height 32
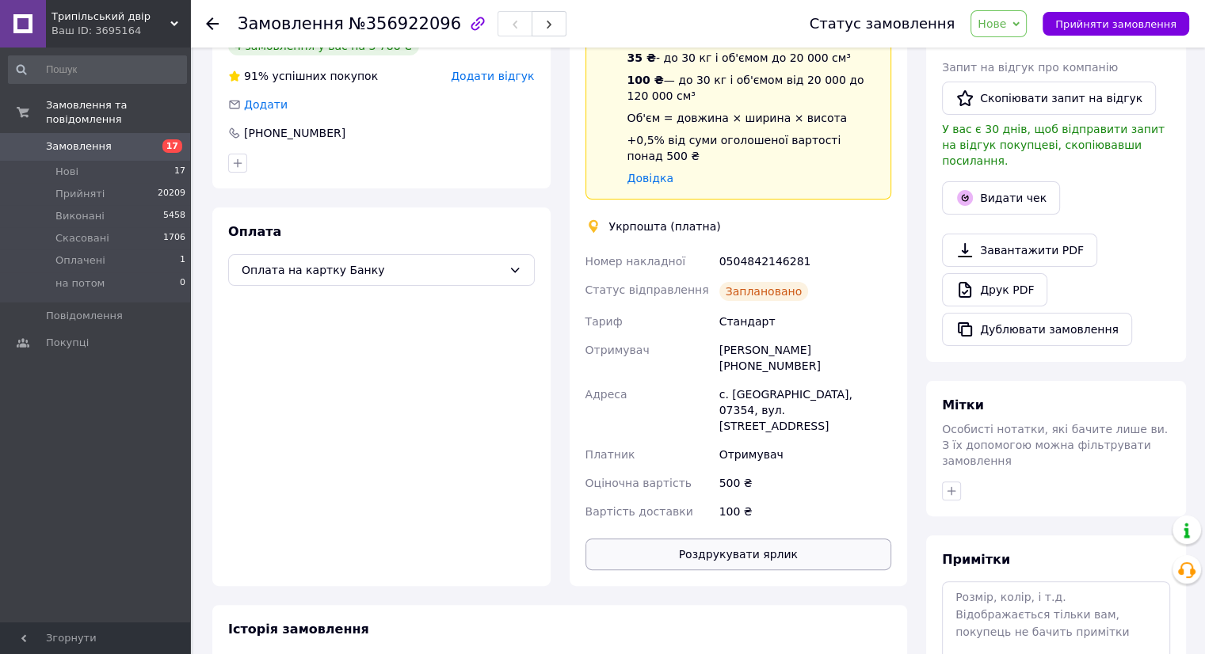
click at [742, 539] on button "Роздрукувати ярлик" at bounding box center [738, 555] width 307 height 32
click at [1088, 23] on span "Прийняти замовлення" at bounding box center [1115, 24] width 121 height 12
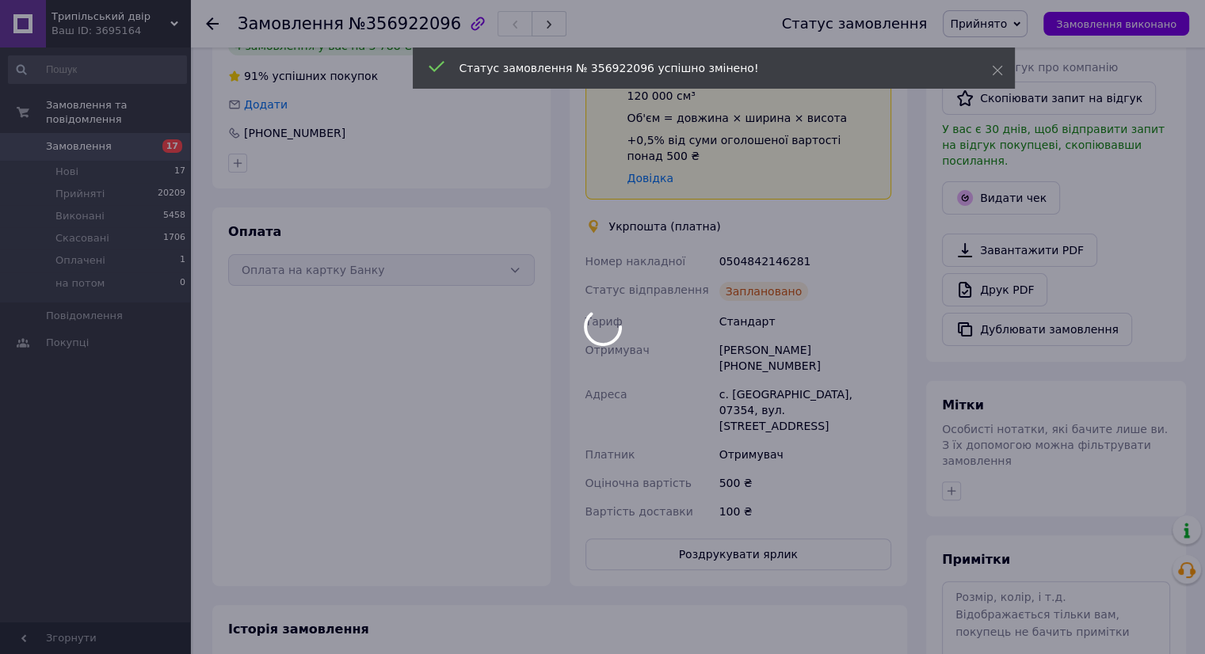
click at [158, 126] on body "Трипільський двір Ваш ID: 3695164 Сайт Трипільський двір Кабінет покупця Переві…" at bounding box center [602, 265] width 1205 height 1165
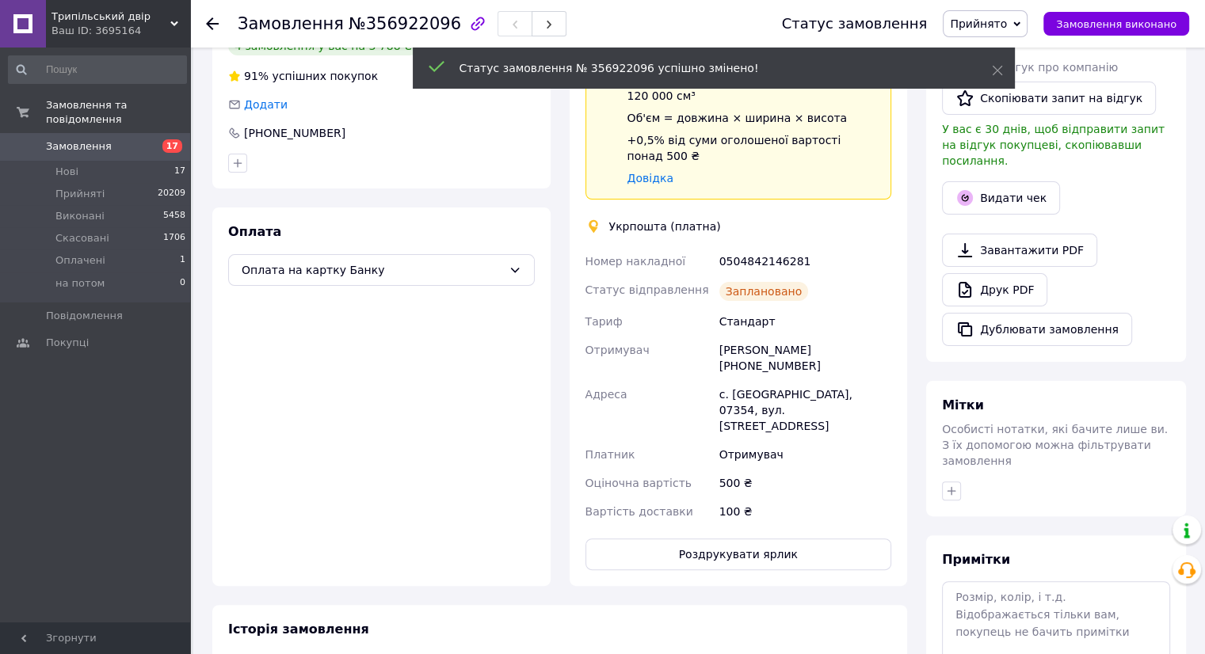
click at [155, 139] on span "17" at bounding box center [169, 146] width 44 height 14
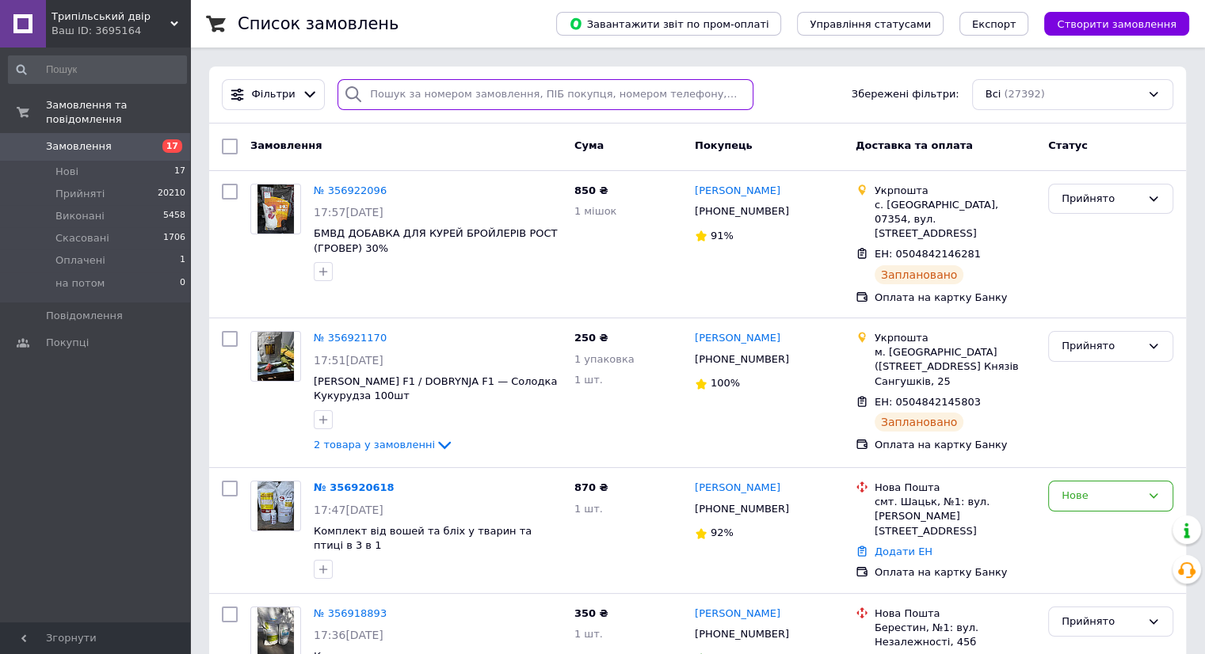
paste input "0990764148"
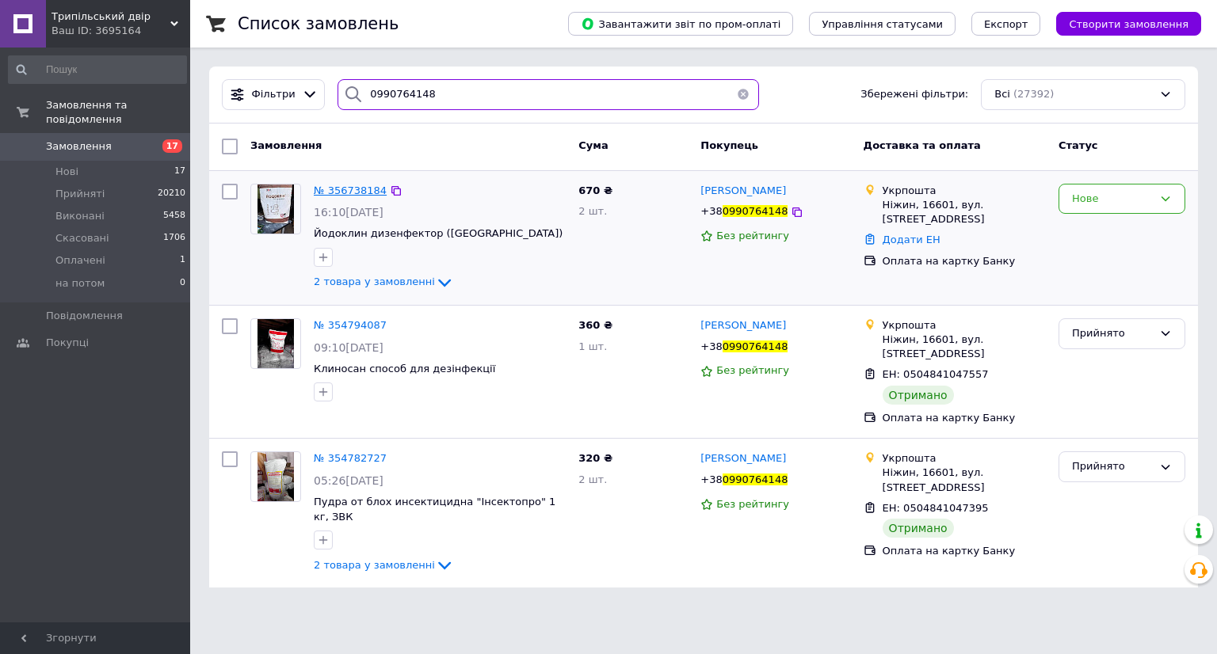
type input "0990764148"
click at [330, 190] on span "№ 356738184" at bounding box center [350, 191] width 73 height 12
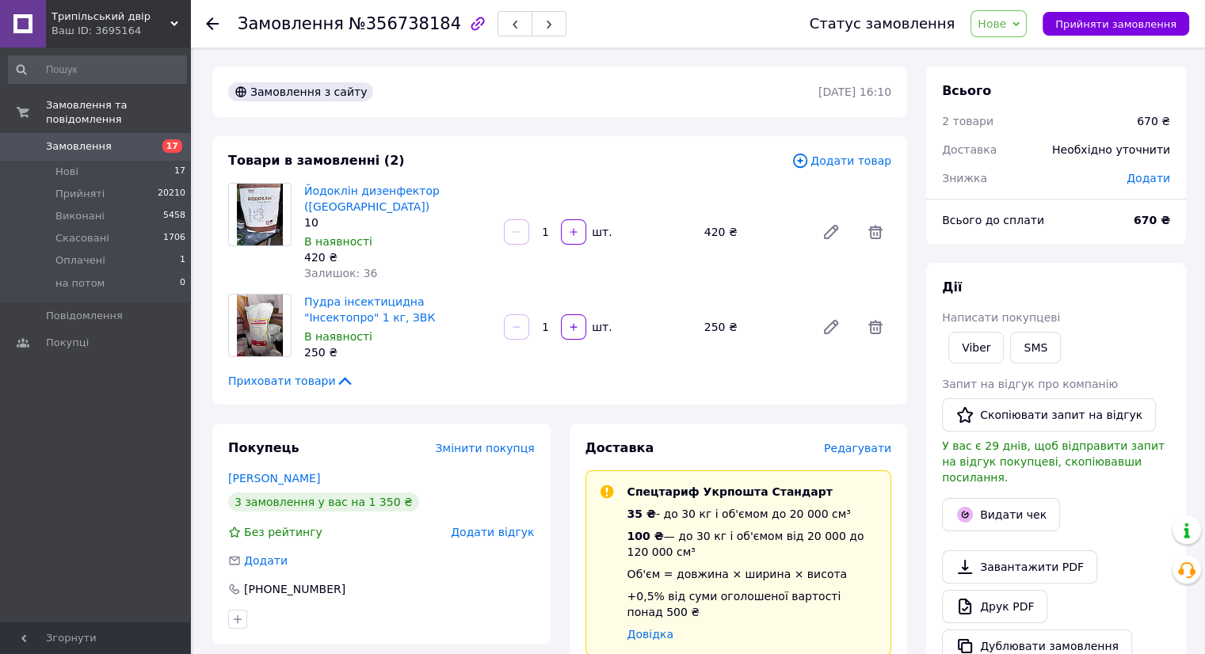
click at [851, 442] on span "Редагувати" at bounding box center [857, 448] width 67 height 13
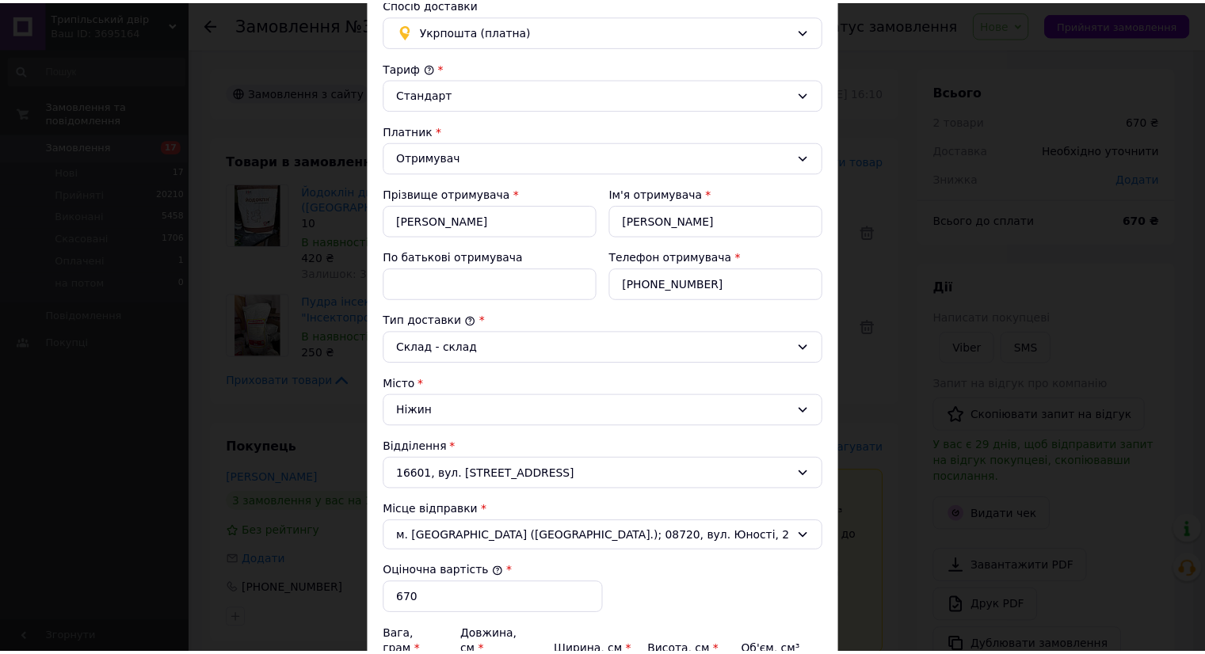
scroll to position [317, 0]
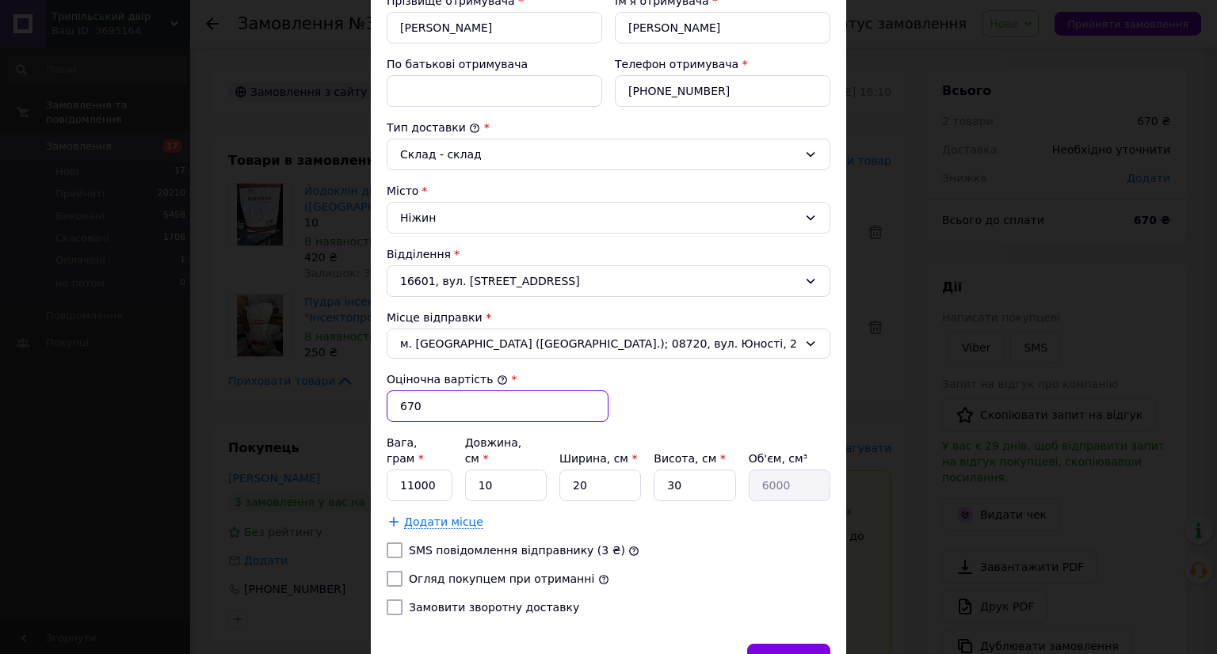
click at [445, 402] on input "670" at bounding box center [498, 406] width 222 height 32
type input "500"
click at [421, 571] on div "Огляд покупцем при отриманні" at bounding box center [509, 579] width 207 height 16
drag, startPoint x: 421, startPoint y: 556, endPoint x: 480, endPoint y: 566, distance: 59.4
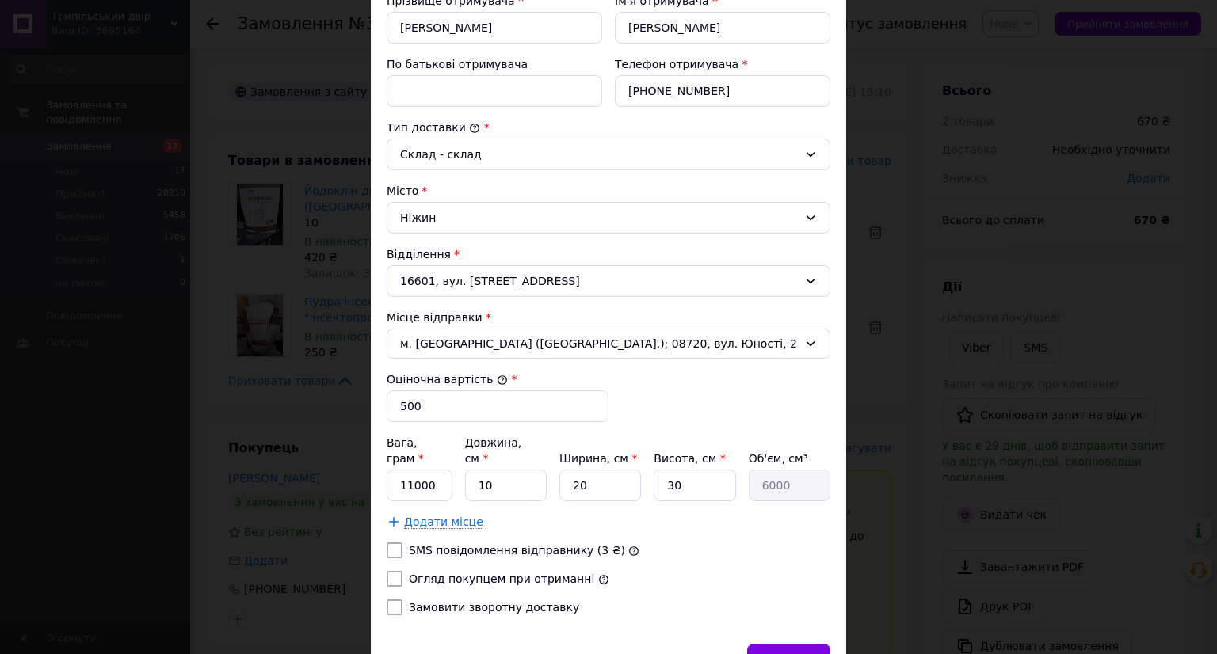
click at [423, 573] on label "Огляд покупцем при отриманні" at bounding box center [501, 579] width 185 height 13
click at [534, 573] on label "Огляд покупцем при отриманні" at bounding box center [501, 579] width 185 height 13
click at [402, 571] on input "Огляд покупцем при отриманні" at bounding box center [395, 579] width 16 height 16
checkbox input "true"
click at [776, 644] on div "Зберегти" at bounding box center [788, 660] width 83 height 32
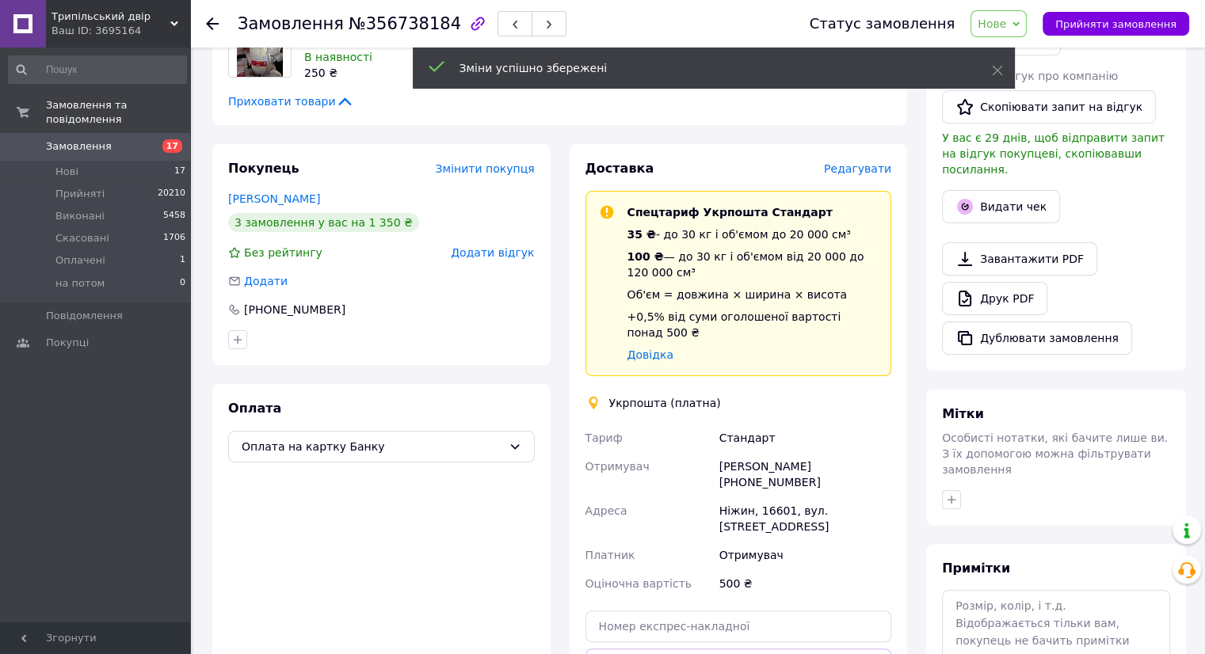
scroll to position [396, 0]
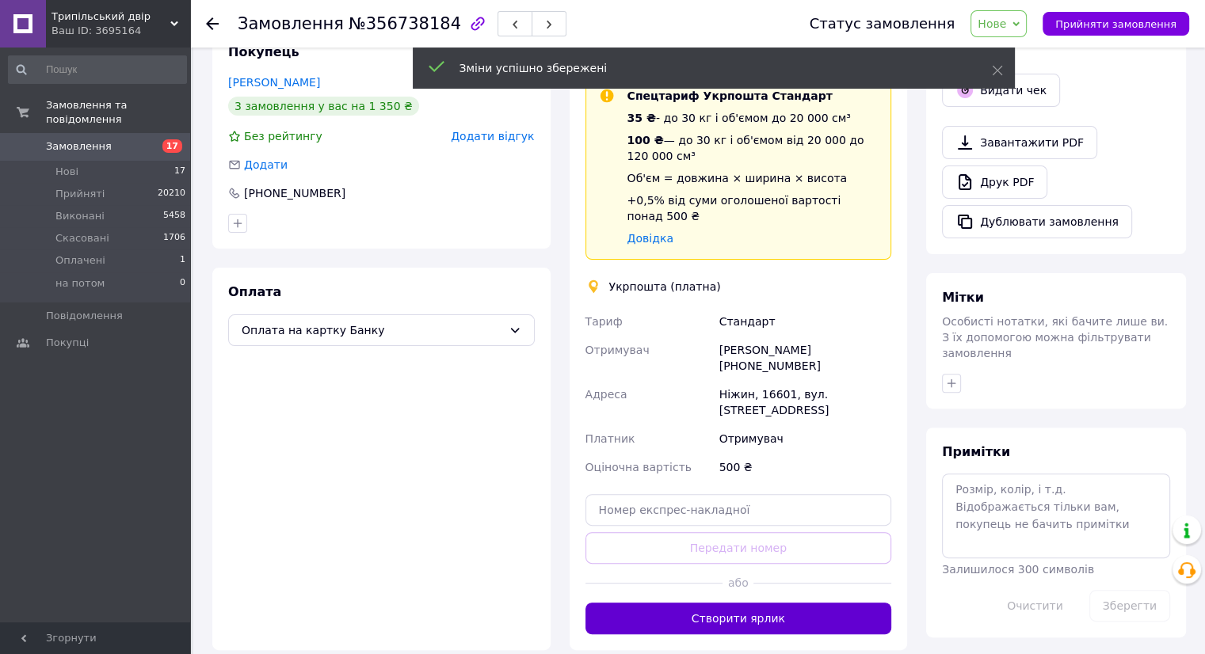
click at [745, 603] on button "Створити ярлик" at bounding box center [738, 619] width 307 height 32
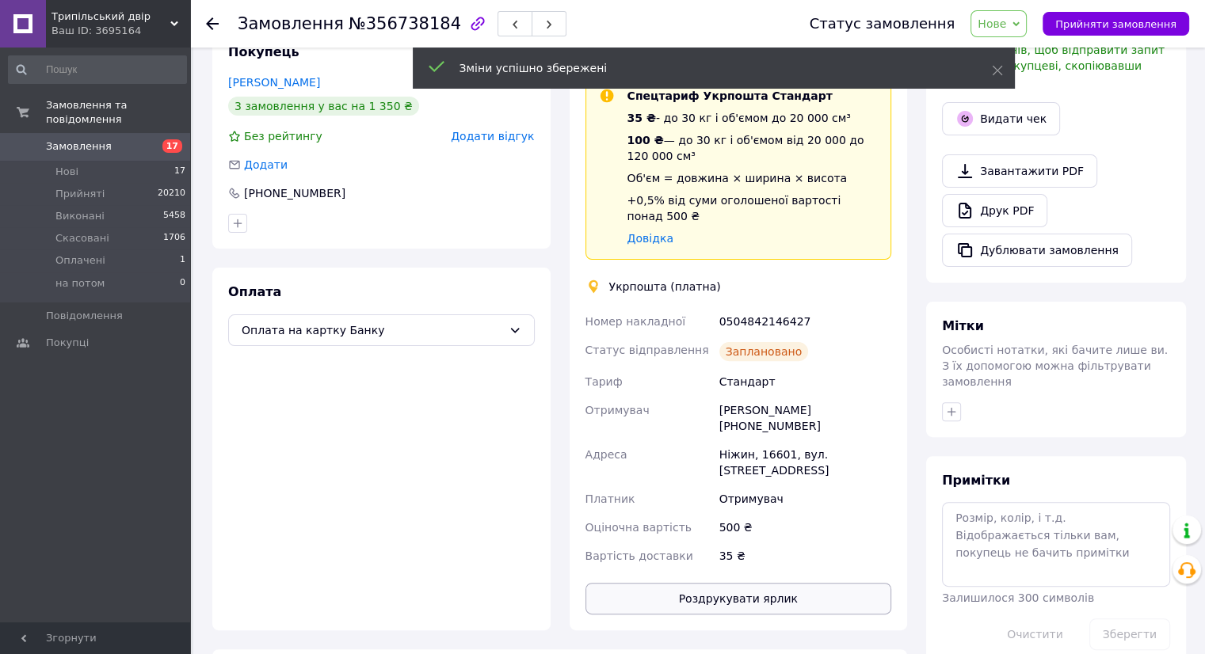
click at [756, 583] on button "Роздрукувати ярлик" at bounding box center [738, 599] width 307 height 32
drag, startPoint x: 1091, startPoint y: 21, endPoint x: 1077, endPoint y: 29, distance: 15.6
click at [1091, 23] on span "Прийняти замовлення" at bounding box center [1115, 24] width 121 height 12
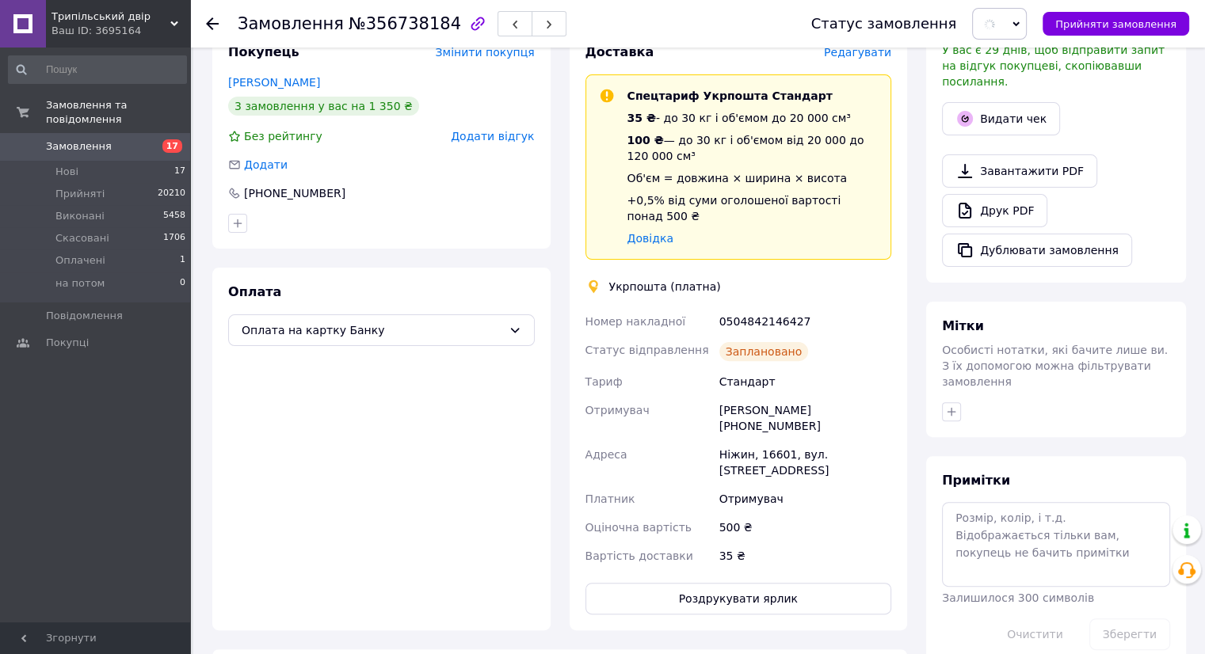
click at [50, 139] on span "Замовлення" at bounding box center [79, 146] width 66 height 14
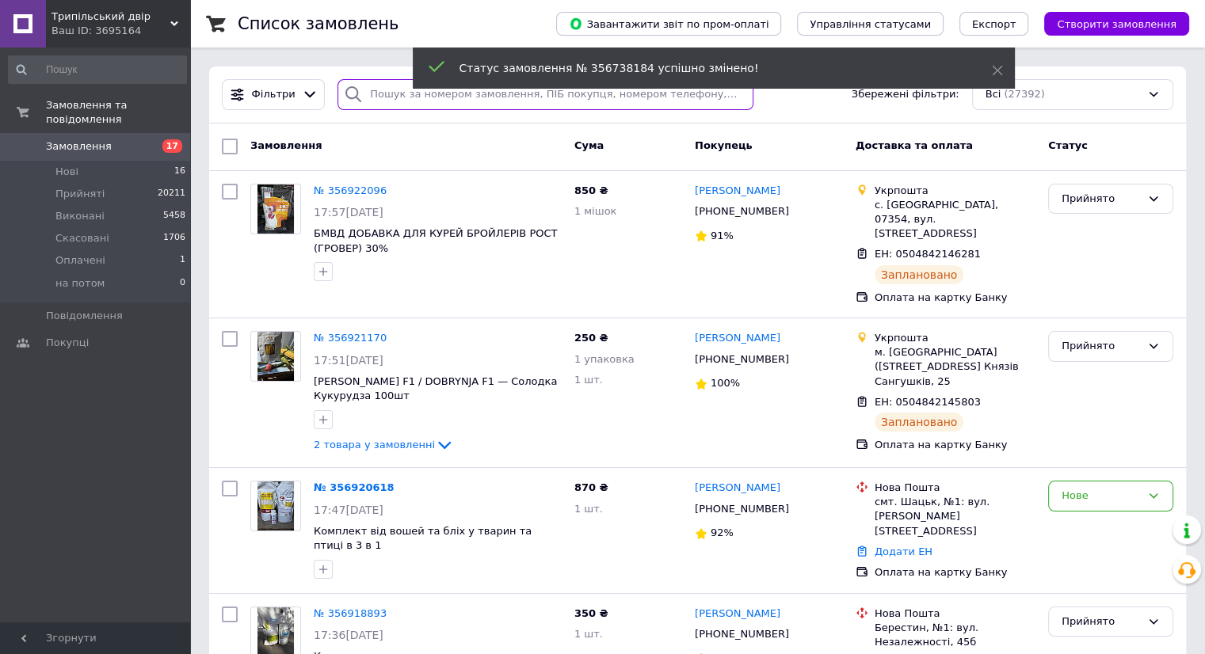
paste input "0979317614"
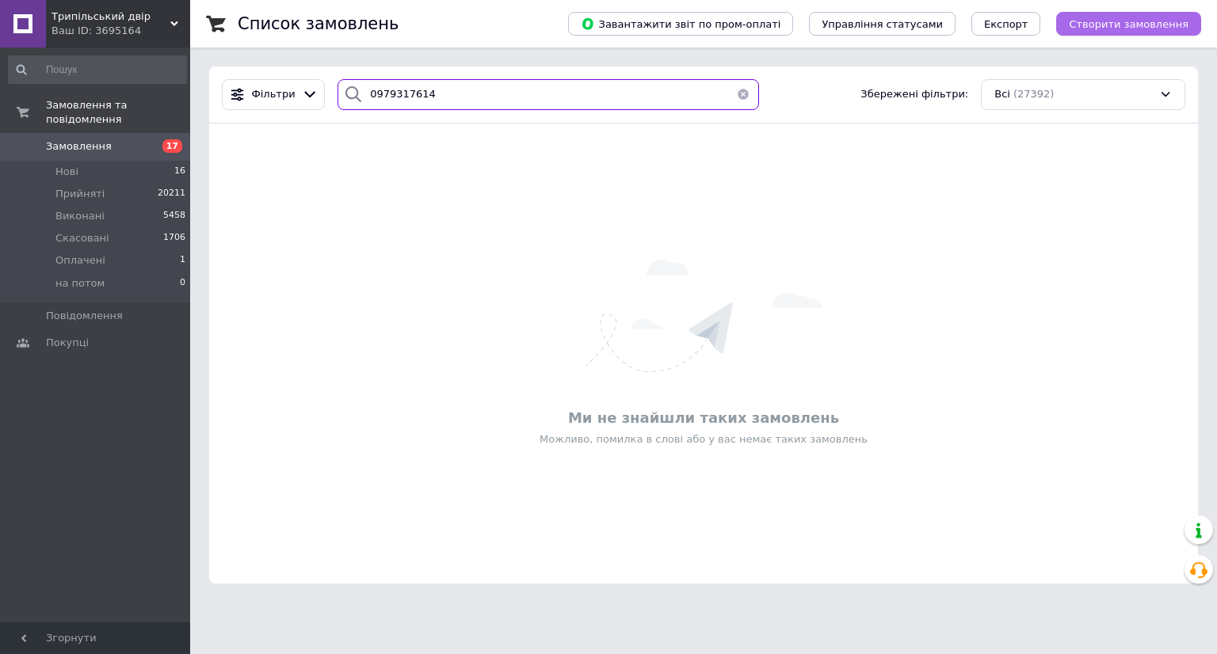
type input "0979317614"
click at [1103, 21] on span "Створити замовлення" at bounding box center [1128, 24] width 120 height 12
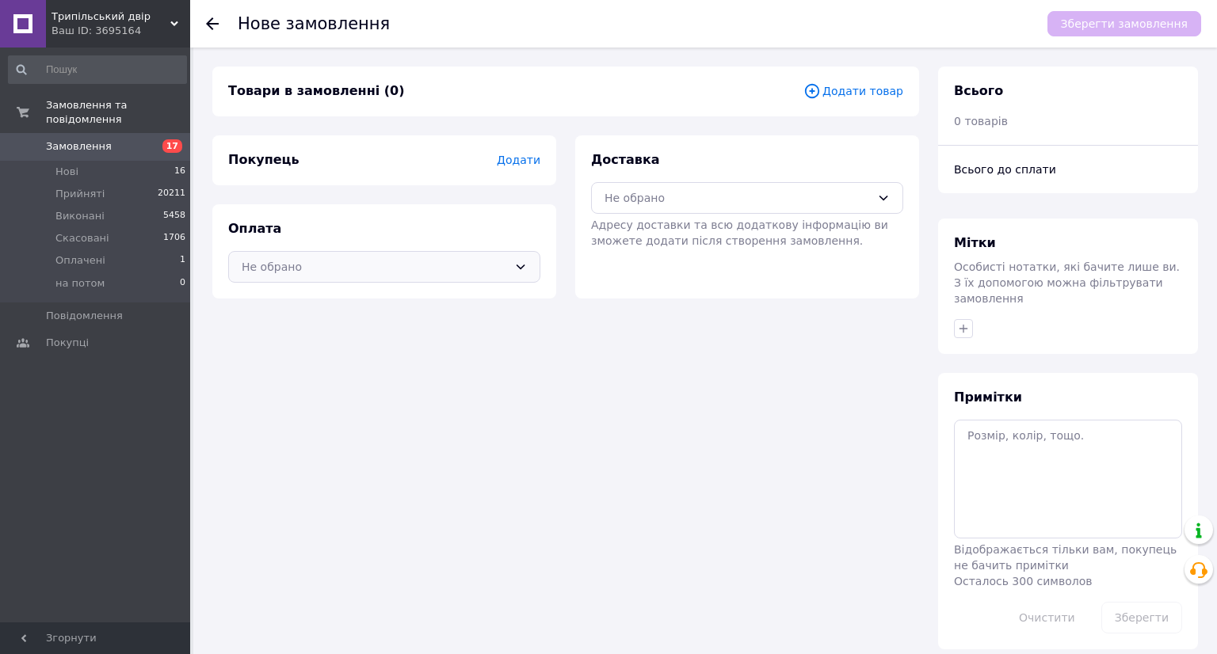
drag, startPoint x: 336, startPoint y: 257, endPoint x: 336, endPoint y: 277, distance: 20.6
click at [336, 257] on div "Не обрано" at bounding box center [384, 267] width 312 height 32
click at [354, 329] on span "Оплата на картку Банку" at bounding box center [384, 330] width 285 height 16
click at [521, 162] on span "Додати" at bounding box center [519, 160] width 44 height 13
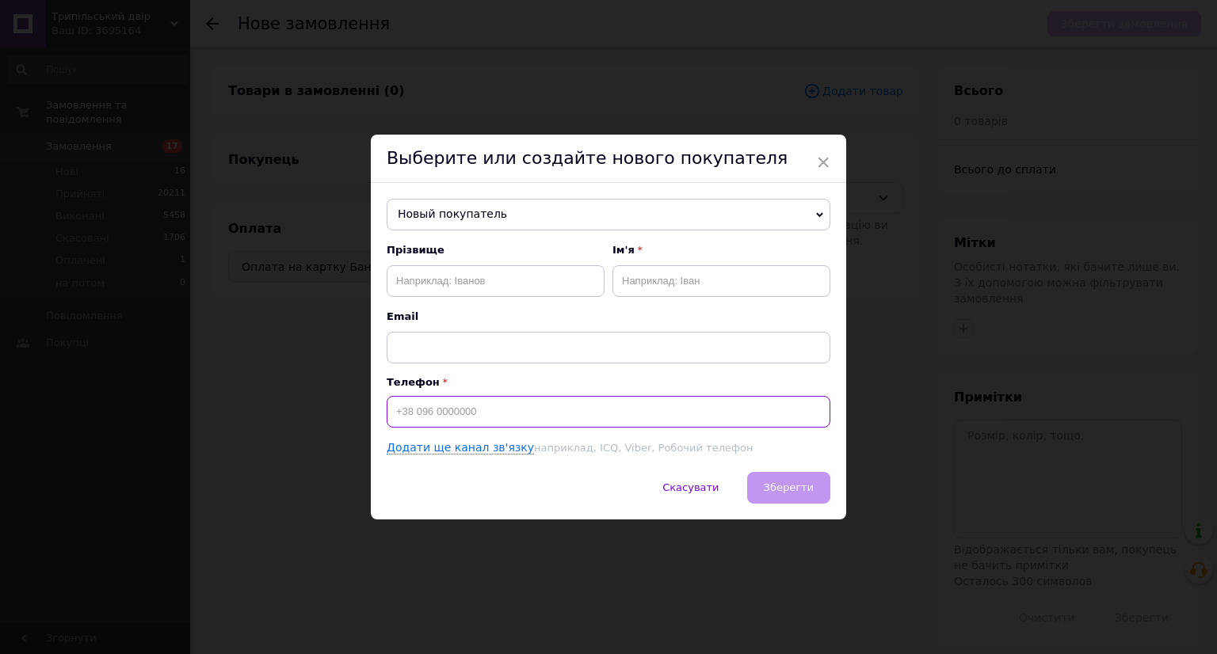
paste input "0979317614"
click at [391, 416] on input "0979317614" at bounding box center [609, 412] width 444 height 32
type input "+380979317614"
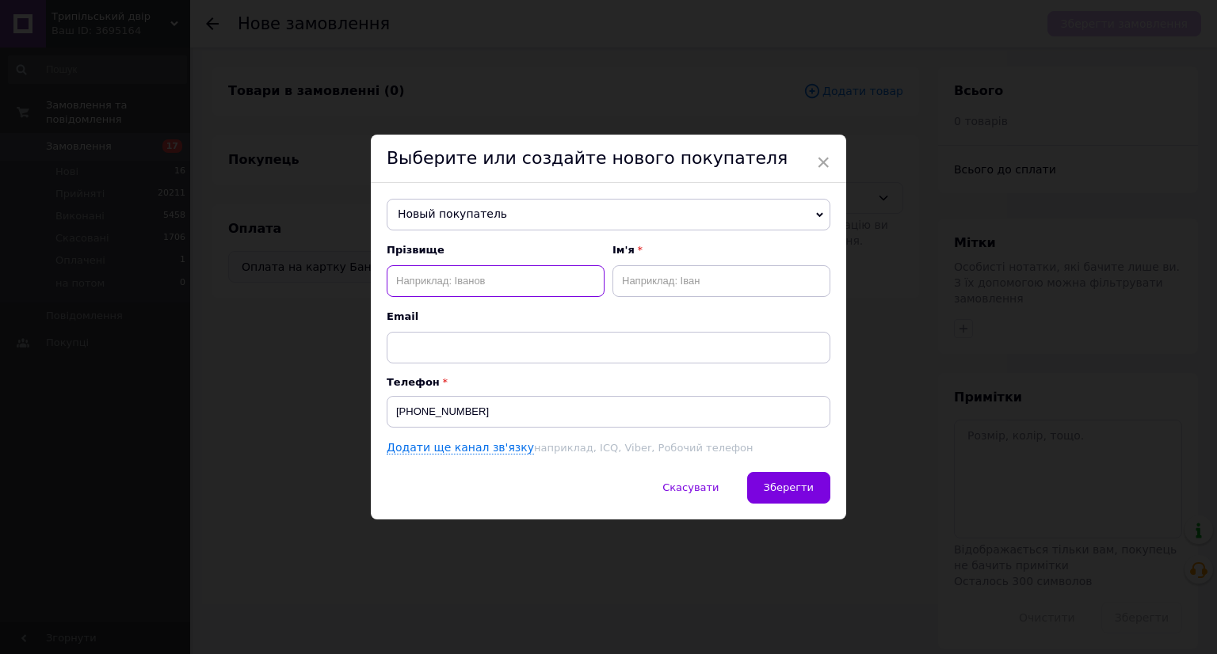
paste input "Губатенко"
type input "Губатенко"
paste input "Юрій"
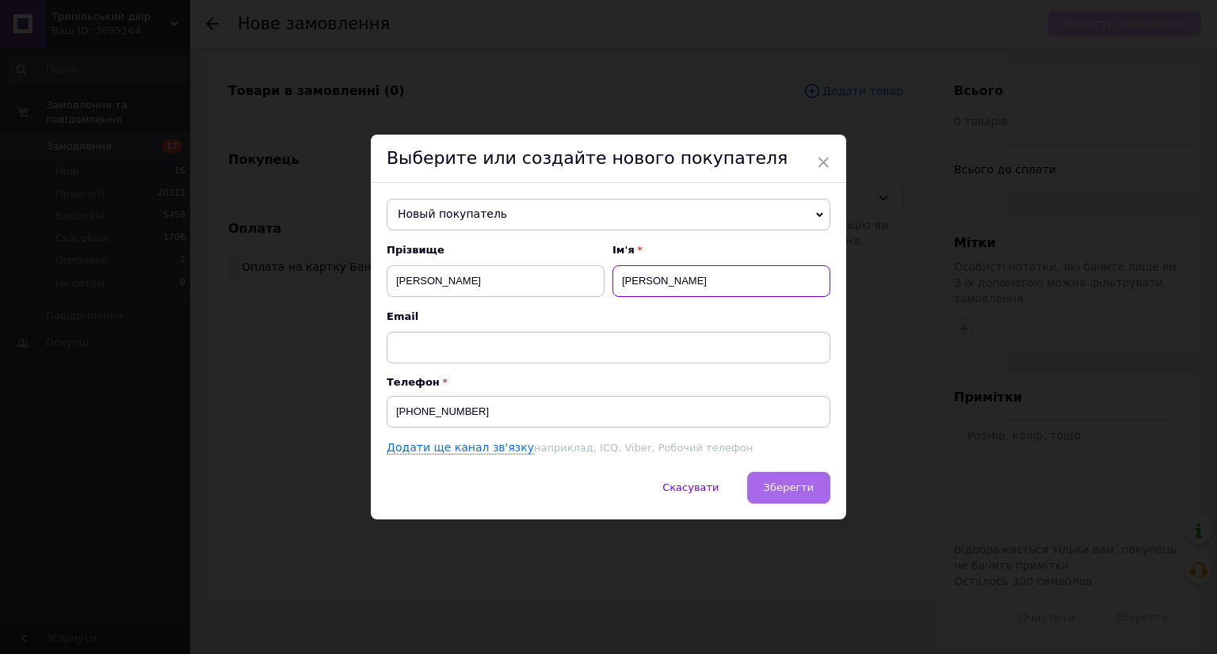
type input "Юрій"
click at [771, 486] on span "Зберегти" at bounding box center [789, 488] width 50 height 12
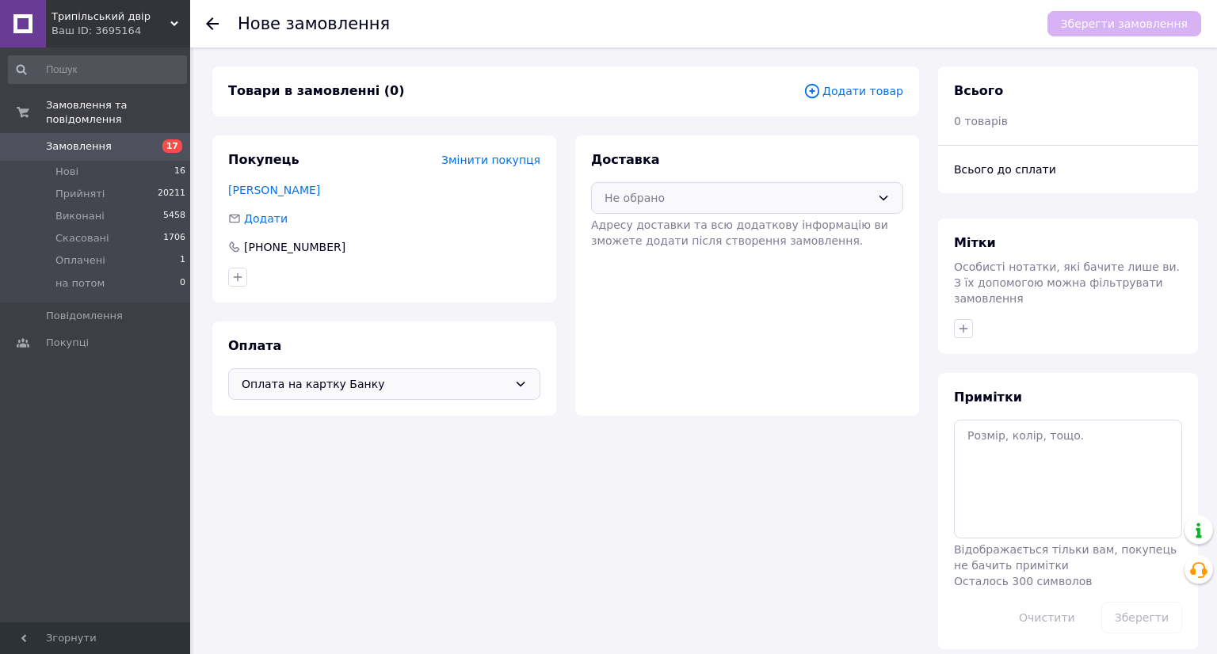
click at [714, 191] on div "Не обрано" at bounding box center [737, 197] width 266 height 17
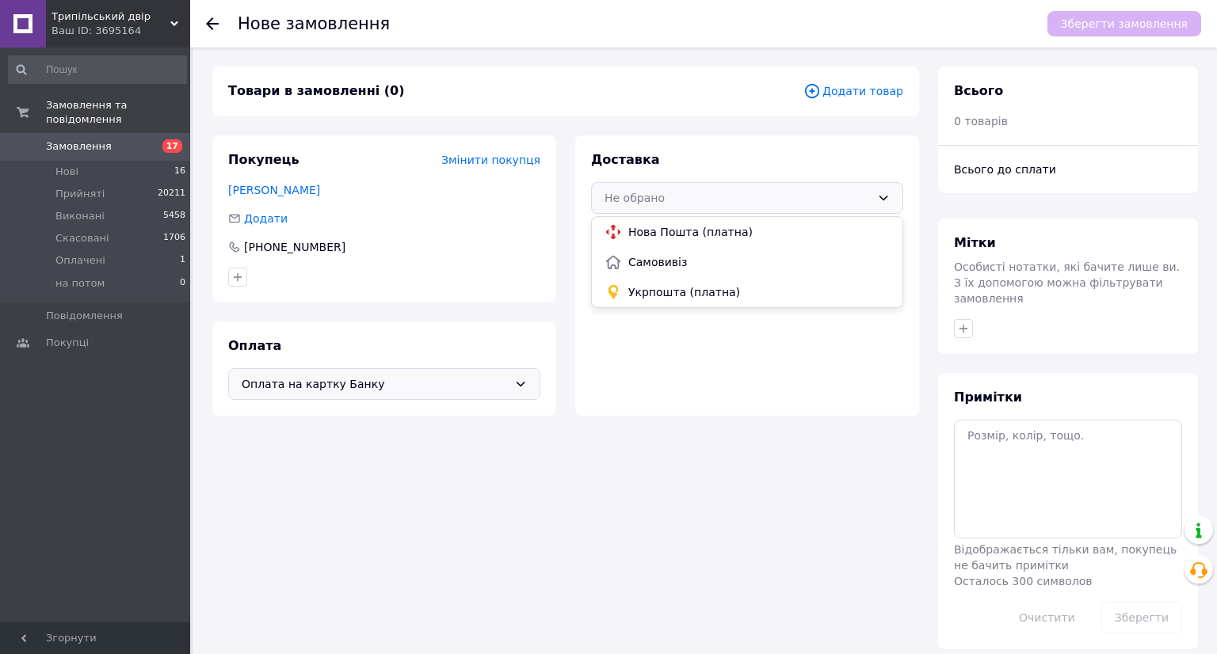
drag, startPoint x: 734, startPoint y: 225, endPoint x: 638, endPoint y: 365, distance: 170.3
click at [734, 228] on span "Нова Пошта (платна)" at bounding box center [758, 232] width 261 height 16
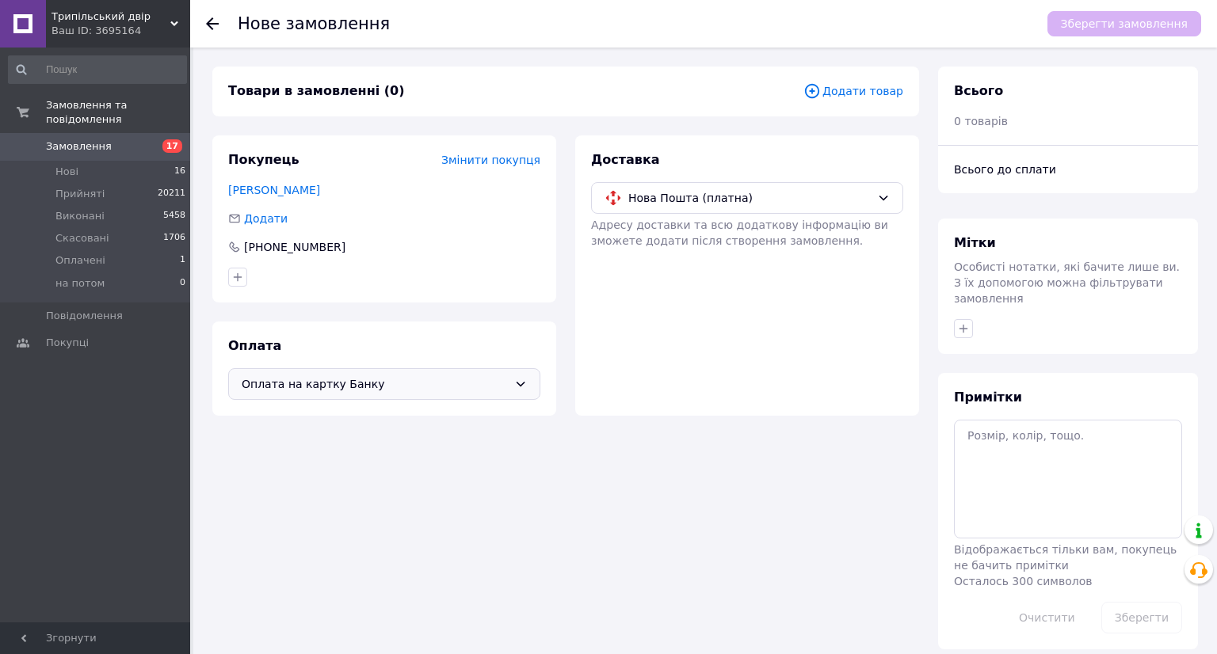
click at [853, 91] on span "Додати товар" at bounding box center [853, 90] width 100 height 17
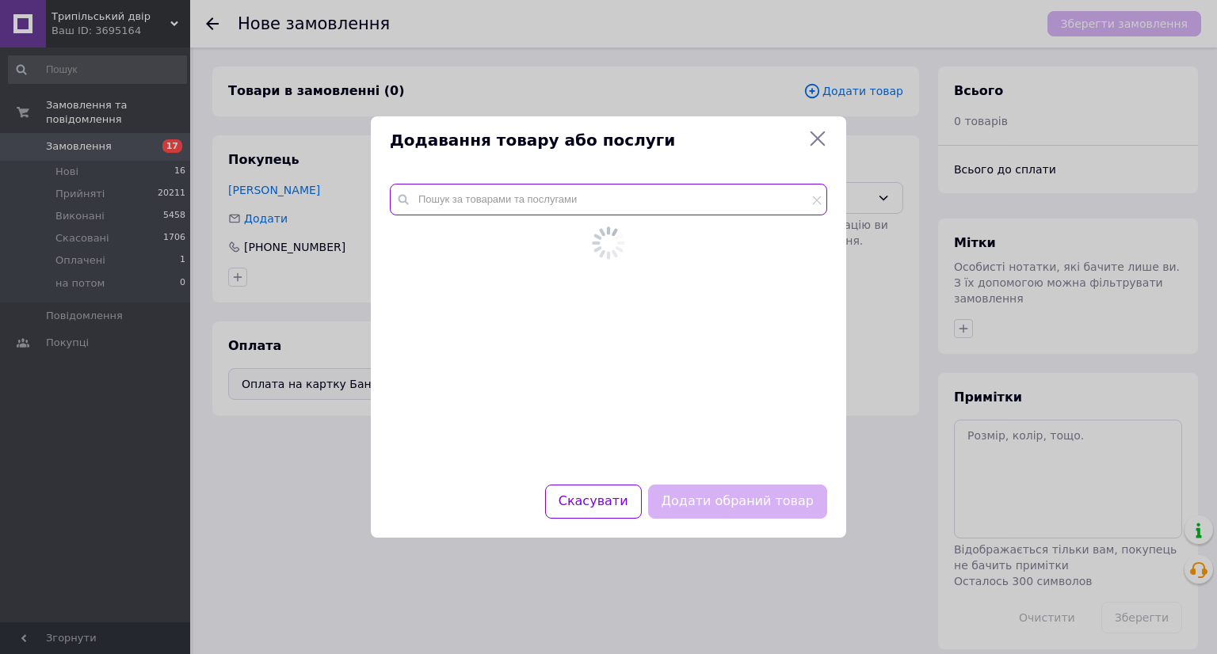
click at [492, 200] on input "text" at bounding box center [608, 200] width 437 height 32
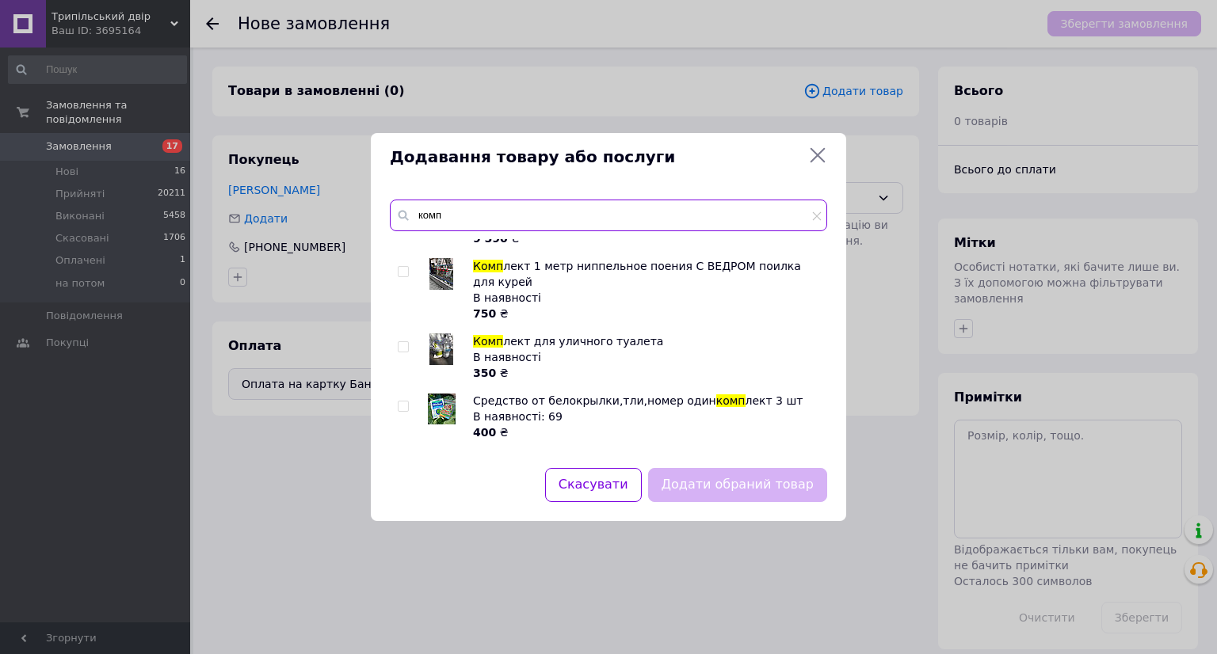
scroll to position [672, 0]
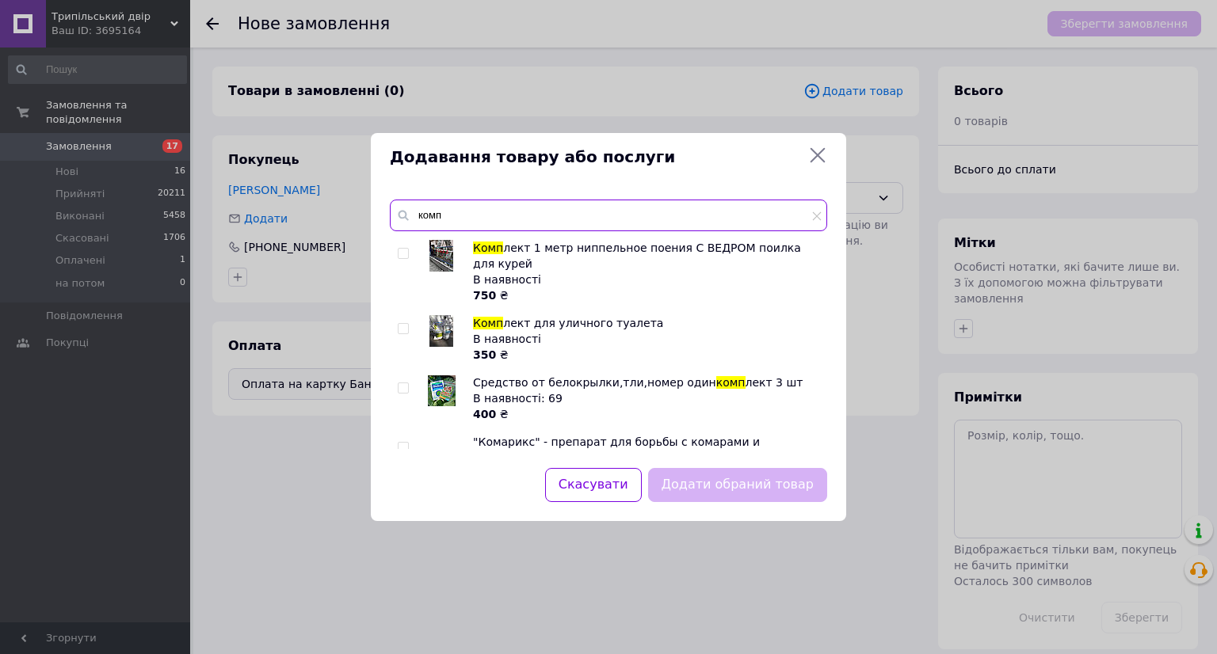
type input "комп"
click at [440, 315] on img at bounding box center [441, 331] width 24 height 32
checkbox input "true"
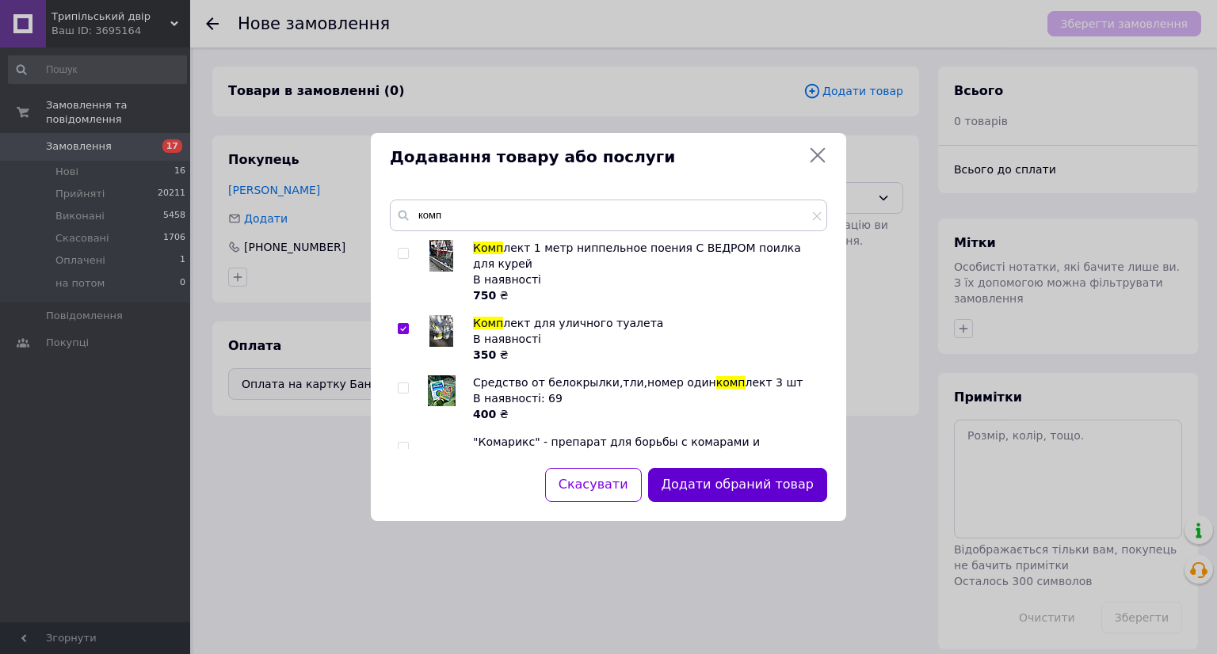
click at [774, 488] on button "Додати обраний товар" at bounding box center [737, 485] width 179 height 34
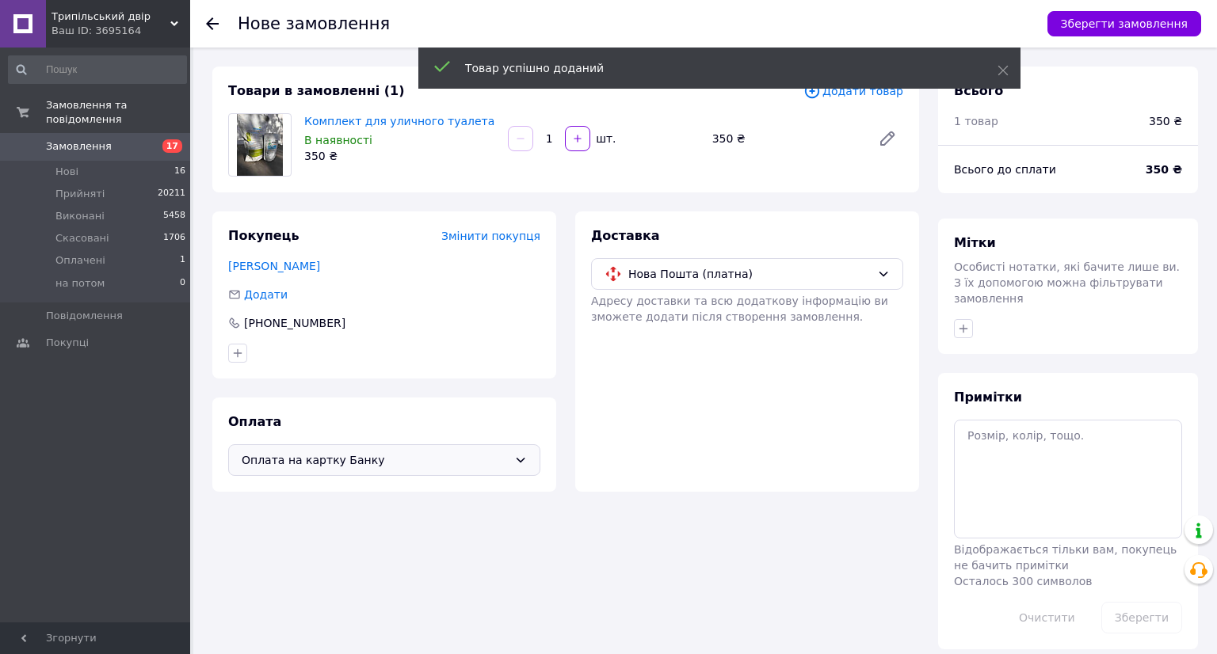
drag, startPoint x: 1122, startPoint y: 23, endPoint x: 830, endPoint y: 294, distance: 397.9
click at [1122, 28] on button "Зберегти замовлення" at bounding box center [1124, 23] width 154 height 25
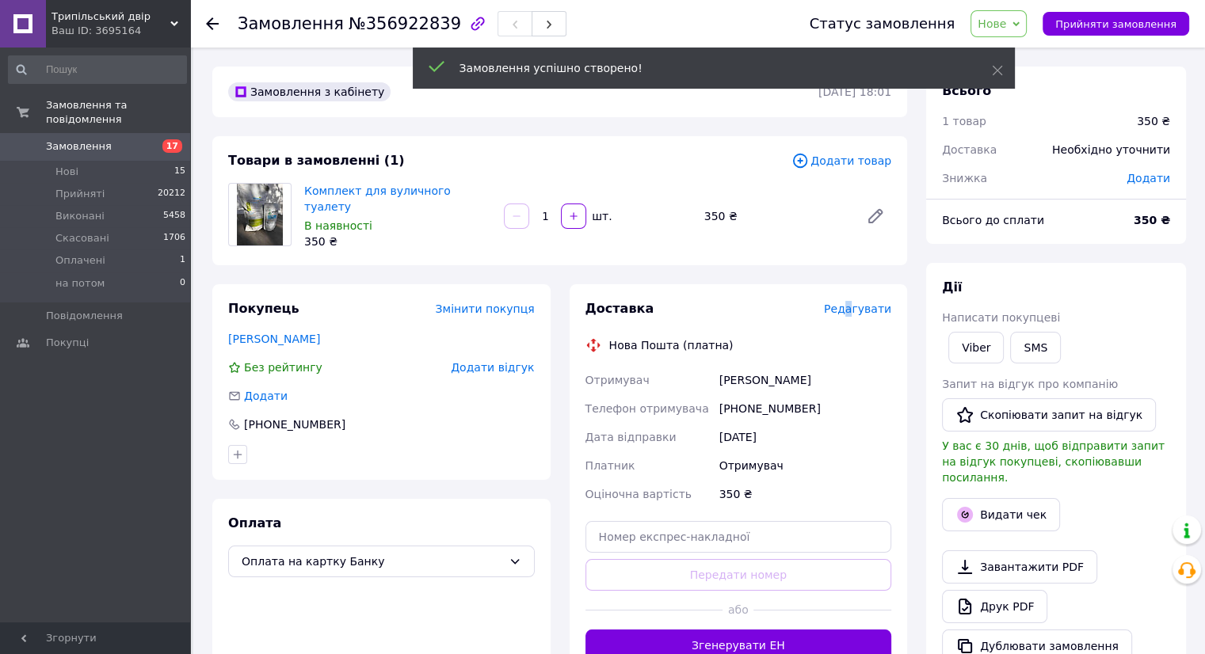
click at [856, 303] on span "Редагувати" at bounding box center [857, 309] width 67 height 13
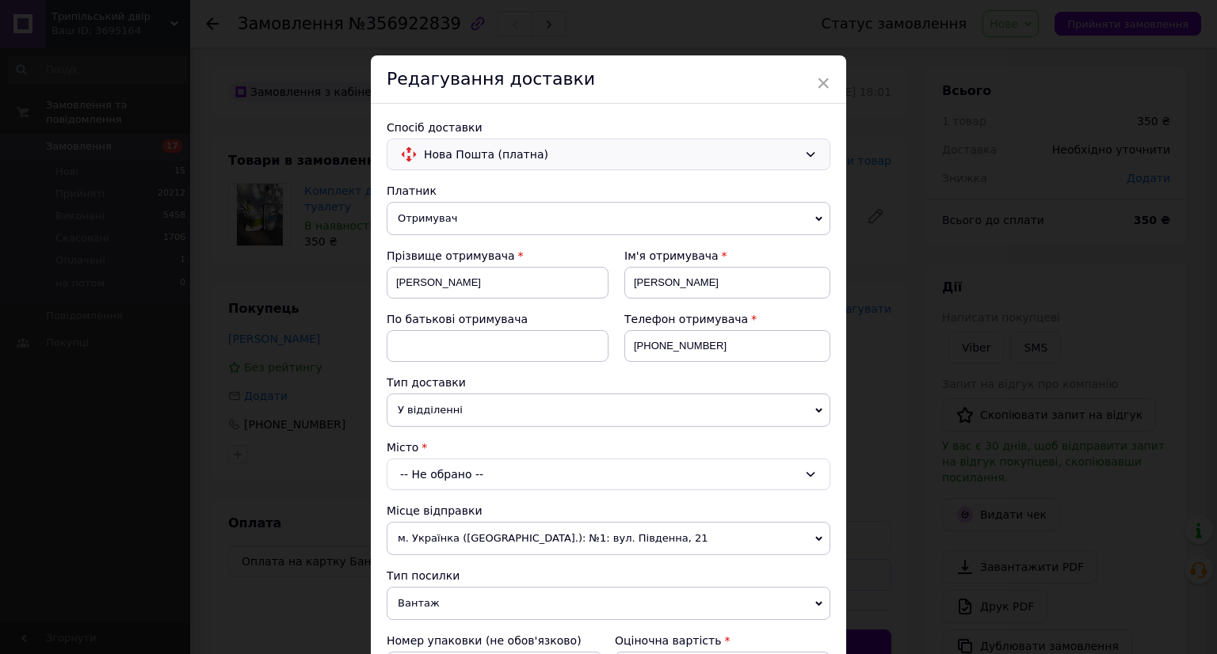
click at [547, 147] on span "Нова Пошта (платна)" at bounding box center [611, 154] width 374 height 17
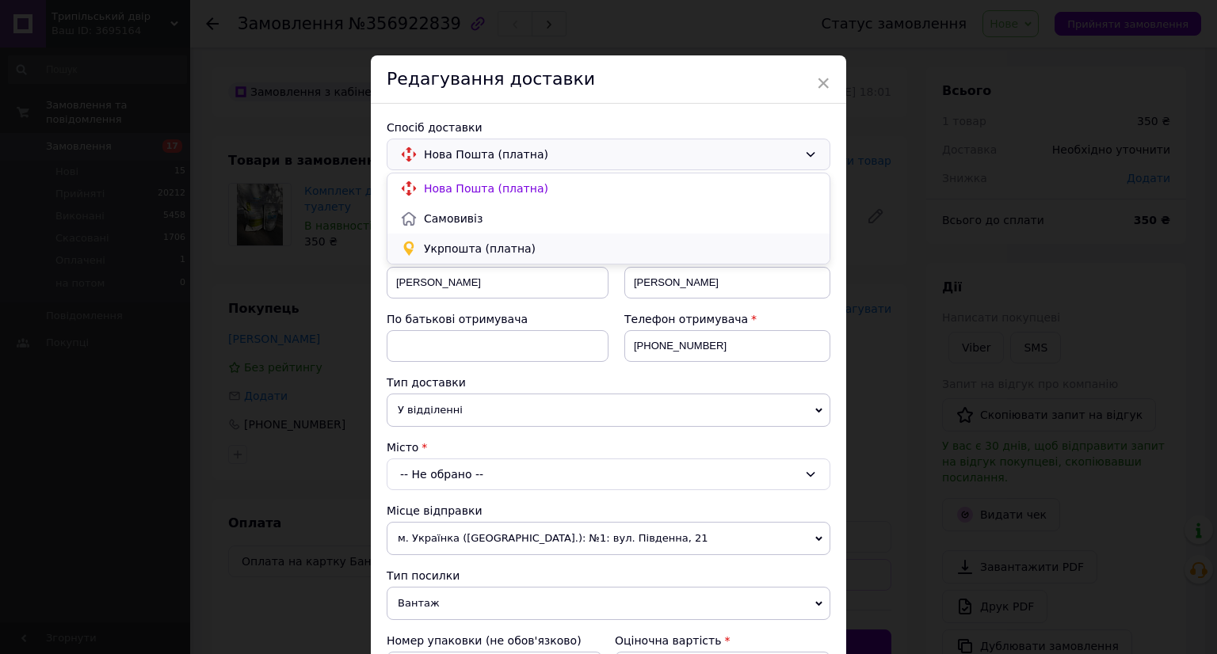
click at [533, 245] on span "Укрпошта (платна)" at bounding box center [620, 249] width 393 height 16
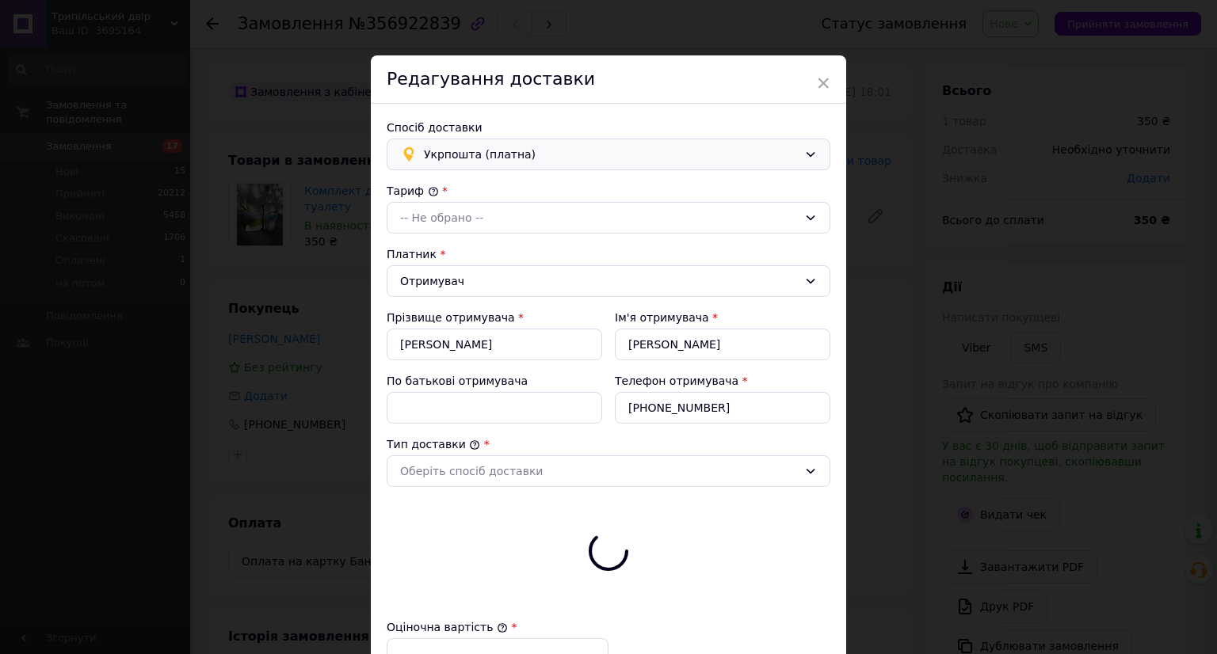
type input "350"
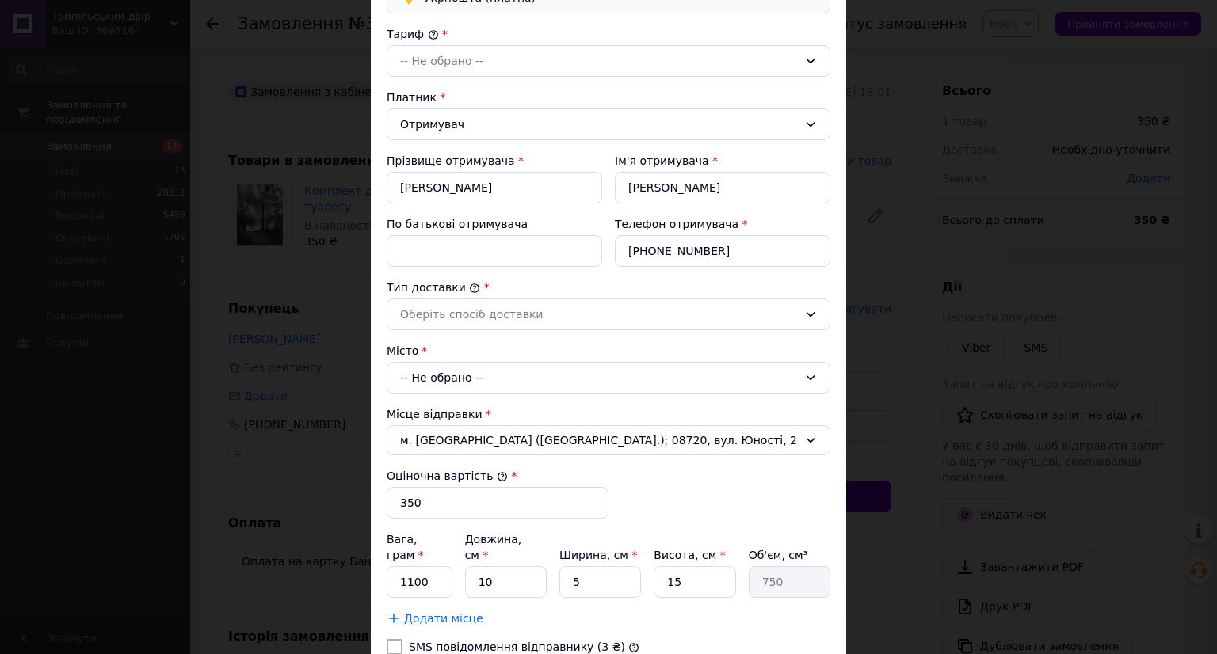
scroll to position [158, 0]
click at [552, 63] on div "-- Не обрано --" at bounding box center [599, 59] width 398 height 17
click at [548, 93] on li "Стандарт" at bounding box center [608, 93] width 442 height 30
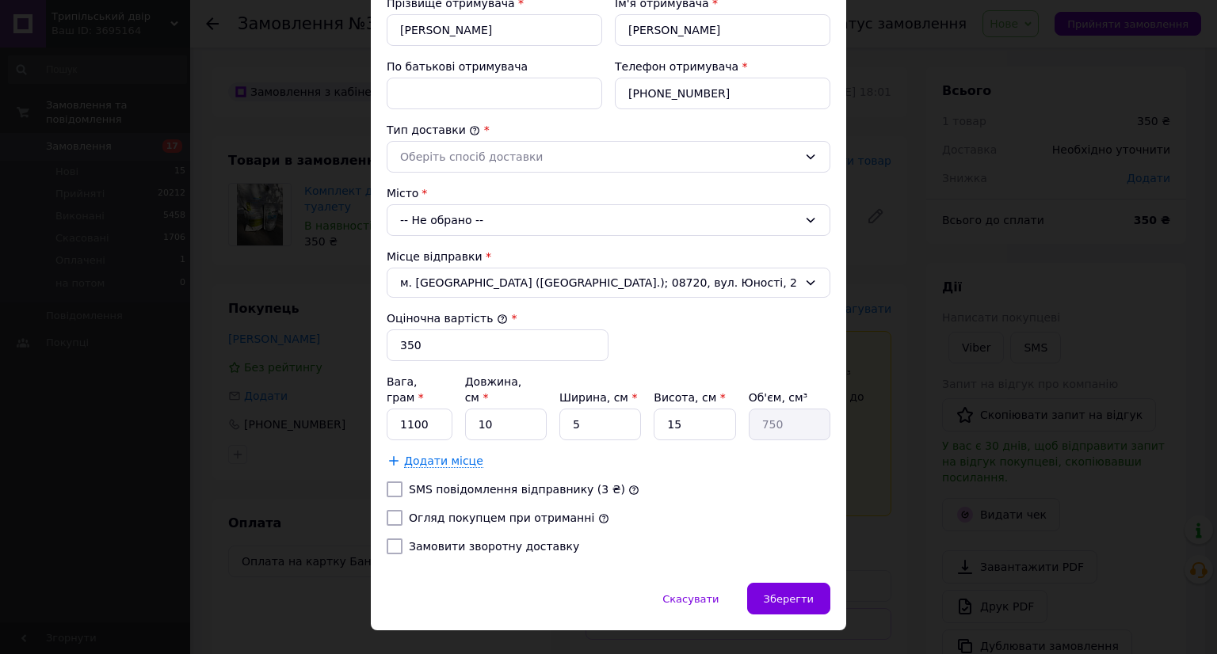
scroll to position [317, 0]
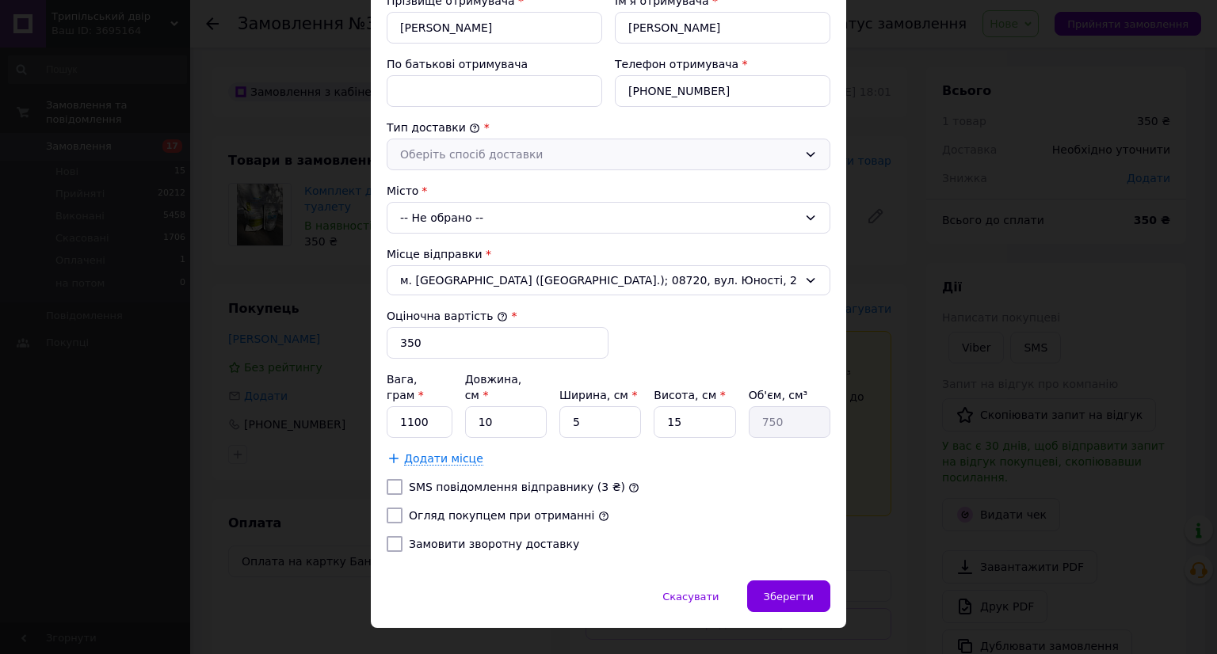
click at [539, 162] on div "Оберіть спосіб доставки" at bounding box center [609, 155] width 444 height 32
click at [538, 188] on li "Склад - склад" at bounding box center [608, 188] width 442 height 30
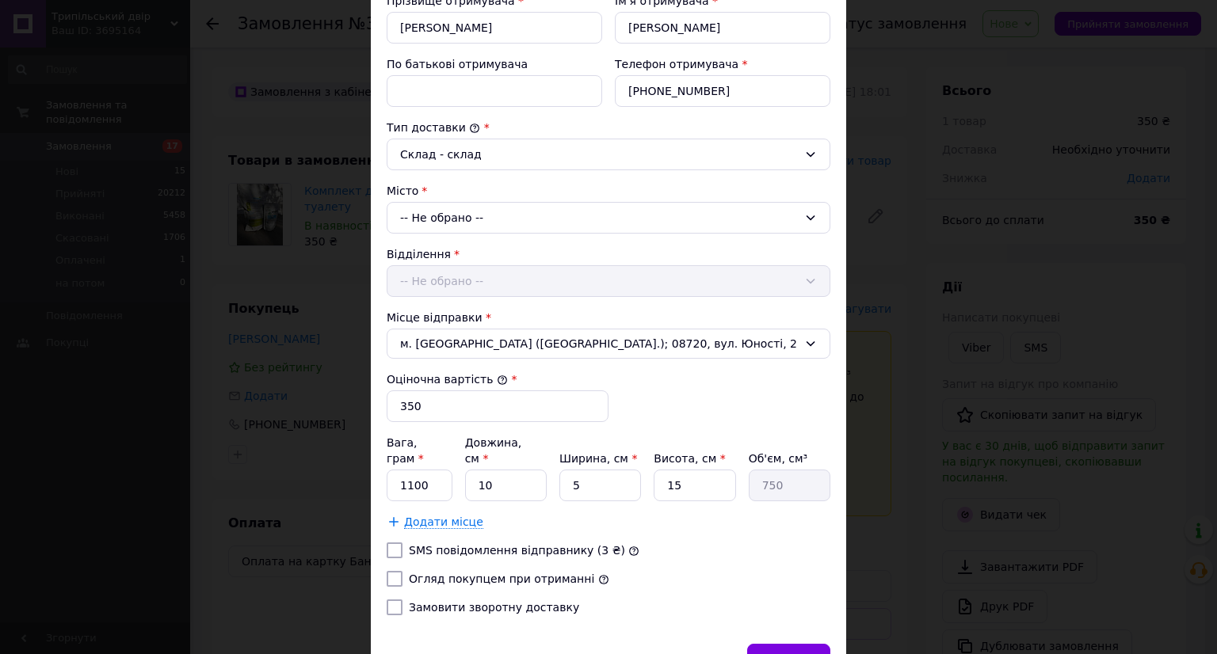
click at [542, 217] on div "-- Не обрано --" at bounding box center [609, 218] width 444 height 32
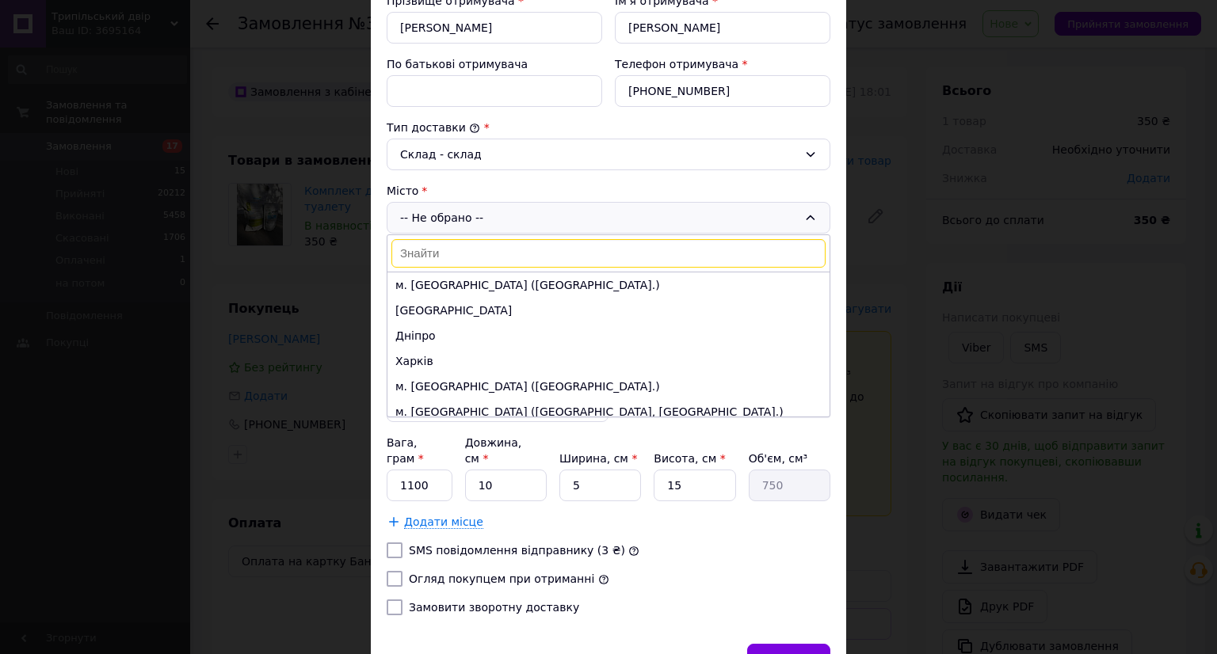
paste input ".Біла Церква"
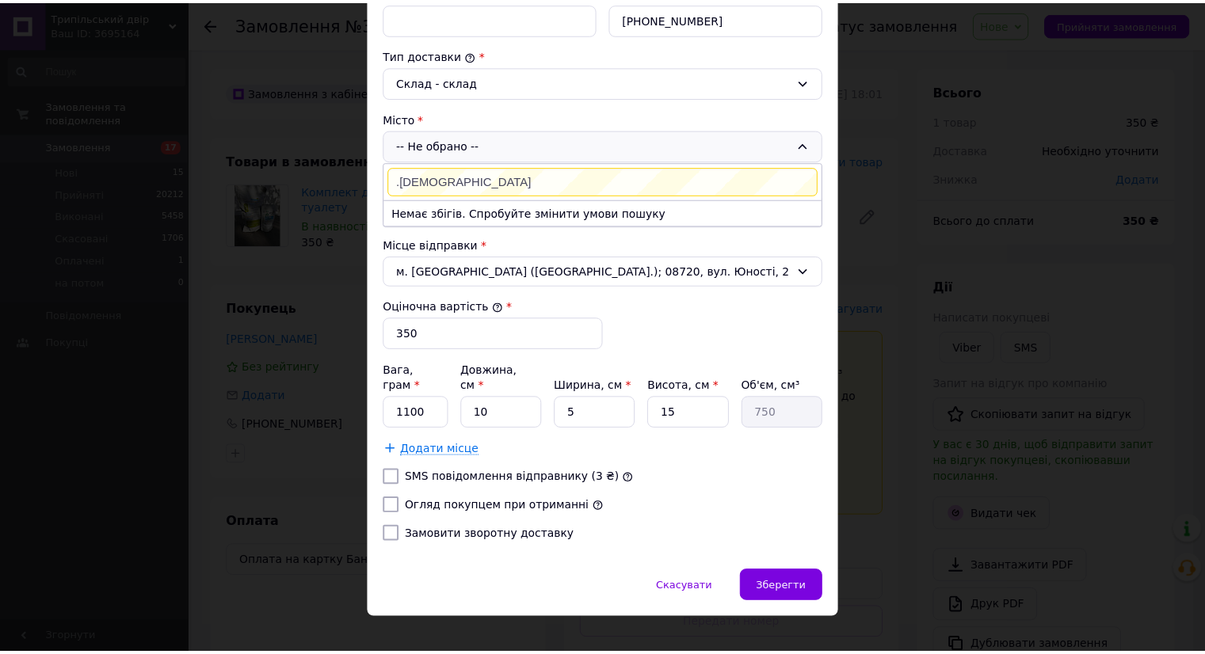
scroll to position [390, 0]
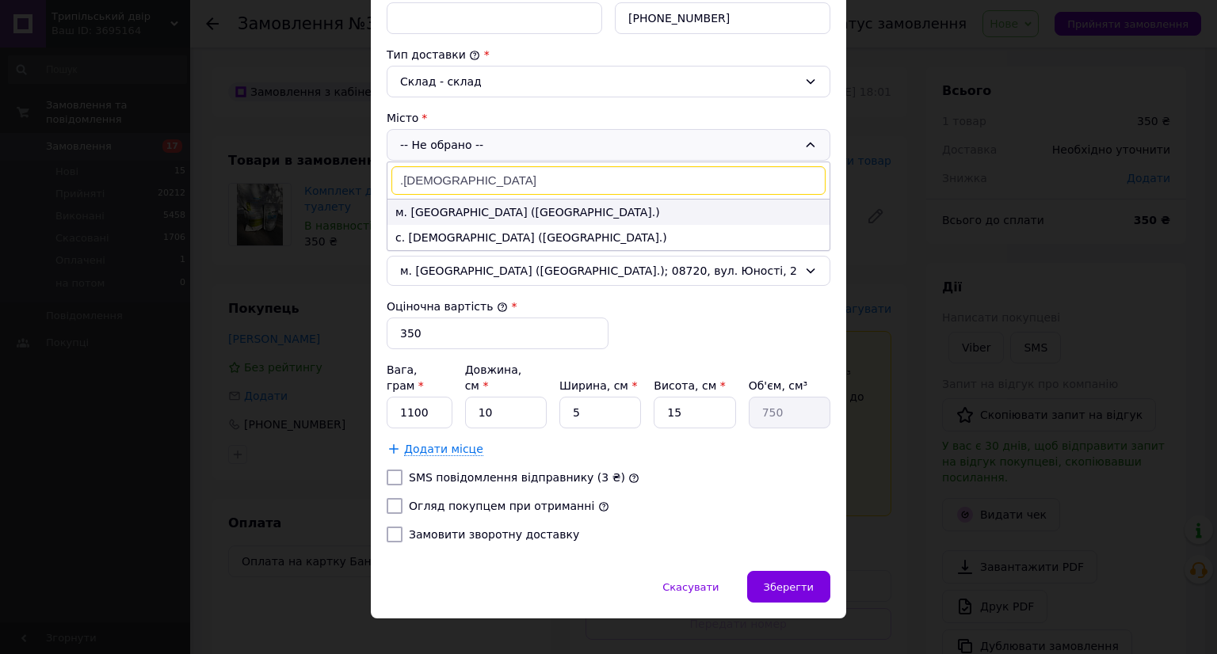
type input ".Біла Церква"
click at [453, 212] on li "м. Біла Церква (Київська обл.)" at bounding box center [608, 212] width 442 height 25
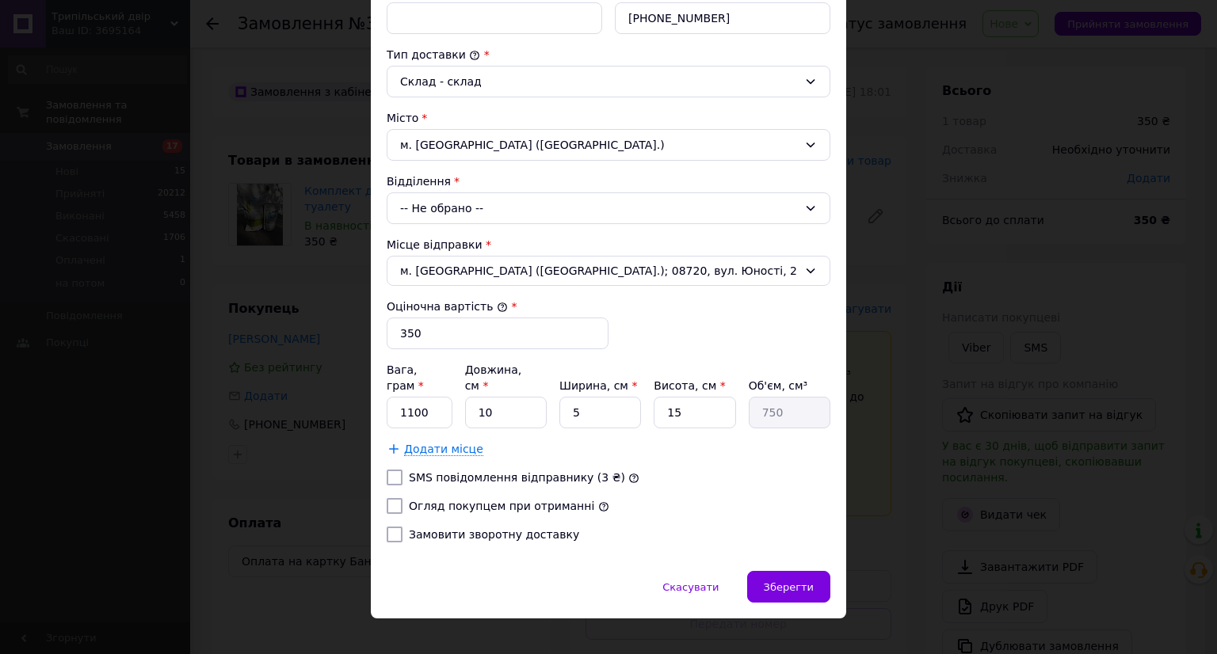
drag, startPoint x: 508, startPoint y: 200, endPoint x: 508, endPoint y: 215, distance: 15.0
click at [509, 208] on div "-- Не обрано --" at bounding box center [609, 208] width 444 height 32
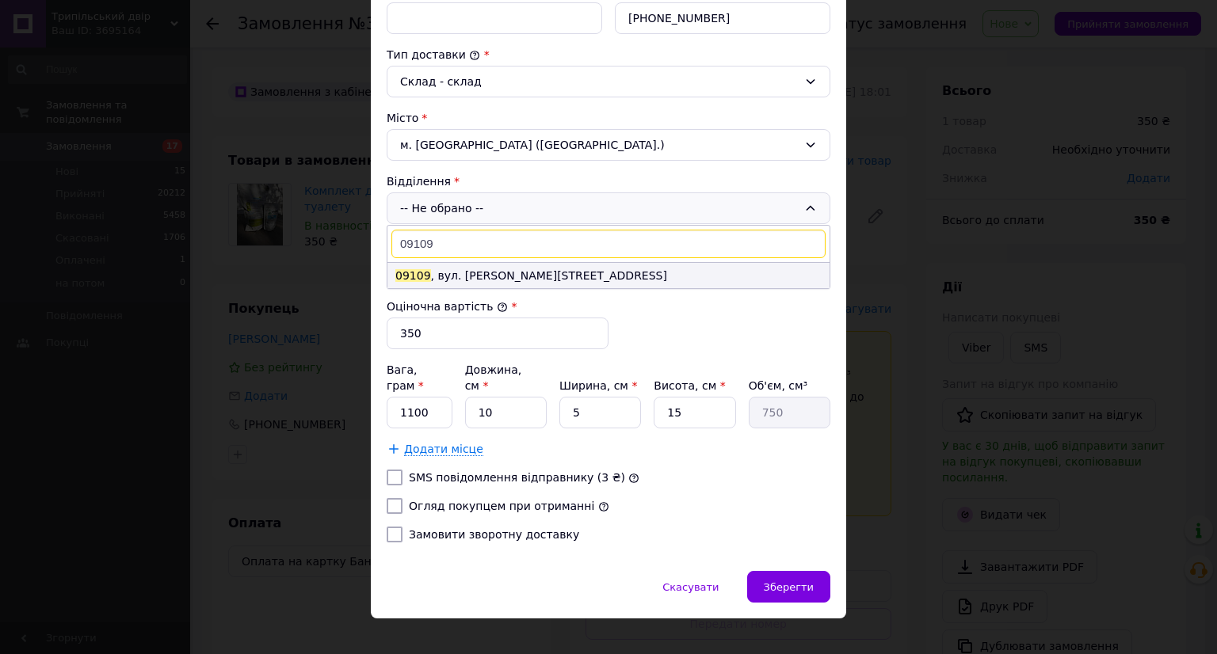
type input "09109"
click at [553, 269] on li "09109 , вул. Архипа Люльки, 49" at bounding box center [608, 275] width 442 height 25
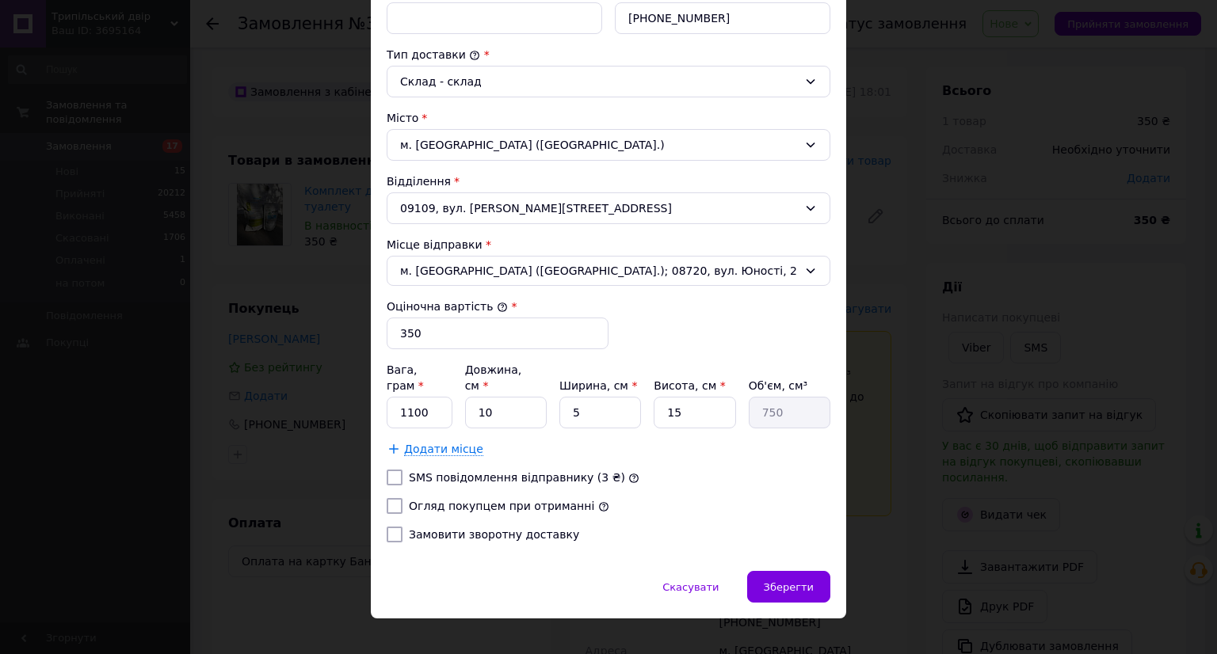
click at [492, 500] on label "Огляд покупцем при отриманні" at bounding box center [501, 506] width 185 height 13
click at [402, 498] on input "Огляд покупцем при отриманні" at bounding box center [395, 506] width 16 height 16
checkbox input "true"
click at [796, 581] on span "Зберегти" at bounding box center [789, 587] width 50 height 12
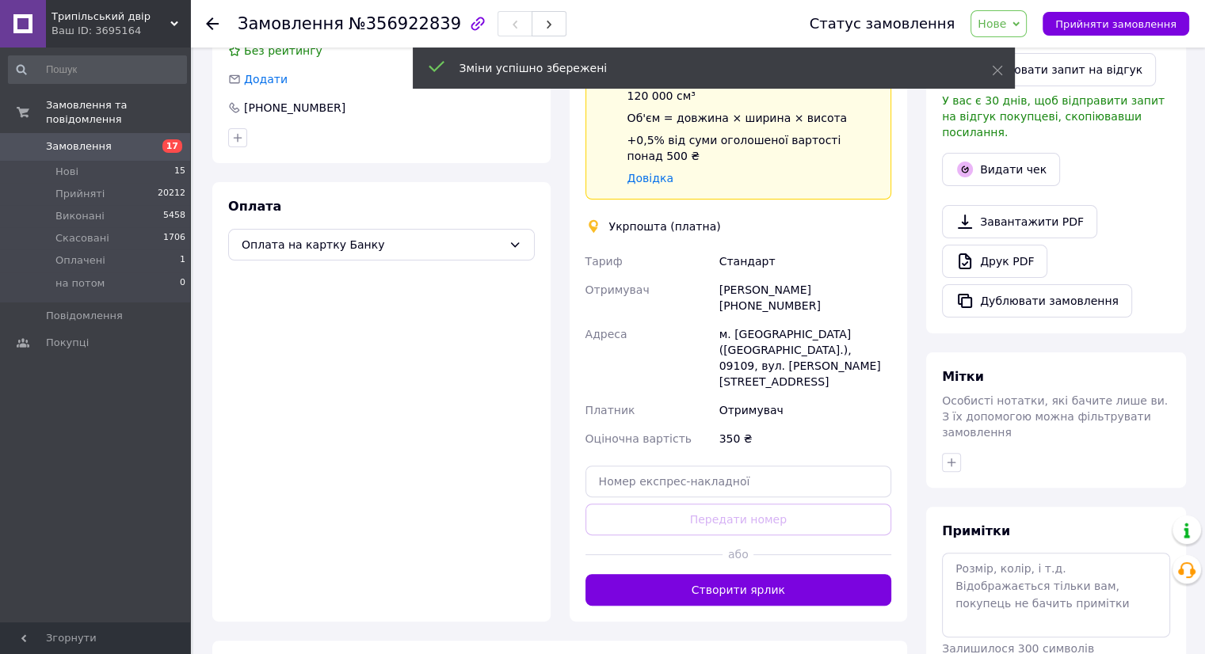
scroll to position [475, 0]
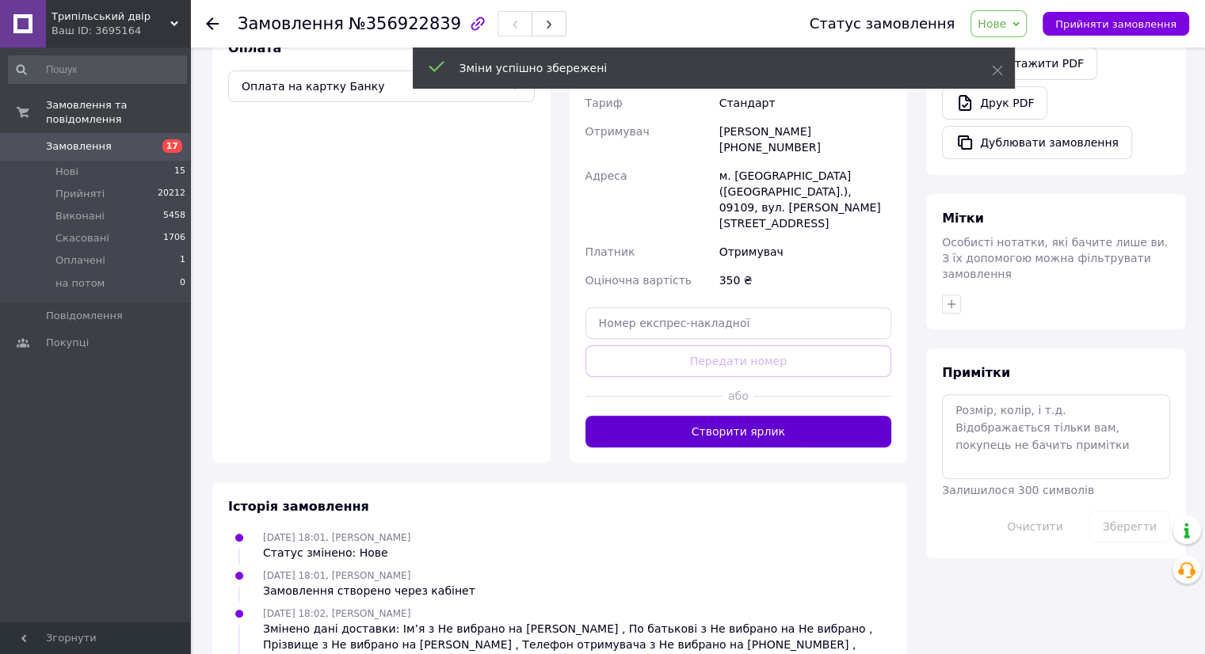
click at [738, 416] on button "Створити ярлик" at bounding box center [738, 432] width 307 height 32
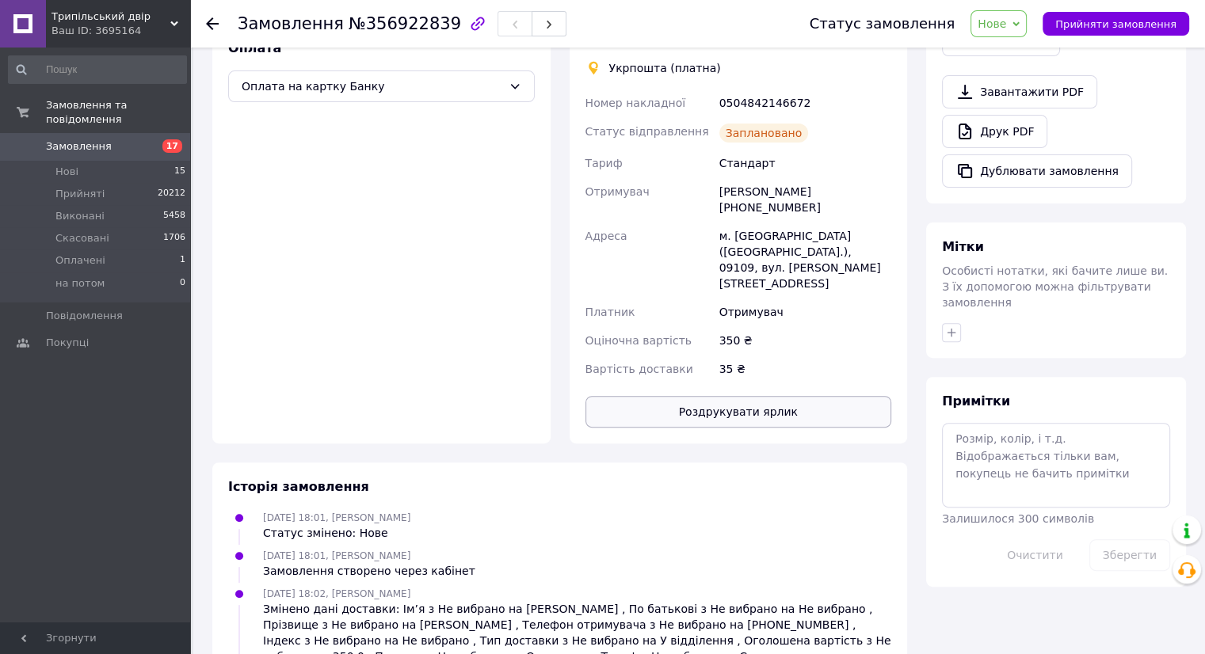
click at [754, 396] on button "Роздрукувати ярлик" at bounding box center [738, 412] width 307 height 32
click at [1082, 25] on span "Прийняти замовлення" at bounding box center [1115, 24] width 121 height 12
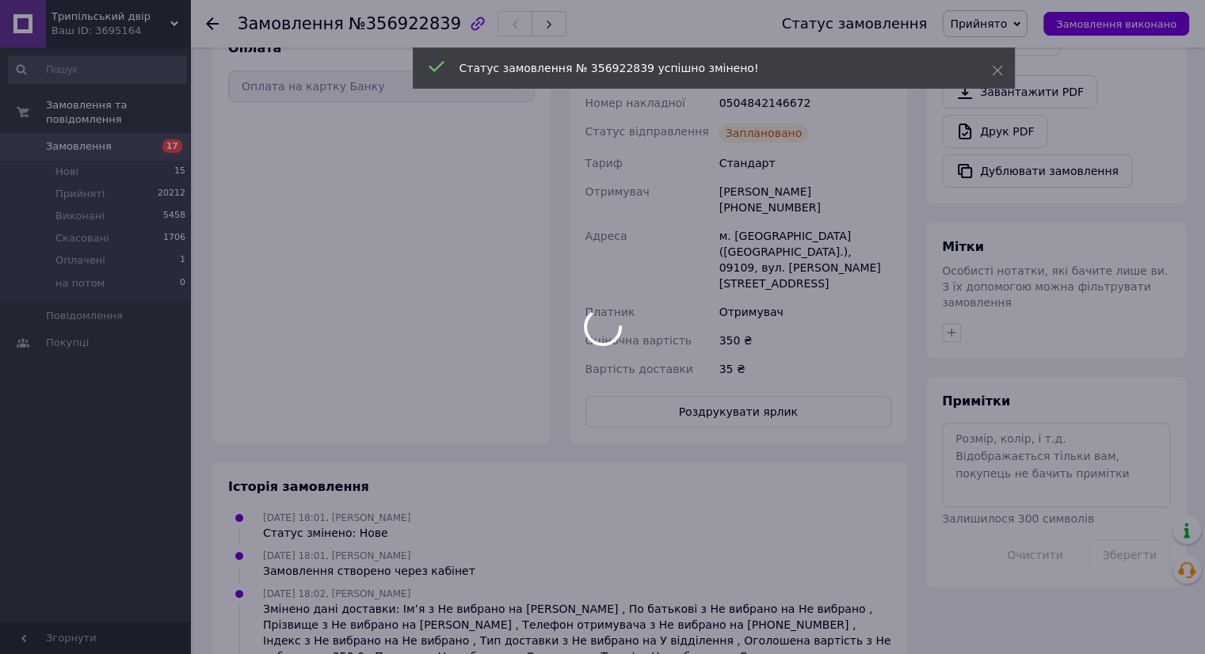
click at [158, 139] on span "17" at bounding box center [169, 146] width 44 height 14
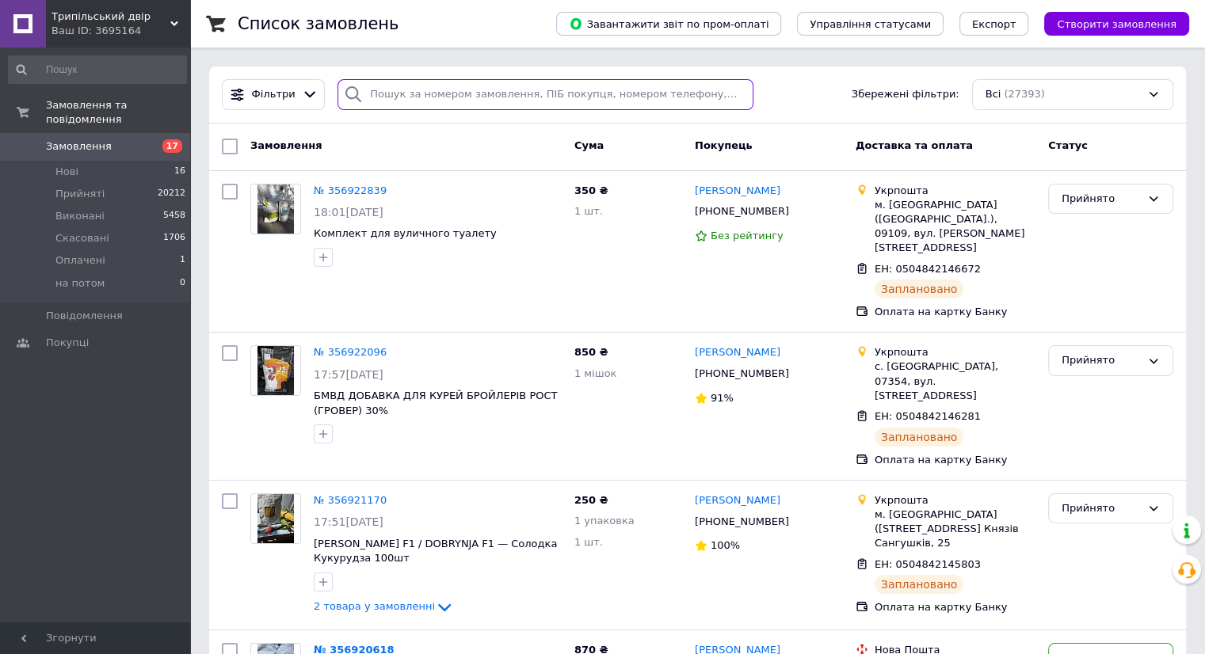
paste input "[PHONE_NUMBER]"
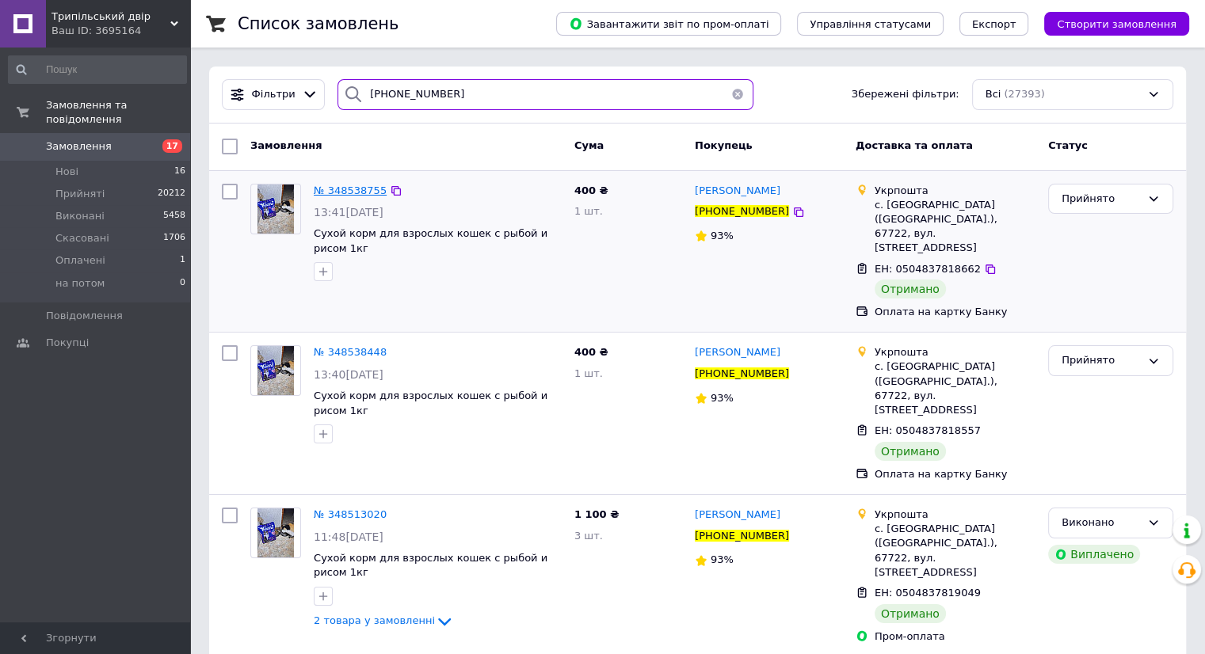
type input "[PHONE_NUMBER]"
click at [356, 185] on span "№ 348538755" at bounding box center [350, 191] width 73 height 12
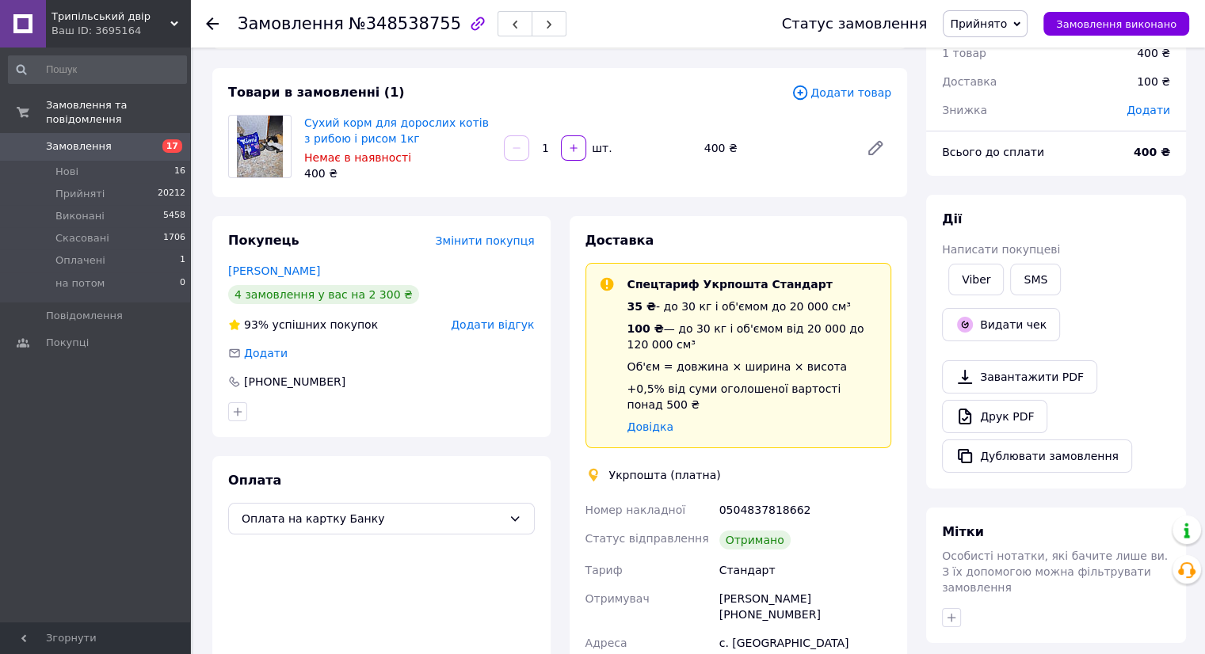
scroll to position [158, 0]
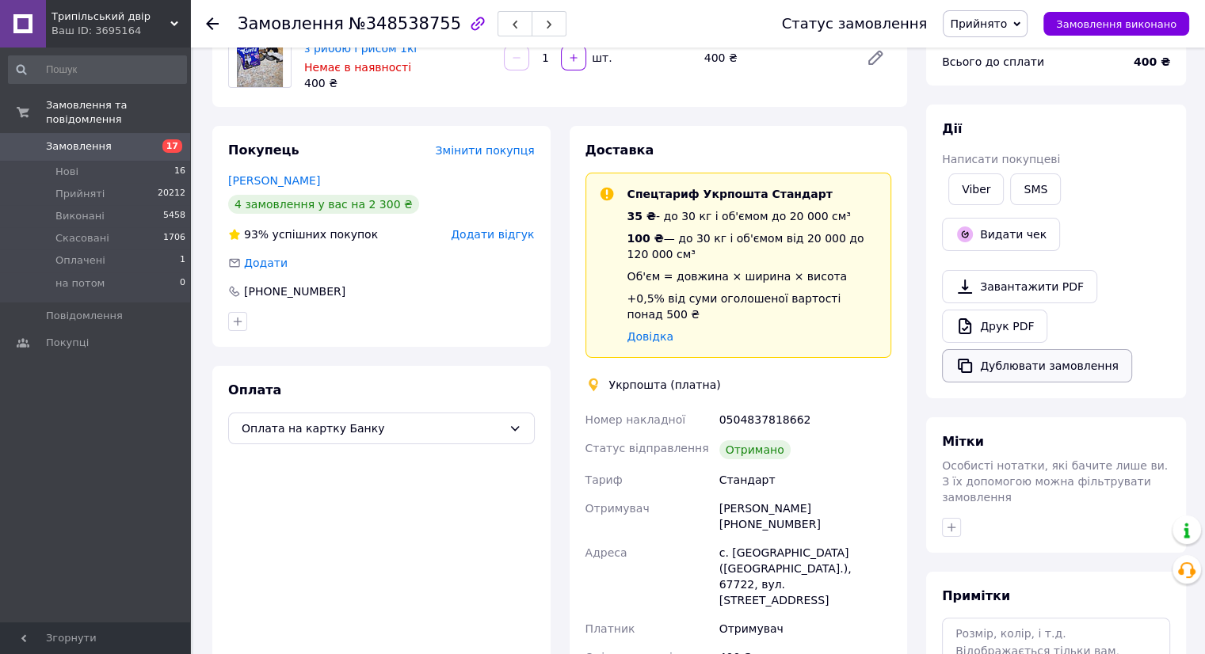
click at [1036, 365] on button "Дублювати замовлення" at bounding box center [1037, 365] width 190 height 33
click at [766, 539] on div "с. [GEOGRAPHIC_DATA] ([GEOGRAPHIC_DATA].), 67722, вул. [STREET_ADDRESS]" at bounding box center [805, 577] width 178 height 76
copy div "Крутоярівка"
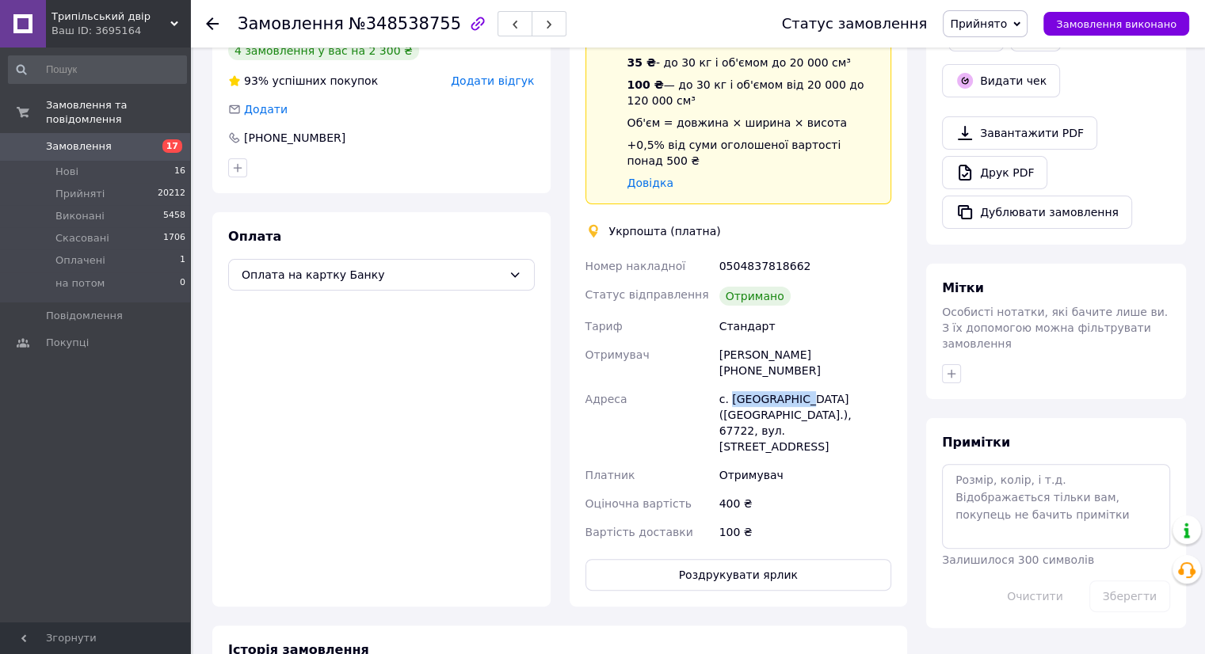
scroll to position [396, 0]
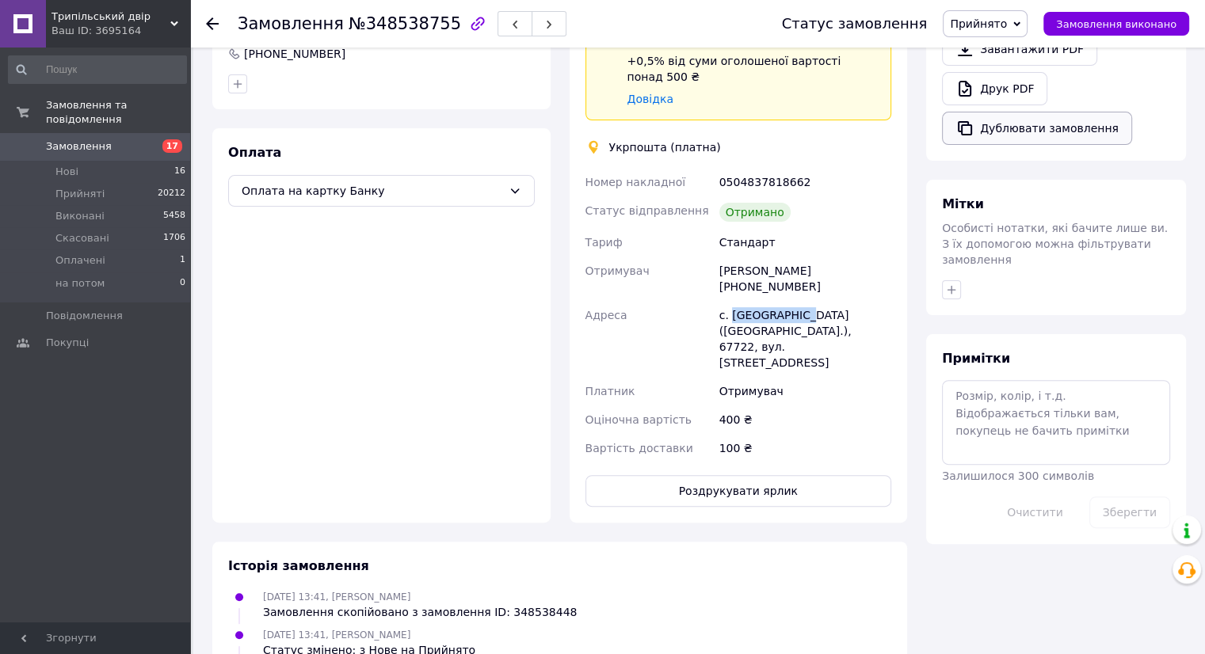
click at [1045, 128] on button "Дублювати замовлення" at bounding box center [1037, 128] width 190 height 33
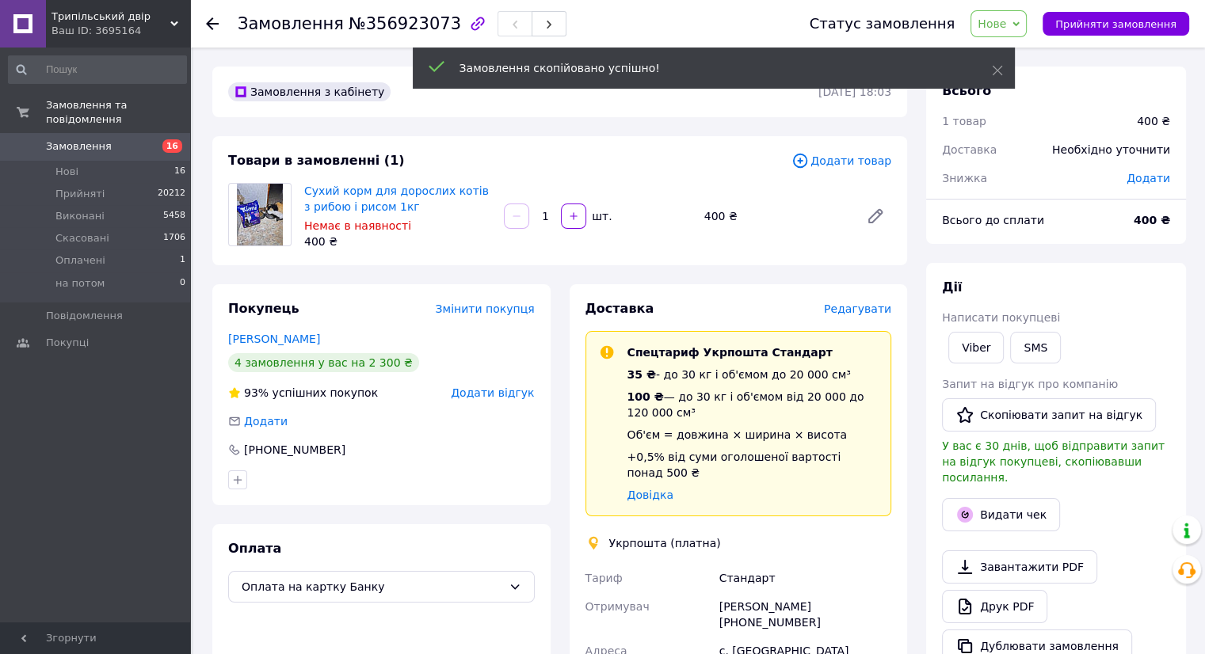
click at [852, 162] on span "Додати товар" at bounding box center [841, 160] width 100 height 17
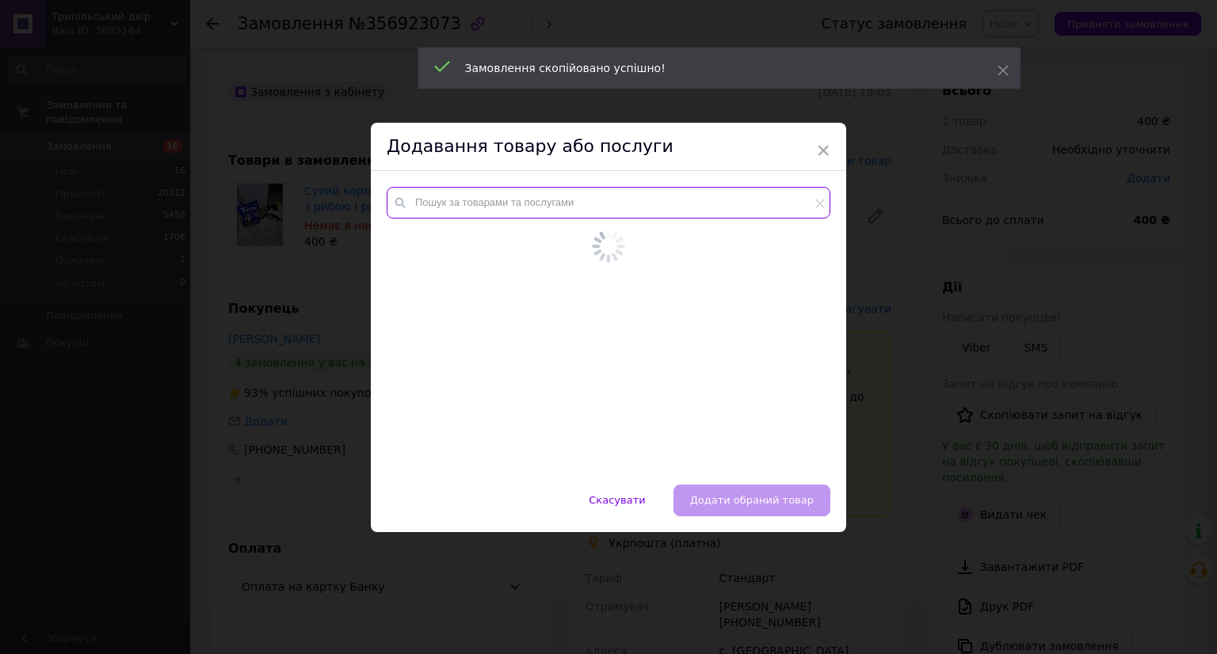
click at [513, 210] on input "text" at bounding box center [609, 203] width 444 height 32
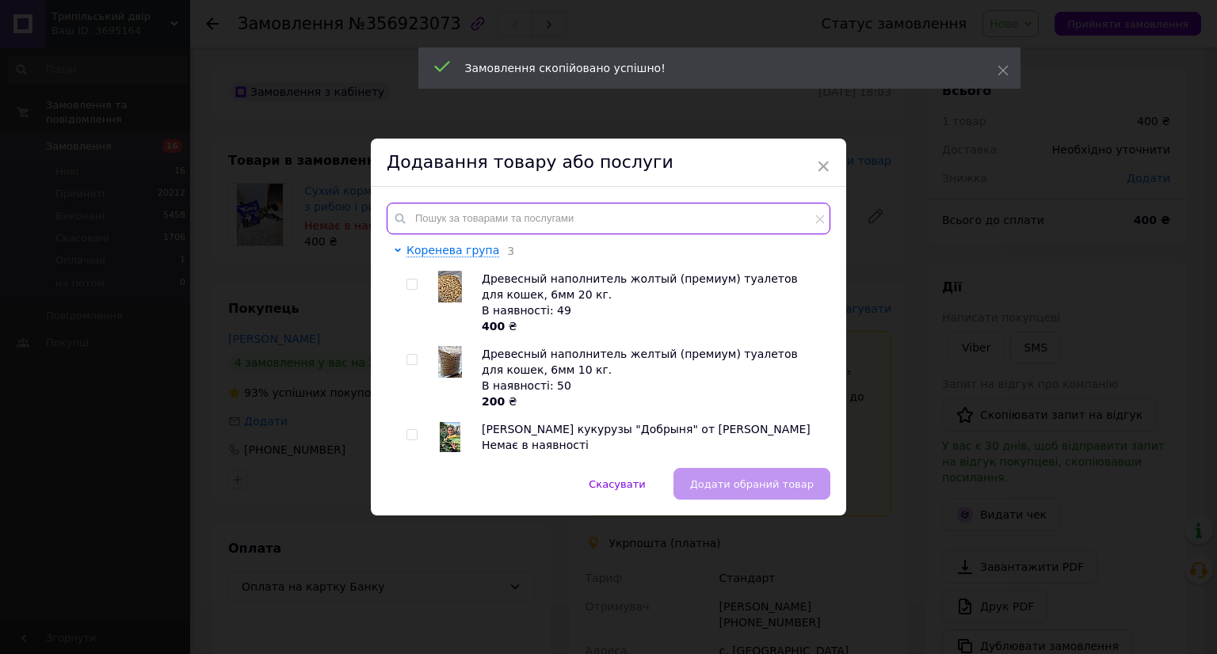
click at [513, 210] on input "text" at bounding box center [609, 219] width 444 height 32
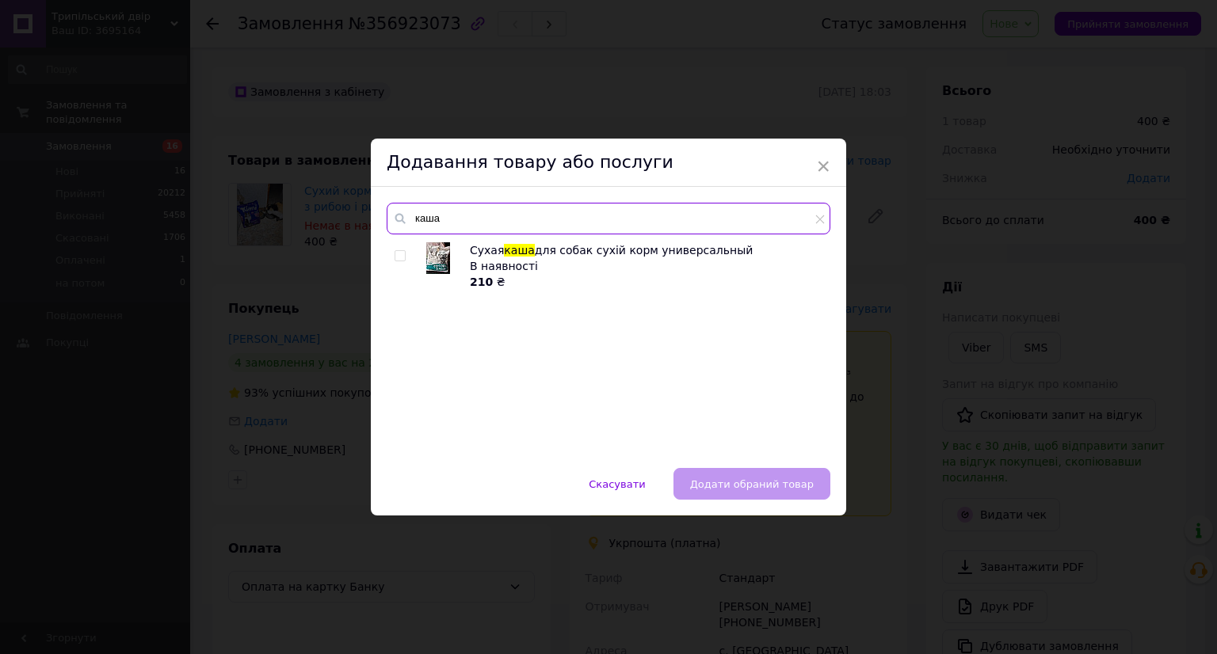
type input "каша"
click at [438, 260] on img at bounding box center [438, 258] width 24 height 32
checkbox input "true"
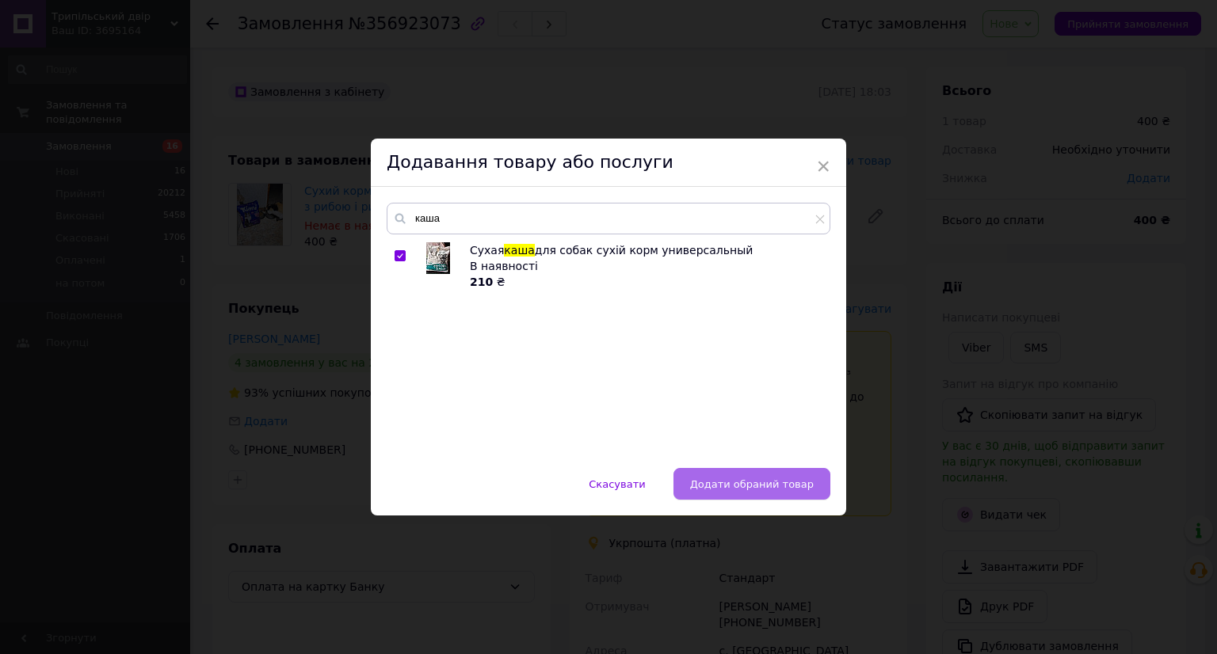
click at [748, 478] on span "Додати обраний товар" at bounding box center [752, 484] width 124 height 12
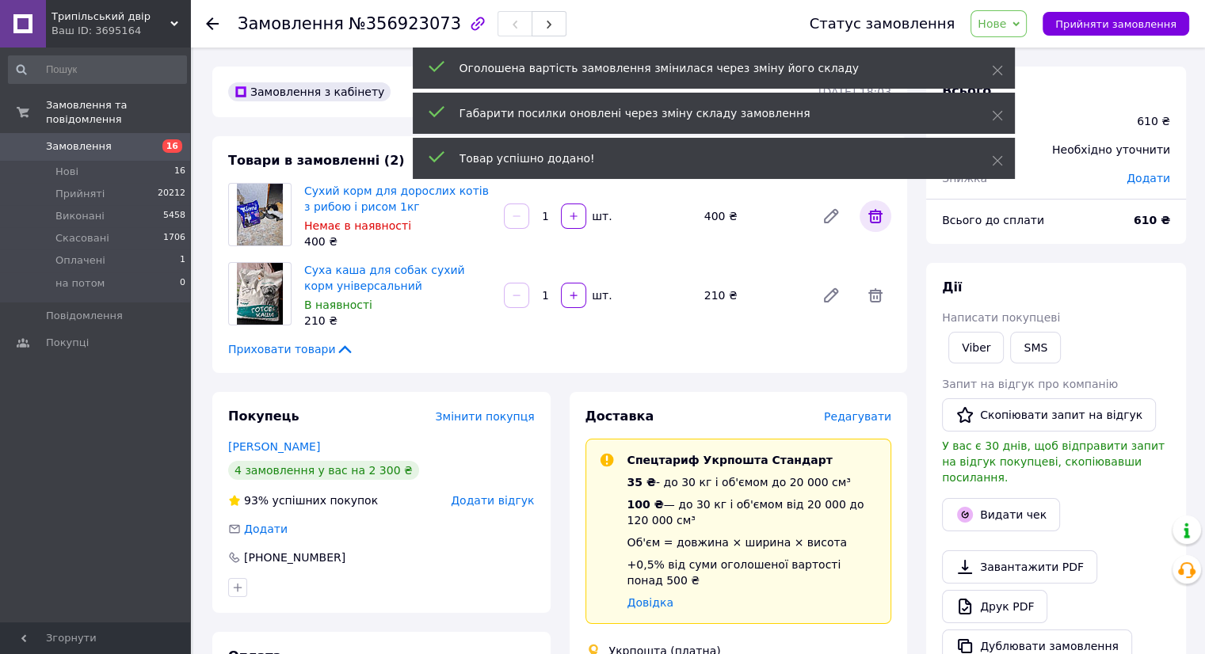
click at [871, 224] on icon at bounding box center [875, 216] width 19 height 19
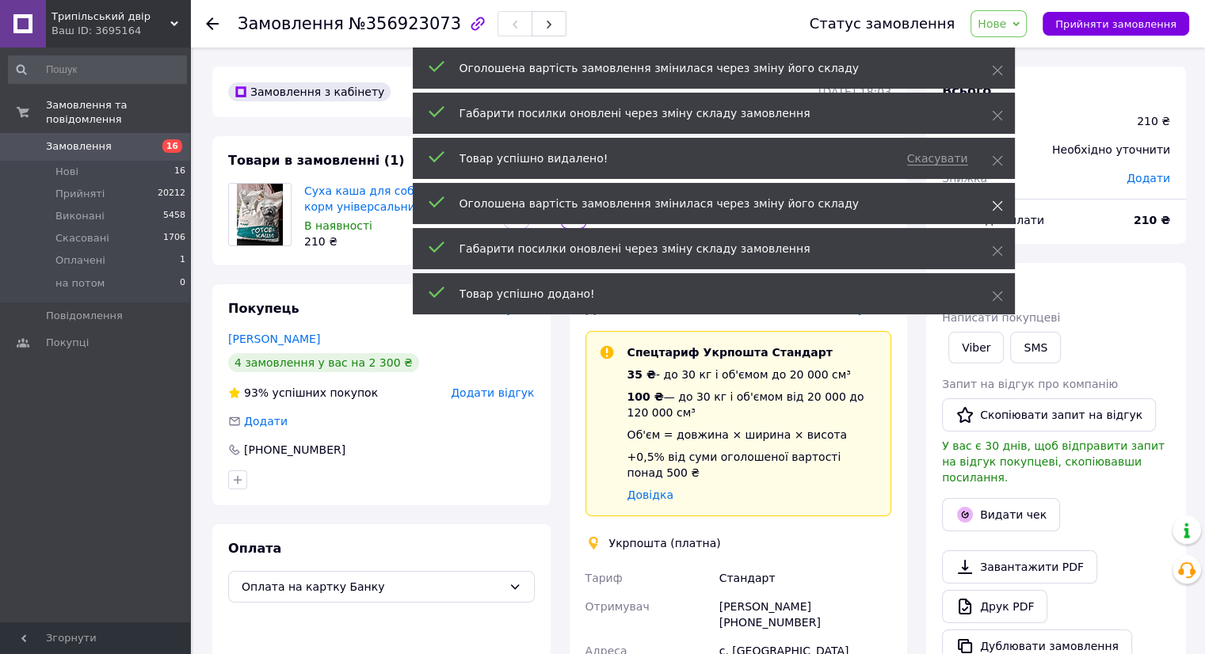
click at [992, 200] on icon at bounding box center [997, 205] width 11 height 11
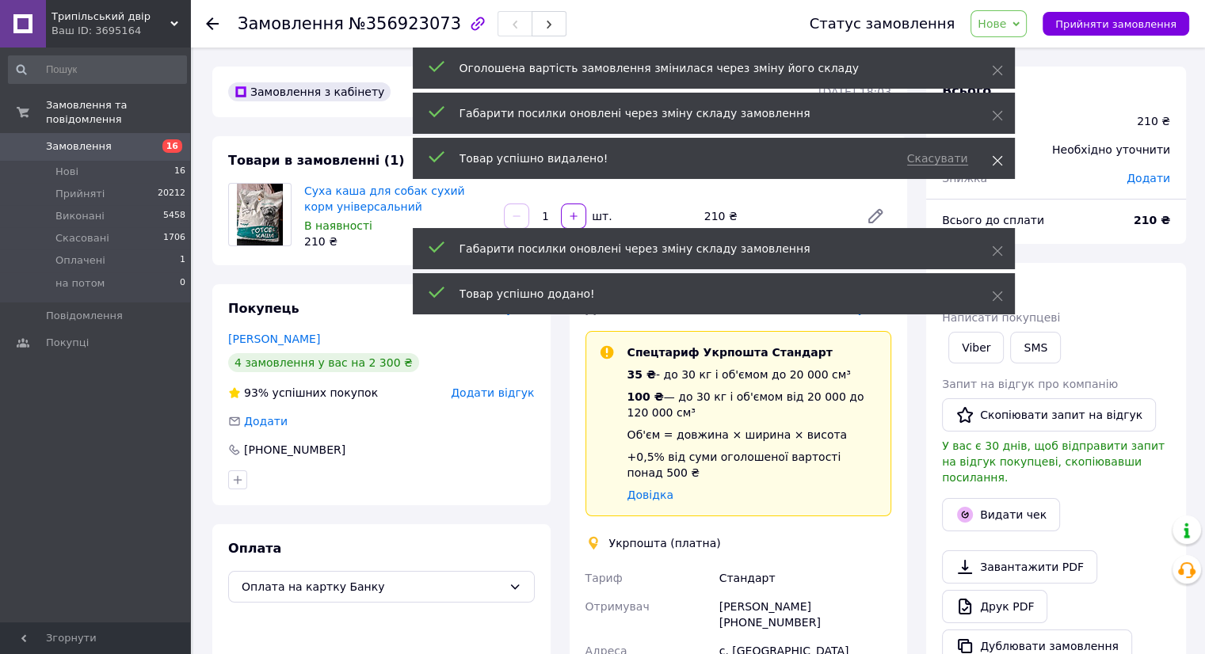
click at [1000, 154] on span at bounding box center [997, 161] width 11 height 16
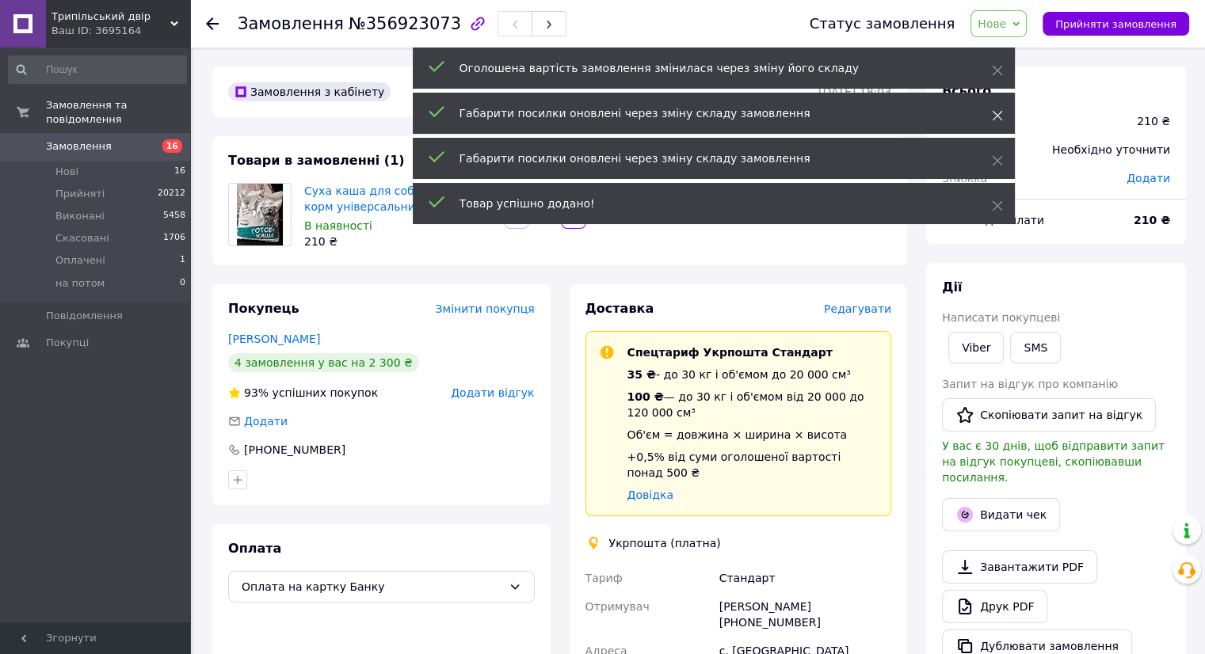
click at [996, 114] on use at bounding box center [997, 116] width 10 height 10
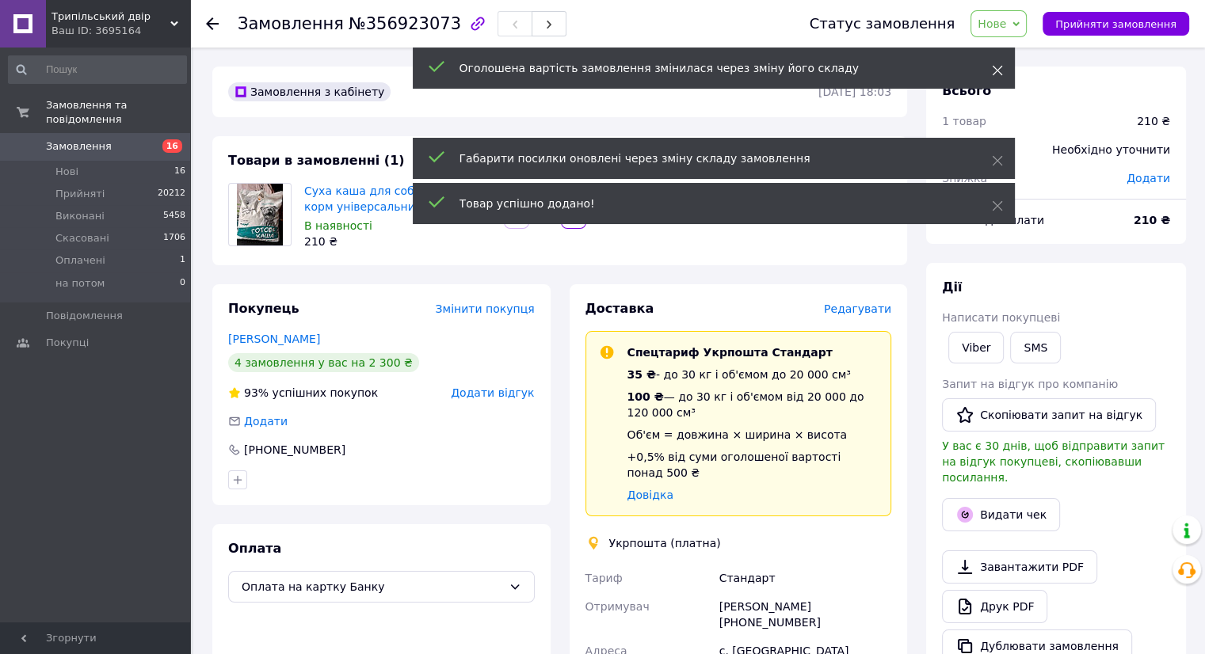
click at [995, 63] on span at bounding box center [997, 71] width 11 height 16
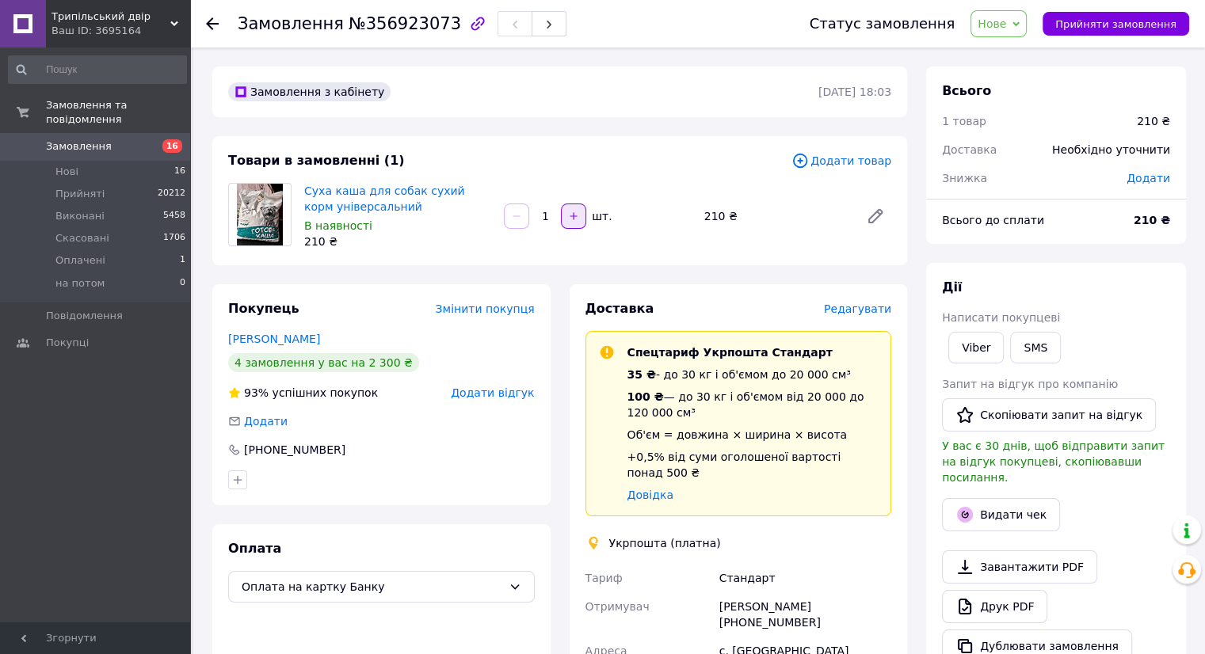
click at [573, 221] on icon "button" at bounding box center [573, 216] width 11 height 11
type input "2"
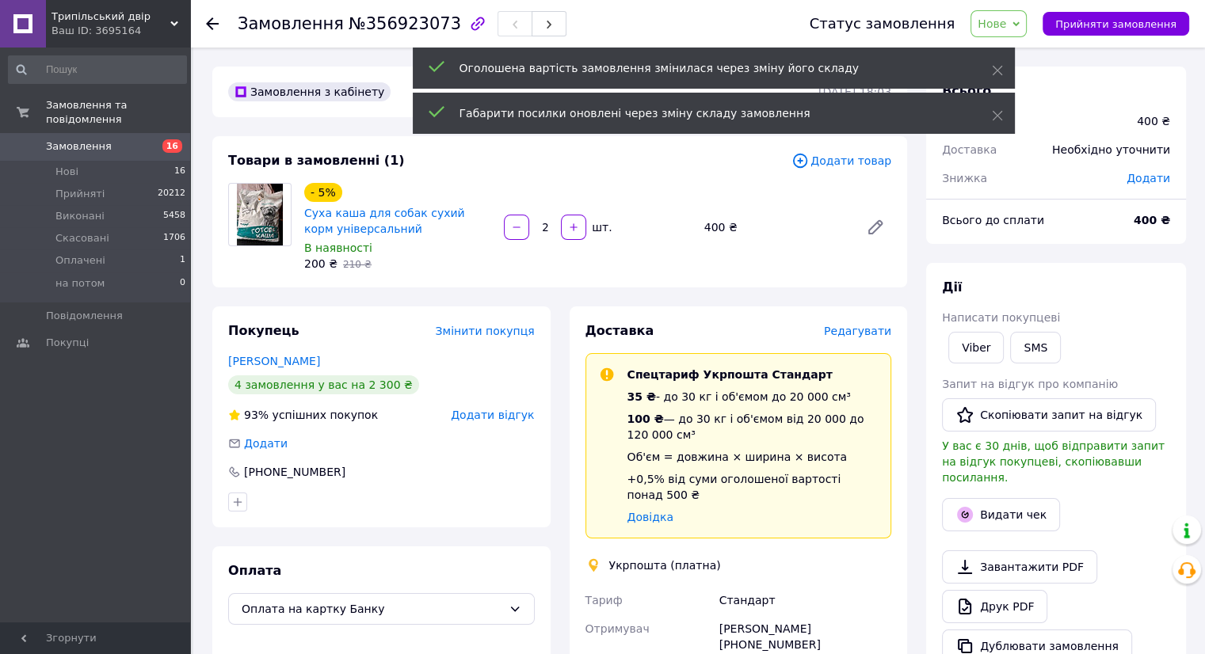
click at [858, 333] on span "Редагувати" at bounding box center [857, 331] width 67 height 13
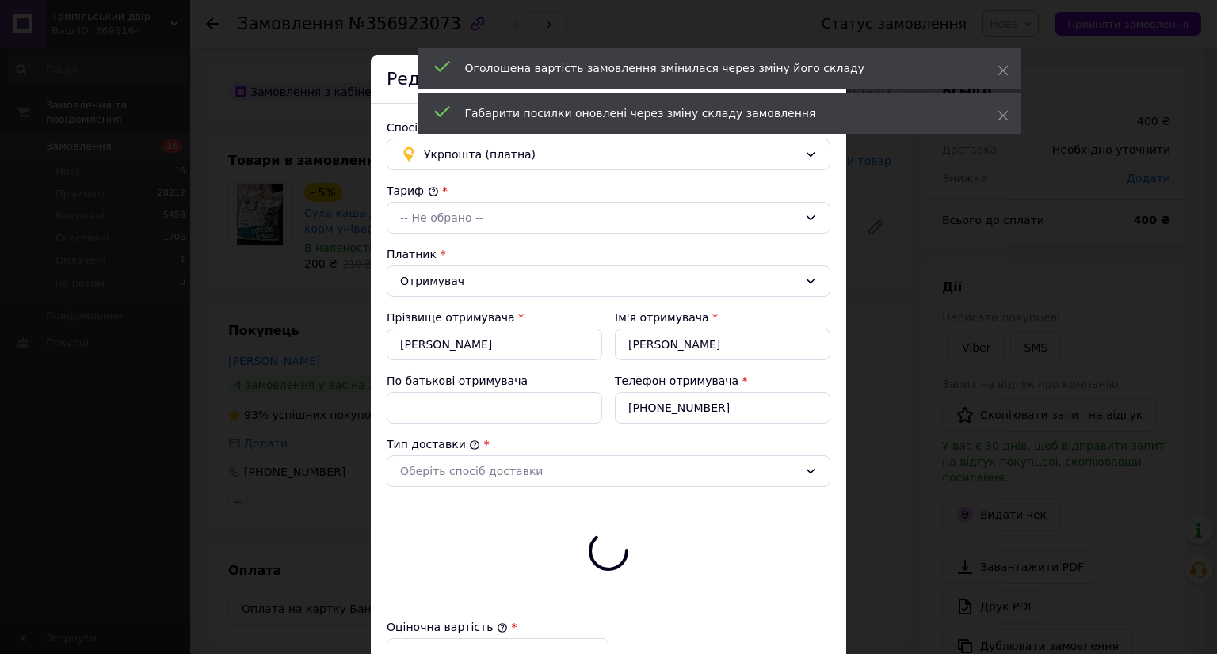
type input "400"
checkbox input "true"
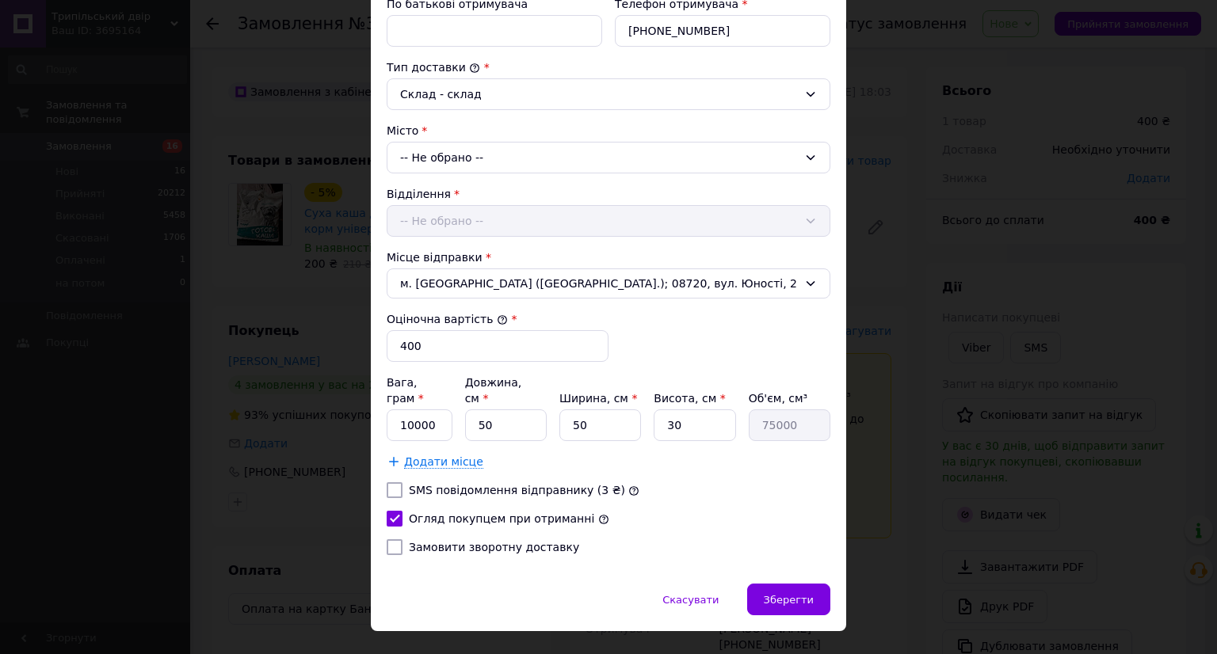
scroll to position [390, 0]
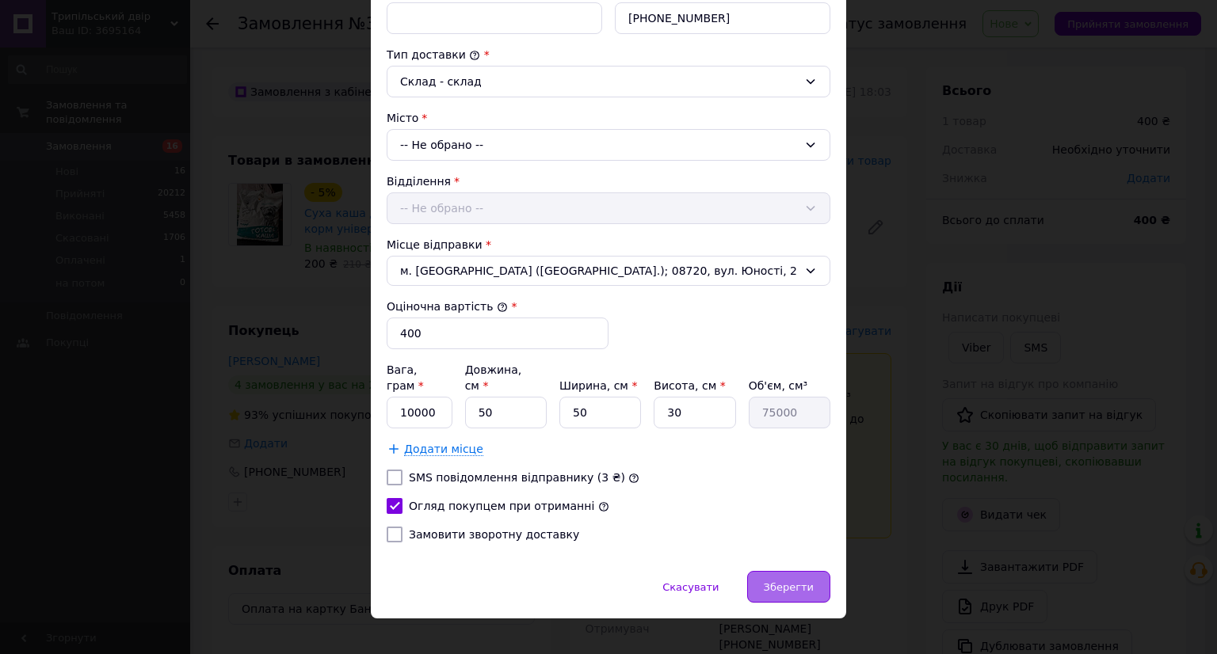
click at [794, 581] on span "Зберегти" at bounding box center [789, 587] width 50 height 12
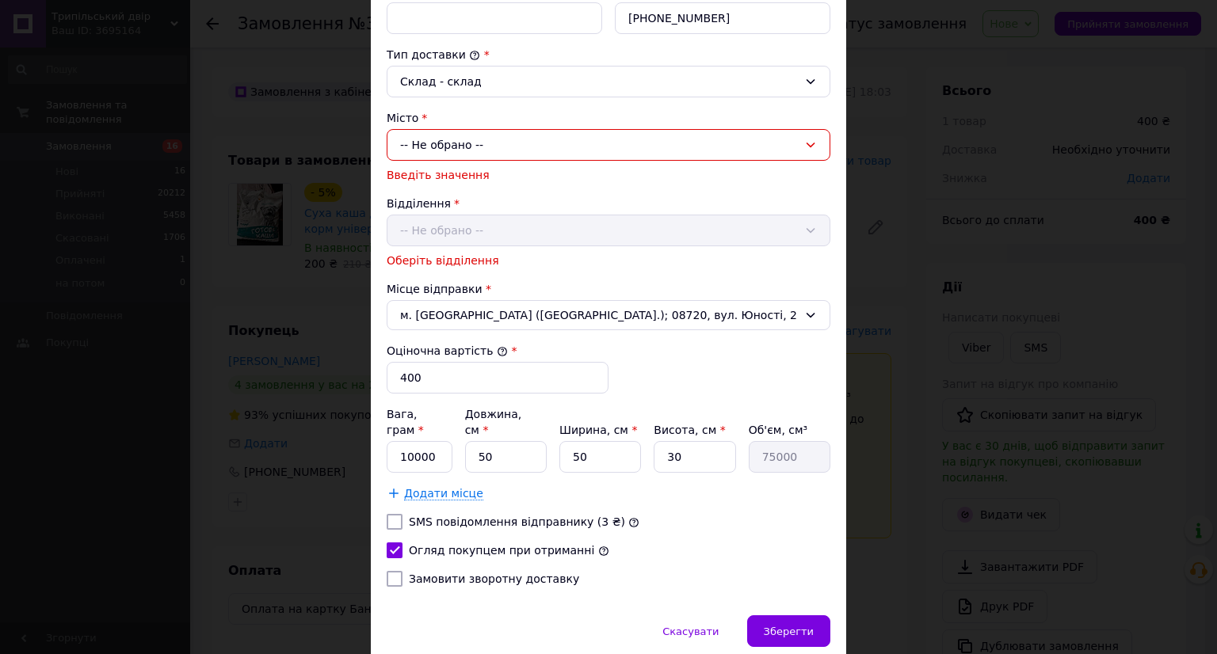
click at [530, 147] on div "-- Не обрано --" at bounding box center [609, 145] width 444 height 32
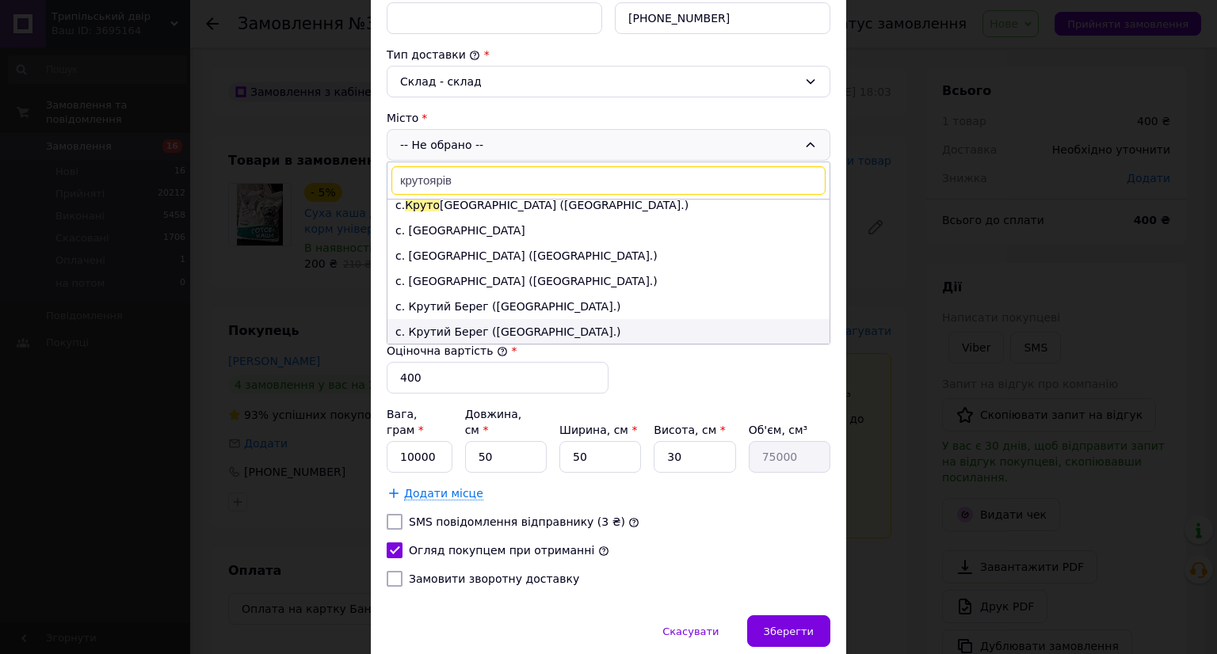
scroll to position [0, 0]
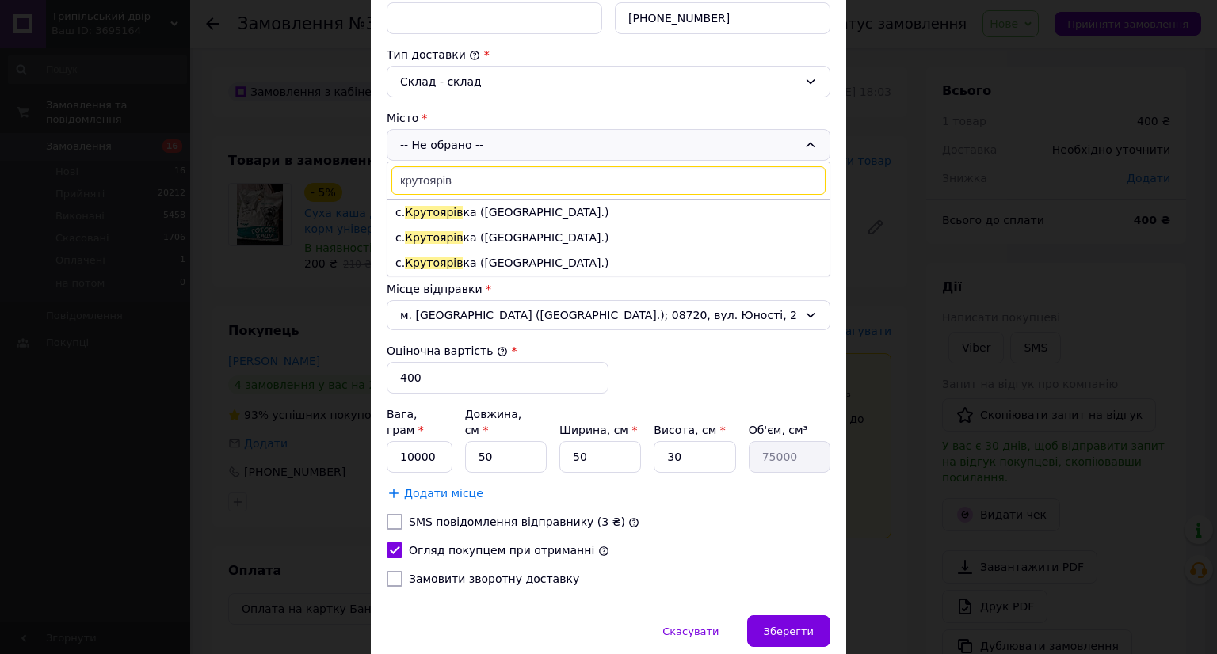
click at [509, 185] on input "крутоярів" at bounding box center [608, 180] width 434 height 29
paste input "[GEOGRAPHIC_DATA]"
type input "Крутоярівка"
click at [583, 215] on li "с. [GEOGRAPHIC_DATA] ([GEOGRAPHIC_DATA].)" at bounding box center [608, 212] width 442 height 25
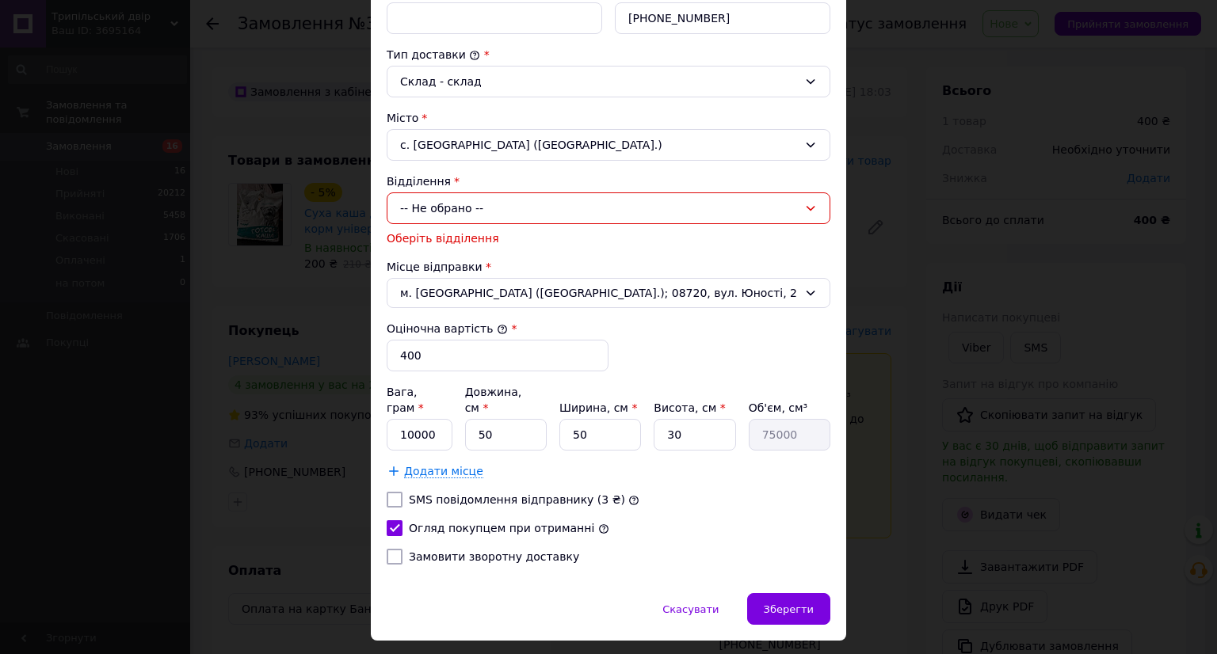
click at [571, 209] on div "-- Не обрано --" at bounding box center [609, 208] width 444 height 32
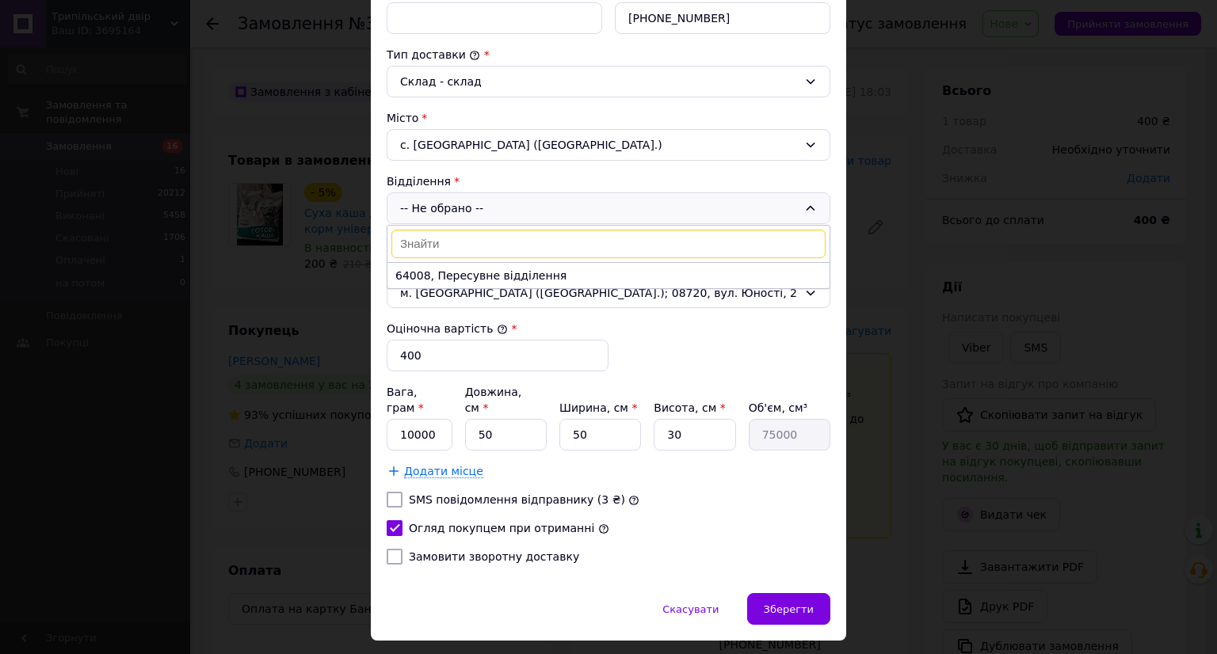
click at [541, 143] on div "с. [GEOGRAPHIC_DATA] ([GEOGRAPHIC_DATA].)" at bounding box center [609, 145] width 444 height 32
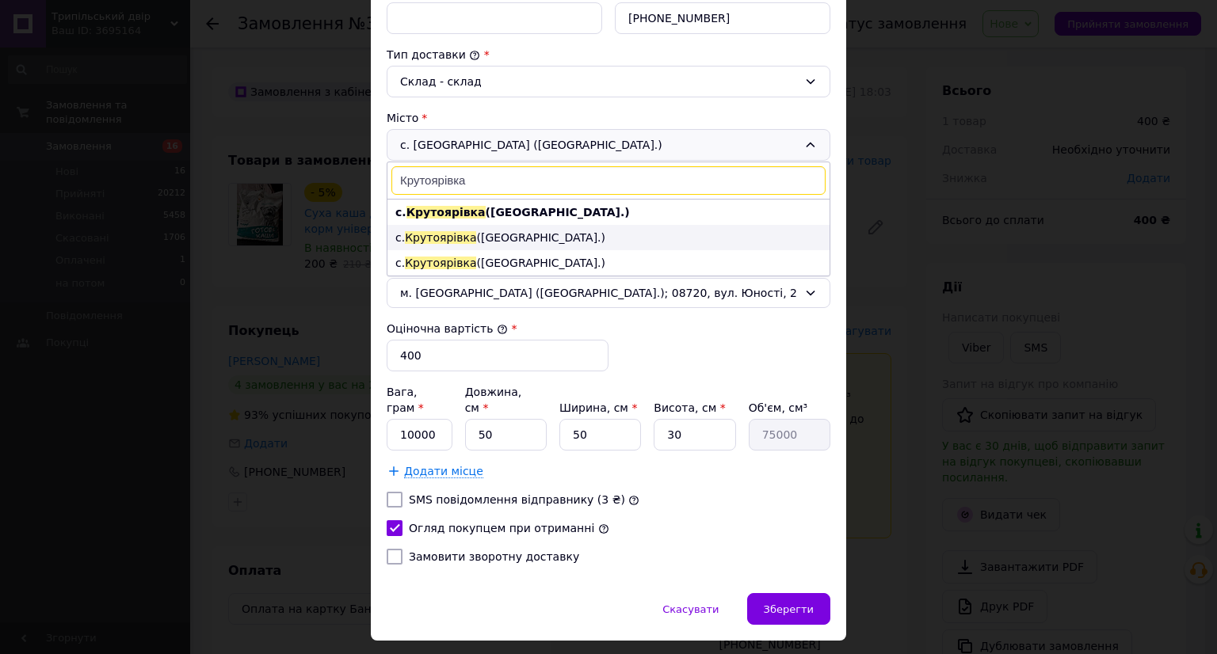
type input "Крутоярівка"
click at [538, 231] on li "с. [GEOGRAPHIC_DATA] ([GEOGRAPHIC_DATA].)" at bounding box center [608, 237] width 442 height 25
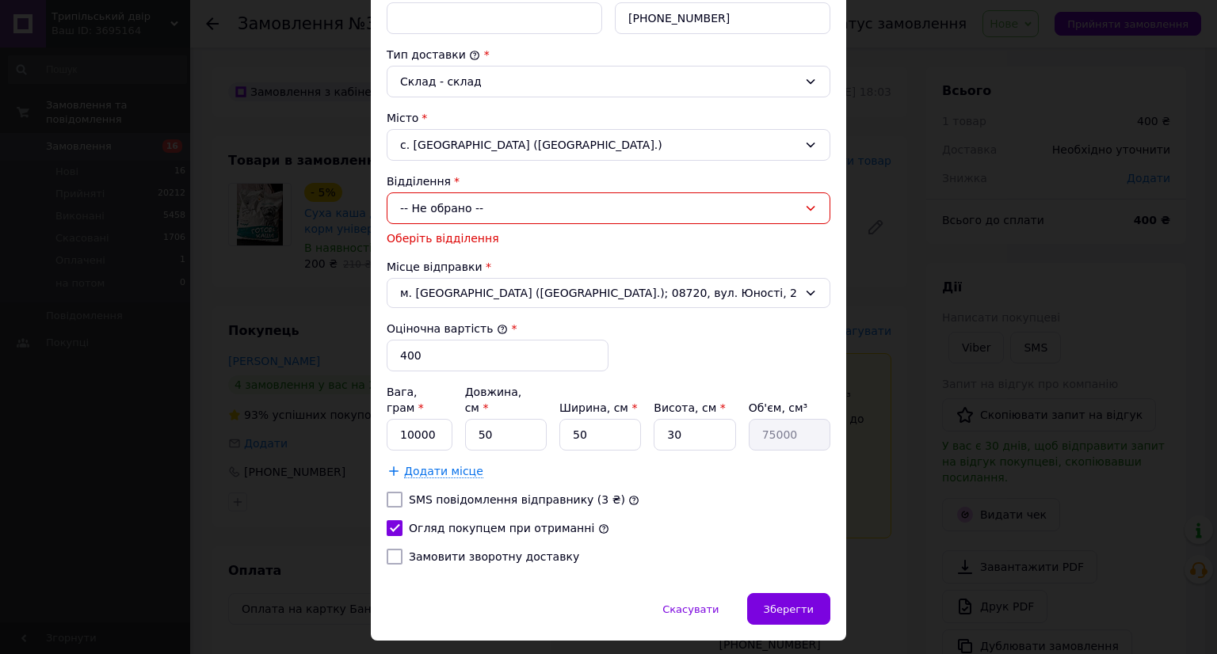
click at [543, 197] on div "-- Не обрано --" at bounding box center [609, 208] width 444 height 32
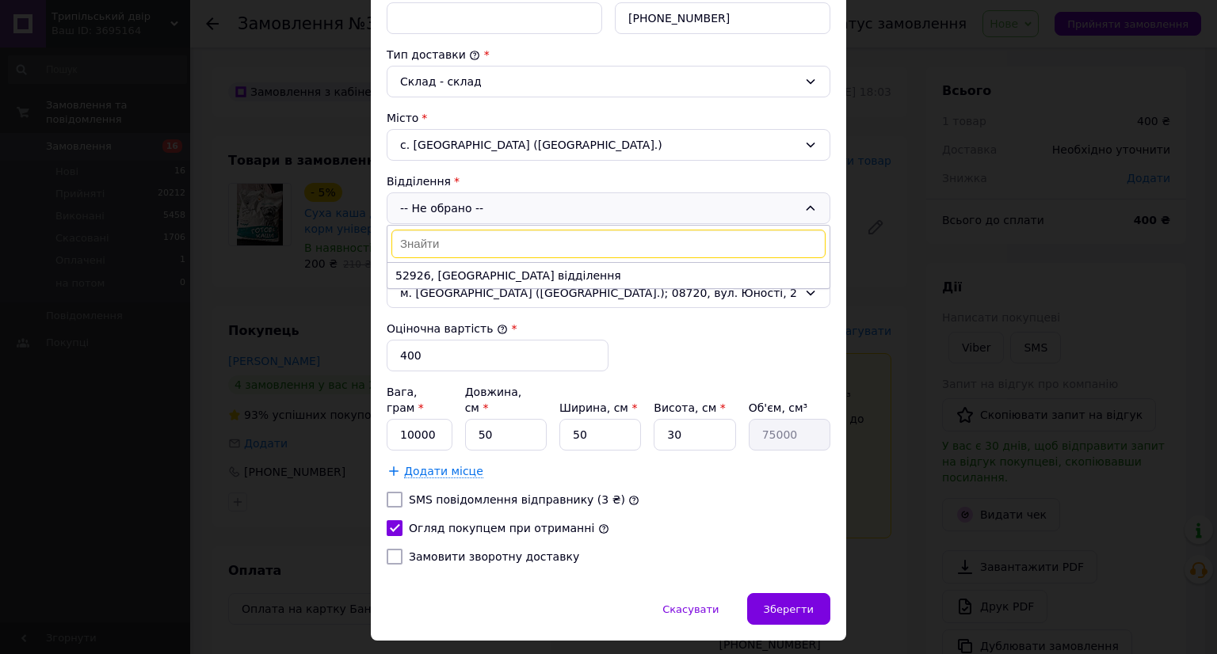
click at [560, 147] on div "с. [GEOGRAPHIC_DATA] ([GEOGRAPHIC_DATA].)" at bounding box center [609, 145] width 444 height 32
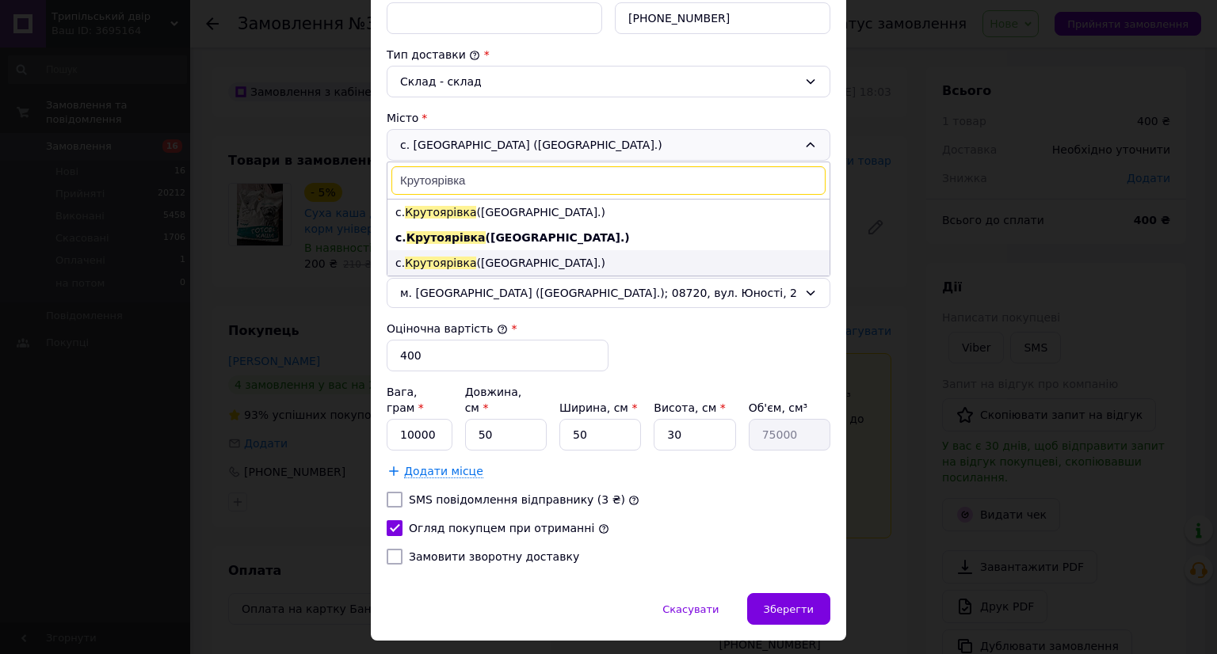
type input "Крутоярівка"
click at [528, 252] on li "с. [GEOGRAPHIC_DATA] ([GEOGRAPHIC_DATA].)" at bounding box center [608, 262] width 442 height 25
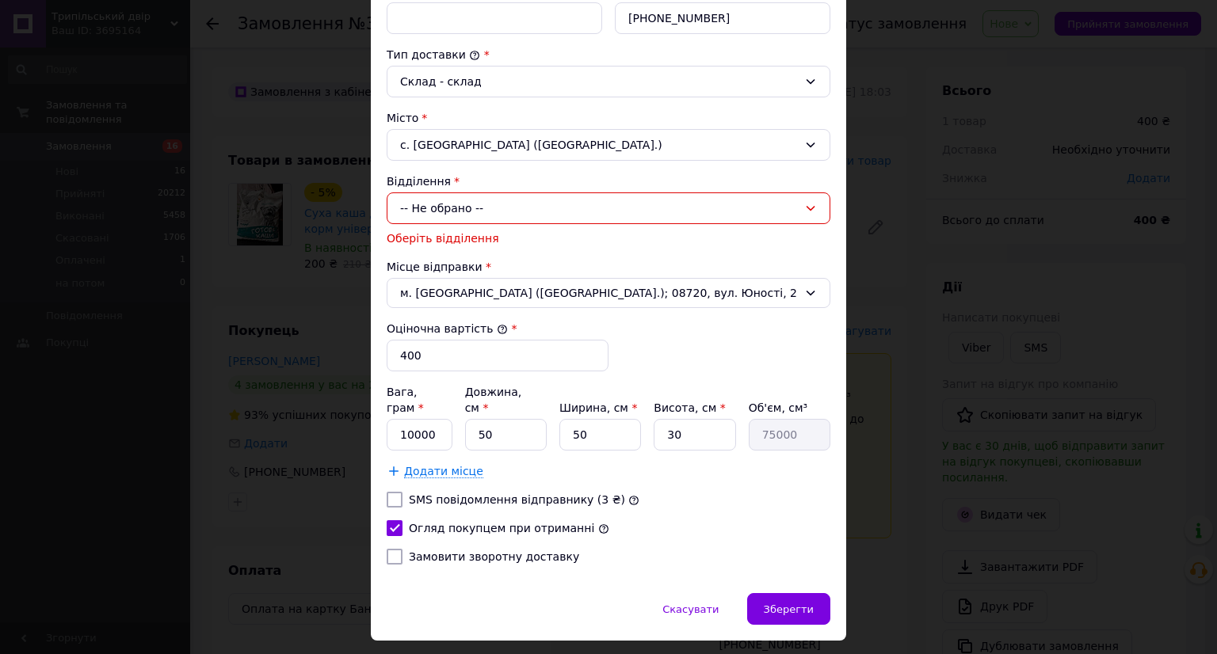
click at [525, 202] on div "-- Не обрано --" at bounding box center [609, 208] width 444 height 32
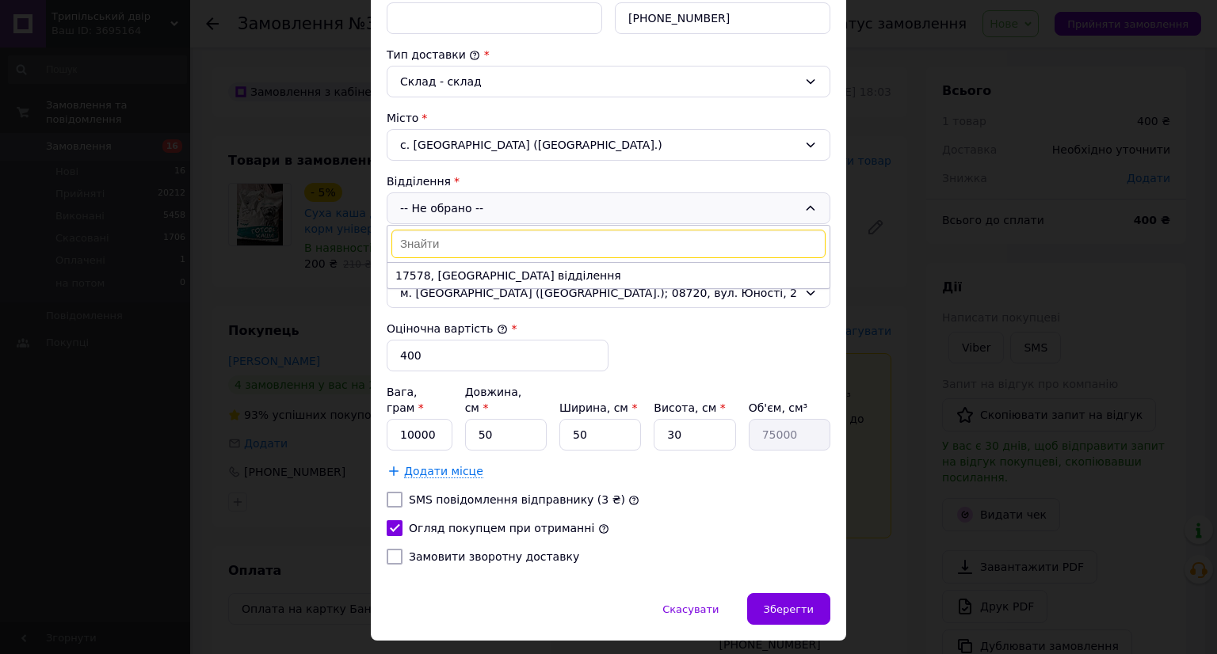
click at [558, 143] on div "с. [GEOGRAPHIC_DATA] ([GEOGRAPHIC_DATA].)" at bounding box center [609, 145] width 444 height 32
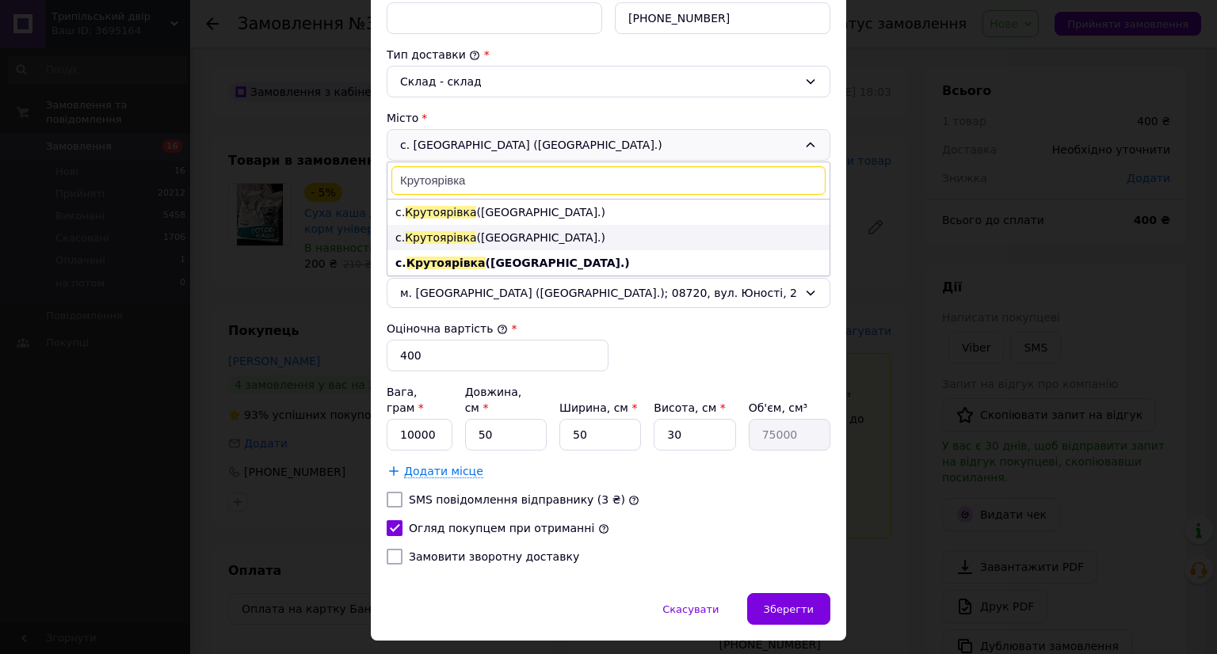
type input "Крутоярівка"
click at [554, 235] on li "с. [GEOGRAPHIC_DATA] ([GEOGRAPHIC_DATA].)" at bounding box center [608, 237] width 442 height 25
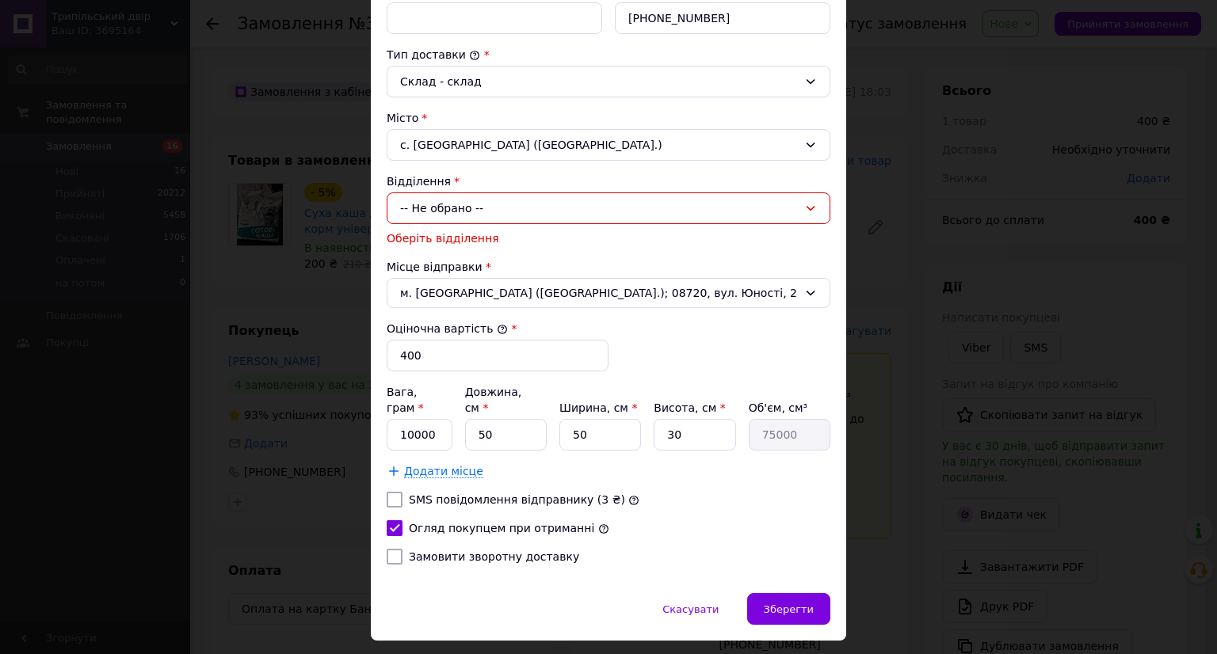
click at [542, 211] on div "-- Не обрано --" at bounding box center [609, 208] width 444 height 32
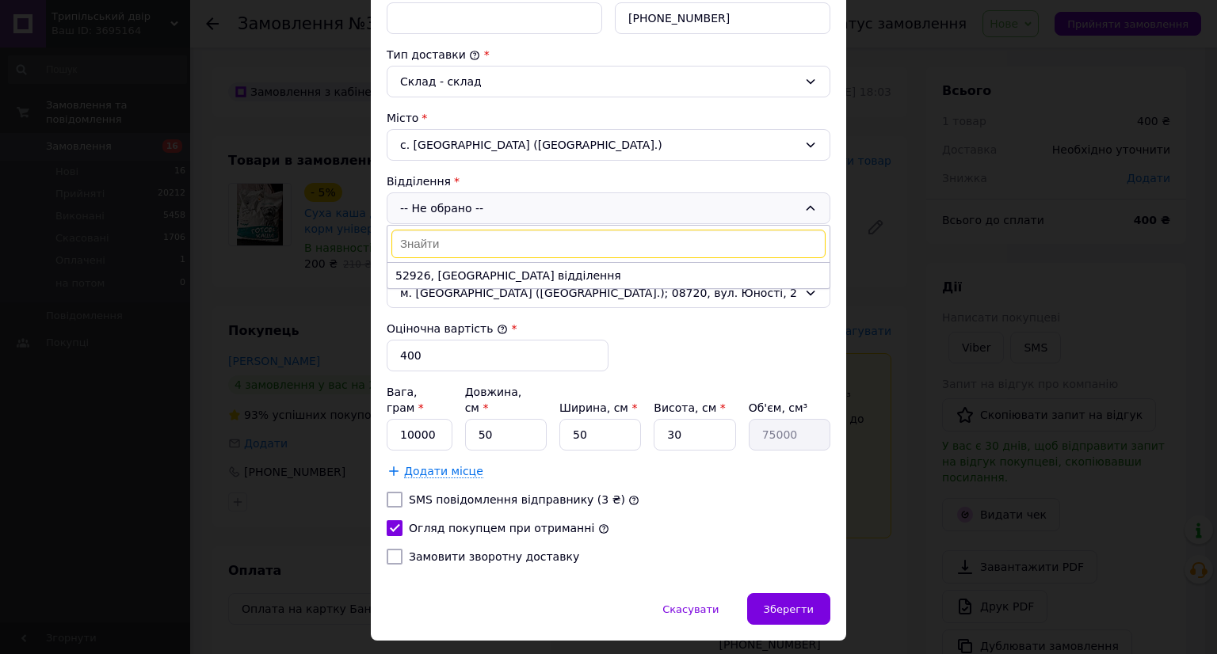
click at [573, 140] on div "с. [GEOGRAPHIC_DATA] ([GEOGRAPHIC_DATA].)" at bounding box center [609, 145] width 444 height 32
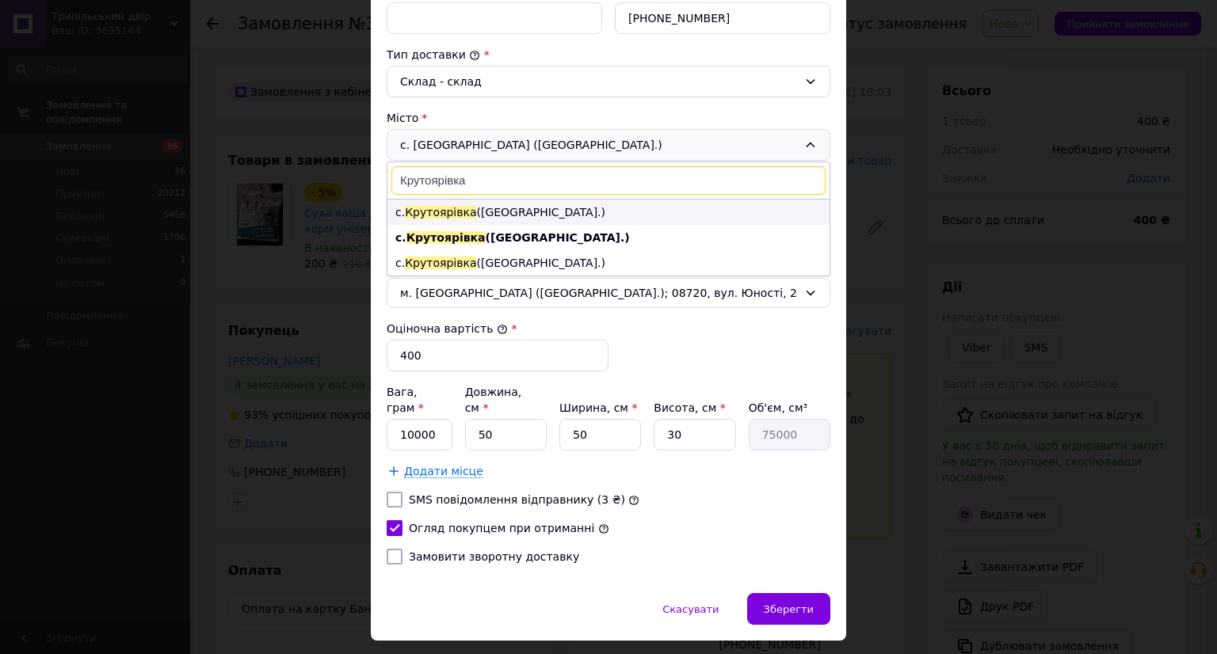
type input "Крутоярівка"
click at [578, 213] on li "с. [GEOGRAPHIC_DATA] ([GEOGRAPHIC_DATA].)" at bounding box center [608, 212] width 442 height 25
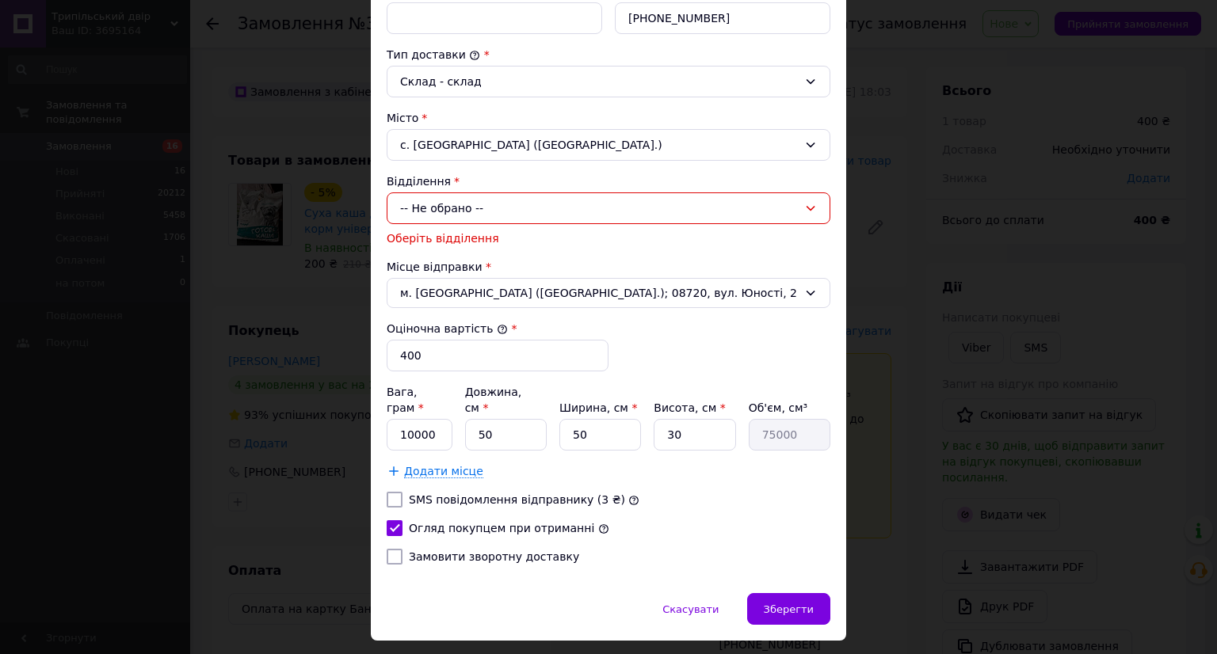
click at [578, 207] on div "-- Не обрано --" at bounding box center [609, 208] width 444 height 32
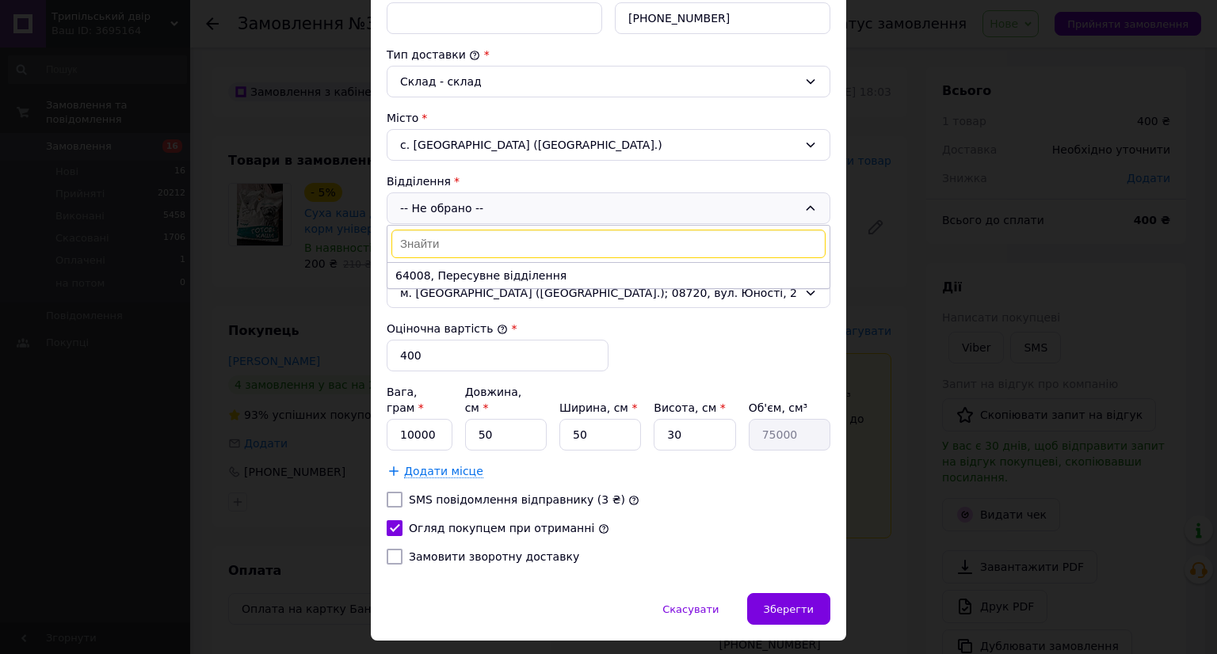
click at [896, 159] on div "× Редагування доставки Спосіб доставки Укрпошта (платна) Тариф * [PERSON_NAME] …" at bounding box center [608, 327] width 1217 height 654
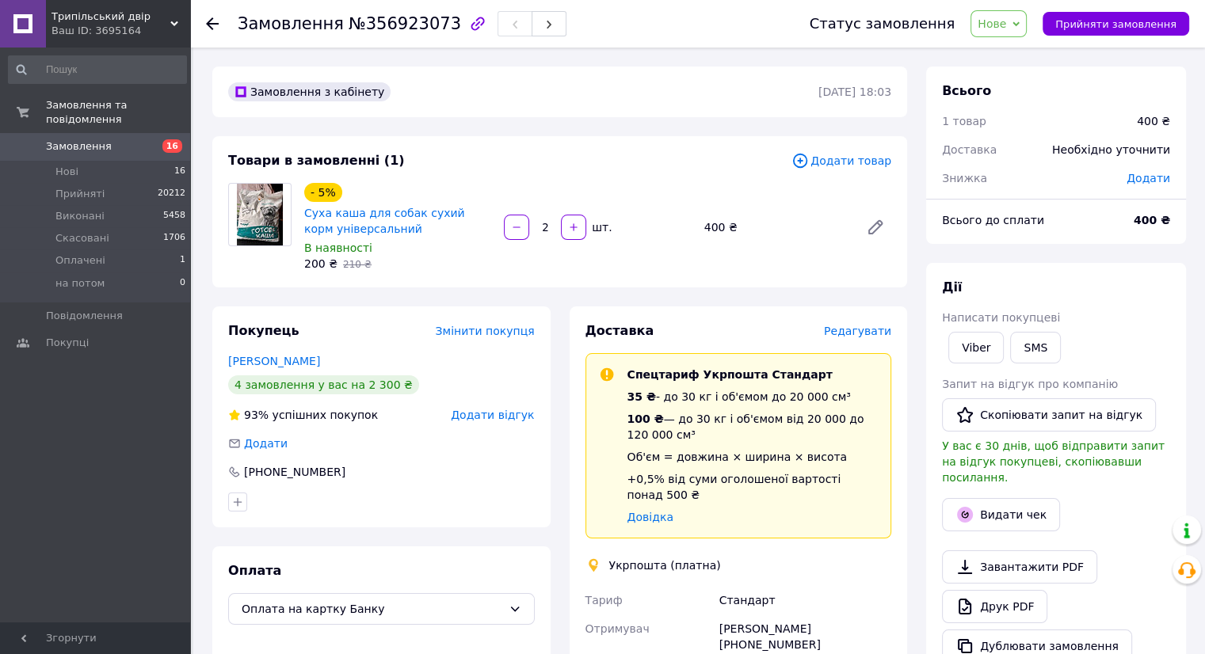
click at [1026, 29] on span "Нове" at bounding box center [998, 23] width 56 height 27
click at [1023, 100] on li "Скасовано" at bounding box center [1007, 103] width 73 height 24
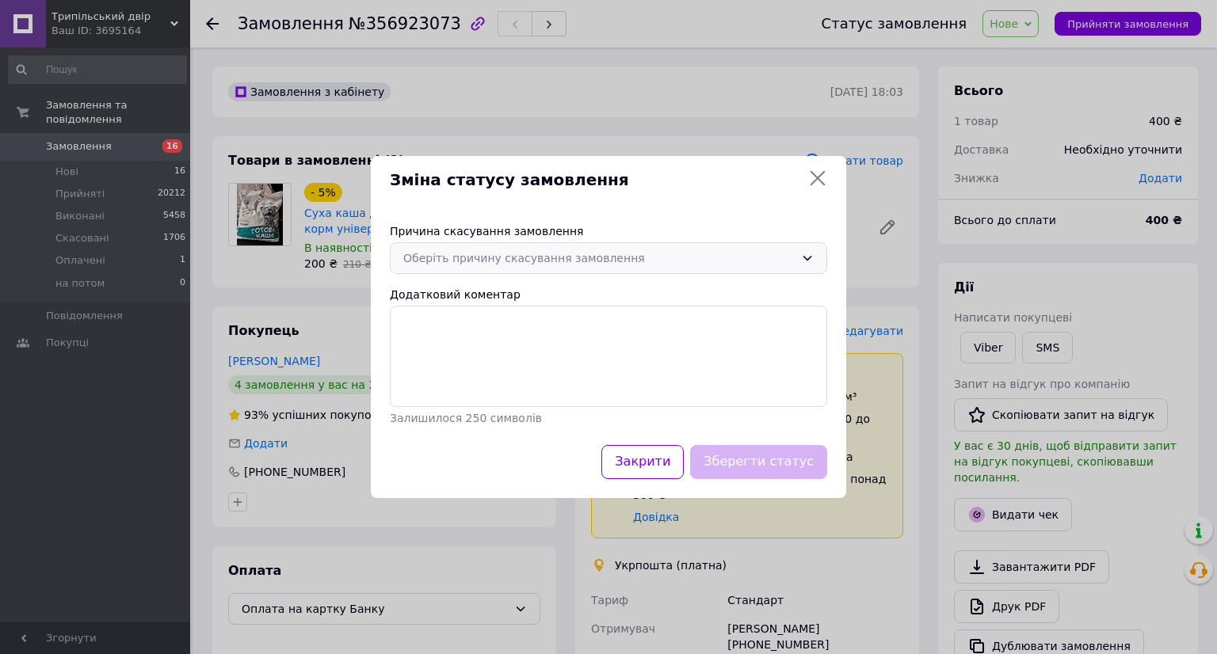
drag, startPoint x: 533, startPoint y: 253, endPoint x: 532, endPoint y: 275, distance: 21.4
click at [533, 256] on div "Оберіть причину скасування замовлення" at bounding box center [598, 257] width 391 height 17
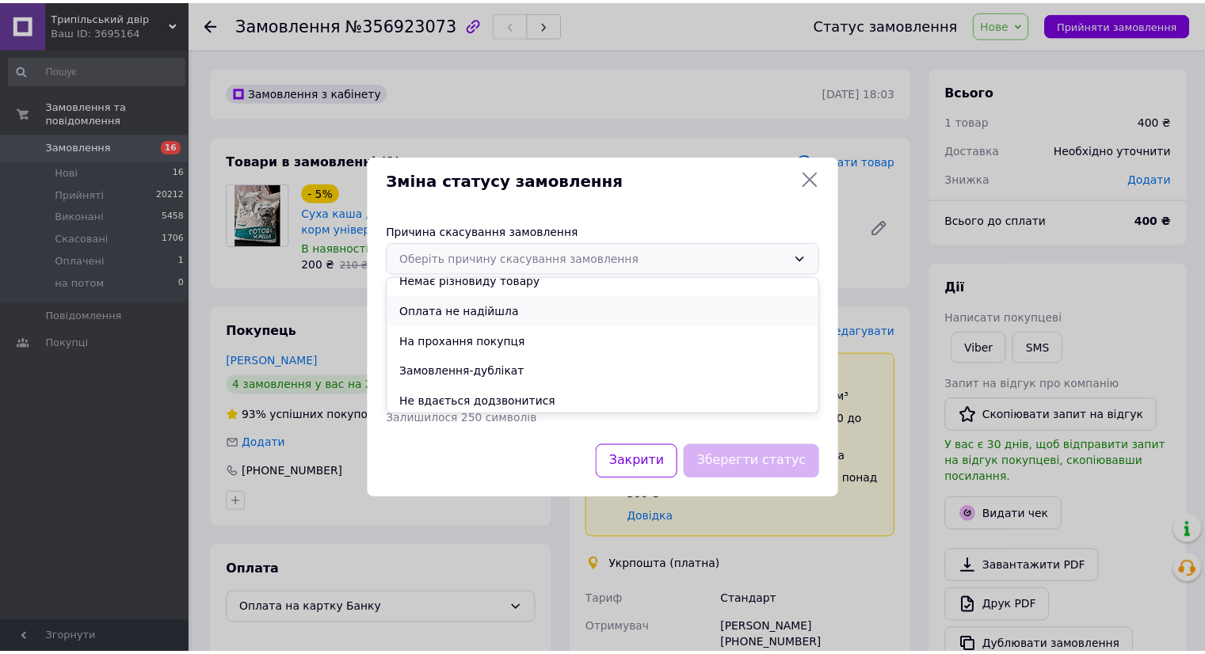
scroll to position [74, 0]
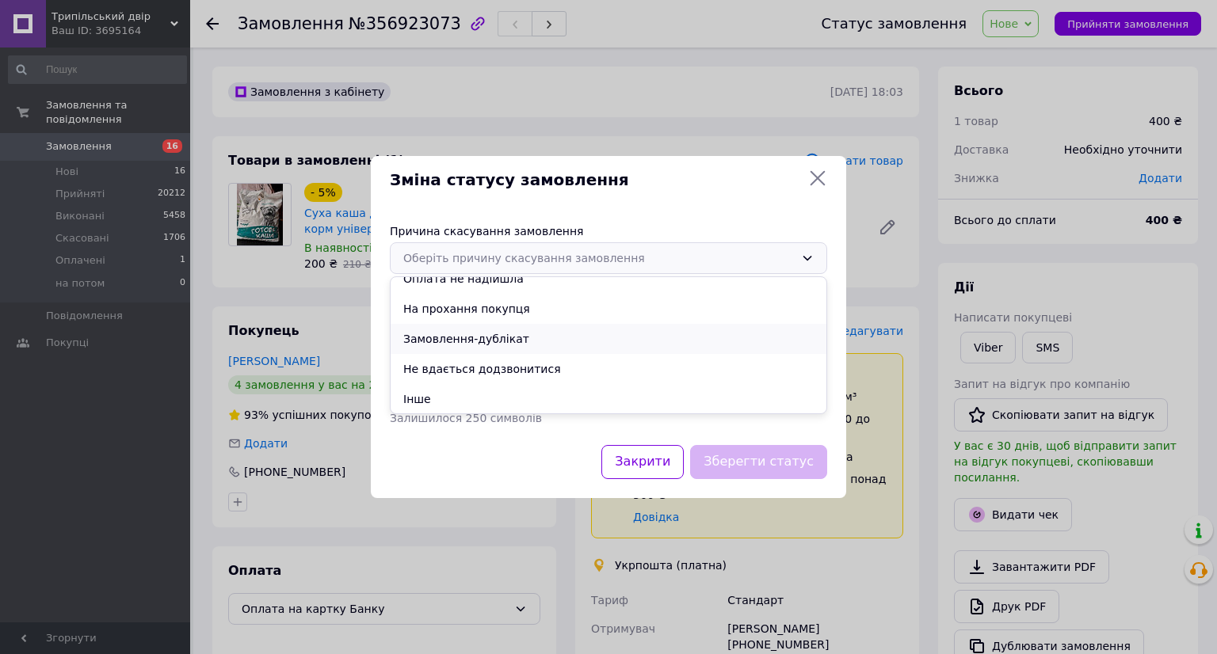
click at [540, 349] on li "Замовлення-дублікат" at bounding box center [608, 339] width 436 height 30
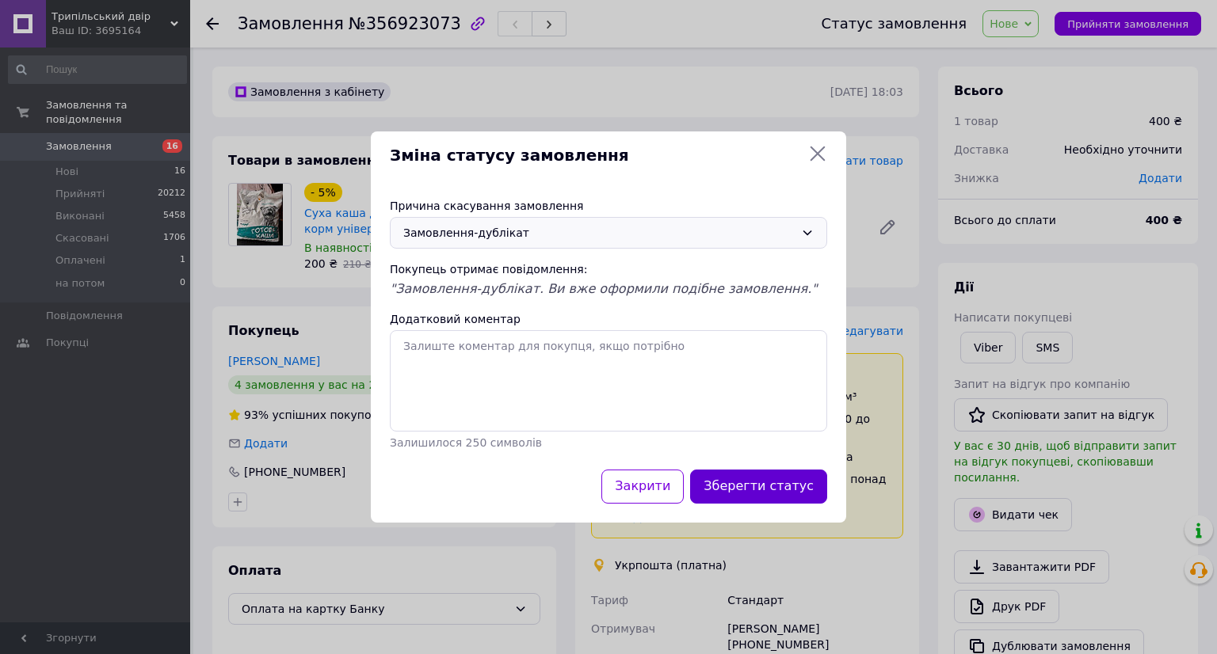
click at [775, 489] on button "Зберегти статус" at bounding box center [758, 487] width 137 height 34
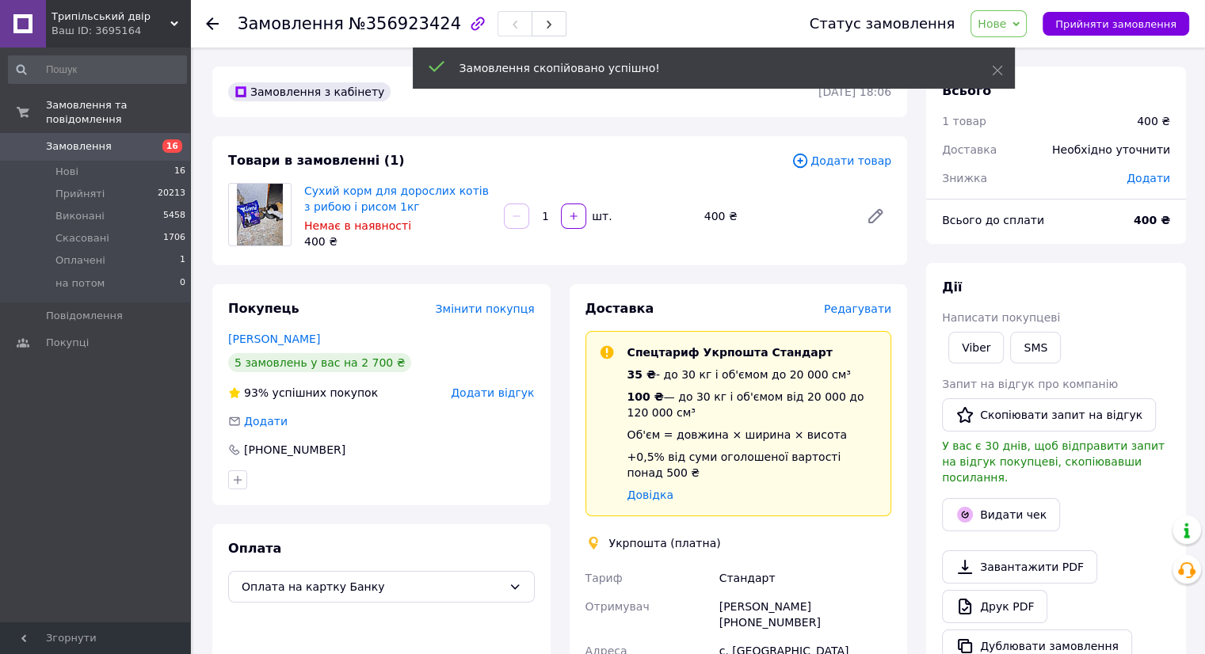
click at [809, 165] on icon at bounding box center [799, 160] width 17 height 17
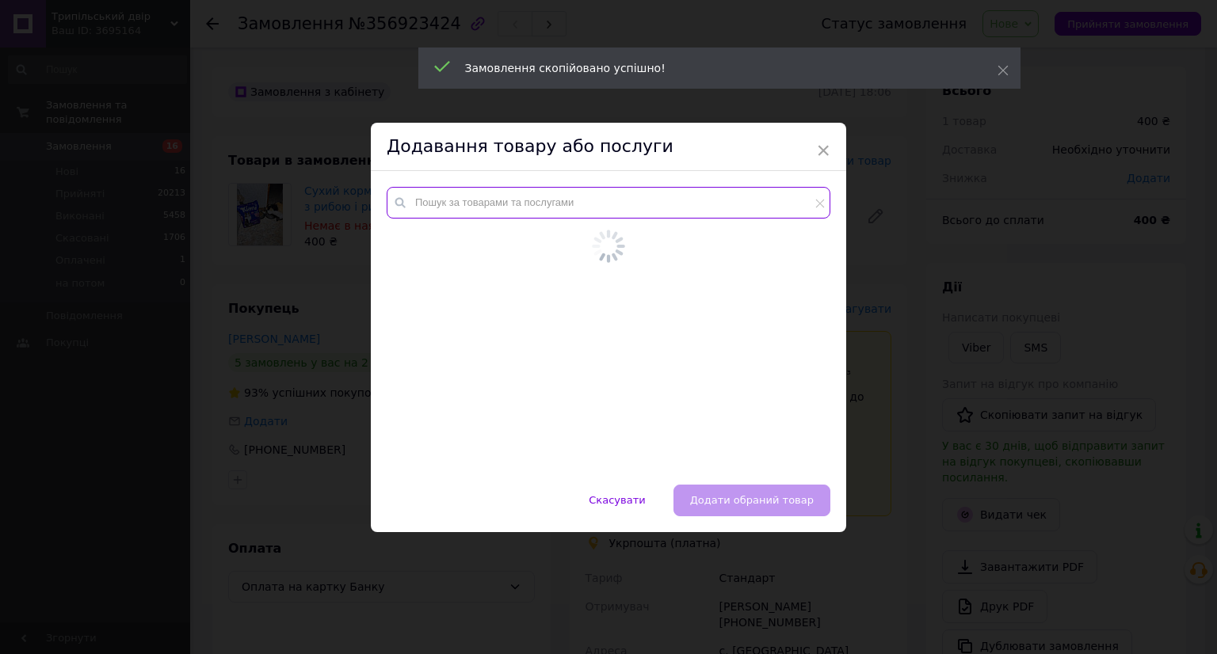
click at [507, 189] on div at bounding box center [608, 328] width 475 height 314
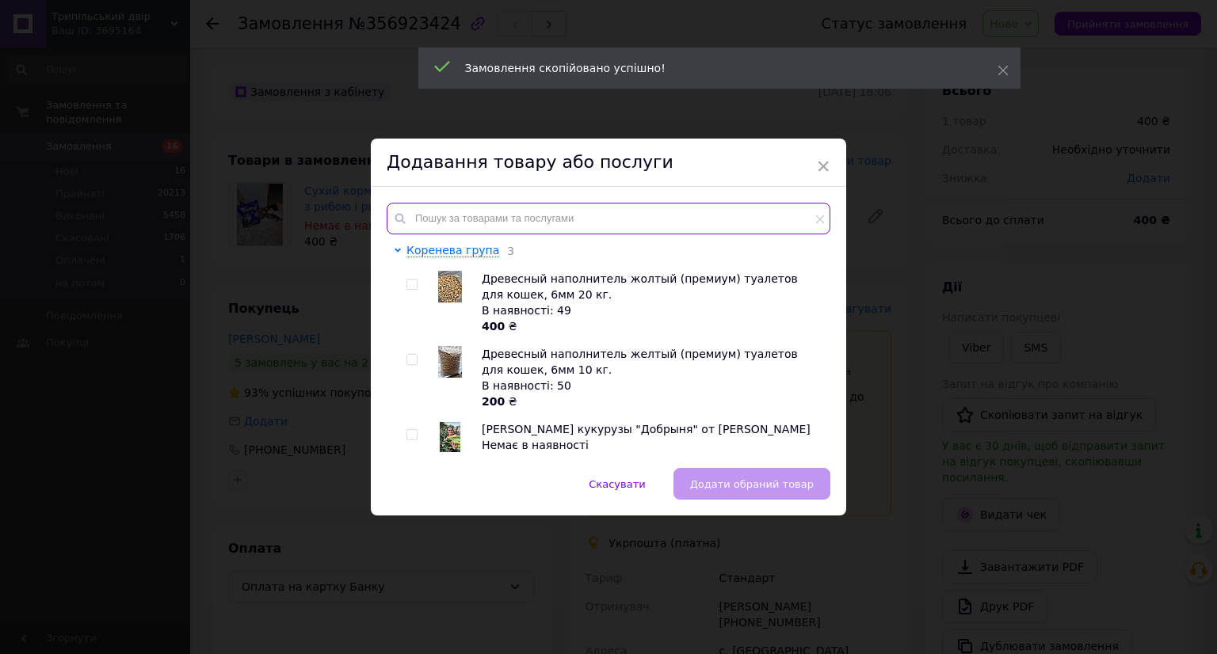
click at [497, 227] on input "text" at bounding box center [609, 219] width 444 height 32
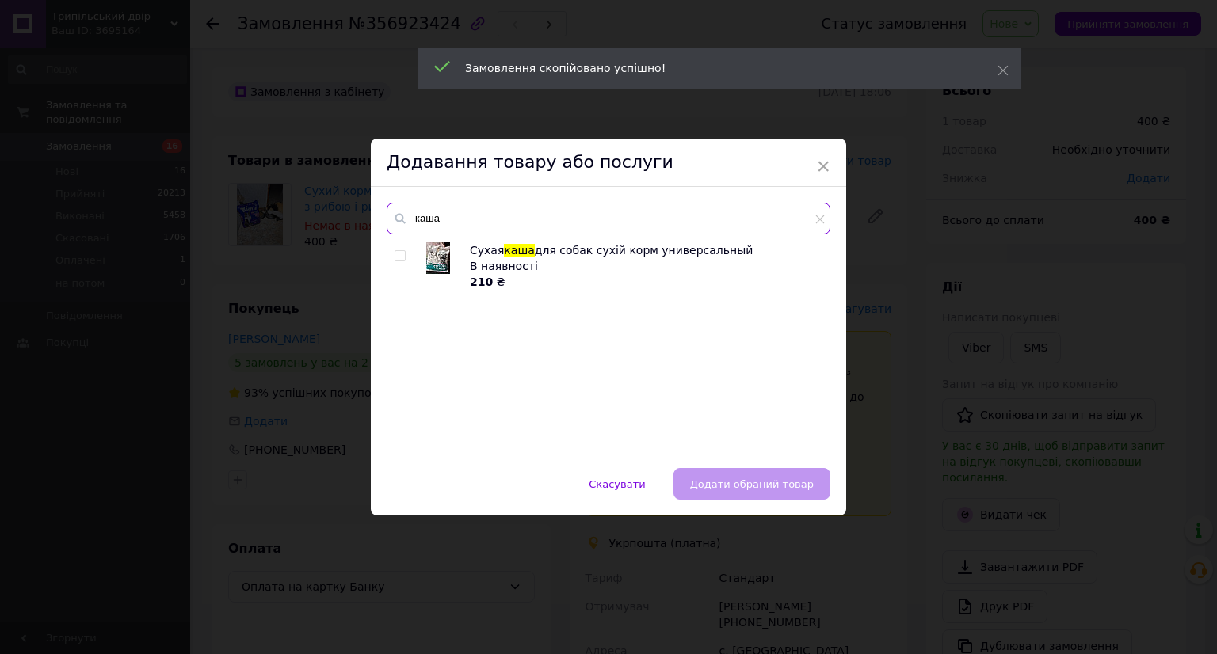
type input "каша"
click at [430, 258] on img at bounding box center [438, 258] width 24 height 32
checkbox input "true"
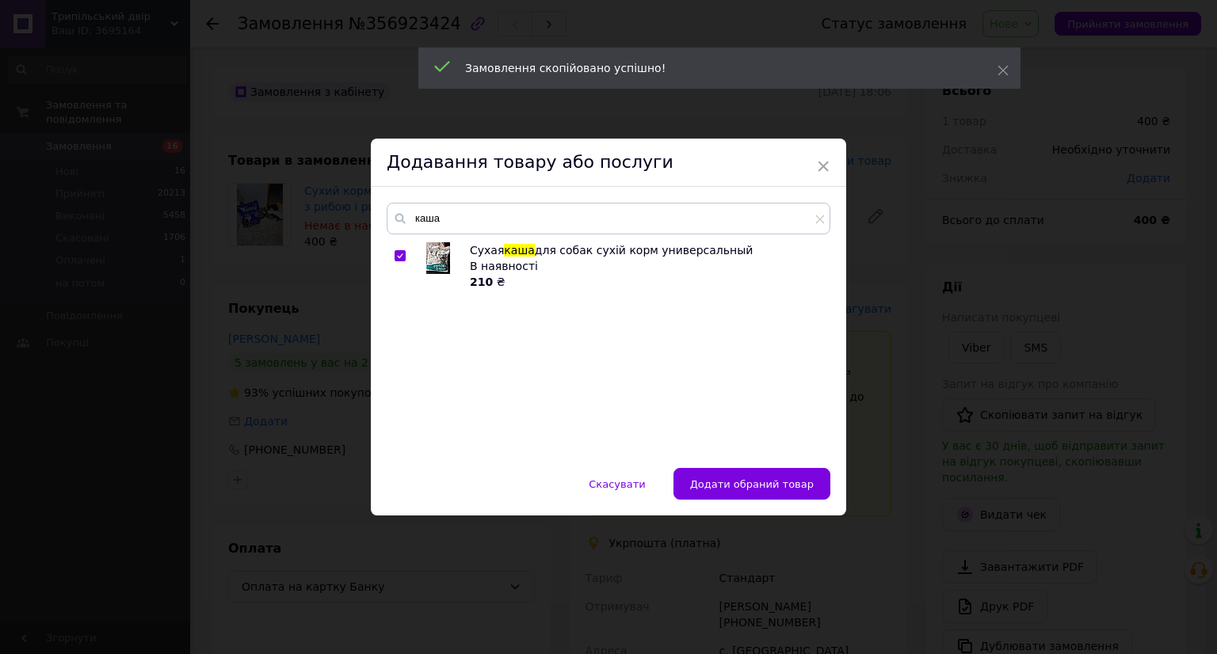
click at [794, 499] on div "Скасувати   Додати обраний товар" at bounding box center [608, 492] width 475 height 48
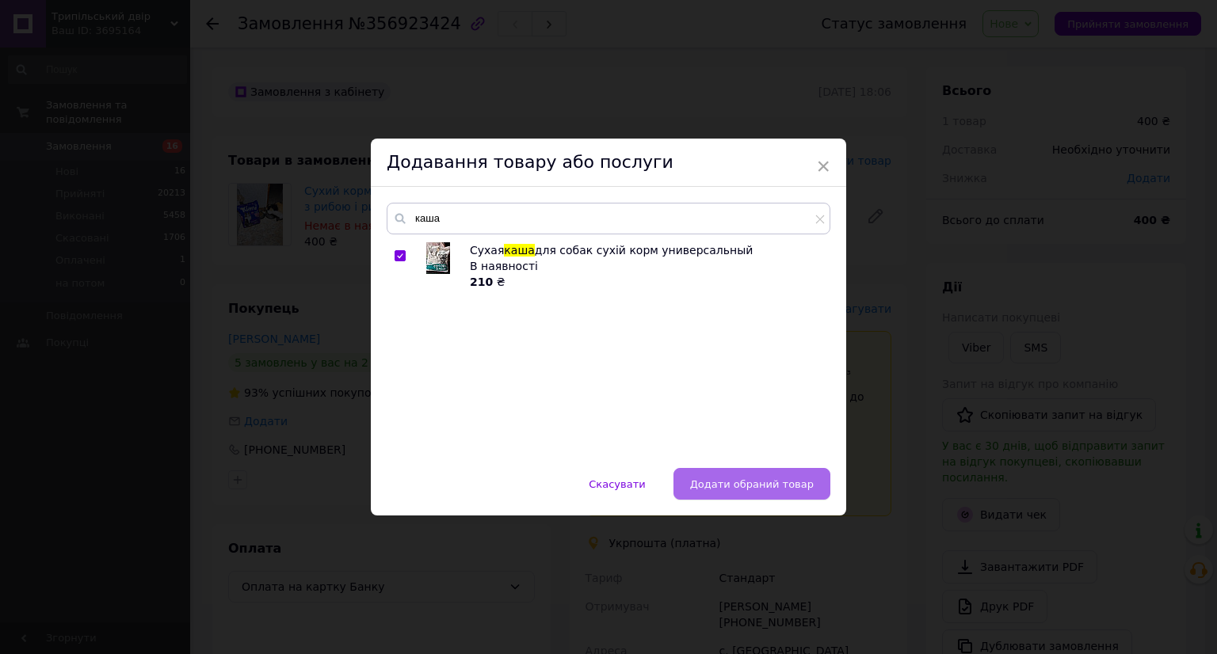
click at [794, 469] on button "Додати обраний товар" at bounding box center [751, 484] width 157 height 32
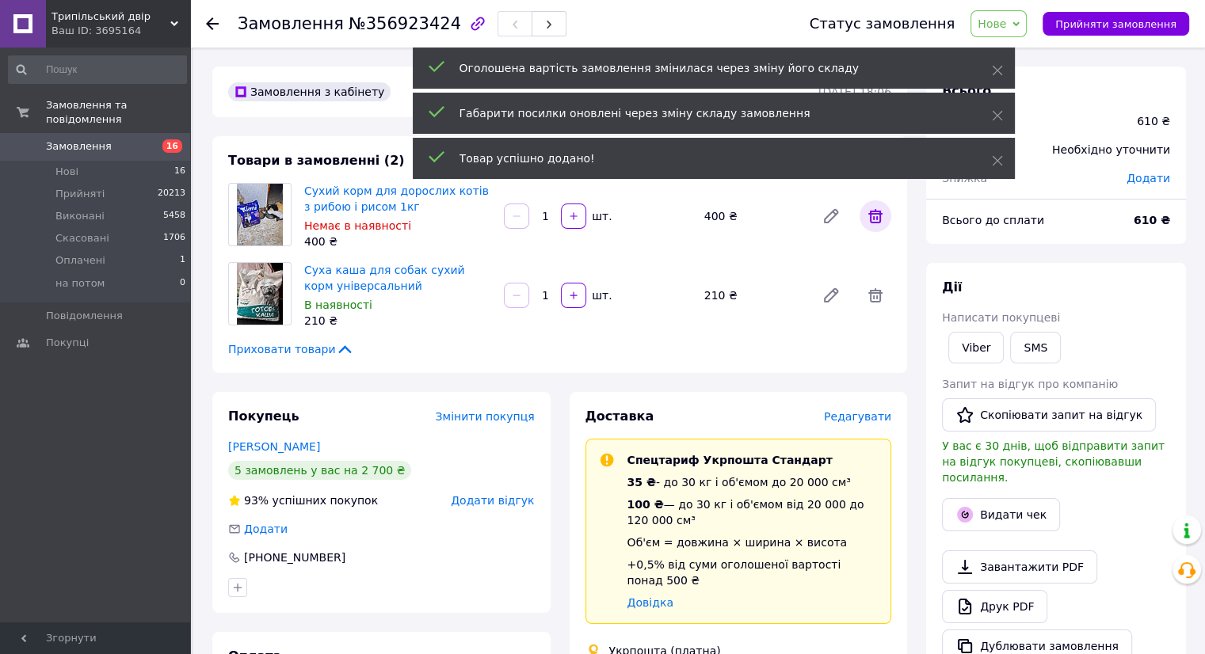
click at [872, 232] on span at bounding box center [875, 216] width 32 height 32
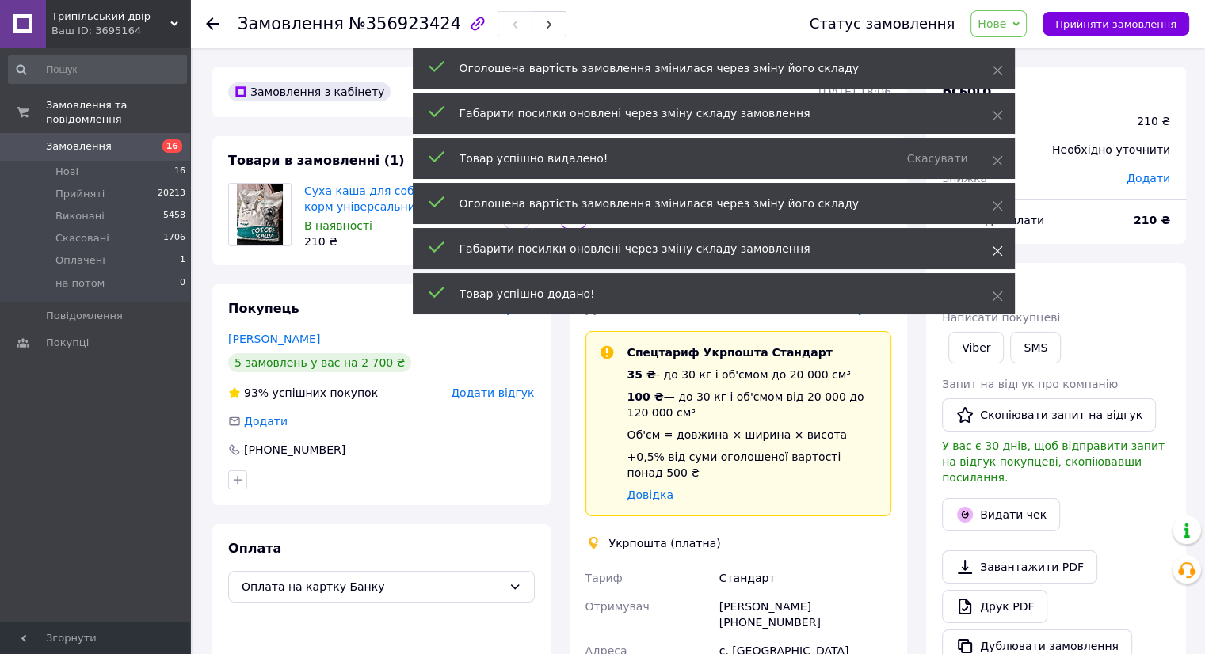
click at [999, 248] on use at bounding box center [997, 251] width 10 height 10
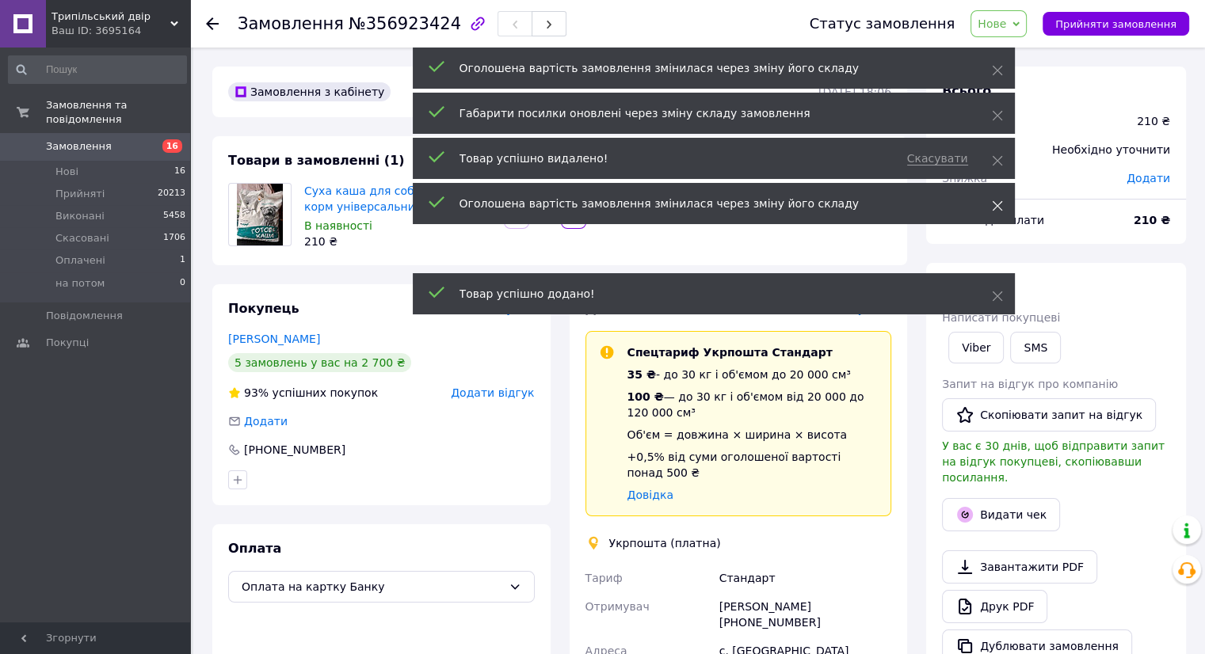
drag, startPoint x: 997, startPoint y: 205, endPoint x: 996, endPoint y: 178, distance: 26.9
click at [997, 204] on icon at bounding box center [997, 205] width 11 height 11
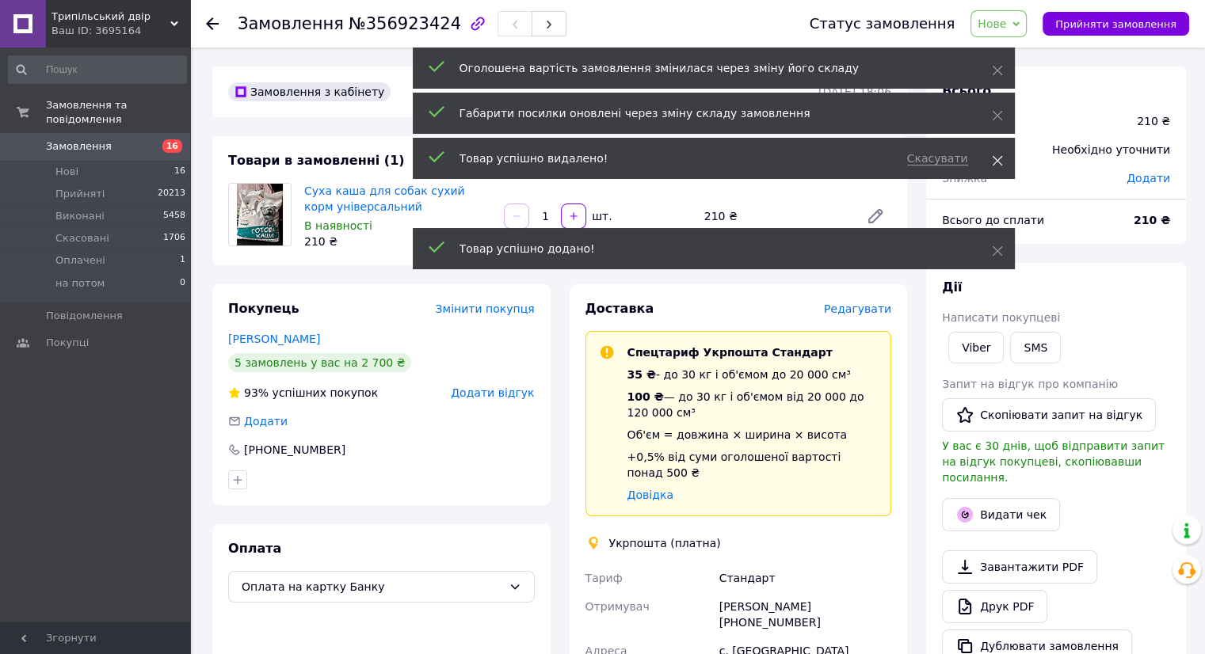
click at [995, 159] on use at bounding box center [997, 161] width 10 height 10
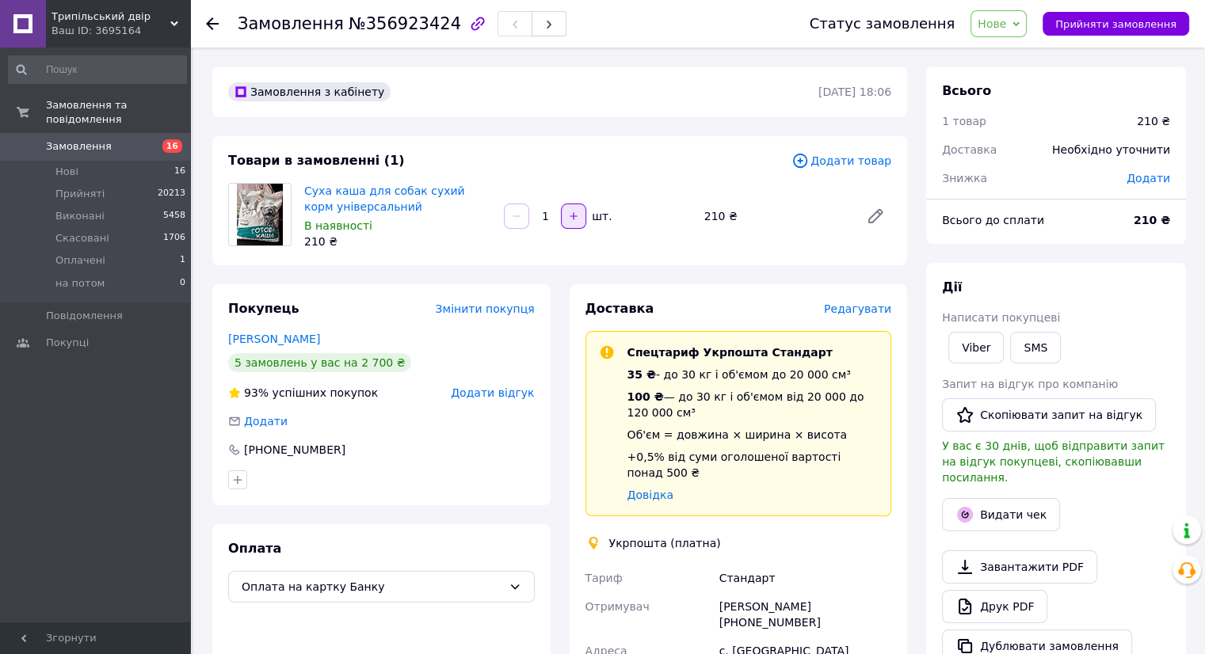
click at [577, 223] on button "button" at bounding box center [573, 216] width 25 height 25
type input "2"
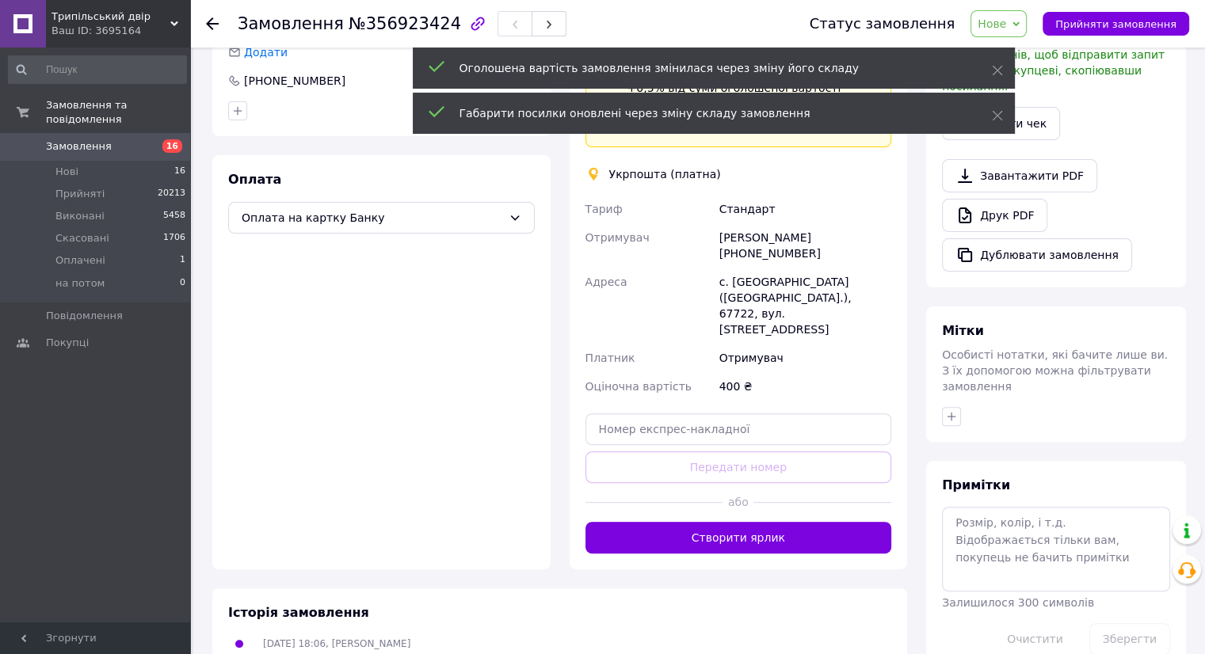
scroll to position [418, 0]
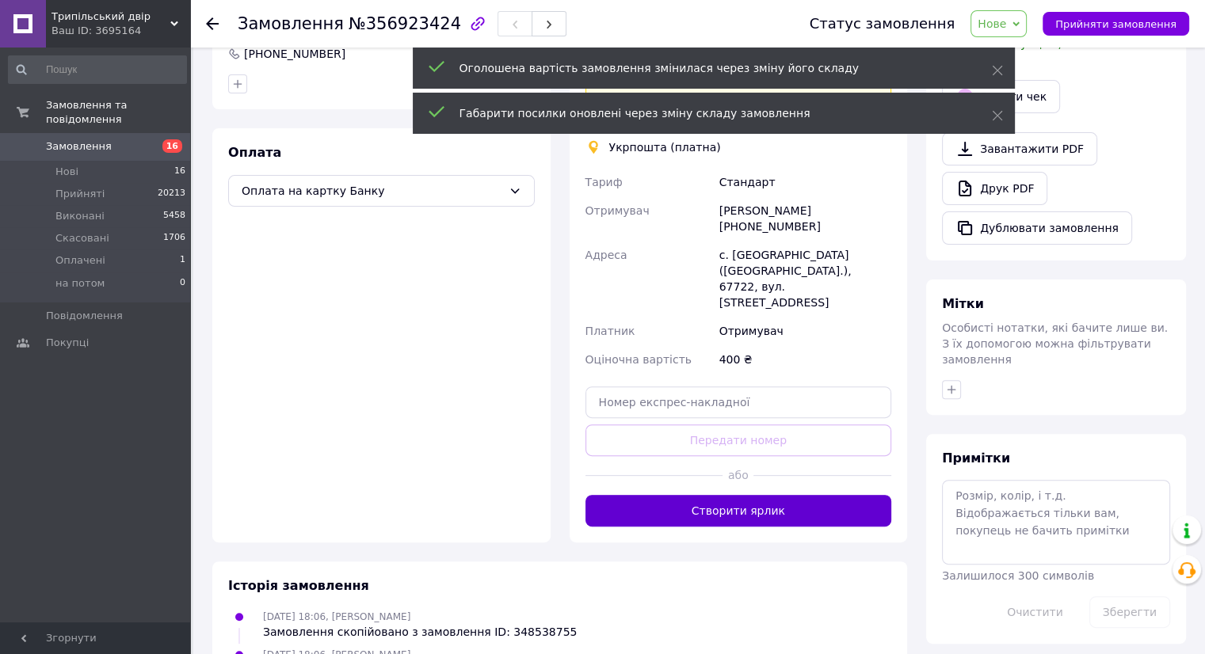
click at [753, 495] on button "Створити ярлик" at bounding box center [738, 511] width 307 height 32
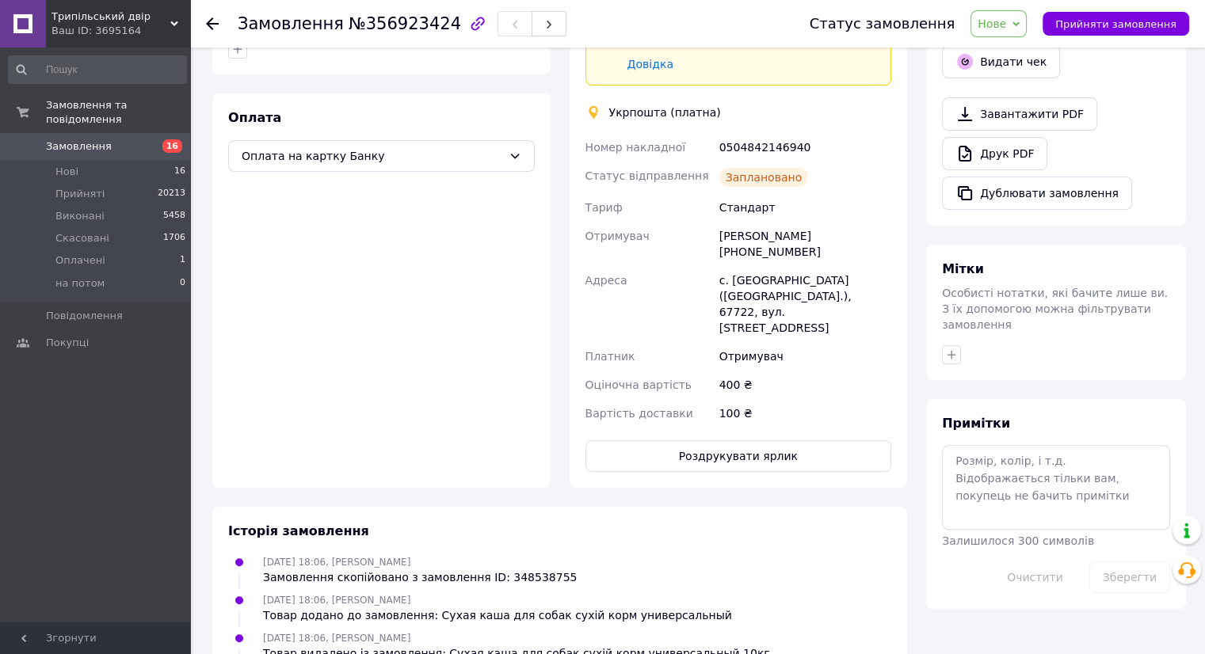
scroll to position [471, 0]
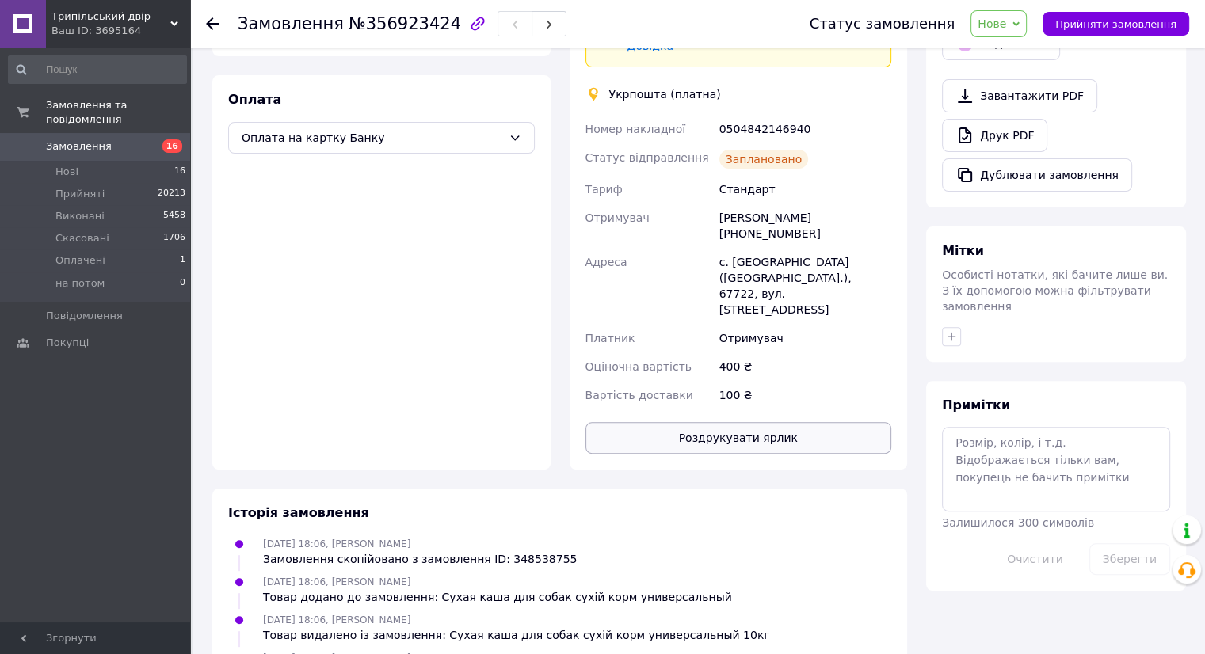
click at [729, 422] on button "Роздрукувати ярлик" at bounding box center [738, 438] width 307 height 32
click at [1099, 23] on span "Прийняти замовлення" at bounding box center [1115, 24] width 121 height 12
click at [1065, 162] on button "Дублювати замовлення" at bounding box center [1037, 174] width 190 height 33
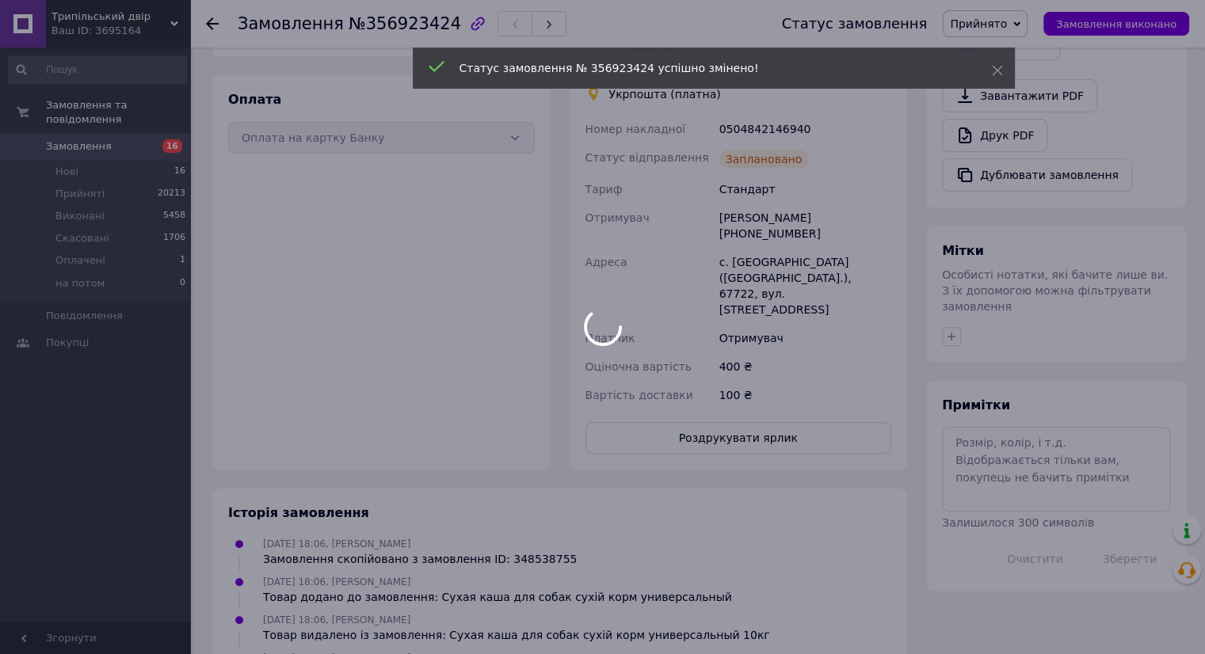
scroll to position [75, 0]
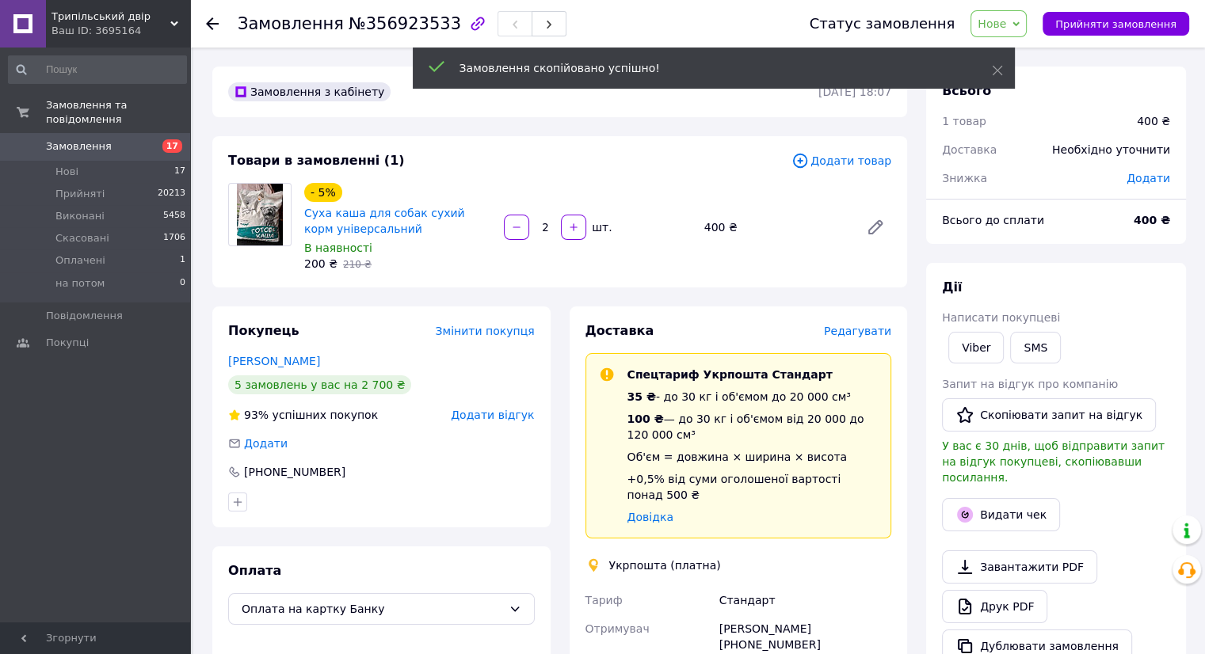
scroll to position [393, 0]
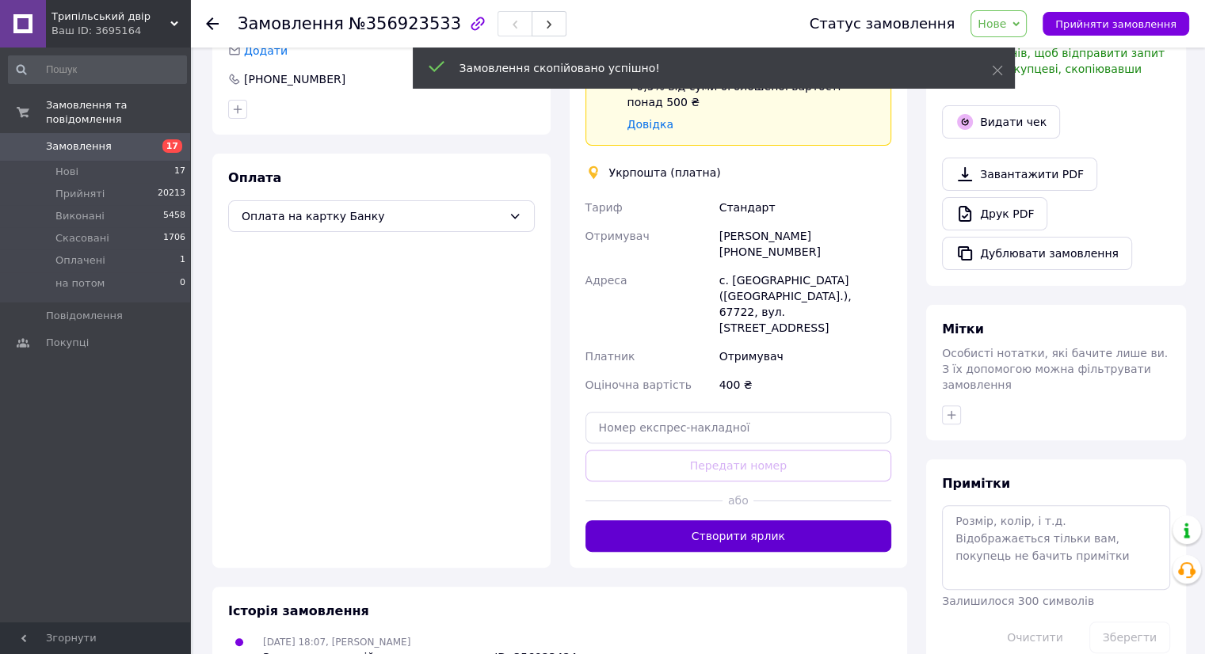
click at [738, 520] on button "Створити ярлик" at bounding box center [738, 536] width 307 height 32
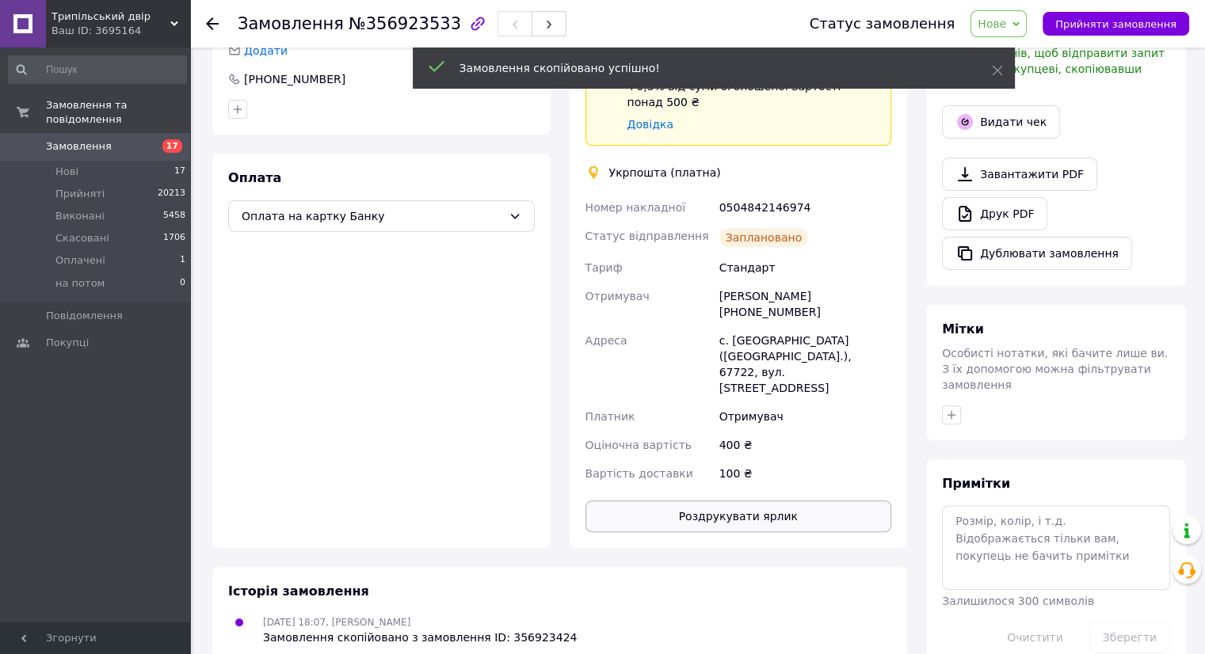
click at [738, 501] on button "Роздрукувати ярлик" at bounding box center [738, 517] width 307 height 32
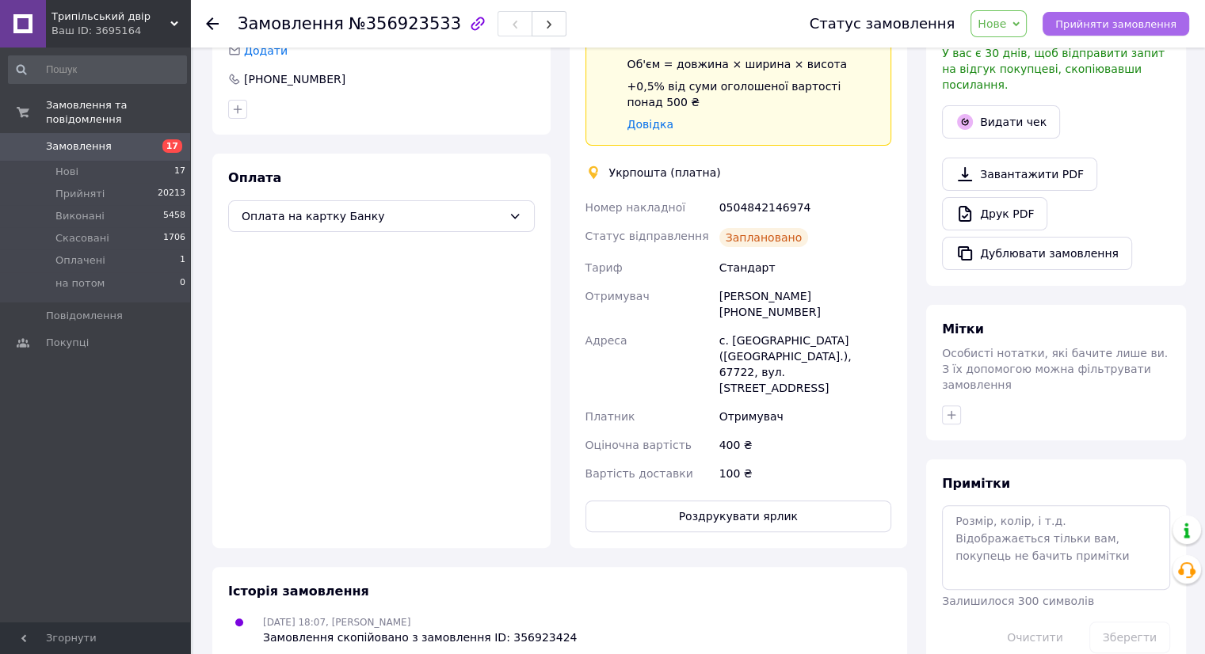
click at [1066, 19] on button "Прийняти замовлення" at bounding box center [1115, 24] width 147 height 24
click at [117, 139] on span "Замовлення" at bounding box center [96, 146] width 101 height 14
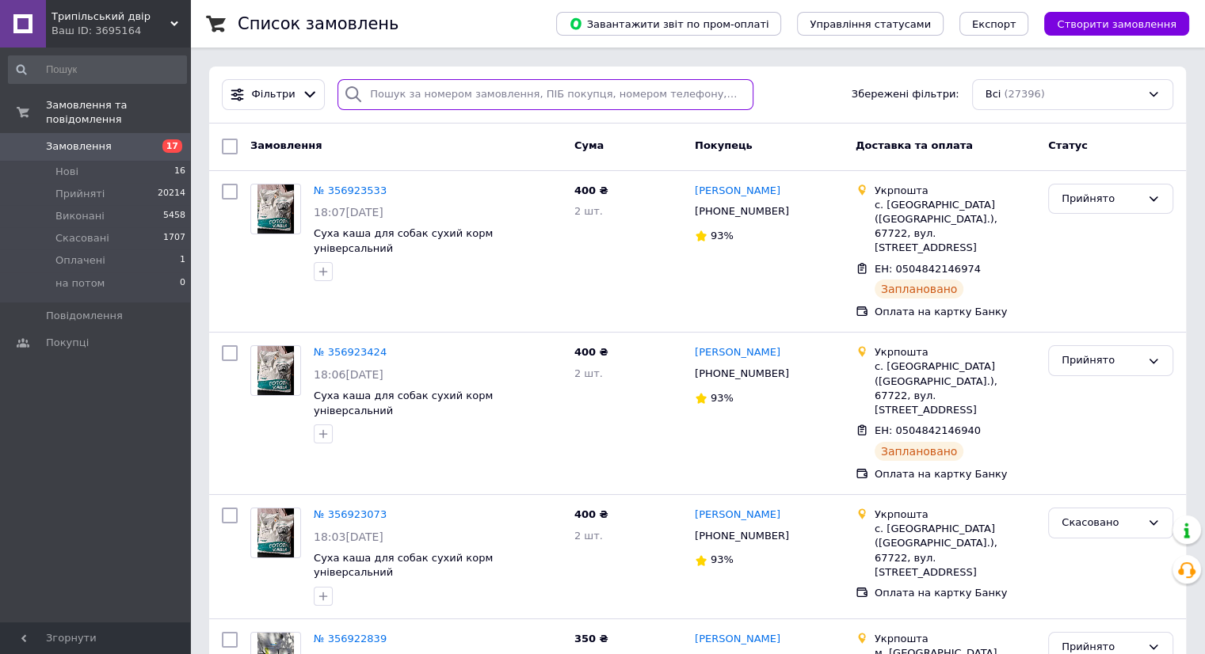
paste input "0973518232"
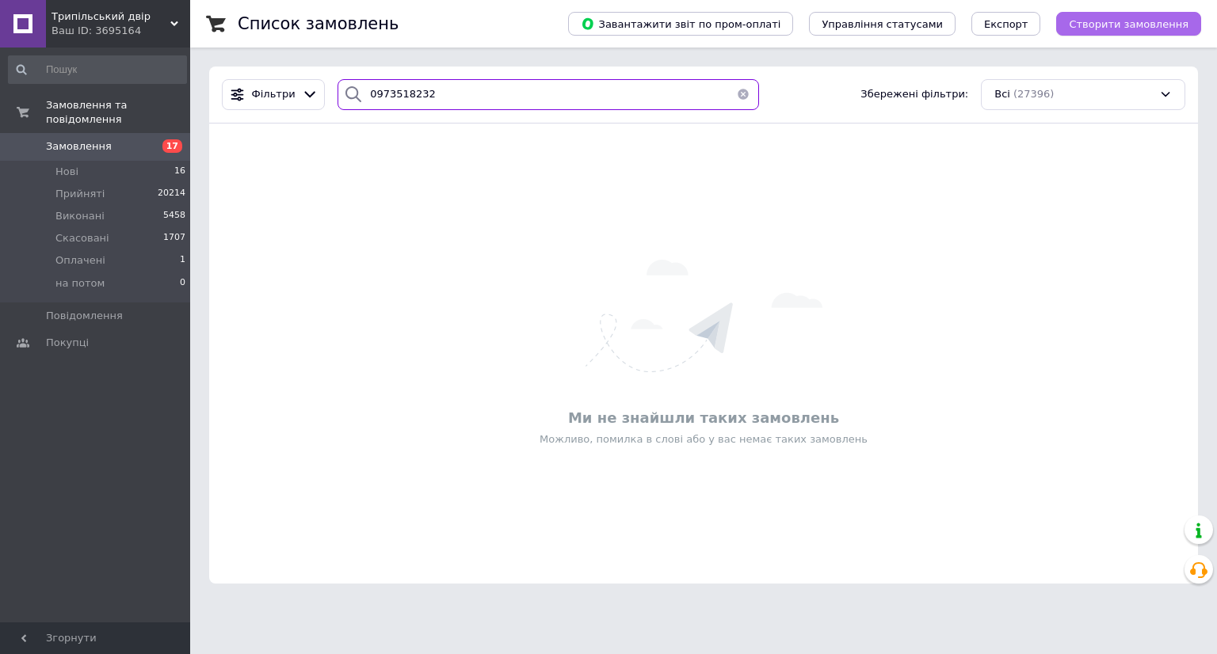
type input "0973518232"
click at [1116, 19] on span "Створити замовлення" at bounding box center [1128, 24] width 120 height 12
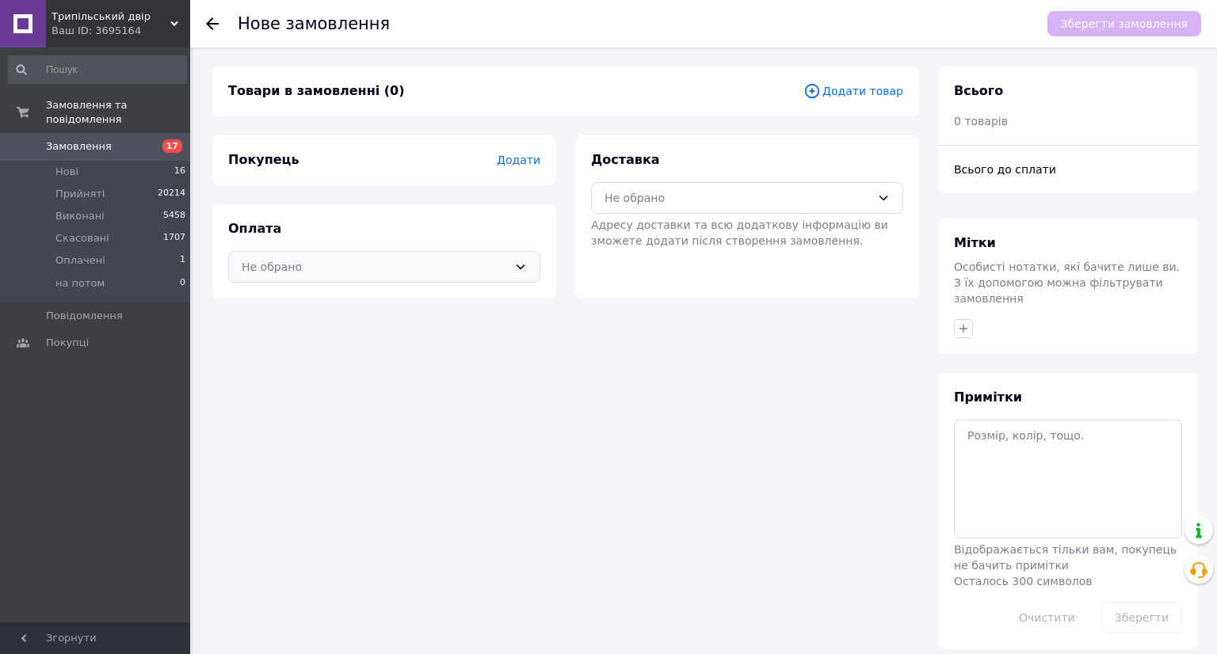
click at [323, 267] on div "Не обрано" at bounding box center [375, 266] width 266 height 17
click at [342, 327] on span "Оплата на картку Банку" at bounding box center [384, 330] width 285 height 16
click at [520, 158] on span "Додати" at bounding box center [519, 160] width 44 height 13
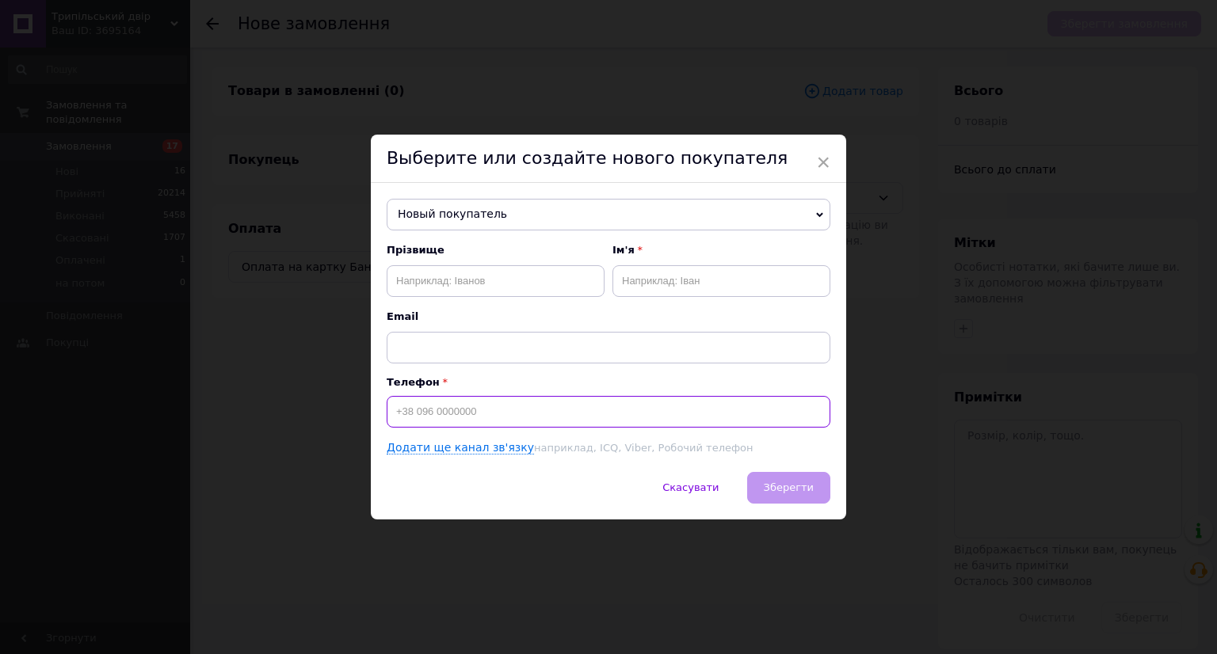
paste input "0973518232"
click at [390, 416] on input "0973518232" at bounding box center [609, 412] width 444 height 32
type input "+380973518232"
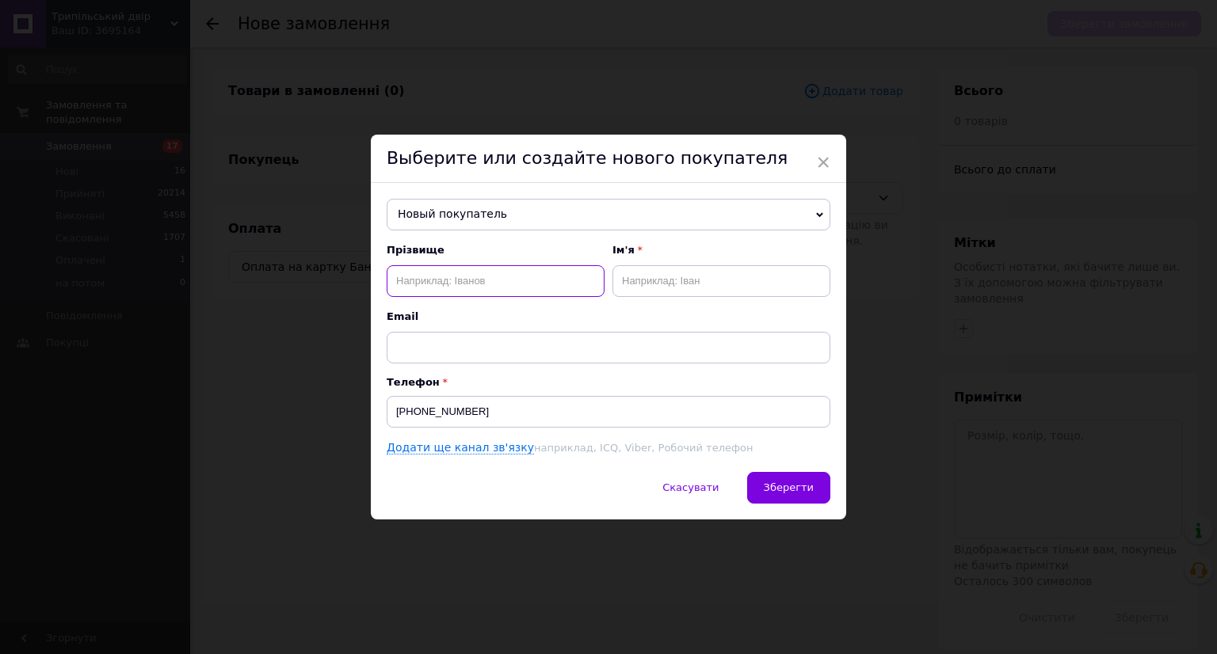
paste input "Унгурян"
type input "Унгурян"
paste input "Тамара"
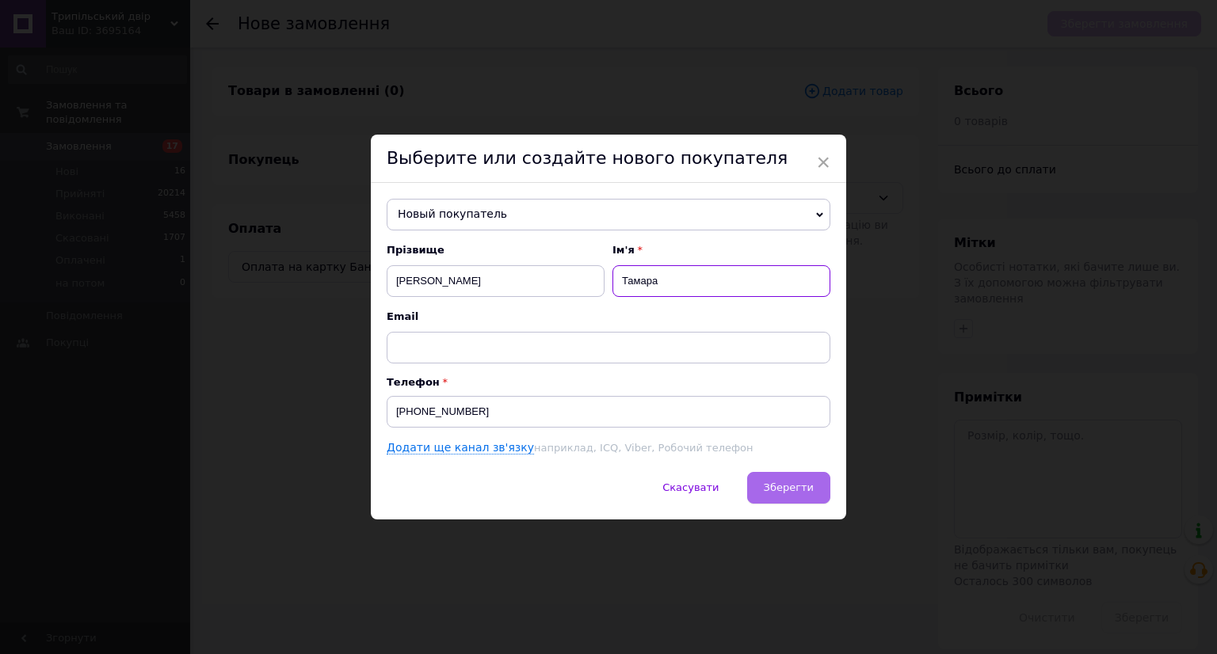
type input "Тамара"
click at [800, 478] on button "Зберегти" at bounding box center [788, 488] width 83 height 32
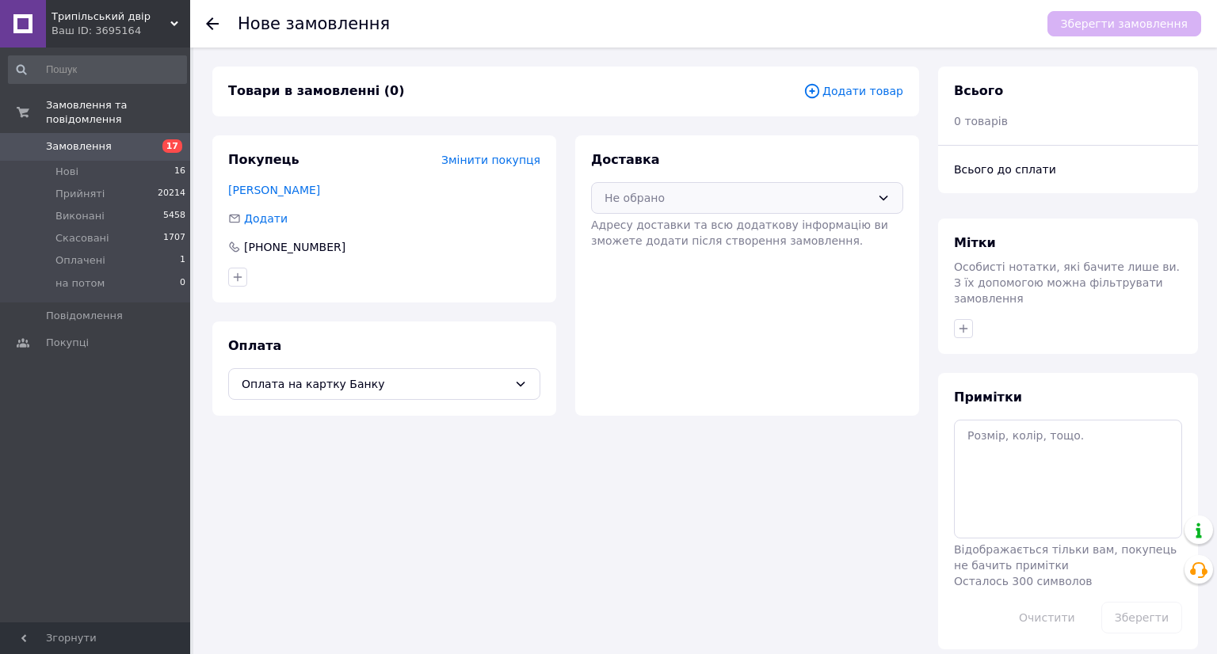
click at [732, 200] on div "Не обрано" at bounding box center [737, 197] width 266 height 17
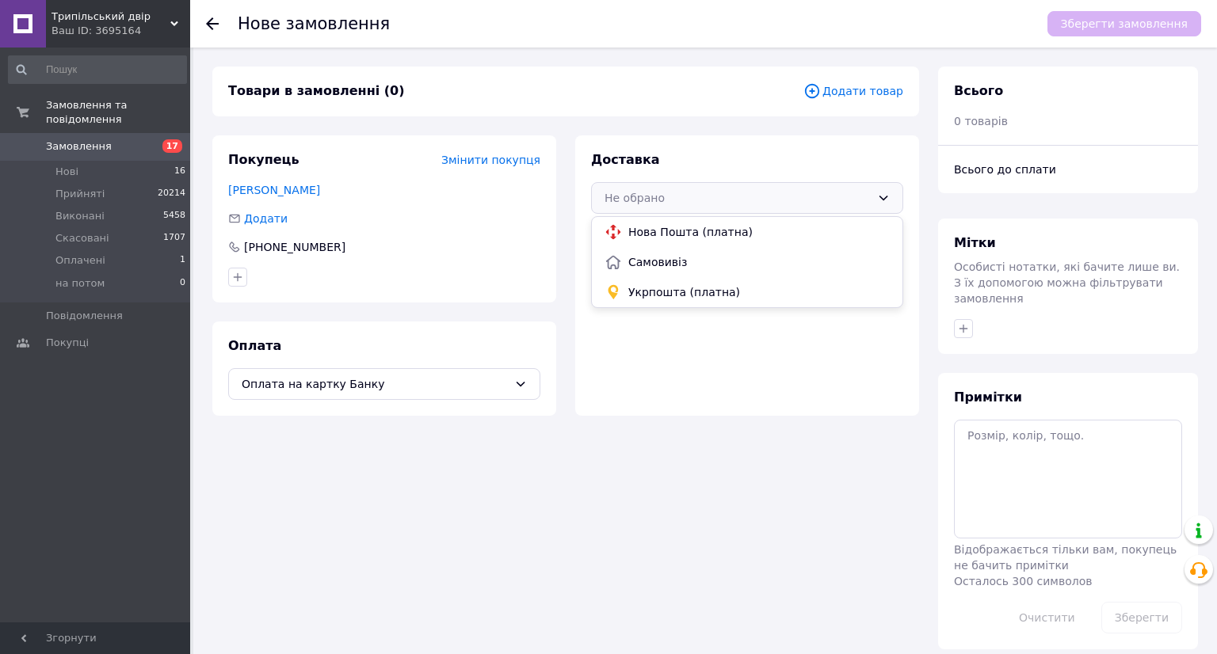
drag, startPoint x: 707, startPoint y: 288, endPoint x: 764, endPoint y: 213, distance: 94.4
click at [707, 289] on span "Укрпошта (платна)" at bounding box center [758, 292] width 261 height 16
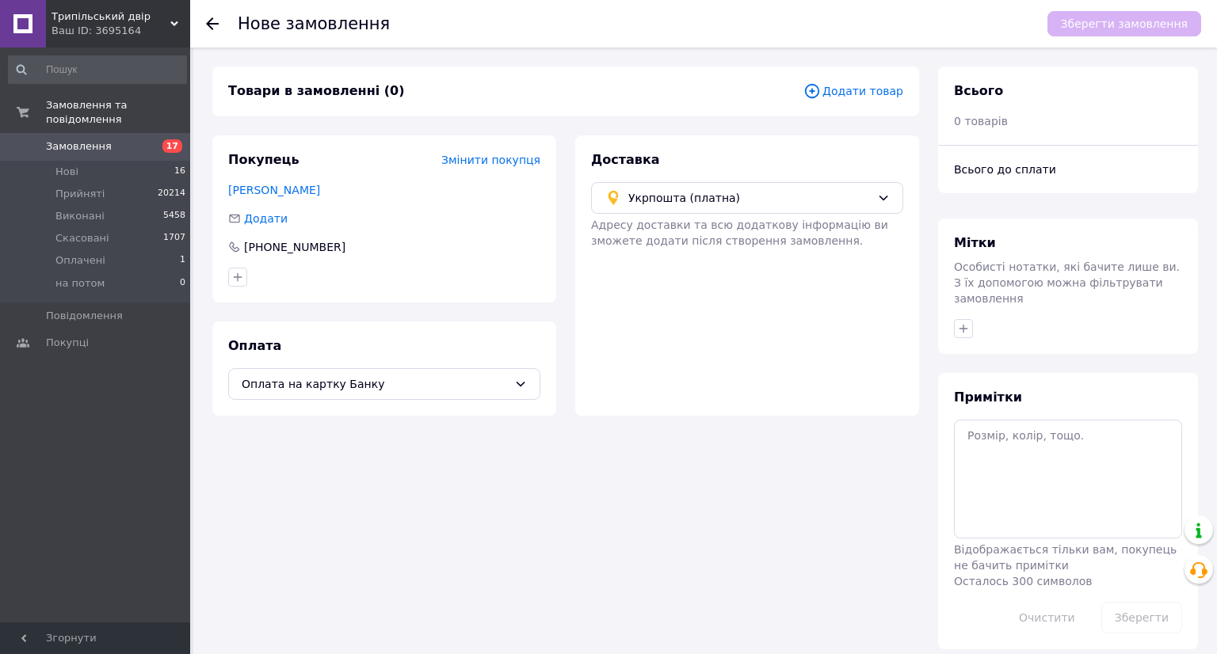
click at [846, 87] on span "Додати товар" at bounding box center [853, 90] width 100 height 17
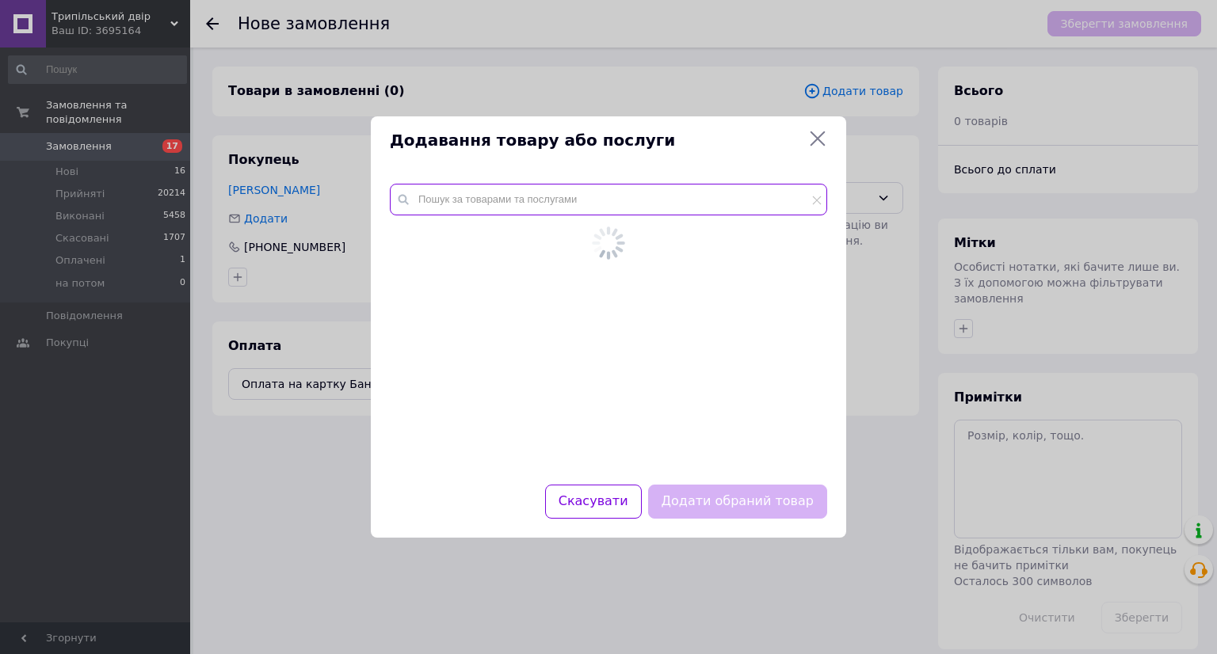
click at [494, 204] on input "text" at bounding box center [608, 200] width 437 height 32
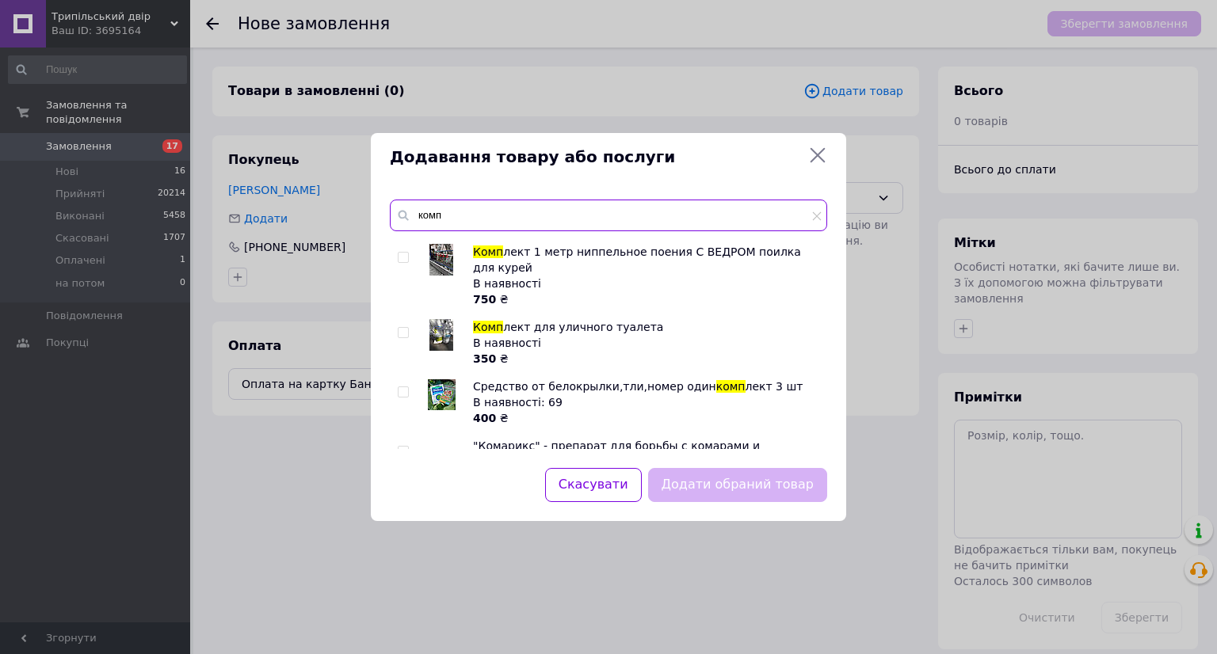
scroll to position [672, 0]
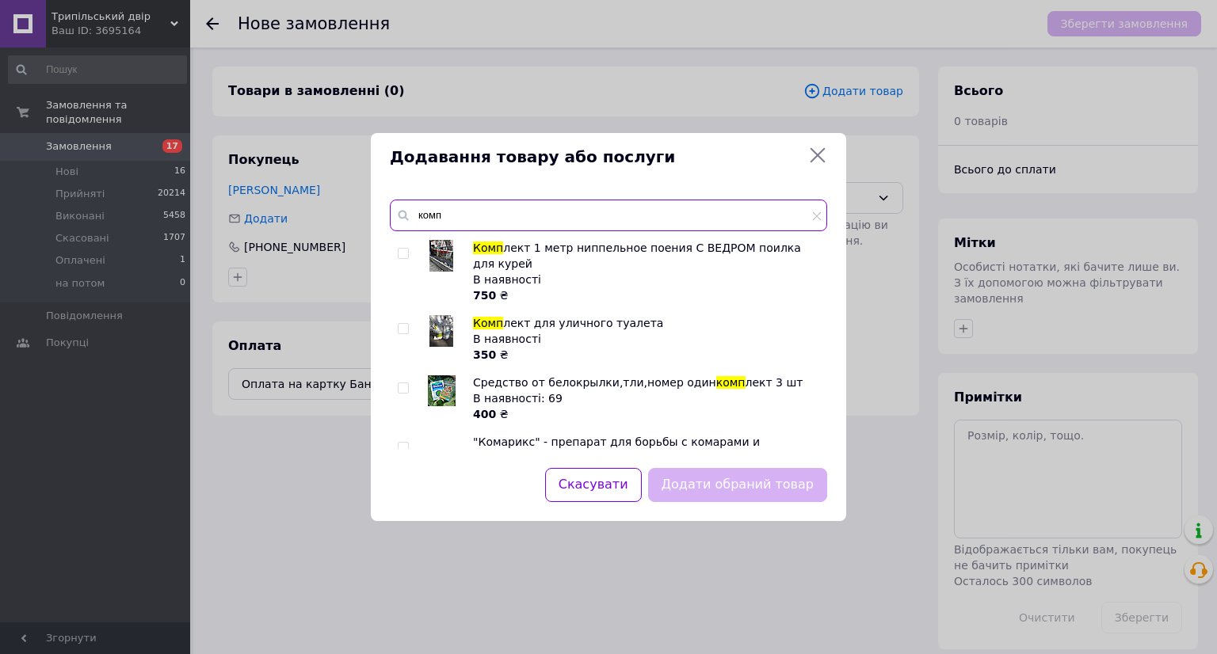
type input "комп"
click at [435, 315] on img at bounding box center [441, 331] width 24 height 32
checkbox input "true"
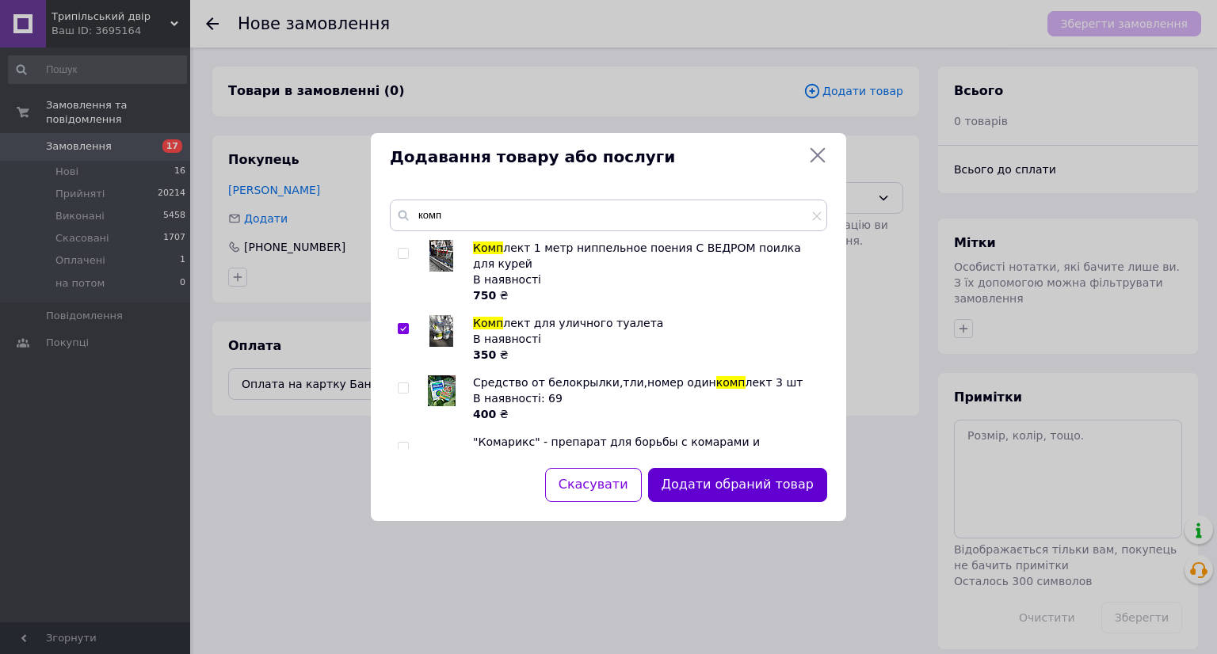
click at [763, 478] on button "Додати обраний товар" at bounding box center [737, 485] width 179 height 34
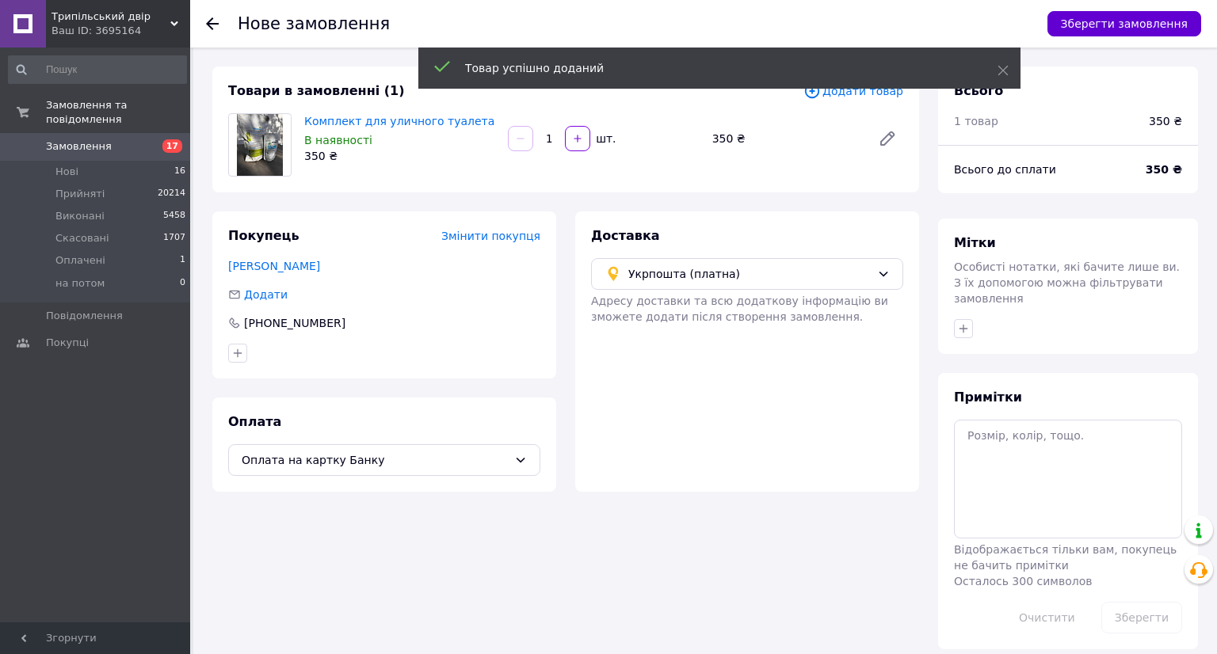
click at [1110, 21] on button "Зберегти замовлення" at bounding box center [1124, 23] width 154 height 25
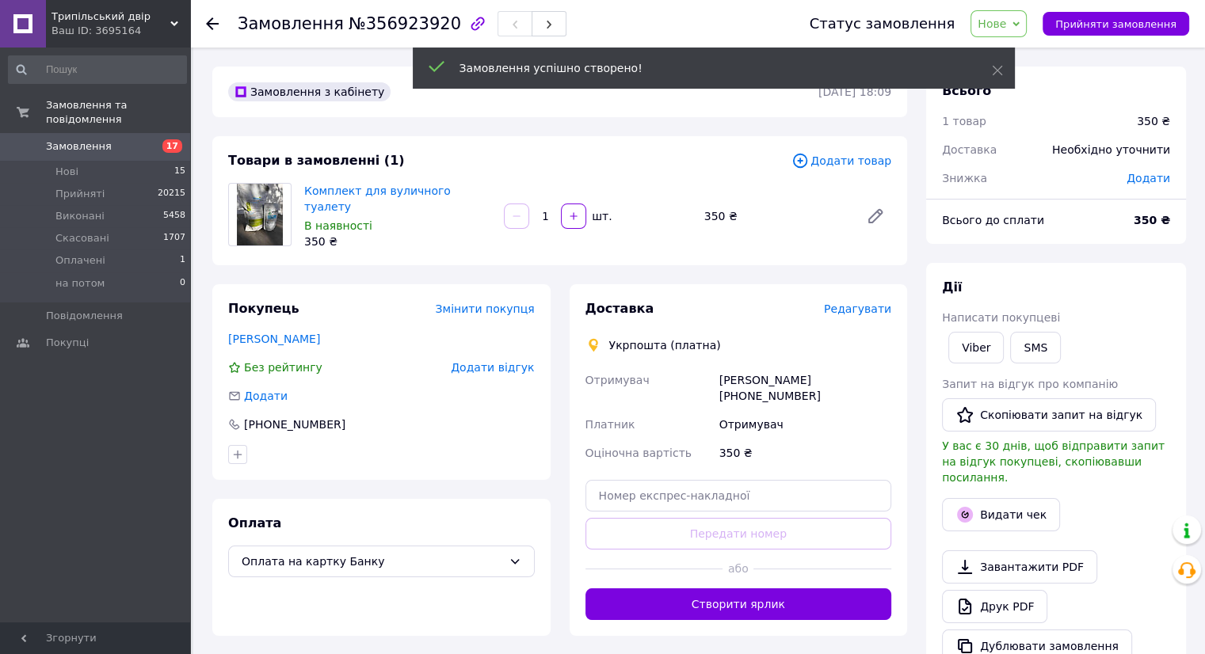
click at [865, 303] on span "Редагувати" at bounding box center [857, 309] width 67 height 13
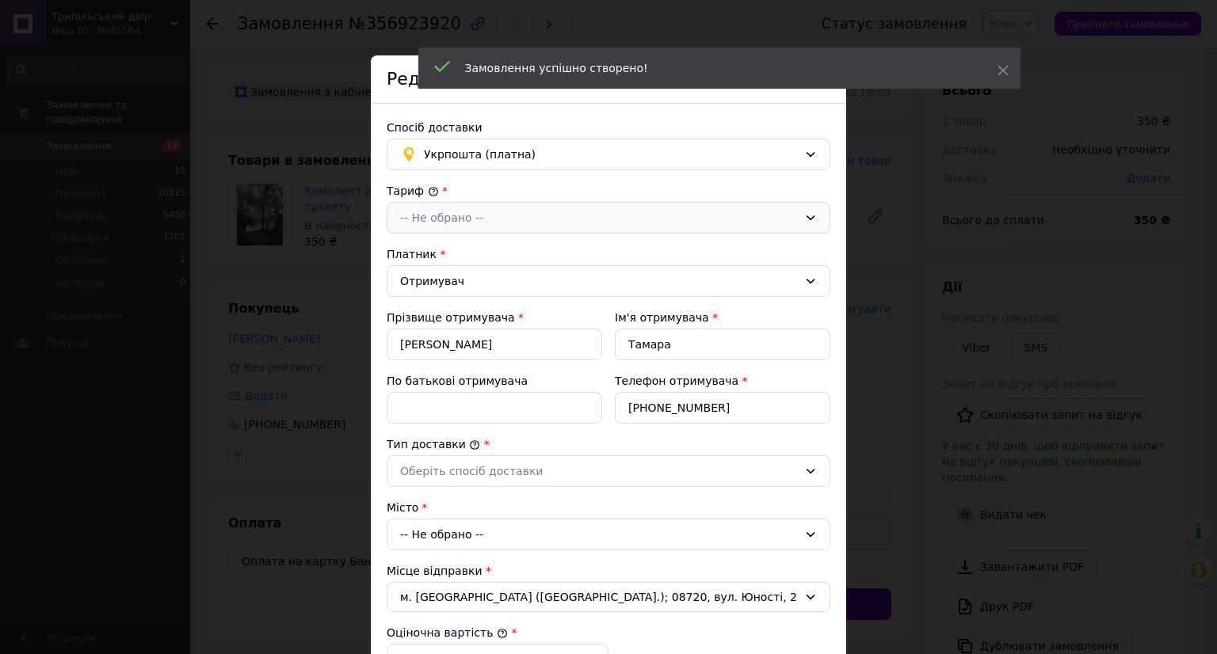
click at [544, 227] on div "-- Не обрано --" at bounding box center [609, 218] width 444 height 32
click at [539, 258] on li "Стандарт" at bounding box center [608, 252] width 442 height 30
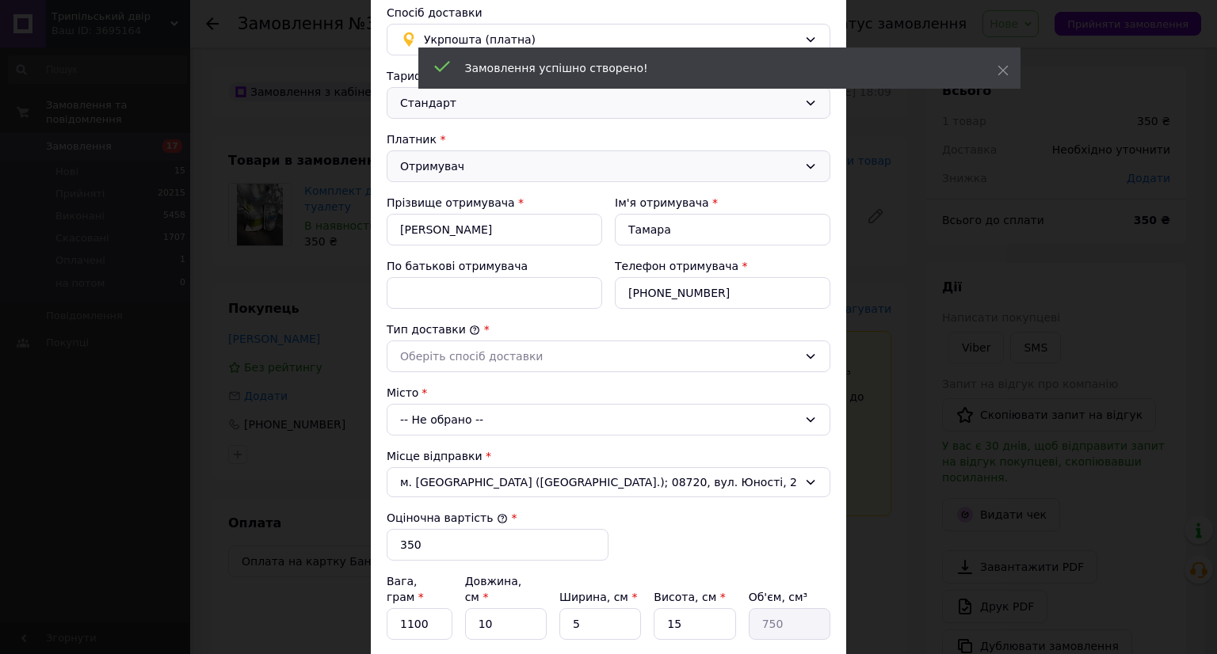
scroll to position [238, 0]
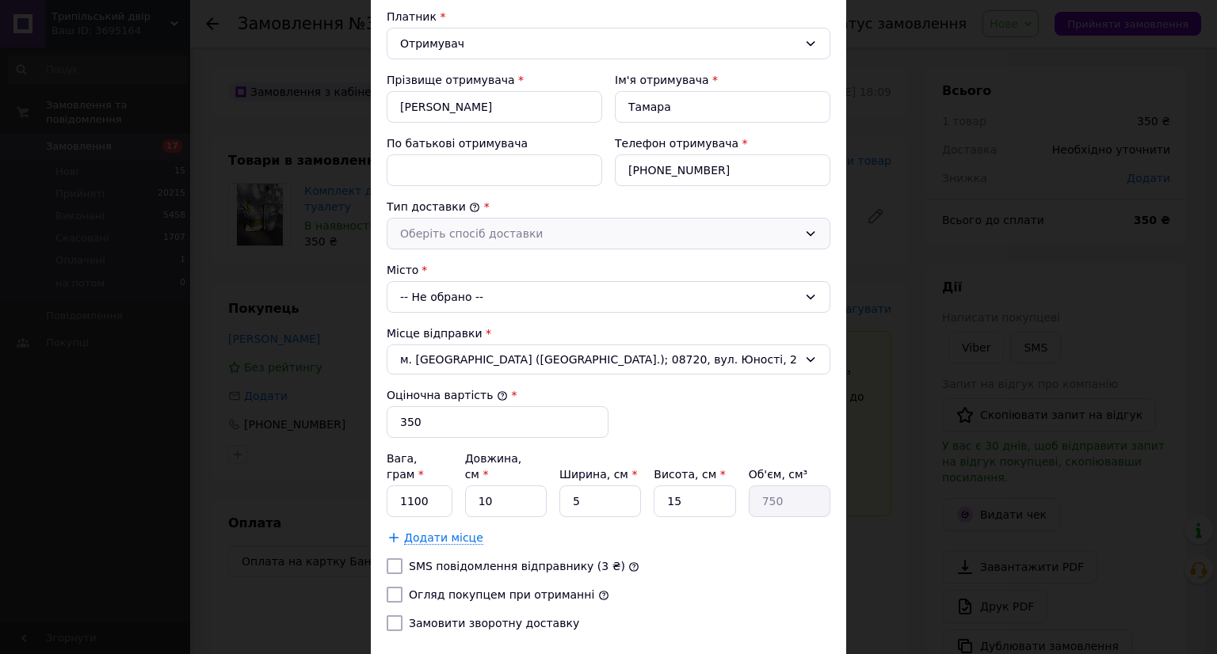
click at [529, 244] on div "Оберіть спосіб доставки" at bounding box center [609, 234] width 444 height 32
click at [529, 261] on li "Склад - склад" at bounding box center [608, 268] width 442 height 30
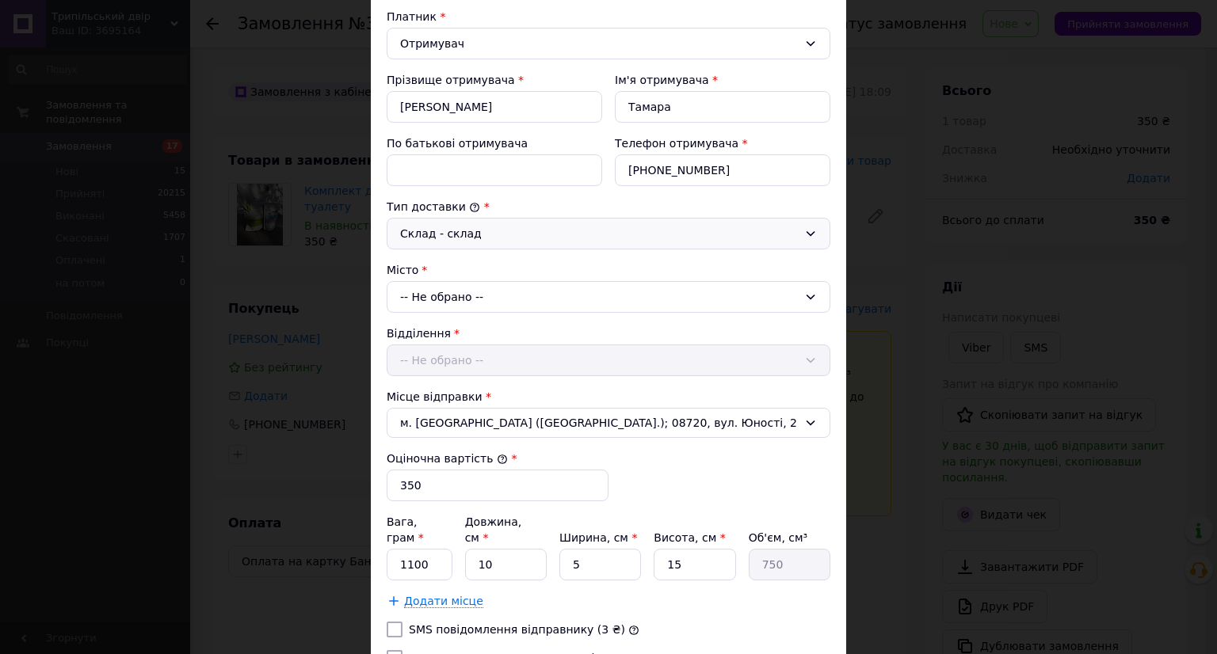
click at [532, 289] on div "-- Не обрано --" at bounding box center [609, 297] width 444 height 32
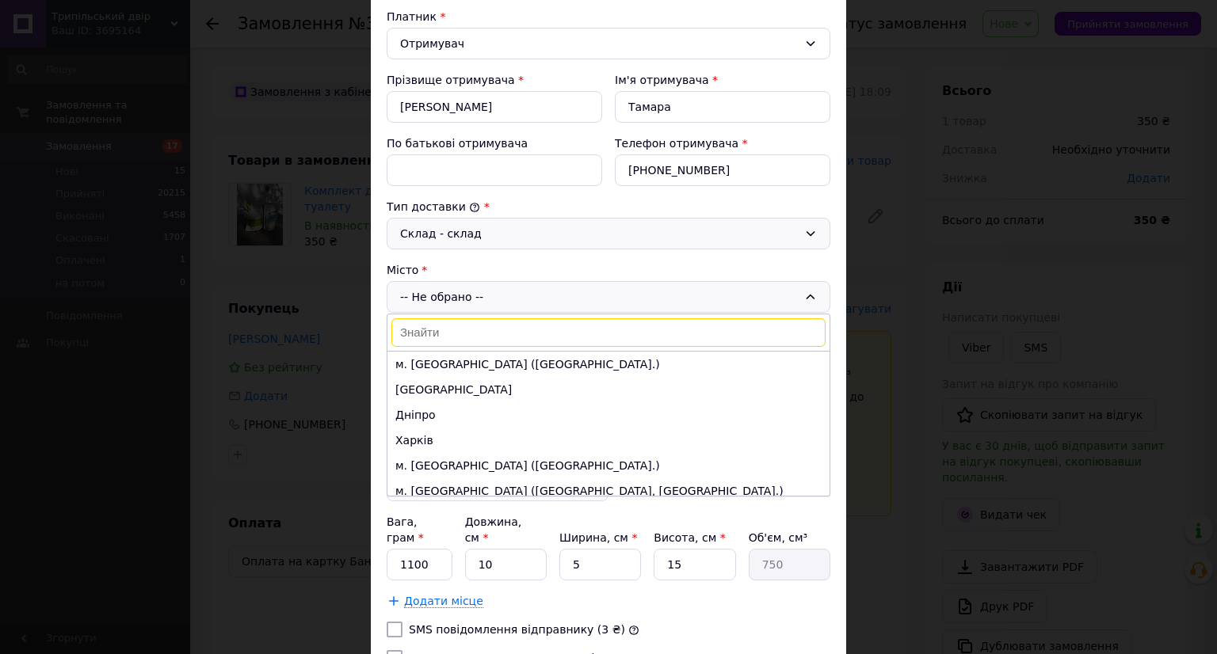
paste input "Татарбунари"
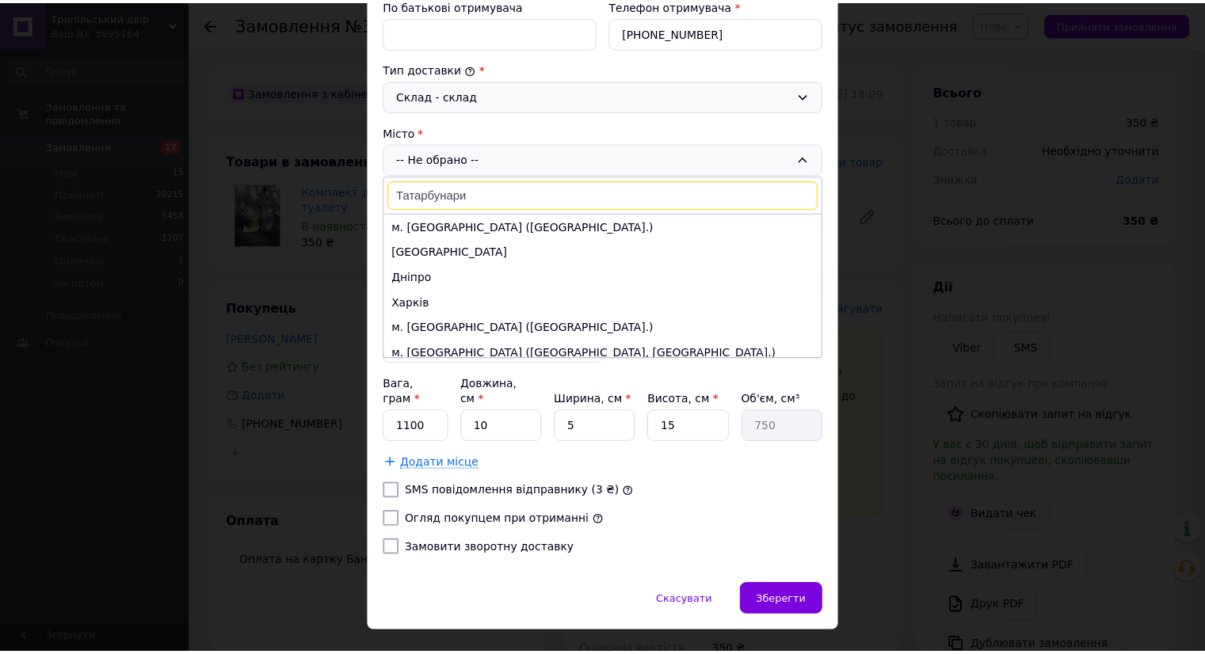
scroll to position [390, 0]
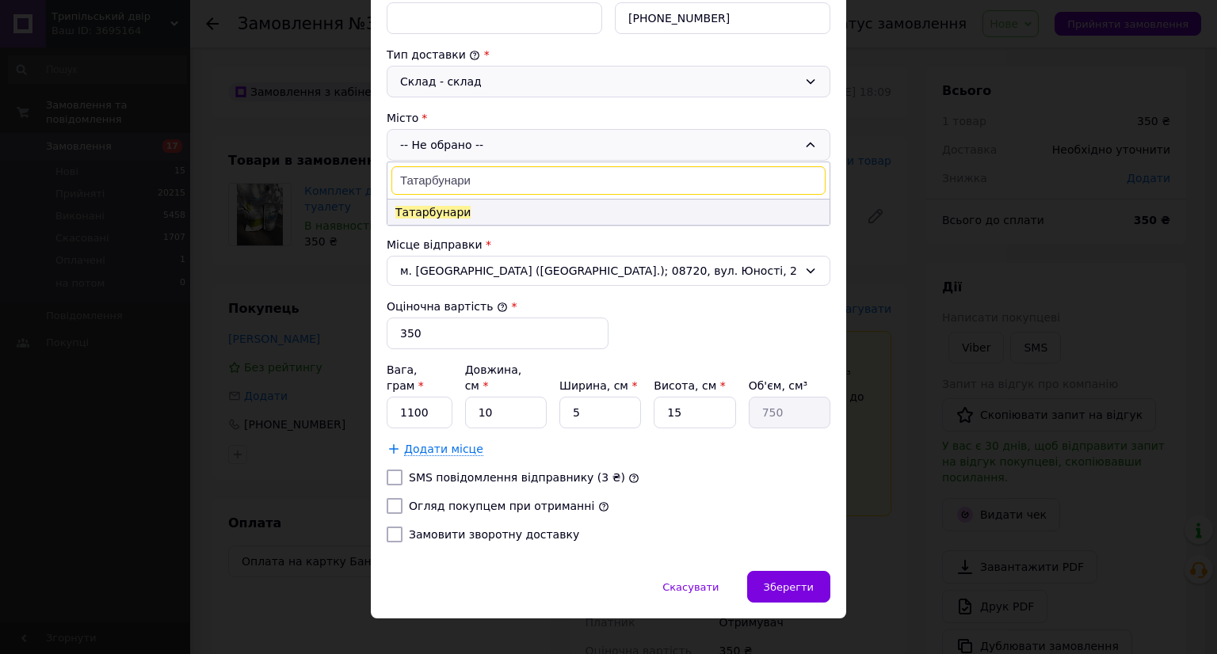
type input "Татарбунари"
click at [575, 213] on li "Татарбунари" at bounding box center [608, 212] width 442 height 25
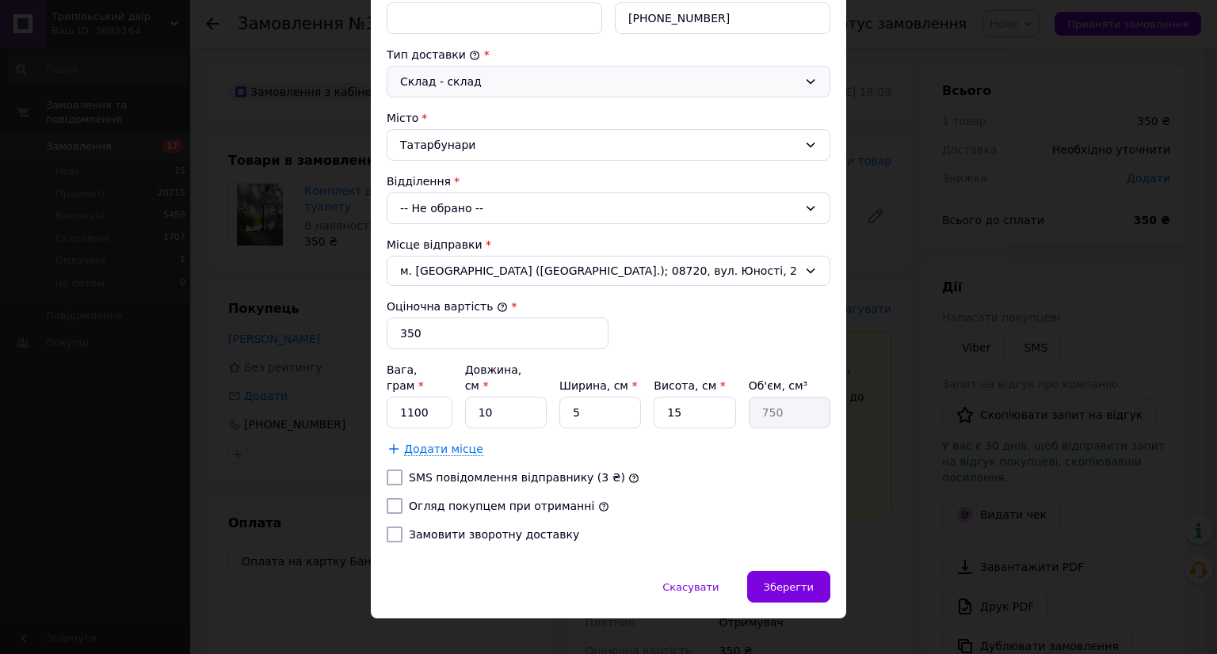
click at [571, 210] on div "-- Не обрано --" at bounding box center [609, 208] width 444 height 32
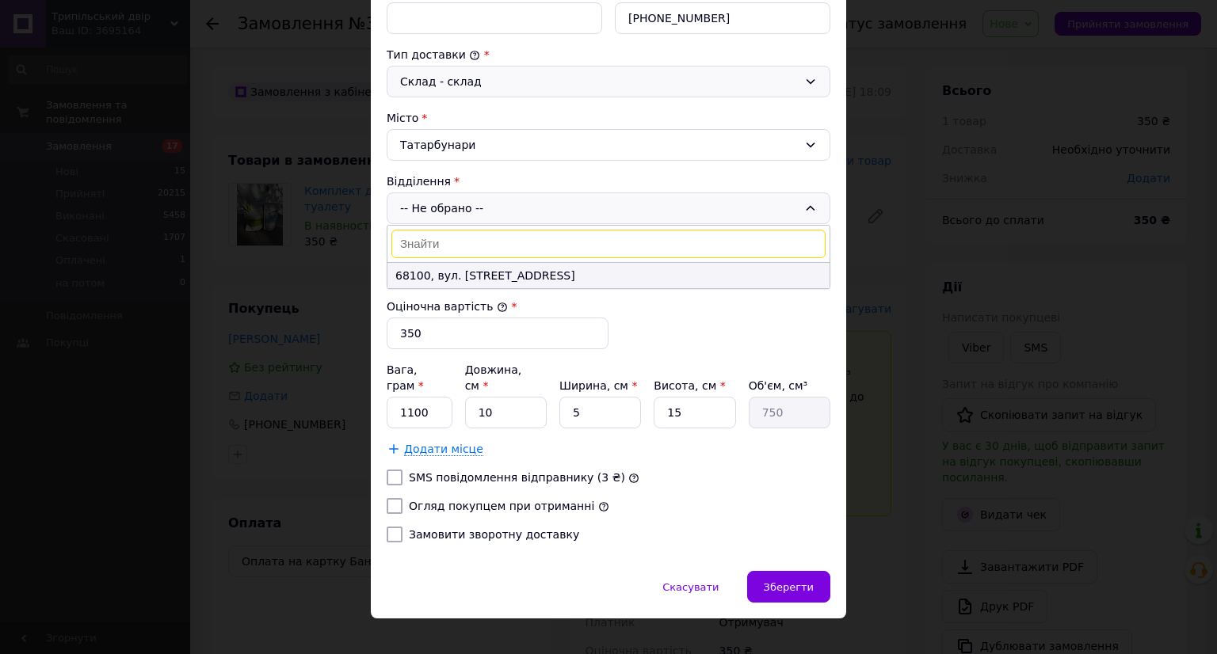
click at [565, 276] on li "68100, вул. Центральна, 25" at bounding box center [608, 275] width 442 height 25
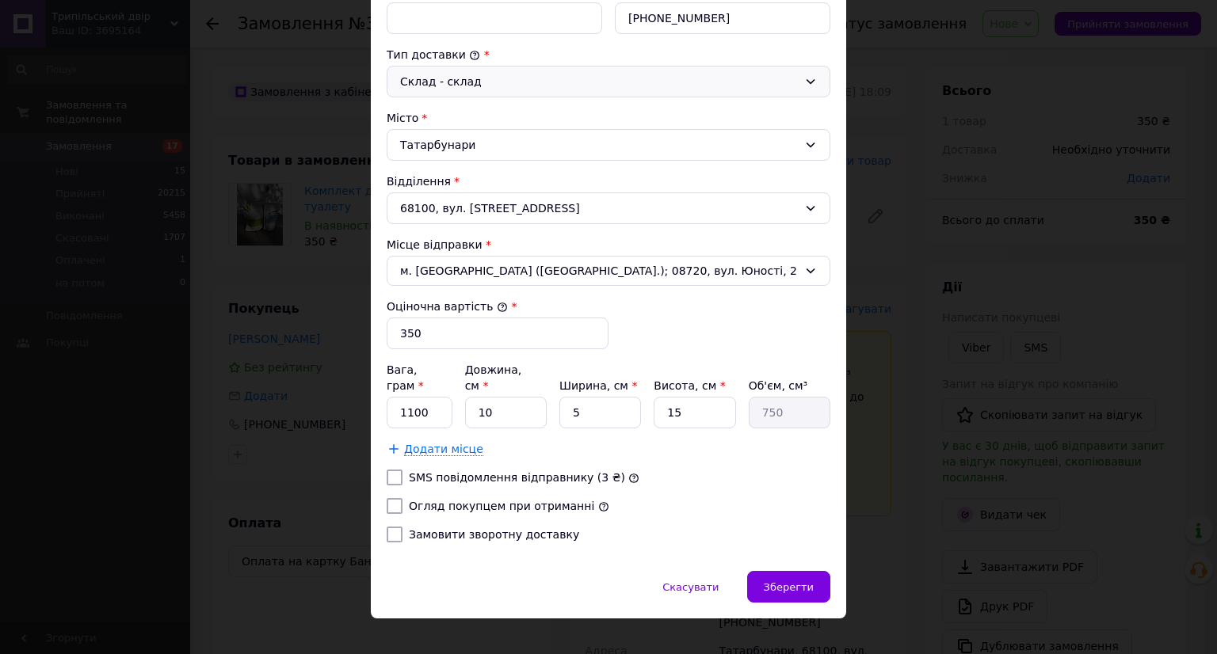
click at [464, 500] on label "Огляд покупцем при отриманні" at bounding box center [501, 506] width 185 height 13
click at [402, 498] on input "Огляд покупцем при отриманні" at bounding box center [395, 506] width 16 height 16
checkbox input "true"
click at [789, 581] on span "Зберегти" at bounding box center [789, 587] width 50 height 12
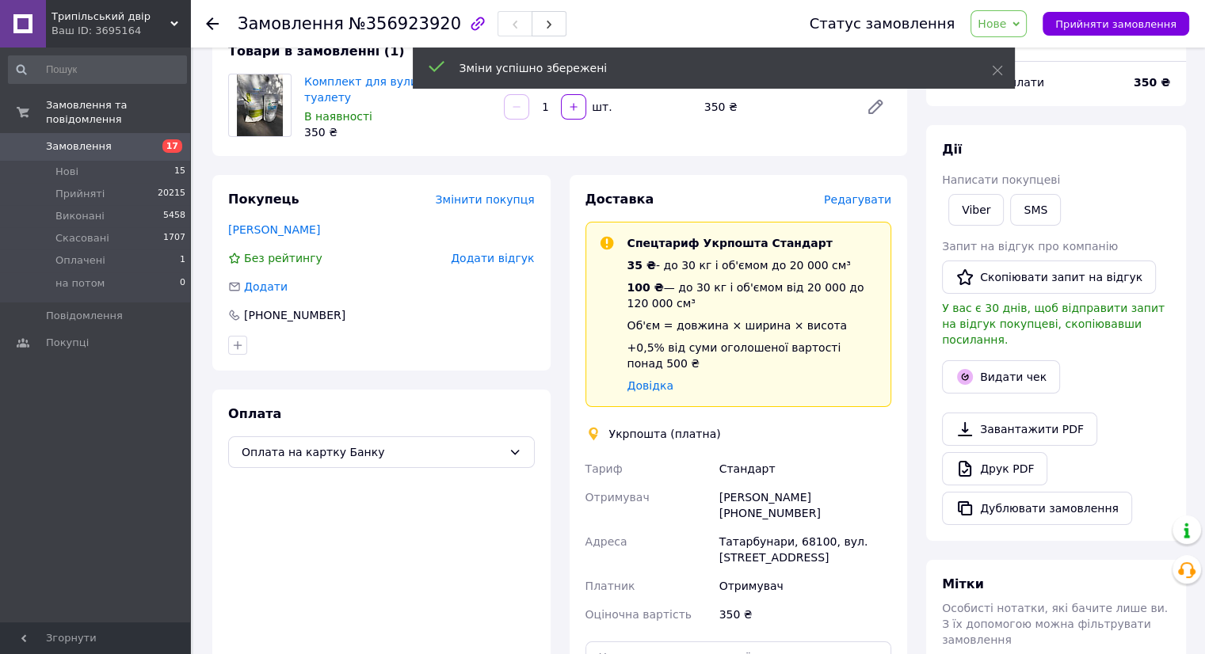
scroll to position [317, 0]
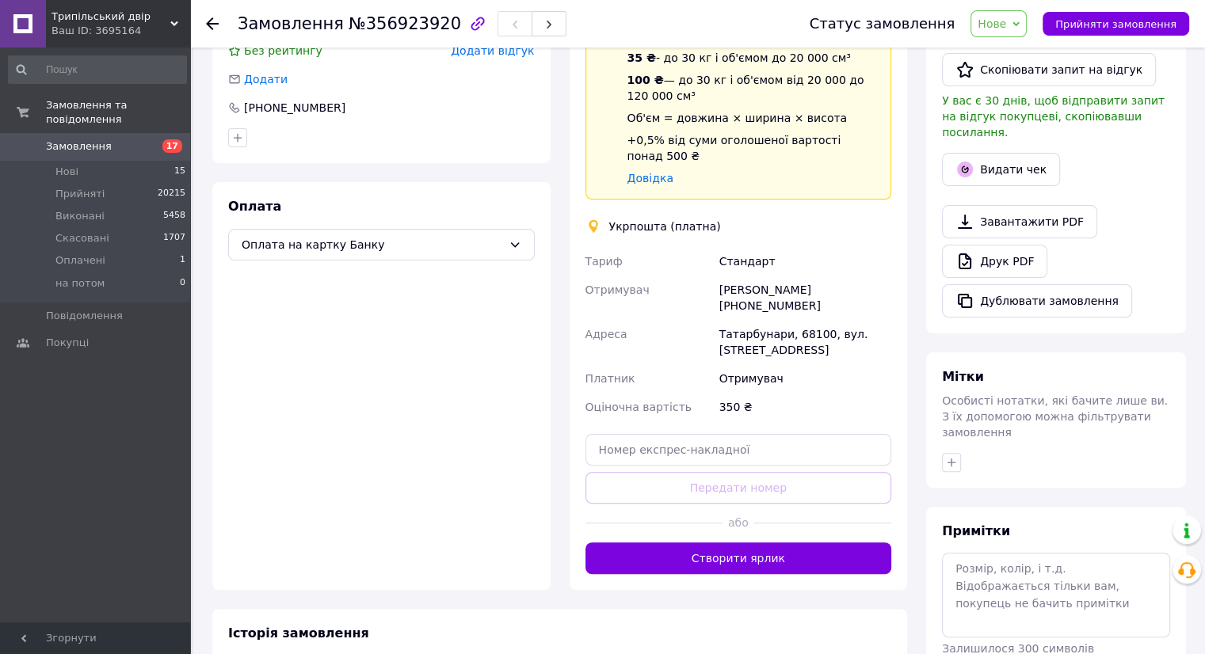
click at [729, 543] on button "Створити ярлик" at bounding box center [738, 559] width 307 height 32
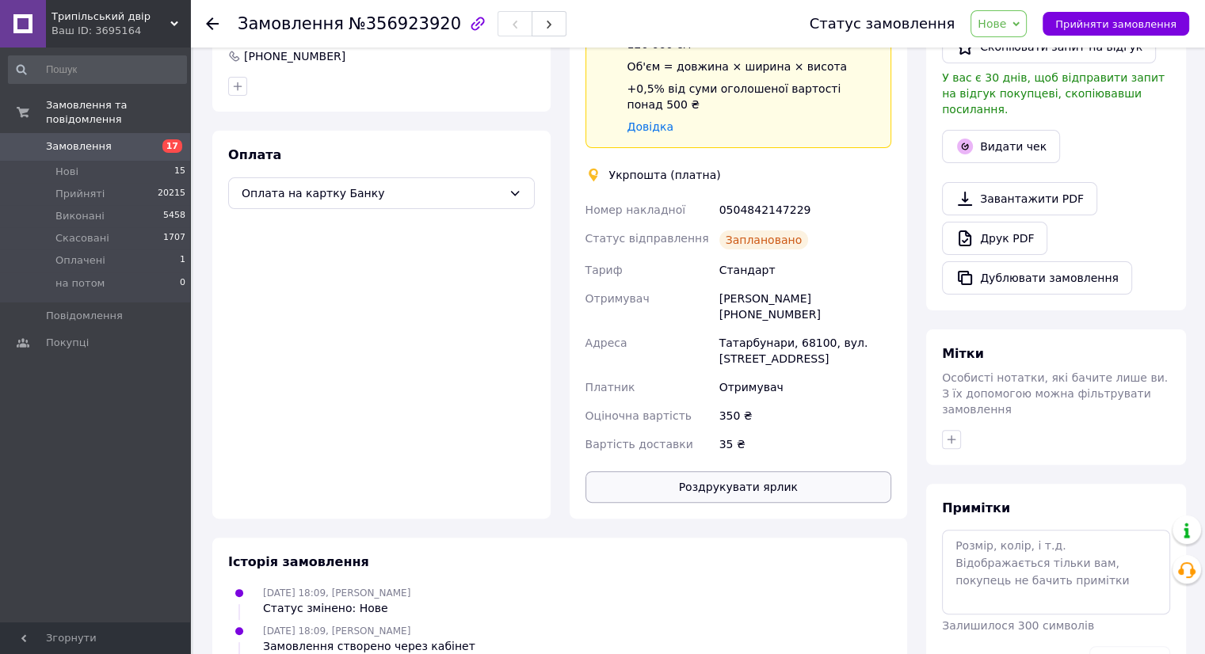
scroll to position [396, 0]
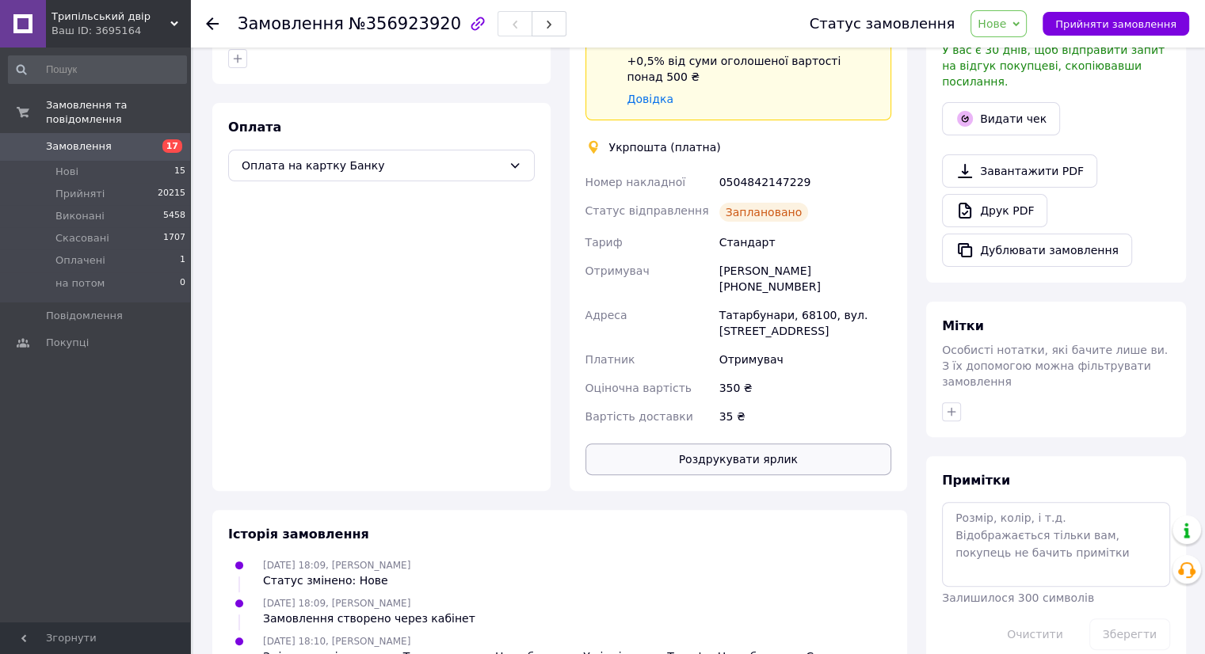
click at [733, 444] on button "Роздрукувати ярлик" at bounding box center [738, 460] width 307 height 32
drag, startPoint x: 1114, startPoint y: 19, endPoint x: 787, endPoint y: 78, distance: 333.1
click at [1115, 21] on span "Прийняти замовлення" at bounding box center [1115, 24] width 121 height 12
click at [92, 115] on link "Замовлення та повідомлення" at bounding box center [97, 112] width 195 height 41
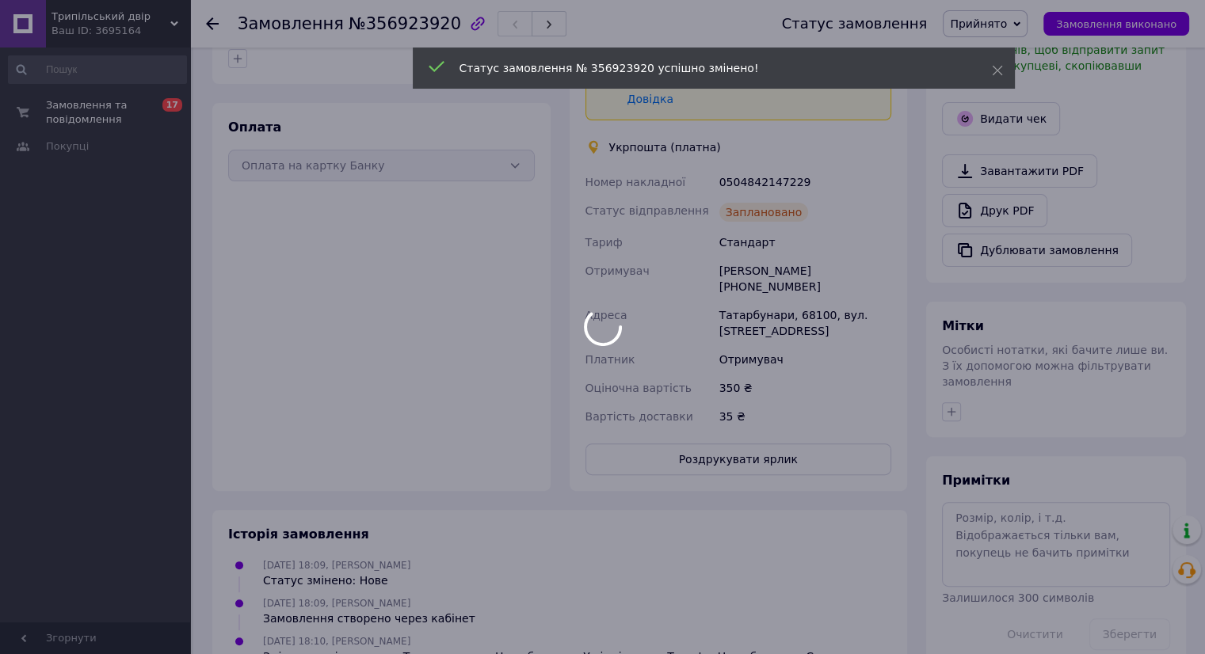
click at [100, 121] on body "Трипільський двір Ваш ID: 3695164 Сайт Трипільський двір Кабінет покупця Переві…" at bounding box center [602, 175] width 1205 height 1143
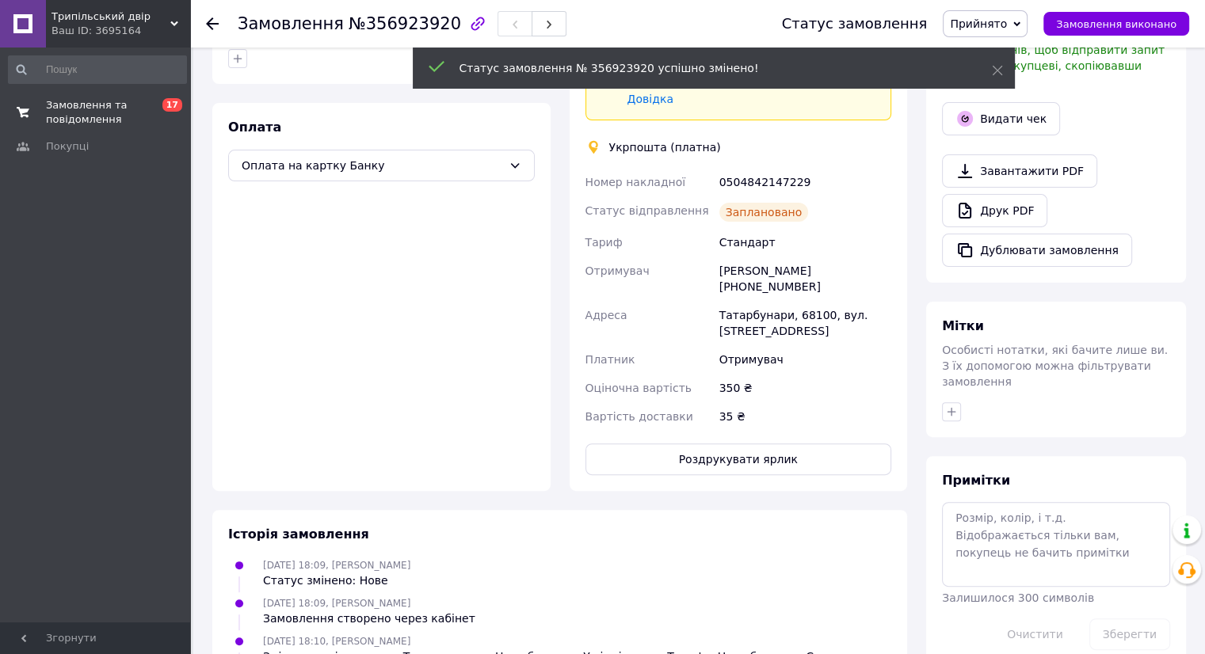
click at [97, 121] on span "Замовлення та повідомлення" at bounding box center [96, 112] width 101 height 29
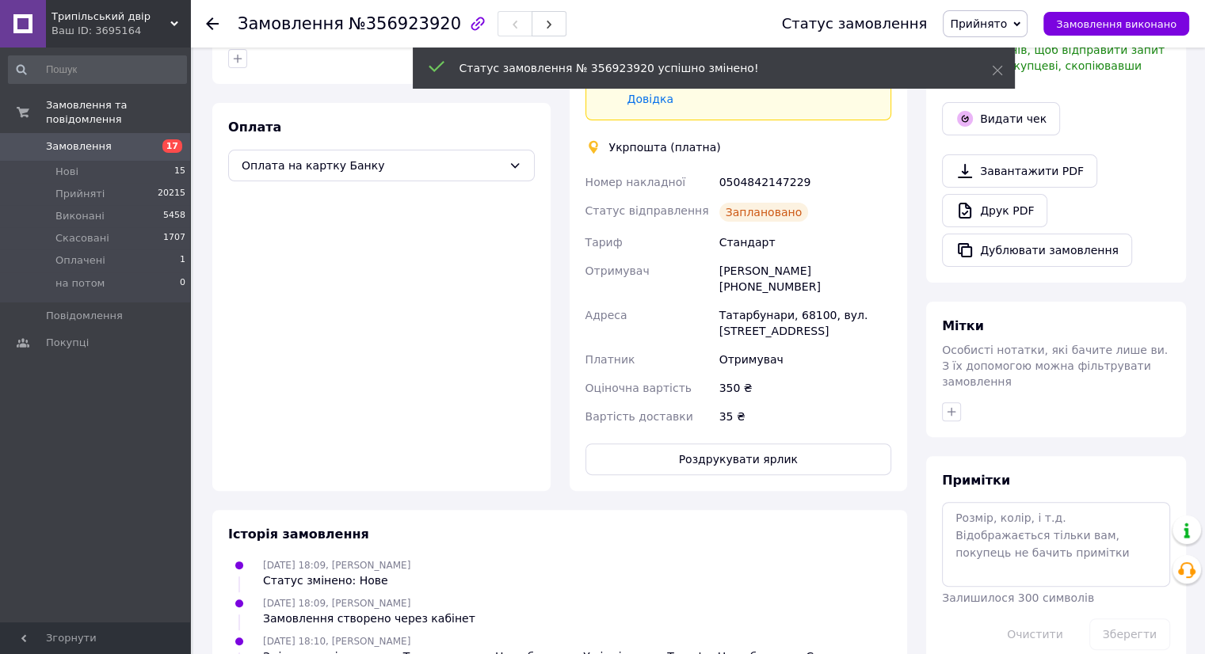
click at [97, 139] on span "Замовлення" at bounding box center [79, 146] width 66 height 14
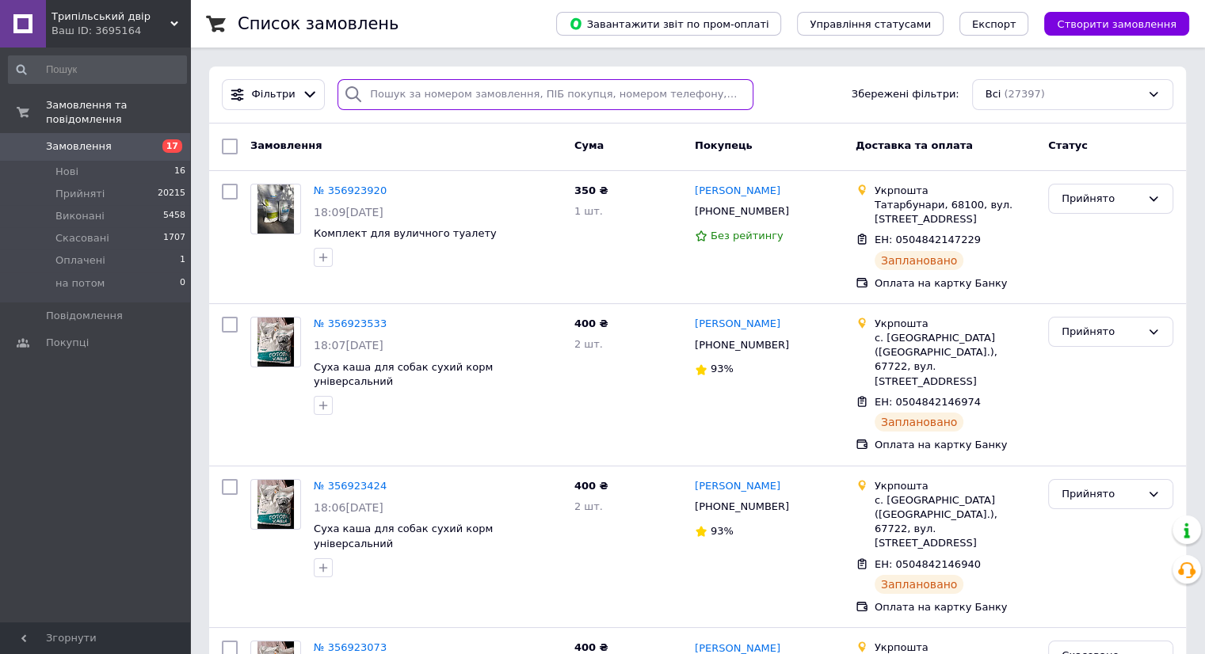
paste input "+380675281629"
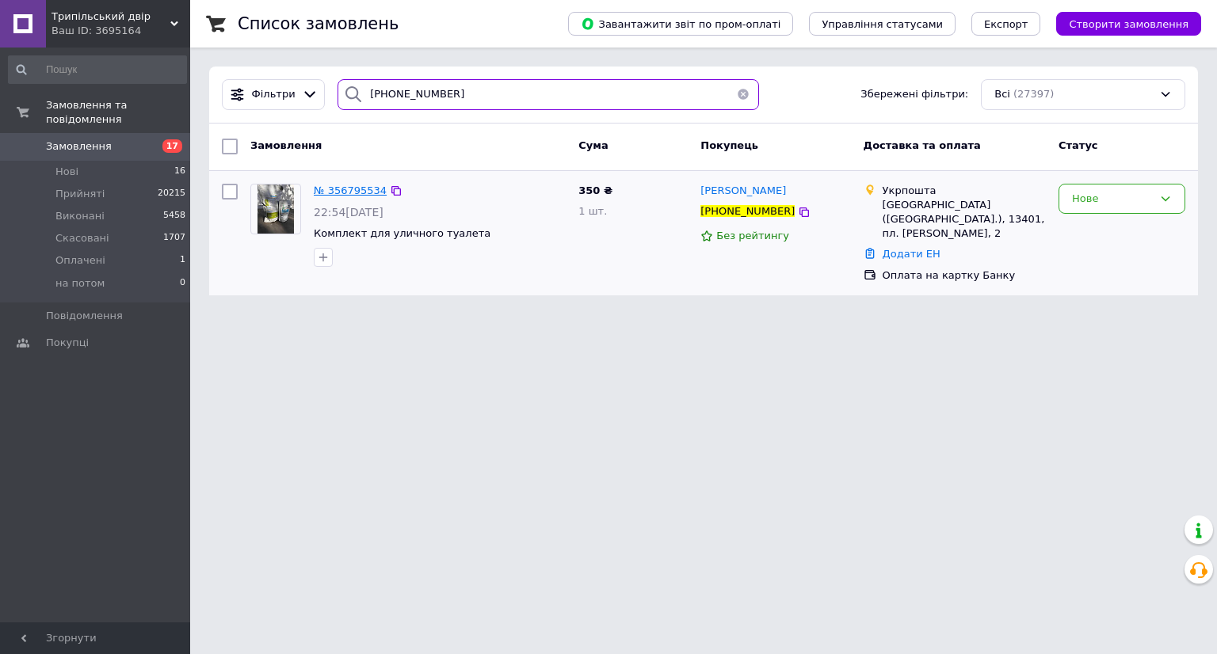
type input "+380675281629"
click at [364, 189] on span "№ 356795534" at bounding box center [350, 191] width 73 height 12
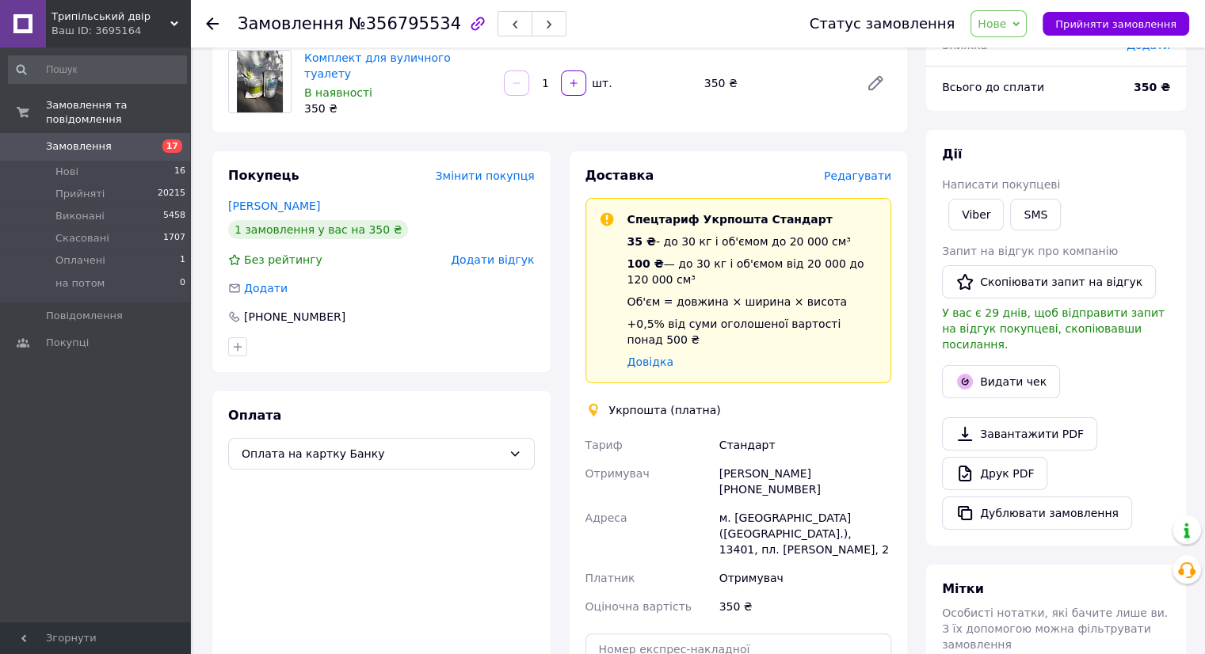
scroll to position [317, 0]
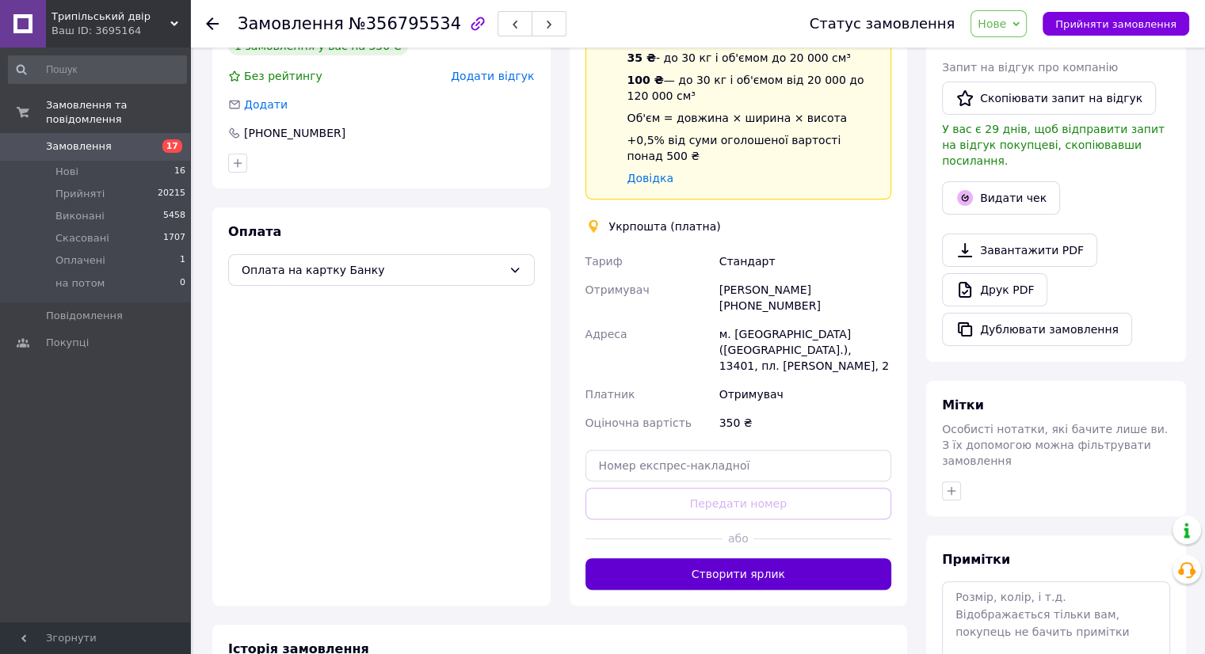
click at [711, 567] on button "Створити ярлик" at bounding box center [738, 574] width 307 height 32
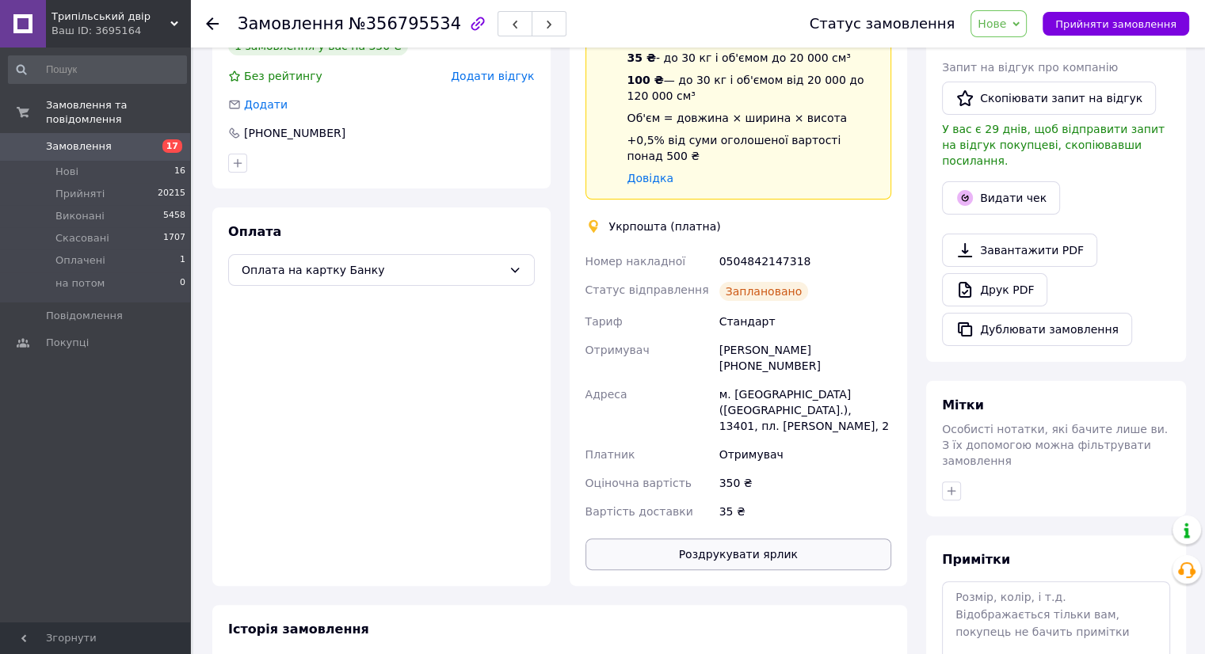
click at [729, 539] on button "Роздрукувати ярлик" at bounding box center [738, 555] width 307 height 32
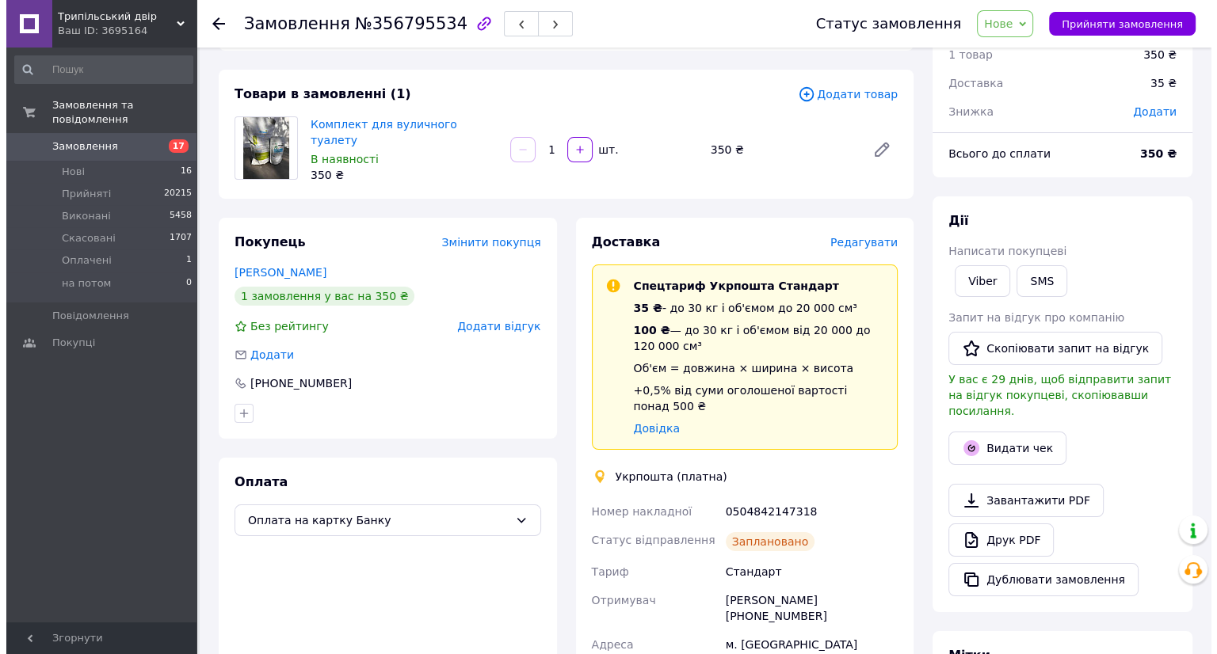
scroll to position [0, 0]
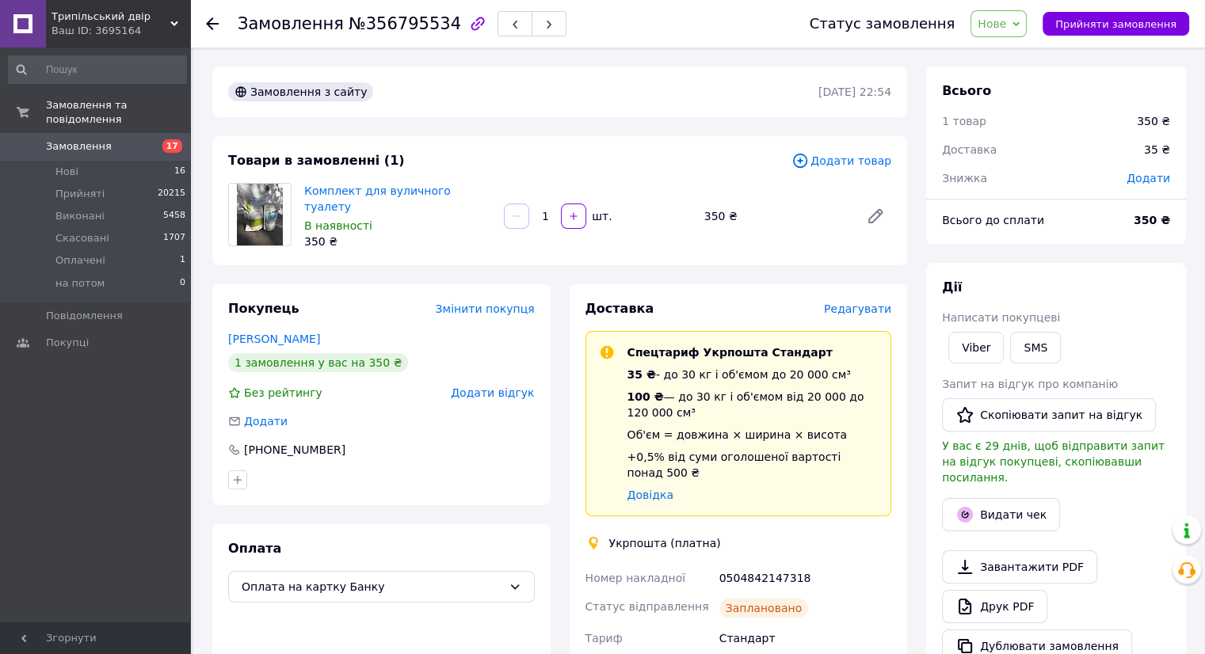
click at [869, 303] on span "Редагувати" at bounding box center [857, 309] width 67 height 13
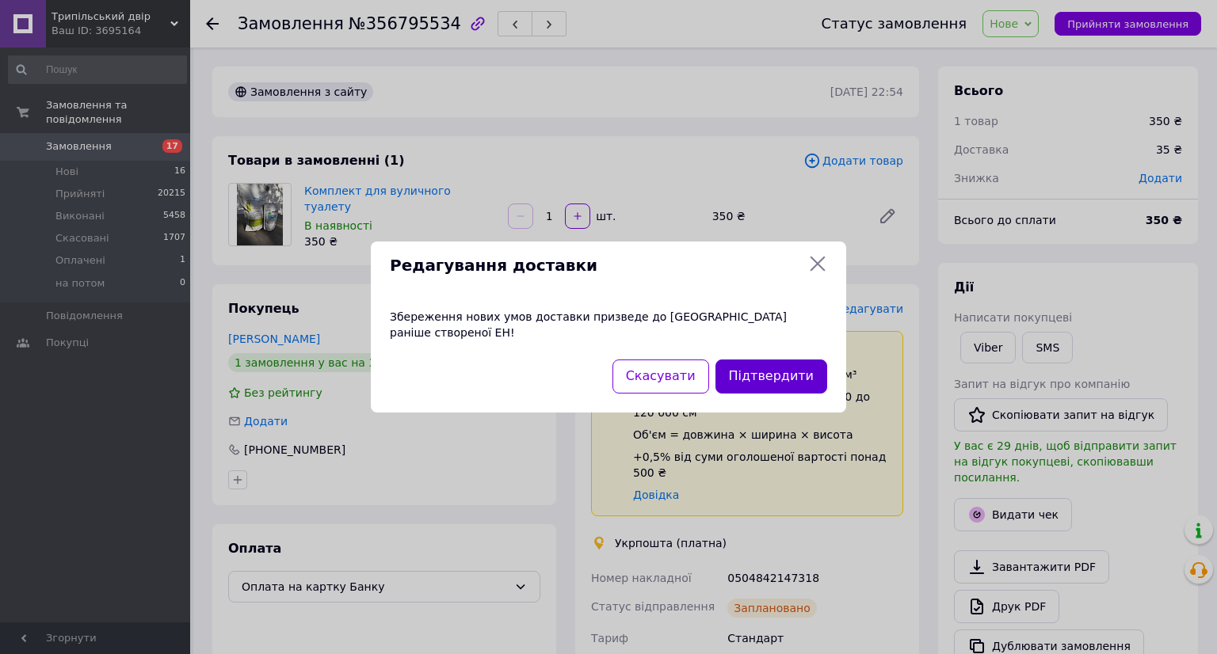
click at [754, 371] on button "Підтвердити" at bounding box center [771, 377] width 112 height 34
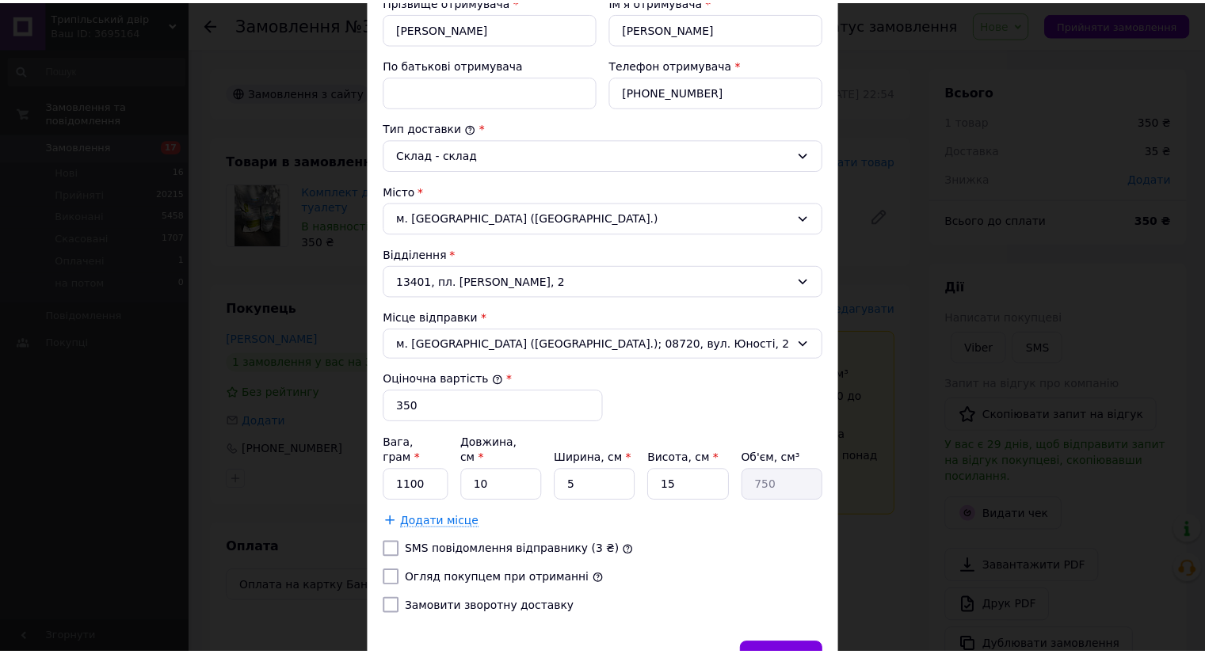
scroll to position [390, 0]
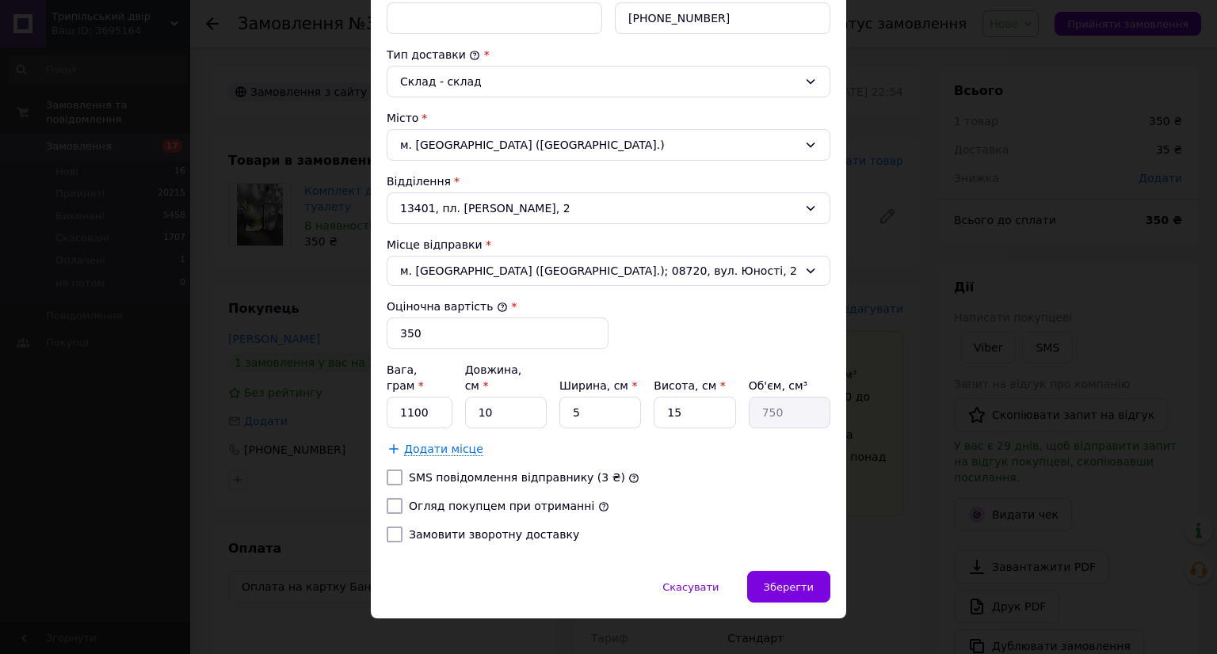
click at [531, 500] on label "Огляд покупцем при отриманні" at bounding box center [501, 506] width 185 height 13
click at [402, 498] on input "Огляд покупцем при отриманні" at bounding box center [395, 506] width 16 height 16
checkbox input "true"
click at [800, 581] on span "Зберегти" at bounding box center [789, 587] width 50 height 12
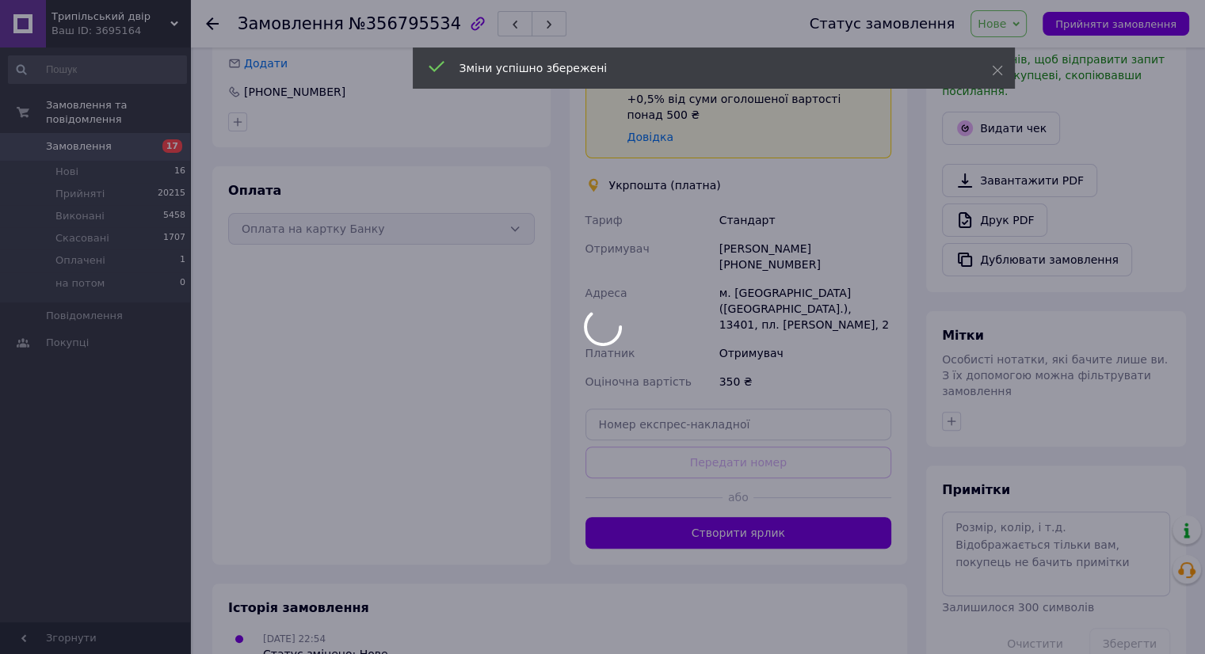
scroll to position [380, 0]
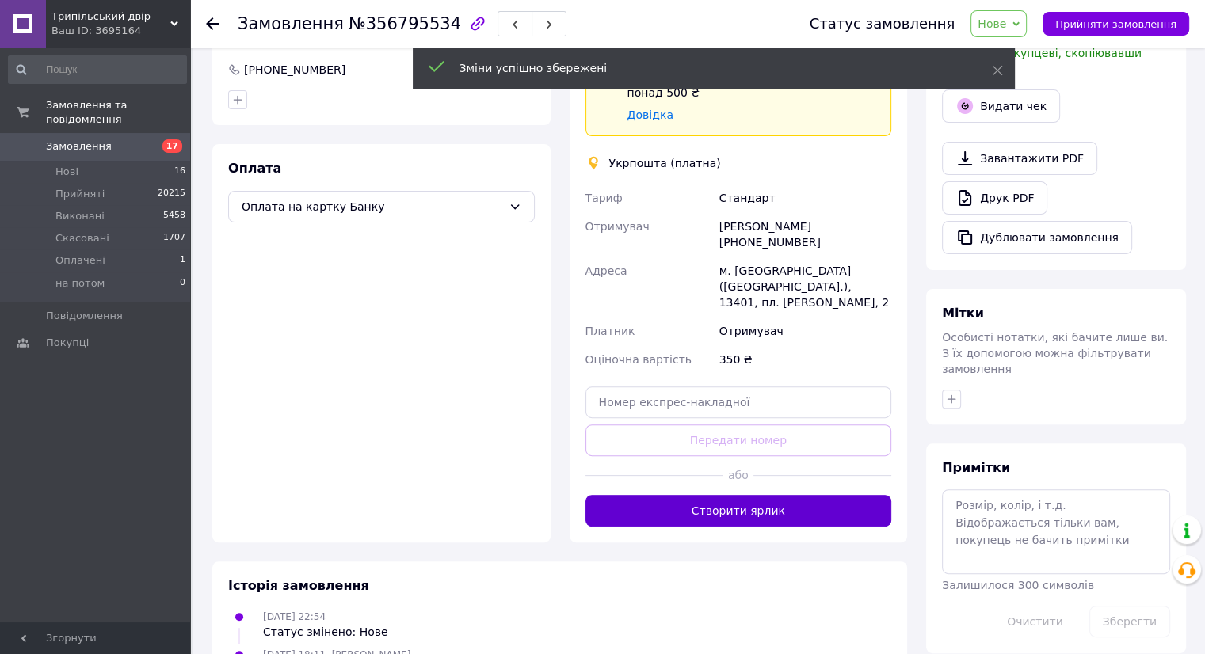
click at [738, 495] on button "Створити ярлик" at bounding box center [738, 511] width 307 height 32
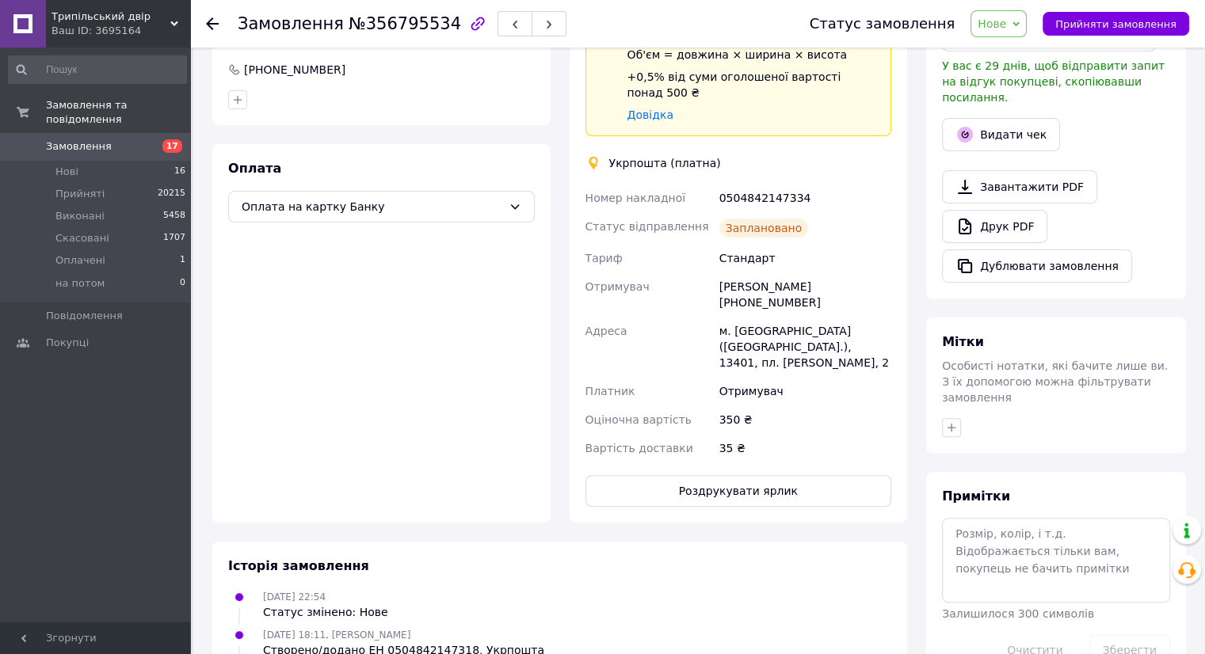
click at [748, 444] on div "Доставка Редагувати Спецтариф Укрпошта Стандарт 35 ₴ - до 30 кг і об'ємом до 20…" at bounding box center [738, 213] width 307 height 587
click at [741, 478] on button "Роздрукувати ярлик" at bounding box center [738, 491] width 307 height 32
click at [1135, 24] on span "Прийняти замовлення" at bounding box center [1115, 24] width 121 height 12
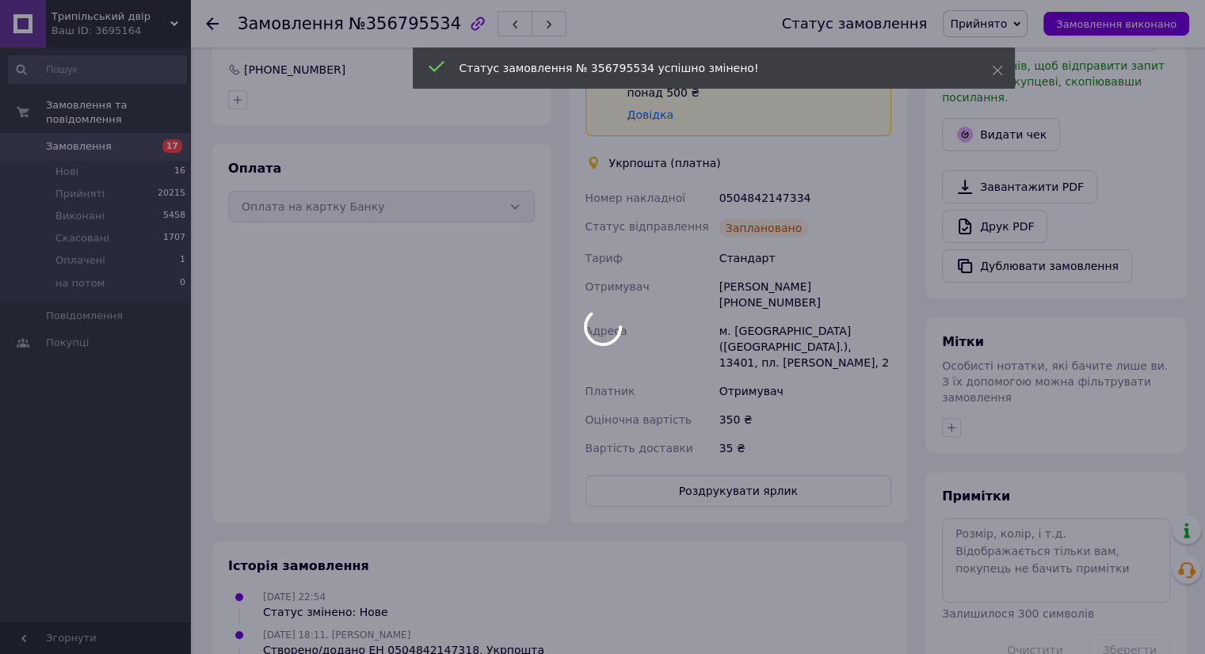
click at [143, 132] on div at bounding box center [602, 327] width 1205 height 654
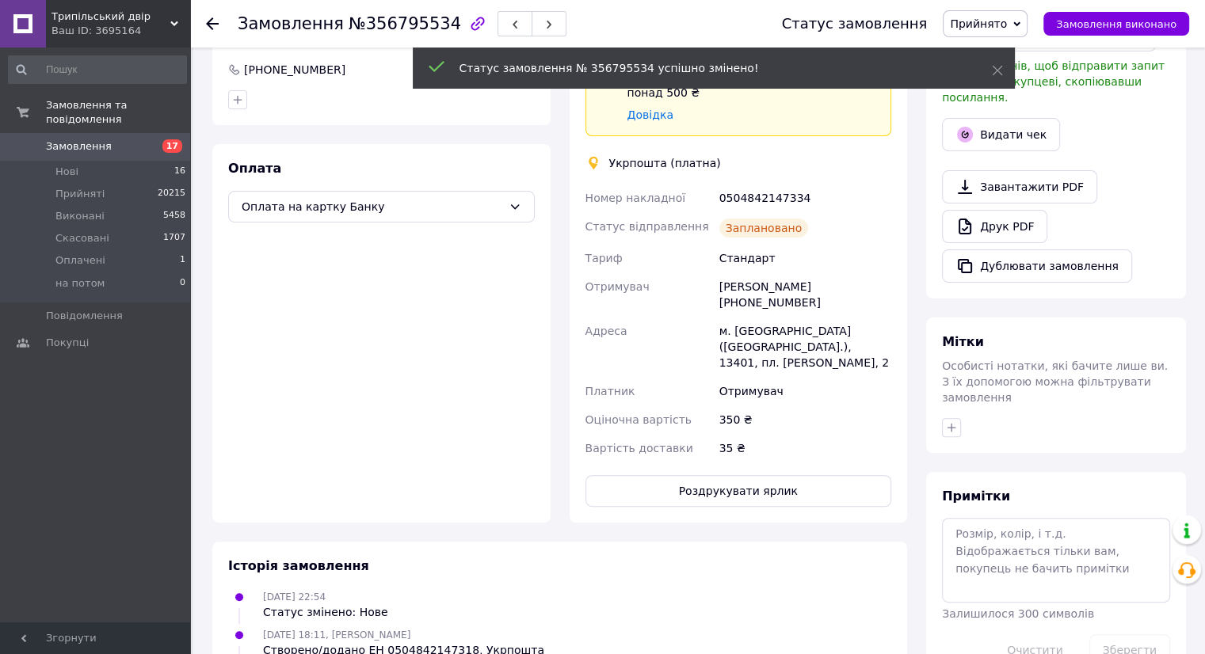
click at [162, 139] on span "17" at bounding box center [169, 146] width 44 height 14
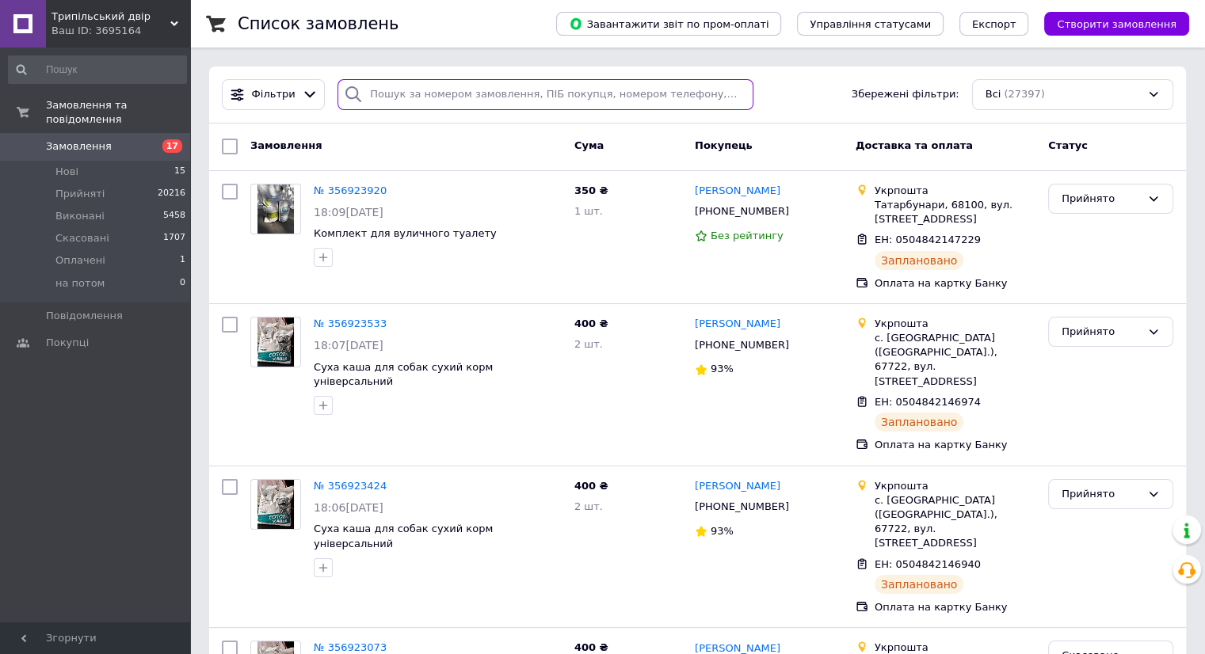
paste input "+380933045451"
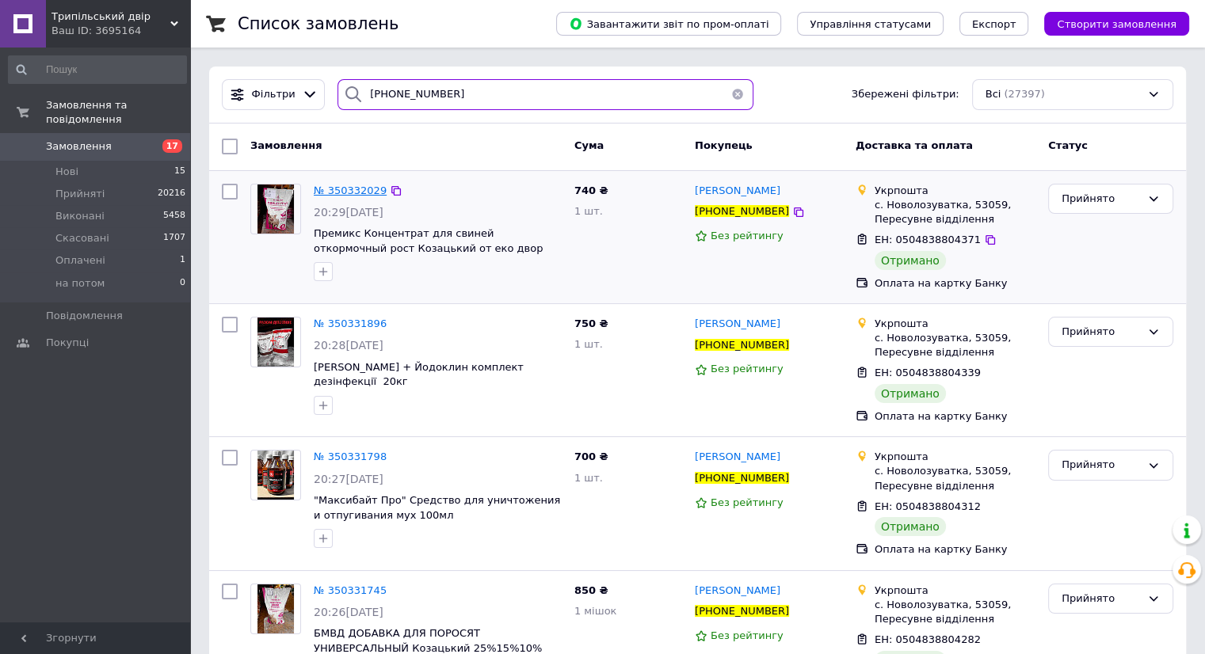
type input "+380933045451"
click at [361, 188] on span "№ 350332029" at bounding box center [350, 191] width 73 height 12
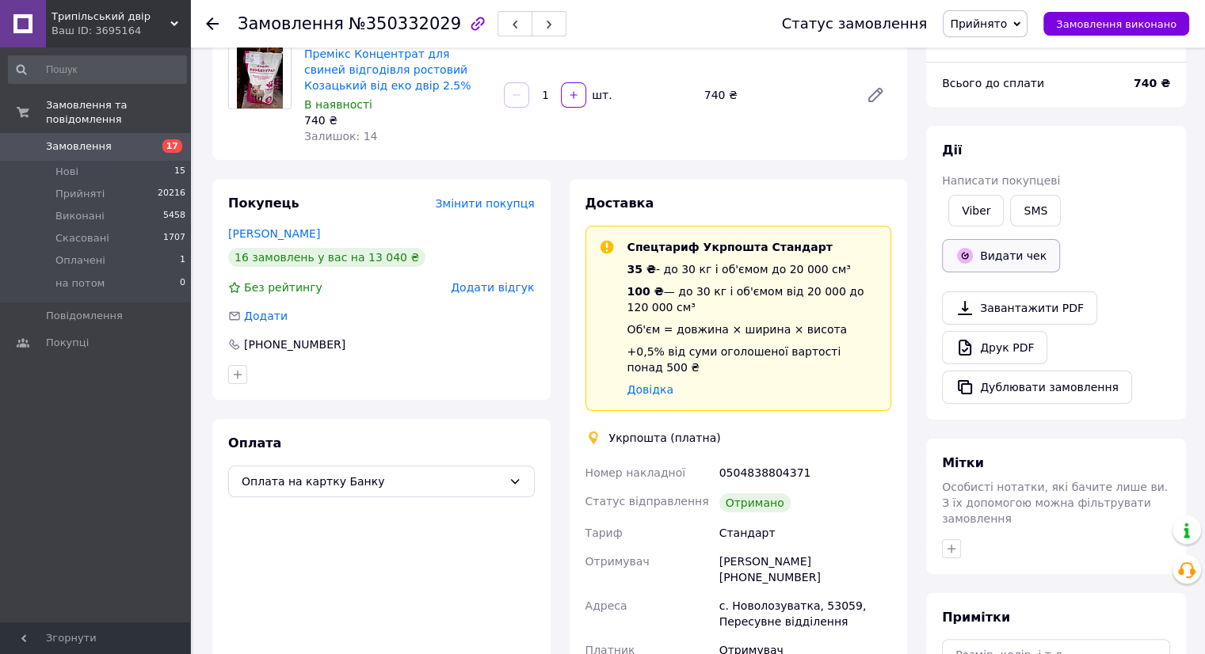
scroll to position [158, 0]
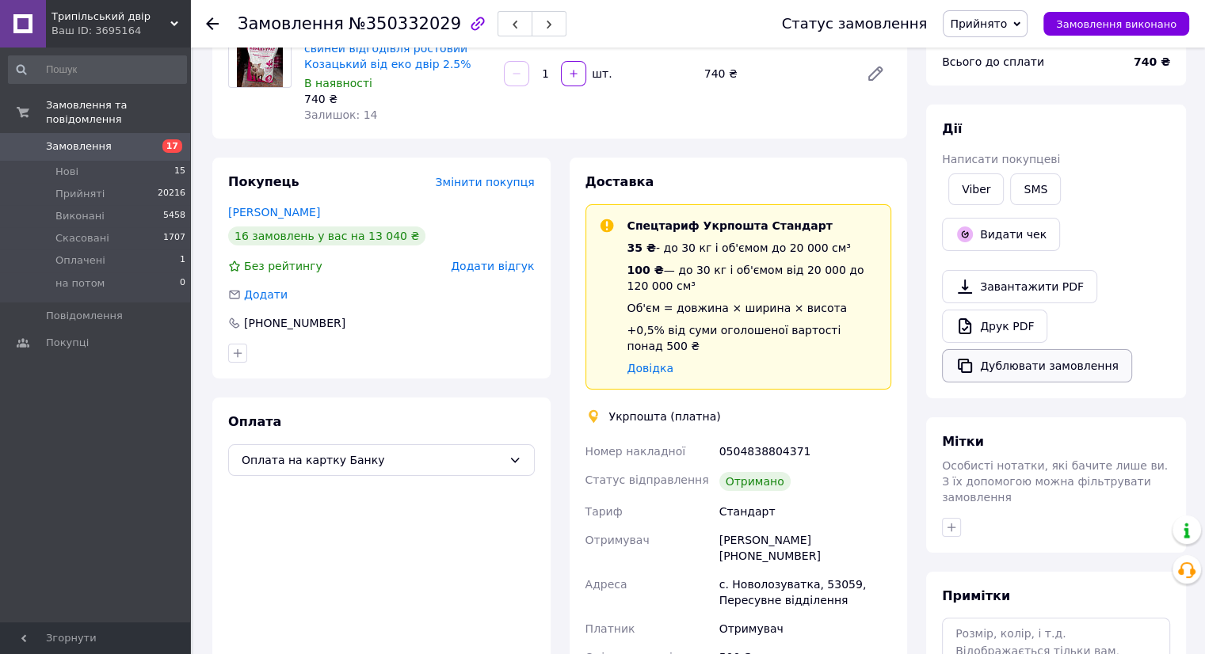
click at [1052, 365] on button "Дублювати замовлення" at bounding box center [1037, 365] width 190 height 33
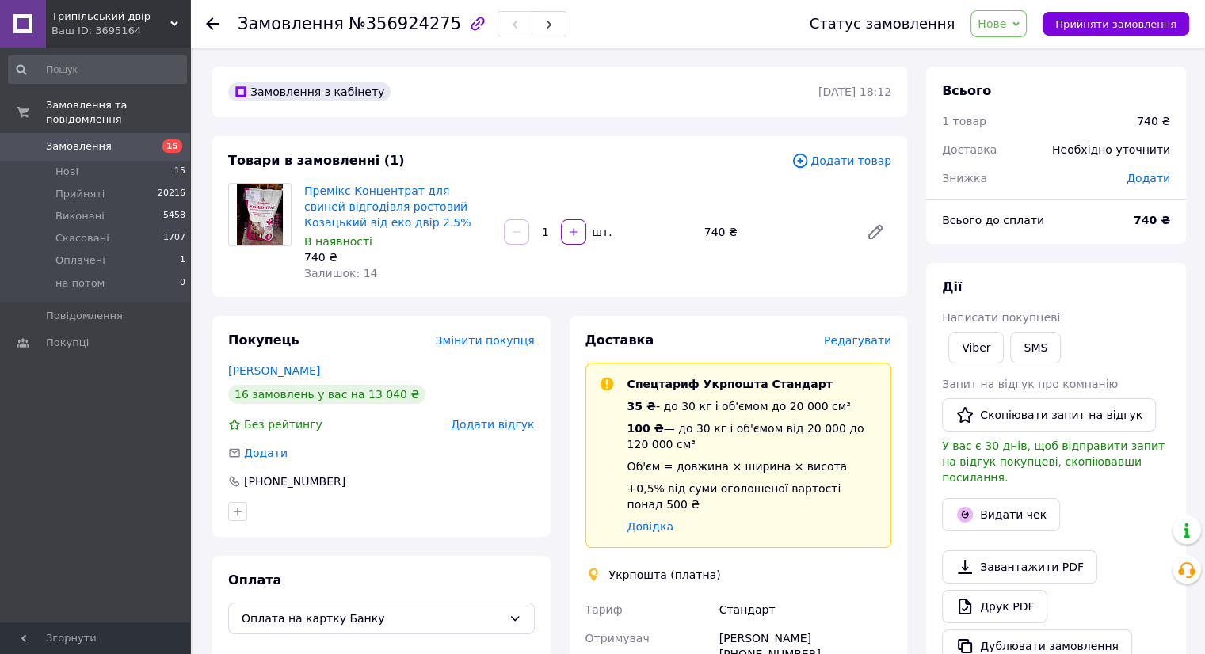
click at [854, 154] on span "Додати товар" at bounding box center [841, 160] width 100 height 17
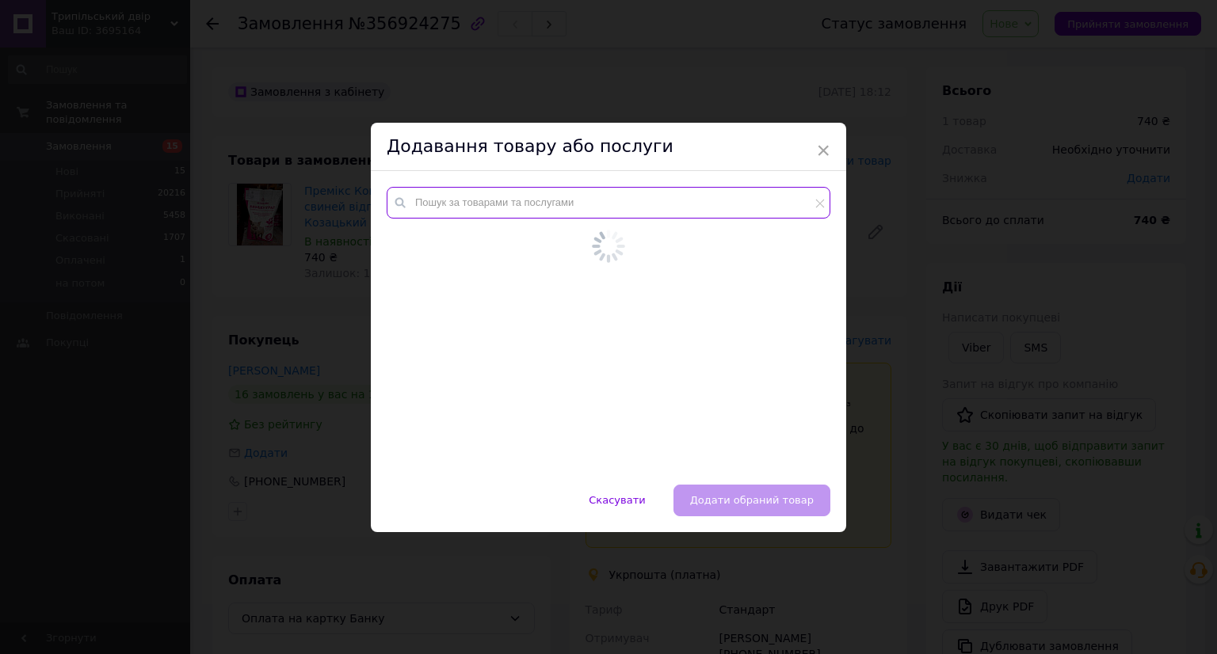
click at [555, 197] on input "text" at bounding box center [609, 203] width 444 height 32
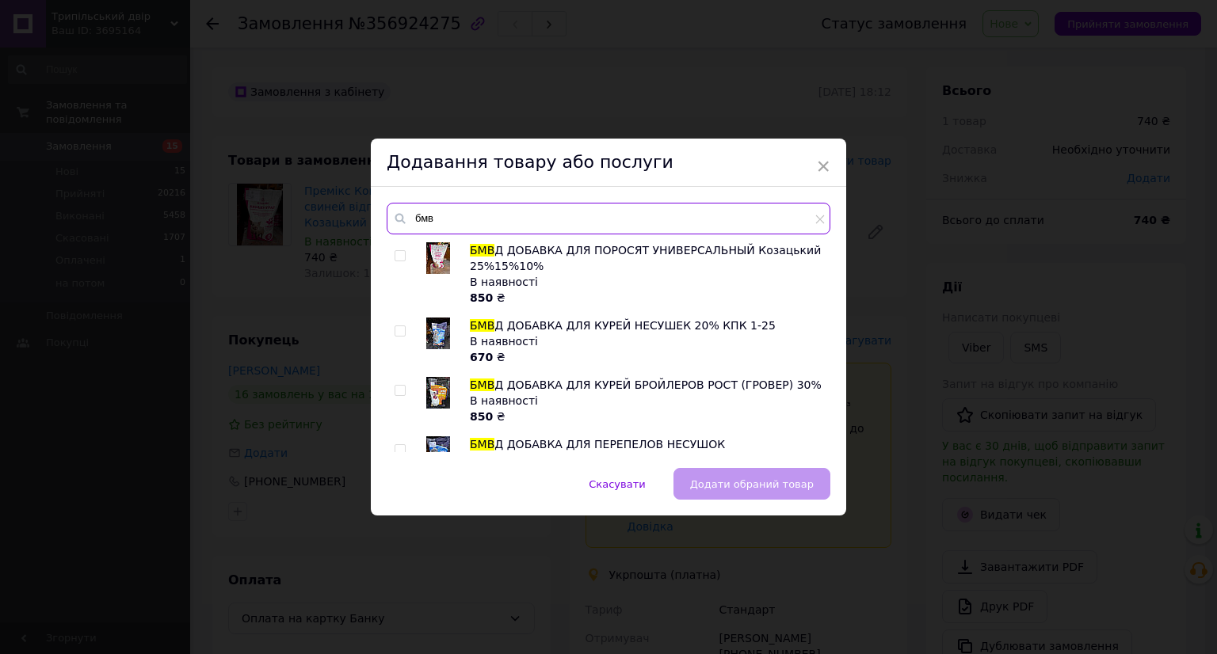
type input "бмв"
click at [439, 261] on img at bounding box center [438, 258] width 24 height 32
checkbox input "true"
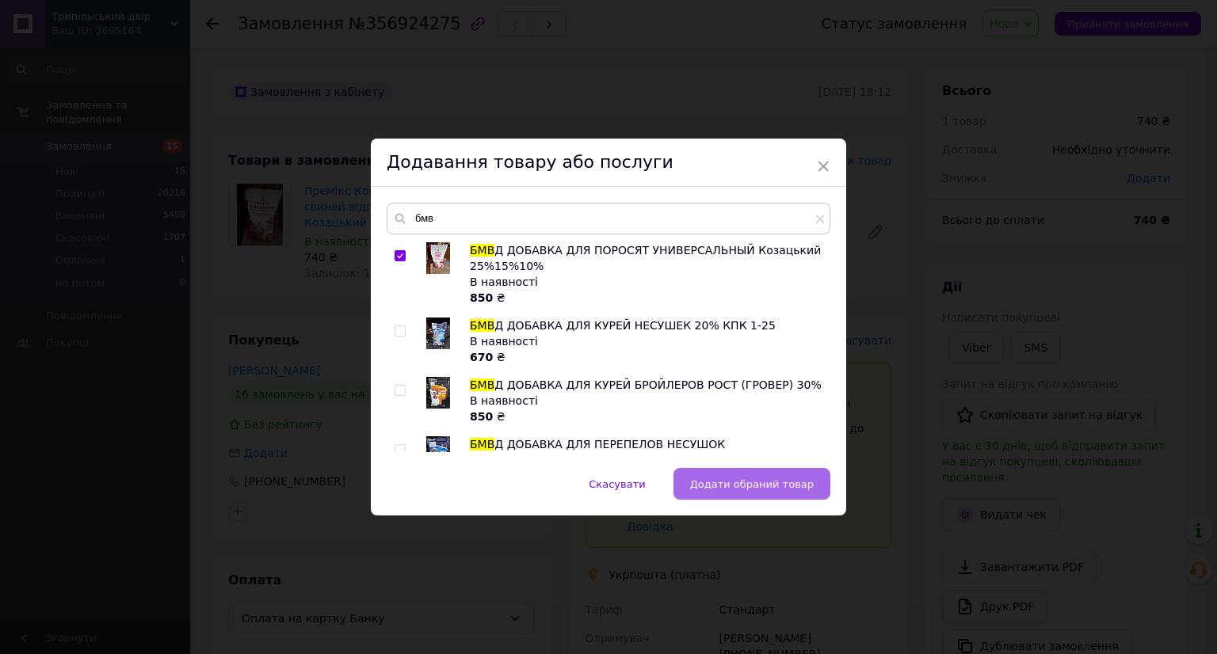
click at [737, 482] on span "Додати обраний товар" at bounding box center [752, 484] width 124 height 12
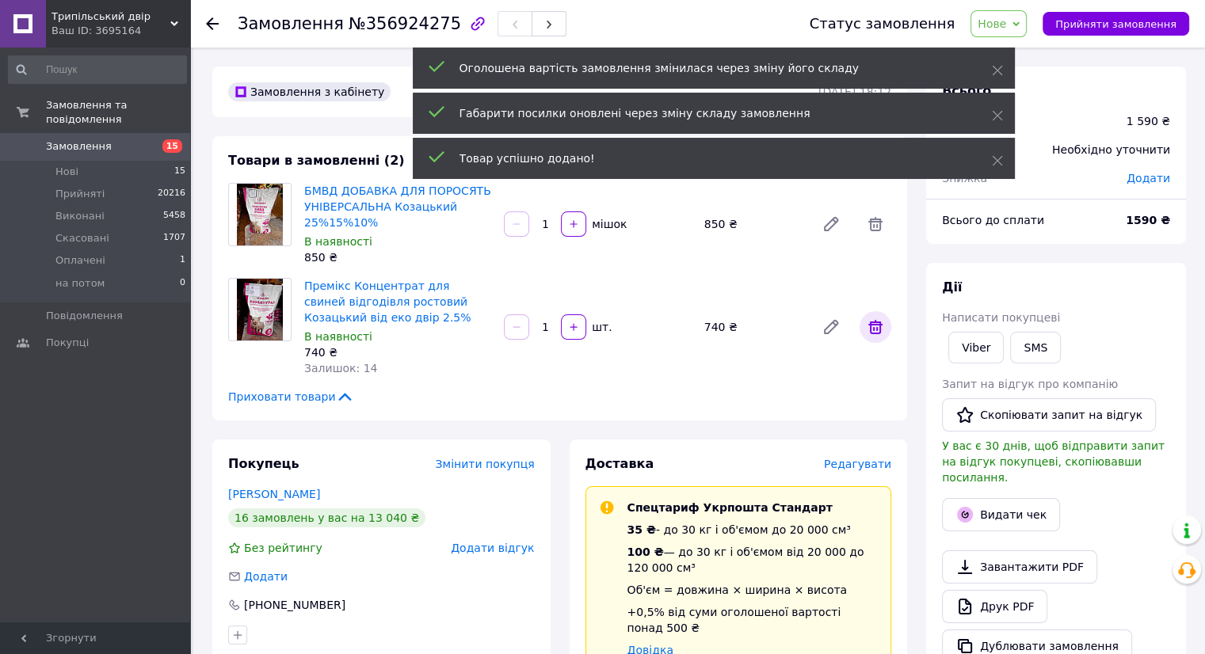
click at [878, 332] on icon at bounding box center [875, 327] width 19 height 19
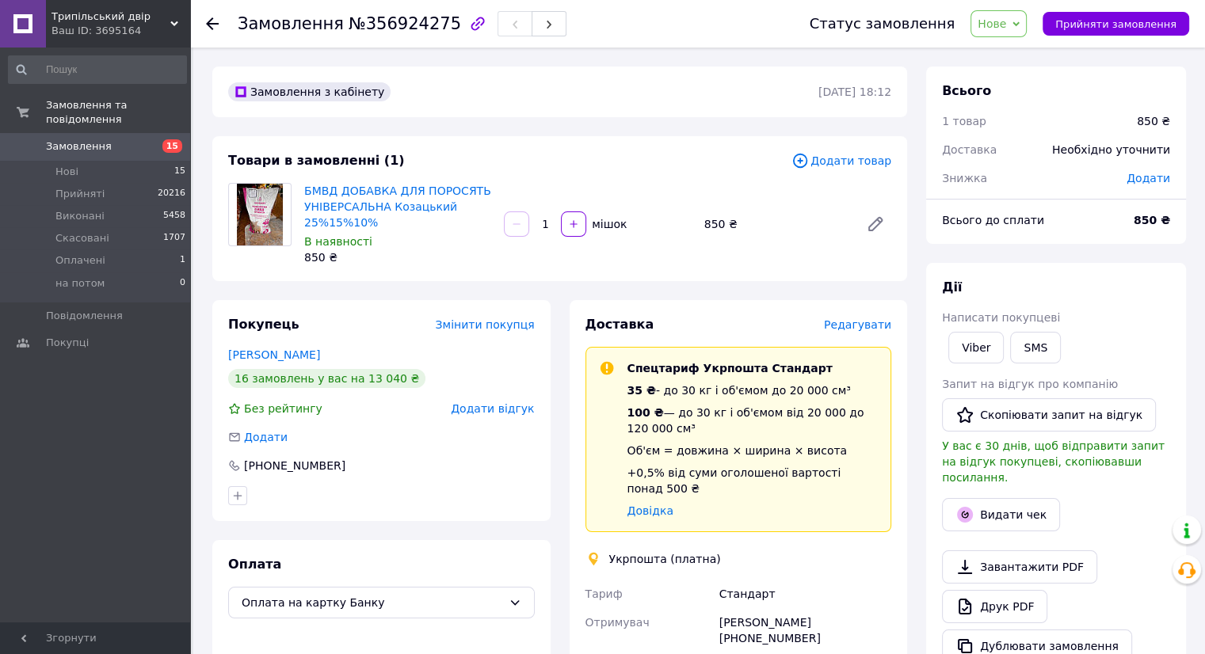
click at [861, 327] on span "Редагувати" at bounding box center [857, 324] width 67 height 13
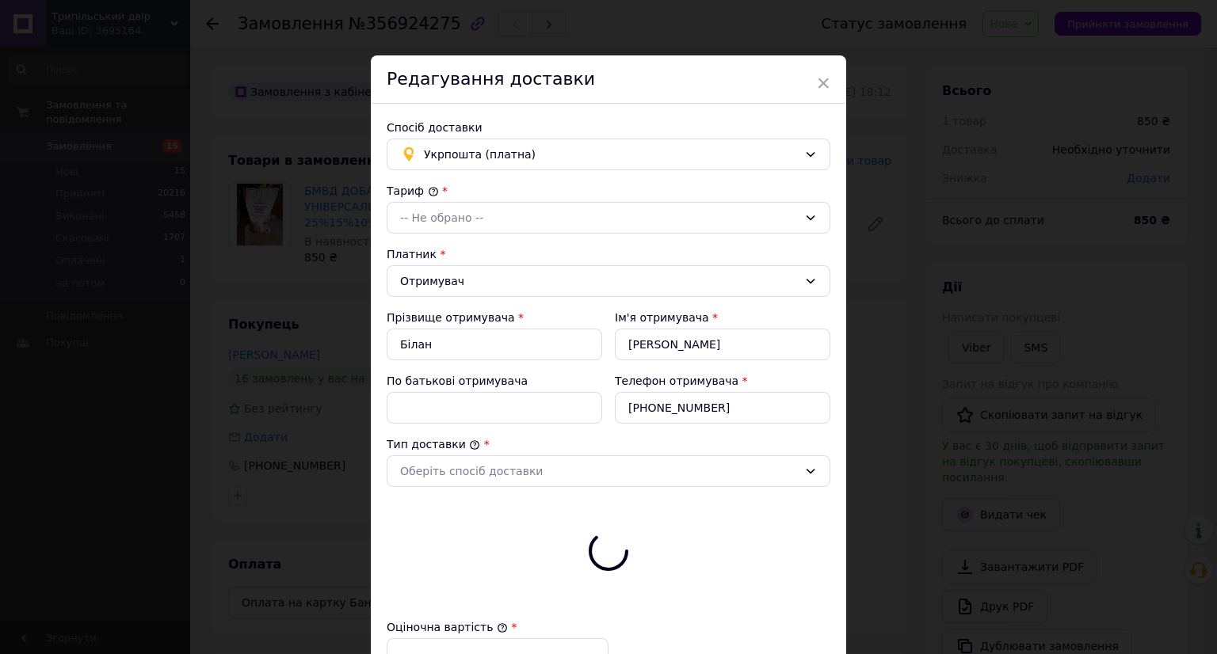
type input "850"
checkbox input "true"
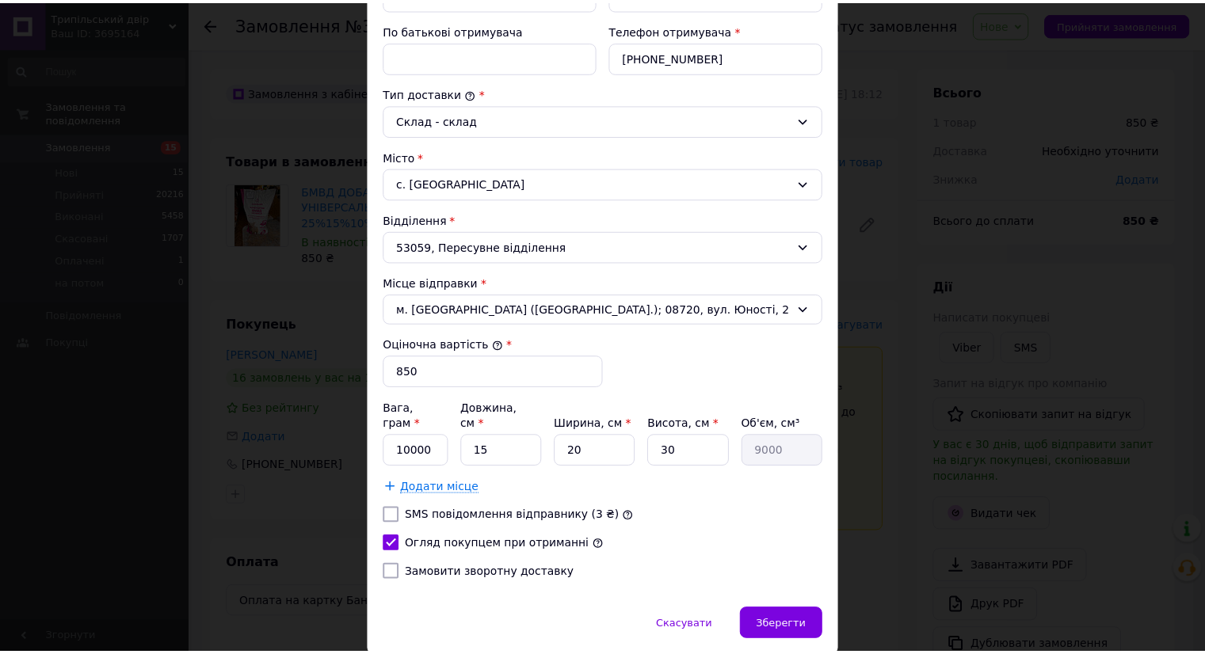
scroll to position [390, 0]
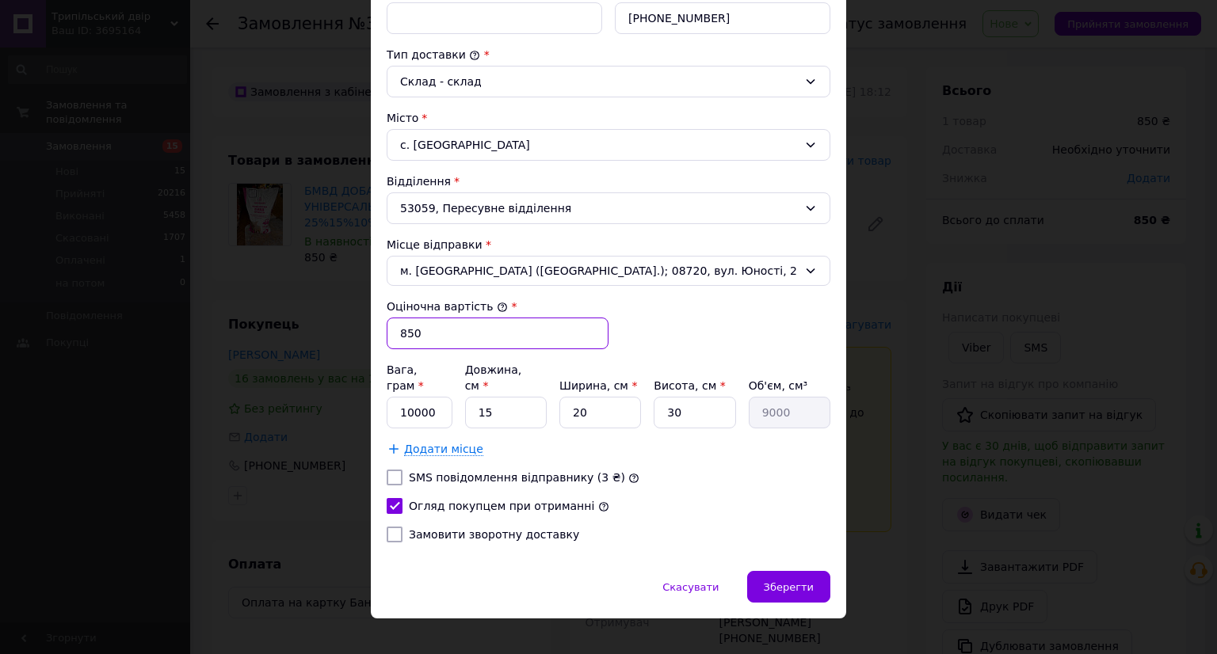
click at [459, 338] on input "850" at bounding box center [498, 334] width 222 height 32
type input "500"
click at [430, 397] on input "10000" at bounding box center [420, 413] width 66 height 32
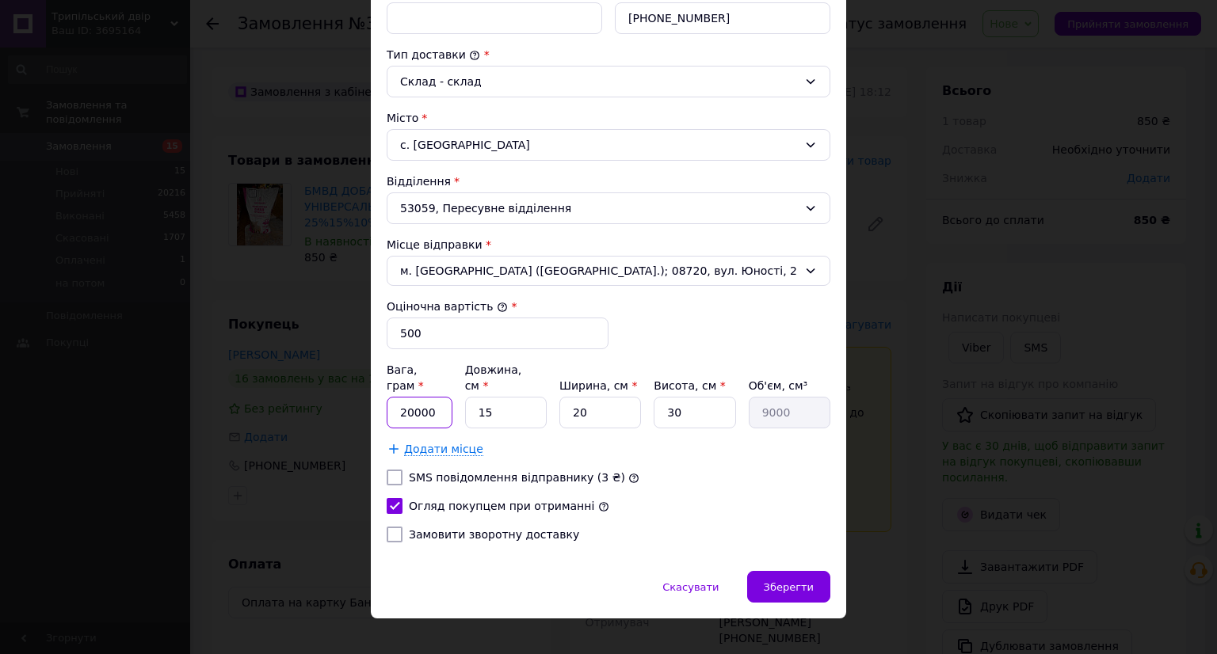
type input "20000"
click at [533, 397] on input "15" at bounding box center [506, 413] width 82 height 32
type input "4"
type input "2400"
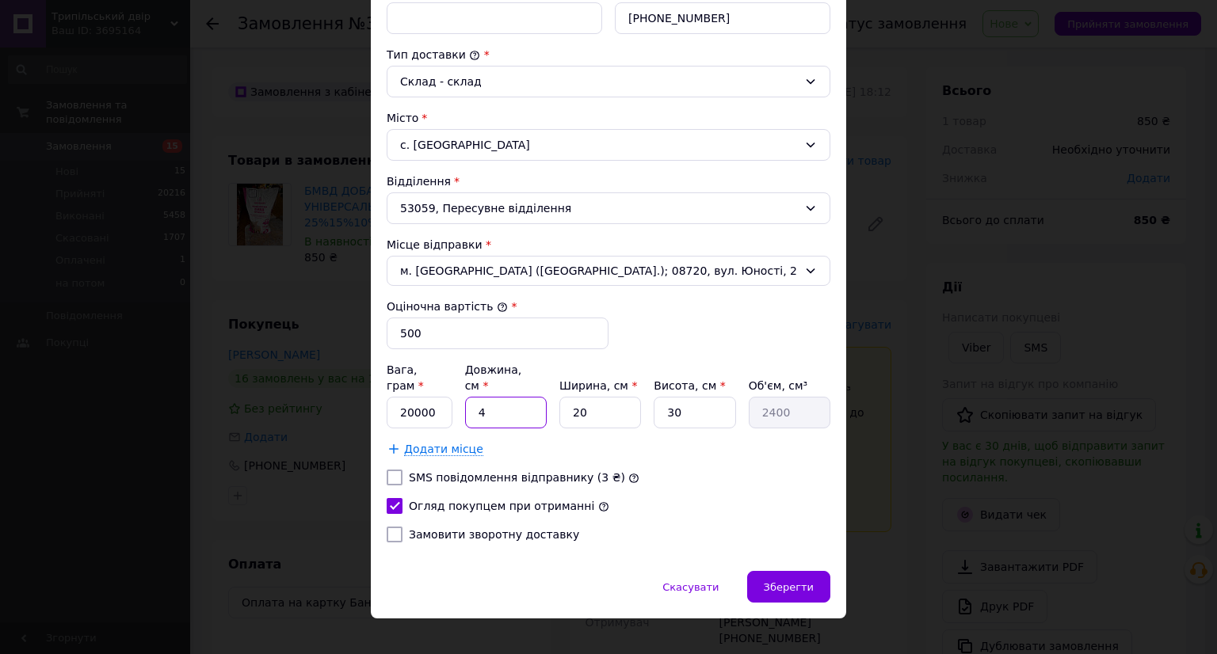
type input "40"
type input "24000"
type input "40"
click at [779, 571] on div "Зберегти" at bounding box center [788, 587] width 83 height 32
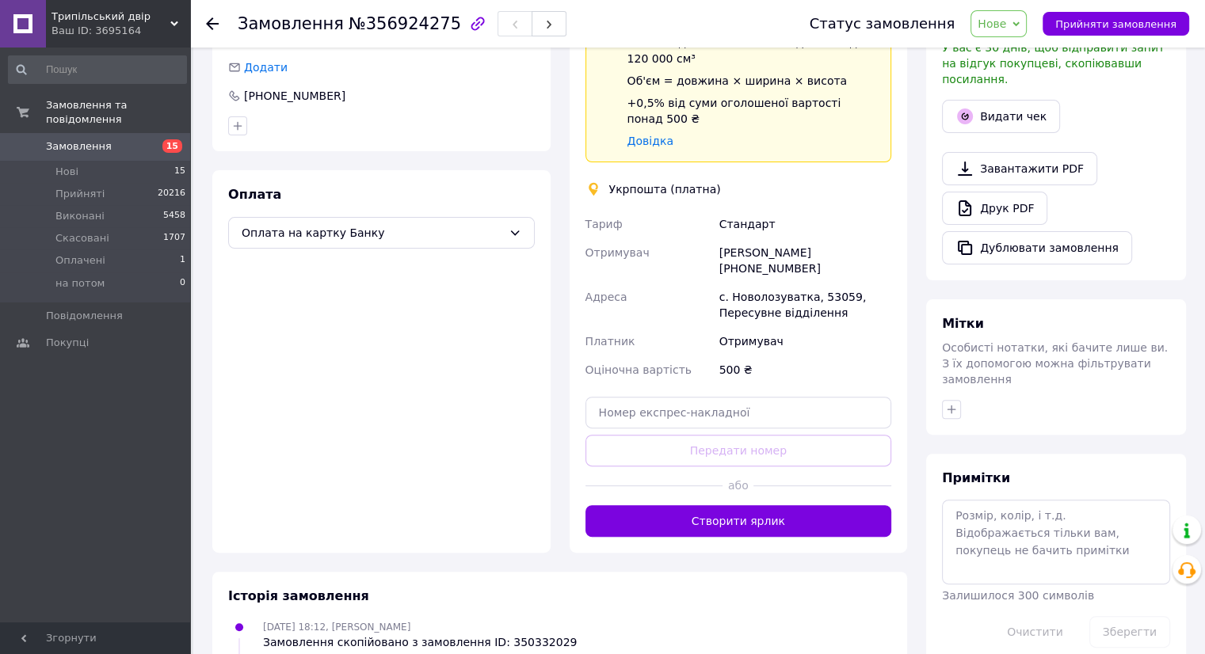
scroll to position [475, 0]
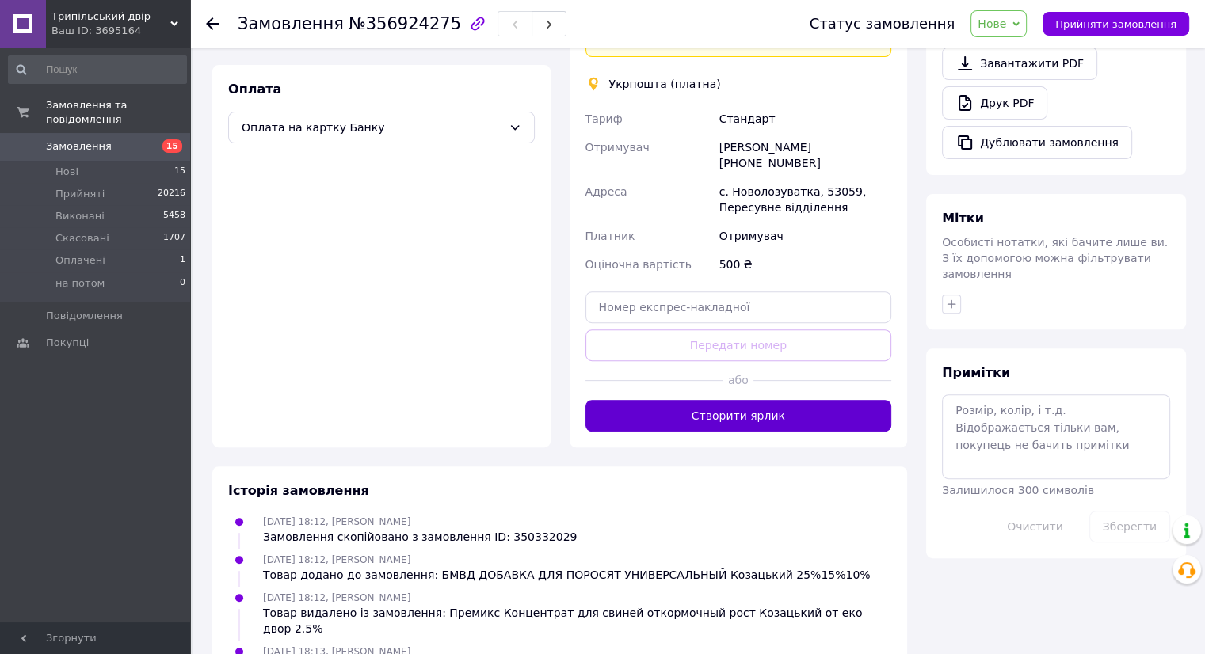
click at [726, 400] on button "Створити ярлик" at bounding box center [738, 416] width 307 height 32
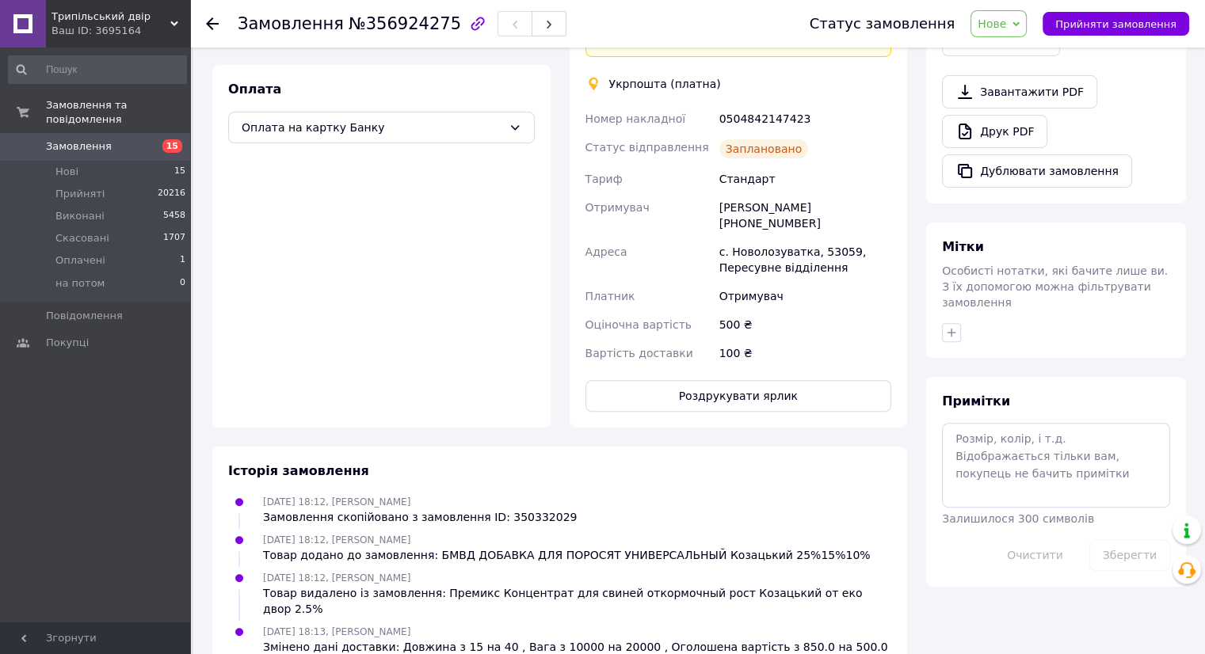
scroll to position [464, 0]
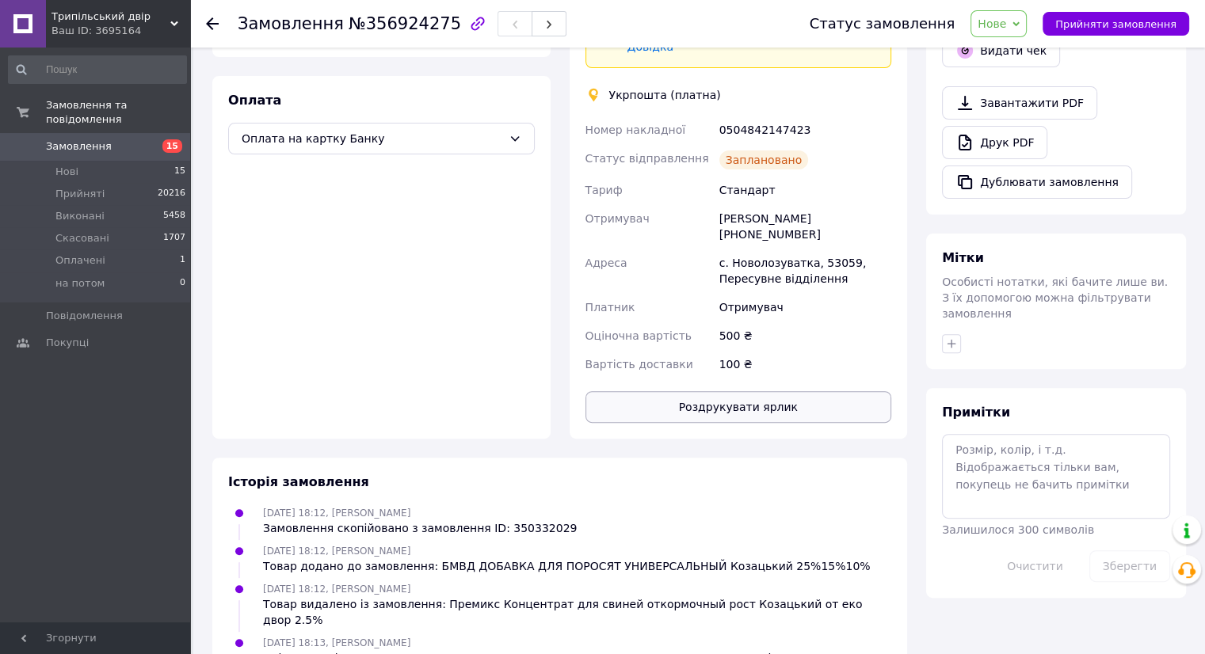
click at [732, 391] on button "Роздрукувати ярлик" at bounding box center [738, 407] width 307 height 32
click at [1104, 23] on span "Прийняти замовлення" at bounding box center [1115, 24] width 121 height 12
click at [1054, 178] on button "Дублювати замовлення" at bounding box center [1037, 182] width 190 height 33
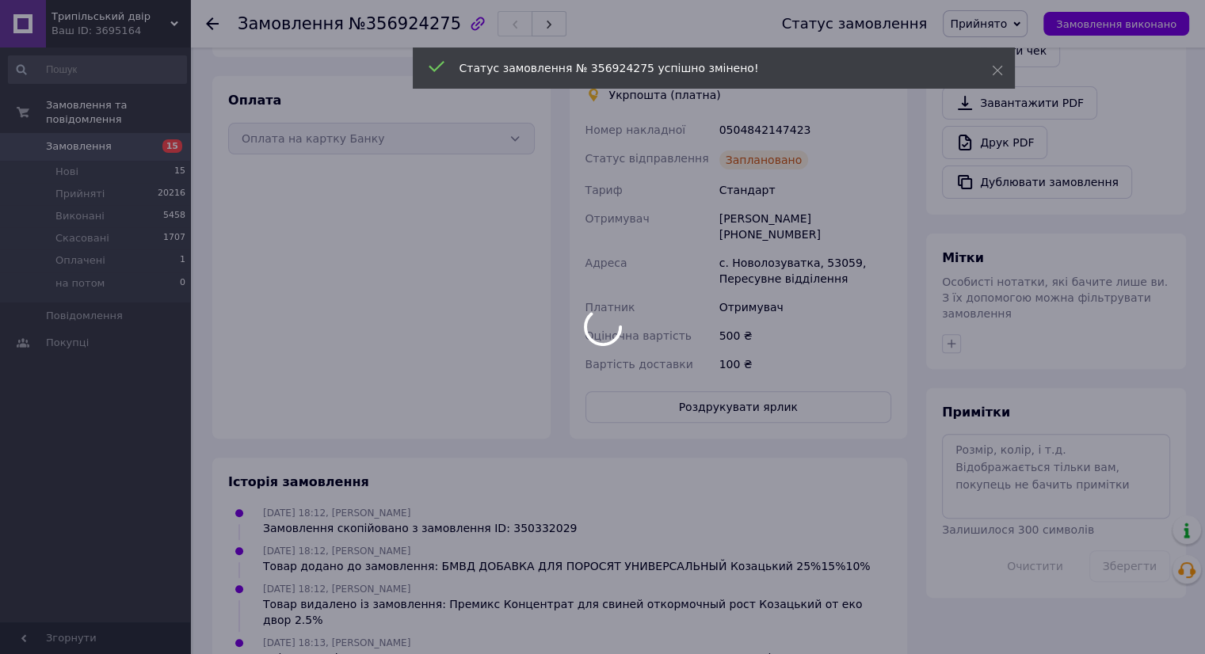
scroll to position [68, 0]
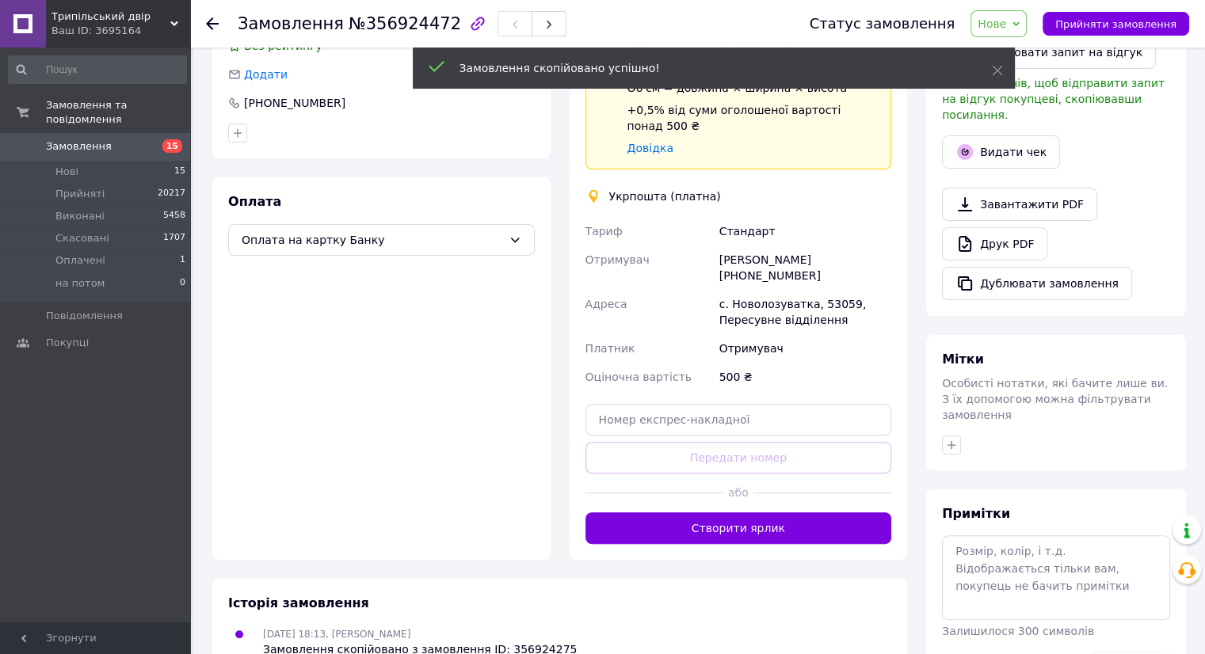
scroll to position [393, 0]
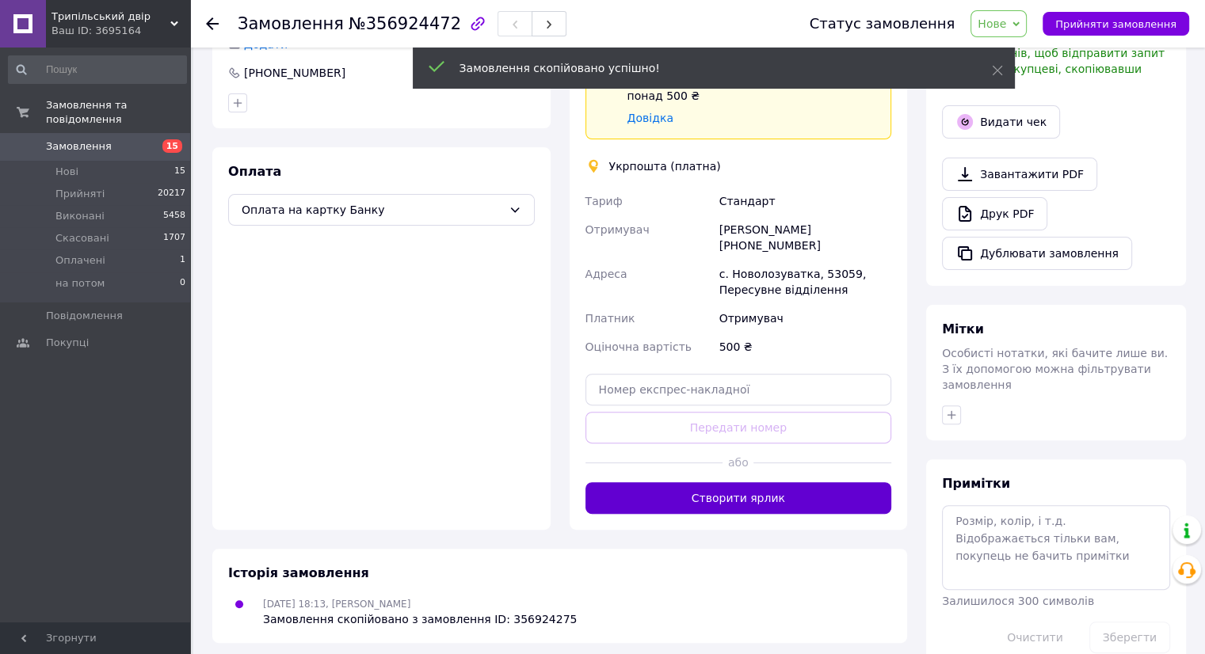
click at [711, 482] on button "Створити ярлик" at bounding box center [738, 498] width 307 height 32
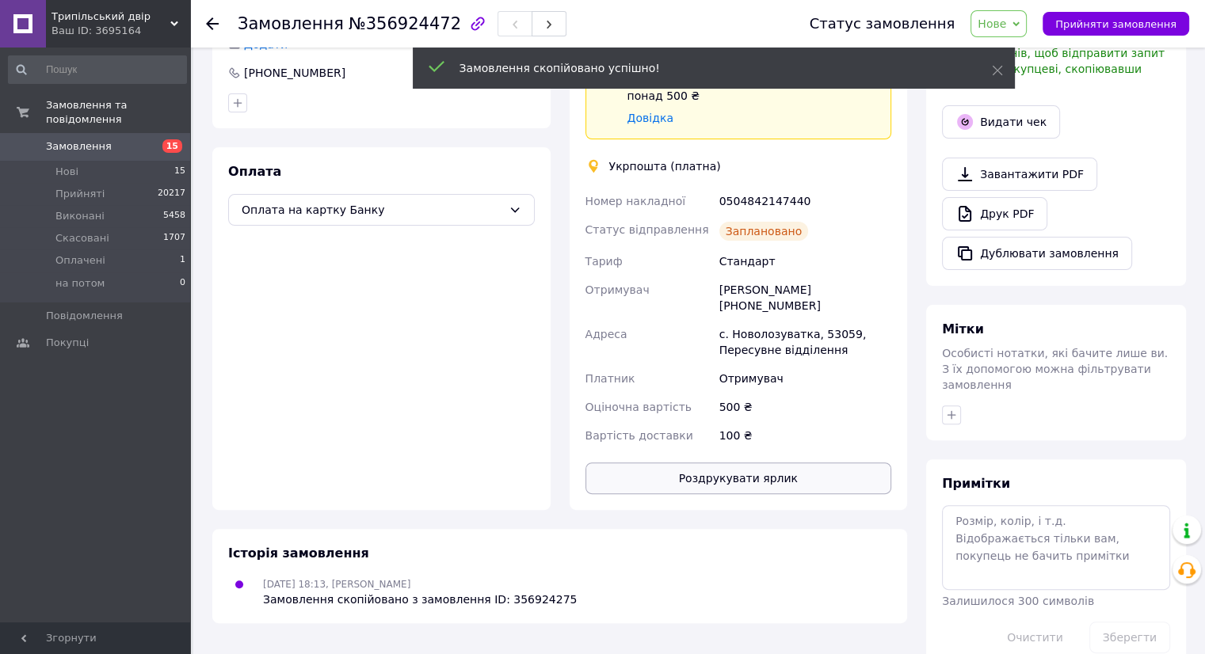
click at [719, 463] on button "Роздрукувати ярлик" at bounding box center [738, 479] width 307 height 32
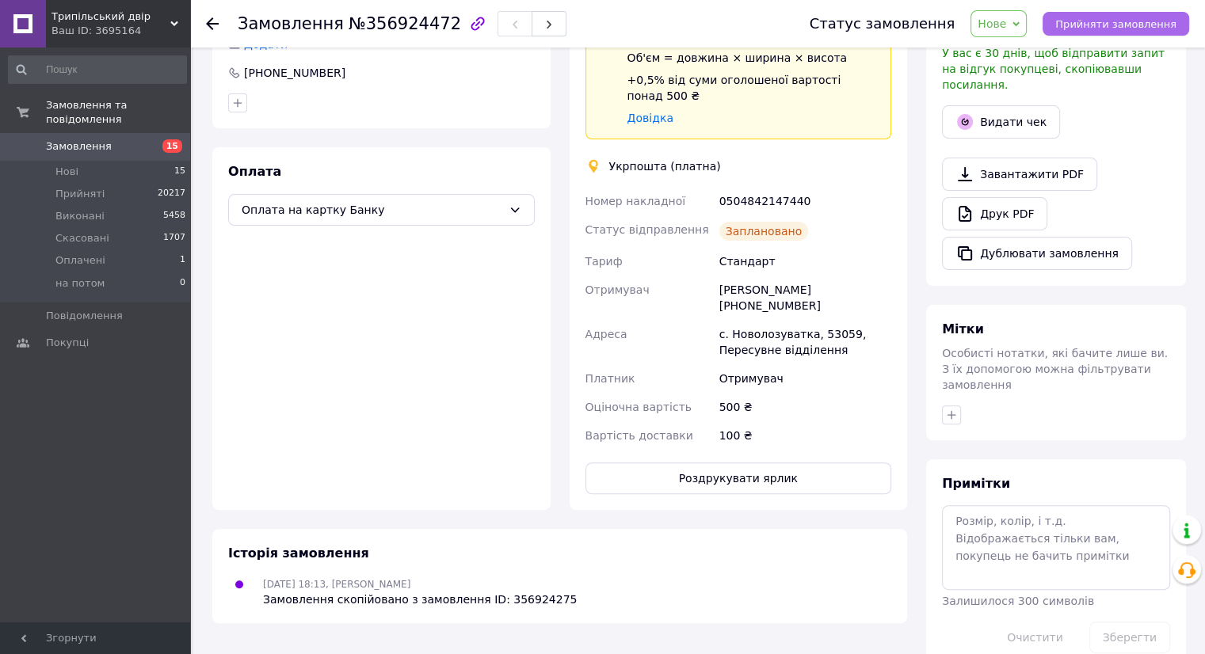
click at [1062, 25] on button "Прийняти замовлення" at bounding box center [1115, 24] width 147 height 24
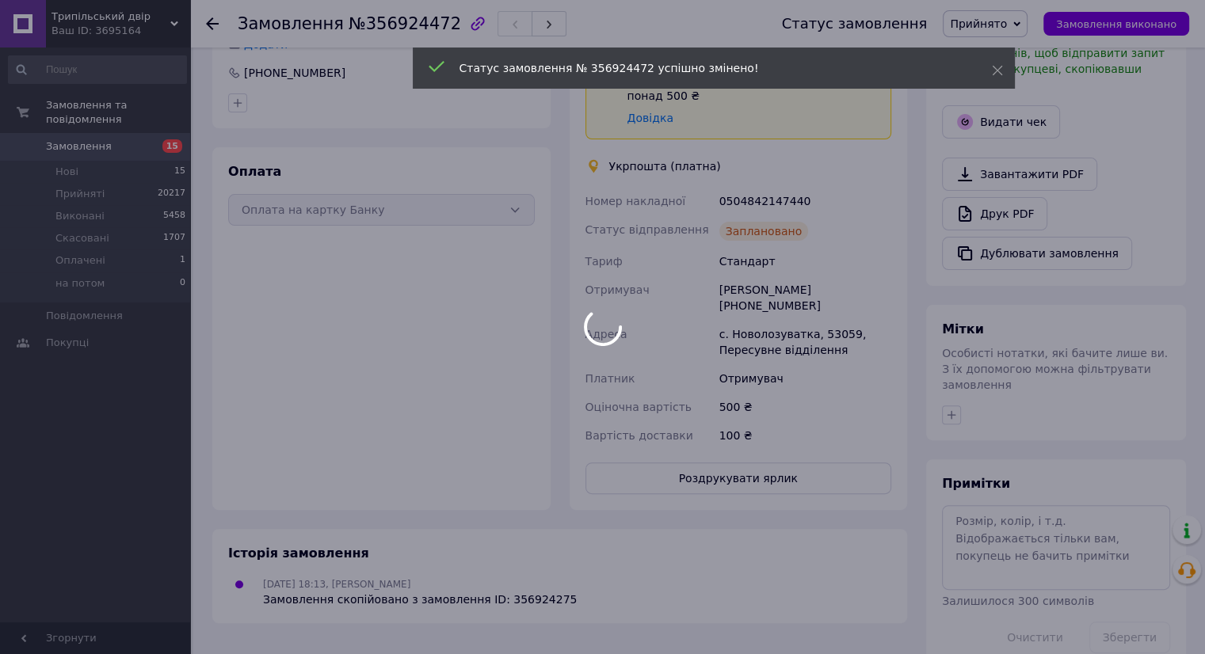
click at [129, 139] on span "Замовлення" at bounding box center [96, 146] width 101 height 14
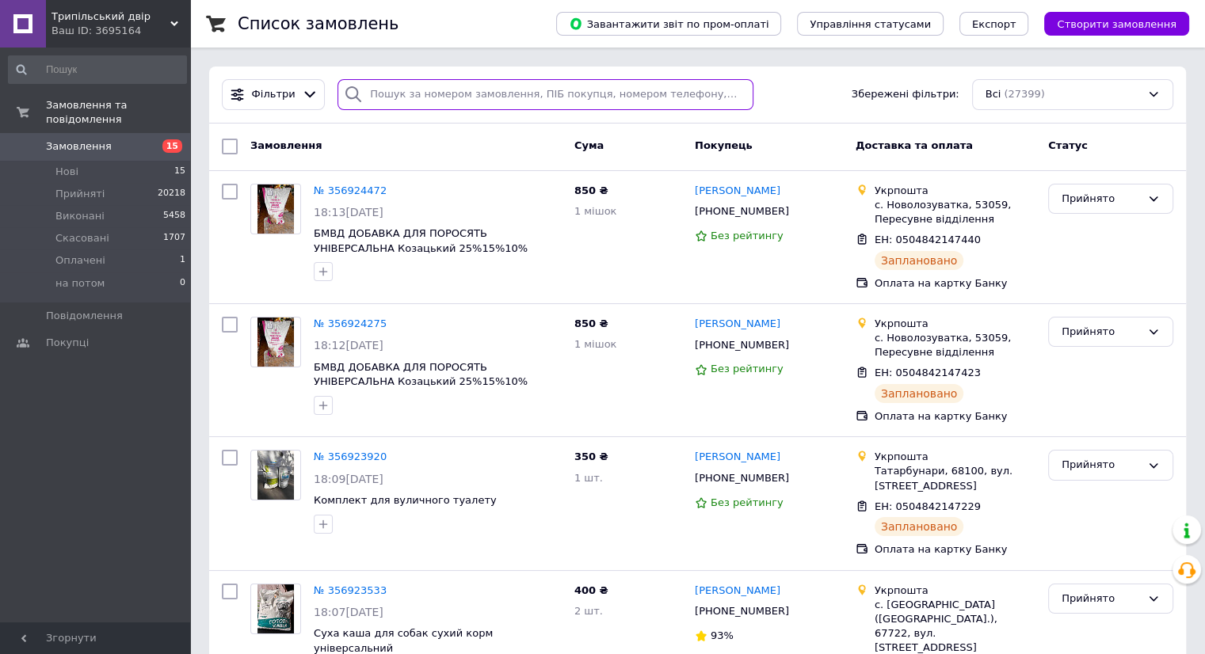
drag, startPoint x: 410, startPoint y: 112, endPoint x: 408, endPoint y: 100, distance: 12.1
click at [410, 102] on input "search" at bounding box center [545, 94] width 416 height 31
click at [406, 93] on input "search" at bounding box center [545, 94] width 416 height 31
paste input "[PHONE_NUMBER]"
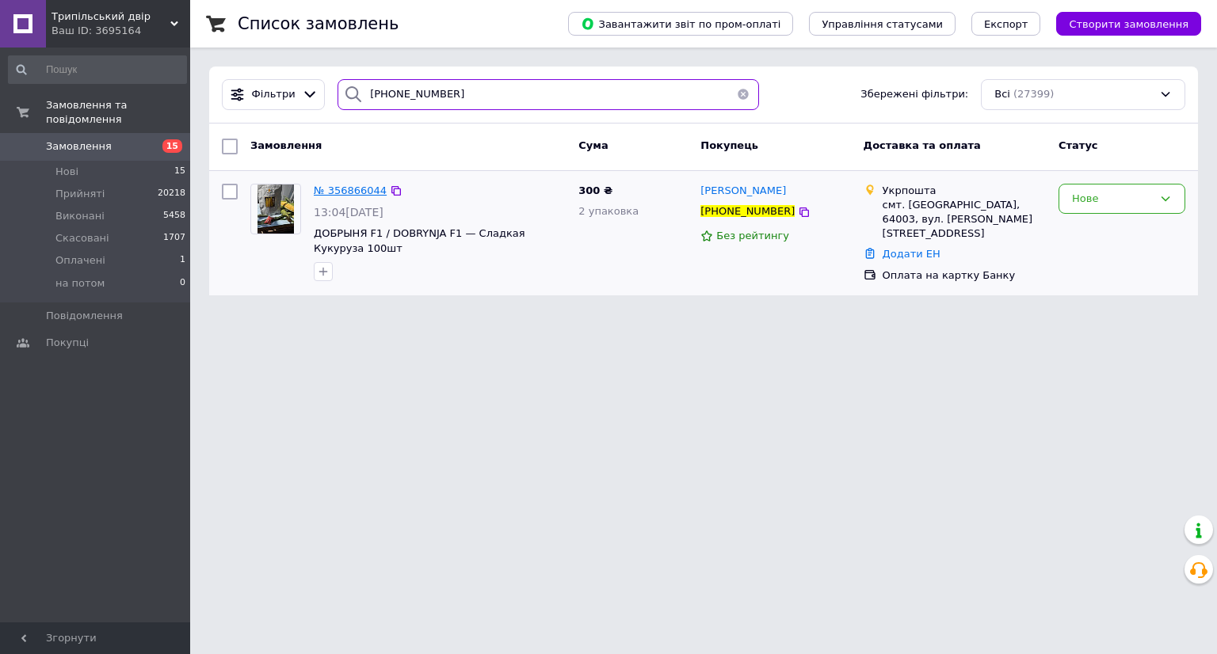
type input "[PHONE_NUMBER]"
click at [359, 194] on span "№ 356866044" at bounding box center [350, 191] width 73 height 12
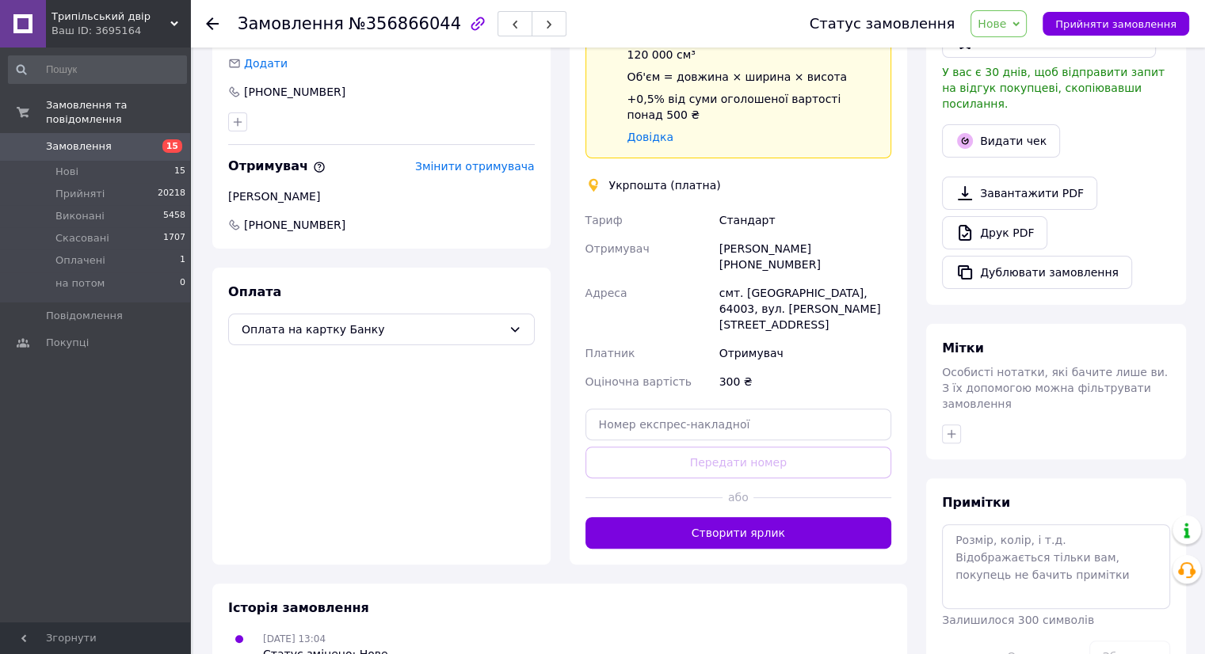
scroll to position [393, 0]
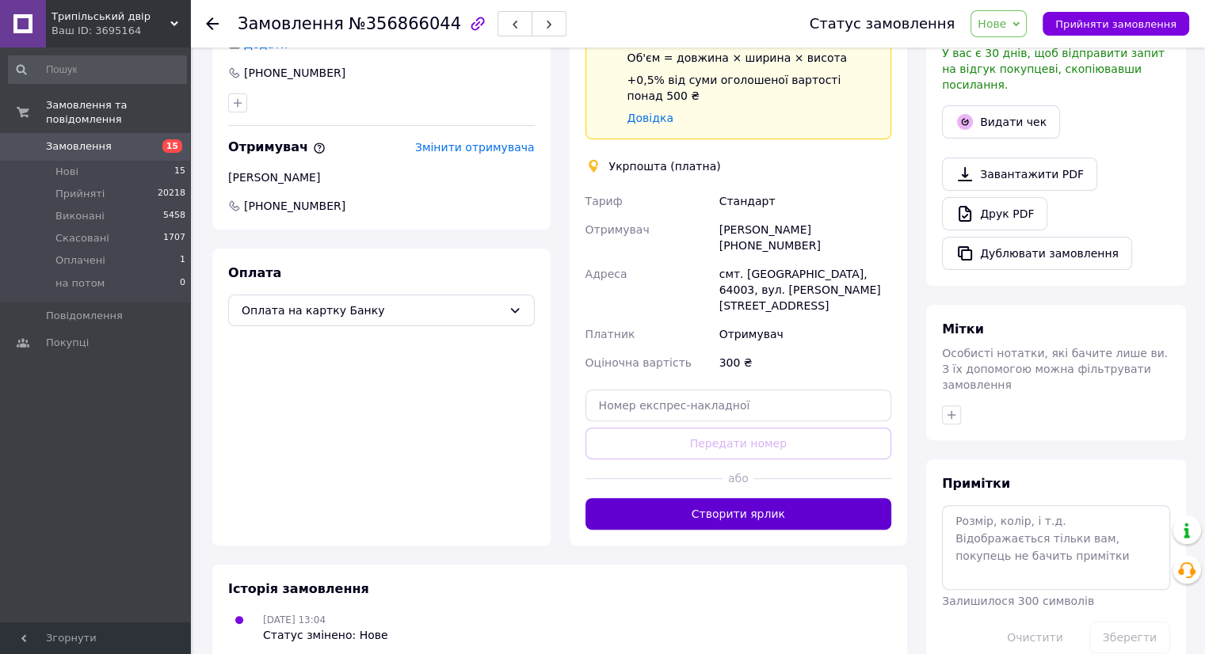
click at [703, 498] on button "Створити ярлик" at bounding box center [738, 514] width 307 height 32
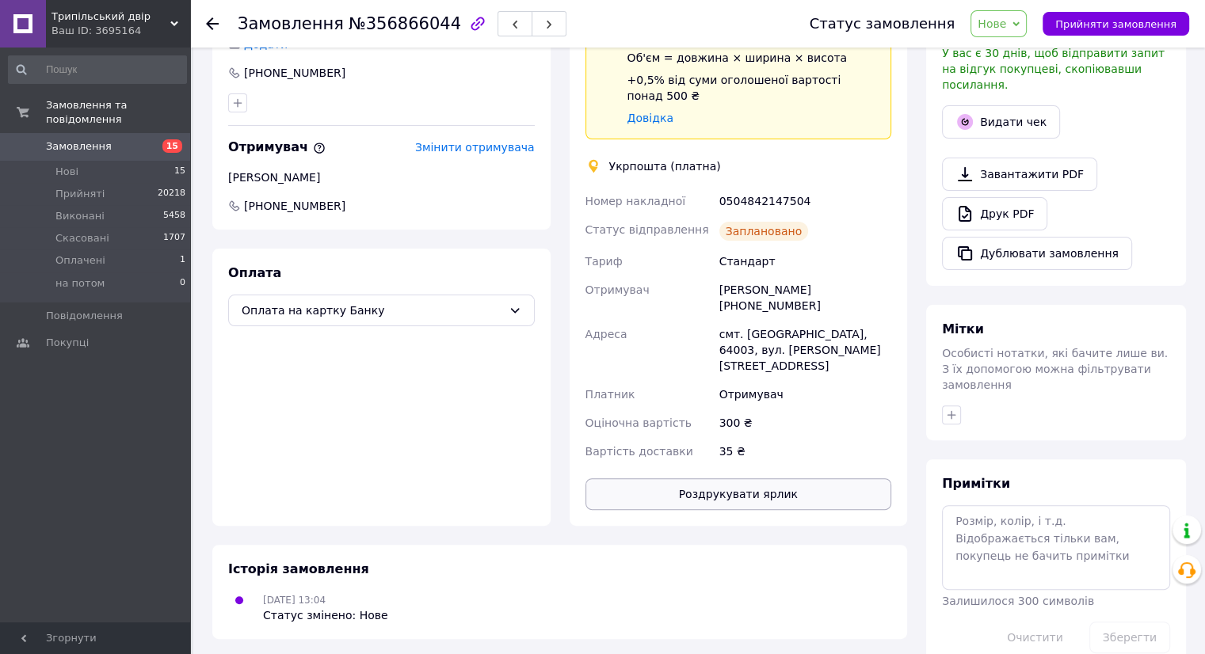
click at [740, 478] on button "Роздрукувати ярлик" at bounding box center [738, 494] width 307 height 32
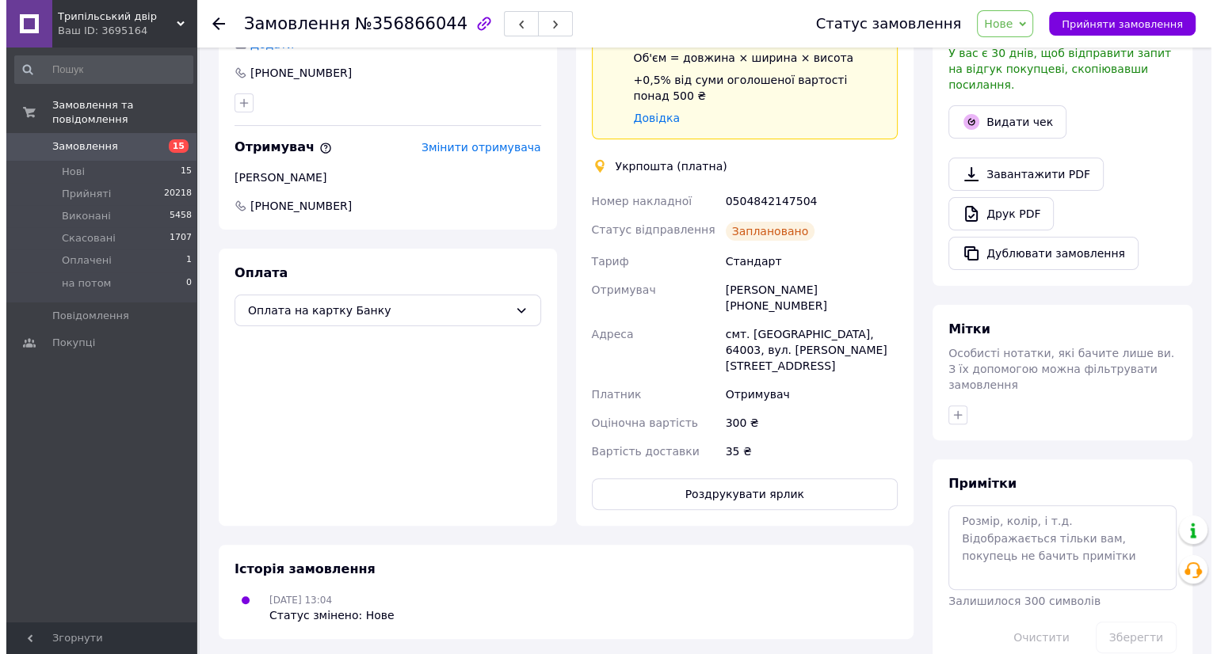
scroll to position [155, 0]
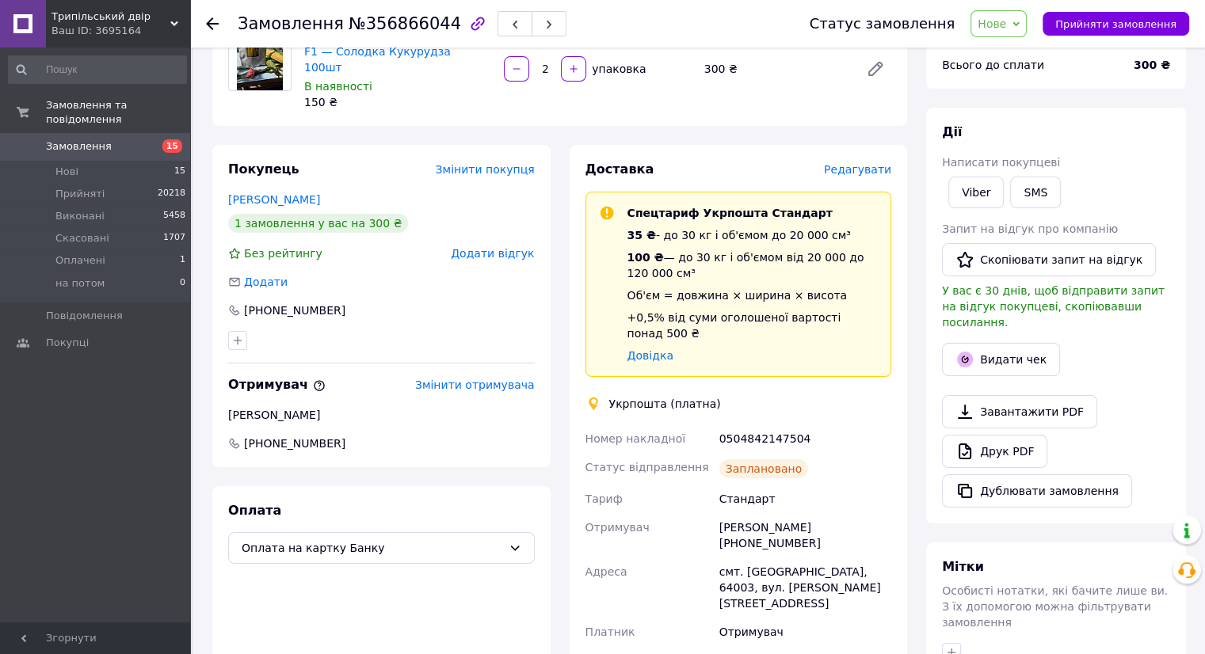
click at [874, 163] on span "Редагувати" at bounding box center [857, 169] width 67 height 13
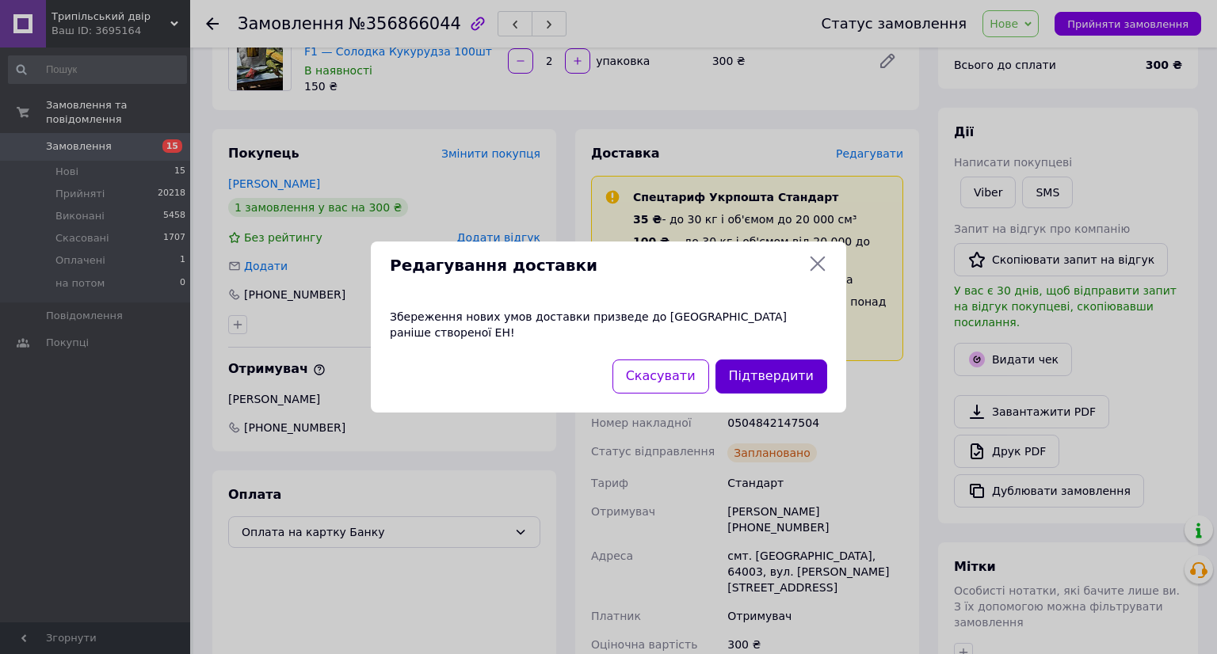
click at [759, 365] on button "Підтвердити" at bounding box center [771, 377] width 112 height 34
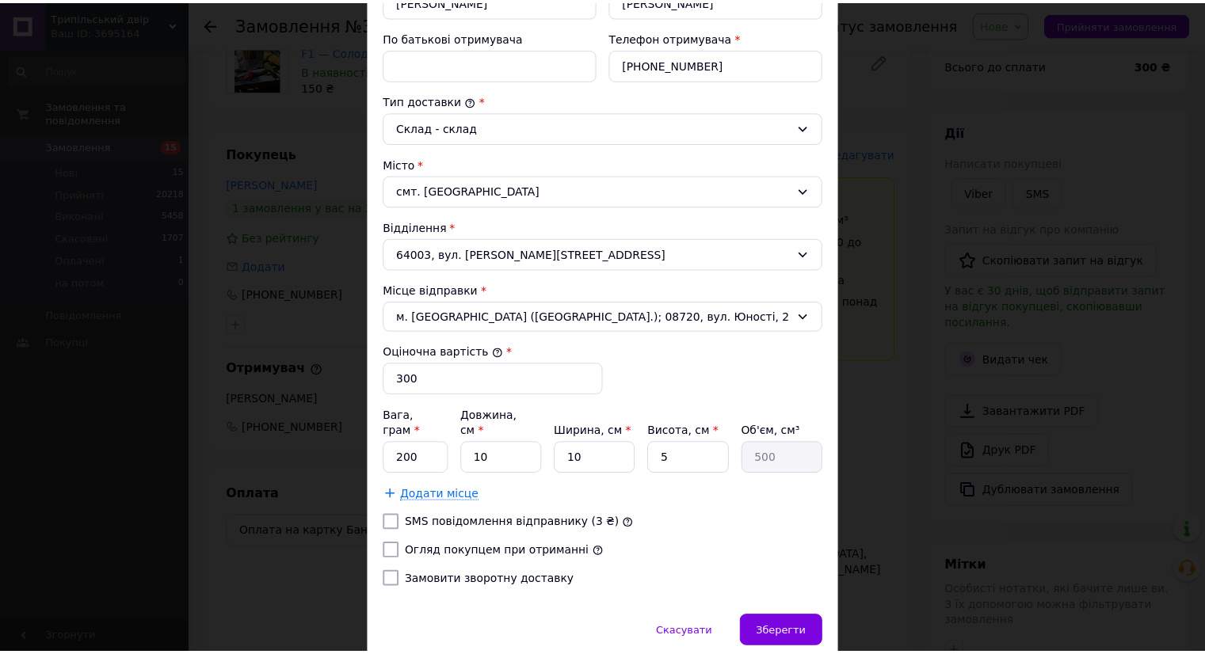
scroll to position [390, 0]
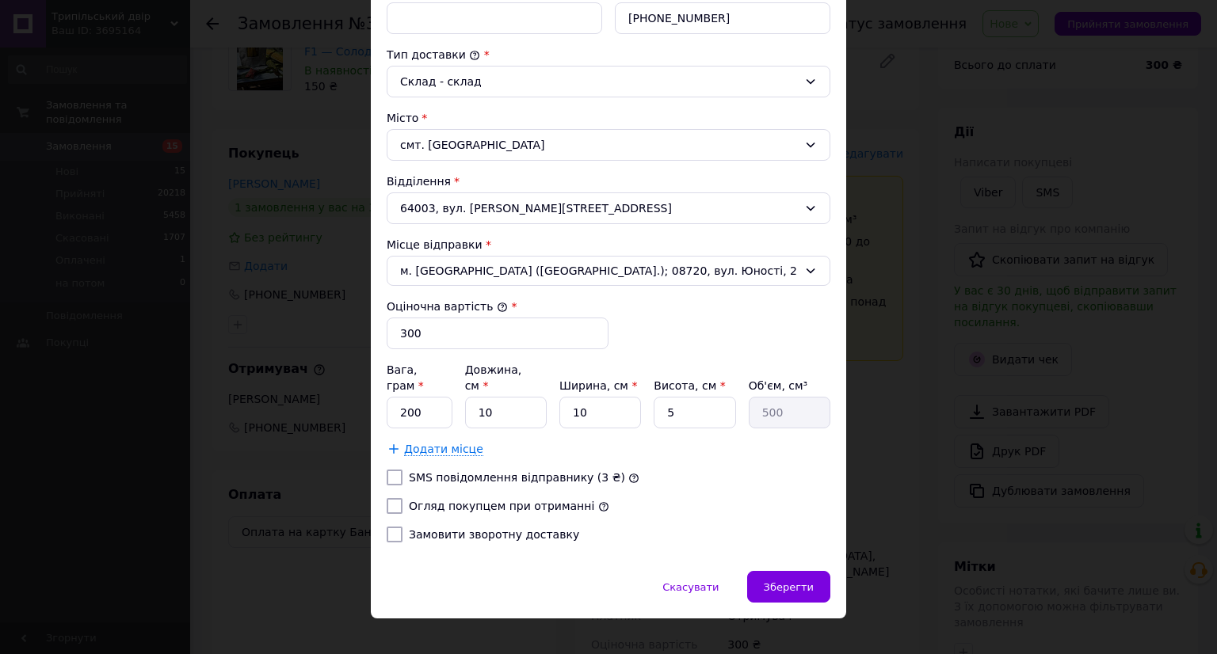
click at [448, 500] on label "Огляд покупцем при отриманні" at bounding box center [501, 506] width 185 height 13
click at [402, 498] on input "Огляд покупцем при отриманні" at bounding box center [395, 506] width 16 height 16
checkbox input "true"
click at [787, 581] on span "Зберегти" at bounding box center [789, 587] width 50 height 12
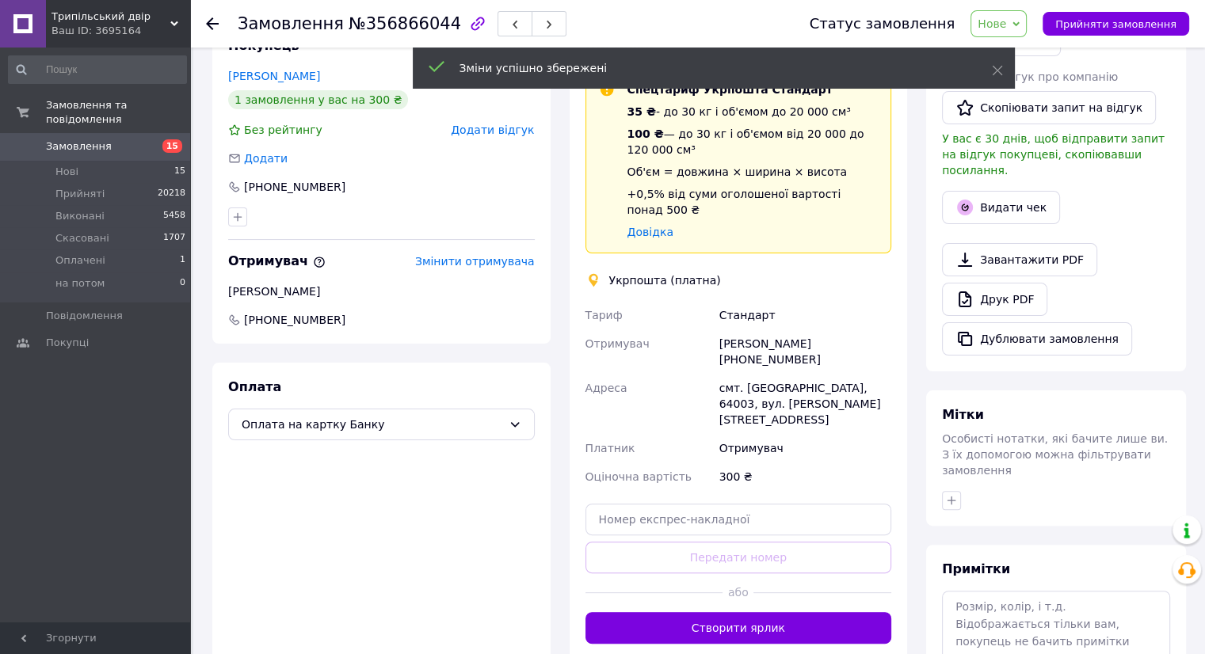
scroll to position [467, 0]
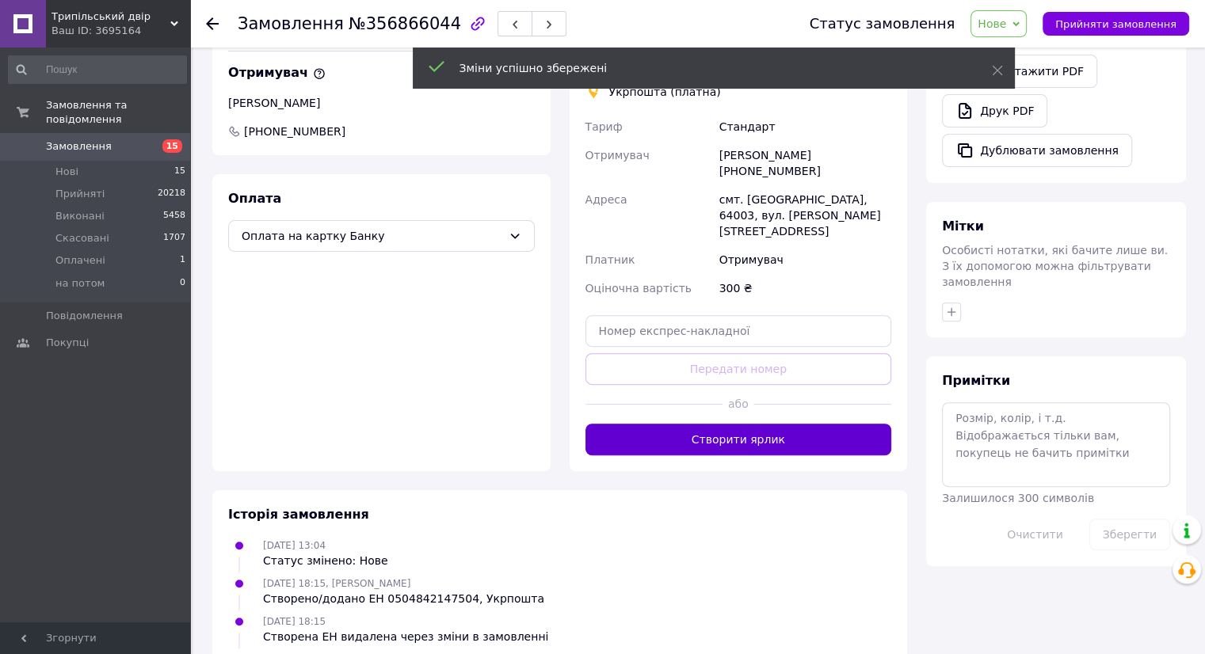
click at [737, 424] on button "Створити ярлик" at bounding box center [738, 440] width 307 height 32
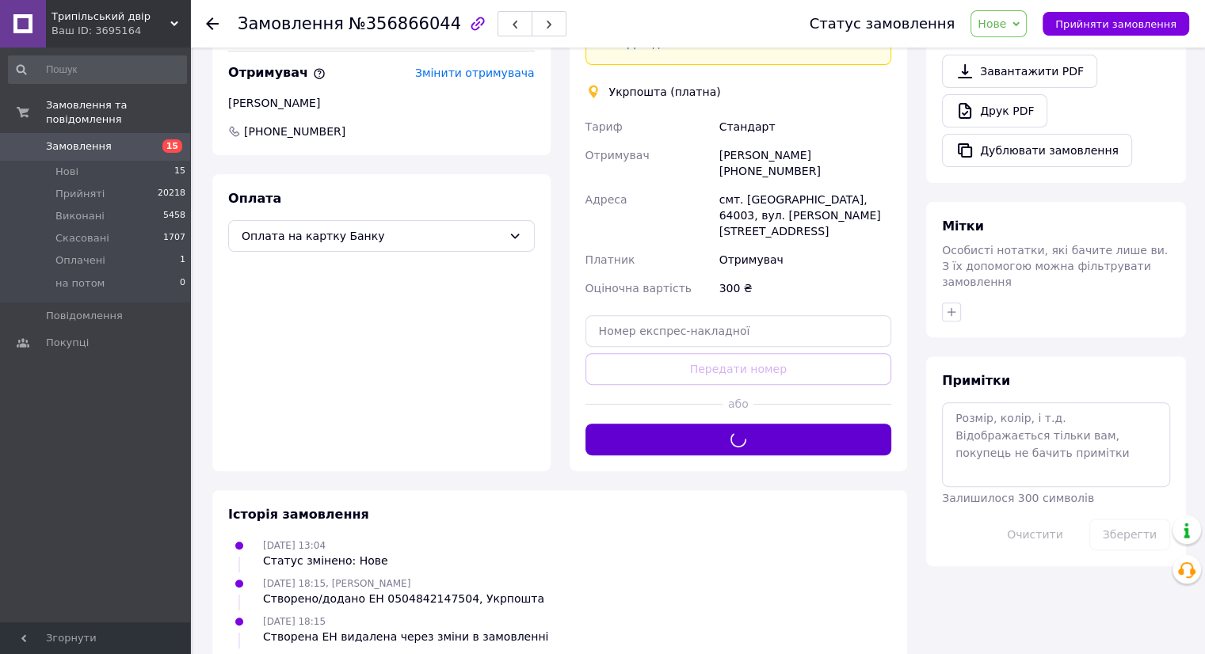
scroll to position [448, 0]
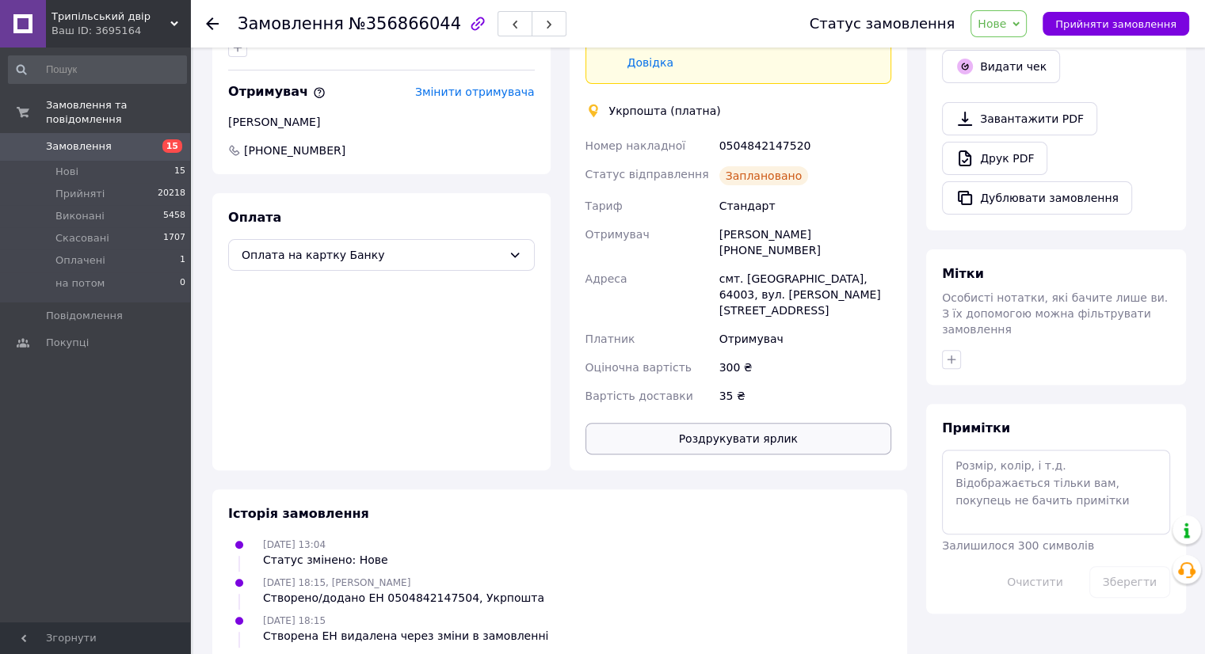
click at [748, 423] on button "Роздрукувати ярлик" at bounding box center [738, 439] width 307 height 32
click at [1104, 29] on span "Прийняти замовлення" at bounding box center [1115, 24] width 121 height 12
click at [152, 140] on link "Замовлення 15" at bounding box center [97, 146] width 195 height 27
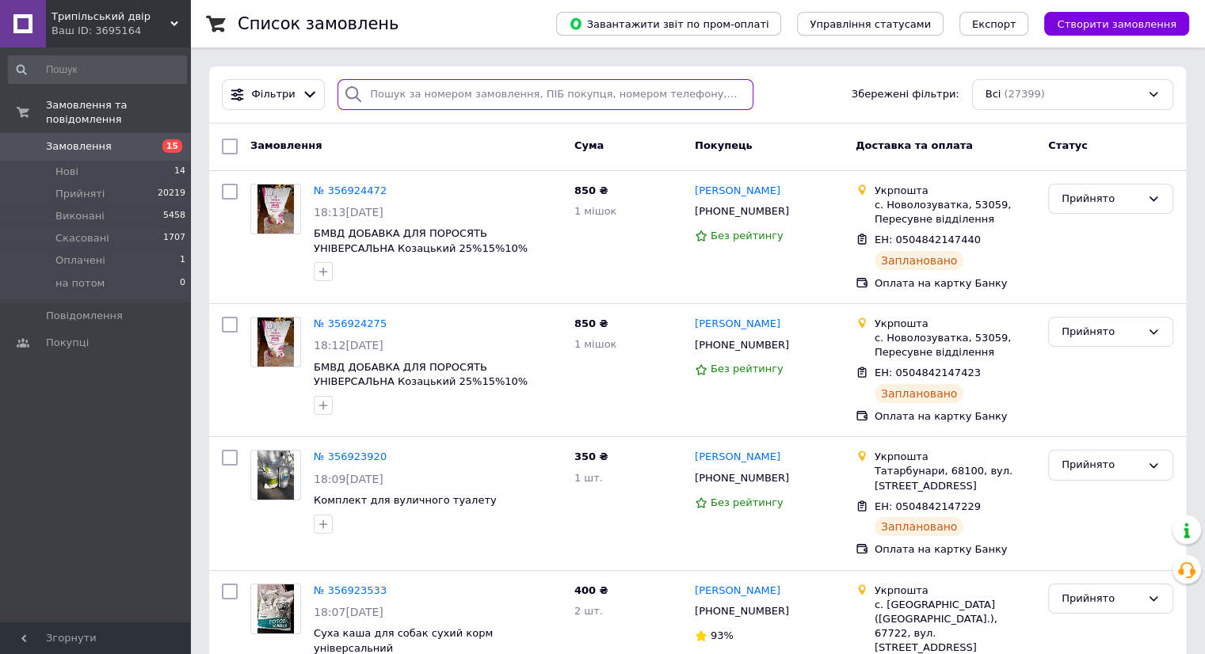
paste input "[PHONE_NUMBER]"
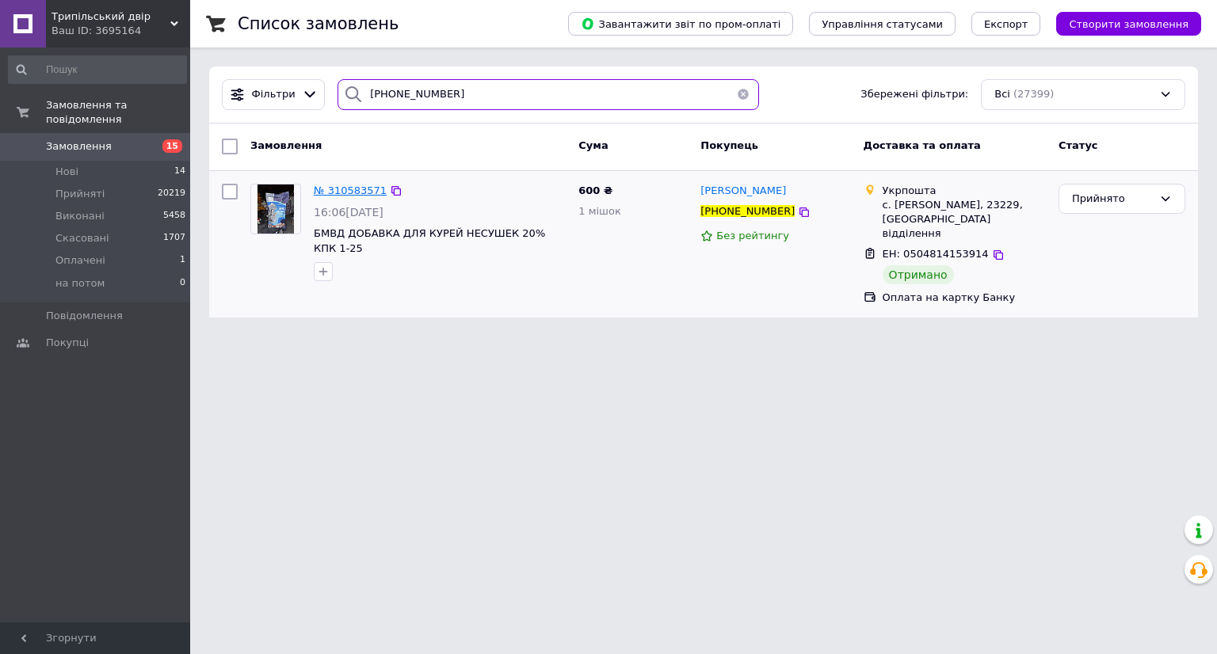
type input "[PHONE_NUMBER]"
click at [361, 191] on span "№ 310583571" at bounding box center [350, 191] width 73 height 12
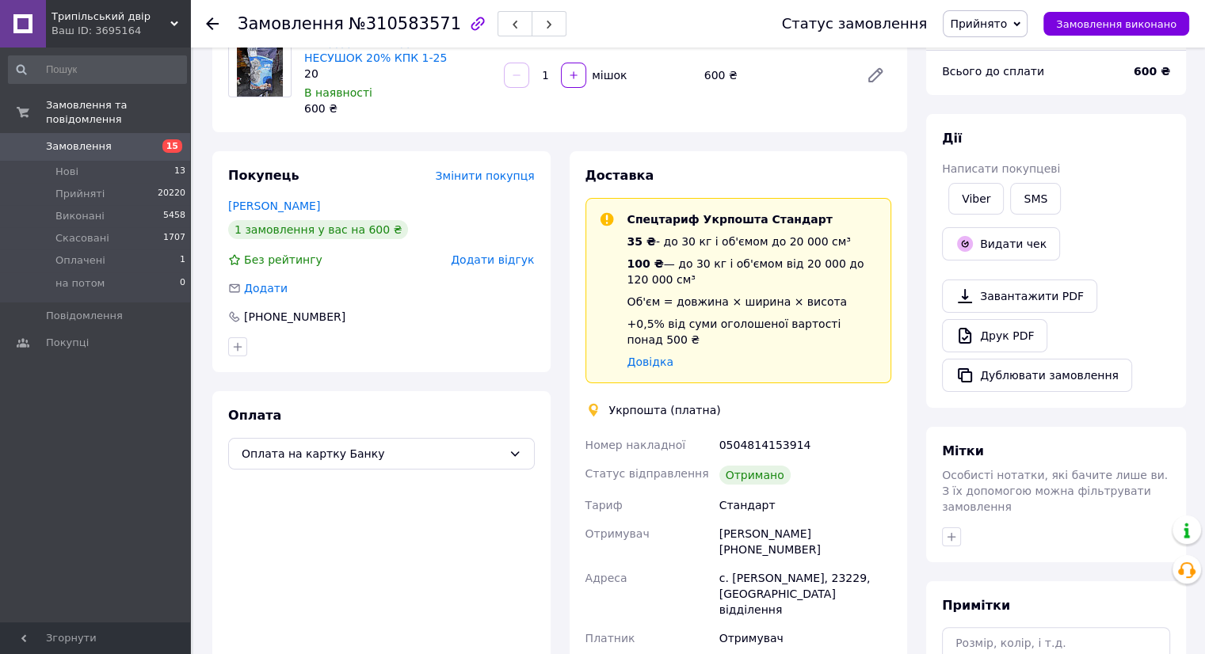
scroll to position [158, 0]
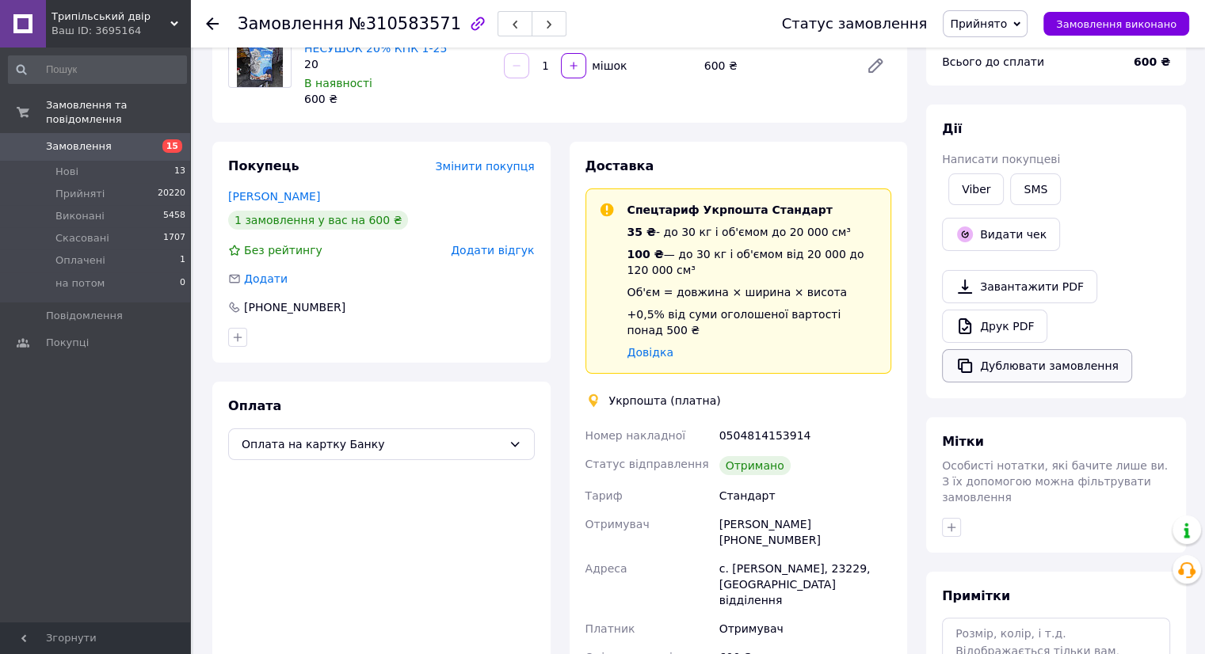
click at [1024, 359] on button "Дублювати замовлення" at bounding box center [1037, 365] width 190 height 33
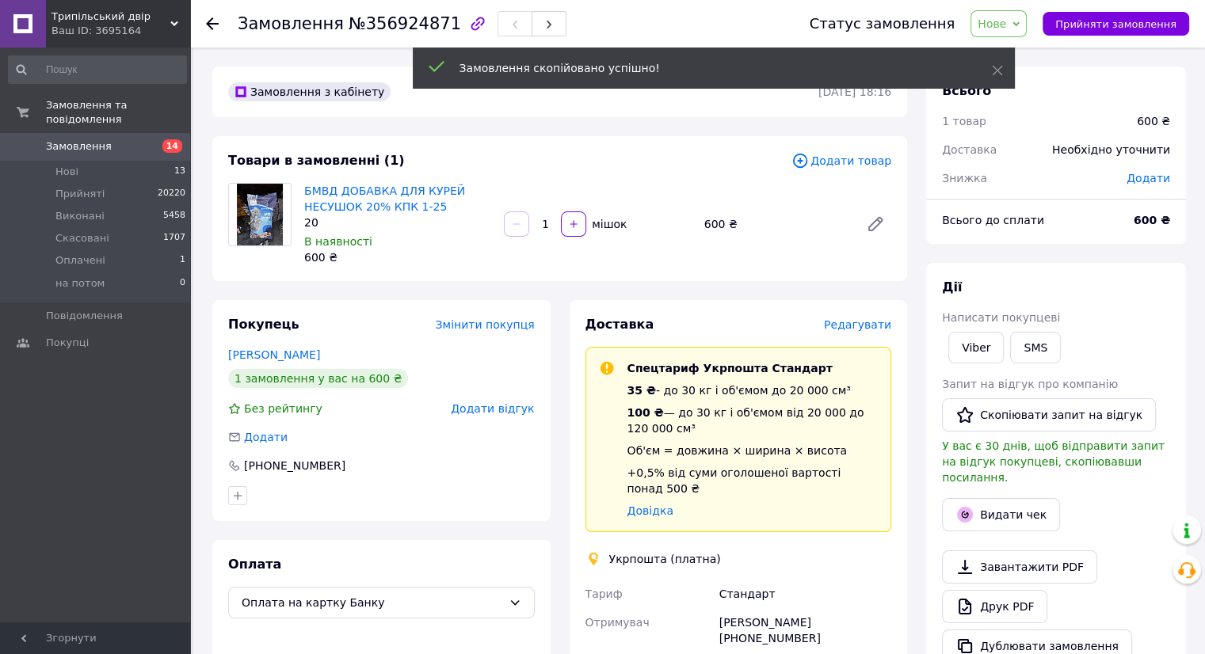
click at [866, 156] on span "Додати товар" at bounding box center [841, 160] width 100 height 17
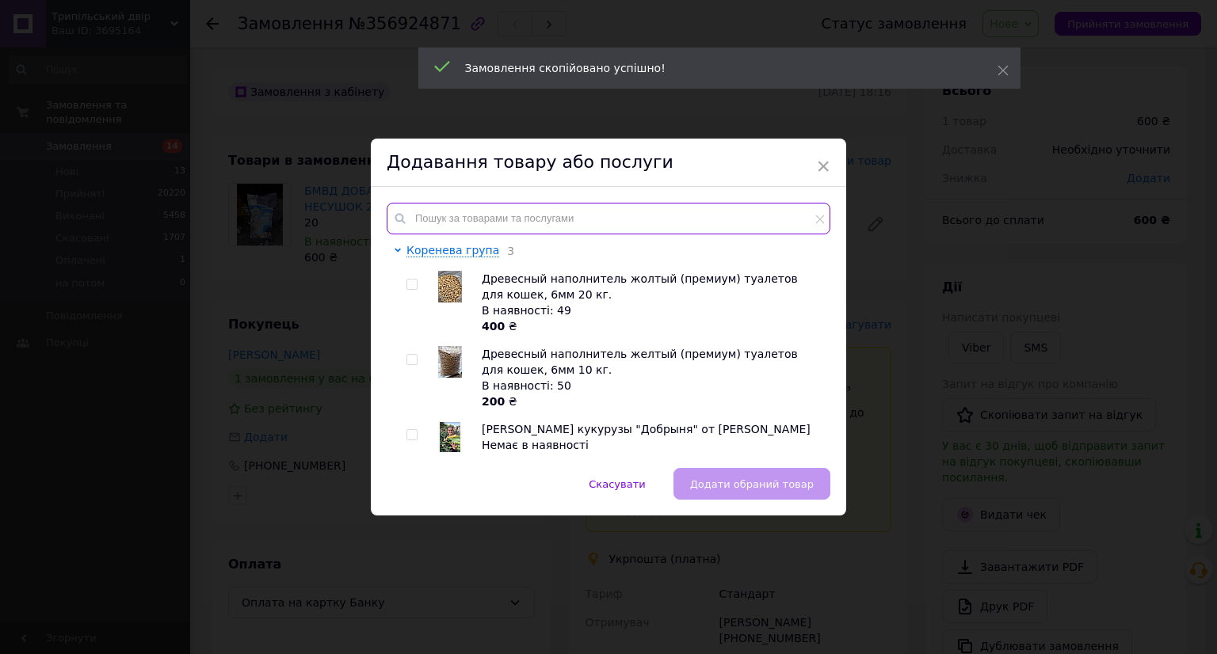
click at [653, 210] on input "text" at bounding box center [609, 219] width 444 height 32
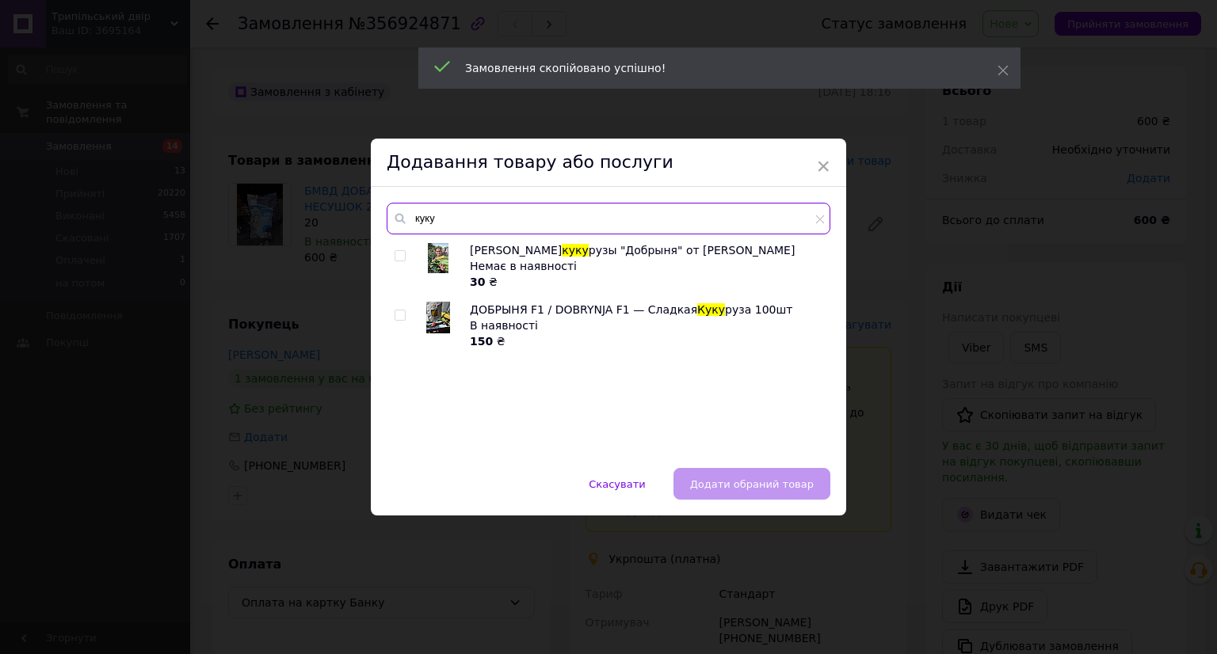
type input "куку"
click at [430, 310] on img at bounding box center [438, 318] width 24 height 32
checkbox input "true"
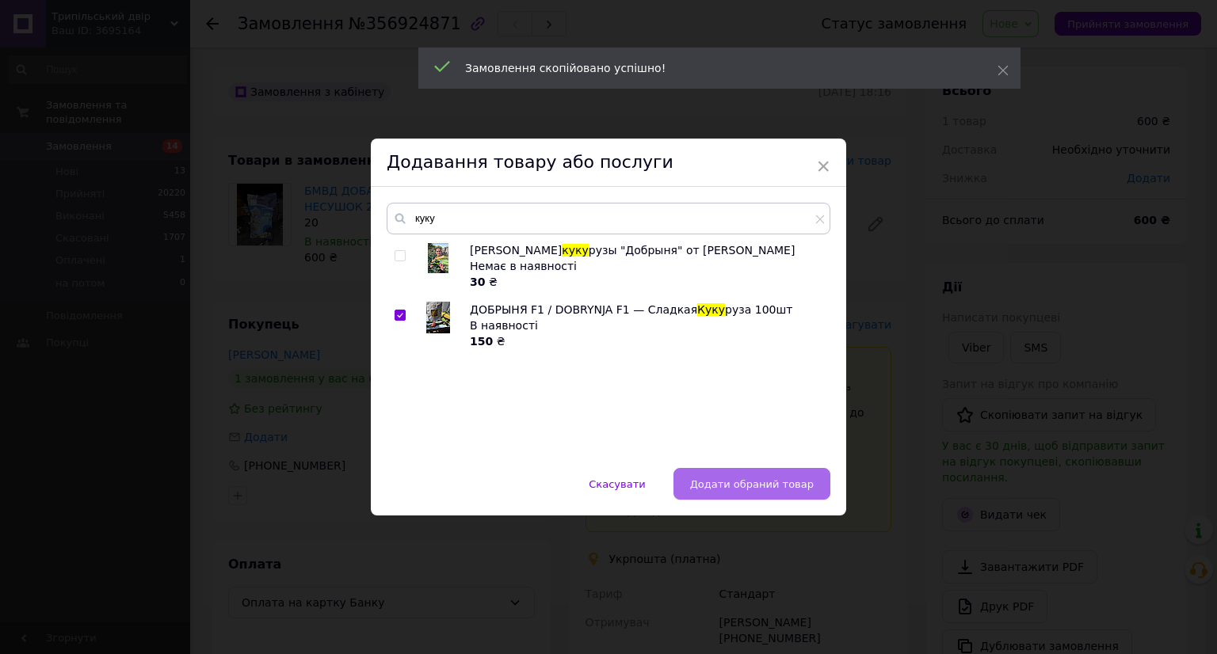
click at [740, 478] on span "Додати обраний товар" at bounding box center [752, 484] width 124 height 12
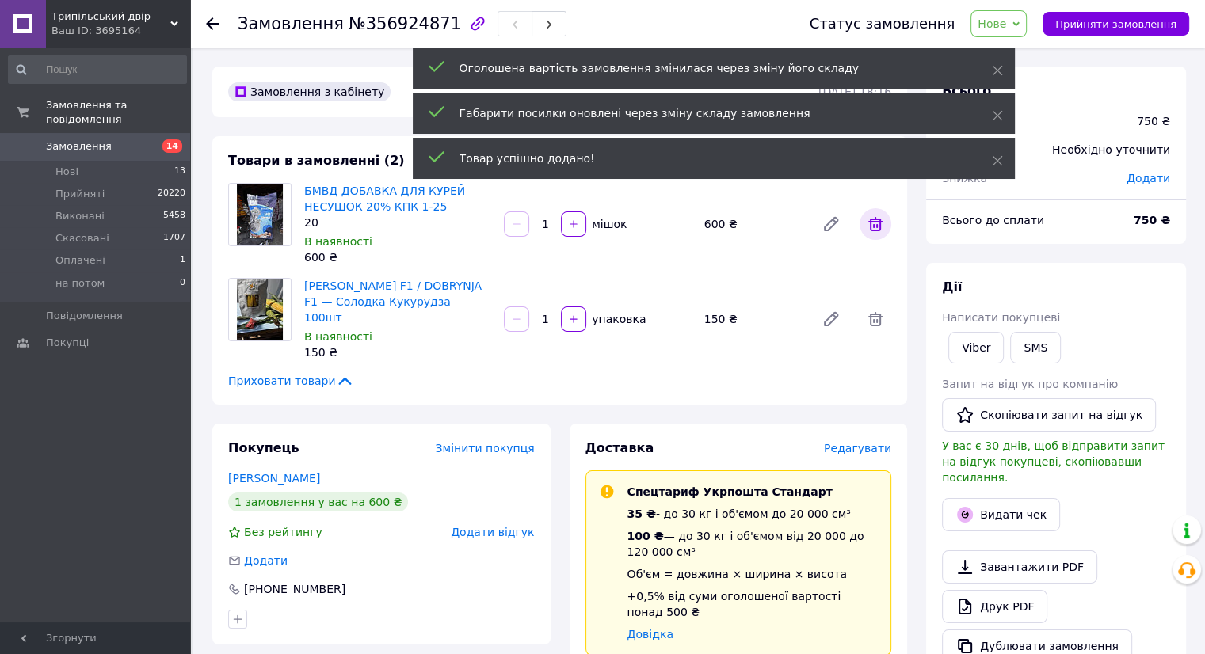
click at [866, 226] on icon at bounding box center [875, 224] width 19 height 19
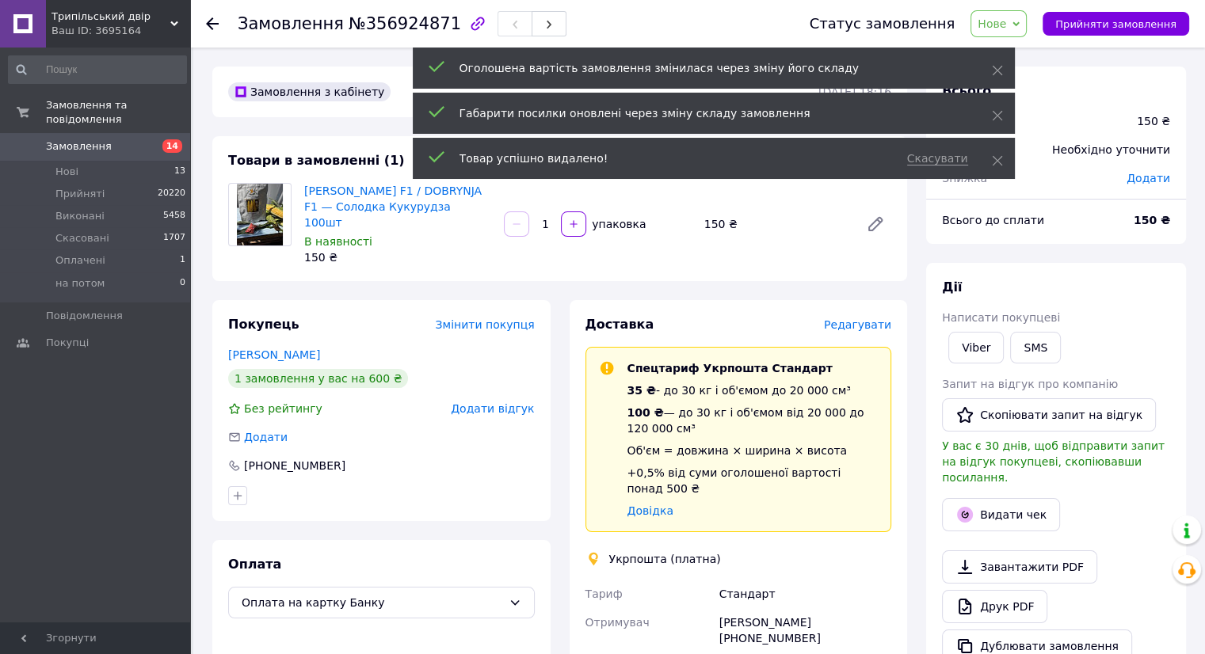
click at [864, 318] on span "Редагувати" at bounding box center [857, 324] width 67 height 13
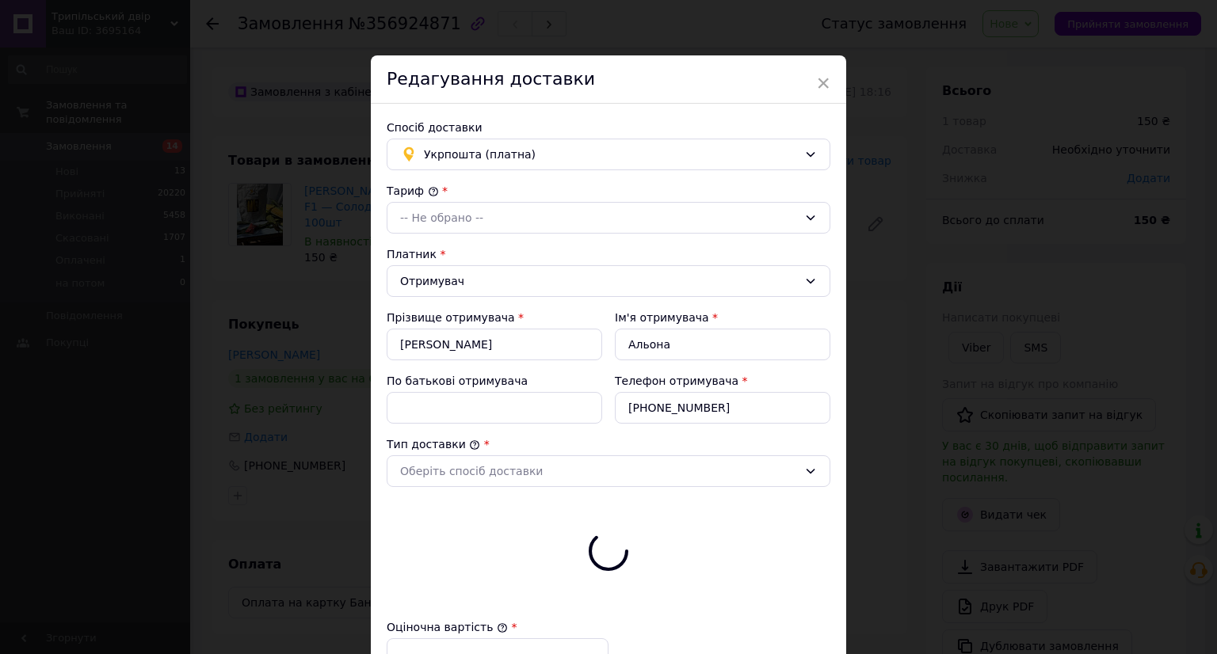
type input "150"
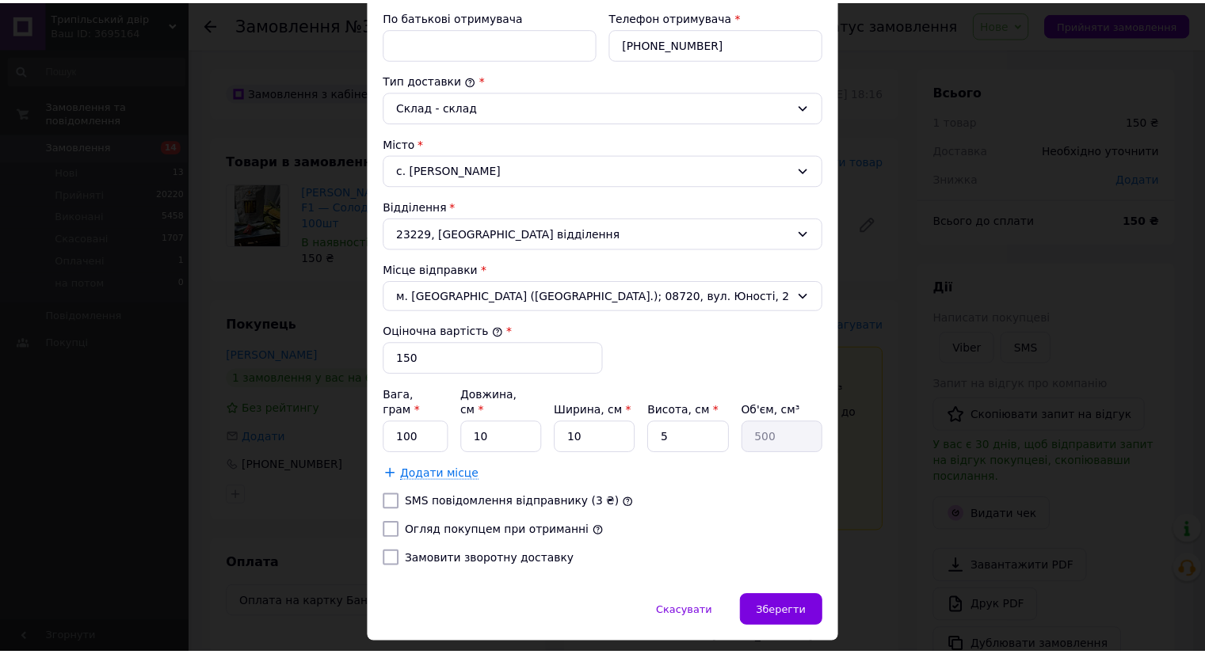
scroll to position [390, 0]
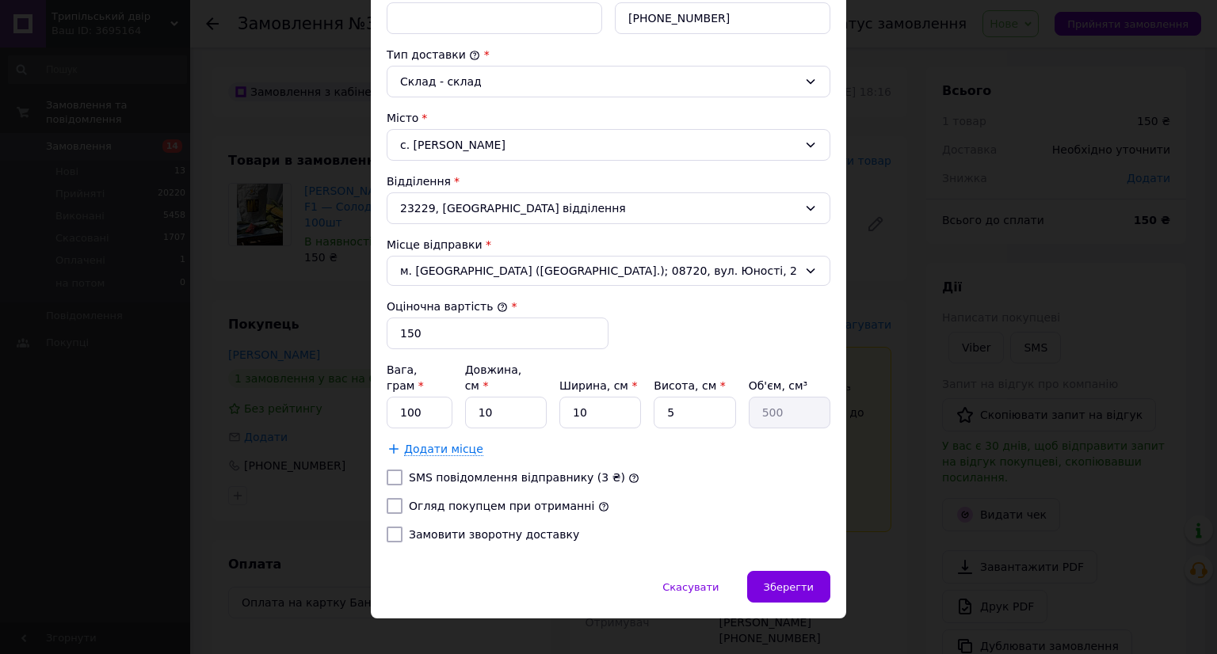
click at [440, 500] on label "Огляд покупцем при отриманні" at bounding box center [501, 506] width 185 height 13
click at [402, 498] on input "Огляд покупцем при отриманні" at bounding box center [395, 506] width 16 height 16
checkbox input "true"
click at [779, 581] on span "Зберегти" at bounding box center [789, 587] width 50 height 12
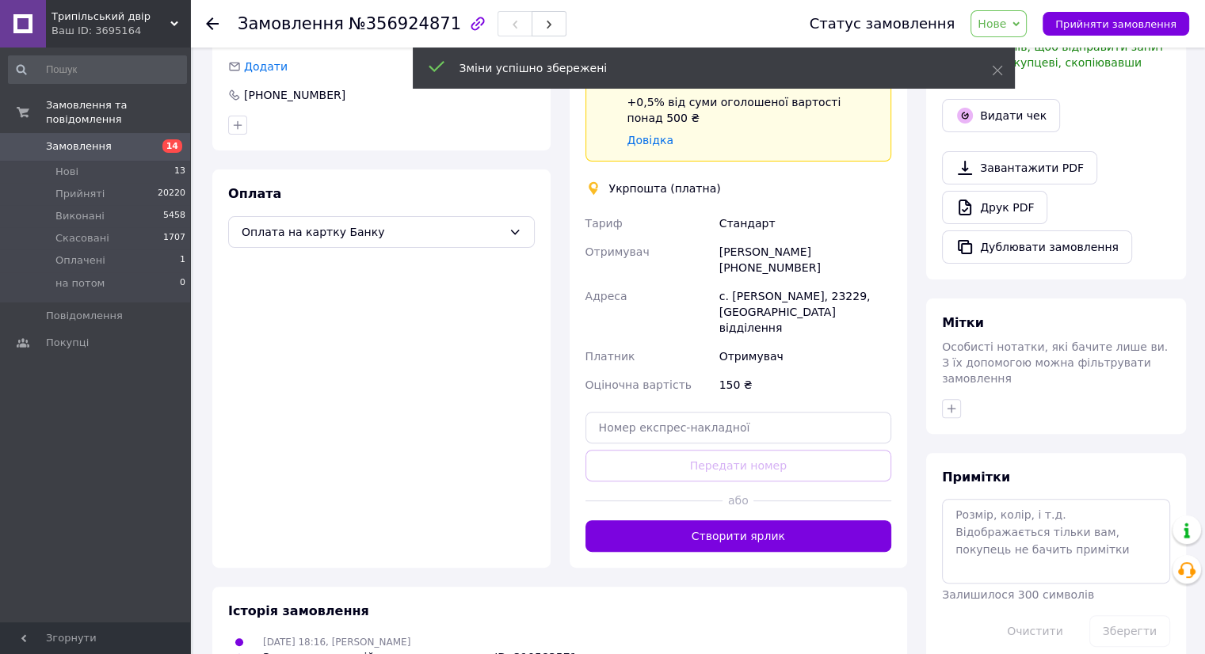
scroll to position [396, 0]
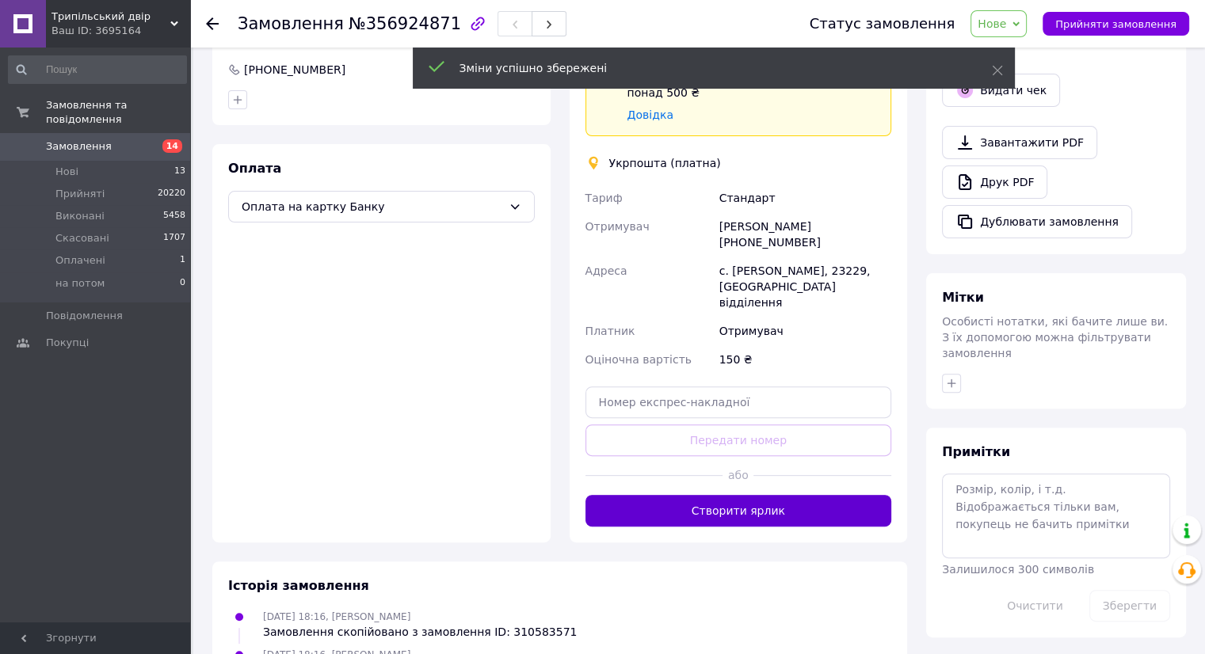
click at [716, 495] on button "Створити ярлик" at bounding box center [738, 511] width 307 height 32
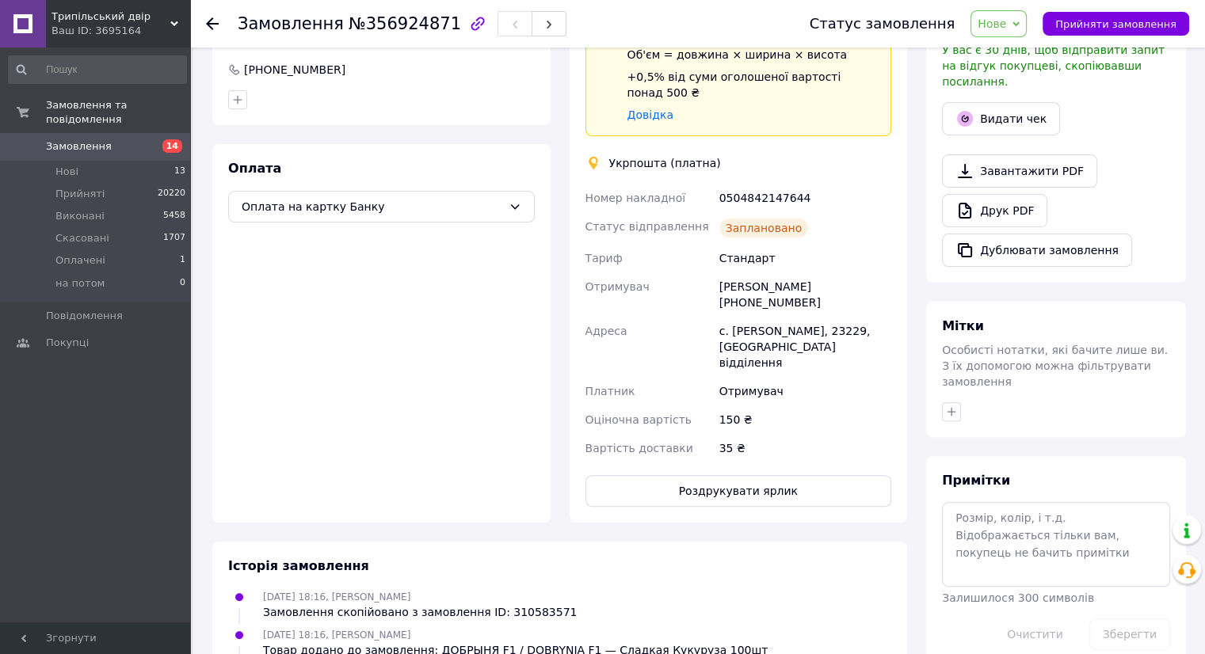
click at [716, 475] on button "Роздрукувати ярлик" at bounding box center [738, 491] width 307 height 32
drag, startPoint x: 1096, startPoint y: 22, endPoint x: 707, endPoint y: 124, distance: 402.9
click at [1094, 27] on span "Прийняти замовлення" at bounding box center [1115, 24] width 121 height 12
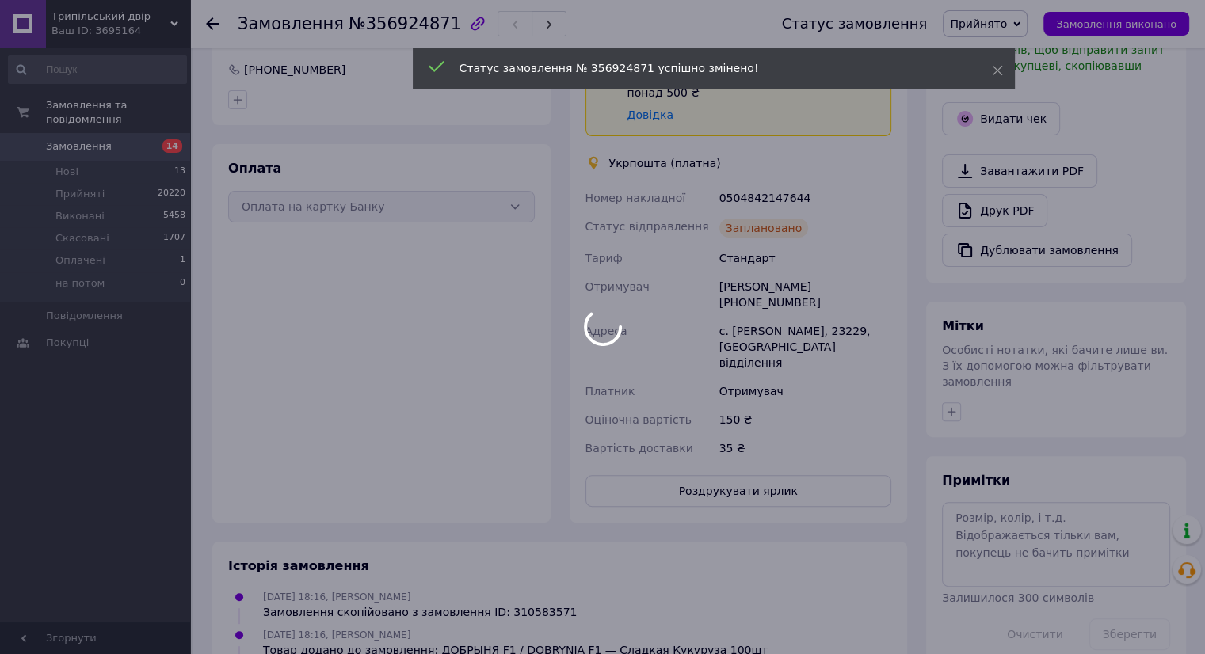
click at [128, 139] on span "Замовлення" at bounding box center [96, 146] width 101 height 14
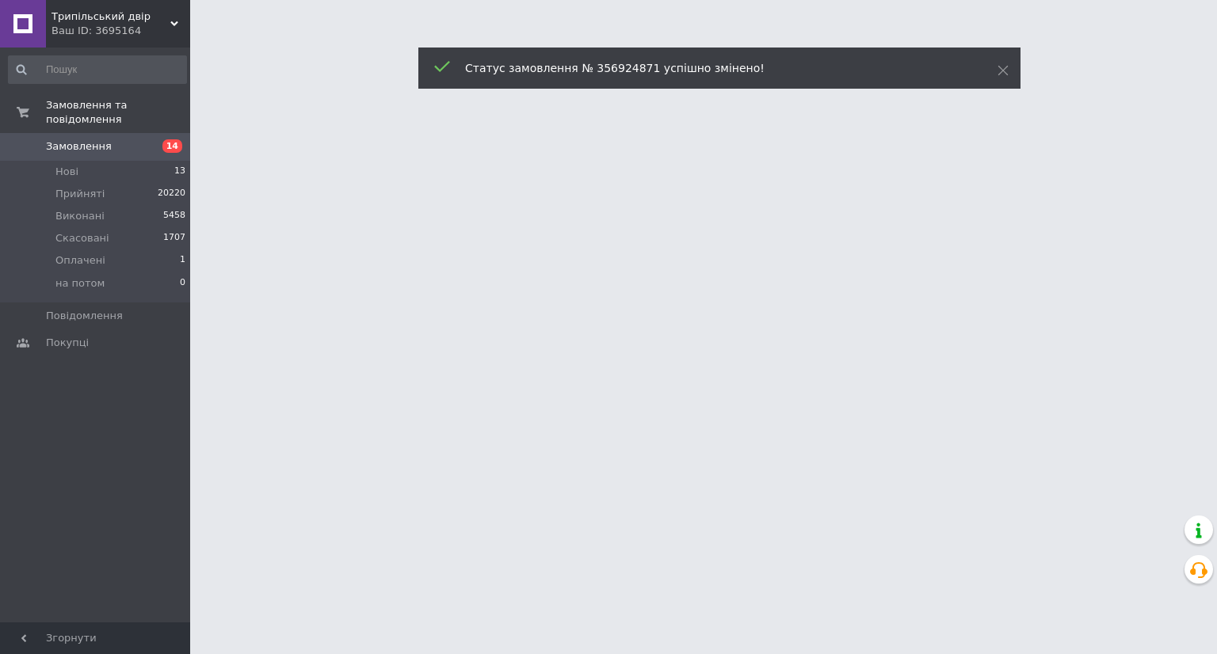
click at [158, 139] on span "14" at bounding box center [169, 146] width 44 height 14
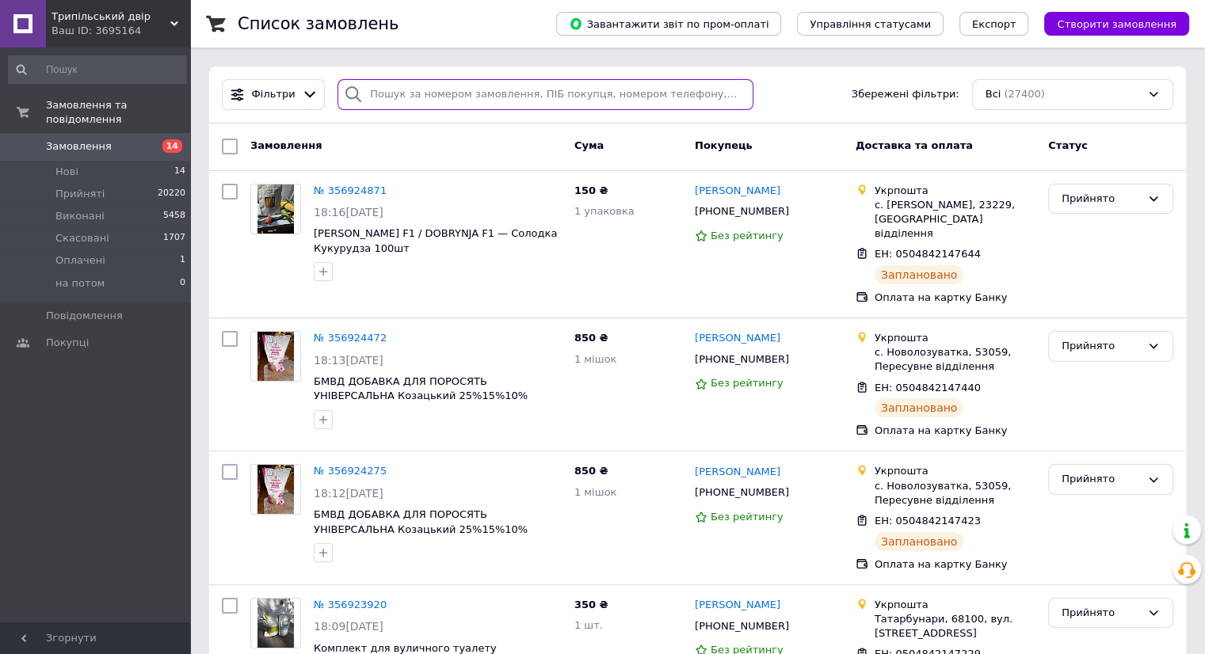
type input "0968217687"
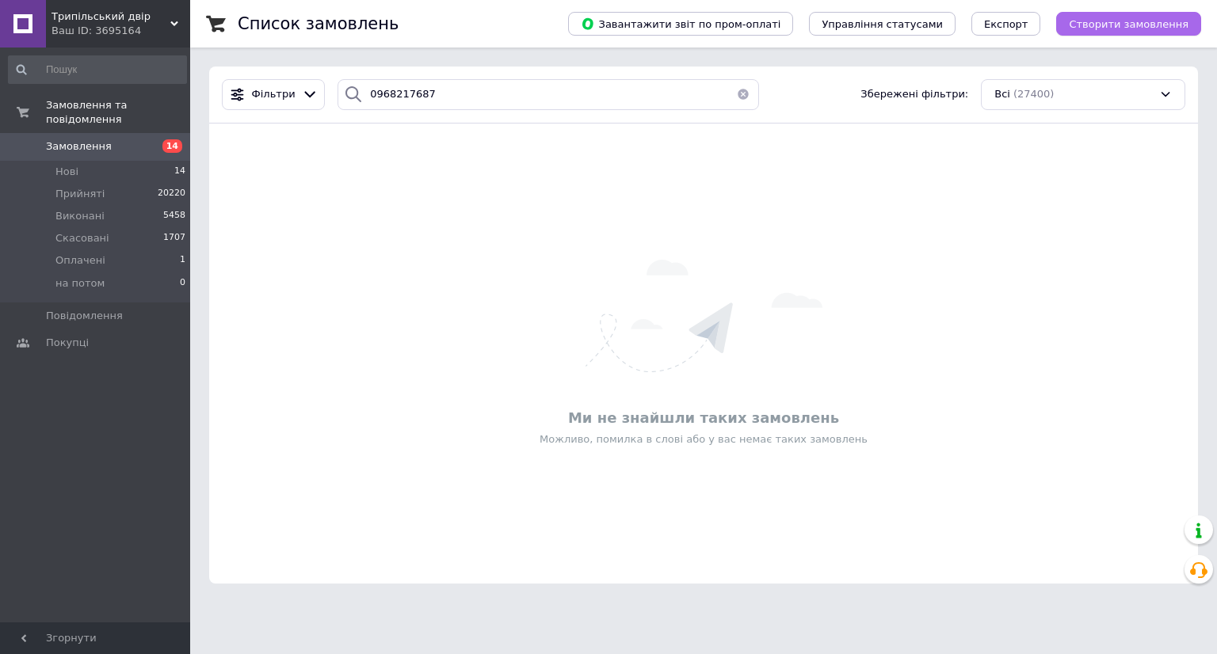
click at [1133, 21] on span "Створити замовлення" at bounding box center [1128, 24] width 120 height 12
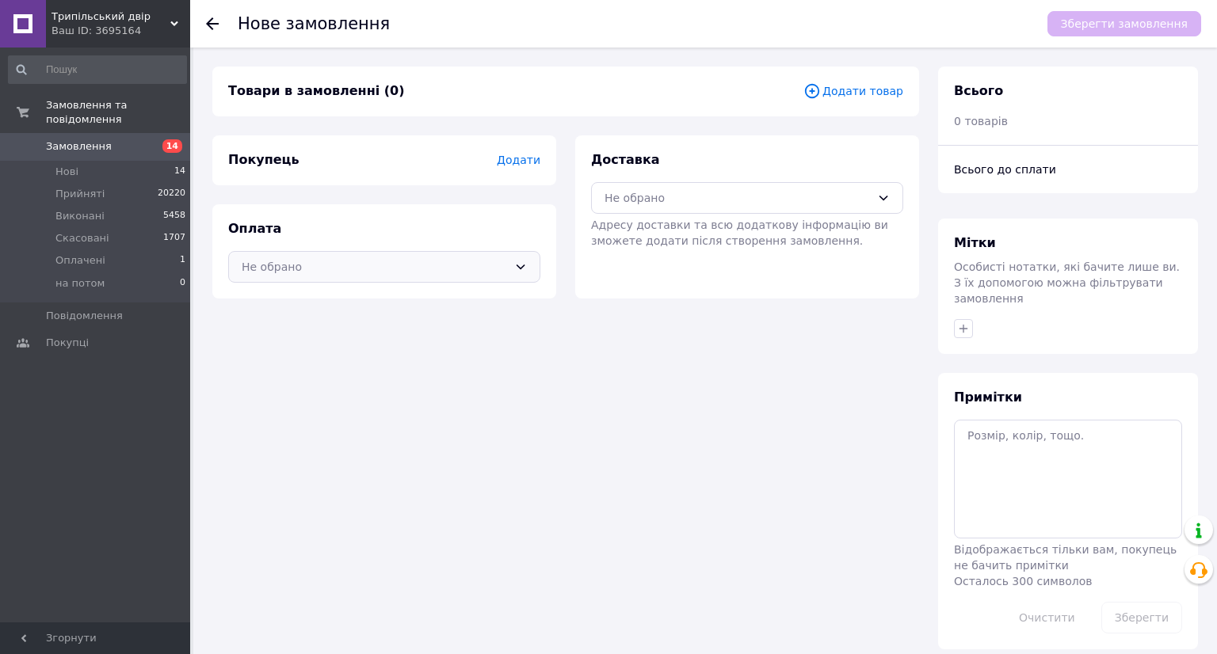
click at [339, 268] on div "Не обрано" at bounding box center [375, 266] width 266 height 17
click at [345, 327] on span "Оплата на картку Банку" at bounding box center [384, 330] width 285 height 16
click at [528, 166] on span "Додати" at bounding box center [519, 160] width 44 height 13
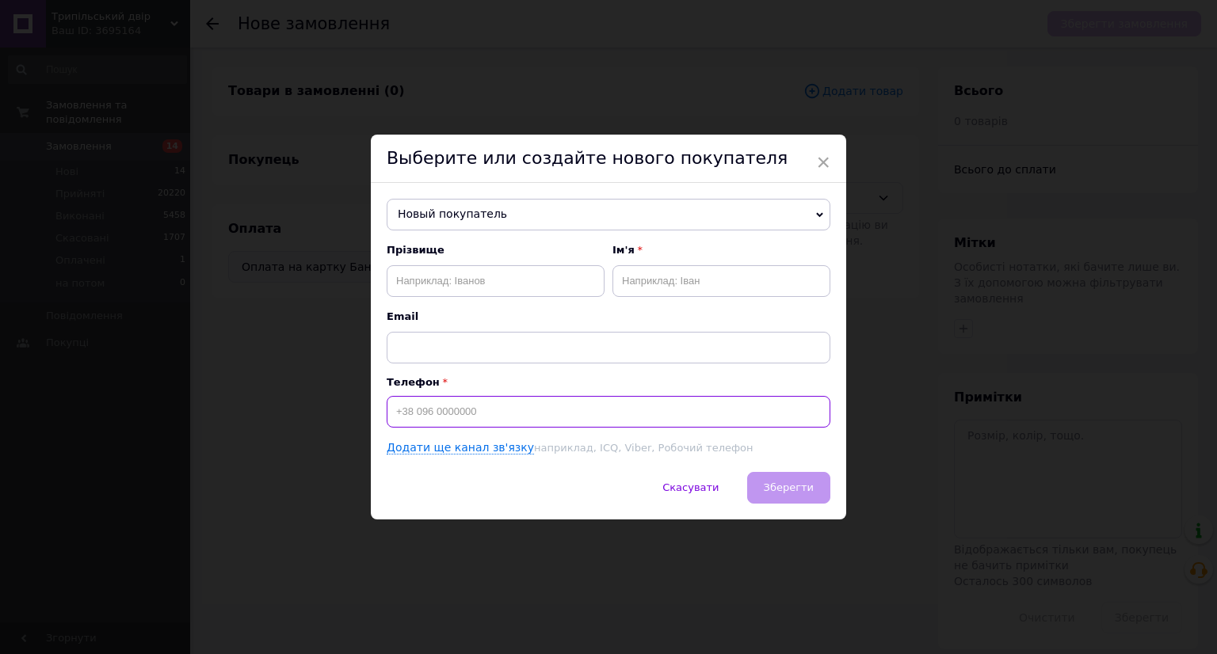
paste input "0968217687"
click at [388, 412] on input "0968217687" at bounding box center [609, 412] width 444 height 32
type input "[PHONE_NUMBER]"
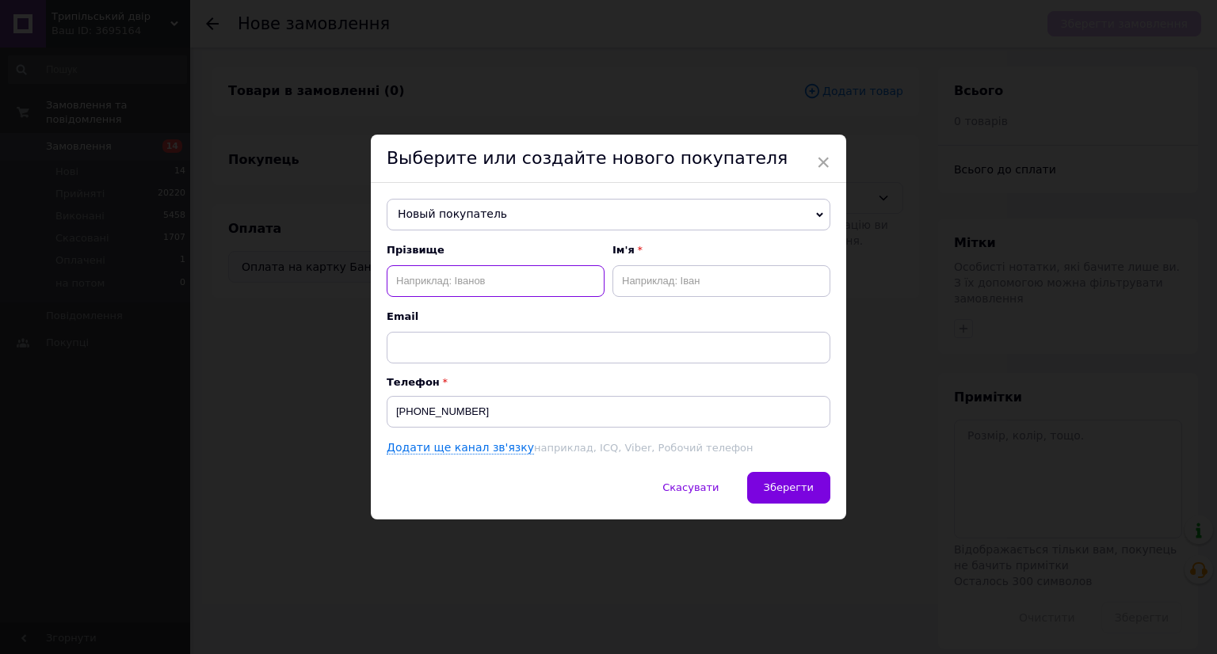
paste input "[PERSON_NAME]"
type input "[PERSON_NAME]"
paste input "[PERSON_NAME]"
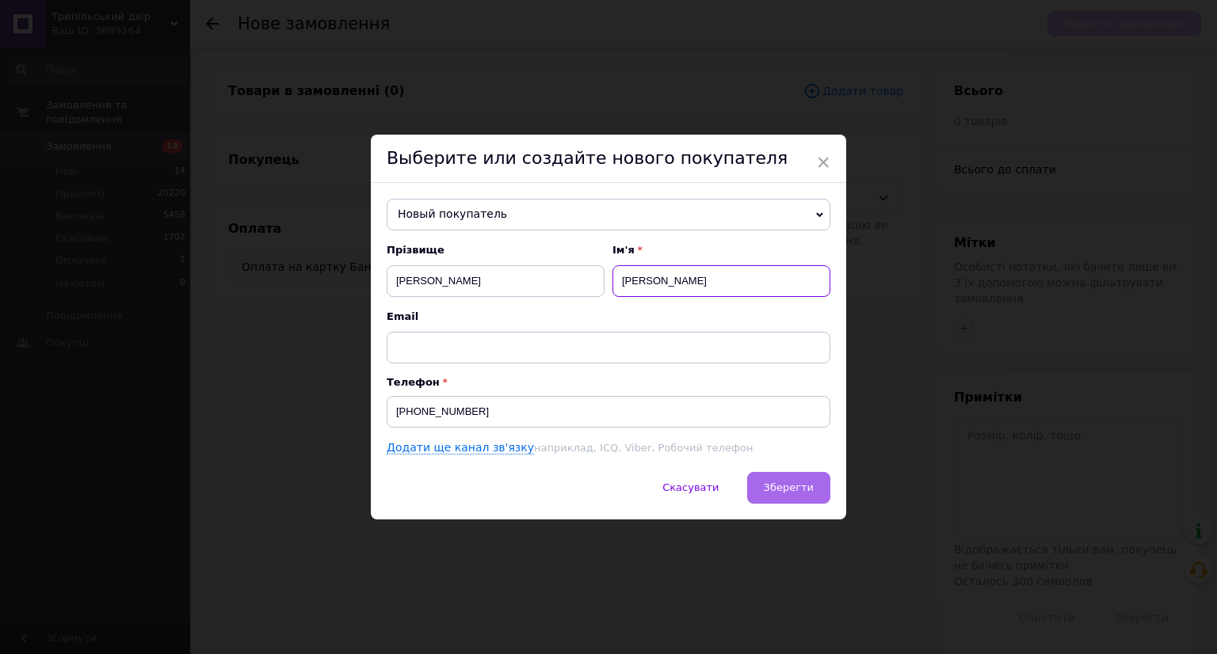
type input "[PERSON_NAME]"
click at [787, 489] on span "Зберегти" at bounding box center [789, 488] width 50 height 12
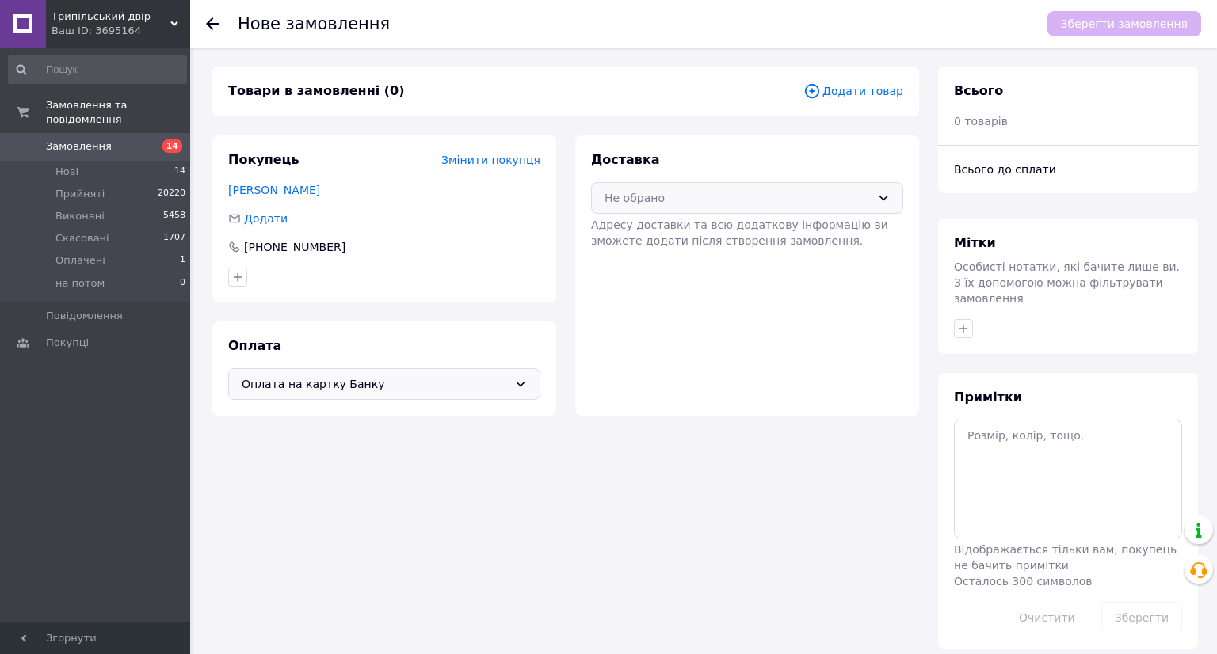
drag, startPoint x: 739, startPoint y: 200, endPoint x: 737, endPoint y: 213, distance: 13.7
click at [739, 200] on div "Не обрано" at bounding box center [737, 197] width 266 height 17
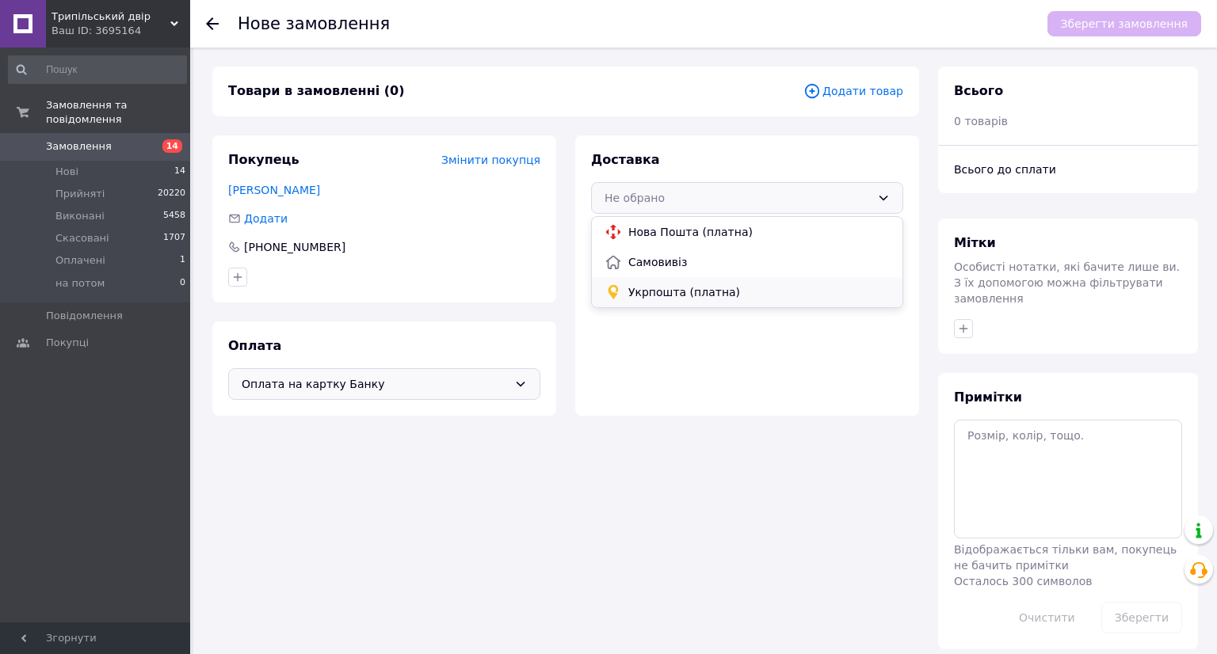
click at [669, 286] on span "Укрпошта (платна)" at bounding box center [758, 292] width 261 height 16
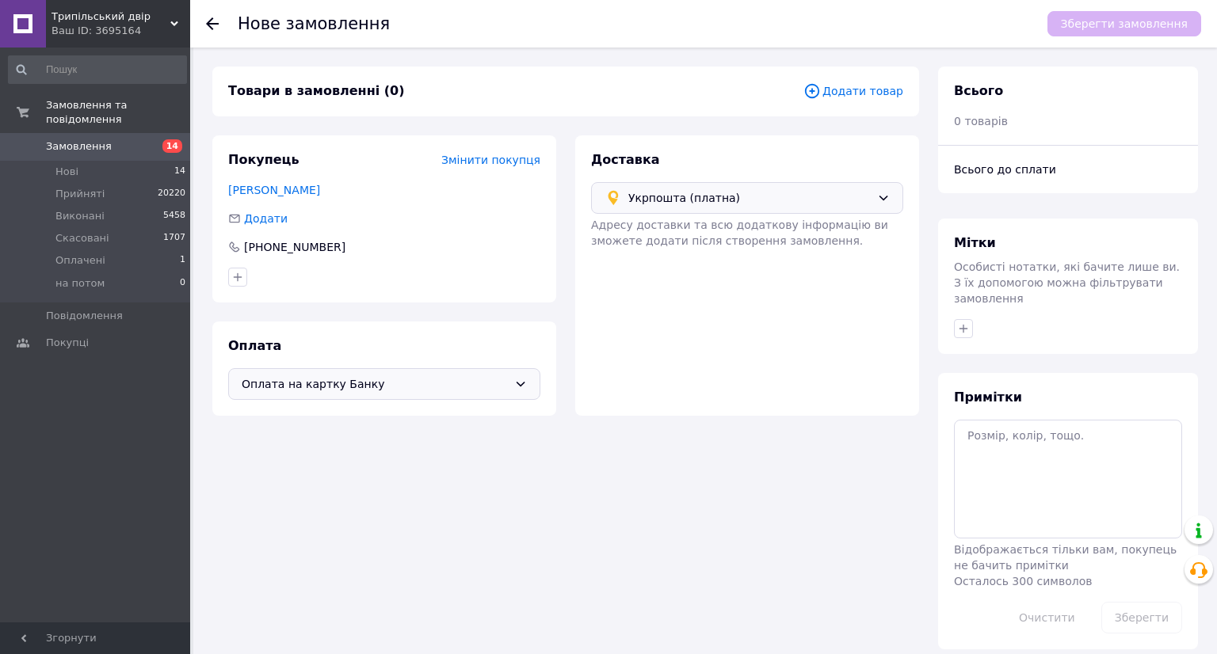
click at [846, 88] on span "Додати товар" at bounding box center [853, 90] width 100 height 17
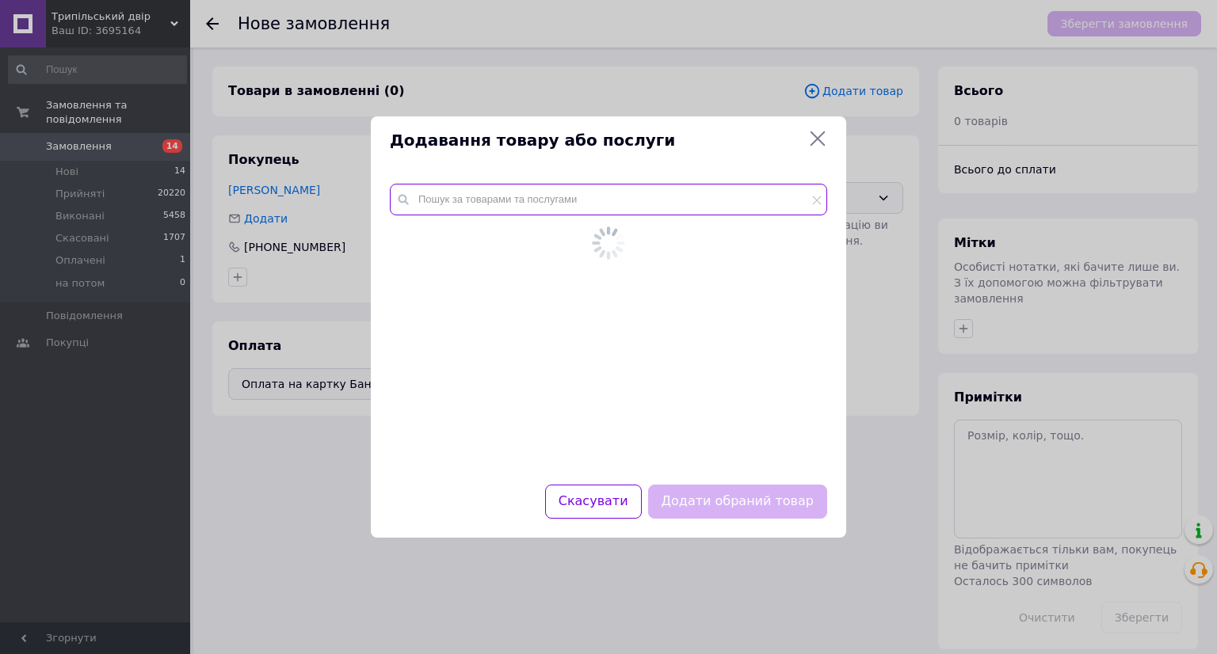
click at [540, 196] on input "text" at bounding box center [608, 200] width 437 height 32
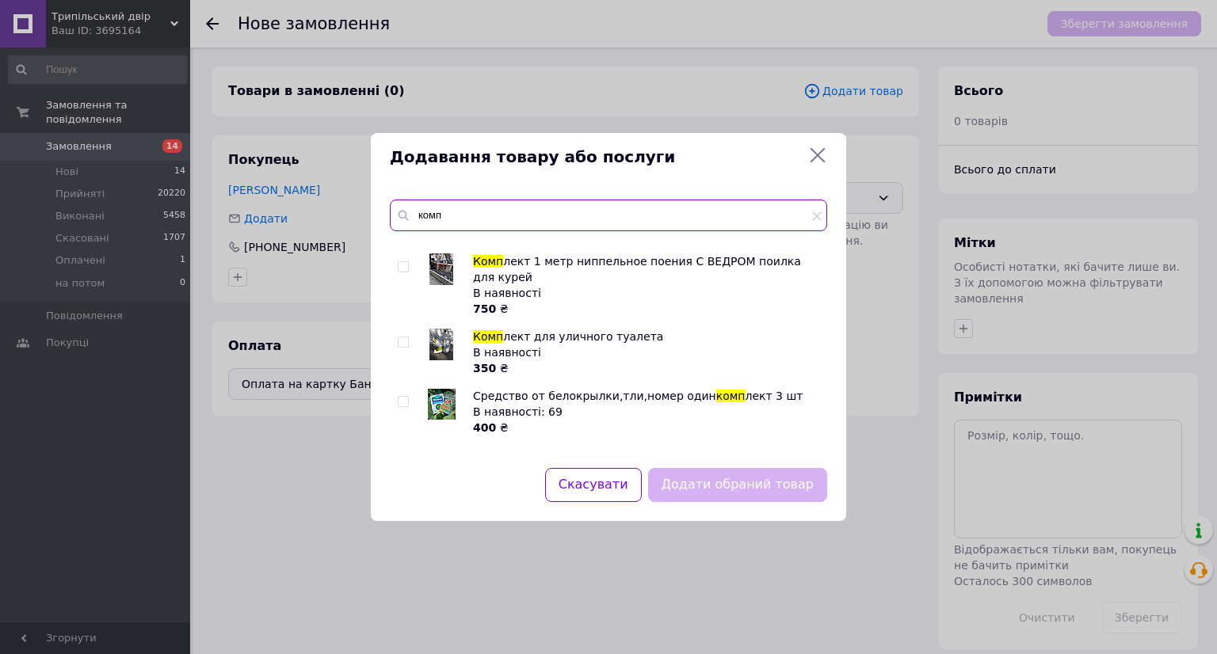
scroll to position [672, 0]
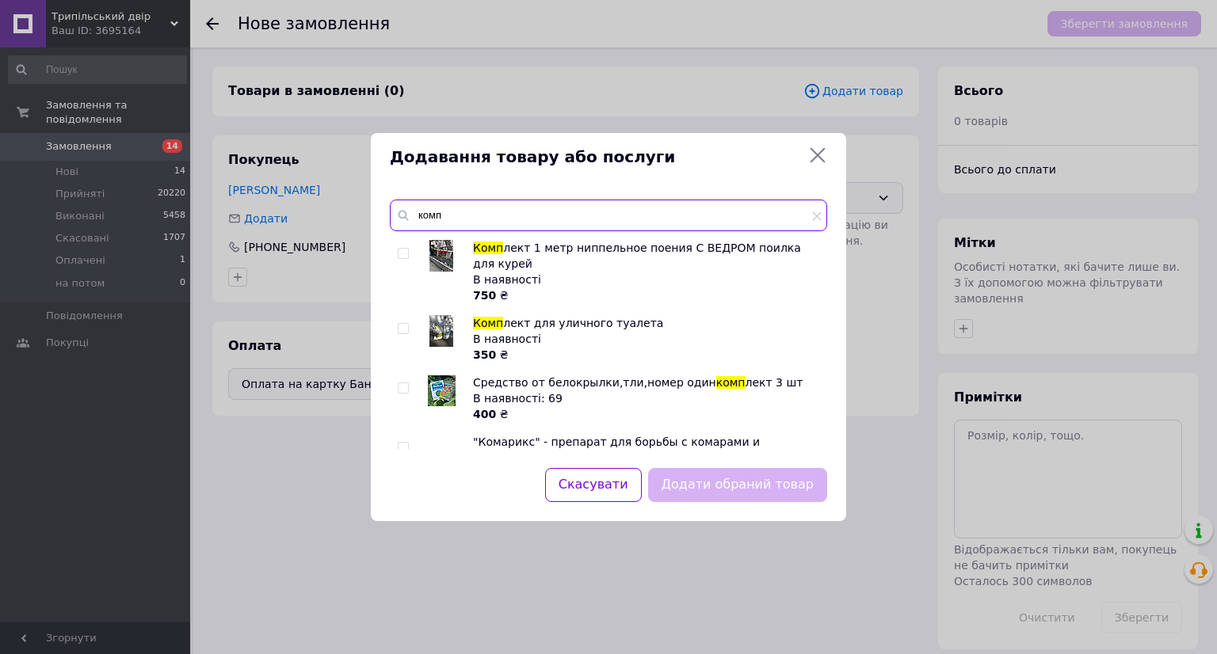
type input "комп"
click at [436, 315] on img at bounding box center [441, 331] width 24 height 32
checkbox input "true"
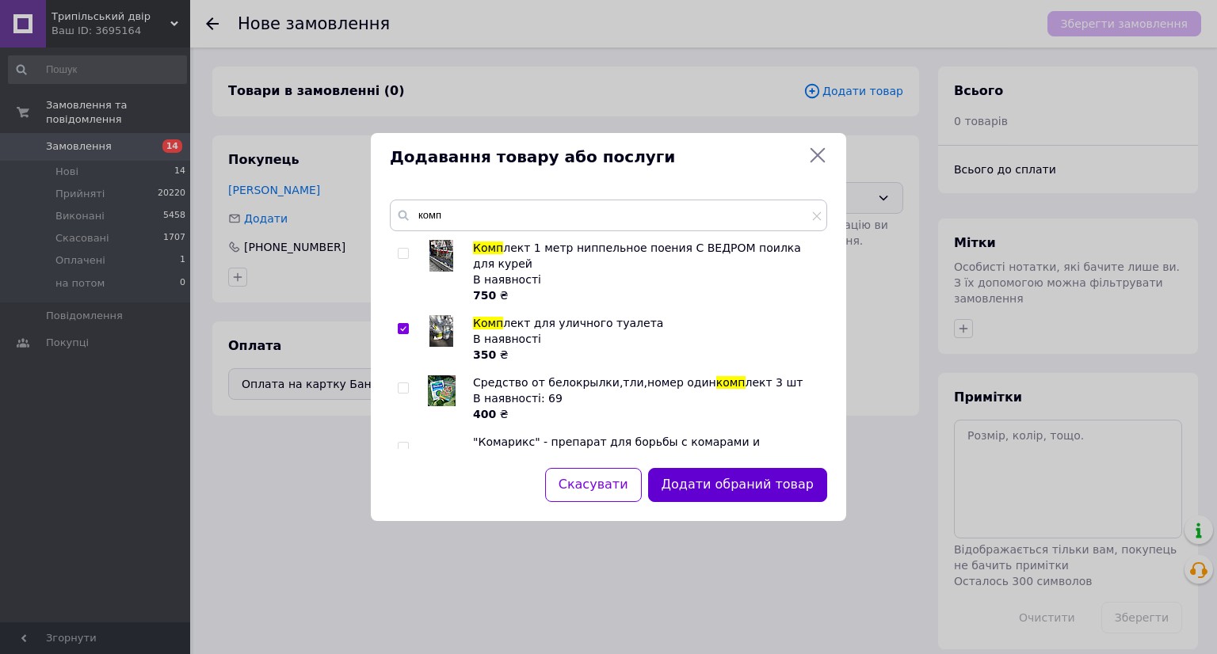
click at [718, 487] on button "Додати обраний товар" at bounding box center [737, 485] width 179 height 34
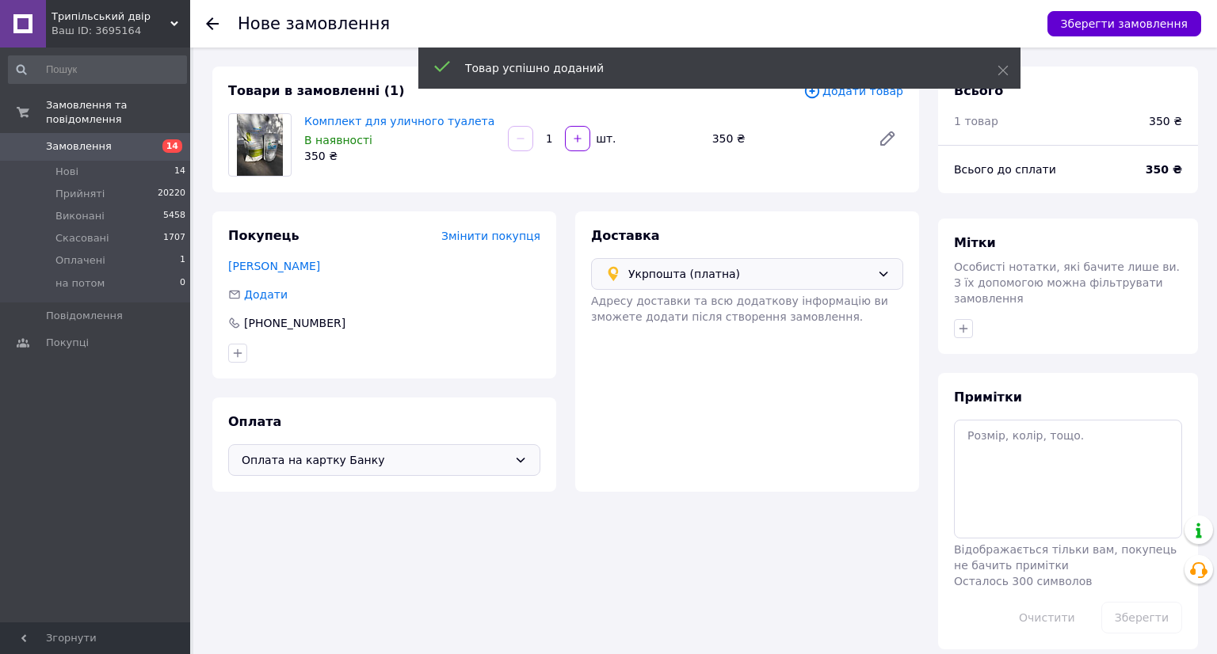
click at [1118, 21] on button "Зберегти замовлення" at bounding box center [1124, 23] width 154 height 25
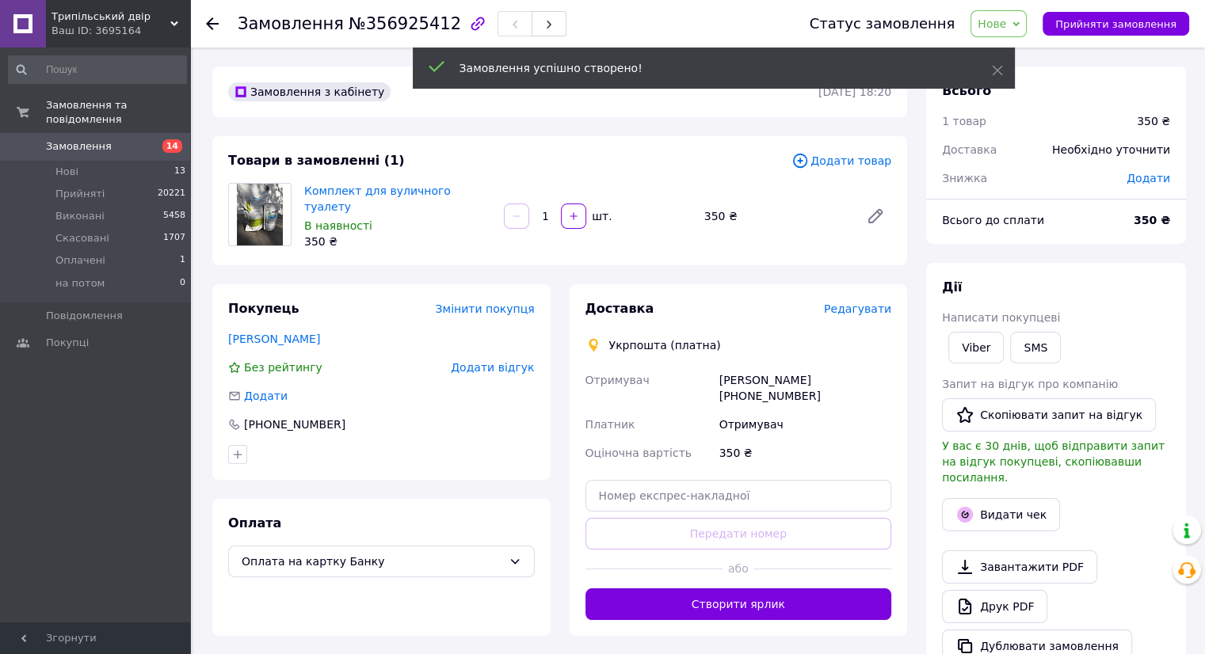
click at [859, 305] on span "Редагувати" at bounding box center [857, 309] width 67 height 13
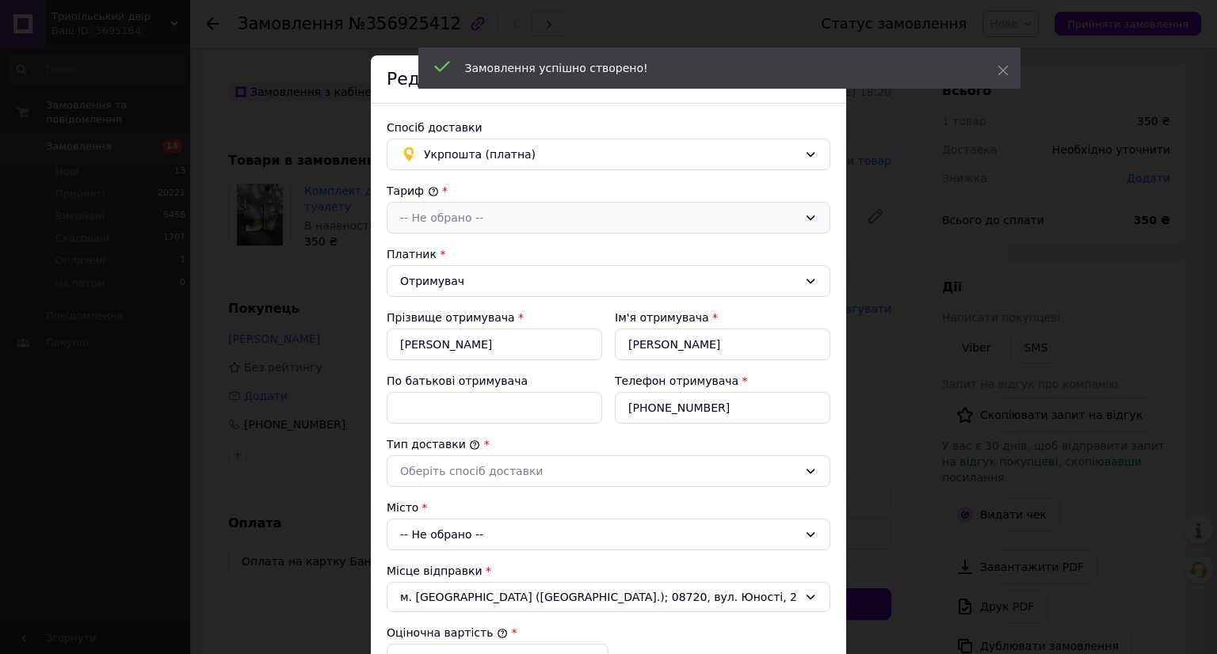
click at [552, 225] on div "-- Не обрано --" at bounding box center [599, 217] width 398 height 17
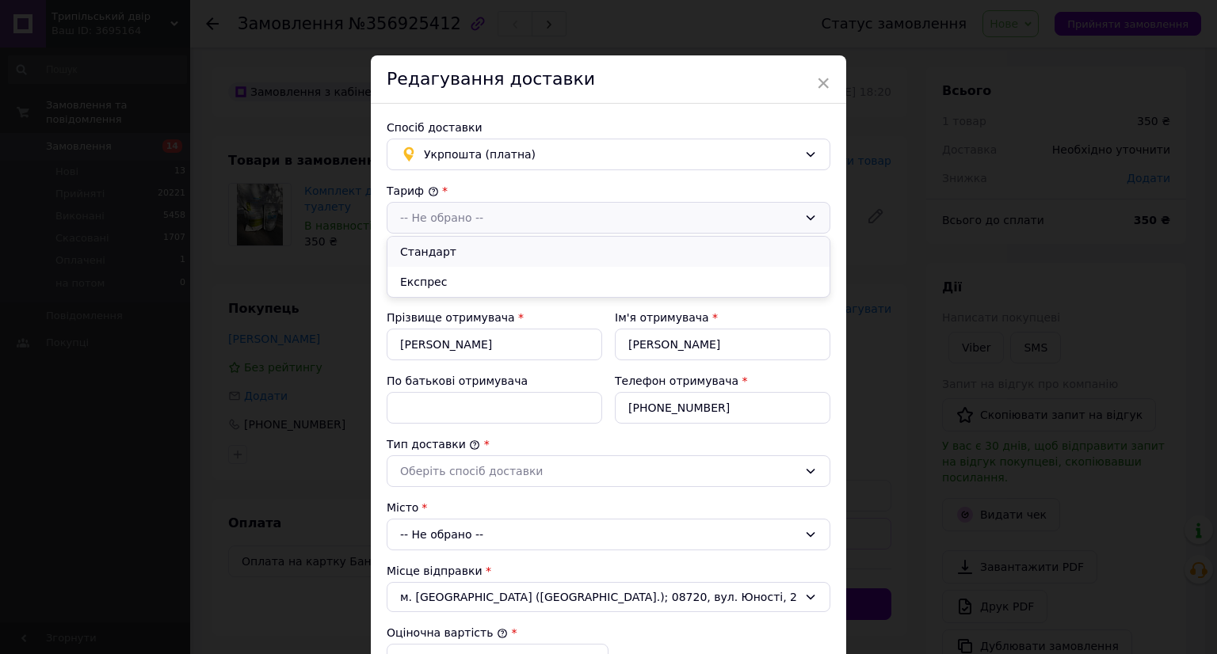
click at [539, 252] on li "Стандарт" at bounding box center [608, 252] width 442 height 30
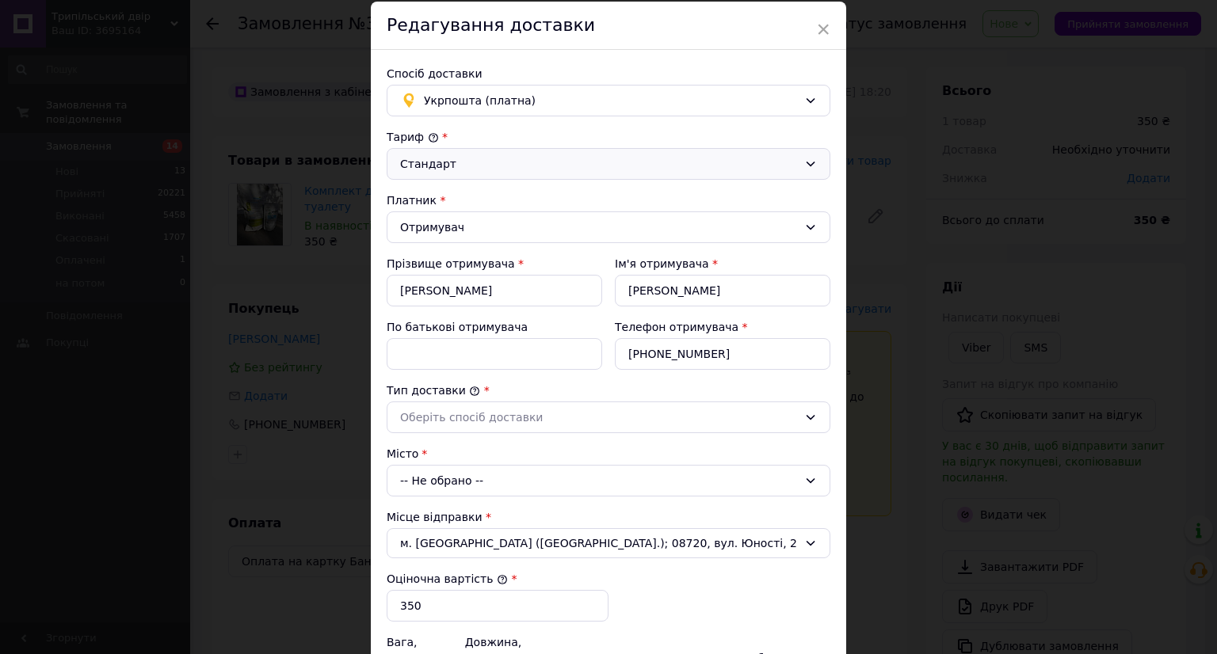
scroll to position [158, 0]
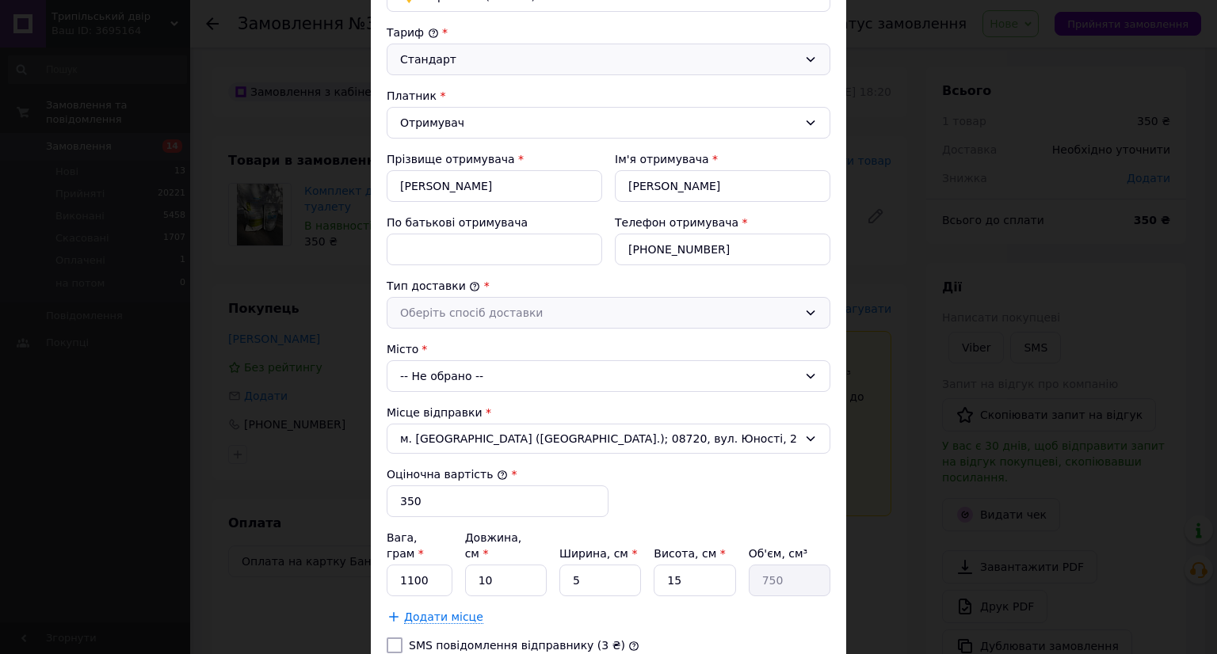
click at [535, 321] on div "Оберіть спосіб доставки" at bounding box center [609, 313] width 444 height 32
click at [539, 339] on li "Склад - склад" at bounding box center [608, 347] width 442 height 30
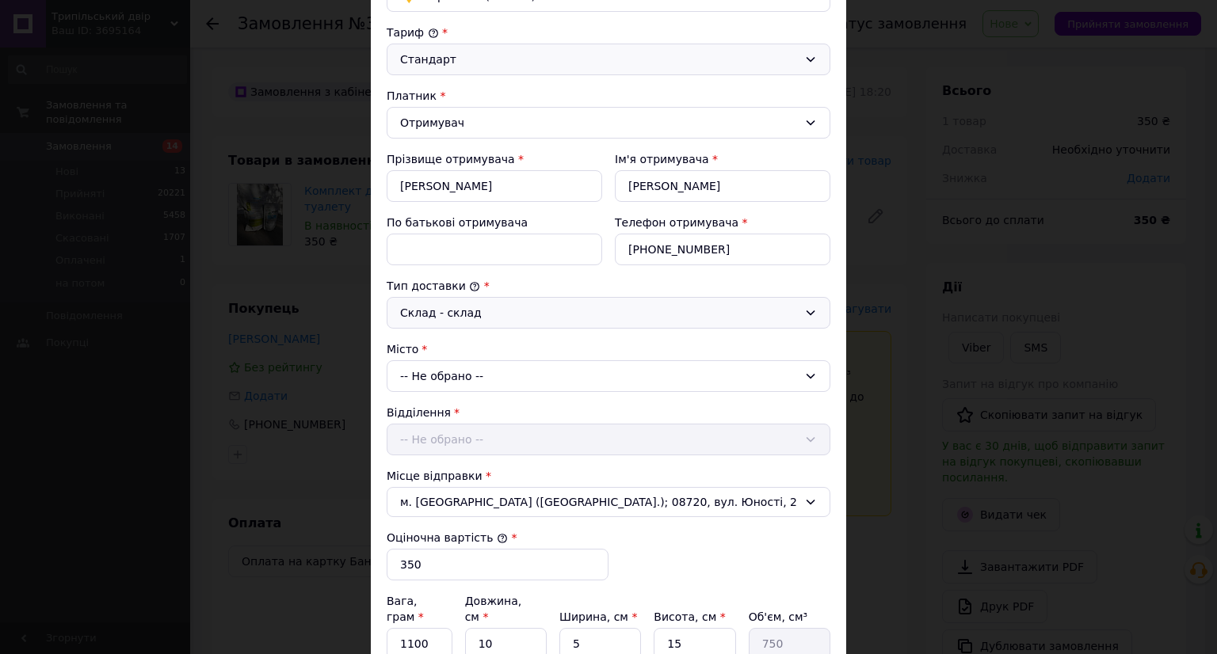
drag, startPoint x: 539, startPoint y: 371, endPoint x: 537, endPoint y: 386, distance: 15.2
click at [539, 374] on div "-- Не обрано --" at bounding box center [609, 376] width 444 height 32
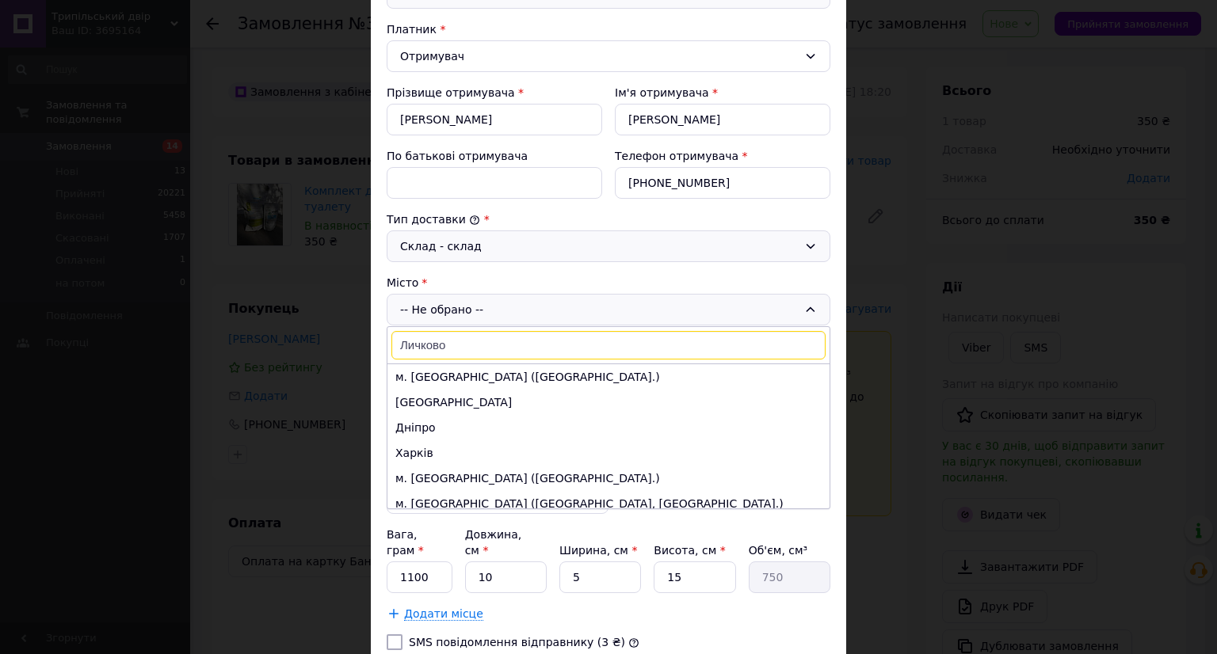
scroll to position [317, 0]
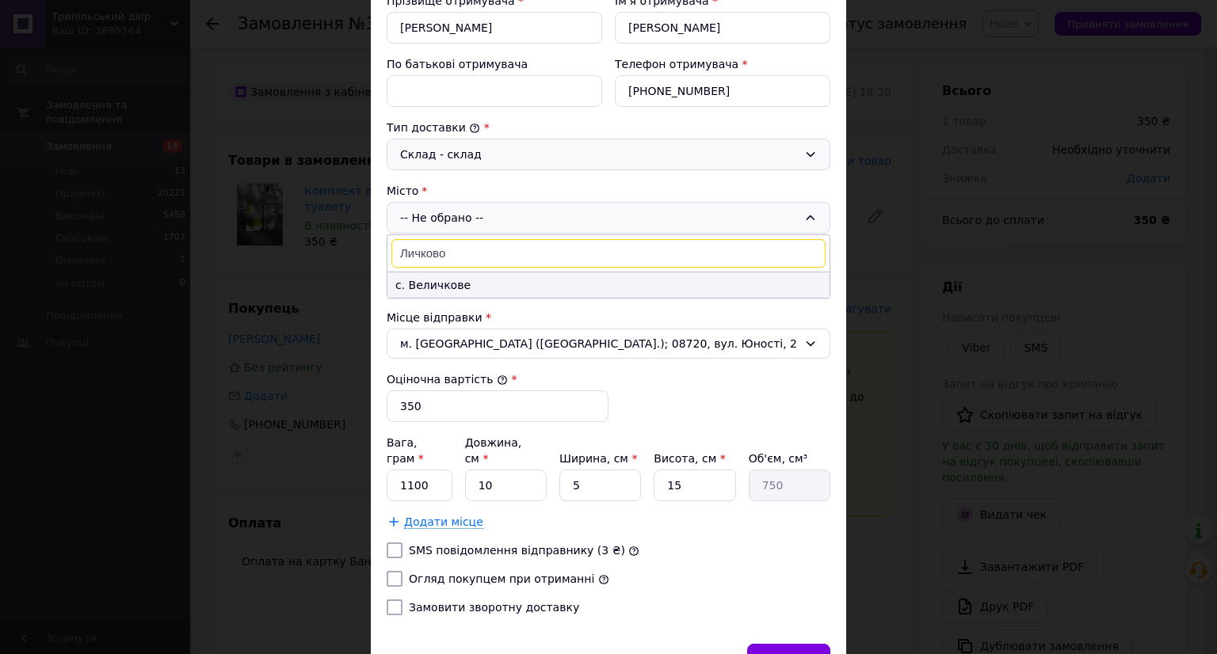
type input "Личково"
click at [507, 283] on li "с. Величкове" at bounding box center [608, 284] width 442 height 25
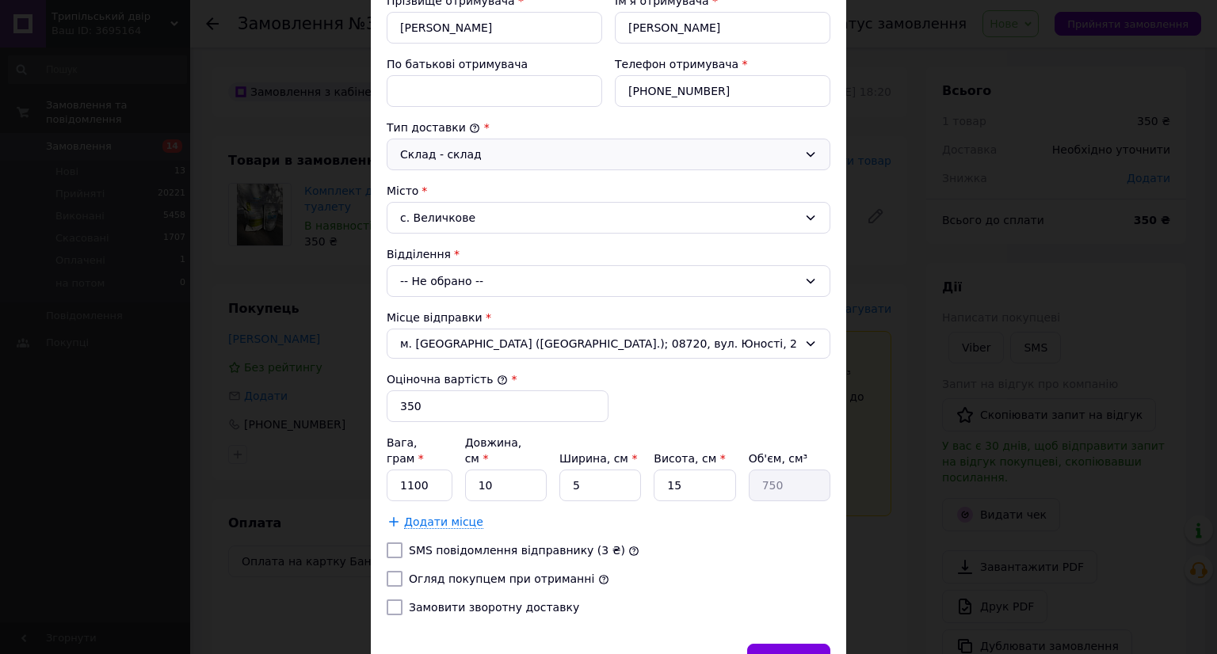
click at [507, 278] on div "-- Не обрано --" at bounding box center [609, 281] width 444 height 32
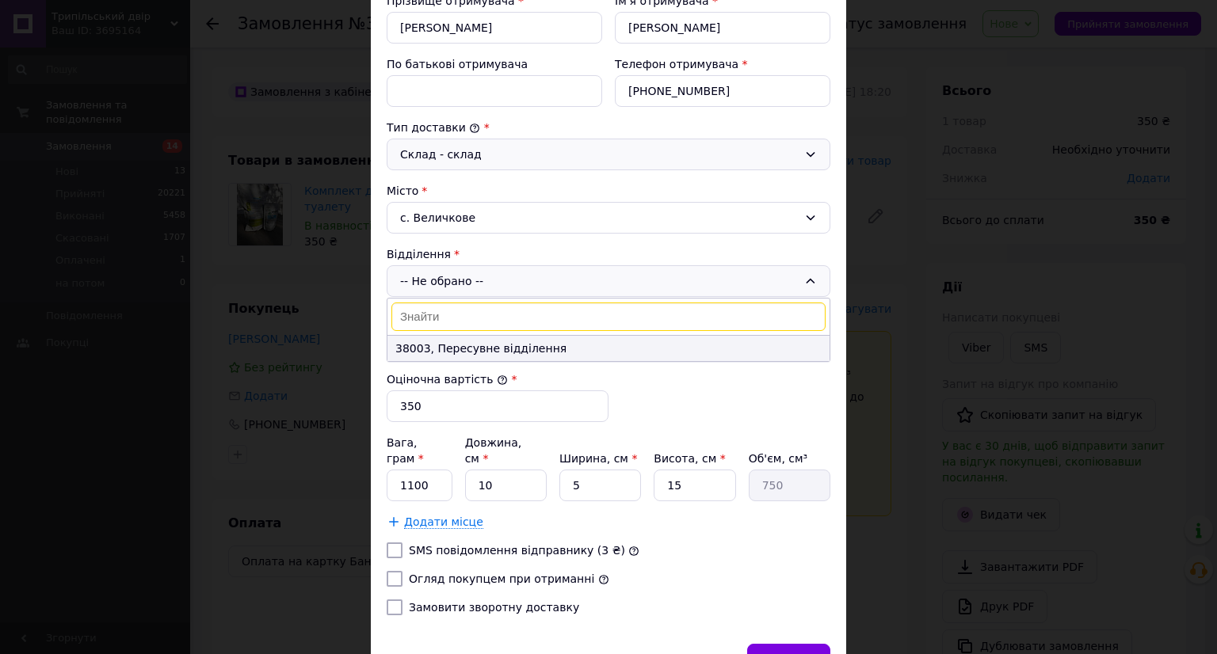
click at [564, 345] on li "38003, Пересувне відділення" at bounding box center [608, 348] width 442 height 25
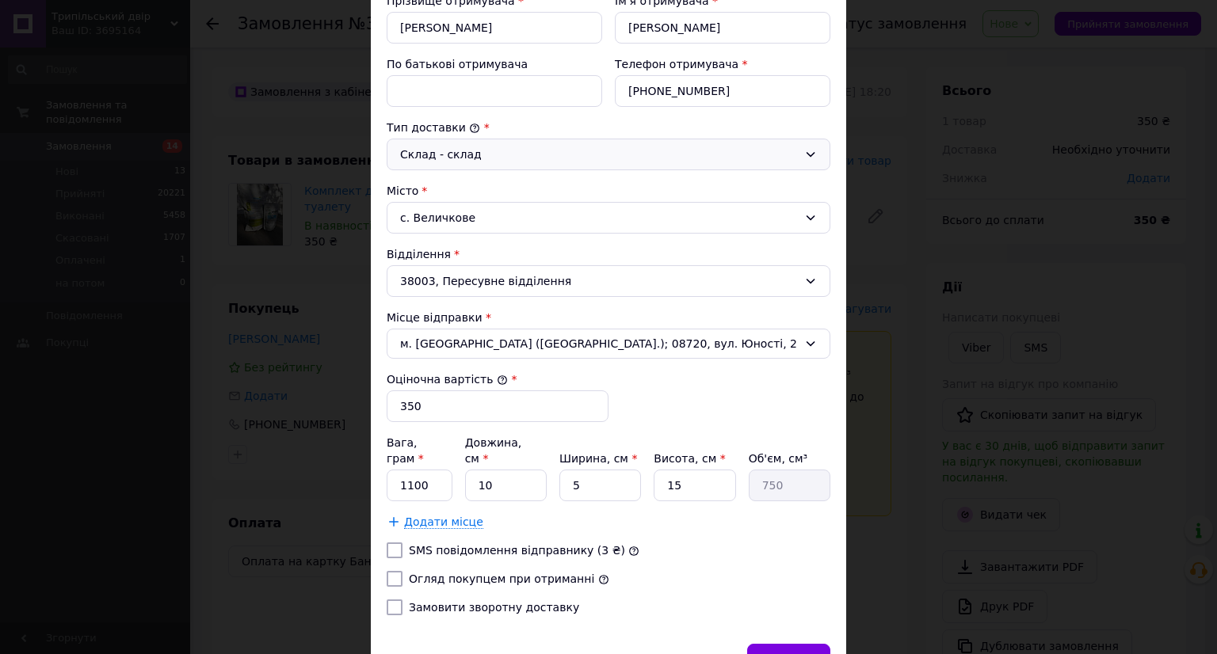
click at [513, 215] on div "с. Величкове" at bounding box center [609, 218] width 444 height 32
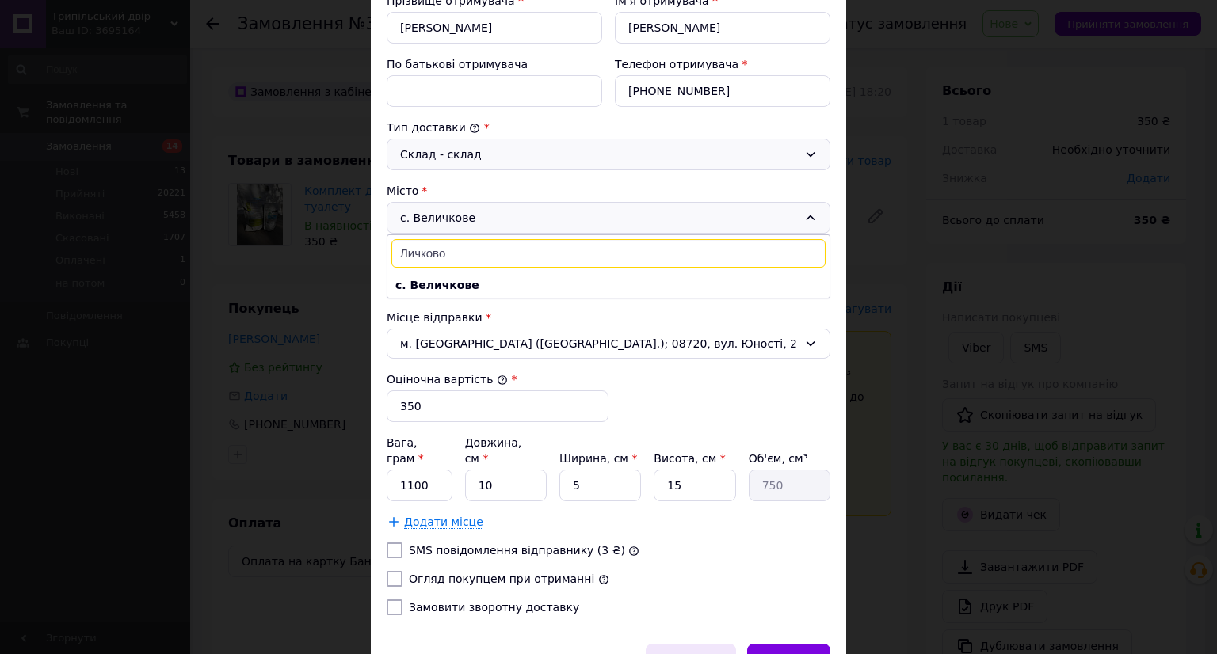
type input "Личково"
click at [516, 251] on input "Личково" at bounding box center [608, 253] width 434 height 29
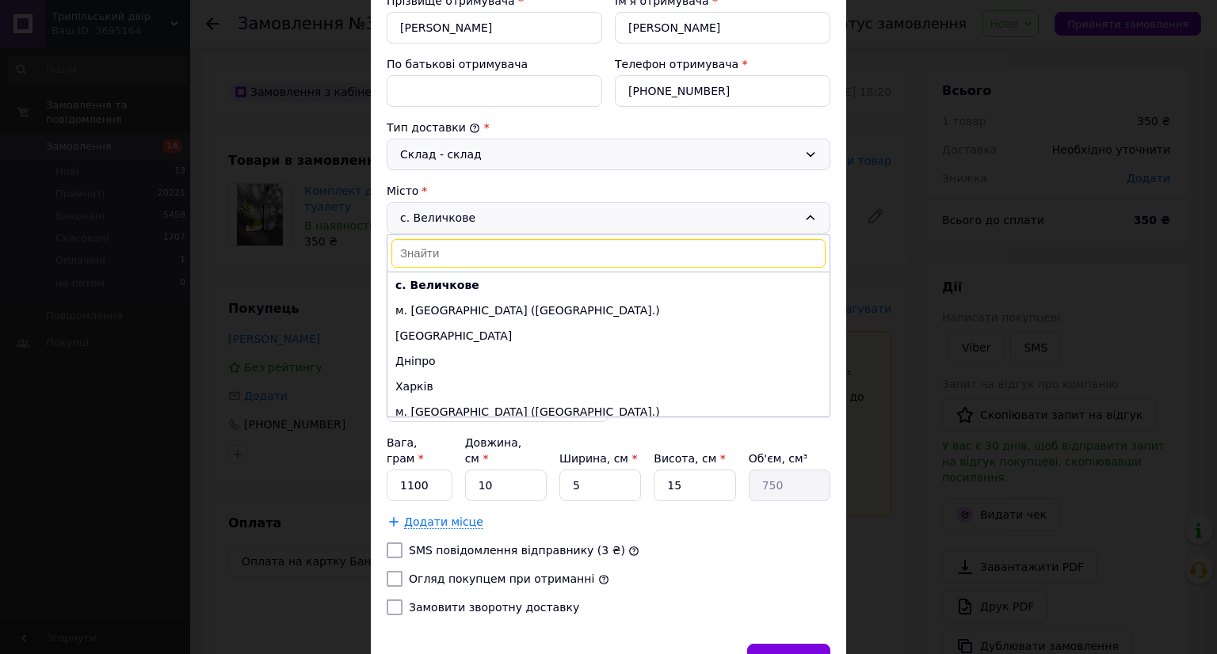
paste input "Личкове"
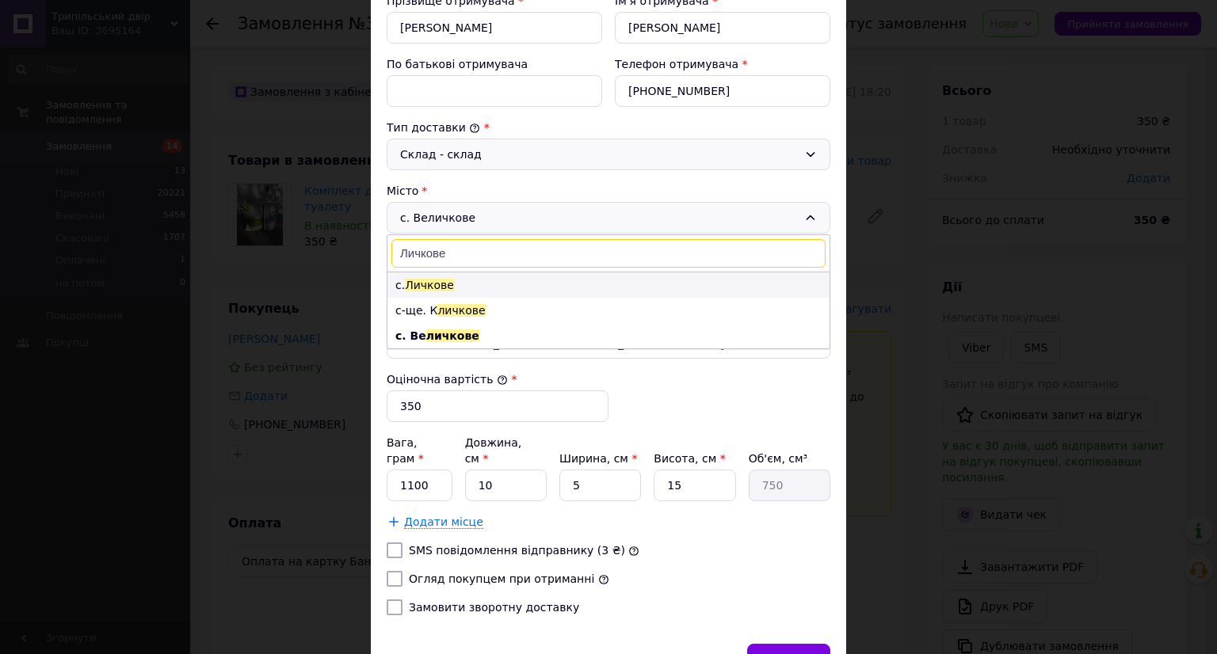
type input "Личкове"
click at [513, 280] on li "с. [GEOGRAPHIC_DATA]" at bounding box center [608, 284] width 442 height 25
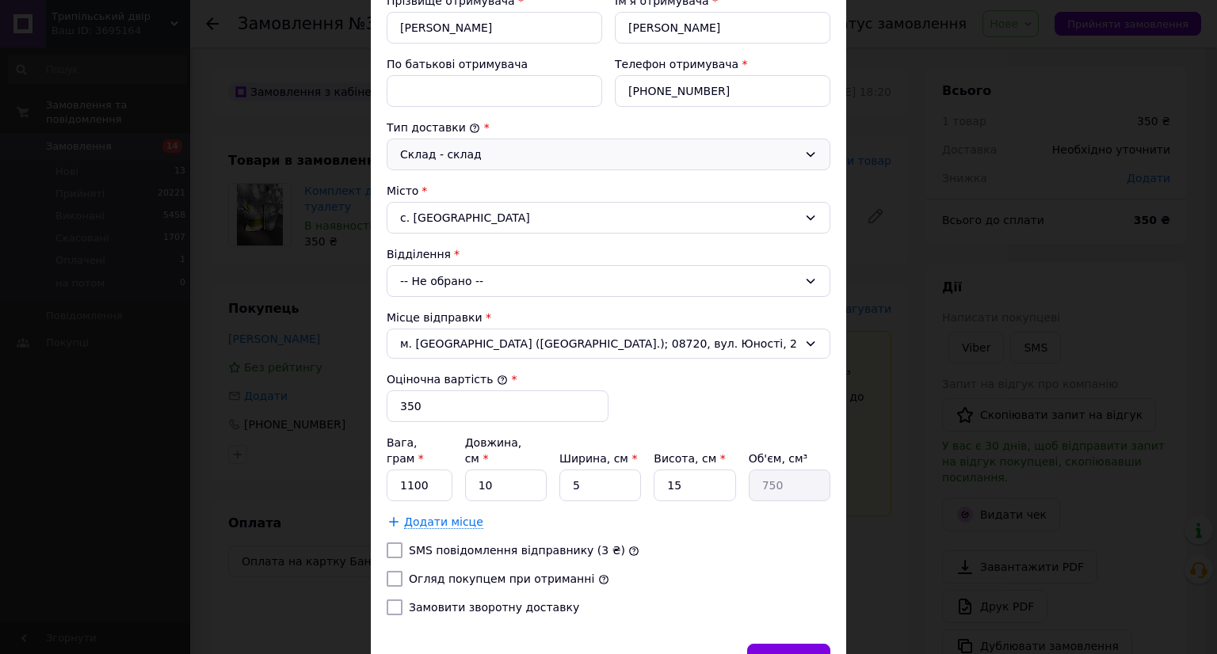
click at [513, 280] on div "-- Не обрано --" at bounding box center [609, 281] width 444 height 32
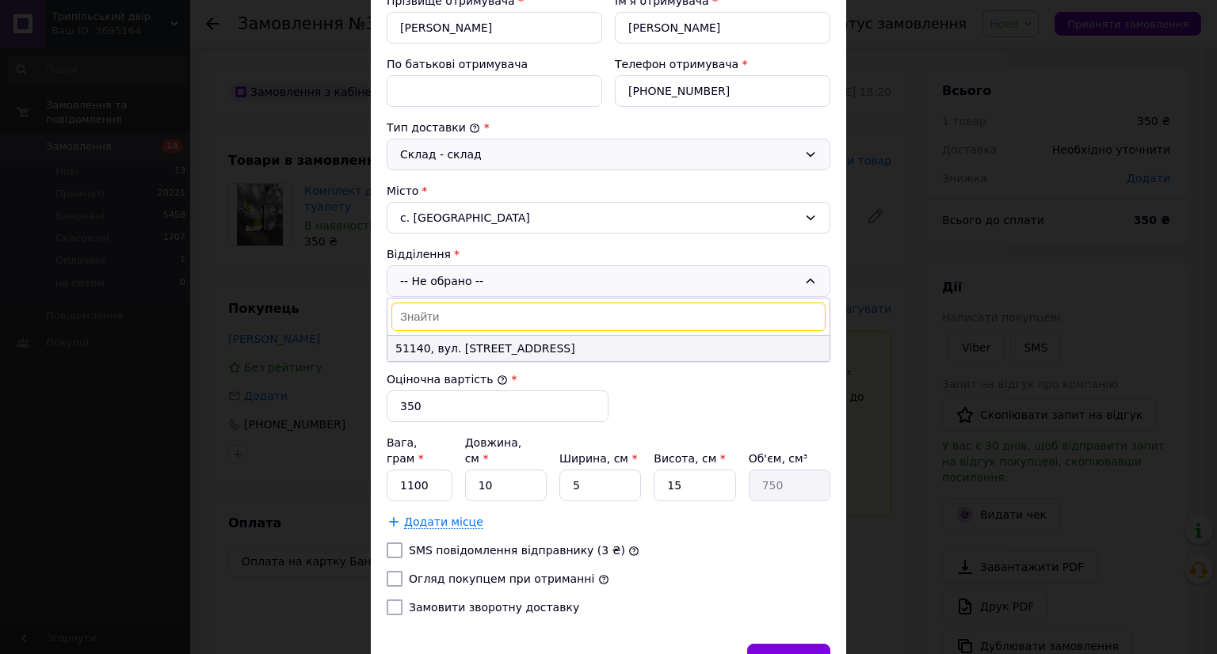
click at [513, 349] on li "51140, вул. [STREET_ADDRESS]" at bounding box center [608, 348] width 442 height 25
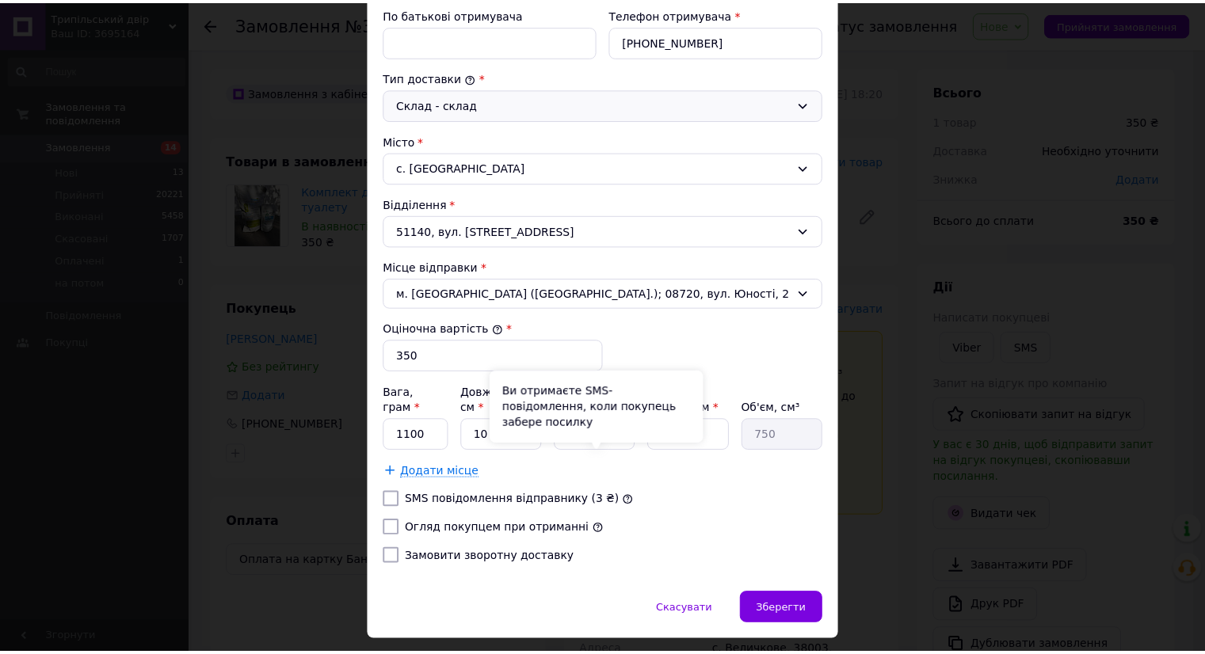
scroll to position [390, 0]
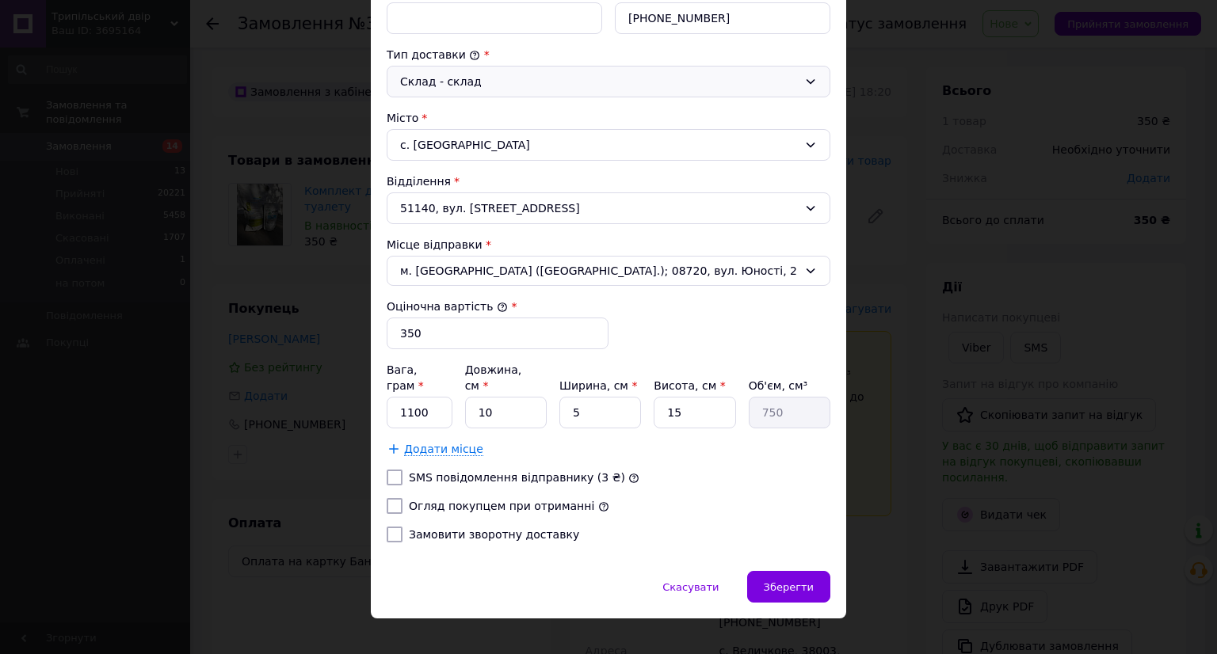
click at [518, 500] on label "Огляд покупцем при отриманні" at bounding box center [501, 506] width 185 height 13
click at [402, 498] on input "Огляд покупцем при отриманні" at bounding box center [395, 506] width 16 height 16
checkbox input "true"
click at [790, 571] on div "Зберегти" at bounding box center [788, 587] width 83 height 32
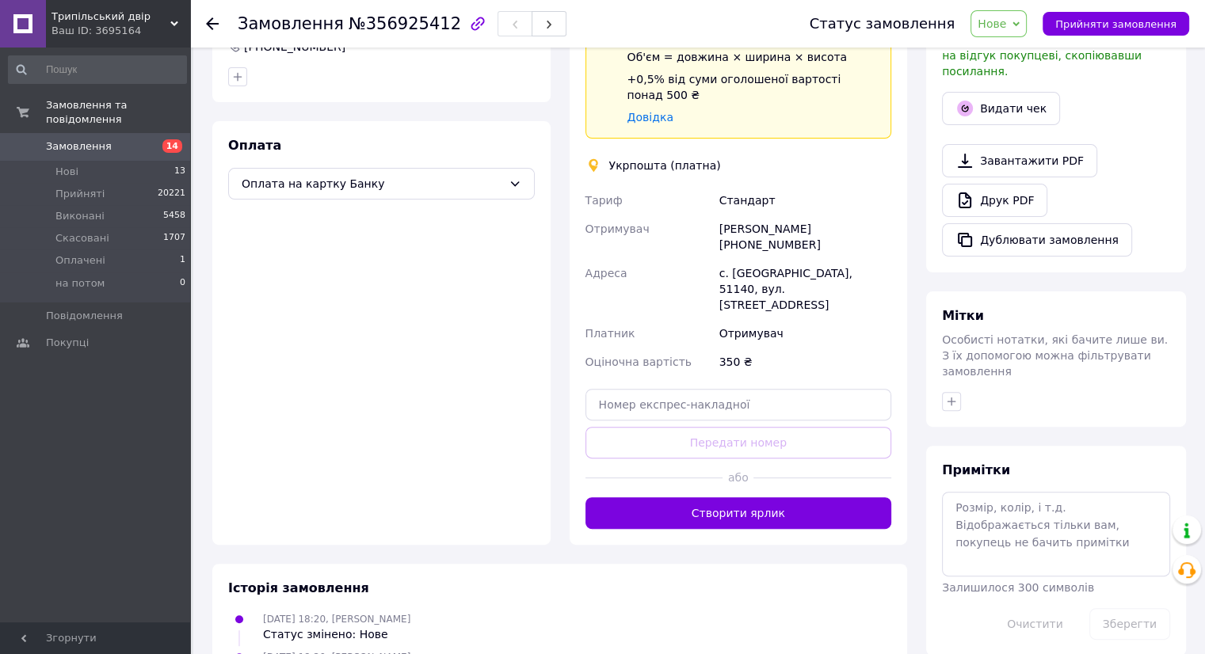
scroll to position [396, 0]
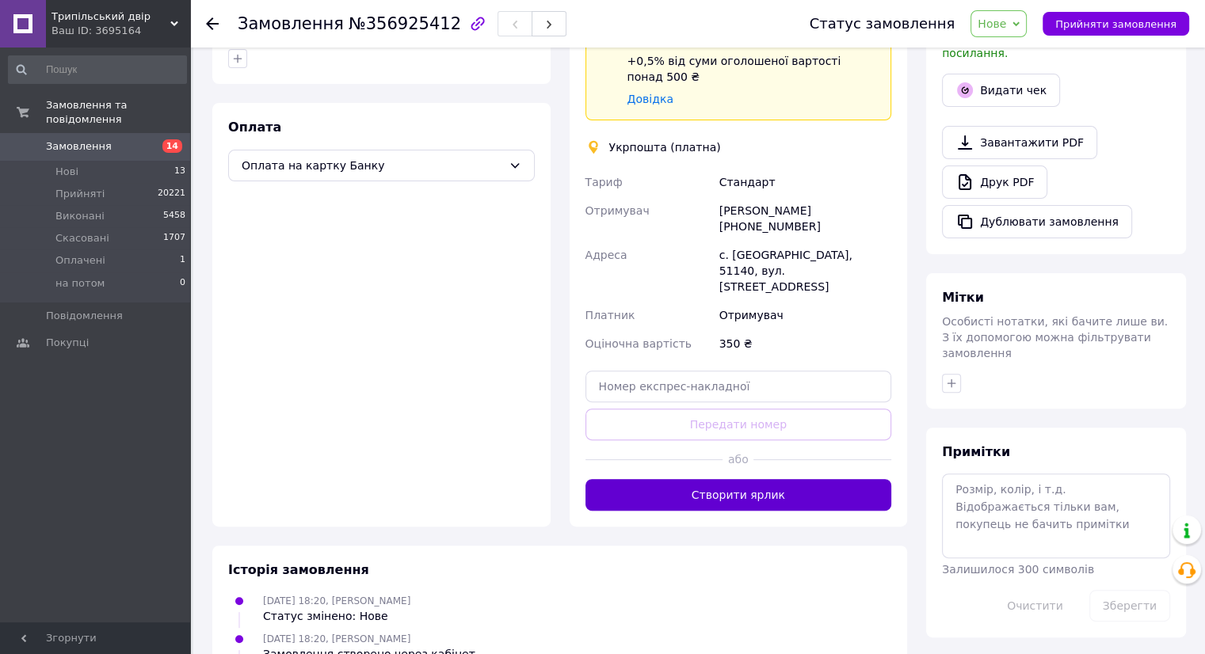
click at [729, 479] on button "Створити ярлик" at bounding box center [738, 495] width 307 height 32
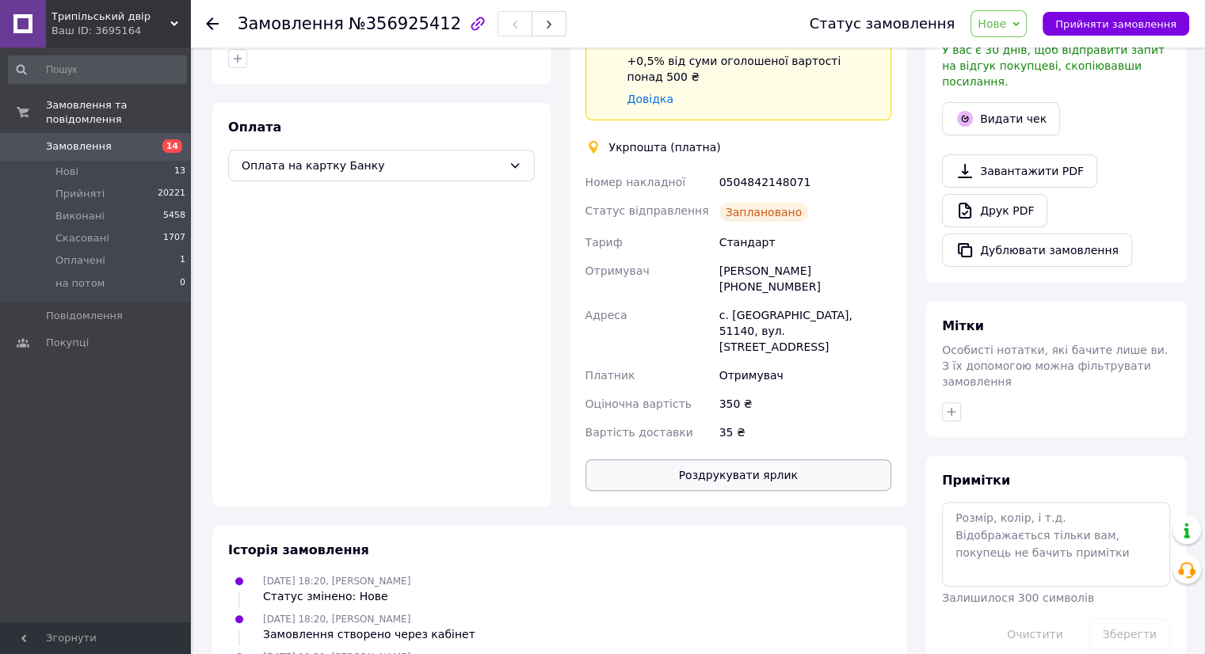
click at [733, 459] on button "Роздрукувати ярлик" at bounding box center [738, 475] width 307 height 32
click at [1123, 23] on span "Прийняти замовлення" at bounding box center [1115, 24] width 121 height 12
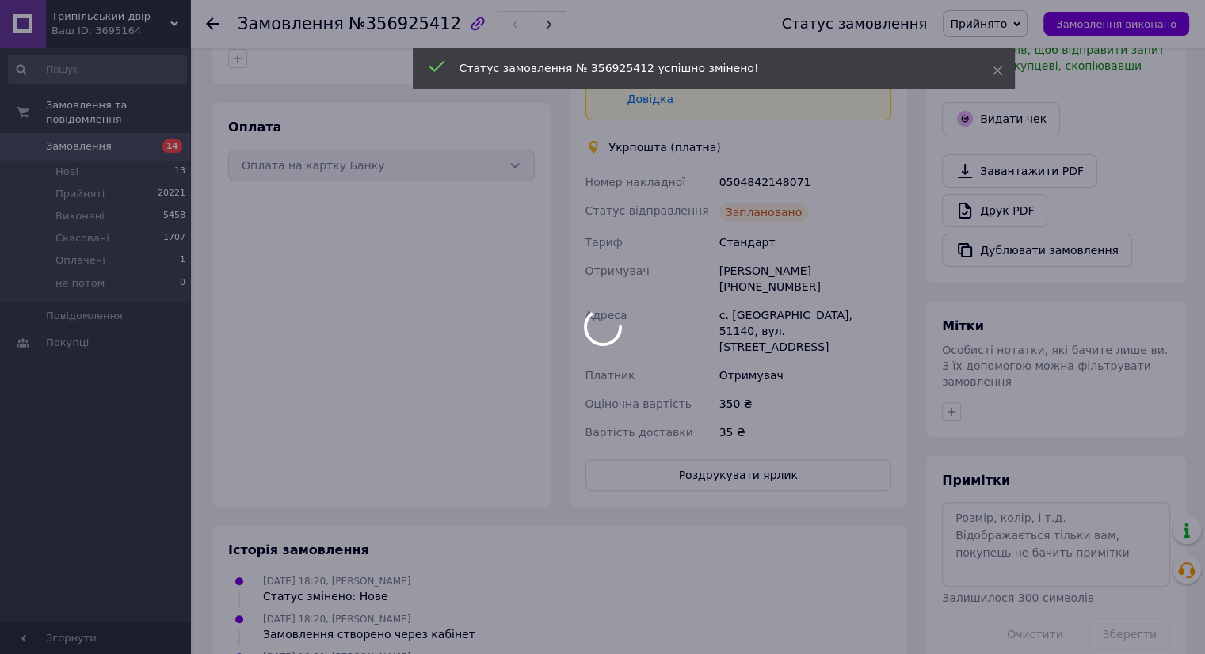
click at [147, 139] on span "14" at bounding box center [169, 146] width 44 height 14
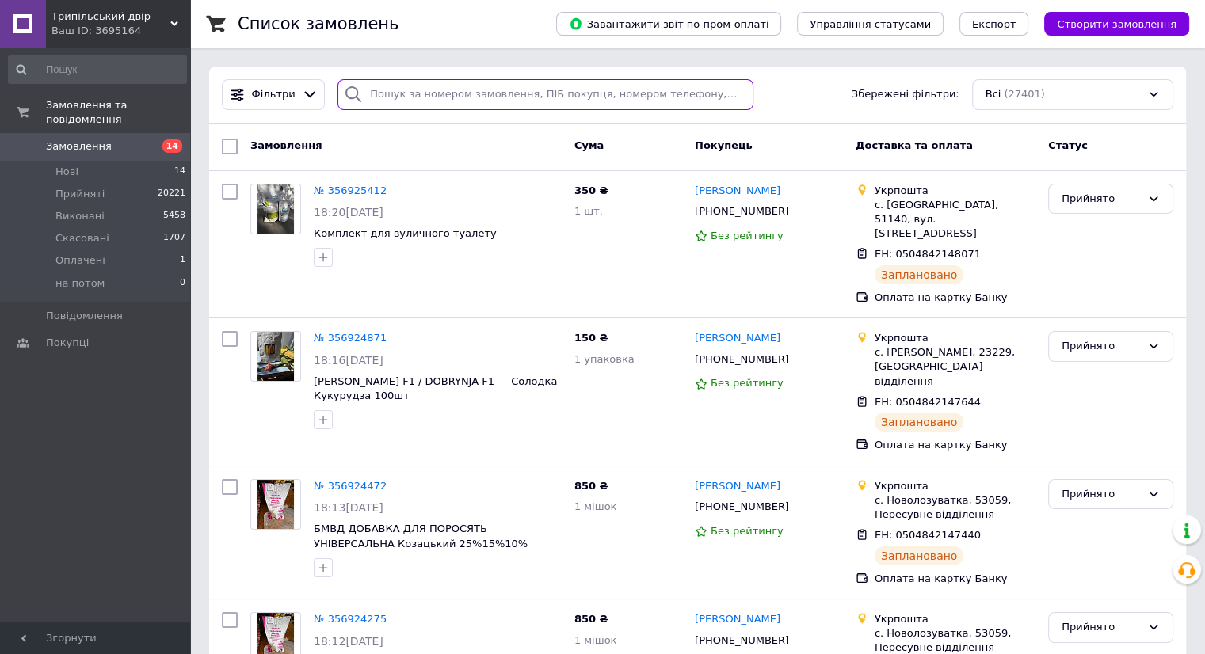
paste input "0959072176"
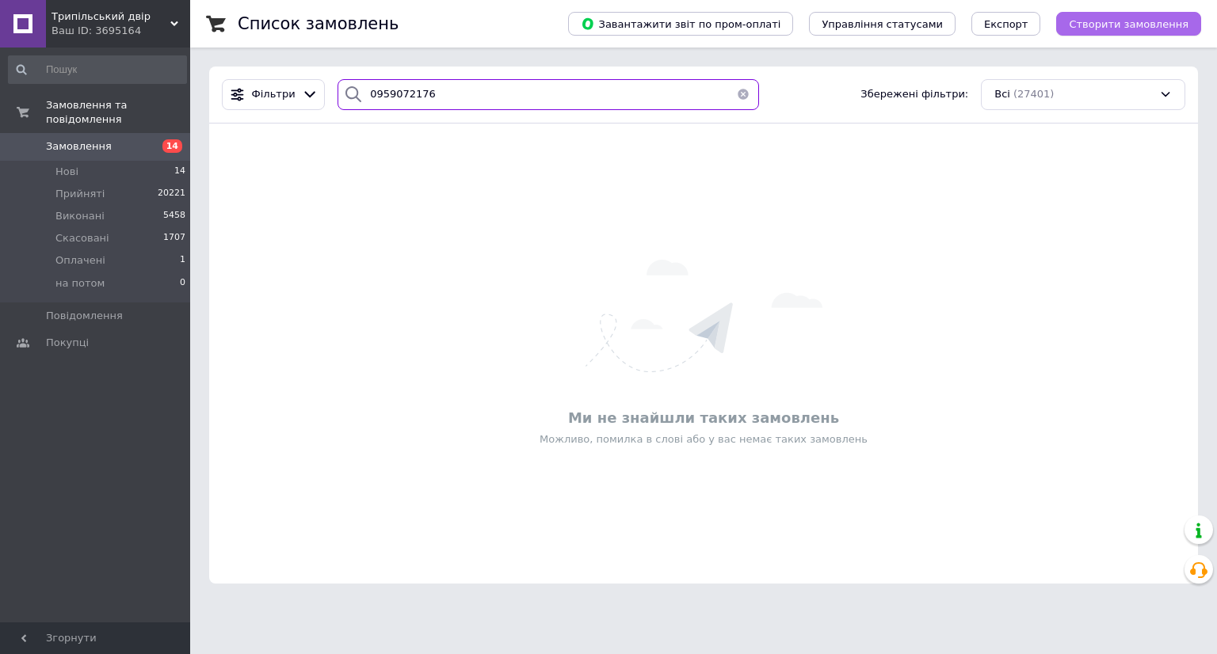
type input "0959072176"
drag, startPoint x: 1129, startPoint y: 16, endPoint x: 1112, endPoint y: 41, distance: 30.8
click at [1129, 17] on button "Створити замовлення" at bounding box center [1128, 24] width 145 height 24
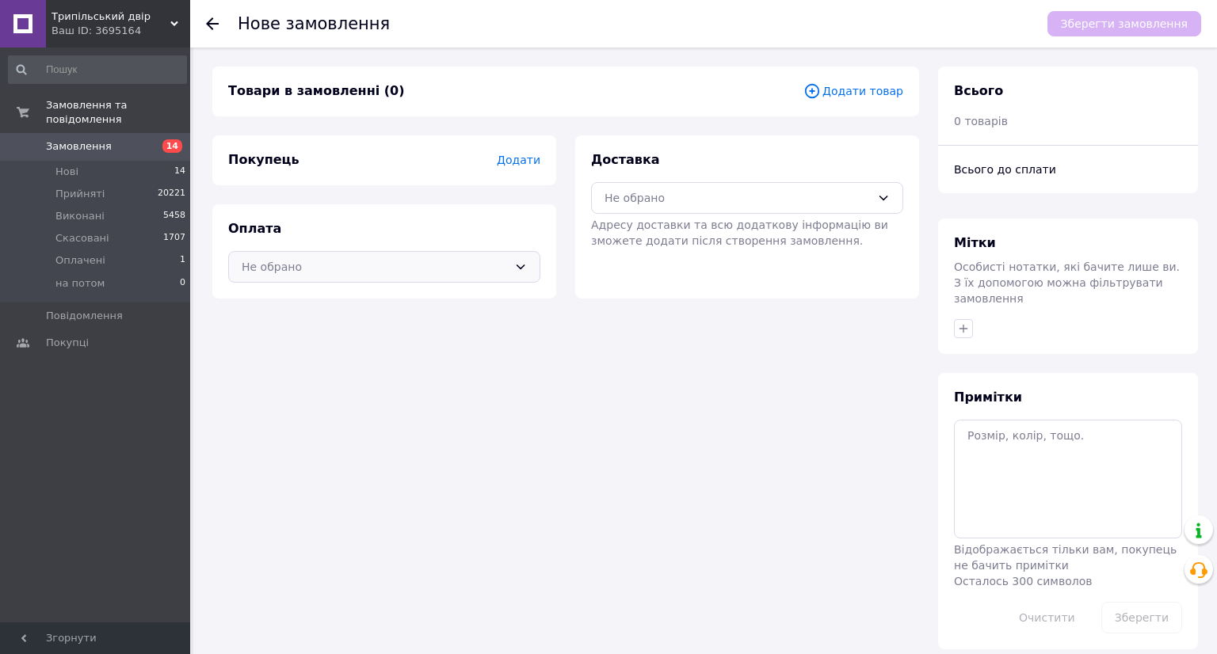
click at [334, 265] on div "Не обрано" at bounding box center [375, 266] width 266 height 17
click at [348, 333] on span "Оплата на картку Банку" at bounding box center [384, 330] width 285 height 16
click at [527, 157] on span "Додати" at bounding box center [519, 160] width 44 height 13
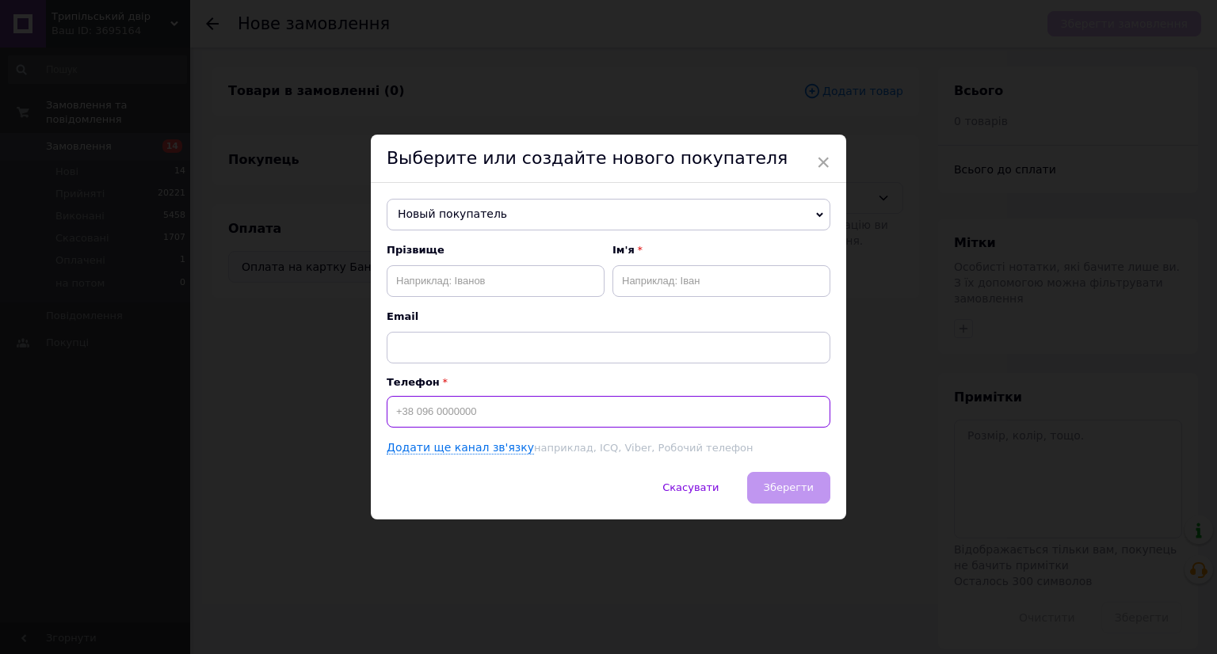
paste input "0959072176"
click at [388, 420] on input "0959072176" at bounding box center [609, 412] width 444 height 32
type input "[PHONE_NUMBER]"
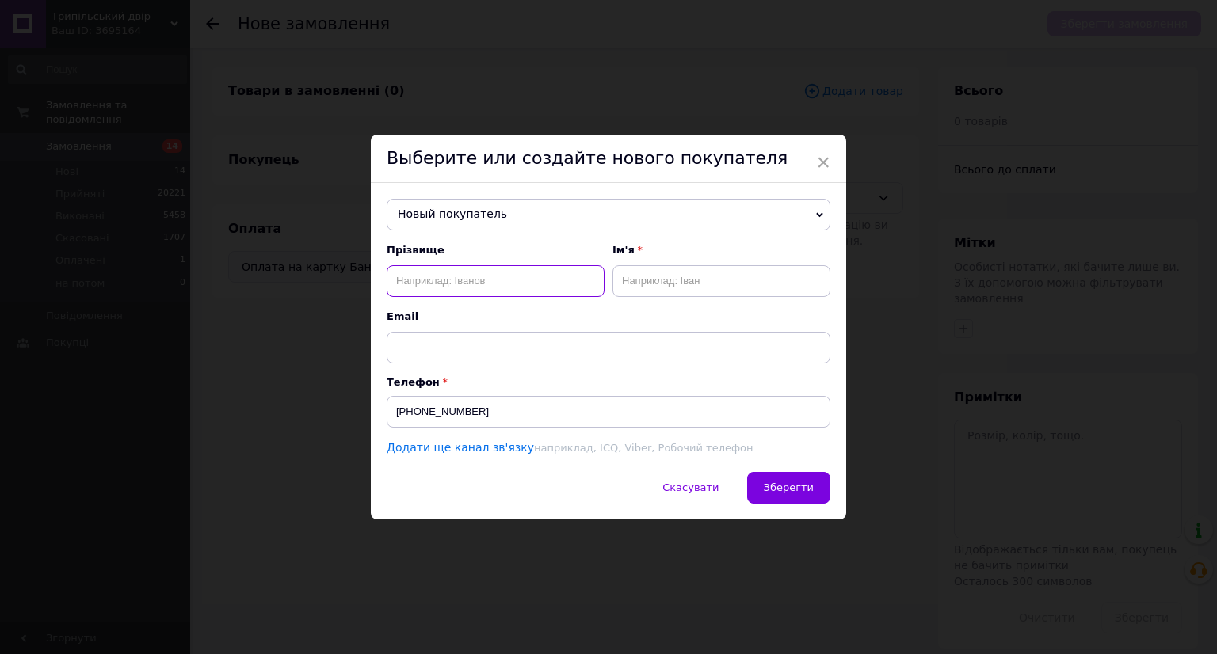
paste input "[PERSON_NAME]"
type input "[PERSON_NAME]"
paste input "[PERSON_NAME]"
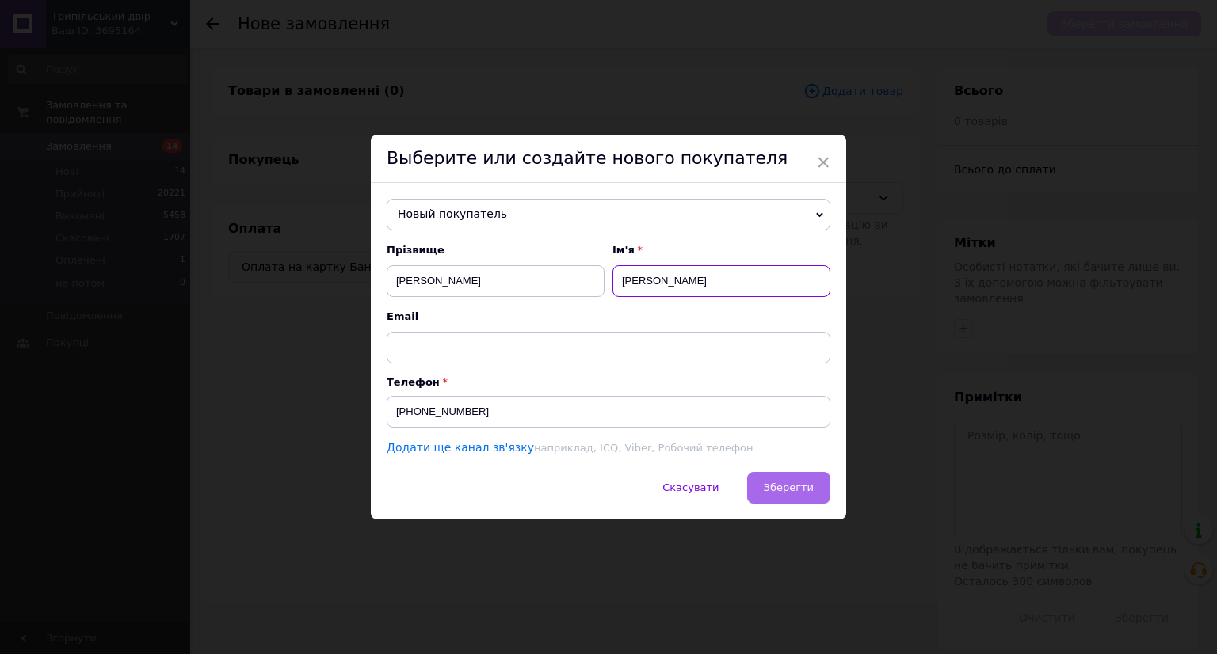
type input "[PERSON_NAME]"
click at [792, 478] on button "Зберегти" at bounding box center [788, 488] width 83 height 32
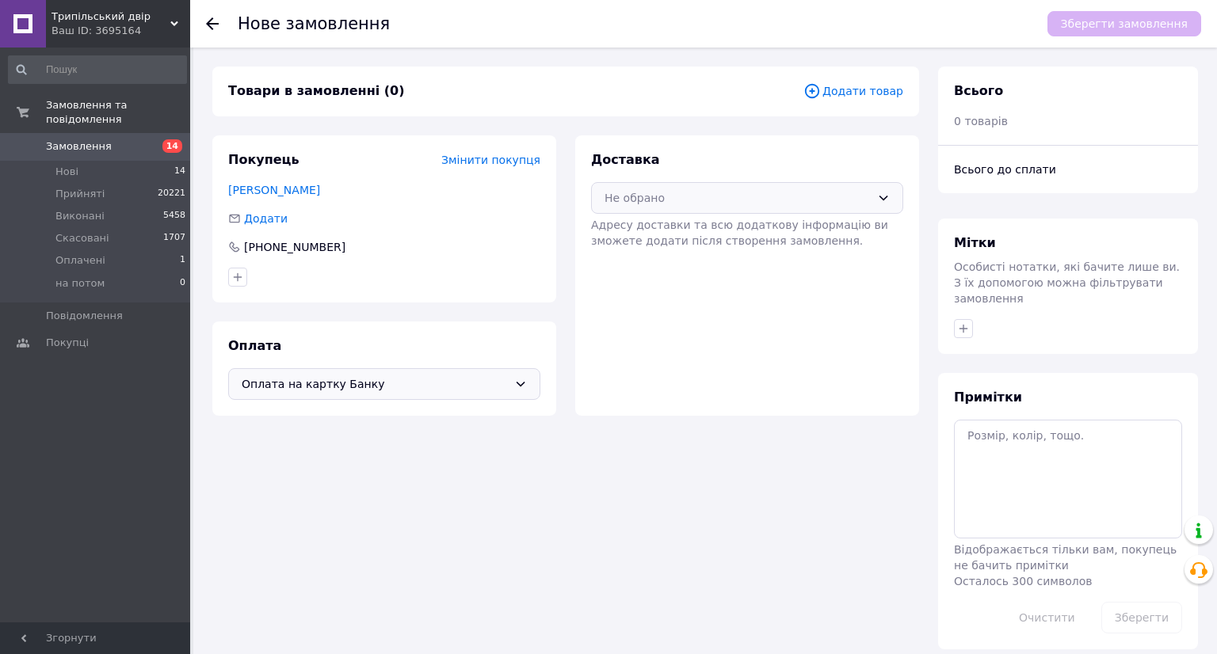
drag, startPoint x: 694, startPoint y: 189, endPoint x: 692, endPoint y: 213, distance: 24.6
click at [694, 191] on div "Не обрано" at bounding box center [737, 197] width 266 height 17
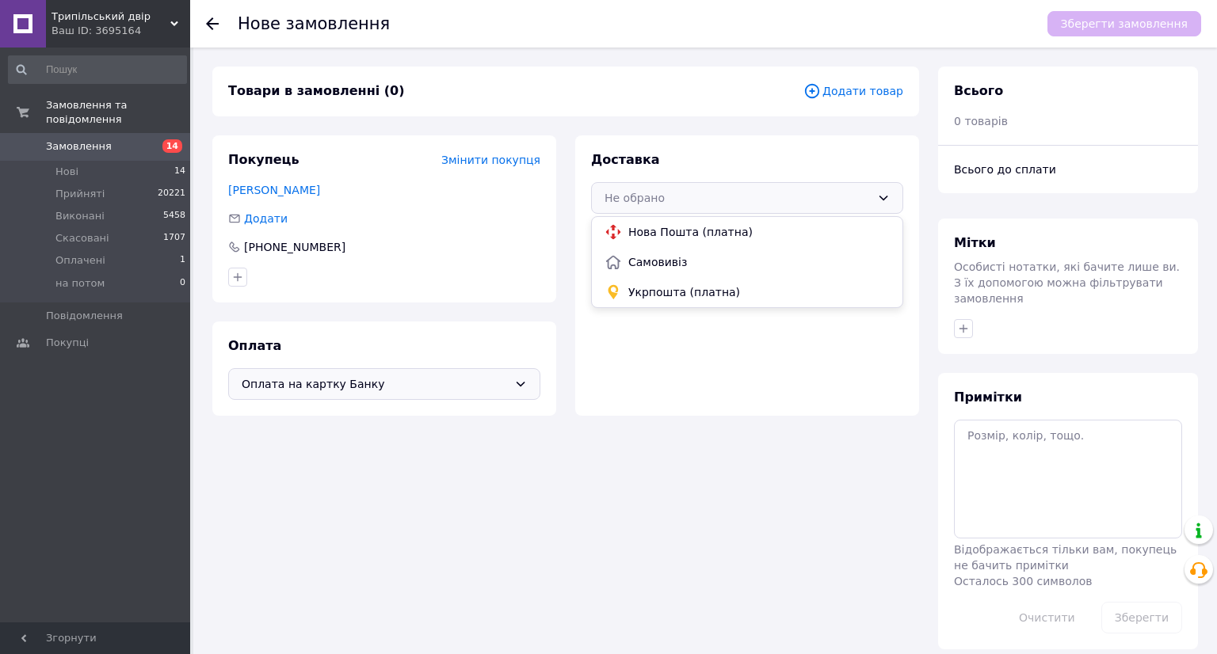
click at [665, 284] on span "Укрпошта (платна)" at bounding box center [758, 292] width 261 height 16
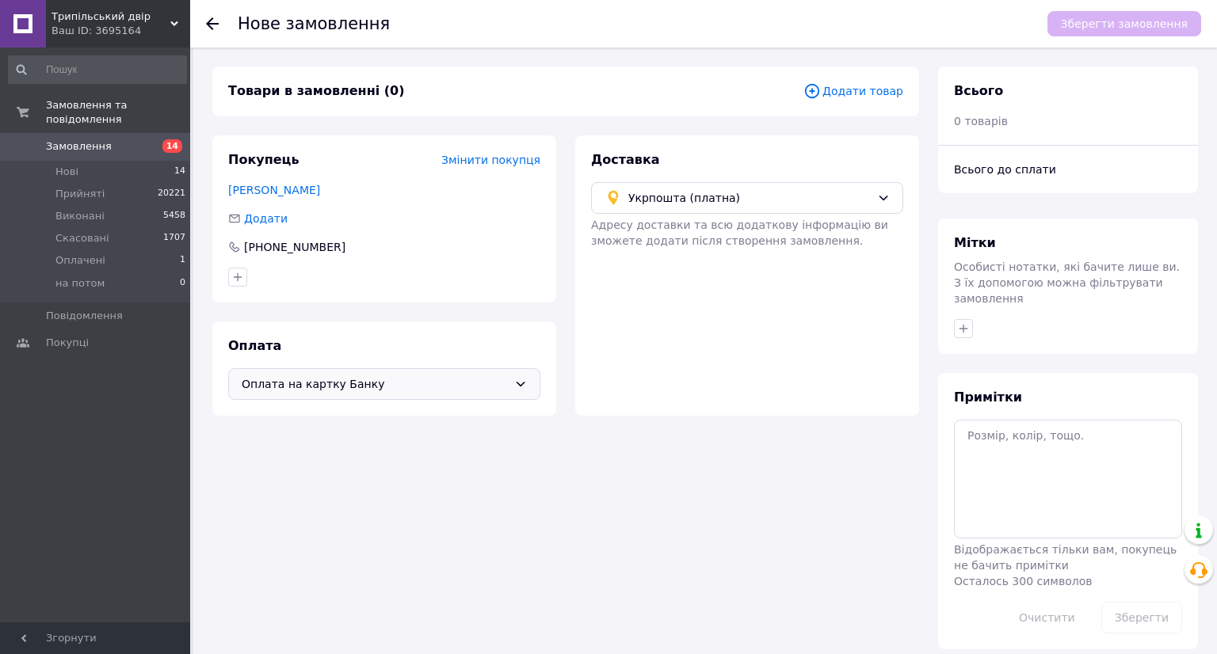
click at [833, 90] on span "Додати товар" at bounding box center [853, 90] width 100 height 17
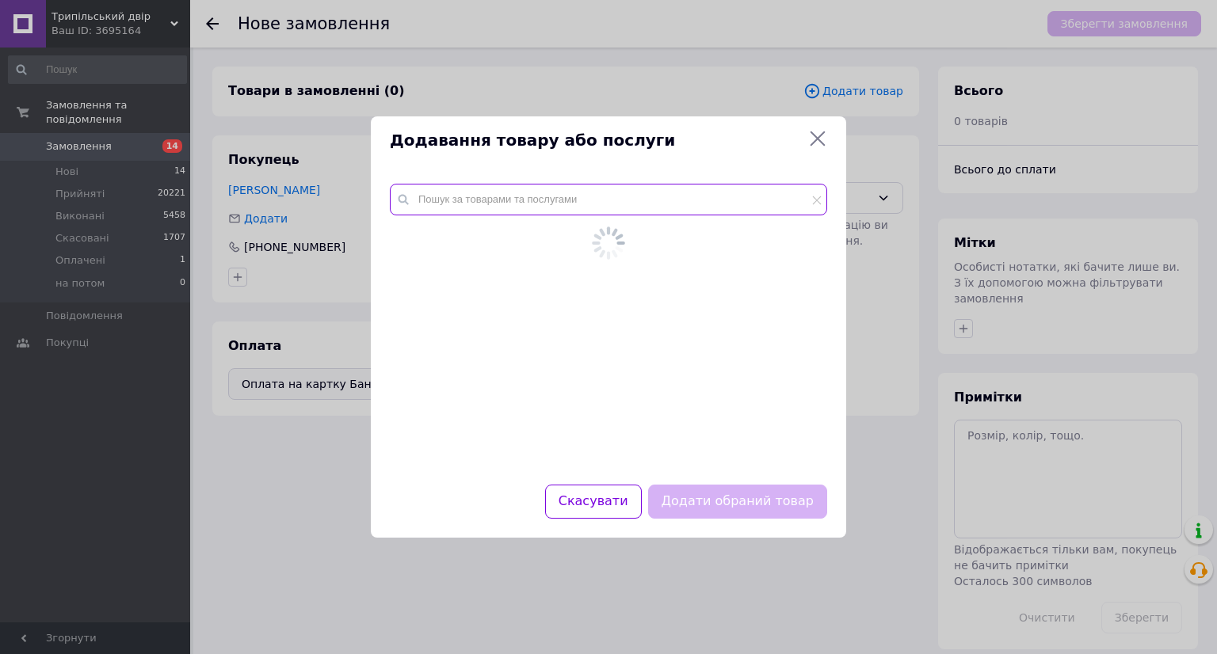
click at [484, 212] on input "text" at bounding box center [608, 200] width 437 height 32
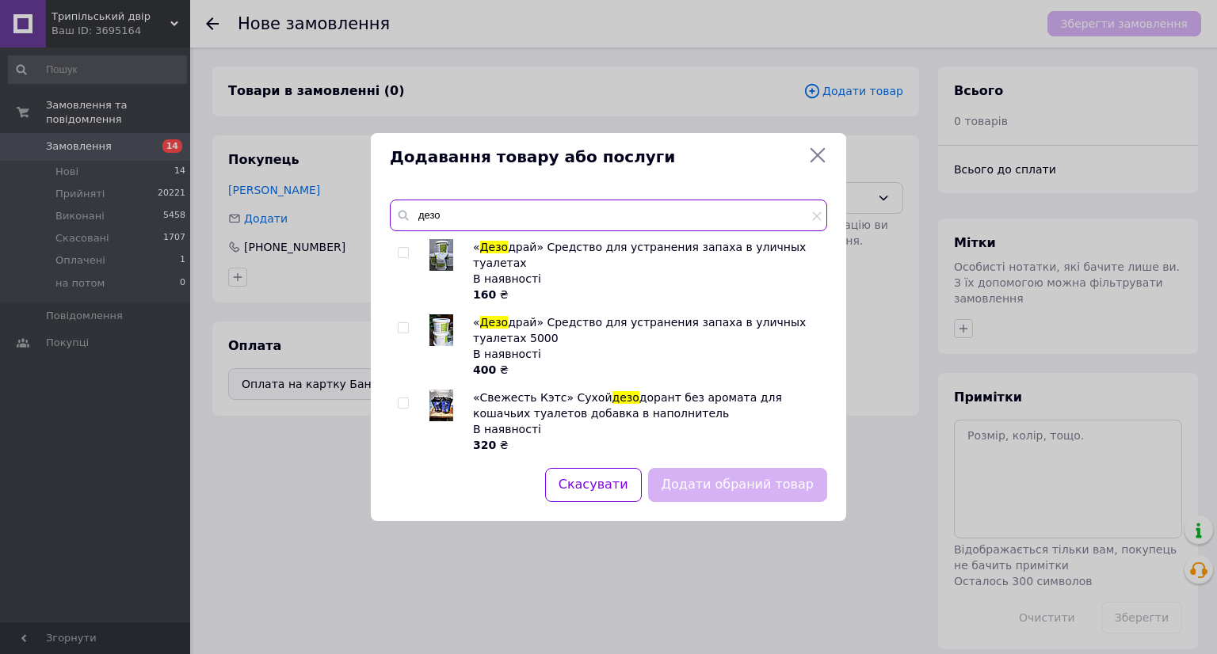
type input "дезо"
click at [451, 321] on img at bounding box center [441, 330] width 24 height 32
checkbox input "true"
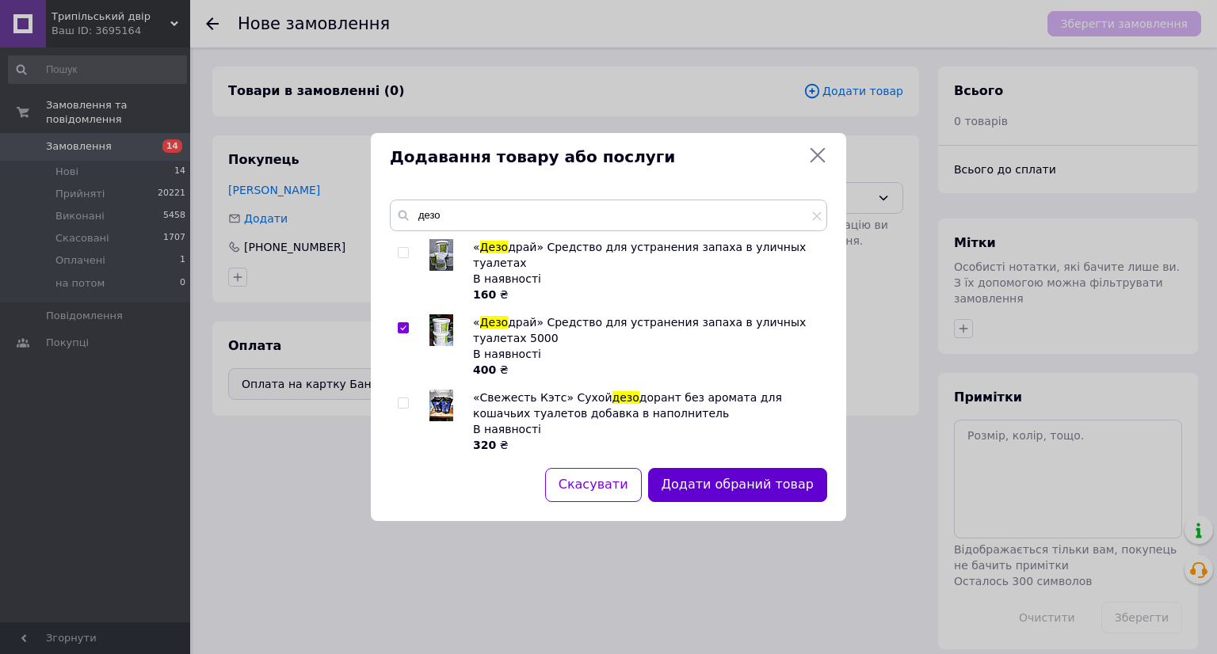
click at [751, 488] on button "Додати обраний товар" at bounding box center [737, 485] width 179 height 34
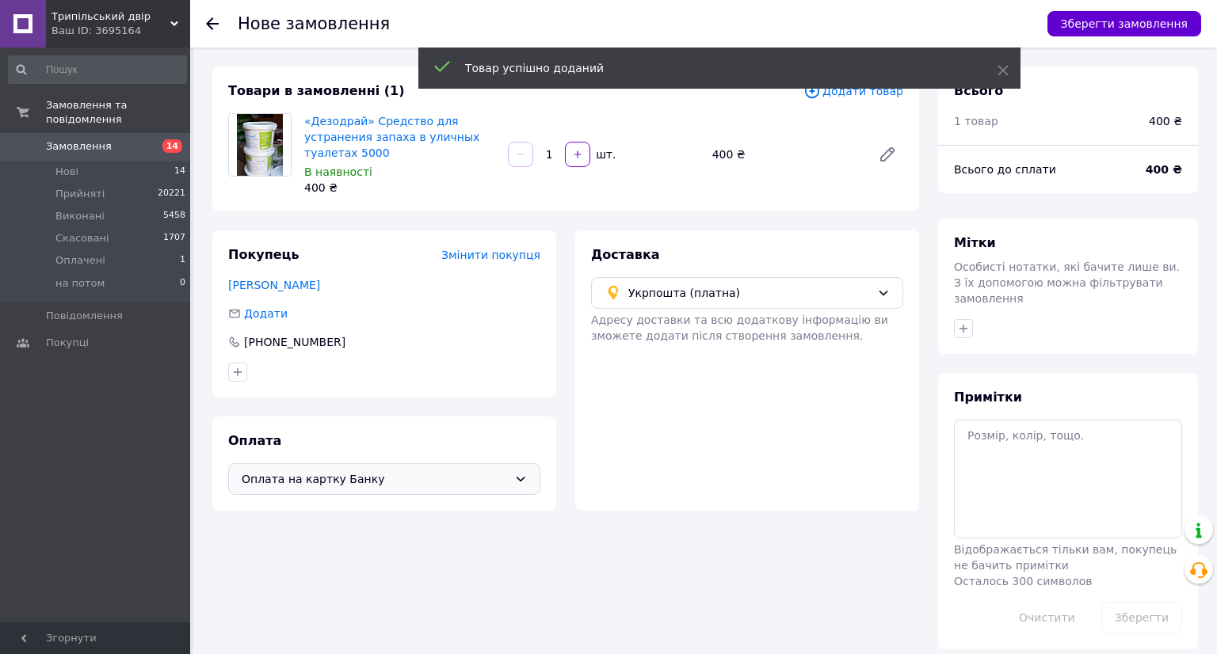
click at [1113, 20] on button "Зберегти замовлення" at bounding box center [1124, 23] width 154 height 25
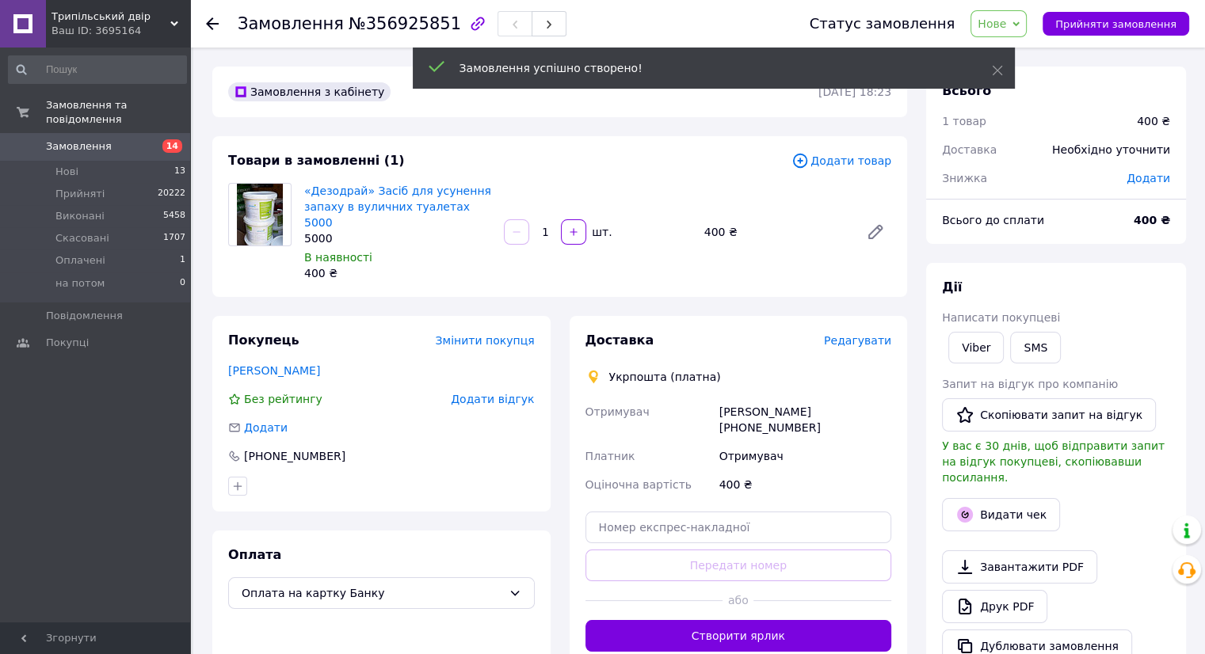
click at [854, 334] on span "Редагувати" at bounding box center [857, 340] width 67 height 13
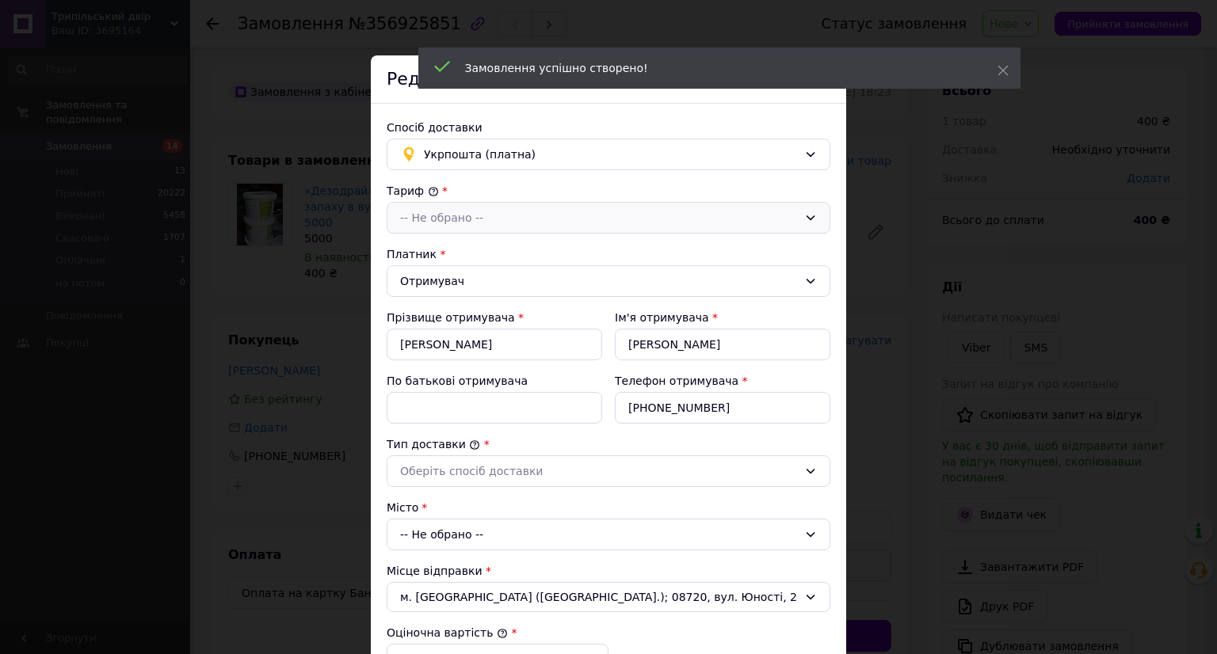
click at [564, 226] on div "-- Не обрано --" at bounding box center [609, 218] width 444 height 32
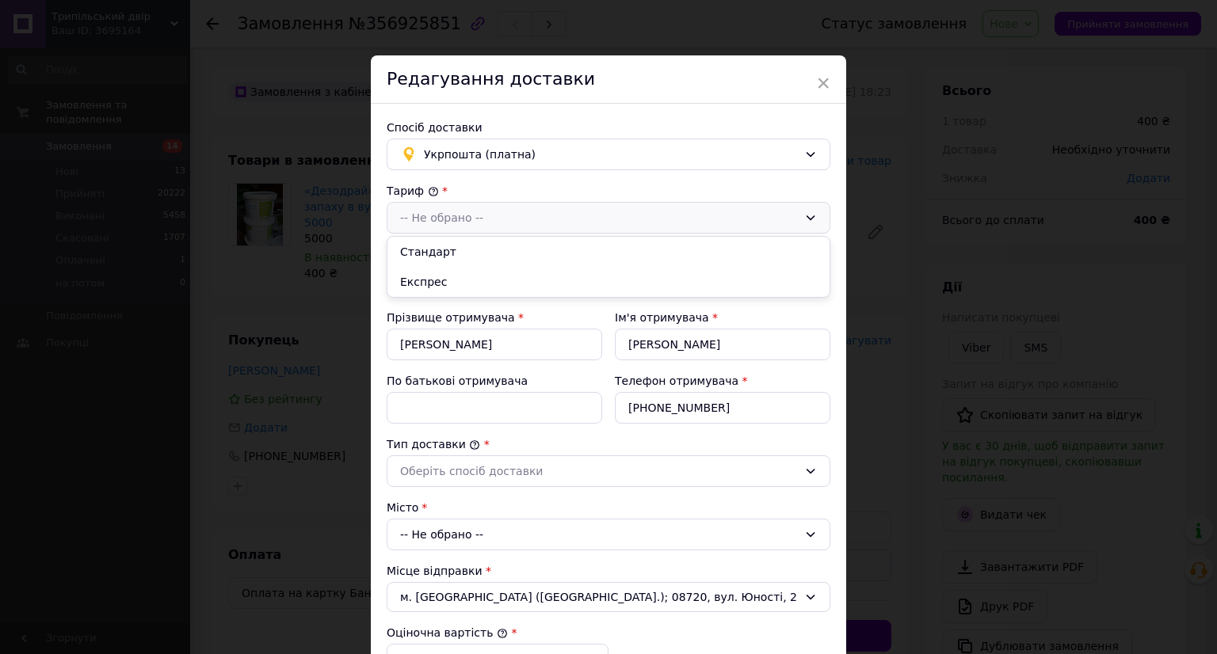
click at [563, 258] on li "Стандарт" at bounding box center [608, 252] width 442 height 30
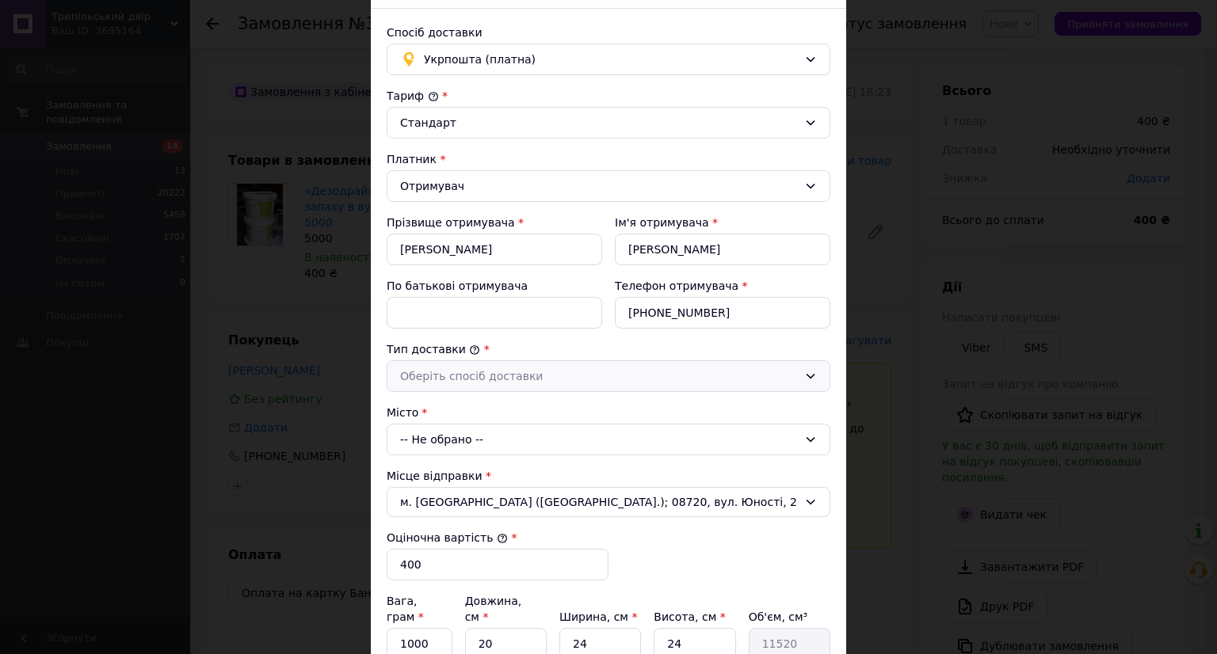
scroll to position [158, 0]
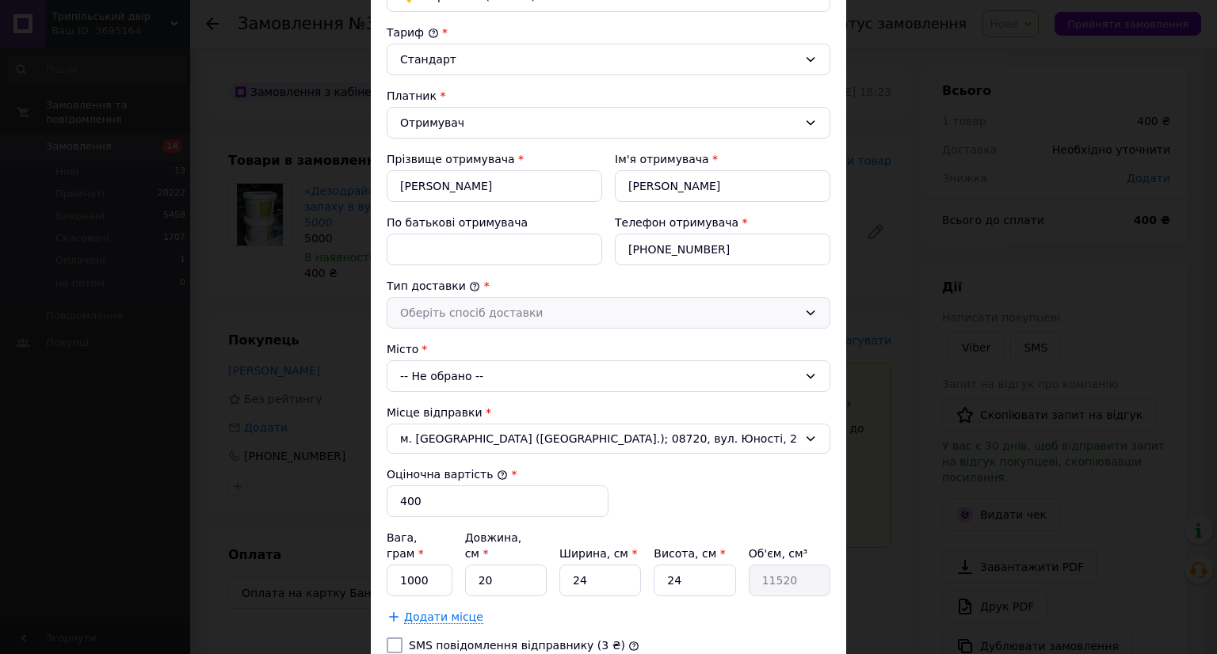
click at [567, 310] on div "Оберіть спосіб доставки" at bounding box center [599, 312] width 398 height 17
click at [564, 341] on li "Склад - склад" at bounding box center [608, 347] width 442 height 30
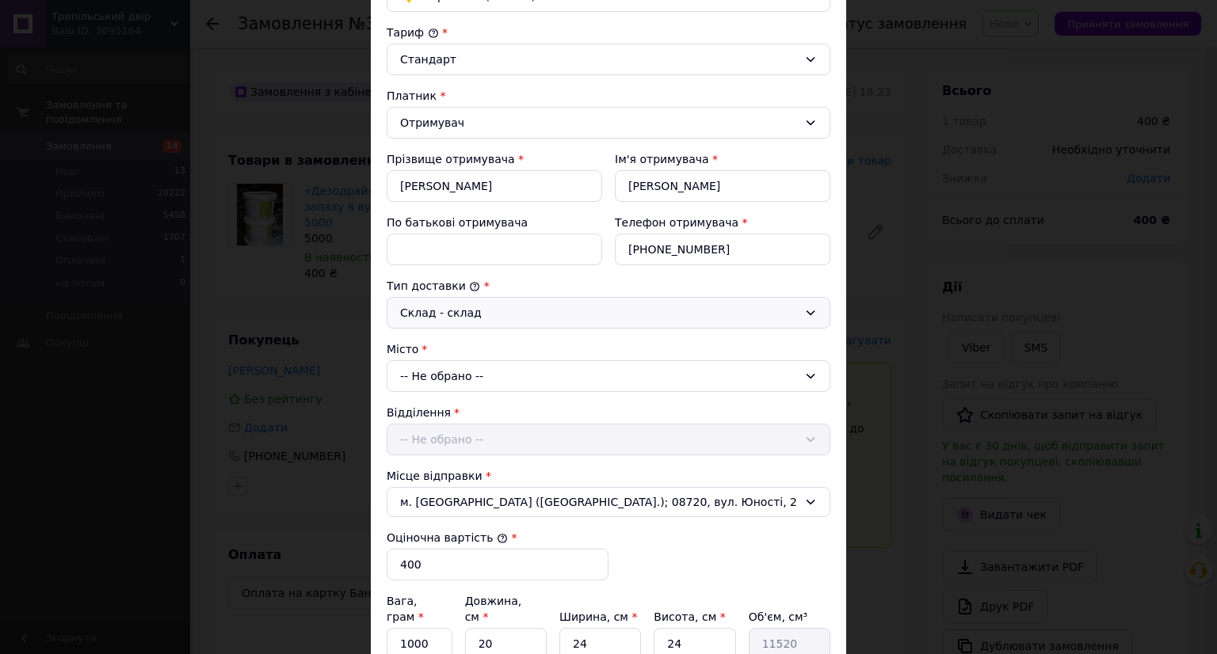
click at [577, 375] on div "-- Не обрано --" at bounding box center [609, 376] width 444 height 32
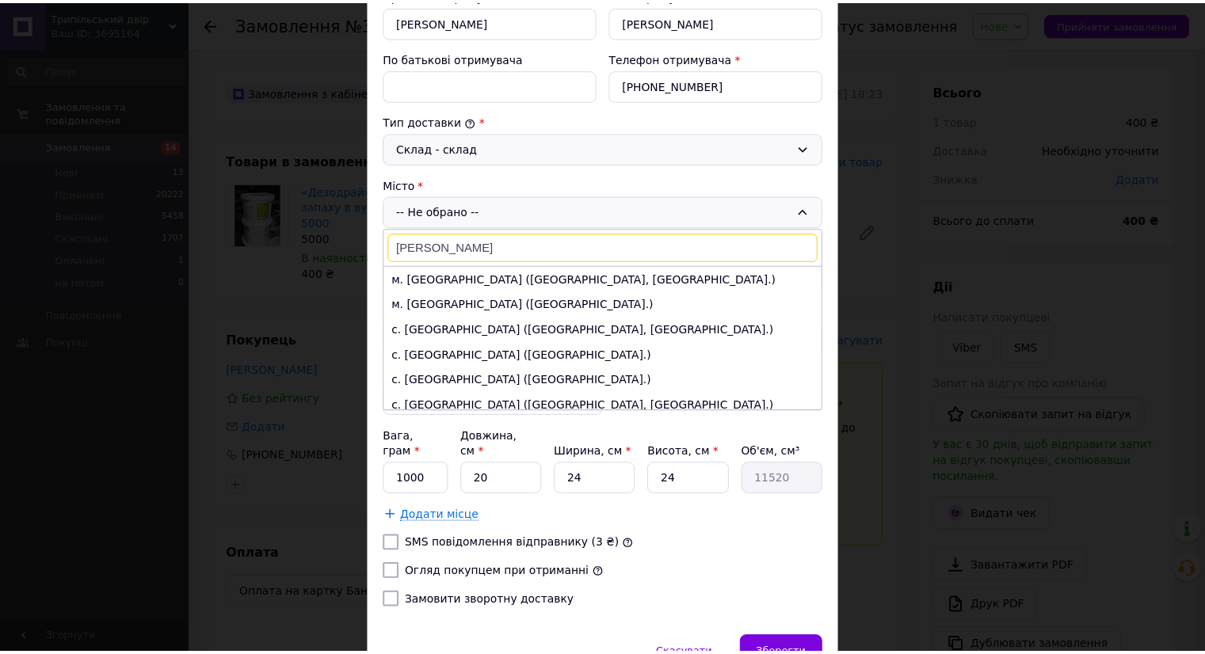
scroll to position [390, 0]
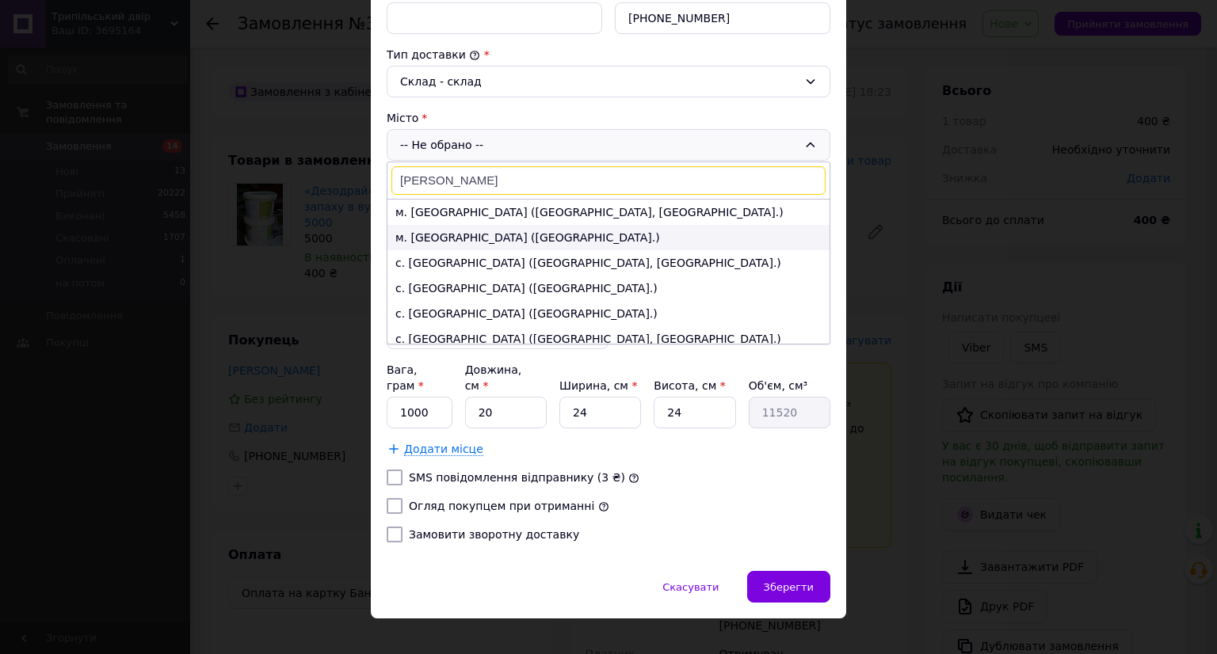
type input "[PERSON_NAME]"
click at [565, 241] on li "м. [GEOGRAPHIC_DATA] ([GEOGRAPHIC_DATA].)" at bounding box center [608, 237] width 442 height 25
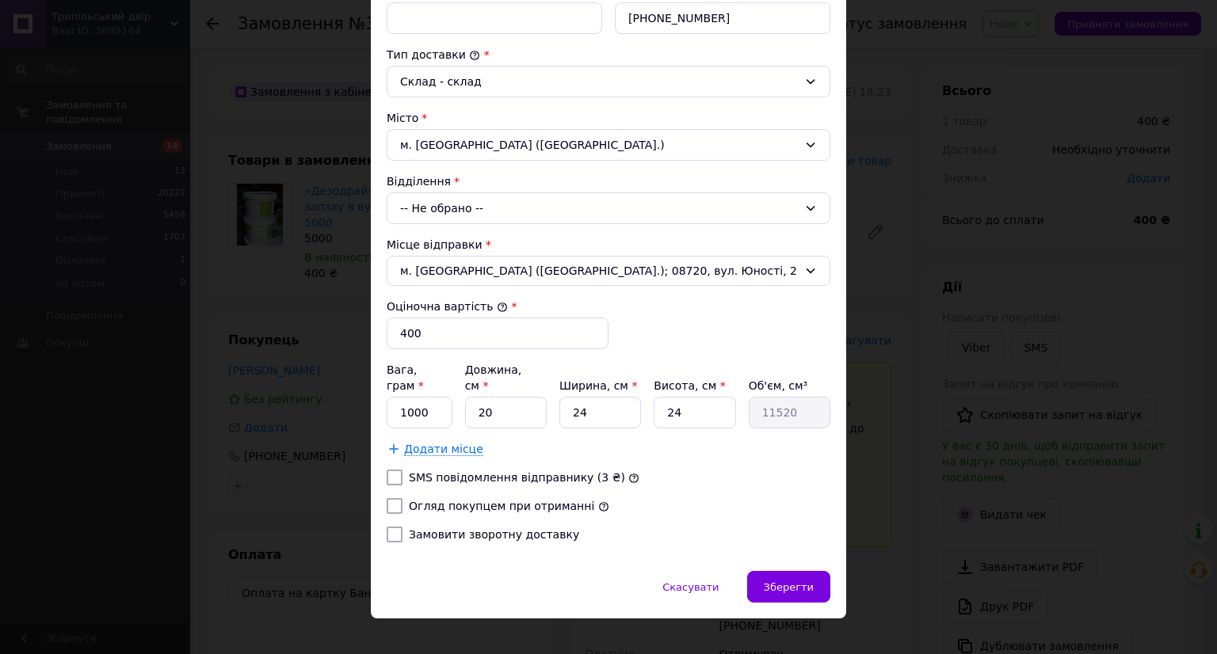
click at [510, 204] on div "-- Не обрано --" at bounding box center [609, 208] width 444 height 32
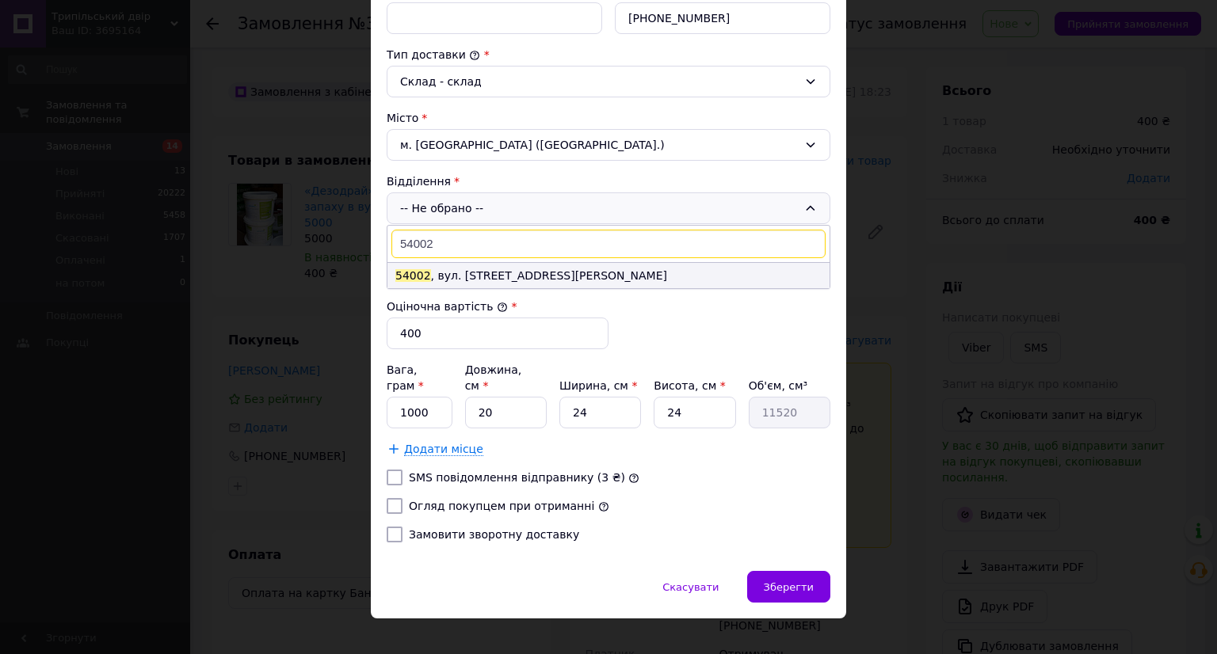
type input "54002"
click at [542, 273] on li "54002 , вул. [STREET_ADDRESS][PERSON_NAME]" at bounding box center [608, 275] width 442 height 25
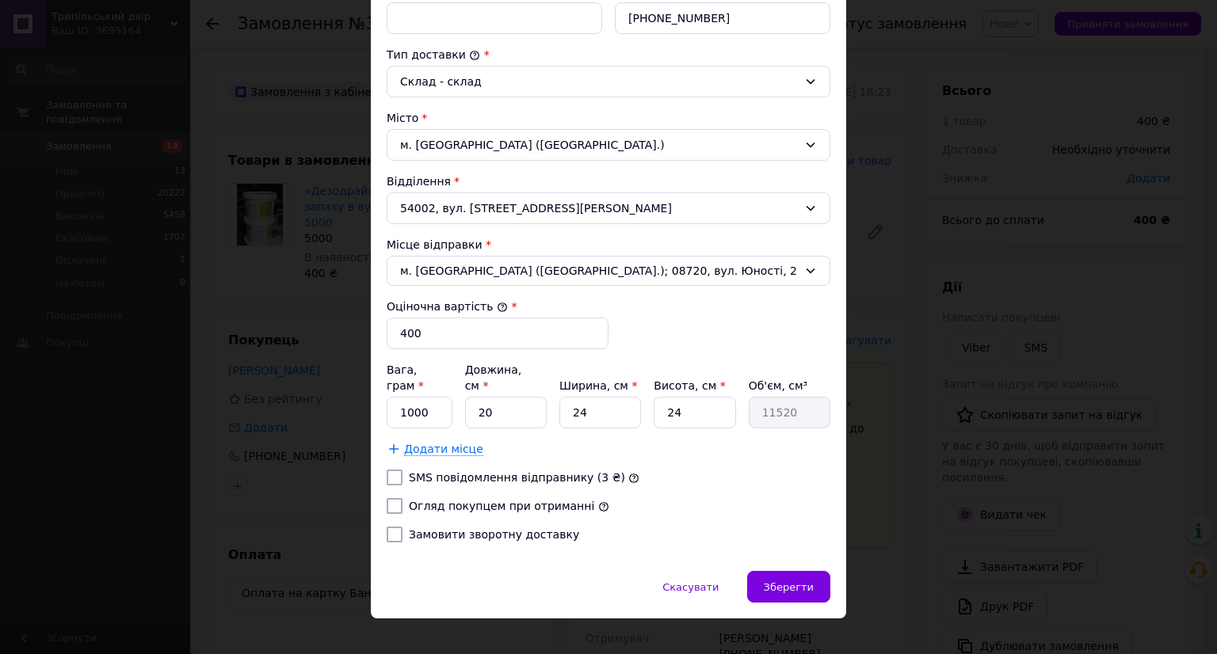
click at [506, 500] on label "Огляд покупцем при отриманні" at bounding box center [501, 506] width 185 height 13
click at [402, 498] on input "Огляд покупцем при отриманні" at bounding box center [395, 506] width 16 height 16
checkbox input "true"
click at [403, 397] on input "1000" at bounding box center [420, 413] width 66 height 32
type input "5000"
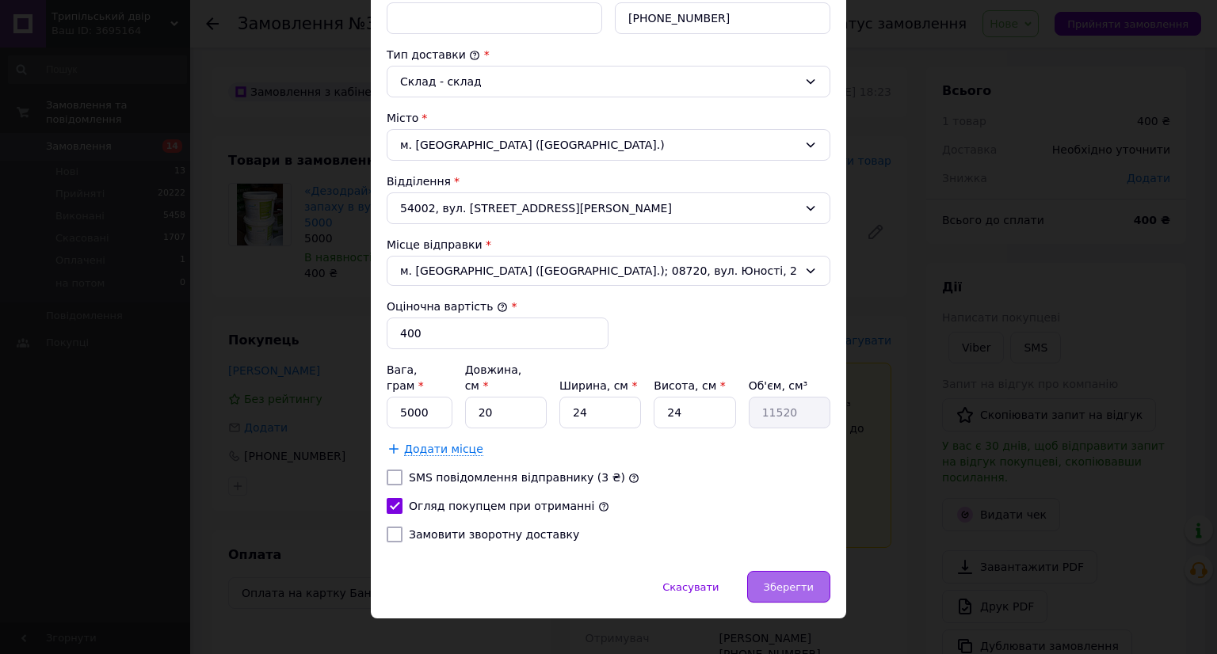
click at [809, 581] on span "Зберегти" at bounding box center [789, 587] width 50 height 12
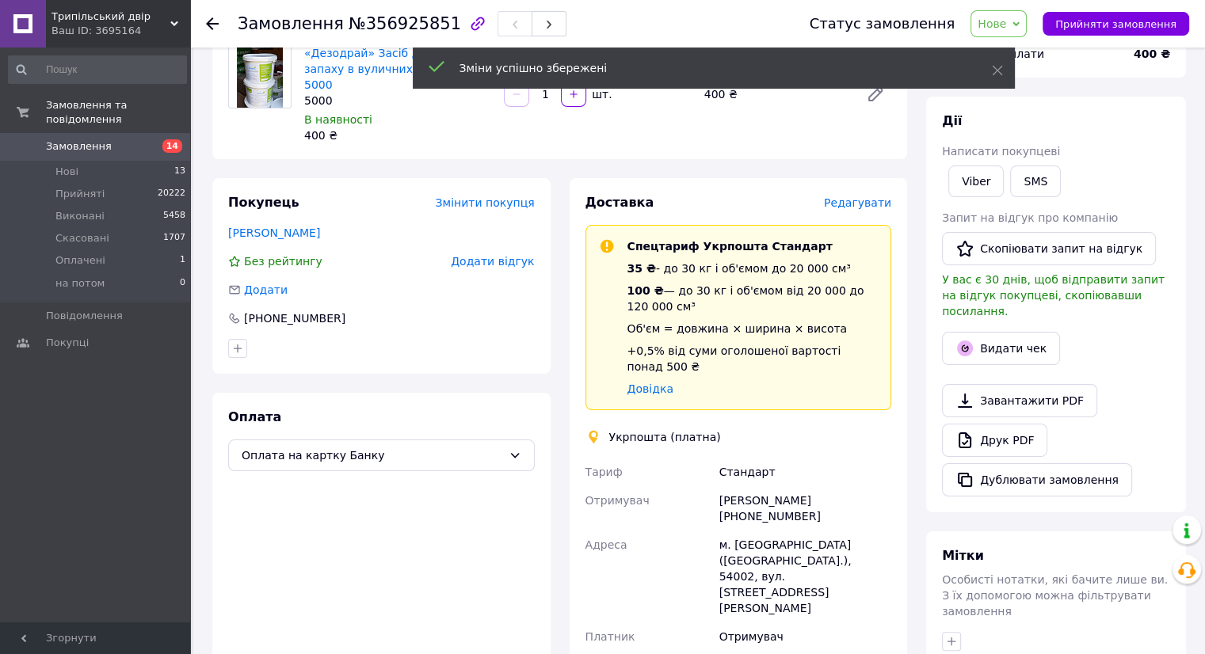
scroll to position [317, 0]
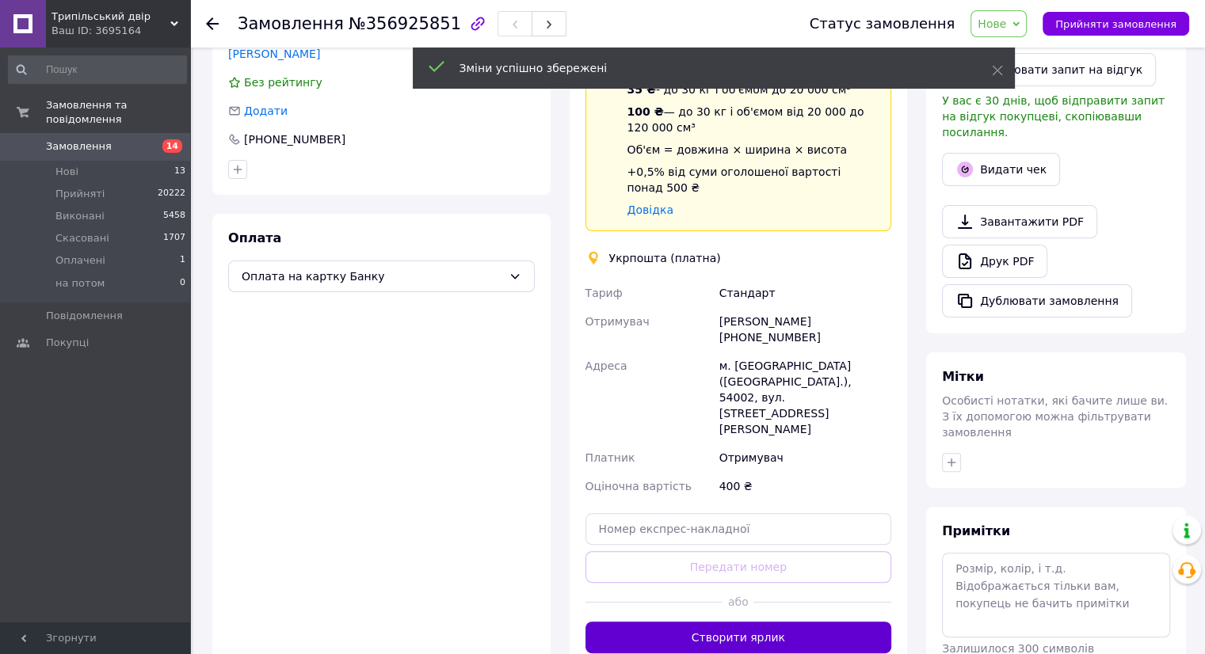
click at [739, 622] on button "Створити ярлик" at bounding box center [738, 638] width 307 height 32
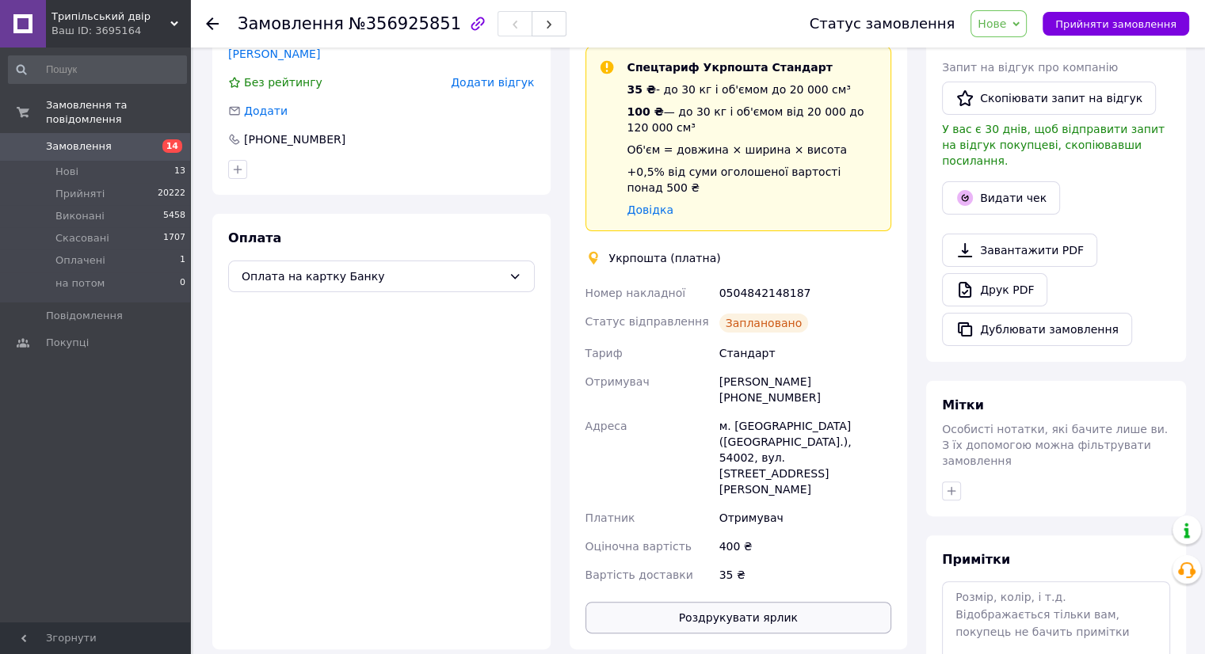
click at [745, 602] on button "Роздрукувати ярлик" at bounding box center [738, 618] width 307 height 32
drag, startPoint x: 1087, startPoint y: 18, endPoint x: 1058, endPoint y: 30, distance: 30.9
click at [1087, 19] on span "Прийняти замовлення" at bounding box center [1115, 24] width 121 height 12
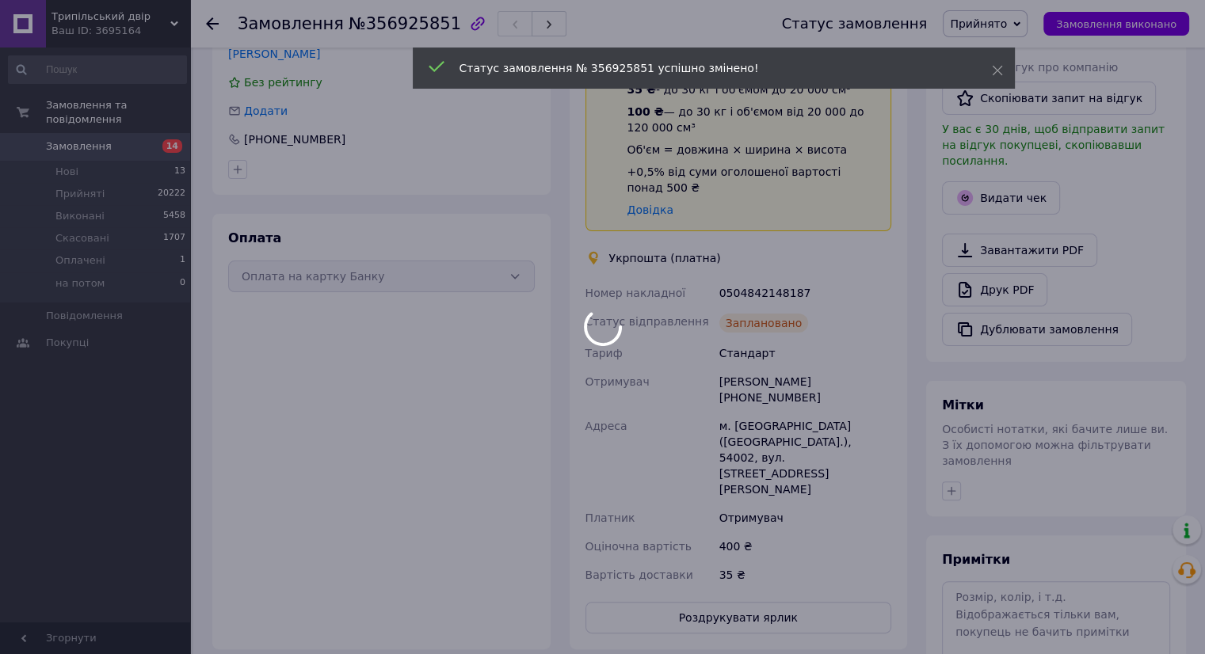
click at [166, 139] on span "14" at bounding box center [172, 145] width 20 height 13
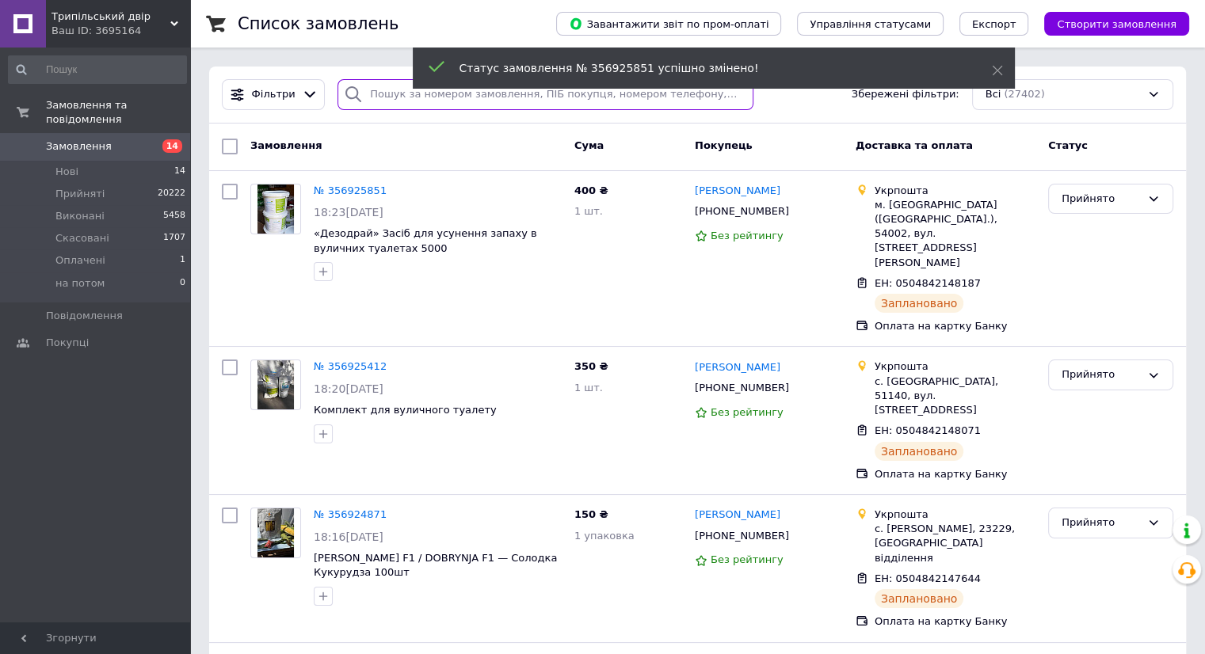
paste input "[PHONE_NUMBER]"
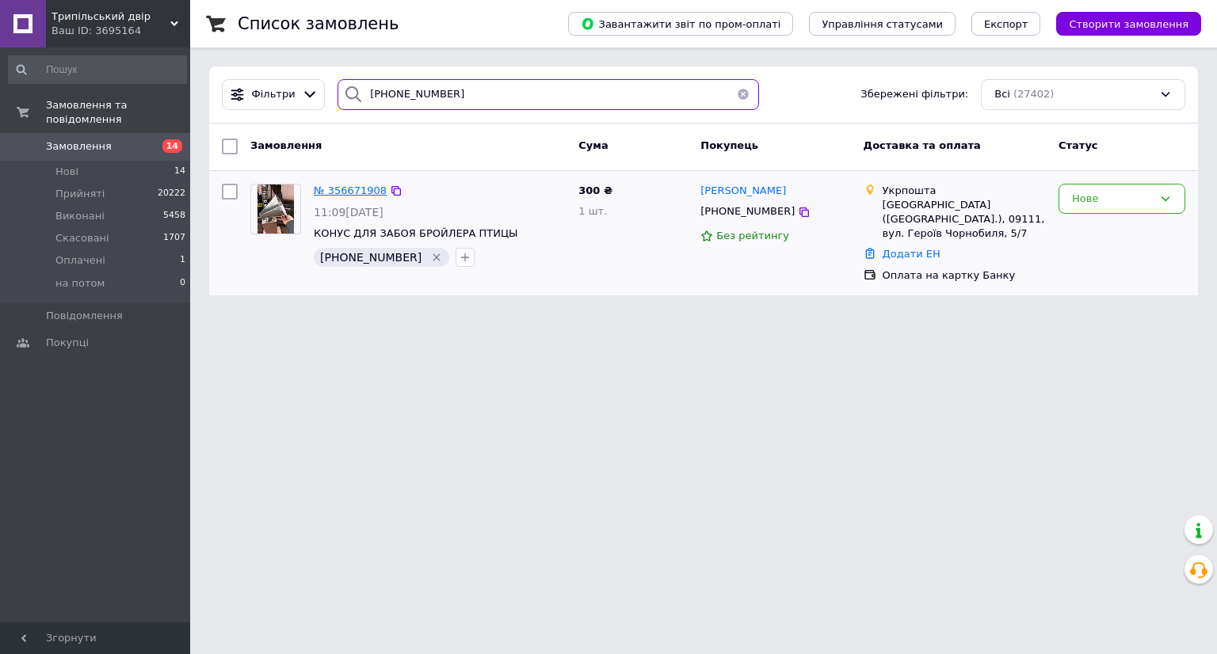
type input "[PHONE_NUMBER]"
click at [361, 191] on span "№ 356671908" at bounding box center [350, 191] width 73 height 12
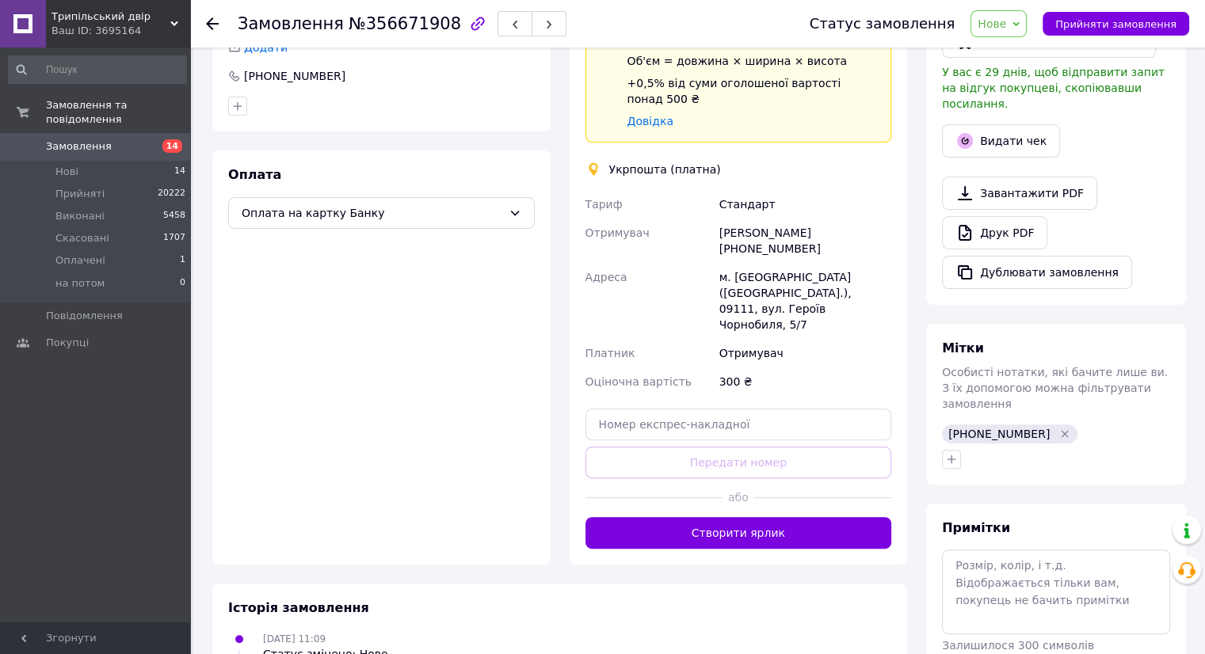
scroll to position [422, 0]
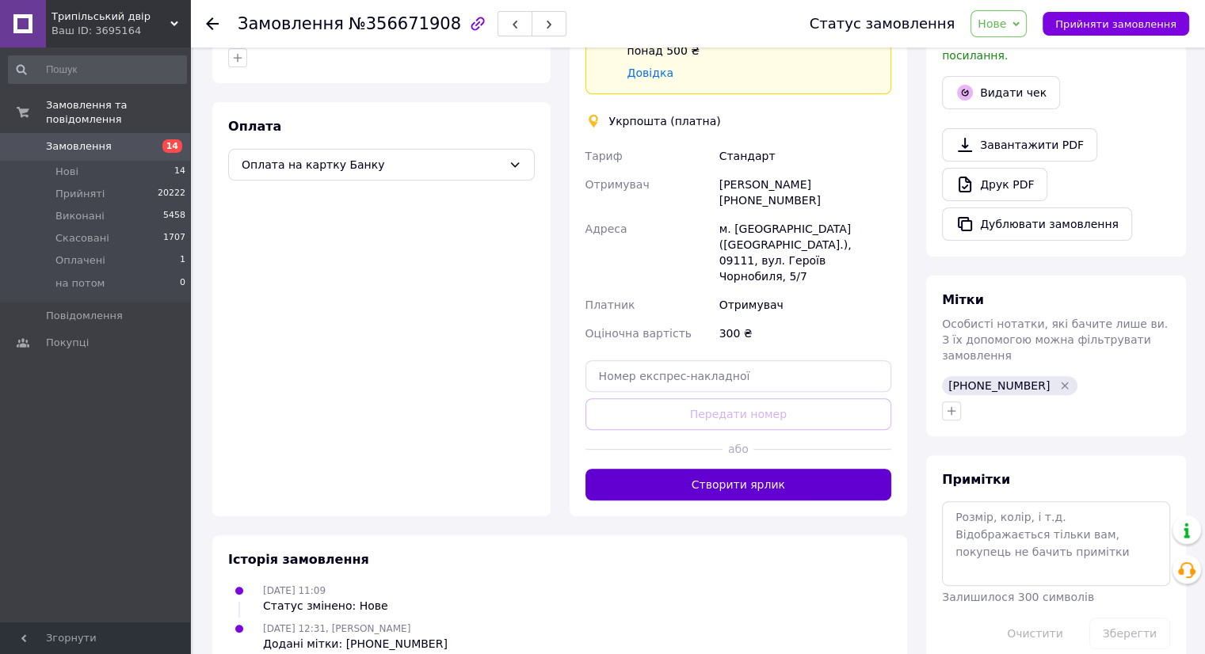
click at [754, 469] on button "Створити ярлик" at bounding box center [738, 485] width 307 height 32
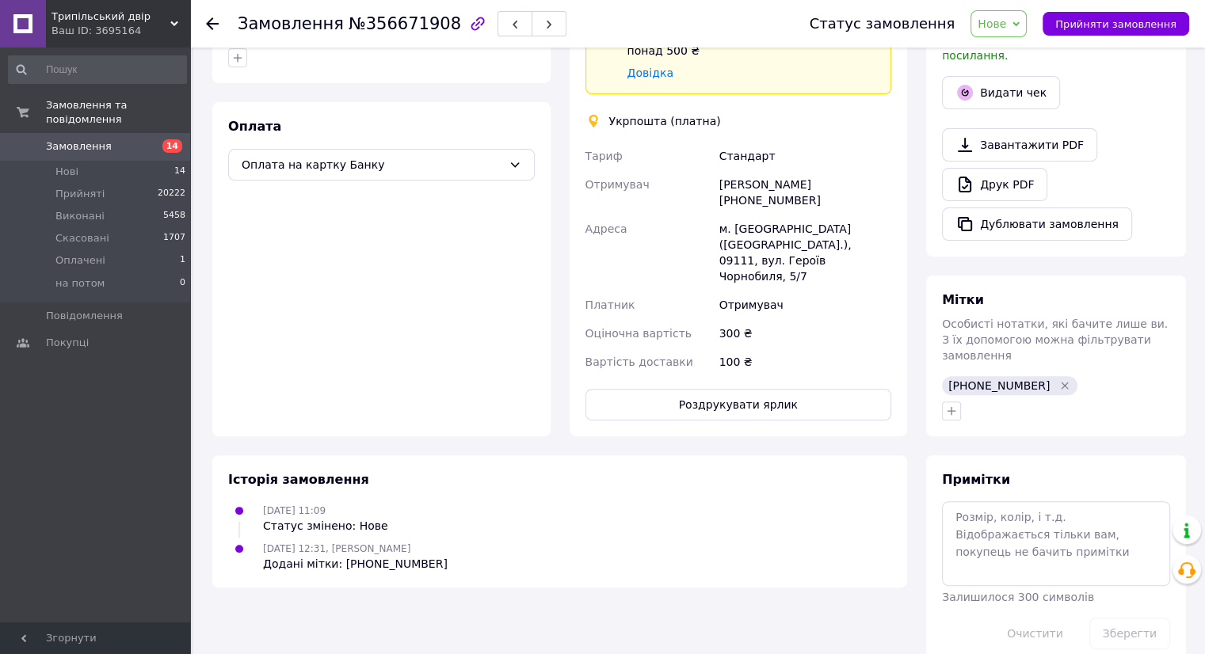
scroll to position [419, 0]
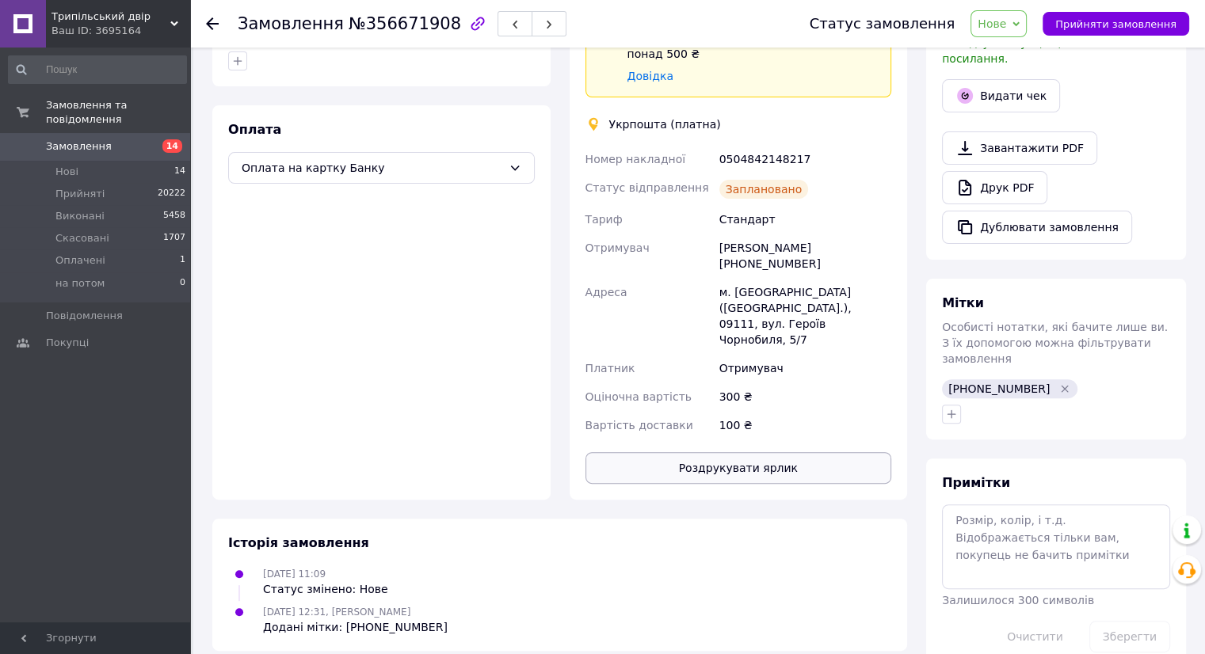
click at [756, 452] on button "Роздрукувати ярлик" at bounding box center [738, 468] width 307 height 32
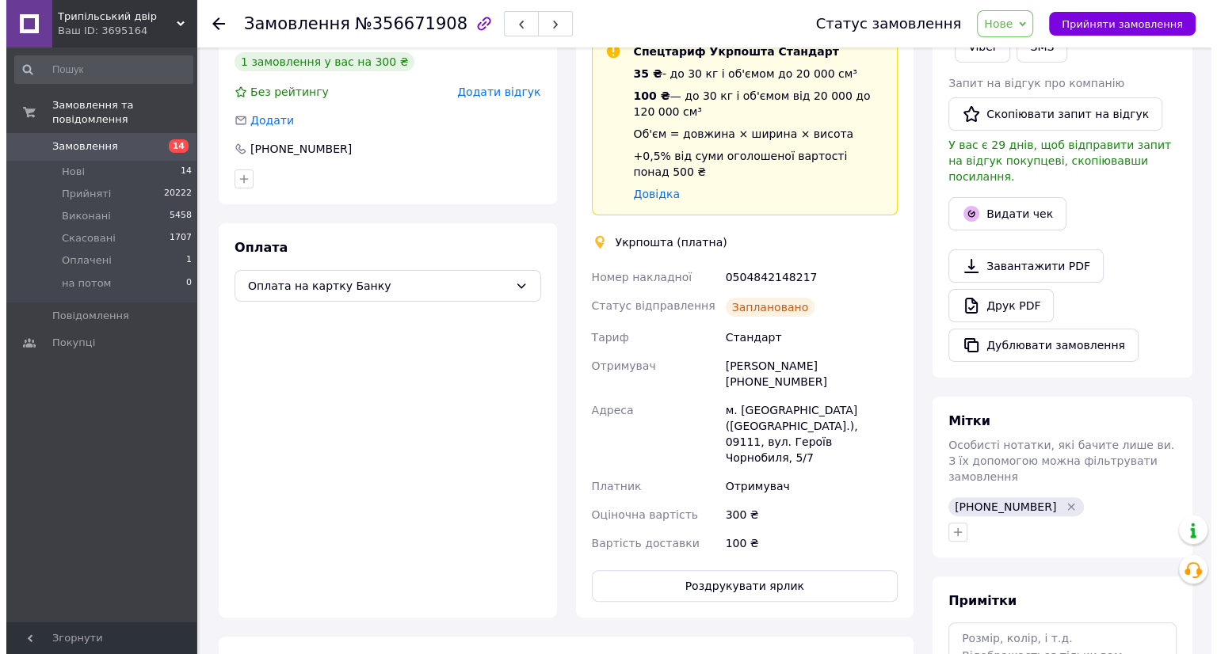
scroll to position [181, 0]
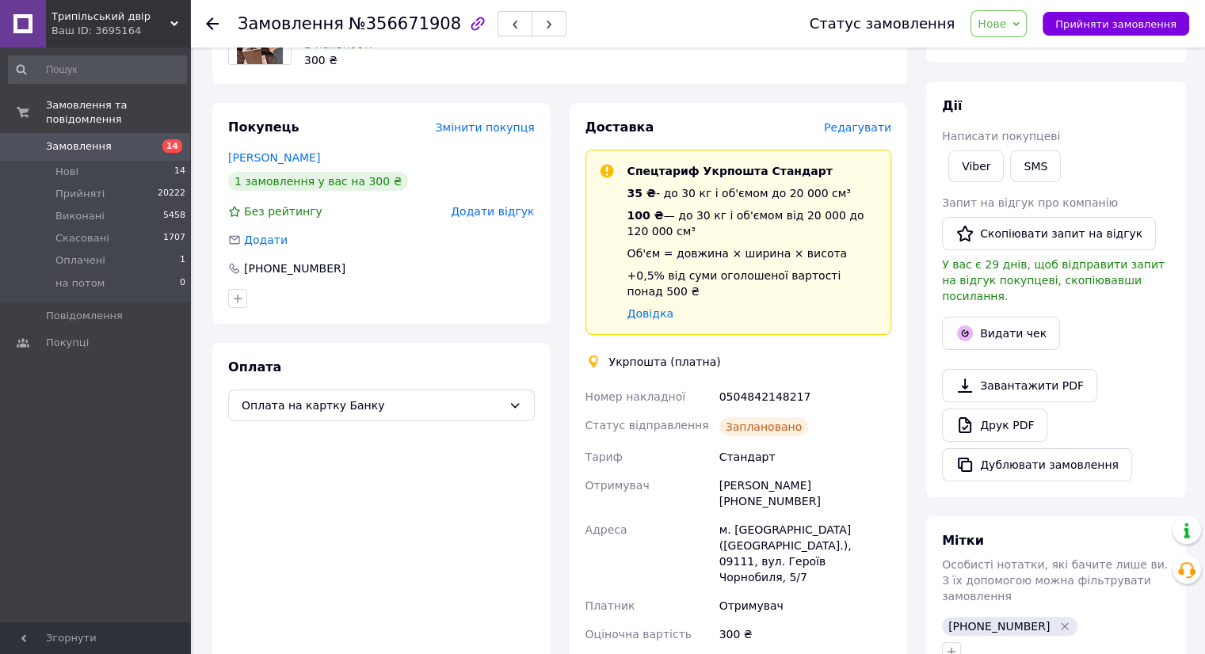
click at [877, 122] on span "Редагувати" at bounding box center [857, 127] width 67 height 13
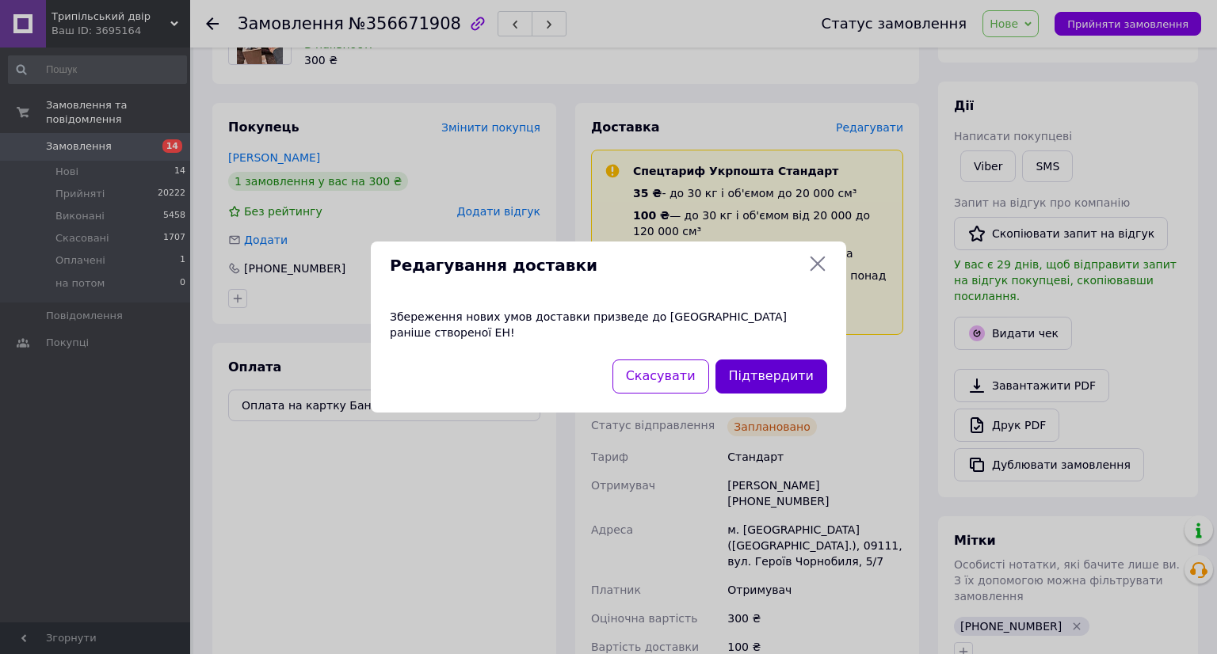
click at [789, 368] on button "Підтвердити" at bounding box center [771, 377] width 112 height 34
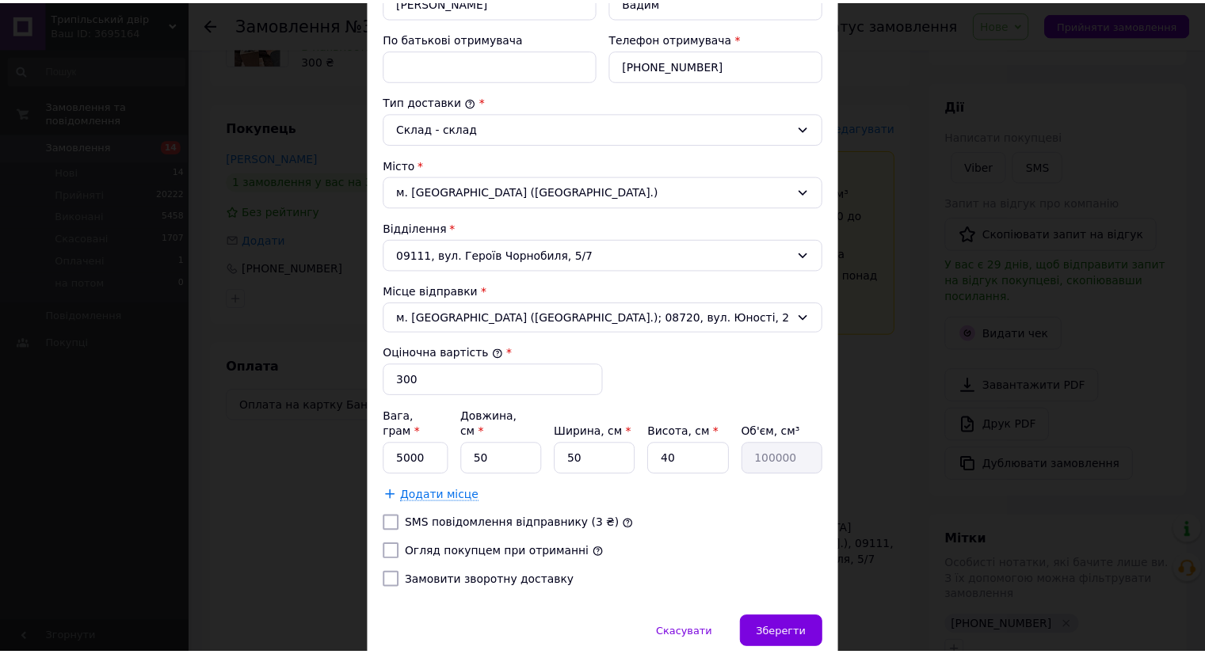
scroll to position [390, 0]
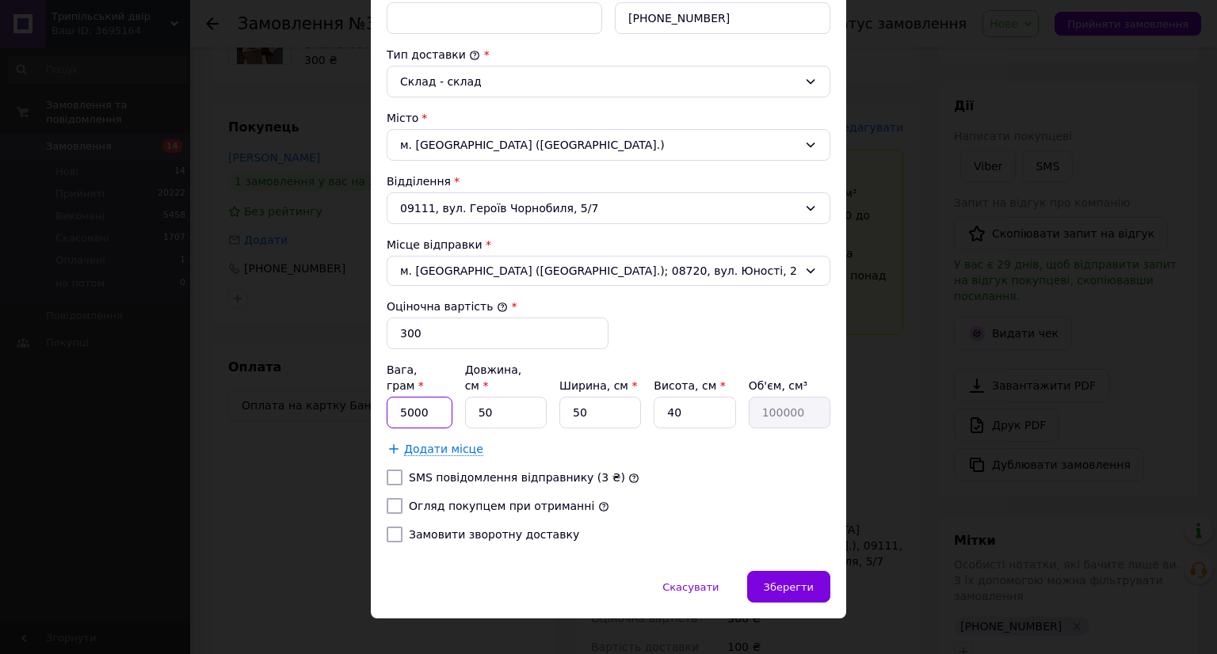
click at [407, 397] on input "5000" at bounding box center [420, 413] width 66 height 32
type input "2000"
click at [409, 500] on label "Огляд покупцем при отриманні" at bounding box center [501, 506] width 185 height 13
click at [402, 498] on input "Огляд покупцем при отриманні" at bounding box center [395, 506] width 16 height 16
checkbox input "true"
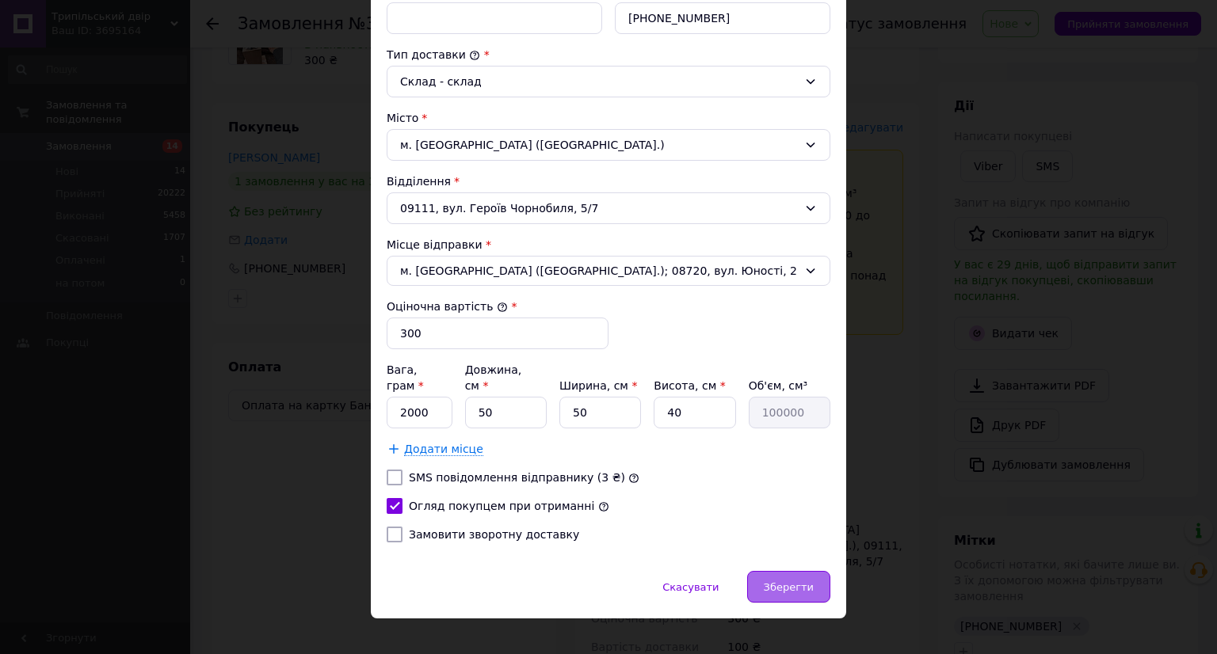
click at [818, 571] on div "Зберегти" at bounding box center [788, 587] width 83 height 32
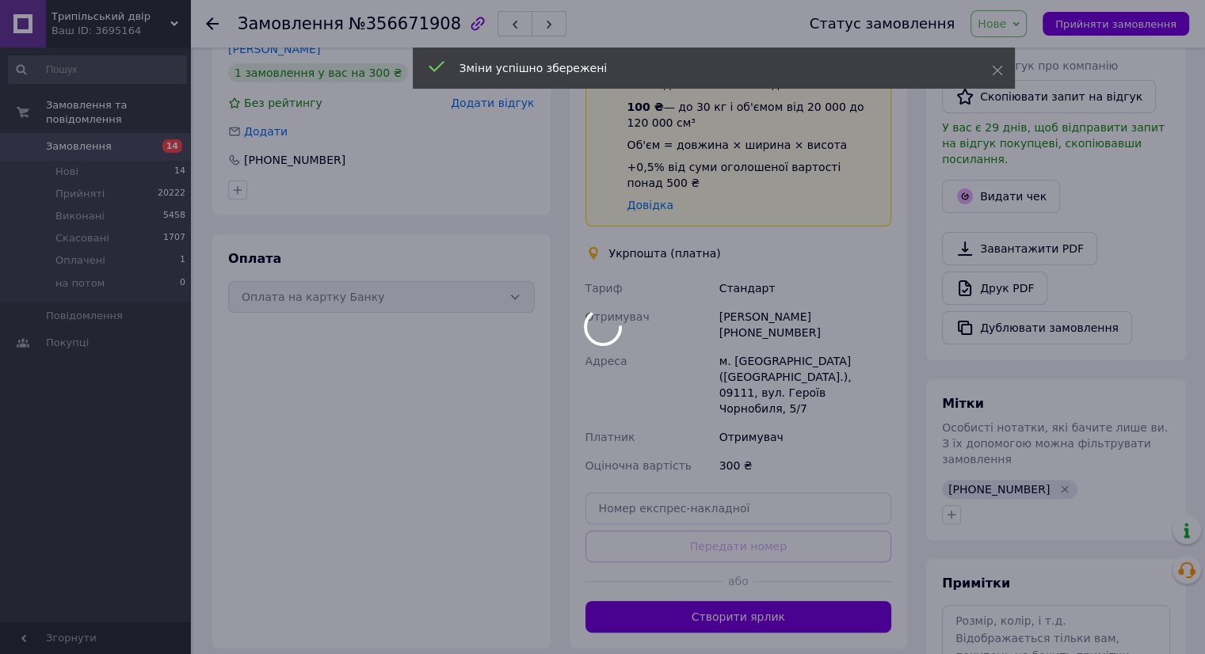
scroll to position [422, 0]
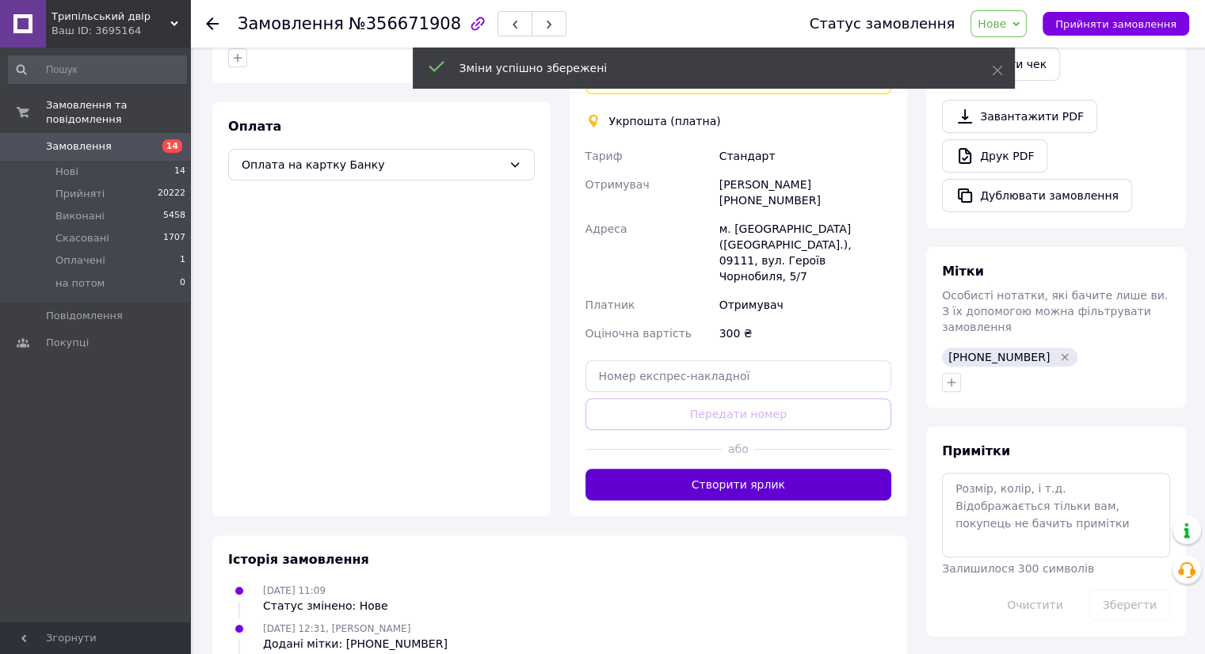
click at [751, 469] on button "Створити ярлик" at bounding box center [738, 485] width 307 height 32
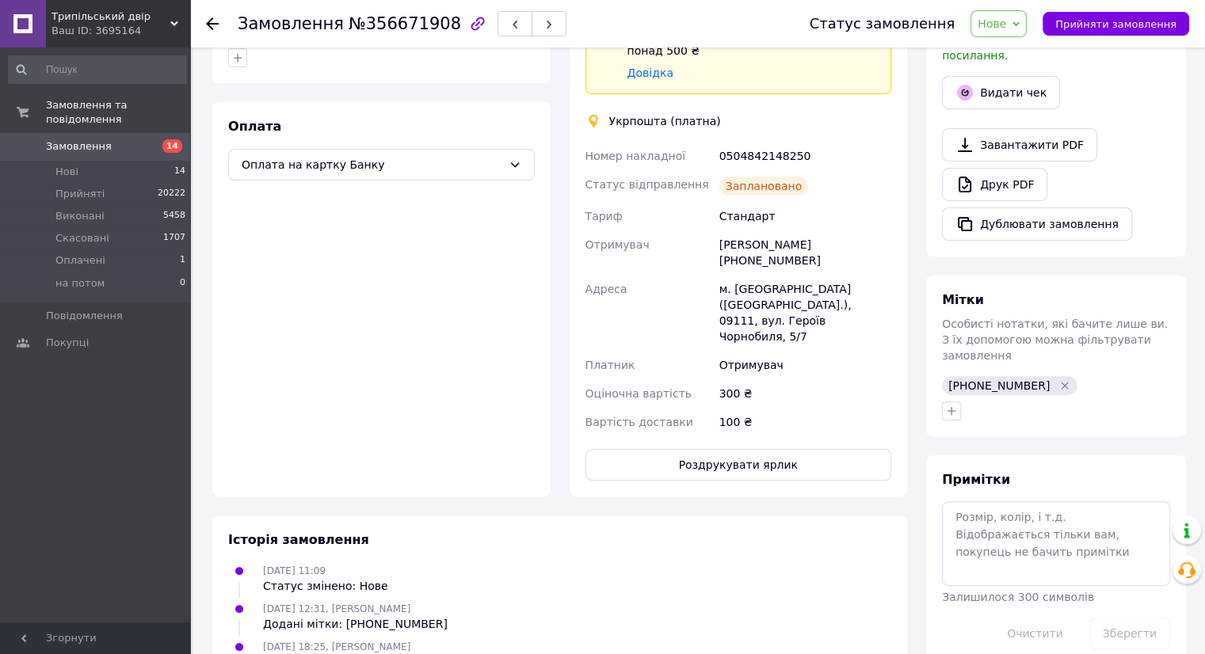
click at [750, 449] on button "Роздрукувати ярлик" at bounding box center [738, 465] width 307 height 32
drag, startPoint x: 1119, startPoint y: 18, endPoint x: 1107, endPoint y: 27, distance: 14.7
click at [1119, 19] on span "Прийняти замовлення" at bounding box center [1115, 24] width 121 height 12
drag, startPoint x: 73, startPoint y: 130, endPoint x: 176, endPoint y: 112, distance: 104.4
click at [73, 139] on span "Замовлення" at bounding box center [79, 146] width 66 height 14
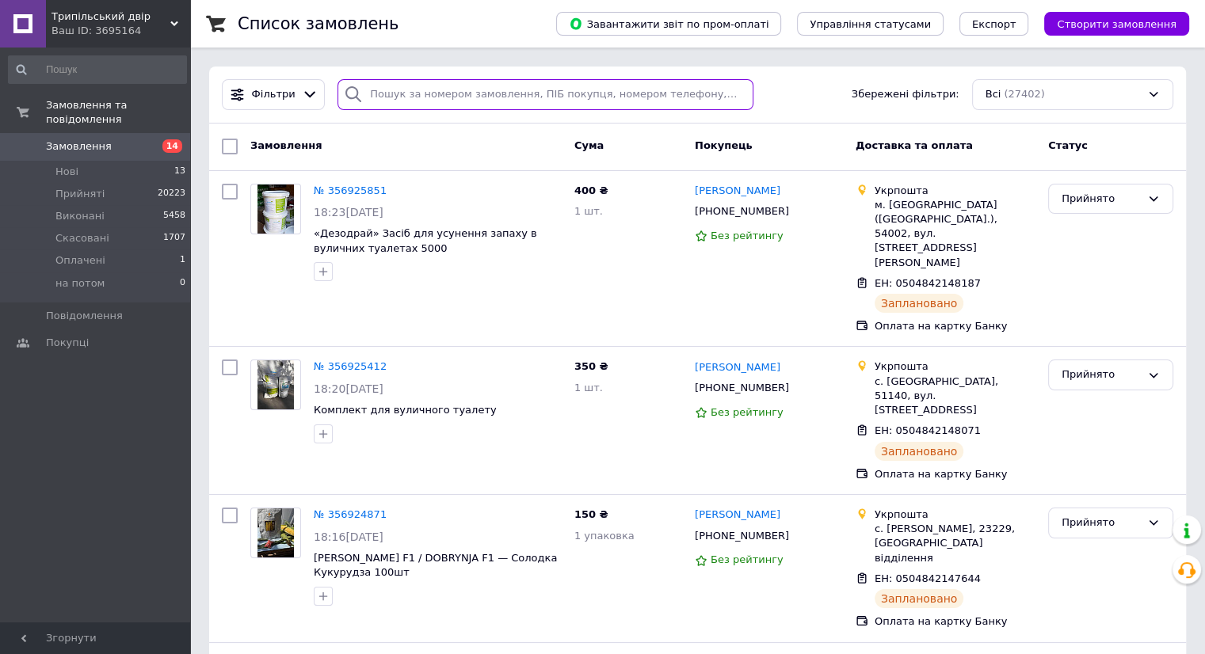
paste input "[PHONE_NUMBER]"
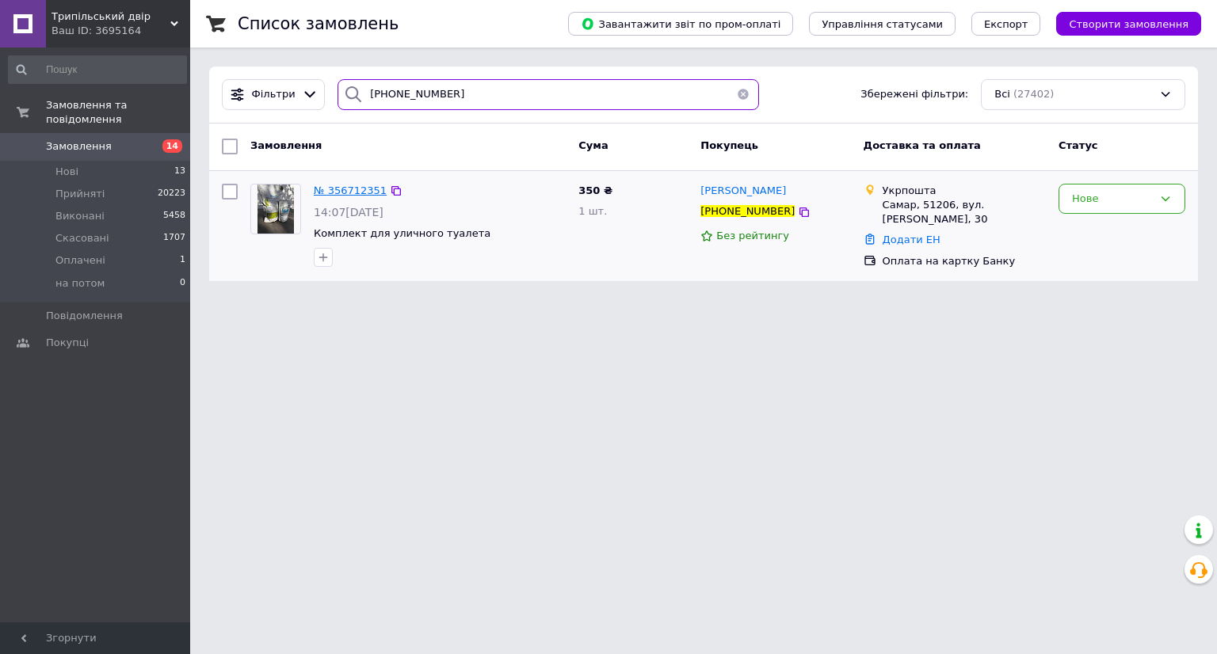
type input "[PHONE_NUMBER]"
click at [366, 185] on span "№ 356712351" at bounding box center [350, 191] width 73 height 12
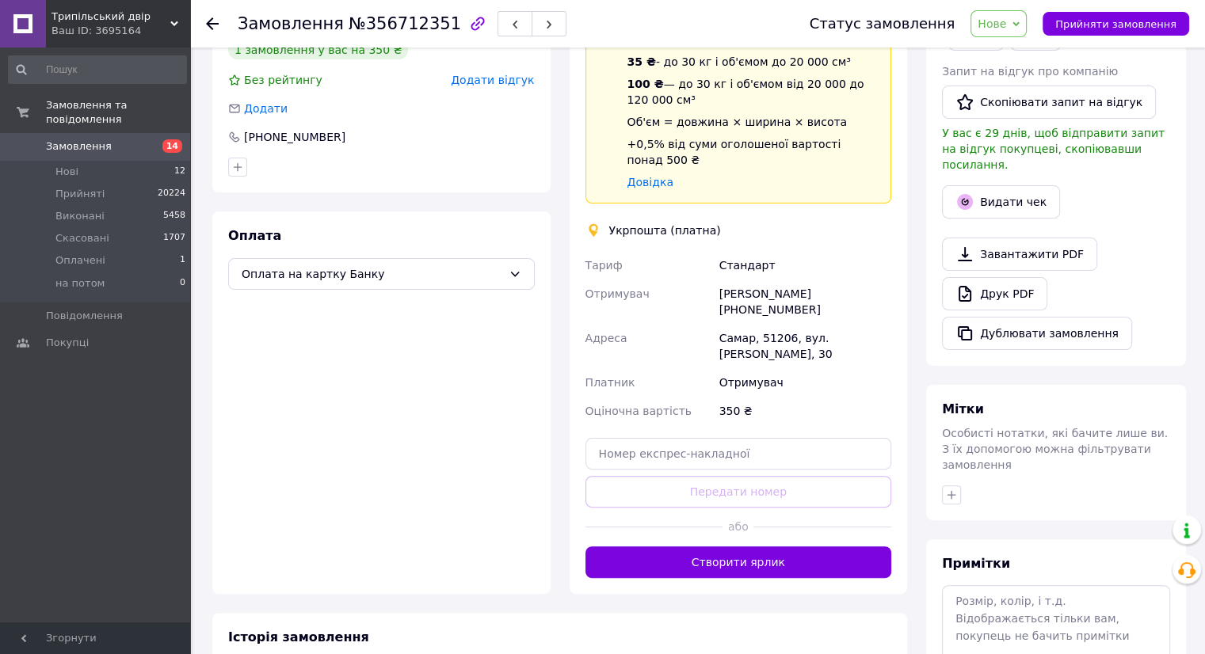
scroll to position [393, 0]
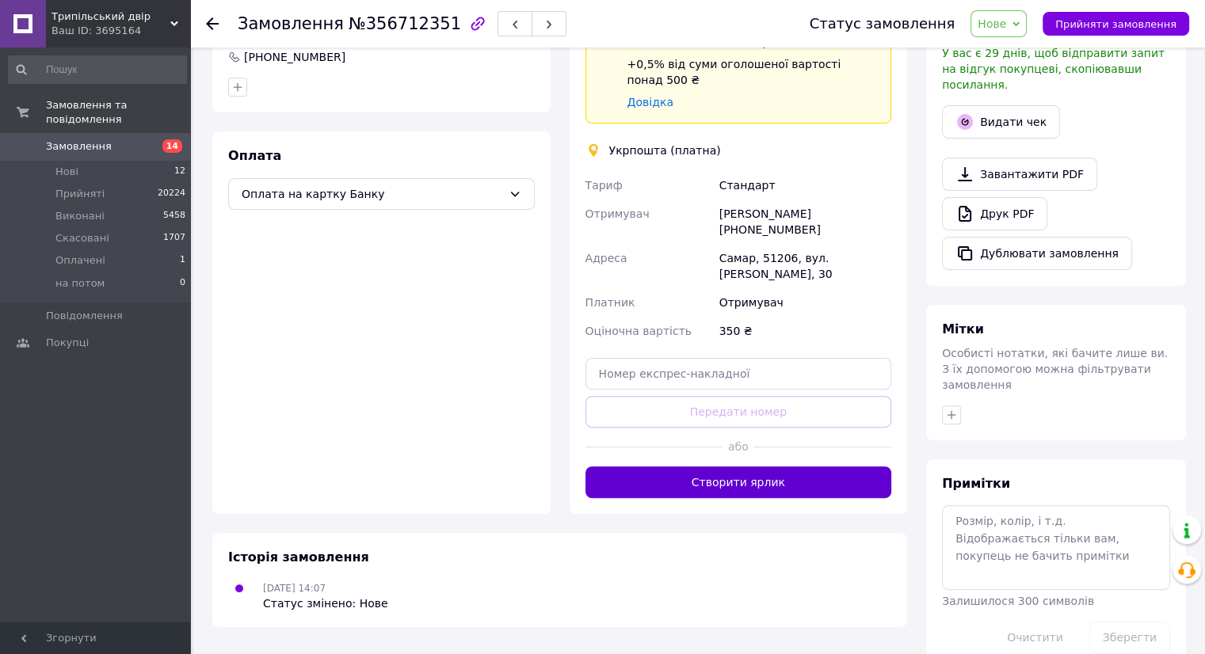
click at [739, 468] on button "Створити ярлик" at bounding box center [738, 483] width 307 height 32
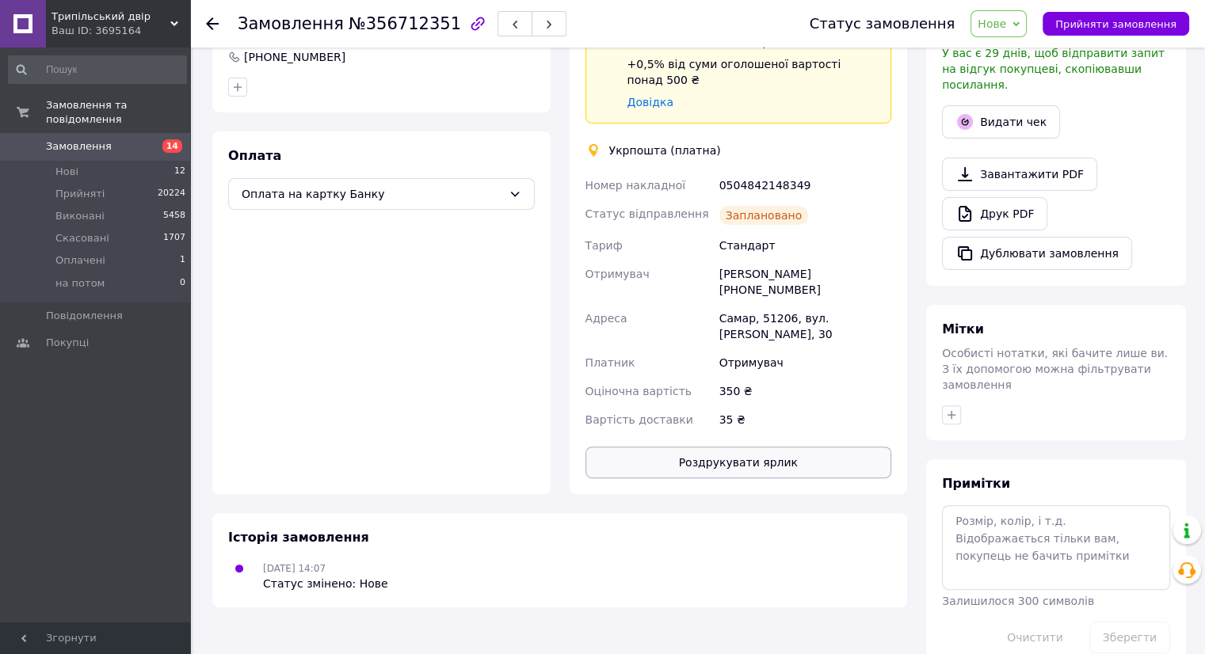
click at [728, 447] on button "Роздрукувати ярлик" at bounding box center [738, 463] width 307 height 32
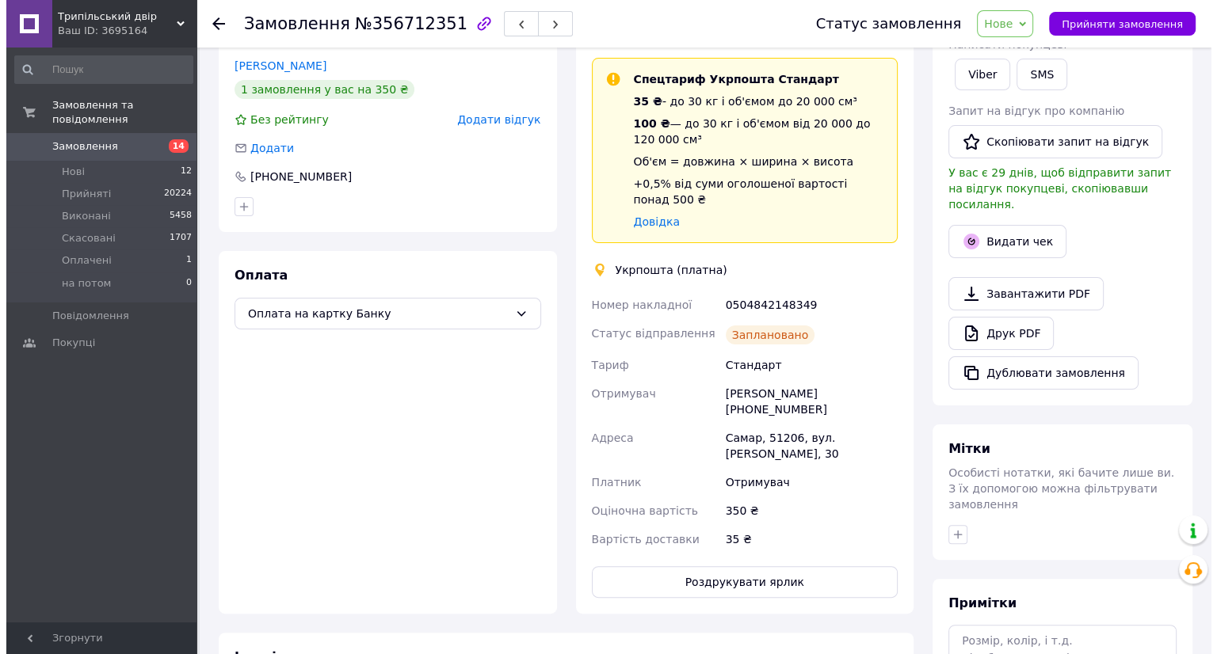
scroll to position [155, 0]
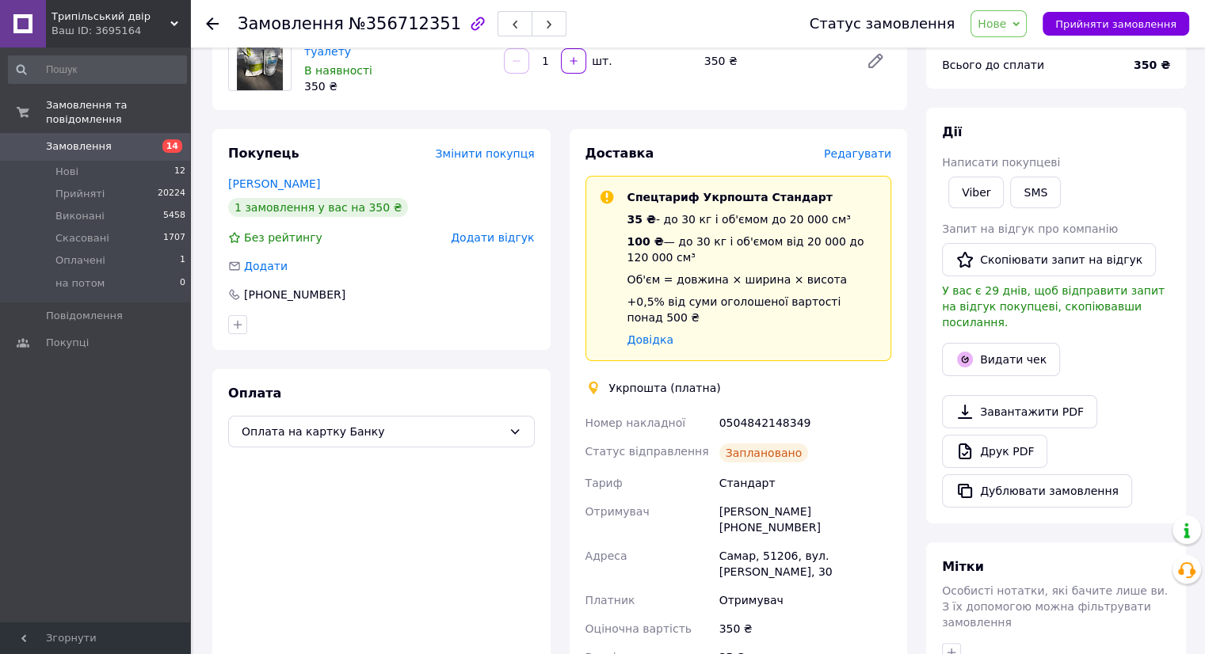
click at [872, 150] on span "Редагувати" at bounding box center [857, 153] width 67 height 13
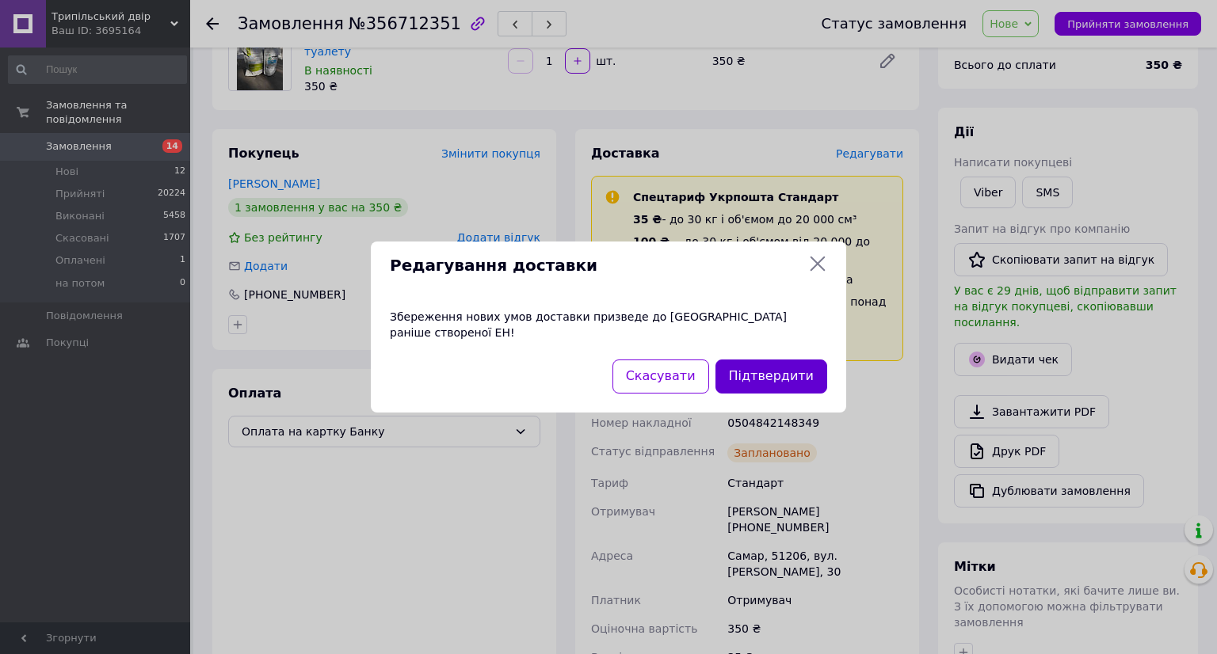
click at [771, 378] on button "Підтвердити" at bounding box center [771, 377] width 112 height 34
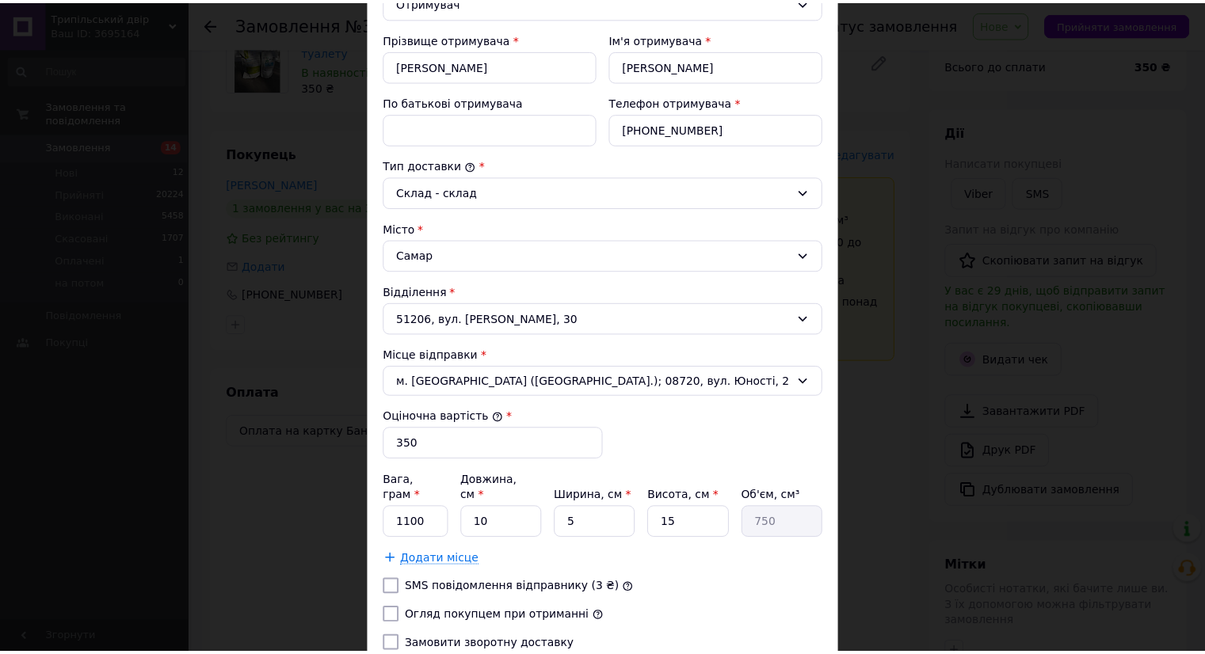
scroll to position [390, 0]
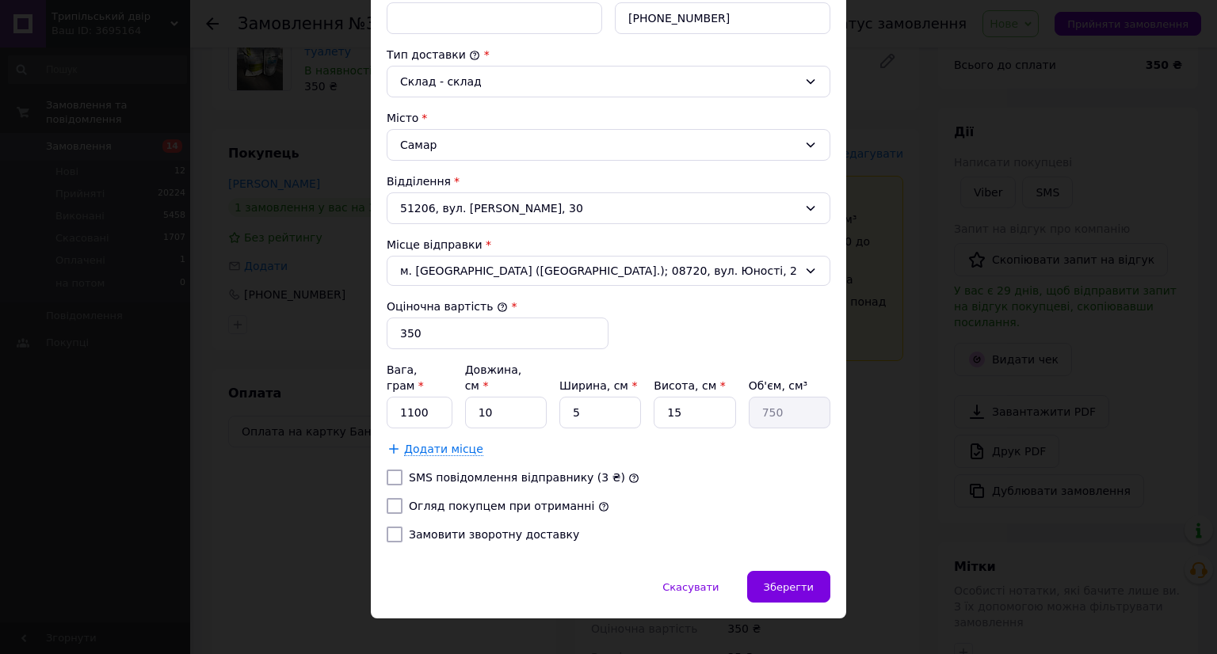
click at [425, 500] on label "Огляд покупцем при отриманні" at bounding box center [501, 506] width 185 height 13
click at [402, 498] on input "Огляд покупцем при отриманні" at bounding box center [395, 506] width 16 height 16
checkbox input "true"
click at [778, 581] on span "Зберегти" at bounding box center [789, 587] width 50 height 12
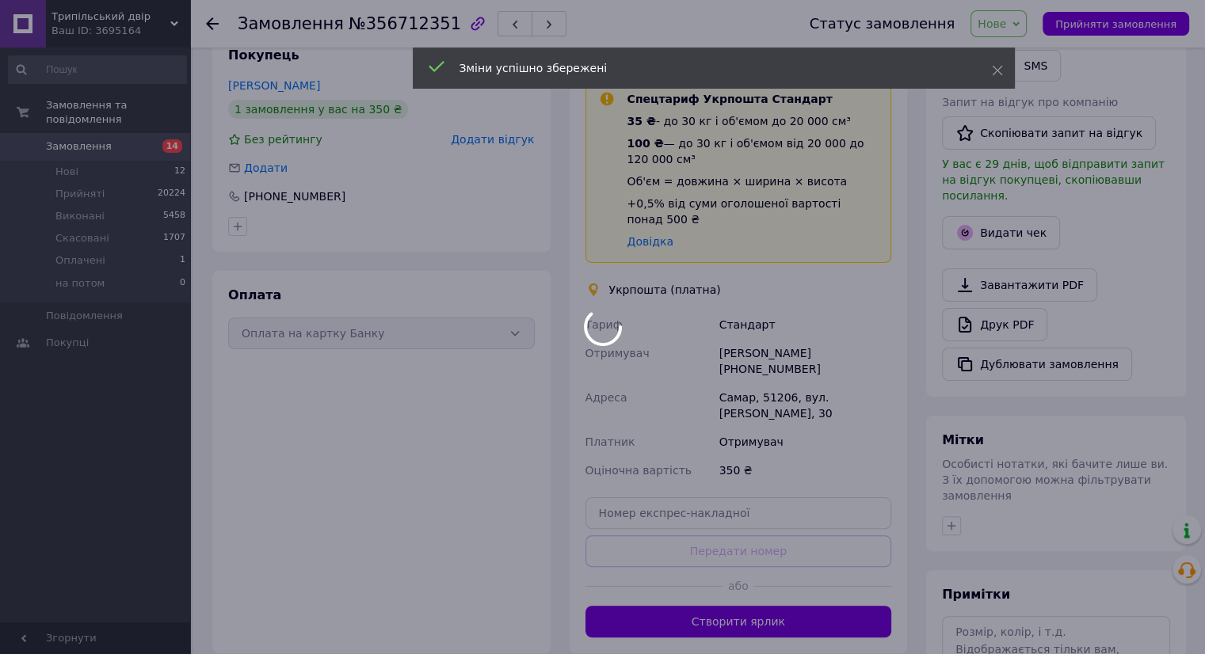
scroll to position [364, 0]
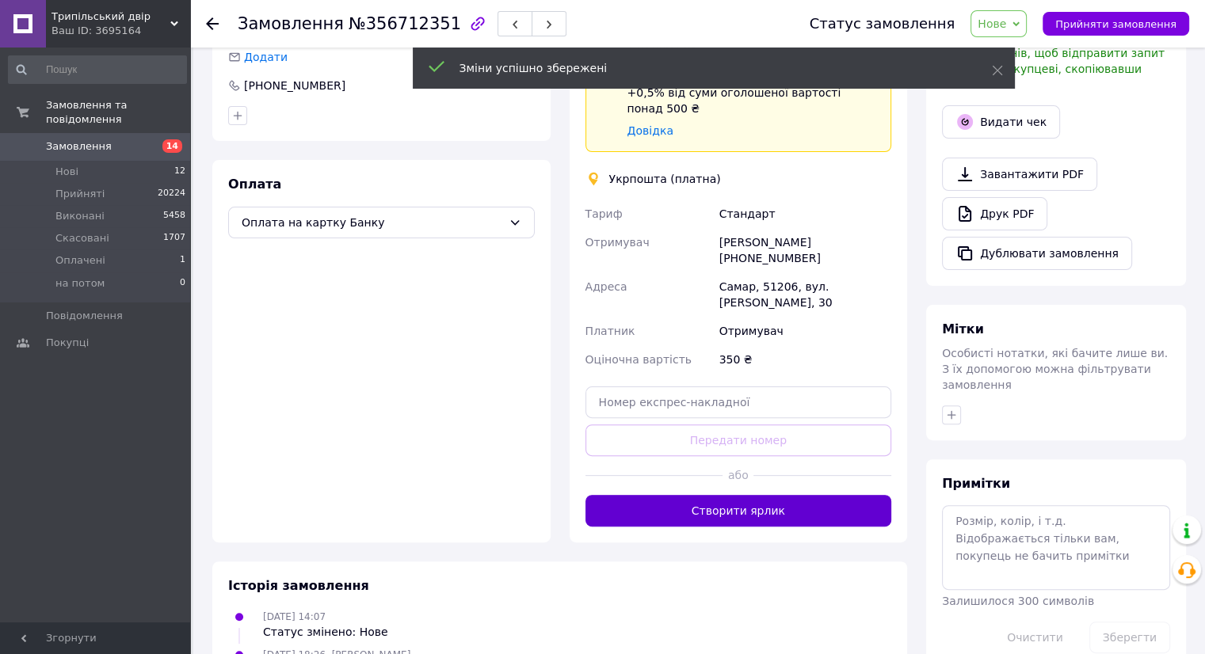
click at [711, 495] on button "Створити ярлик" at bounding box center [738, 511] width 307 height 32
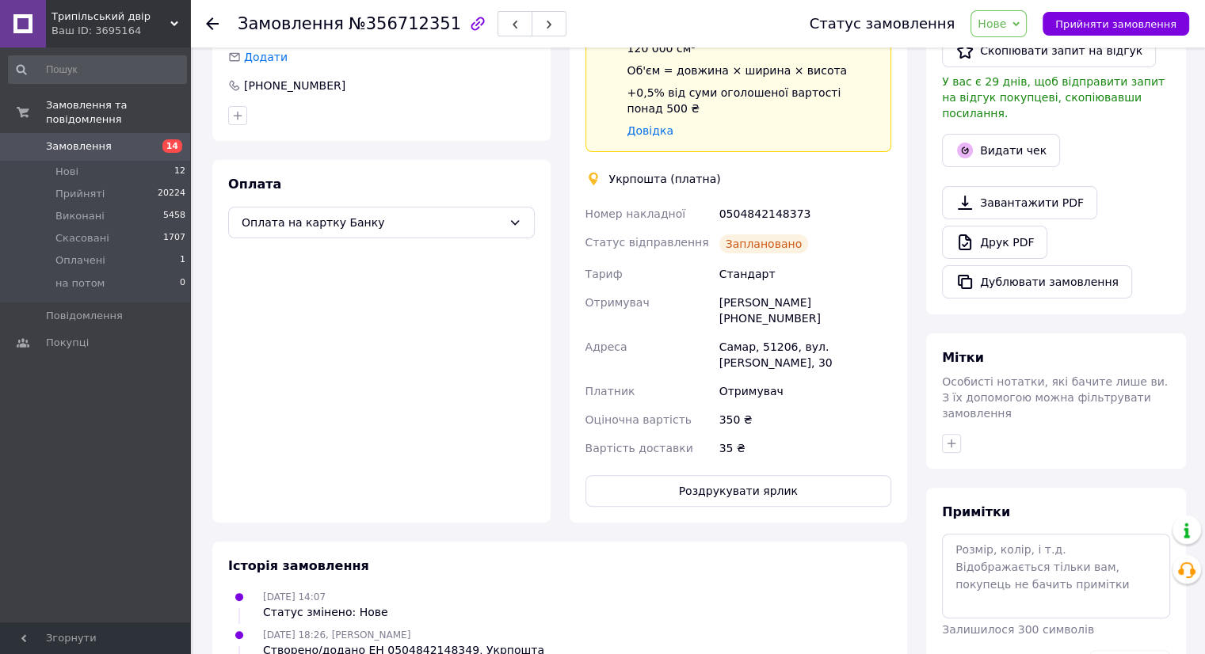
click at [711, 480] on button "Роздрукувати ярлик" at bounding box center [738, 491] width 307 height 32
click at [1081, 18] on span "Прийняти замовлення" at bounding box center [1115, 24] width 121 height 12
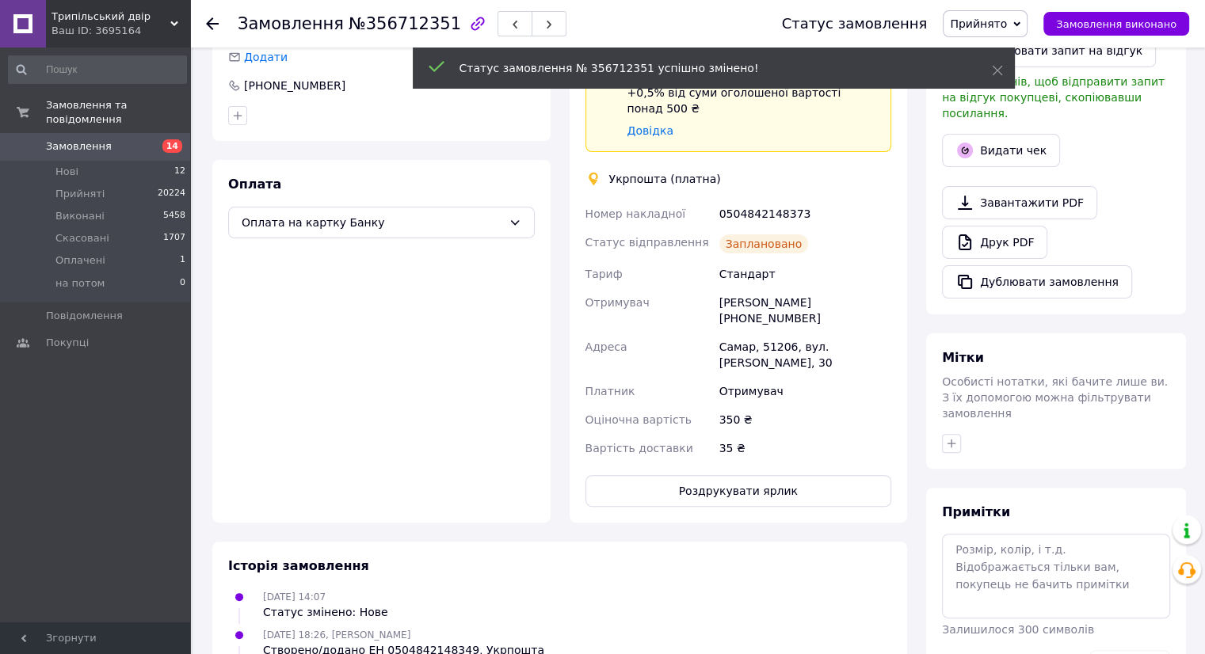
click at [163, 139] on span "14" at bounding box center [169, 146] width 44 height 14
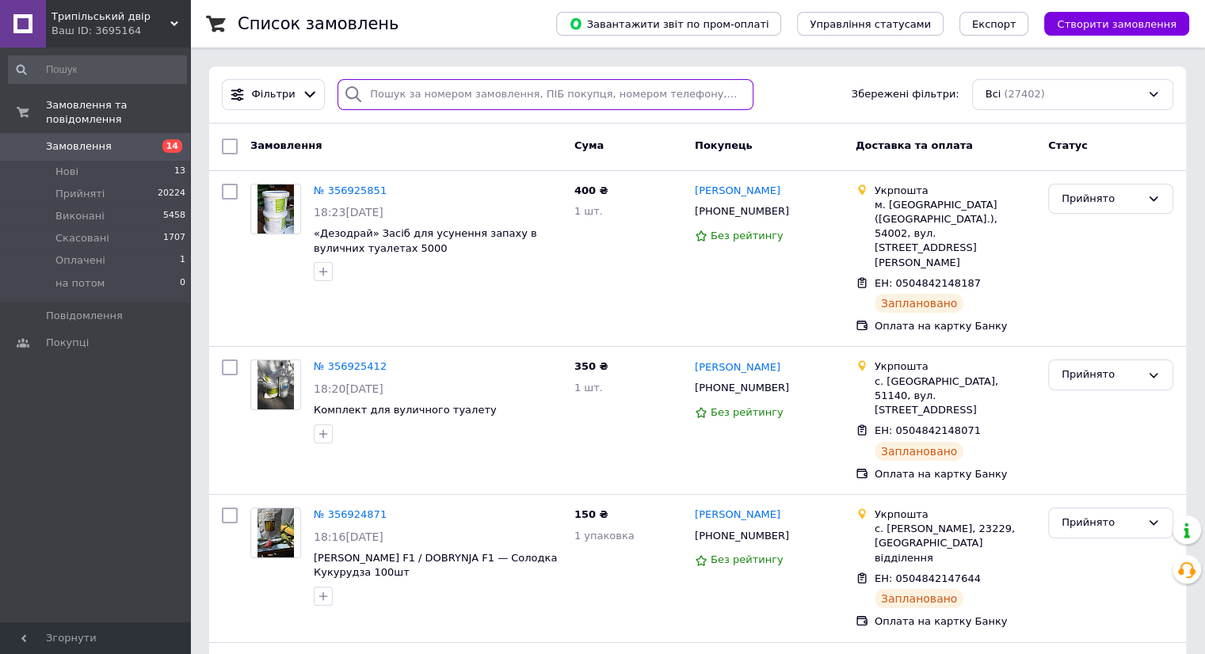
click at [520, 90] on input "search" at bounding box center [545, 94] width 416 height 31
paste input "[PHONE_NUMBER]"
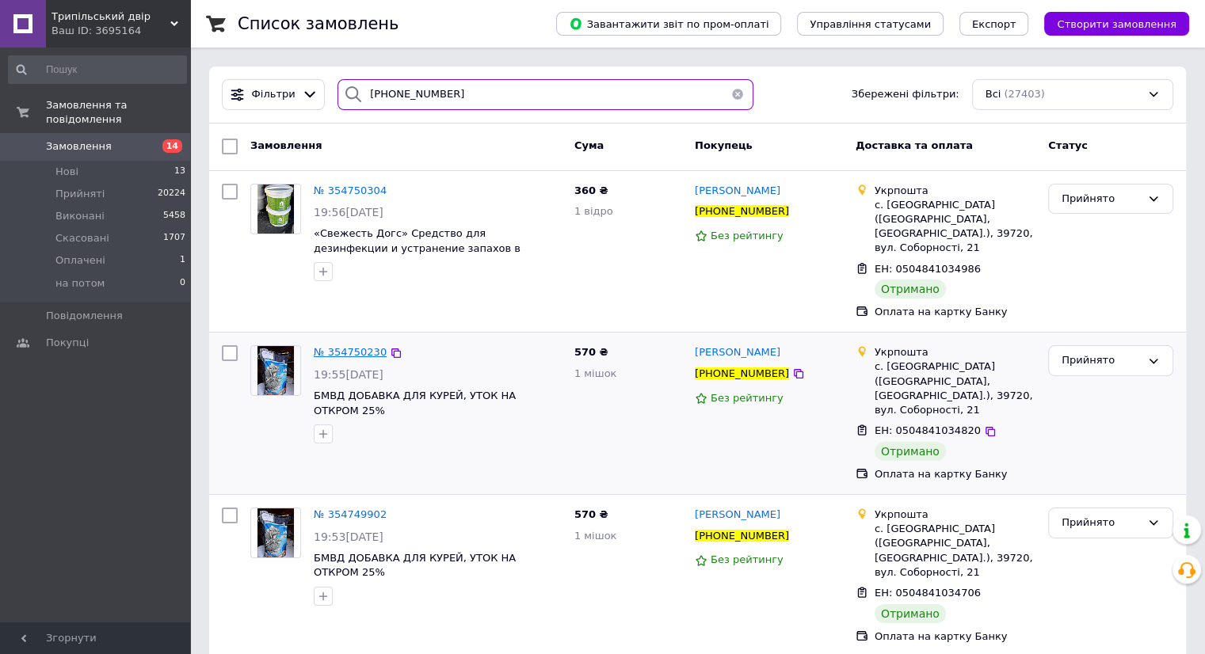
type input "[PHONE_NUMBER]"
click at [356, 346] on span "№ 354750230" at bounding box center [350, 352] width 73 height 12
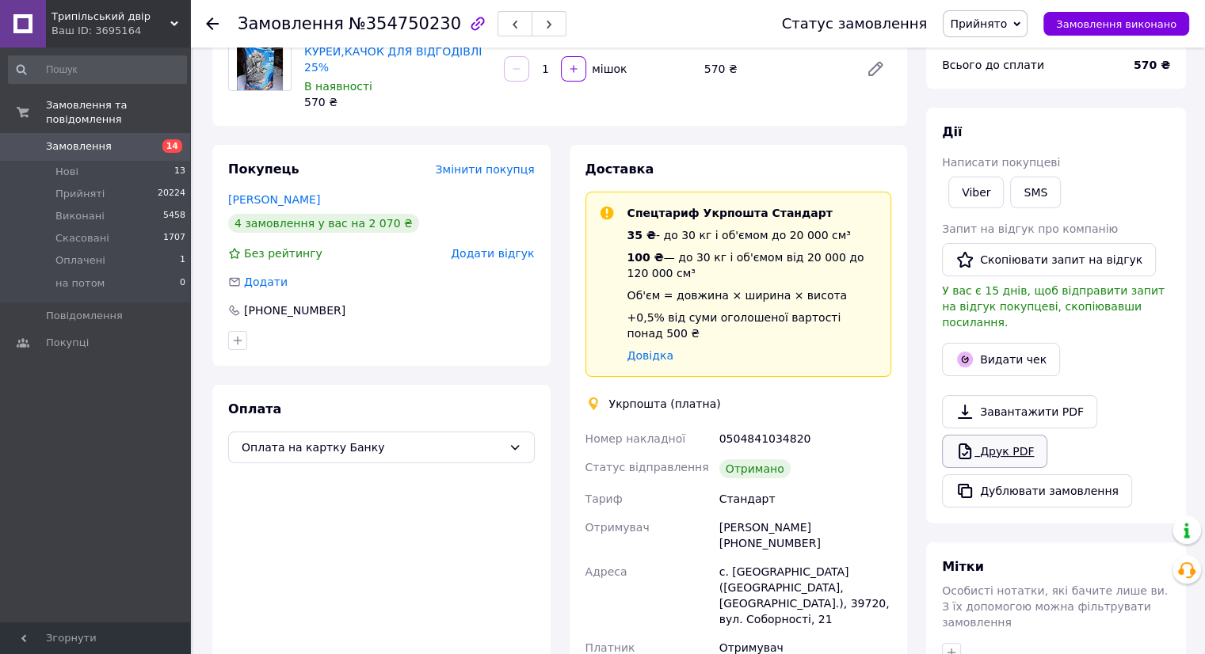
scroll to position [158, 0]
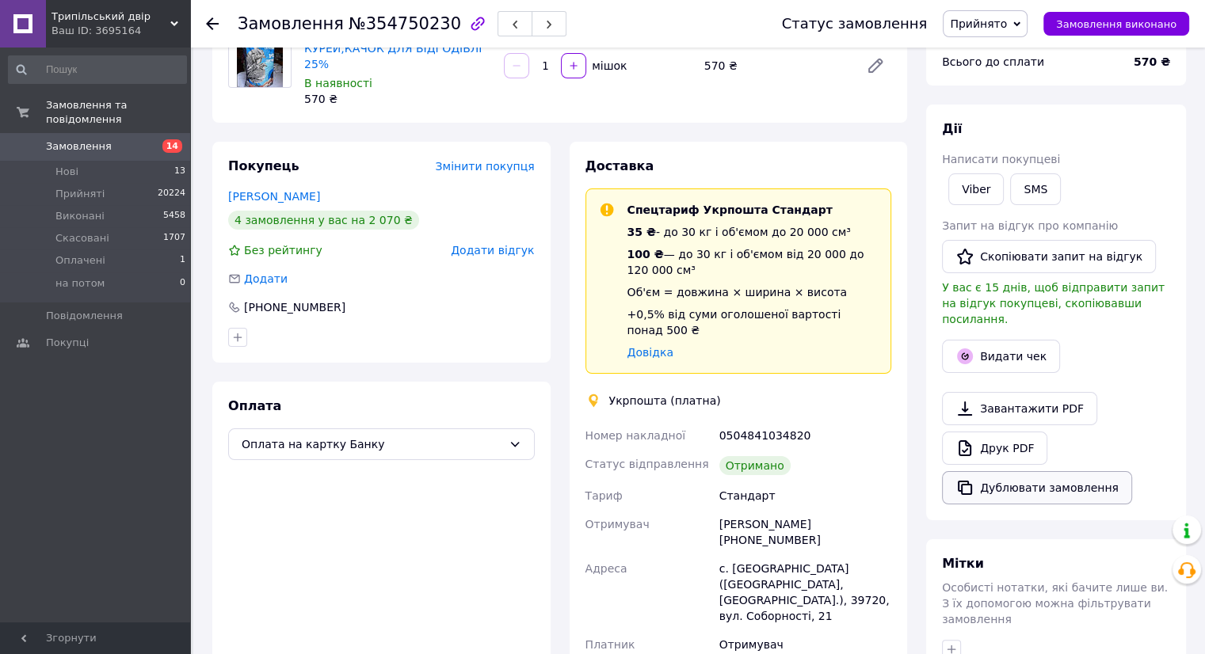
click at [1011, 472] on button "Дублювати замовлення" at bounding box center [1037, 487] width 190 height 33
